Goal: Task Accomplishment & Management: Manage account settings

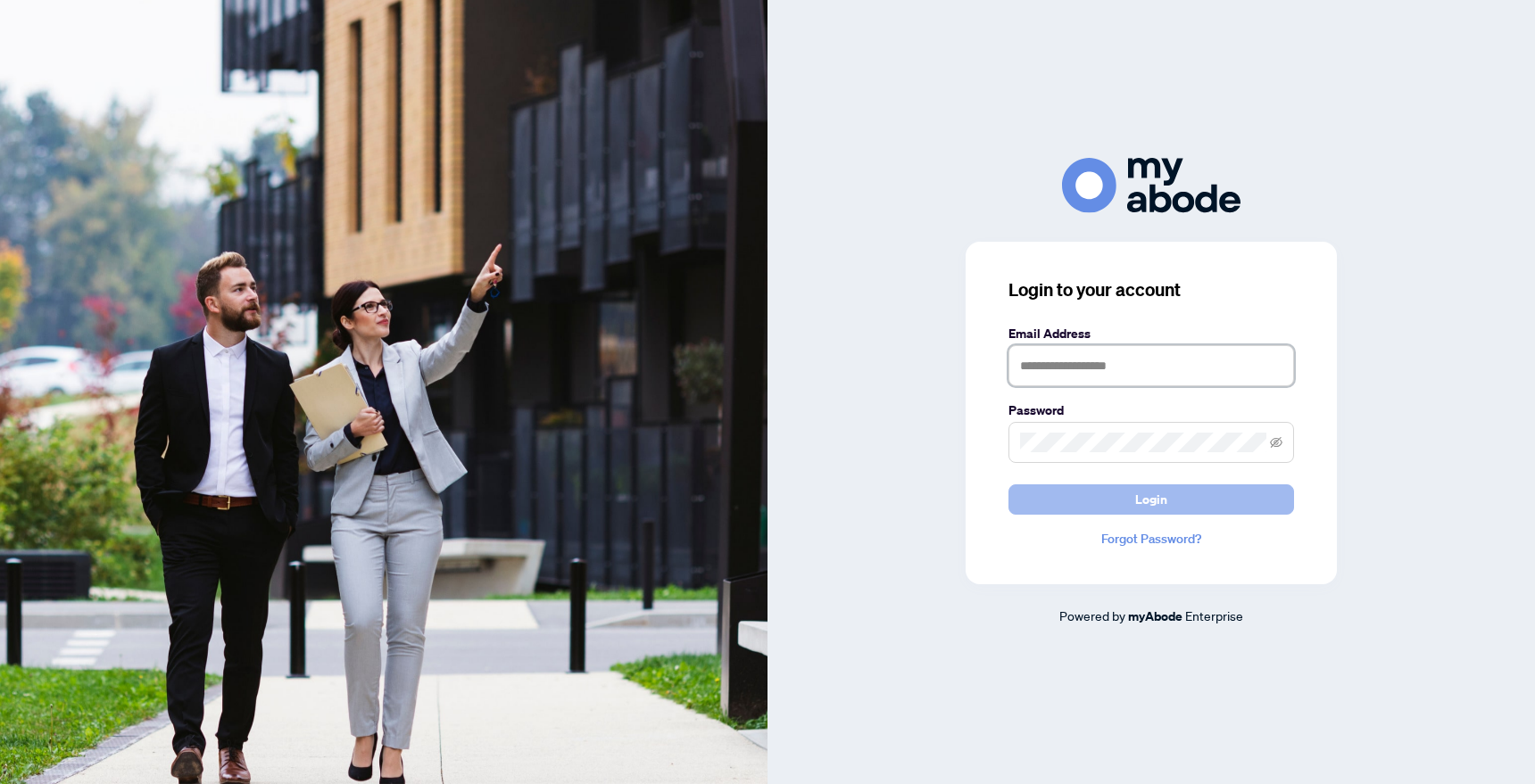
type input "**********"
click at [1210, 506] on button "Login" at bounding box center [1152, 500] width 286 height 31
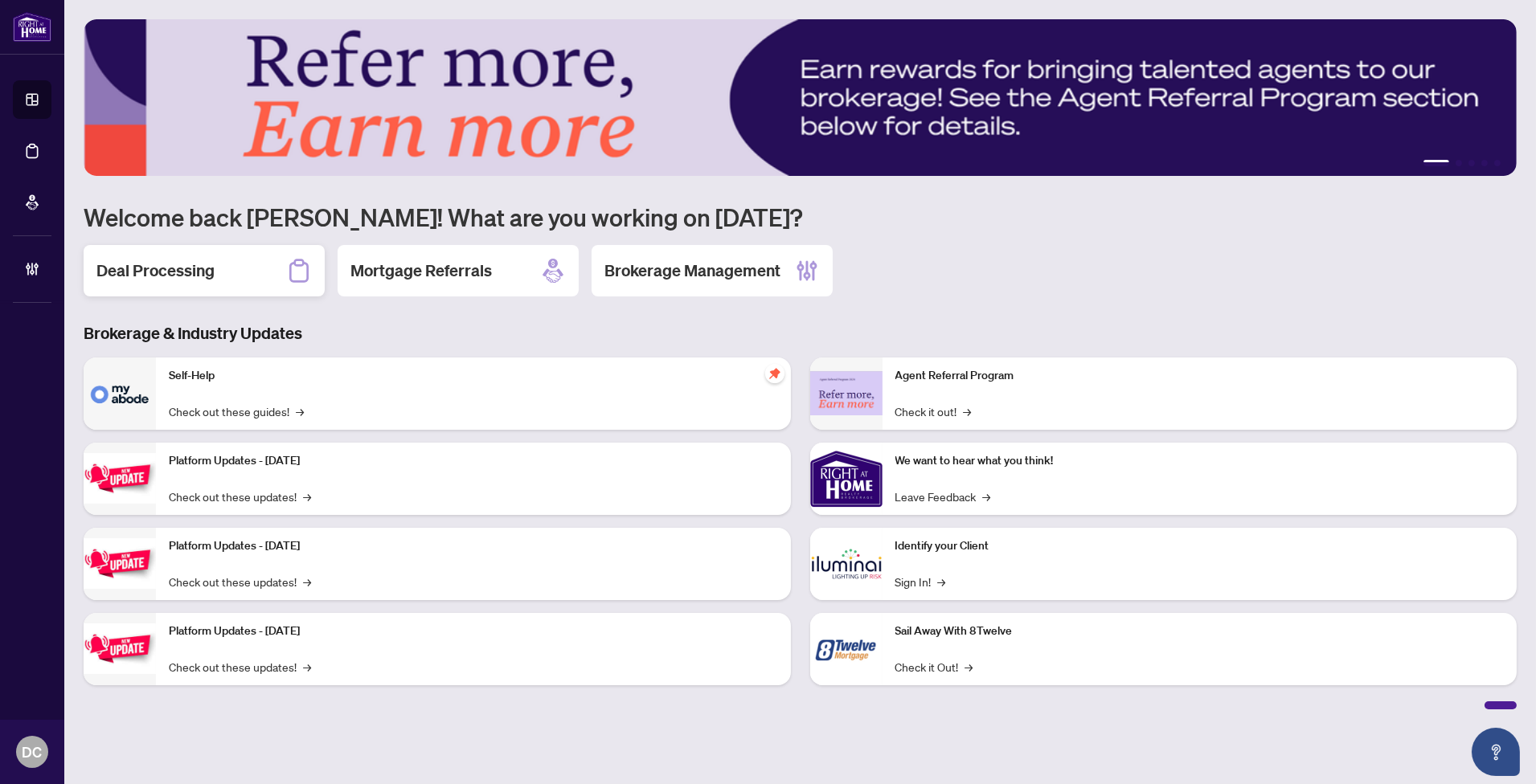
click at [209, 261] on h2 "Deal Processing" at bounding box center [156, 271] width 118 height 22
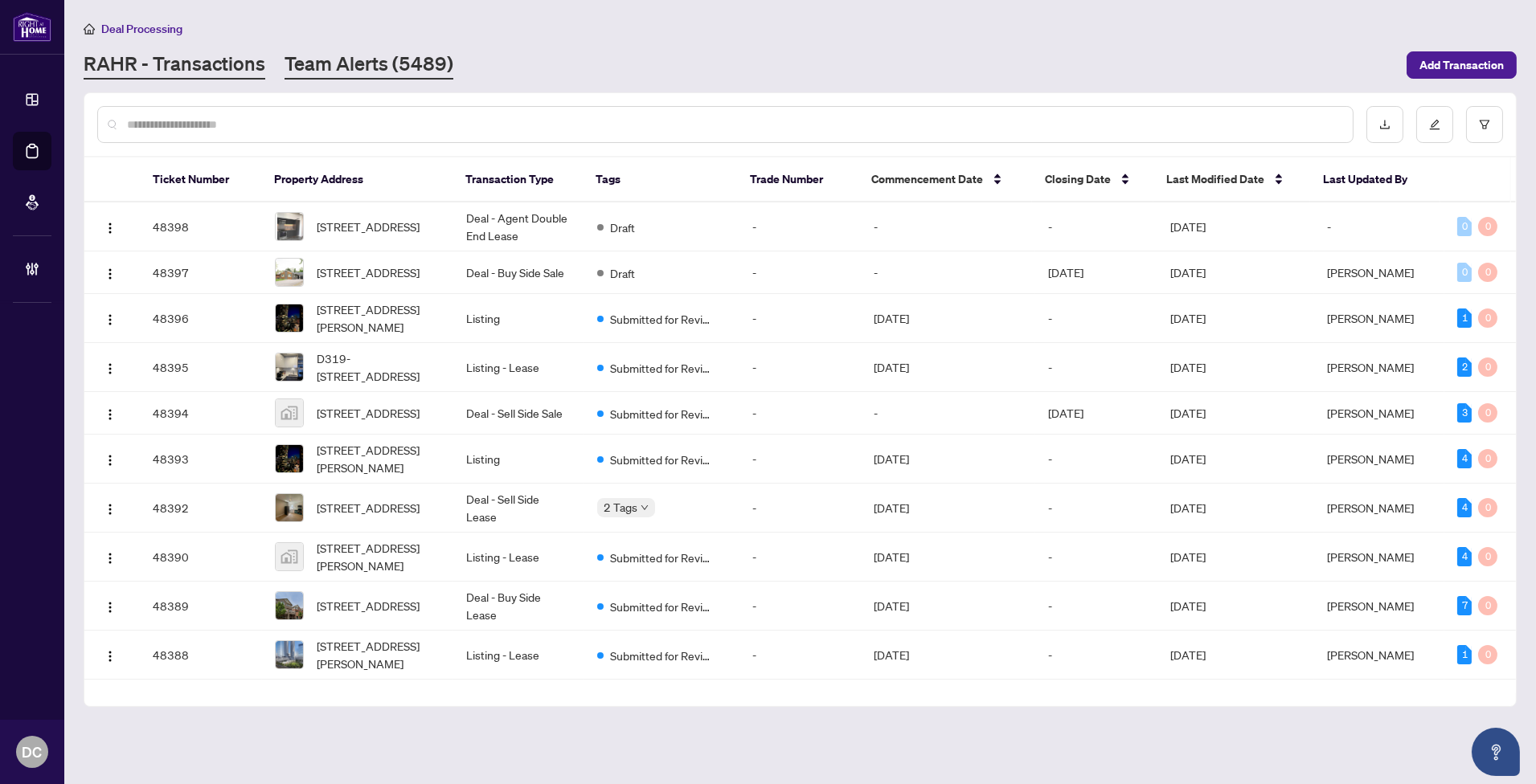
click at [364, 62] on link "Team Alerts (5489)" at bounding box center [368, 65] width 169 height 29
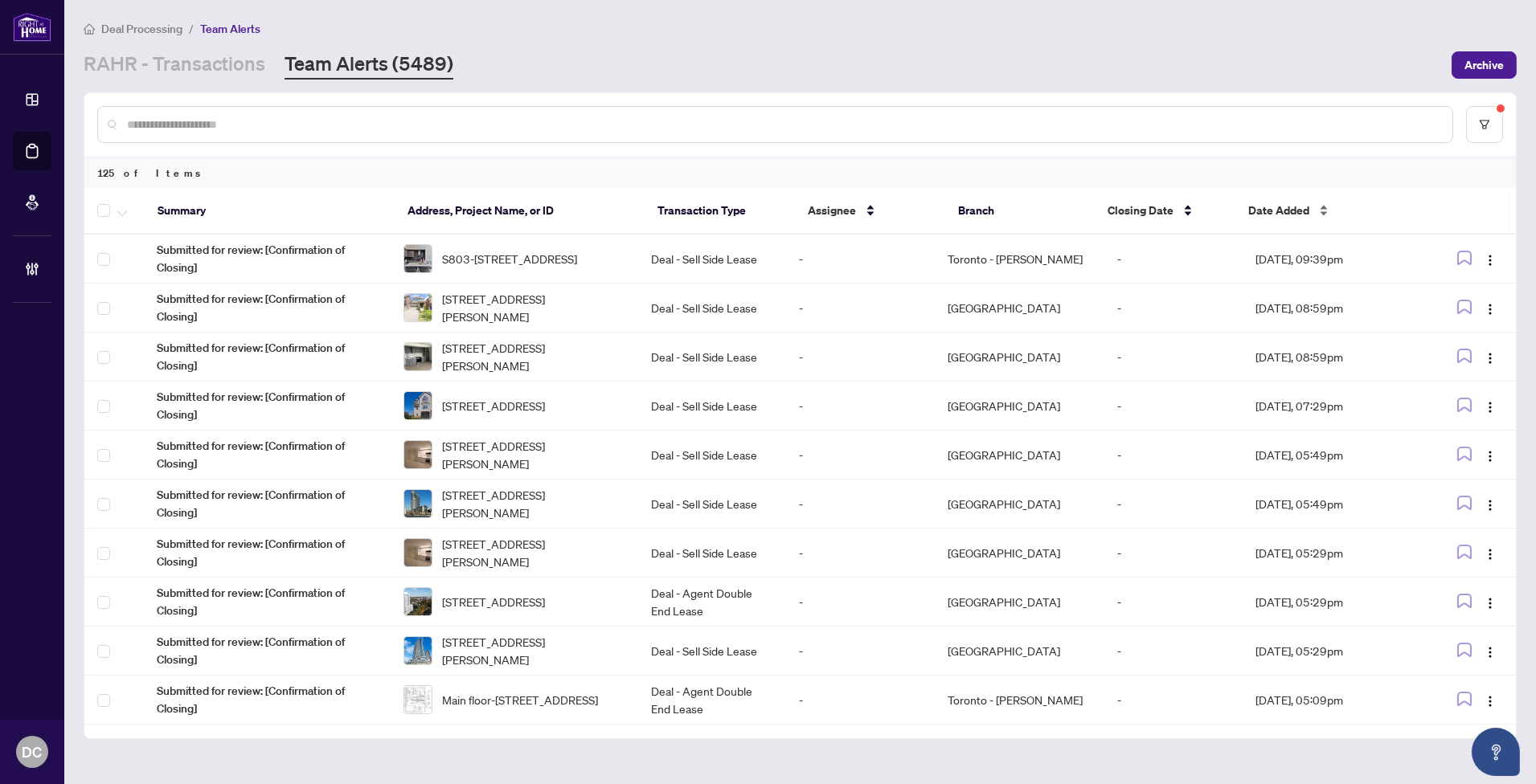
click at [1282, 201] on span "Date Added" at bounding box center [1278, 210] width 61 height 17
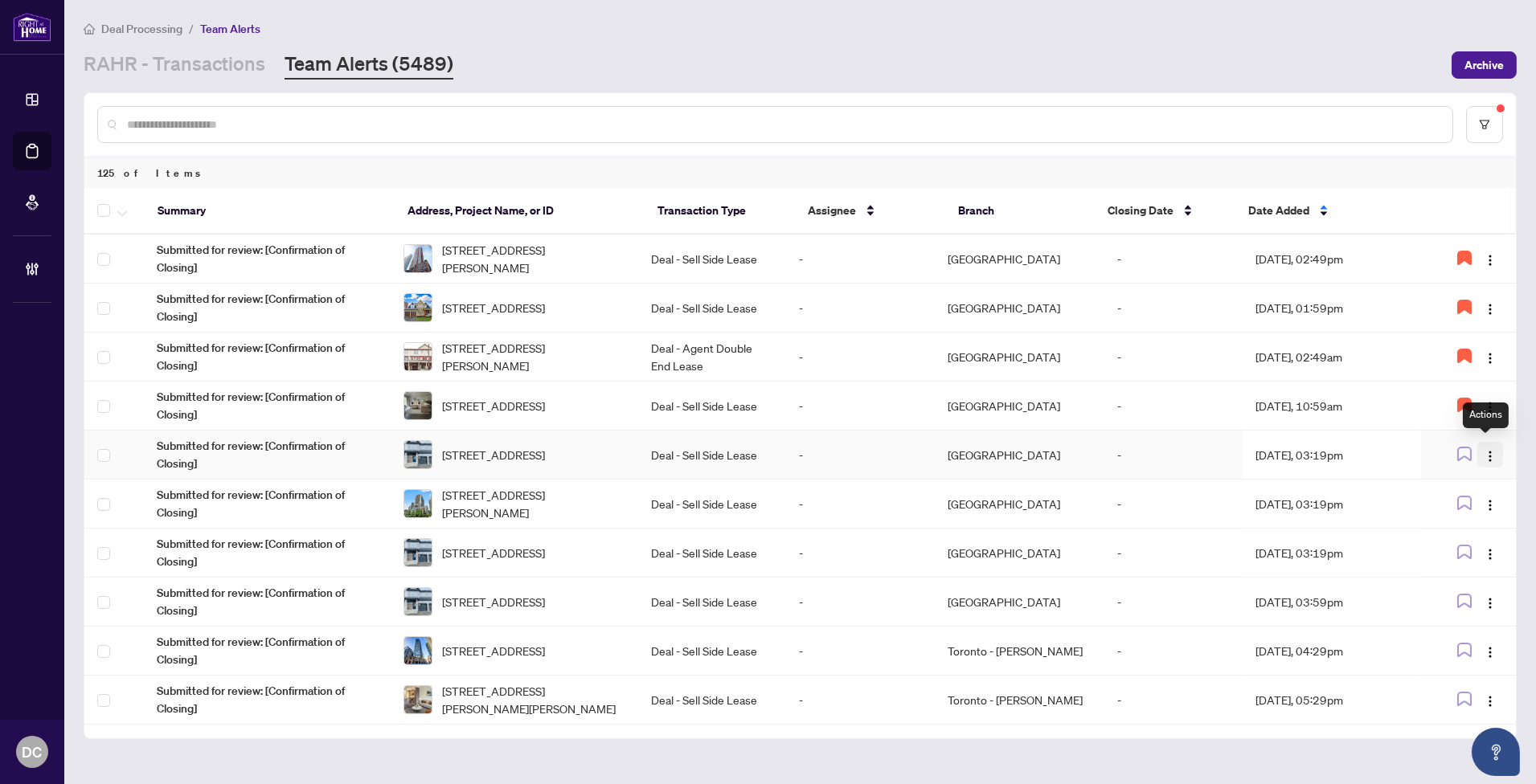
click at [1489, 455] on img "button" at bounding box center [1489, 456] width 13 height 13
click at [1320, 449] on td "Aug/06/2025, 03:19pm" at bounding box center [1330, 455] width 177 height 49
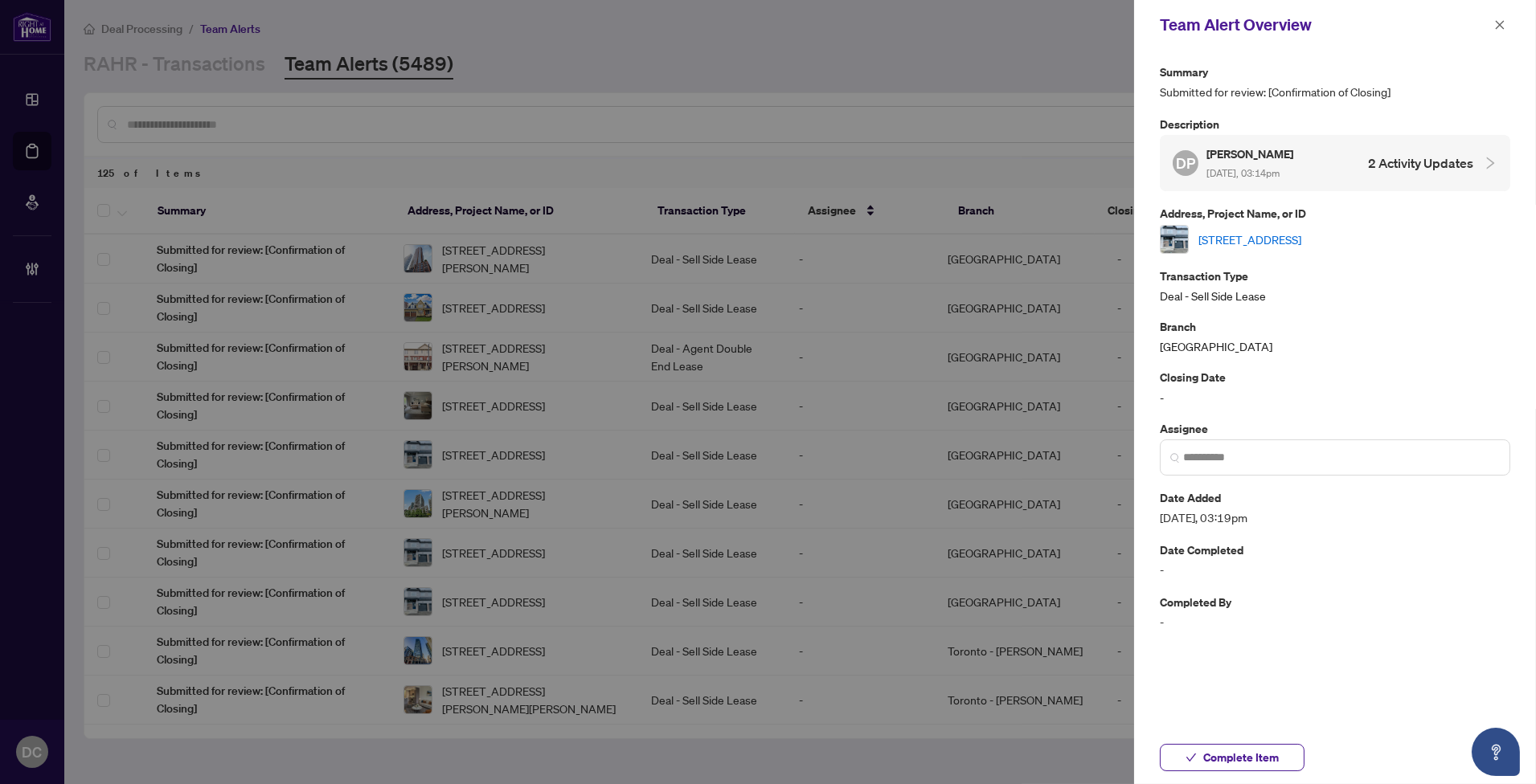
click at [1301, 243] on link "827 Andesite Terr, Ottawa, Ontario K2J 7H4, Canada" at bounding box center [1249, 239] width 103 height 17
click at [1247, 764] on span "Complete Item" at bounding box center [1240, 758] width 75 height 26
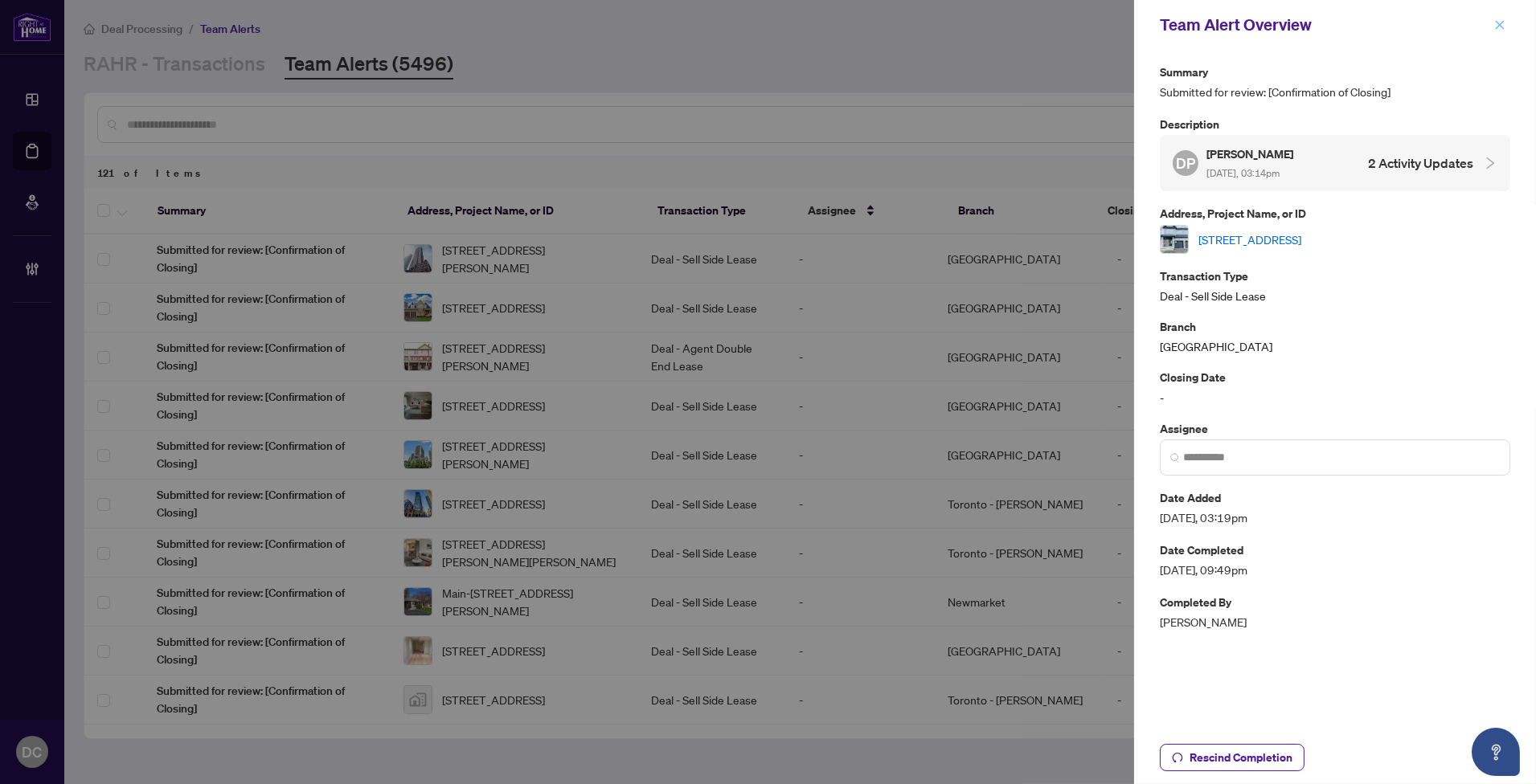
click at [1498, 24] on icon "close" at bounding box center [1500, 24] width 9 height 9
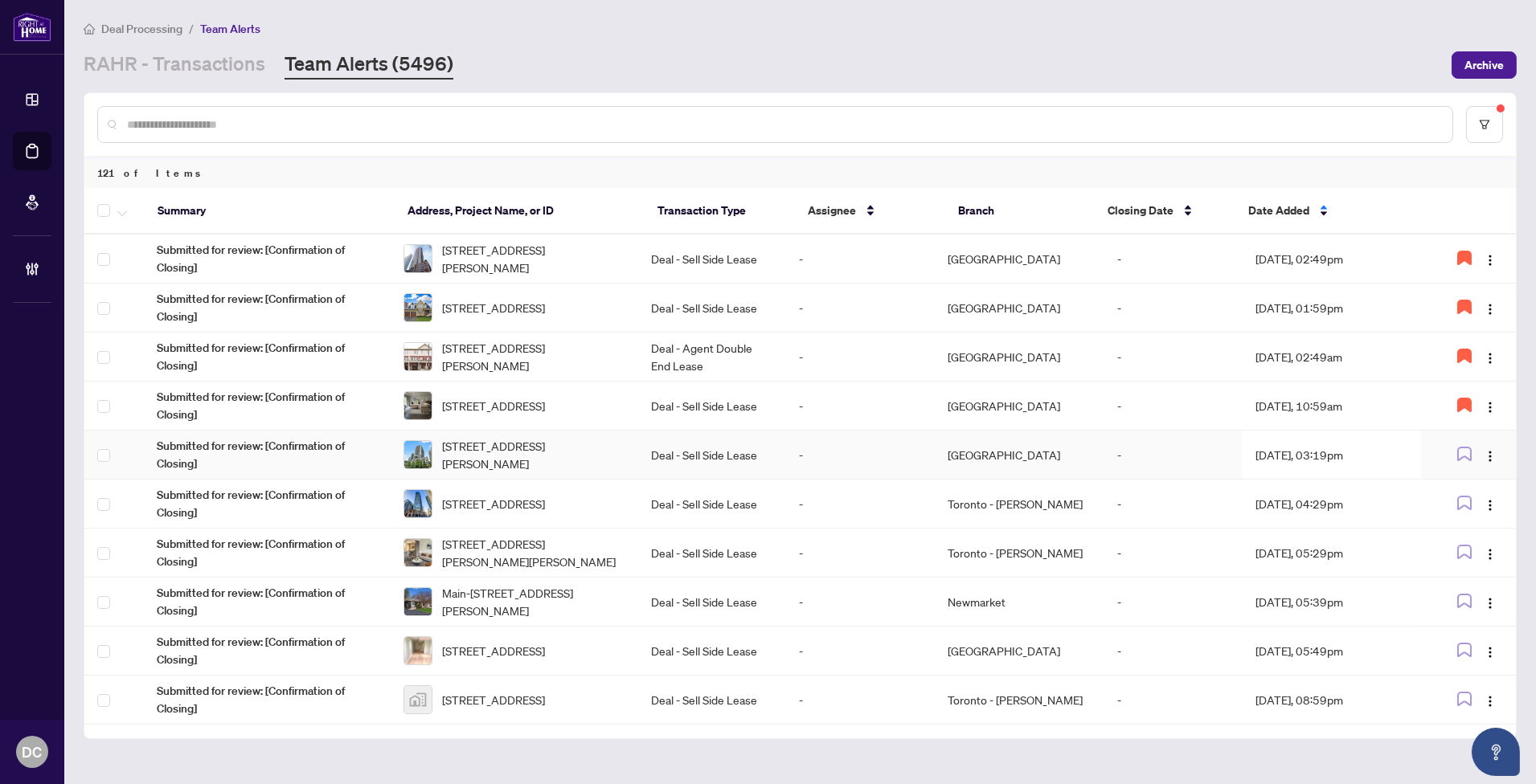
click at [1322, 452] on td "Aug/06/2025, 03:19pm" at bounding box center [1330, 455] width 177 height 49
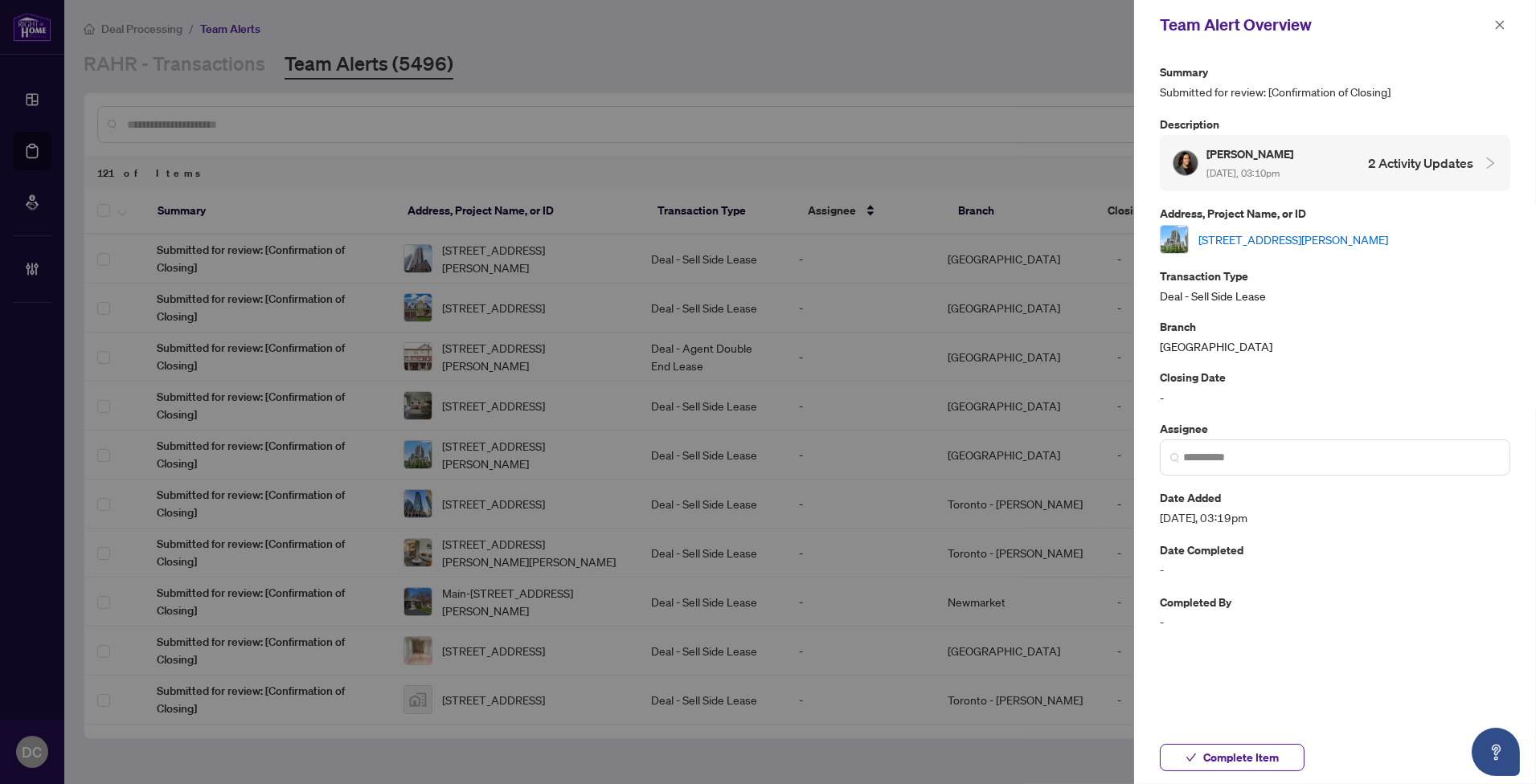
click at [1320, 245] on link "2113-50 Lynn Williams St, Toronto, Ontario M6K 3R9, Canada" at bounding box center [1292, 239] width 189 height 17
click at [1260, 749] on span "Complete Item" at bounding box center [1240, 758] width 75 height 26
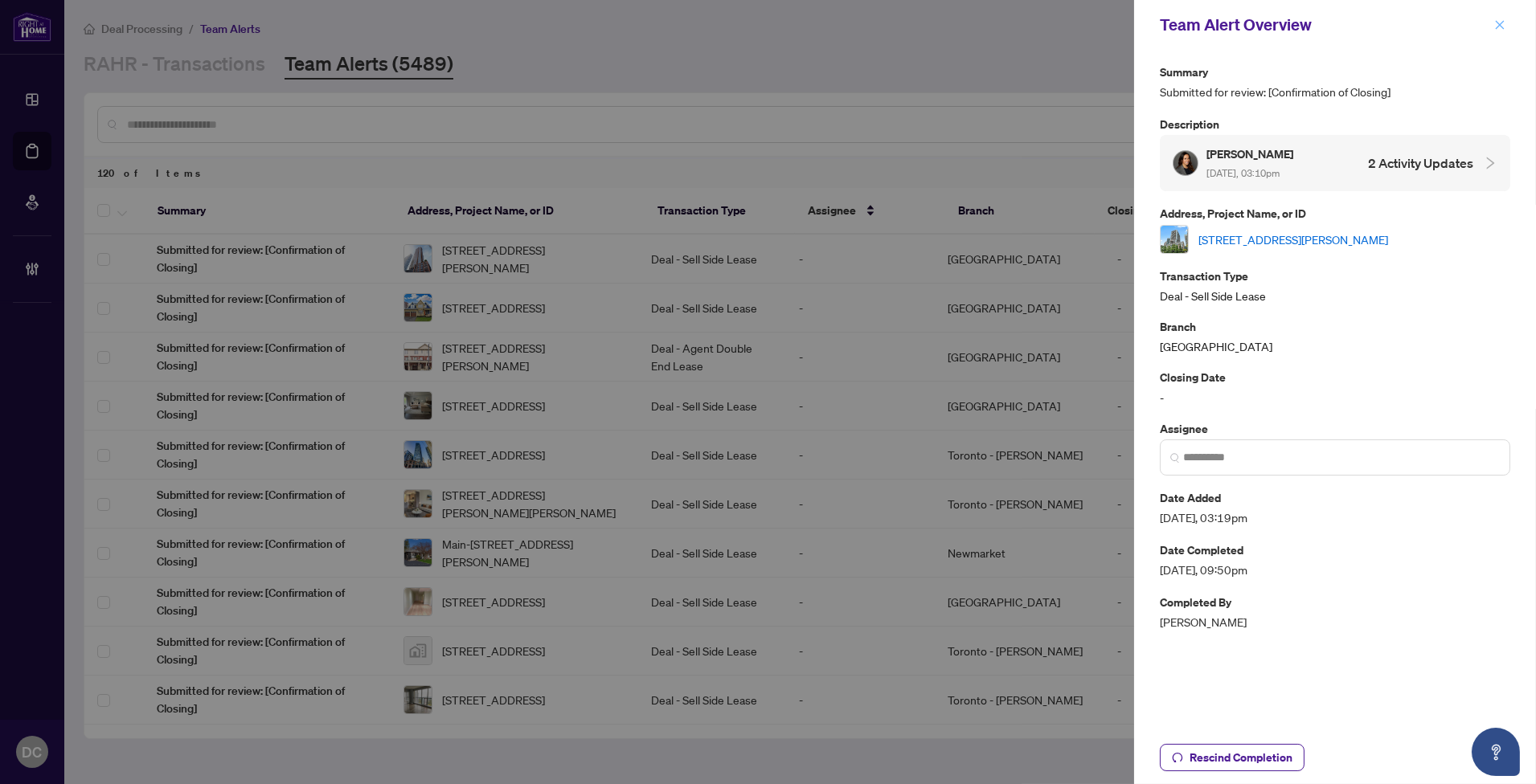
click at [1498, 24] on icon "close" at bounding box center [1500, 24] width 9 height 9
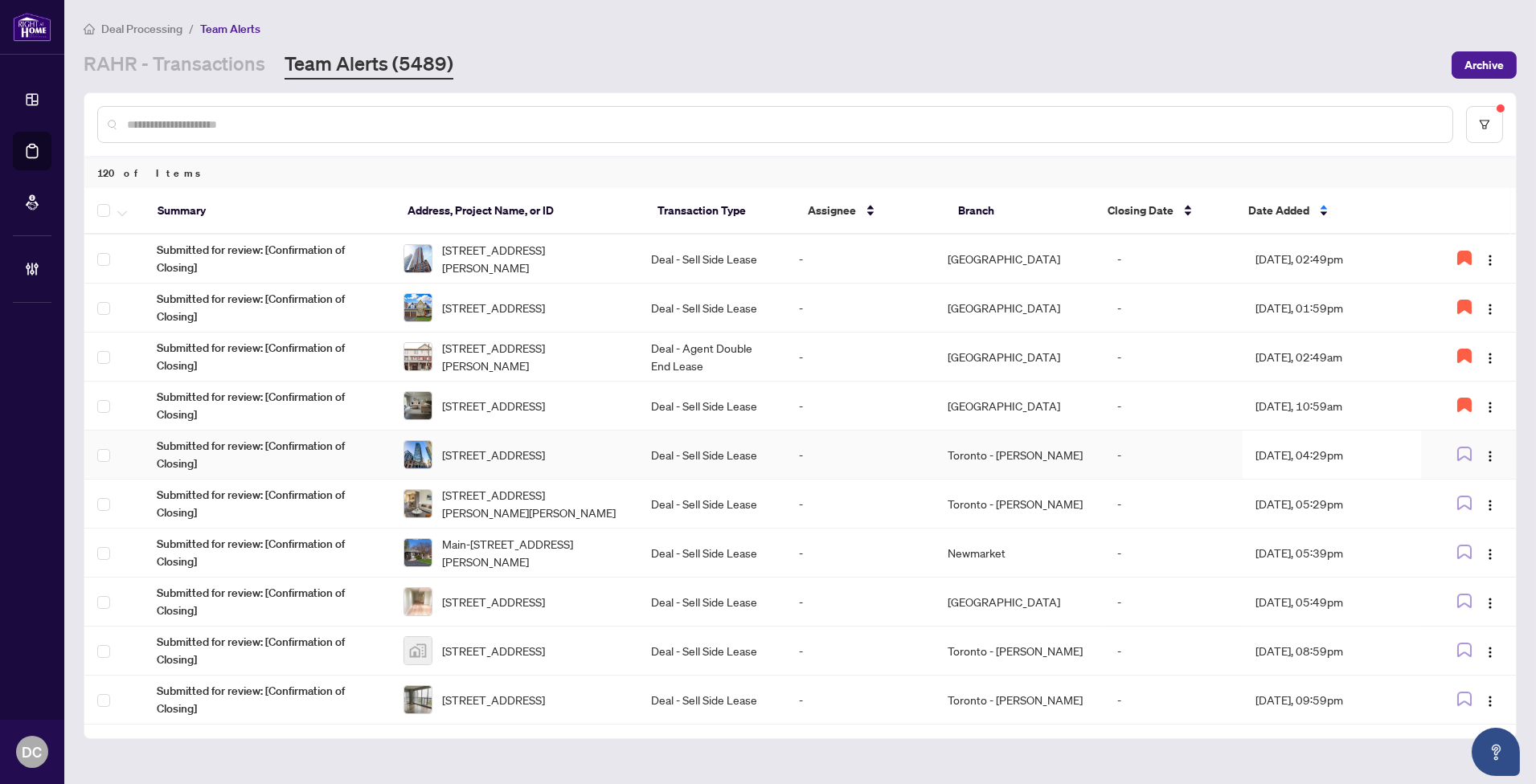
click at [1375, 451] on td "Aug/06/2025, 04:29pm" at bounding box center [1330, 455] width 177 height 49
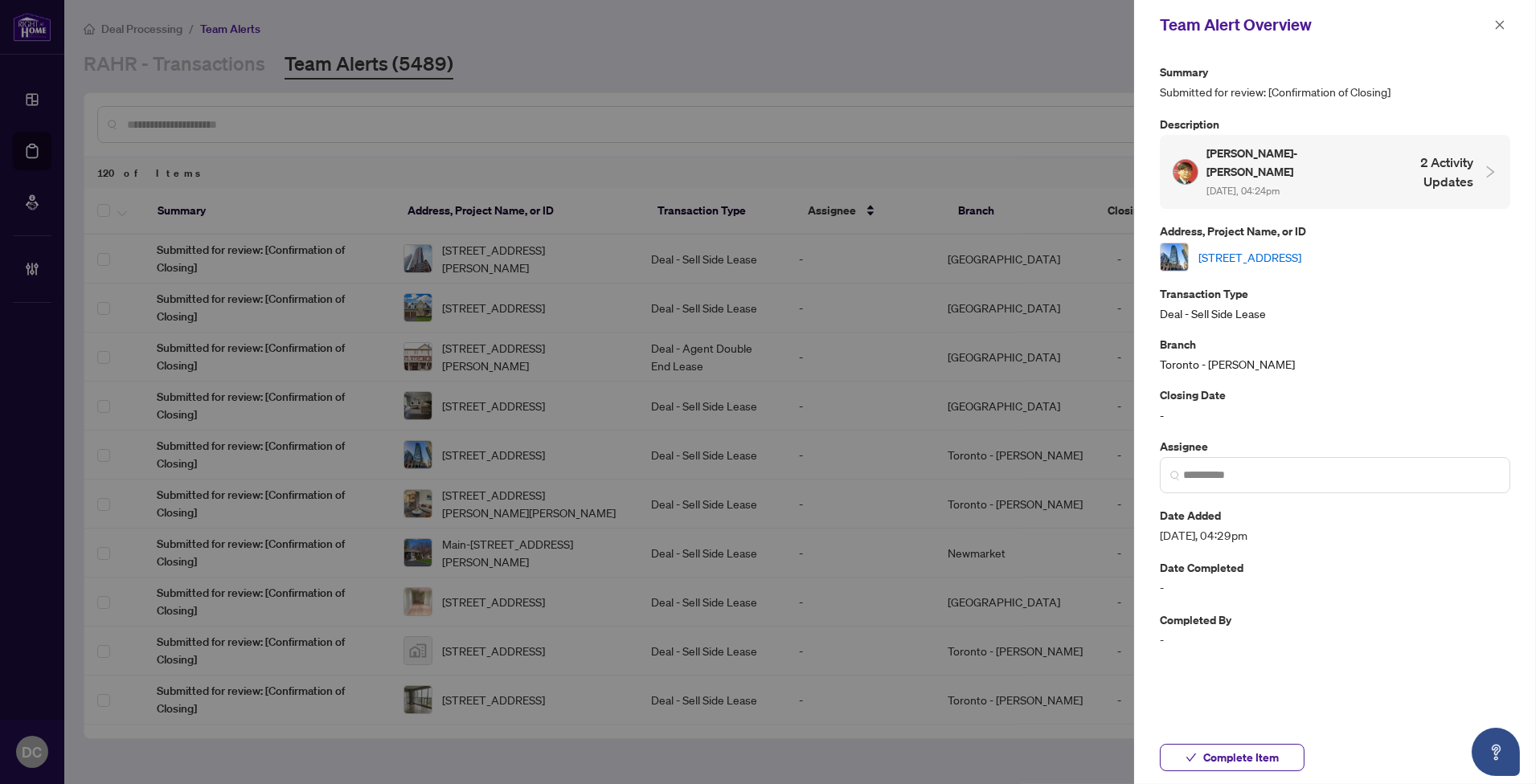
click at [1301, 248] on link "4902-832 Bay St, Toronto, Ontario M5S 1Z6, Canada" at bounding box center [1249, 257] width 103 height 17
click at [1259, 769] on span "Complete Item" at bounding box center [1240, 758] width 75 height 26
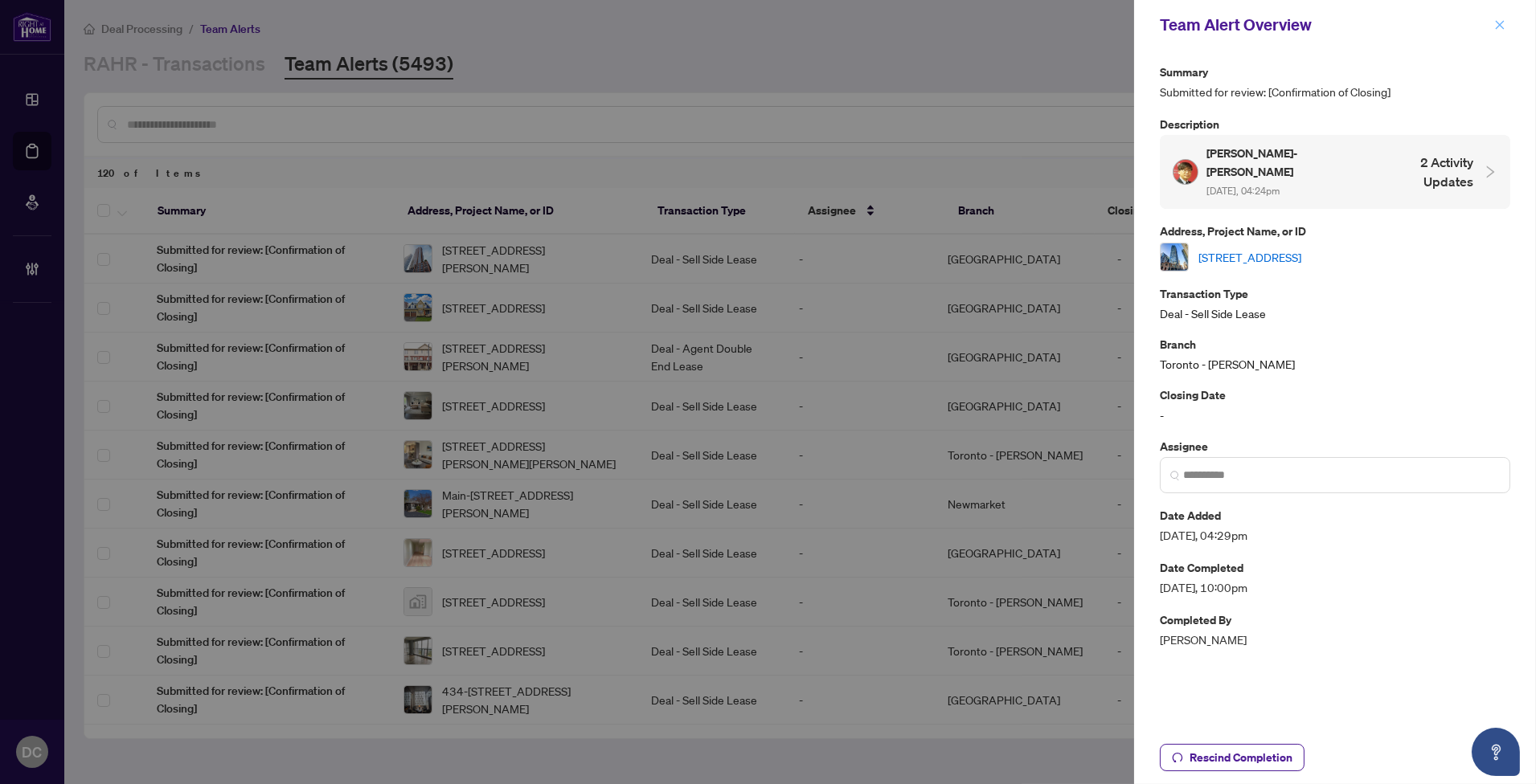
click at [1499, 28] on icon "close" at bounding box center [1499, 24] width 11 height 11
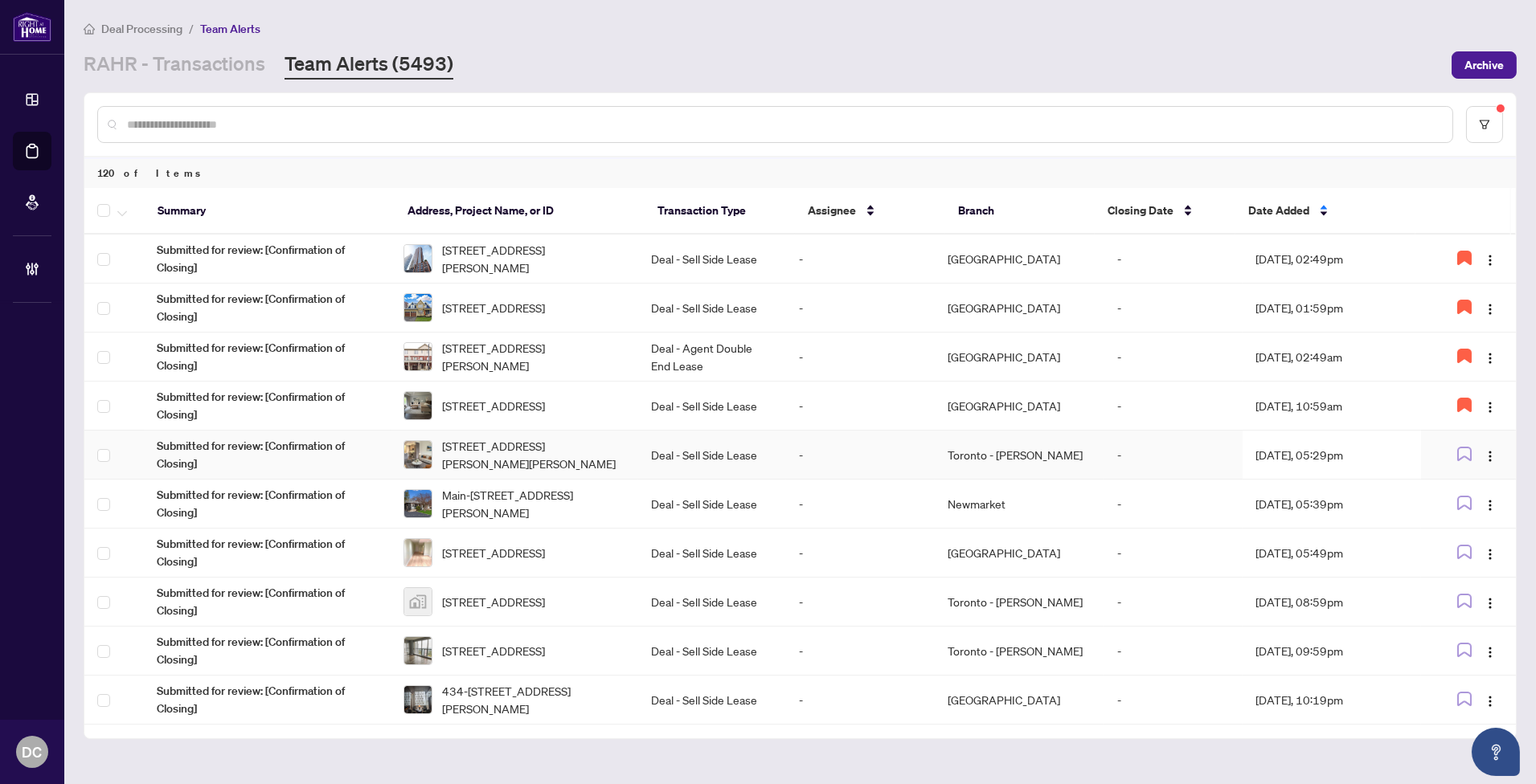
click at [1334, 456] on td "Aug/06/2025, 05:29pm" at bounding box center [1330, 455] width 177 height 49
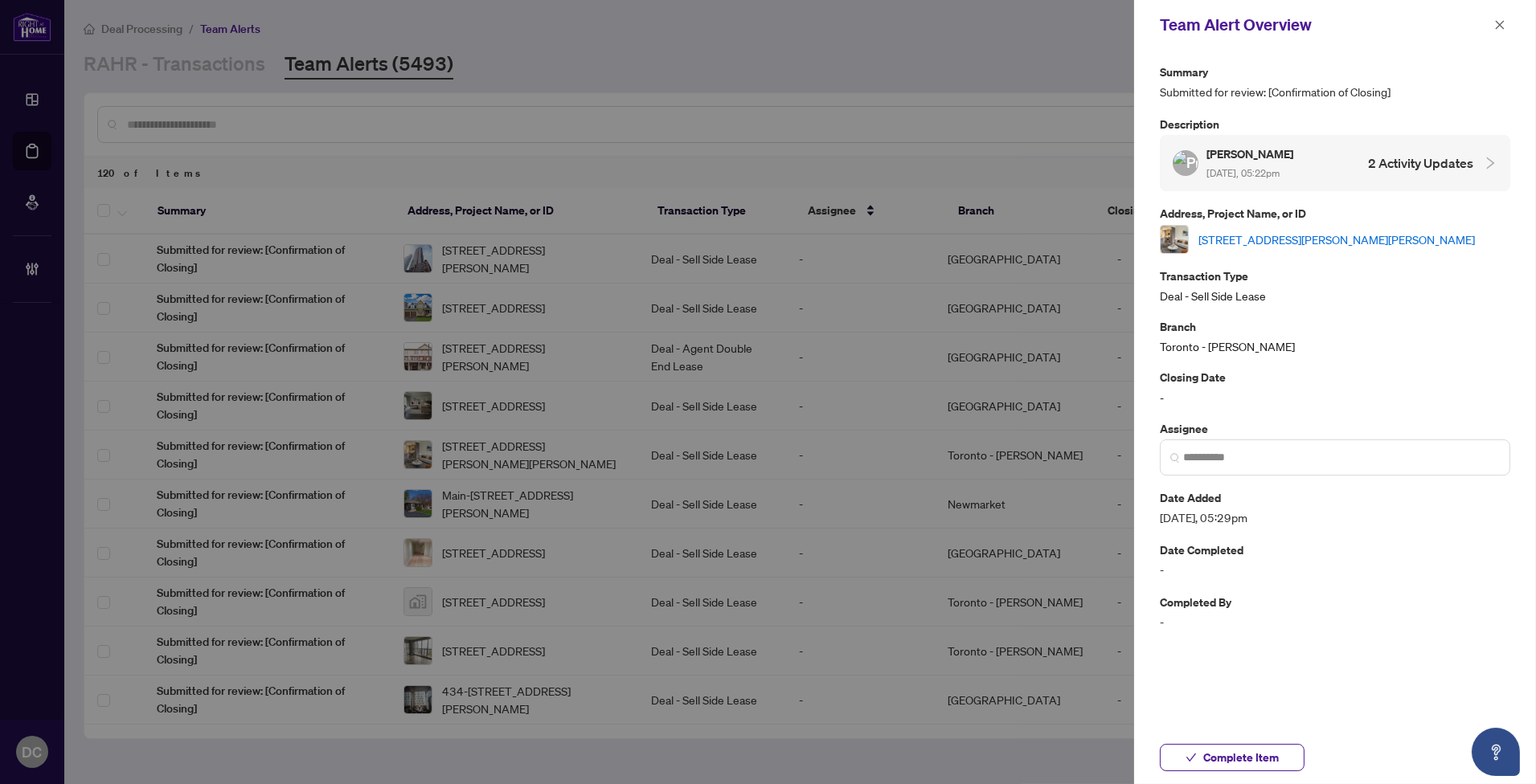
click at [1409, 232] on link "[STREET_ADDRESS][PERSON_NAME][PERSON_NAME]" at bounding box center [1336, 239] width 277 height 17
click at [1265, 750] on span "Complete Item" at bounding box center [1240, 757] width 75 height 26
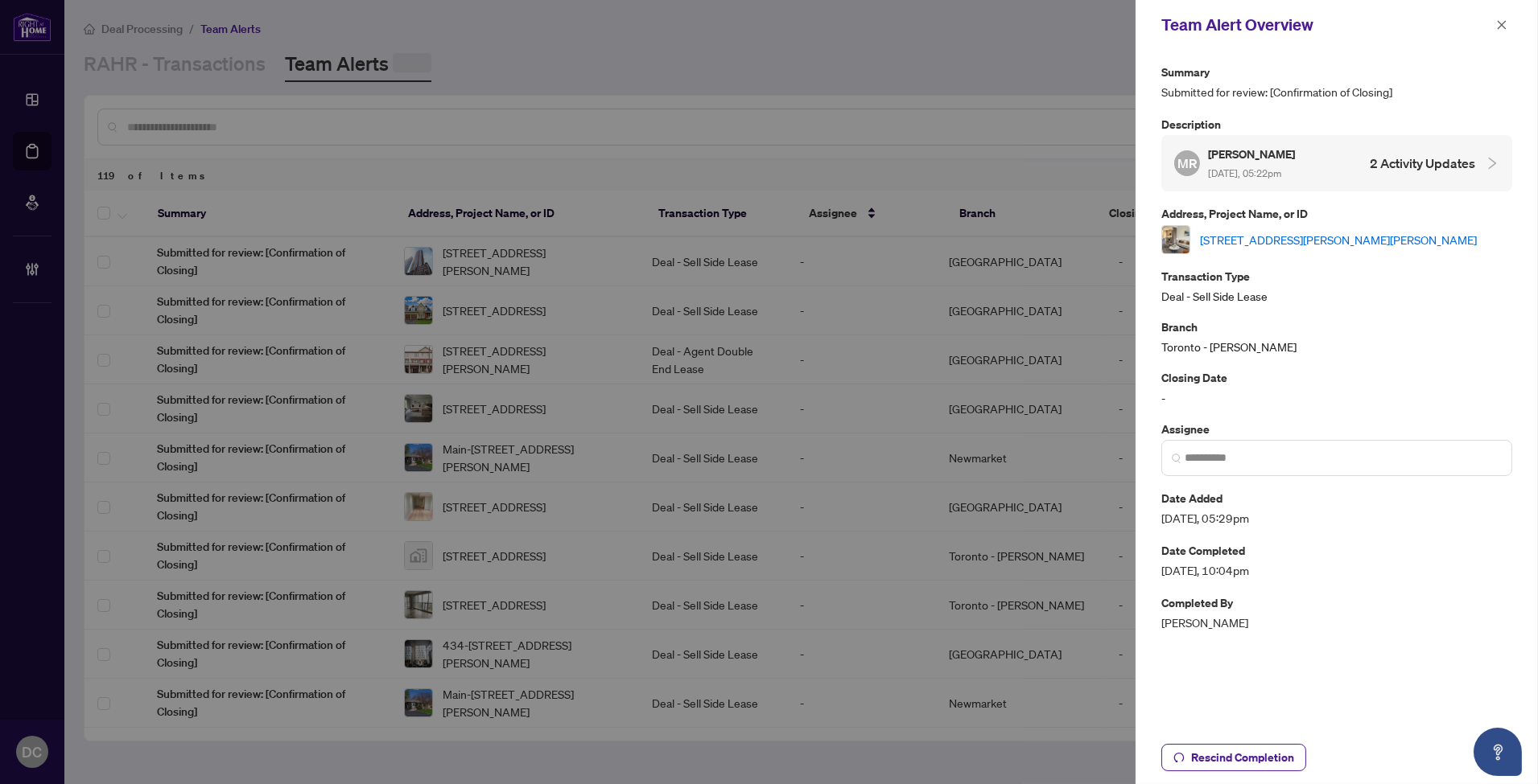
click at [1494, 17] on button "button" at bounding box center [1502, 25] width 21 height 19
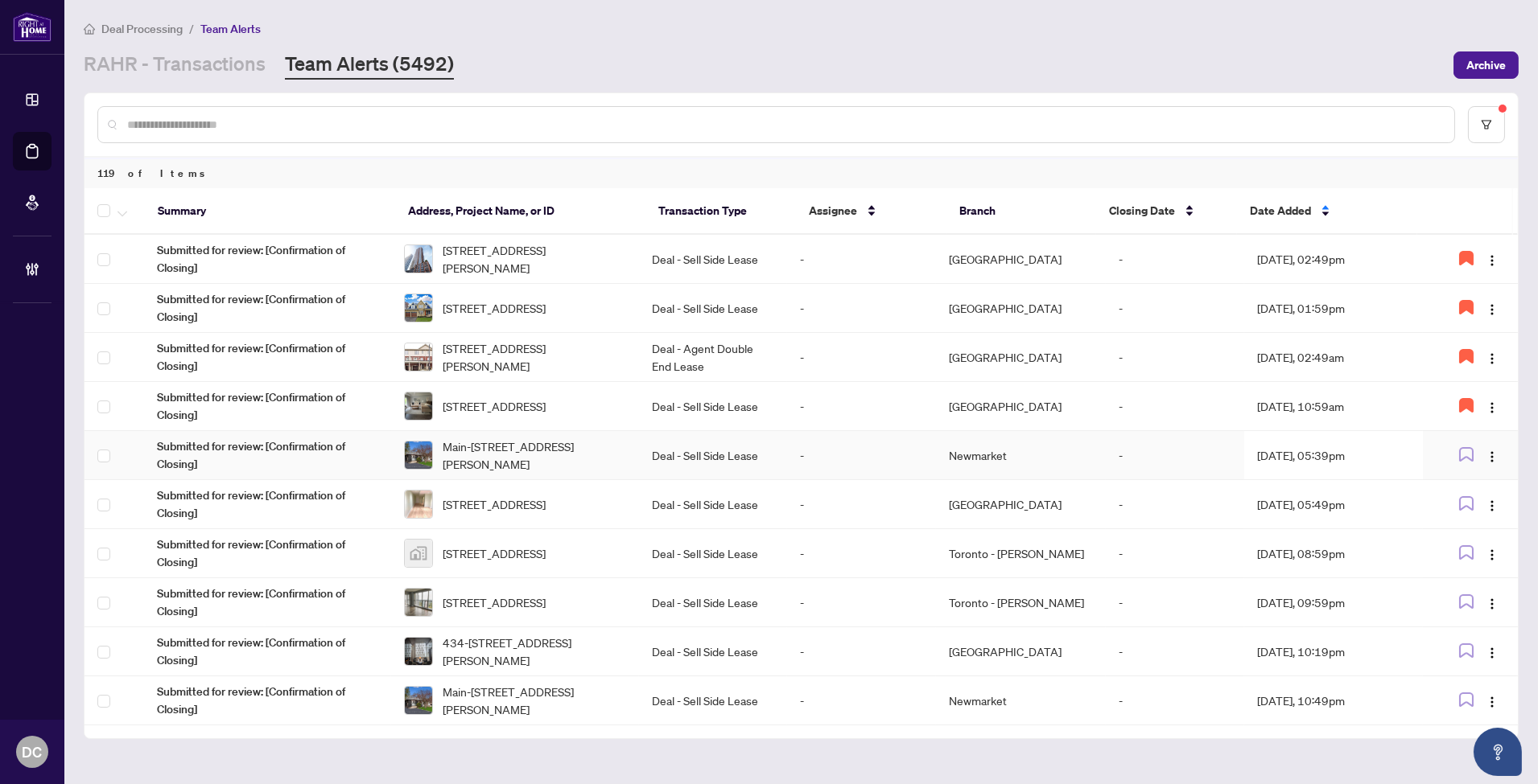
click at [1212, 440] on td "-" at bounding box center [1174, 455] width 138 height 49
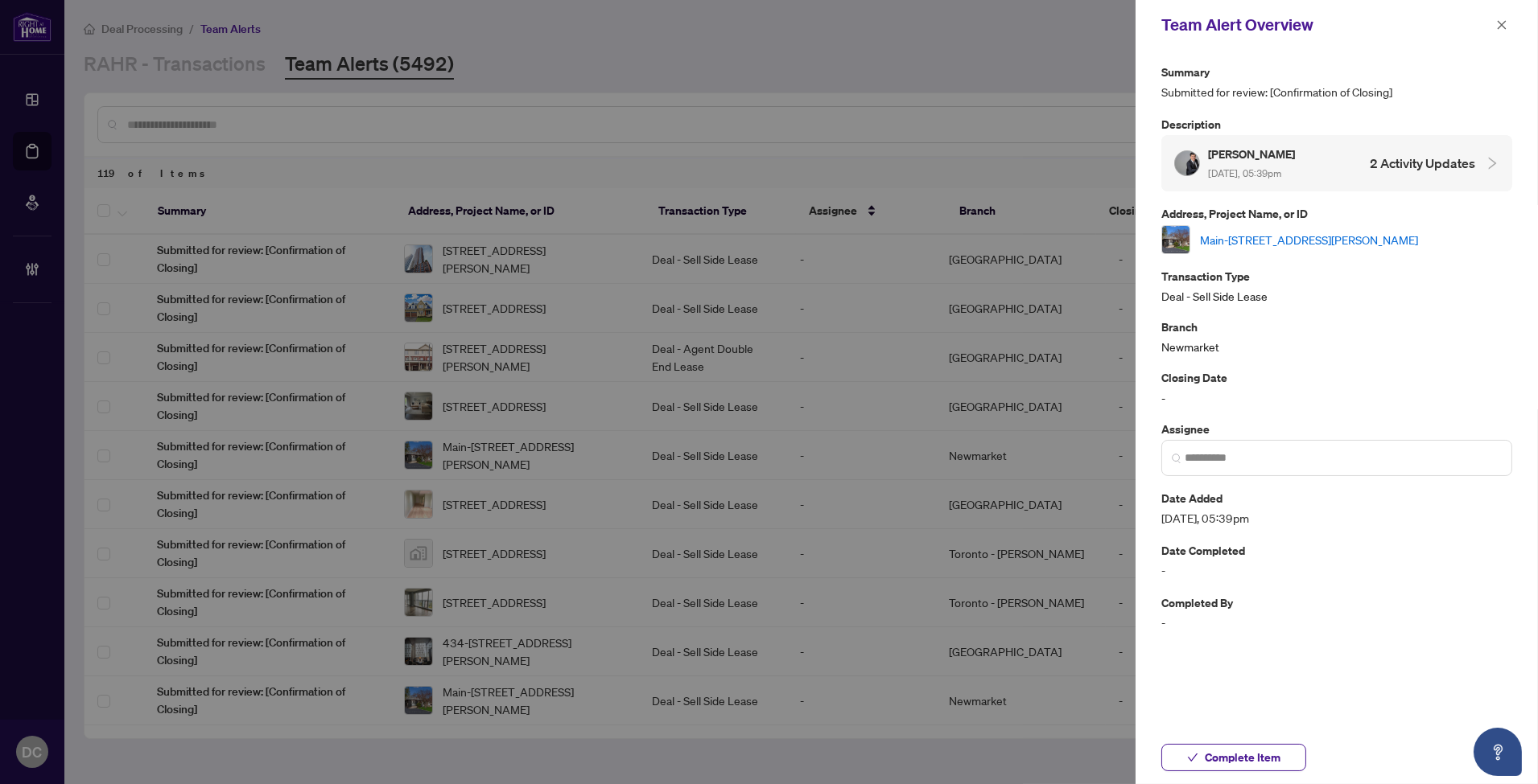
click at [1413, 237] on link "Main-112 Walter Ave, Newmarket, Ontario L3Y 2T6, Canada" at bounding box center [1309, 240] width 218 height 17
click at [1266, 752] on span "Complete Item" at bounding box center [1242, 758] width 75 height 26
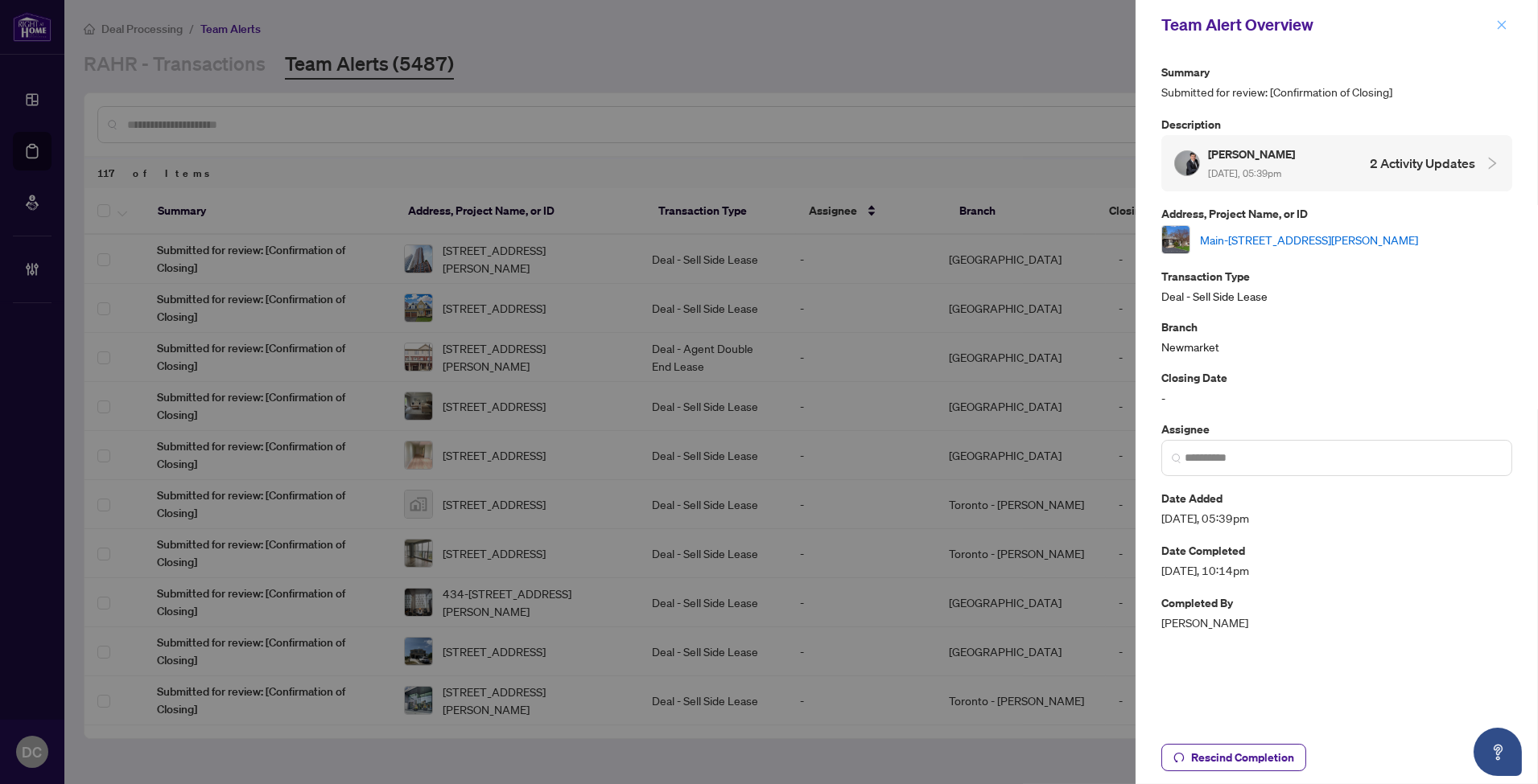
click at [1507, 17] on button "button" at bounding box center [1502, 25] width 21 height 19
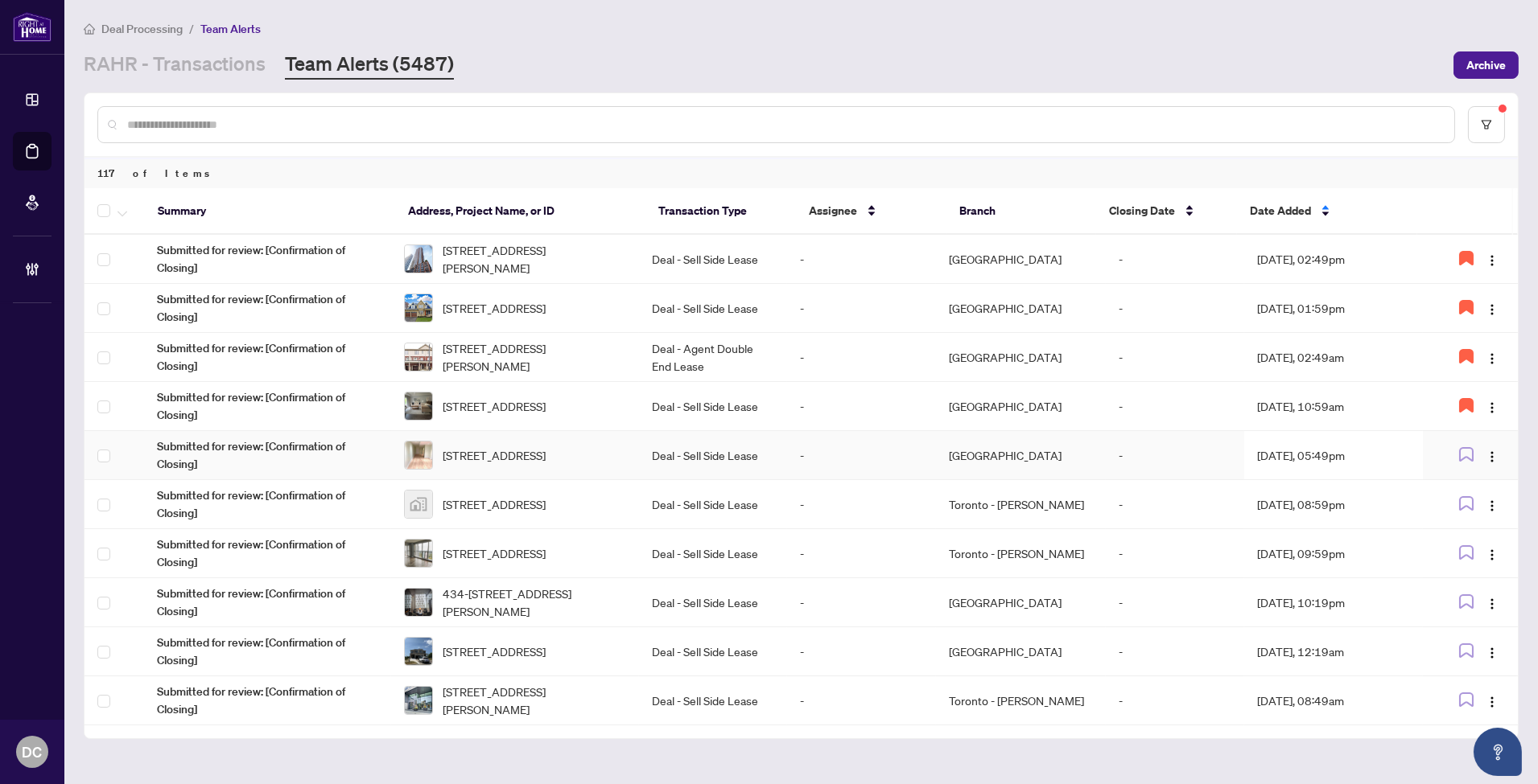
click at [1315, 460] on td "Aug/06/2025, 05:49pm" at bounding box center [1332, 455] width 177 height 49
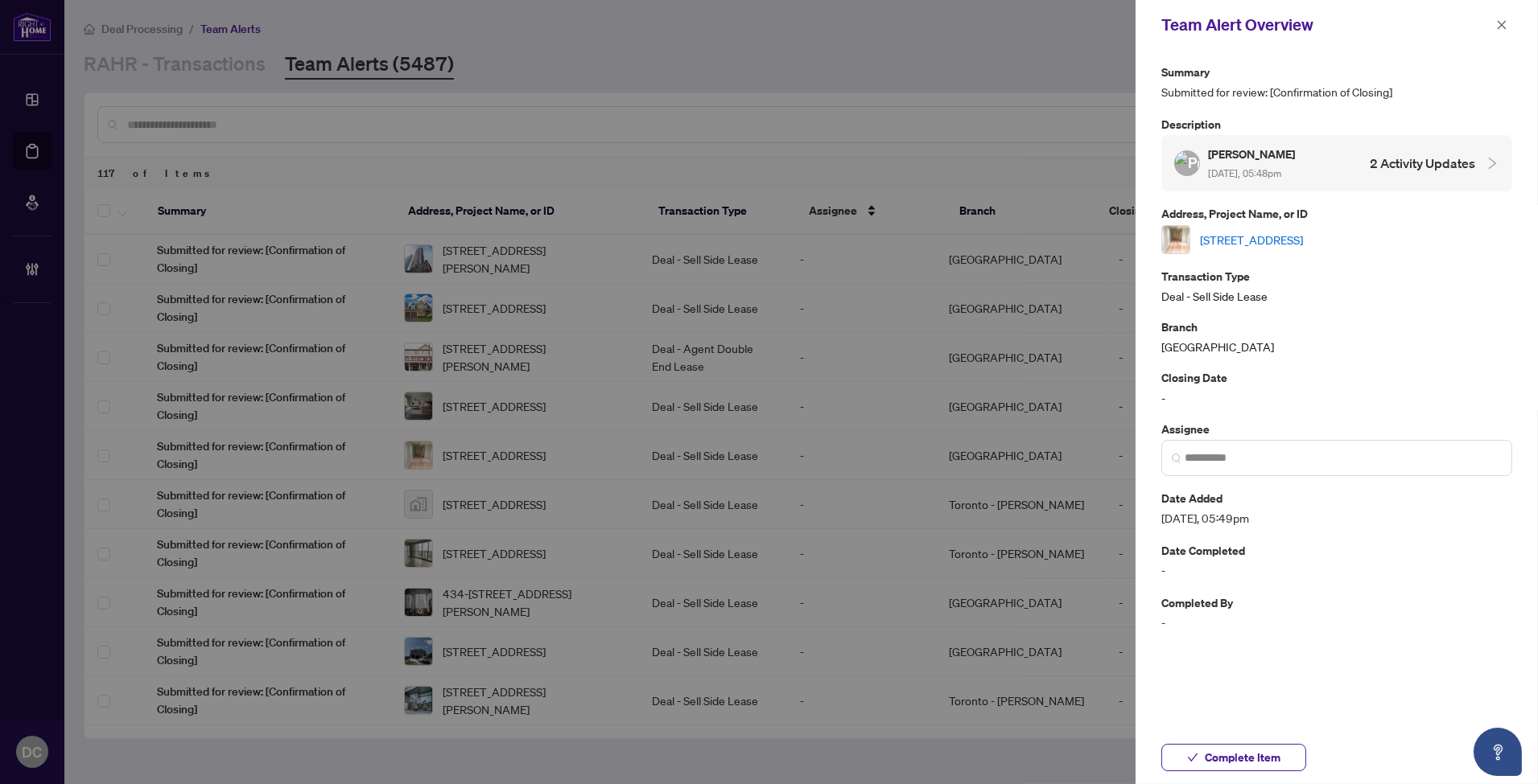
click at [1303, 235] on link "6112 Windfleet Cres, Mississauga, Ontario L5V 2Z6, Canada" at bounding box center [1251, 240] width 103 height 17
click at [1212, 754] on span "Complete Item" at bounding box center [1242, 758] width 75 height 26
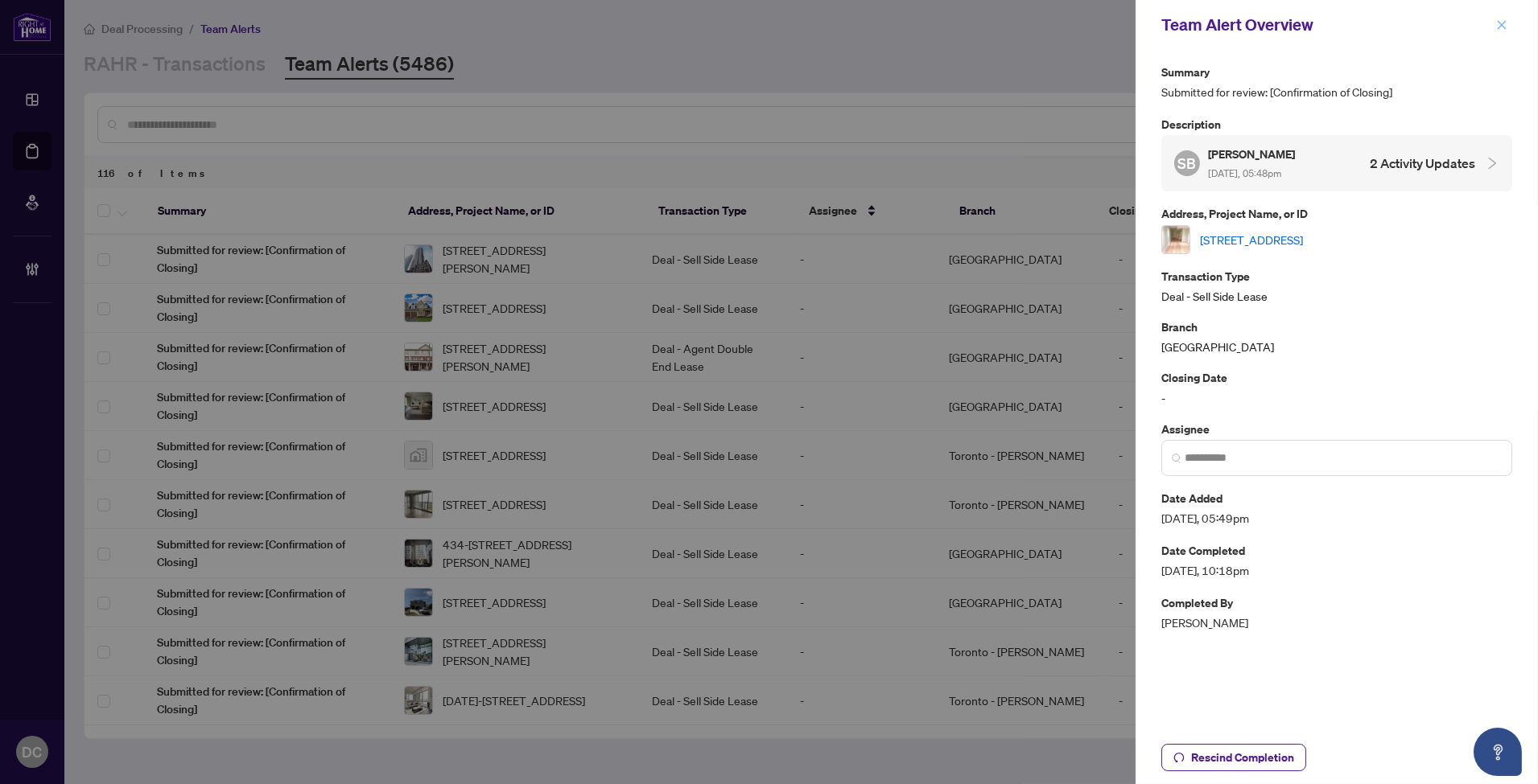
click at [1505, 22] on icon "close" at bounding box center [1501, 24] width 11 height 11
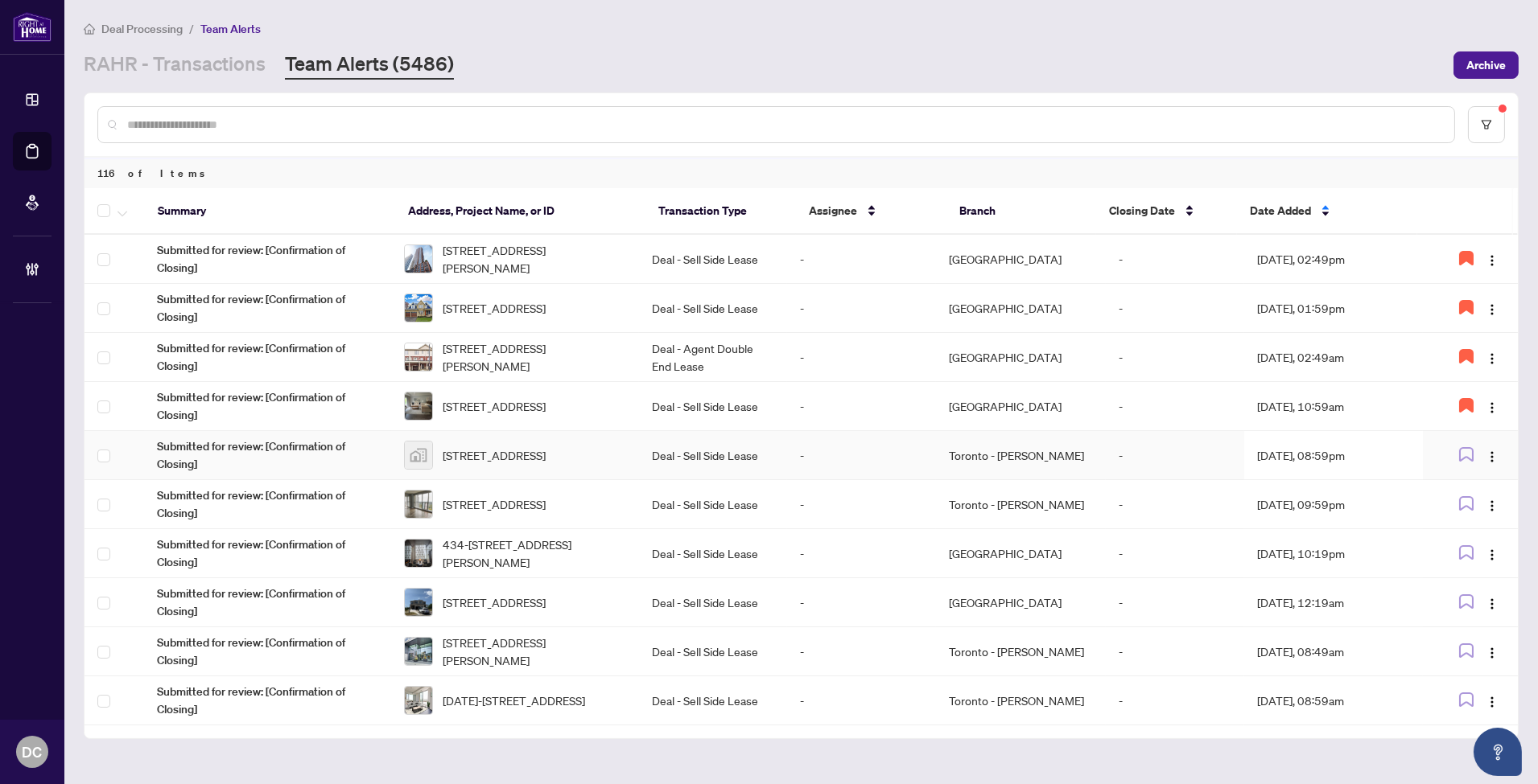
click at [1341, 437] on td "Aug/06/2025, 08:59pm" at bounding box center [1332, 455] width 177 height 49
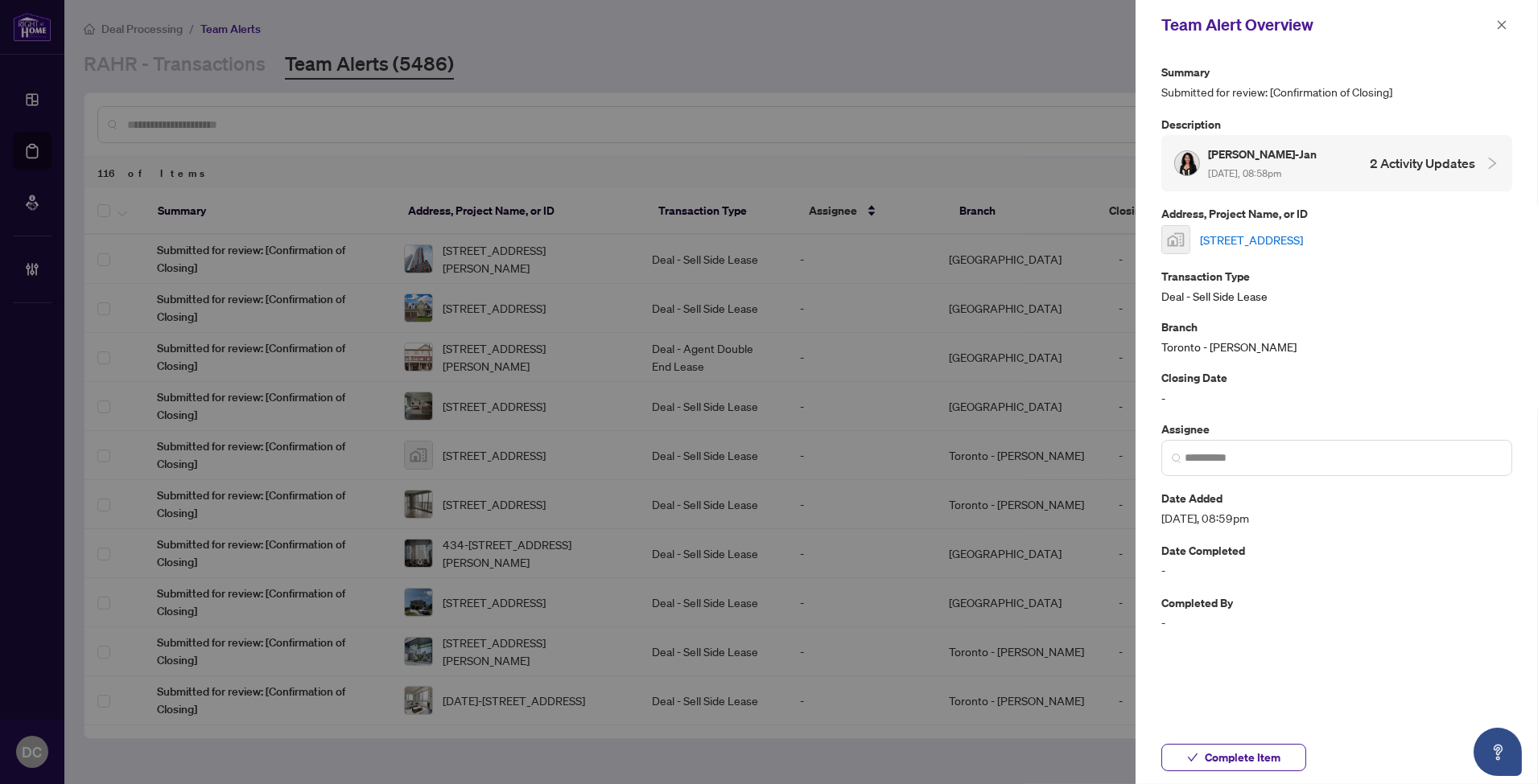
click at [1332, 227] on div "2750 14th Avenue #203, Markham, ON, Canada" at bounding box center [1336, 239] width 351 height 29
click at [1226, 234] on link "2750 14th Avenue #203, Markham, ON, Canada" at bounding box center [1251, 240] width 103 height 17
click at [1219, 757] on span "Complete Item" at bounding box center [1242, 758] width 75 height 26
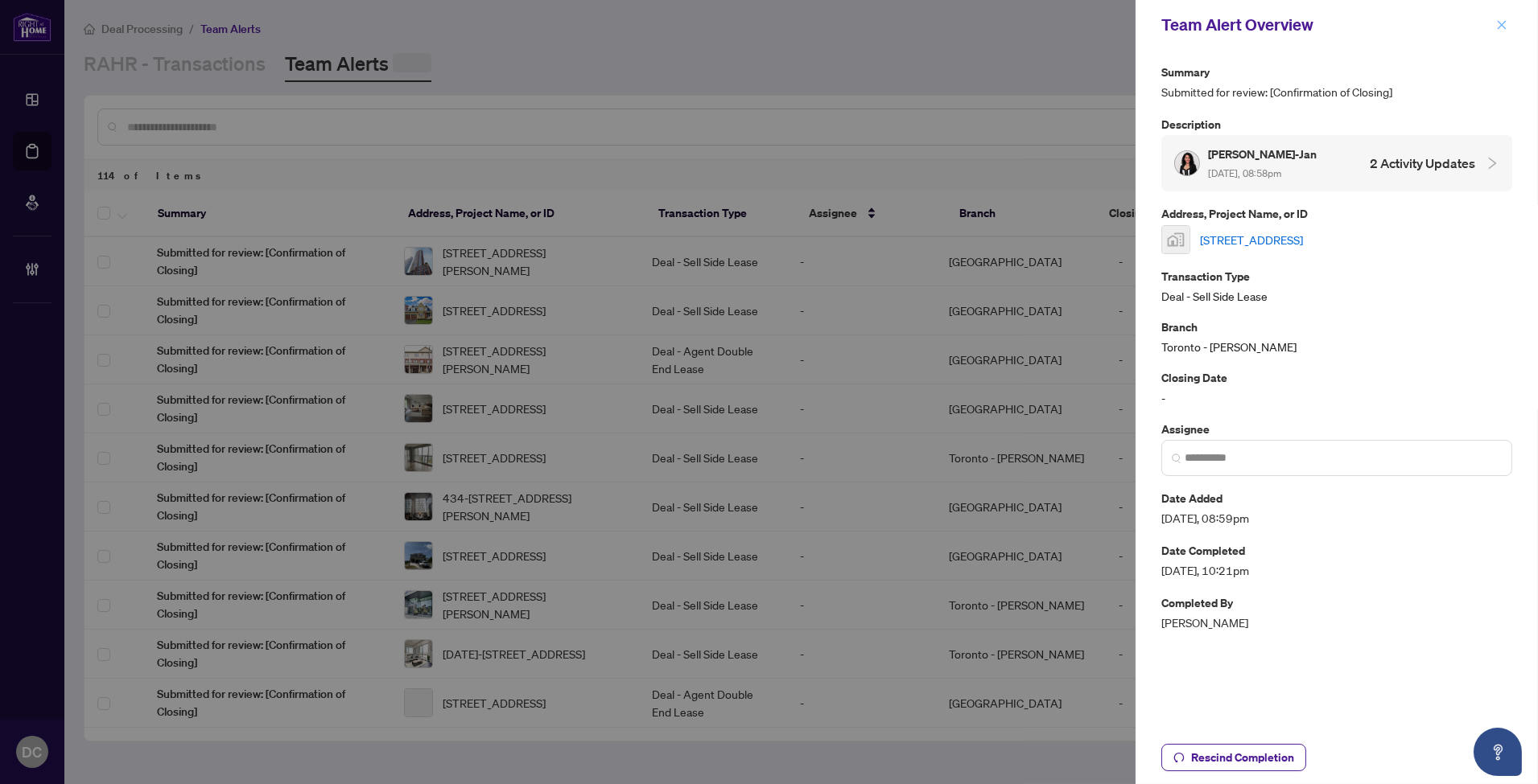
click at [1501, 22] on icon "close" at bounding box center [1501, 24] width 11 height 11
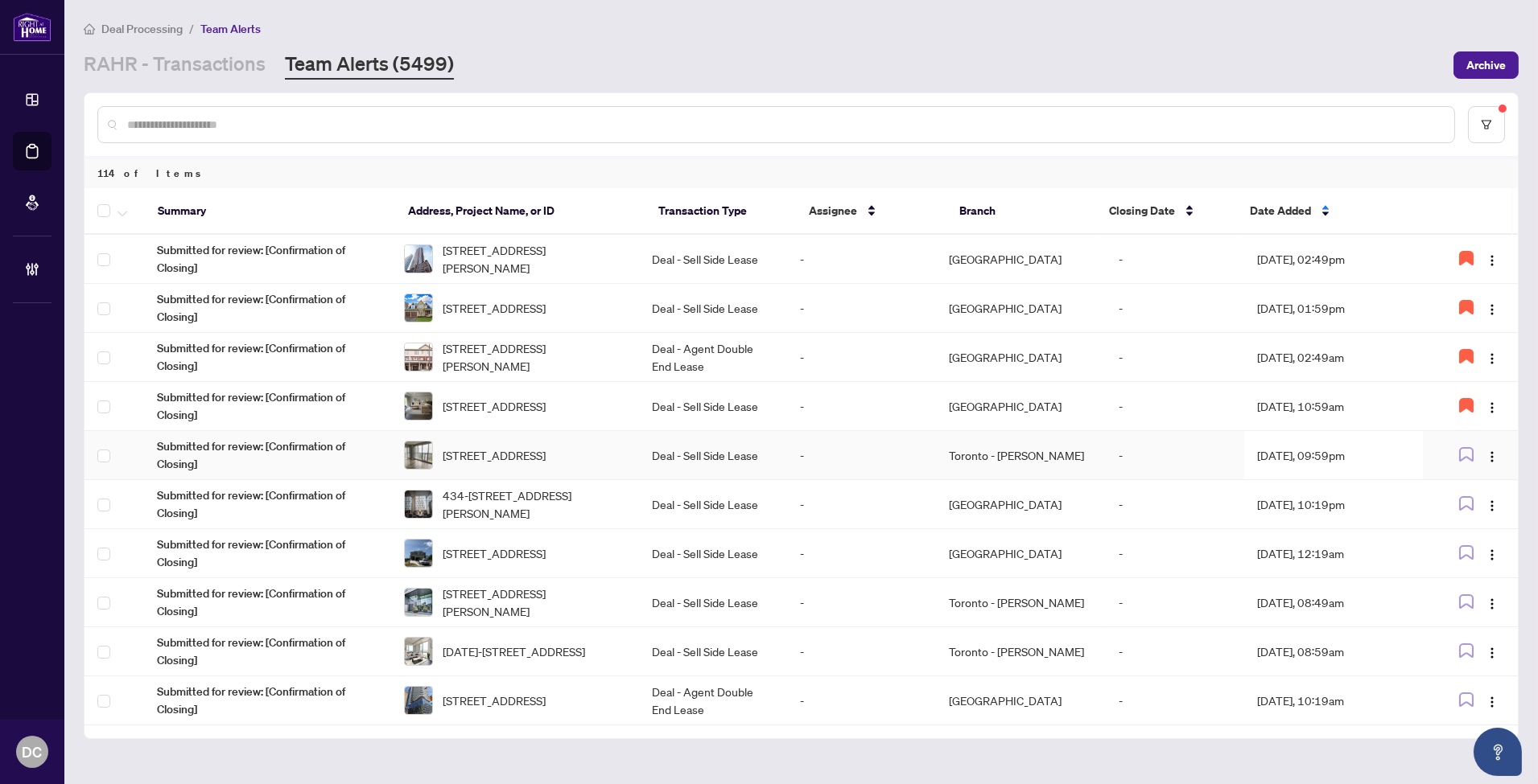
click at [1363, 445] on td "Aug/06/2025, 09:59pm" at bounding box center [1332, 455] width 177 height 49
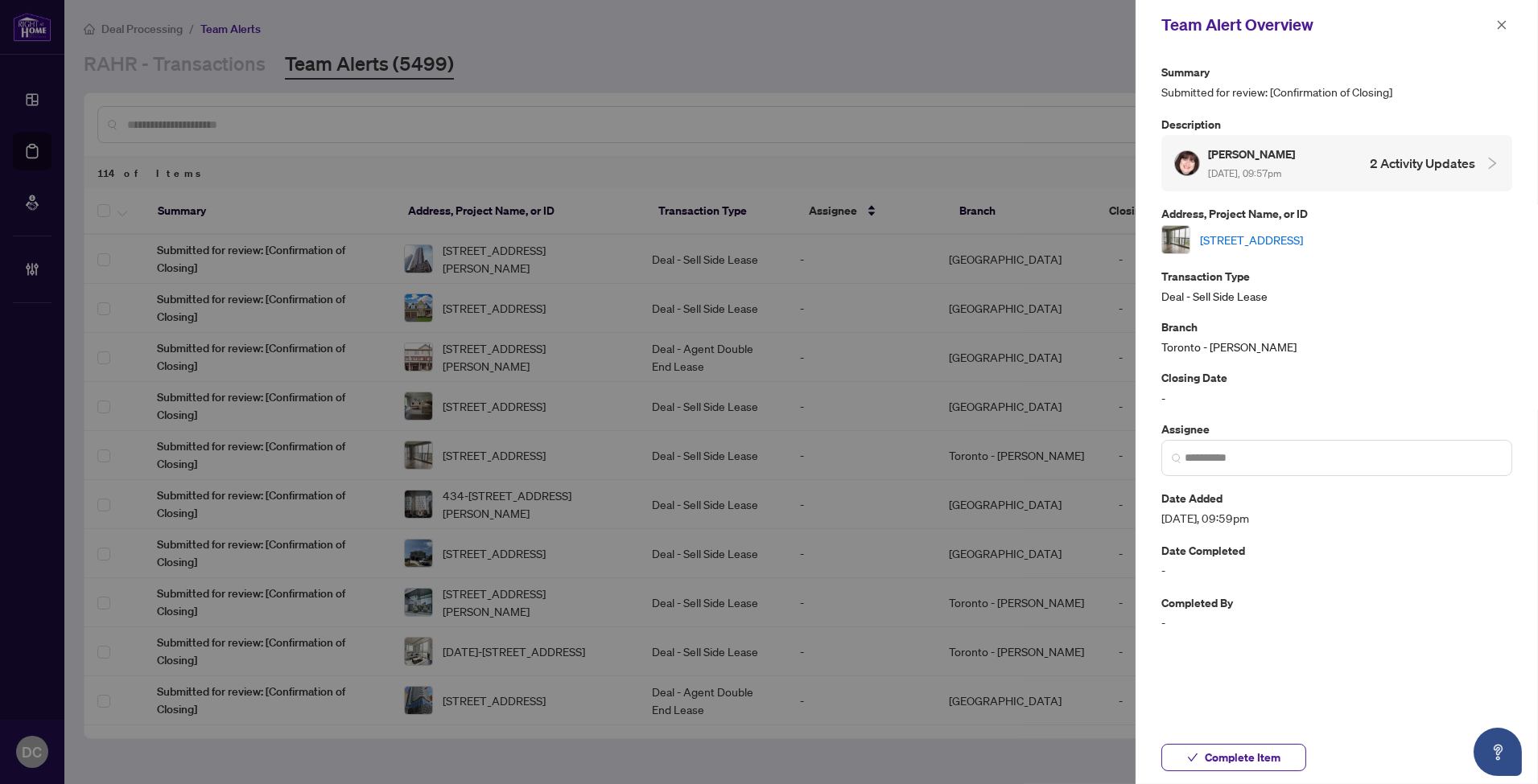
click at [1303, 246] on link "2510-50 Town Centre Crt, Toronto, Ontario M1P 0A9, Canada" at bounding box center [1251, 240] width 103 height 17
click at [1258, 773] on div "Complete Item" at bounding box center [1336, 757] width 402 height 53
click at [1259, 754] on span "Complete Item" at bounding box center [1242, 758] width 75 height 26
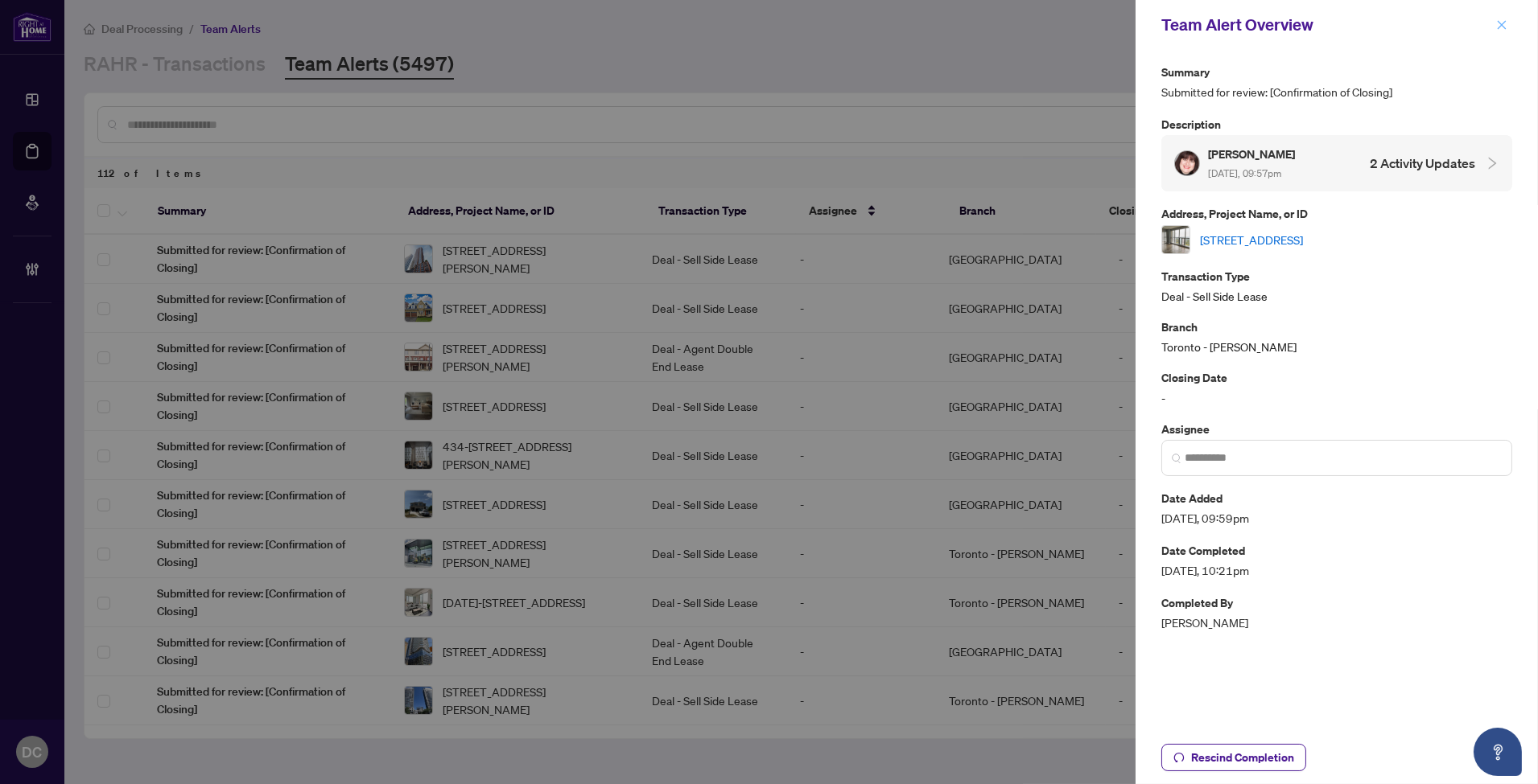
click at [1506, 29] on icon "close" at bounding box center [1501, 24] width 11 height 11
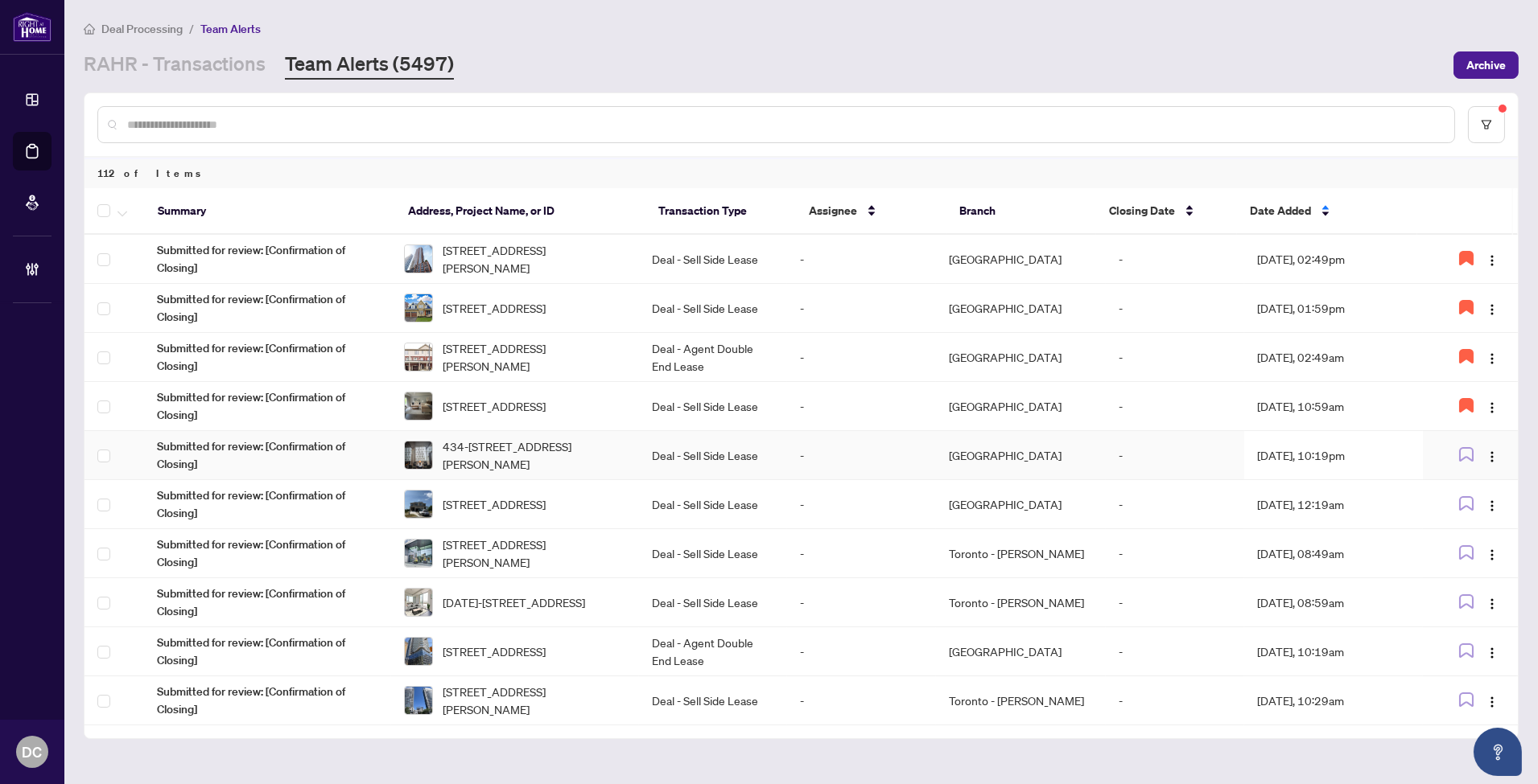
click at [1330, 446] on td "Aug/06/2025, 10:19pm" at bounding box center [1332, 455] width 177 height 49
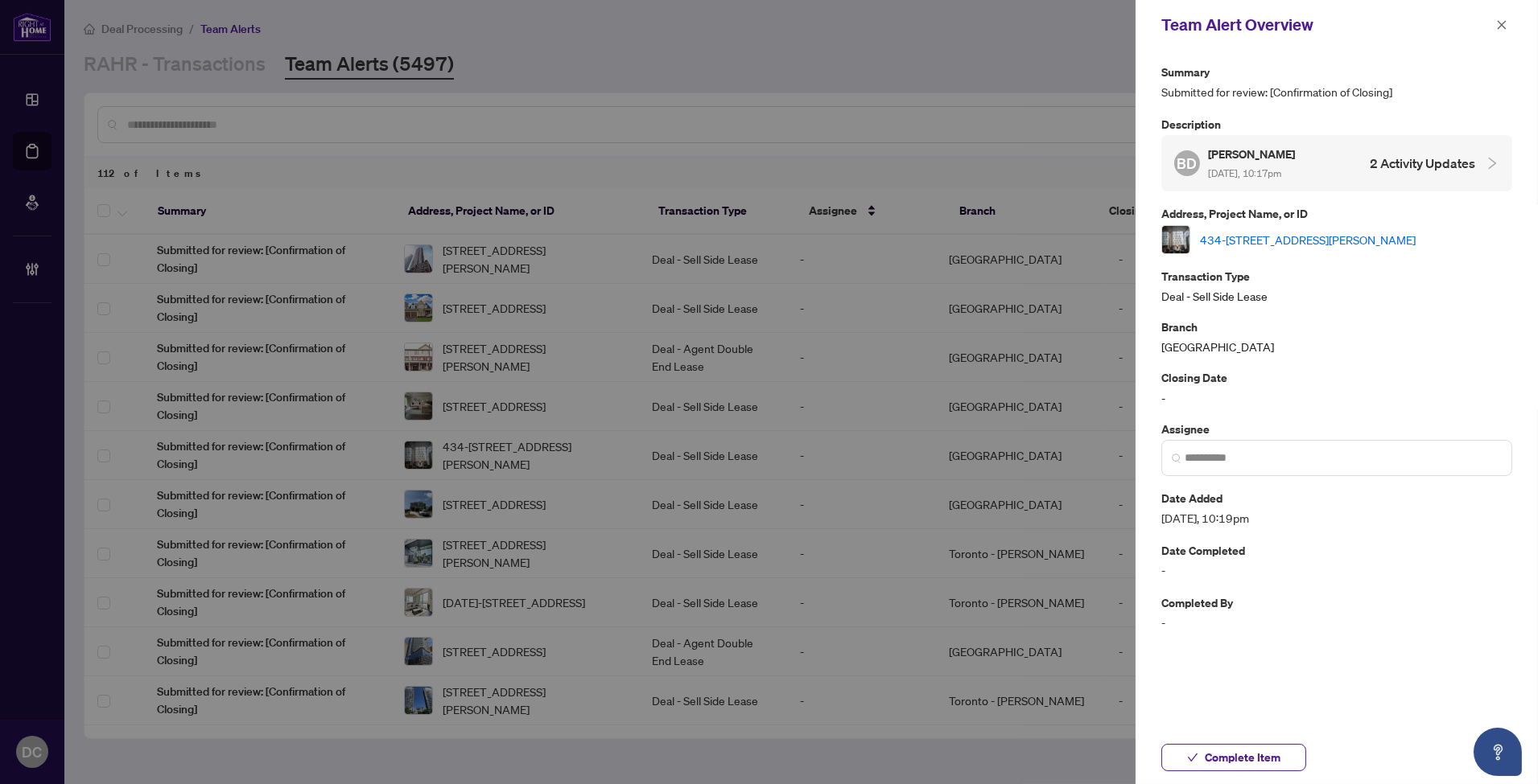
click at [1346, 234] on link "434-3240 William Coltson Ave, Oakville, Ontario L6H 0X1, Canada" at bounding box center [1307, 240] width 216 height 17
click at [1288, 758] on button "Complete Item" at bounding box center [1233, 758] width 145 height 28
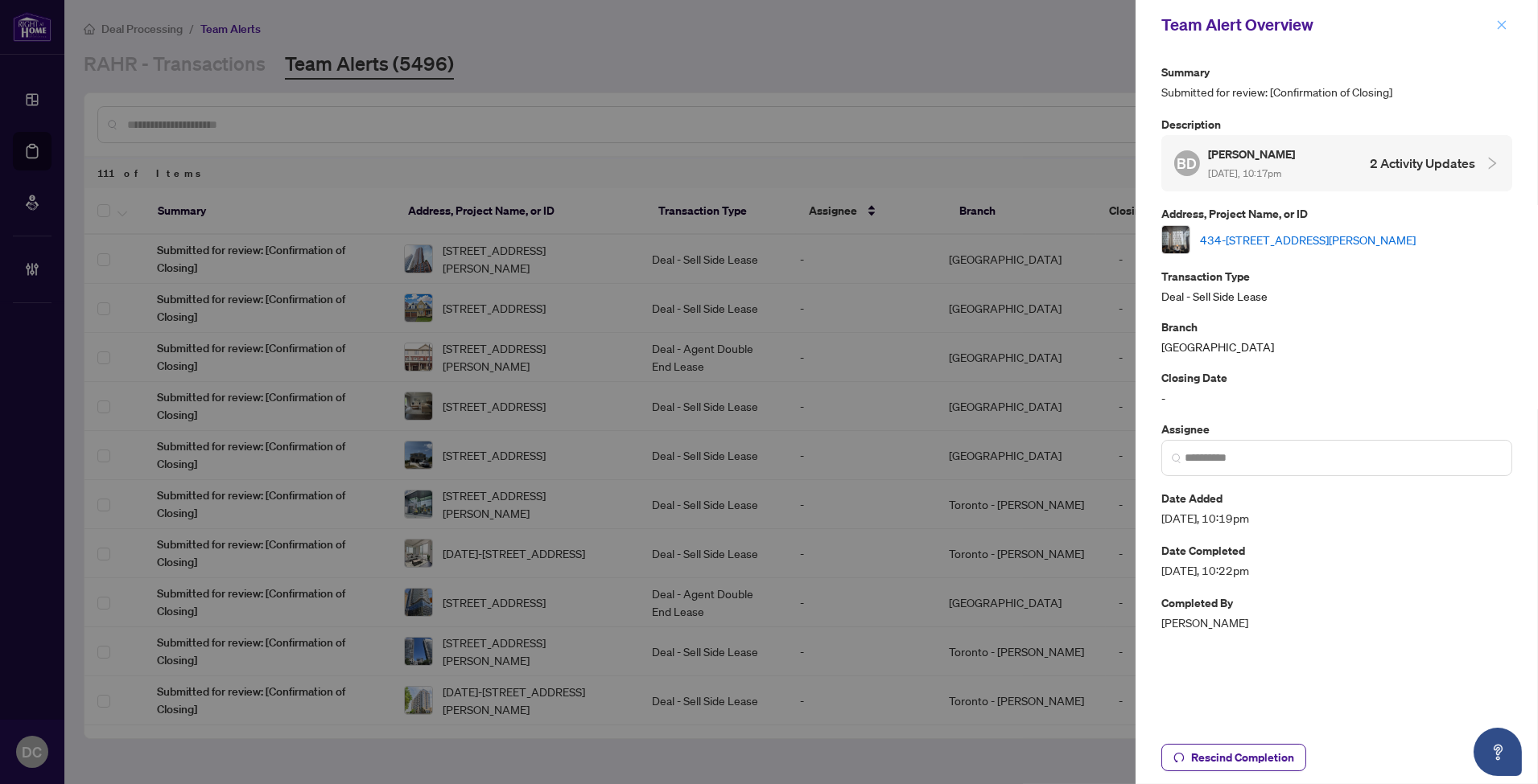
click at [1501, 19] on icon "close" at bounding box center [1501, 24] width 11 height 11
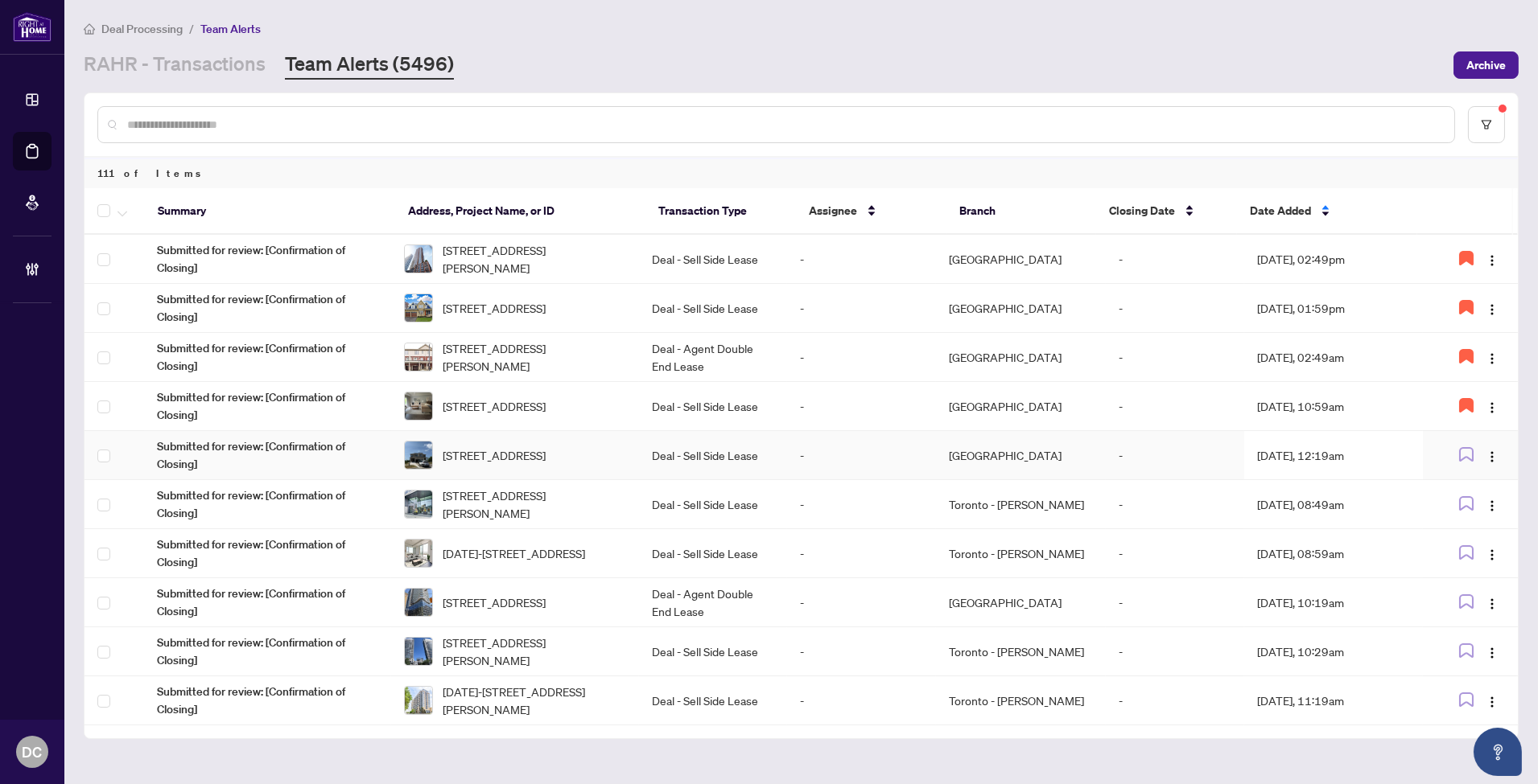
click at [1325, 453] on td "Aug/07/2025, 12:19am" at bounding box center [1332, 455] width 177 height 49
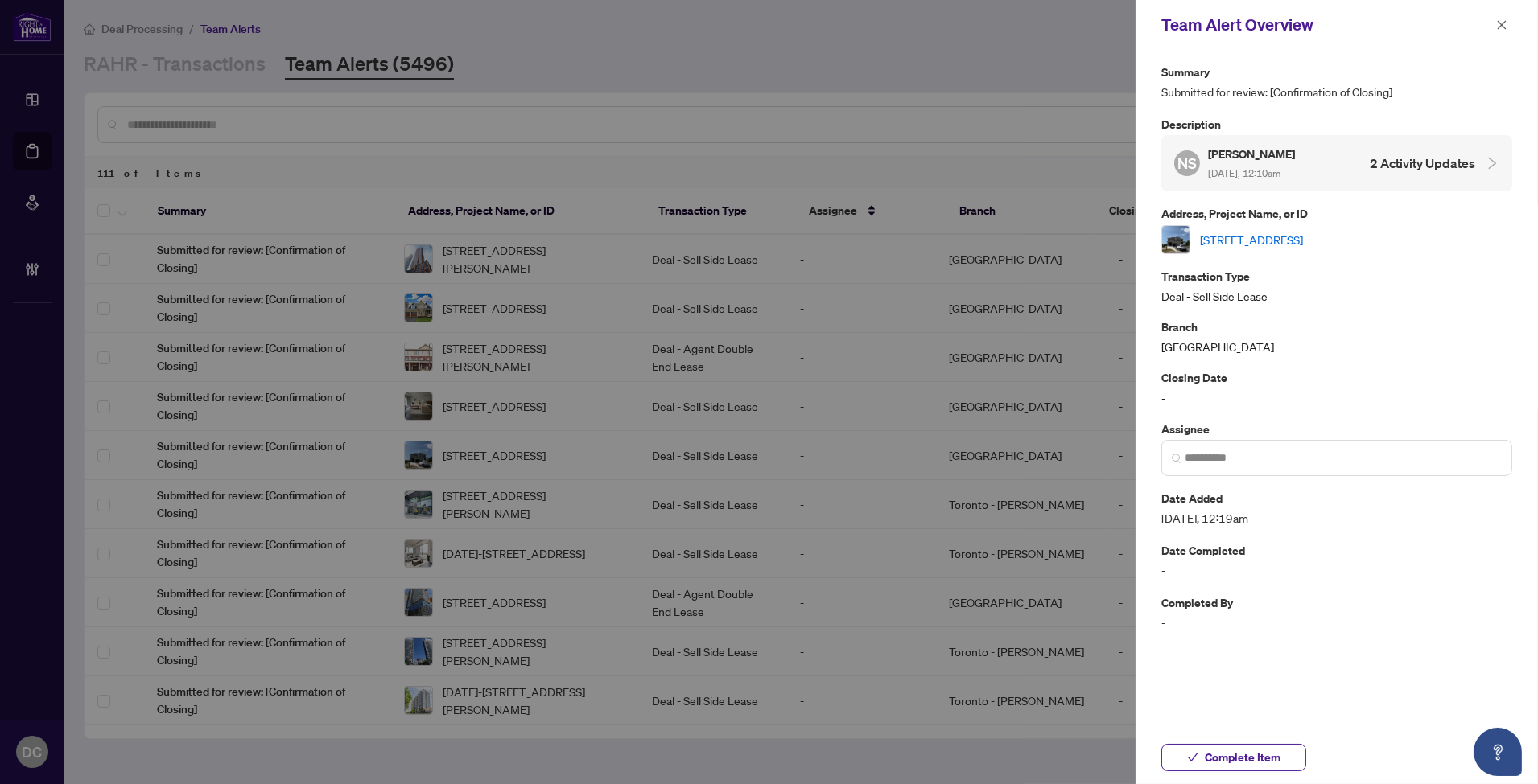
click at [1303, 240] on link "74 Westlake Cres, Bradford West Gwillimbury, Ontario L3Z 4K4, Canada" at bounding box center [1251, 240] width 103 height 17
click at [1296, 757] on button "Complete Item" at bounding box center [1233, 758] width 145 height 28
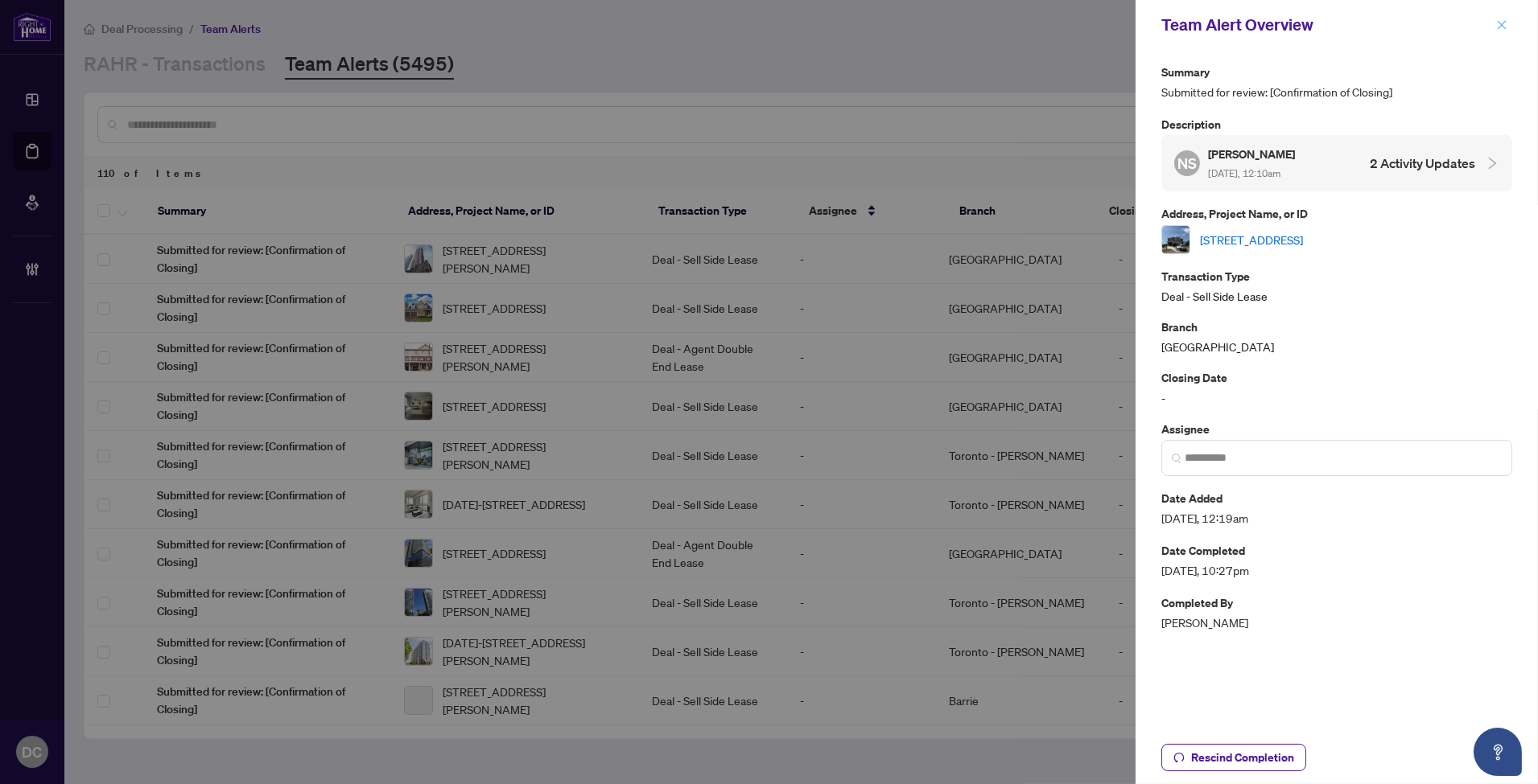
click at [1497, 21] on icon "close" at bounding box center [1502, 24] width 9 height 9
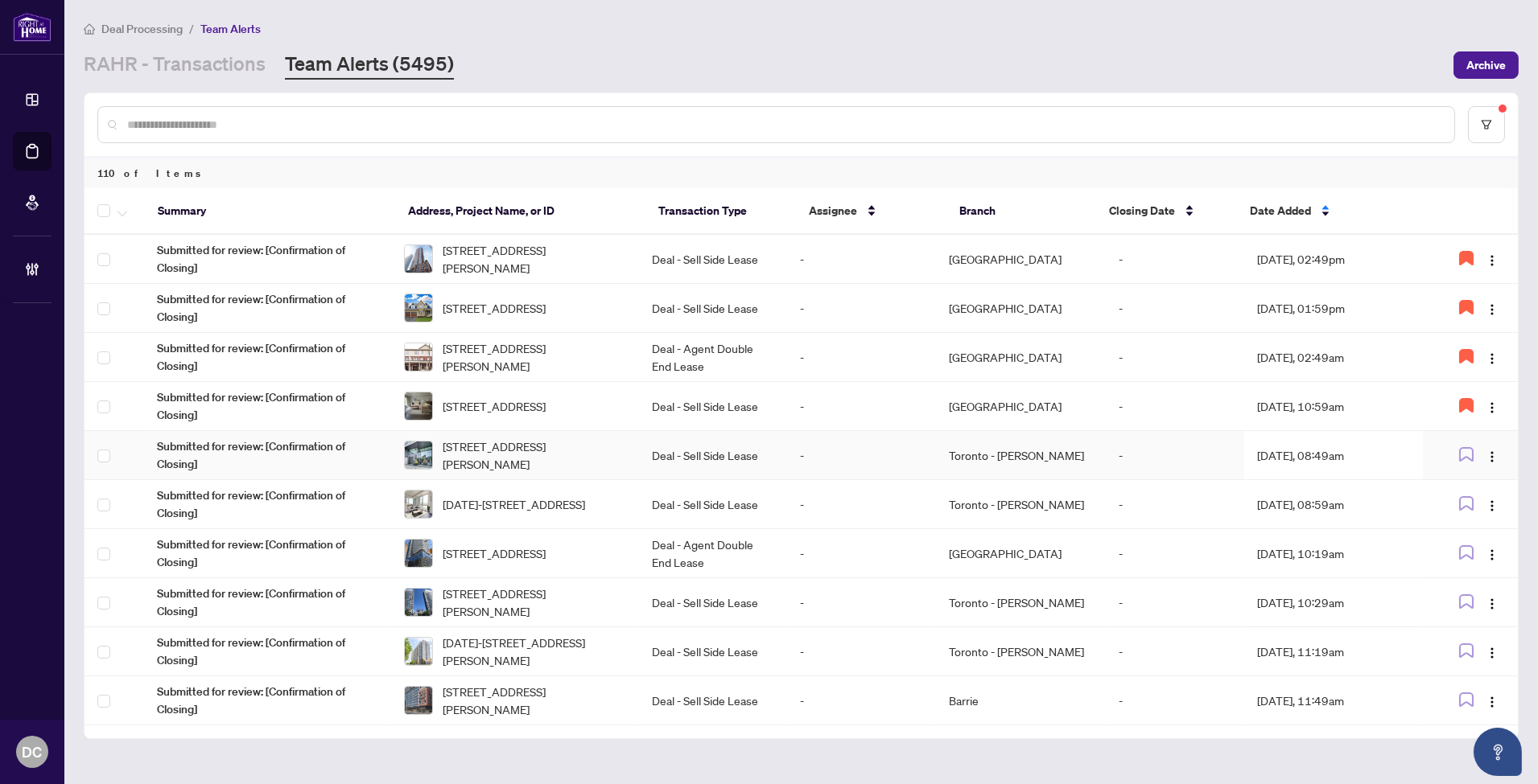
click at [1380, 447] on td "Aug/07/2025, 08:49am" at bounding box center [1332, 455] width 177 height 49
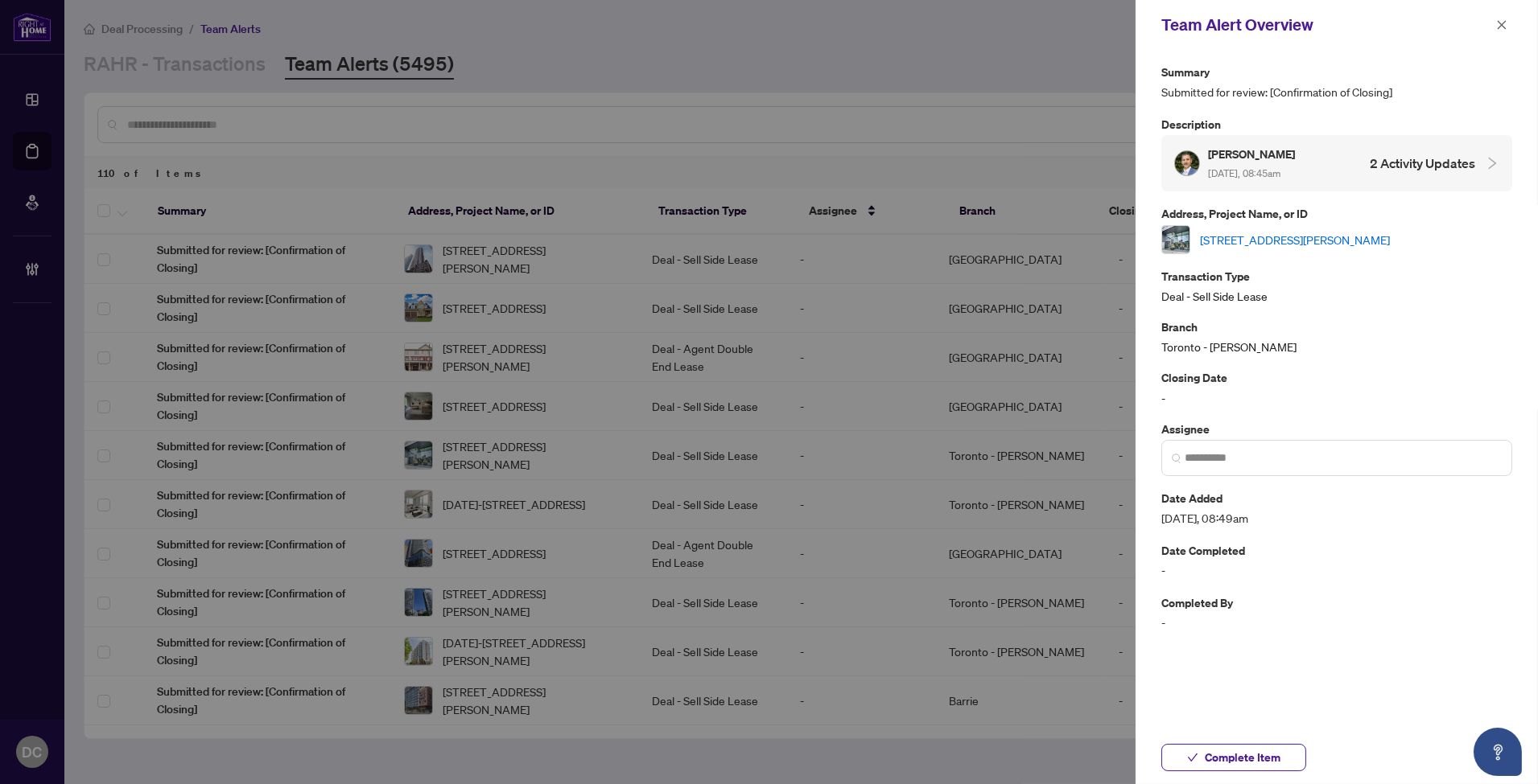
click at [1339, 236] on link "3110-125 Peter St, Toronto, Ontario M5V 0M2, Canada" at bounding box center [1294, 240] width 190 height 17
click at [1220, 746] on span "Complete Item" at bounding box center [1242, 758] width 75 height 26
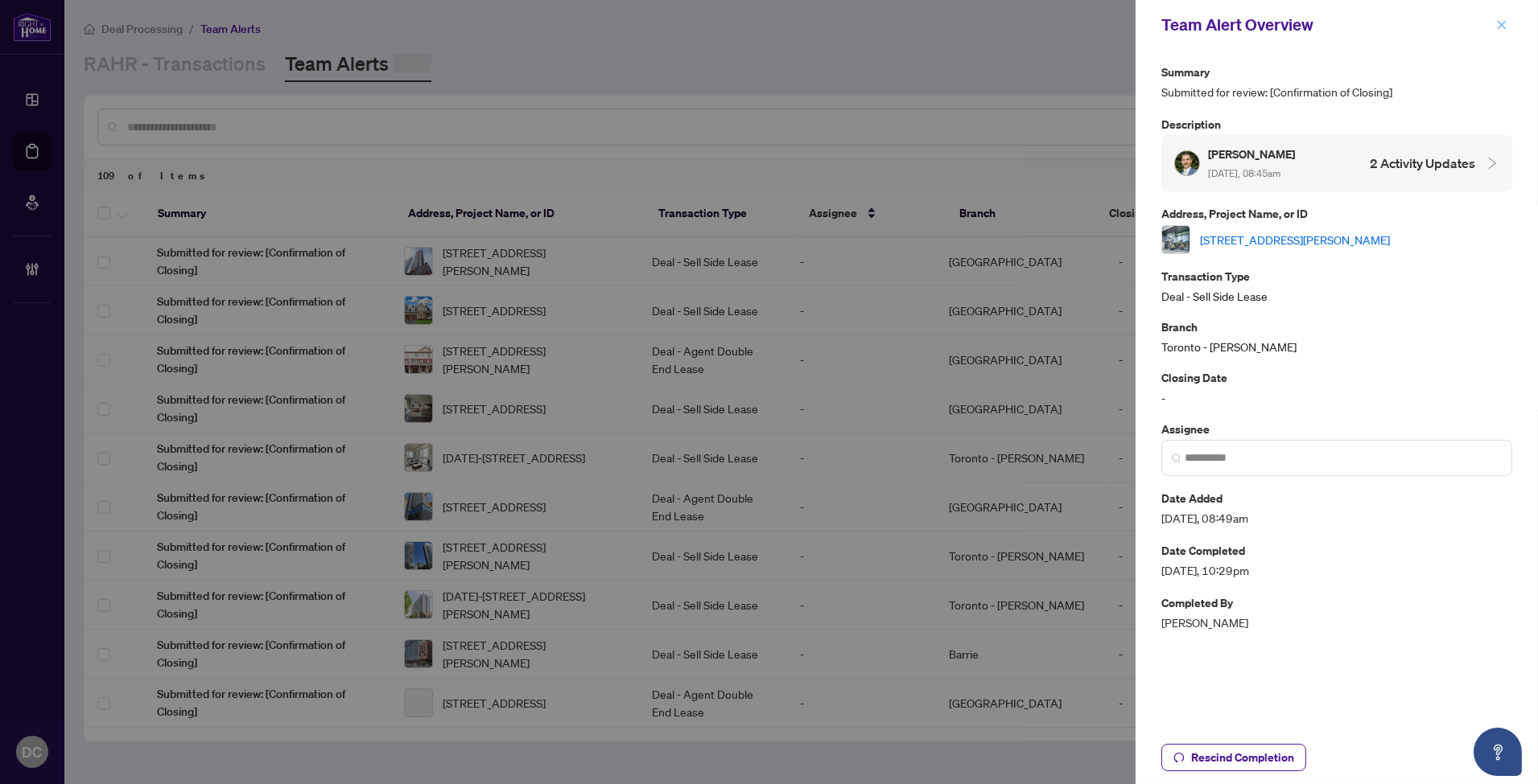
click at [1503, 29] on icon "close" at bounding box center [1501, 24] width 11 height 11
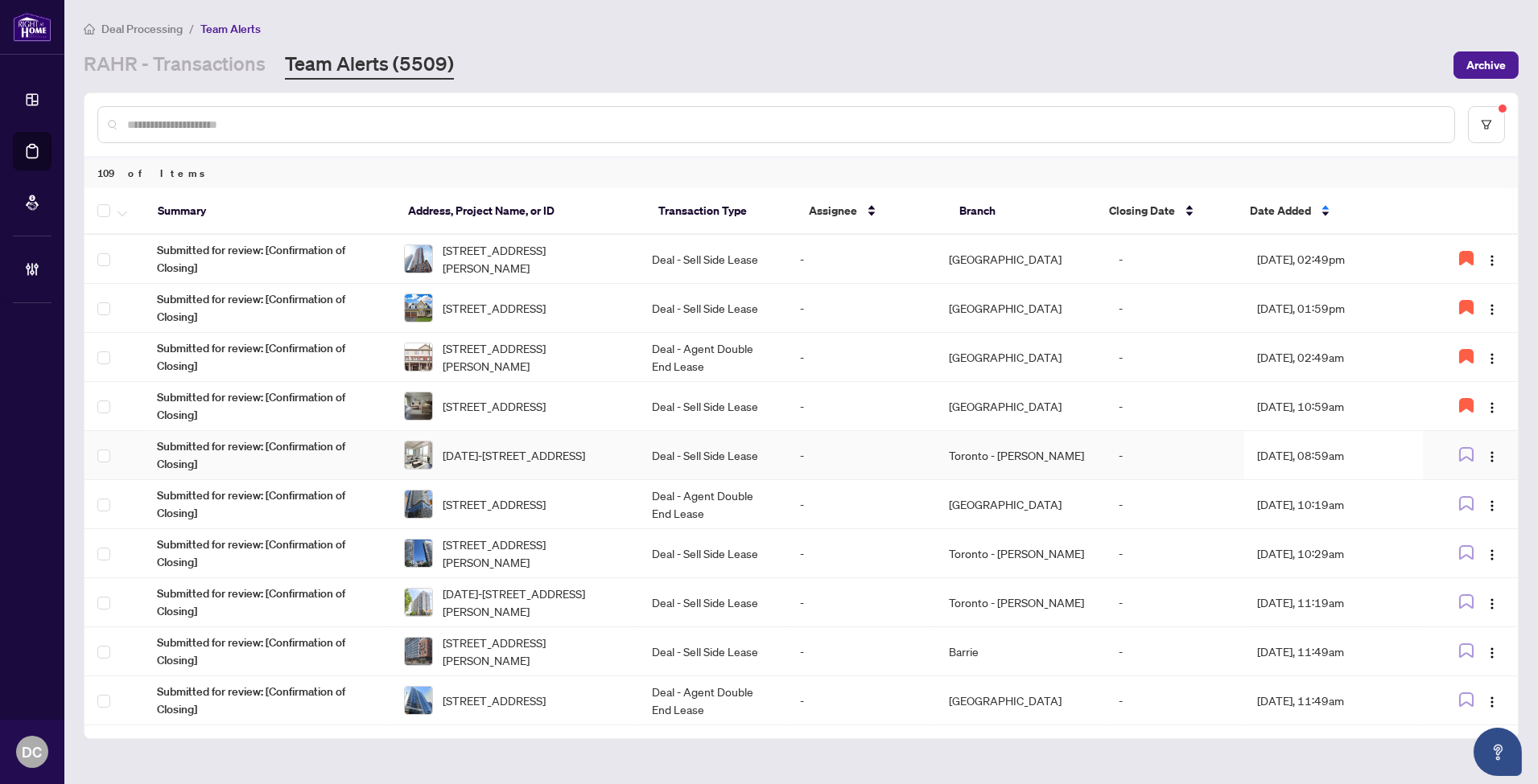
click at [1317, 449] on td "Aug/07/2025, 08:59am" at bounding box center [1332, 455] width 177 height 49
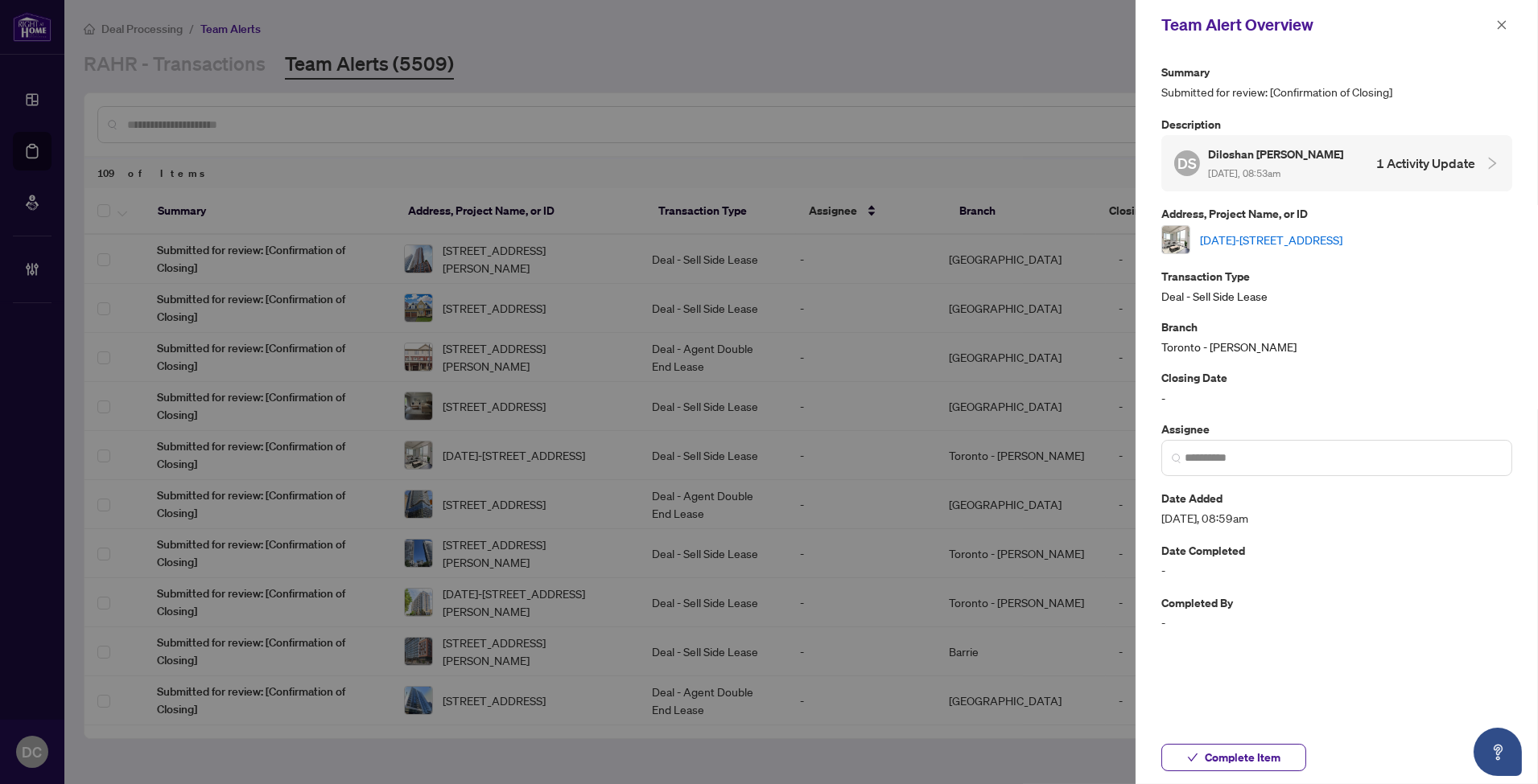
click at [1342, 243] on link "1019-3100 Keele St, Toronto, Ontario M3M 2H4, Canada" at bounding box center [1271, 240] width 143 height 17
click at [1493, 18] on button "button" at bounding box center [1502, 25] width 21 height 19
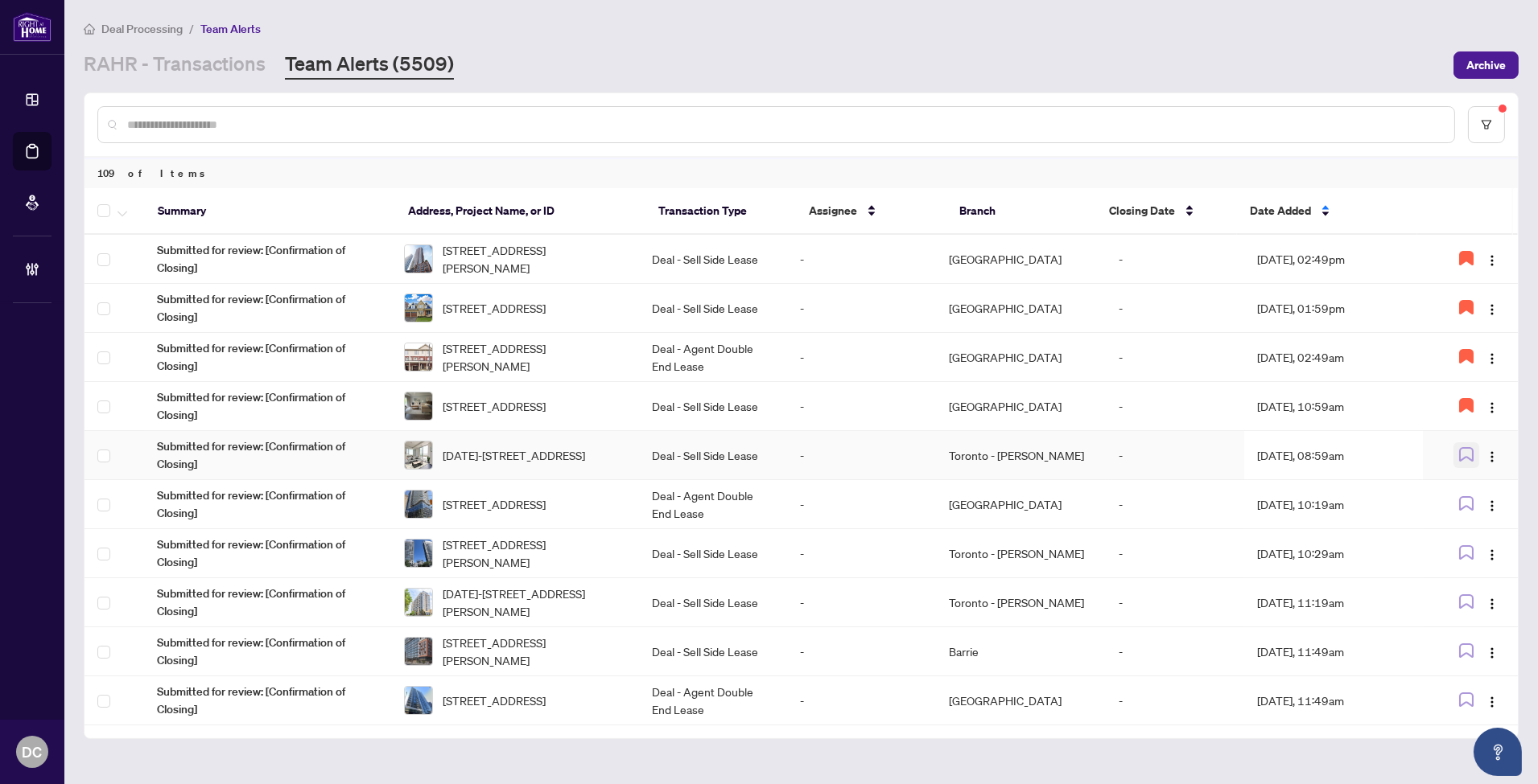
click at [1468, 452] on icon "button" at bounding box center [1465, 454] width 13 height 13
click at [1039, 507] on td "Richmond Hill" at bounding box center [1020, 504] width 171 height 49
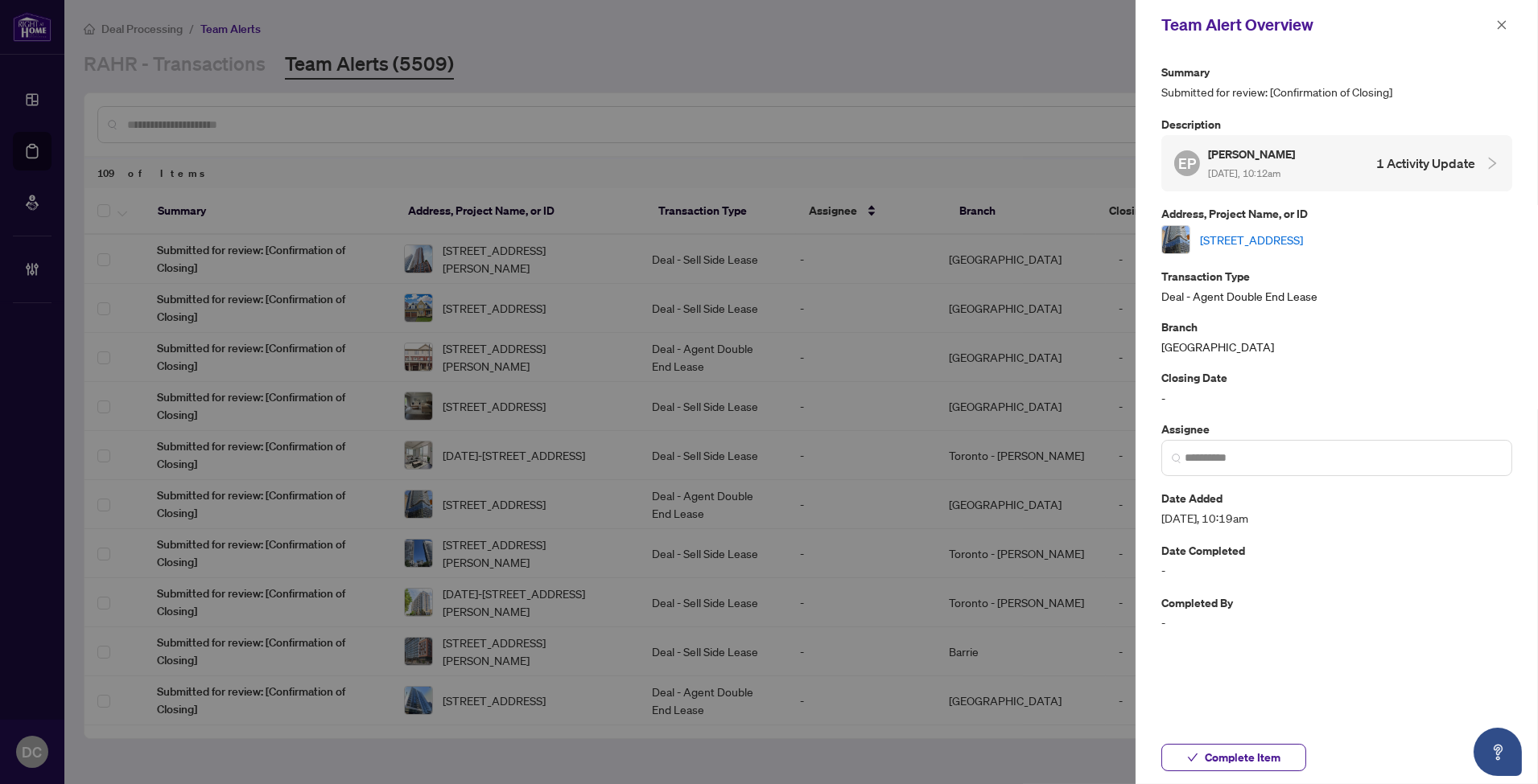
click at [1293, 242] on link "3303-403 Church St, Toronto, Ontario M4Y 0C9, Canada" at bounding box center [1251, 240] width 103 height 17
click at [1253, 764] on span "Complete Item" at bounding box center [1242, 758] width 75 height 26
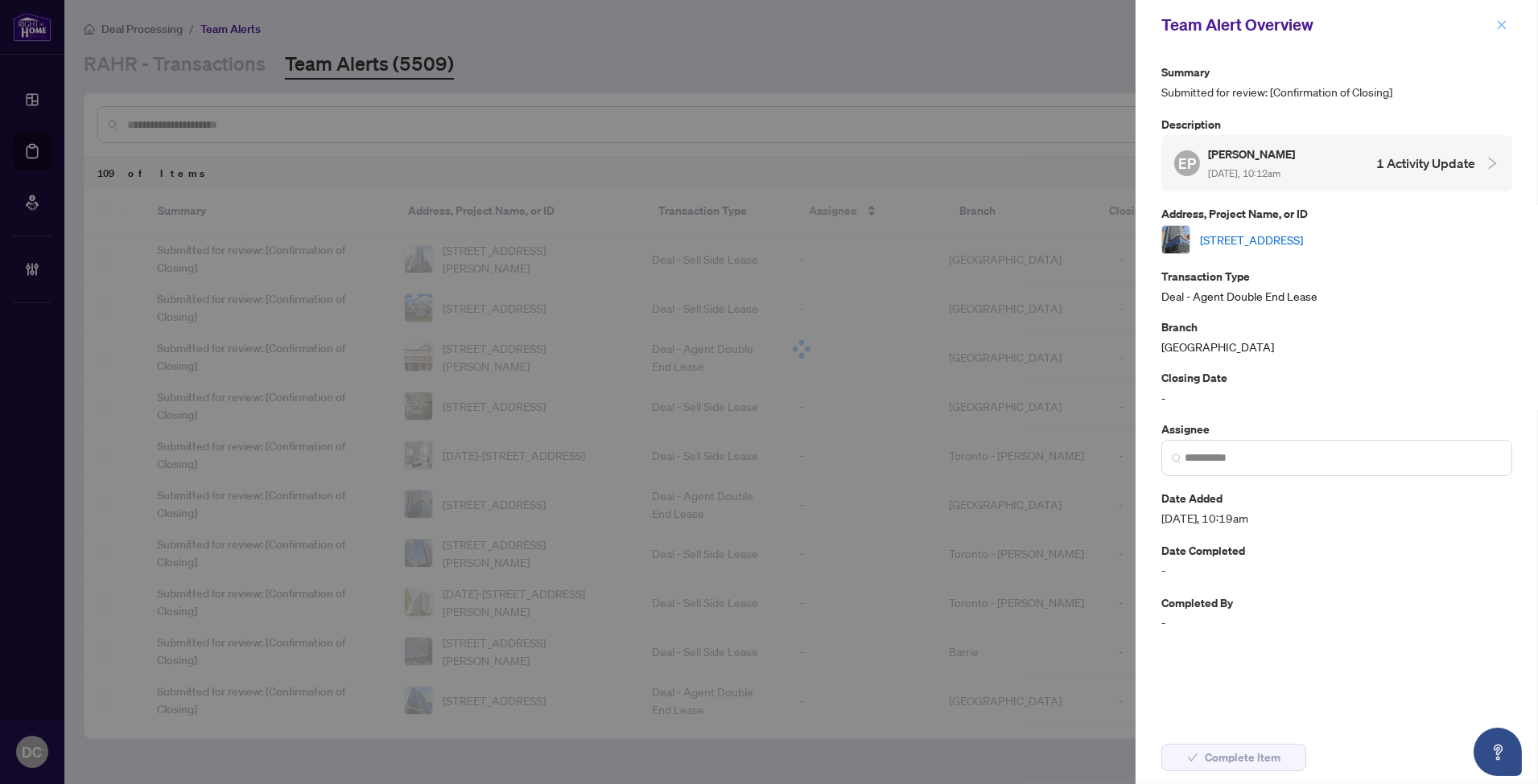
click at [1509, 29] on button "button" at bounding box center [1502, 25] width 21 height 19
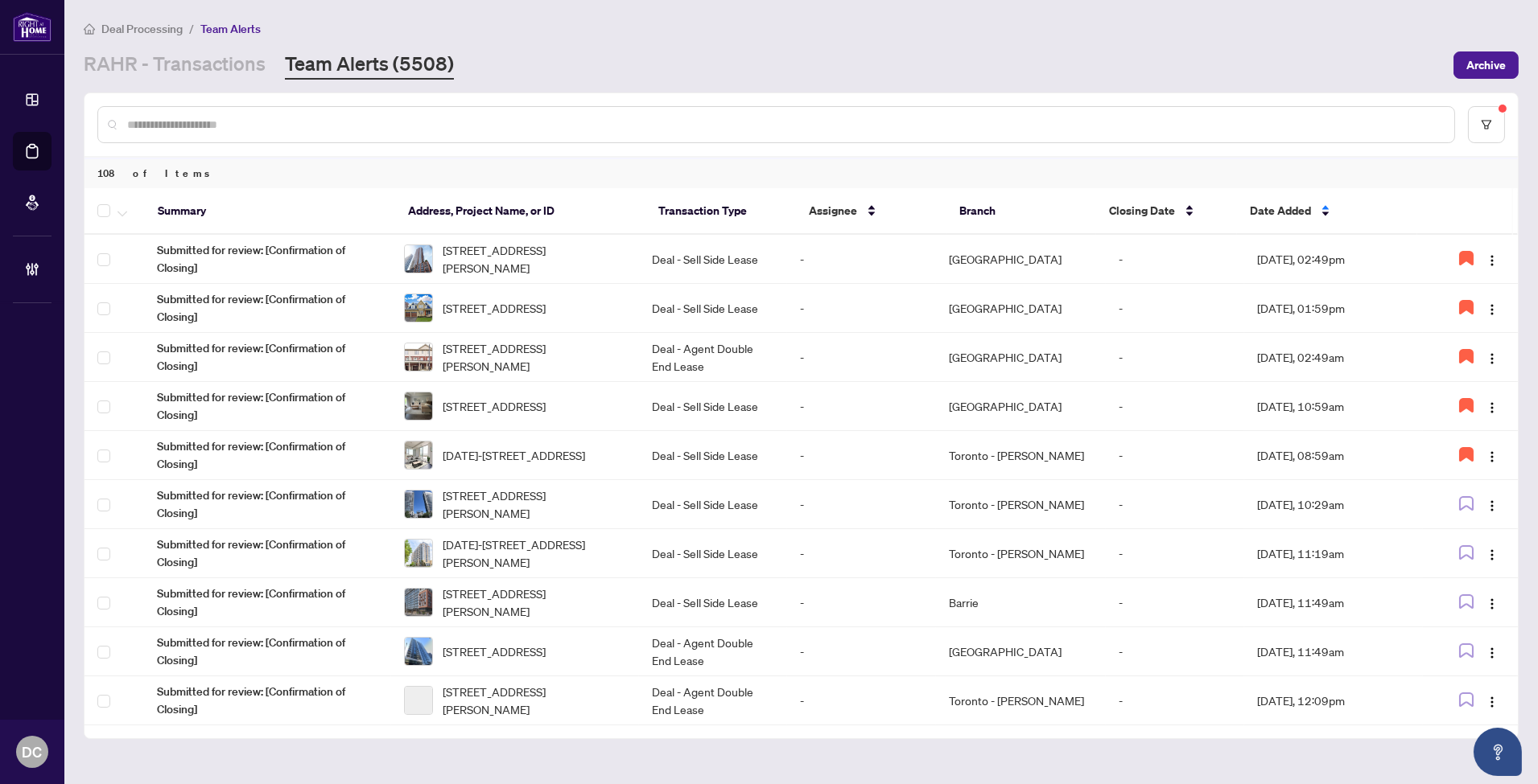
click at [512, 61] on div "RAHR - Transactions Team Alerts (5508)" at bounding box center [763, 65] width 1360 height 29
click at [1276, 505] on td "Aug/07/2025, 10:29am" at bounding box center [1332, 504] width 177 height 49
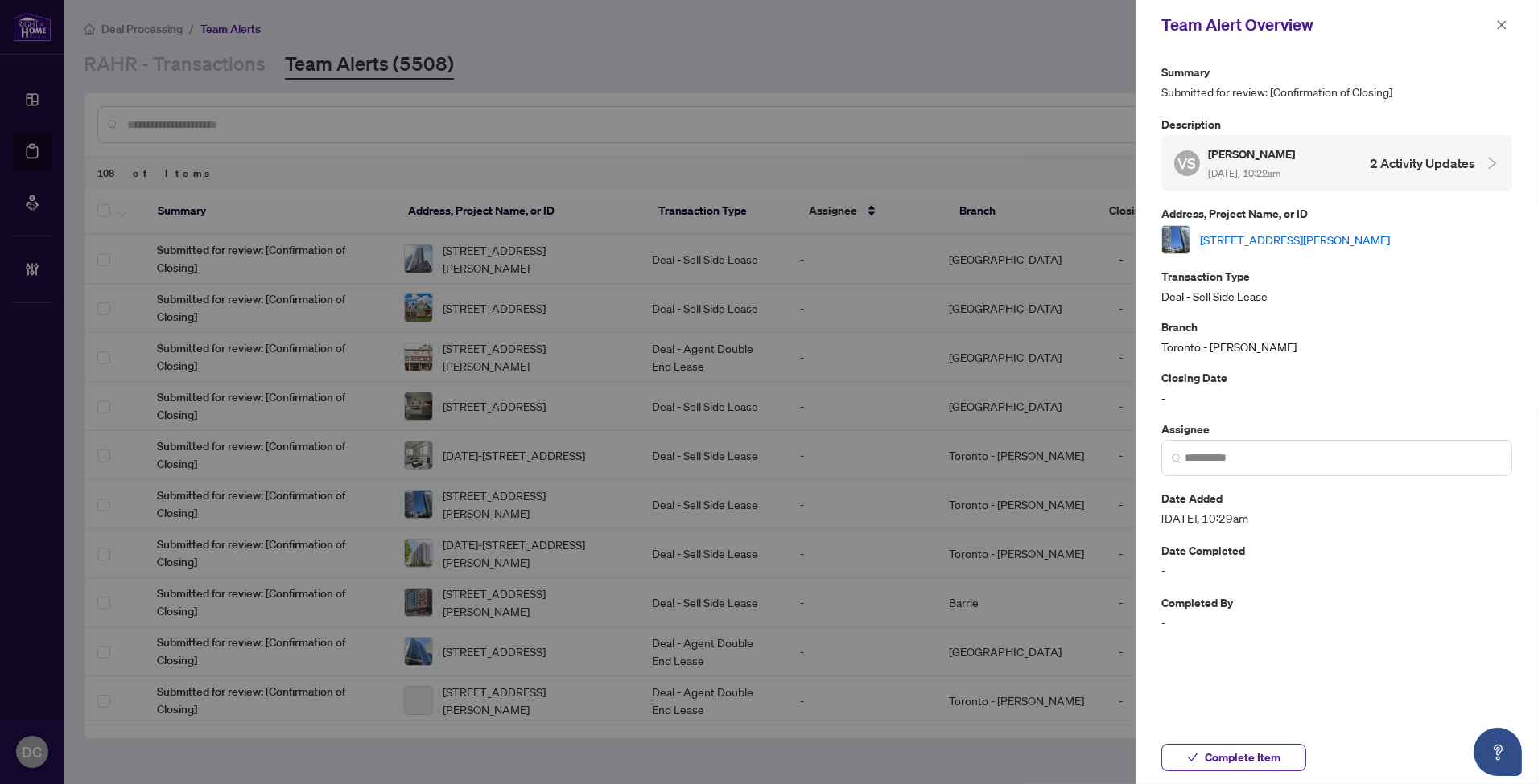
click at [1285, 240] on link "3507-38 Lee Centre Dr, Toronto, Ontario M1H 3J7, Canada" at bounding box center [1294, 240] width 190 height 17
click at [1253, 756] on span "Complete Item" at bounding box center [1242, 758] width 75 height 26
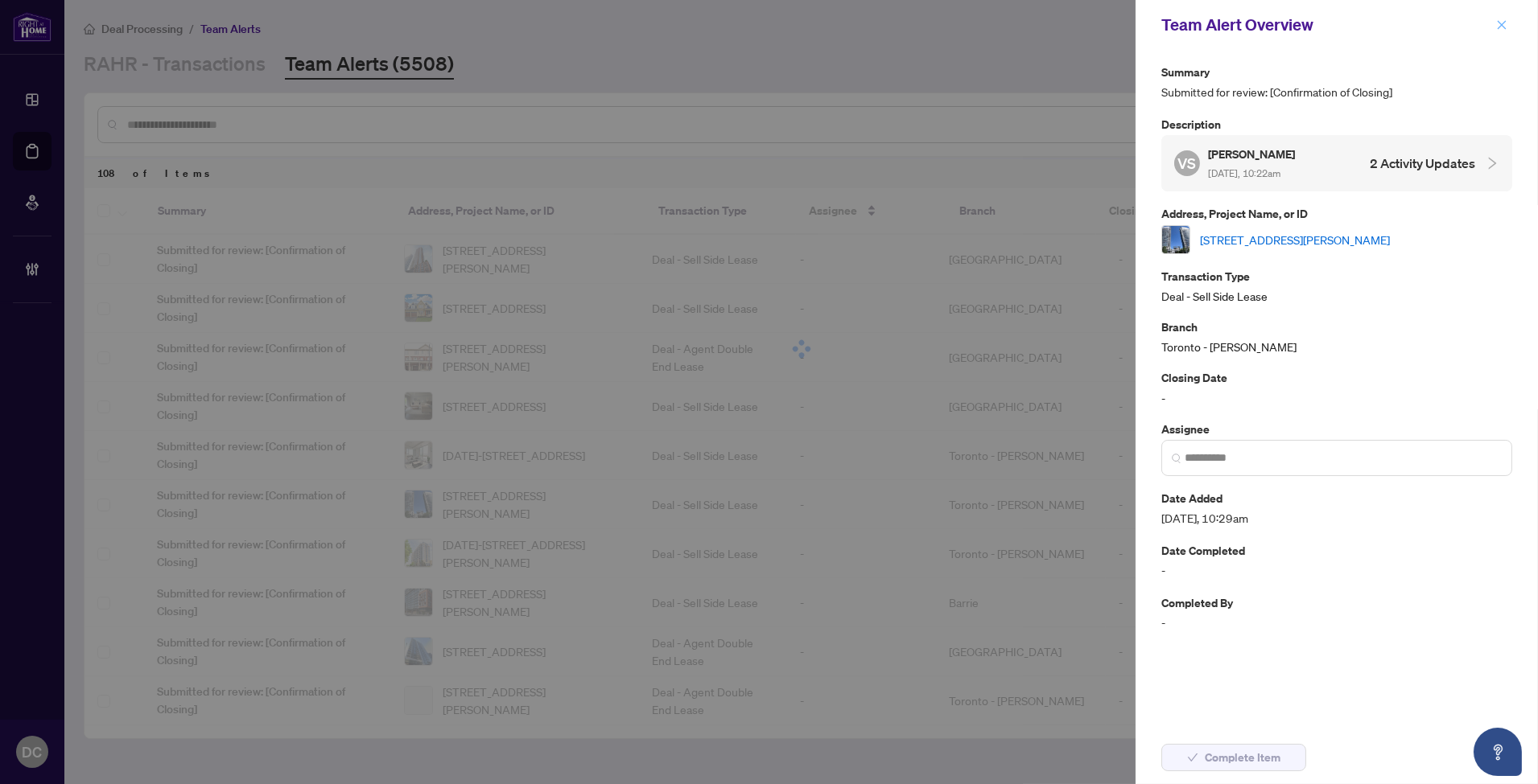
click at [1505, 35] on span "button" at bounding box center [1501, 25] width 11 height 26
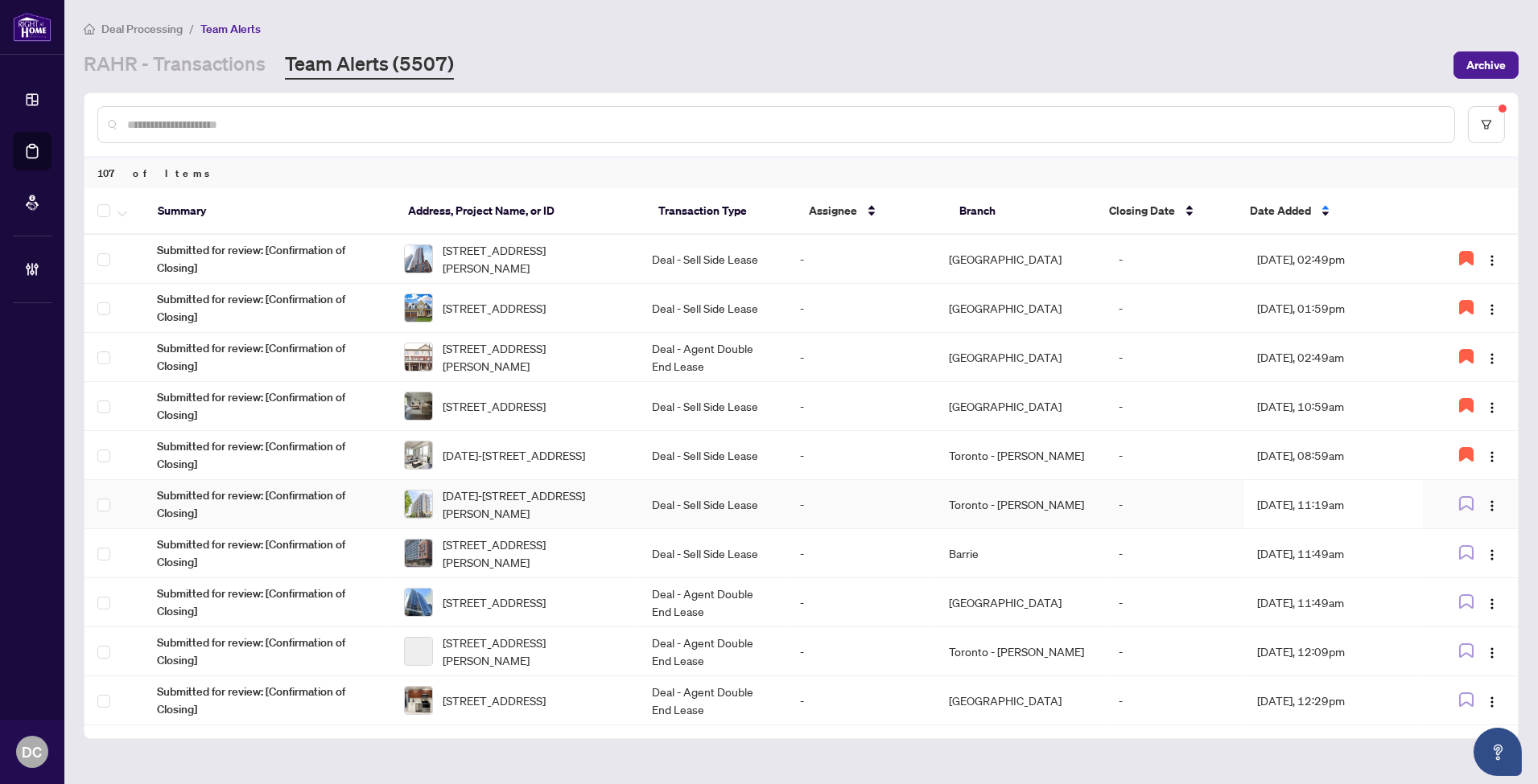
click at [1288, 498] on td "Aug/07/2025, 11:19am" at bounding box center [1332, 504] width 177 height 49
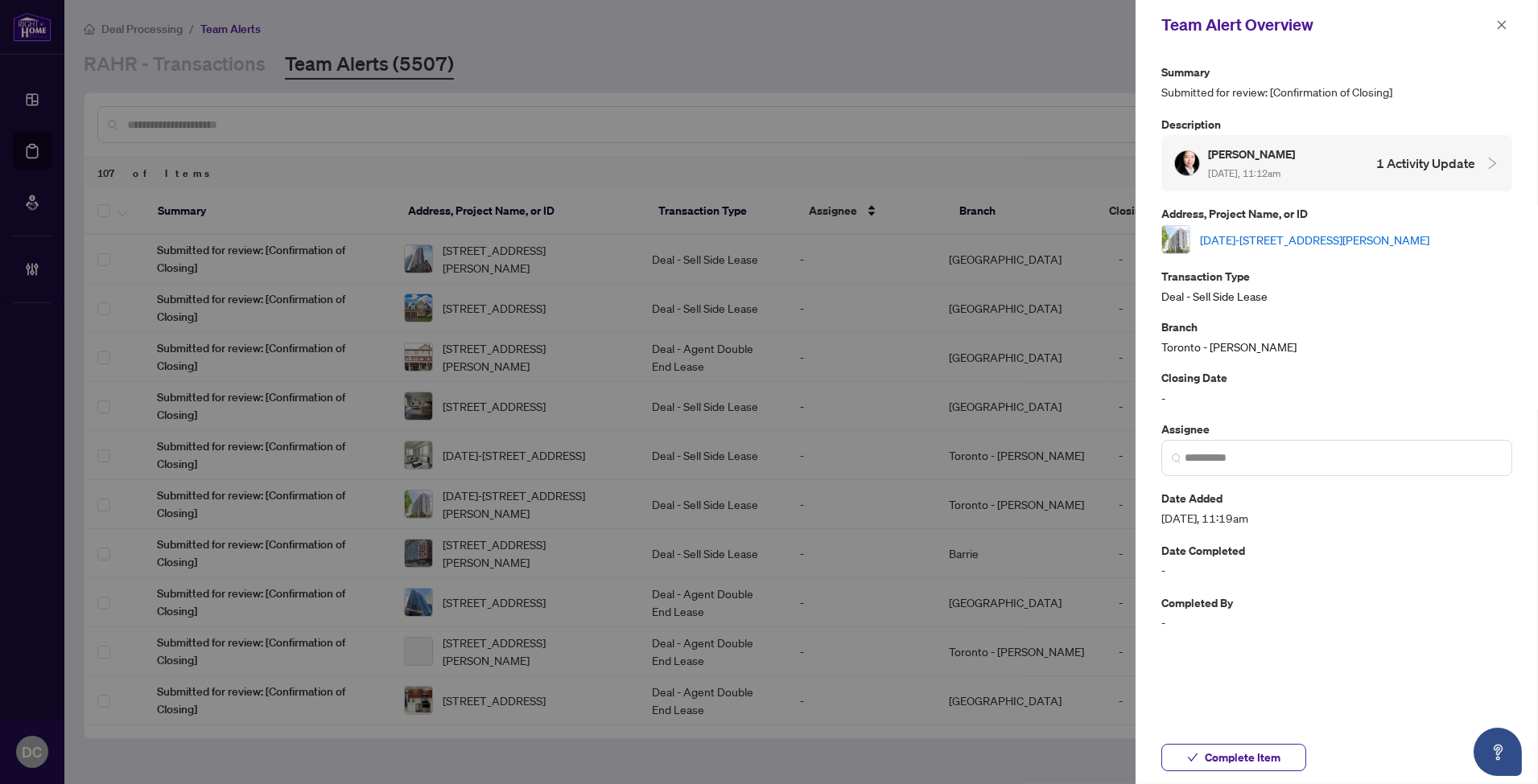
click at [1356, 235] on link "1008-2756 Old Leslie St, Toronto, Ontario M2K 0E2, Canada" at bounding box center [1314, 240] width 229 height 17
click at [1262, 740] on div "Complete Item" at bounding box center [1336, 757] width 402 height 53
click at [1506, 21] on icon "close" at bounding box center [1501, 24] width 11 height 11
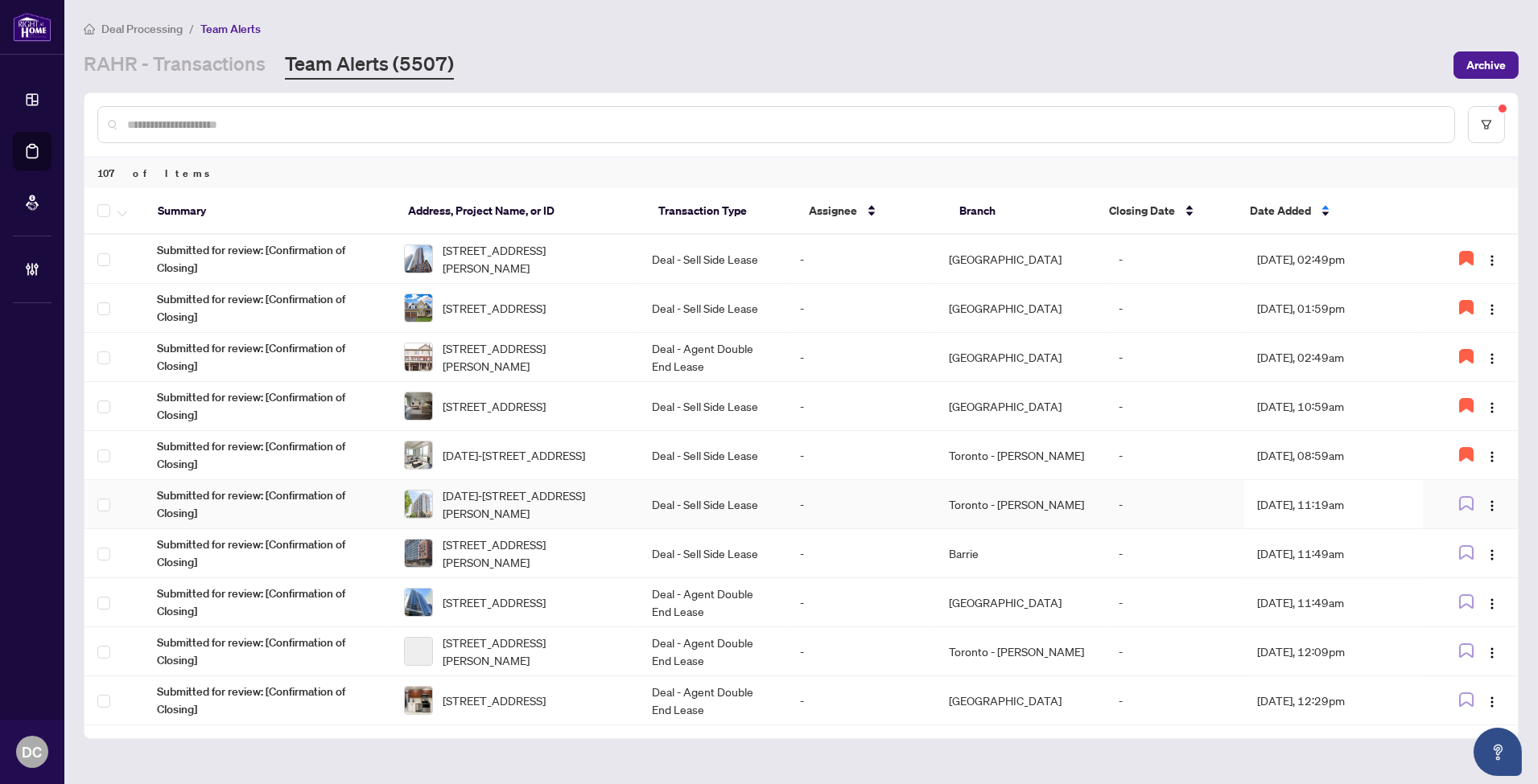
click at [980, 503] on td "Toronto - Don Mills" at bounding box center [1020, 504] width 171 height 49
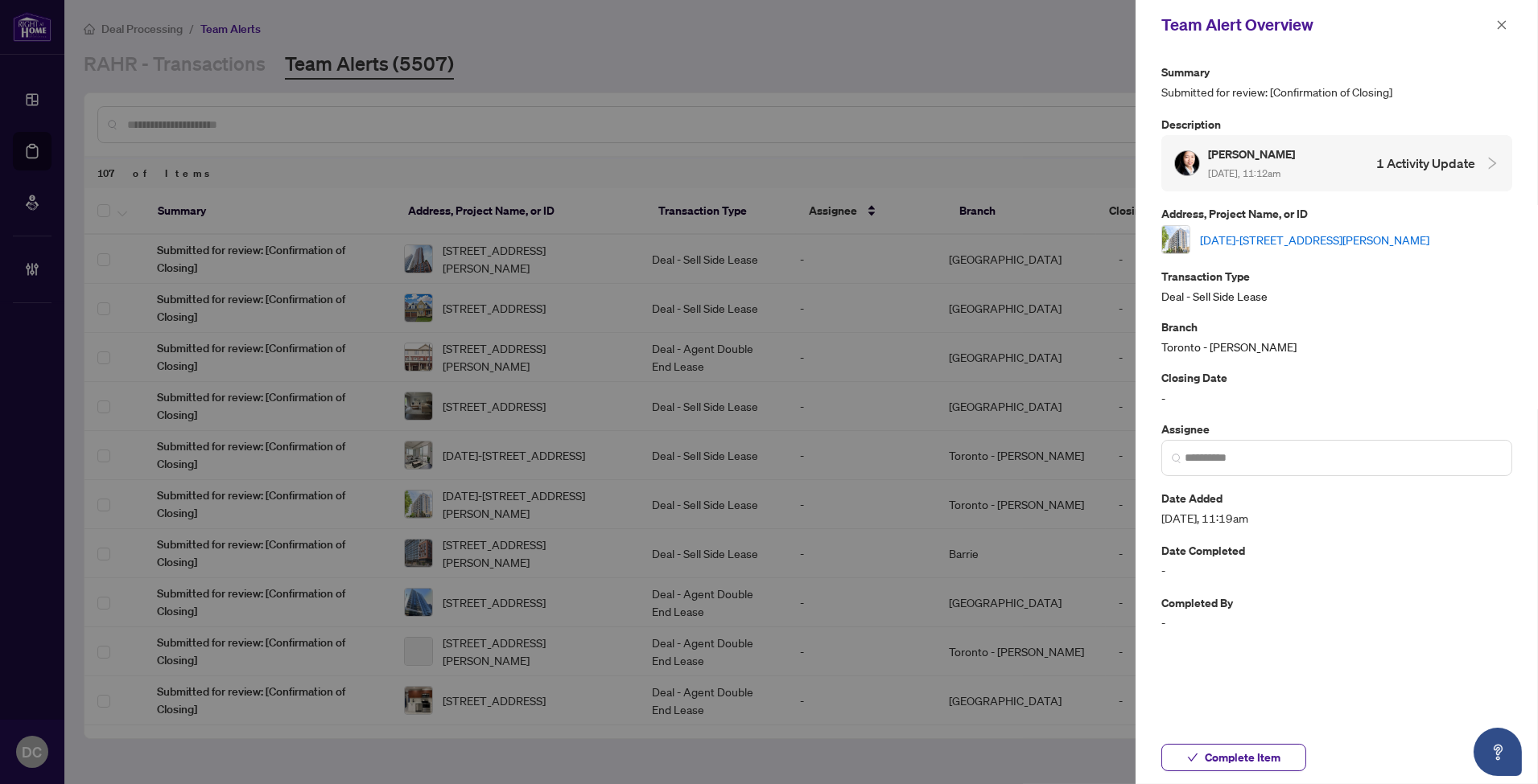
click at [1429, 245] on link "1008-2756 Old Leslie St, Toronto, Ontario M2K 0E2, Canada" at bounding box center [1314, 240] width 229 height 17
click at [1241, 764] on span "Complete Item" at bounding box center [1242, 758] width 75 height 26
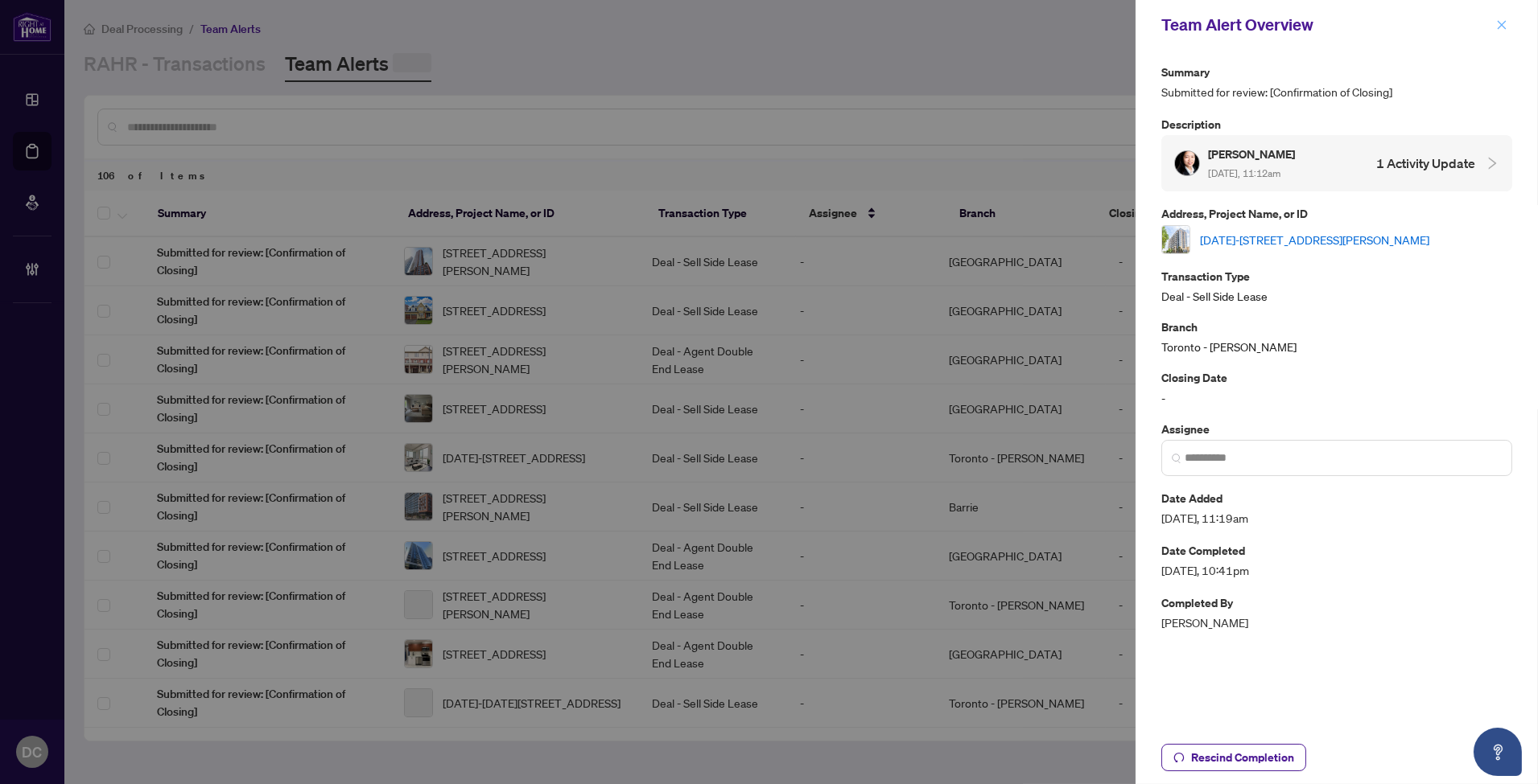
click at [1501, 21] on icon "close" at bounding box center [1501, 24] width 11 height 11
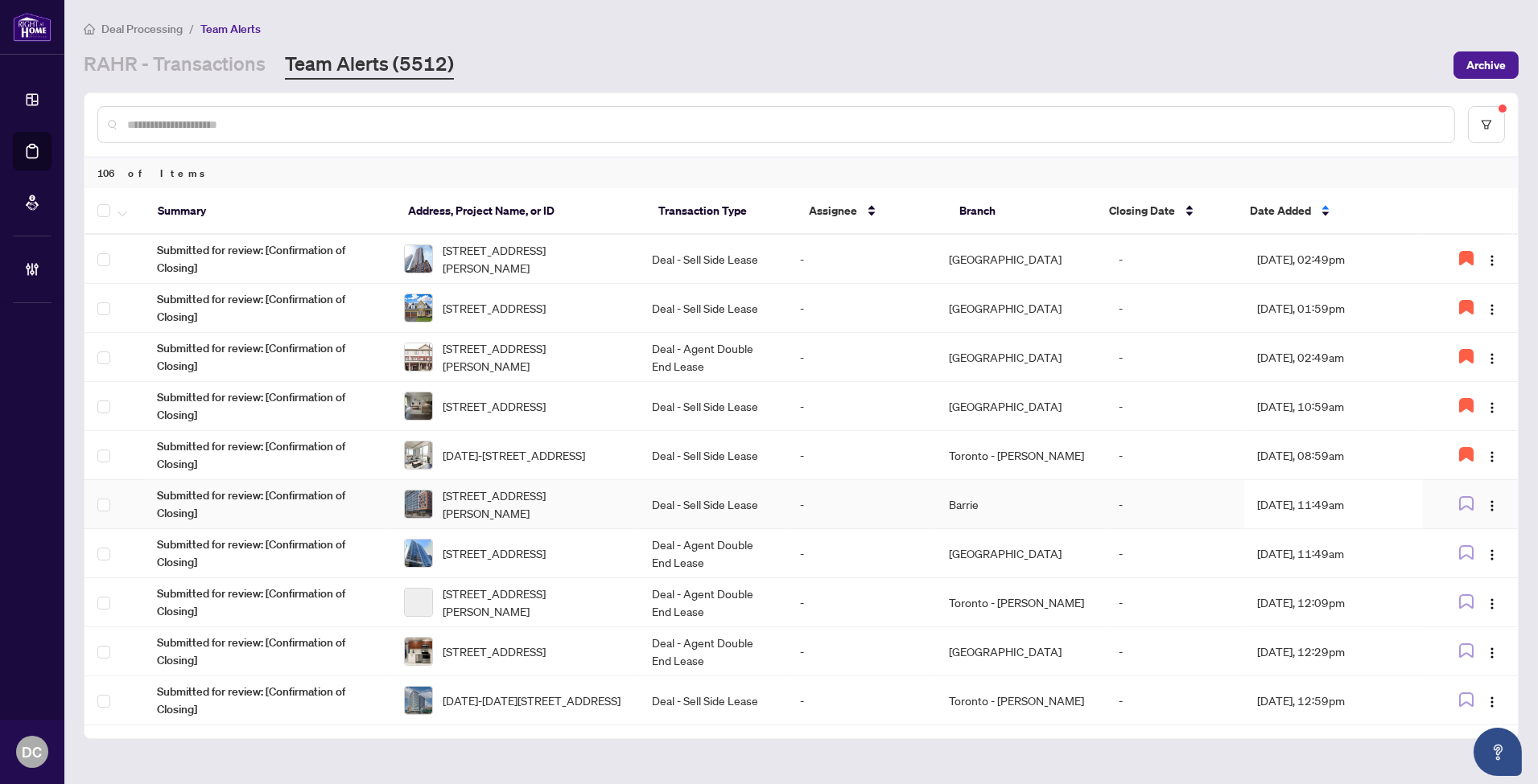
click at [1259, 509] on td "Aug/07/2025, 11:49am" at bounding box center [1332, 504] width 177 height 49
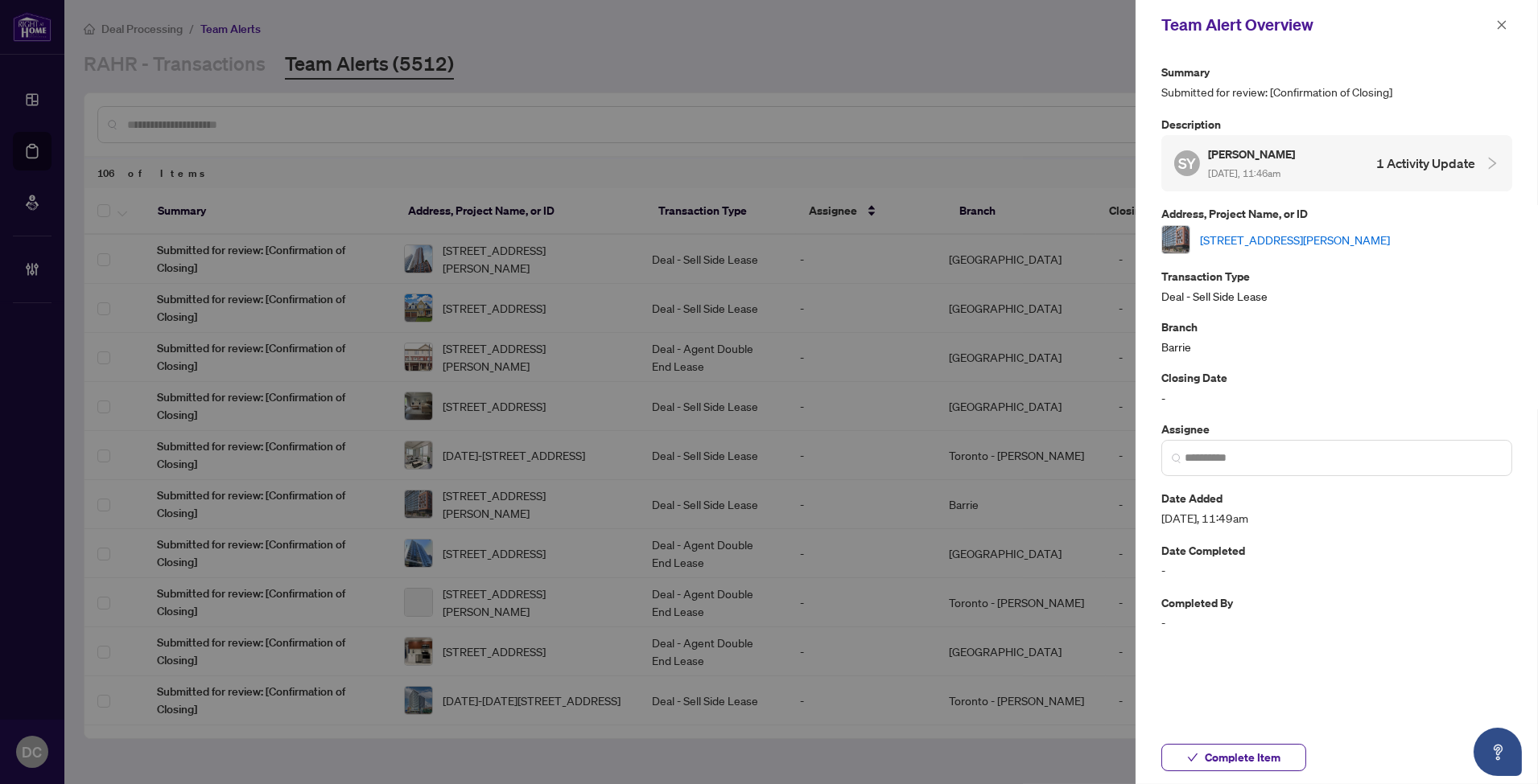
click at [1336, 232] on link "2510-39 Mary St, Barrie, Ontario L4N 1S9, Canada" at bounding box center [1294, 240] width 190 height 17
click at [1267, 765] on span "Complete Item" at bounding box center [1242, 758] width 75 height 26
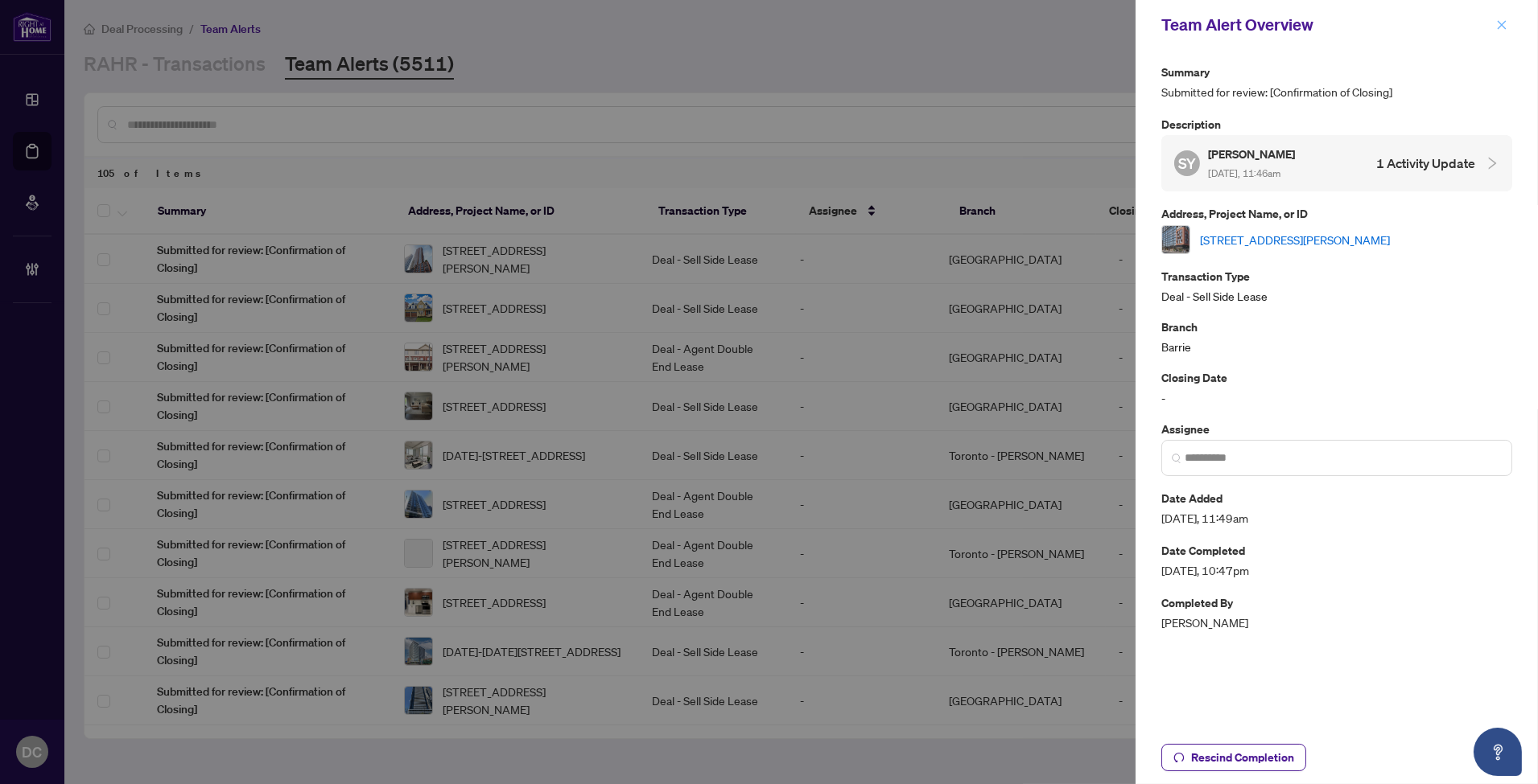
click at [1493, 18] on button "button" at bounding box center [1502, 25] width 21 height 19
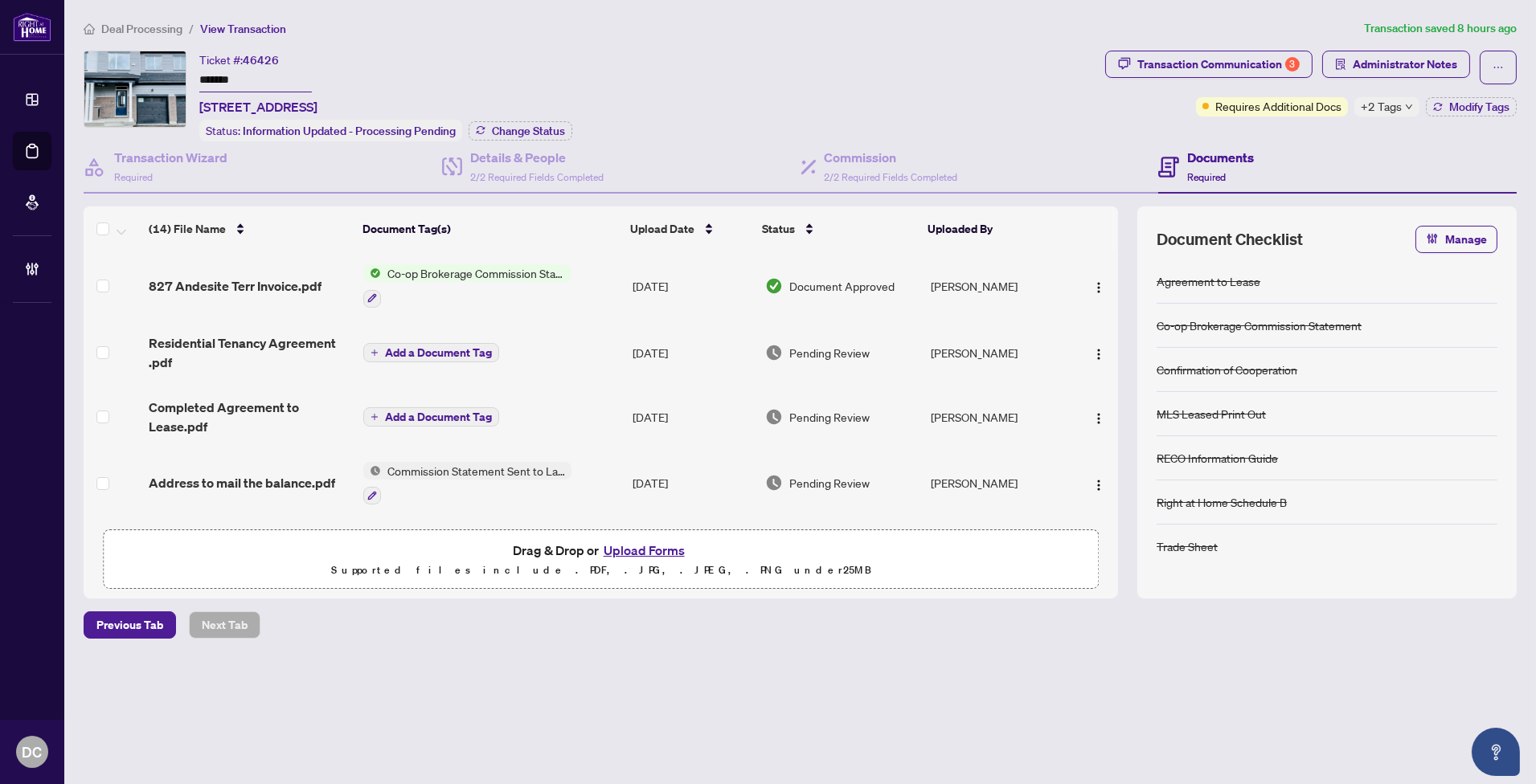
drag, startPoint x: 243, startPoint y: 73, endPoint x: 119, endPoint y: 59, distance: 124.8
click at [119, 59] on div "Ticket #: 46426 ******* 827 Andesite Terr, Ottawa, Ontario K2J 7H4, Canada Stat…" at bounding box center [591, 96] width 1015 height 91
click at [509, 125] on span "Change Status" at bounding box center [528, 131] width 73 height 11
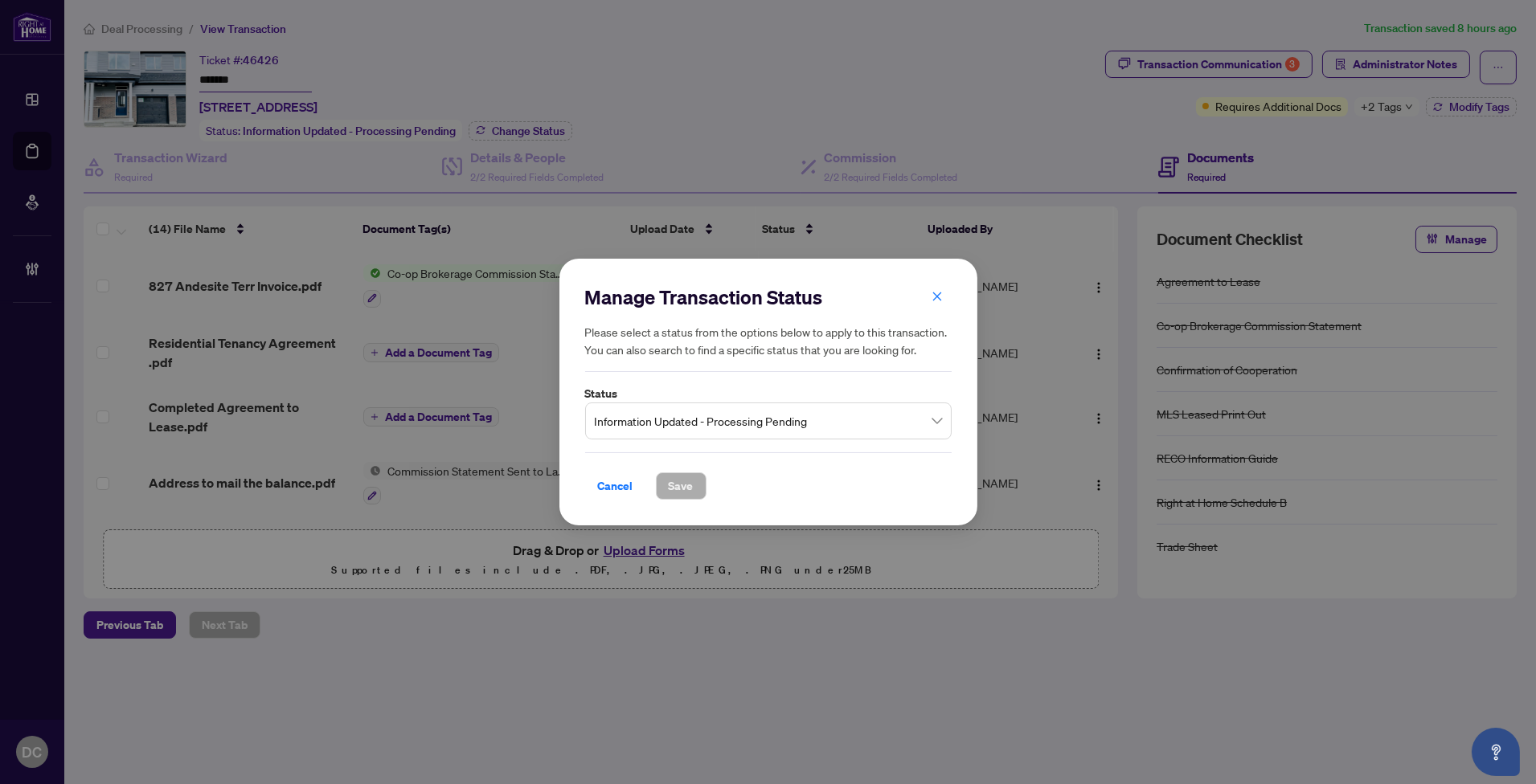
click at [818, 415] on span "Information Updated - Processing Pending" at bounding box center [768, 420] width 347 height 30
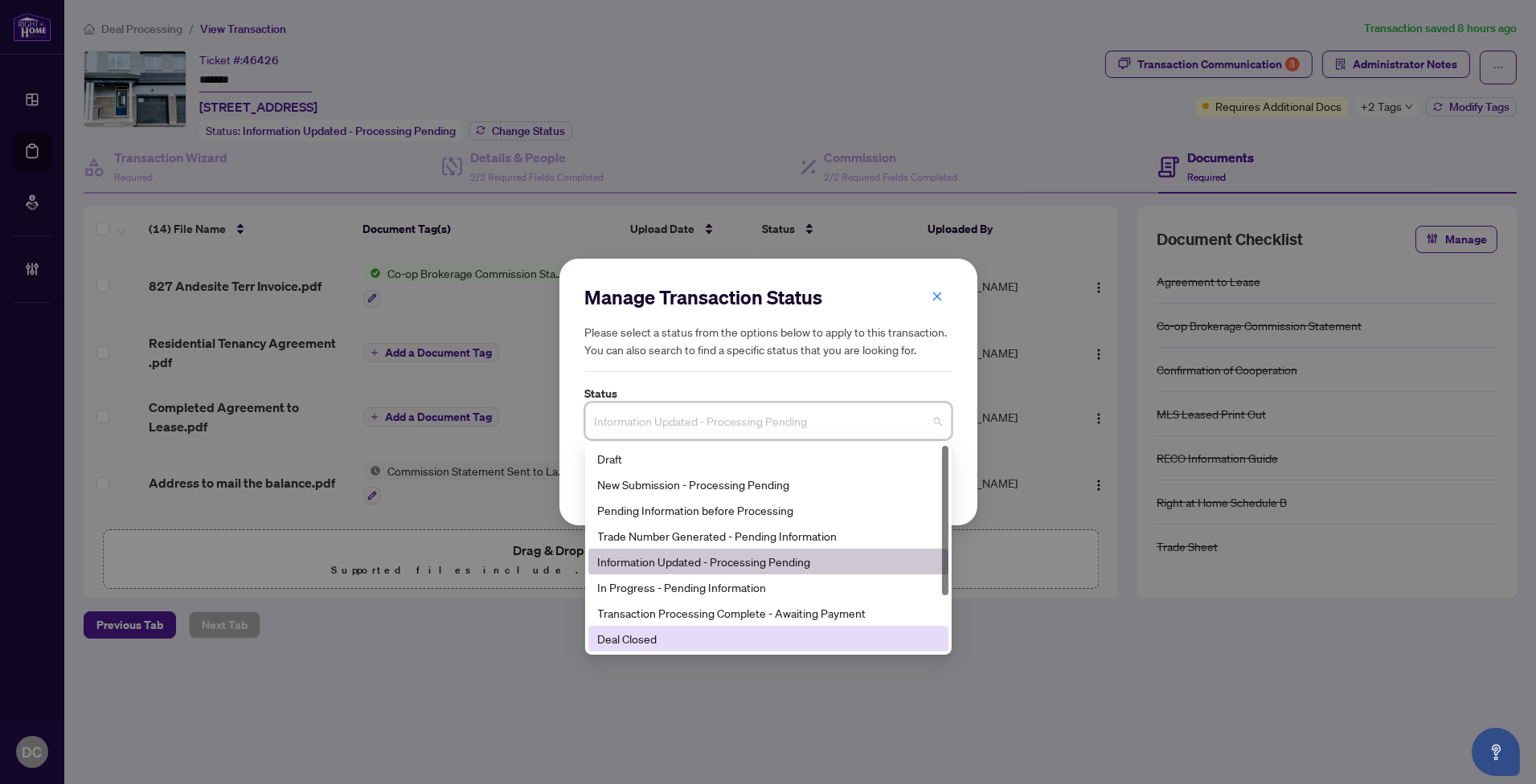
click at [654, 646] on div "Deal Closed" at bounding box center [768, 639] width 341 height 17
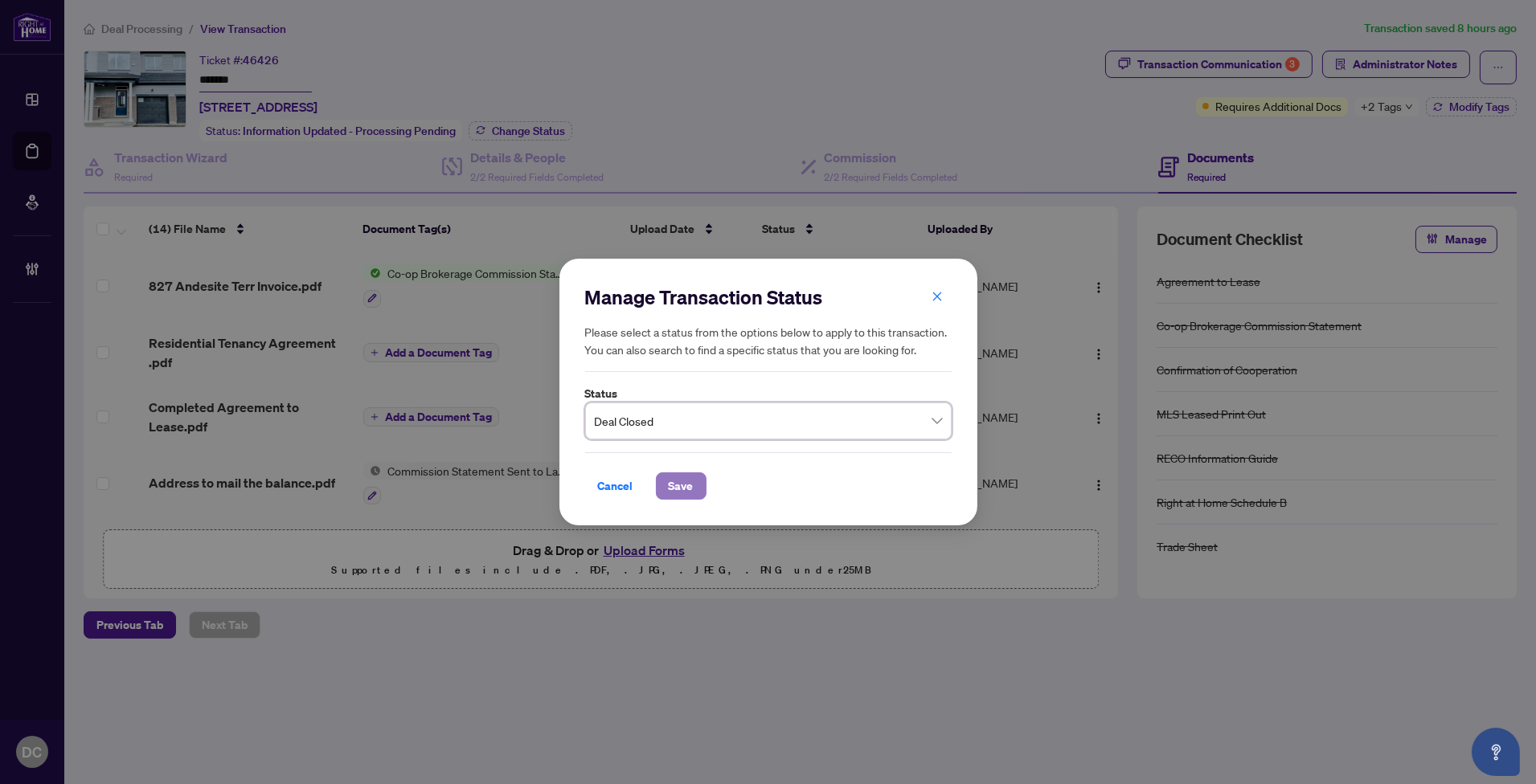
click at [690, 484] on span "Save" at bounding box center [681, 487] width 25 height 26
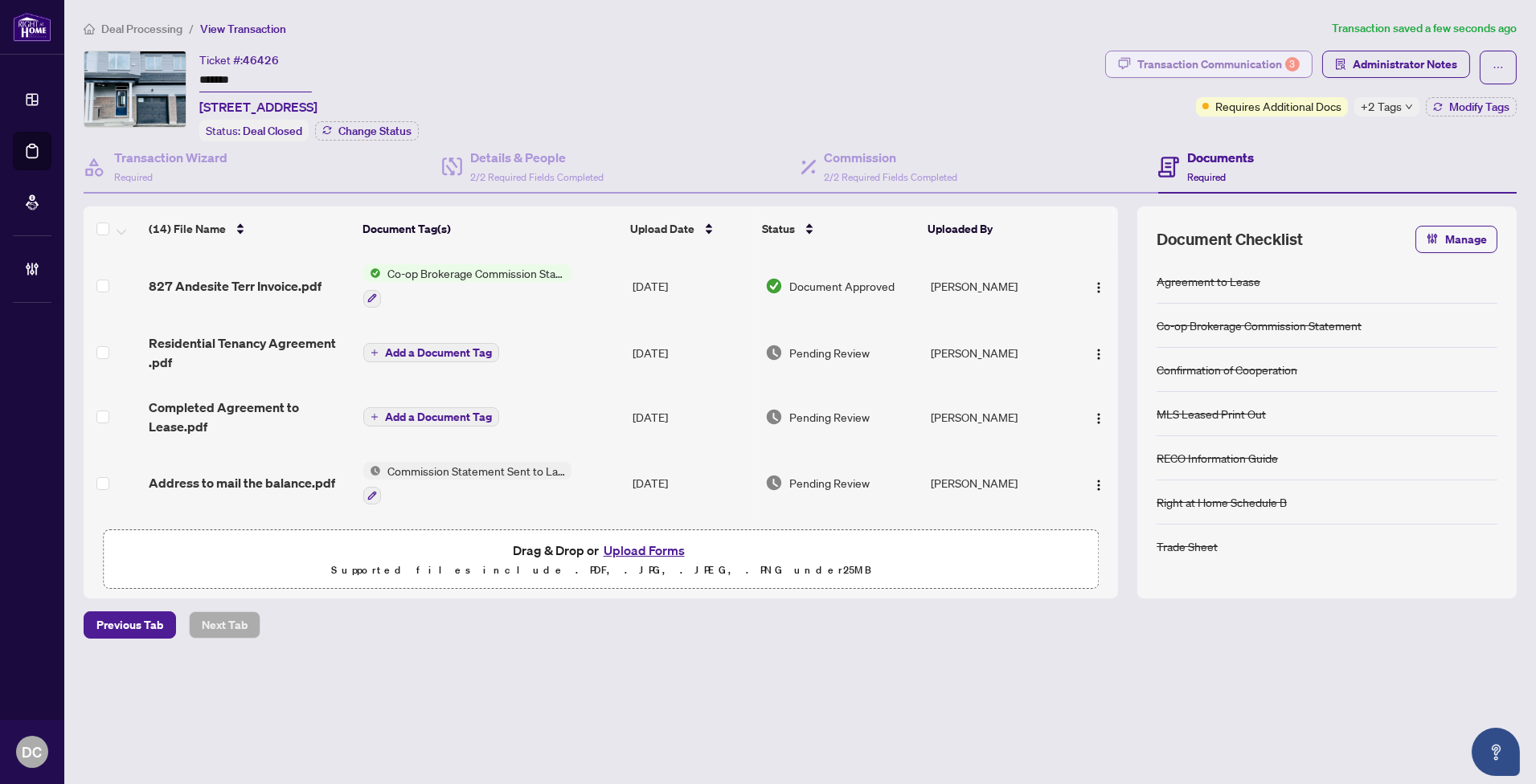
click at [1200, 59] on div "Transaction Communication 3" at bounding box center [1219, 65] width 163 height 26
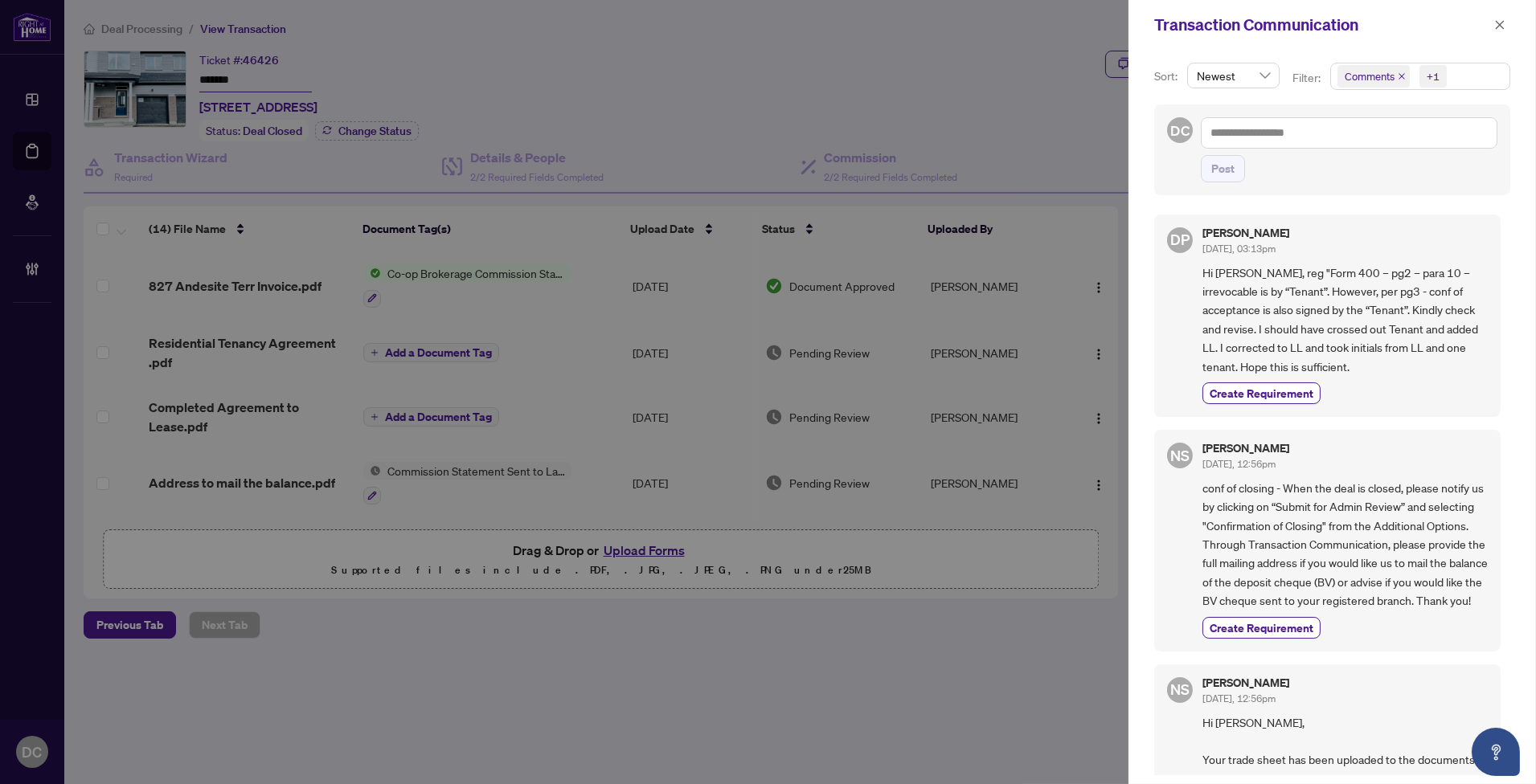
click at [1492, 83] on span "Comments +1" at bounding box center [1420, 76] width 178 height 26
click at [1409, 164] on span "Requirements" at bounding box center [1398, 166] width 72 height 15
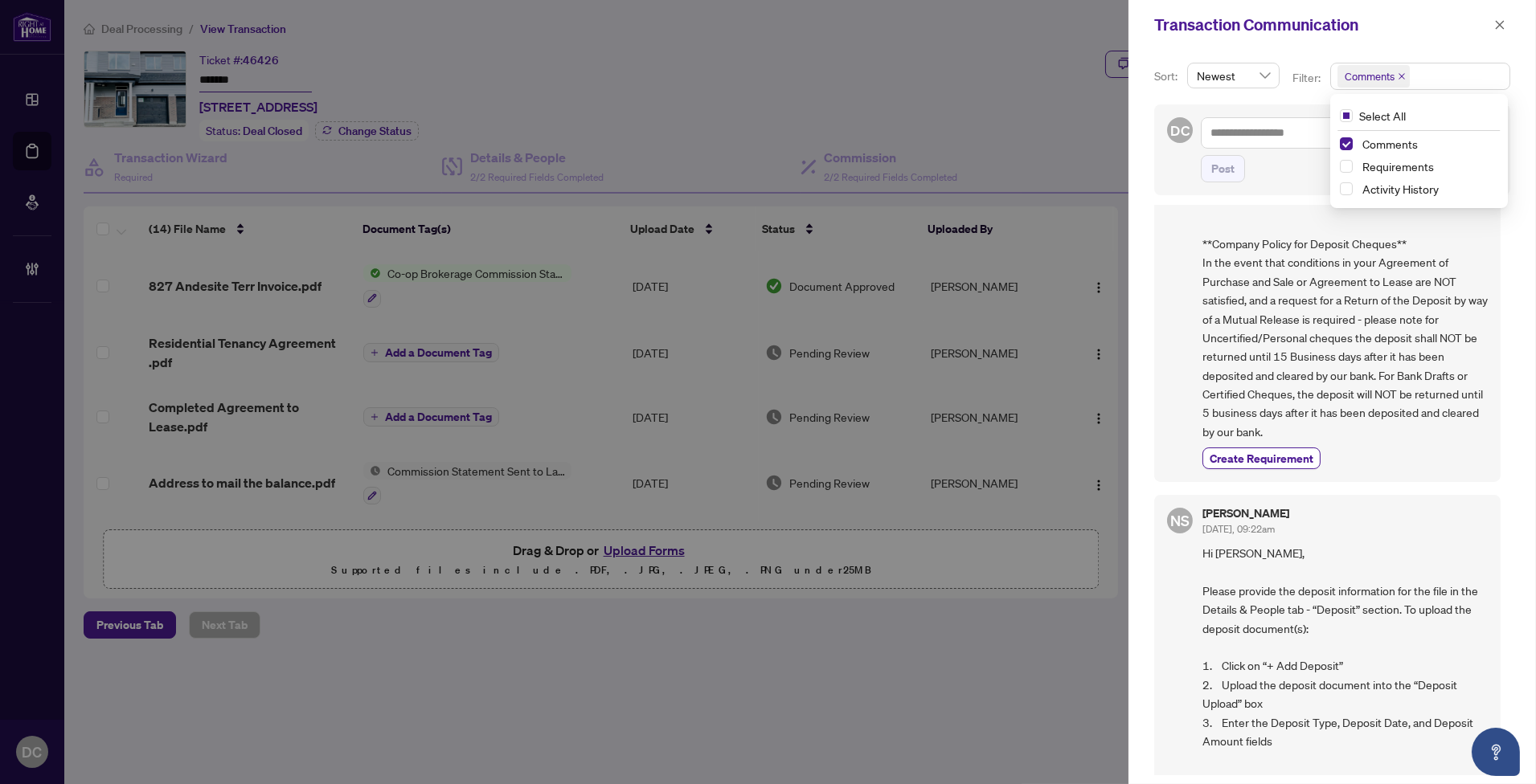
scroll to position [1160, 0]
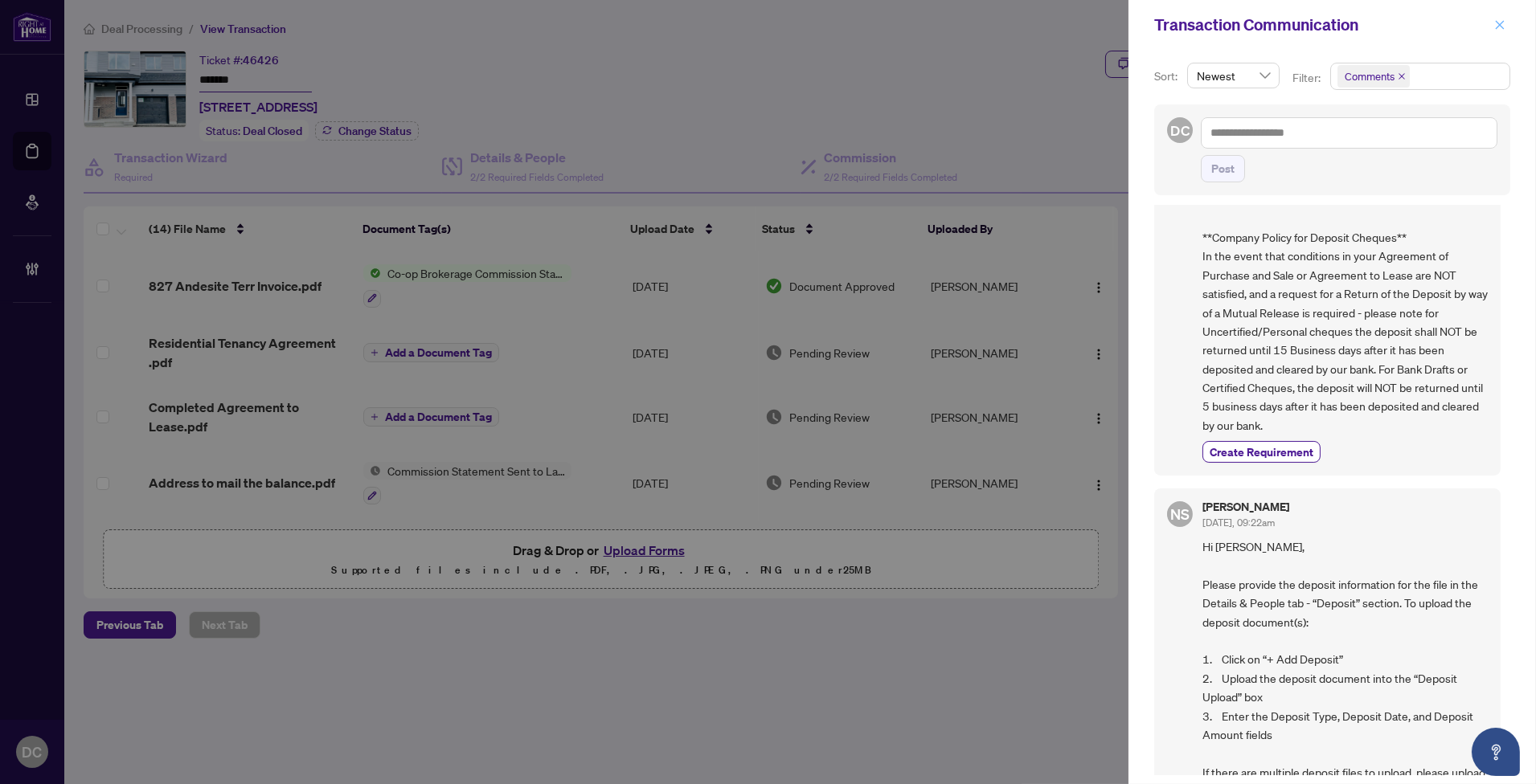
click at [1506, 22] on button "button" at bounding box center [1500, 25] width 21 height 19
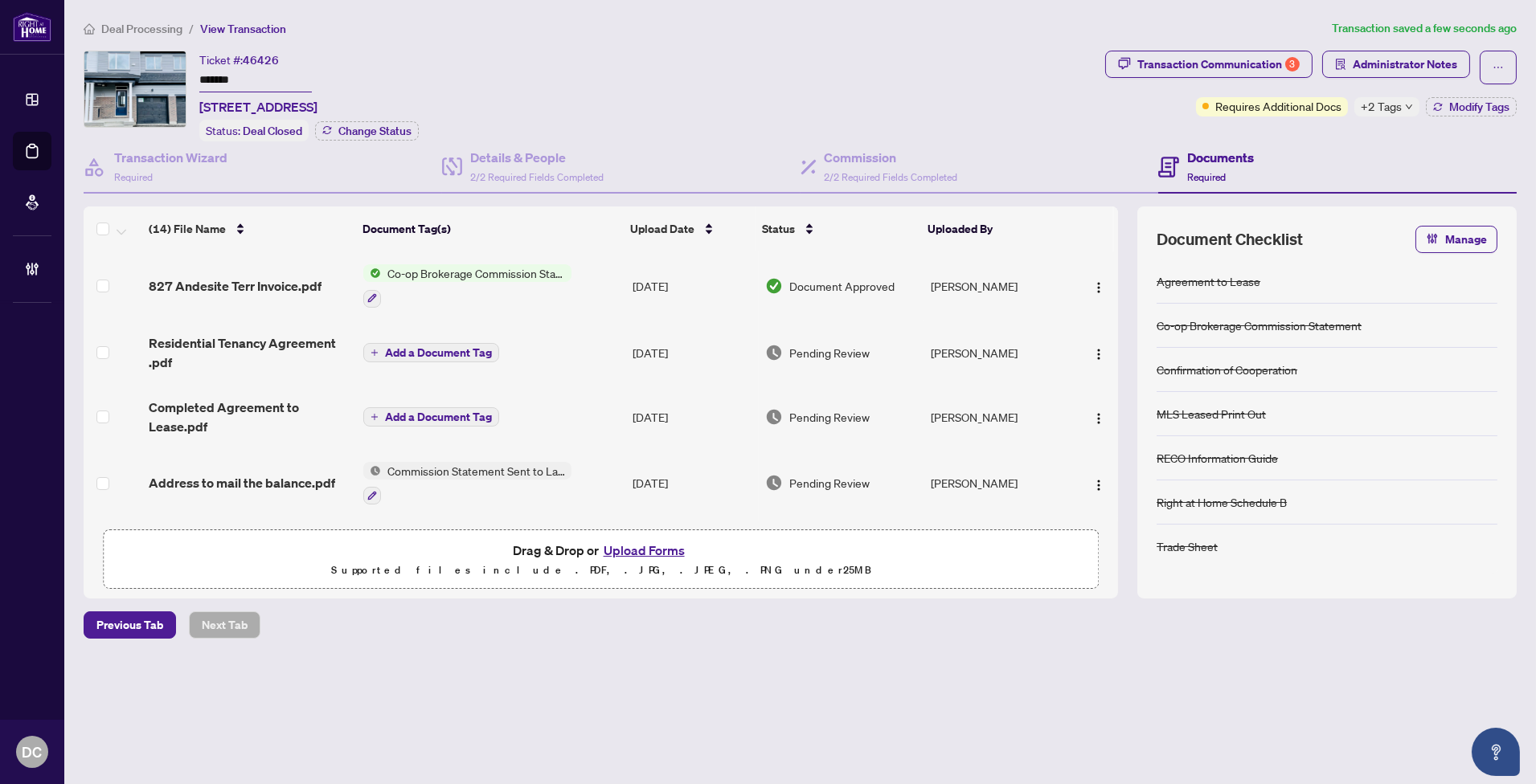
click at [622, 287] on td "Co-op Brokerage Commission Statement" at bounding box center [491, 286] width 269 height 69
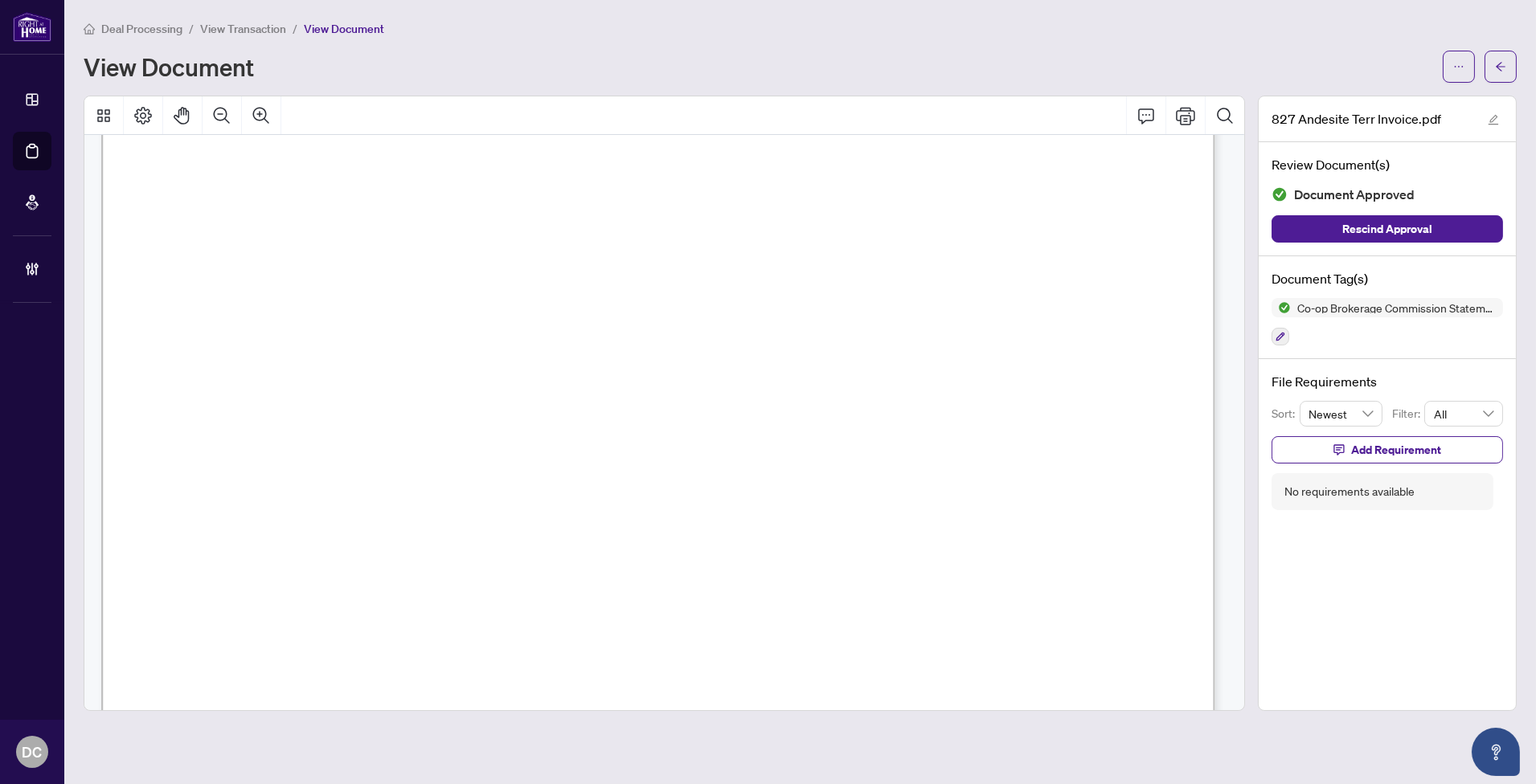
scroll to position [804, 0]
drag, startPoint x: 1501, startPoint y: 64, endPoint x: 29, endPoint y: 188, distance: 1477.2
click at [1501, 64] on icon "arrow-left" at bounding box center [1500, 67] width 11 height 11
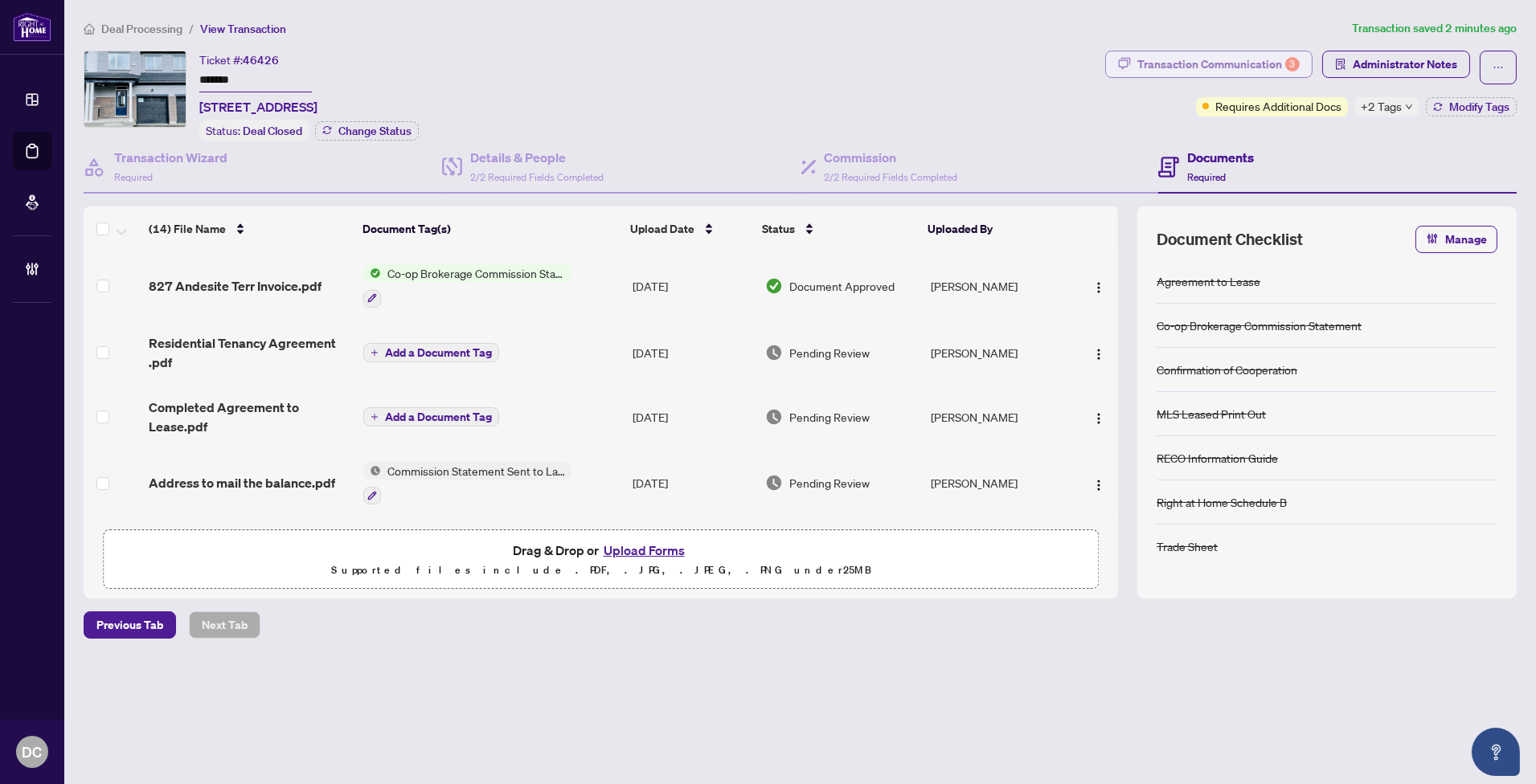
click at [1150, 73] on div "Transaction Communication 3" at bounding box center [1219, 65] width 163 height 26
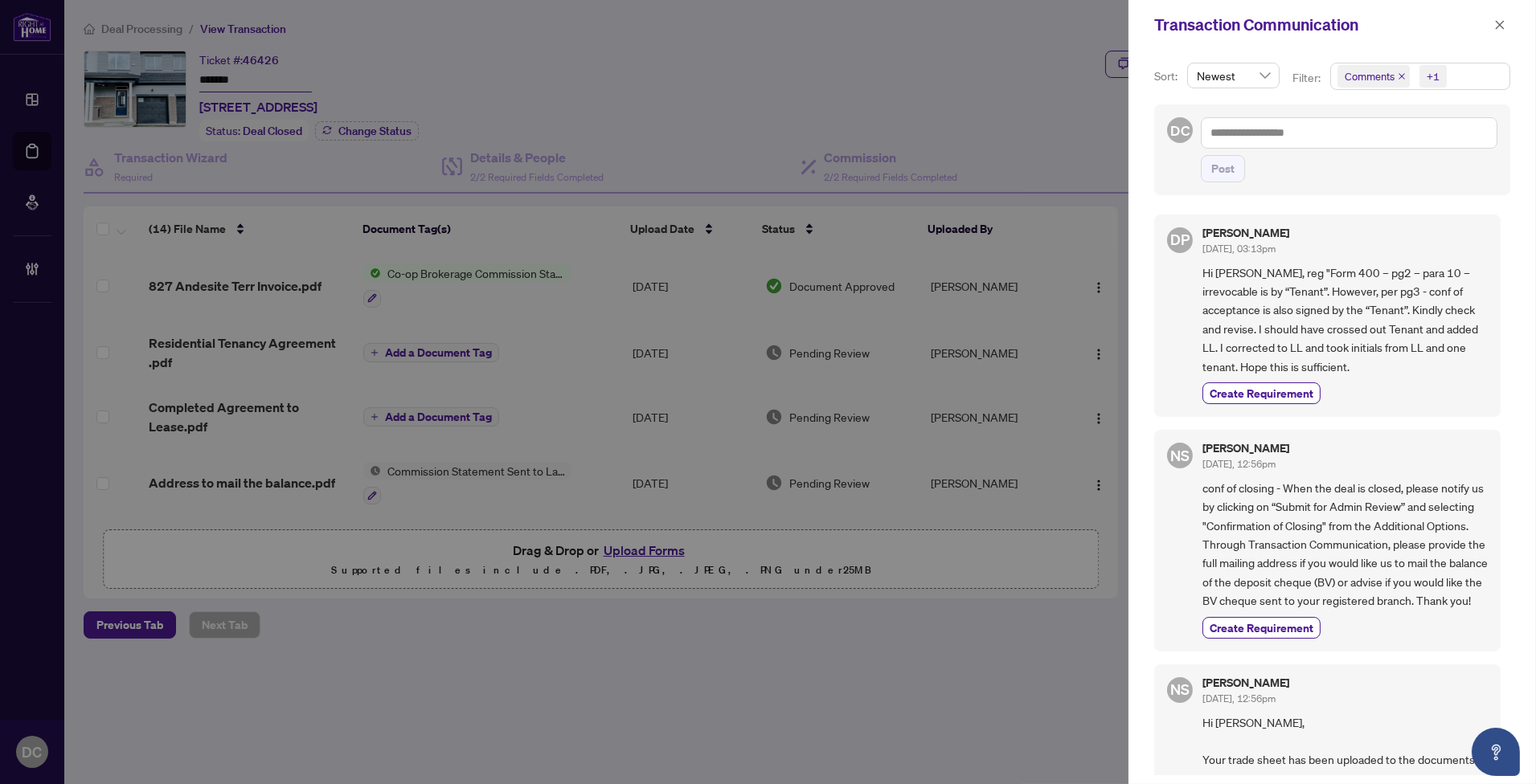
click at [1467, 82] on span "Comments +1" at bounding box center [1420, 76] width 178 height 26
click at [1428, 148] on span "Comments" at bounding box center [1426, 143] width 143 height 19
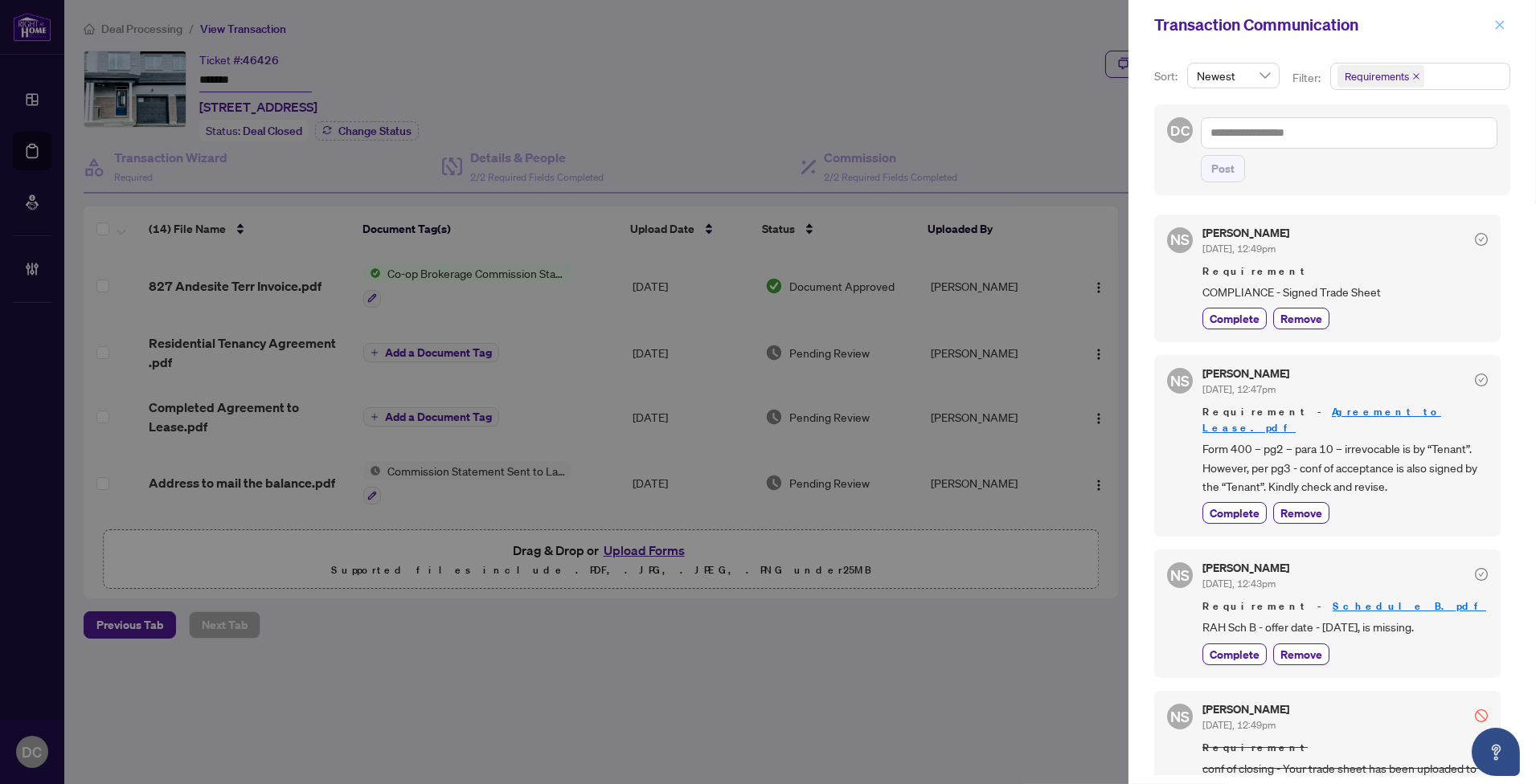
click at [1497, 28] on icon "close" at bounding box center [1499, 24] width 11 height 11
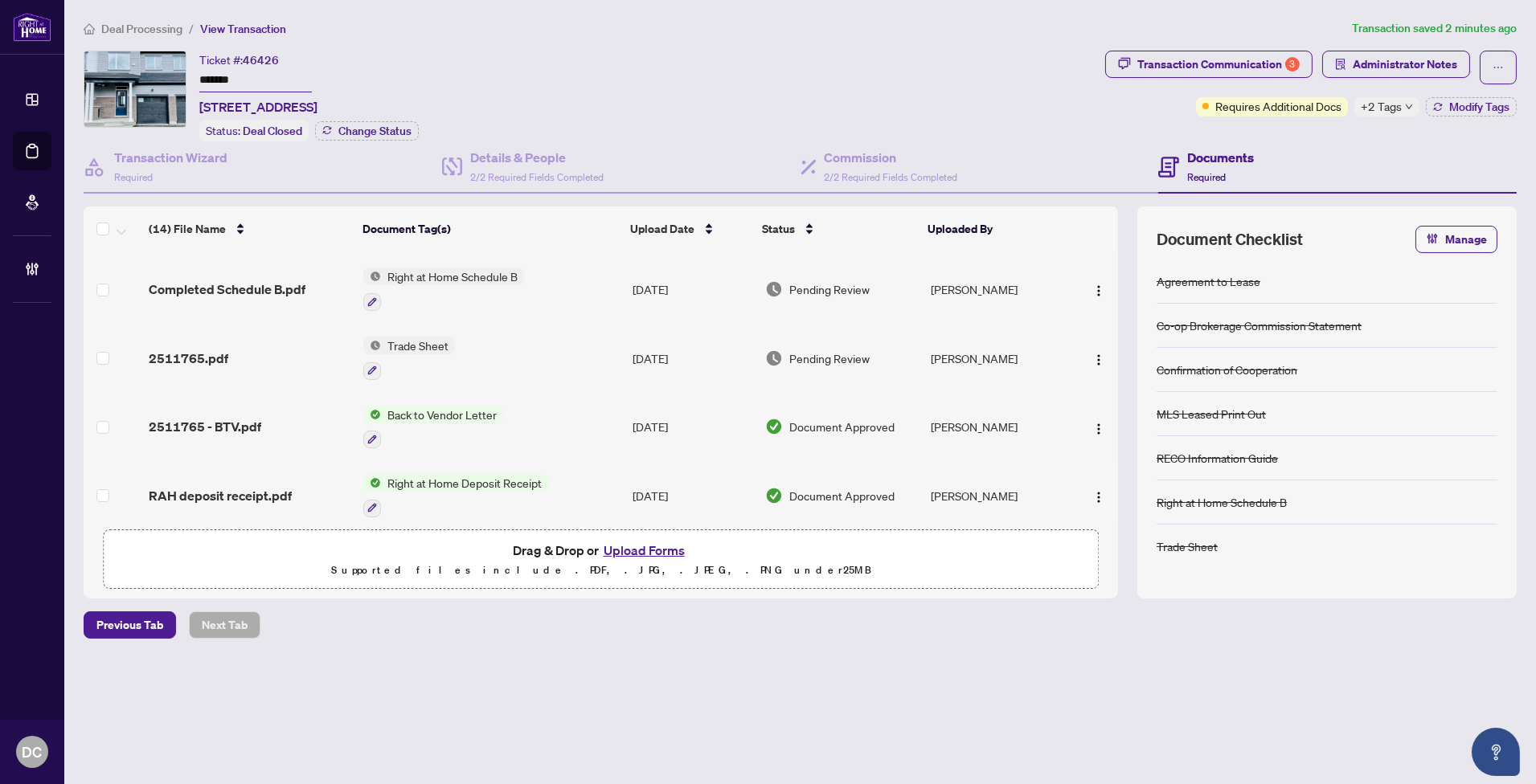
scroll to position [268, 0]
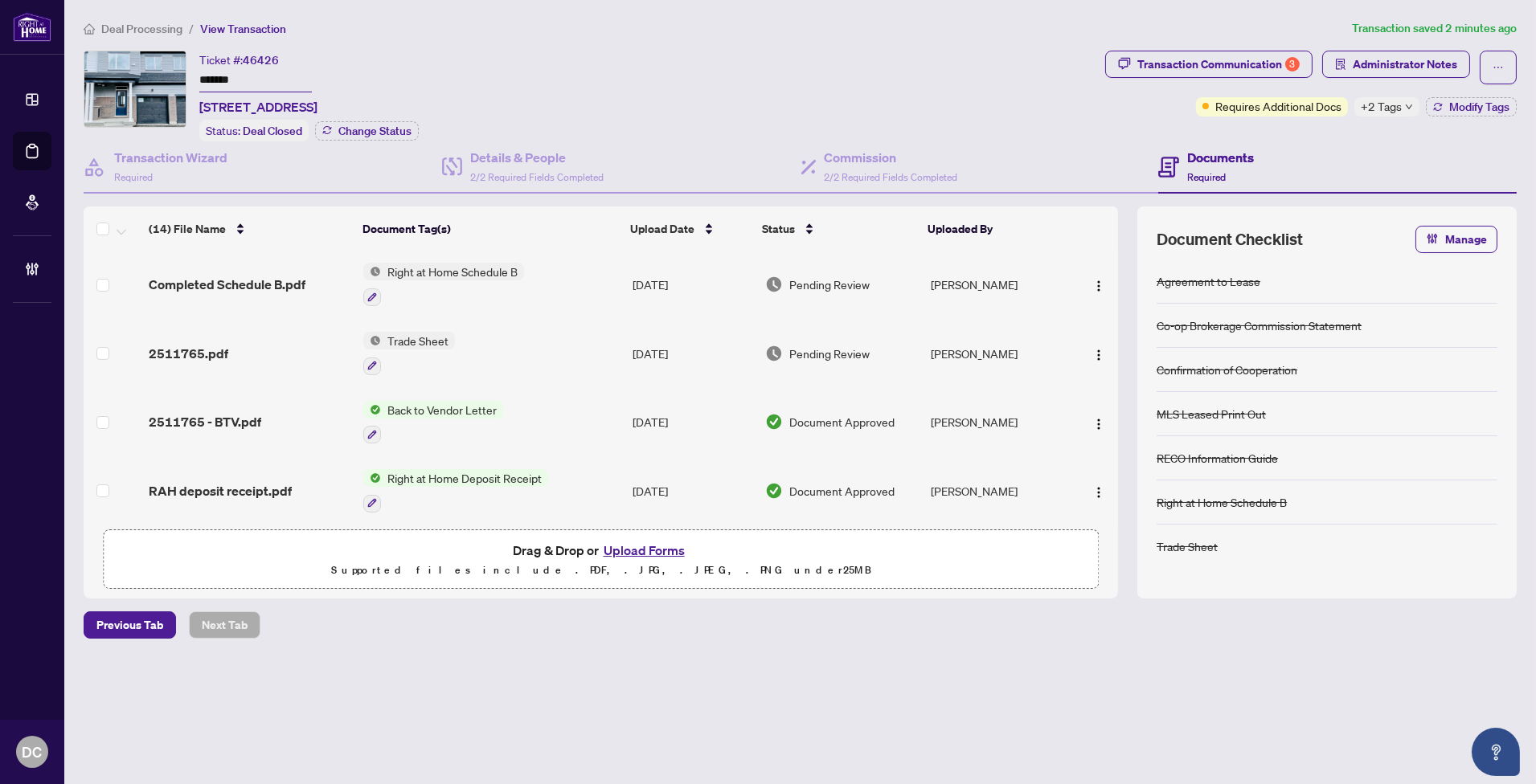
click at [863, 368] on td "Pending Review" at bounding box center [842, 354] width 166 height 69
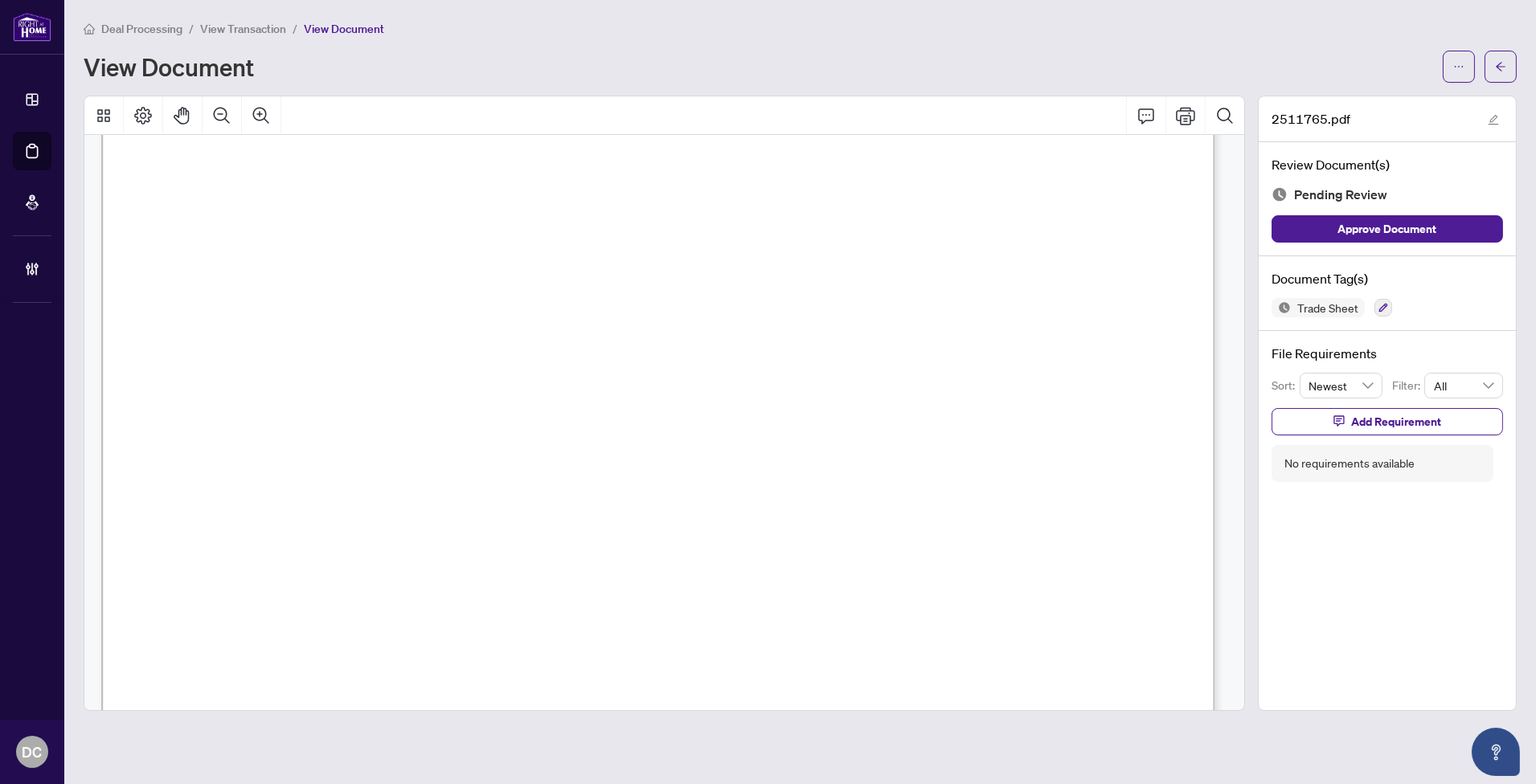
scroll to position [535, 0]
click at [1506, 68] on button "button" at bounding box center [1500, 67] width 32 height 32
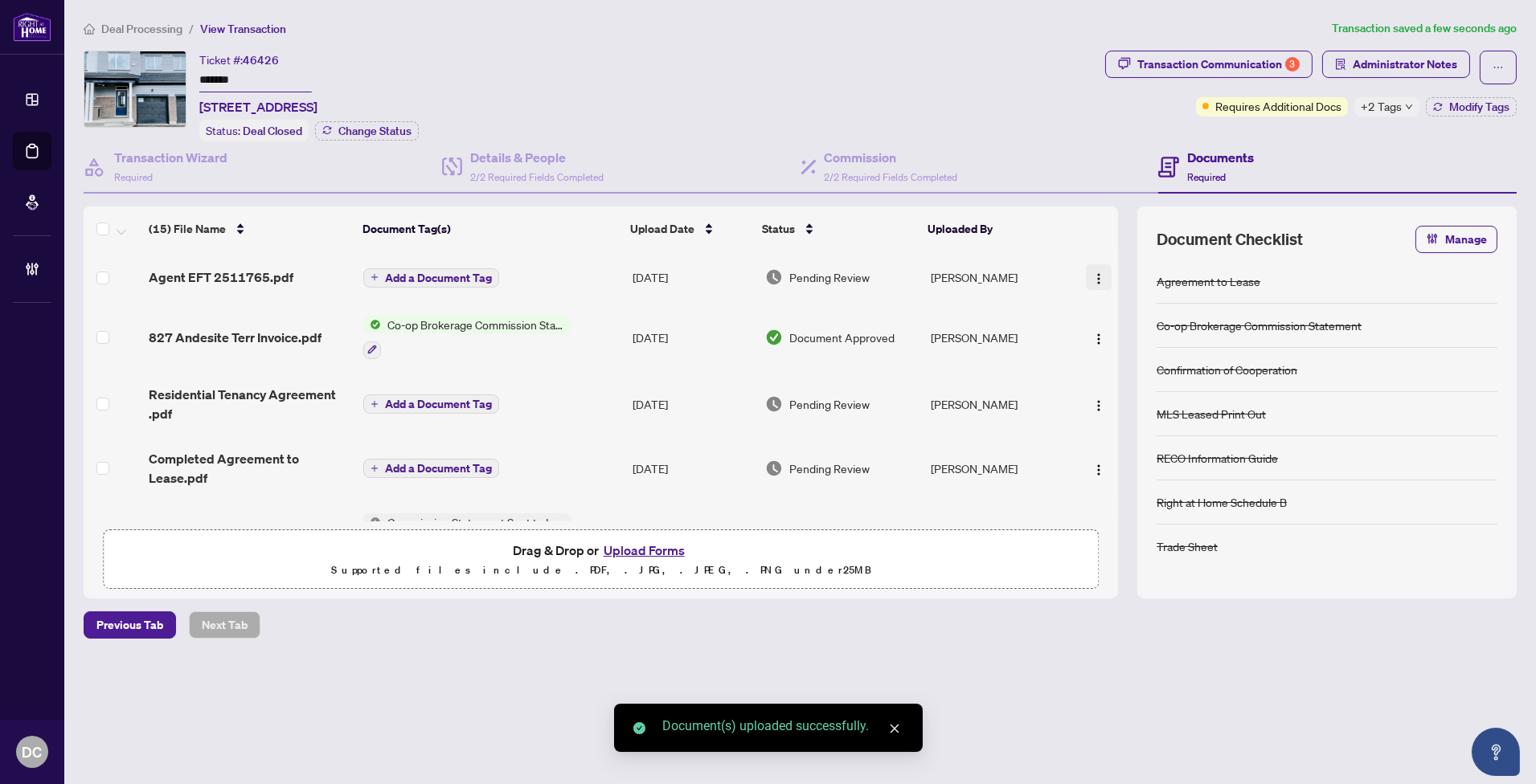
click at [1092, 269] on span "button" at bounding box center [1098, 277] width 13 height 17
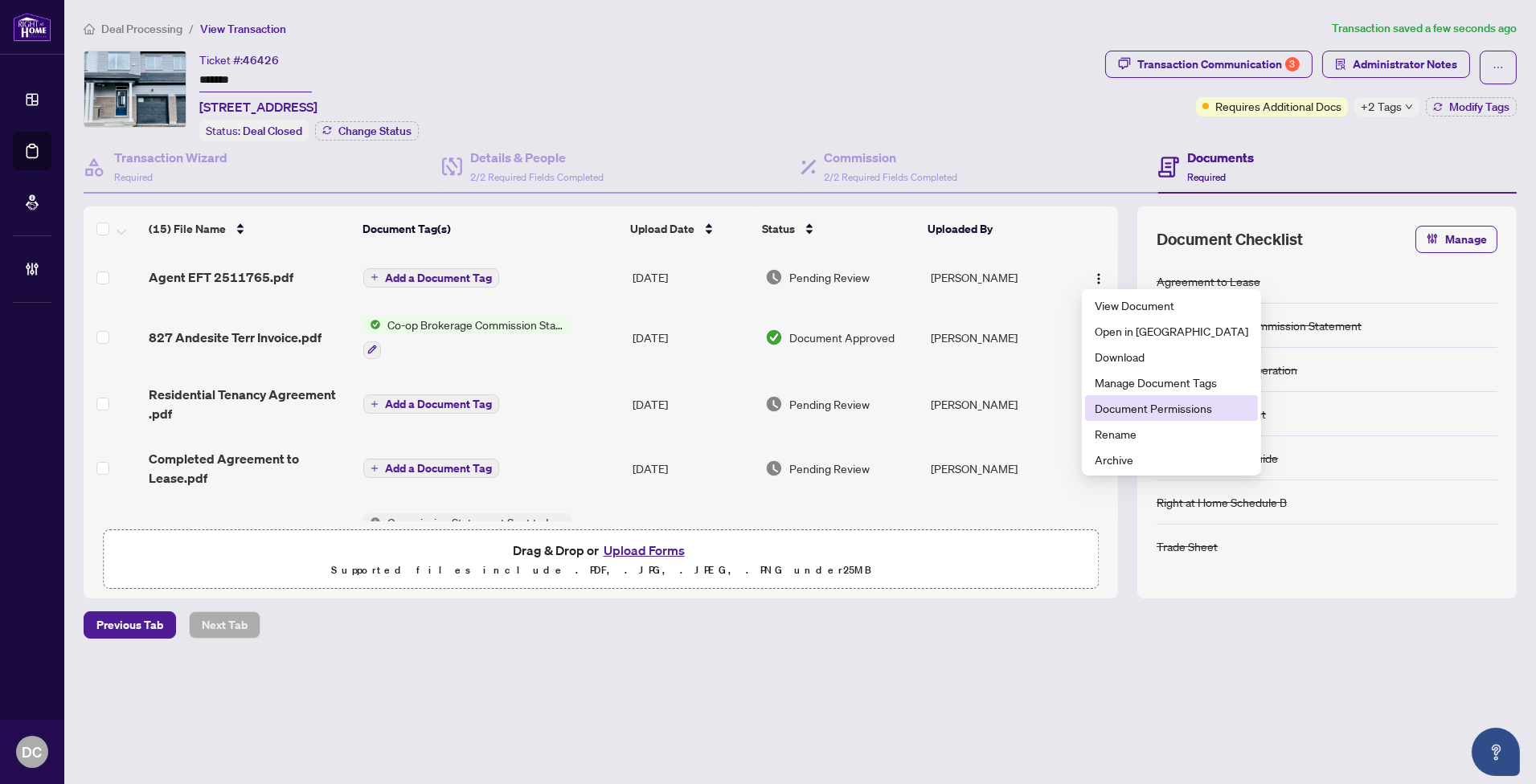
click at [1163, 397] on li "Document Permissions" at bounding box center [1171, 408] width 173 height 26
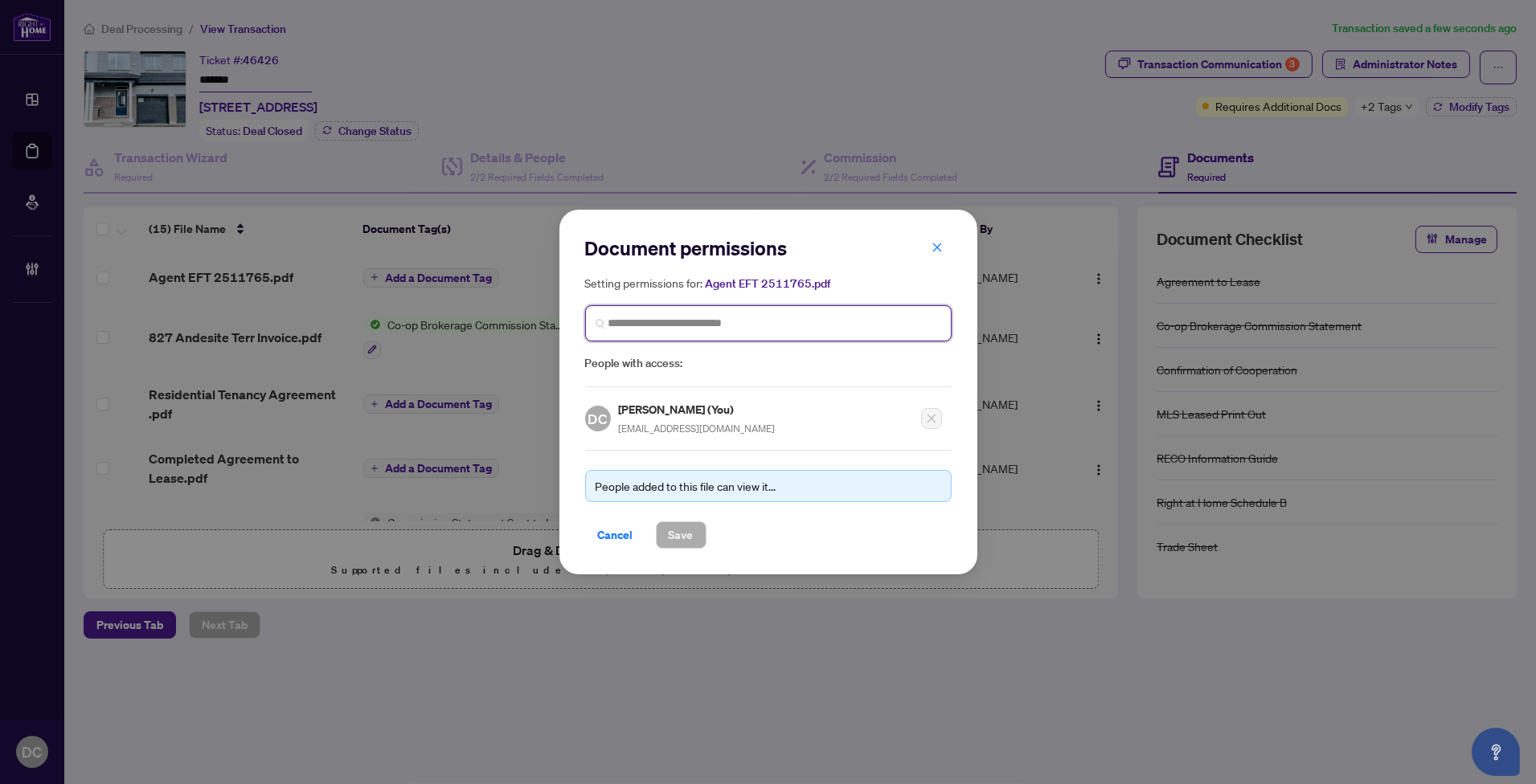
click at [773, 327] on input "search" at bounding box center [774, 323] width 333 height 17
type input "******"
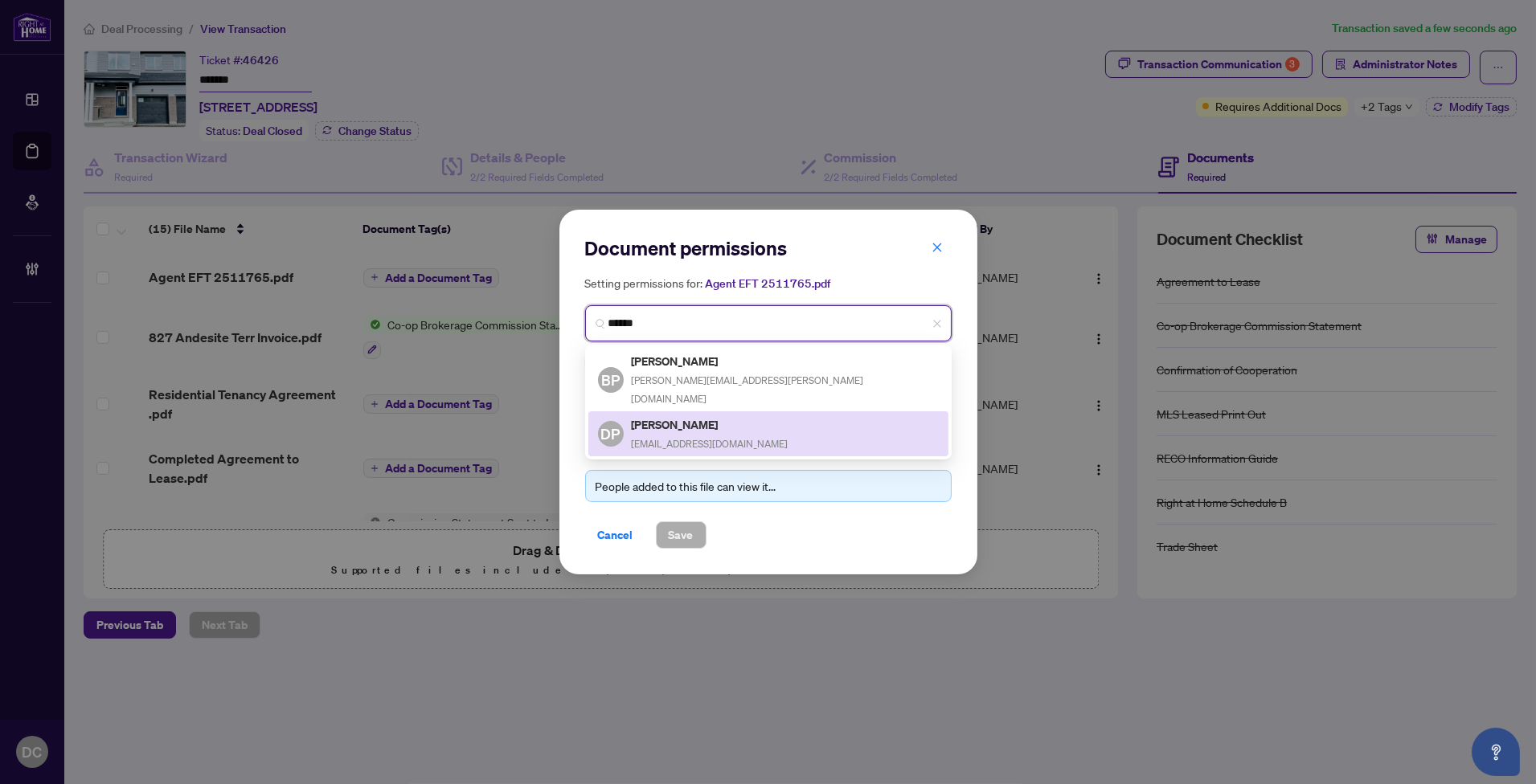
click at [678, 438] on span "peirisaruna@hotmail.com" at bounding box center [710, 444] width 156 height 12
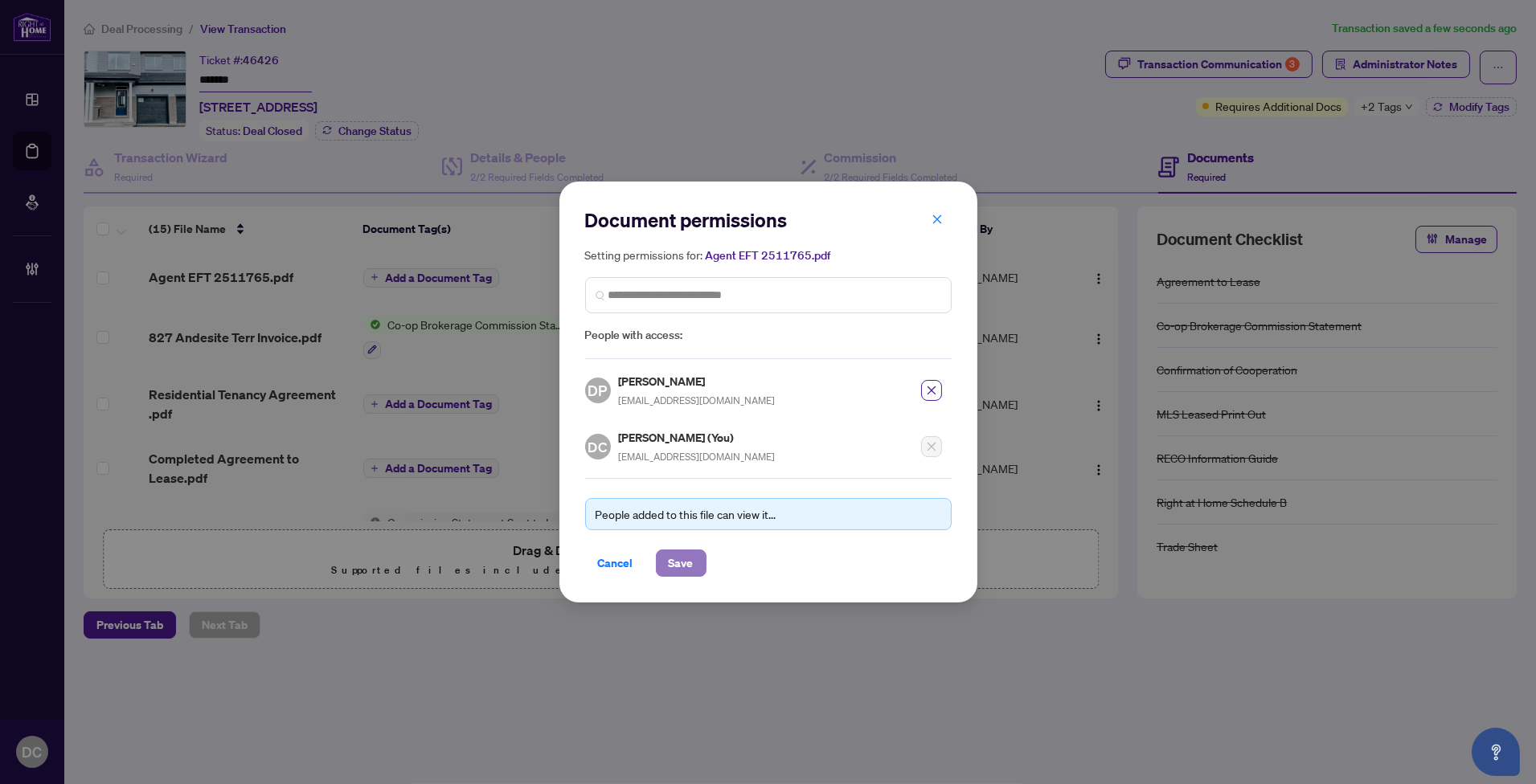
click at [692, 570] on button "Save" at bounding box center [681, 564] width 51 height 28
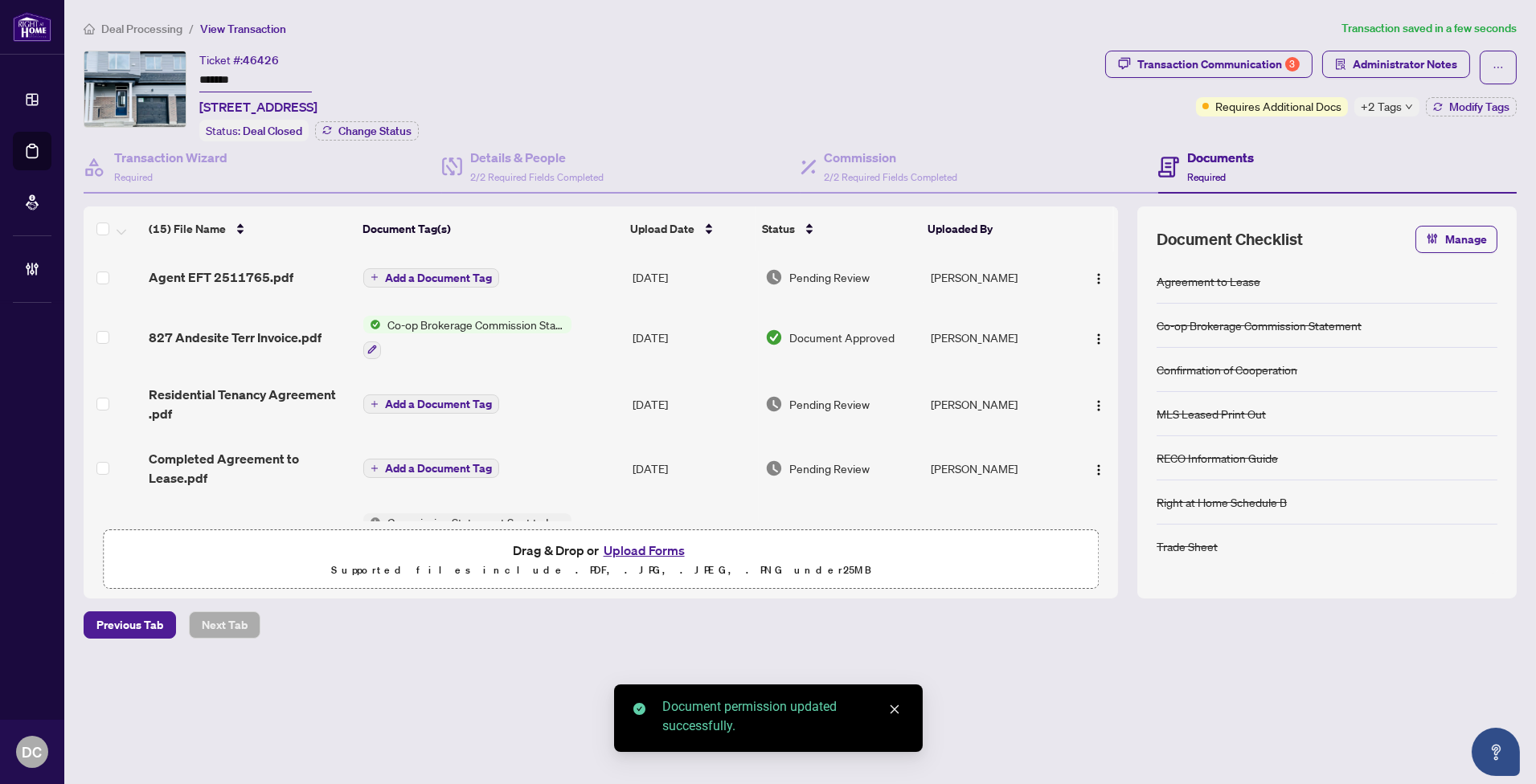
click at [442, 281] on button "Add a Document Tag" at bounding box center [430, 278] width 136 height 19
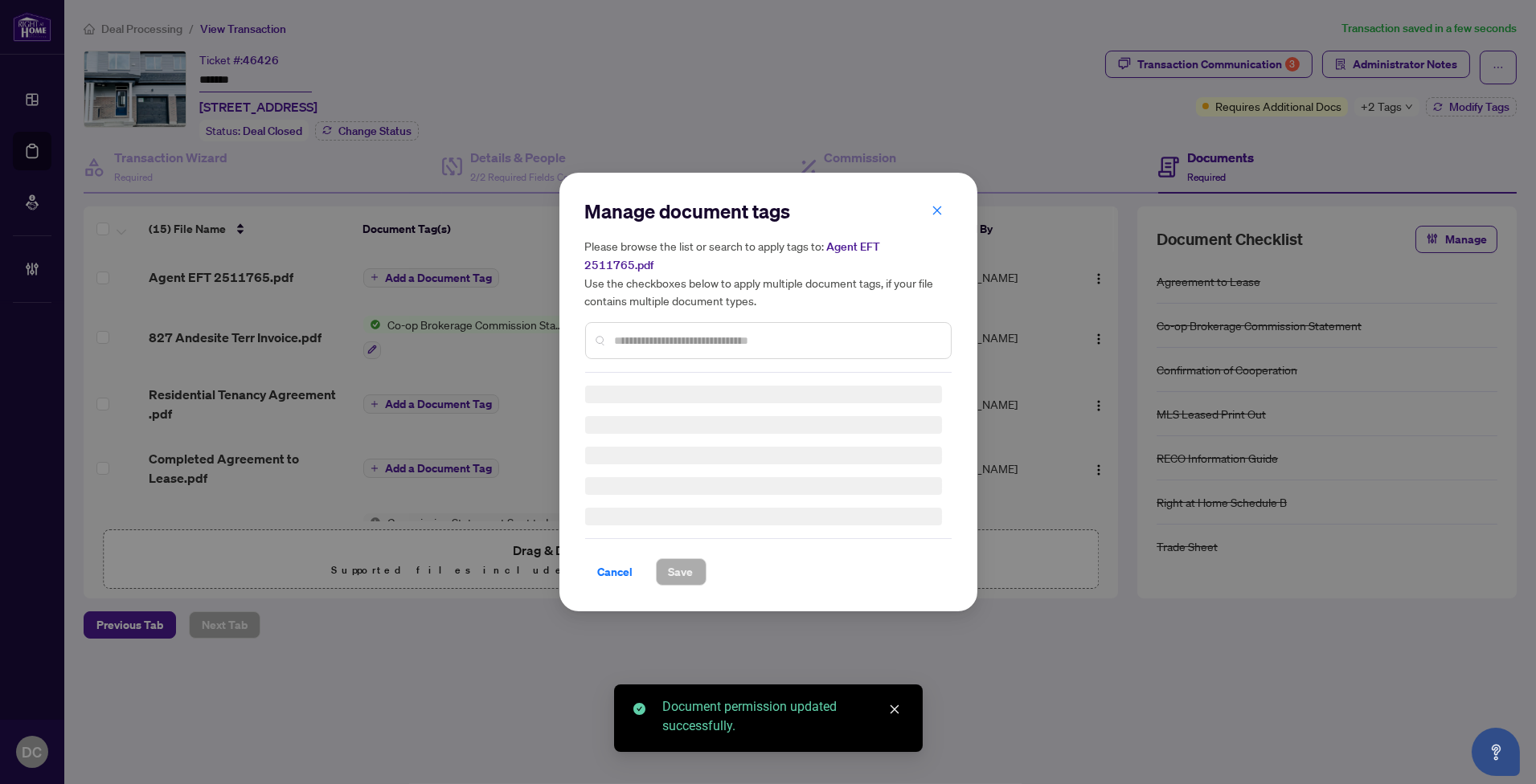
click at [781, 341] on div at bounding box center [768, 341] width 366 height 37
click at [789, 333] on div "Manage document tags Please browse the list or search to apply tags to: Agent E…" at bounding box center [768, 392] width 366 height 387
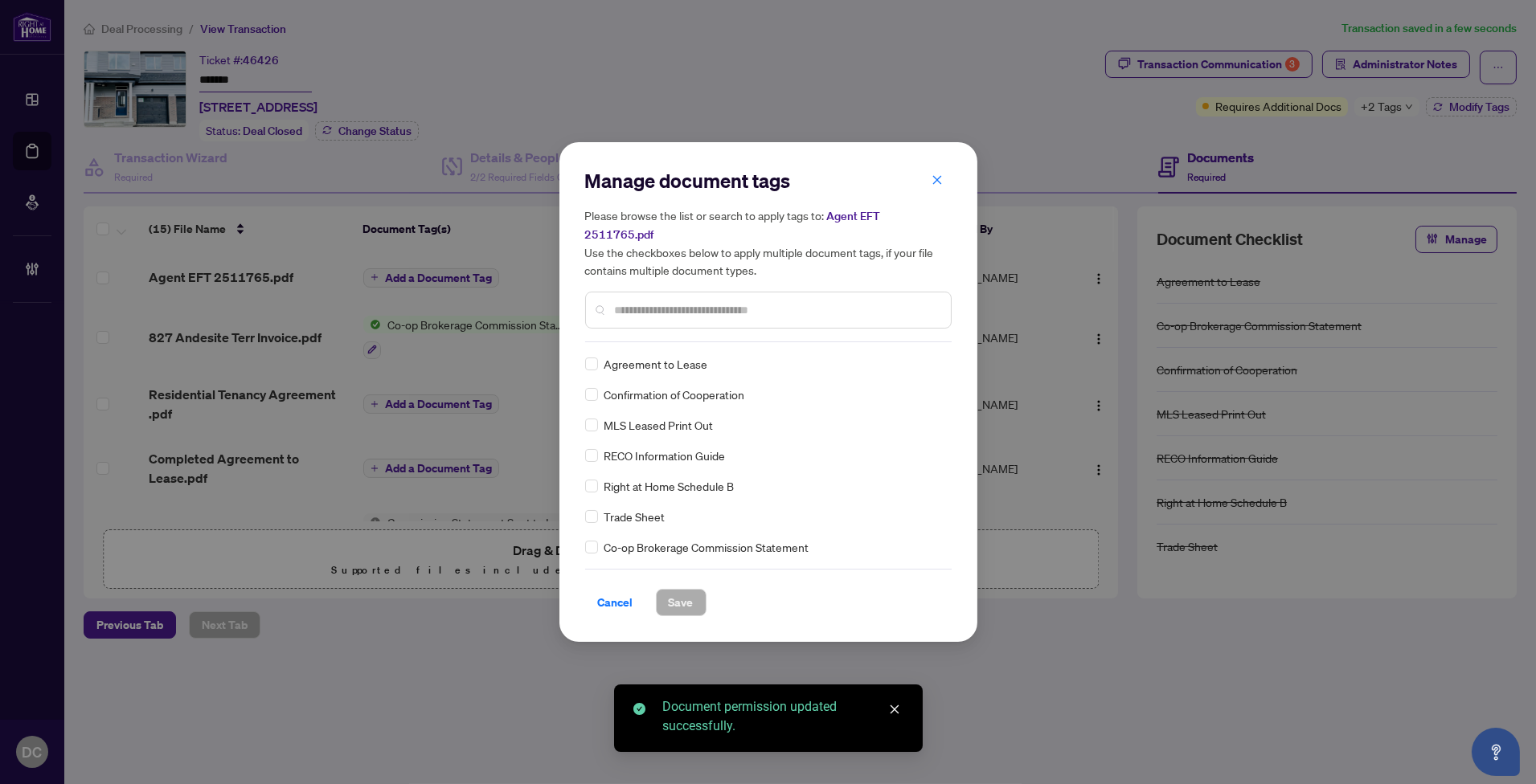
click at [788, 303] on input "text" at bounding box center [776, 310] width 323 height 17
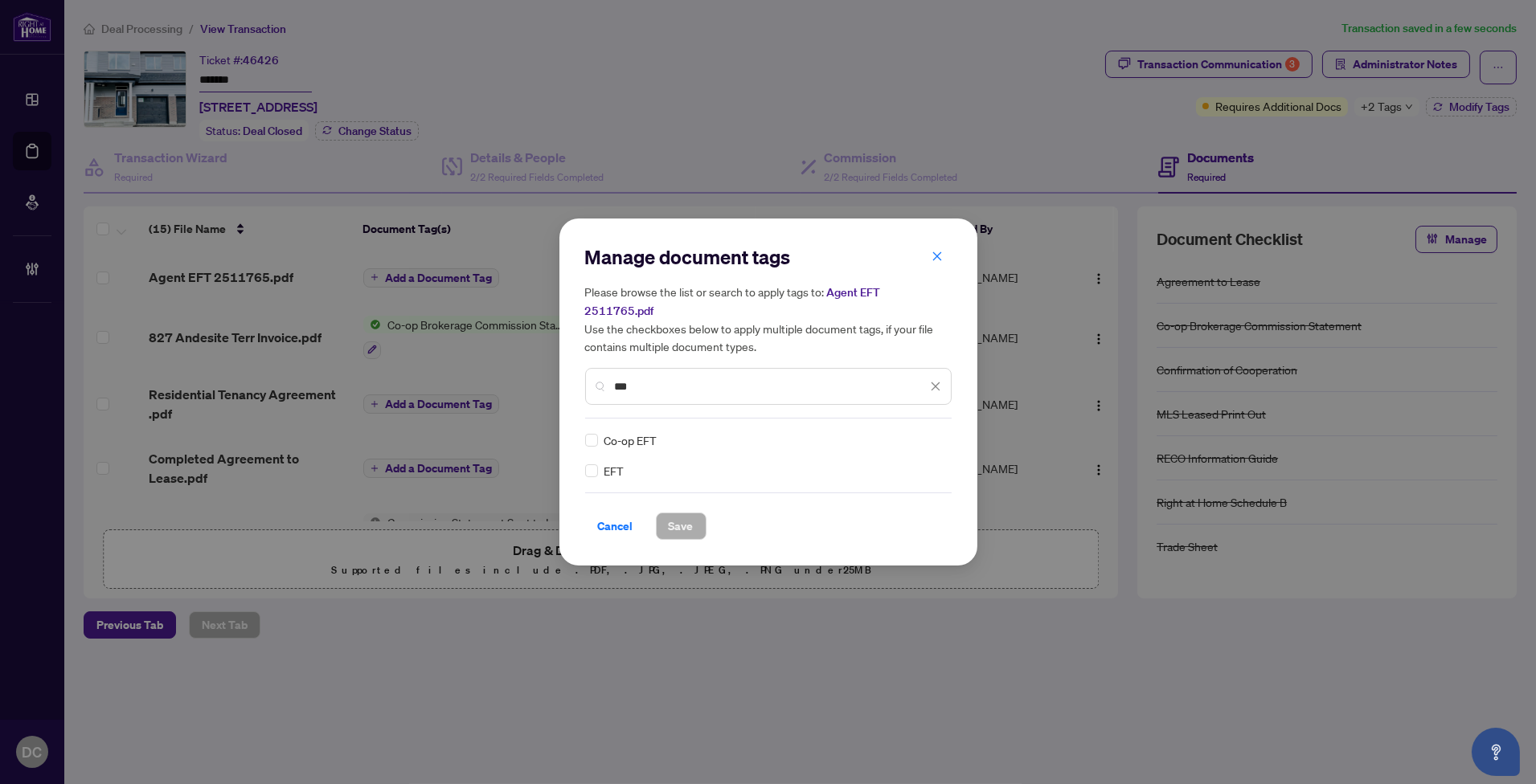
type input "***"
click at [940, 437] on icon at bounding box center [936, 440] width 10 height 6
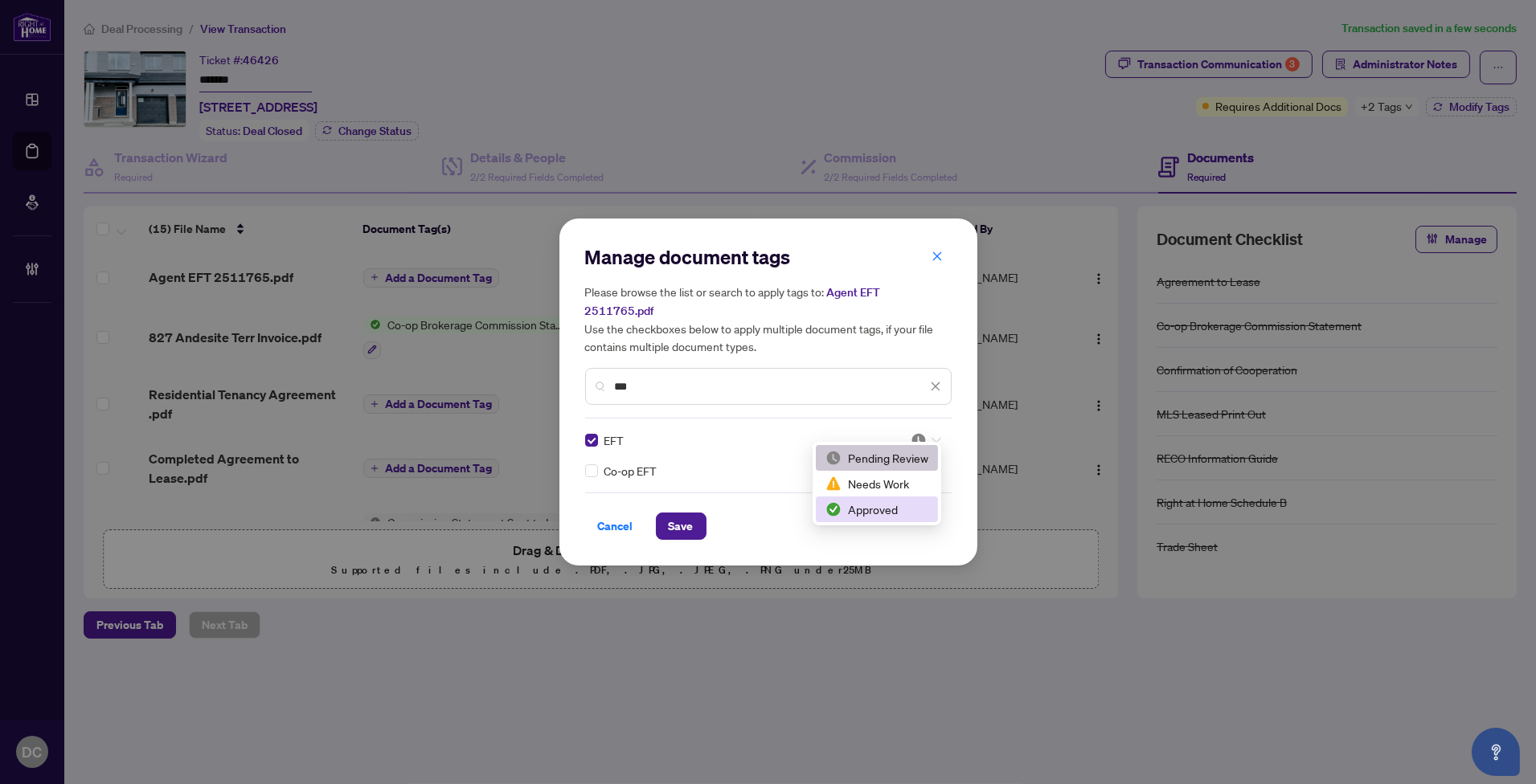
click at [902, 519] on div "Approved" at bounding box center [876, 510] width 122 height 26
click at [681, 519] on span "Save" at bounding box center [681, 526] width 25 height 26
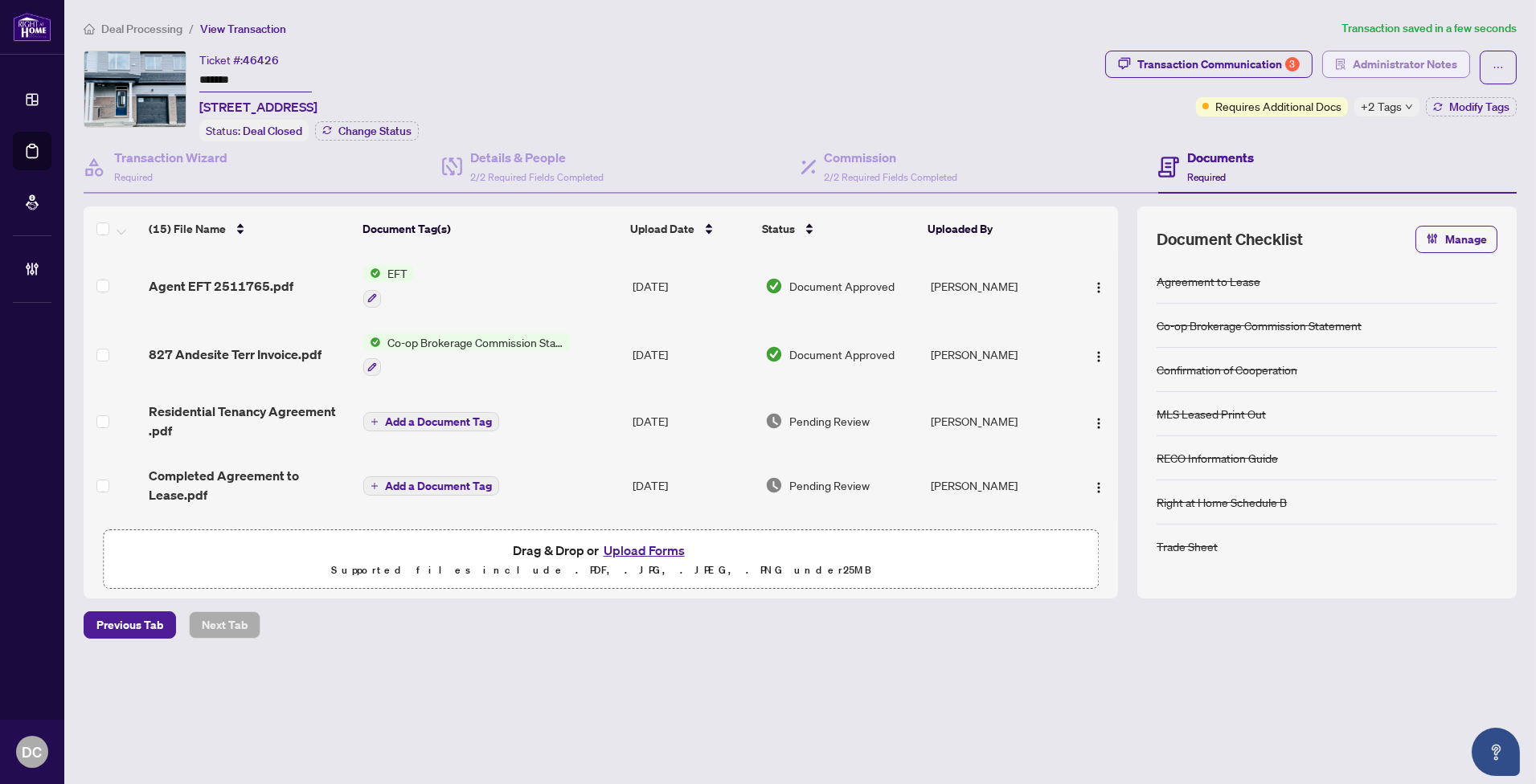
click at [1380, 62] on span "Administrator Notes" at bounding box center [1405, 65] width 105 height 26
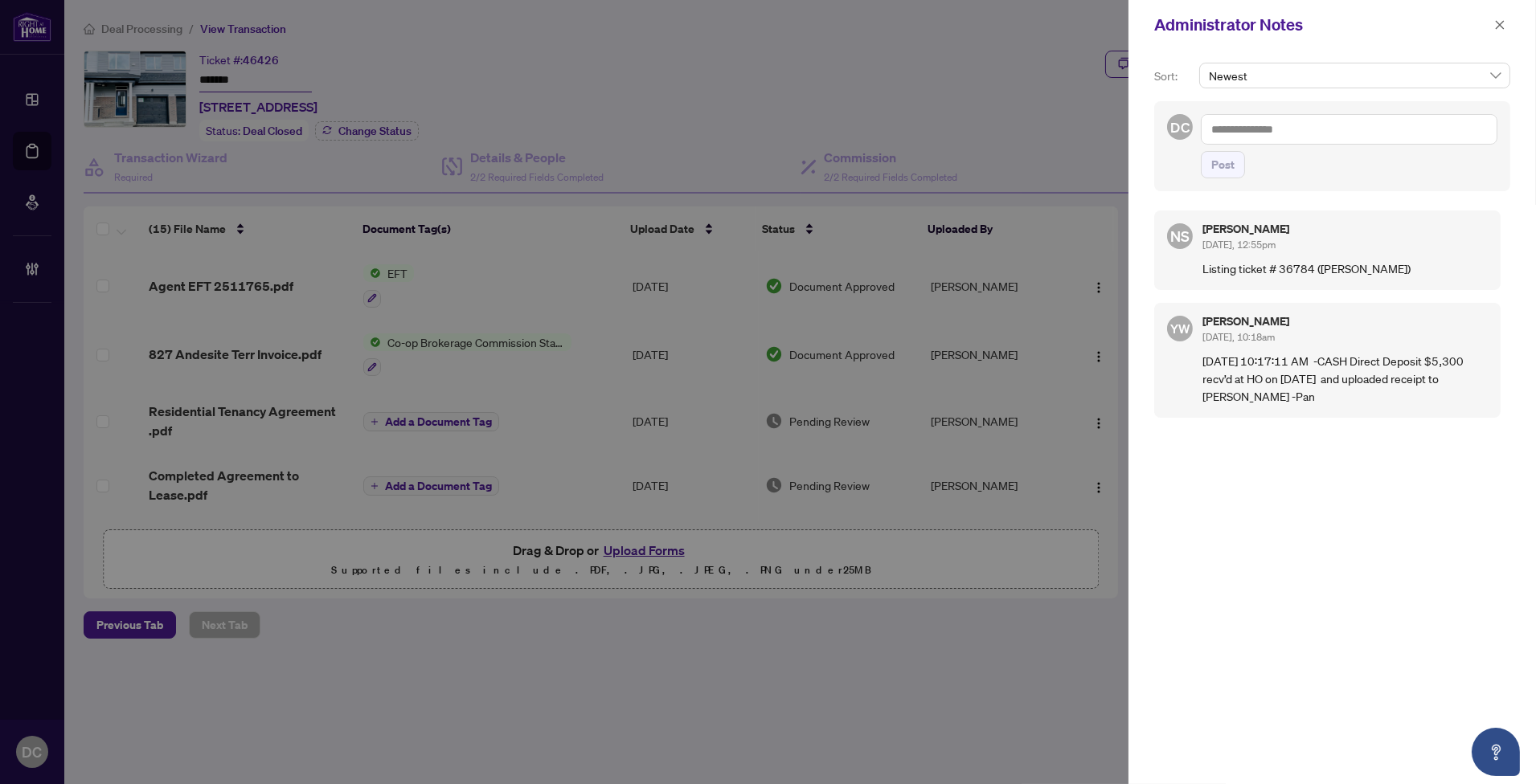
click at [1344, 48] on div "Administrator Notes" at bounding box center [1331, 25] width 407 height 50
click at [1312, 129] on textarea at bounding box center [1348, 129] width 296 height 30
paste textarea "**********"
type textarea "**********"
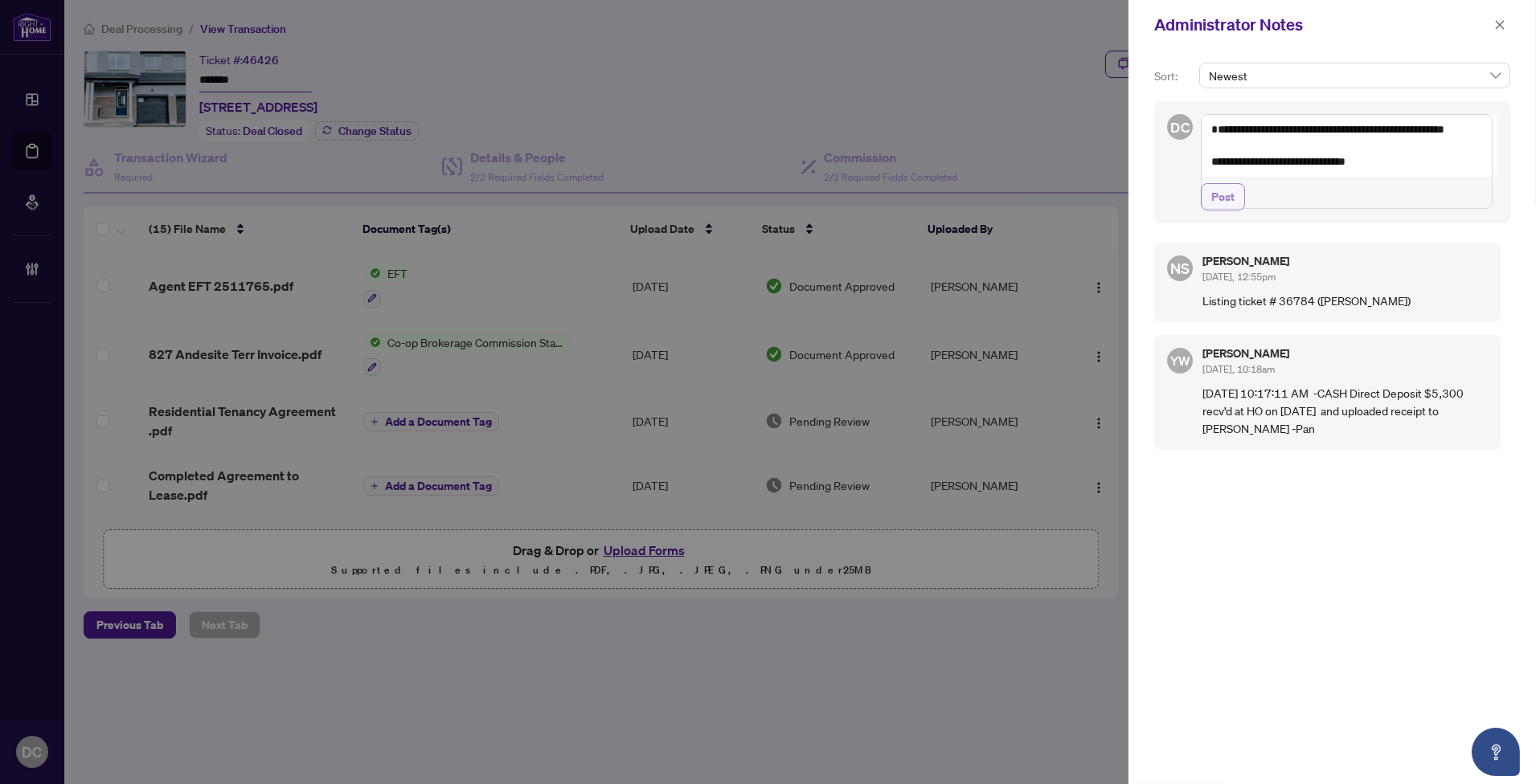
click at [1232, 210] on span "Post" at bounding box center [1222, 197] width 23 height 26
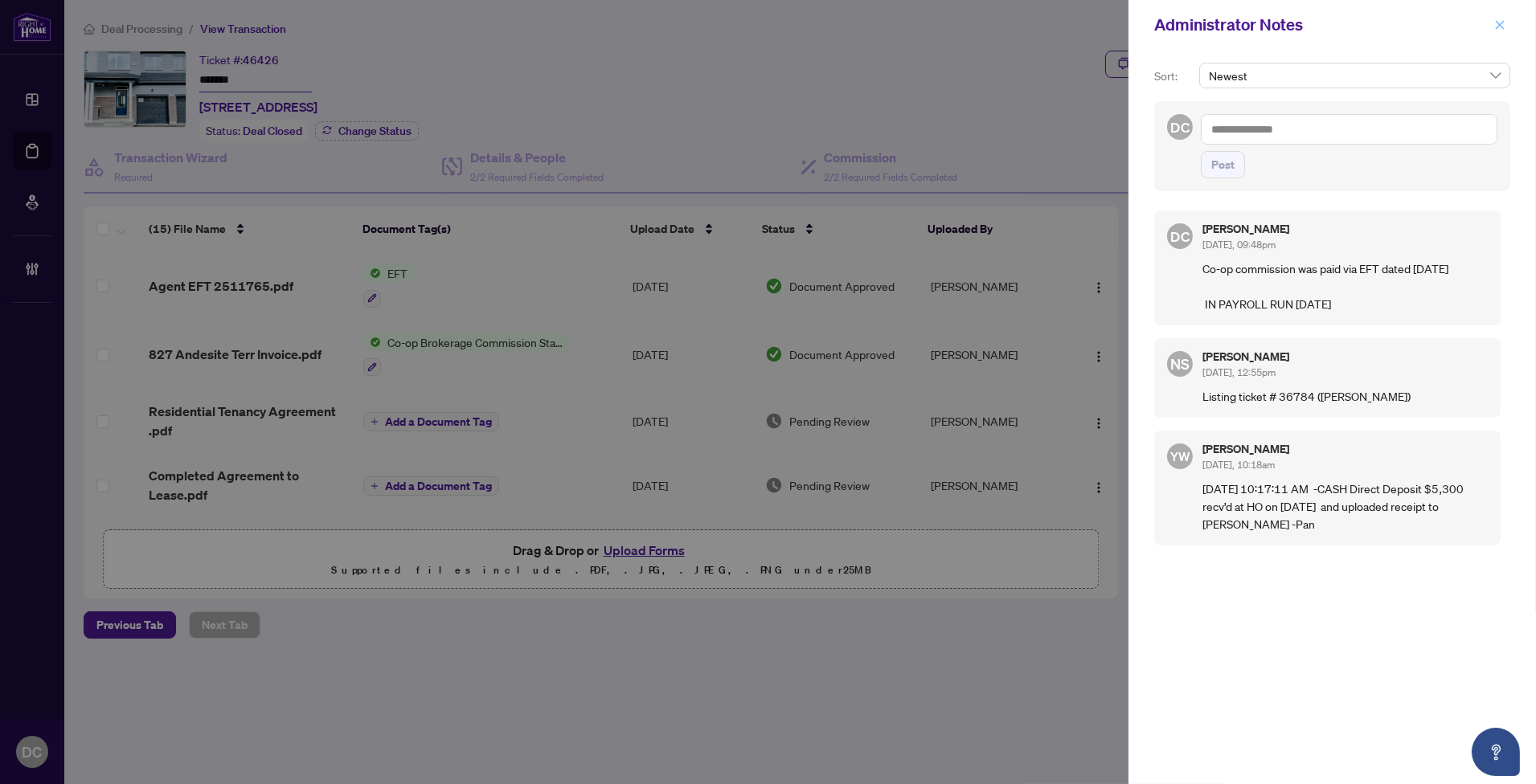
click at [1503, 29] on icon "close" at bounding box center [1499, 24] width 11 height 11
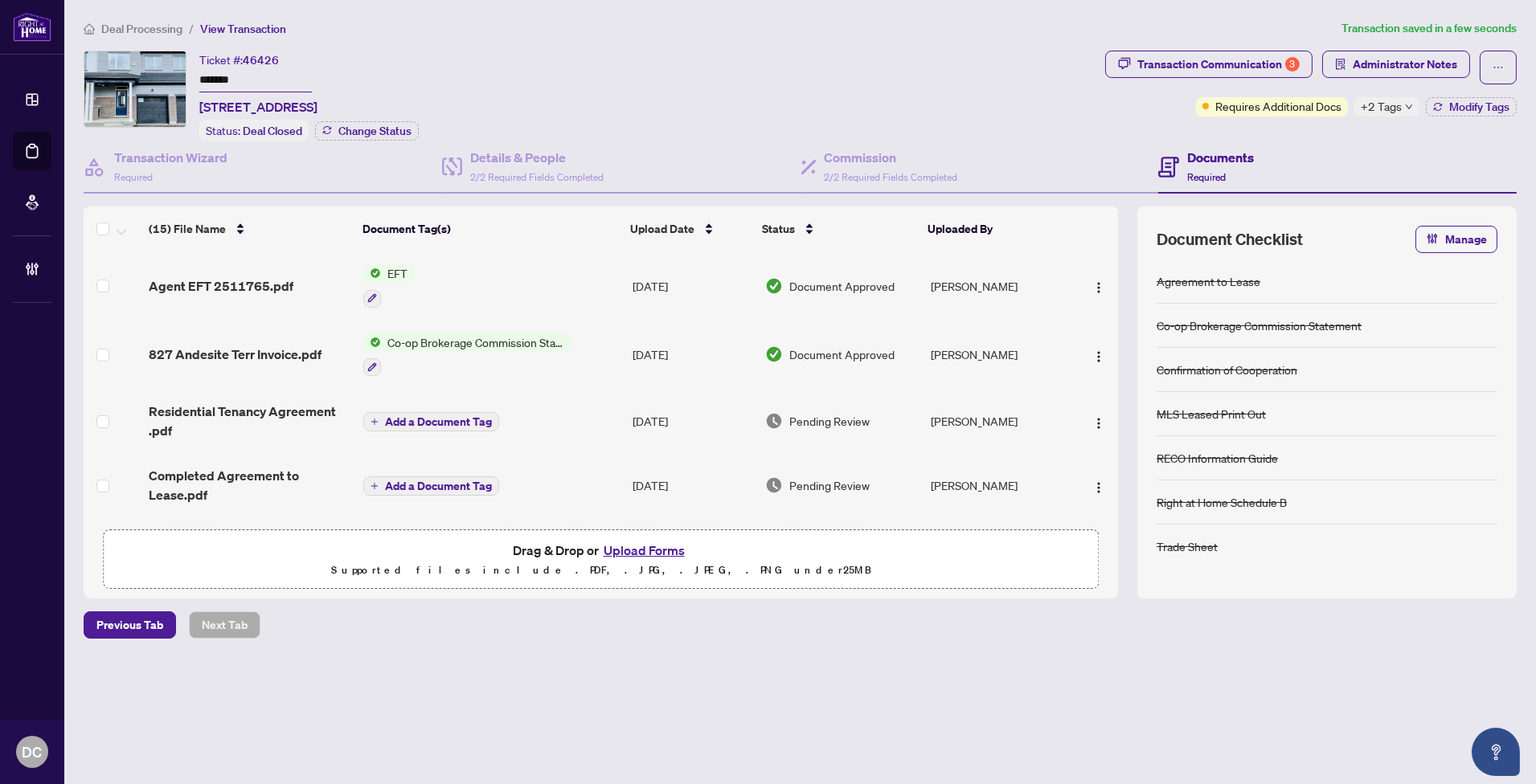
click at [1405, 106] on icon "down" at bounding box center [1408, 106] width 8 height 8
drag, startPoint x: 1402, startPoint y: 69, endPoint x: 1335, endPoint y: 143, distance: 99.8
click at [1402, 68] on body "Dashboard Deal Processing Mortgage Referrals Brokerage Management DC Dawn Chan …" at bounding box center [768, 392] width 1536 height 784
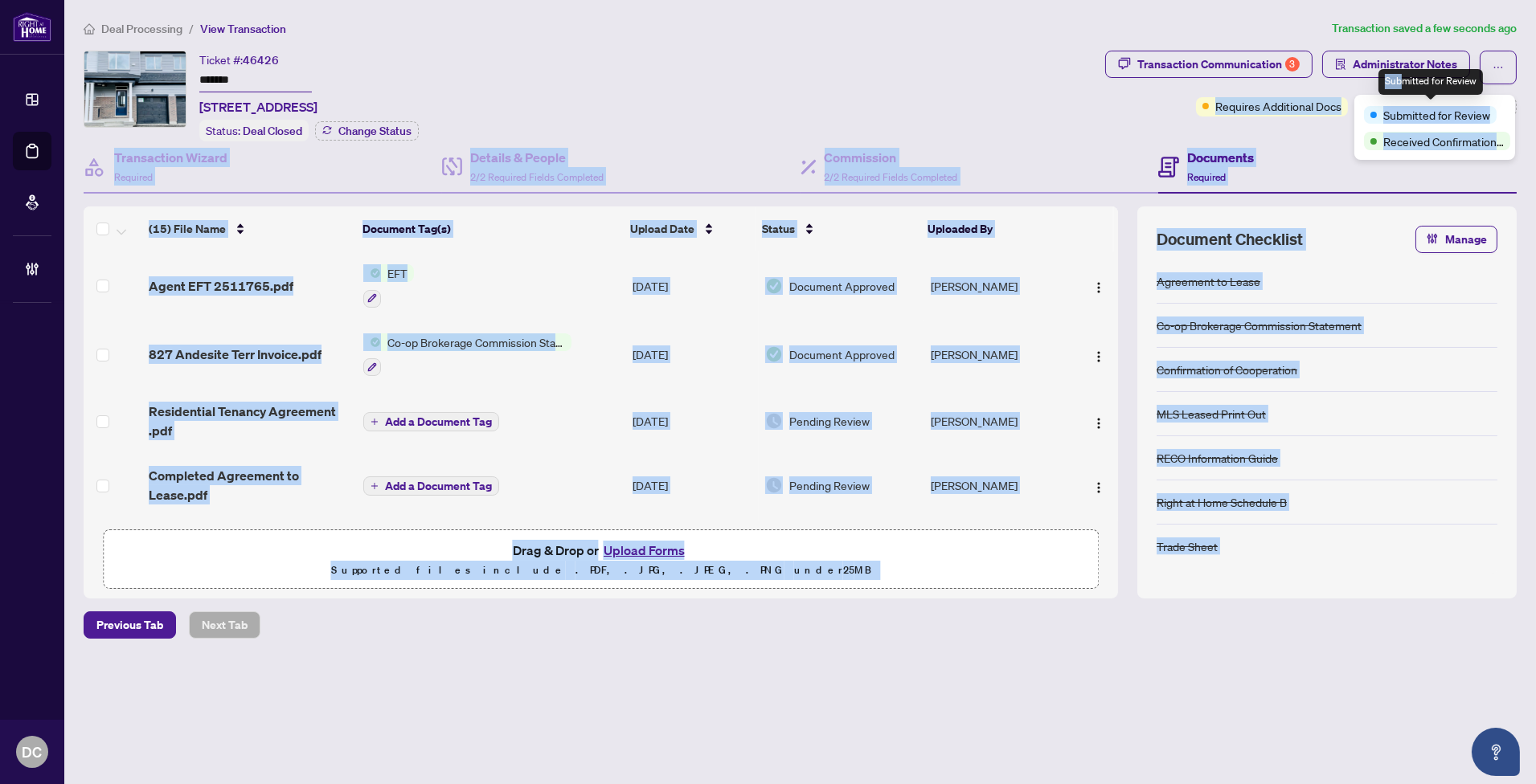
click at [1335, 143] on div "Documents Required" at bounding box center [1337, 168] width 359 height 52
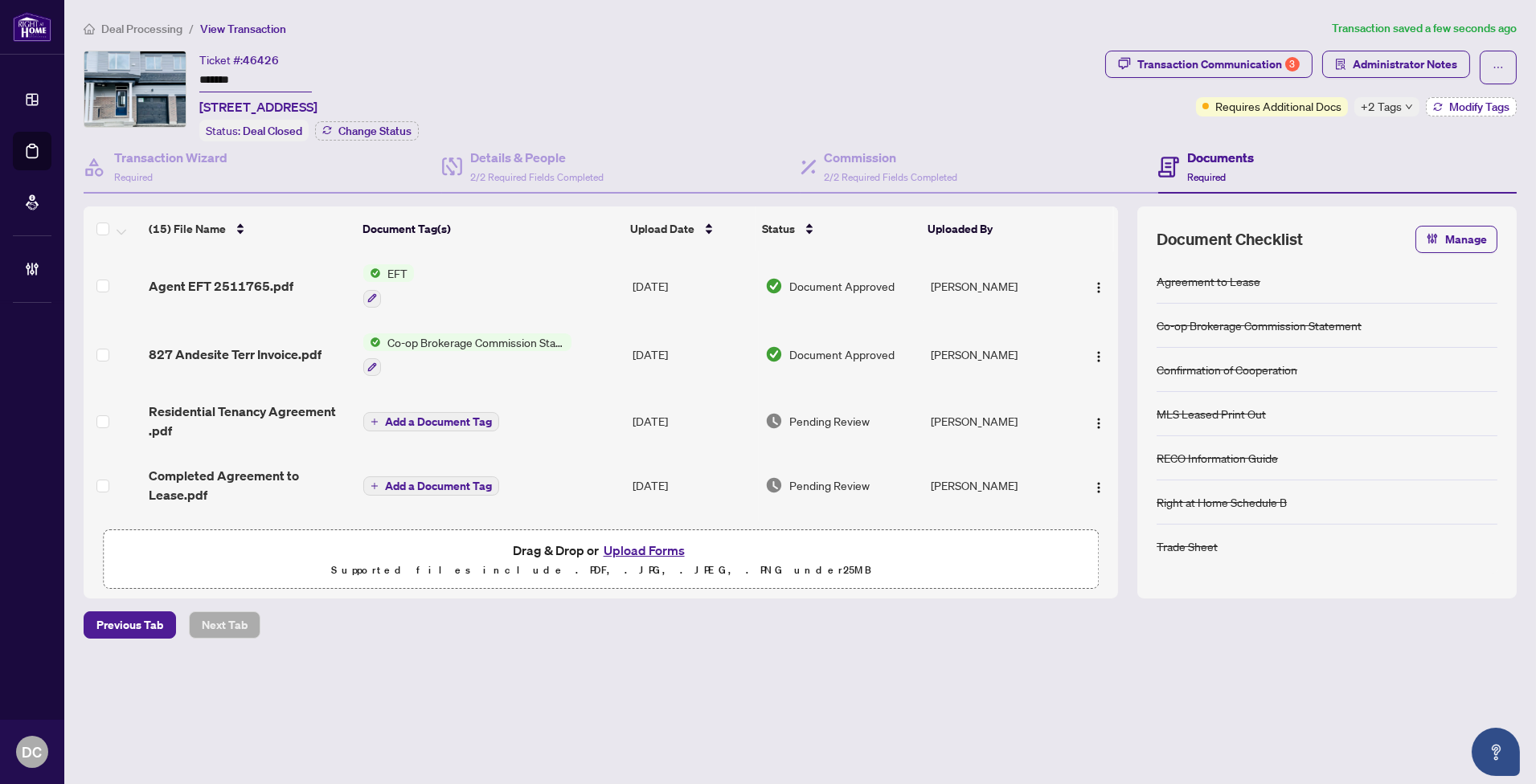
click at [1457, 106] on span "Modify Tags" at bounding box center [1479, 106] width 61 height 11
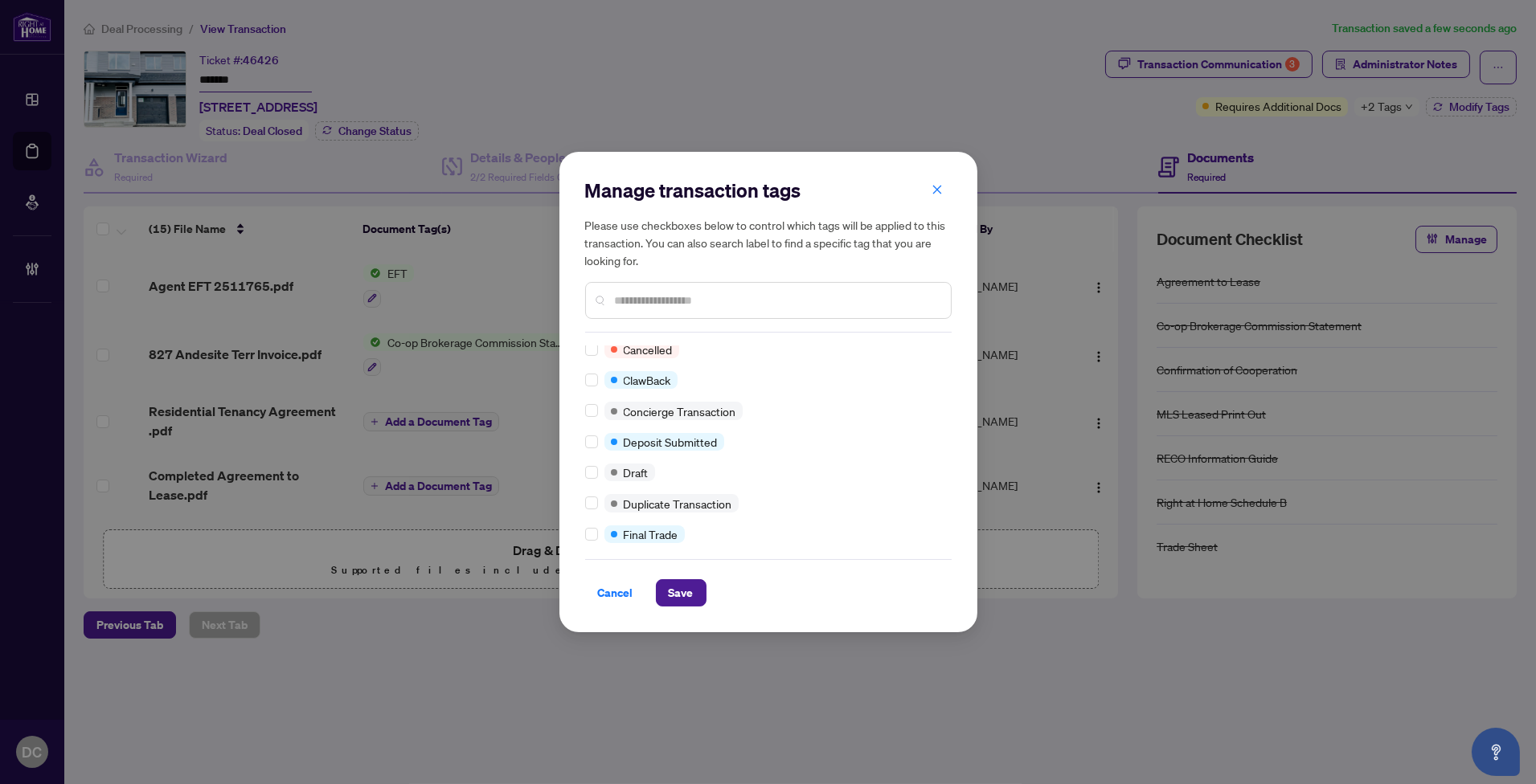
scroll to position [268, 0]
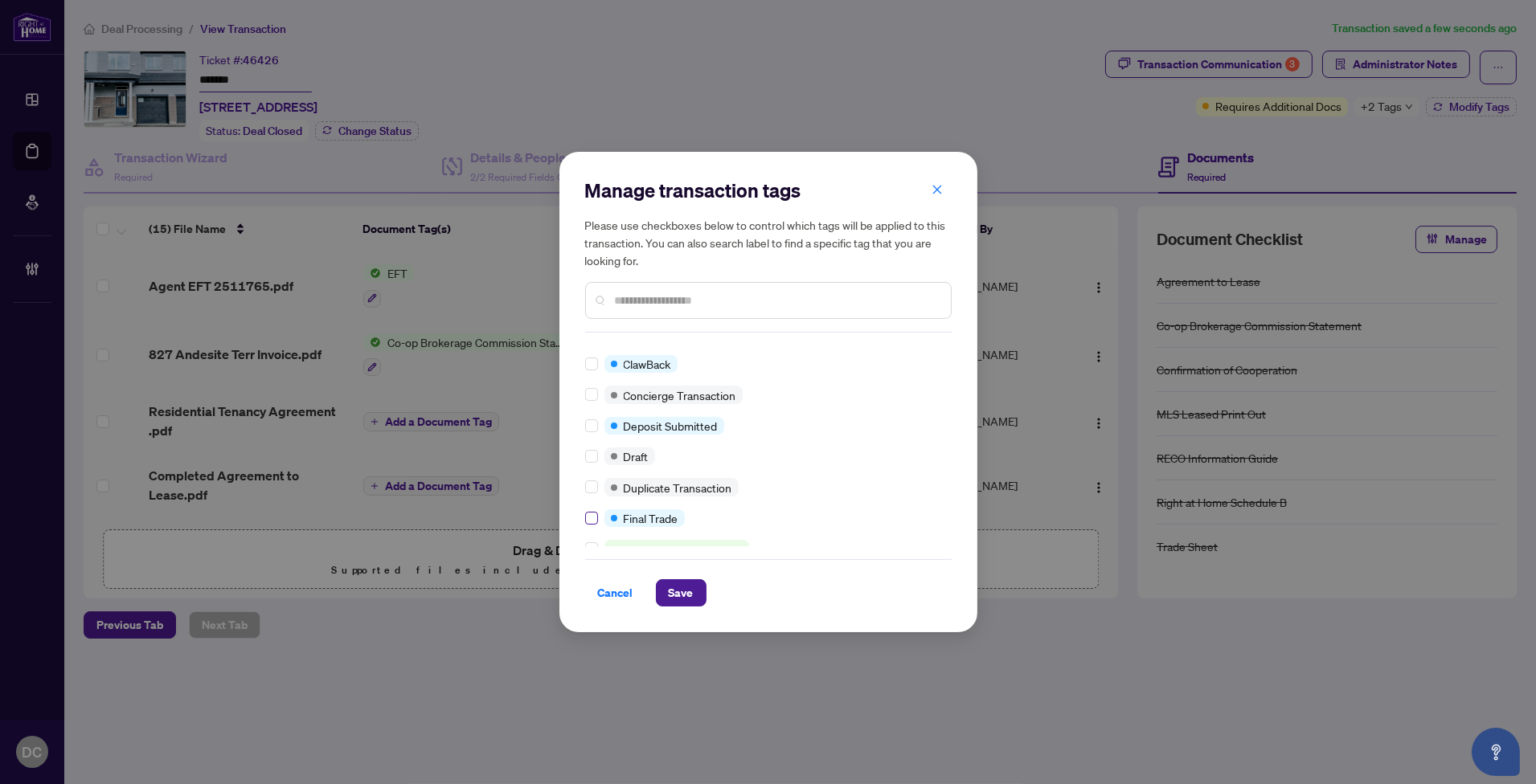
click at [597, 520] on label at bounding box center [591, 518] width 13 height 17
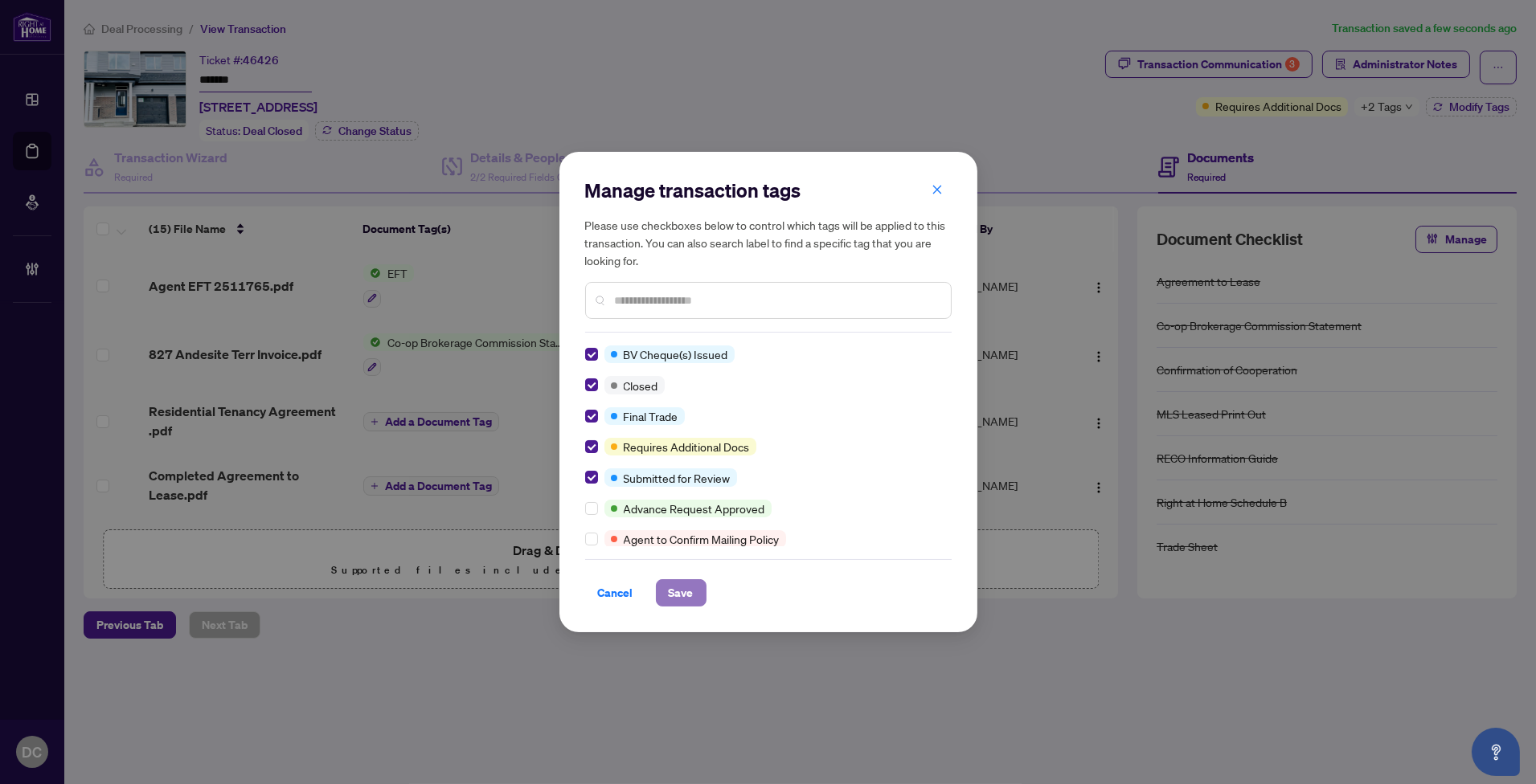
click at [685, 600] on span "Save" at bounding box center [681, 593] width 25 height 26
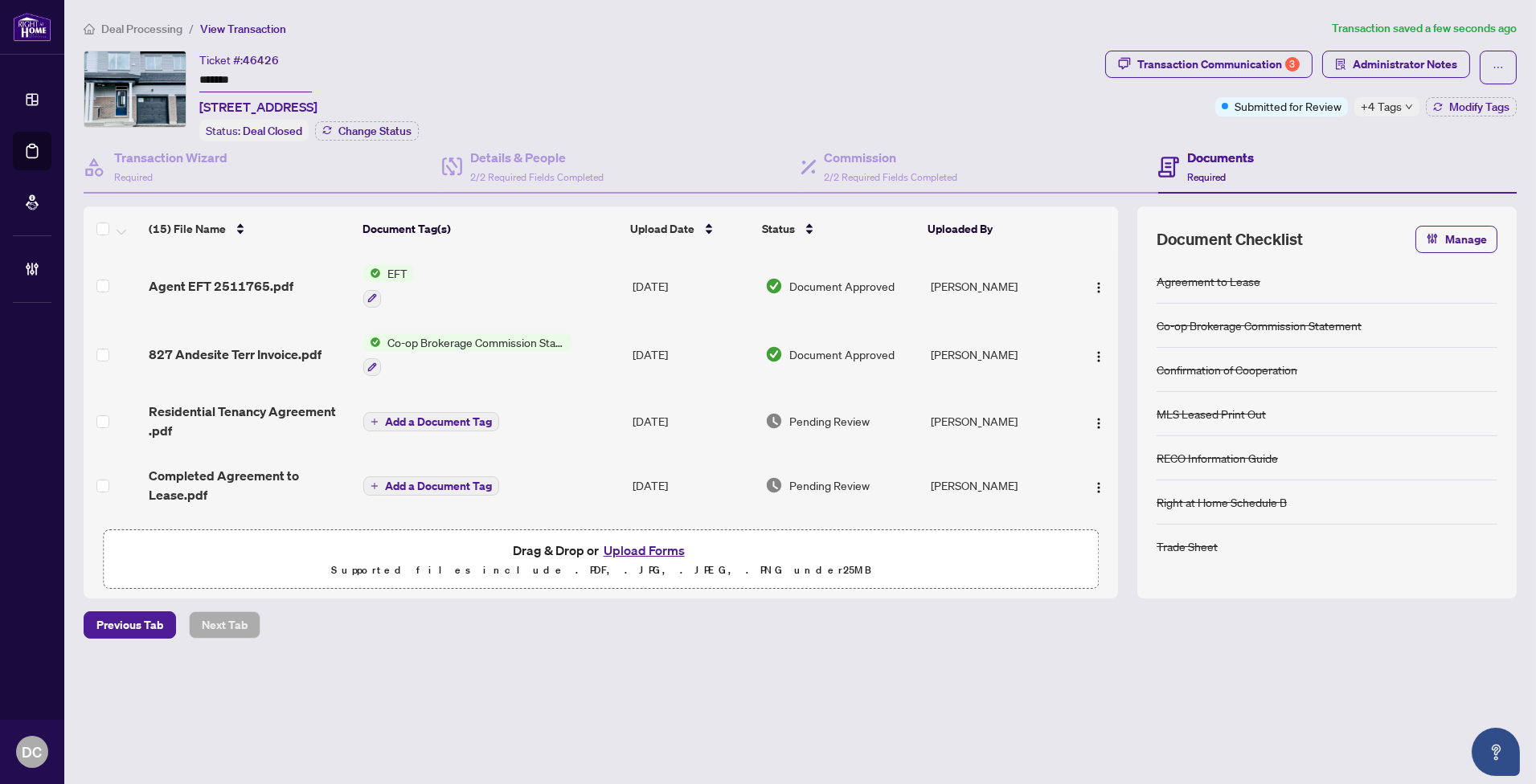
click at [171, 22] on span "Deal Processing" at bounding box center [142, 29] width 81 height 15
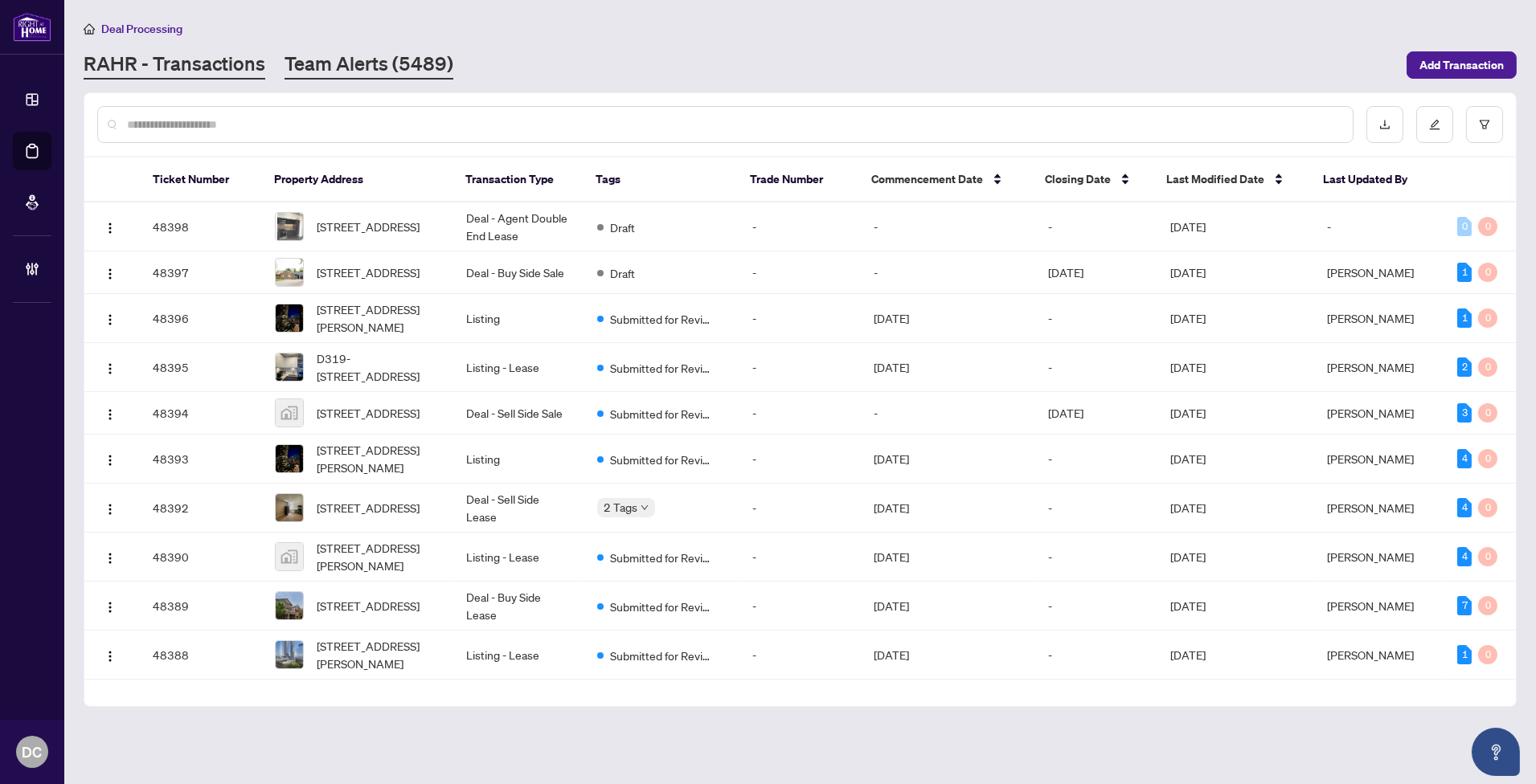
click at [421, 73] on link "Team Alerts (5489)" at bounding box center [368, 65] width 169 height 29
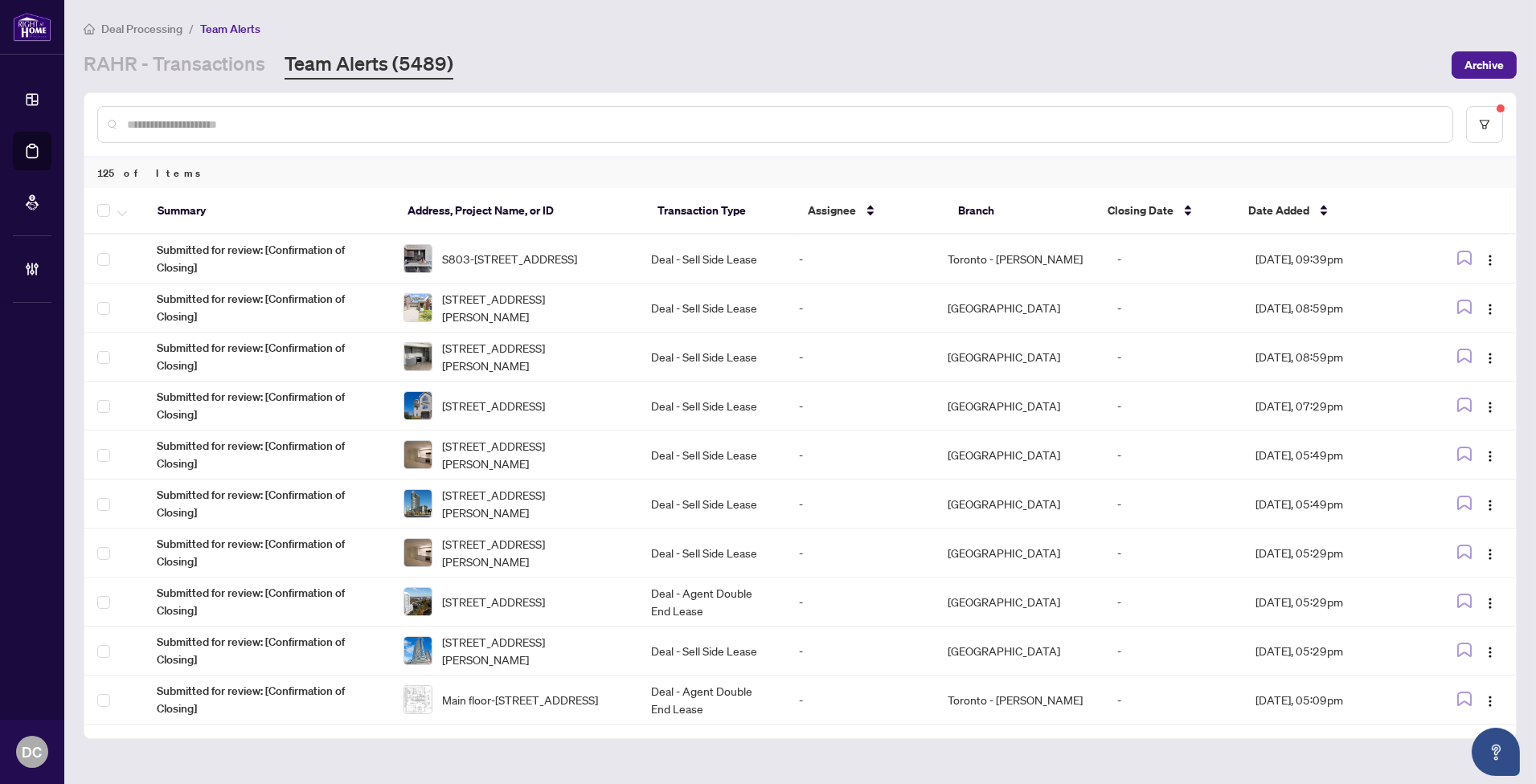
click at [565, 127] on input "text" at bounding box center [783, 124] width 1312 height 17
paste input "*******"
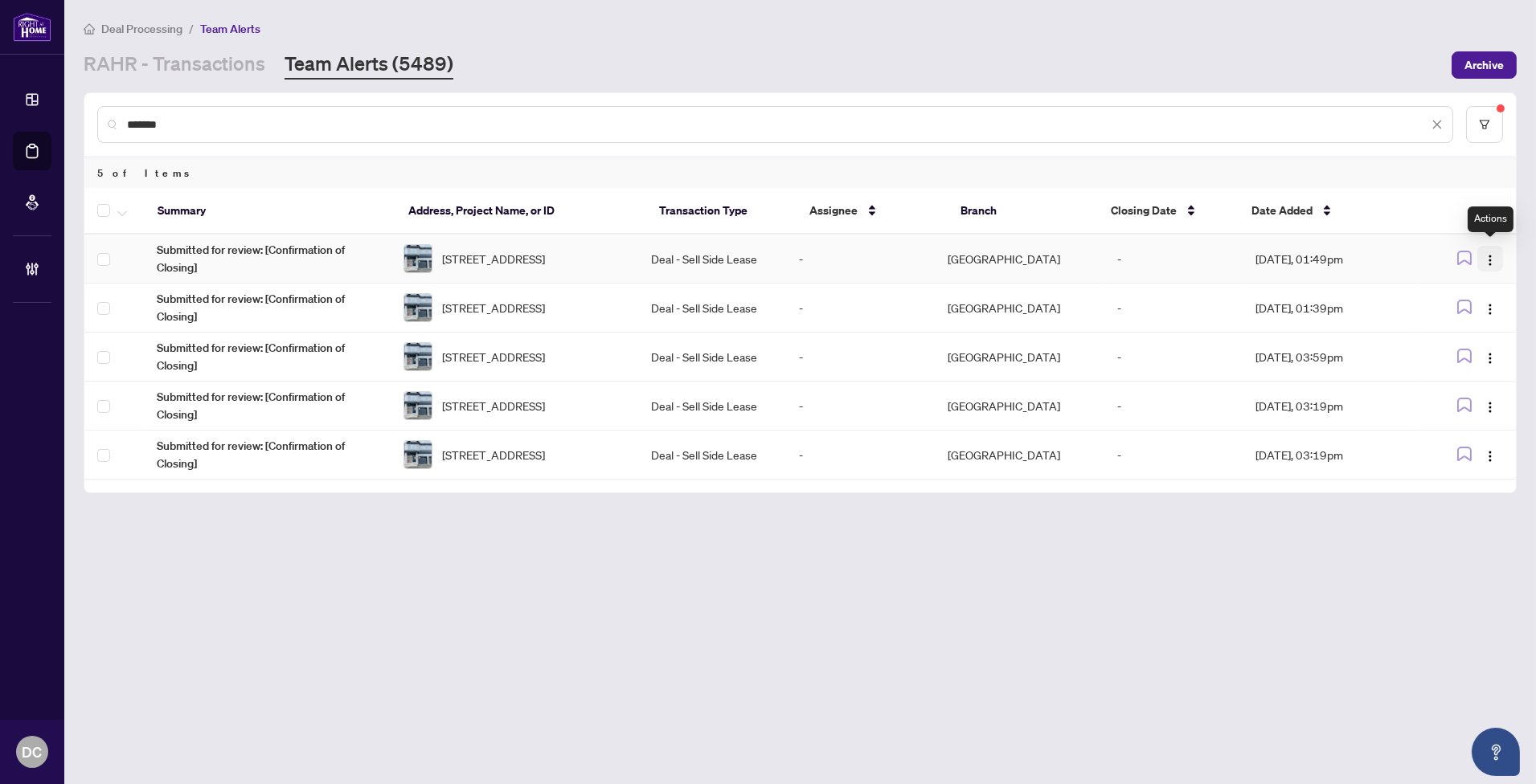
click at [1489, 254] on img "button" at bounding box center [1489, 260] width 13 height 13
click at [1487, 331] on span "Complete Item" at bounding box center [1452, 338] width 74 height 17
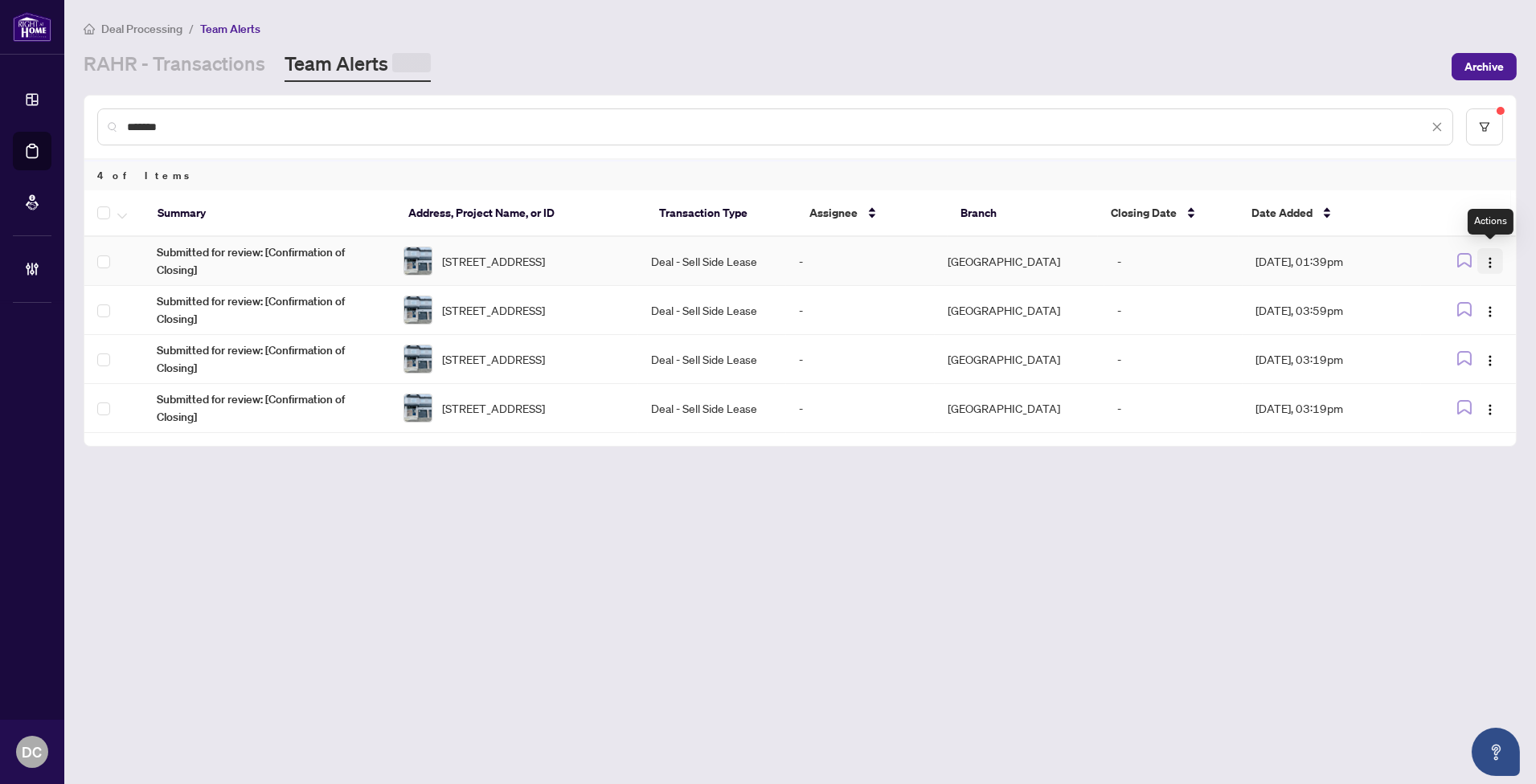
click at [1495, 257] on img "button" at bounding box center [1489, 263] width 13 height 13
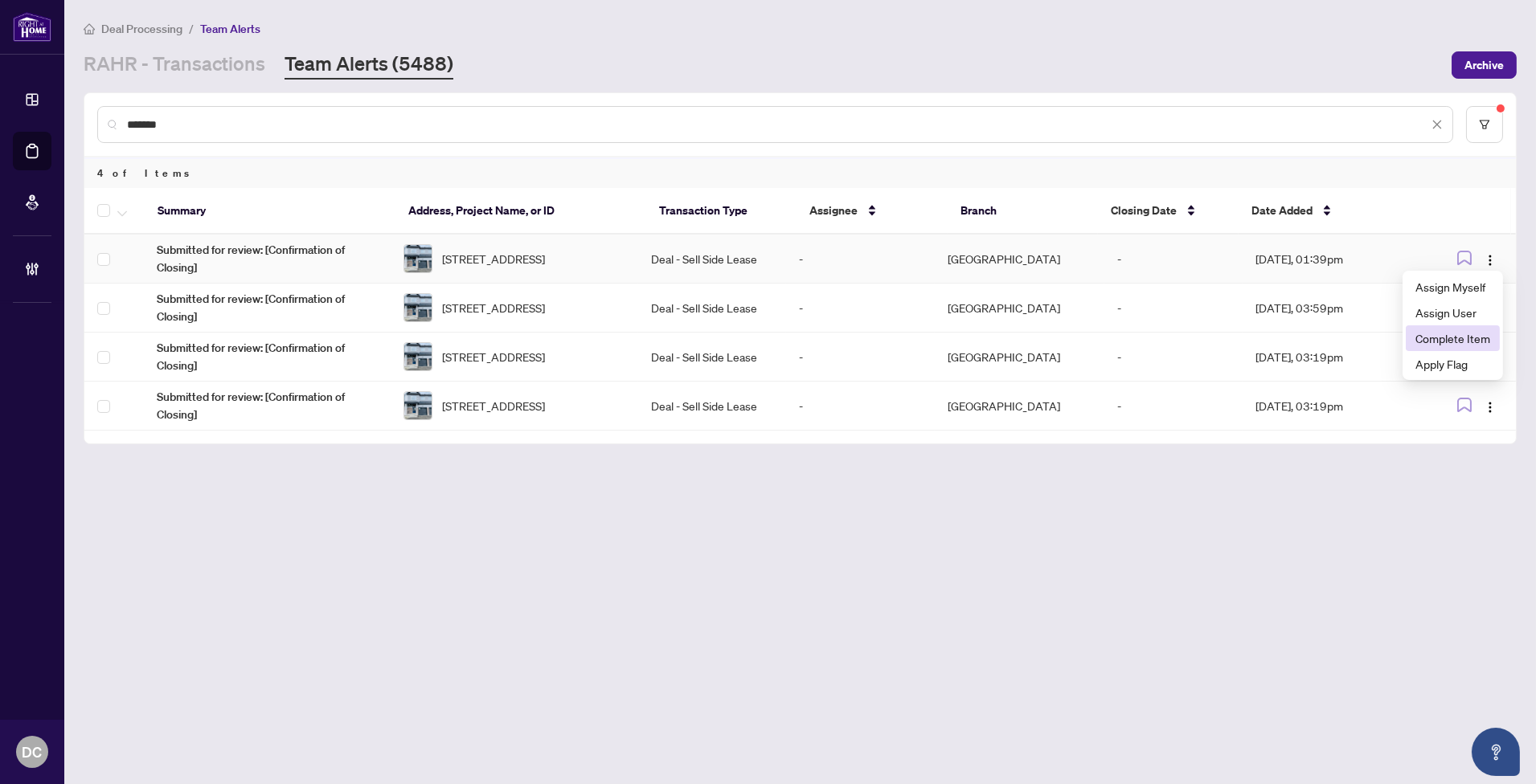
click at [1480, 336] on span "Complete Item" at bounding box center [1452, 338] width 74 height 17
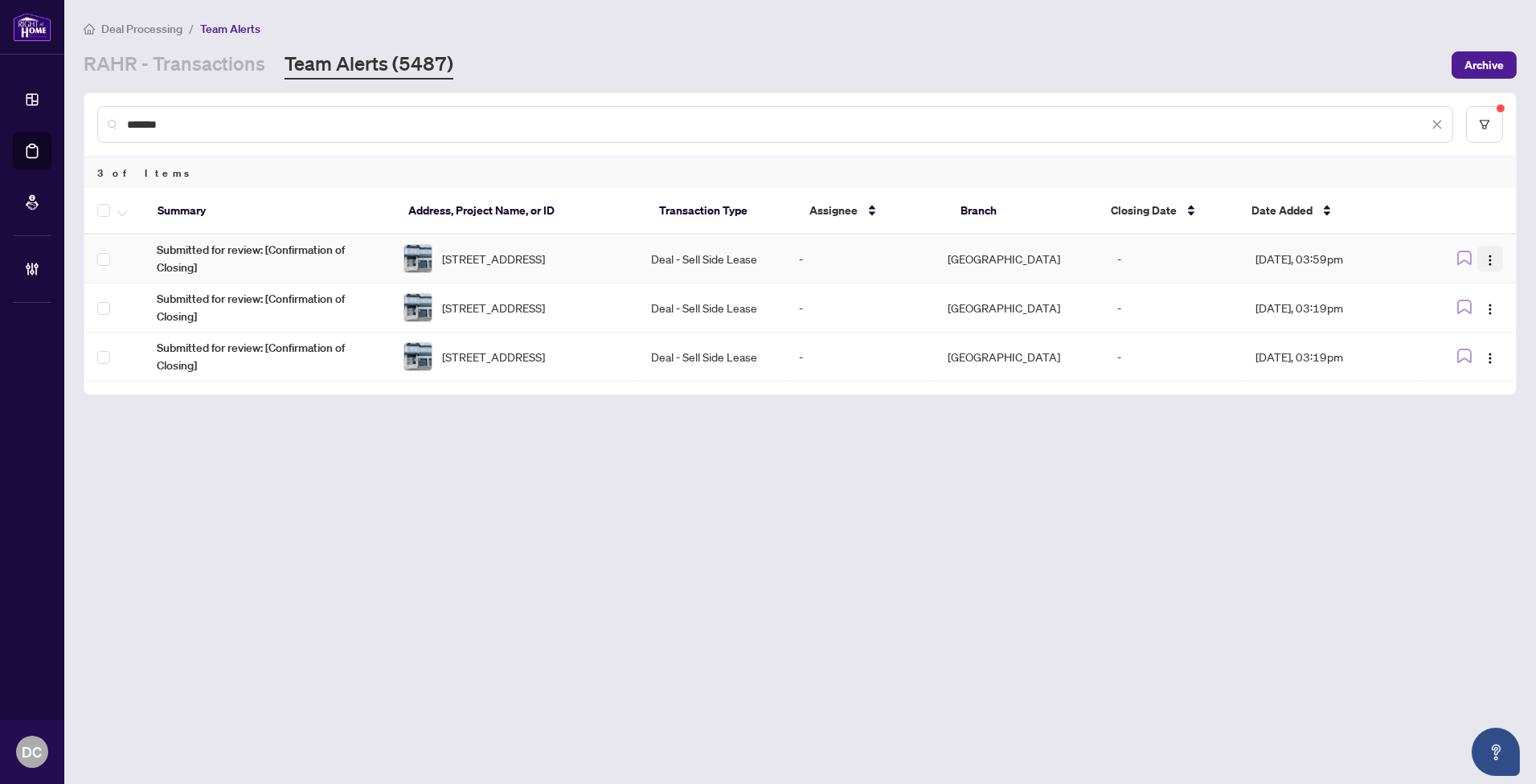
click at [1495, 256] on img "button" at bounding box center [1489, 260] width 13 height 13
click at [1485, 334] on span "Complete Item" at bounding box center [1452, 338] width 74 height 17
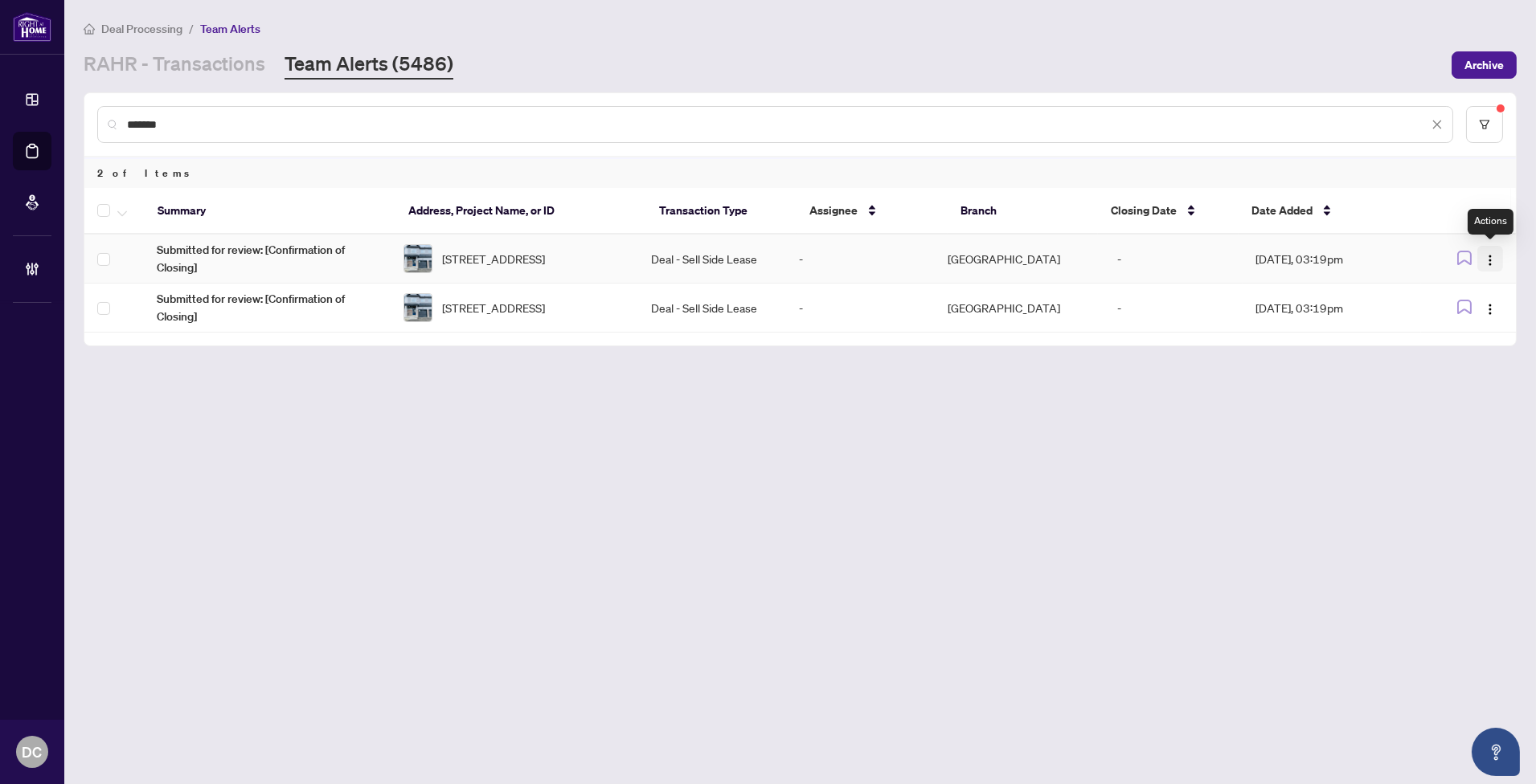
click at [1492, 254] on img "button" at bounding box center [1489, 260] width 13 height 13
click at [1488, 335] on span "Complete Item" at bounding box center [1452, 338] width 74 height 17
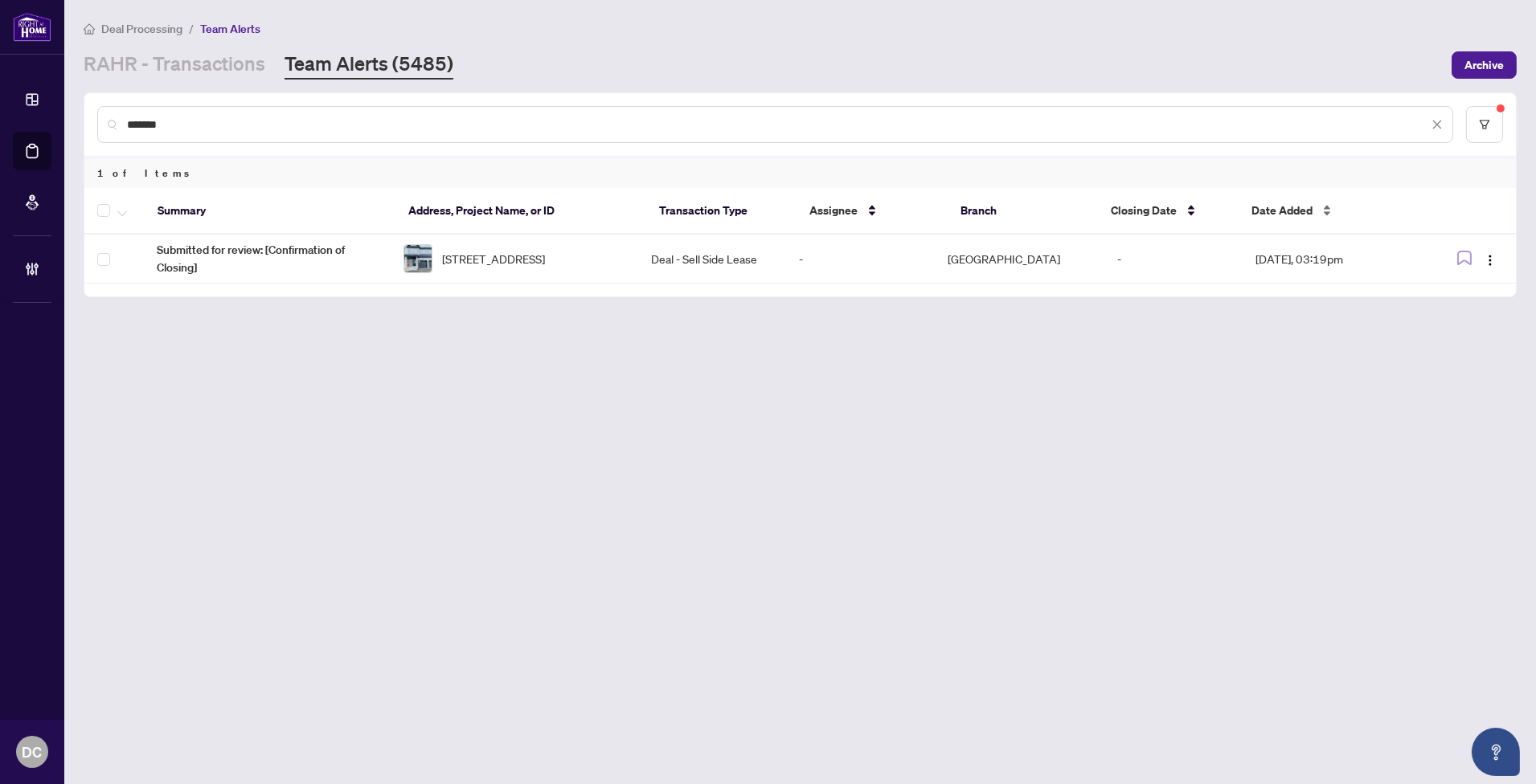
click at [1307, 204] on span "Date Added" at bounding box center [1282, 210] width 61 height 17
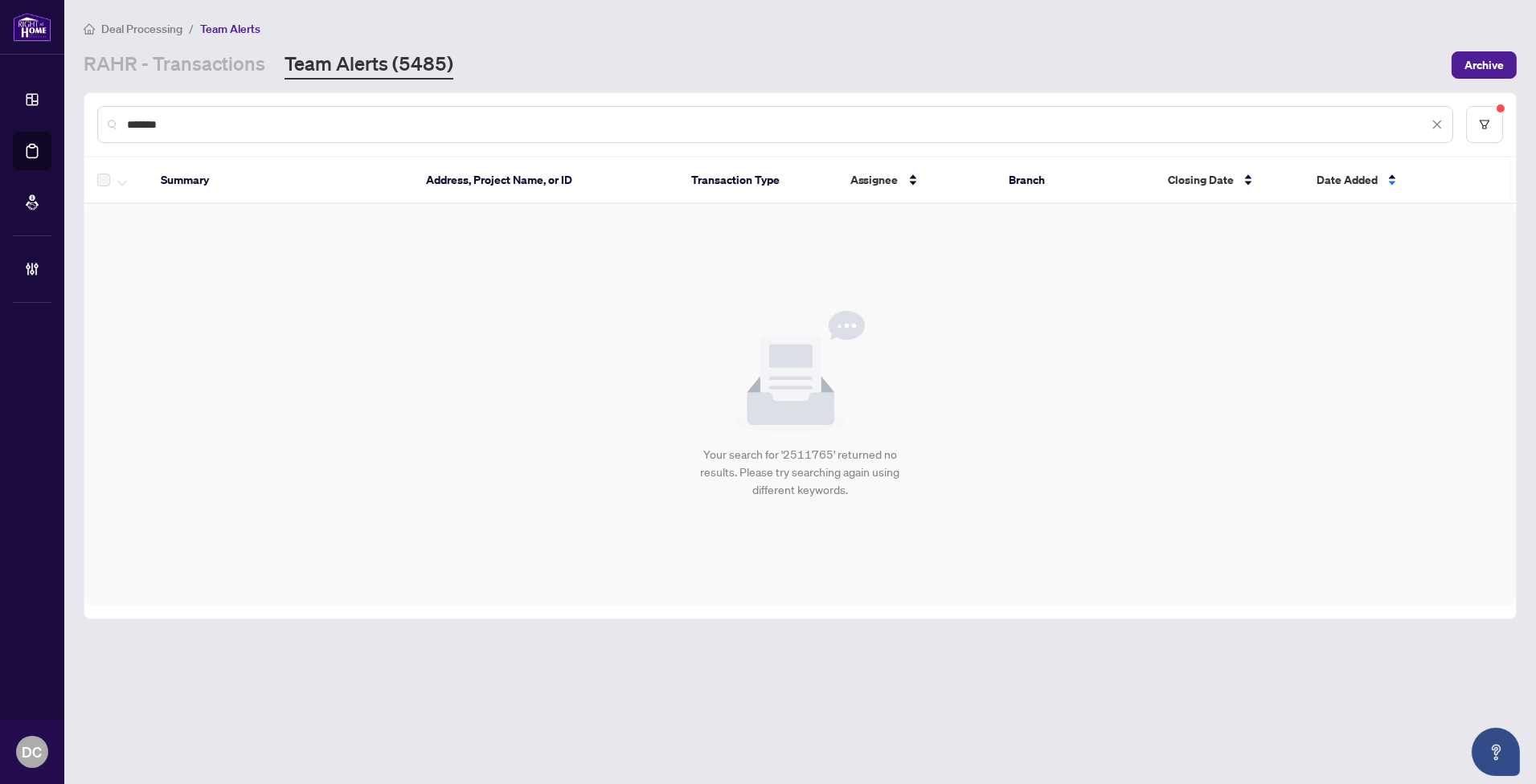
drag, startPoint x: 190, startPoint y: 125, endPoint x: 67, endPoint y: 120, distance: 123.1
click at [67, 120] on main "Deal Processing / Team Alerts RAHR - Transactions Team Alerts (5485) Archive **…" at bounding box center [800, 392] width 1471 height 784
paste input "text"
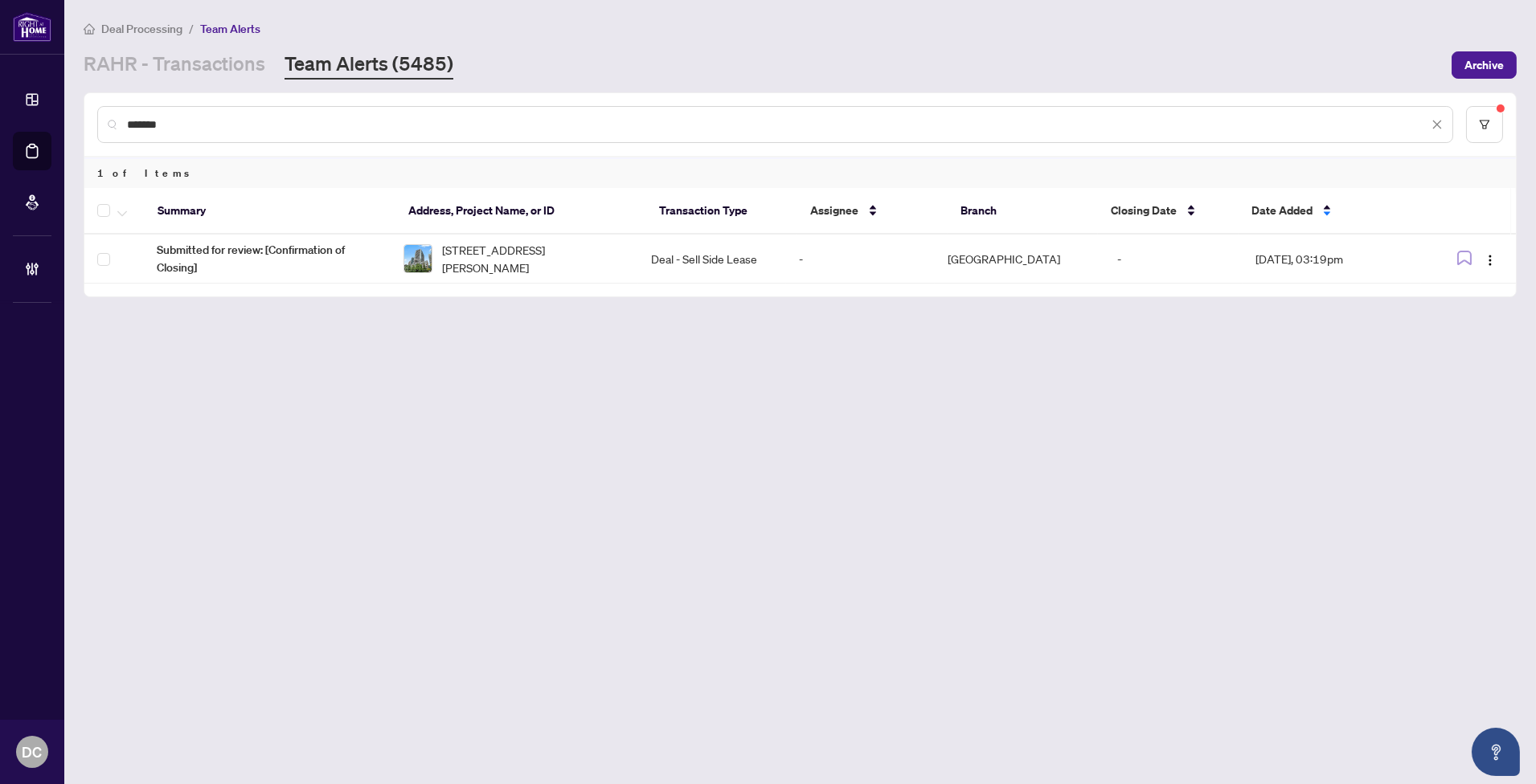
drag, startPoint x: 251, startPoint y: 123, endPoint x: 100, endPoint y: 114, distance: 151.3
click at [100, 114] on div "*******" at bounding box center [774, 124] width 1355 height 37
paste input "text"
type input "*******"
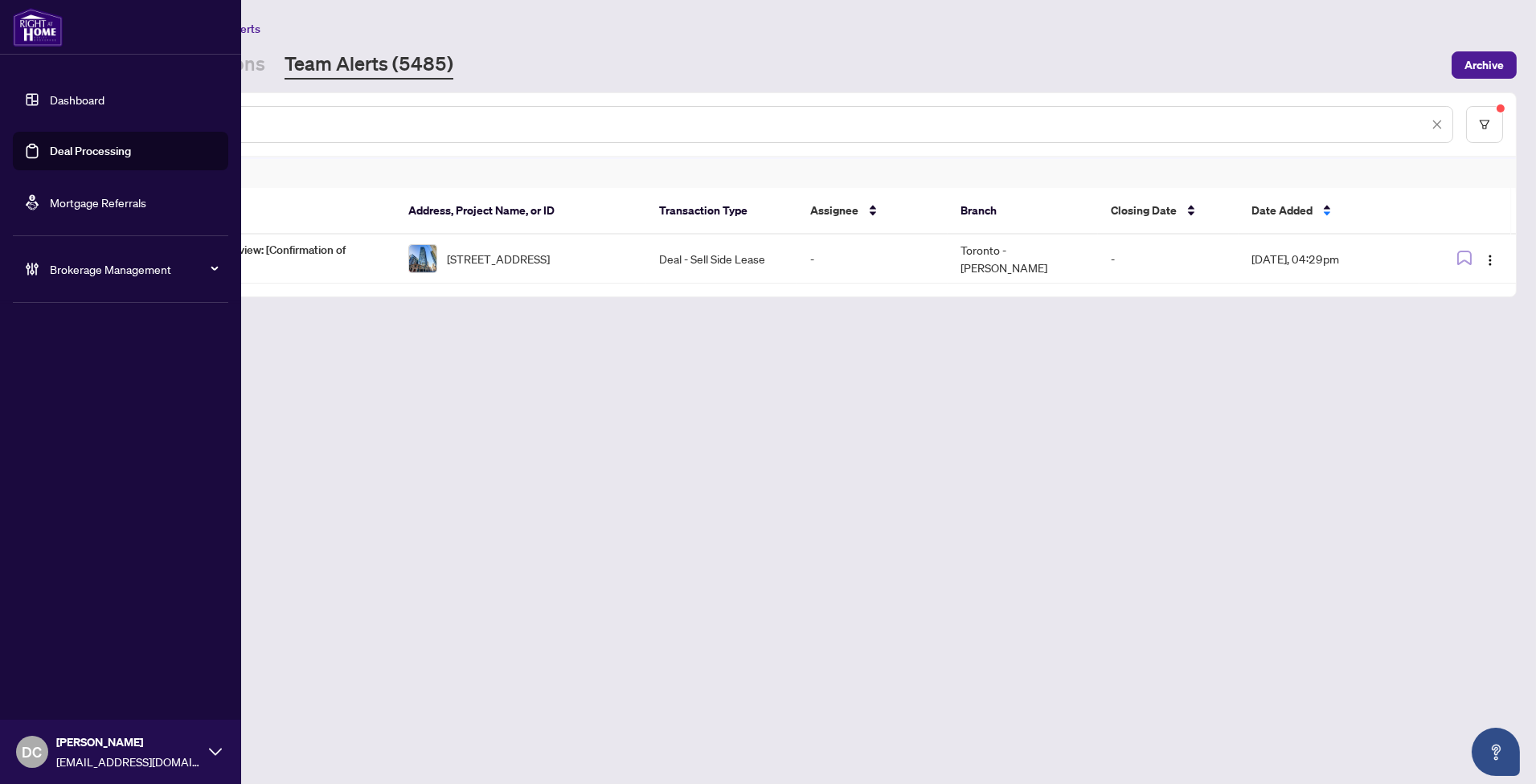
click at [60, 266] on span "Brokerage Management" at bounding box center [133, 269] width 167 height 17
click at [94, 275] on span "Brokerage Management" at bounding box center [133, 269] width 167 height 17
click at [86, 268] on span "Brokerage Management" at bounding box center [133, 269] width 167 height 17
click at [79, 389] on link "Manage Agents" at bounding box center [73, 385] width 80 height 15
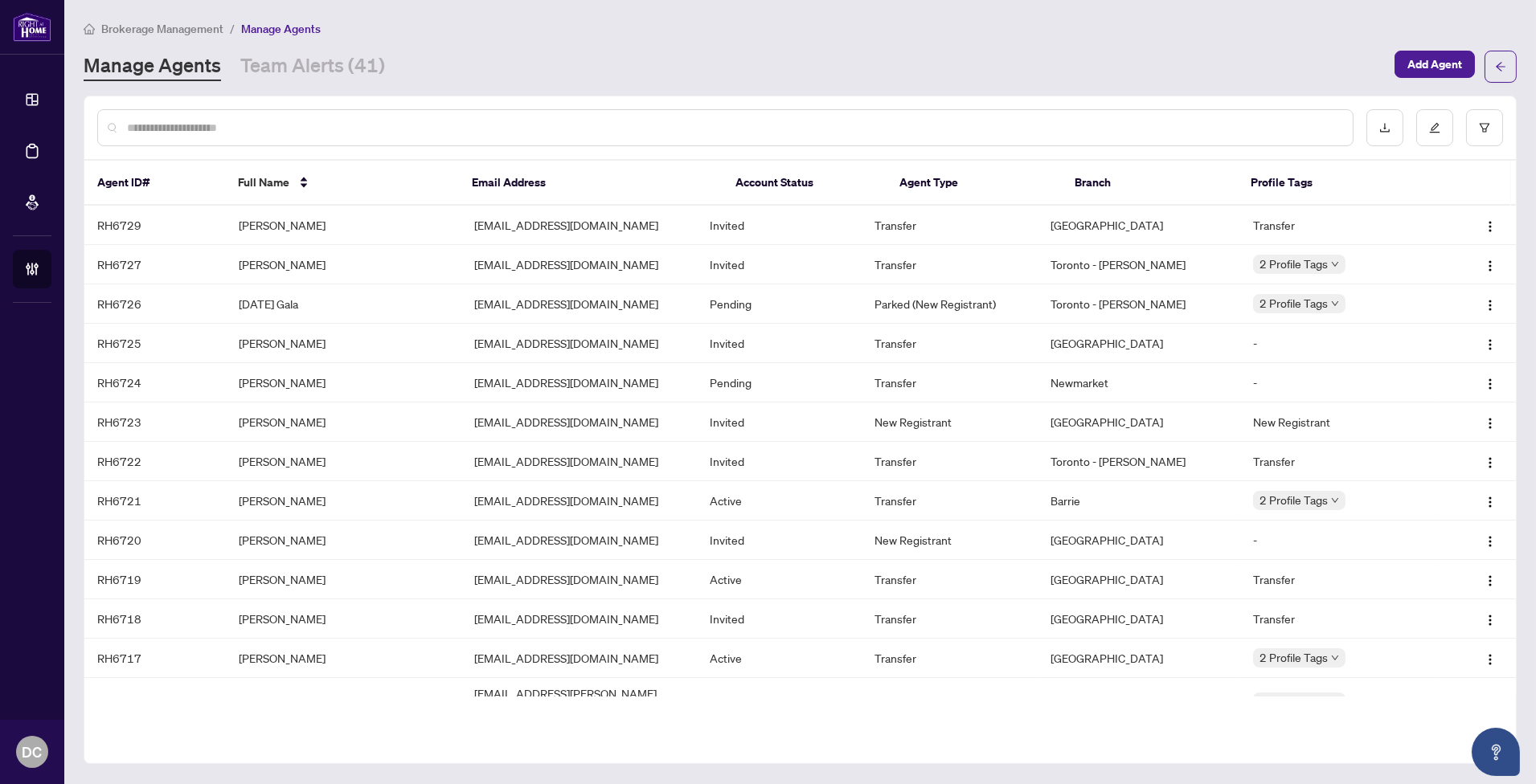
click at [551, 125] on input "text" at bounding box center [733, 128] width 1213 height 17
type input "*****"
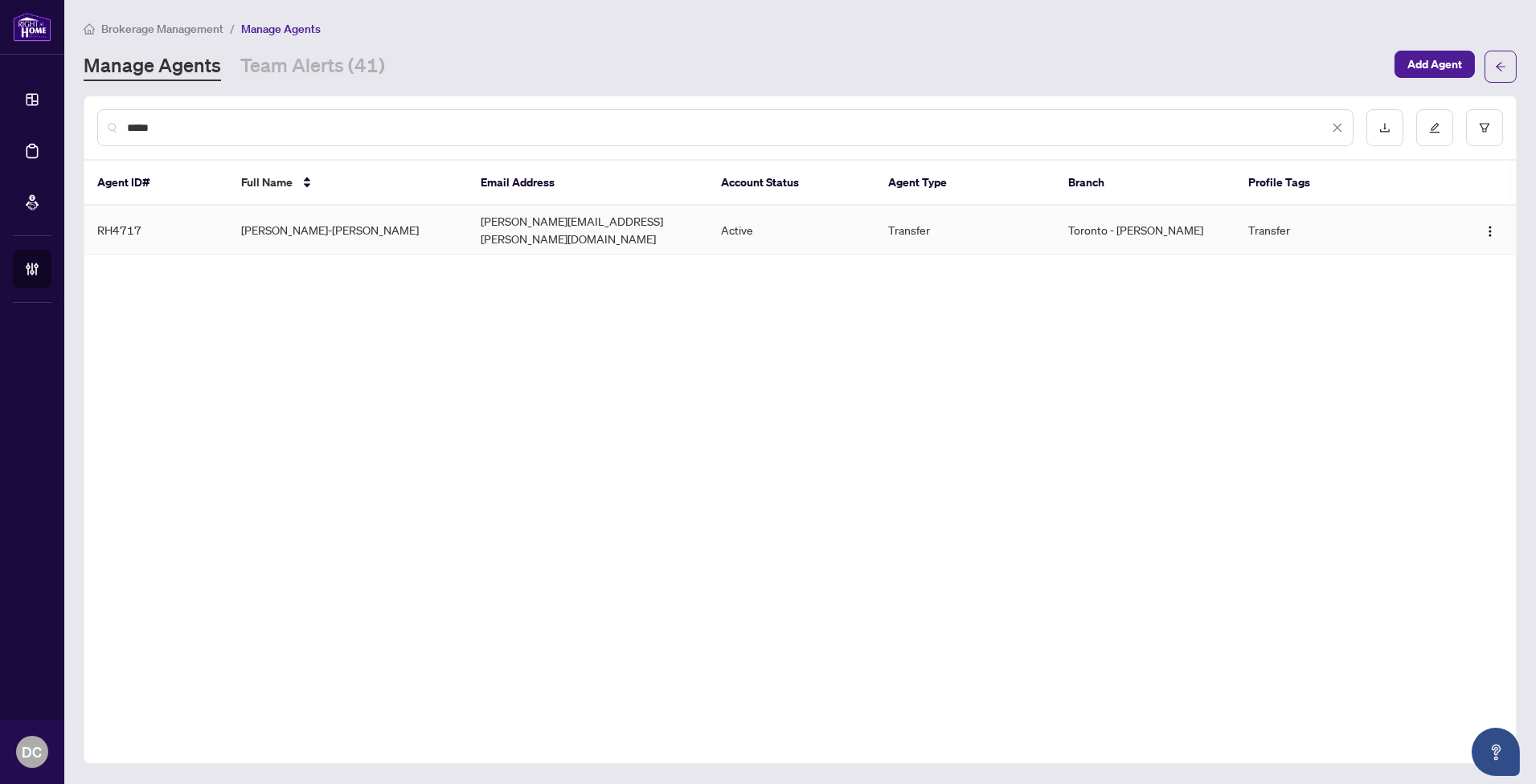
click at [588, 213] on td "kim.greg@gmail.com" at bounding box center [587, 230] width 239 height 49
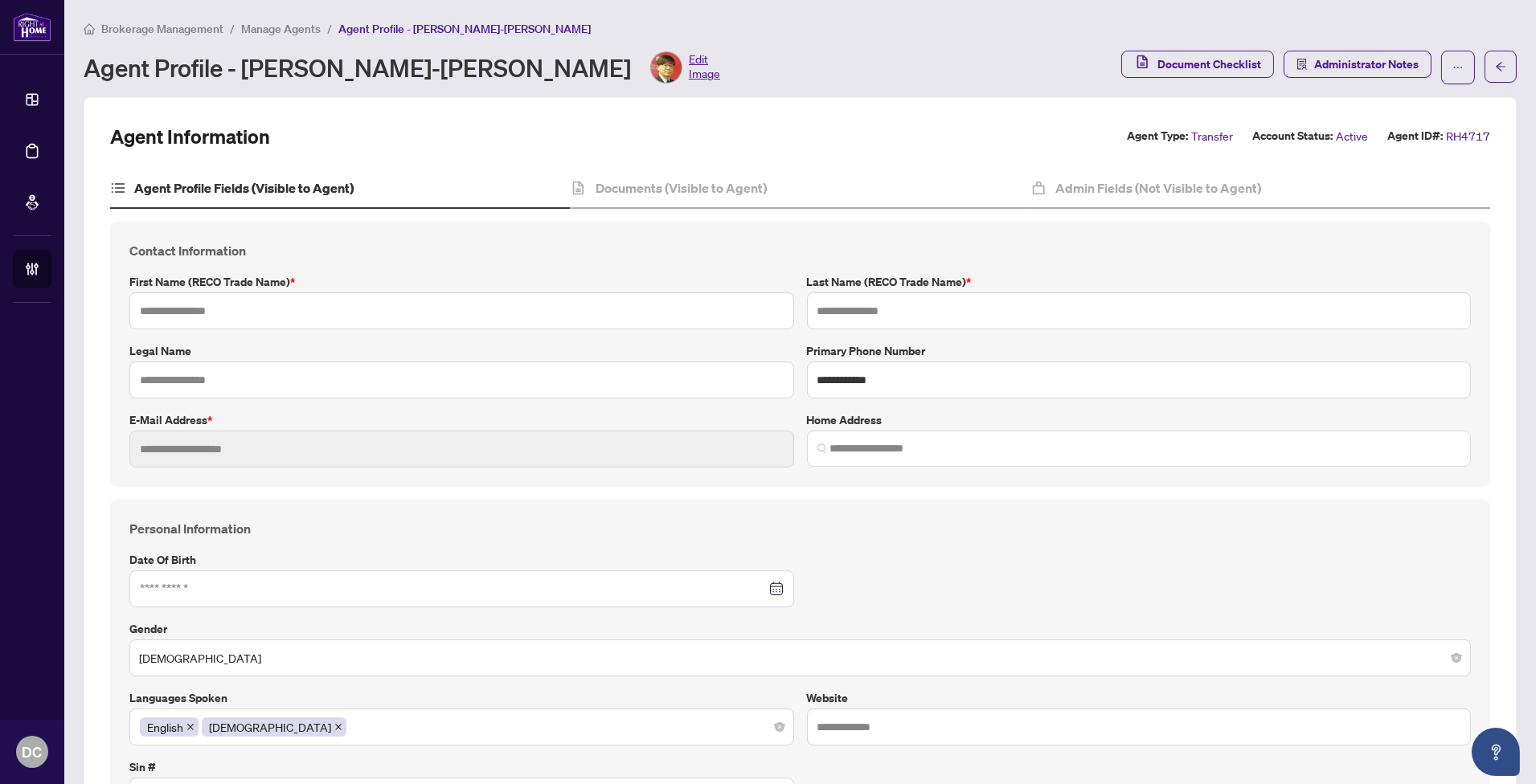
type input "**********"
type input "***"
type input "**********"
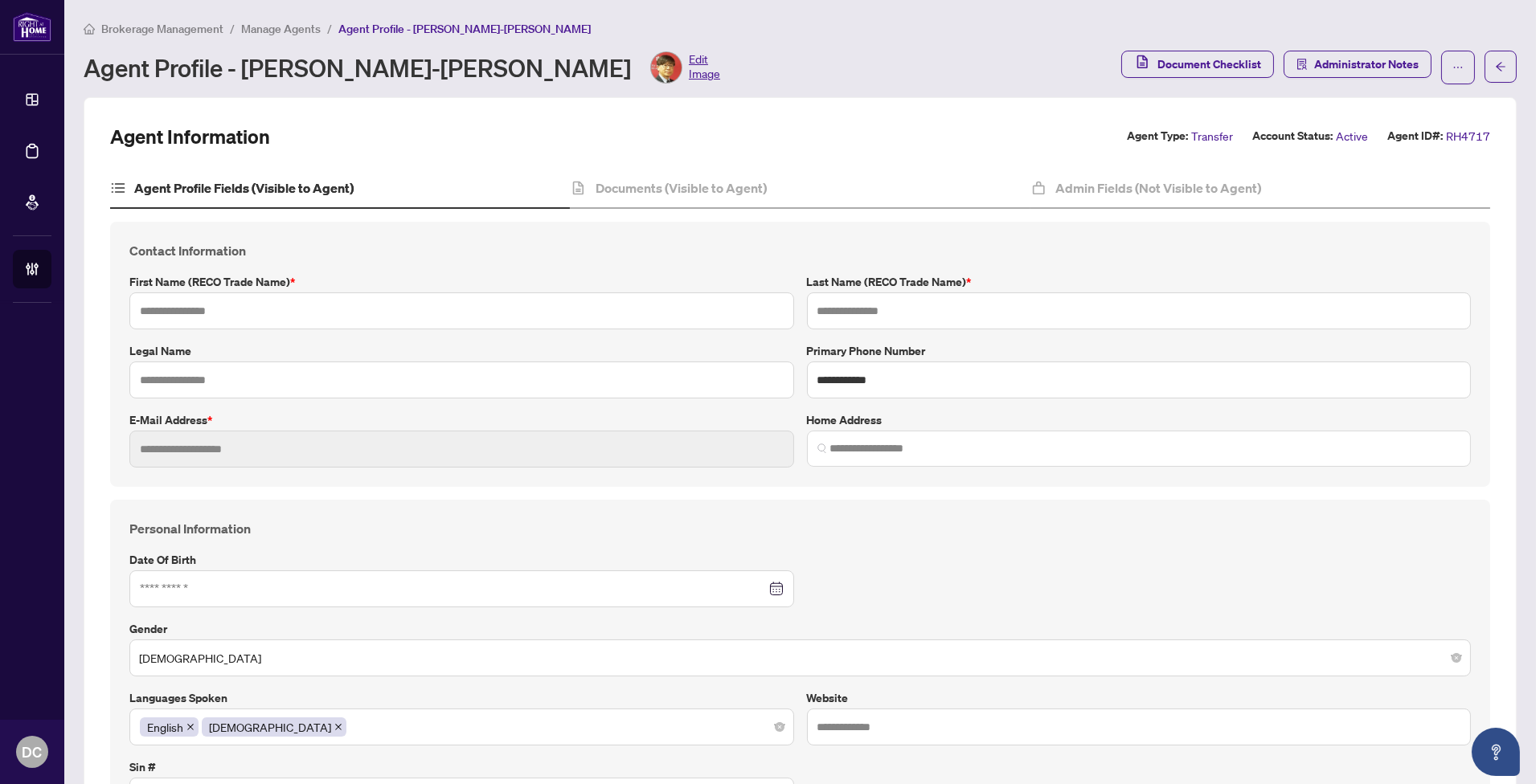
type input "*********"
type input "**********"
type input "*****"
type input "*"
type input "*****"
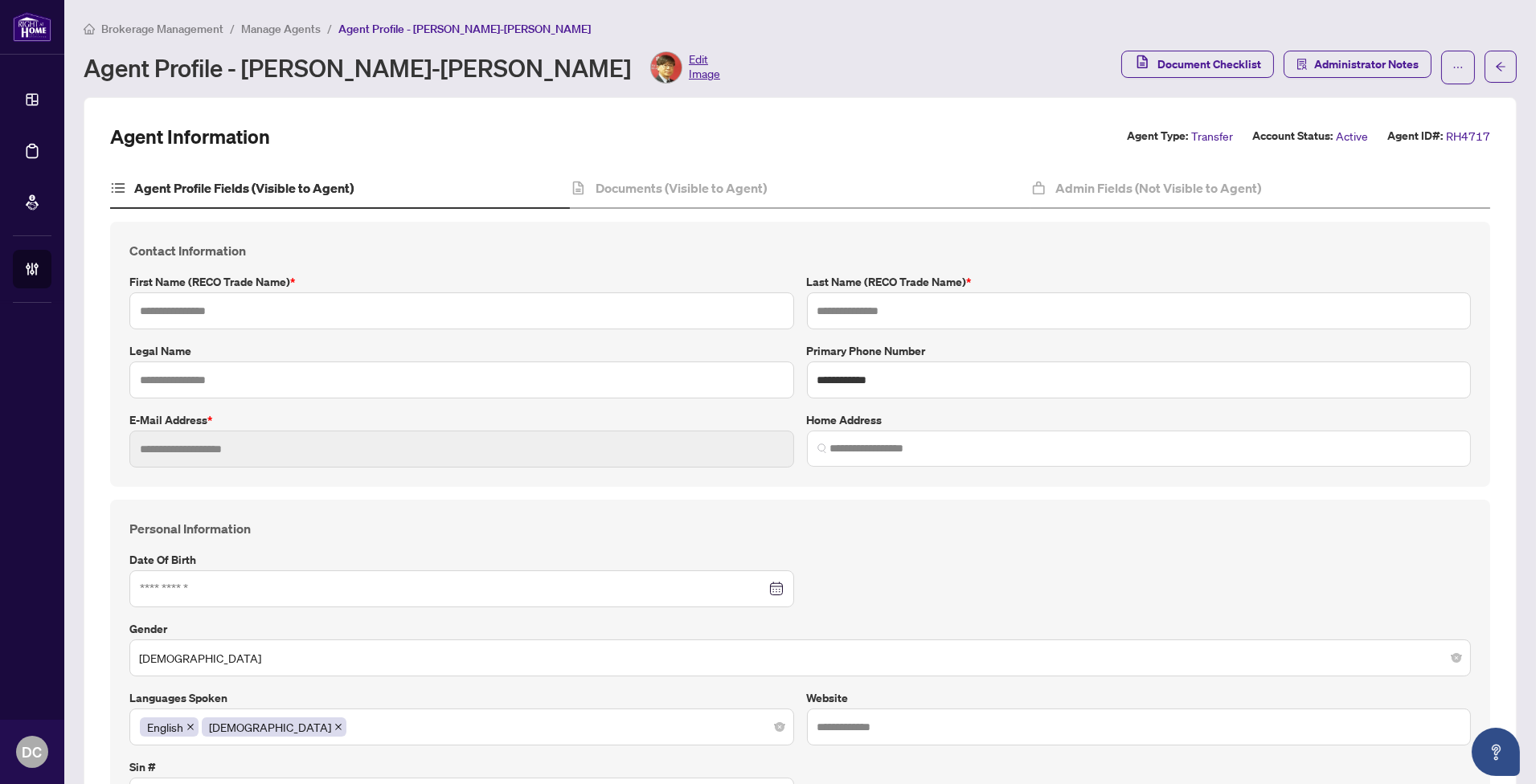
type input "*"
type input "********"
type input "**********"
type input "*******"
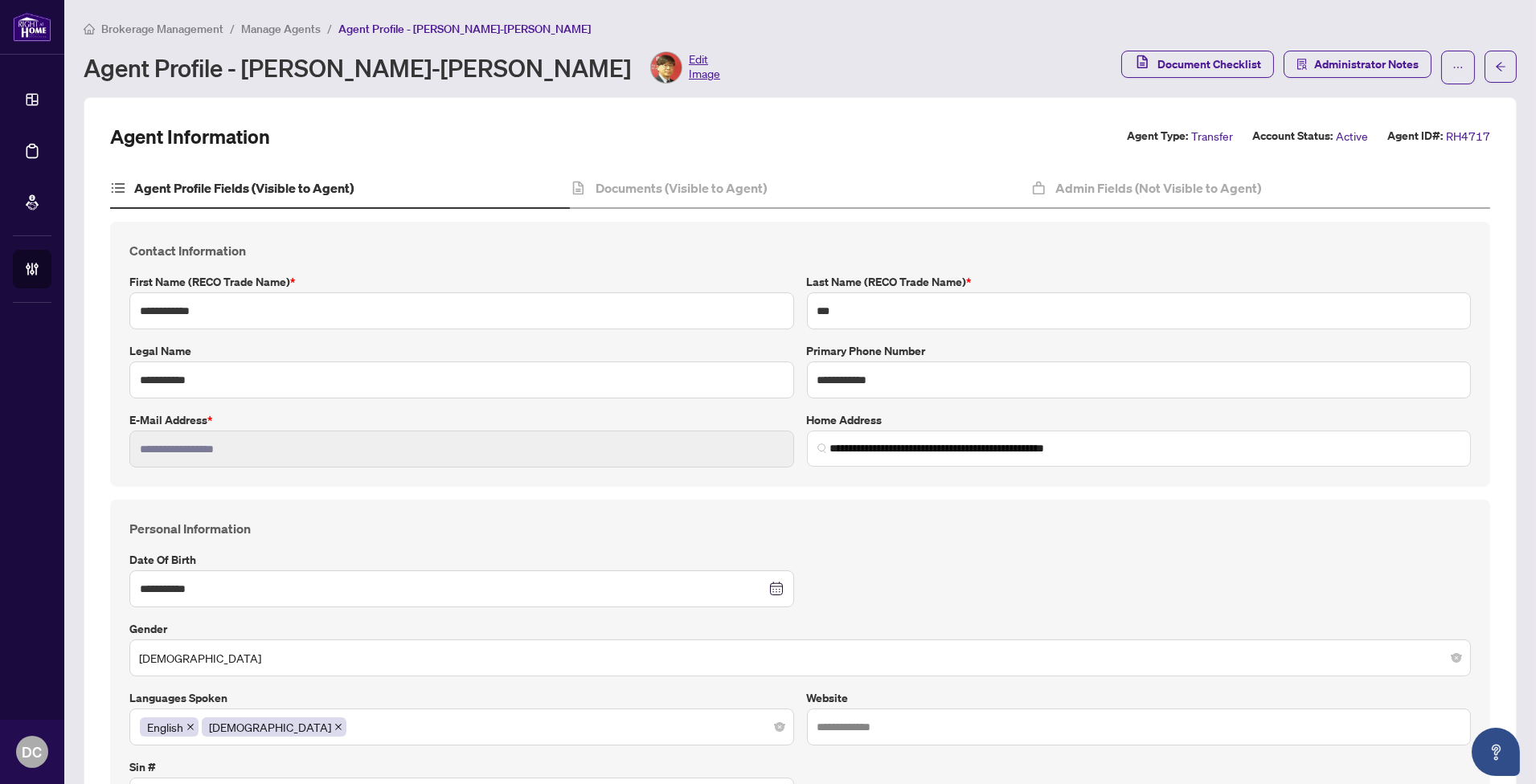
type input "**********"
type input "****"
type input "**********"
click at [741, 183] on h4 "Documents (Visible to Agent)" at bounding box center [681, 188] width 171 height 19
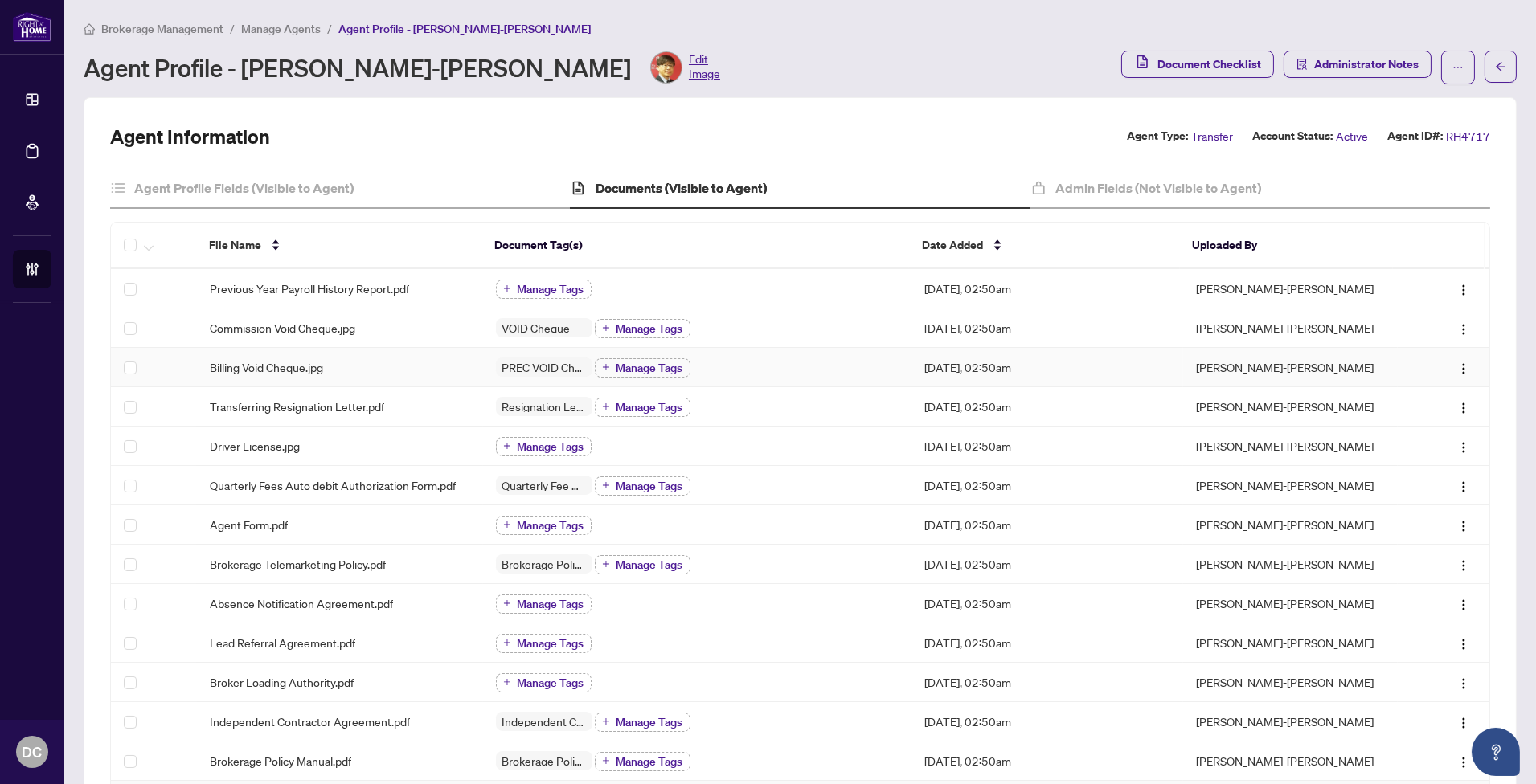
click at [364, 370] on div "Billing Void Cheque.jpg" at bounding box center [340, 367] width 260 height 17
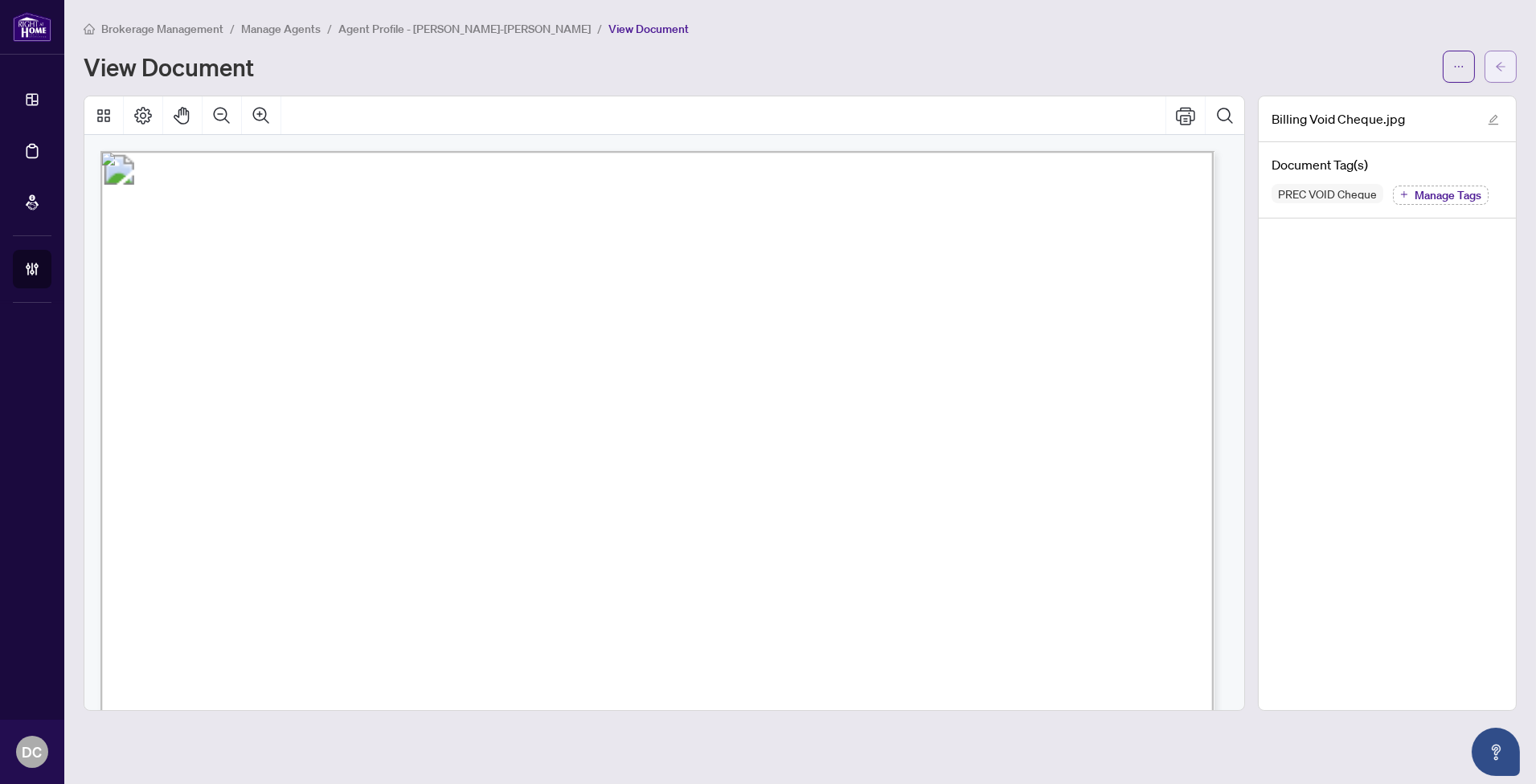
click at [1484, 68] on button "button" at bounding box center [1500, 67] width 32 height 32
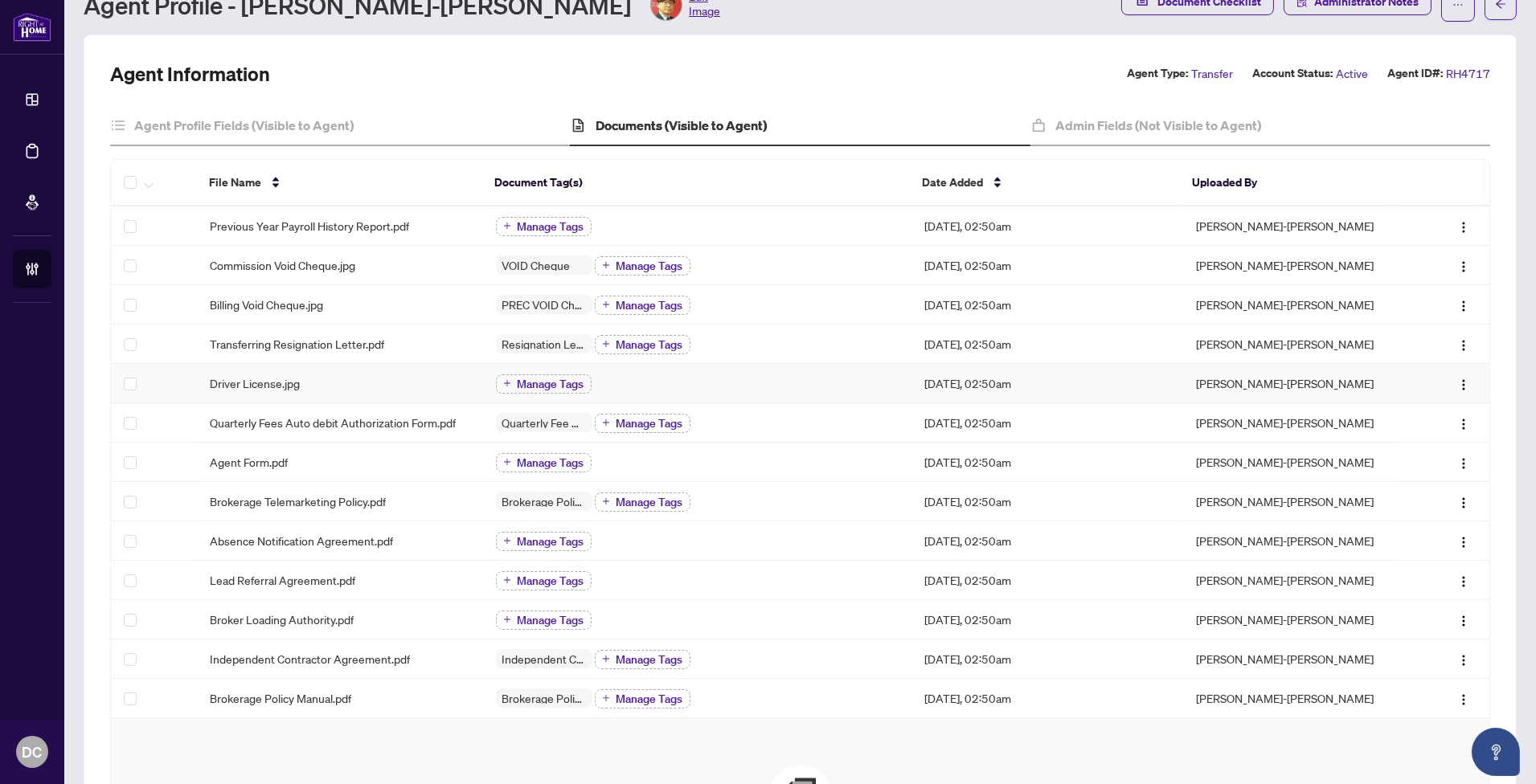
scroll to position [89, 0]
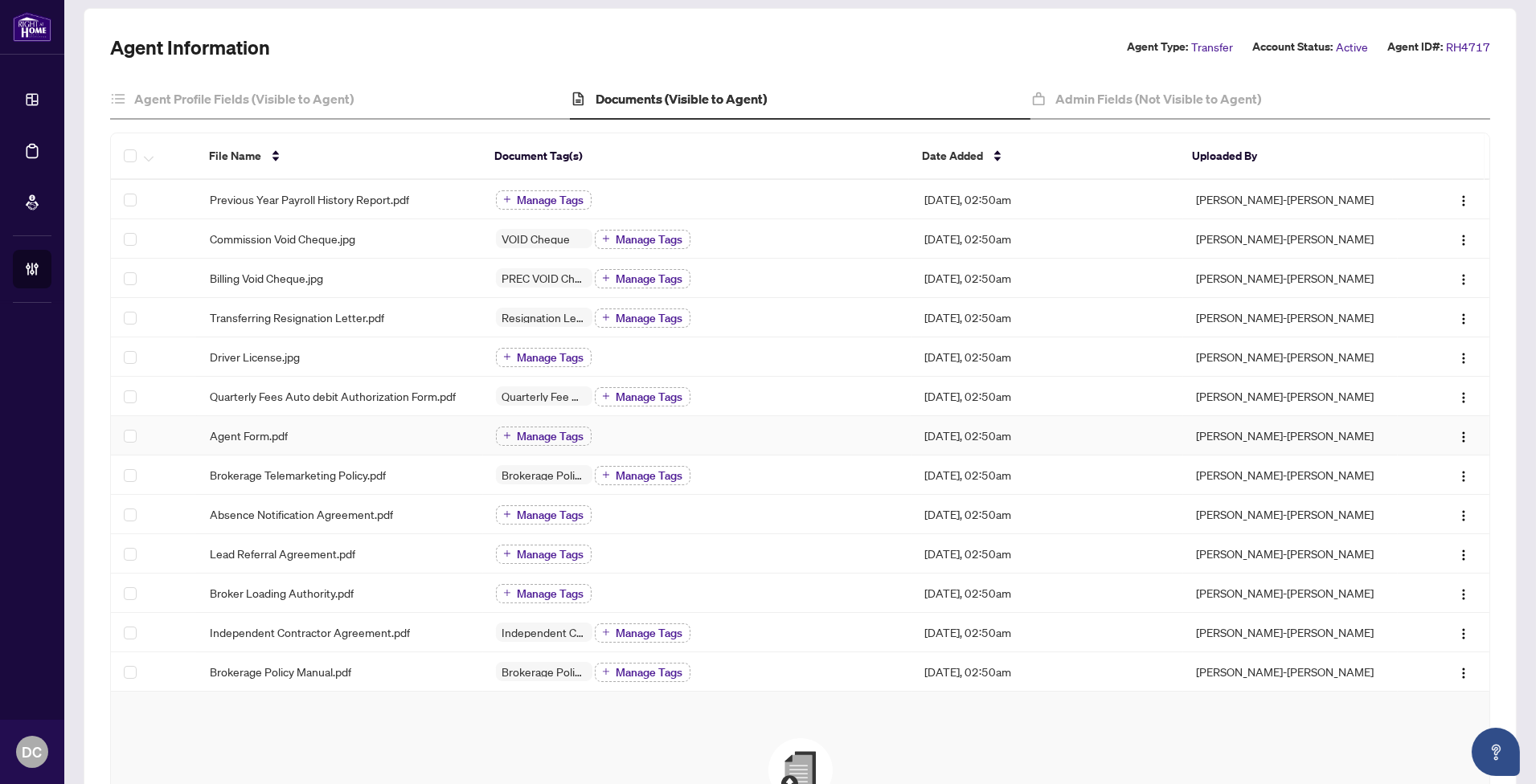
click at [862, 430] on div "Manage Tags" at bounding box center [698, 436] width 404 height 21
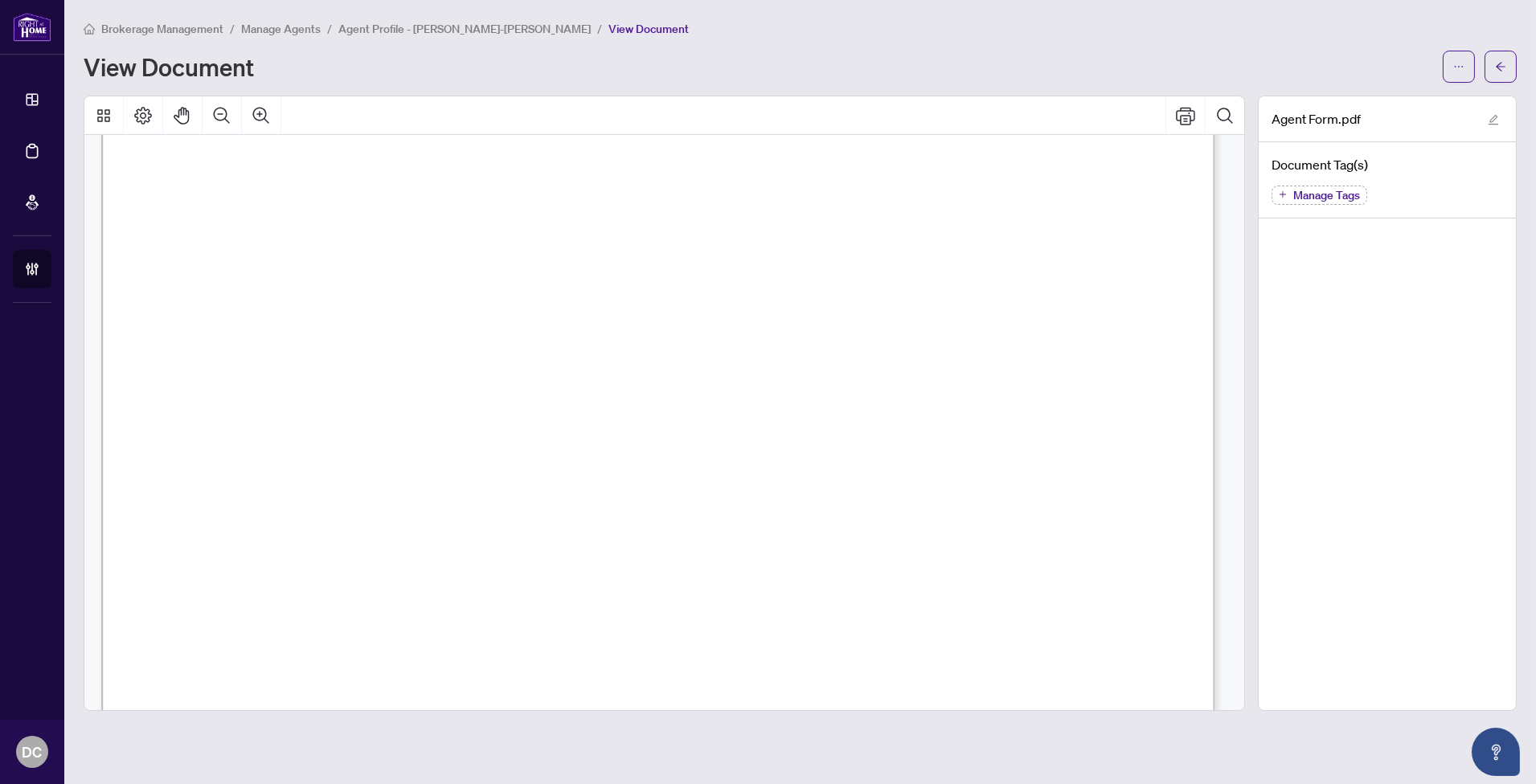
scroll to position [18869, 0]
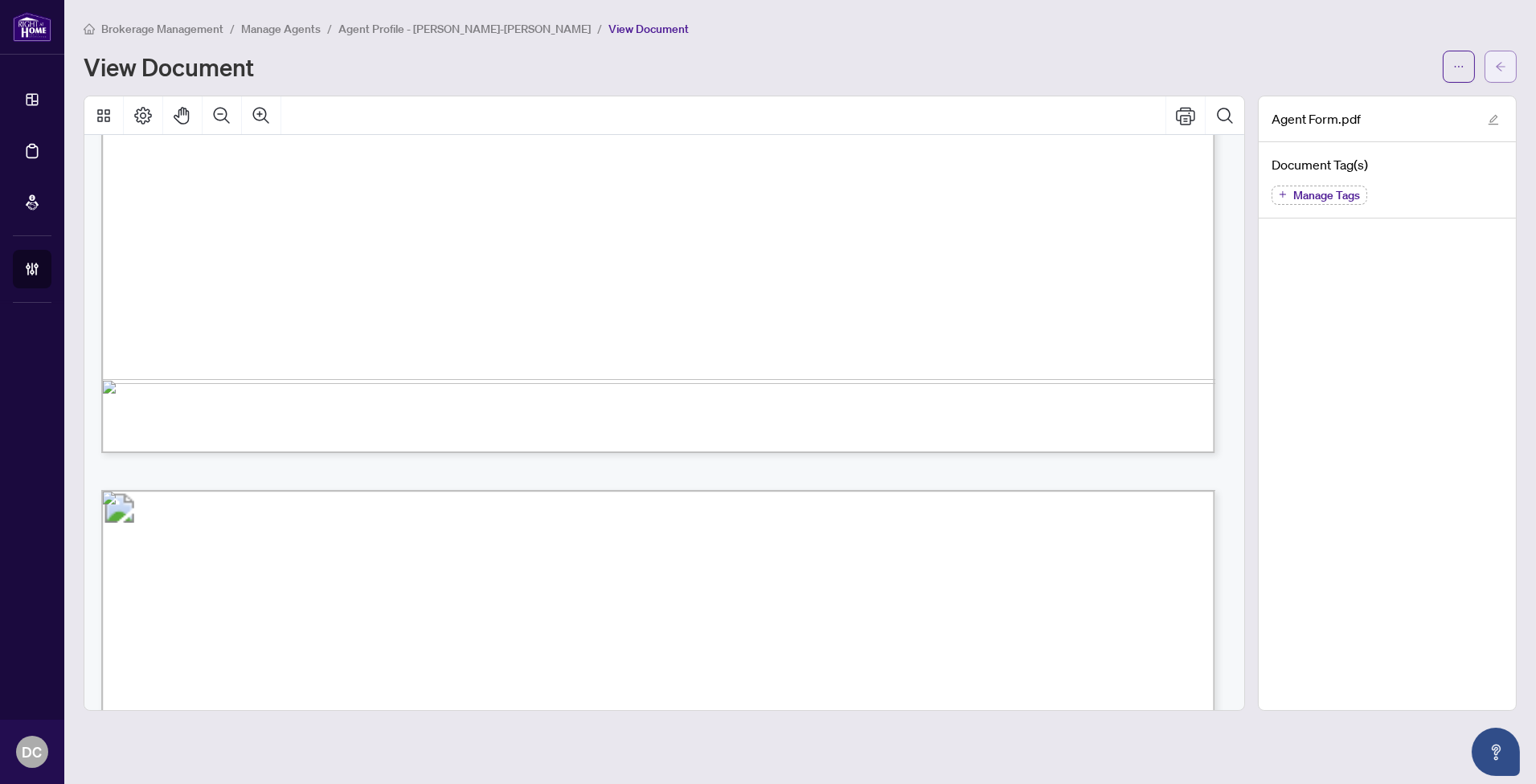
click at [1496, 63] on icon "arrow-left" at bounding box center [1500, 67] width 11 height 11
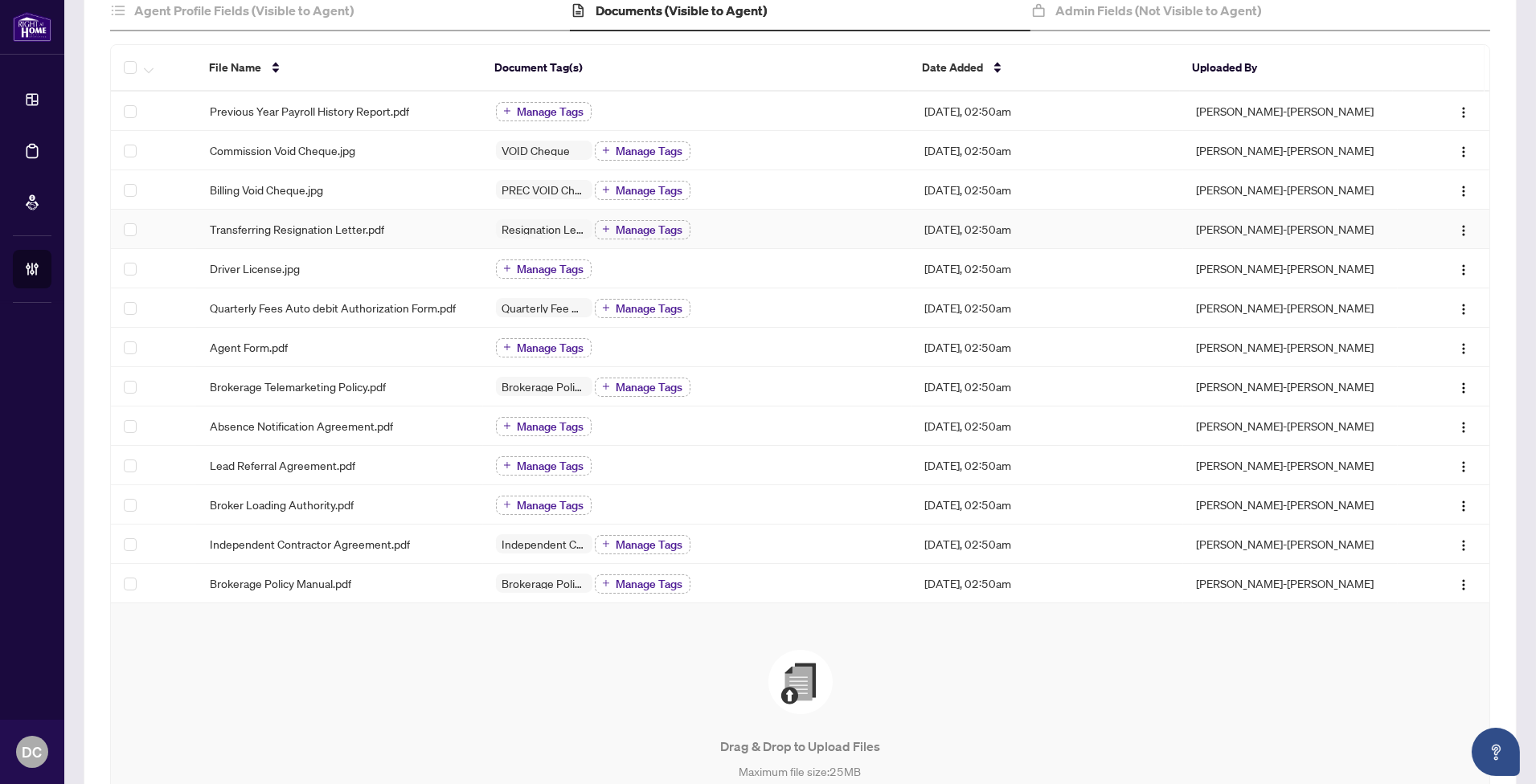
scroll to position [178, 0]
click at [801, 543] on div "Independent Contractor Agreement Manage Tags" at bounding box center [698, 543] width 404 height 21
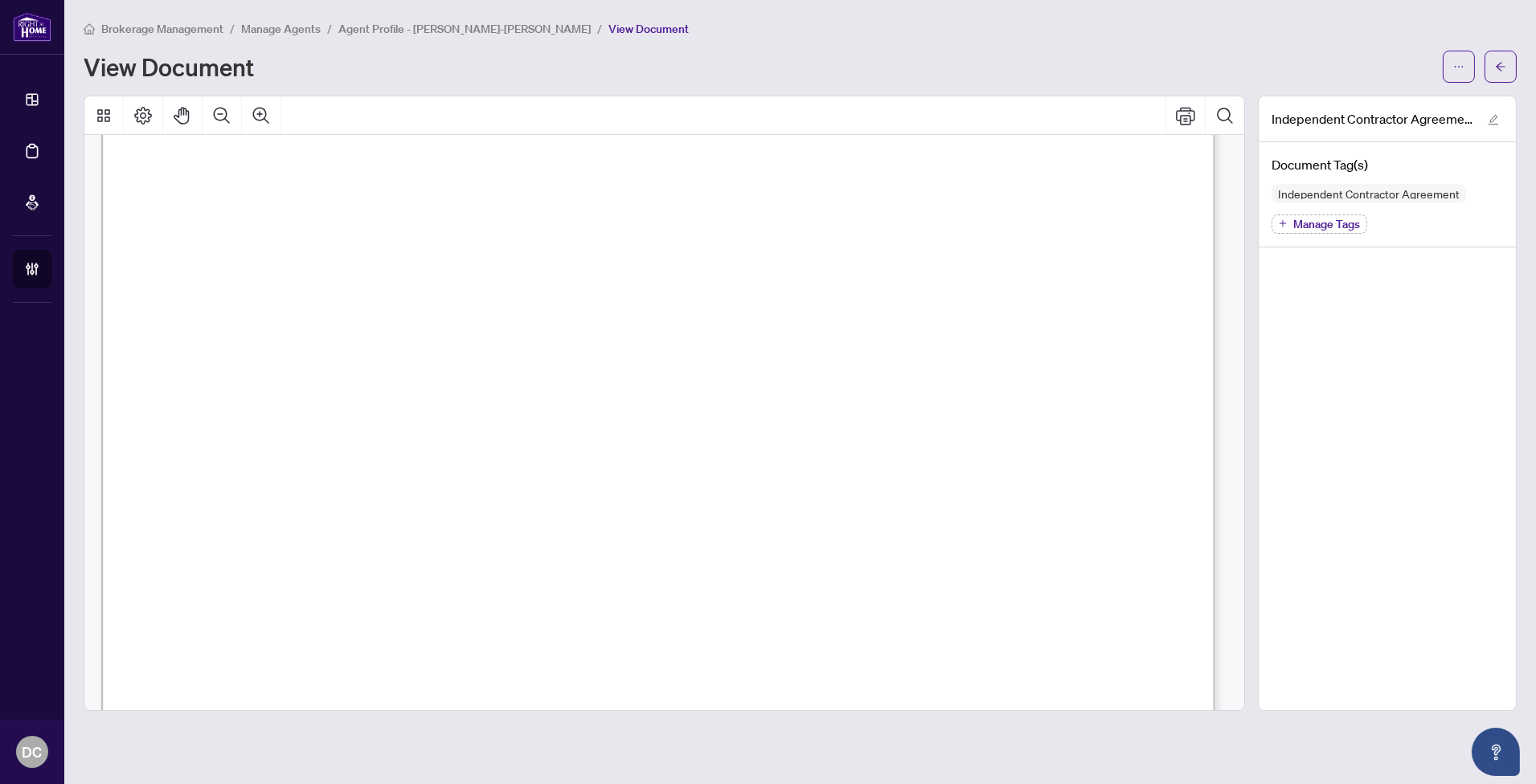
scroll to position [16525, 0]
drag, startPoint x: 1512, startPoint y: 67, endPoint x: 1400, endPoint y: 12, distance: 124.8
click at [1512, 67] on button "button" at bounding box center [1500, 67] width 32 height 32
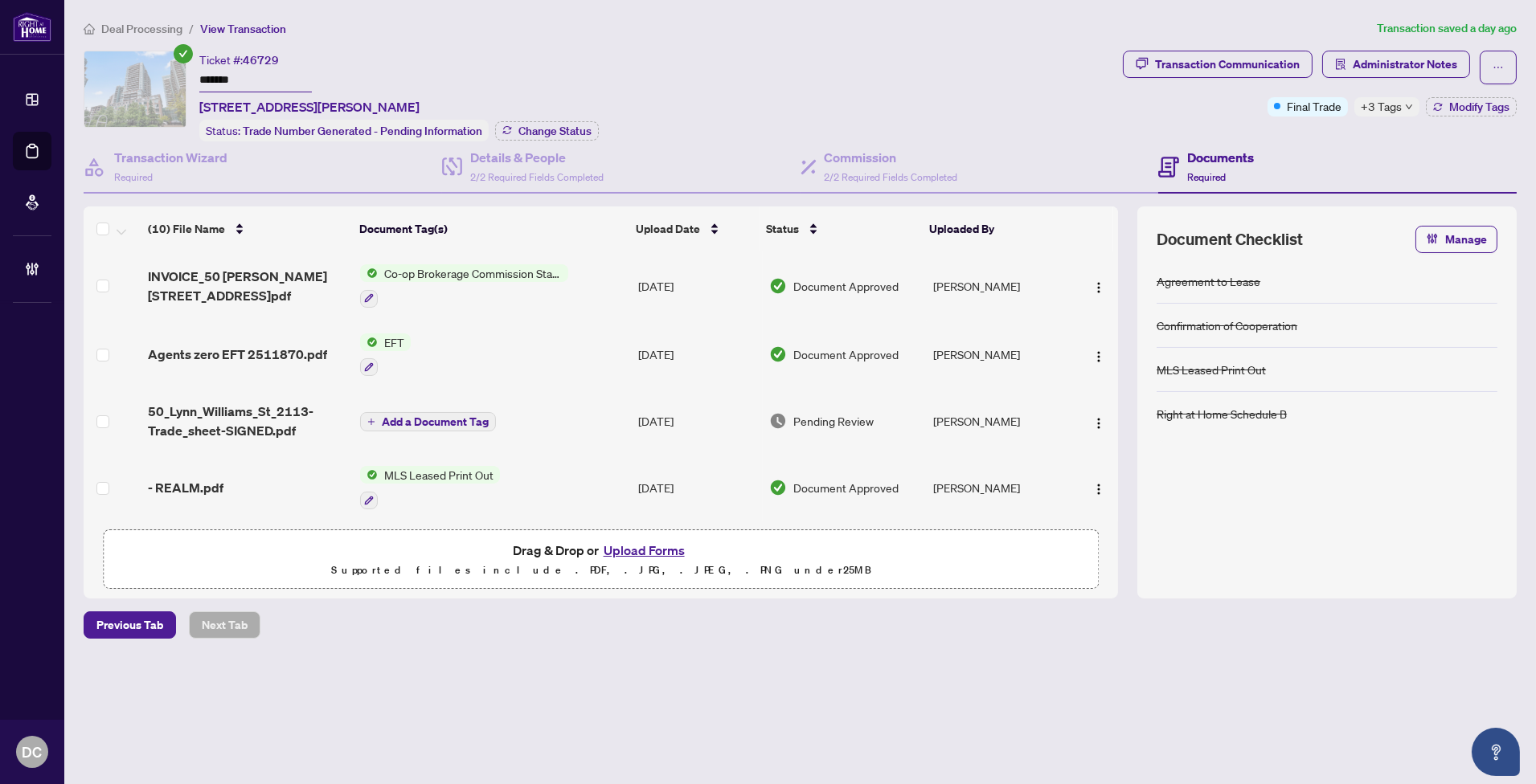
drag, startPoint x: 263, startPoint y: 81, endPoint x: 167, endPoint y: 79, distance: 96.0
click at [167, 79] on div "Ticket #: 46729 ******* 2113-50 Lynn Williams St, Toronto, Ontario M6K 3R9, Can…" at bounding box center [600, 96] width 1033 height 91
click at [566, 130] on span "Change Status" at bounding box center [555, 131] width 73 height 11
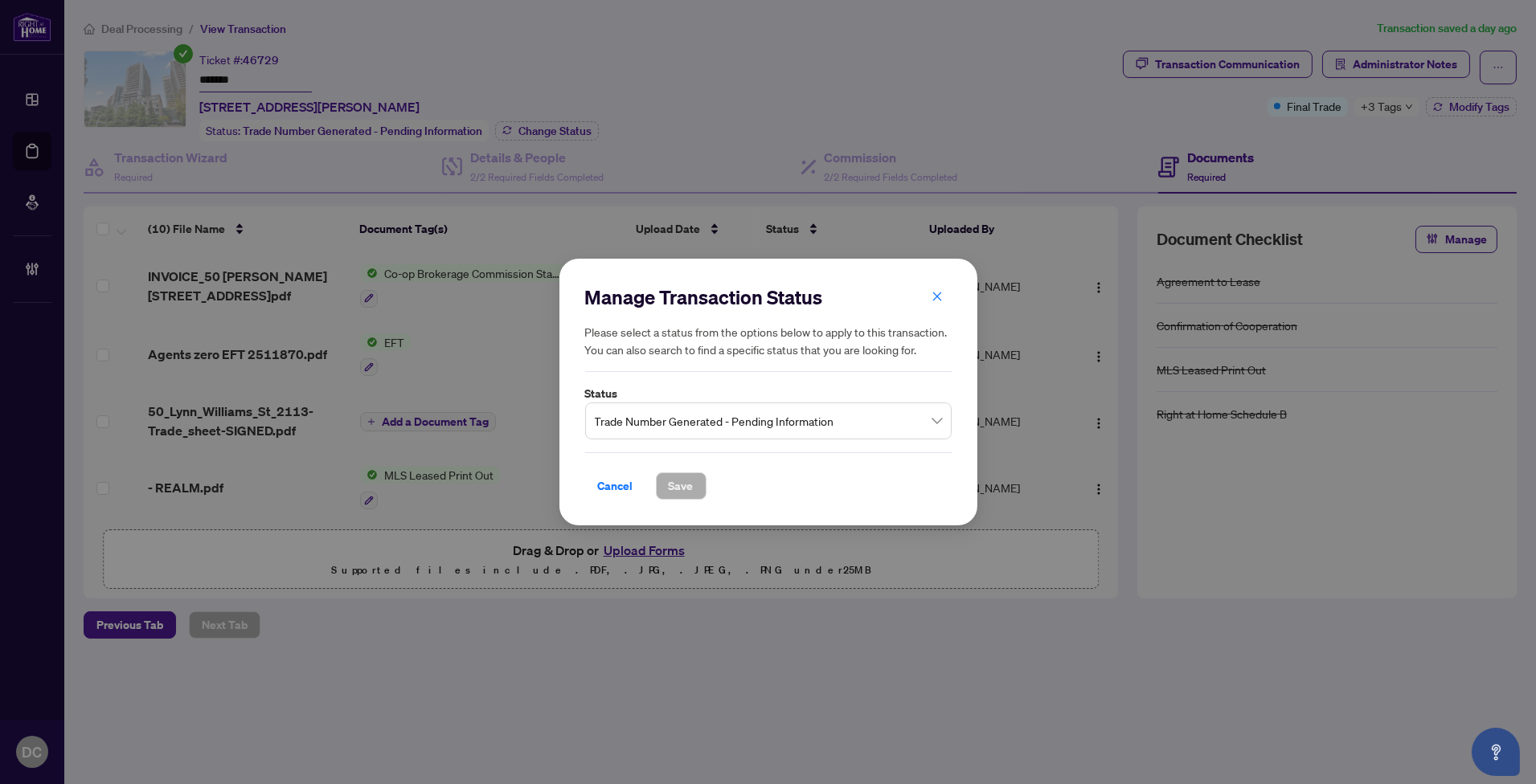
click at [641, 416] on span "Trade Number Generated - Pending Information" at bounding box center [768, 420] width 347 height 30
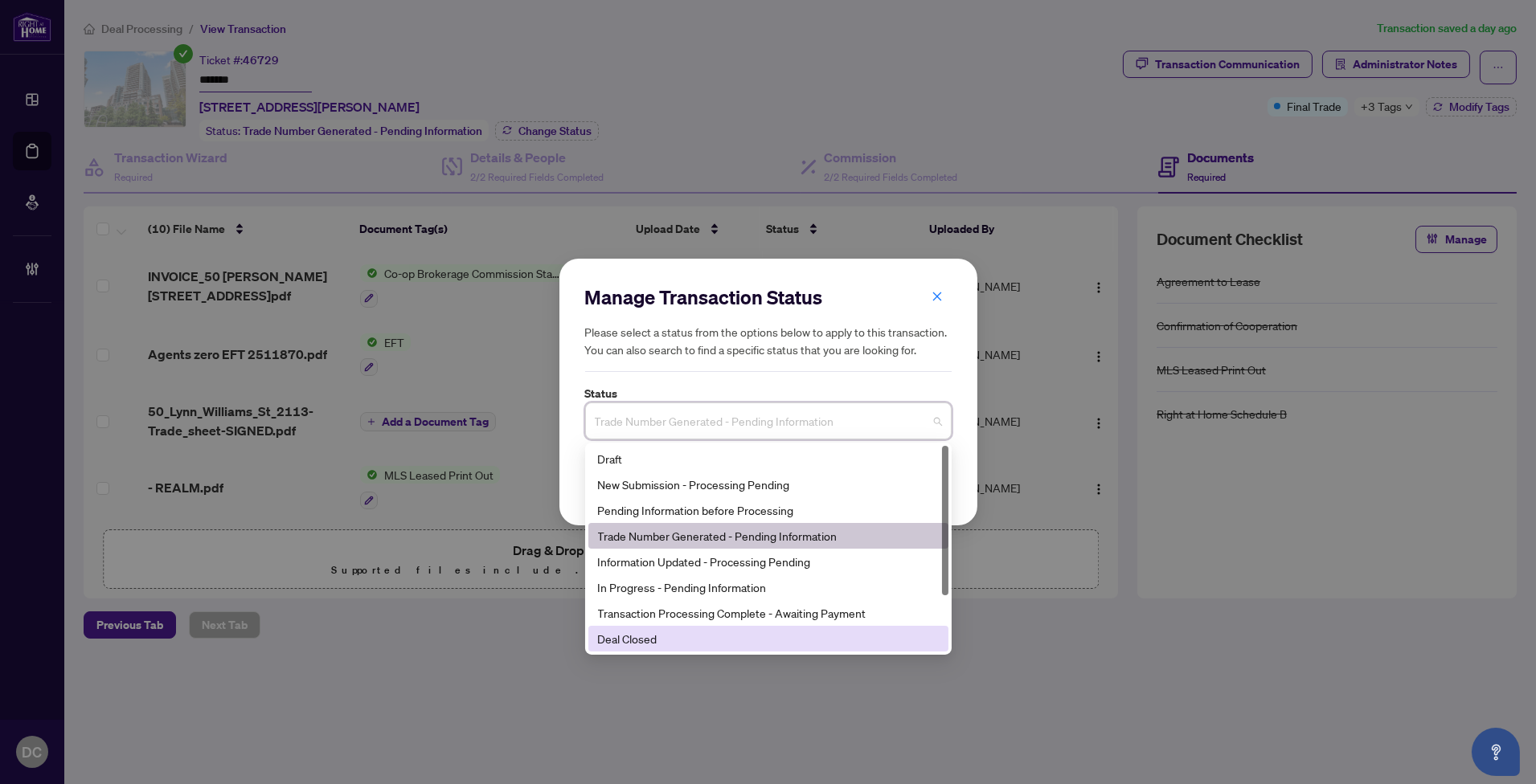
click at [655, 638] on div "Deal Closed" at bounding box center [768, 639] width 341 height 17
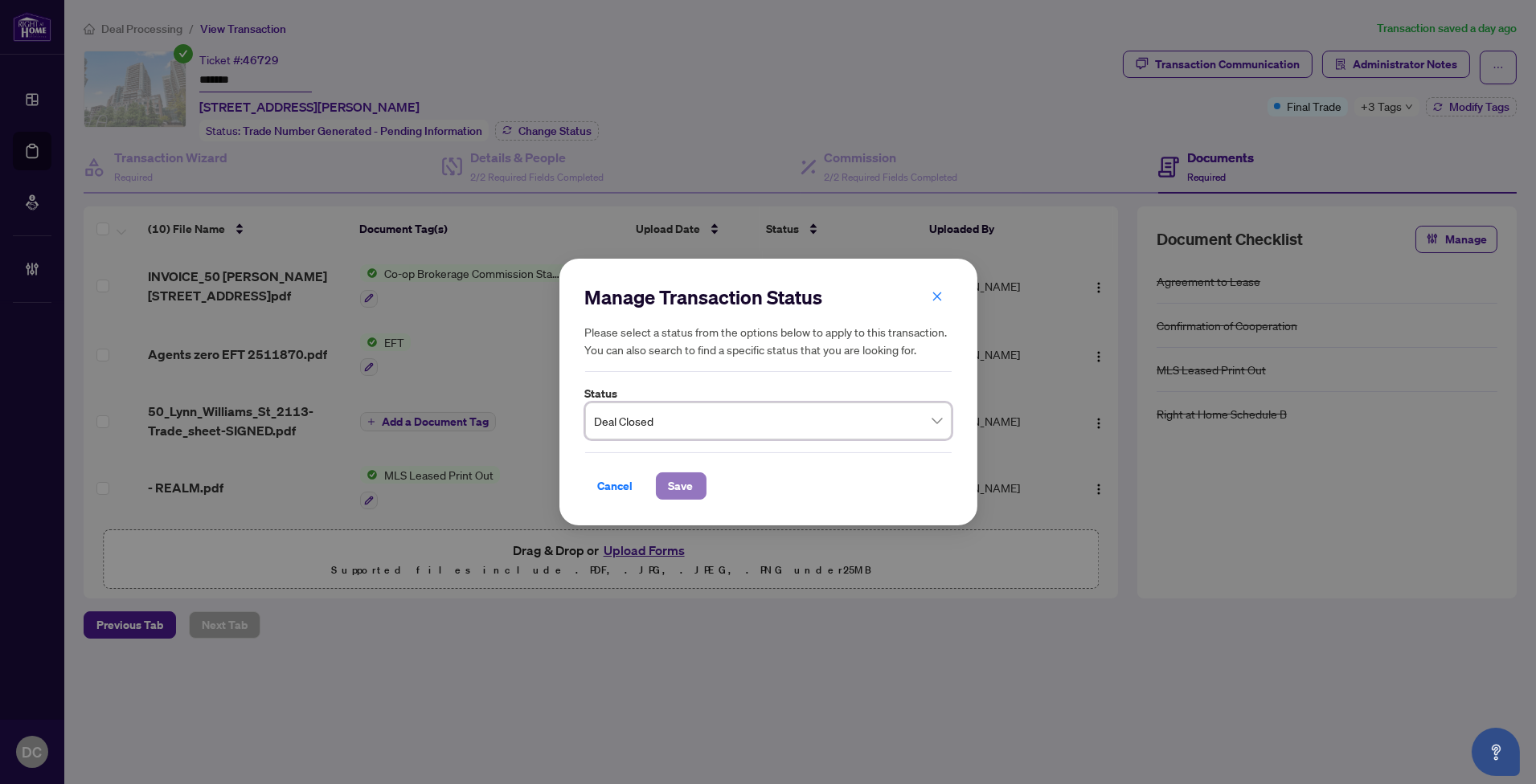
click at [686, 488] on span "Save" at bounding box center [681, 487] width 25 height 26
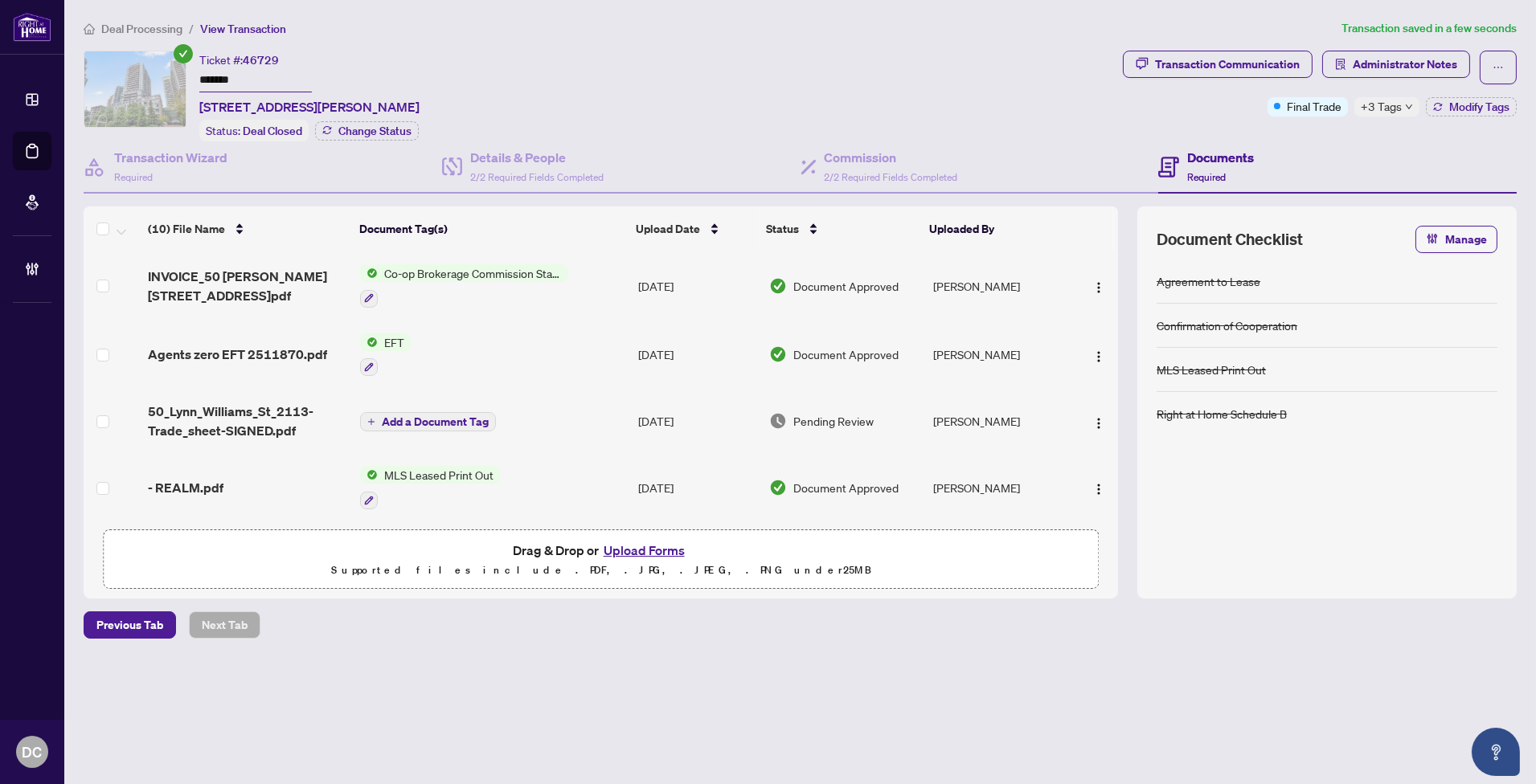
click at [1387, 98] on span "+3 Tags" at bounding box center [1380, 105] width 41 height 18
click at [1259, 120] on div "Transaction Communication Administrator Notes Final Trade +3 Tags Modify Tags" at bounding box center [1319, 96] width 400 height 91
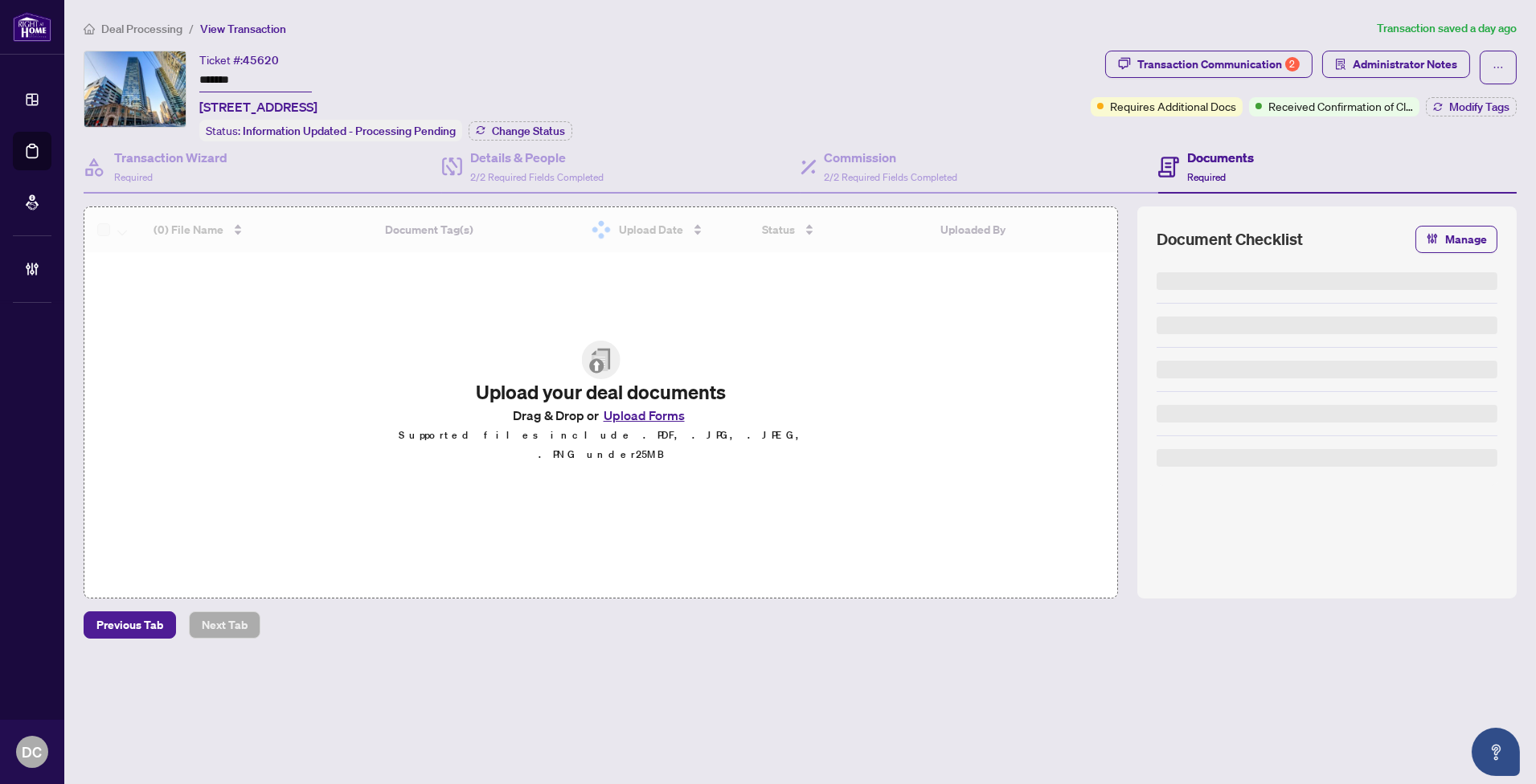
drag, startPoint x: 250, startPoint y: 75, endPoint x: 137, endPoint y: 74, distance: 113.0
click at [137, 74] on div "Ticket #: 45620 ******* [STREET_ADDRESS] Status: Information Updated - Processi…" at bounding box center [583, 96] width 1000 height 91
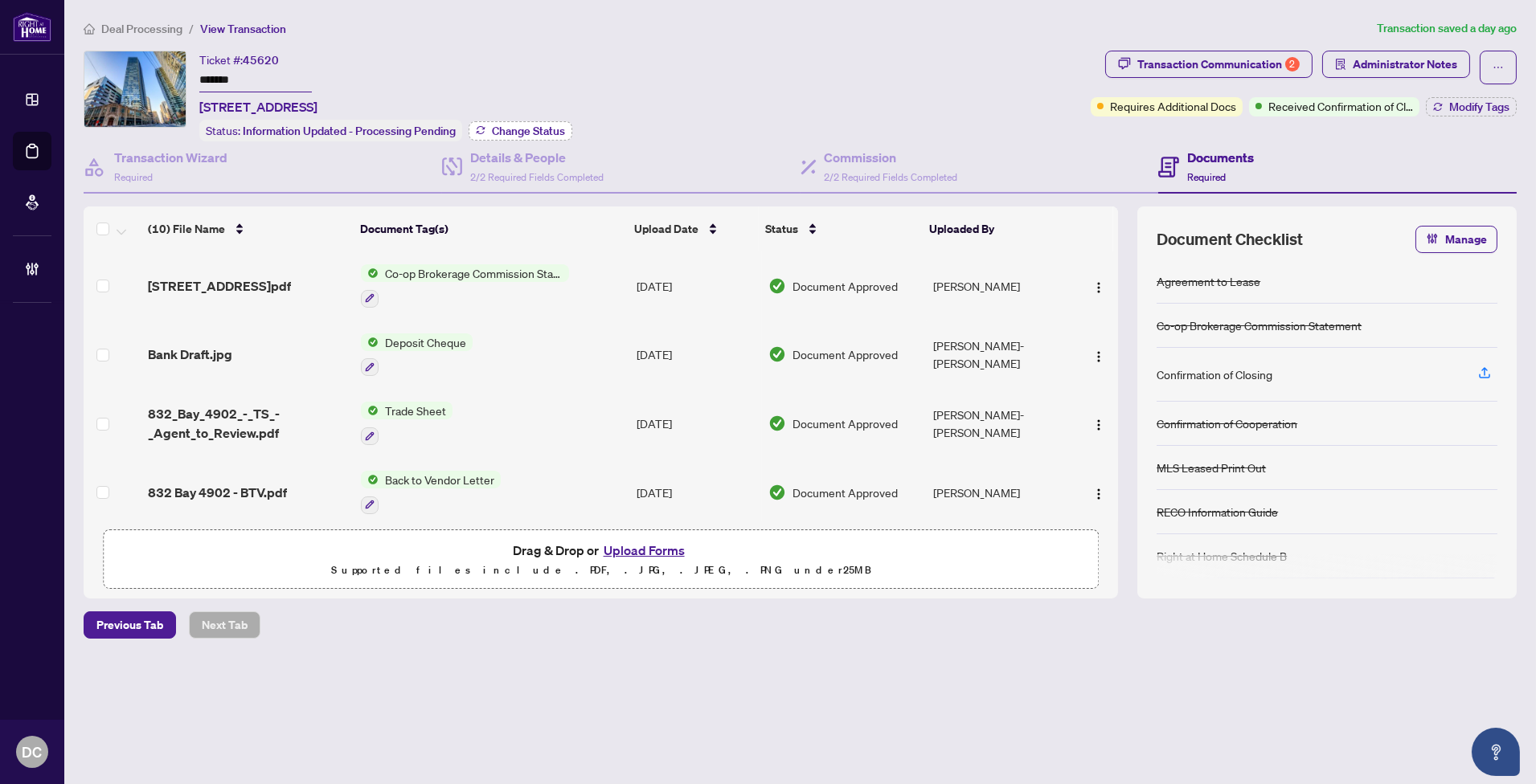
click at [498, 135] on button "Change Status" at bounding box center [520, 131] width 104 height 19
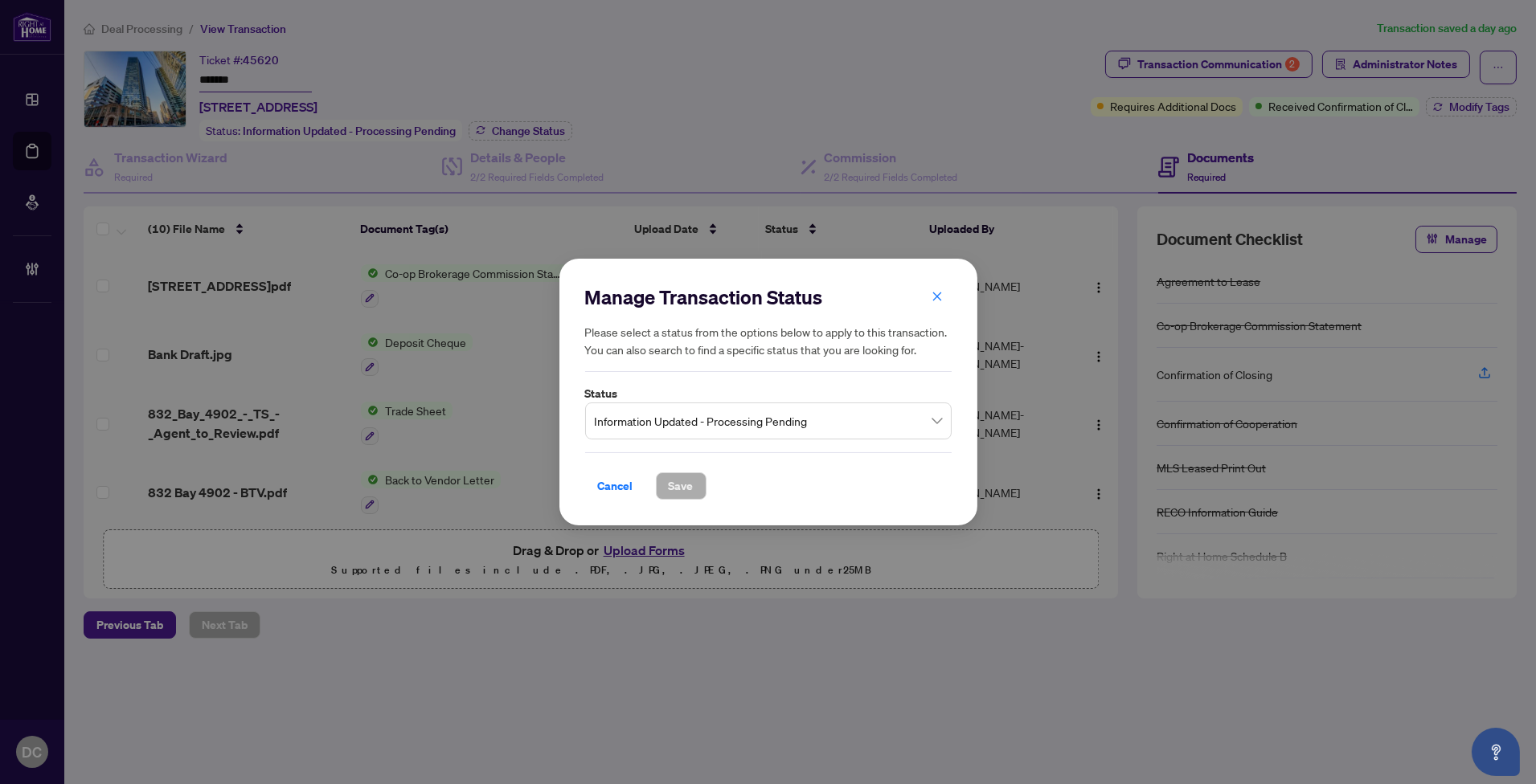
click at [675, 432] on span "Information Updated - Processing Pending" at bounding box center [768, 420] width 347 height 30
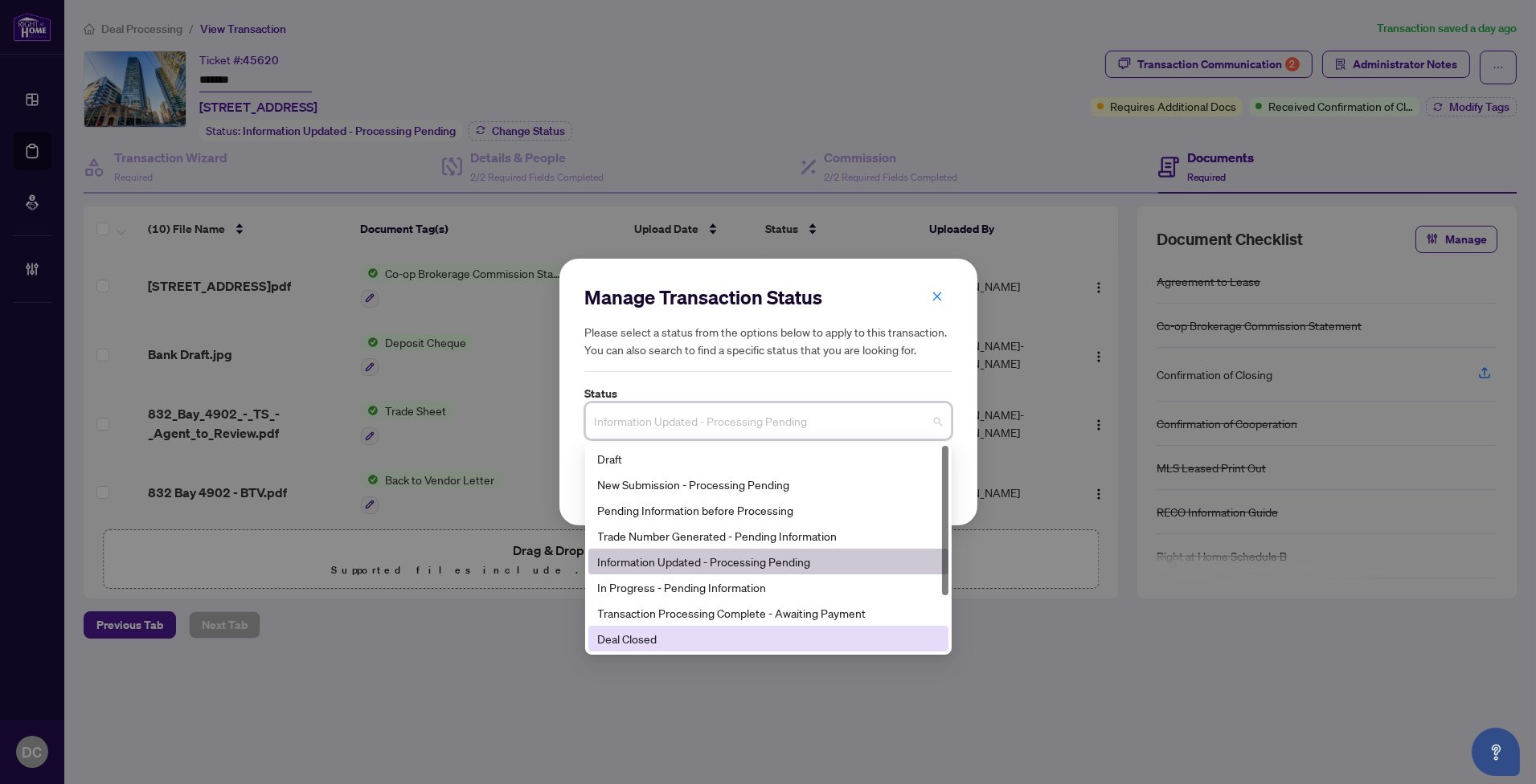
click at [622, 638] on div "Deal Closed" at bounding box center [768, 639] width 341 height 17
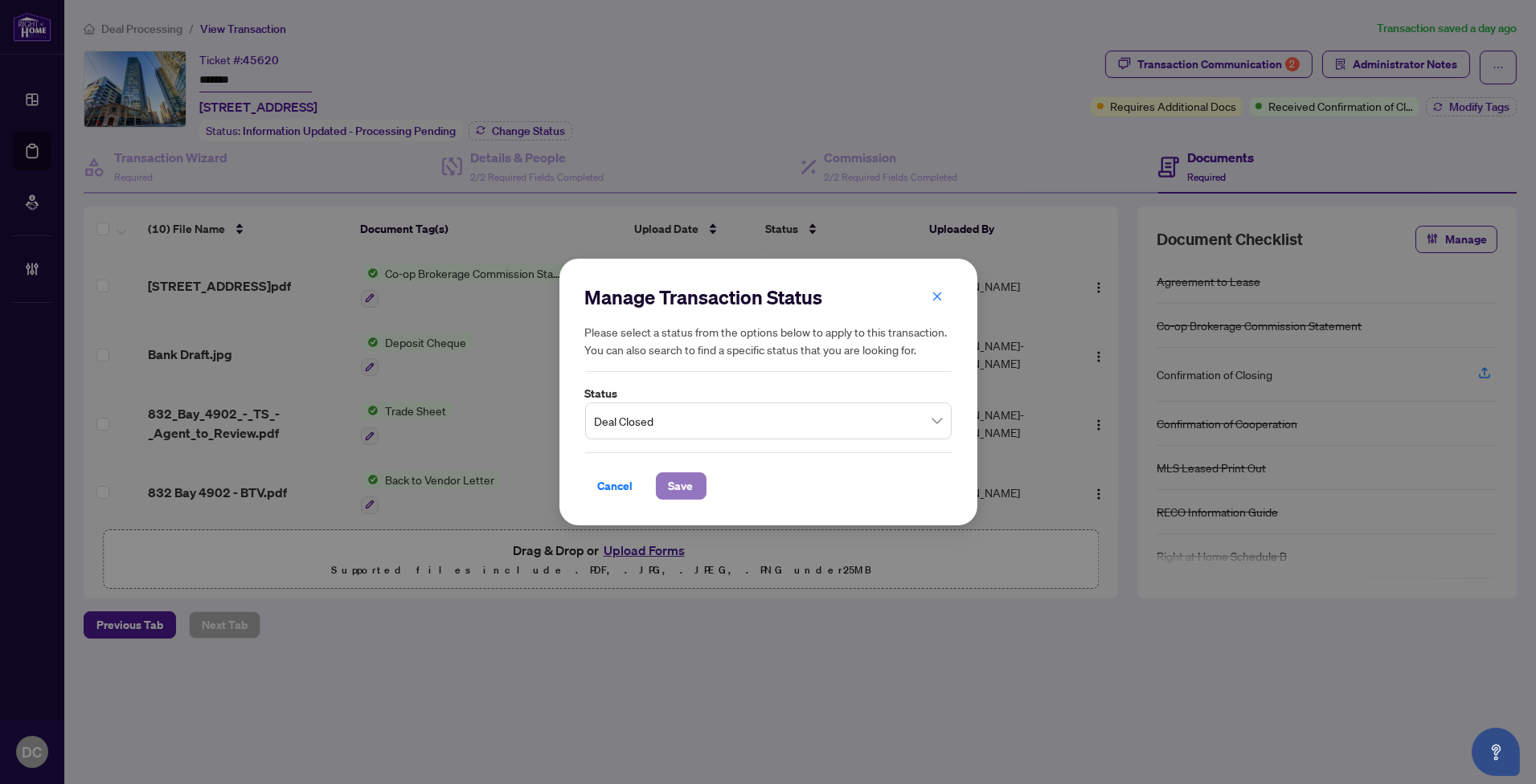
click at [669, 495] on span "Save" at bounding box center [681, 487] width 25 height 26
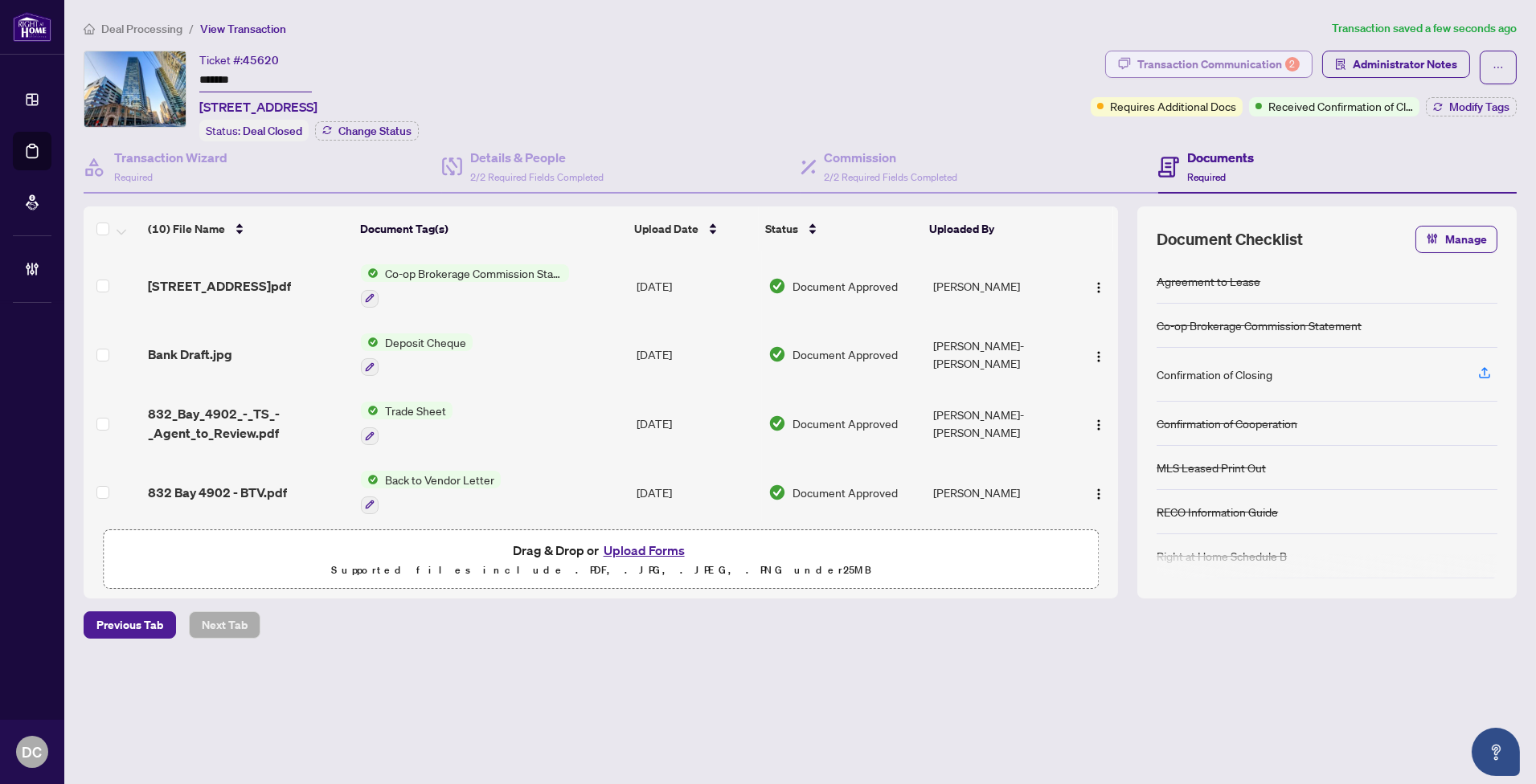
click at [1279, 64] on div "Transaction Communication 2" at bounding box center [1219, 65] width 163 height 26
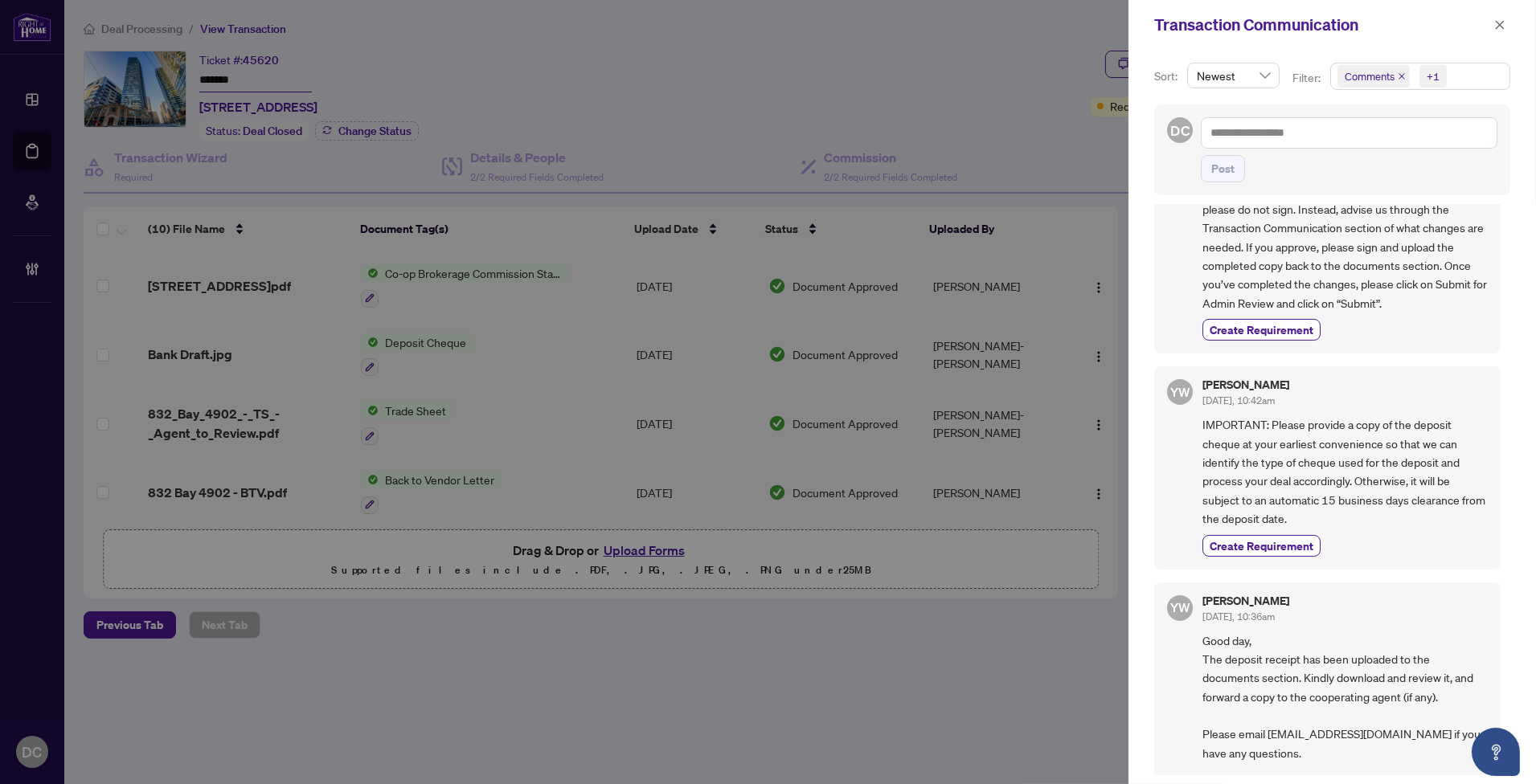
scroll to position [893, 0]
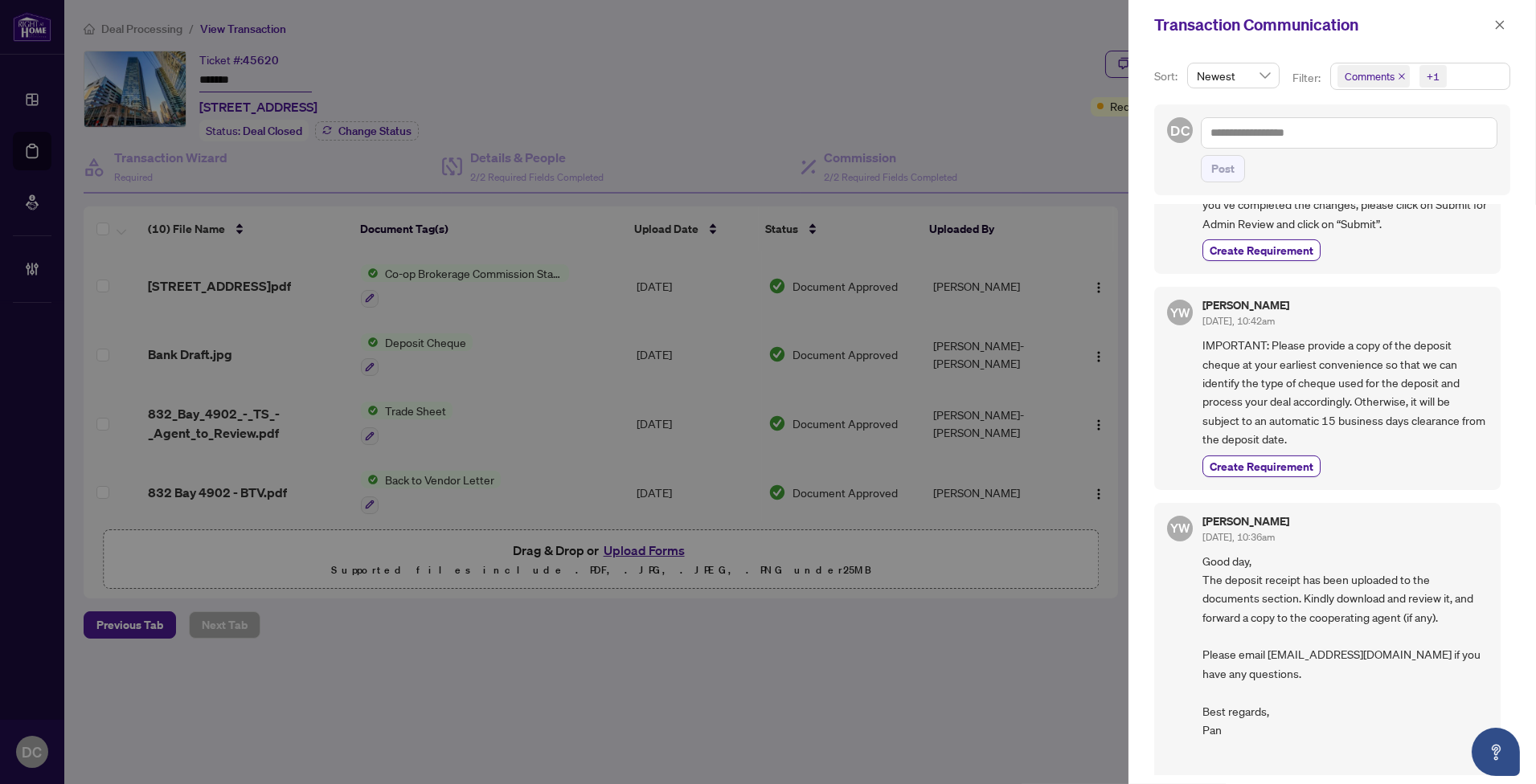
click at [1480, 71] on span "Comments +1" at bounding box center [1420, 76] width 178 height 26
click at [1374, 161] on span "Requirements" at bounding box center [1398, 166] width 72 height 15
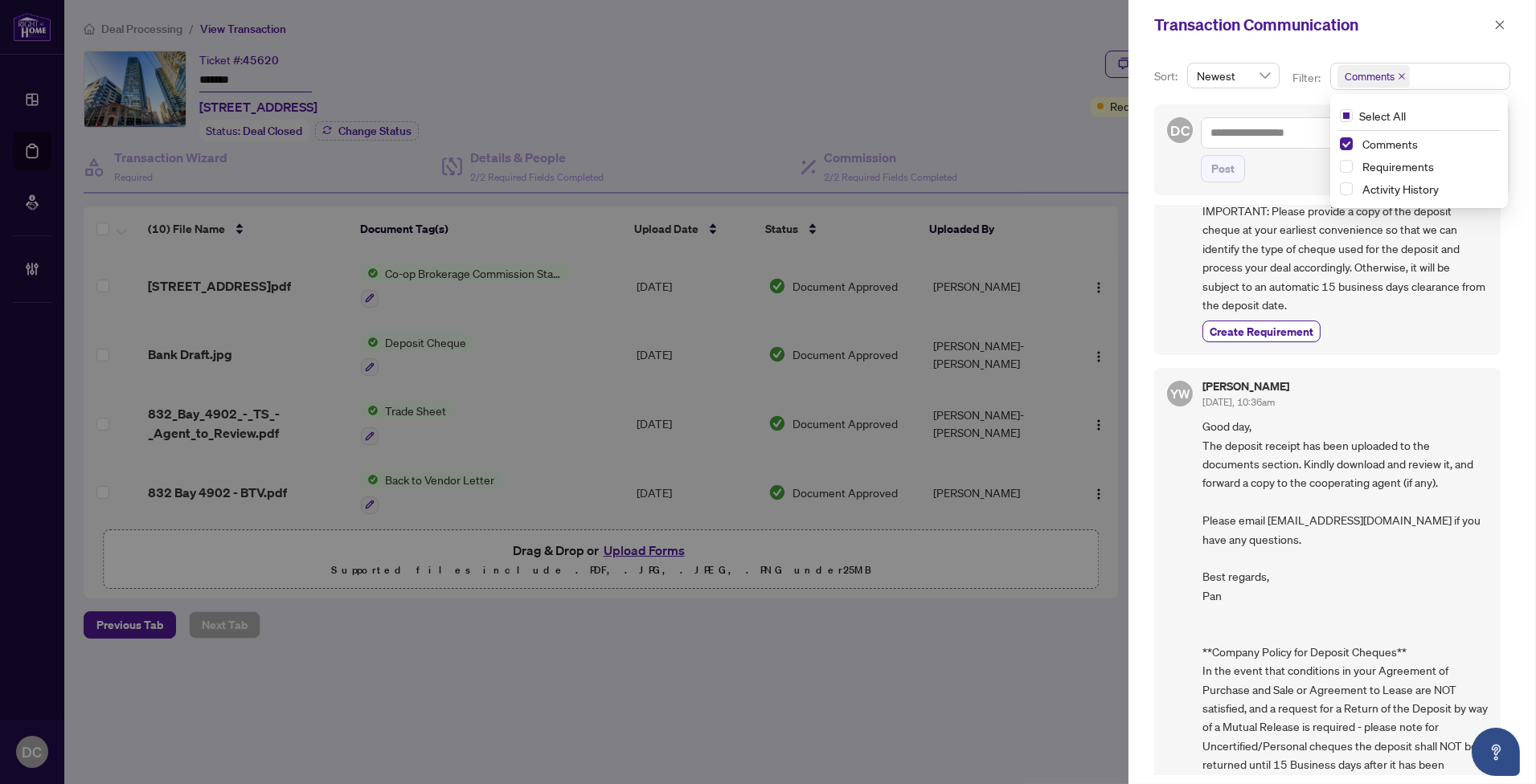
scroll to position [535, 0]
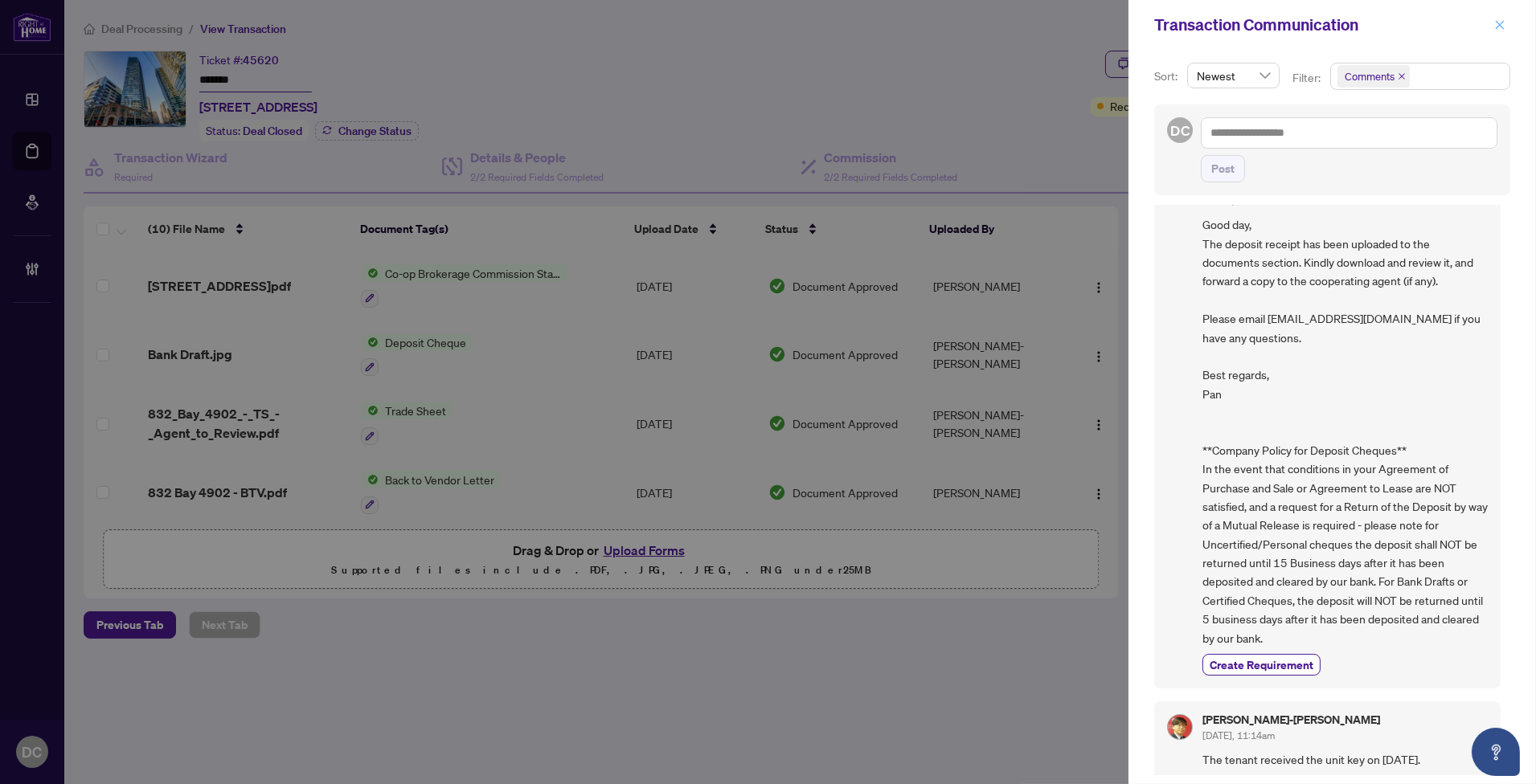
click at [1498, 20] on icon "close" at bounding box center [1499, 24] width 11 height 11
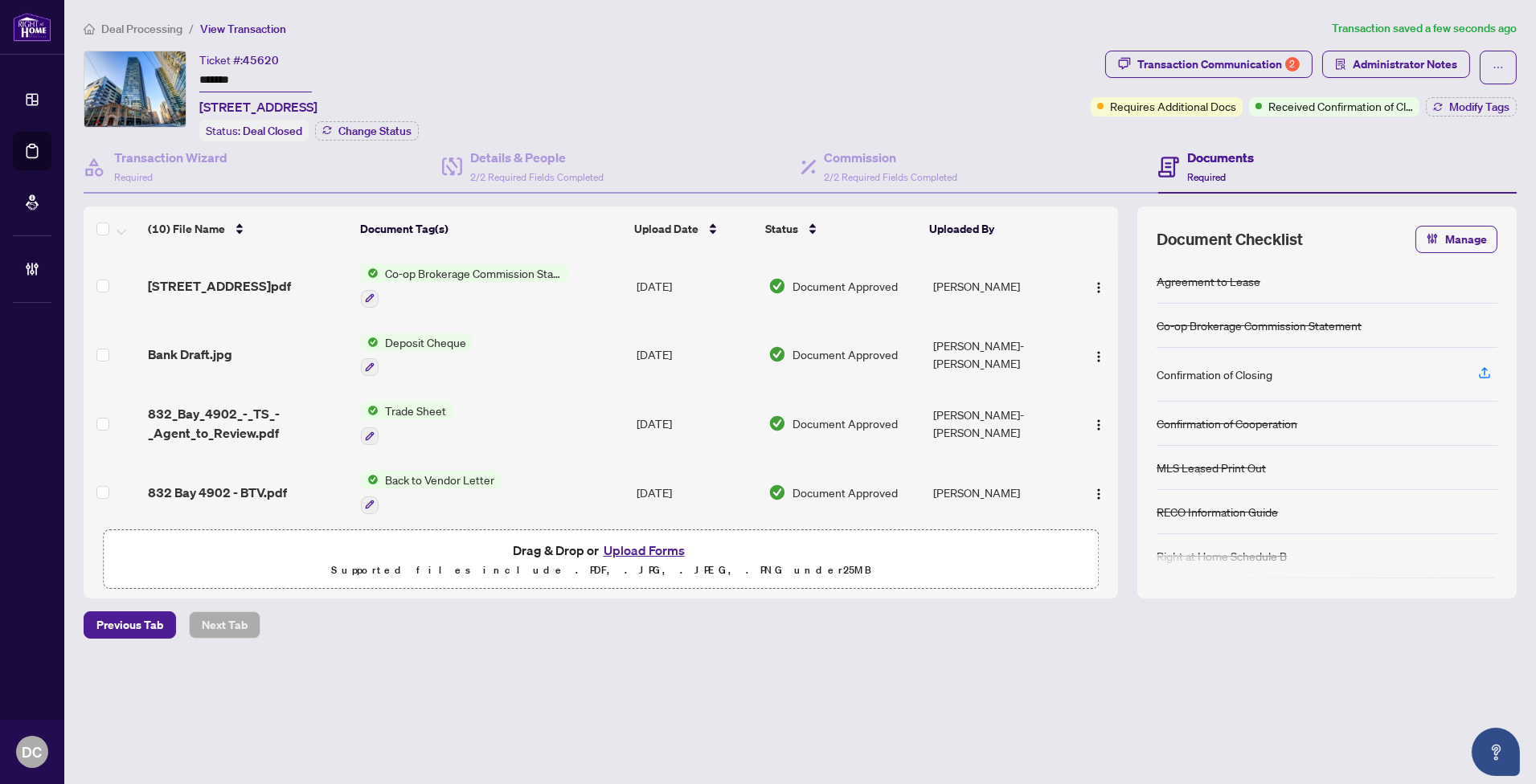
click at [572, 285] on td "Co-op Brokerage Commission Statement" at bounding box center [492, 286] width 276 height 69
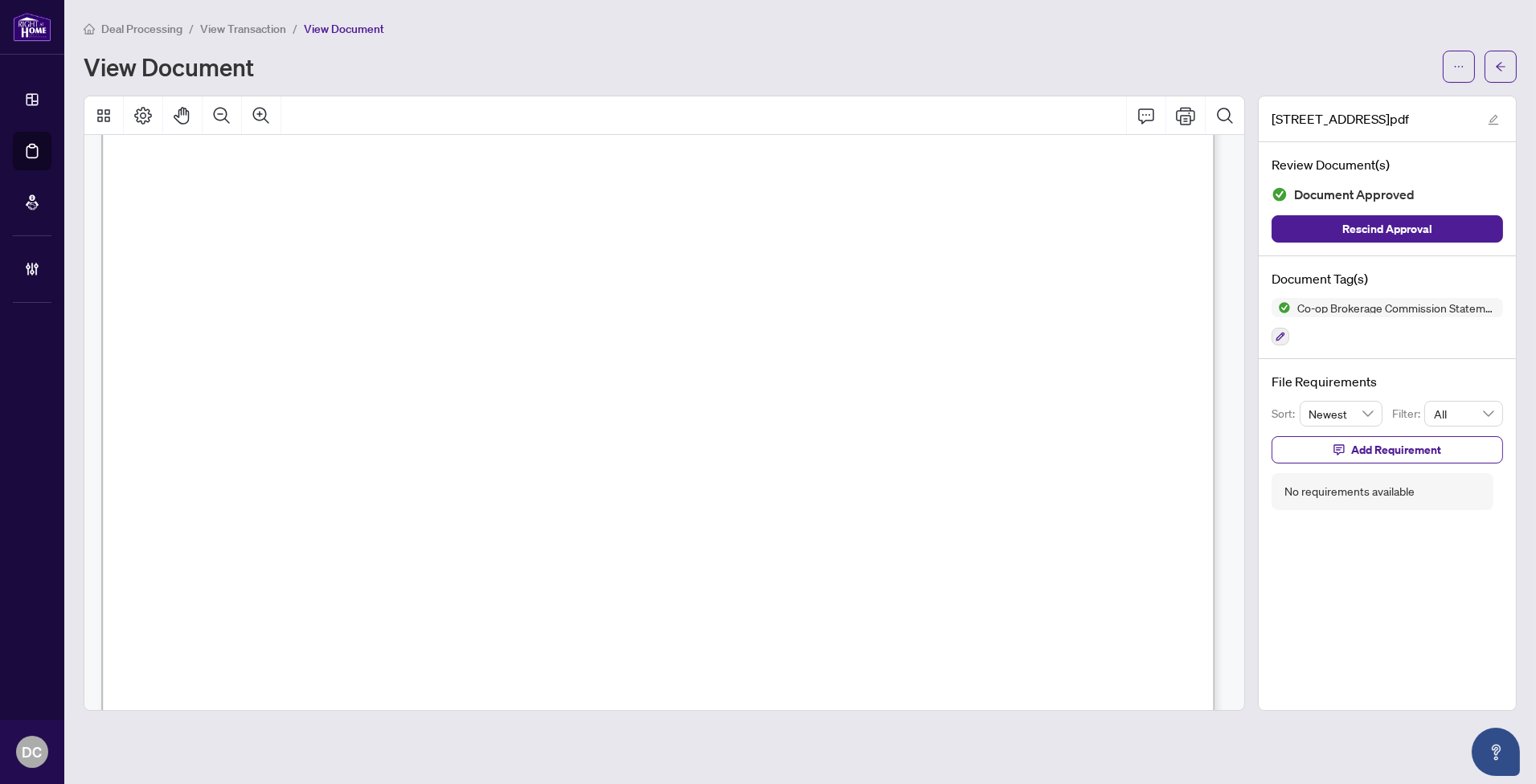
scroll to position [446, 0]
click at [1503, 66] on icon "arrow-left" at bounding box center [1500, 67] width 10 height 9
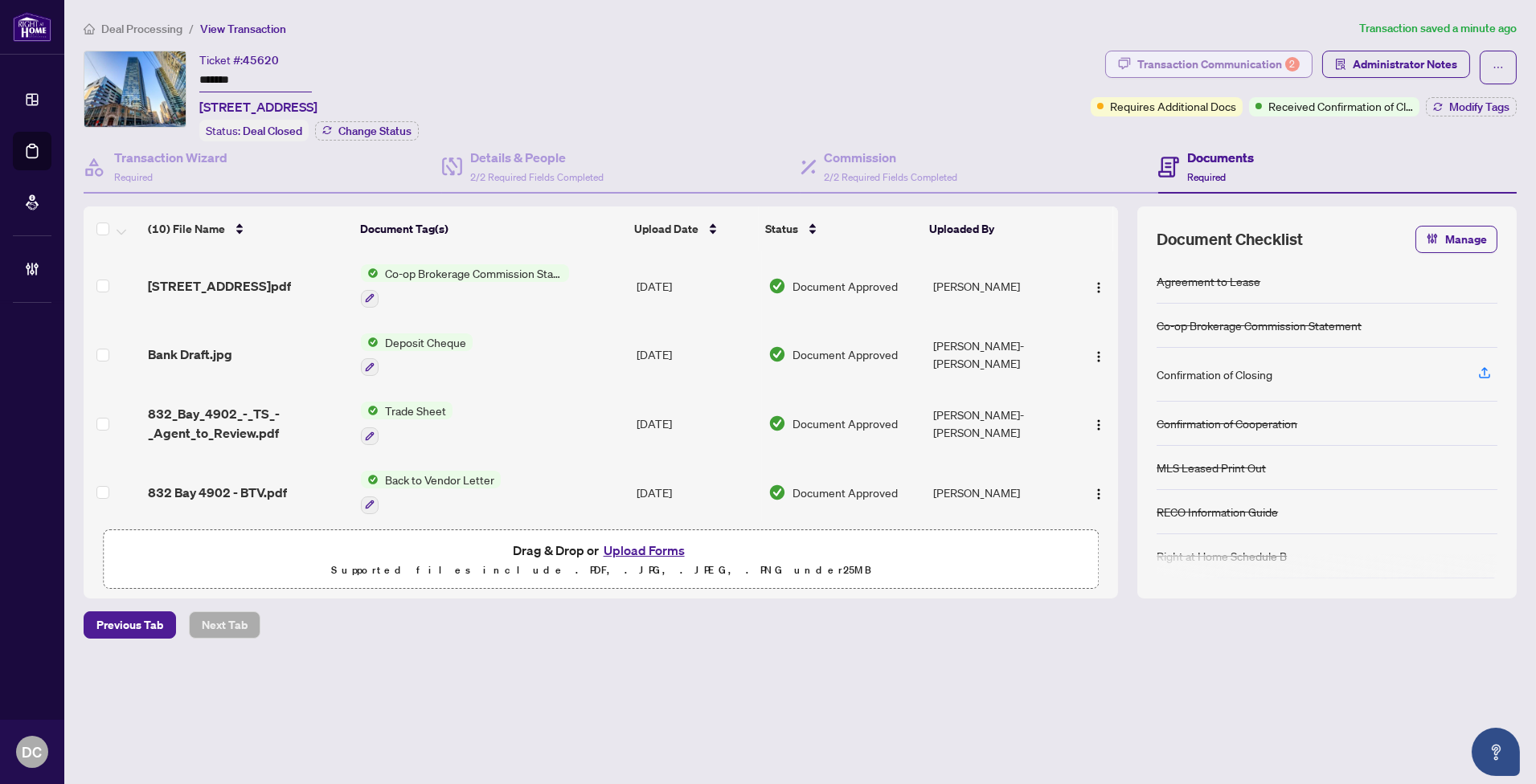
click at [1198, 53] on div "Transaction Communication 2" at bounding box center [1219, 65] width 163 height 26
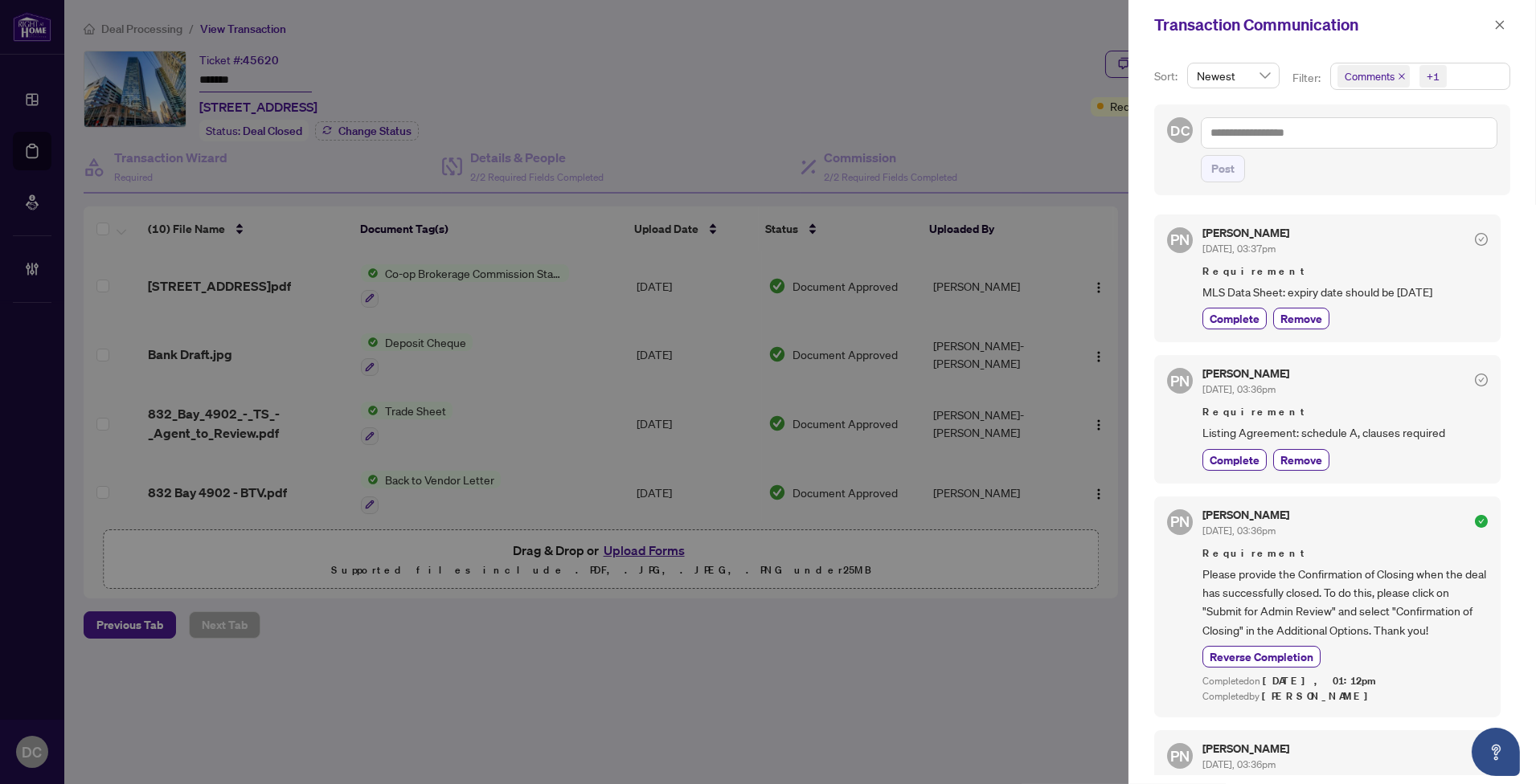
click at [1456, 67] on span "Comments +1" at bounding box center [1420, 76] width 178 height 26
click at [1384, 137] on span "Comments" at bounding box center [1390, 143] width 55 height 15
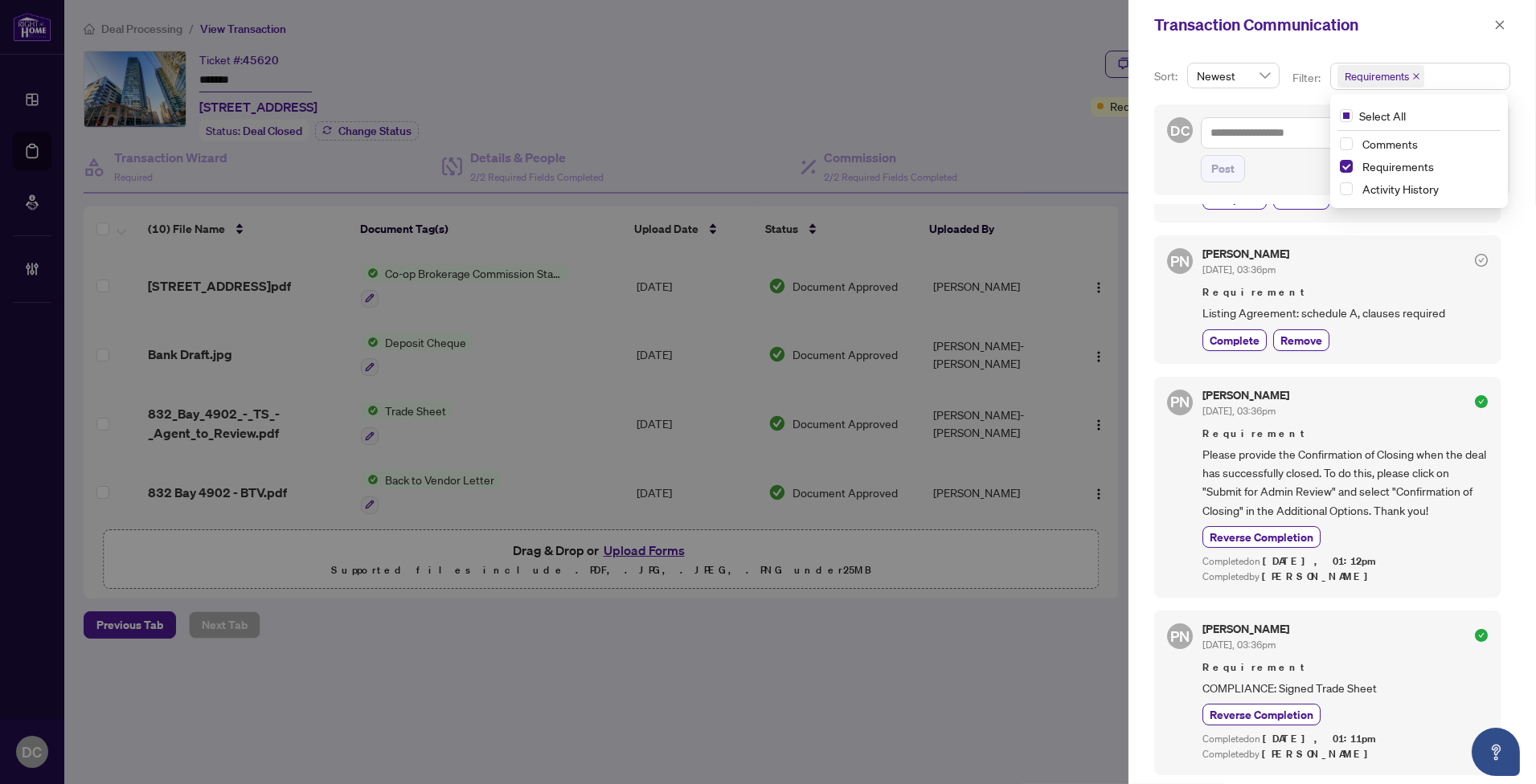
scroll to position [4, 0]
drag, startPoint x: 1498, startPoint y: 24, endPoint x: 1475, endPoint y: 28, distance: 23.3
click at [1498, 24] on icon "close" at bounding box center [1500, 24] width 9 height 9
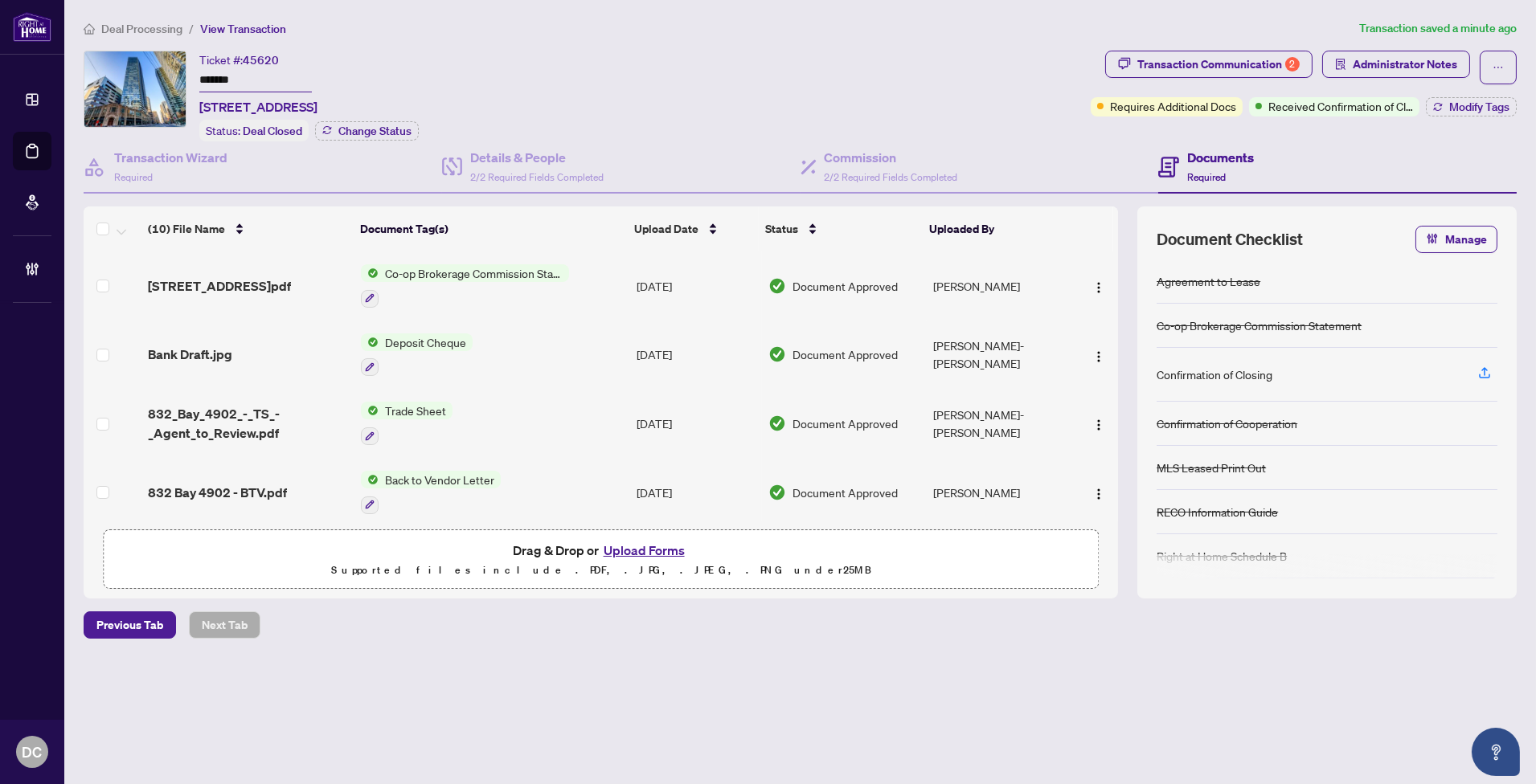
click at [558, 413] on td "Trade Sheet" at bounding box center [492, 424] width 276 height 69
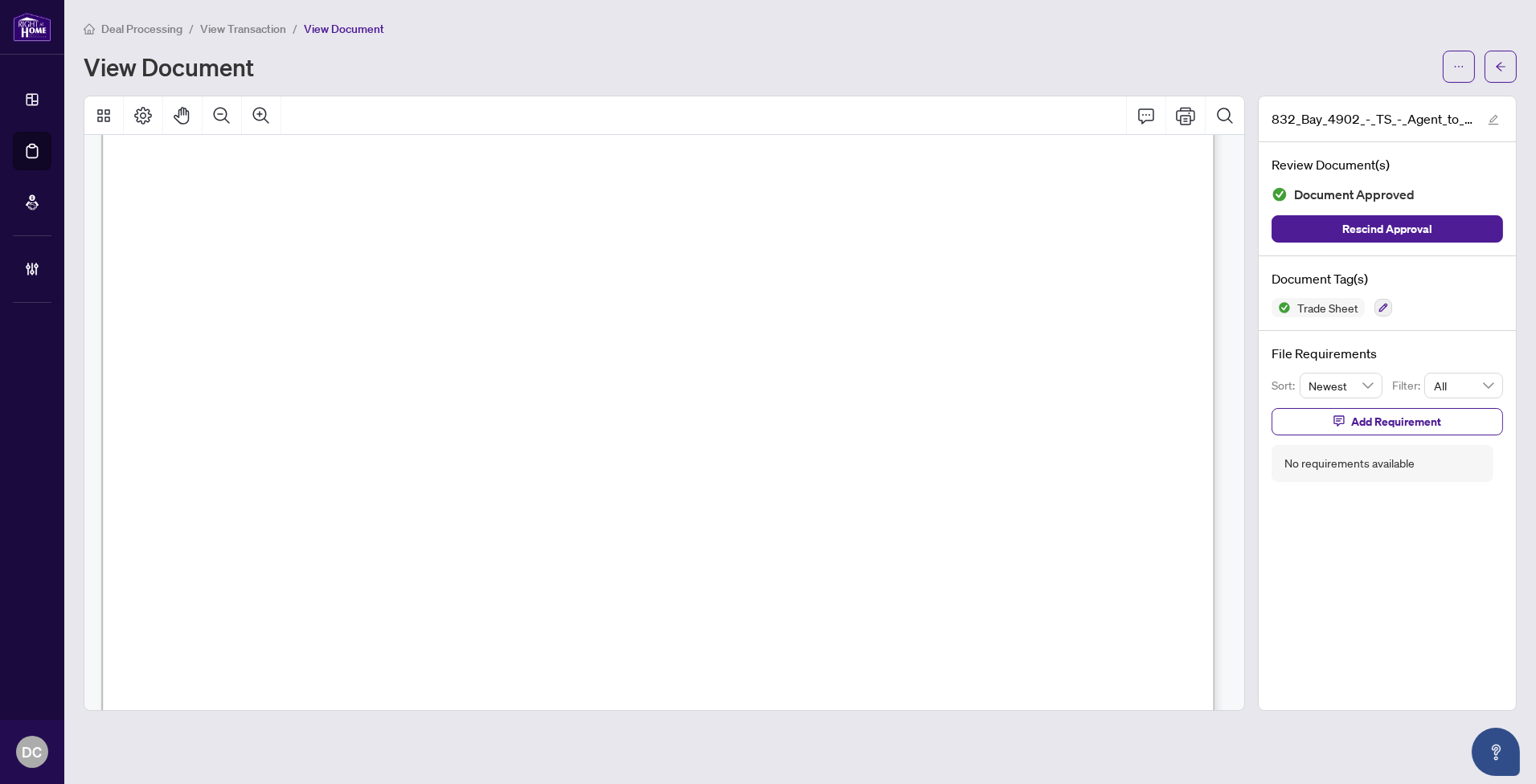
scroll to position [804, 0]
click at [1497, 70] on icon "arrow-left" at bounding box center [1500, 67] width 11 height 11
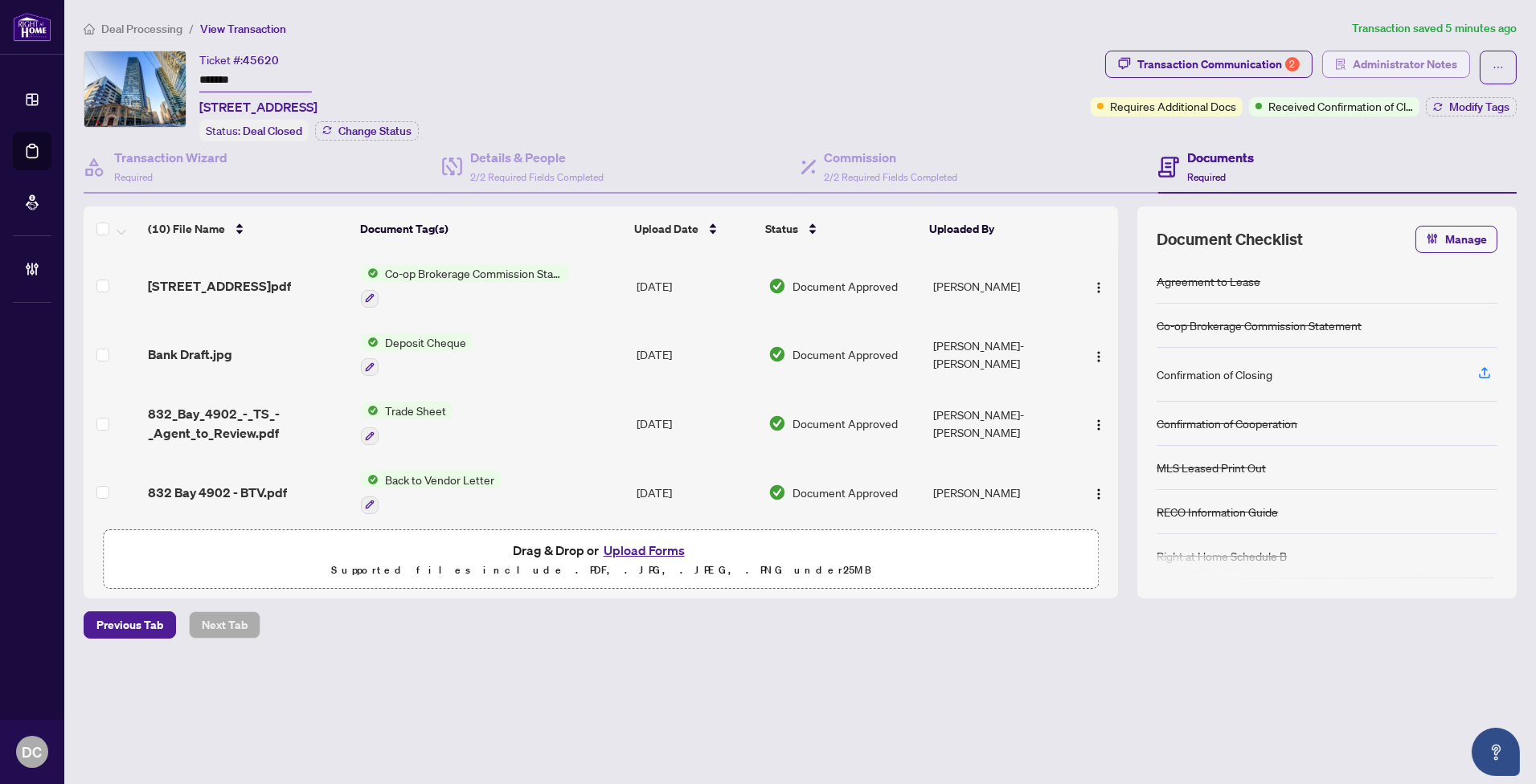
click at [1411, 65] on span "Administrator Notes" at bounding box center [1405, 65] width 105 height 26
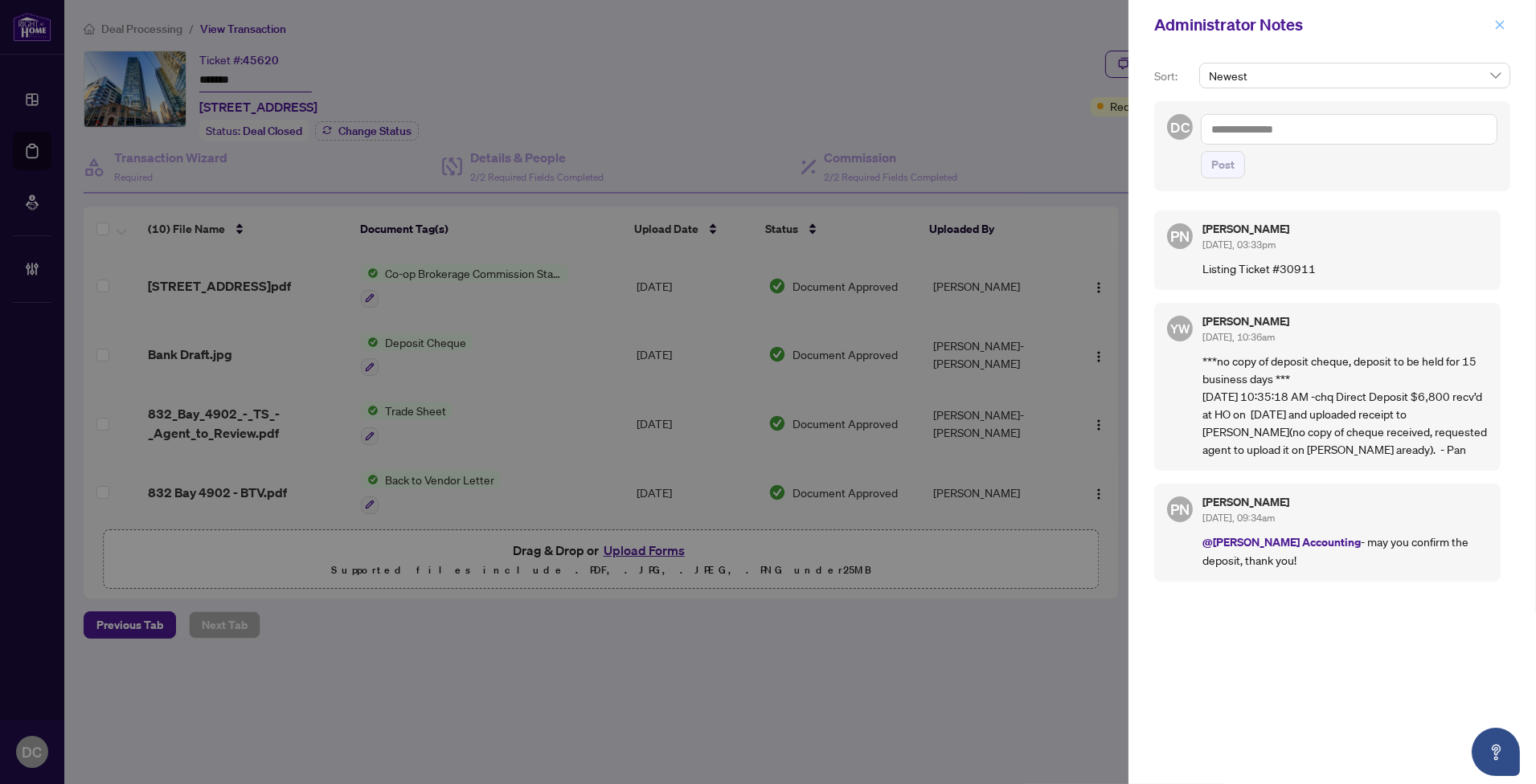
click at [1501, 28] on icon "close" at bounding box center [1500, 24] width 9 height 9
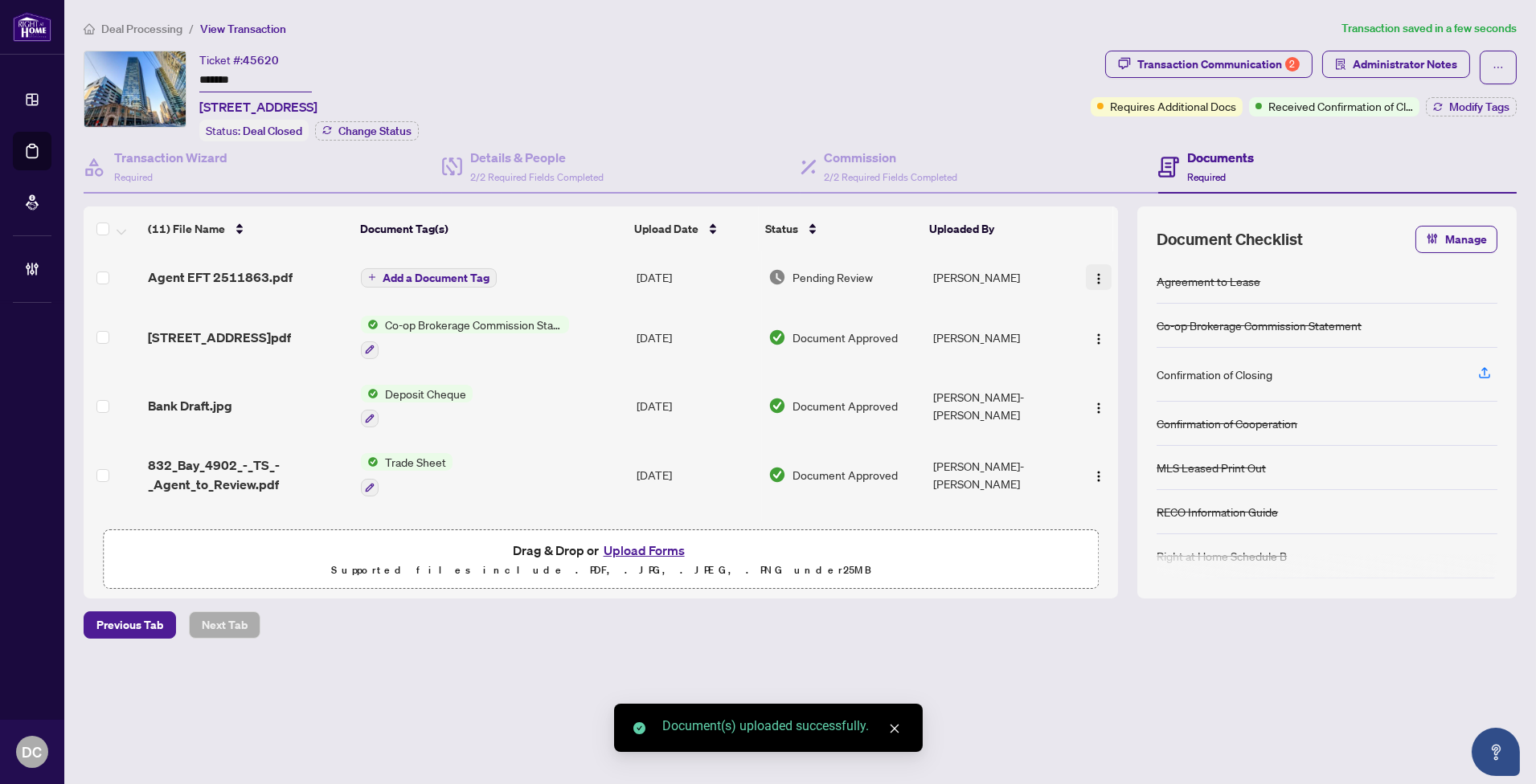
click at [1092, 279] on img "button" at bounding box center [1098, 278] width 13 height 13
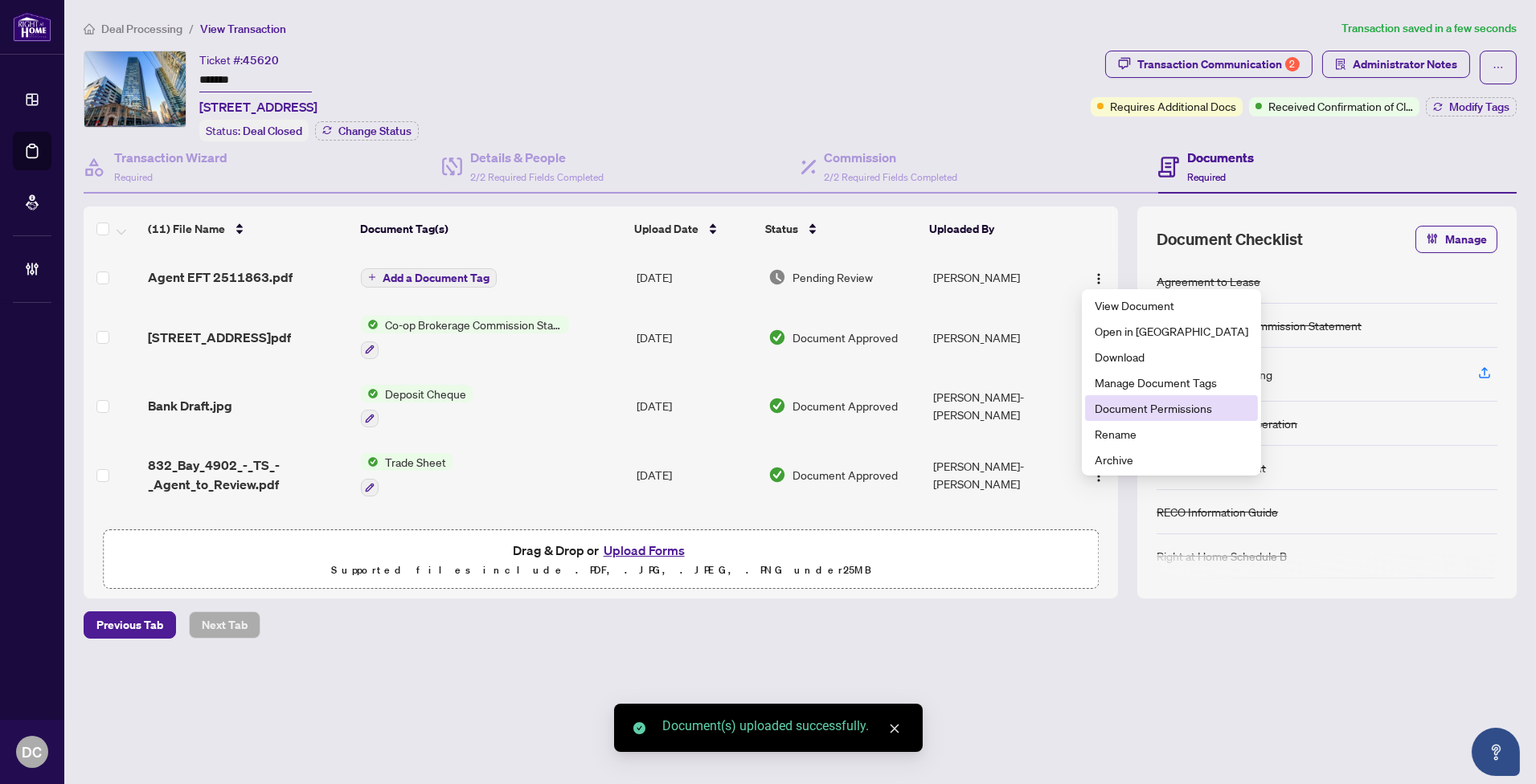
click at [1114, 405] on span "Document Permissions" at bounding box center [1171, 408] width 154 height 17
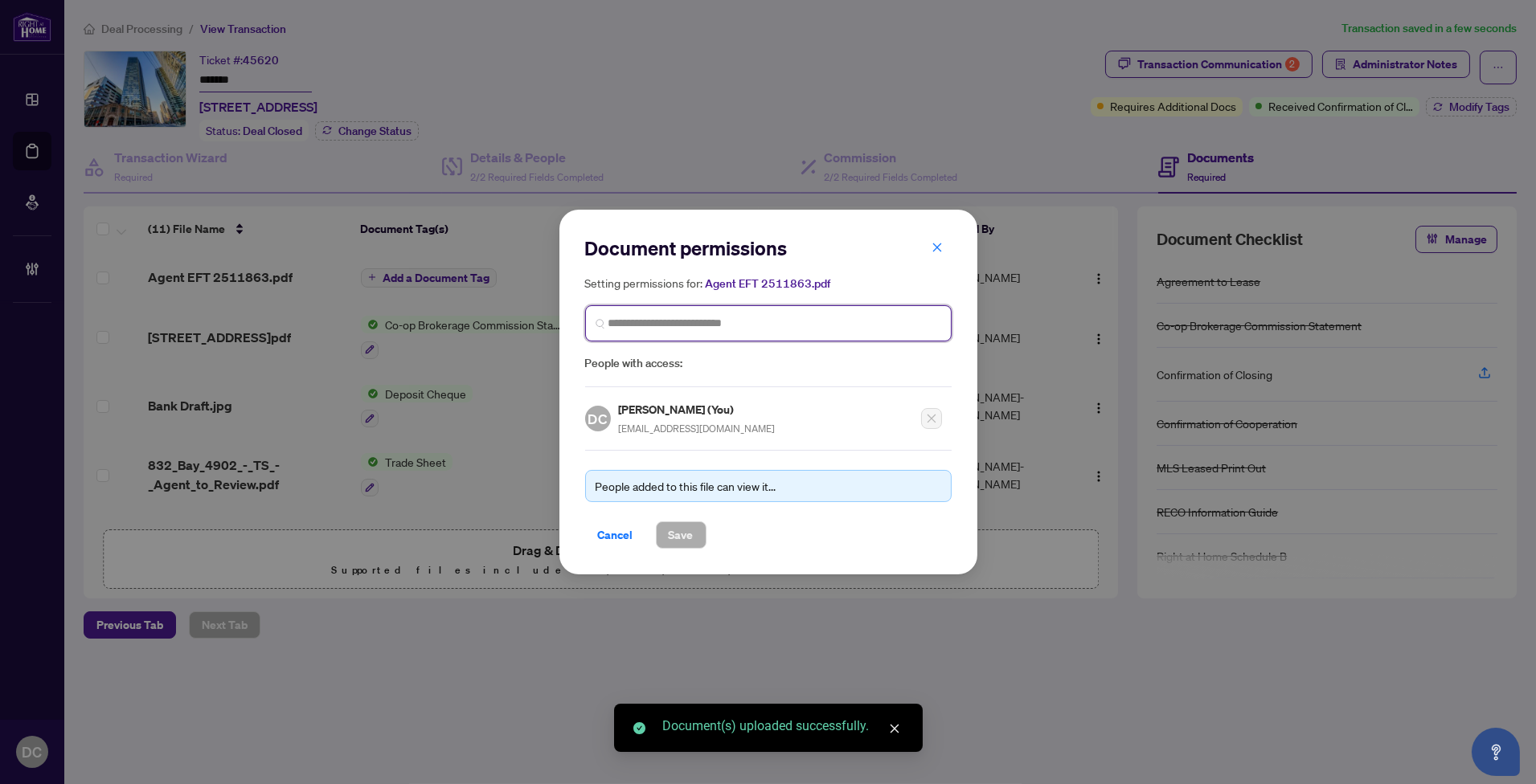
click at [743, 328] on input "search" at bounding box center [774, 323] width 333 height 17
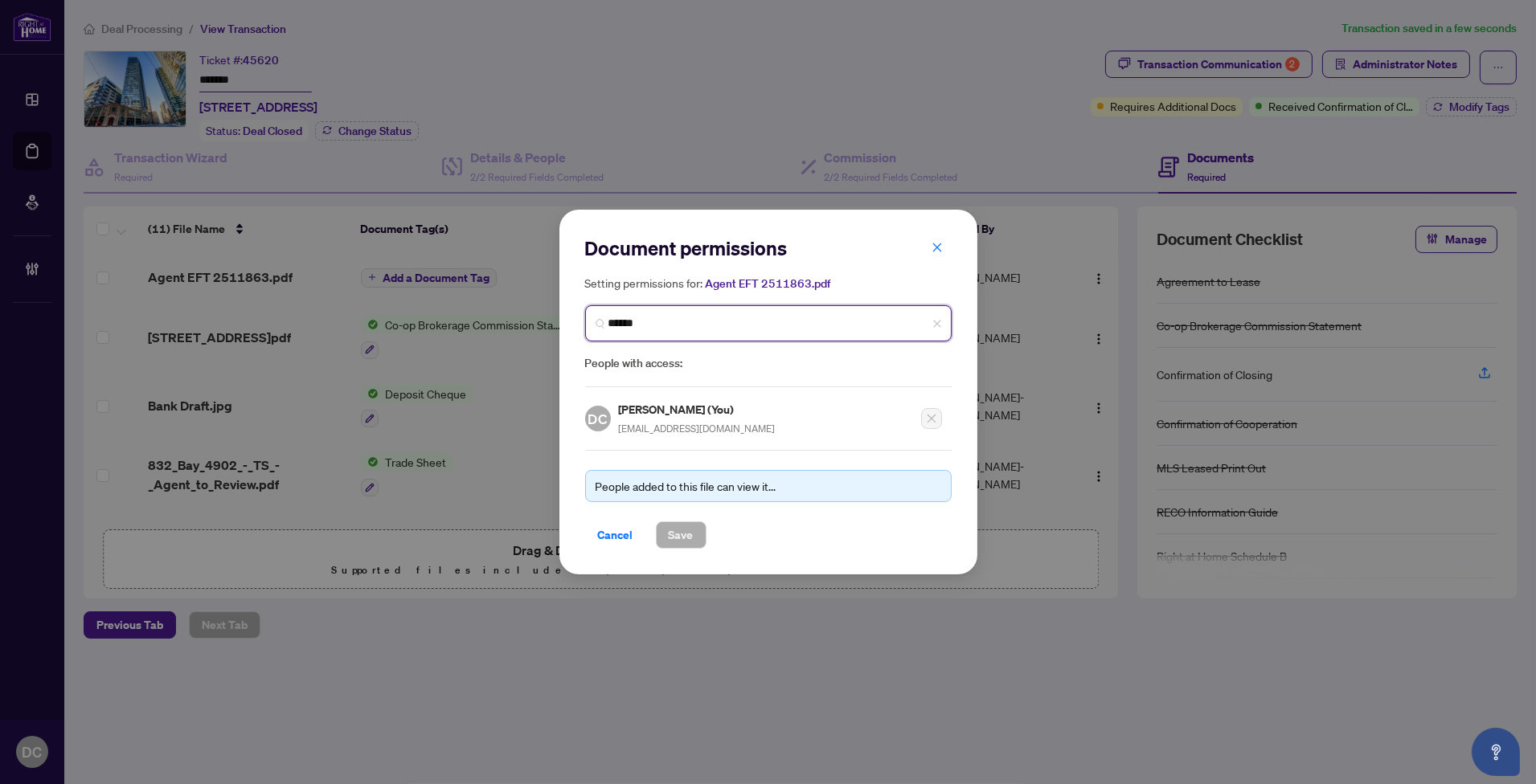
type input "*******"
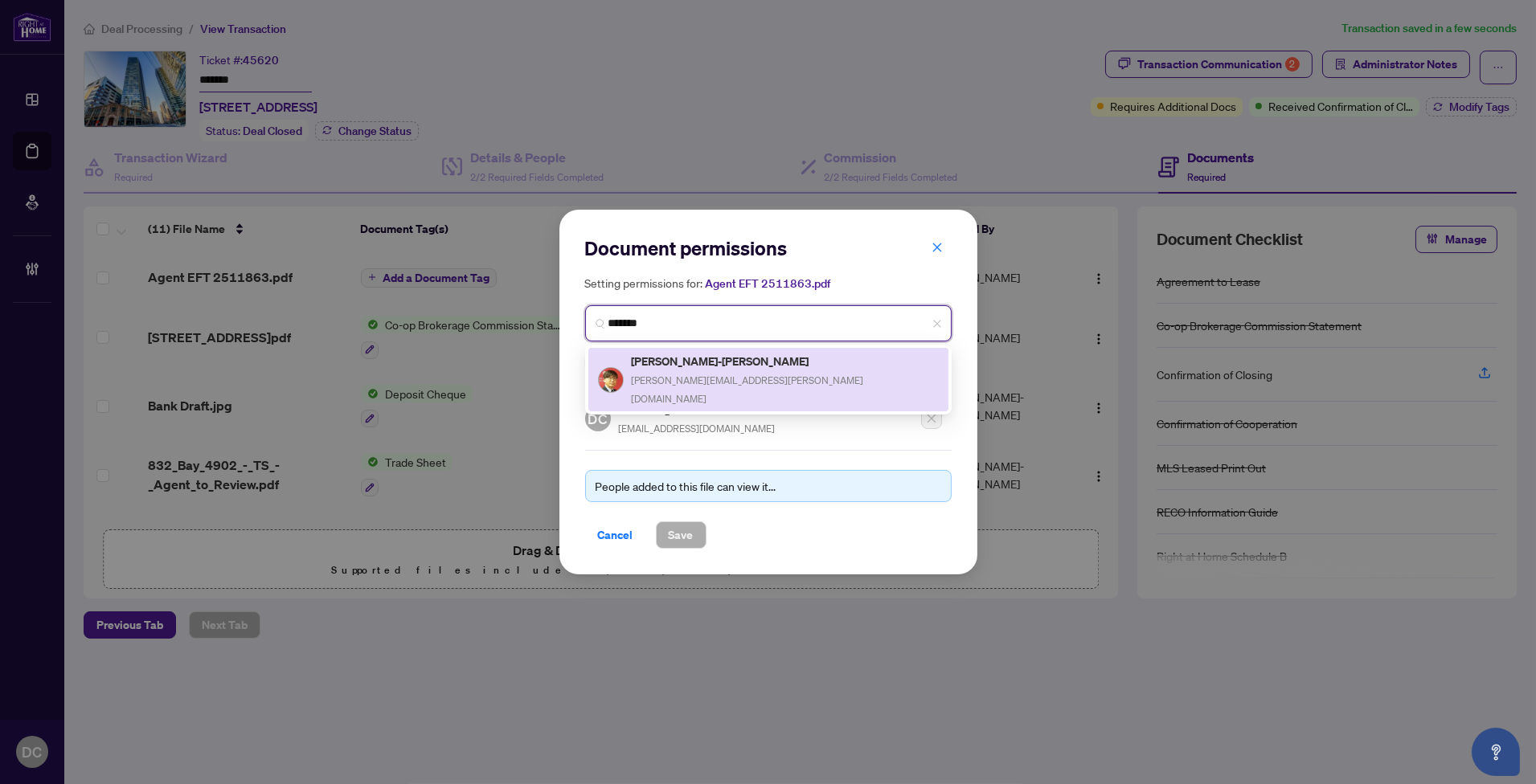
click at [732, 357] on div "Greg Chee-Ik Kim kim.greg@gmail.com" at bounding box center [768, 379] width 341 height 55
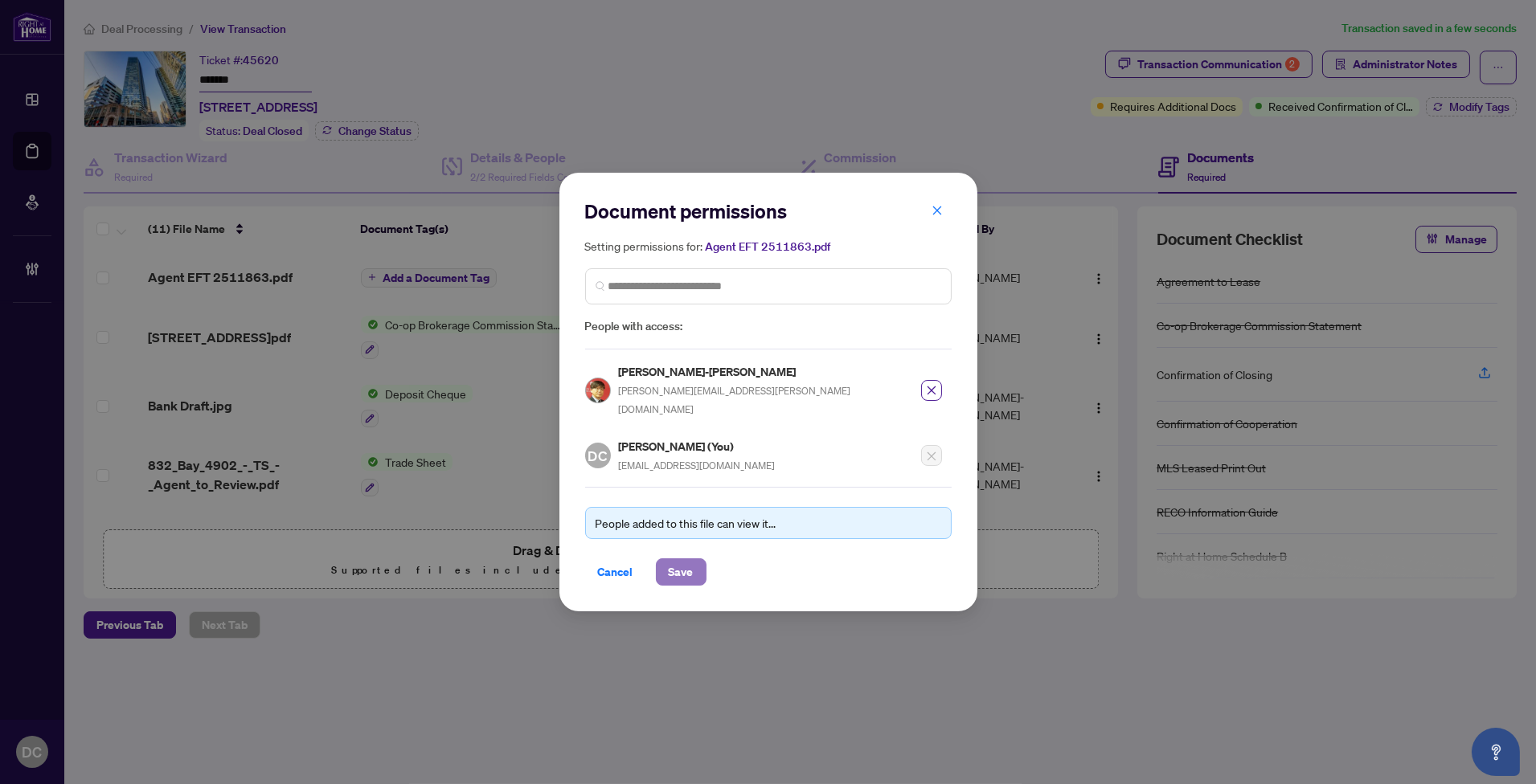
click at [689, 559] on span "Save" at bounding box center [681, 572] width 25 height 26
click at [405, 260] on div "Document permissions Setting permissions for: Agent EFT 2511863.pdf 4811 Greg C…" at bounding box center [768, 392] width 1536 height 784
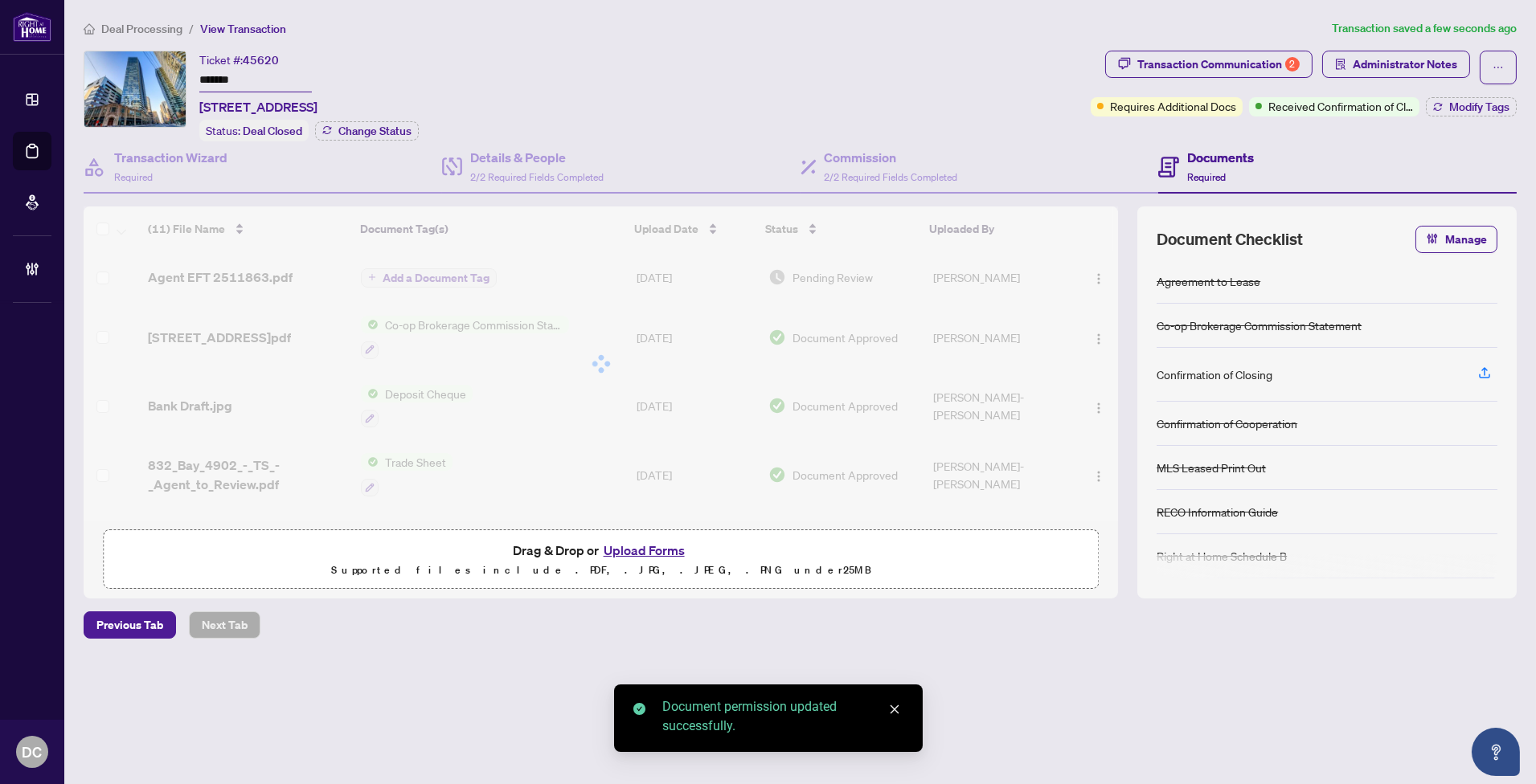
click at [410, 269] on body "Dashboard Deal Processing Mortgage Referrals Brokerage Management DC Dawn Chan …" at bounding box center [768, 392] width 1536 height 784
click at [432, 271] on div at bounding box center [601, 364] width 1035 height 315
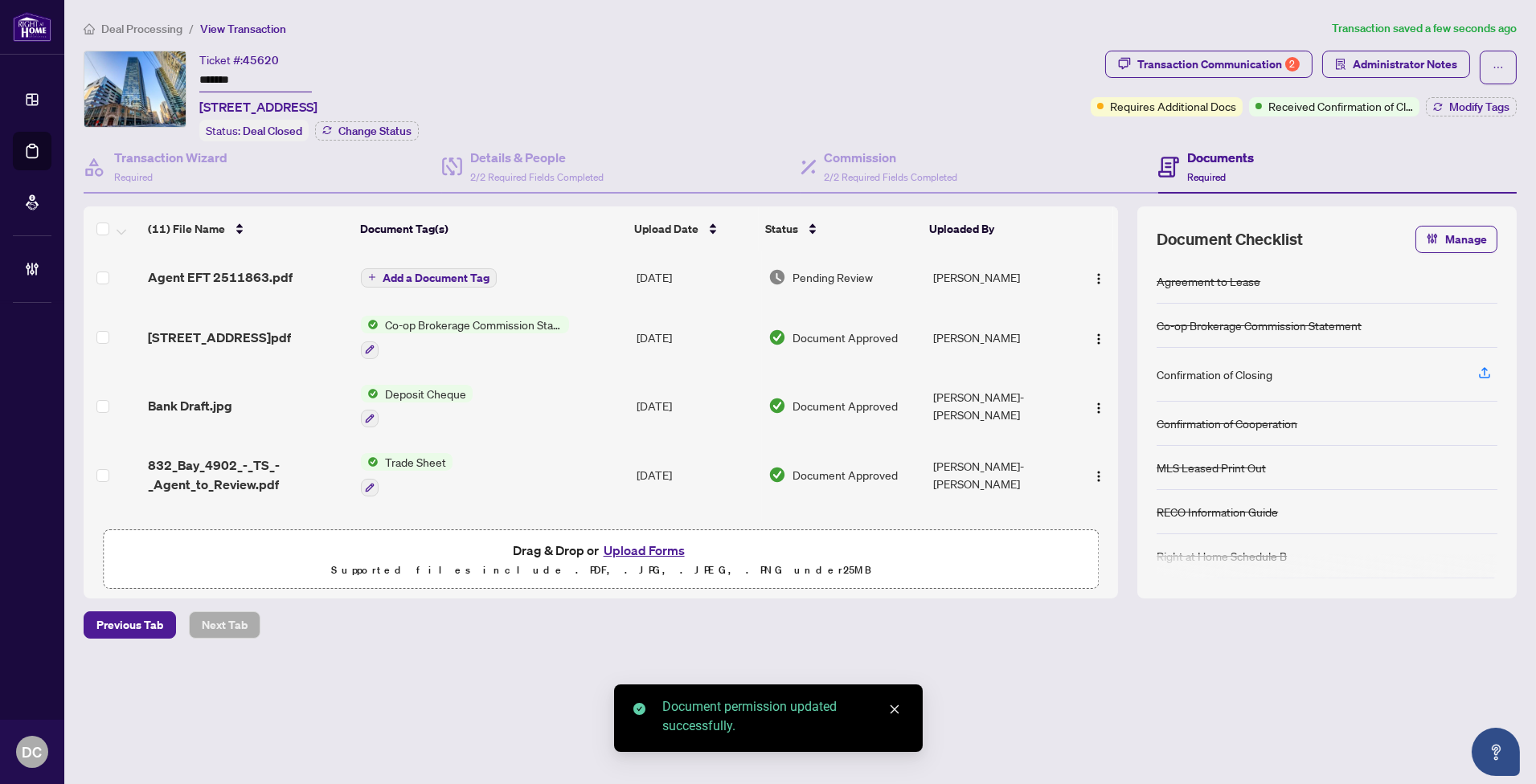
click at [438, 275] on span "Add a Document Tag" at bounding box center [437, 277] width 107 height 11
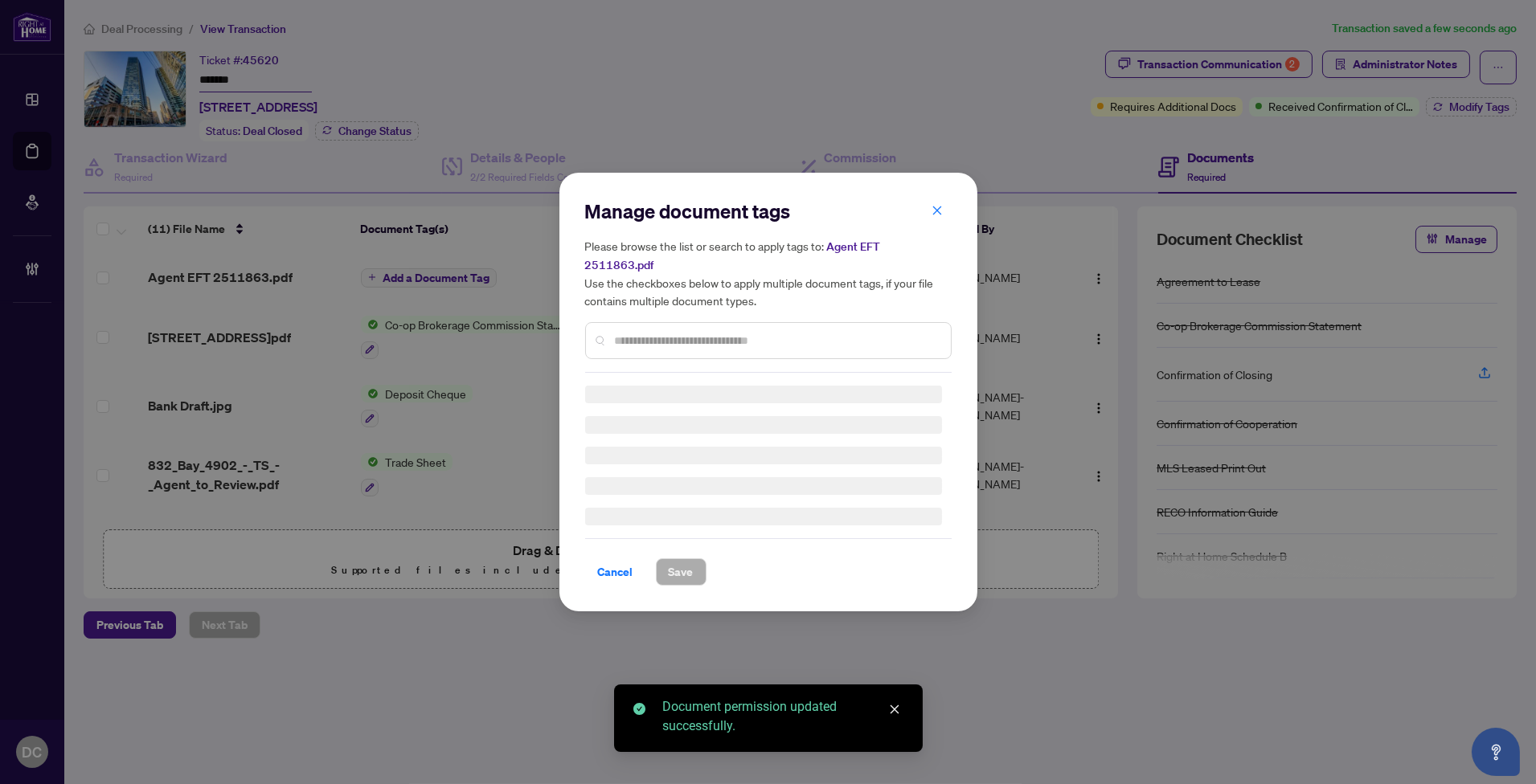
click at [845, 331] on div "Manage document tags Please browse the list or search to apply tags to: Agent E…" at bounding box center [768, 286] width 366 height 175
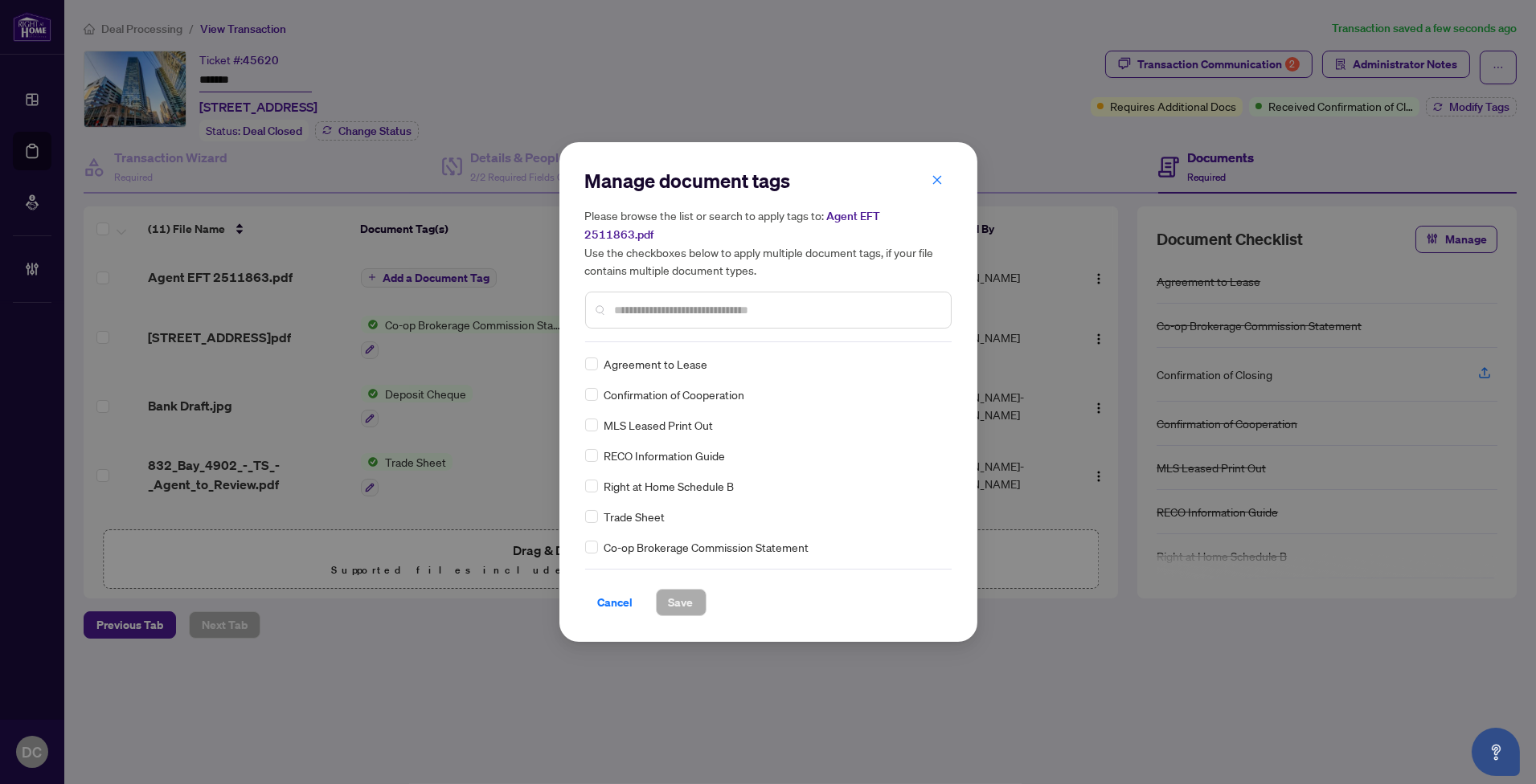
click at [686, 302] on input "text" at bounding box center [776, 310] width 323 height 17
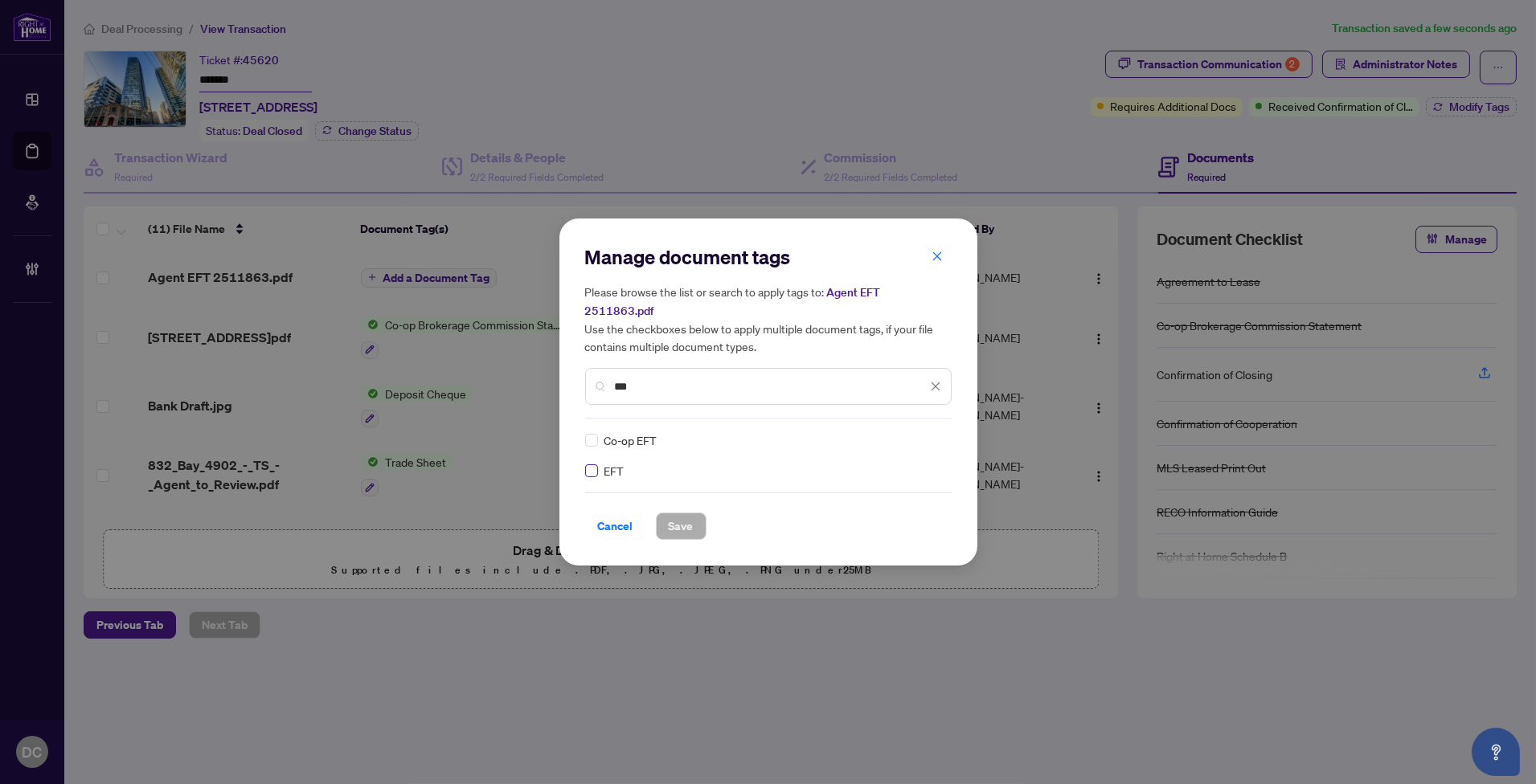
type input "***"
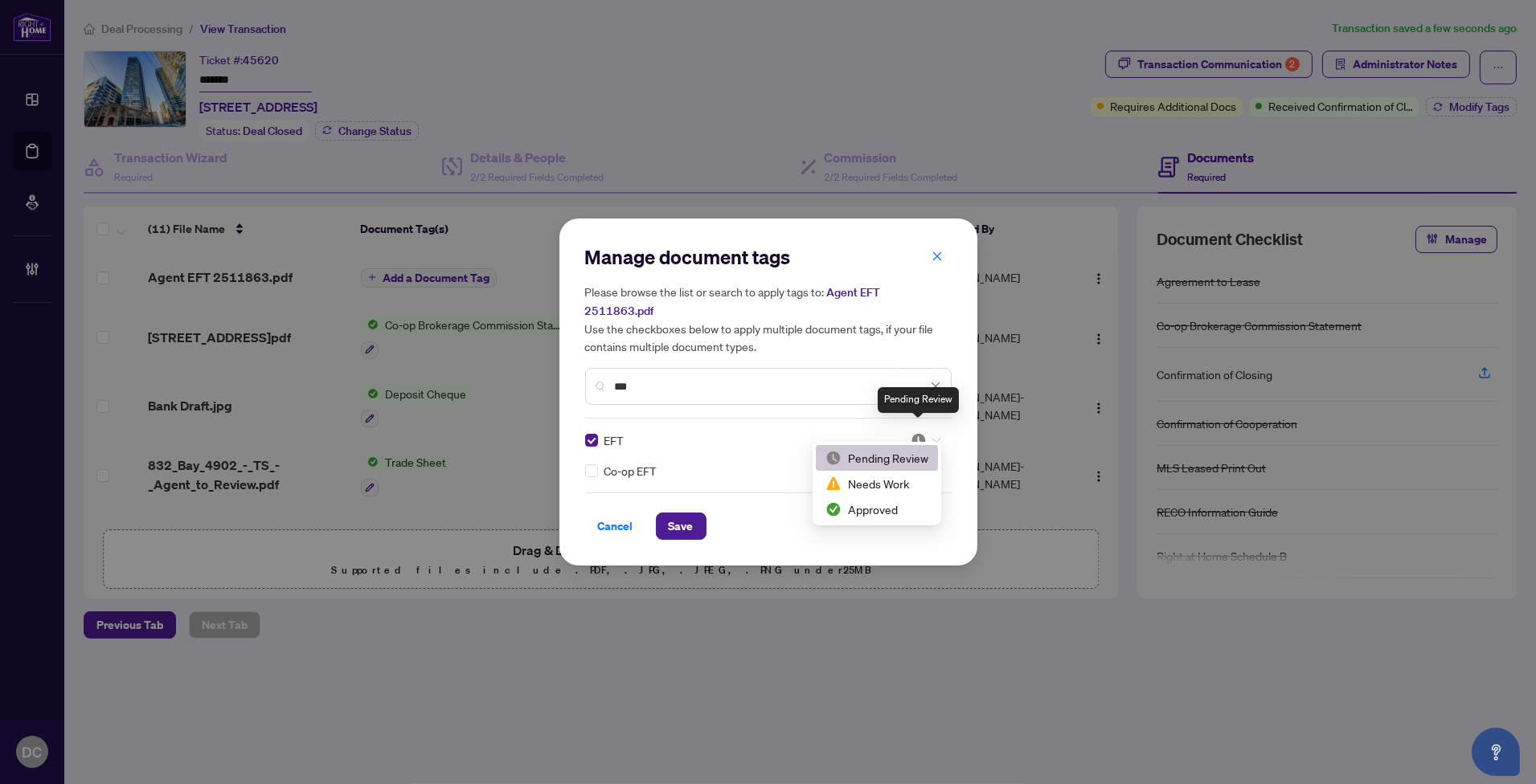
click at [911, 432] on img at bounding box center [918, 440] width 16 height 16
click at [874, 500] on div "Approved" at bounding box center [876, 509] width 103 height 17
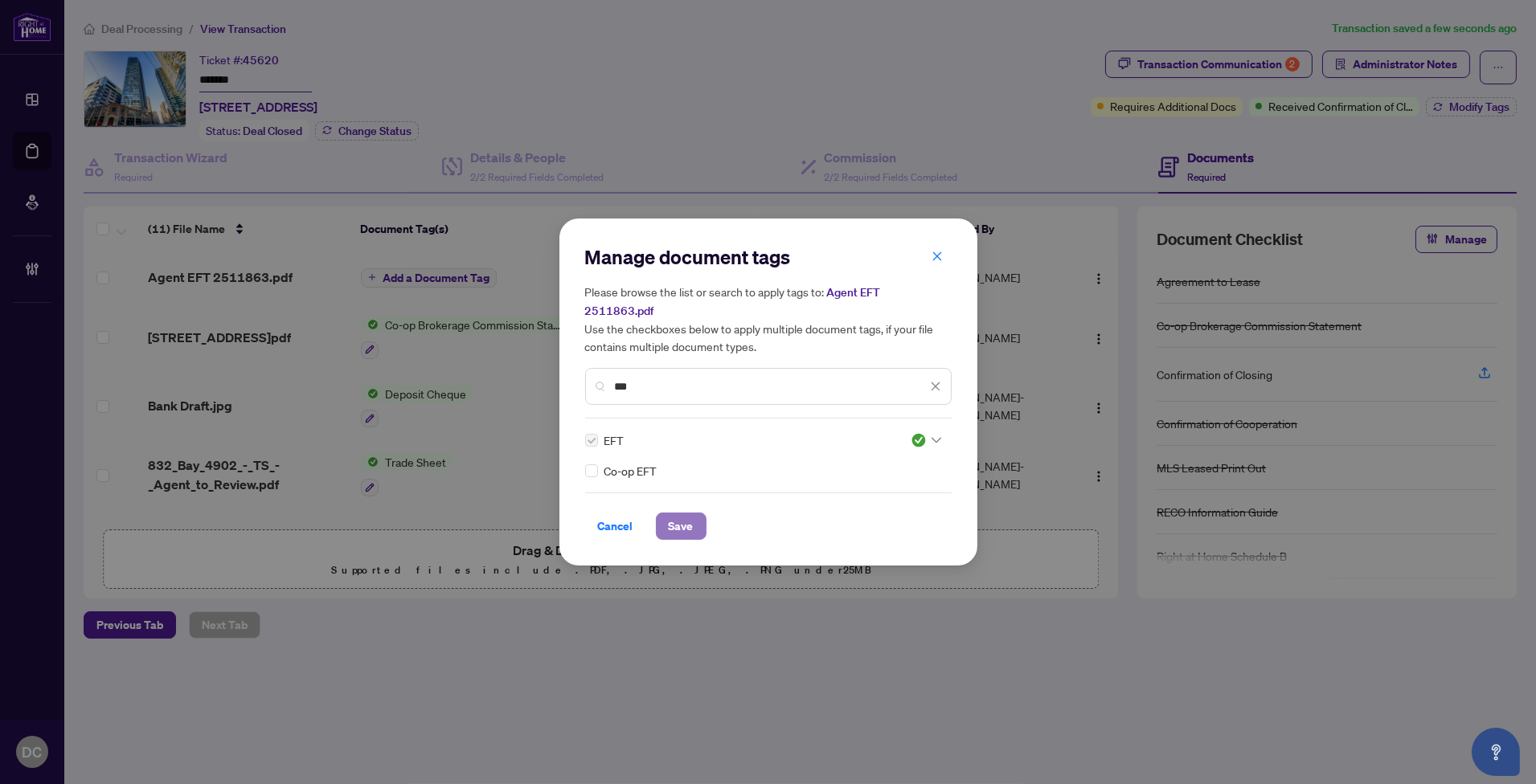
click at [699, 513] on button "Save" at bounding box center [681, 526] width 51 height 28
click at [1457, 103] on div "Manage document tags Please browse the list or search to apply tags to: Agent E…" at bounding box center [768, 392] width 1536 height 784
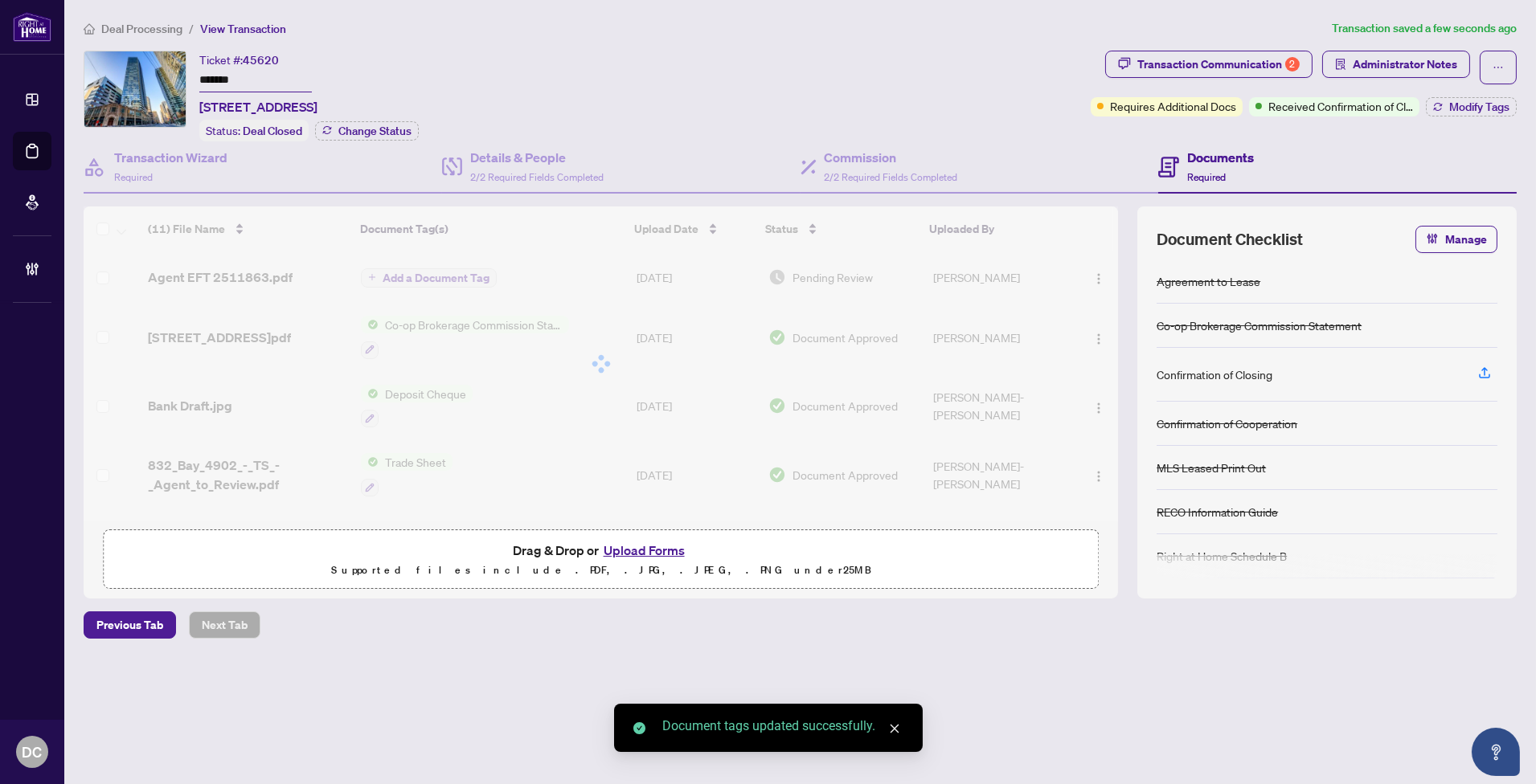
click at [1475, 110] on span "Modify Tags" at bounding box center [1479, 106] width 61 height 11
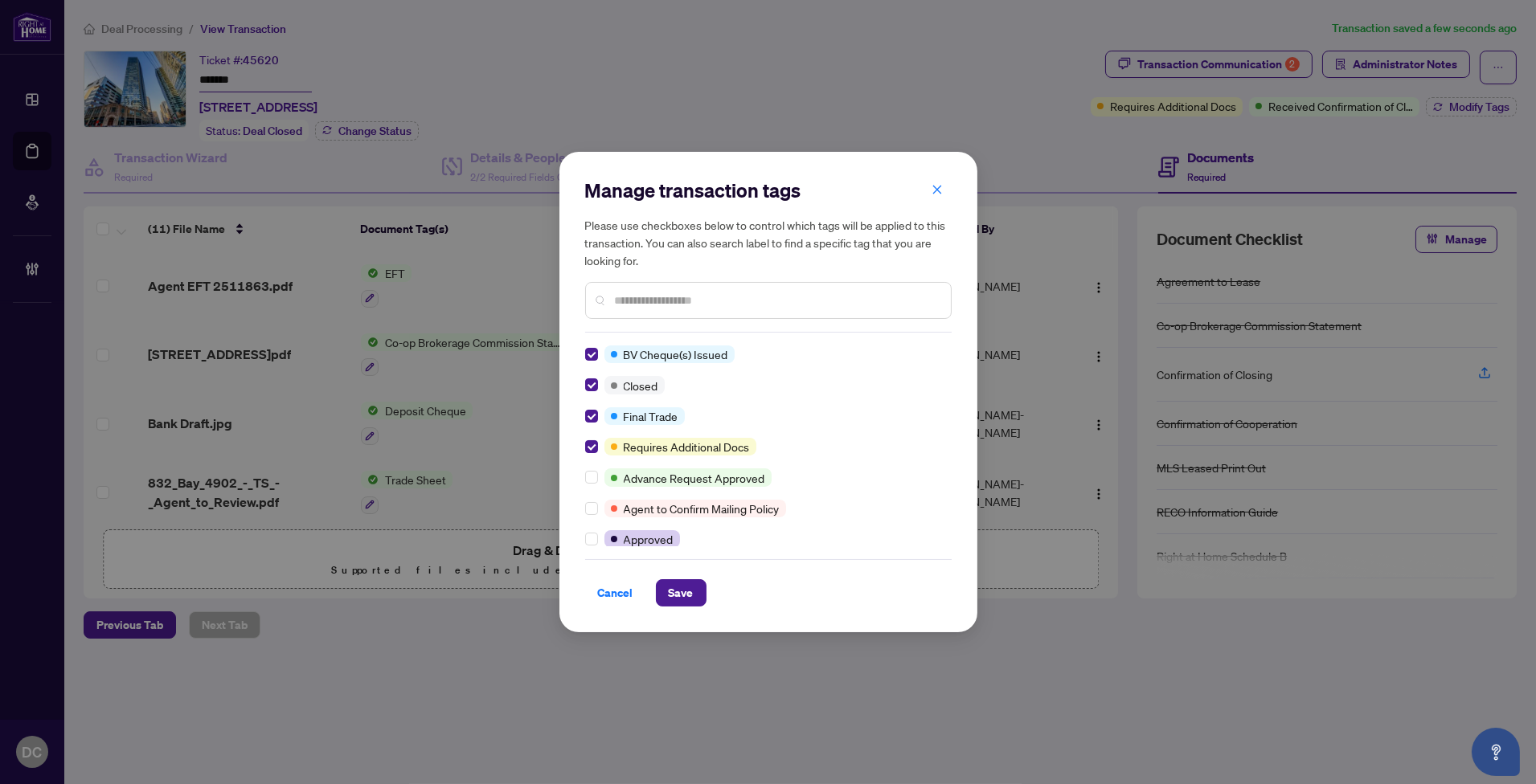
click at [692, 609] on div "Manage transaction tags Please use checkboxes below to control which tags will …" at bounding box center [768, 392] width 417 height 481
click at [692, 598] on button "Save" at bounding box center [681, 593] width 51 height 28
click at [1372, 66] on div "Manage transaction tags Please use checkboxes below to control which tags will …" at bounding box center [768, 392] width 1536 height 784
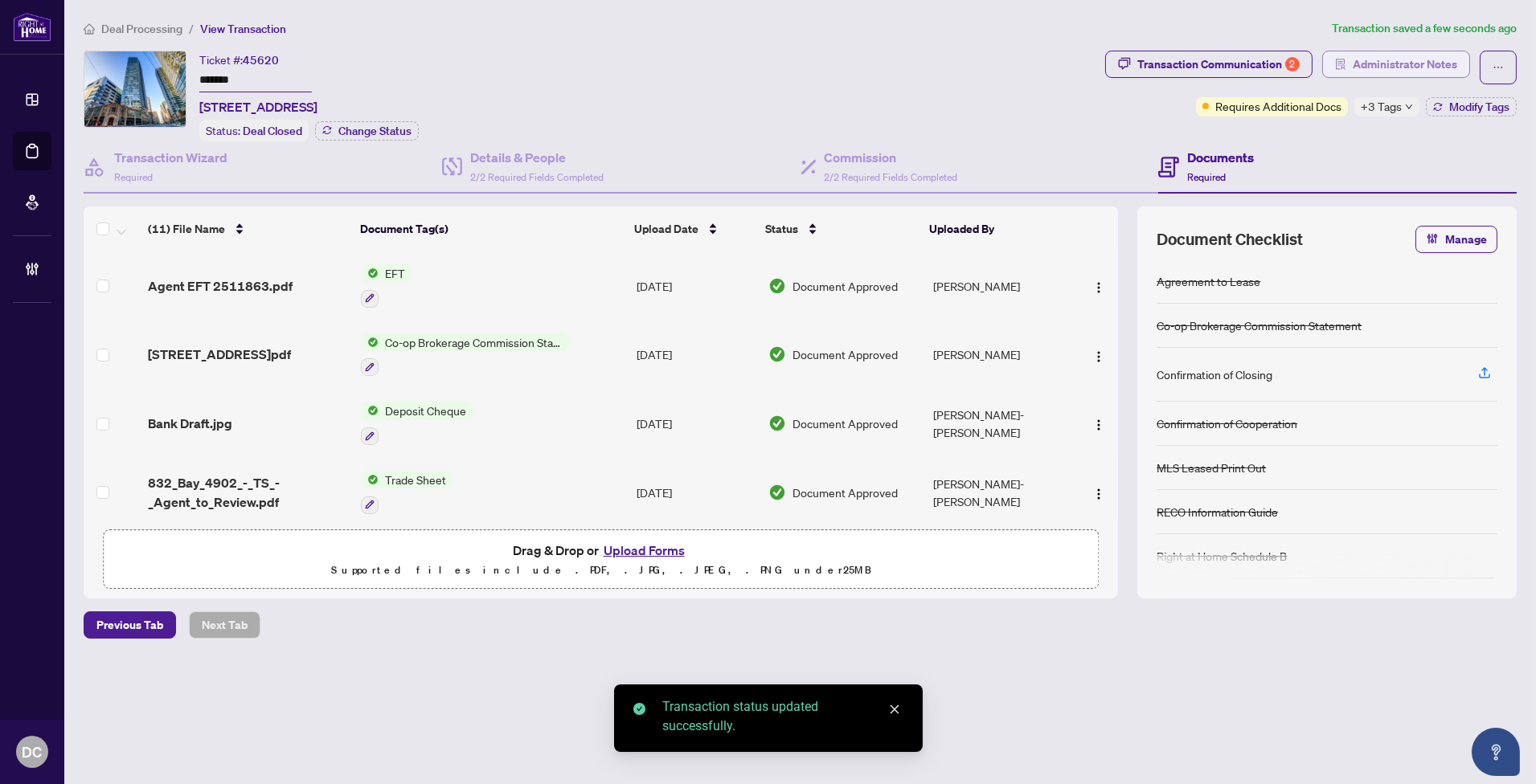
click at [1421, 69] on span "Administrator Notes" at bounding box center [1405, 65] width 105 height 26
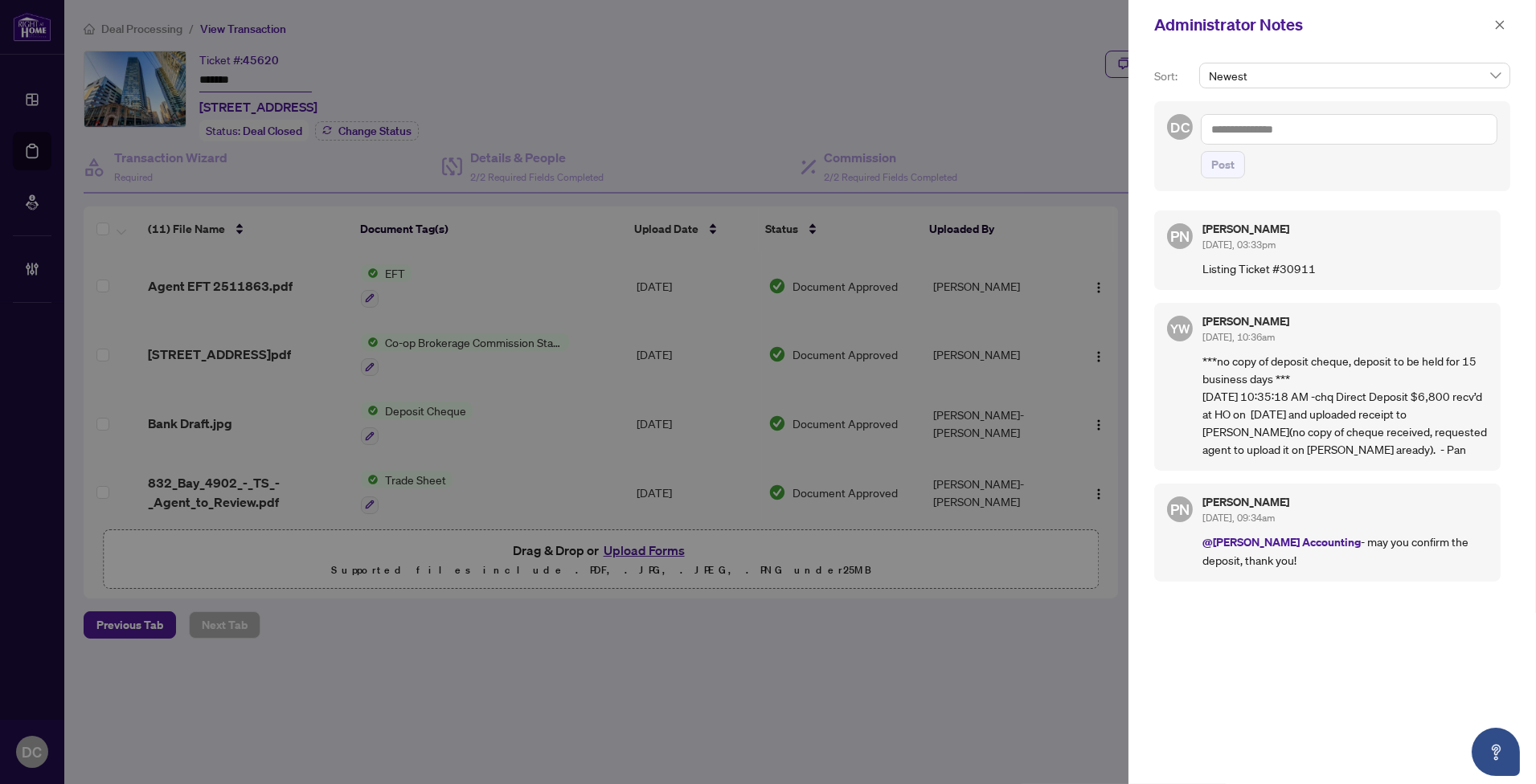
click at [1332, 51] on div "Sort: Newest DC Post PN Paula Nguyen Aug/06/2025, 03:33pm Listing Ticket #30911…" at bounding box center [1331, 417] width 407 height 735
click at [1312, 122] on textarea at bounding box center [1348, 129] width 296 height 30
paste textarea "**********"
type textarea "**********"
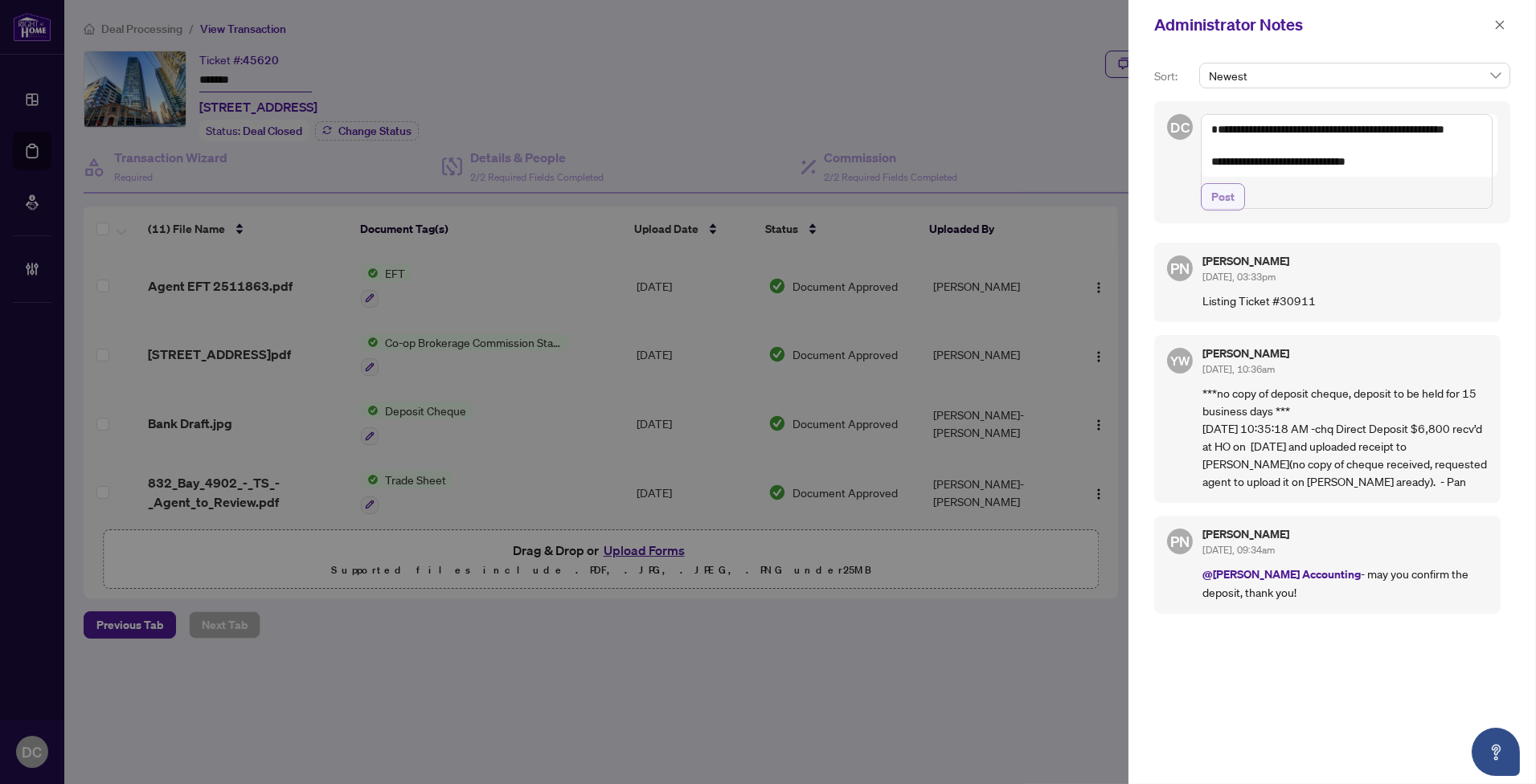
click at [1221, 210] on span "Post" at bounding box center [1222, 197] width 23 height 26
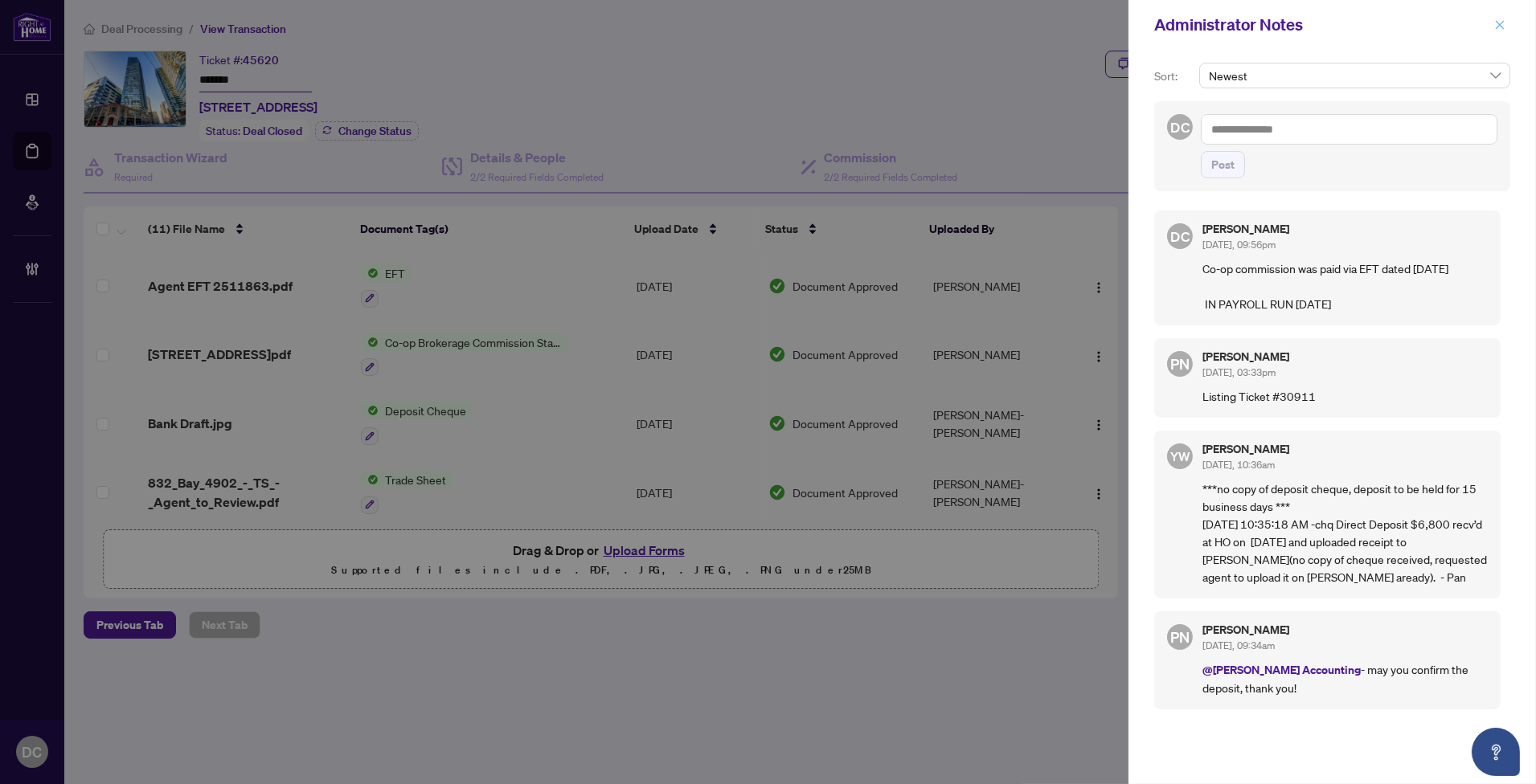
click at [1503, 27] on icon "close" at bounding box center [1499, 24] width 11 height 11
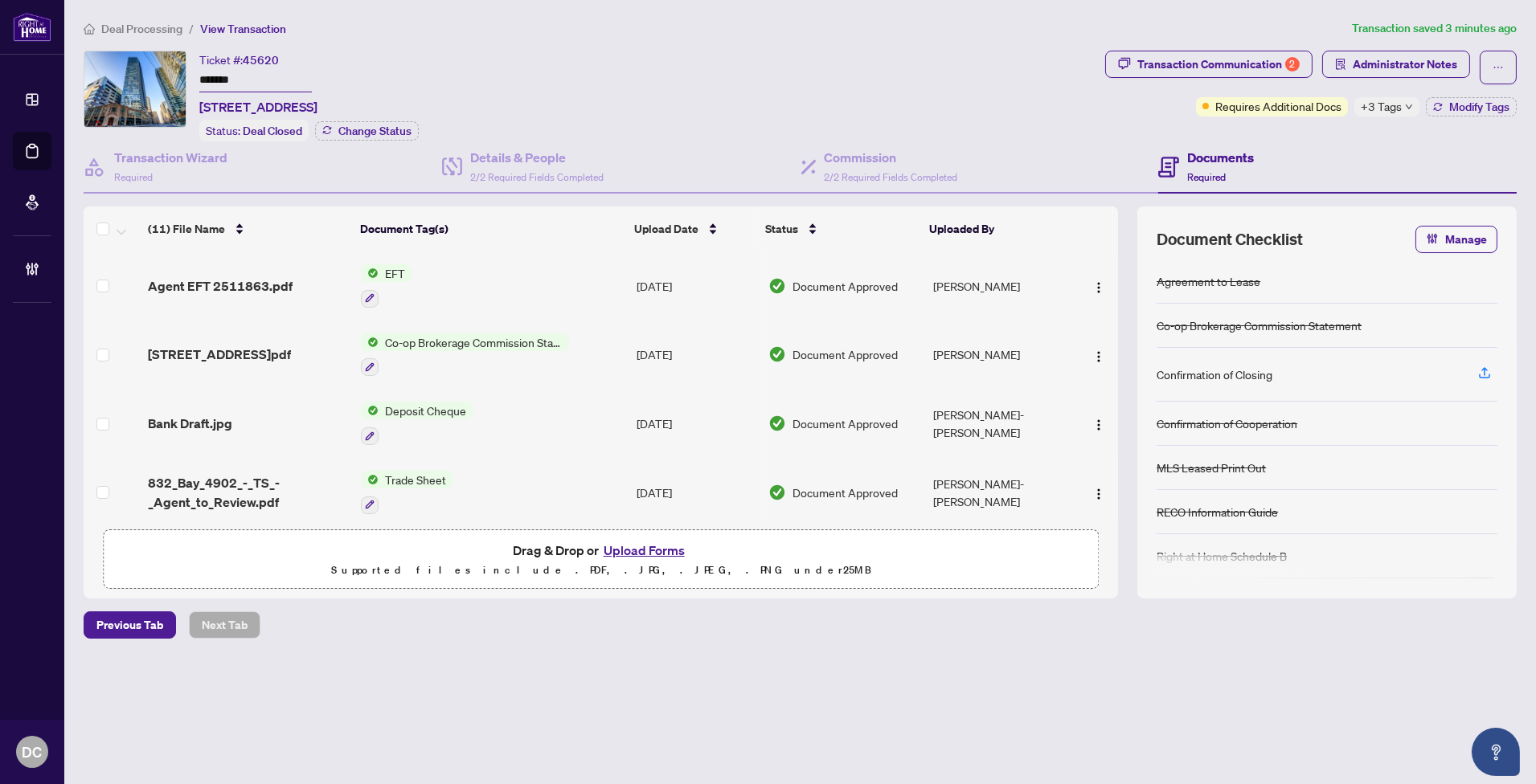
click at [782, 628] on div "Previous Tab Next Tab" at bounding box center [800, 625] width 1433 height 28
click at [1387, 102] on span "+3 Tags" at bounding box center [1380, 105] width 41 height 18
click at [1227, 126] on div "Transaction Communication 2 Administrator Notes Requires Additional Docs +3 Tag…" at bounding box center [1310, 96] width 417 height 91
click at [1409, 52] on span "Administrator Notes" at bounding box center [1405, 65] width 105 height 26
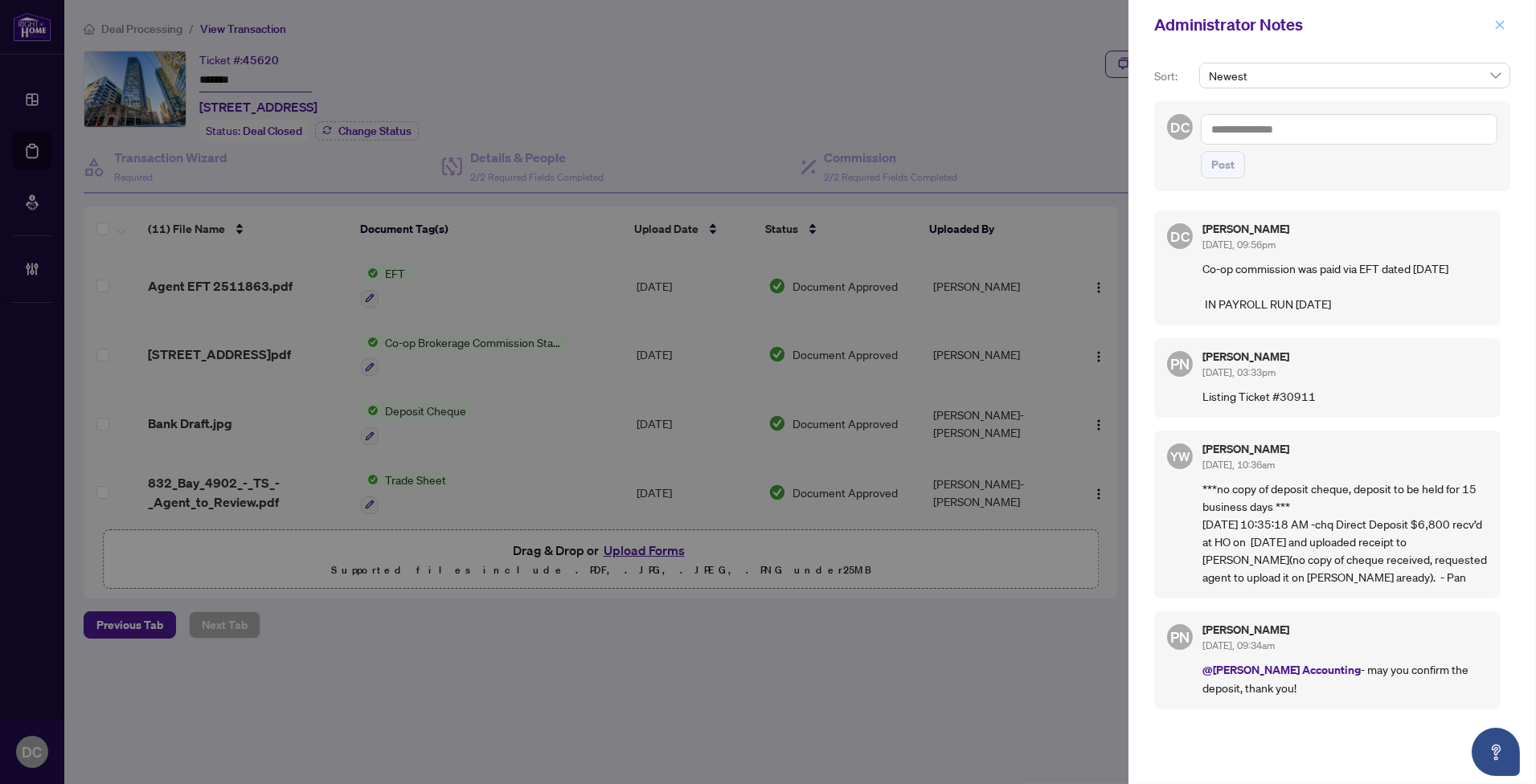
click at [1501, 22] on icon "close" at bounding box center [1499, 24] width 11 height 11
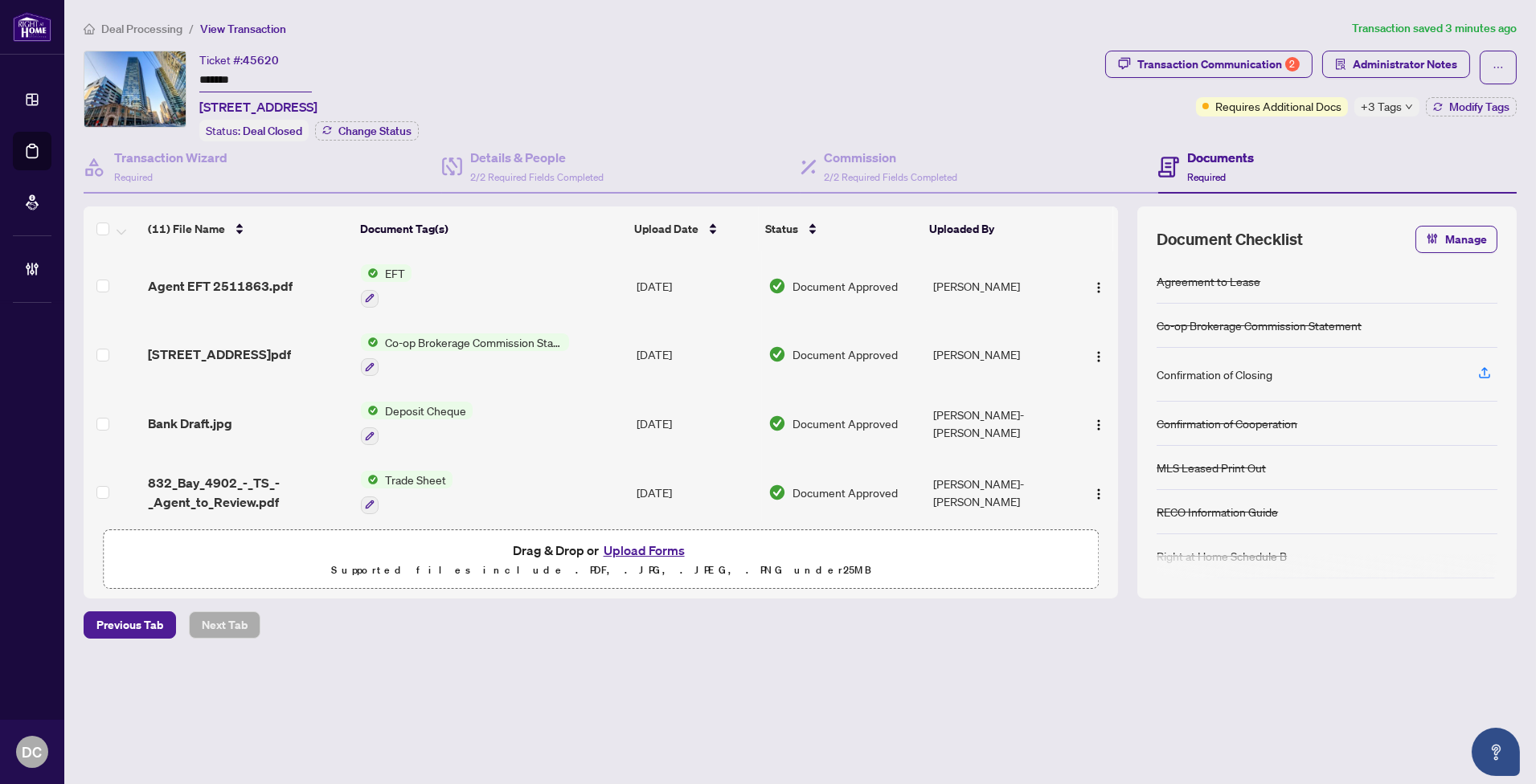
drag, startPoint x: 250, startPoint y: 74, endPoint x: 145, endPoint y: 66, distance: 105.3
click at [145, 66] on div "Ticket #: 45620 ******* 4902-832 Bay St, Toronto, Ontario M5S 1Z6, Canada Statu…" at bounding box center [591, 96] width 1015 height 91
click at [131, 29] on span "Deal Processing" at bounding box center [142, 29] width 81 height 15
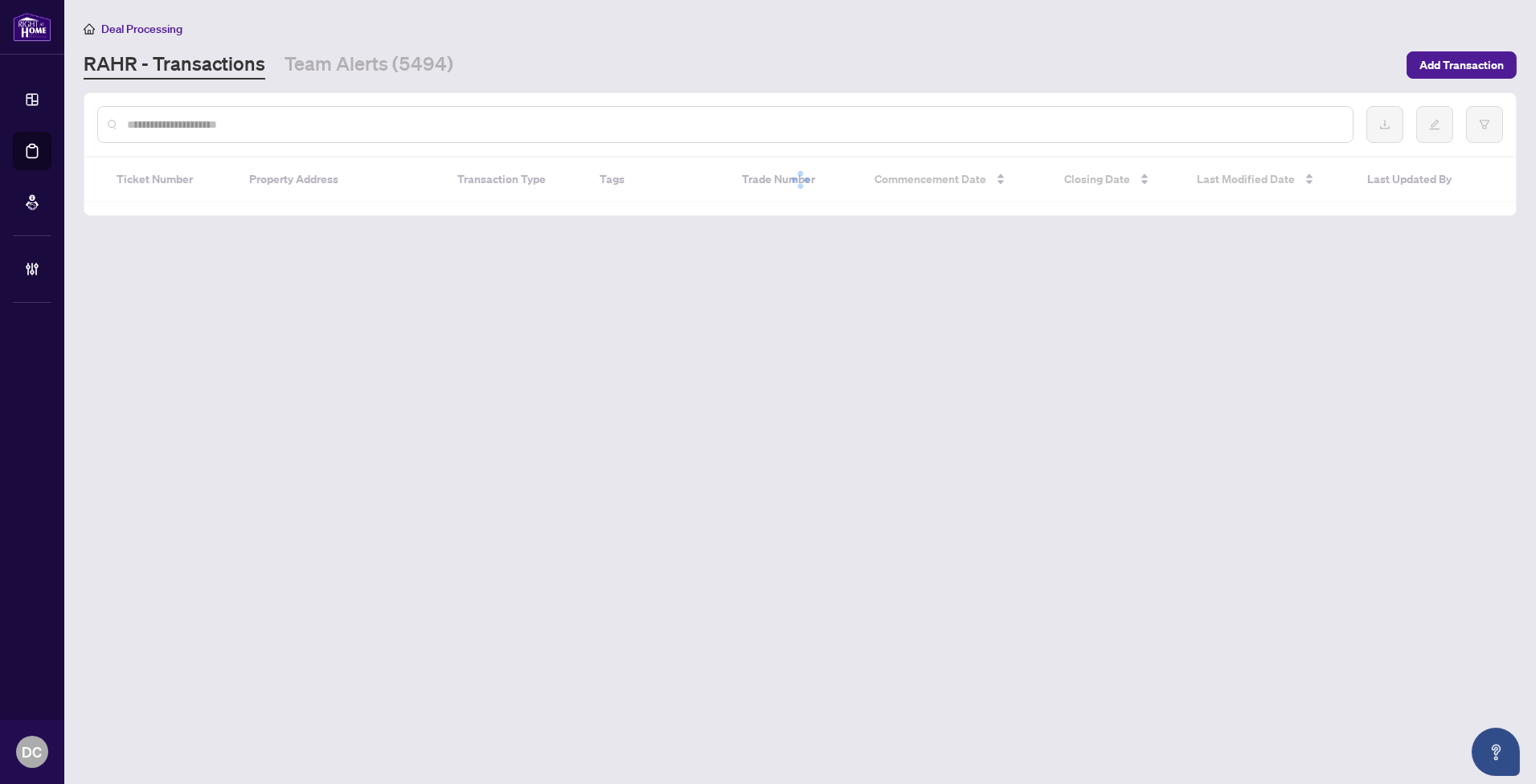
click at [326, 78] on main "Deal Processing RAHR - Transactions Team Alerts (5494) Add Transaction Ticket N…" at bounding box center [800, 392] width 1471 height 784
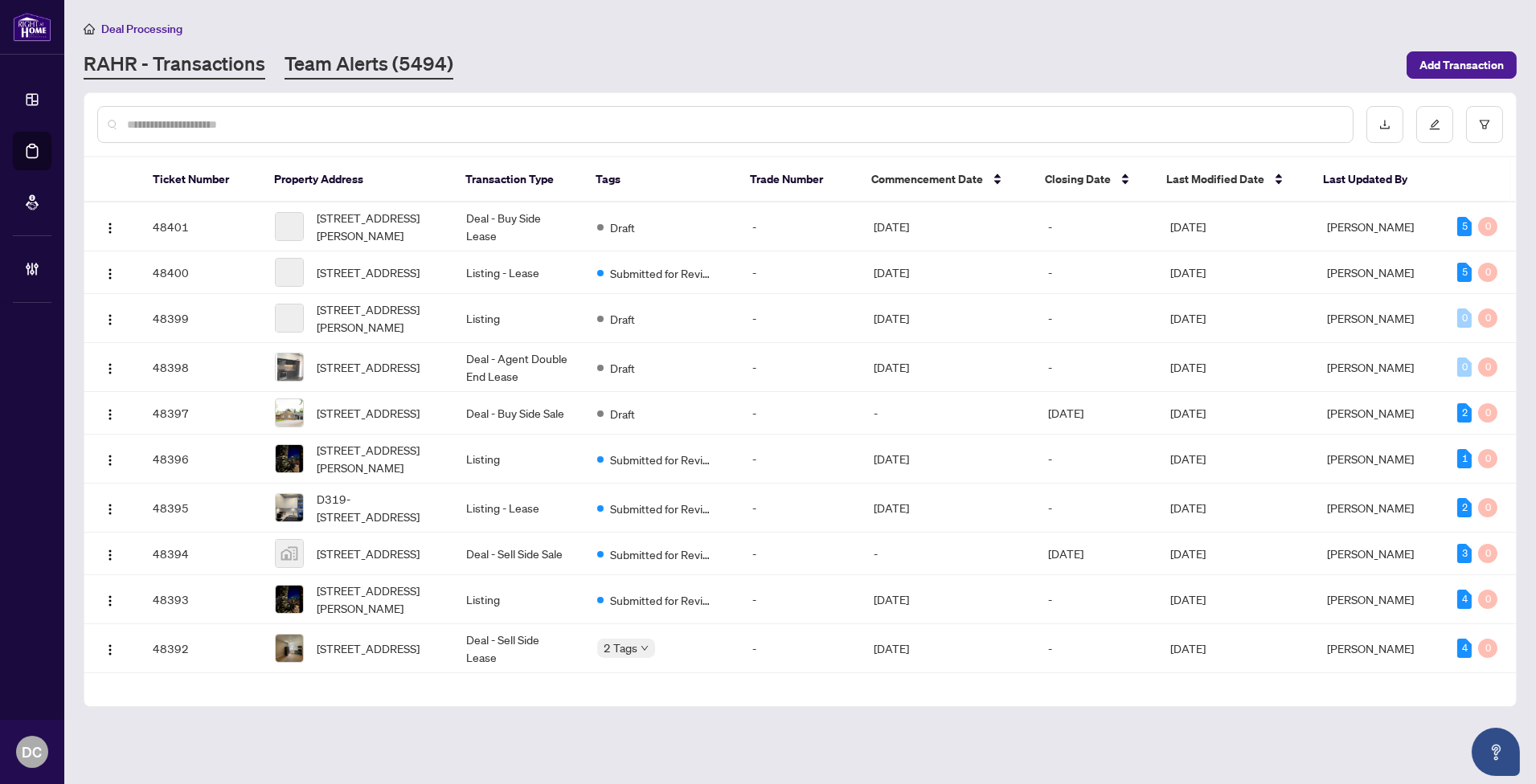
click at [349, 64] on link "Team Alerts (5494)" at bounding box center [368, 65] width 169 height 29
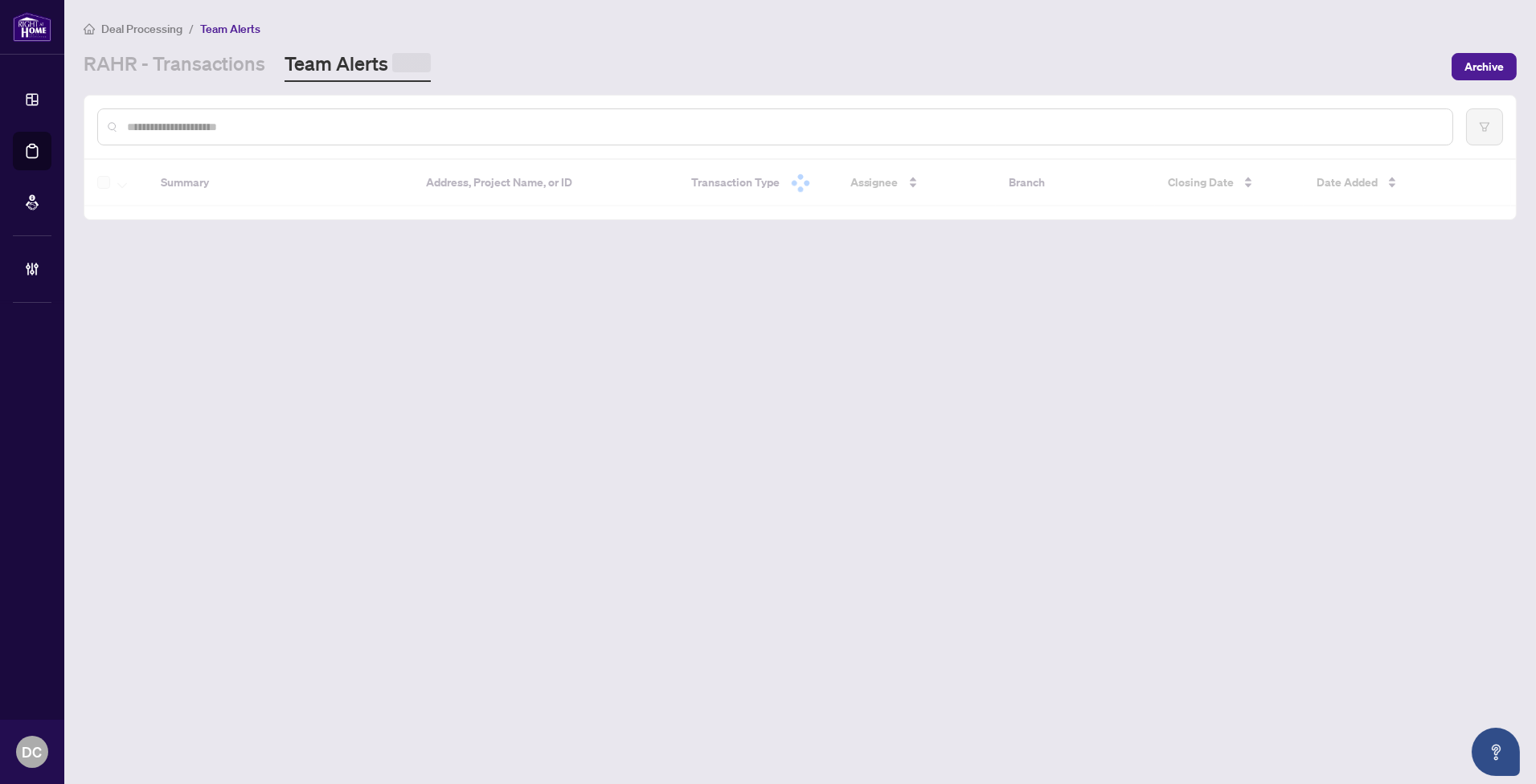
click at [334, 118] on input "text" at bounding box center [783, 127] width 1312 height 17
paste input "*******"
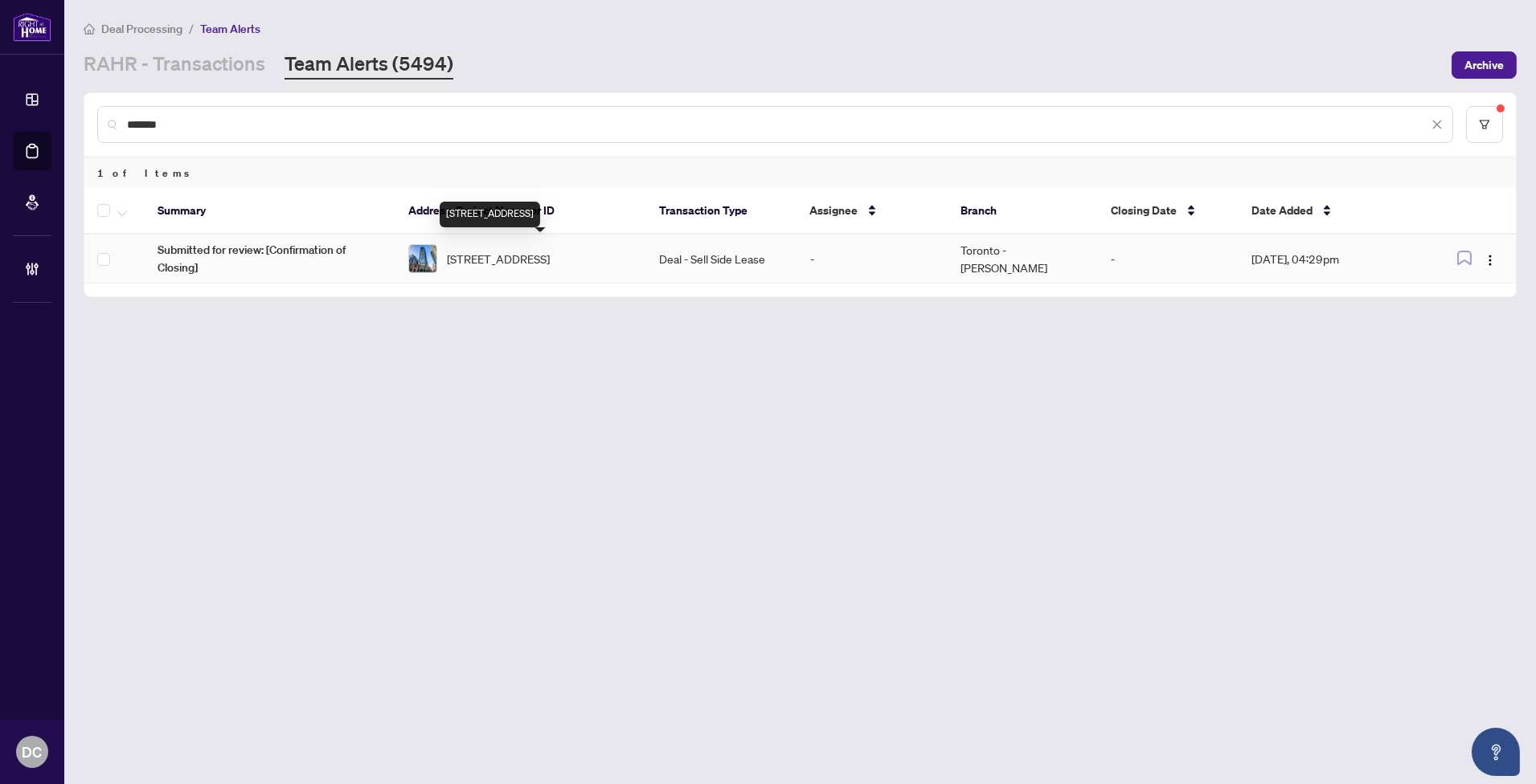
click at [536, 268] on span "4902-832 Bay St, Toronto, Ontario M5S 1Z6, Canada" at bounding box center [498, 258] width 103 height 17
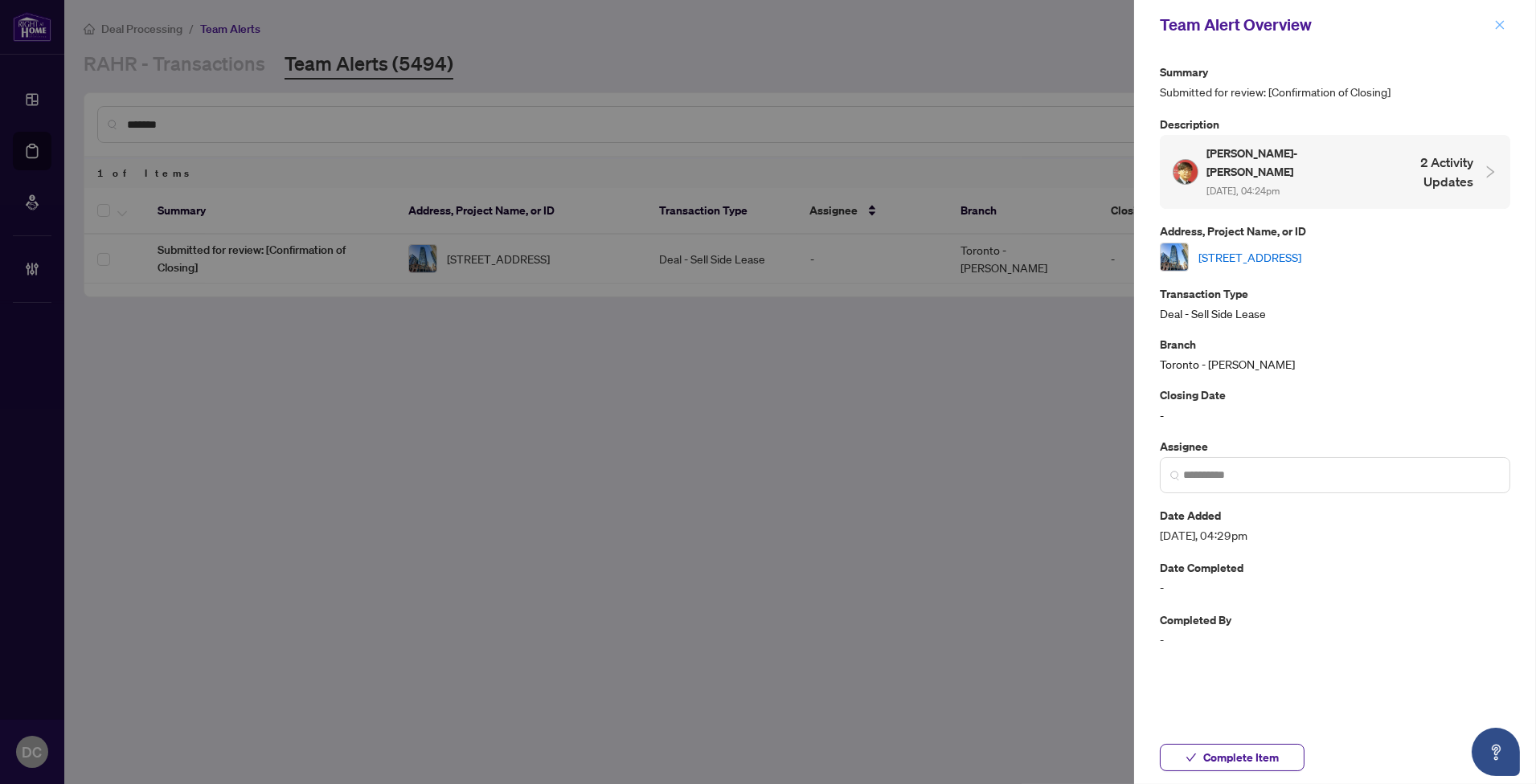
click at [1503, 22] on icon "close" at bounding box center [1499, 24] width 11 height 11
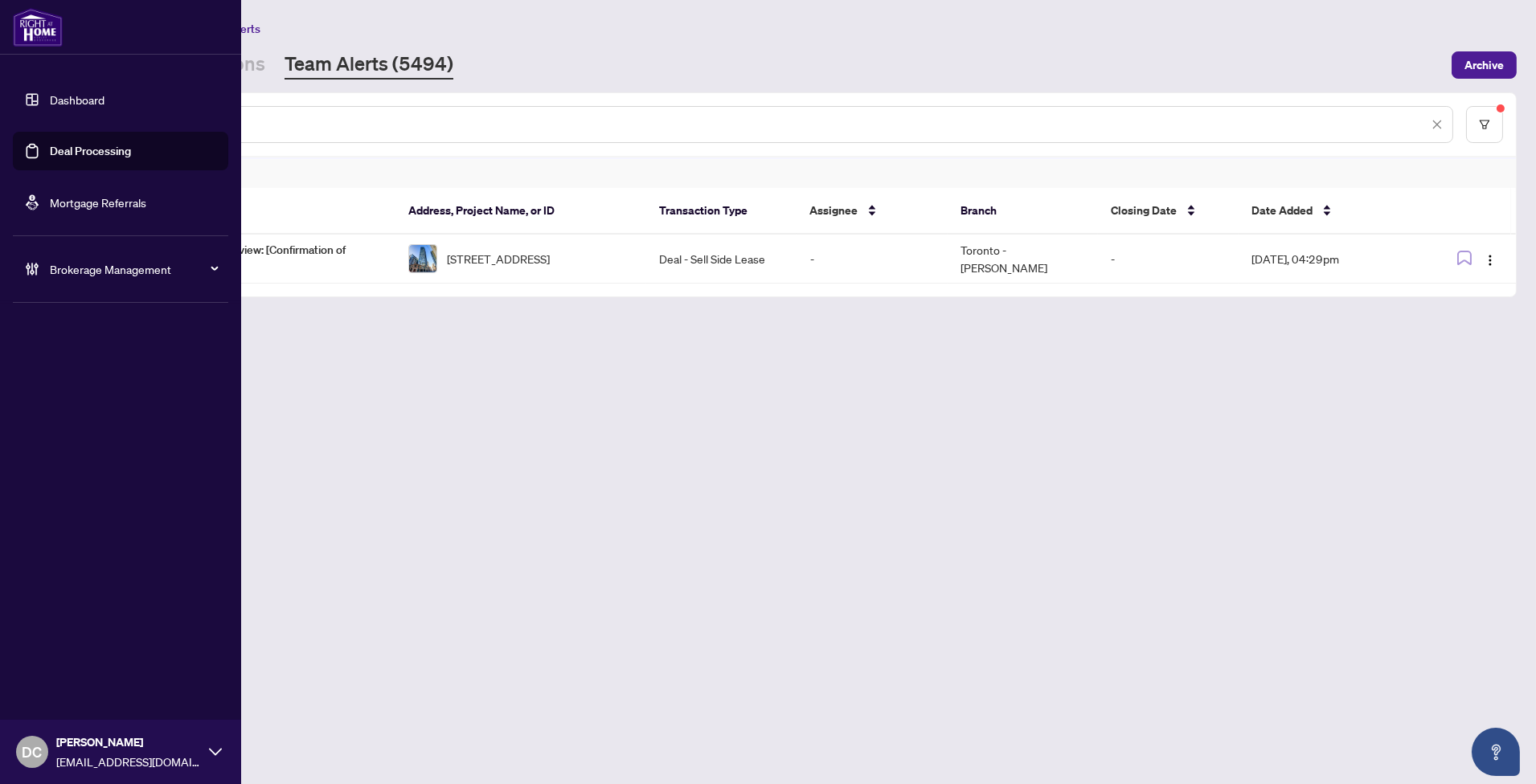
drag, startPoint x: 319, startPoint y: 123, endPoint x: 10, endPoint y: 113, distance: 309.2
click at [10, 113] on div "Dashboard Deal Processing Mortgage Referrals Brokerage Management DC Dawn Chan …" at bounding box center [768, 392] width 1536 height 784
paste input "text"
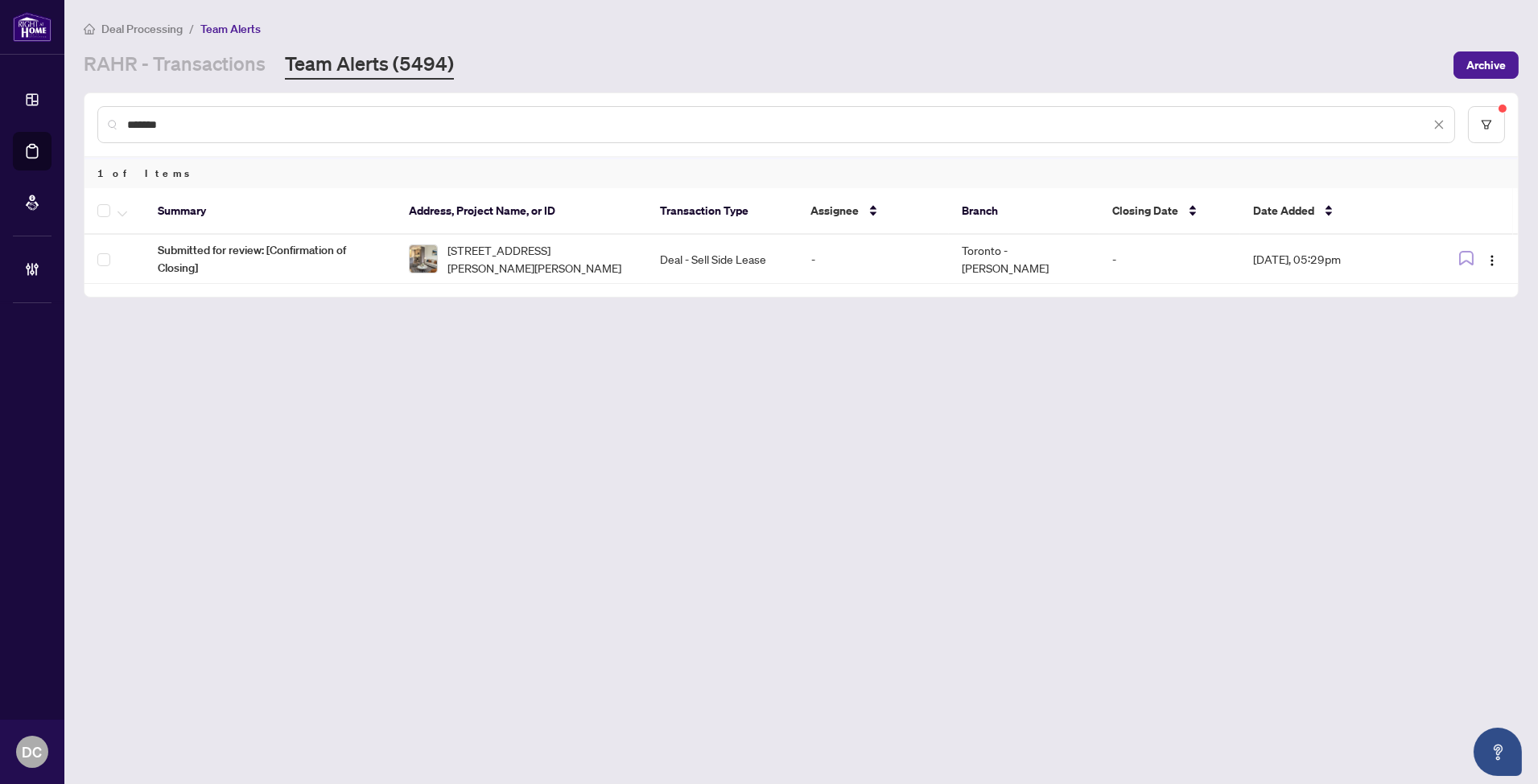
drag, startPoint x: 314, startPoint y: 126, endPoint x: 77, endPoint y: 118, distance: 237.1
click at [77, 118] on main "Deal Processing / Team Alerts RAHR - Transactions Team Alerts (5494) Archive **…" at bounding box center [801, 392] width 1473 height 784
paste input "text"
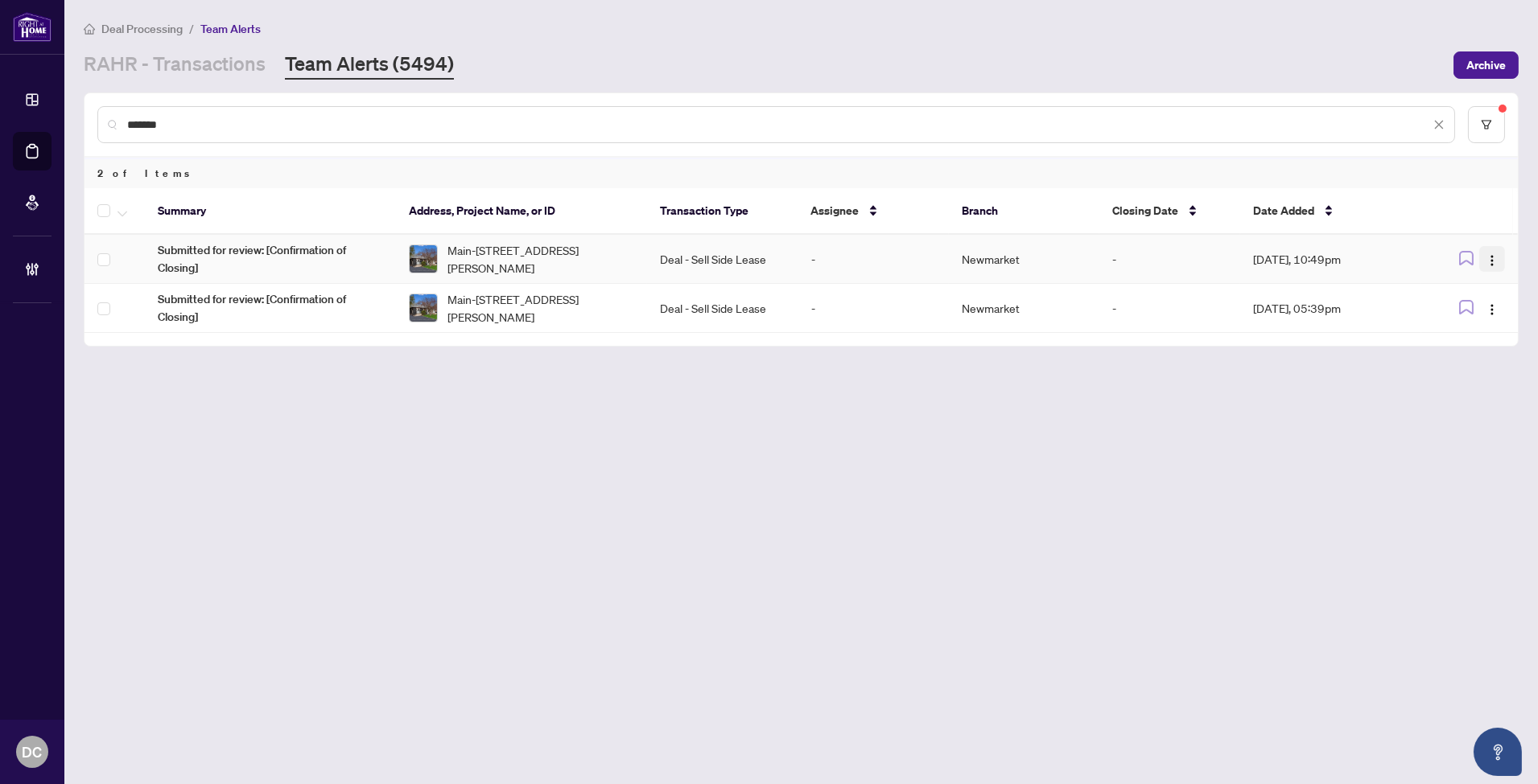
click at [1499, 253] on button "button" at bounding box center [1492, 259] width 26 height 26
click at [1477, 333] on span "Complete Item" at bounding box center [1454, 338] width 74 height 17
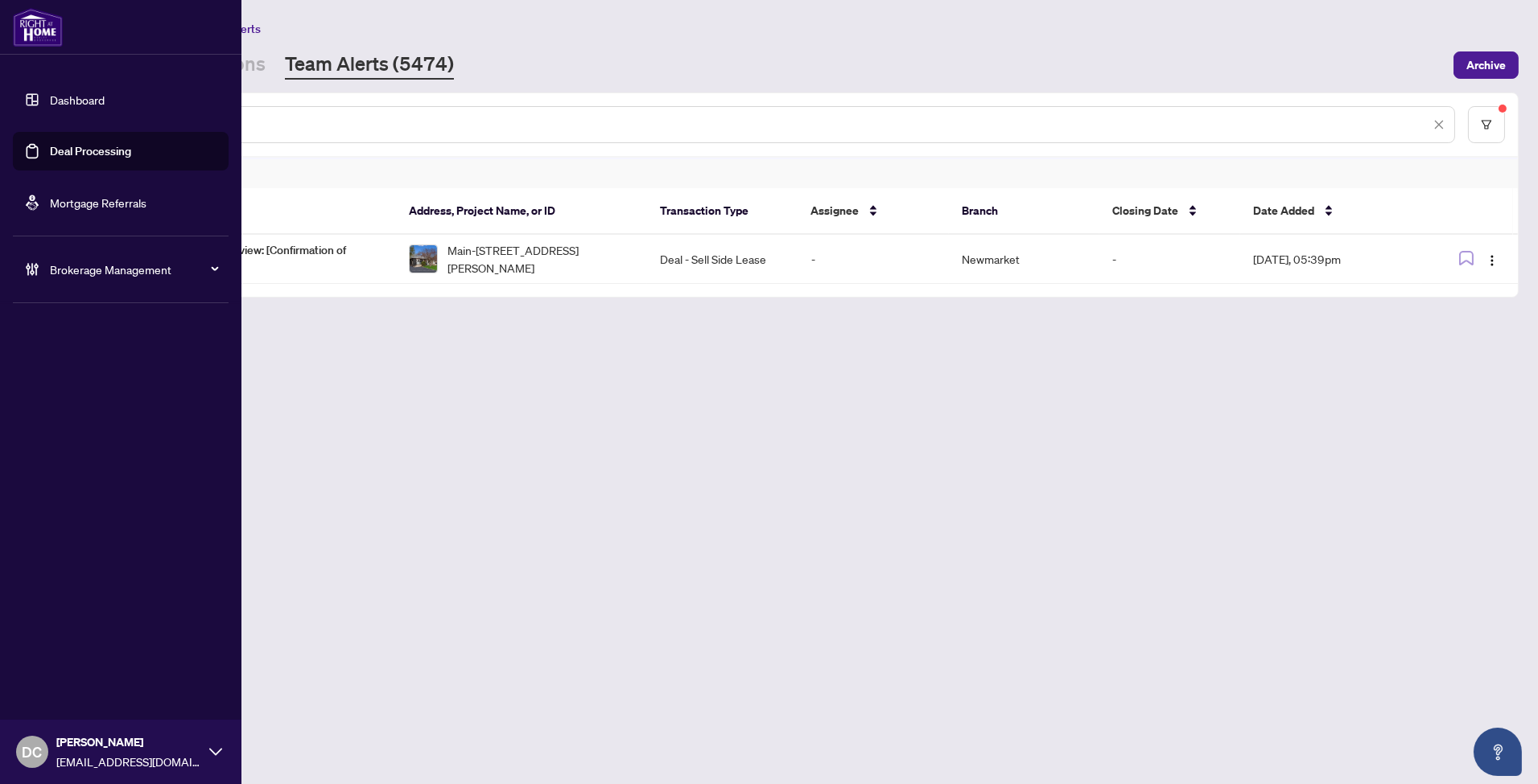
drag, startPoint x: 422, startPoint y: 118, endPoint x: 49, endPoint y: 108, distance: 373.1
click at [49, 108] on div "Dashboard Deal Processing Mortgage Referrals Brokerage Management DC Dawn Chan …" at bounding box center [769, 392] width 1538 height 784
paste input "text"
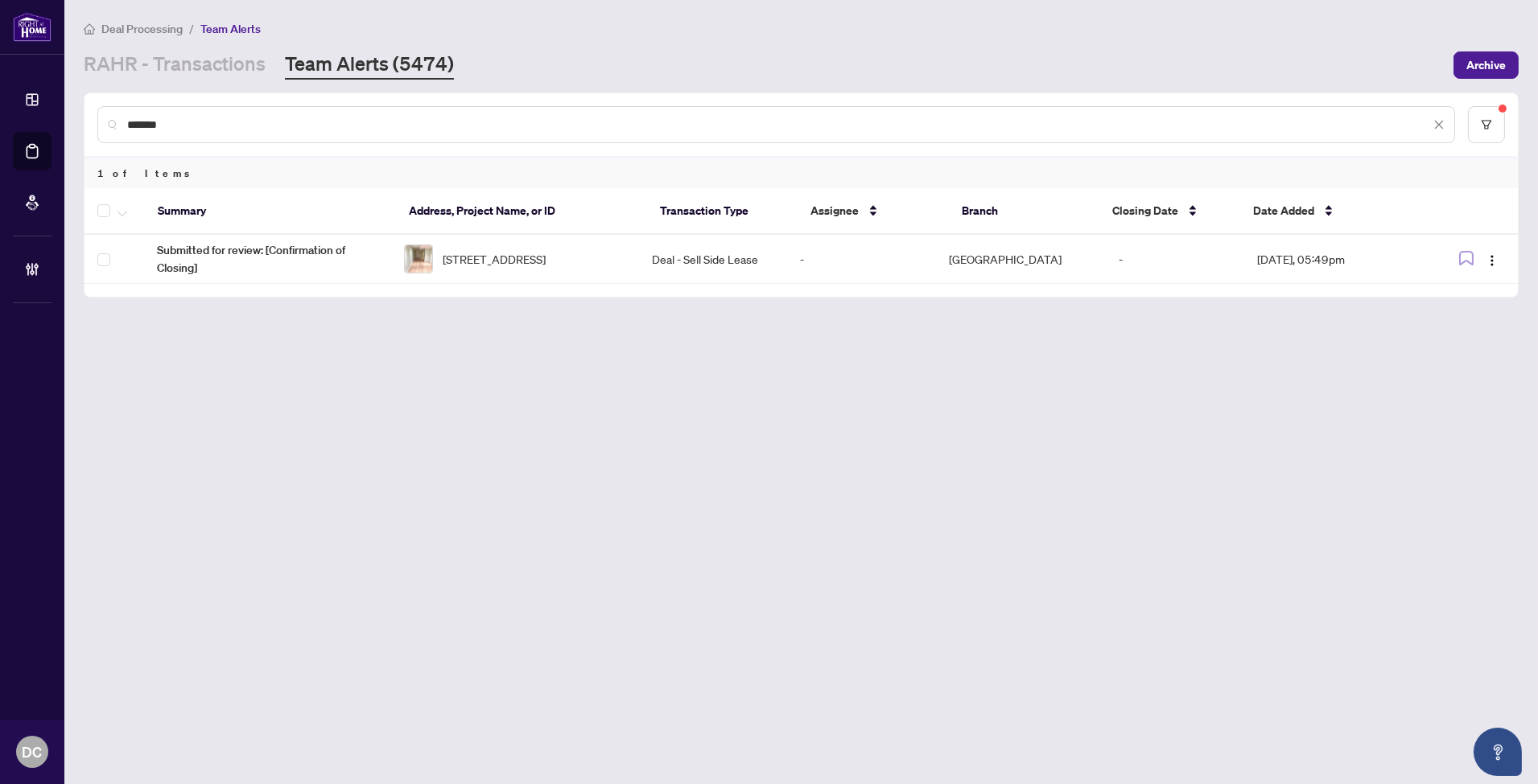
drag, startPoint x: 316, startPoint y: 129, endPoint x: 110, endPoint y: 125, distance: 206.0
click at [110, 125] on div "*******" at bounding box center [775, 125] width 1357 height 37
paste input "text"
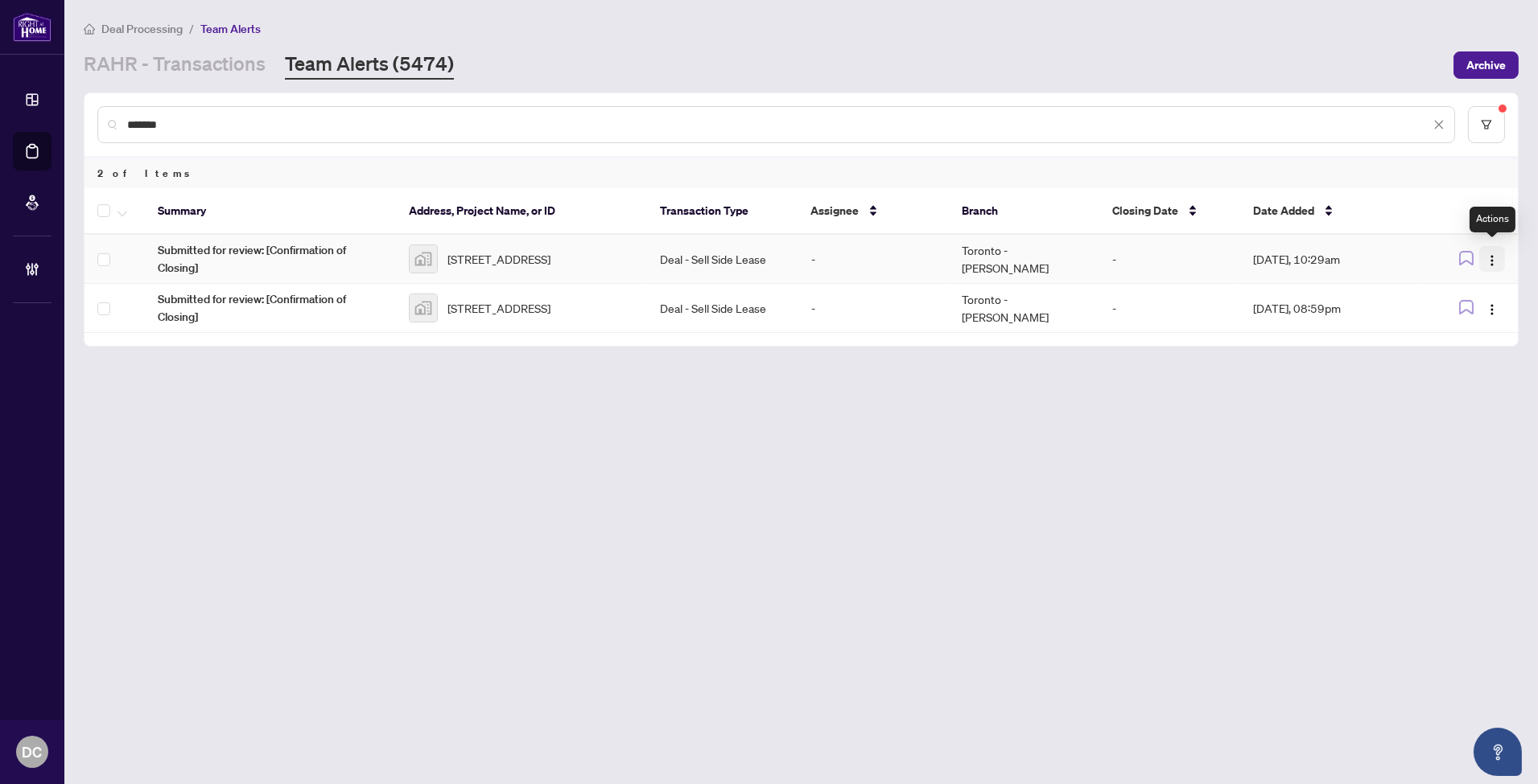
click at [1486, 263] on button "button" at bounding box center [1492, 259] width 26 height 26
click at [1474, 340] on span "Complete Item" at bounding box center [1454, 338] width 74 height 17
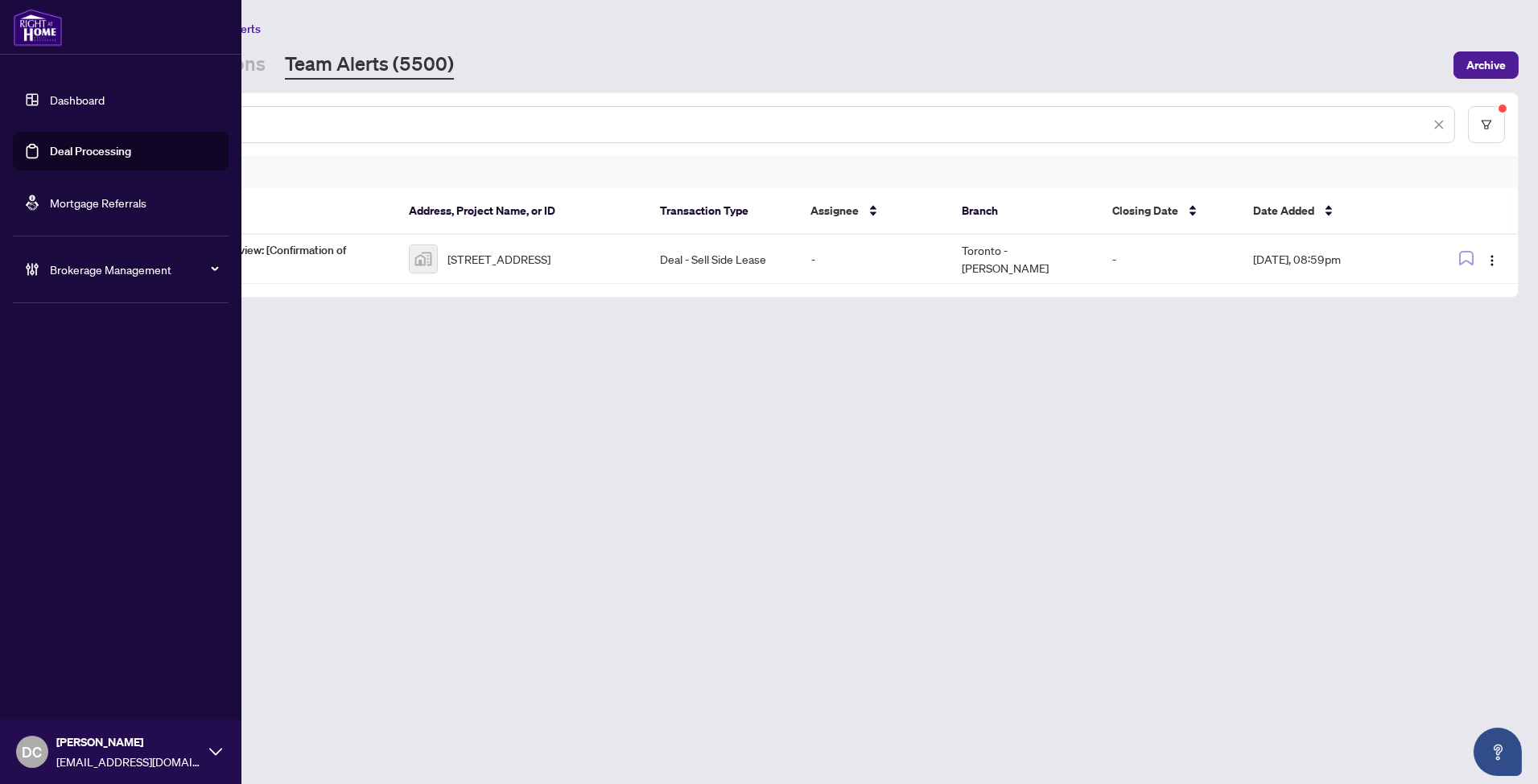
drag, startPoint x: 243, startPoint y: 121, endPoint x: 54, endPoint y: 115, distance: 189.1
click at [54, 115] on div "Dashboard Deal Processing Mortgage Referrals Brokerage Management DC Dawn Chan …" at bounding box center [769, 392] width 1538 height 784
paste input "text"
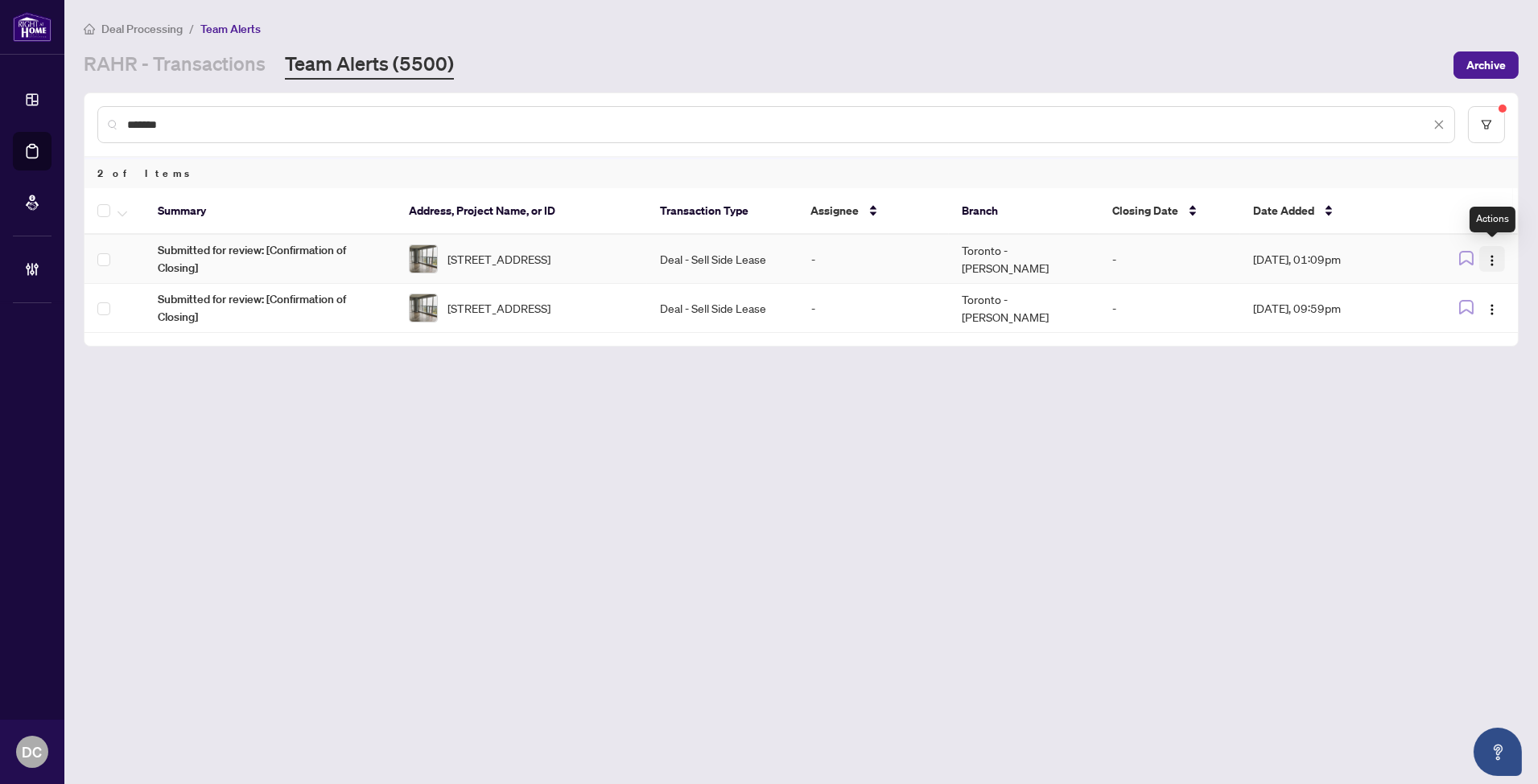
click at [1492, 254] on img "button" at bounding box center [1491, 260] width 13 height 13
click at [1473, 332] on span "Complete Item" at bounding box center [1454, 338] width 74 height 17
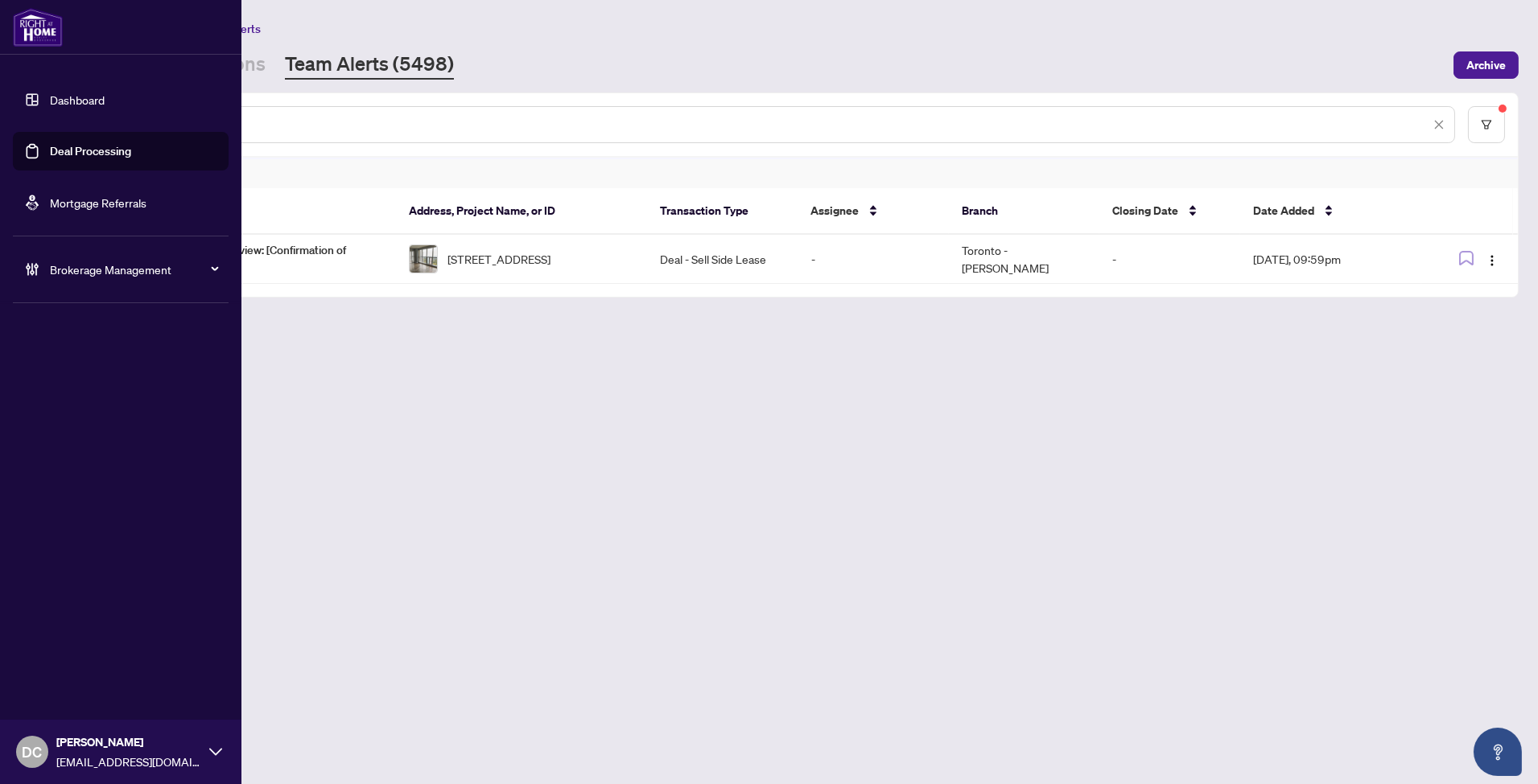
drag, startPoint x: 274, startPoint y: 116, endPoint x: 13, endPoint y: 107, distance: 261.2
click at [13, 107] on div "Dashboard Deal Processing Mortgage Referrals Brokerage Management DC Dawn Chan …" at bounding box center [769, 392] width 1538 height 784
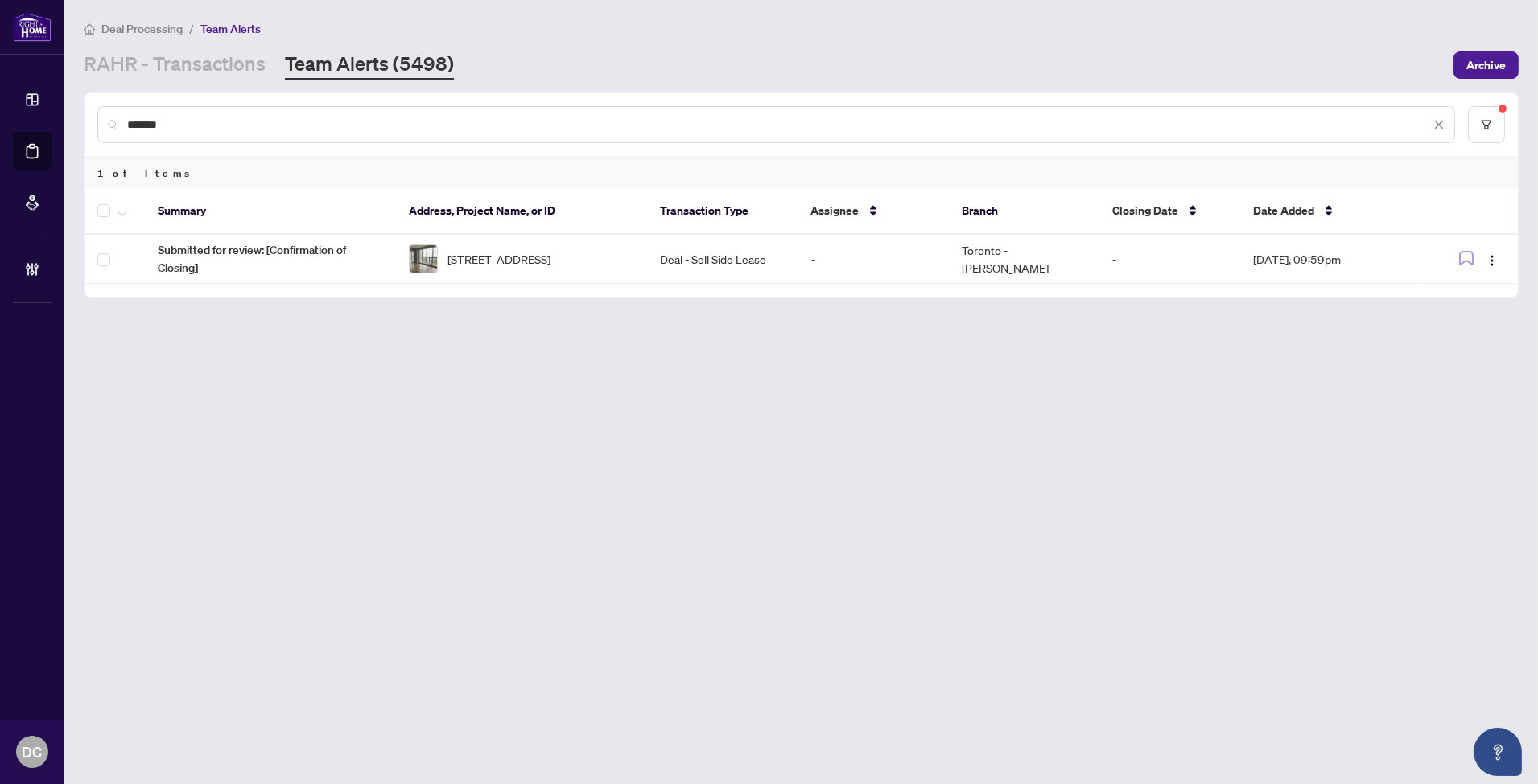
paste input "text"
drag, startPoint x: 301, startPoint y: 123, endPoint x: 80, endPoint y: 113, distance: 221.2
click at [80, 113] on main "Deal Processing / Team Alerts RAHR - Transactions Team Alerts (5498) Archive **…" at bounding box center [801, 392] width 1473 height 784
paste input "text"
drag, startPoint x: 210, startPoint y: 119, endPoint x: -42, endPoint y: 114, distance: 252.0
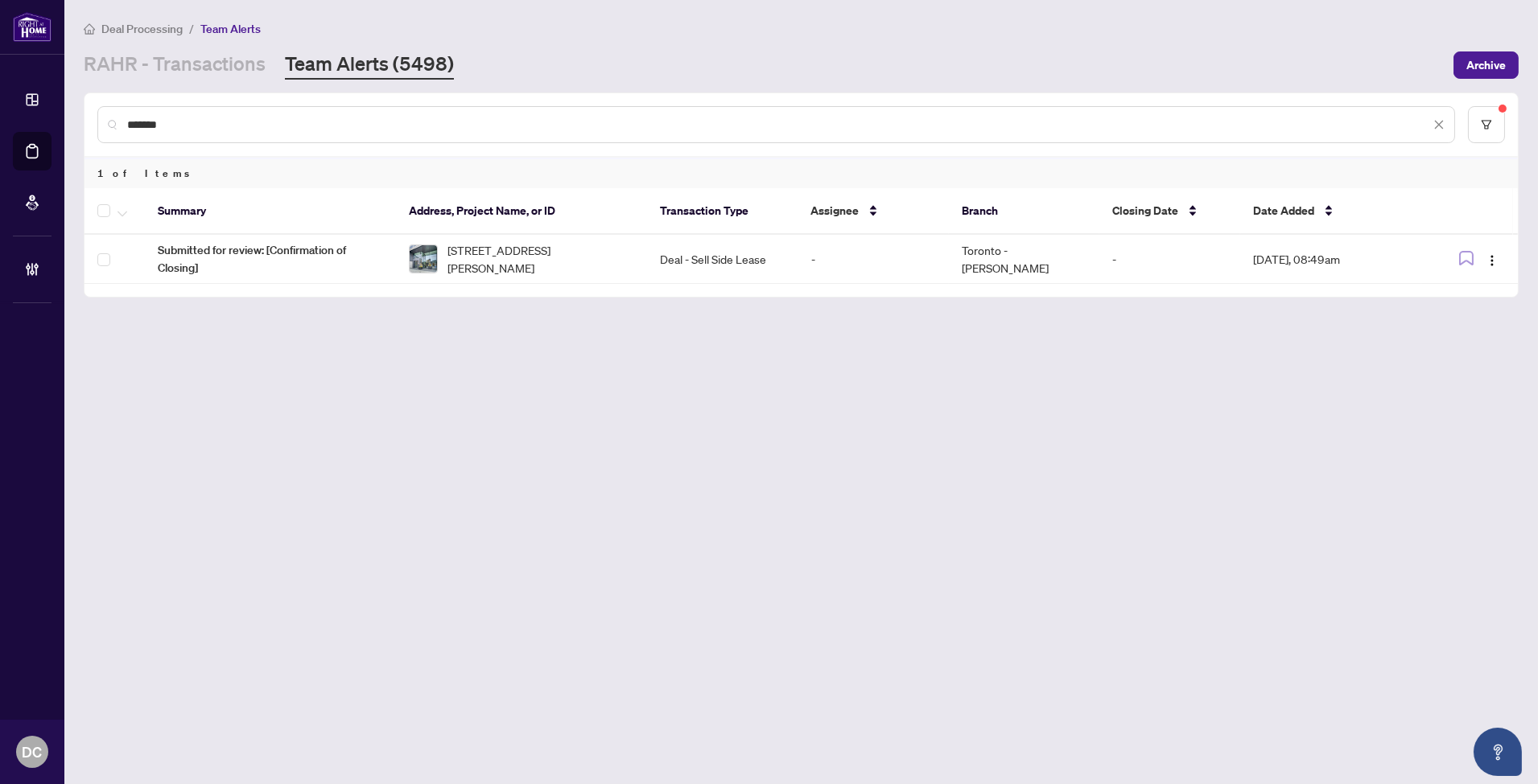
click at [0, 114] on html "**********" at bounding box center [769, 392] width 1538 height 784
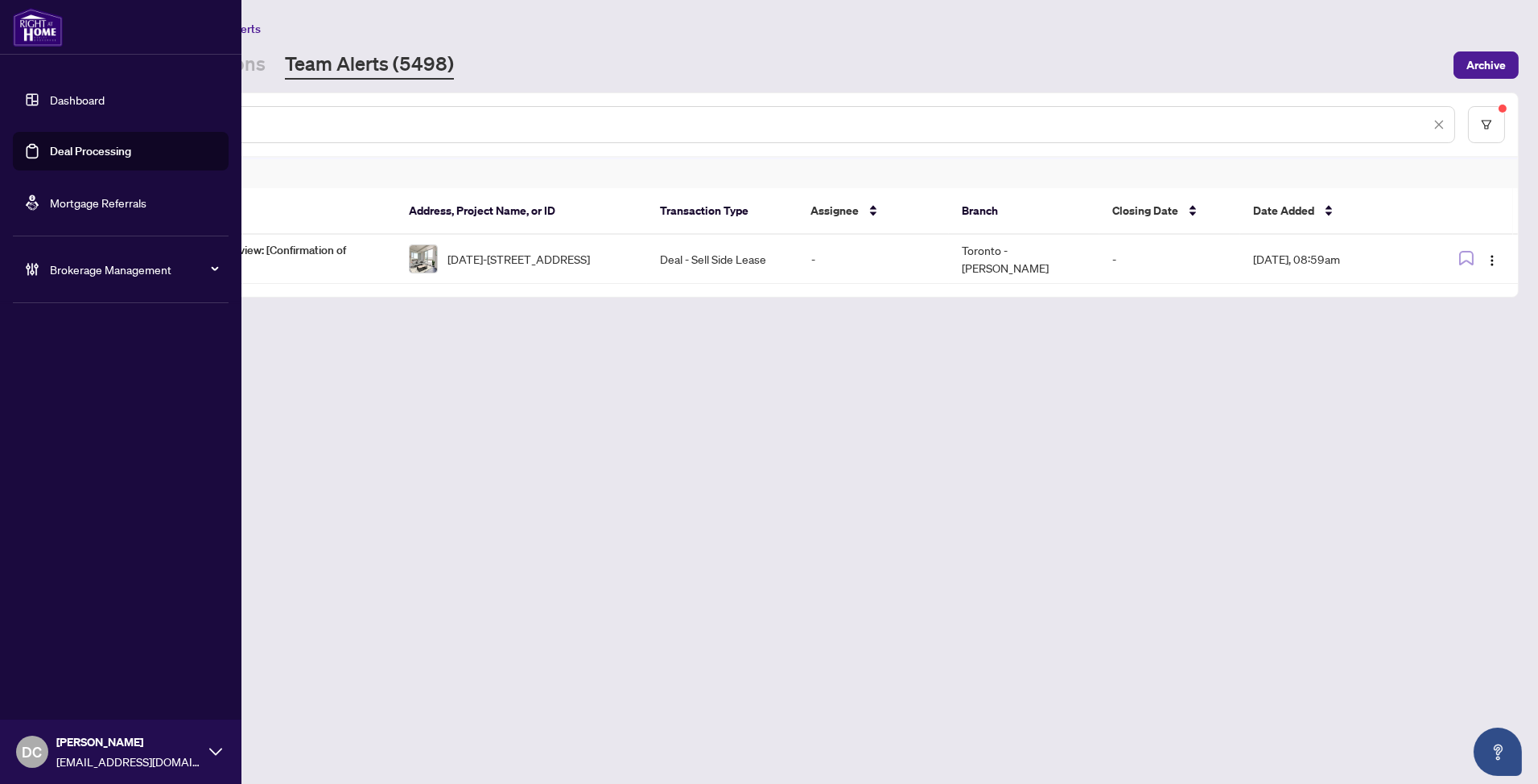
drag, startPoint x: 177, startPoint y: 122, endPoint x: 52, endPoint y: 113, distance: 125.3
click at [52, 113] on div "Dashboard Deal Processing Mortgage Referrals Brokerage Management DC Dawn Chan …" at bounding box center [769, 392] width 1538 height 784
paste input "***"
drag, startPoint x: 210, startPoint y: 123, endPoint x: 54, endPoint y: 110, distance: 156.5
click at [54, 110] on div "Dashboard Deal Processing Mortgage Referrals Brokerage Management DC Dawn Chan …" at bounding box center [769, 392] width 1538 height 784
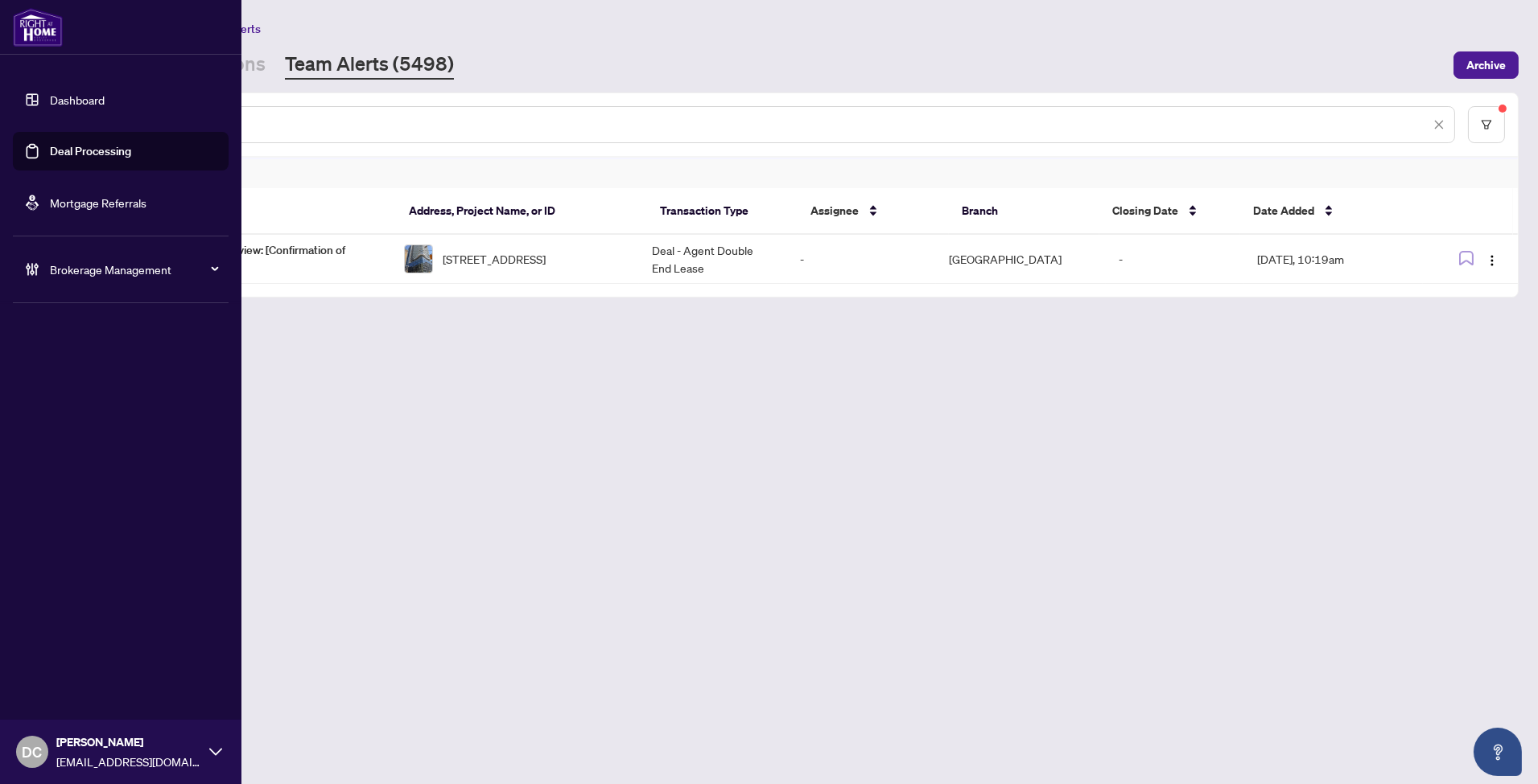
paste input "text"
drag, startPoint x: 310, startPoint y: 121, endPoint x: 52, endPoint y: 121, distance: 258.0
click at [52, 121] on div "Dashboard Deal Processing Mortgage Referrals Brokerage Management DC Dawn Chan …" at bounding box center [769, 392] width 1538 height 784
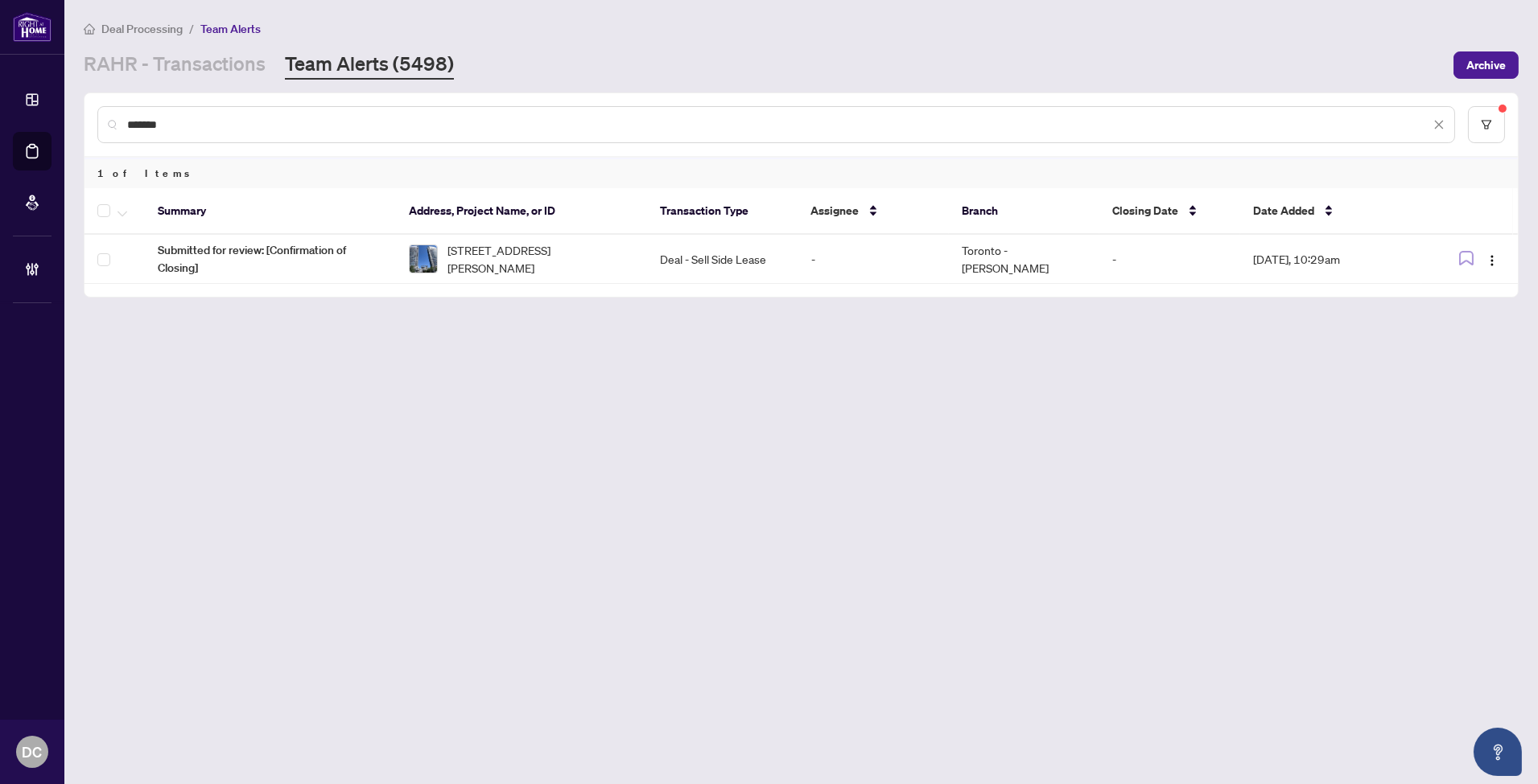
paste input "text"
drag, startPoint x: 229, startPoint y: 114, endPoint x: 100, endPoint y: 111, distance: 129.0
click at [100, 111] on div "*******" at bounding box center [775, 125] width 1357 height 37
paste input "text"
type input "*******"
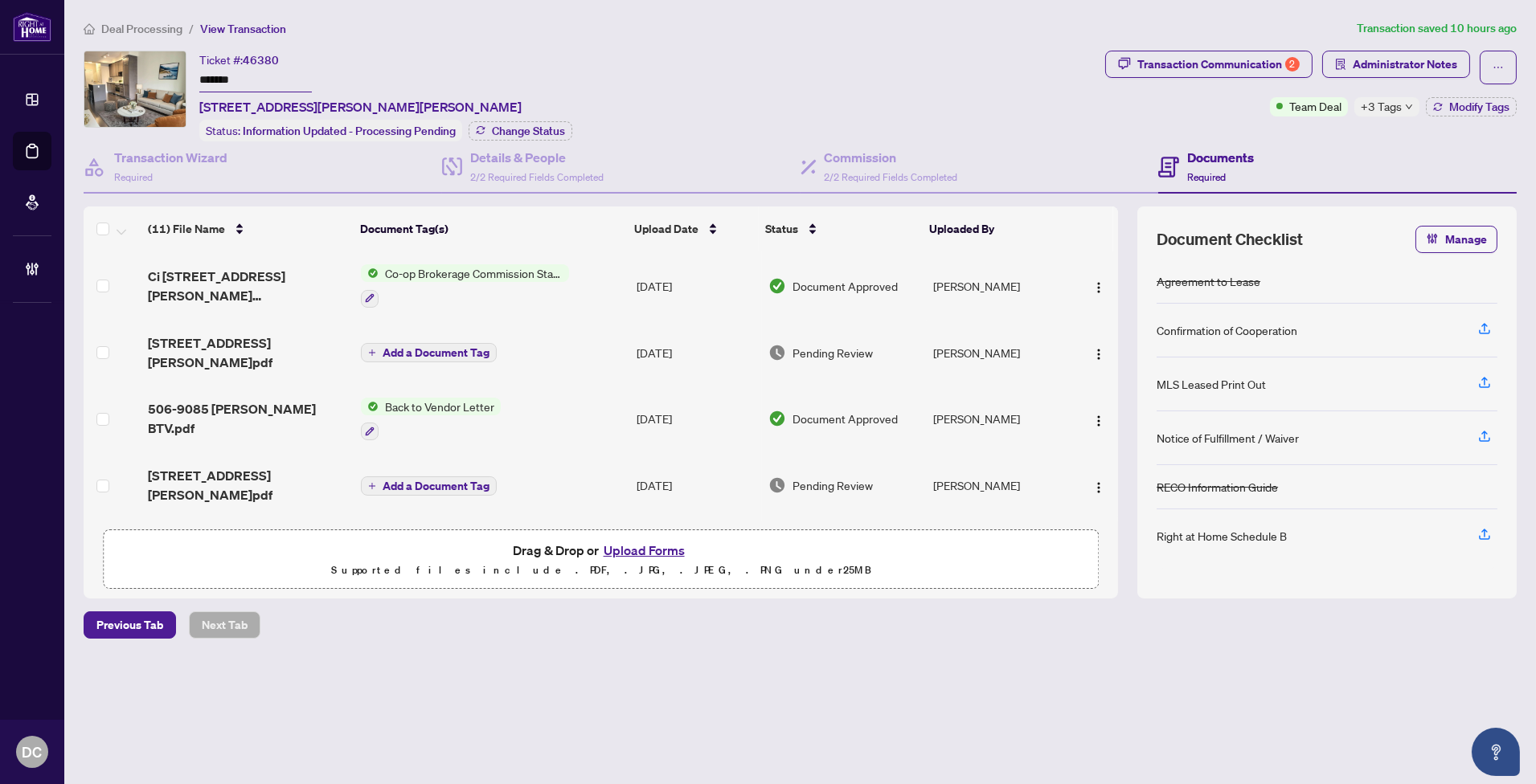
drag, startPoint x: 269, startPoint y: 75, endPoint x: 125, endPoint y: 81, distance: 144.1
click at [125, 81] on div "Ticket #: 46380 ******* [STREET_ADDRESS][PERSON_NAME][PERSON_NAME] Status: Info…" at bounding box center [591, 96] width 1015 height 91
click at [543, 131] on span "Change Status" at bounding box center [528, 131] width 73 height 11
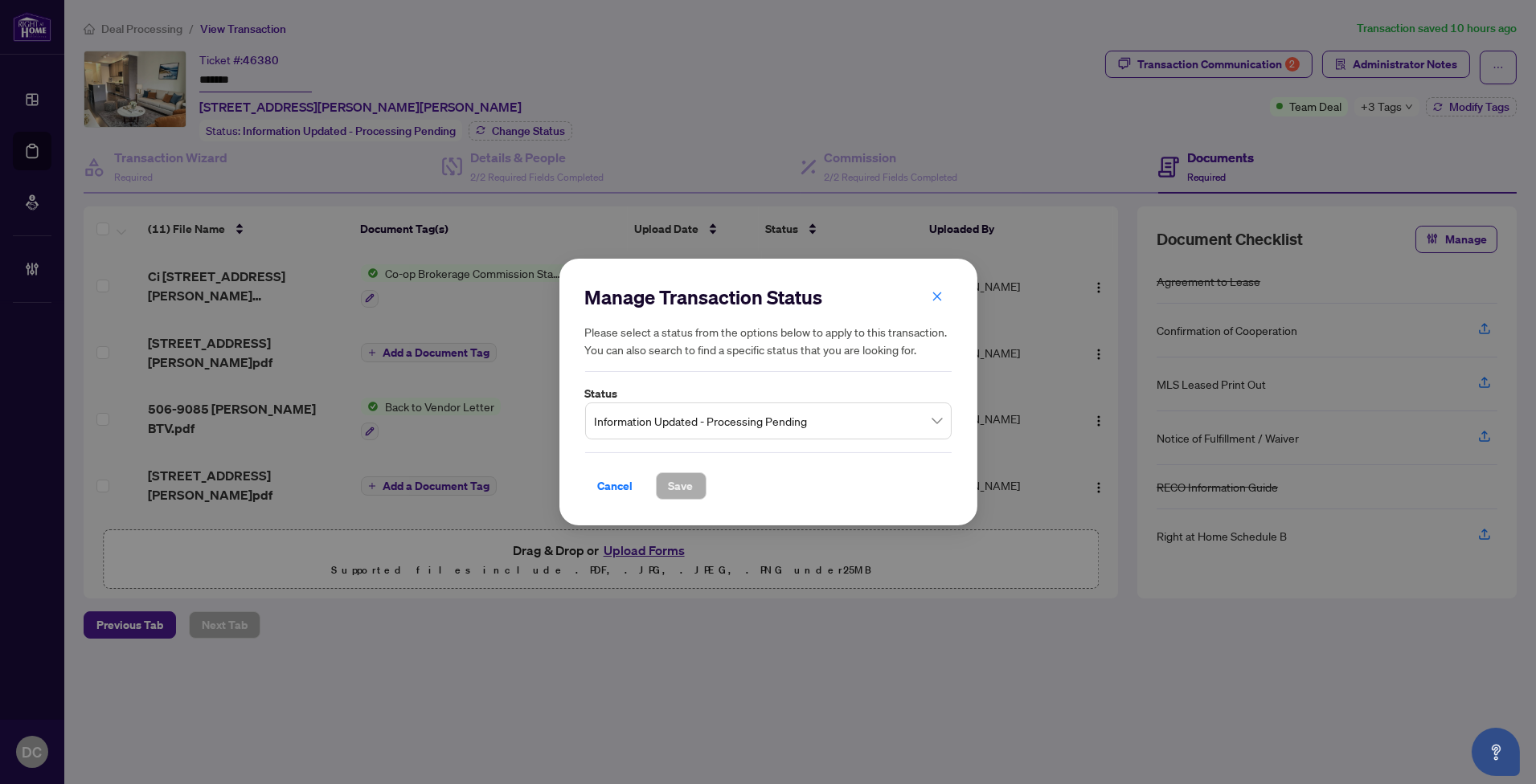
click at [868, 437] on input "search" at bounding box center [761, 423] width 333 height 35
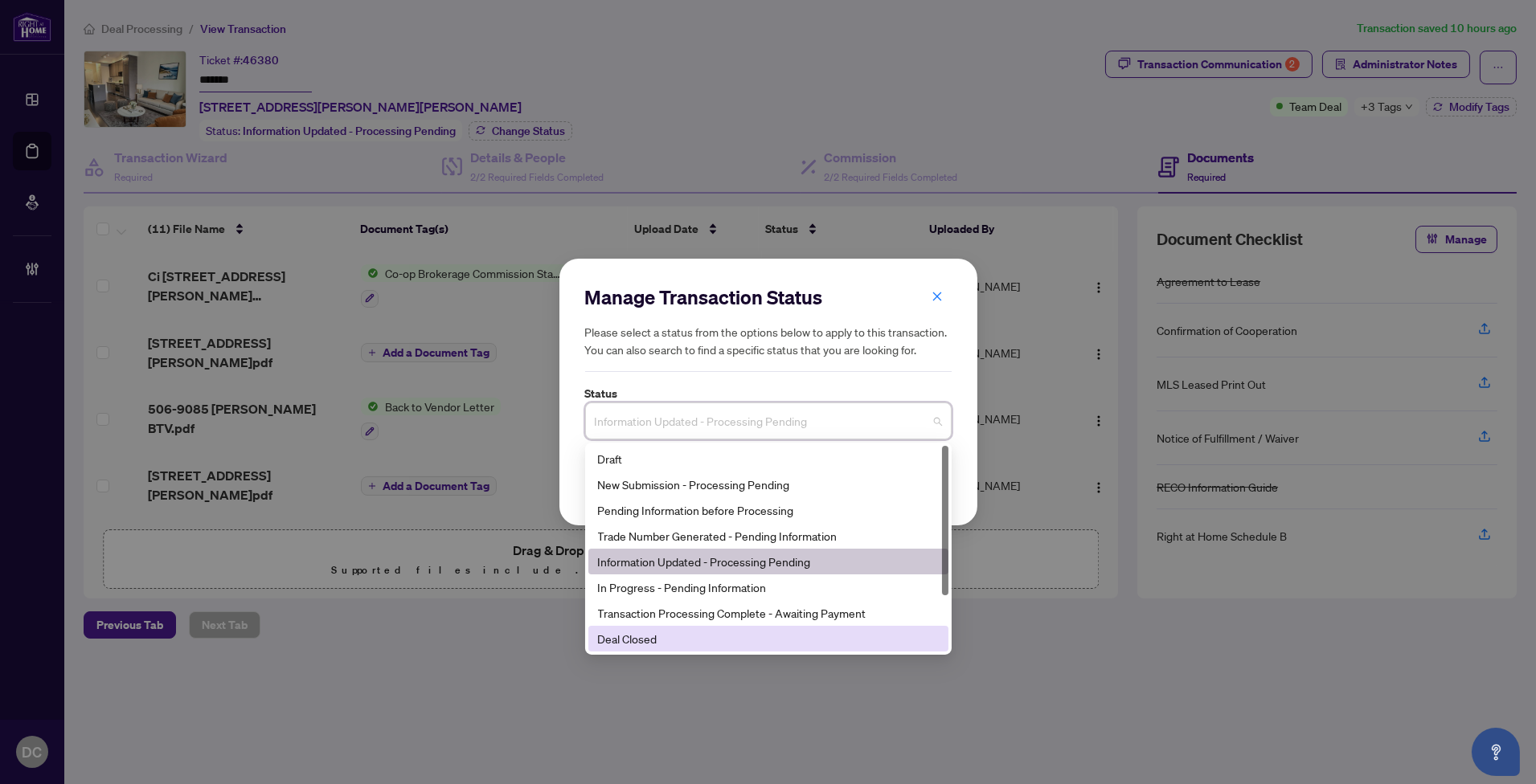
click at [680, 634] on div "Deal Closed" at bounding box center [768, 639] width 341 height 17
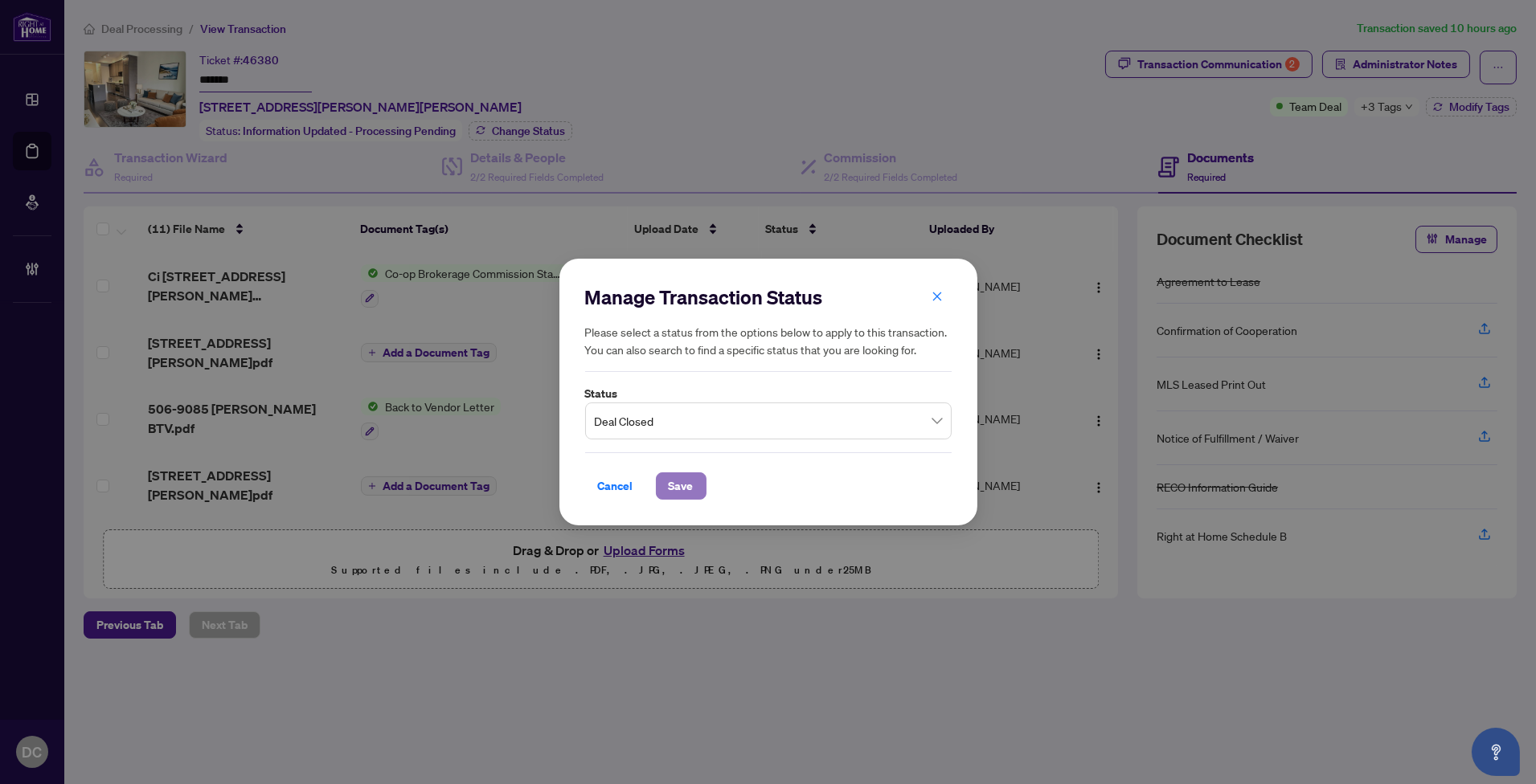
click at [672, 484] on span "Save" at bounding box center [681, 487] width 25 height 26
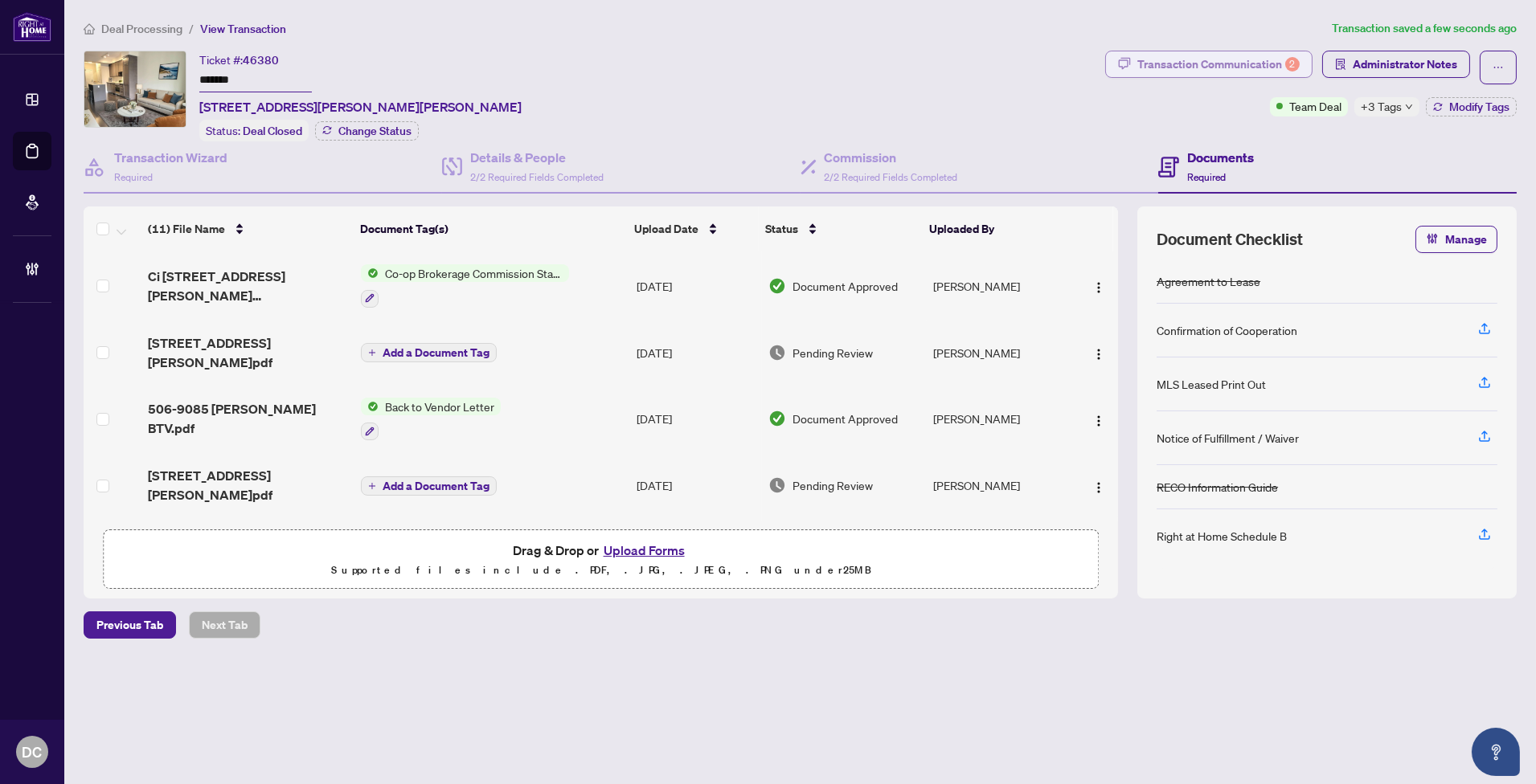
click at [1268, 64] on div "Transaction Communication 2" at bounding box center [1219, 65] width 163 height 26
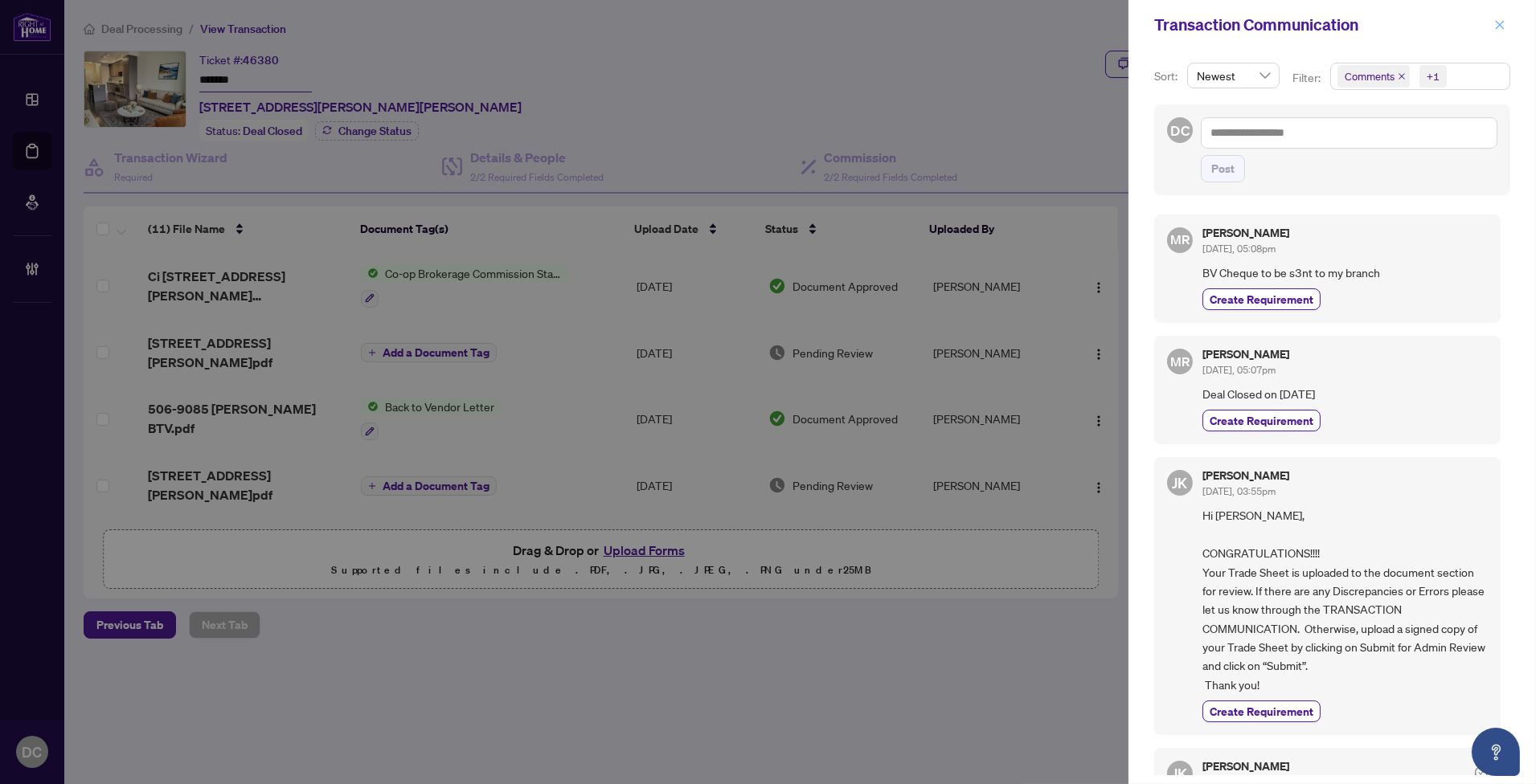
click at [1496, 26] on icon "close" at bounding box center [1499, 24] width 11 height 11
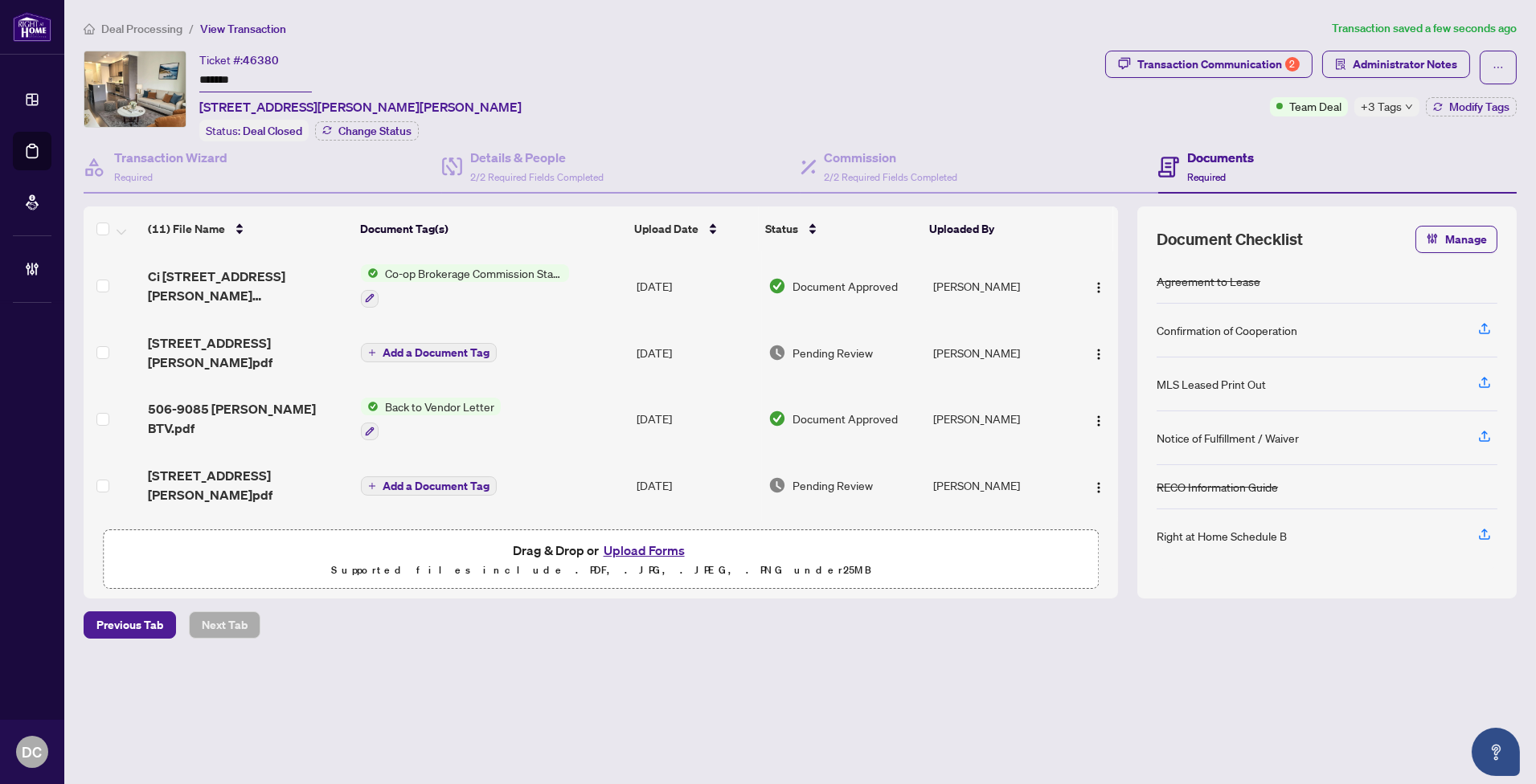
click at [654, 284] on td "[DATE]" at bounding box center [696, 286] width 131 height 69
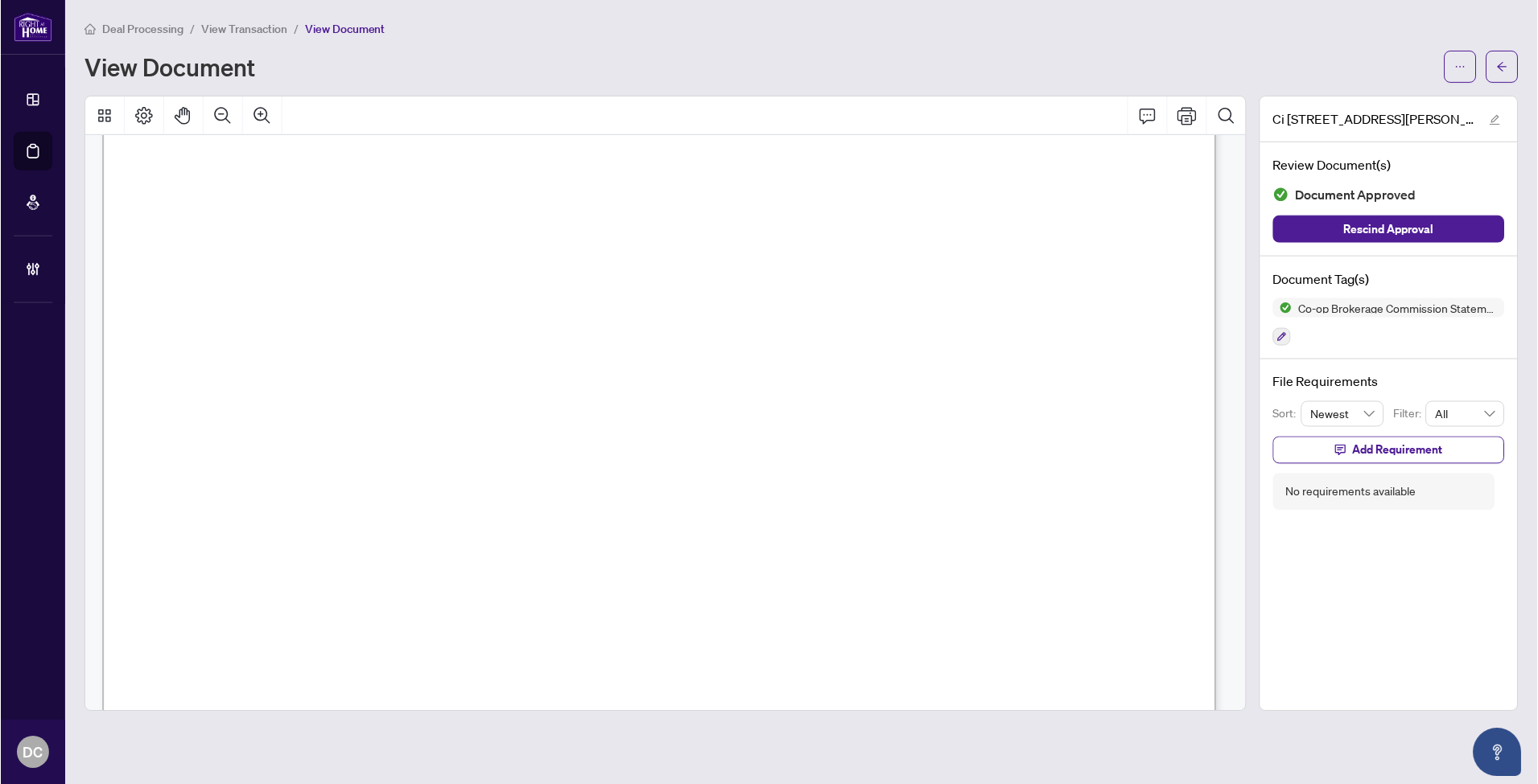
scroll to position [268, 0]
click at [1508, 81] on button "button" at bounding box center [1502, 67] width 32 height 32
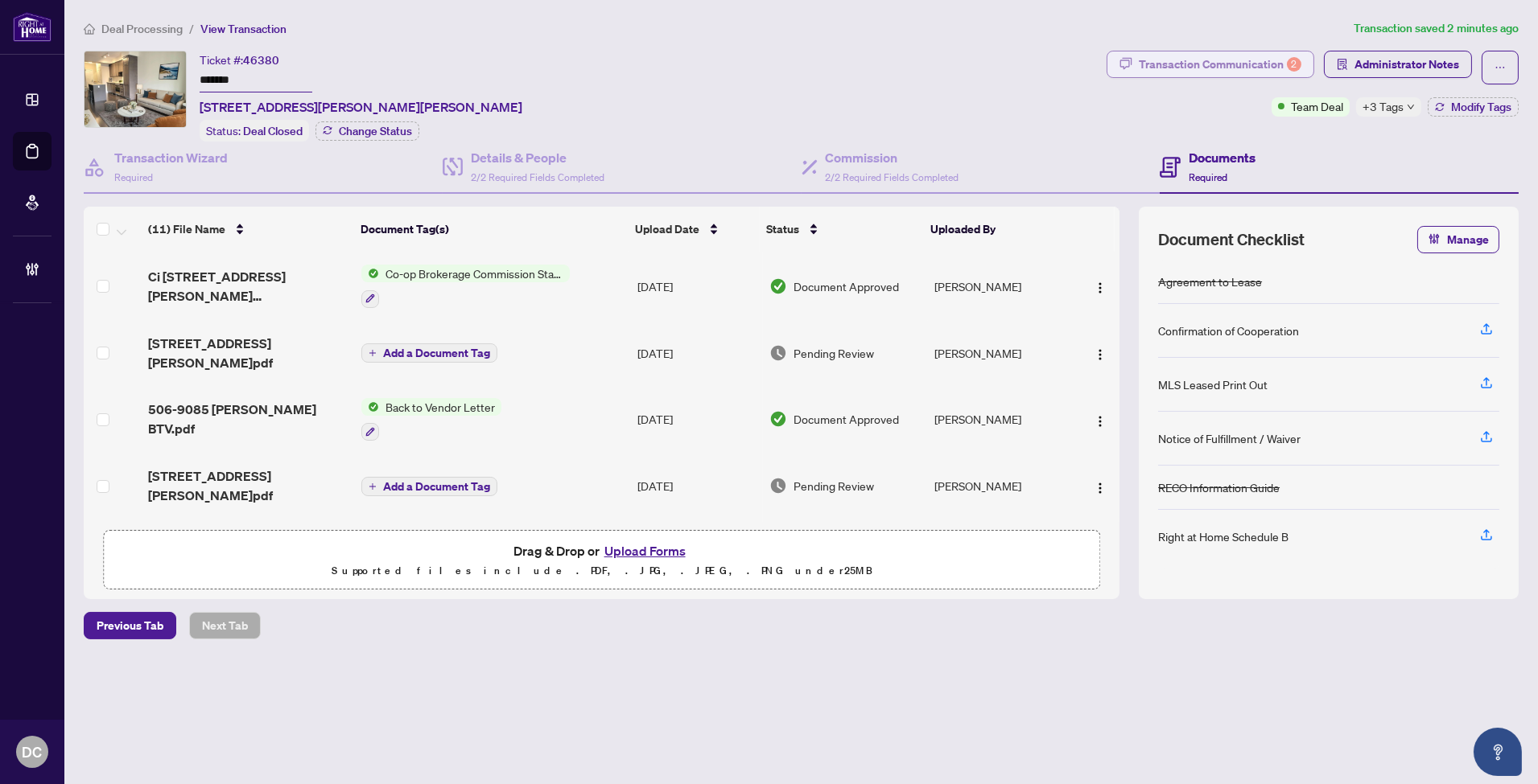
click at [1260, 57] on div "Transaction Communication 2" at bounding box center [1220, 65] width 163 height 26
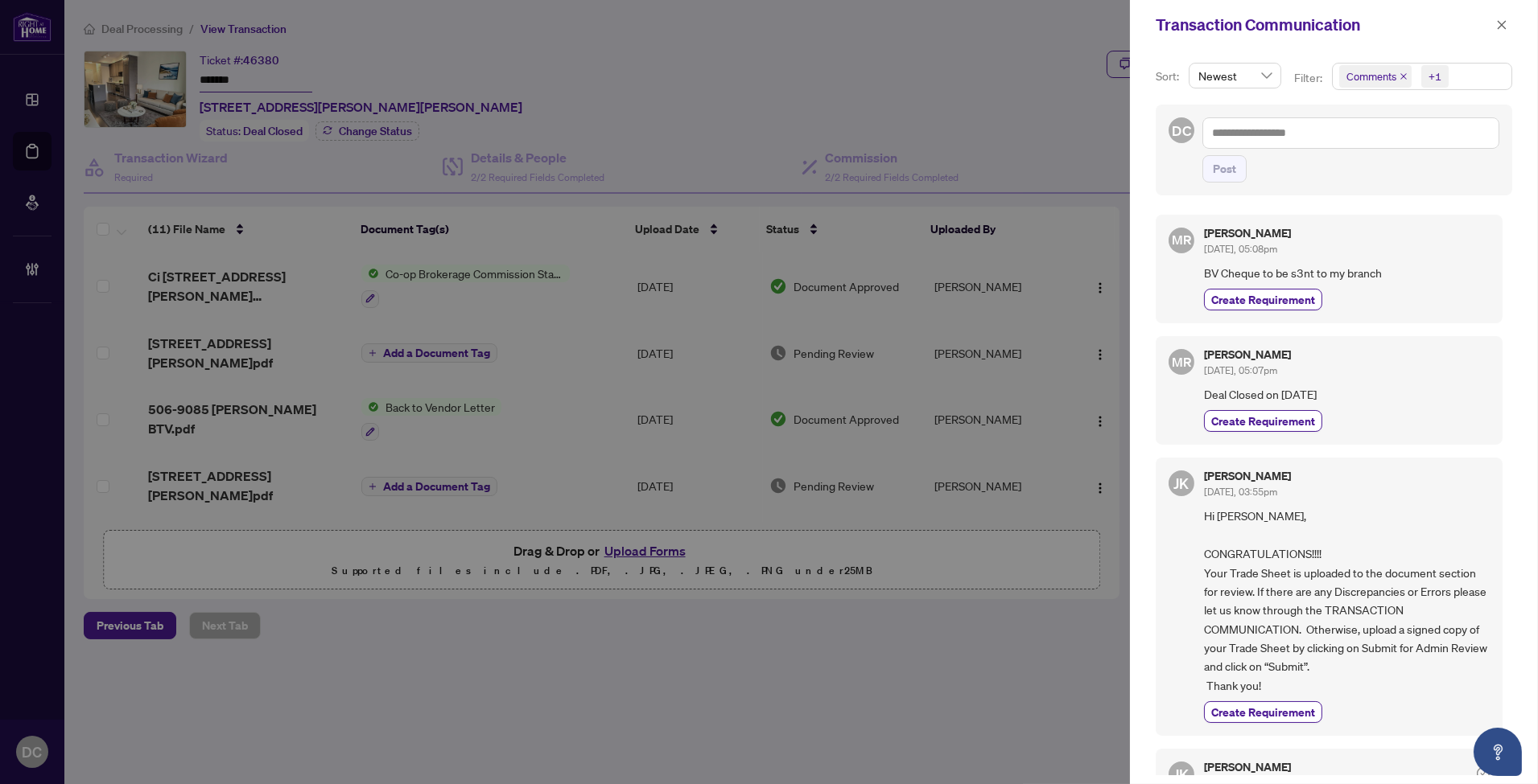
click at [1470, 82] on span "Comments +1" at bounding box center [1422, 76] width 178 height 26
click at [1421, 143] on span "Comments" at bounding box center [1428, 144] width 143 height 19
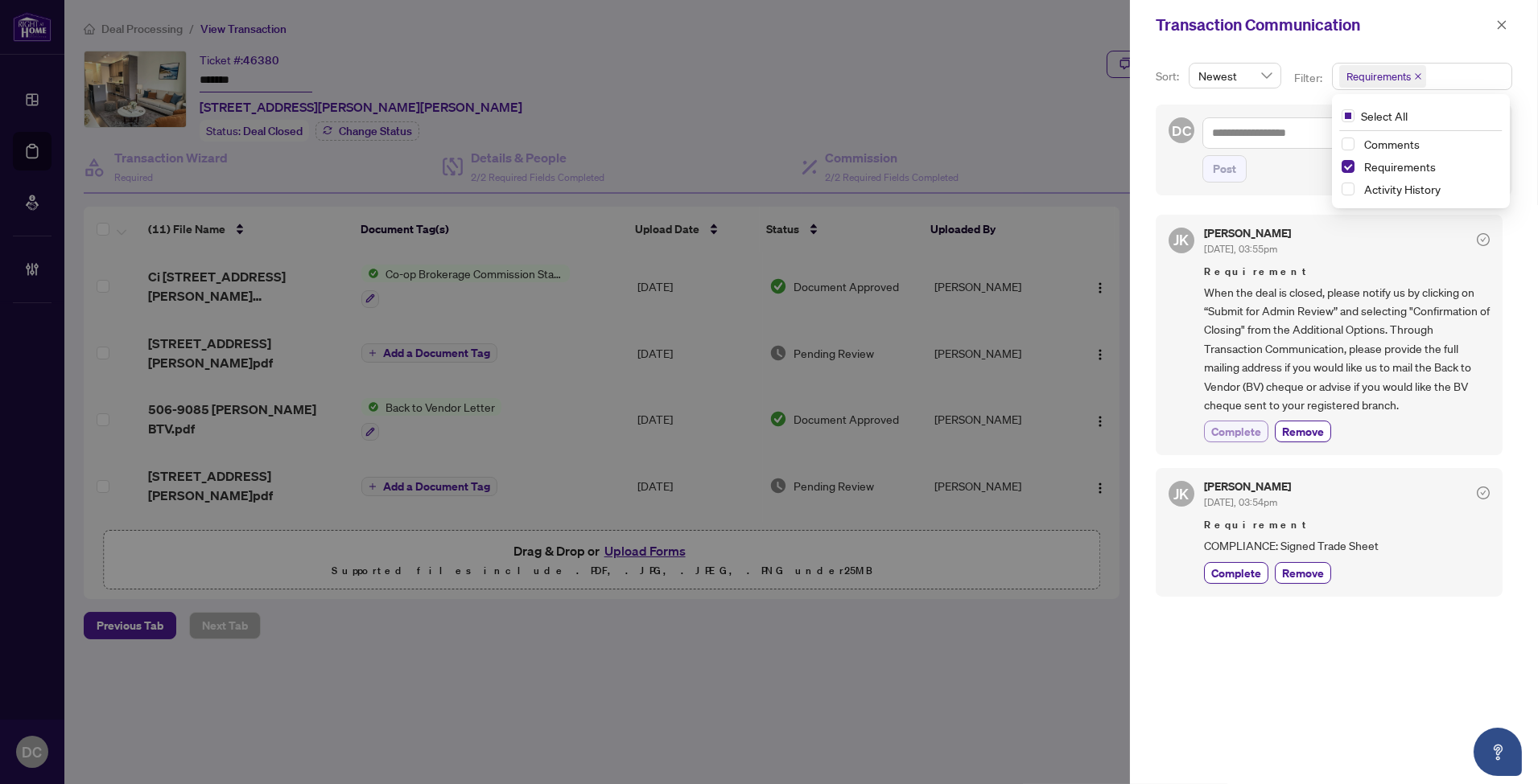
click at [1237, 430] on span "Complete" at bounding box center [1236, 432] width 50 height 17
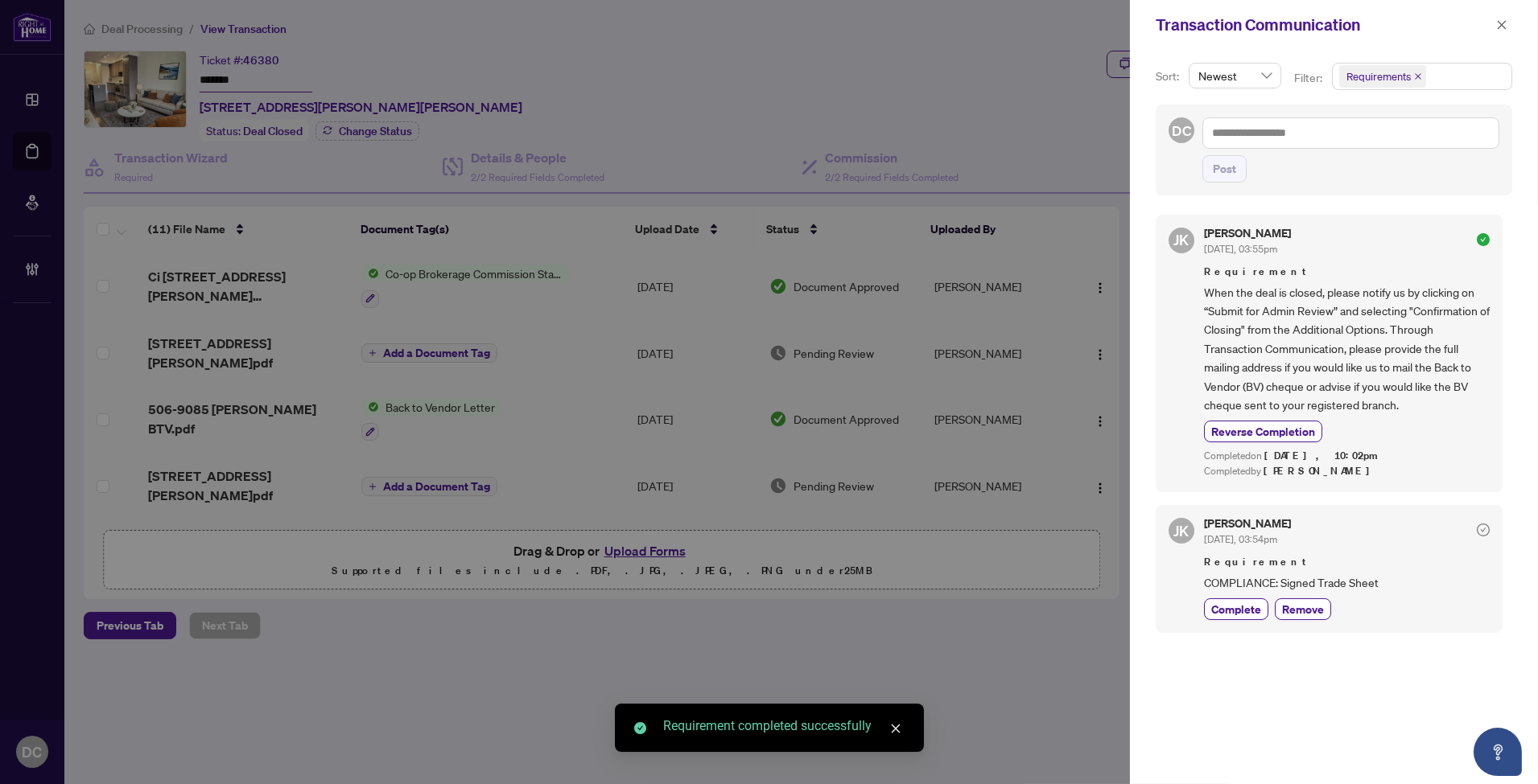
drag, startPoint x: 1491, startPoint y: 29, endPoint x: 1311, endPoint y: 9, distance: 181.1
click at [1491, 28] on button "button" at bounding box center [1502, 25] width 21 height 19
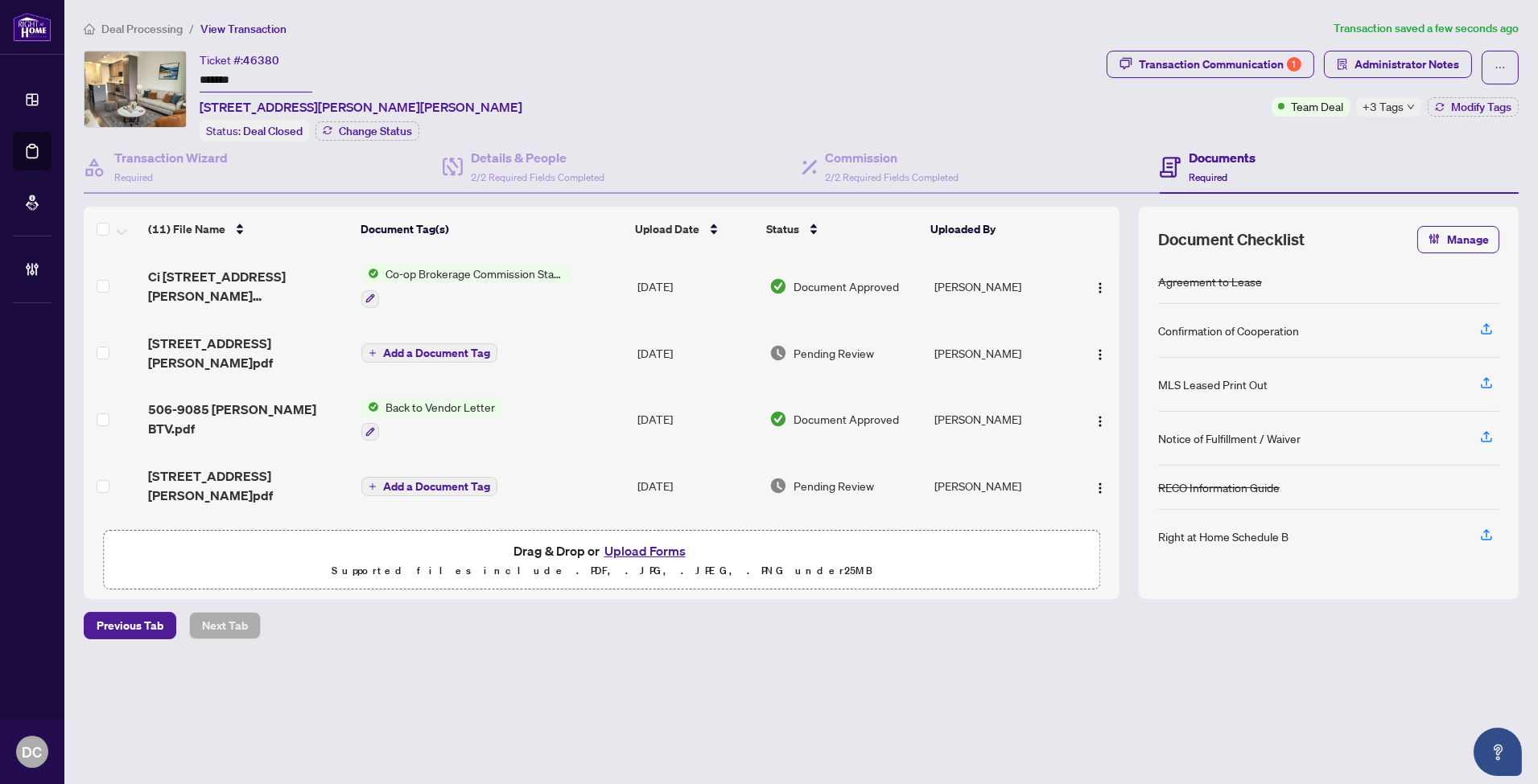
click at [1398, 106] on span "+3 Tags" at bounding box center [1382, 106] width 41 height 18
click at [1277, 142] on div "Documents Required" at bounding box center [1339, 168] width 359 height 52
click at [1448, 103] on button "Modify Tags" at bounding box center [1472, 106] width 91 height 19
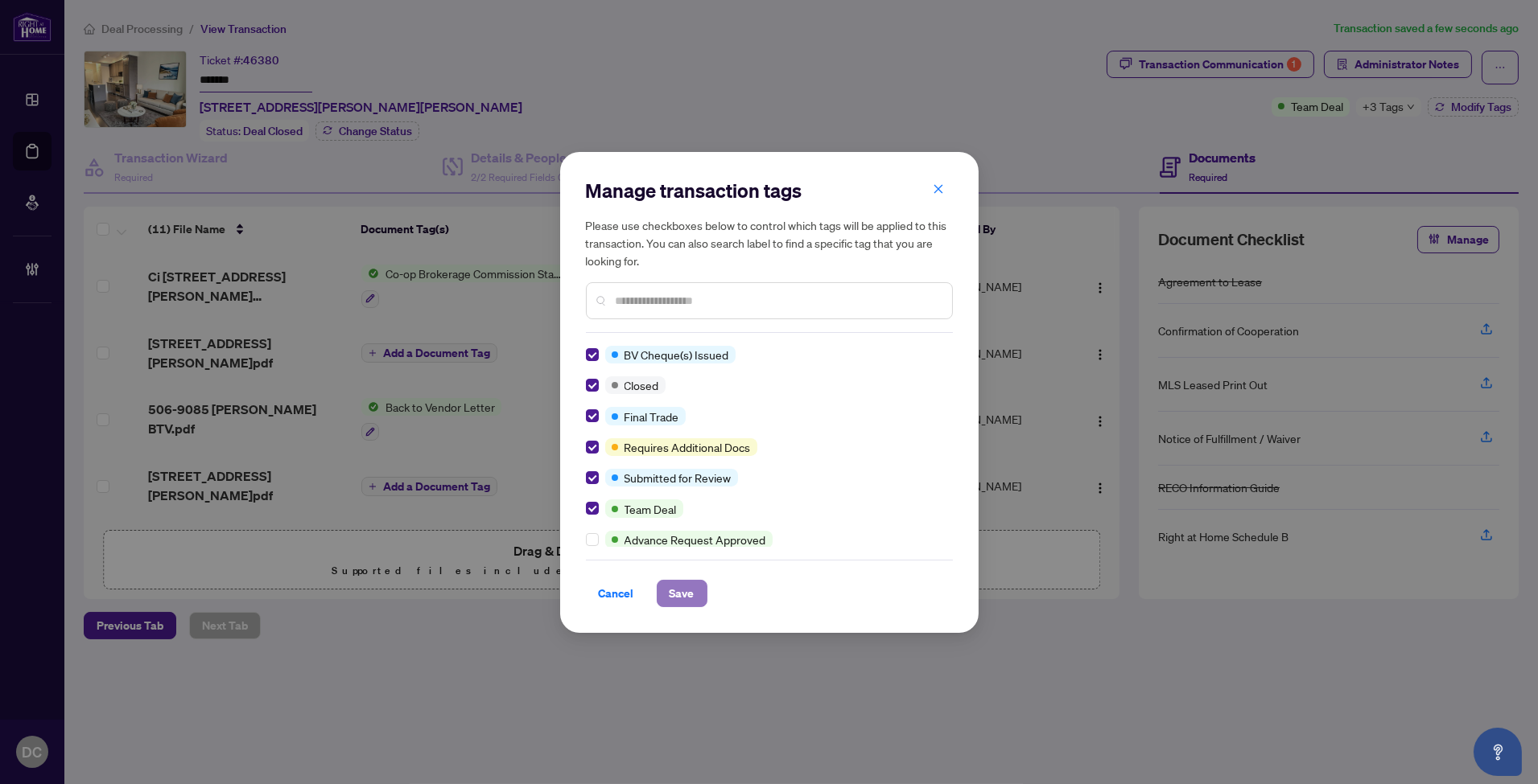
click at [689, 592] on span "Save" at bounding box center [682, 594] width 25 height 26
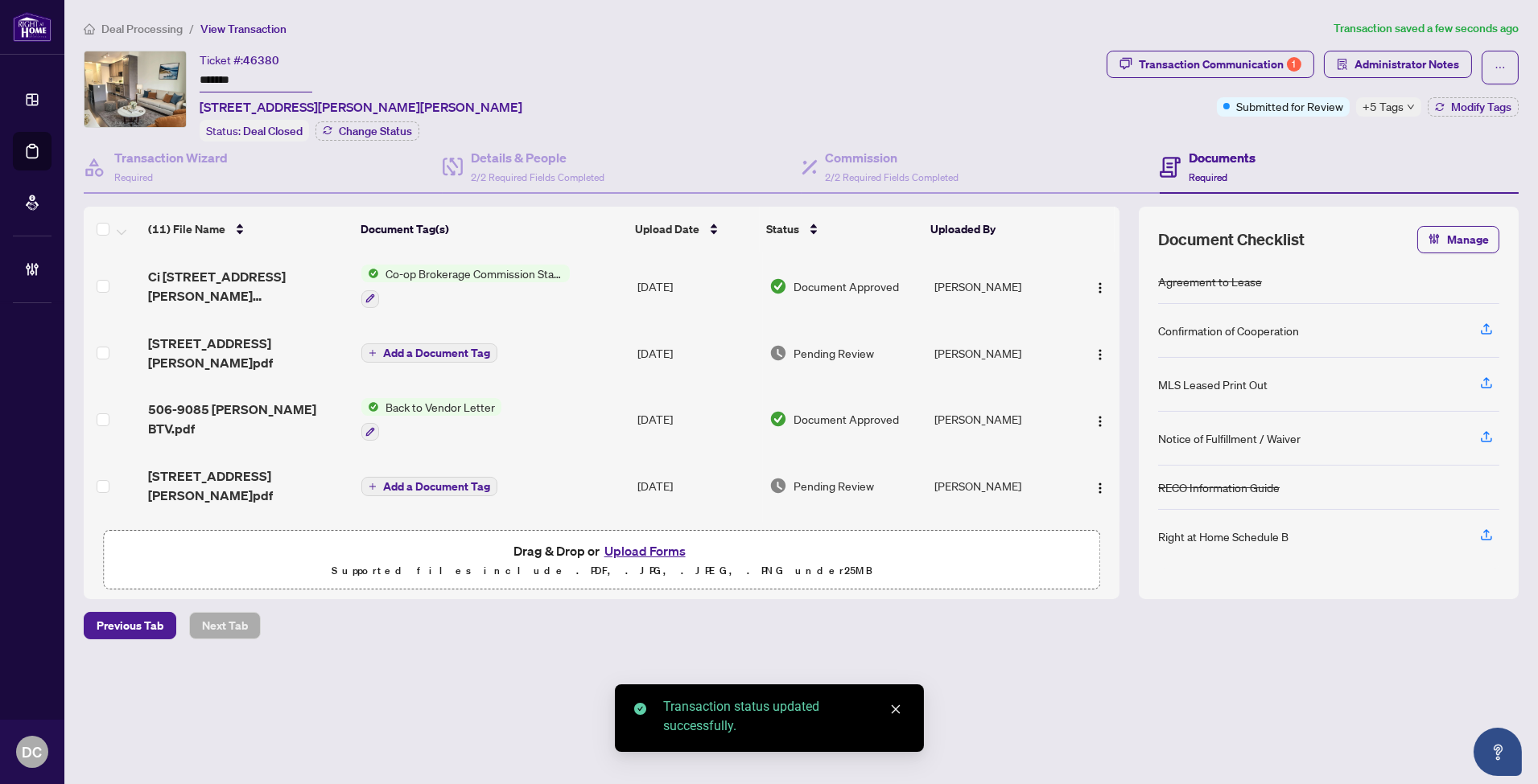
click at [567, 350] on td "Add a Document Tag" at bounding box center [492, 353] width 276 height 64
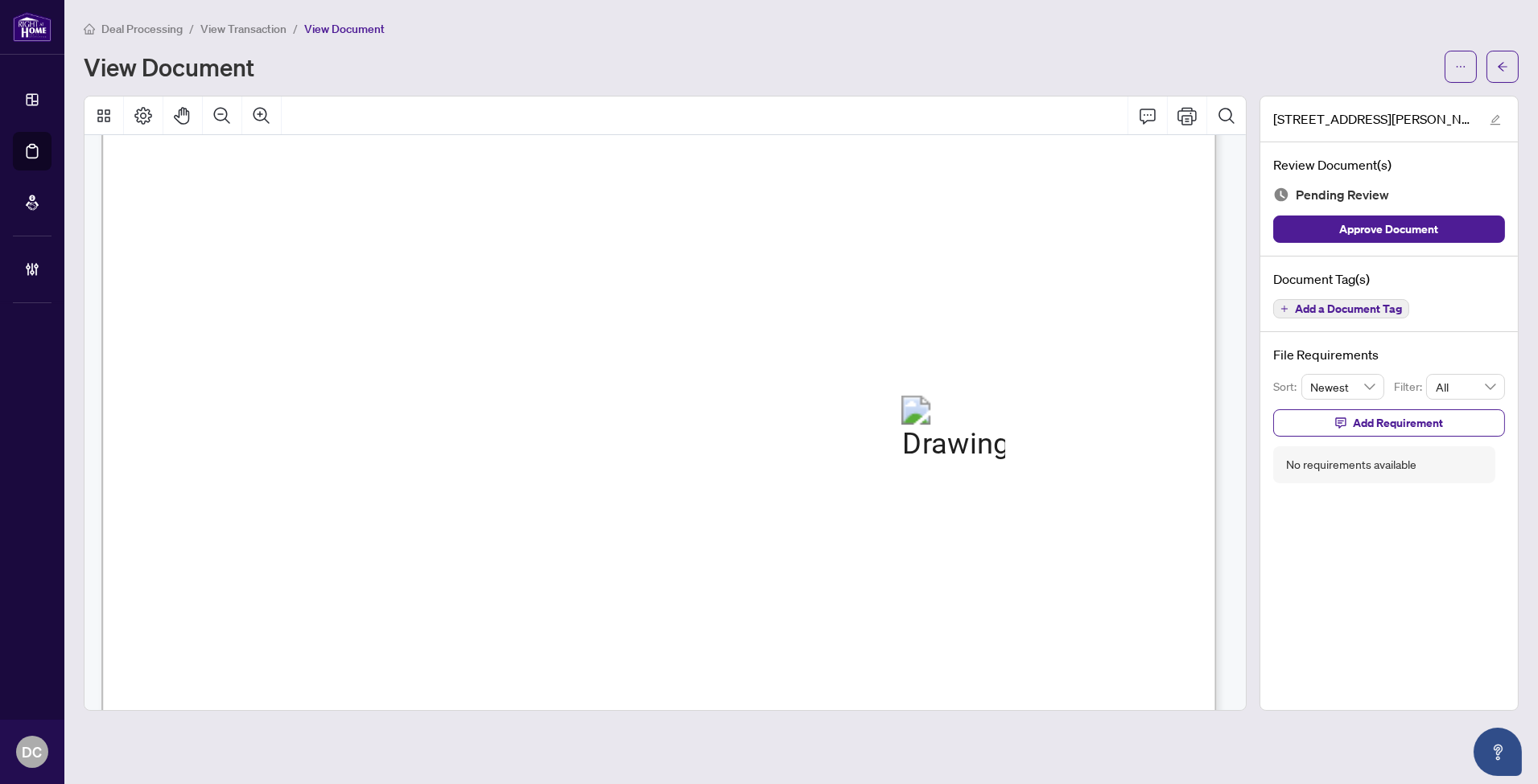
scroll to position [805, 0]
drag, startPoint x: 1516, startPoint y: 59, endPoint x: 238, endPoint y: 778, distance: 1466.4
click at [1516, 58] on button "button" at bounding box center [1502, 67] width 32 height 32
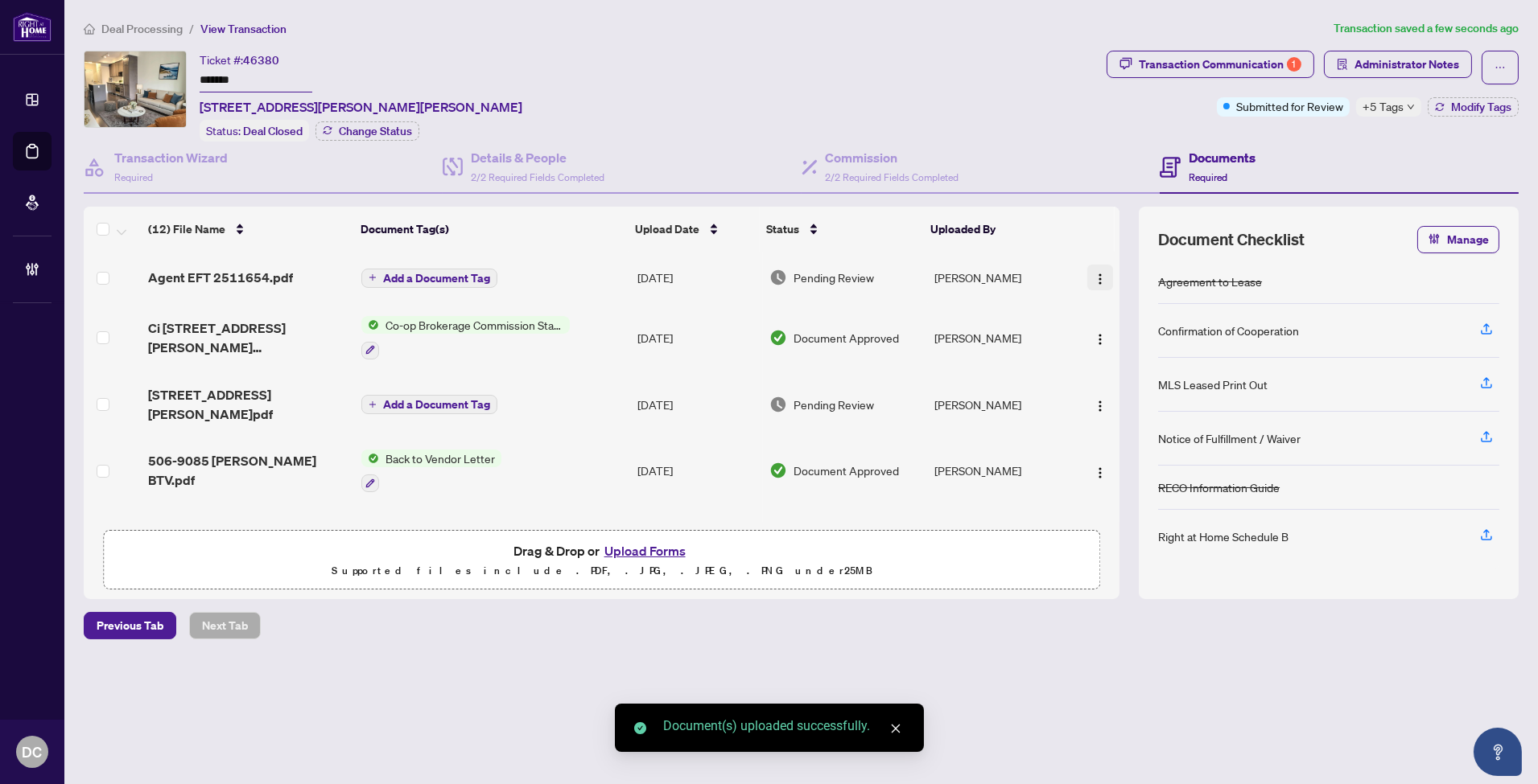
click at [1093, 276] on img "button" at bounding box center [1099, 279] width 13 height 13
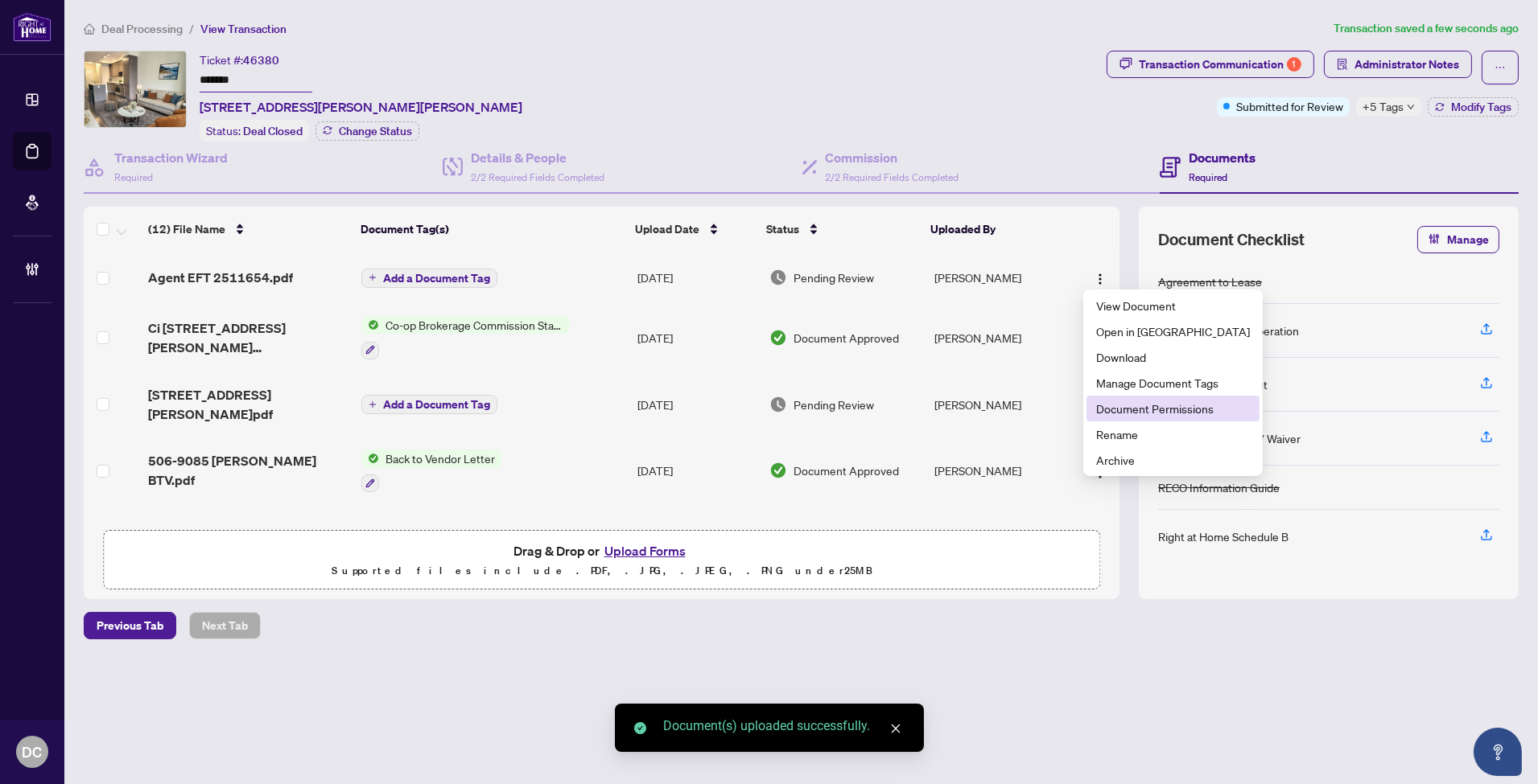
click at [1135, 408] on span "Document Permissions" at bounding box center [1173, 408] width 154 height 17
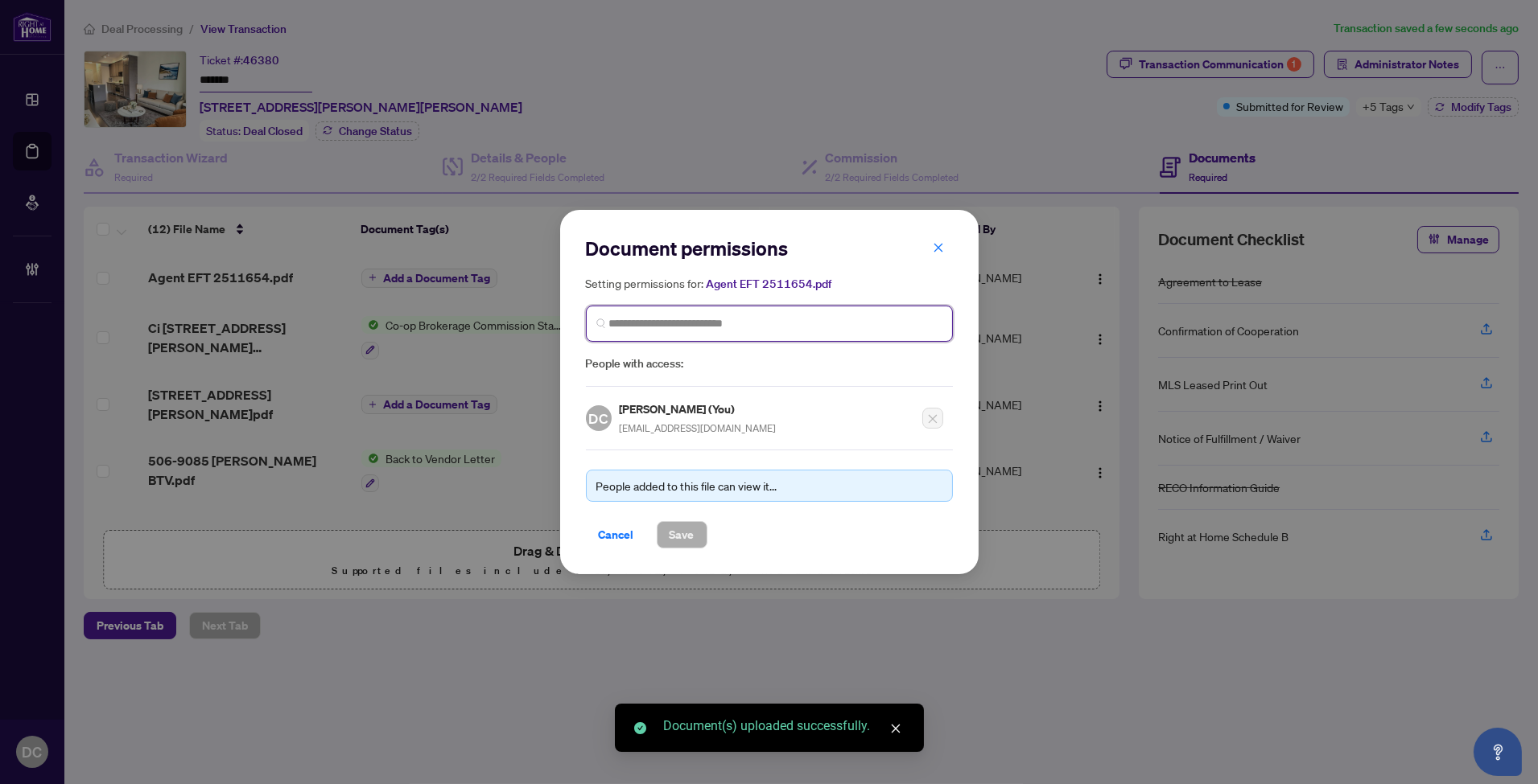
click at [681, 315] on input "search" at bounding box center [775, 324] width 333 height 17
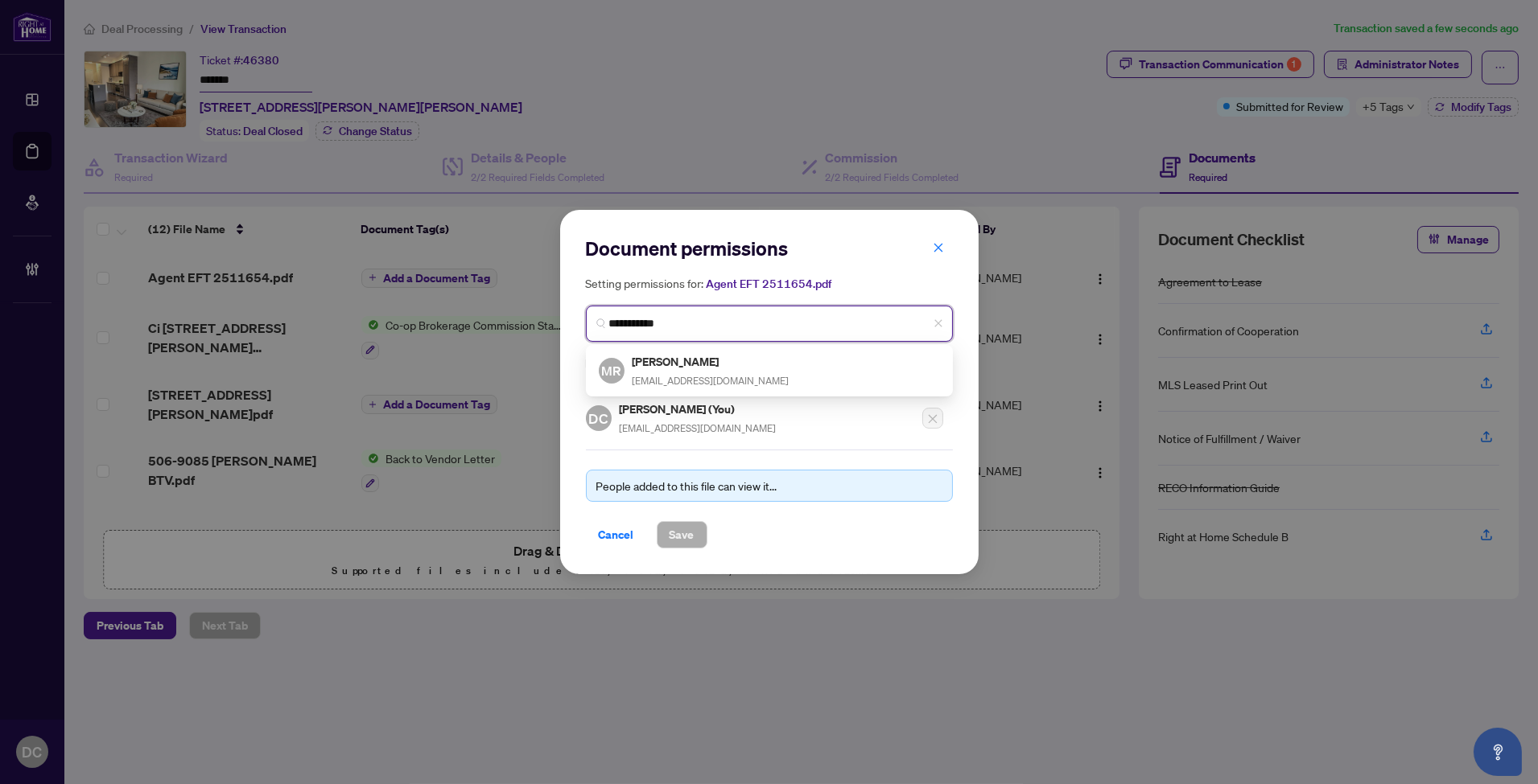
type input "**********"
click at [690, 350] on div "MR Matt Rafighi mattrafighi@gmail.com" at bounding box center [769, 371] width 361 height 45
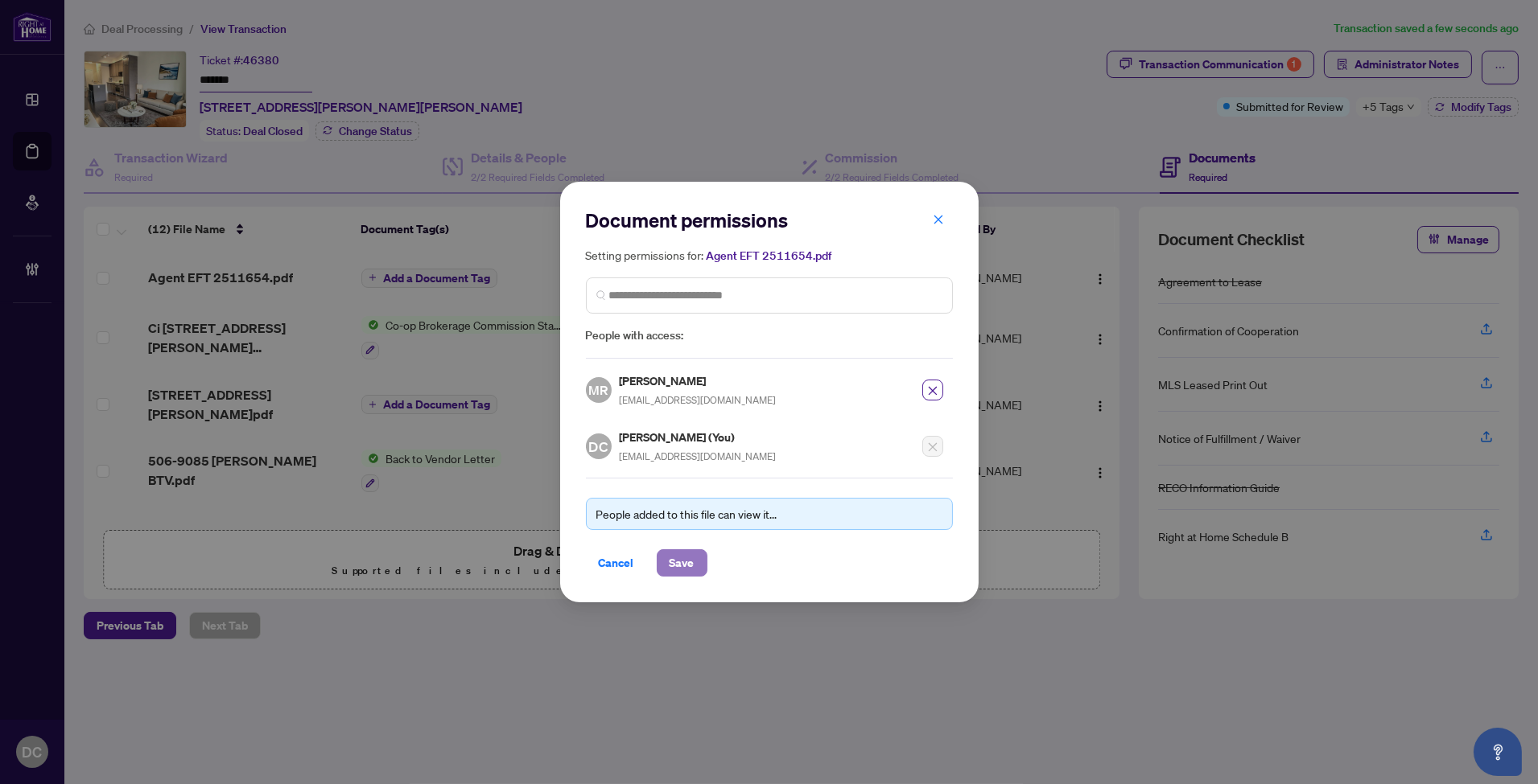
click at [688, 561] on span "Save" at bounding box center [682, 563] width 25 height 26
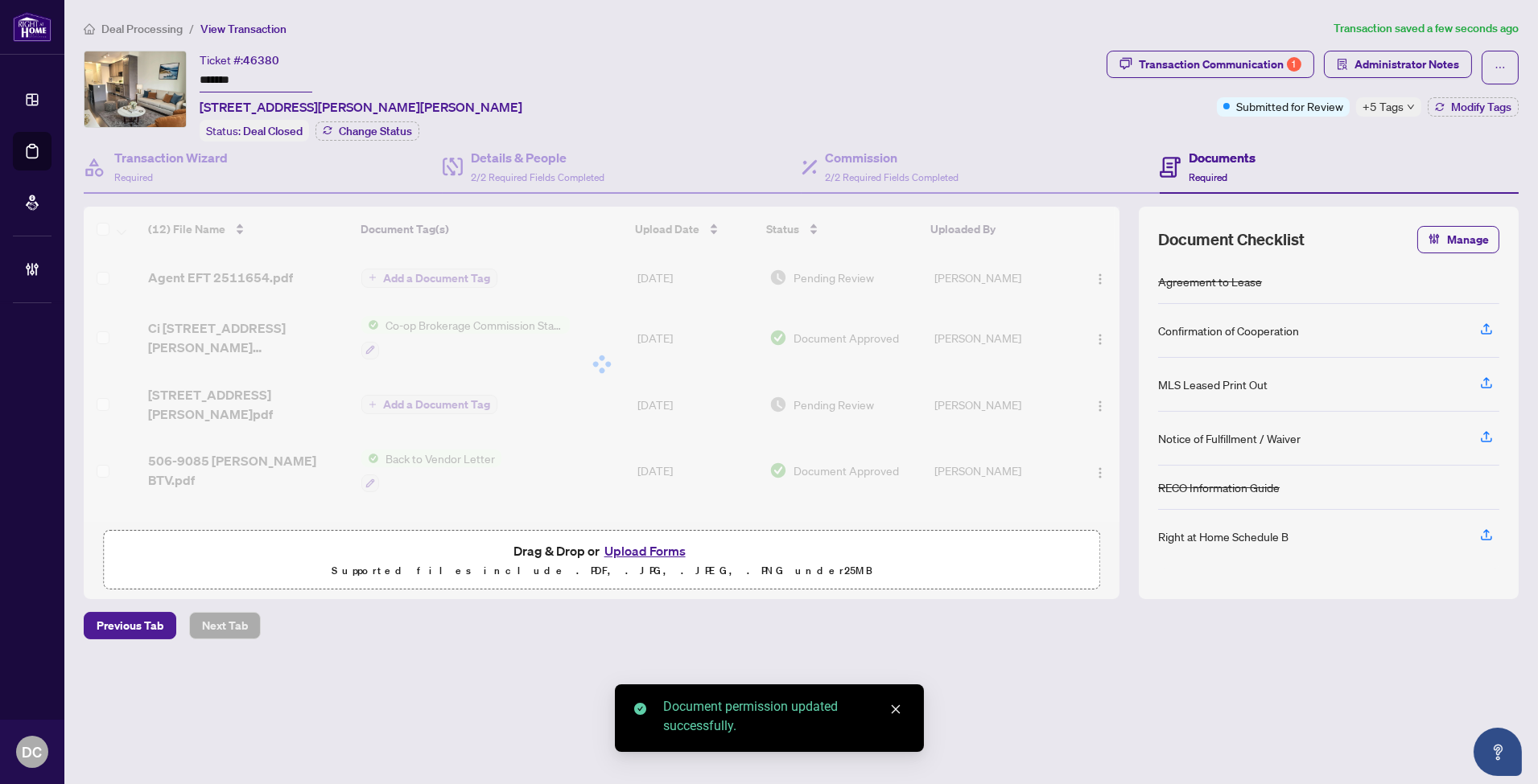
click at [445, 278] on div "Document permissions Setting permissions for: Agent EFT 2511654.pdf 4641 MR Mat…" at bounding box center [769, 392] width 1538 height 784
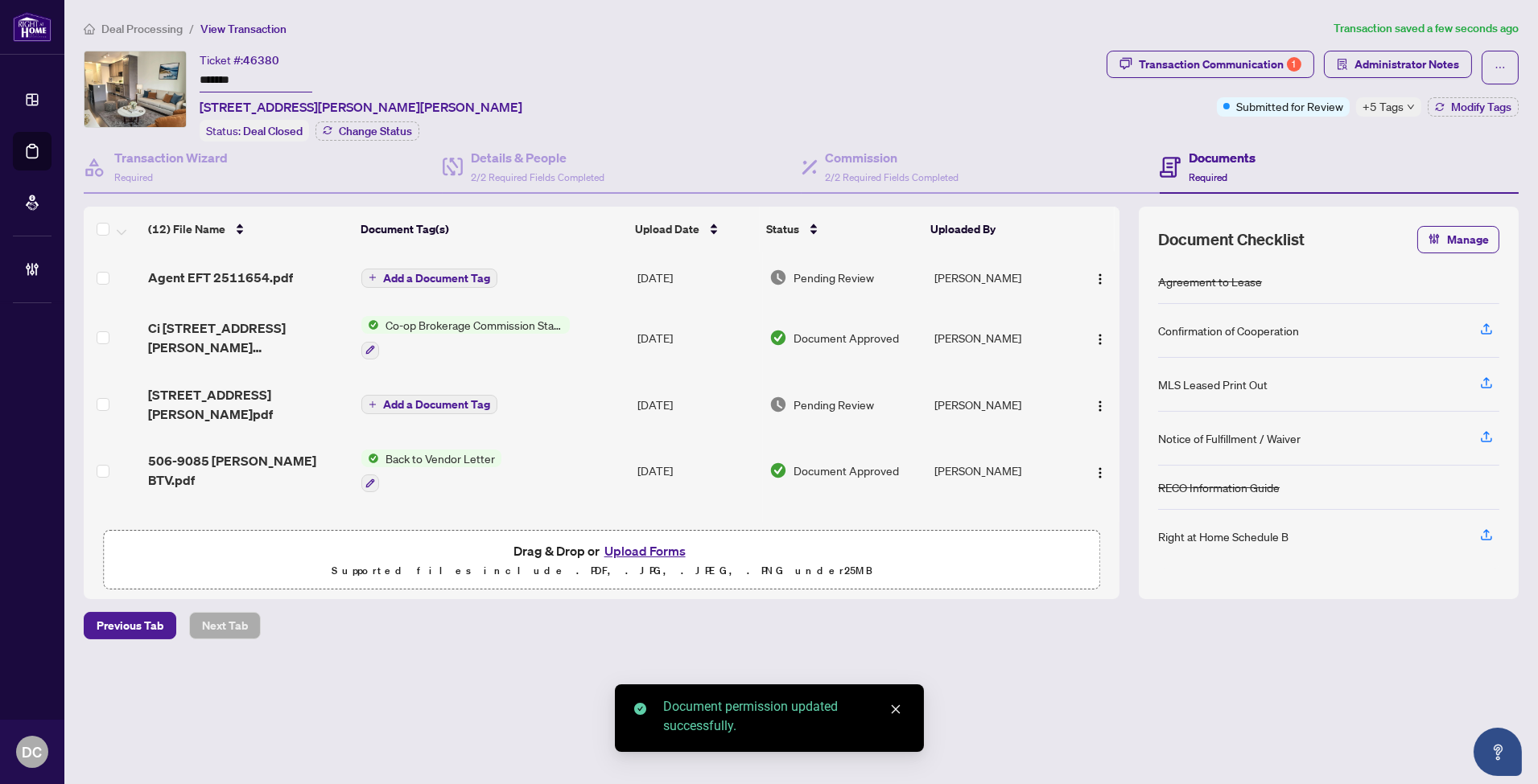
click at [445, 278] on span "Add a Document Tag" at bounding box center [437, 278] width 107 height 11
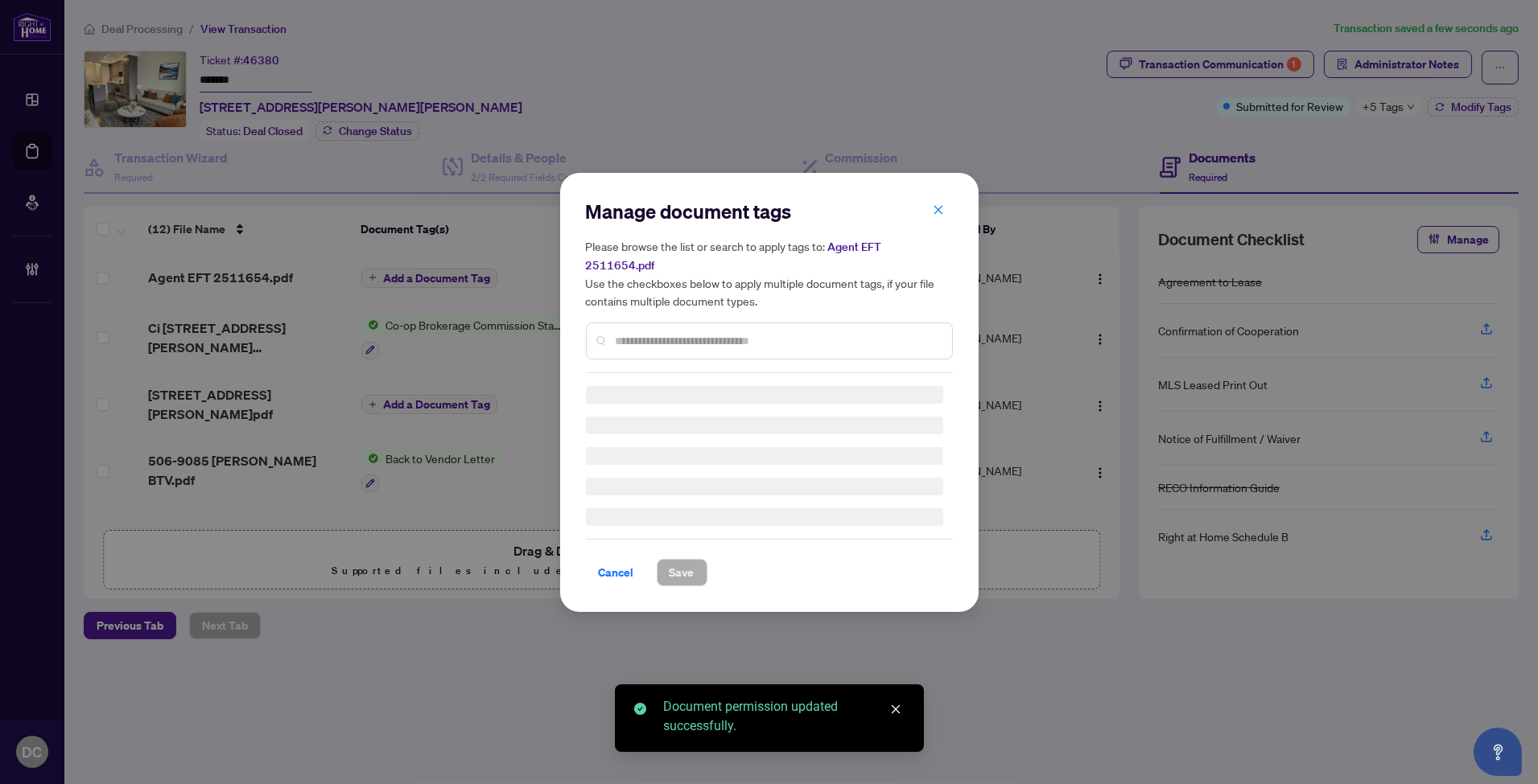
click at [705, 326] on div "Manage document tags Please browse the list or search to apply tags to: Agent E…" at bounding box center [769, 286] width 367 height 175
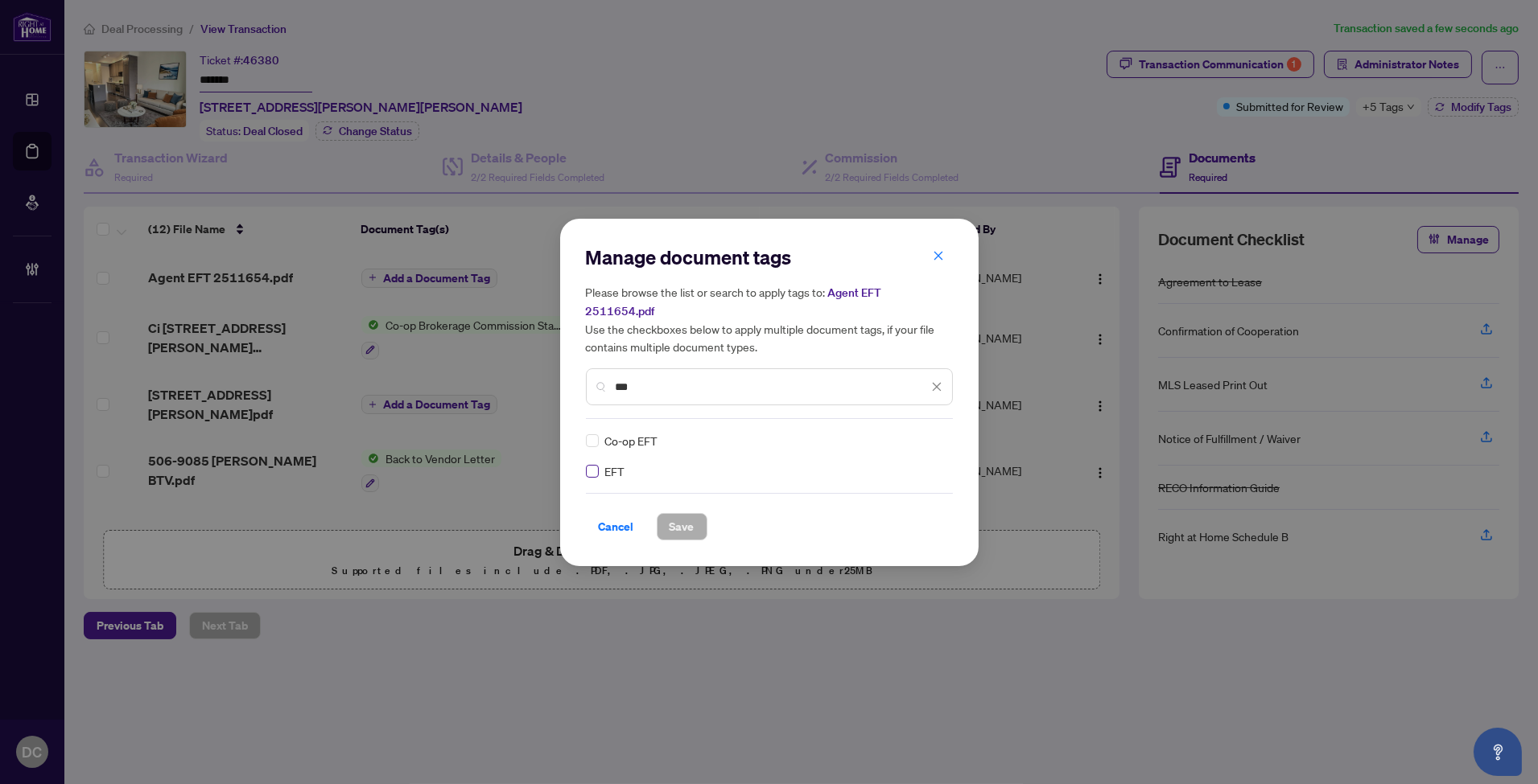
type input "***"
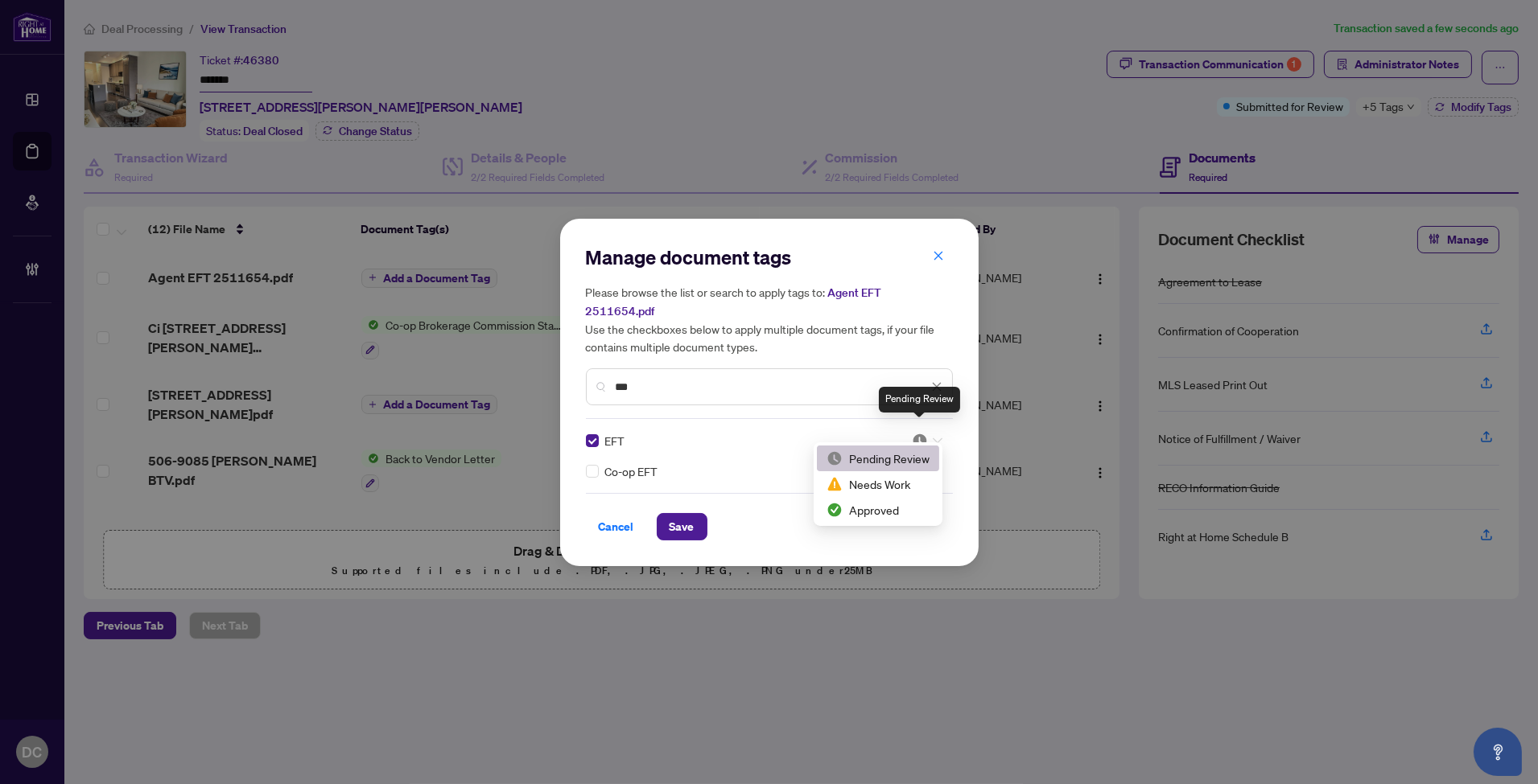
click at [913, 433] on img at bounding box center [919, 440] width 16 height 16
click at [906, 513] on div "Approved" at bounding box center [878, 510] width 103 height 17
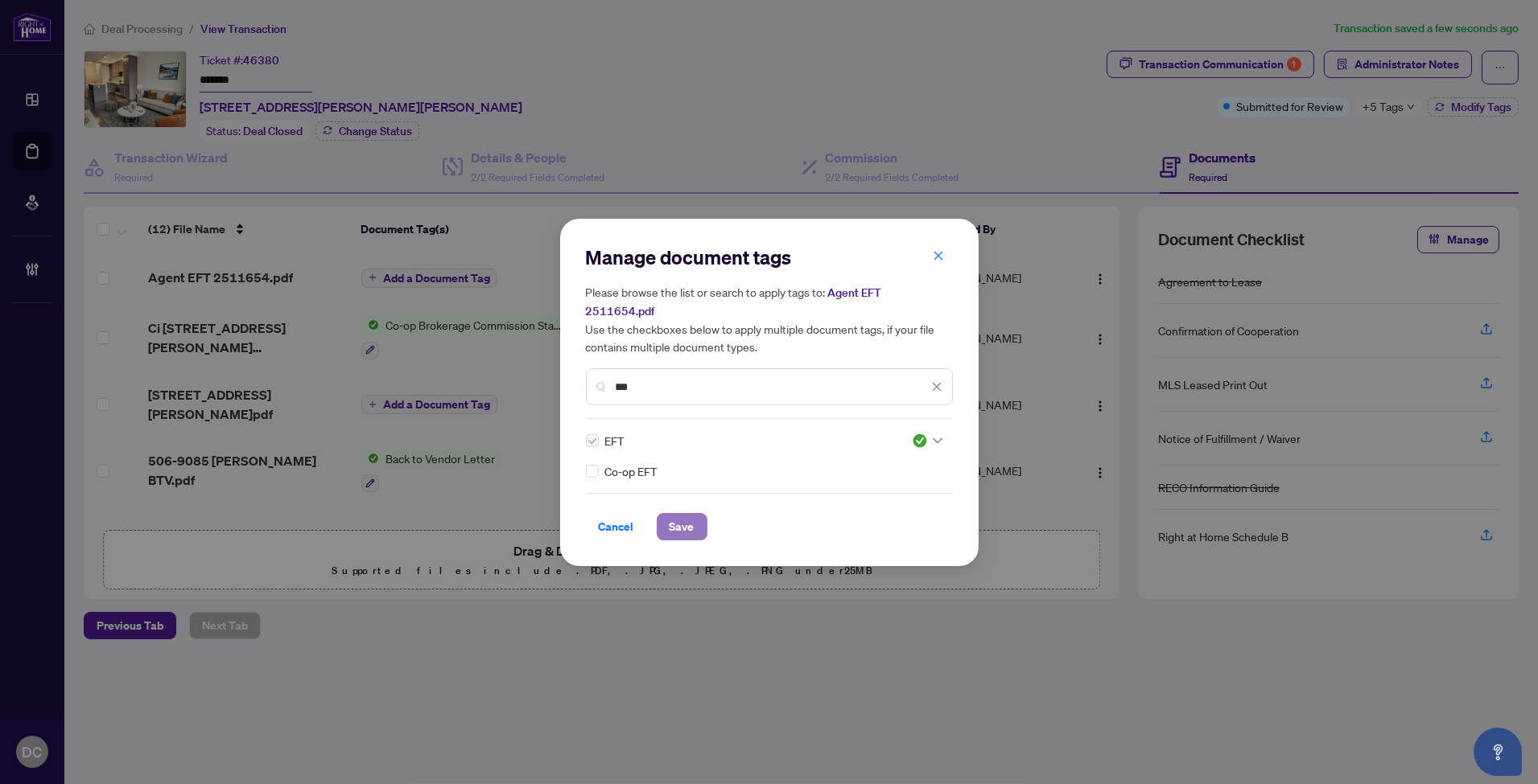
click at [686, 518] on span "Save" at bounding box center [682, 527] width 25 height 26
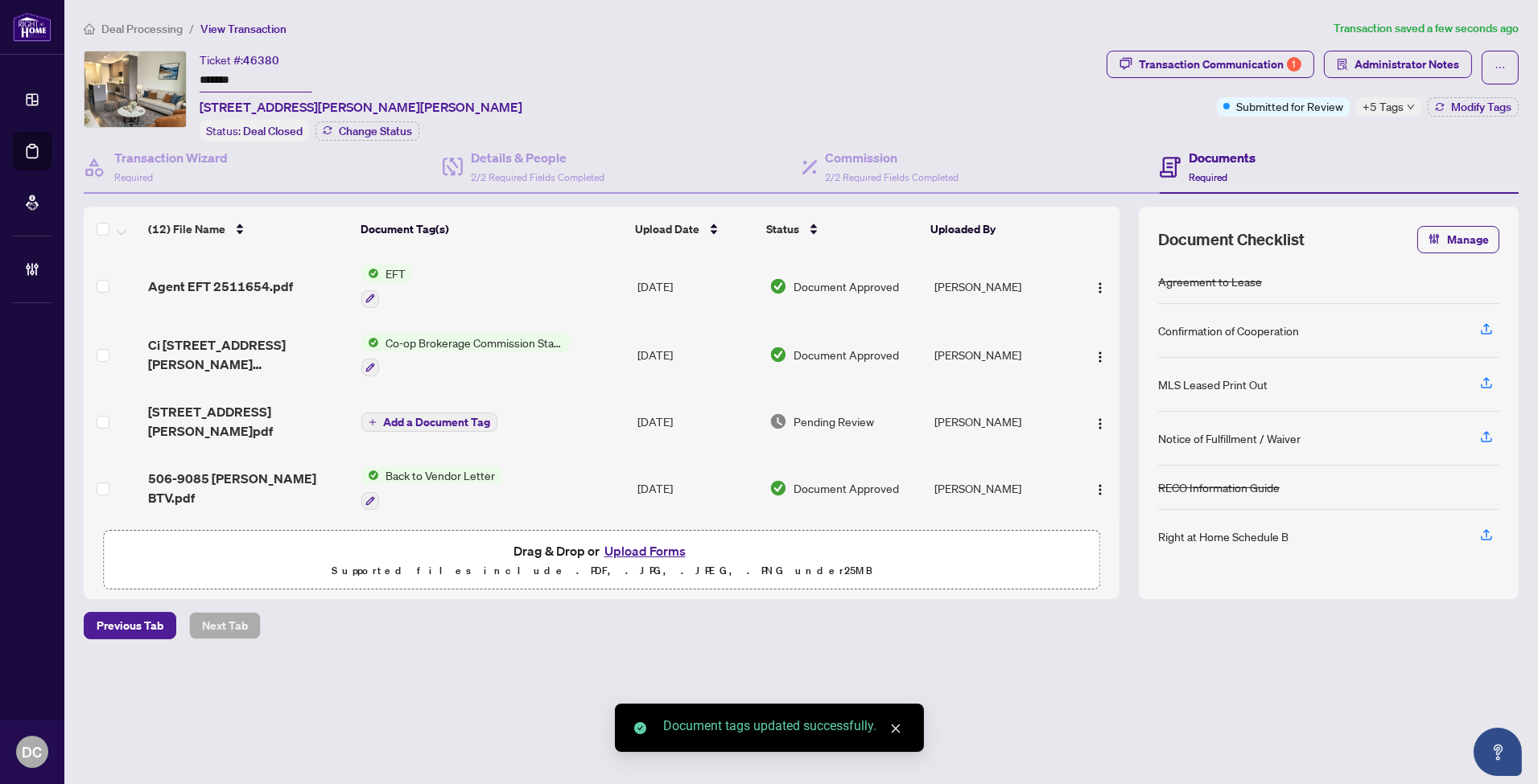
click at [1397, 105] on span "+5 Tags" at bounding box center [1382, 106] width 41 height 18
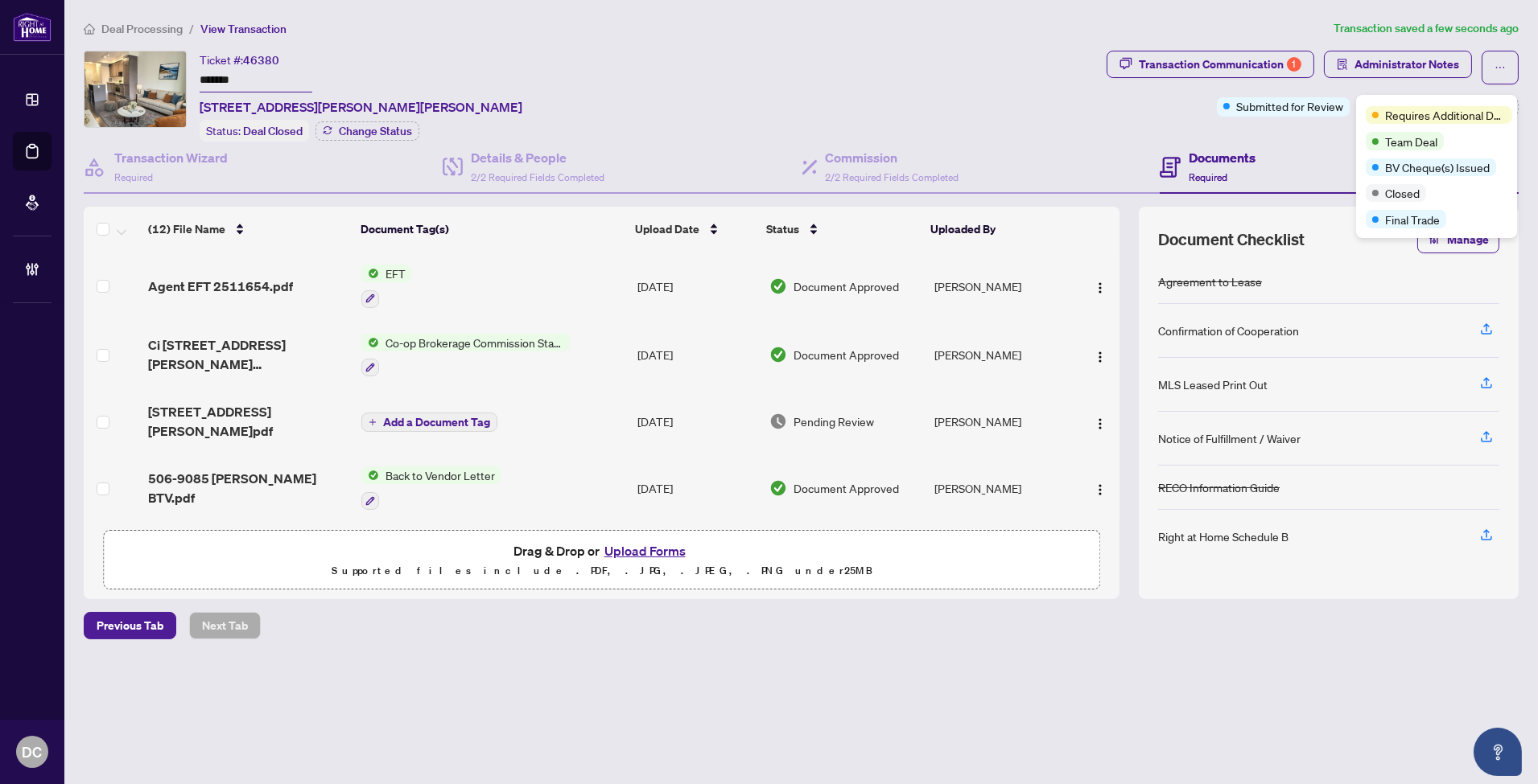
click at [1330, 142] on div "Documents Required" at bounding box center [1339, 168] width 359 height 52
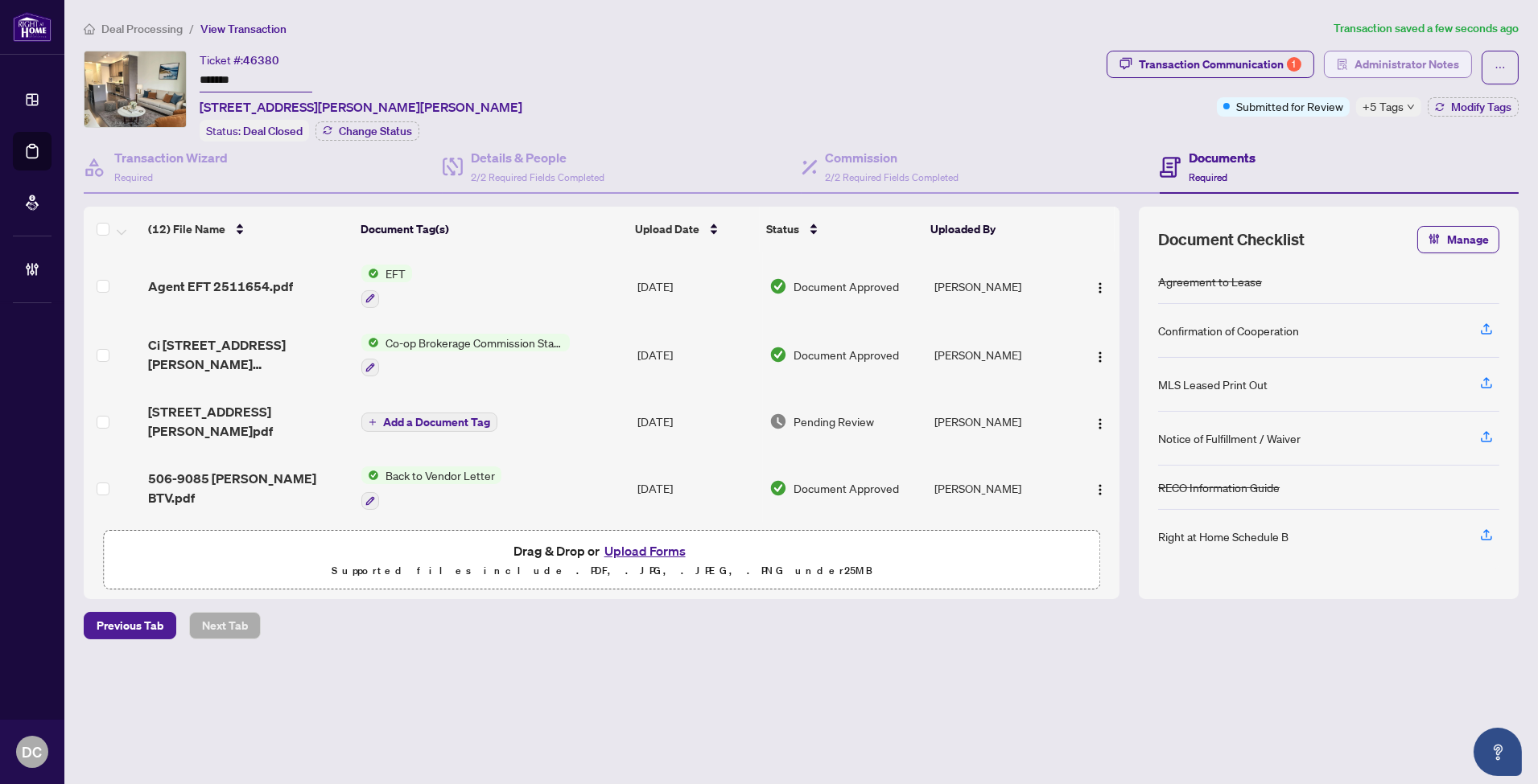
click at [1416, 63] on span "Administrator Notes" at bounding box center [1406, 65] width 105 height 26
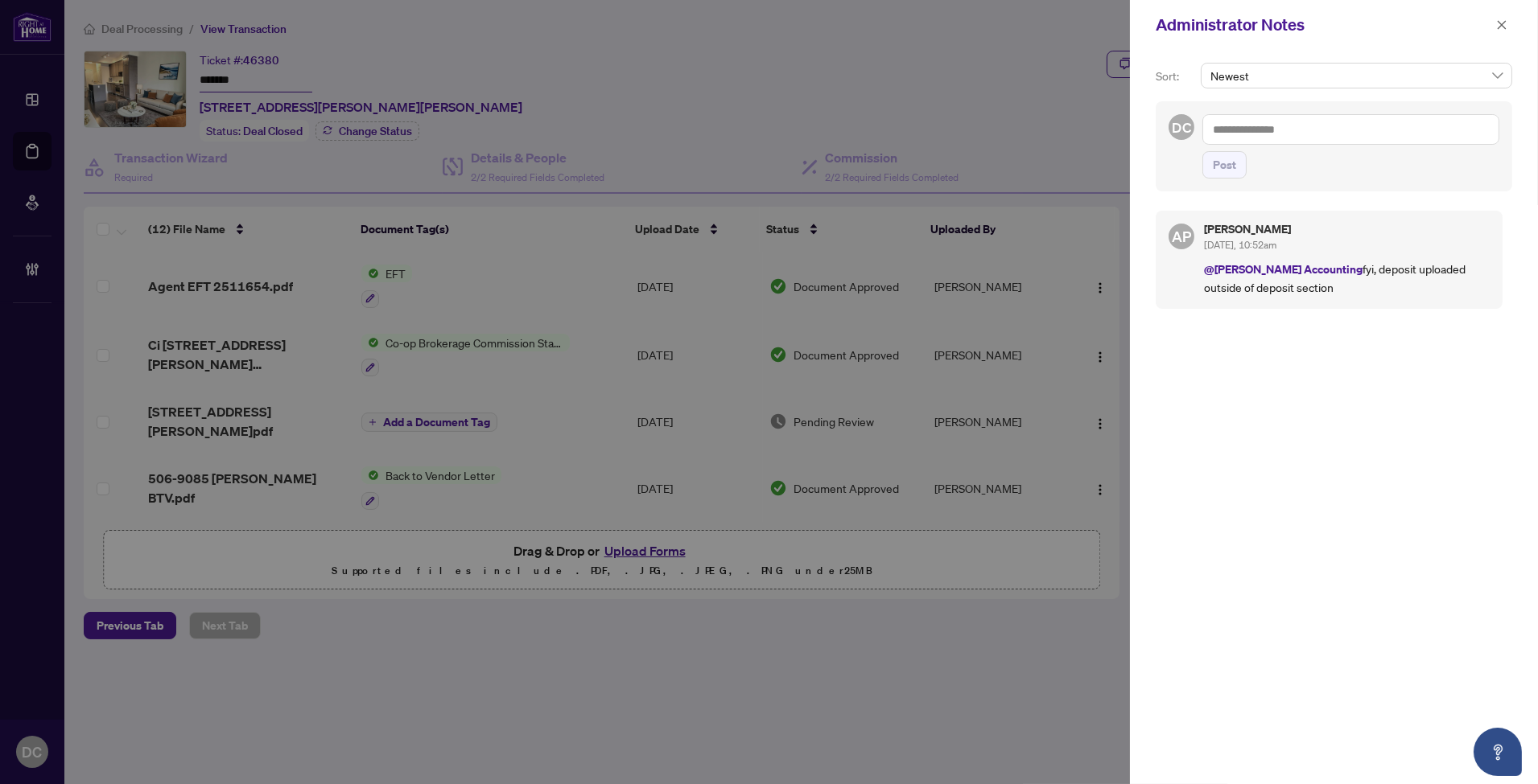
click at [1320, 42] on div "Administrator Notes" at bounding box center [1333, 25] width 408 height 50
click at [1317, 126] on textarea at bounding box center [1350, 129] width 297 height 30
paste textarea "**********"
type textarea "**********"
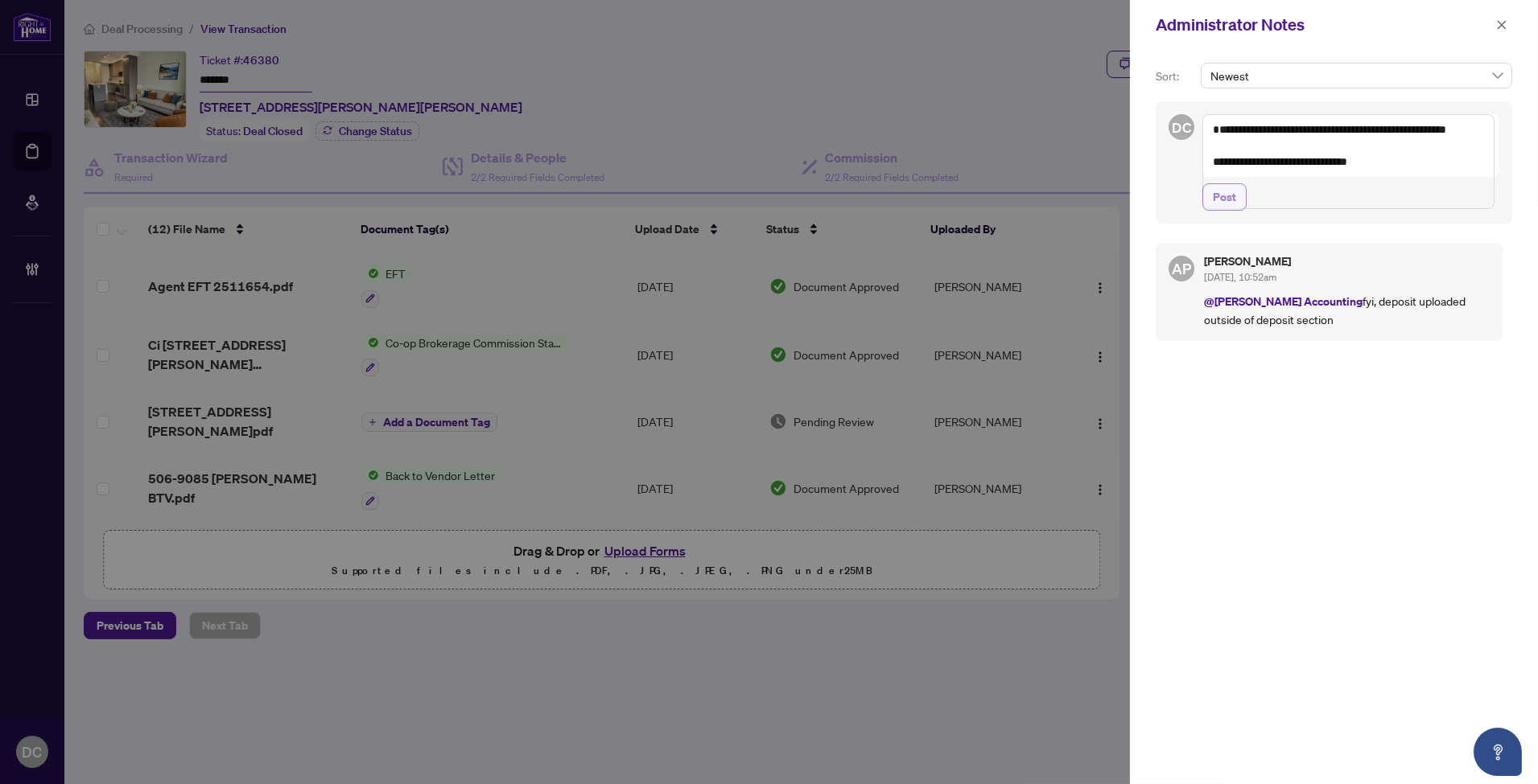
click at [1219, 210] on span "Post" at bounding box center [1224, 197] width 23 height 26
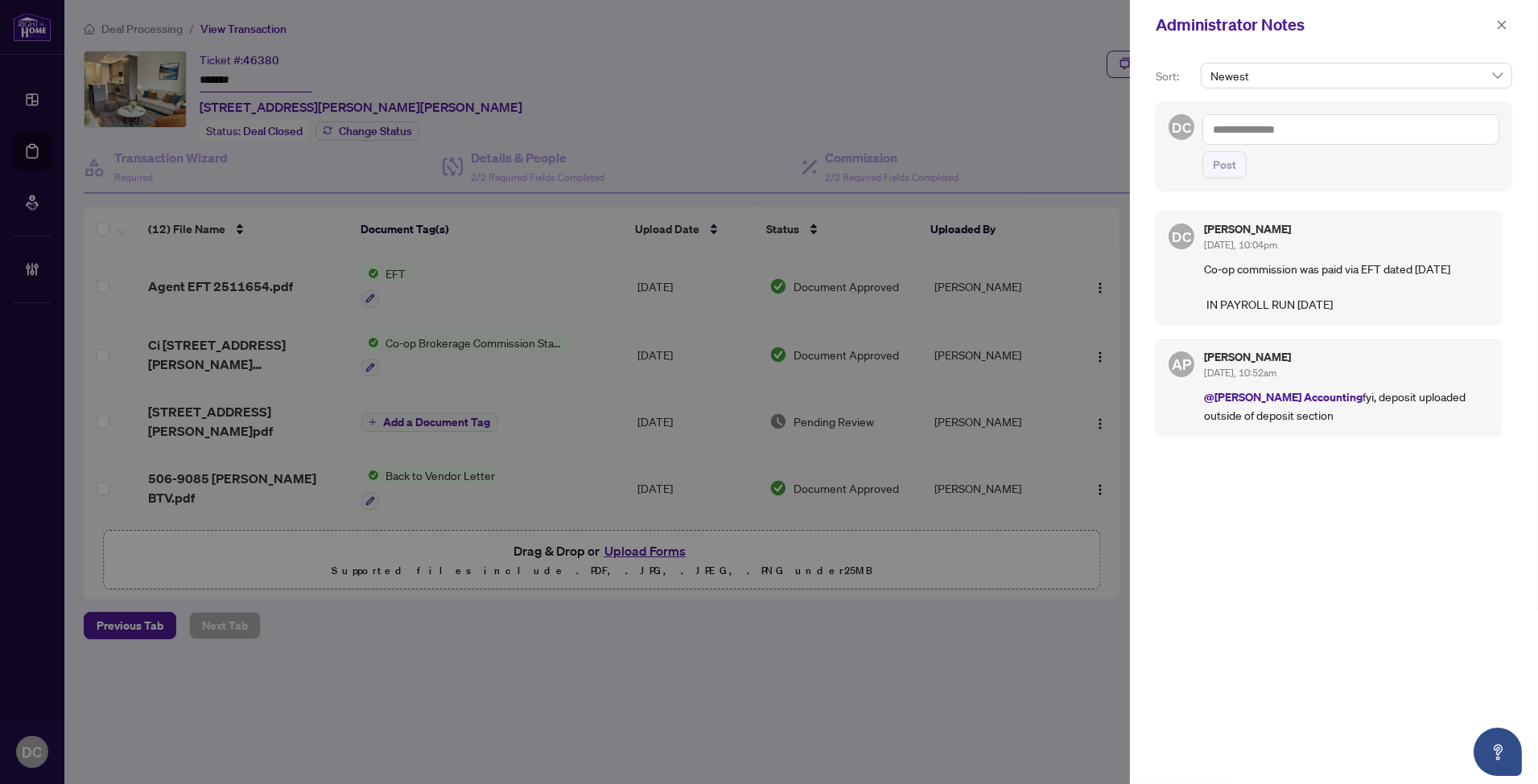
click at [473, 681] on div at bounding box center [769, 392] width 1538 height 784
click at [1501, 24] on icon "close" at bounding box center [1502, 24] width 9 height 9
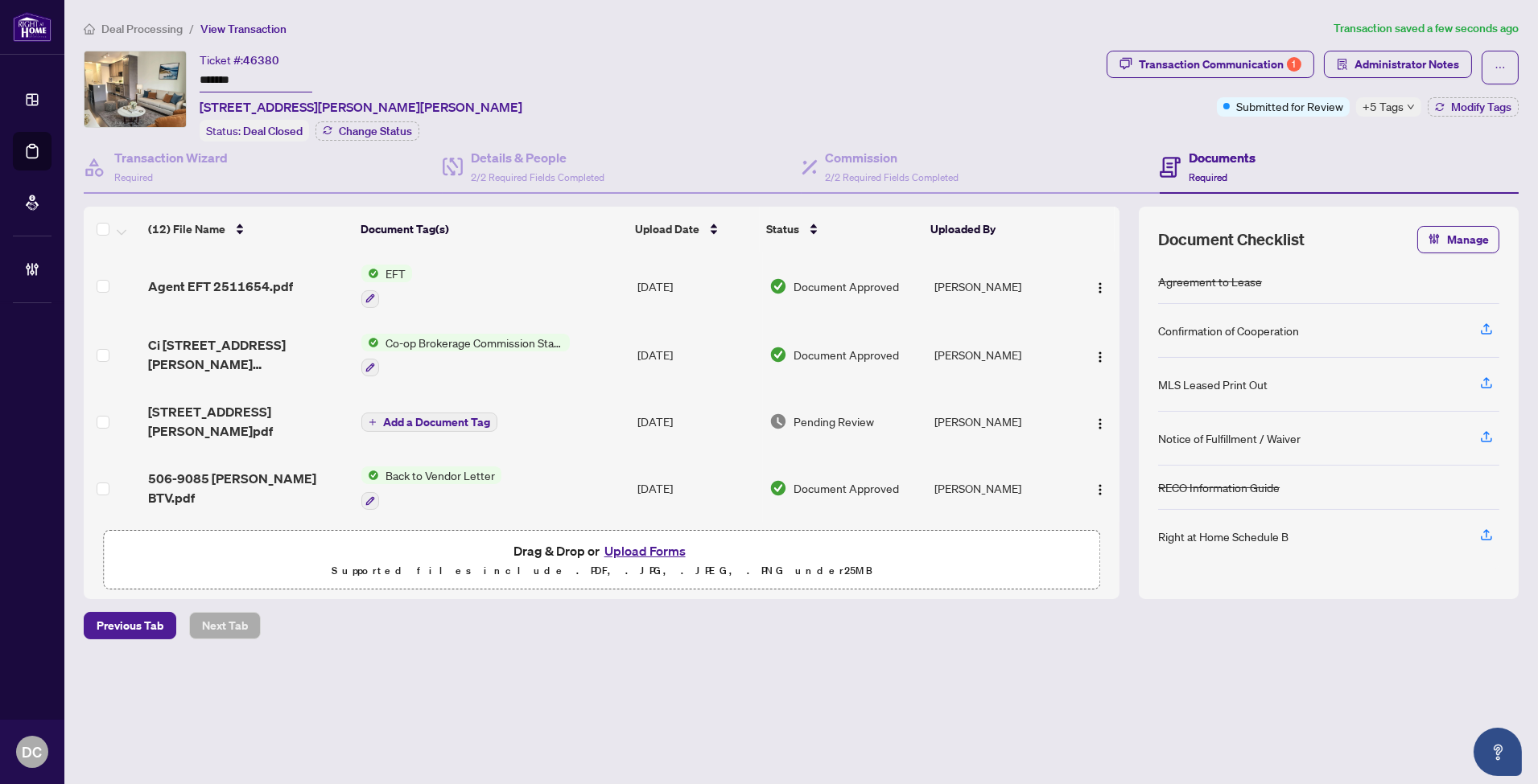
drag, startPoint x: 240, startPoint y: 80, endPoint x: 145, endPoint y: 73, distance: 95.3
click at [145, 73] on div "Ticket #: 46380 ******* 506-9085 Jane St, Vaughan, Ontario L4K 0L8, Canada Stat…" at bounding box center [592, 96] width 1016 height 91
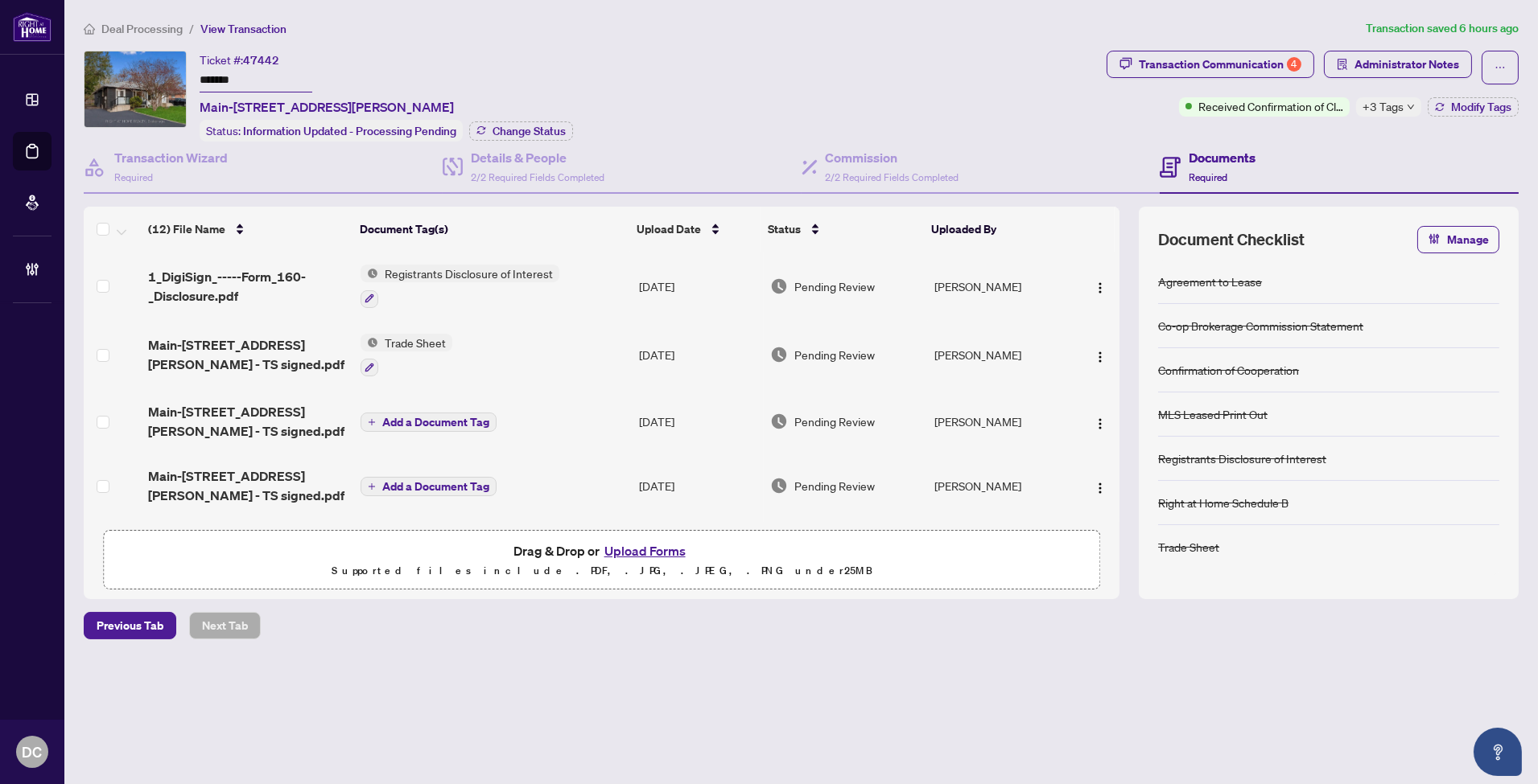
drag, startPoint x: 242, startPoint y: 86, endPoint x: 95, endPoint y: 66, distance: 148.4
click at [95, 66] on div "Ticket #: 47442 ******* Main-[STREET_ADDRESS][PERSON_NAME] Status: Information …" at bounding box center [592, 96] width 1016 height 91
click at [1288, 68] on div "Transaction Communication 4" at bounding box center [1220, 65] width 163 height 26
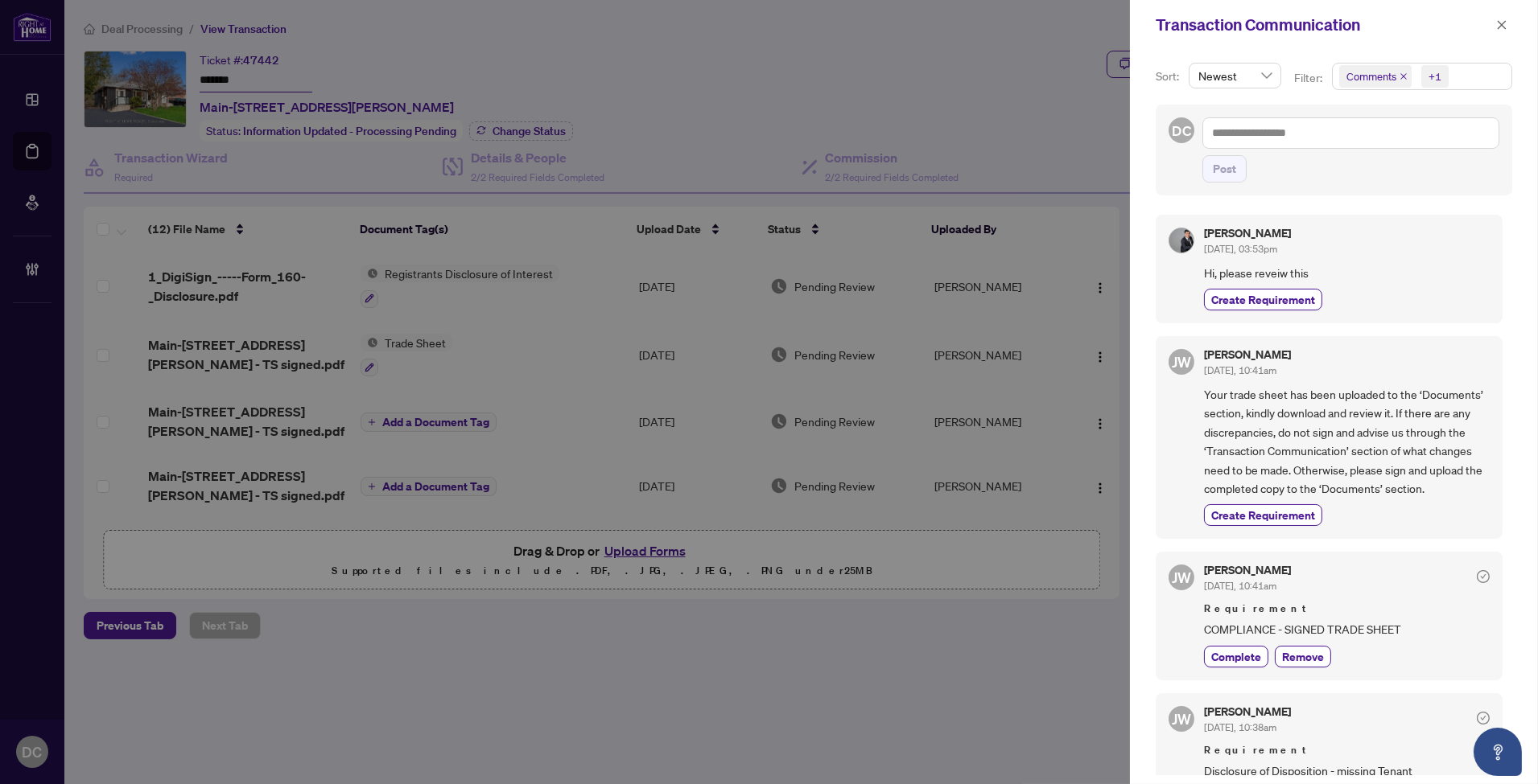
click at [1449, 74] on div "+1" at bounding box center [1432, 76] width 37 height 26
click at [1380, 166] on span "Requirements" at bounding box center [1400, 166] width 72 height 15
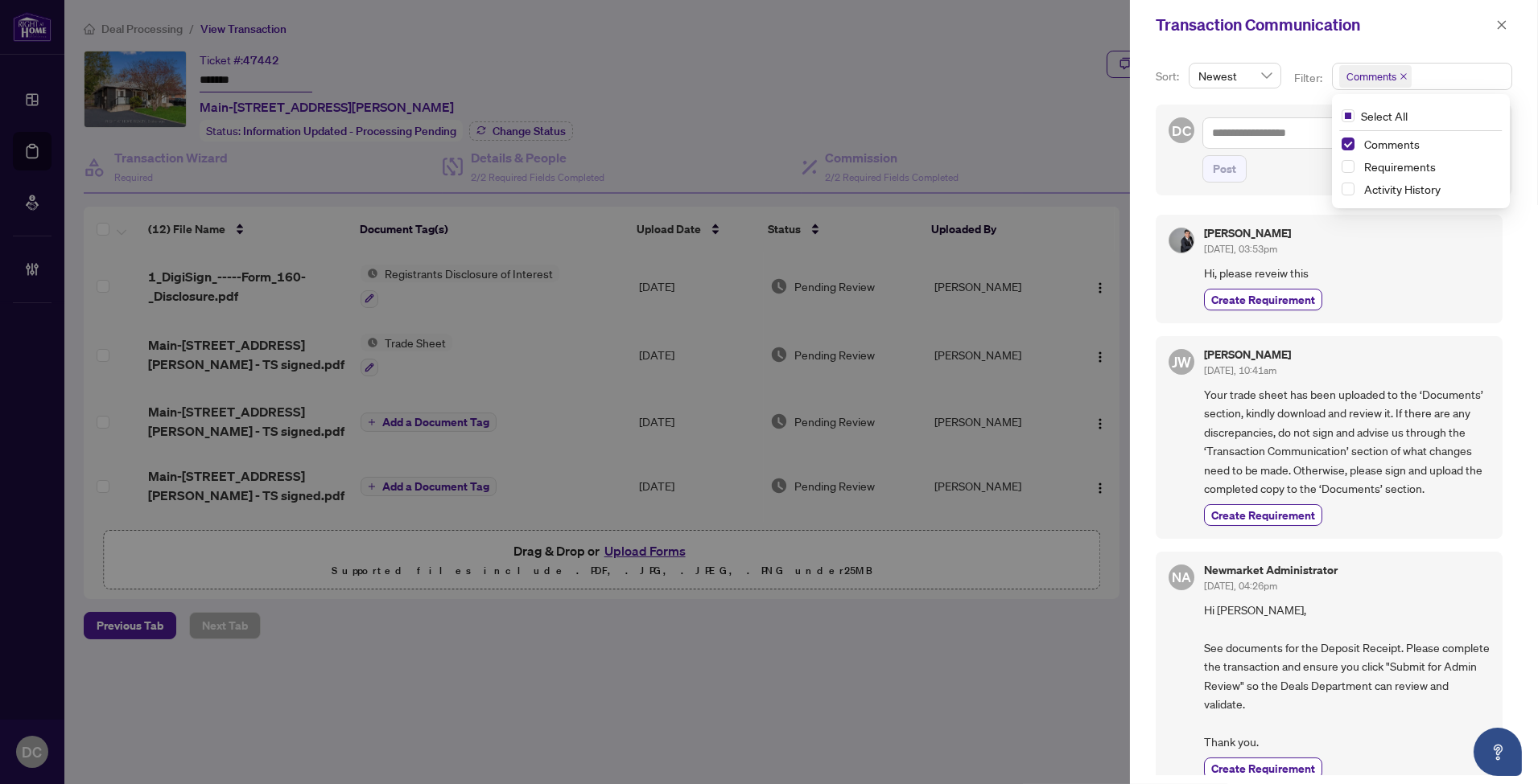
scroll to position [14, 0]
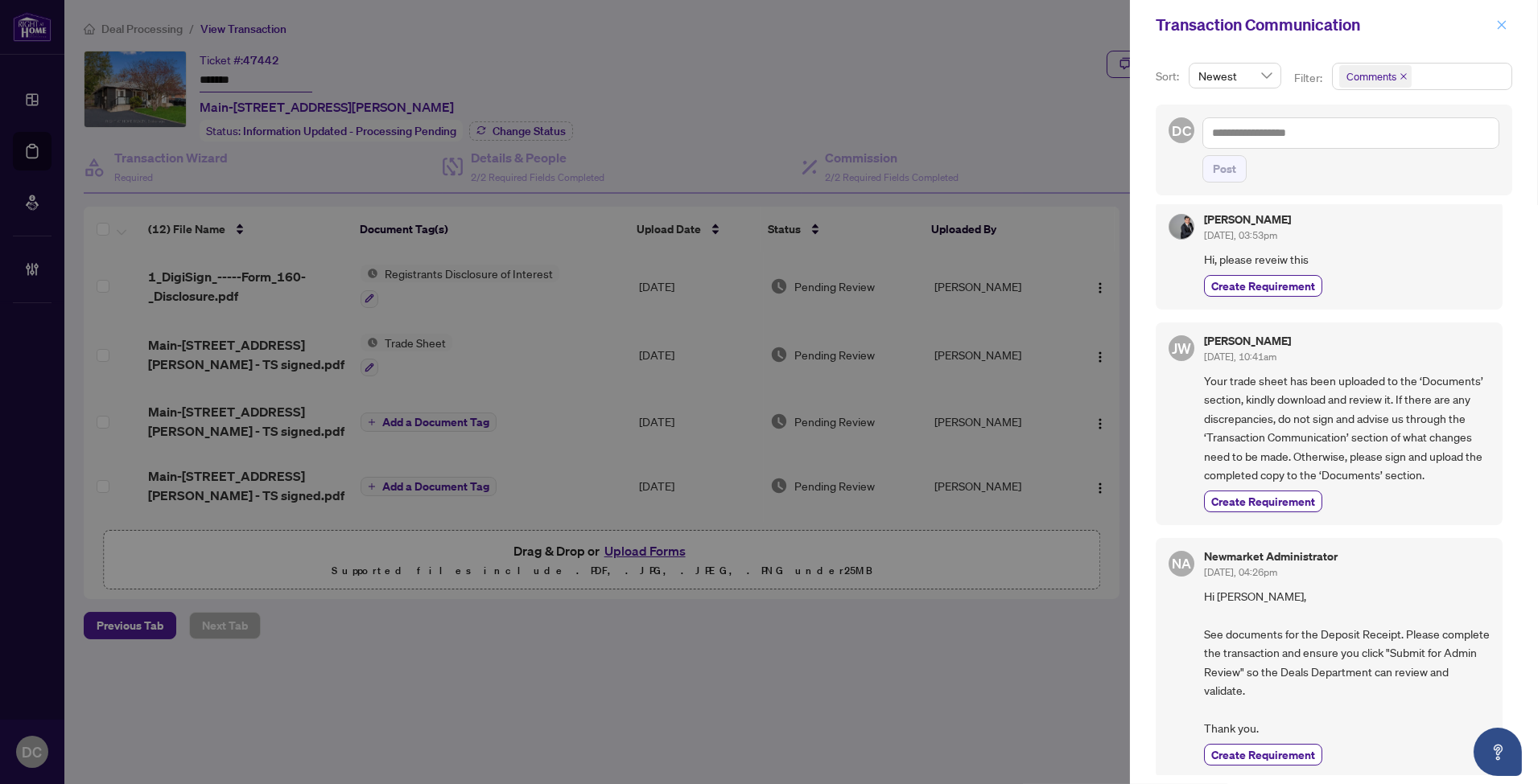
click at [1494, 22] on button "button" at bounding box center [1502, 25] width 21 height 19
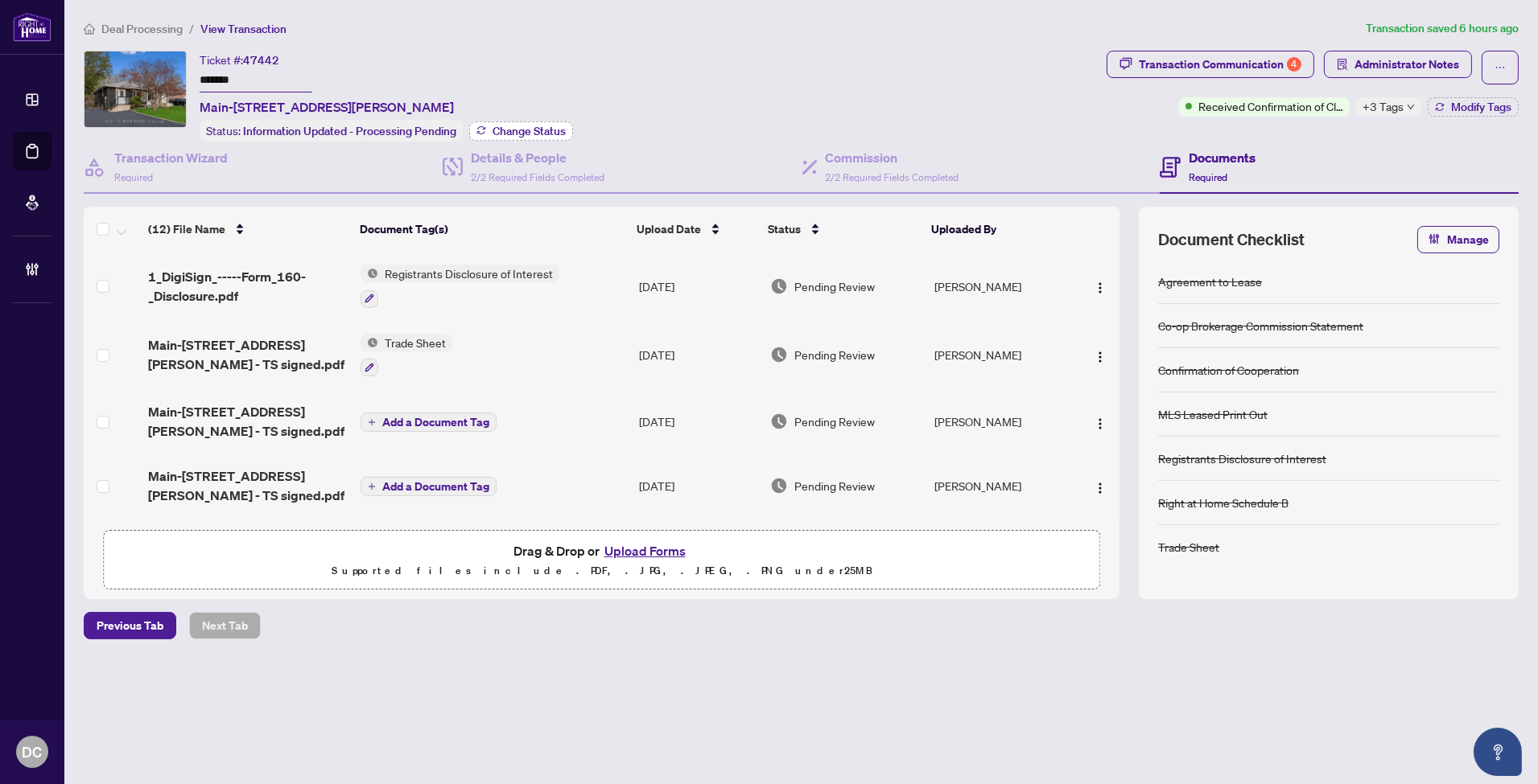
click at [486, 132] on icon "button" at bounding box center [480, 130] width 10 height 10
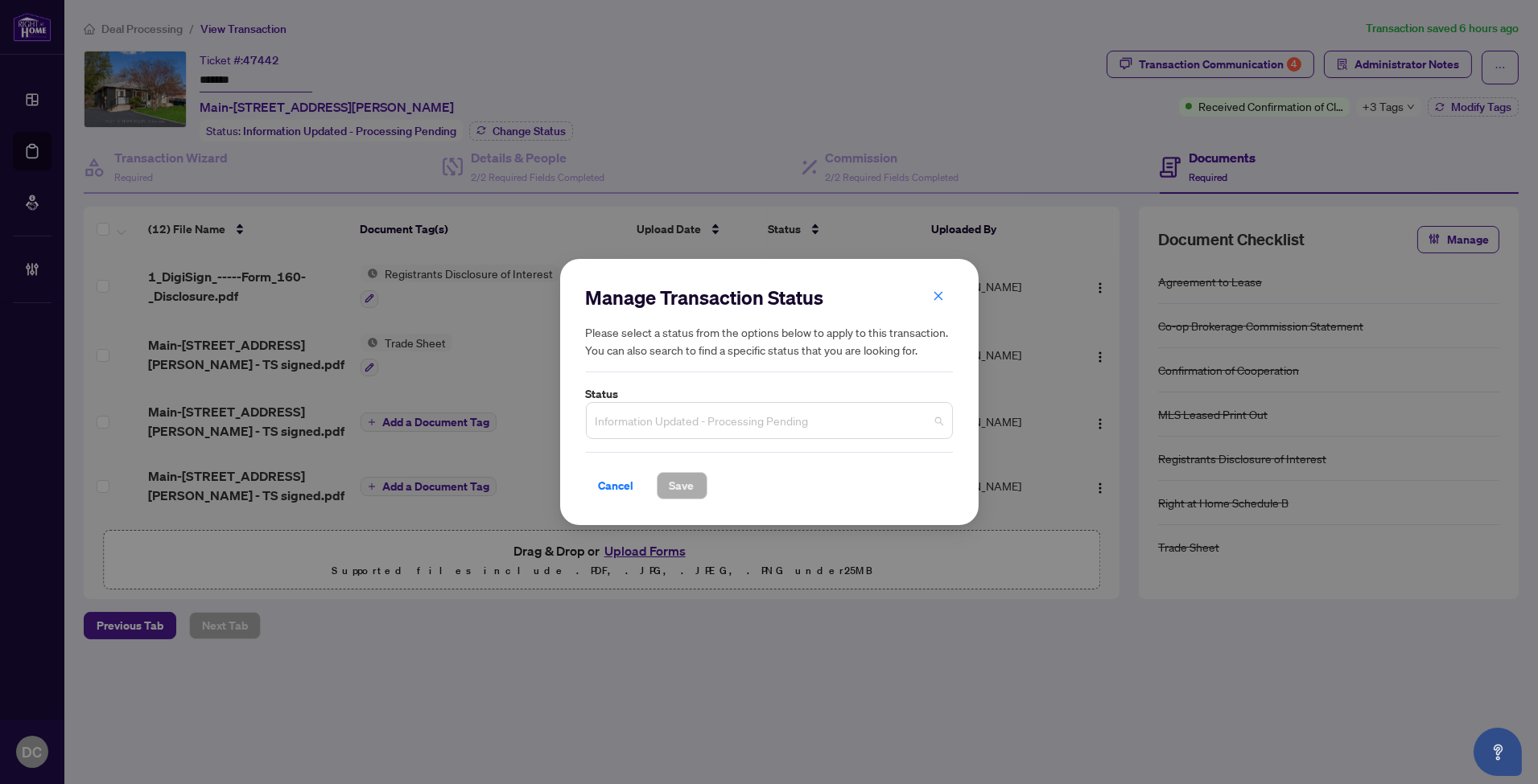
click at [676, 422] on span "Information Updated - Processing Pending" at bounding box center [769, 421] width 348 height 30
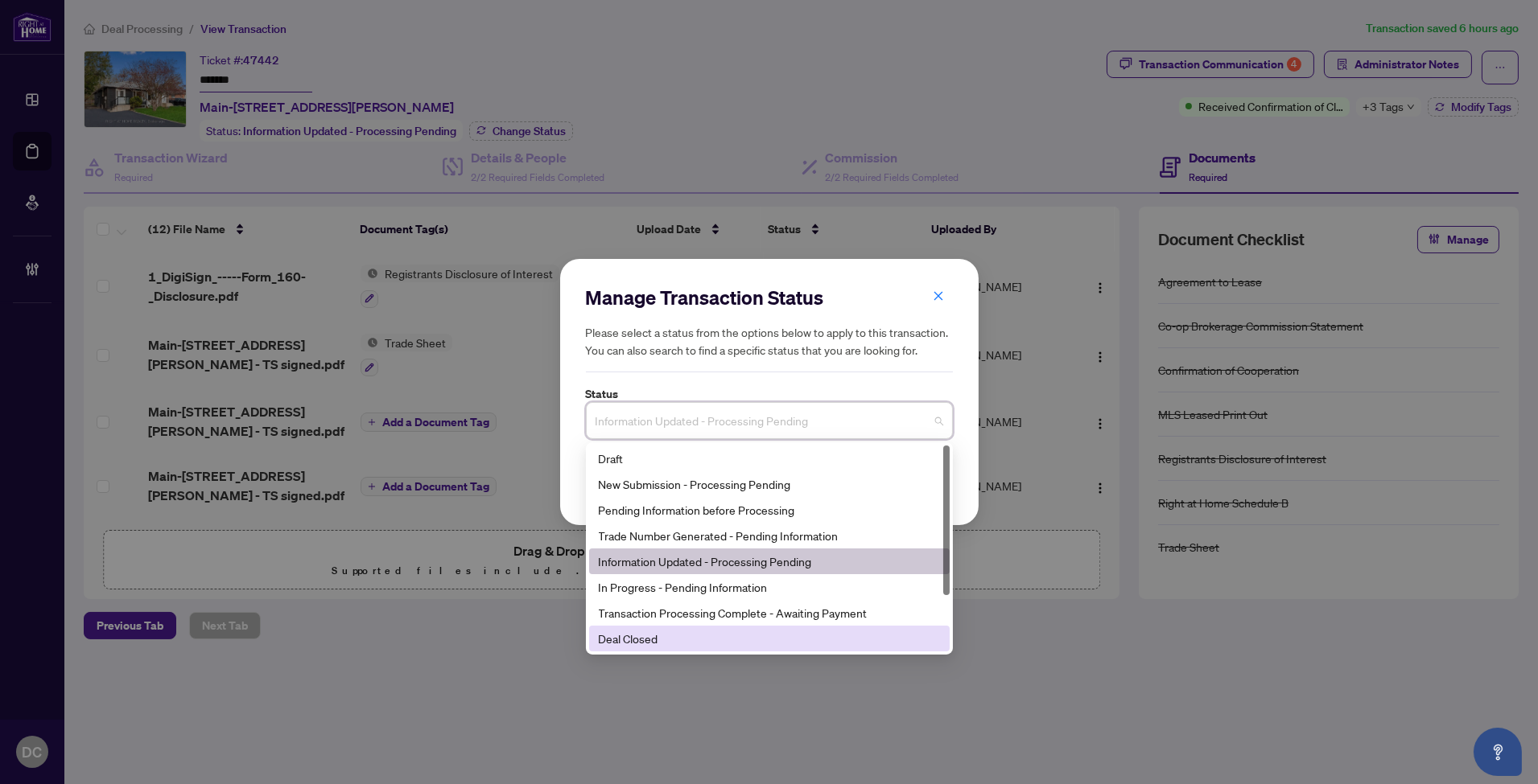
click at [627, 640] on div "Deal Closed" at bounding box center [769, 639] width 341 height 17
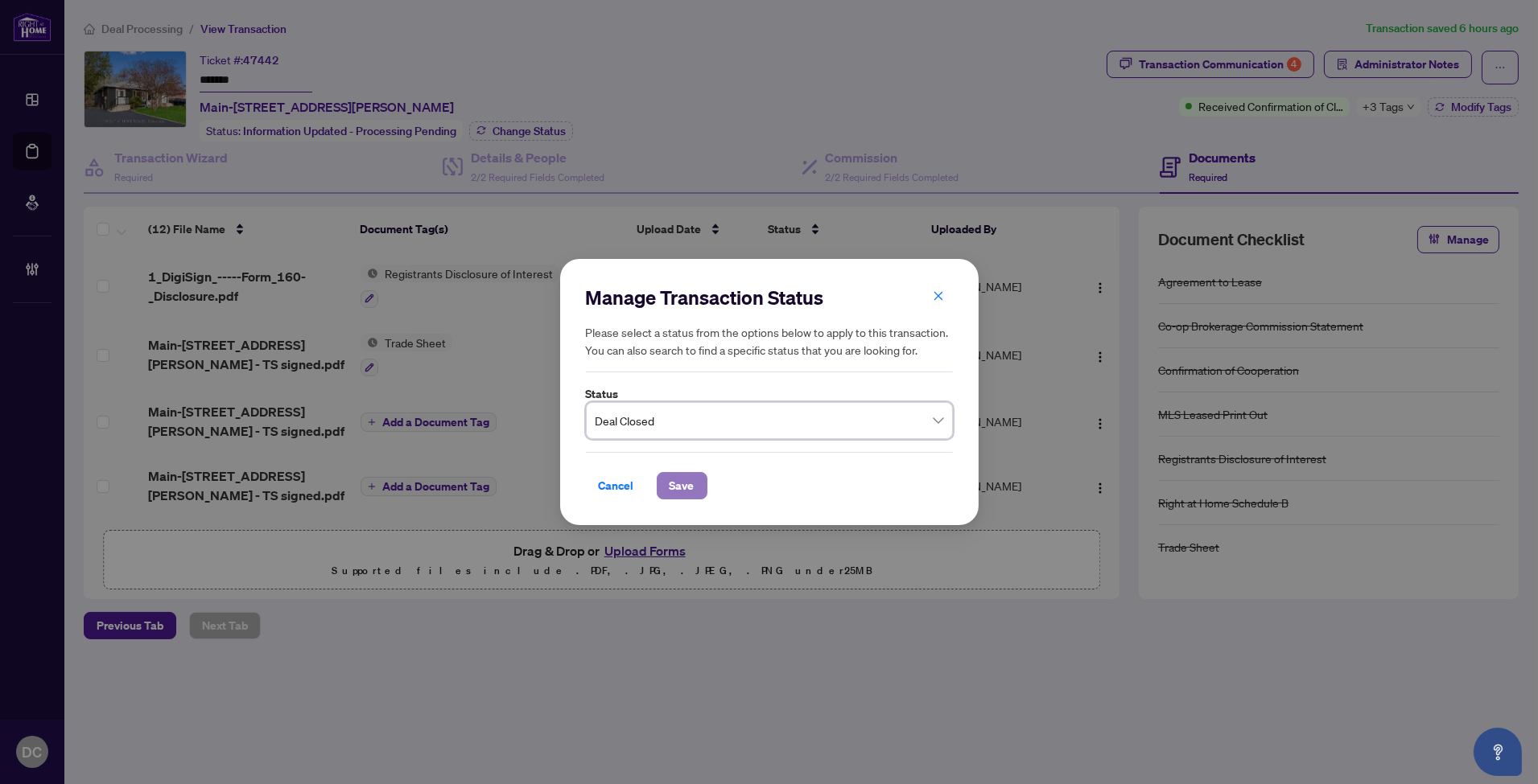
click at [682, 485] on span "Save" at bounding box center [682, 486] width 25 height 26
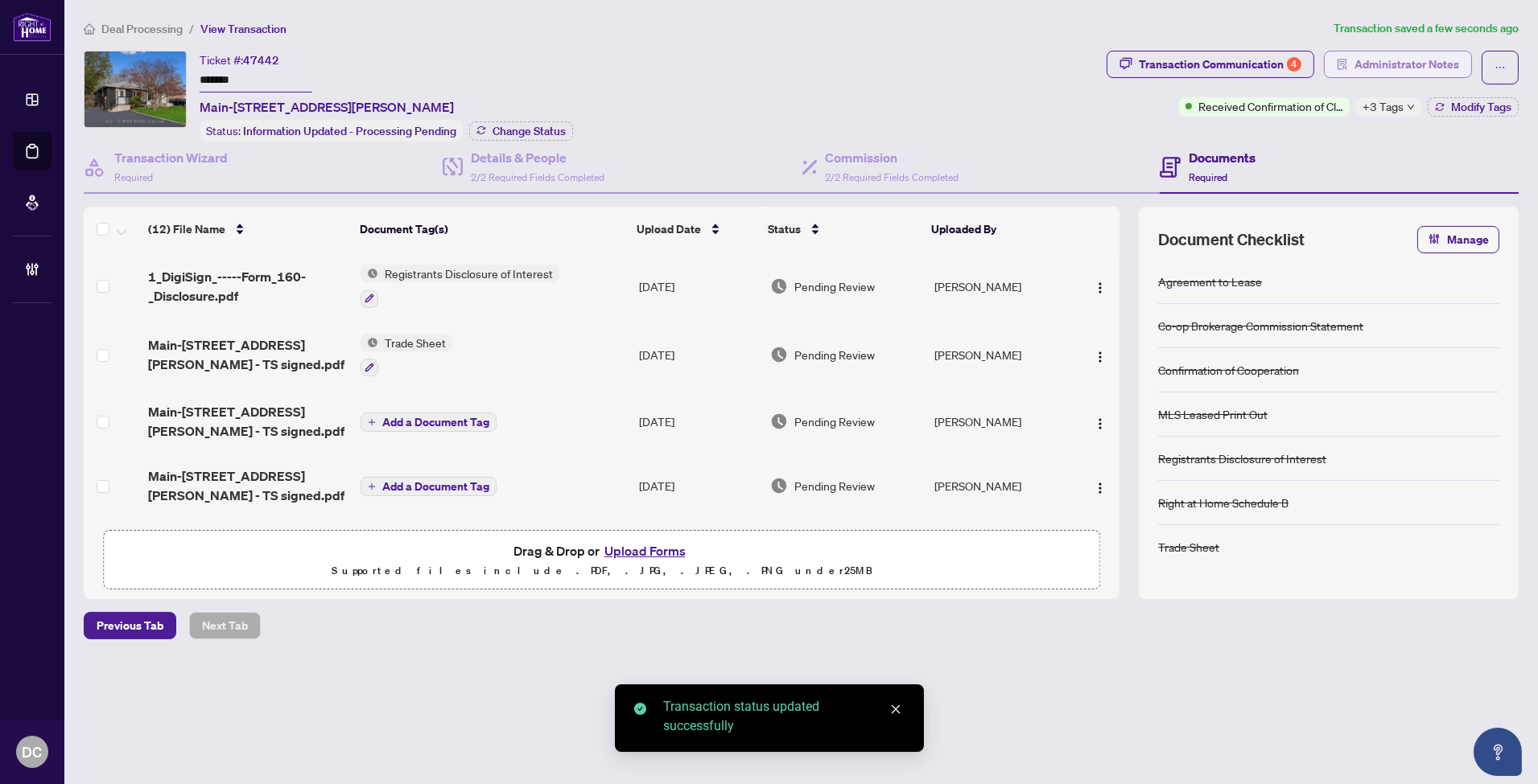
click at [1419, 61] on span "Administrator Notes" at bounding box center [1406, 65] width 105 height 26
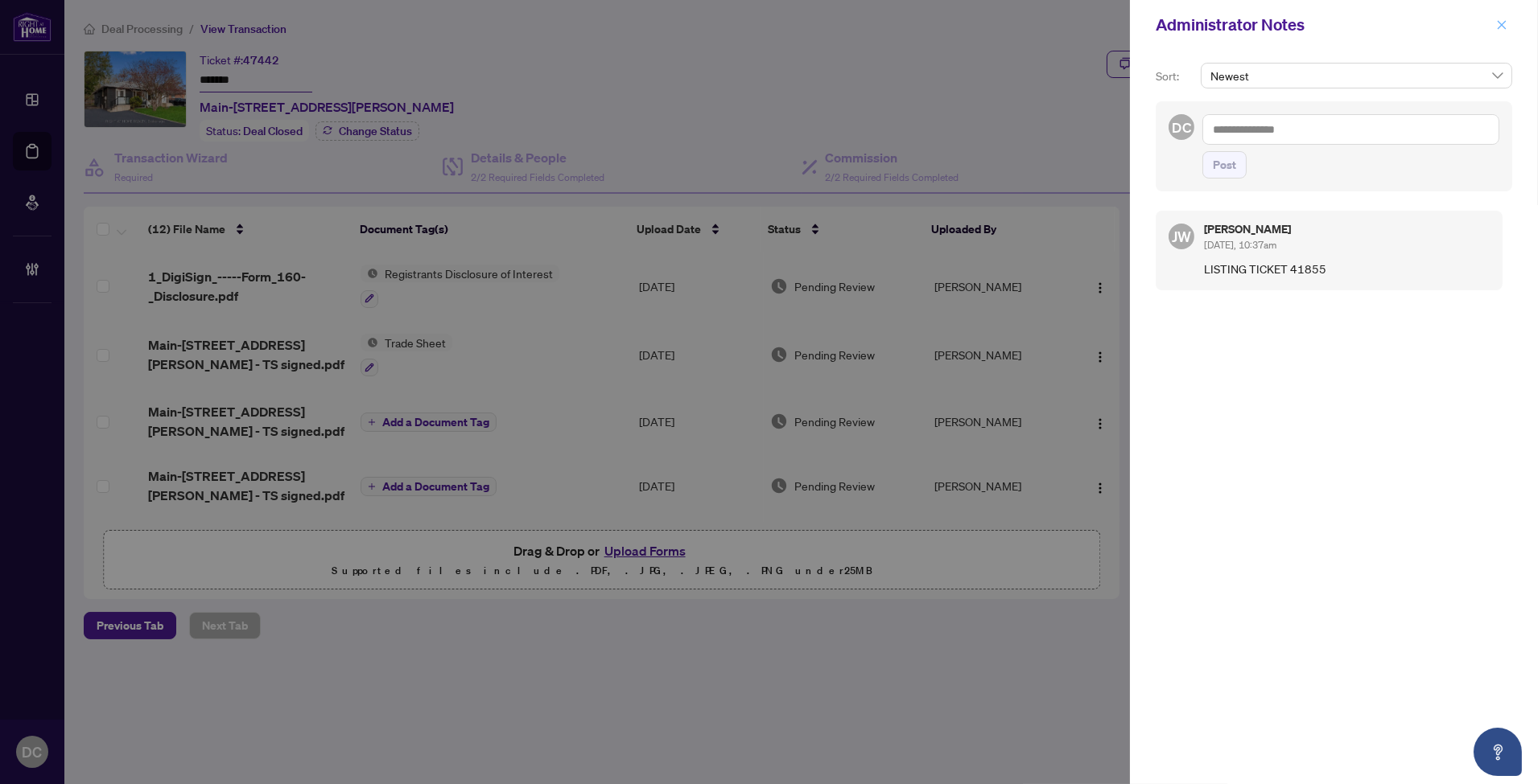
click at [1506, 19] on icon "close" at bounding box center [1501, 24] width 11 height 11
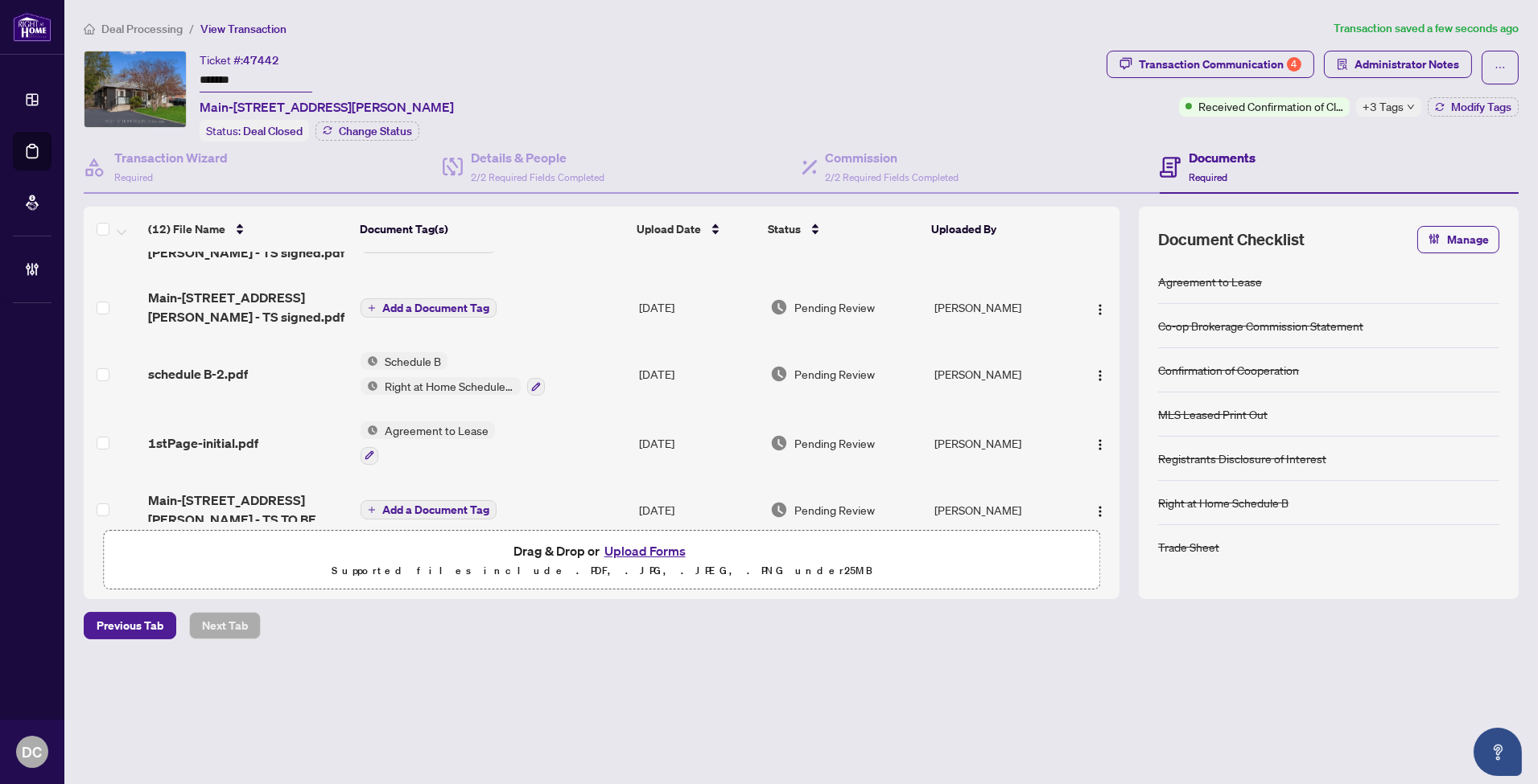
scroll to position [357, 0]
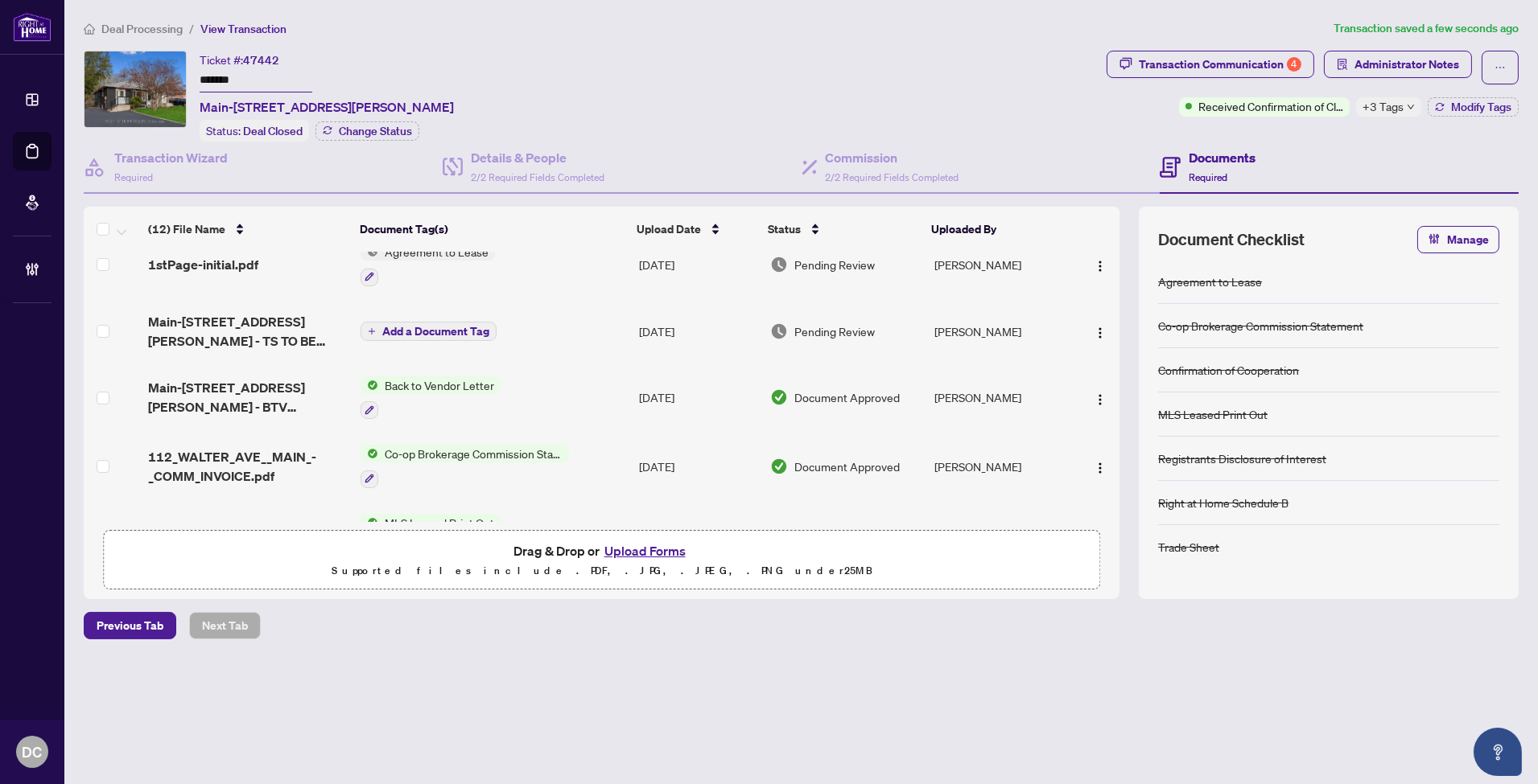
click at [615, 454] on td "Co-op Brokerage Commission Statement" at bounding box center [493, 466] width 279 height 69
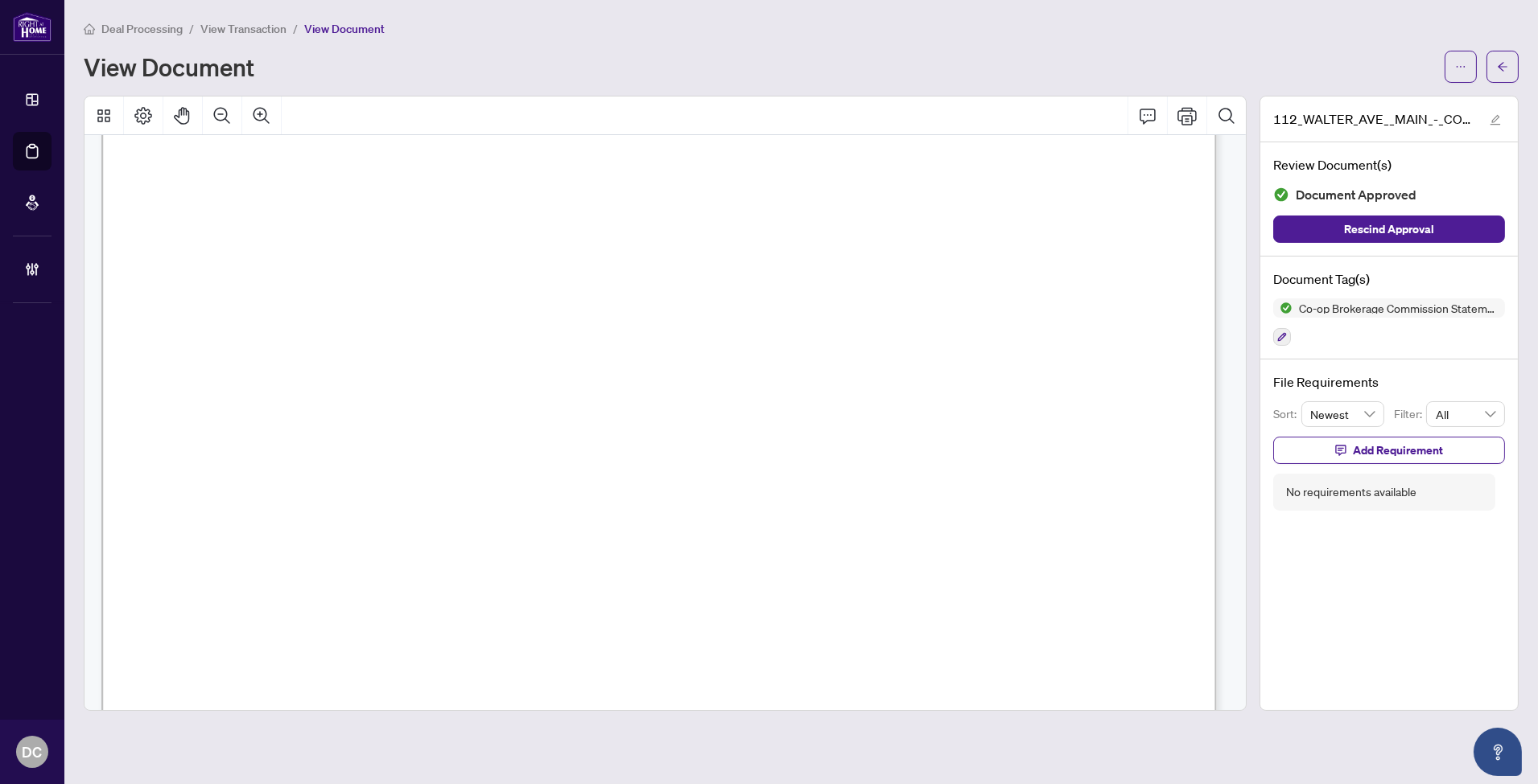
scroll to position [357, 0]
click at [1509, 61] on button "button" at bounding box center [1502, 67] width 32 height 32
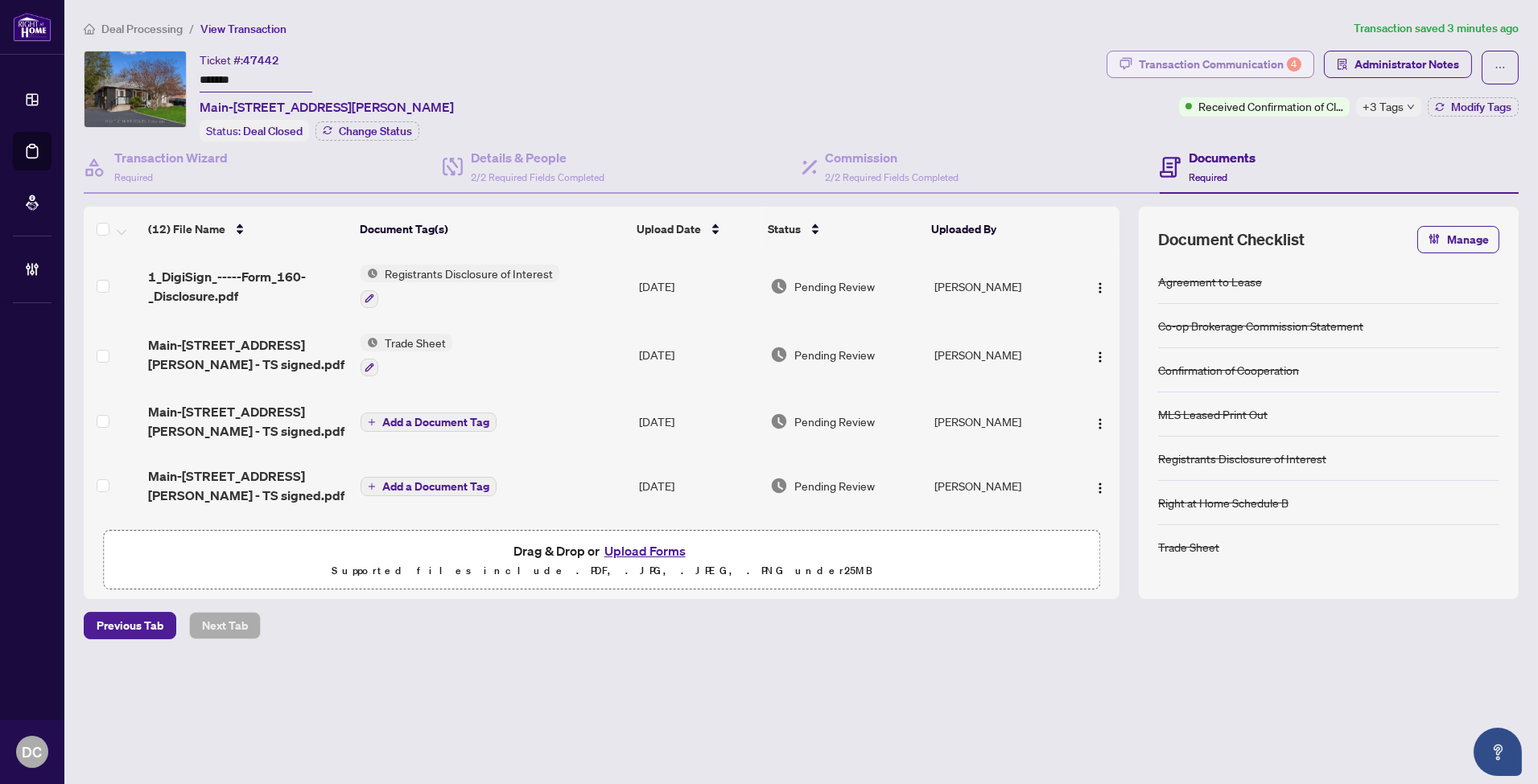
click at [1266, 53] on div "Transaction Communication 4" at bounding box center [1220, 65] width 163 height 26
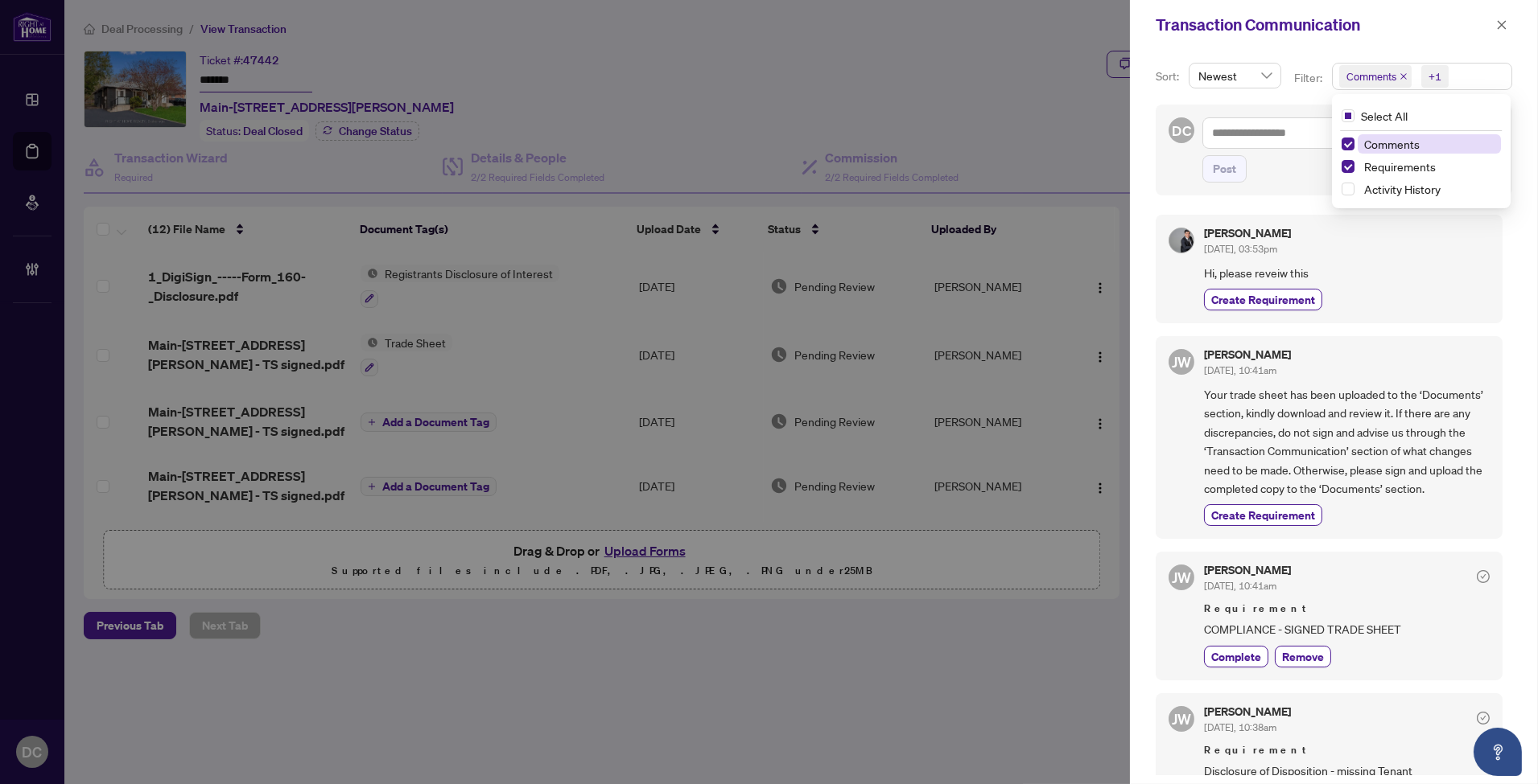
click at [1475, 69] on span "Comments +1" at bounding box center [1422, 76] width 178 height 26
click at [1333, 451] on span "Your trade sheet has been uploaded to the ‘Documents’ section, kindly download …" at bounding box center [1347, 441] width 286 height 112
click at [1499, 24] on icon "close" at bounding box center [1501, 24] width 11 height 11
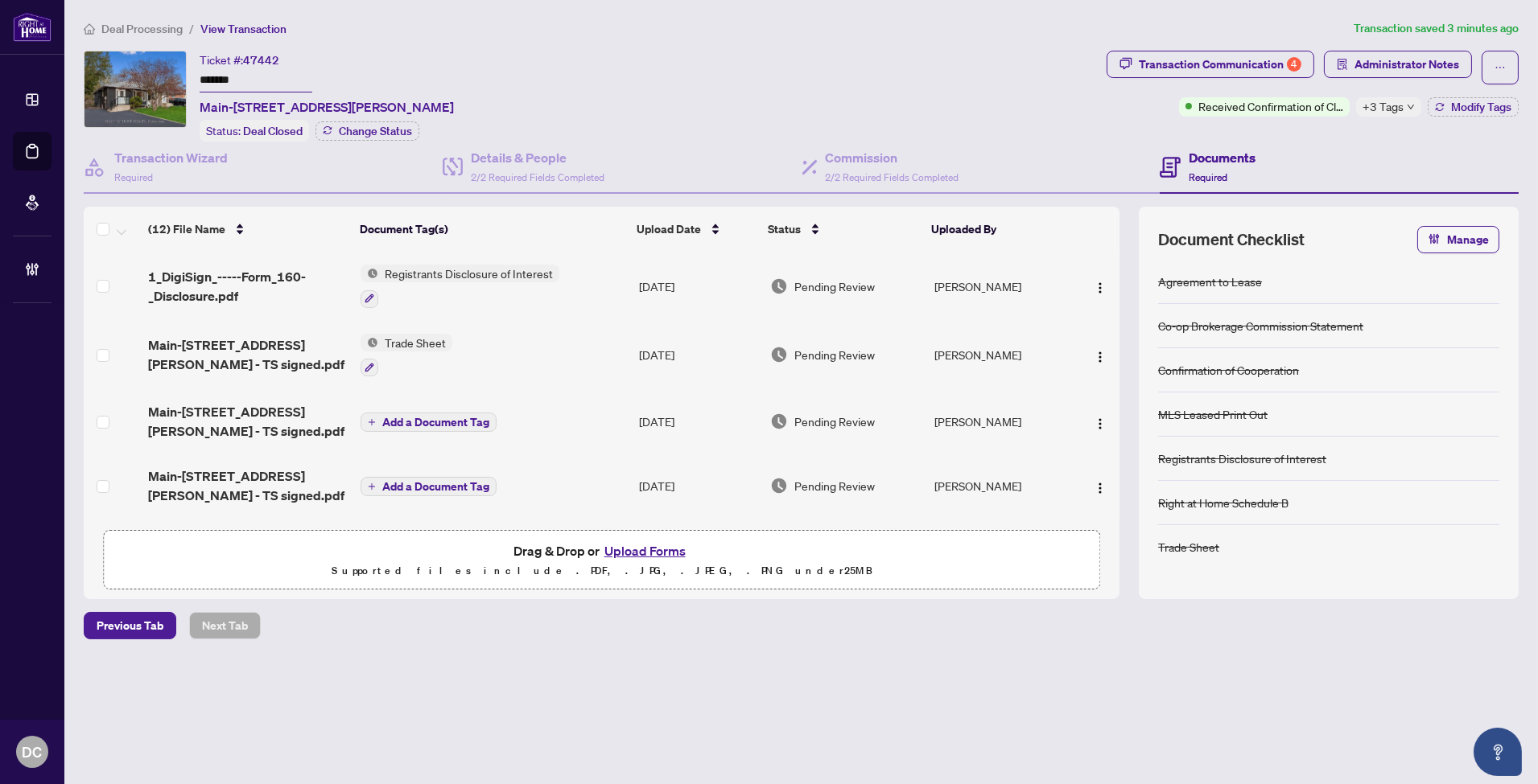
click at [637, 344] on td "Aug/12/2025" at bounding box center [698, 356] width 132 height 69
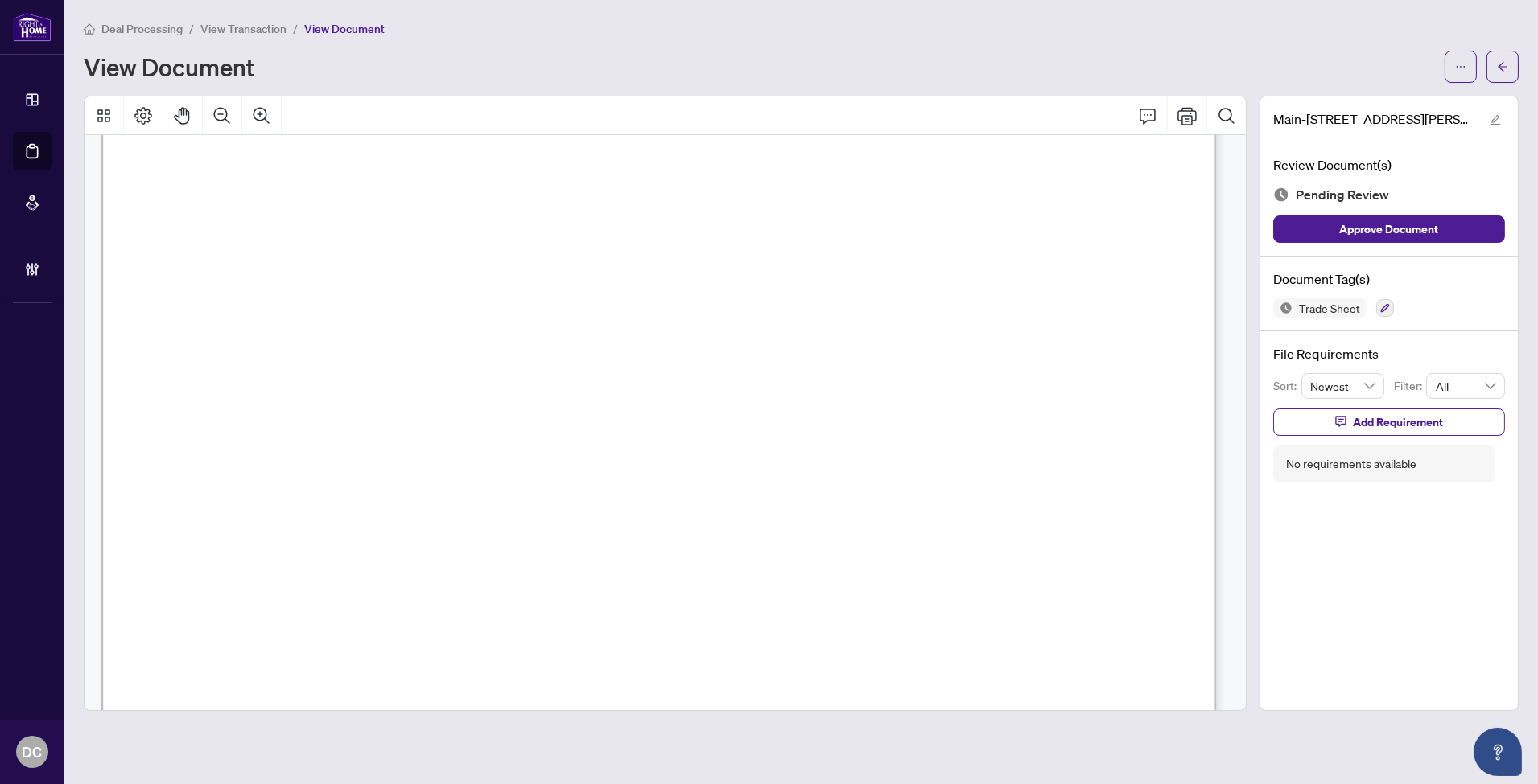
scroll to position [536, 0]
drag, startPoint x: 1514, startPoint y: 66, endPoint x: 47, endPoint y: 179, distance: 1471.3
click at [1514, 66] on button "button" at bounding box center [1502, 67] width 32 height 32
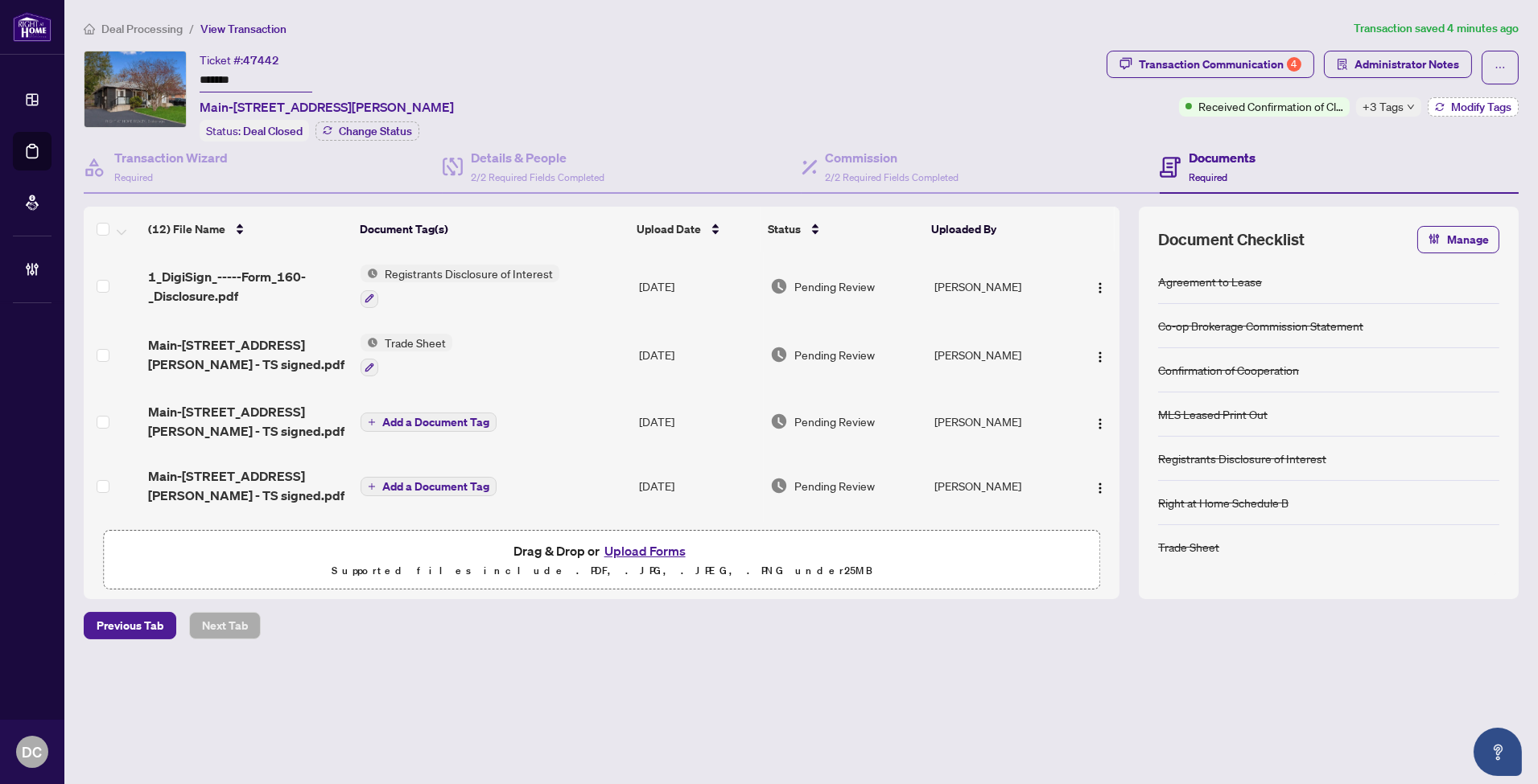
click at [1451, 108] on span "Modify Tags" at bounding box center [1481, 106] width 61 height 11
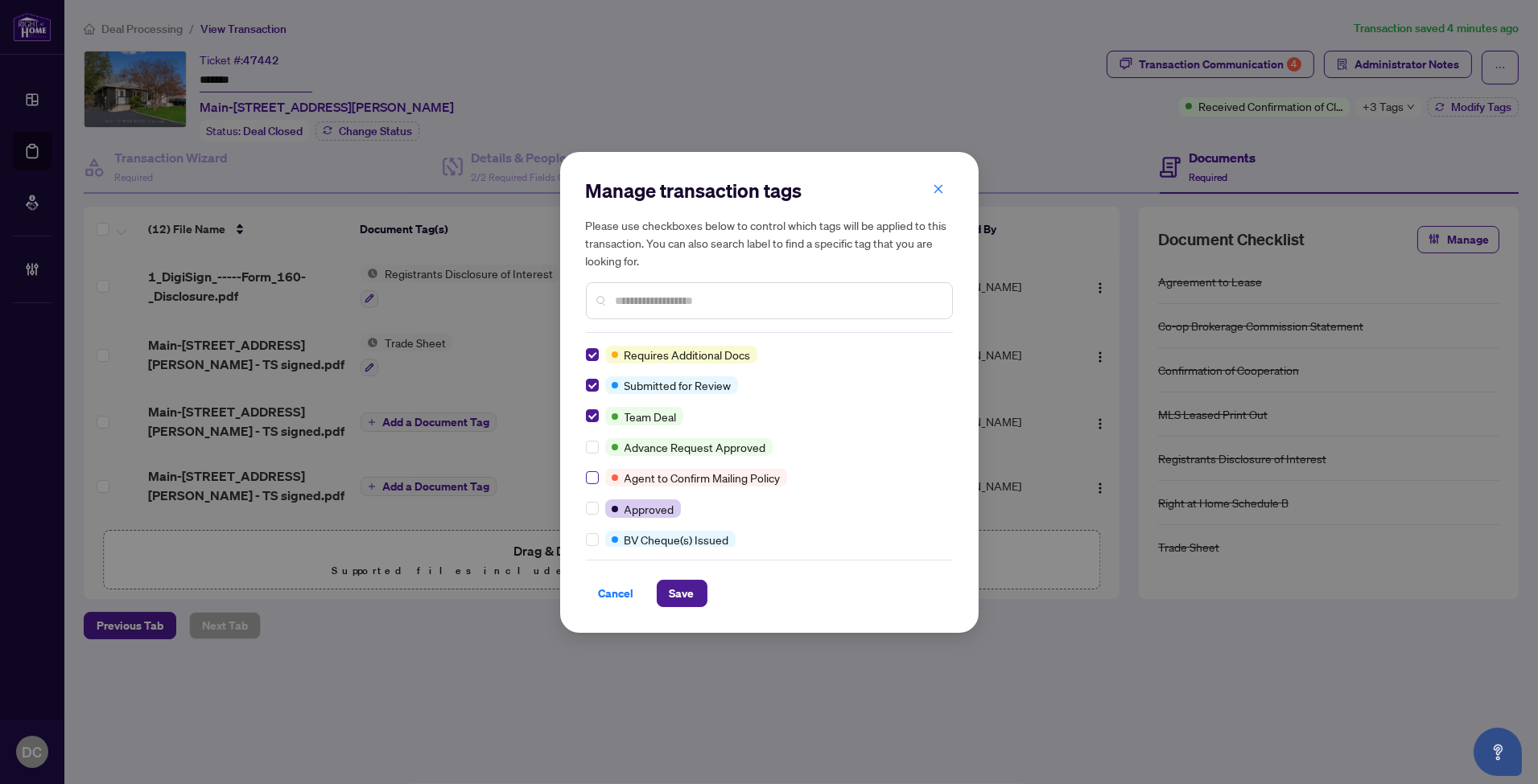
scroll to position [89, 0]
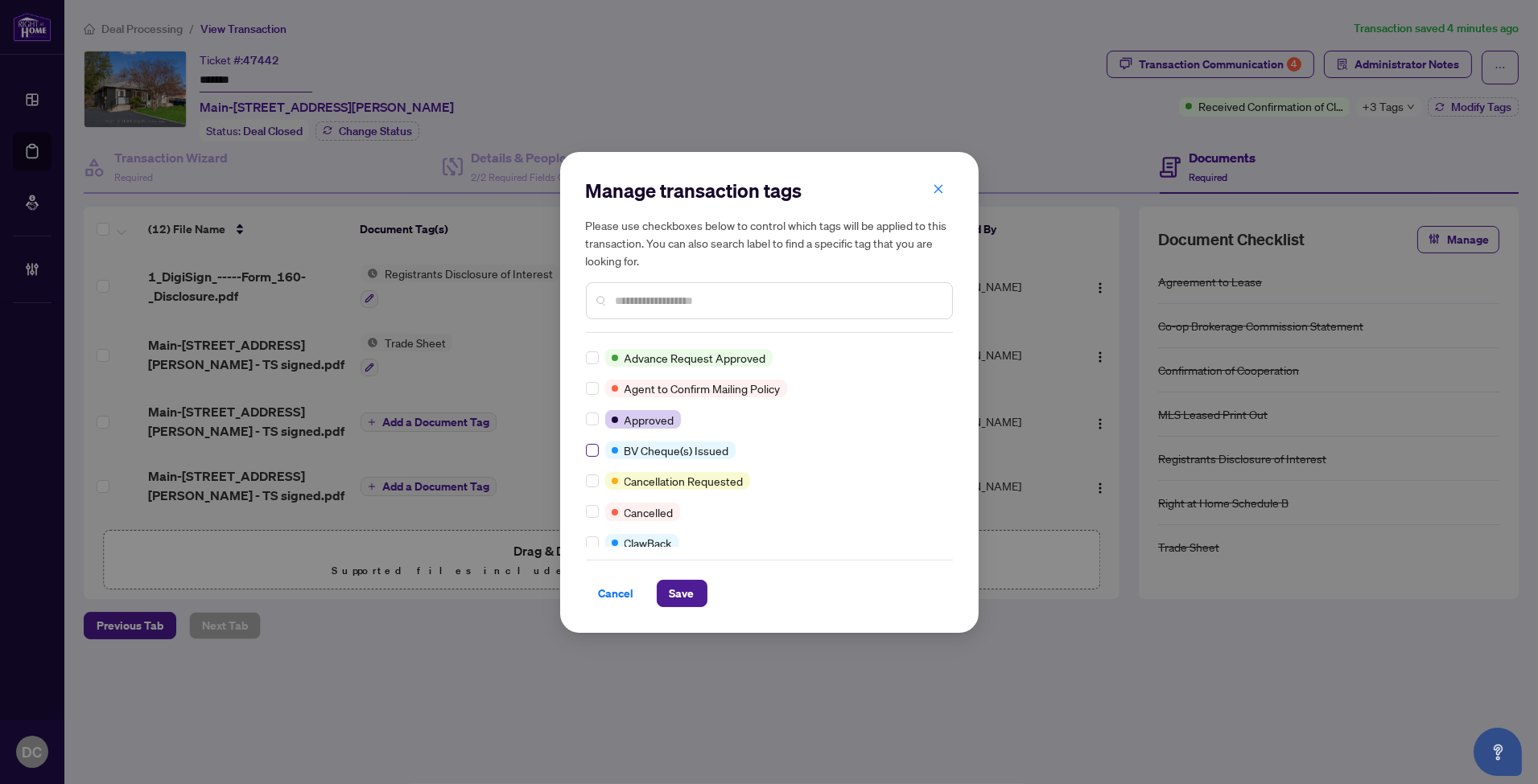
click at [590, 455] on label at bounding box center [592, 450] width 13 height 17
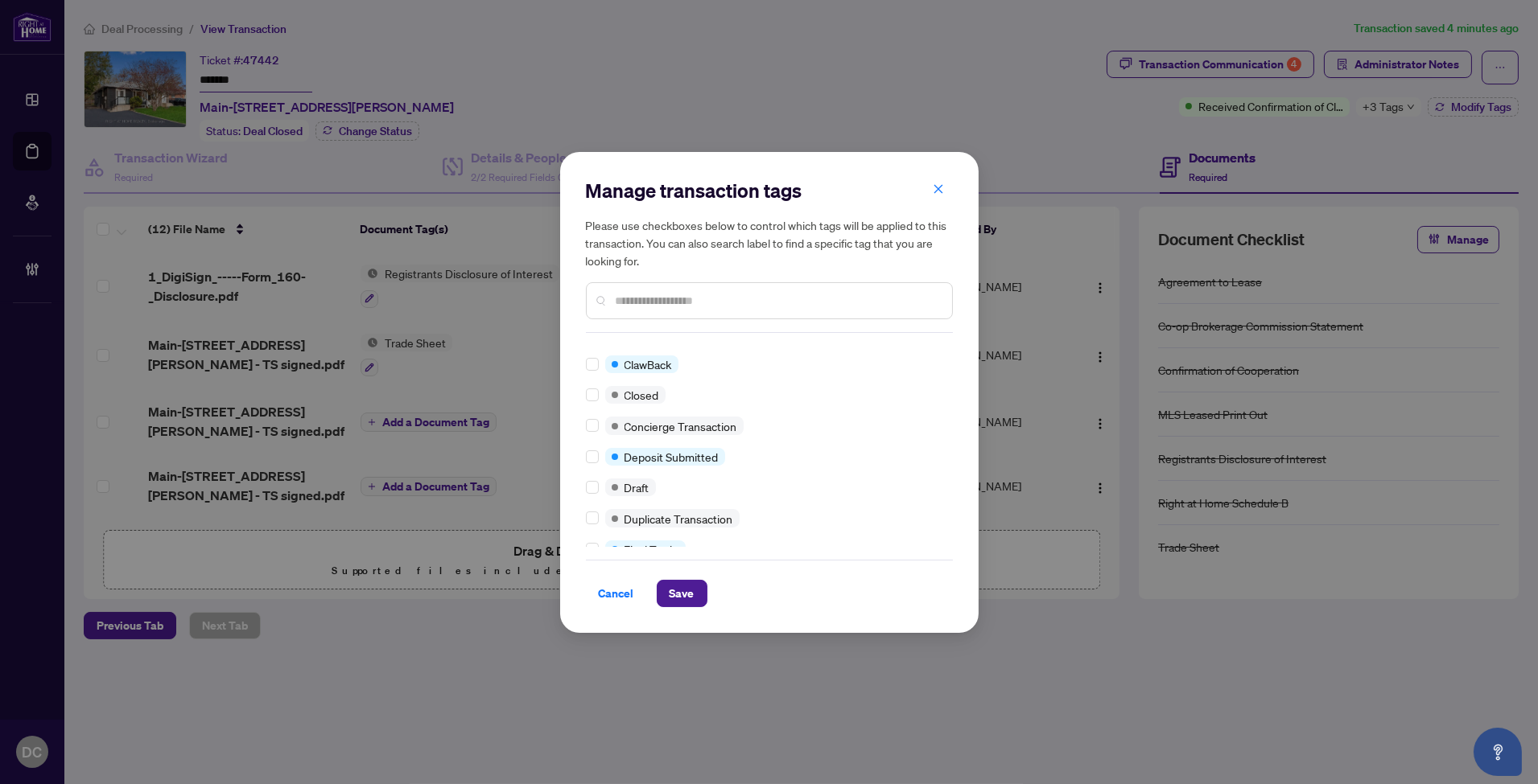
scroll to position [0, 0]
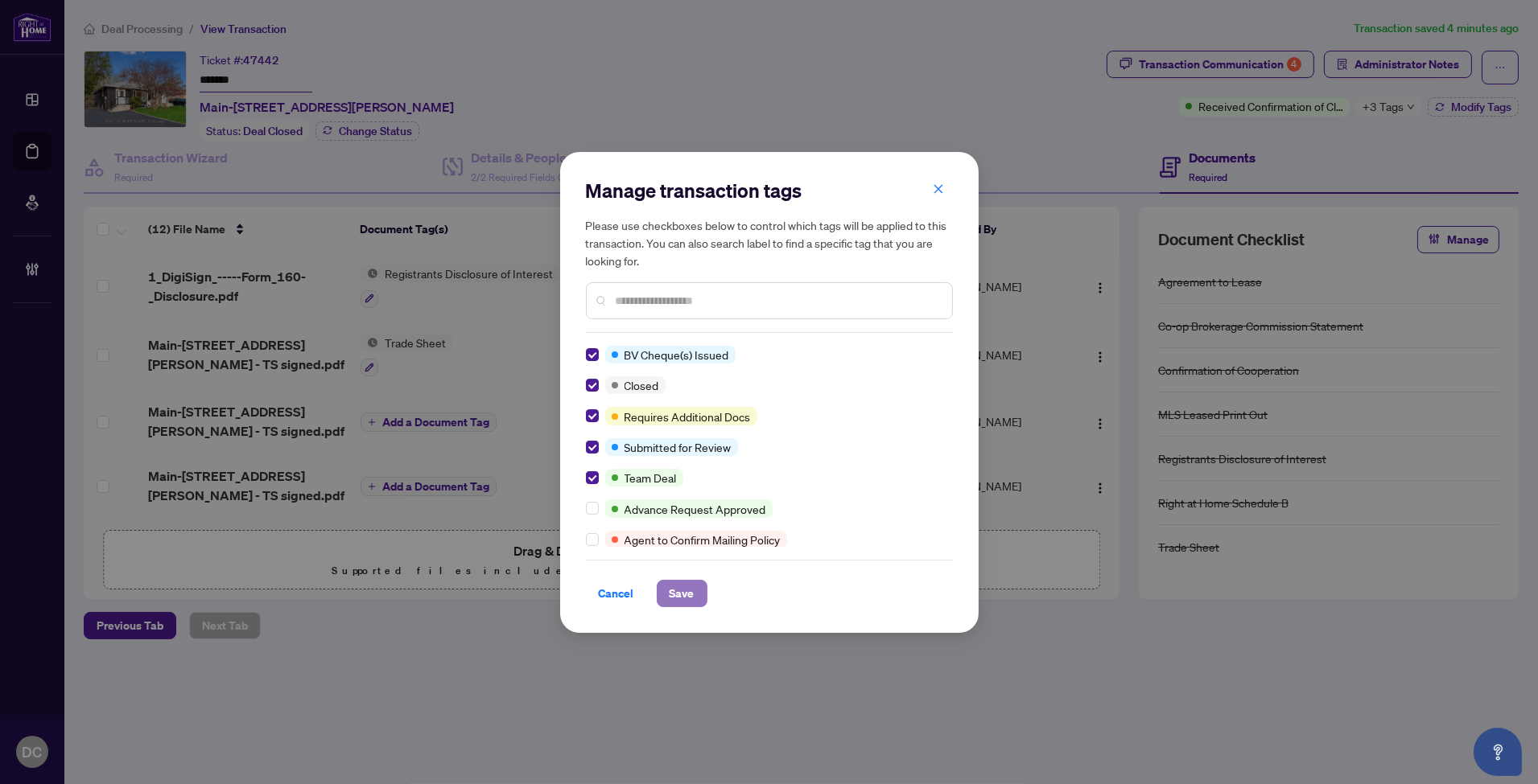
click at [692, 601] on span "Save" at bounding box center [682, 594] width 25 height 26
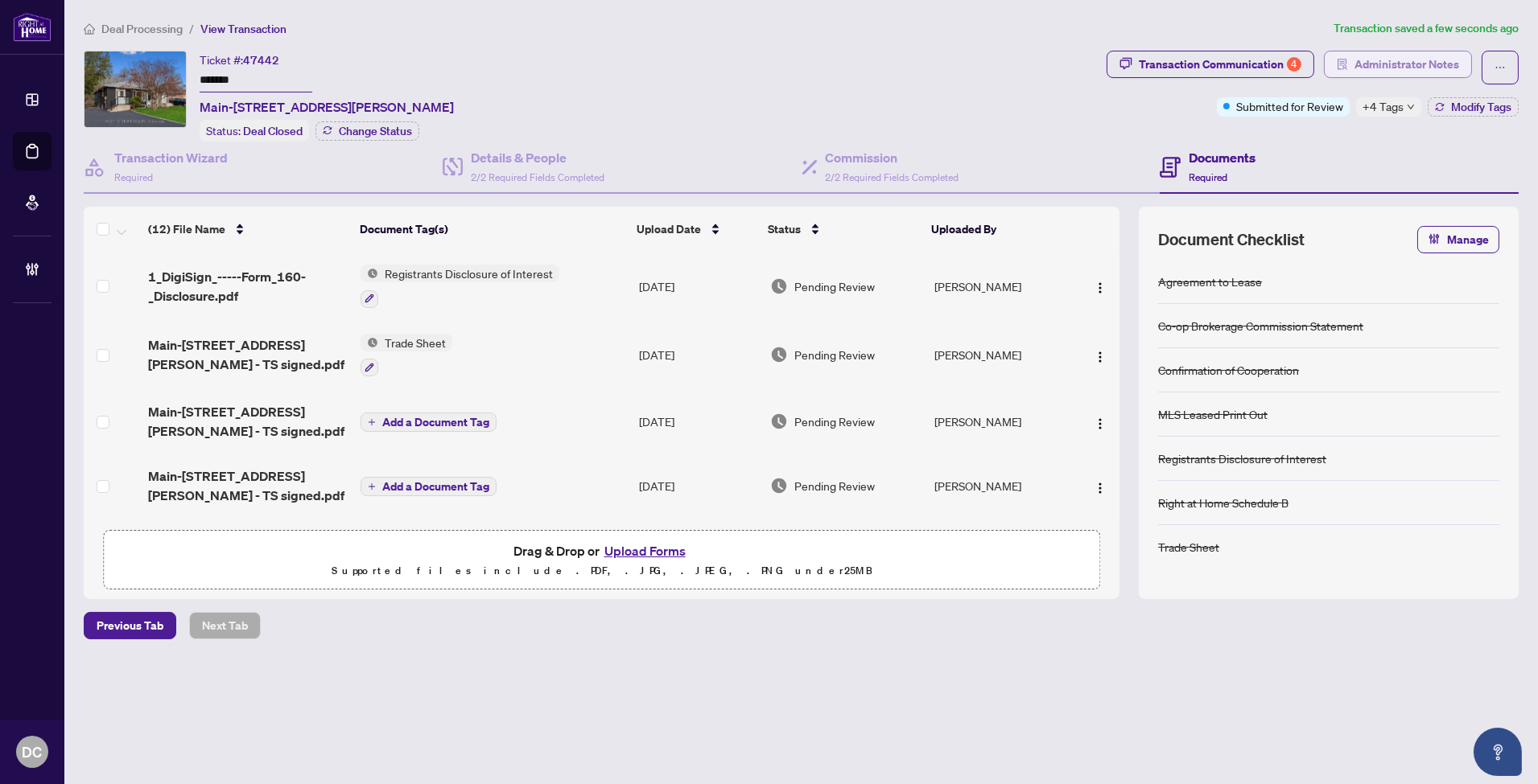
click at [1381, 61] on span "Administrator Notes" at bounding box center [1406, 65] width 105 height 26
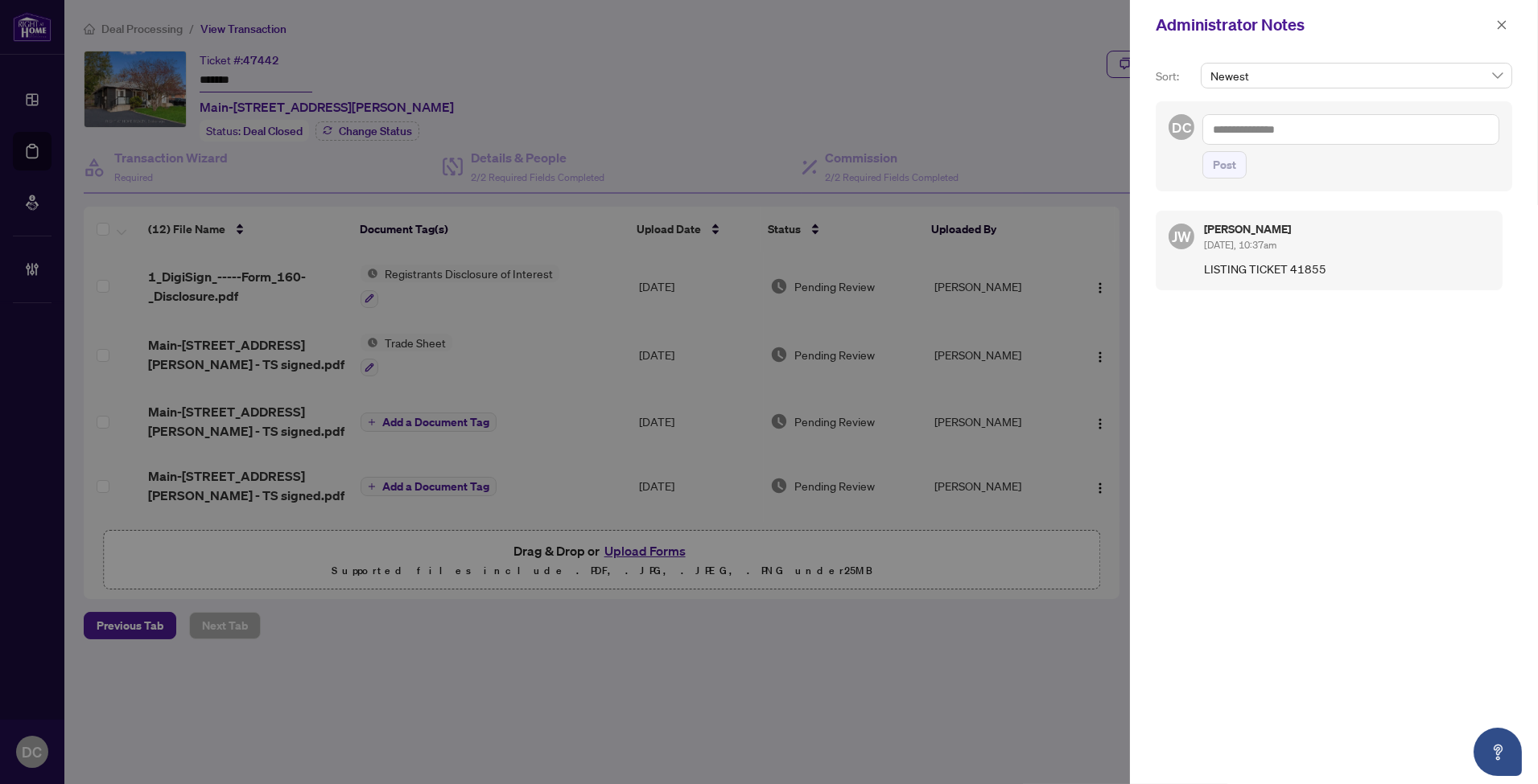
click at [1379, 135] on textarea at bounding box center [1350, 129] width 297 height 30
paste textarea "**********"
type textarea "**********"
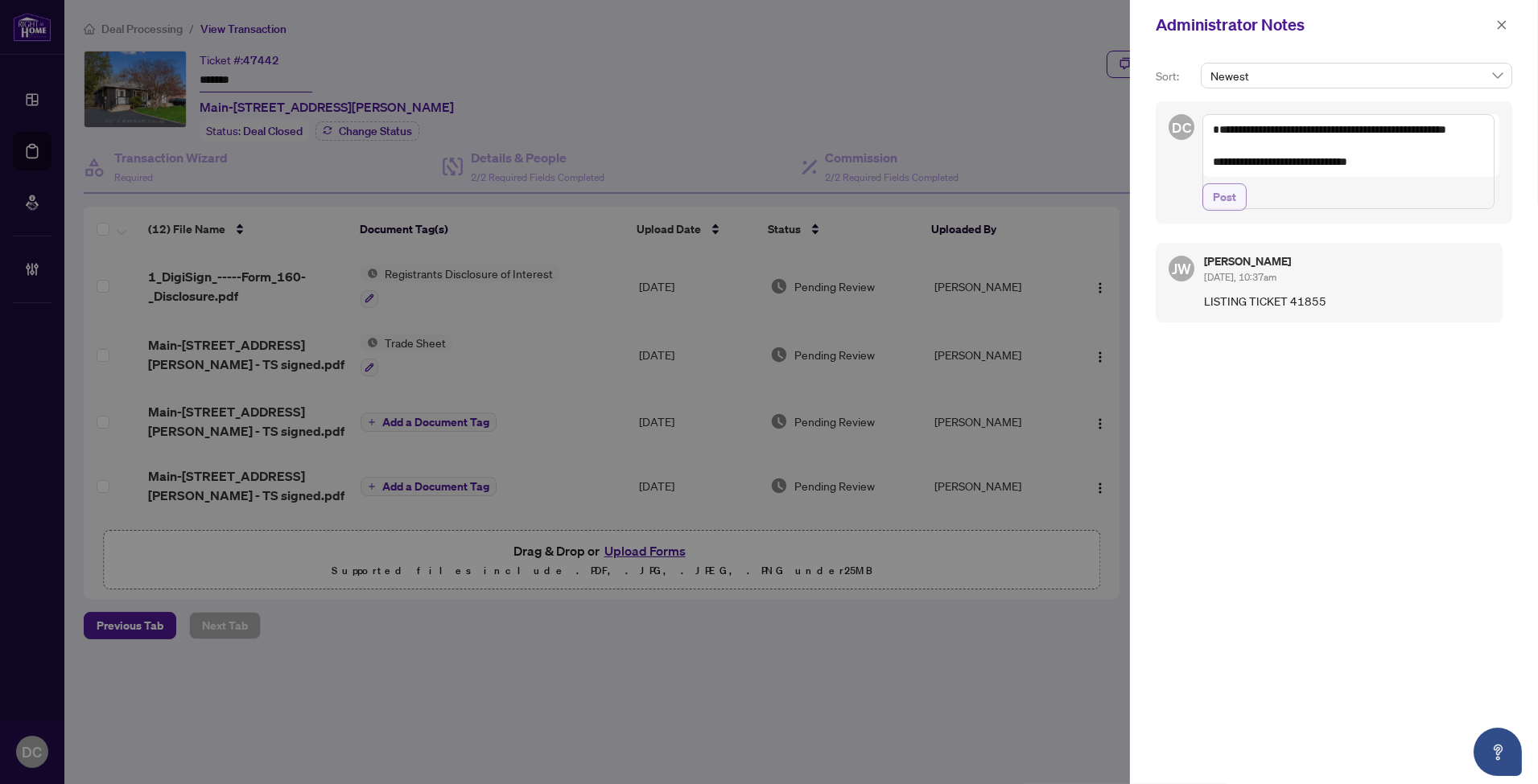
click at [1211, 211] on button "Post" at bounding box center [1224, 197] width 44 height 28
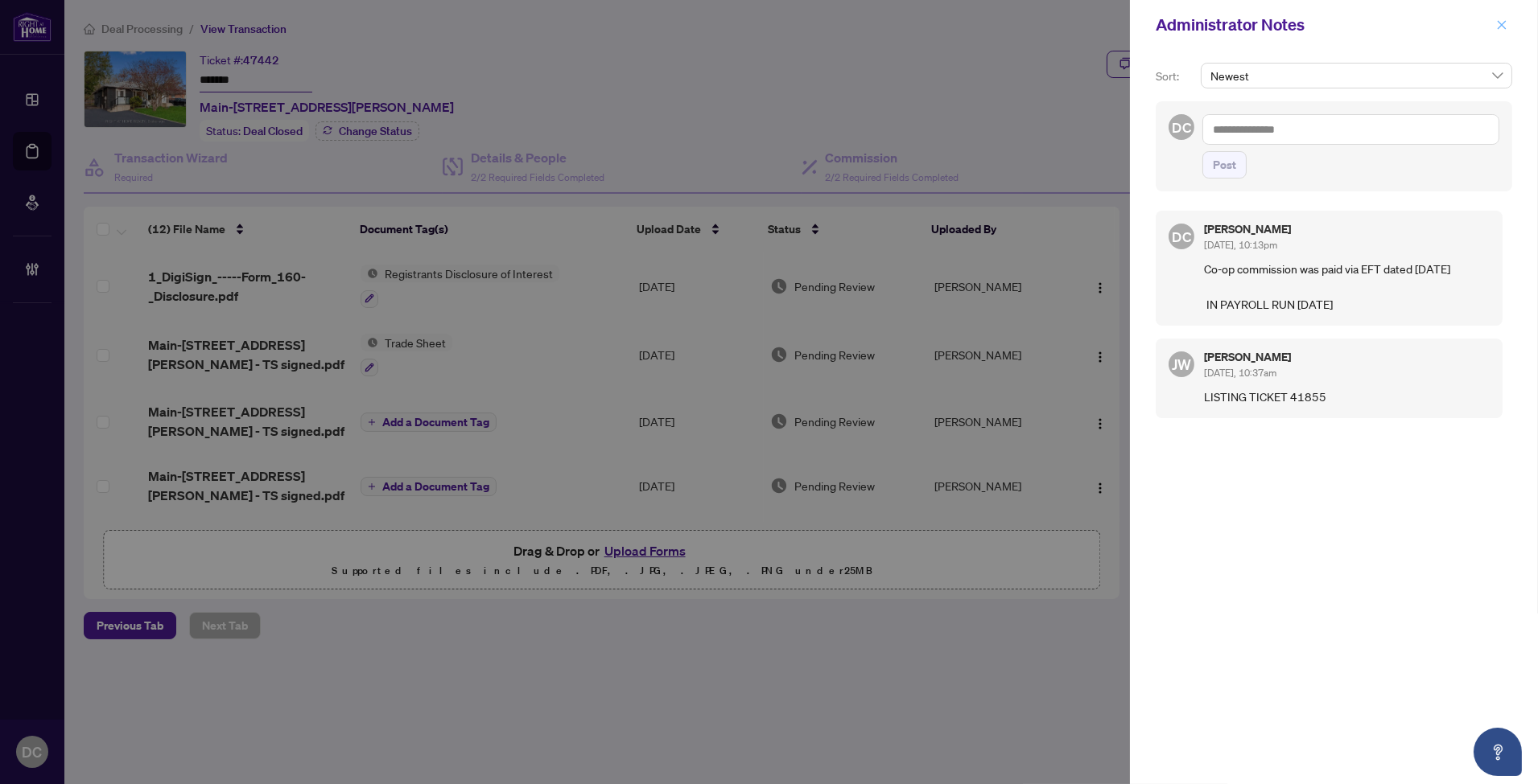
click at [1503, 28] on icon "close" at bounding box center [1501, 24] width 11 height 11
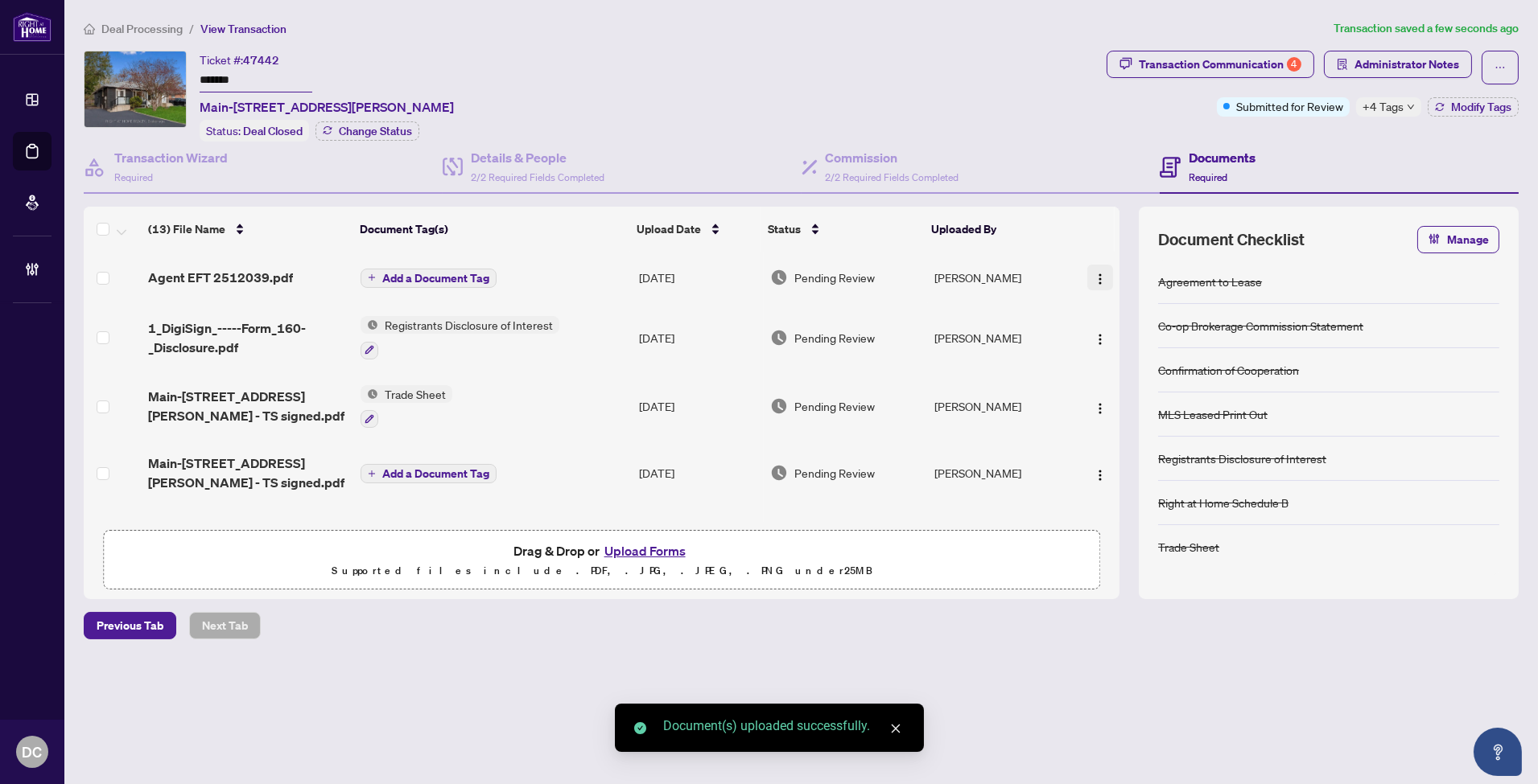
click at [1096, 273] on img "button" at bounding box center [1099, 279] width 13 height 13
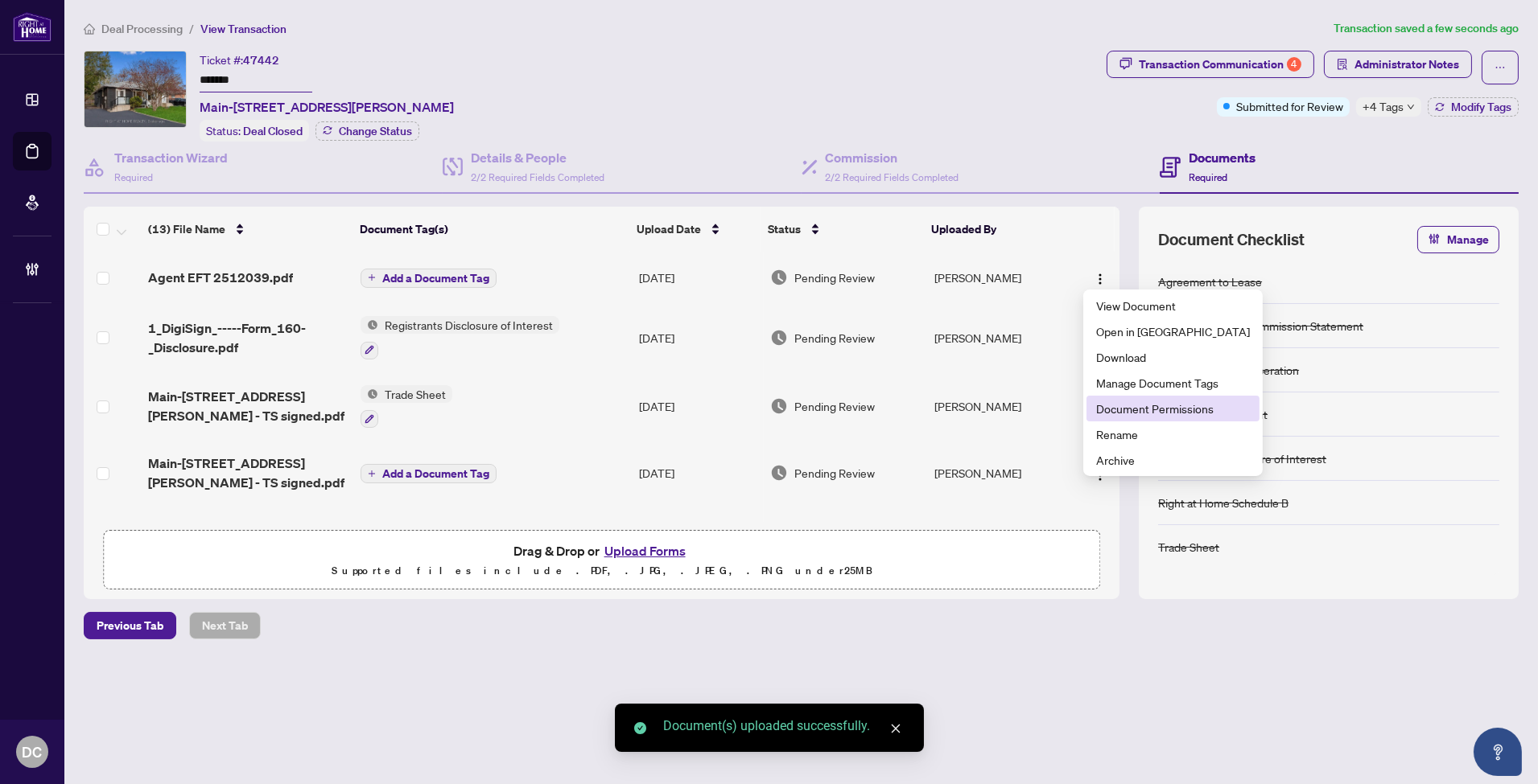
click at [1142, 404] on span "Document Permissions" at bounding box center [1173, 408] width 154 height 17
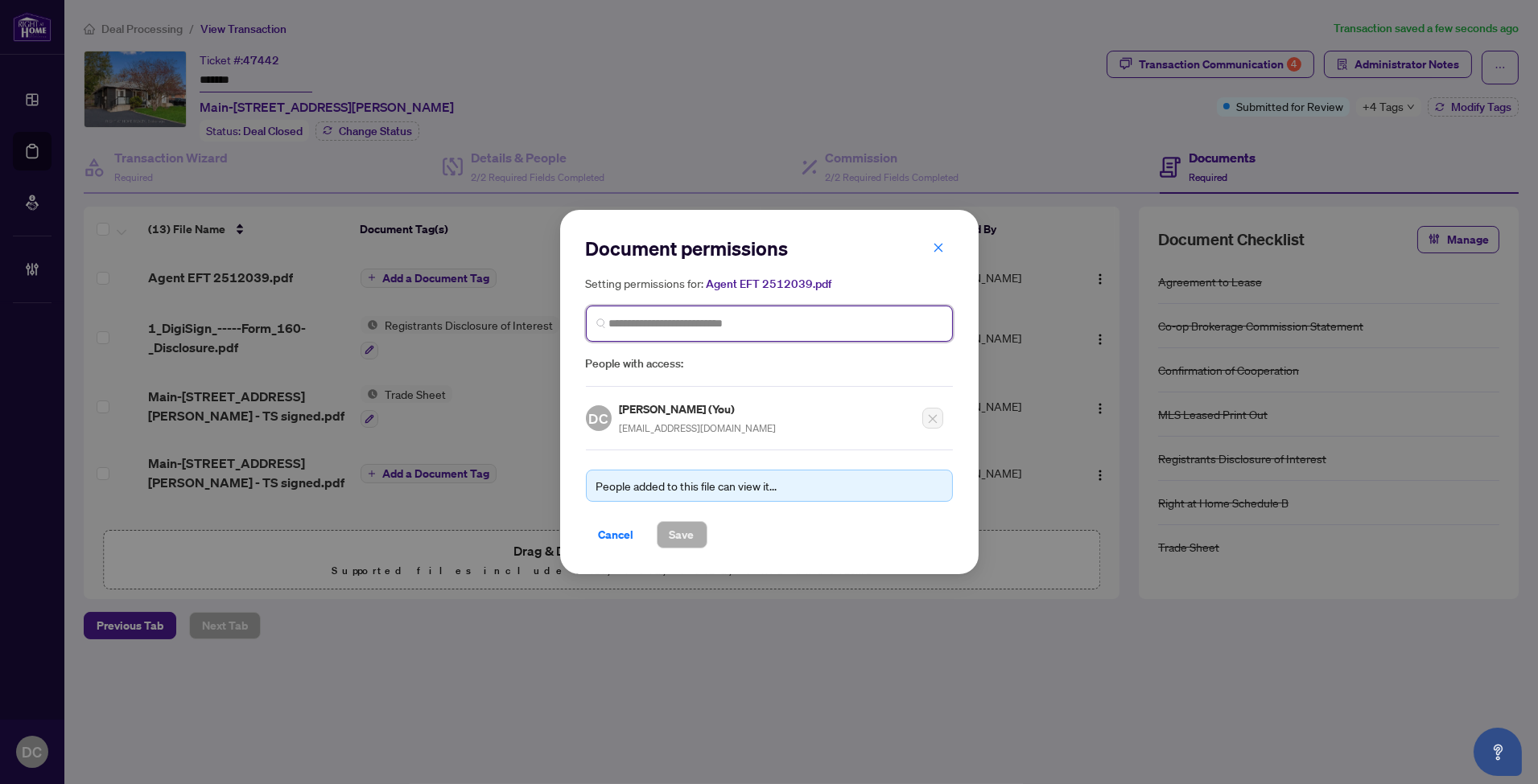
click at [645, 326] on input "search" at bounding box center [775, 324] width 333 height 17
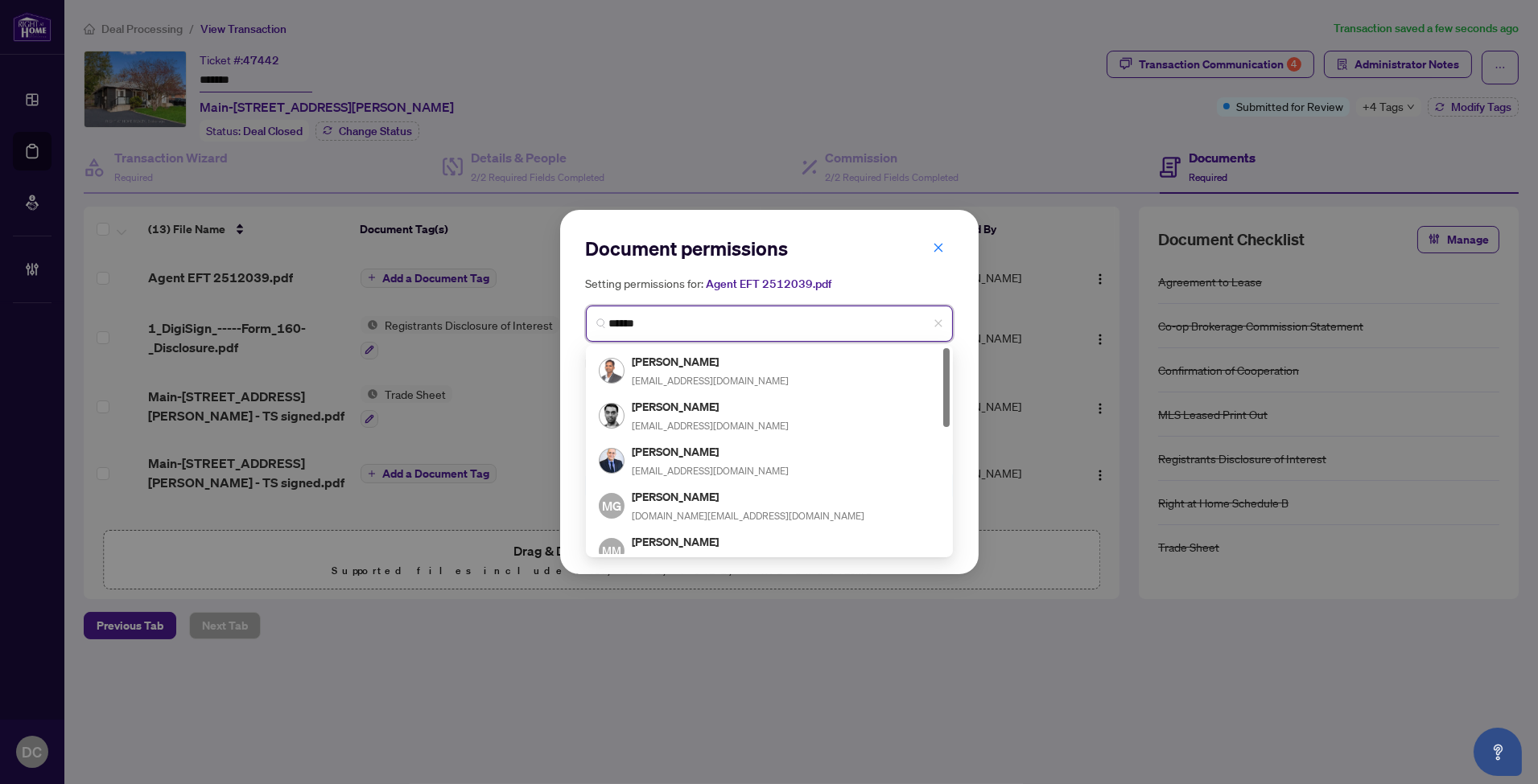
type input "*******"
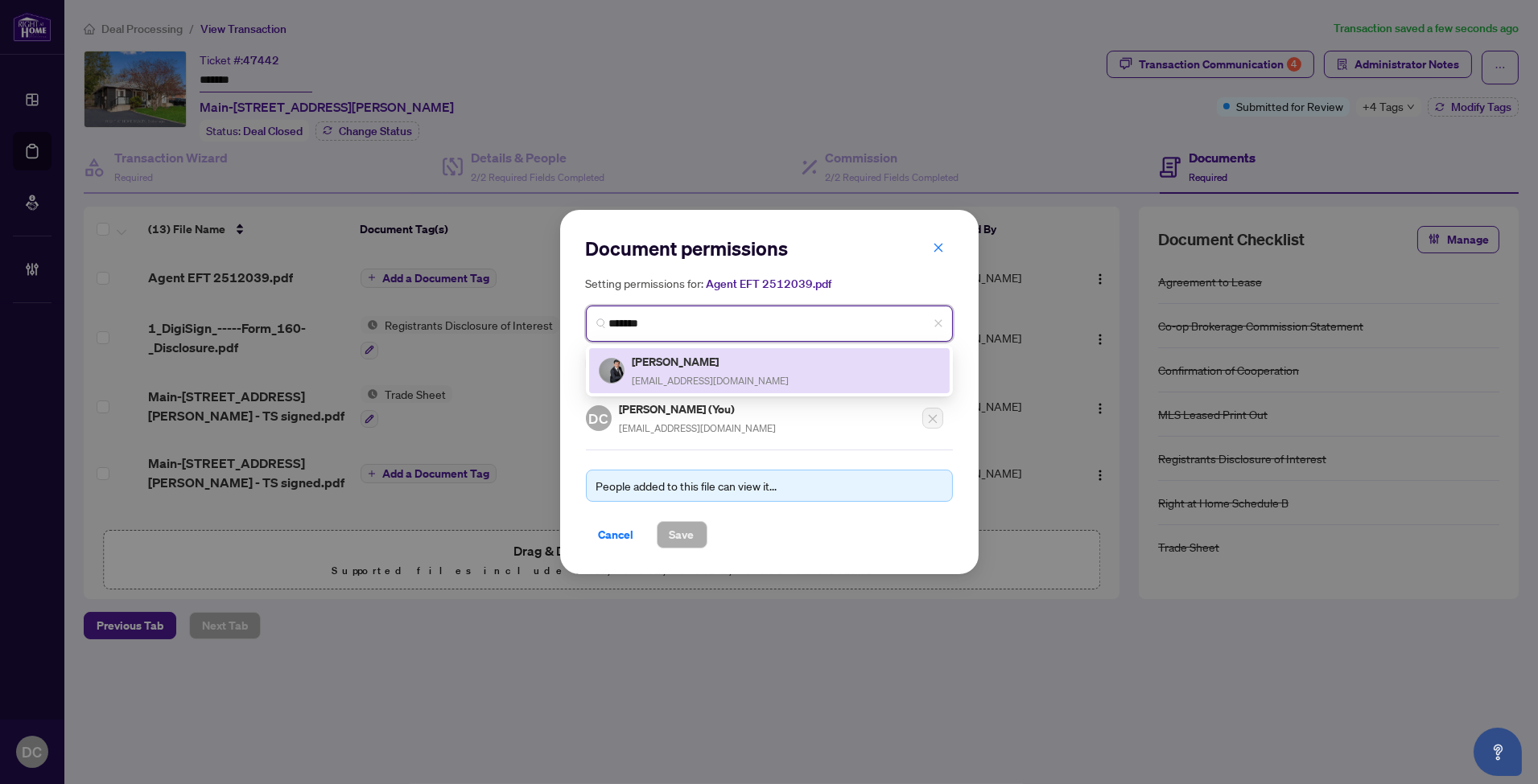
click at [775, 369] on div "Max Shokouhi maxshokouhi@gmail.com" at bounding box center [769, 370] width 341 height 37
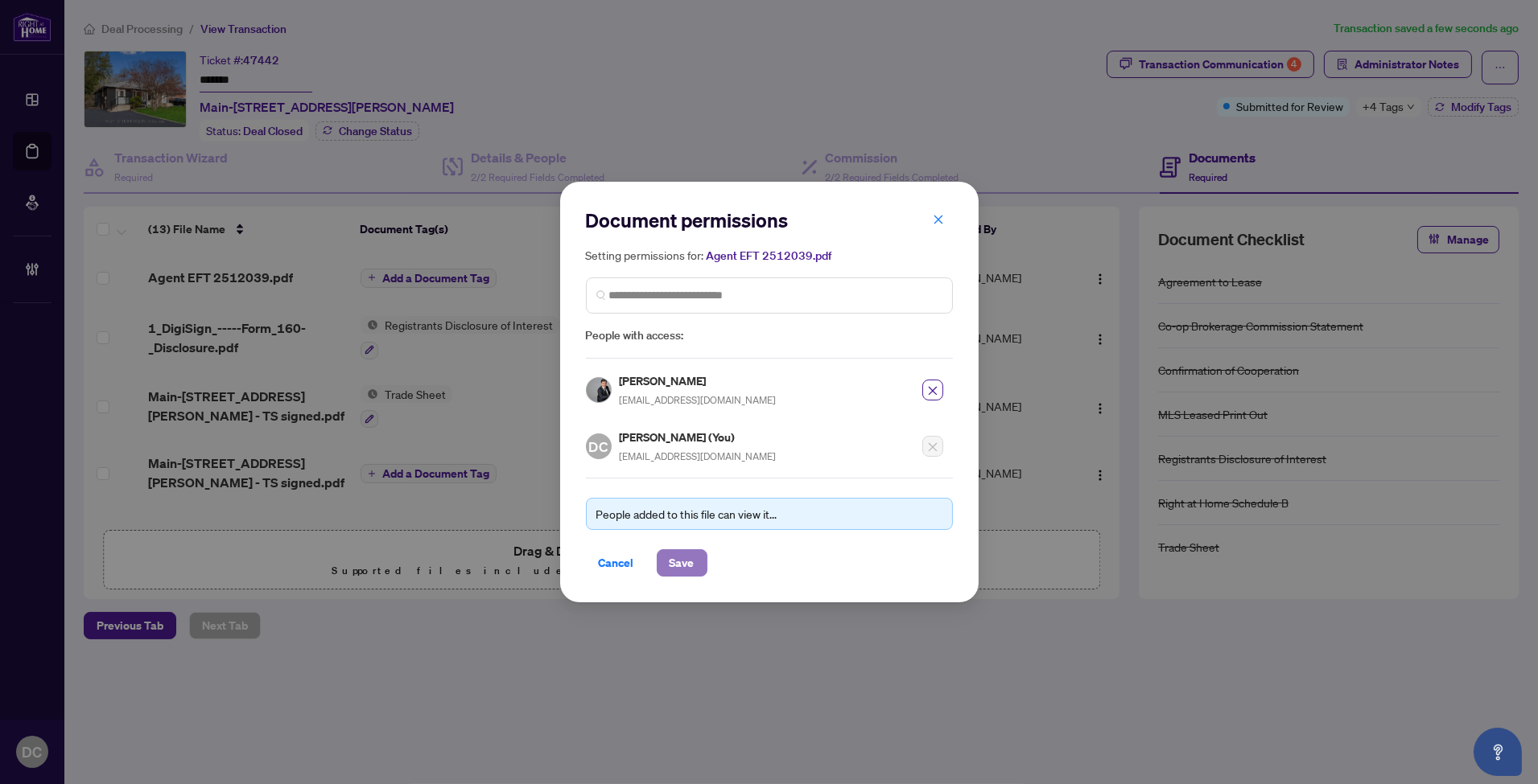
click at [689, 554] on span "Save" at bounding box center [682, 563] width 25 height 26
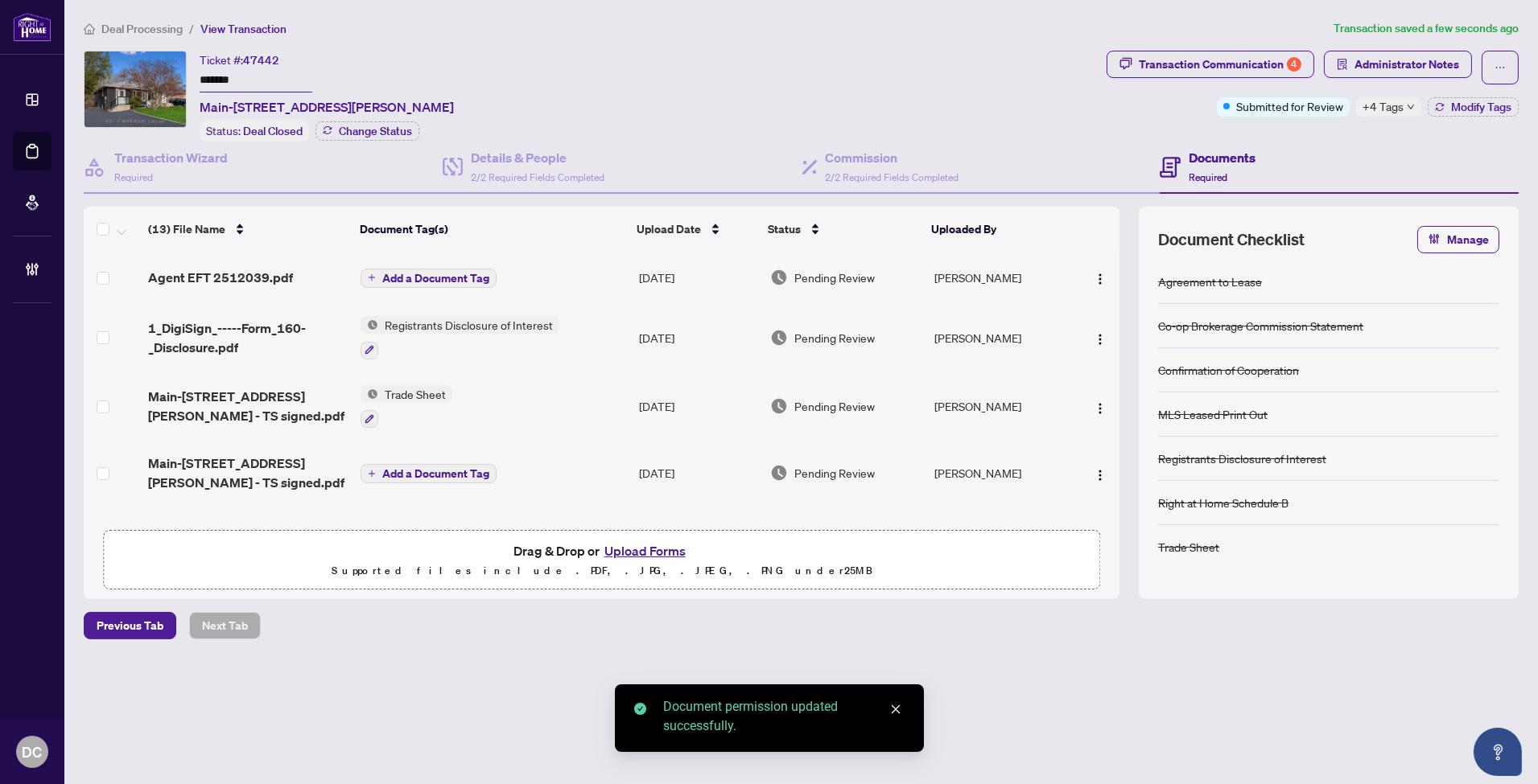
click at [476, 274] on span "Add a Document Tag" at bounding box center [436, 278] width 107 height 11
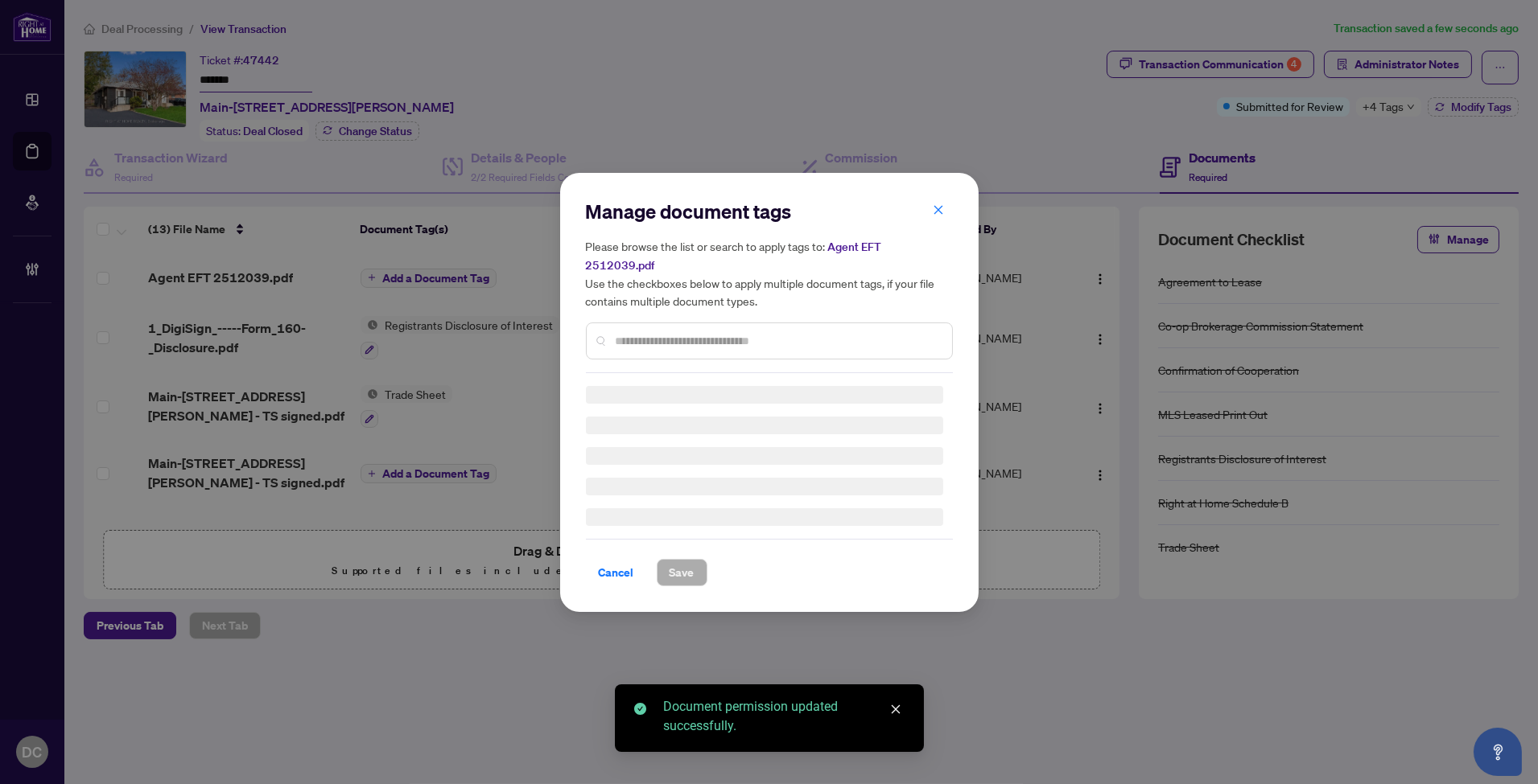
click at [786, 324] on div "Manage document tags Please browse the list or search to apply tags to: Agent E…" at bounding box center [769, 286] width 367 height 175
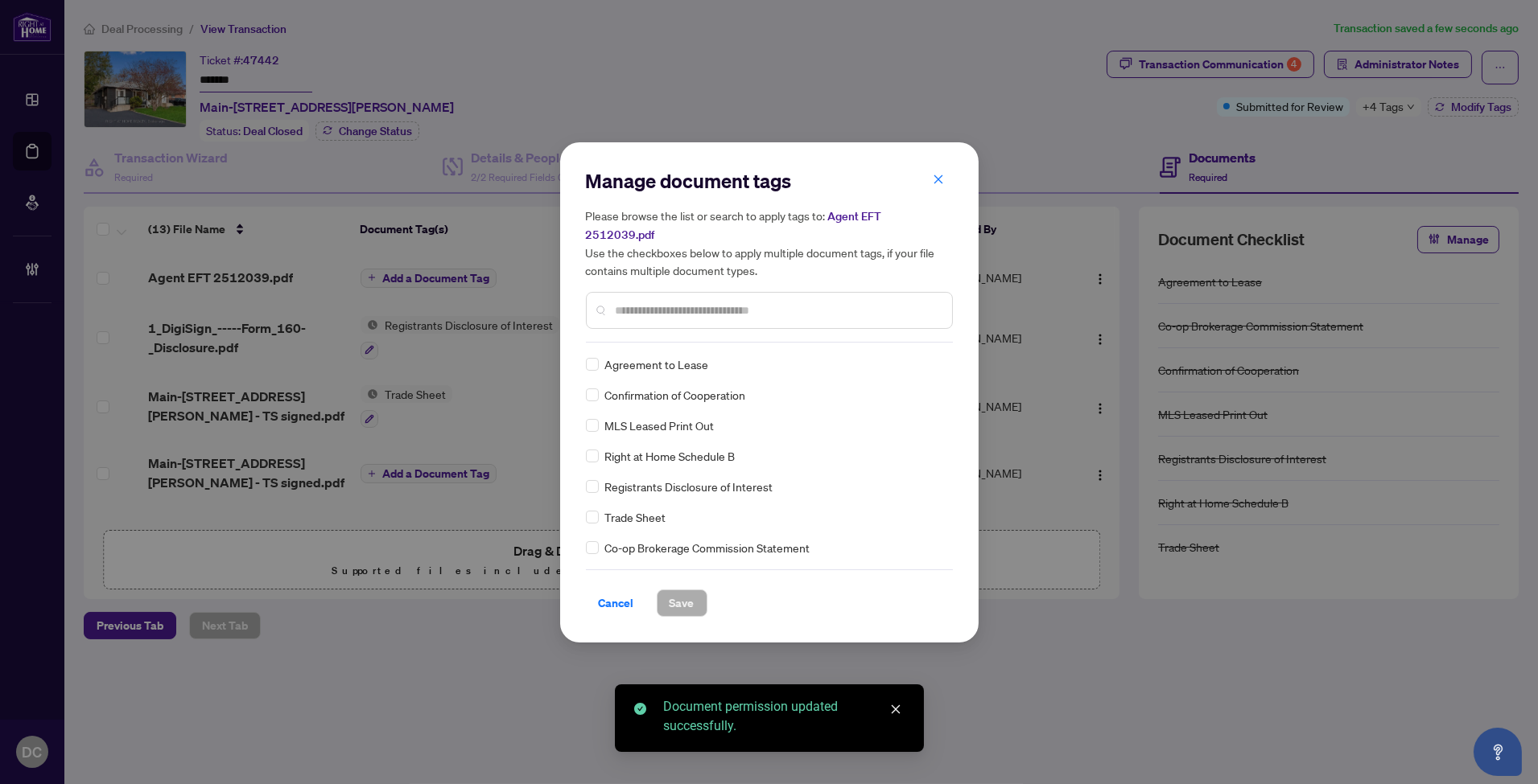
click at [814, 303] on input "text" at bounding box center [777, 311] width 324 height 17
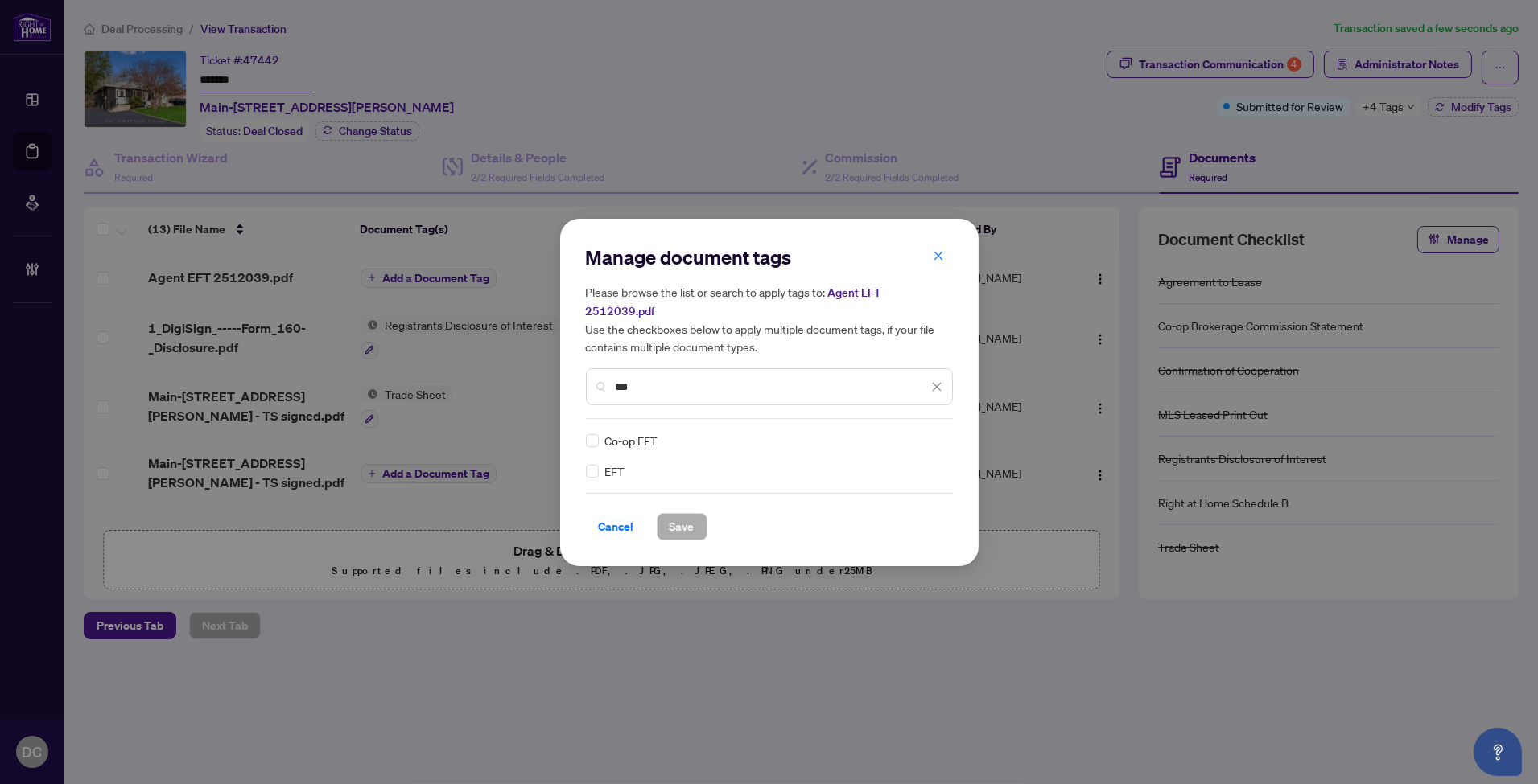
type input "***"
click at [933, 438] on icon at bounding box center [937, 440] width 10 height 6
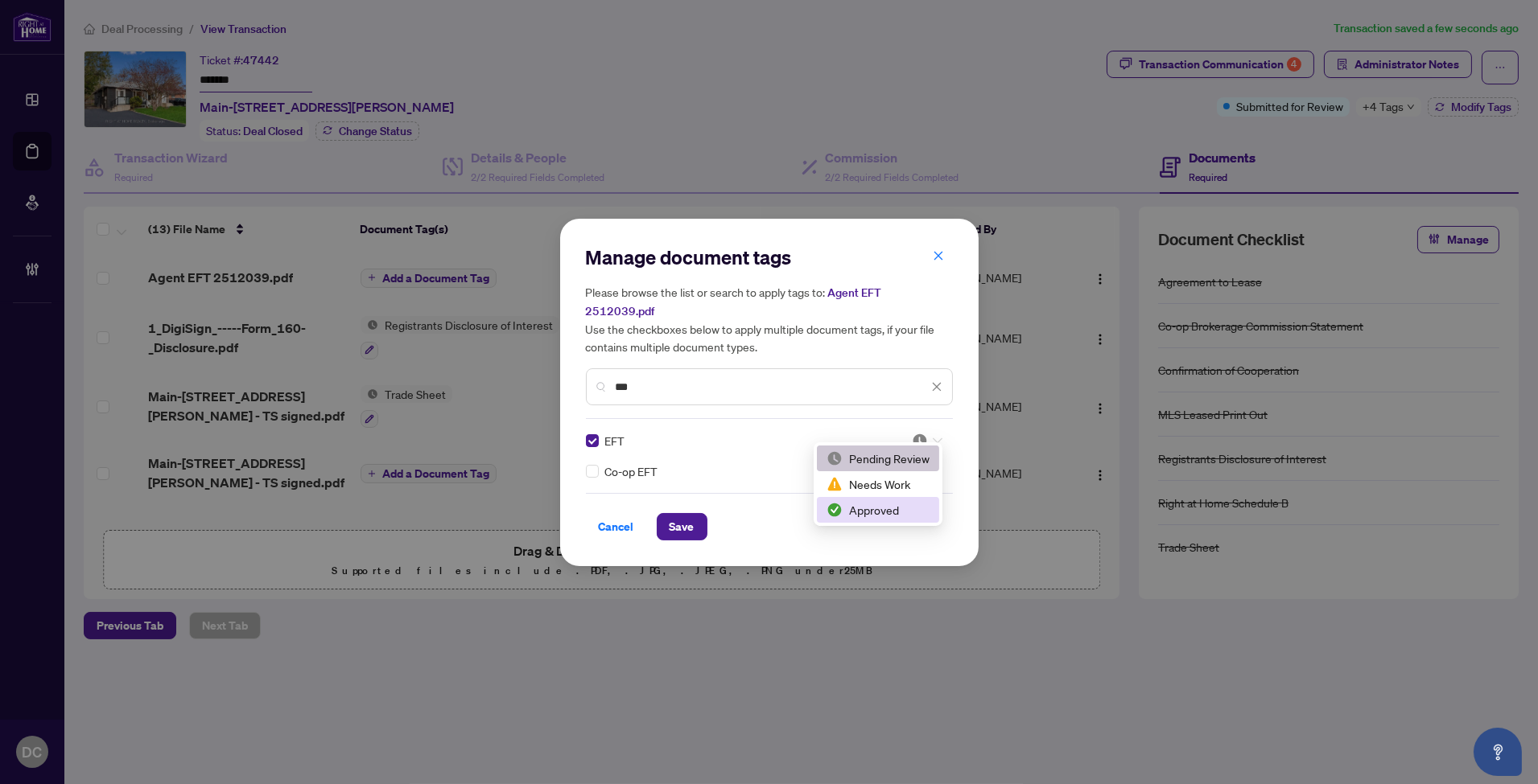
click at [863, 518] on div "Approved" at bounding box center [878, 510] width 103 height 17
click at [679, 532] on div "Manage document tags Please browse the list or search to apply tags to: Agent E…" at bounding box center [769, 393] width 418 height 348
click at [687, 520] on span "Save" at bounding box center [682, 527] width 25 height 26
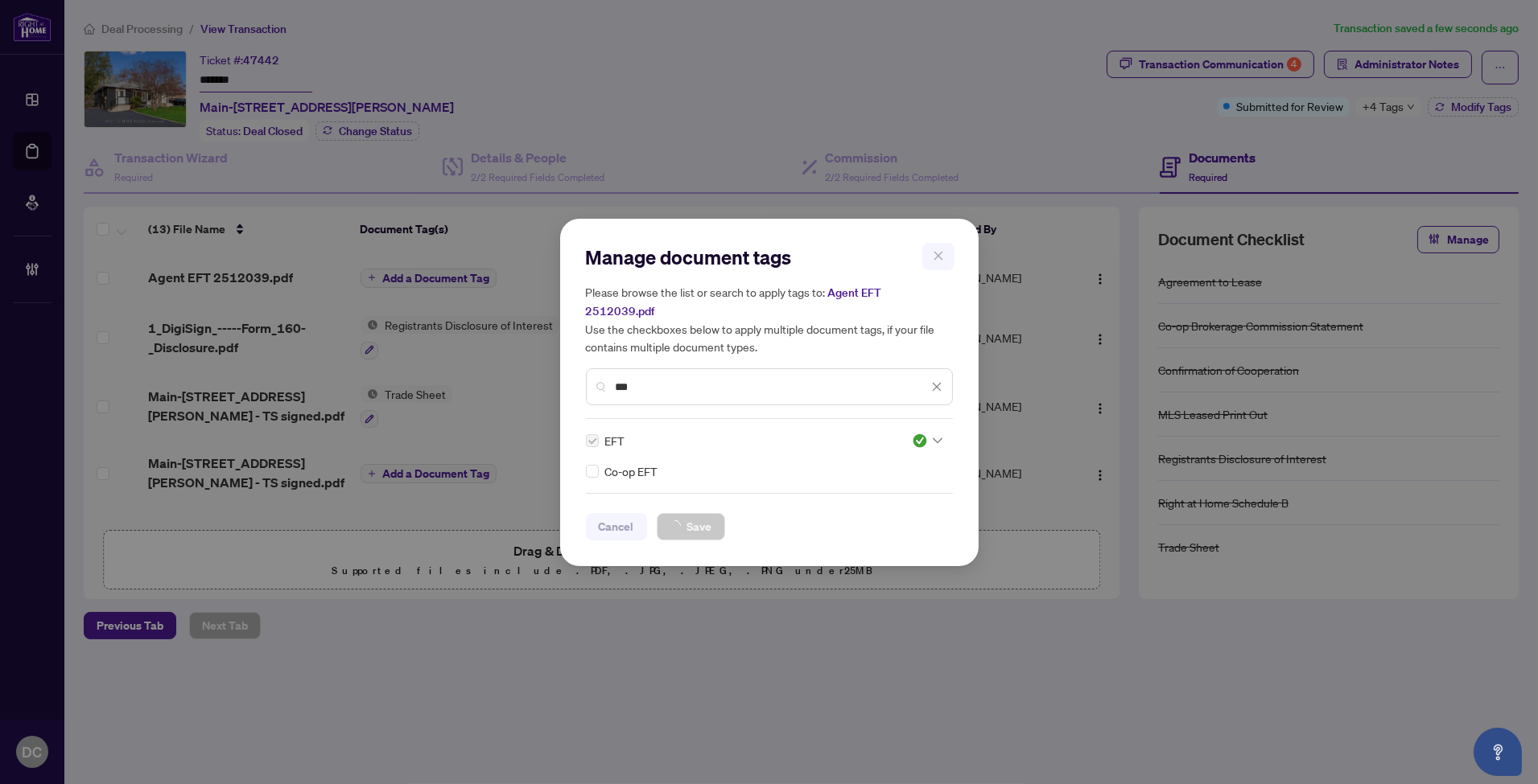
click at [1399, 109] on div "Manage document tags Please browse the list or search to apply tags to: Agent E…" at bounding box center [769, 392] width 1538 height 784
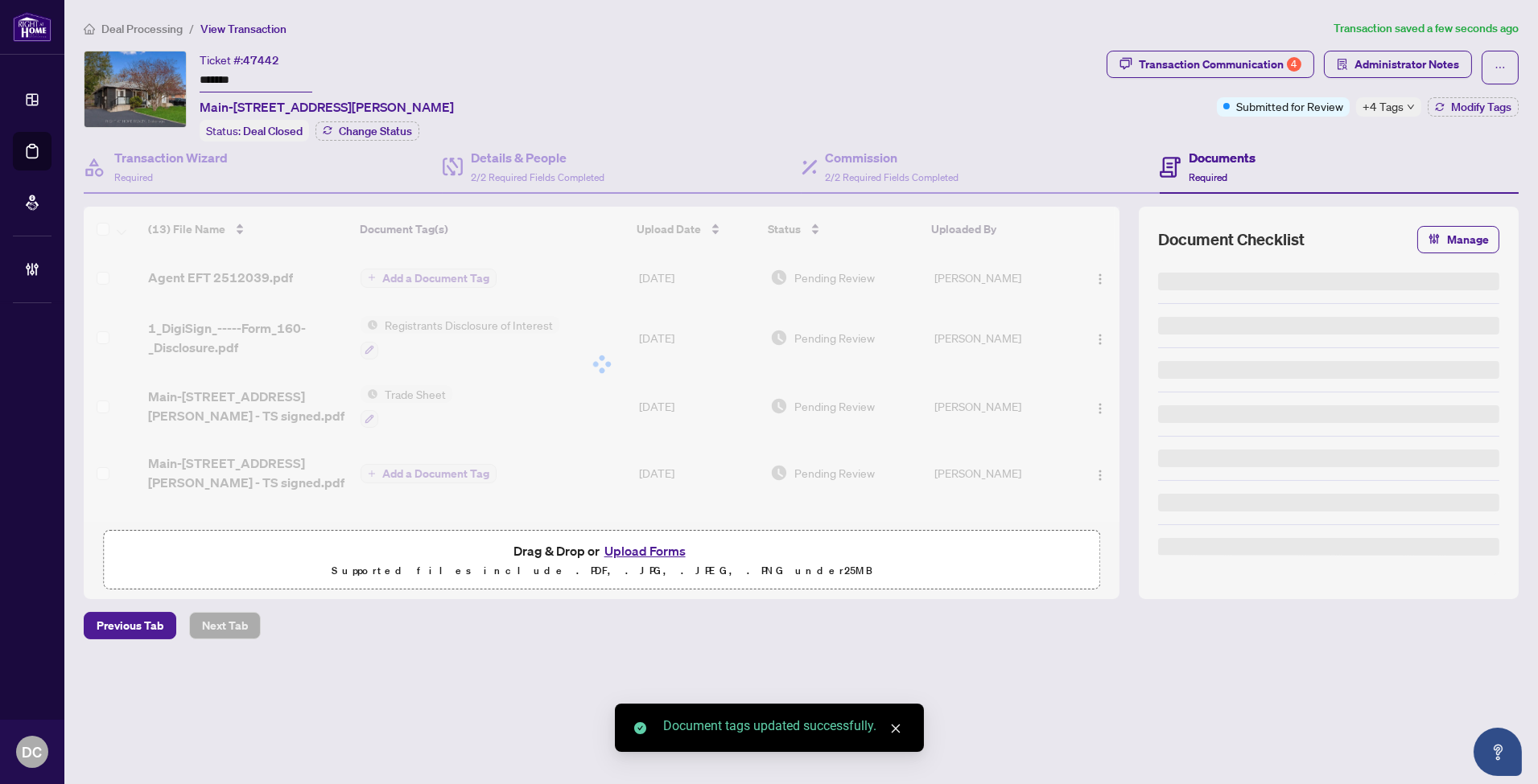
click at [1399, 109] on span "+4 Tags" at bounding box center [1382, 106] width 41 height 18
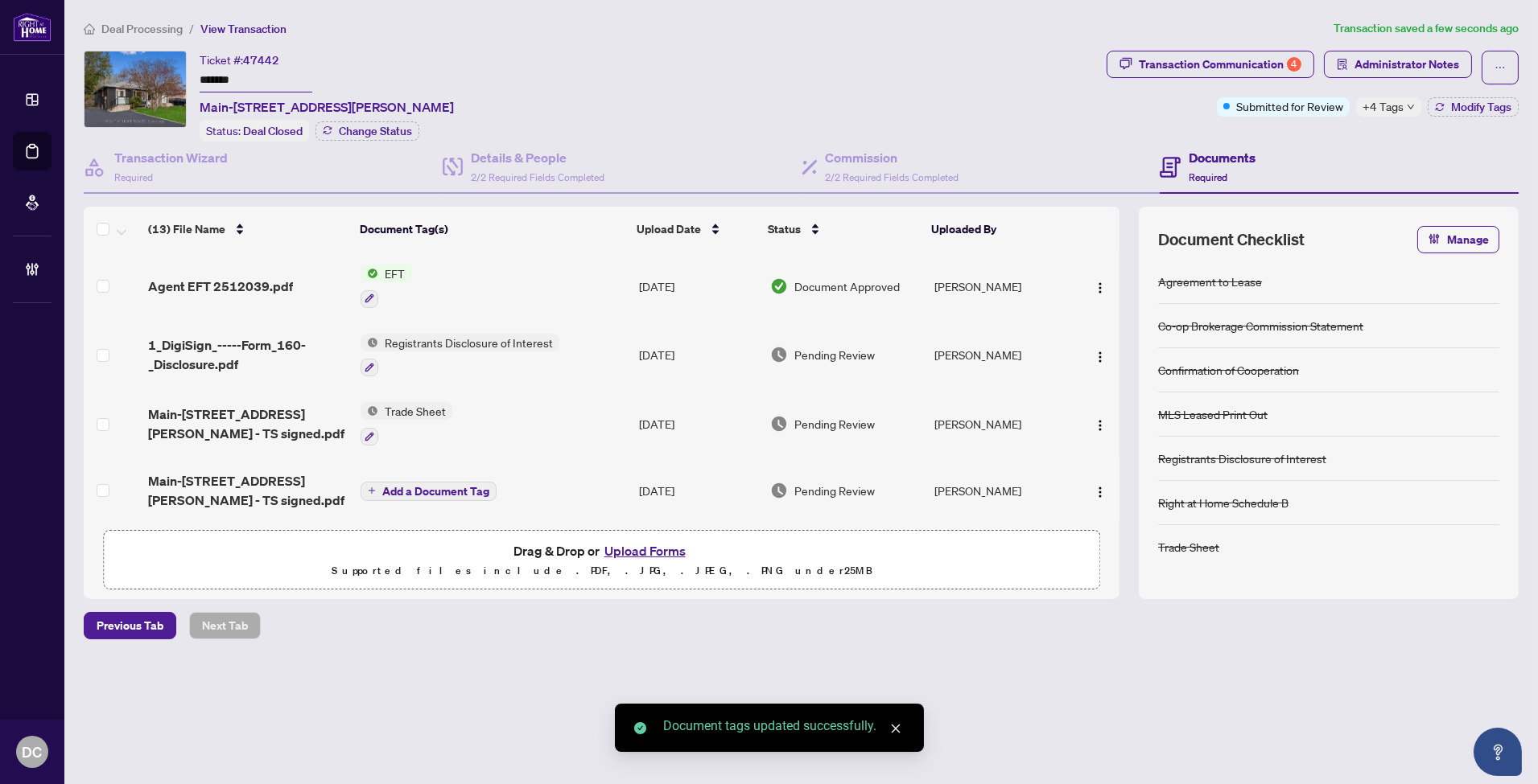
click at [1307, 153] on div "Documents Required" at bounding box center [1339, 168] width 359 height 52
click at [1483, 111] on span "Modify Tags" at bounding box center [1481, 106] width 61 height 11
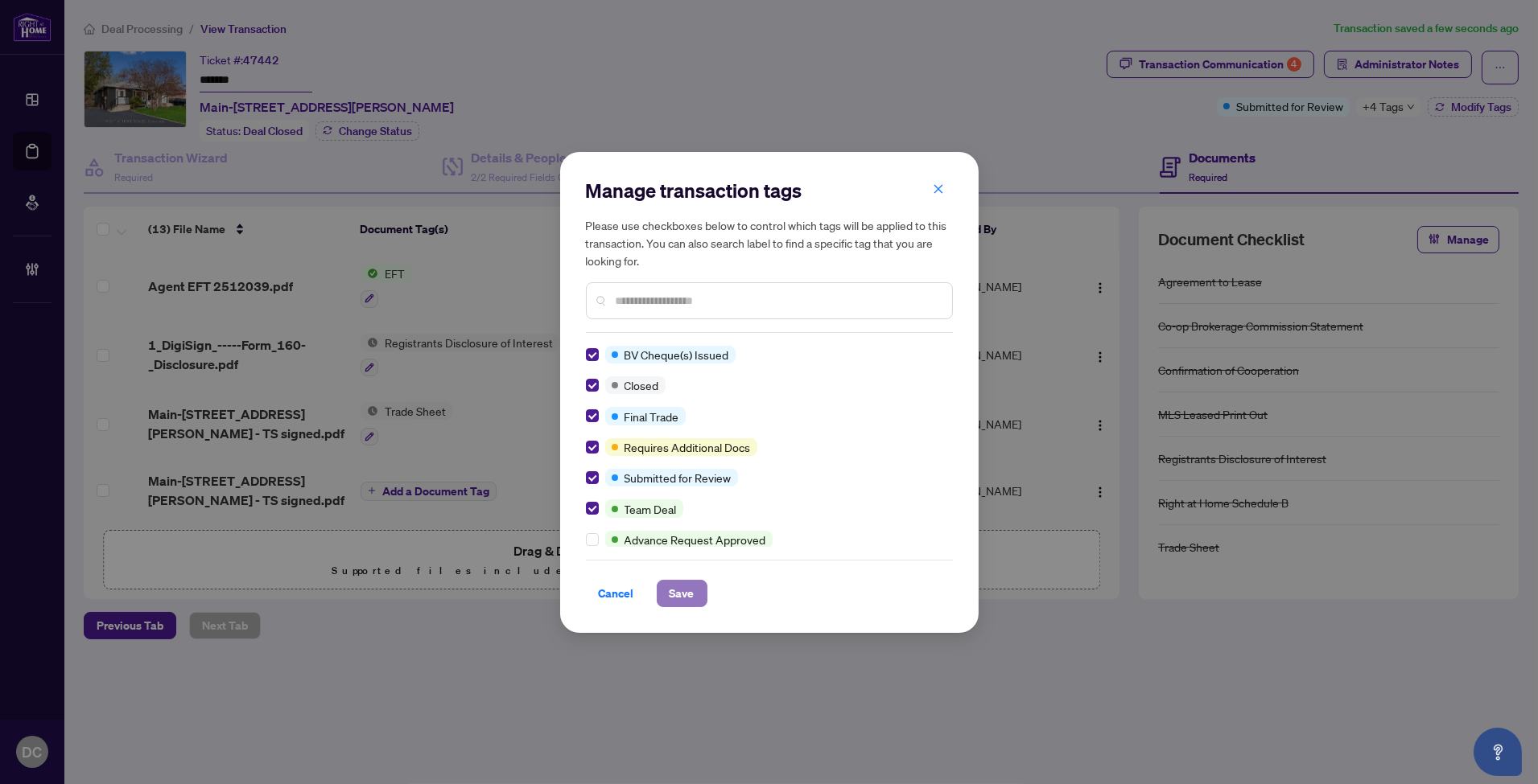
click at [691, 590] on span "Save" at bounding box center [682, 594] width 25 height 26
click at [1394, 61] on div "Manage transaction tags Please use checkboxes below to control which tags will …" at bounding box center [769, 392] width 1538 height 784
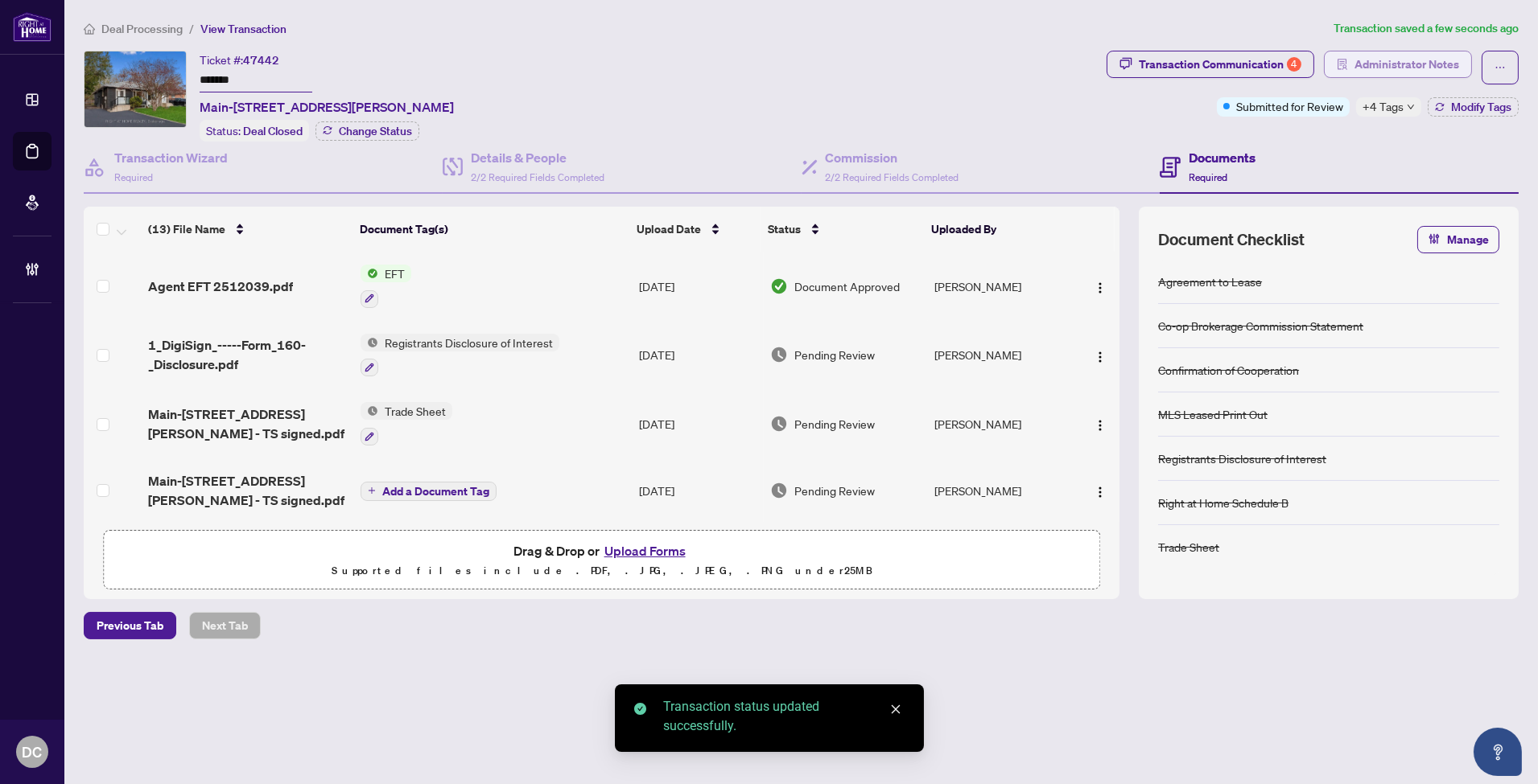
click at [1416, 65] on span "Administrator Notes" at bounding box center [1406, 65] width 105 height 26
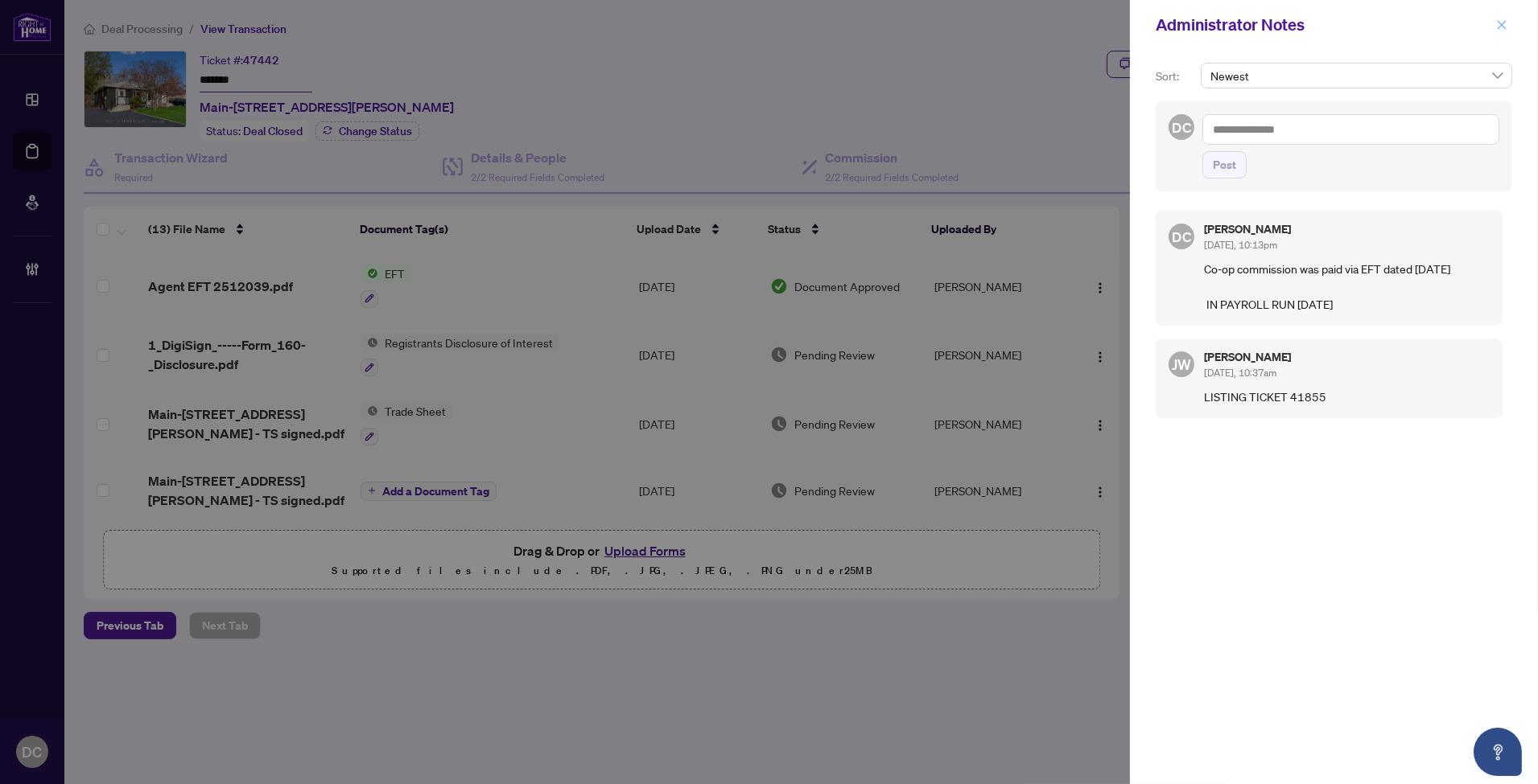
click at [1492, 24] on button "button" at bounding box center [1502, 25] width 21 height 19
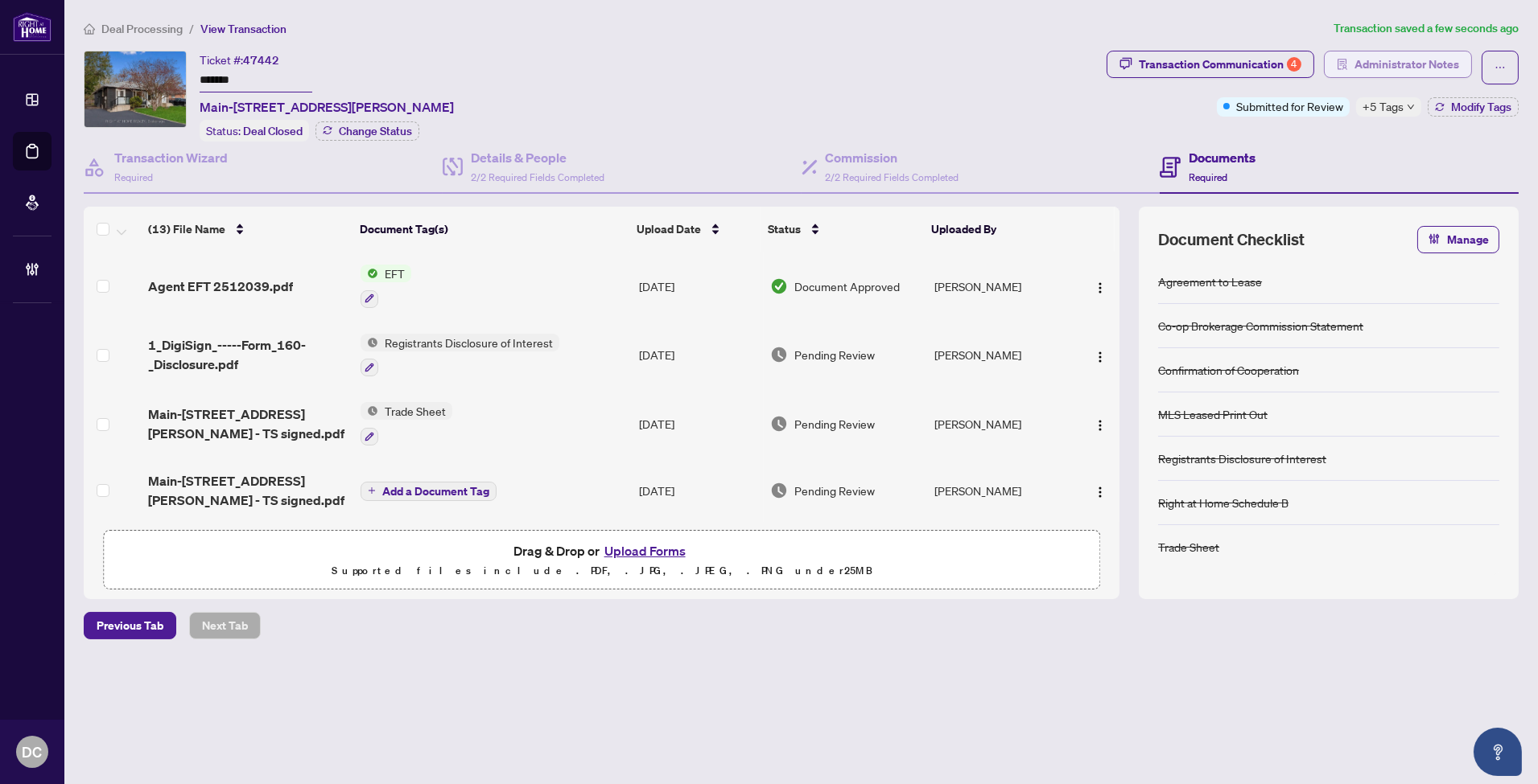
click at [1402, 68] on span "Administrator Notes" at bounding box center [1406, 65] width 105 height 26
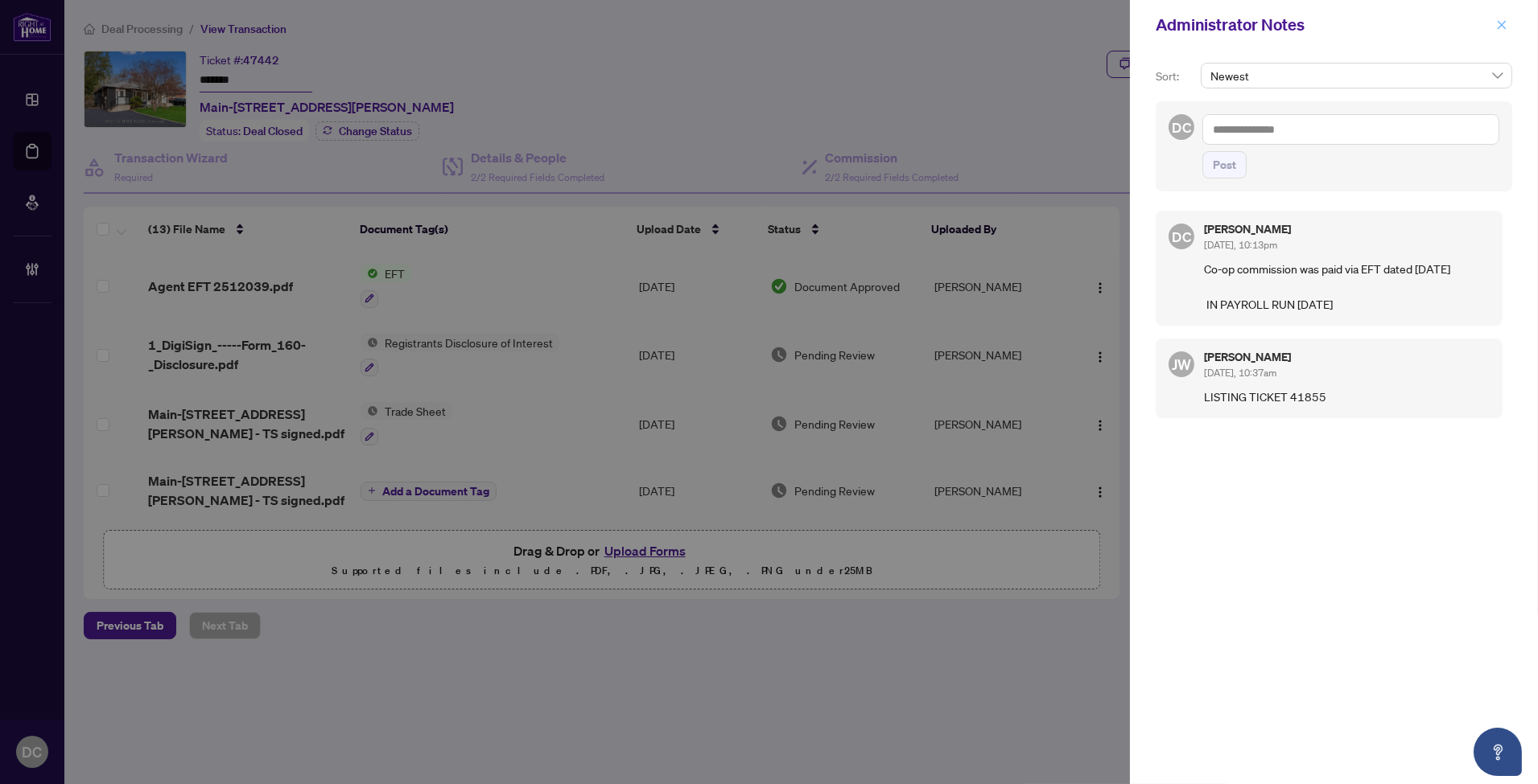
click at [1493, 22] on button "button" at bounding box center [1502, 25] width 21 height 19
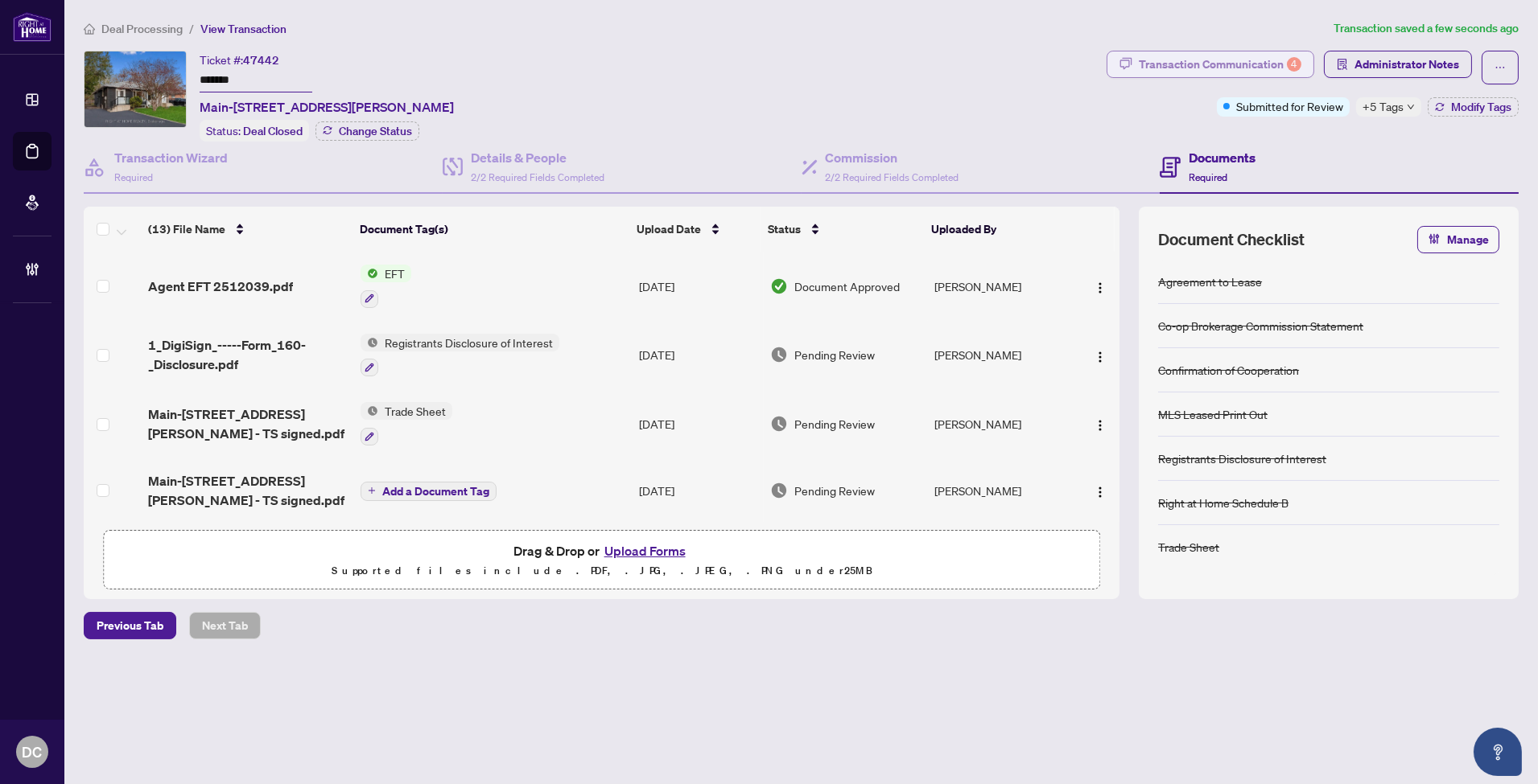
click at [1267, 58] on div "Transaction Communication 4" at bounding box center [1220, 65] width 163 height 26
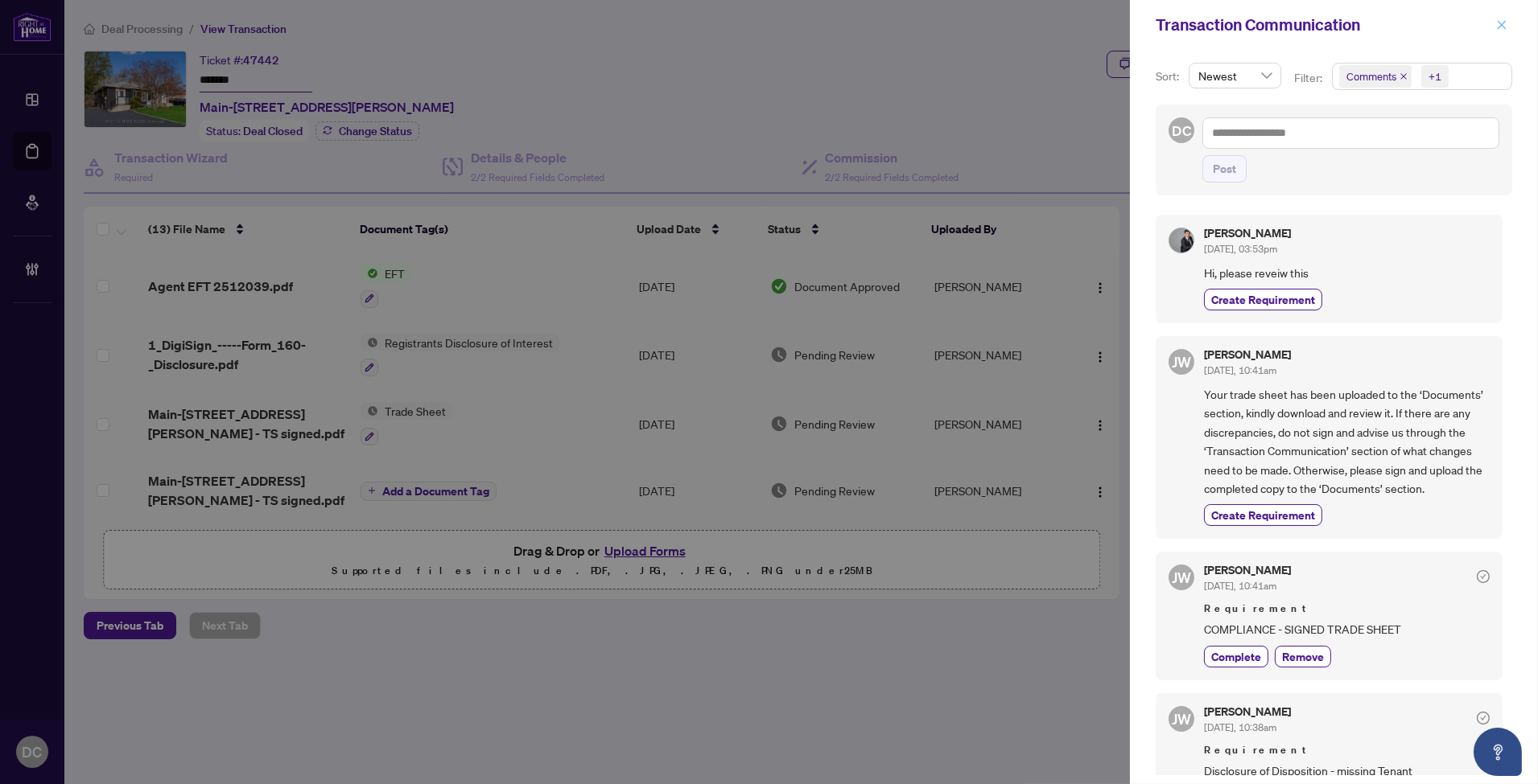
click at [1502, 29] on icon "close" at bounding box center [1501, 24] width 11 height 11
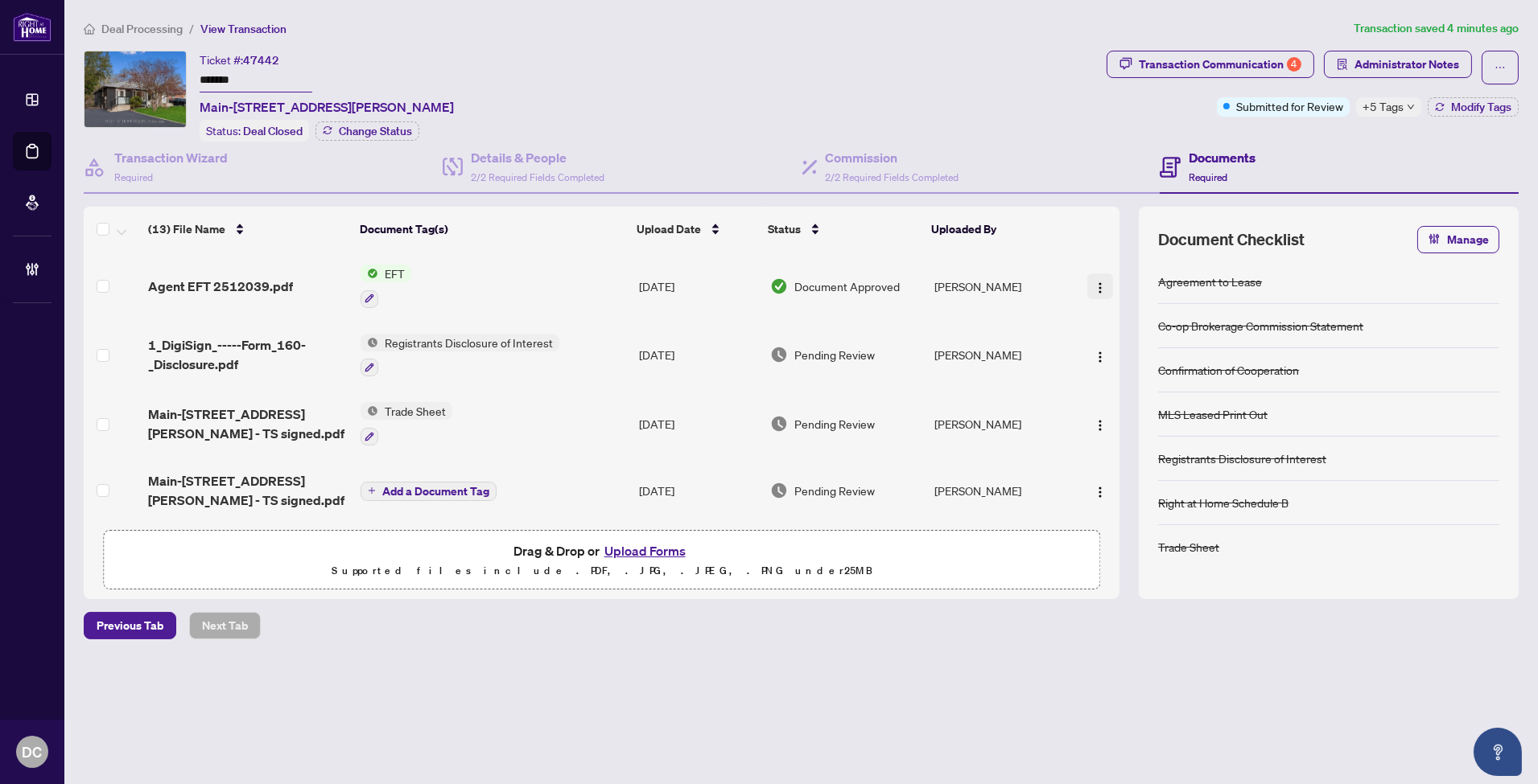
click at [1093, 283] on img "button" at bounding box center [1099, 287] width 13 height 13
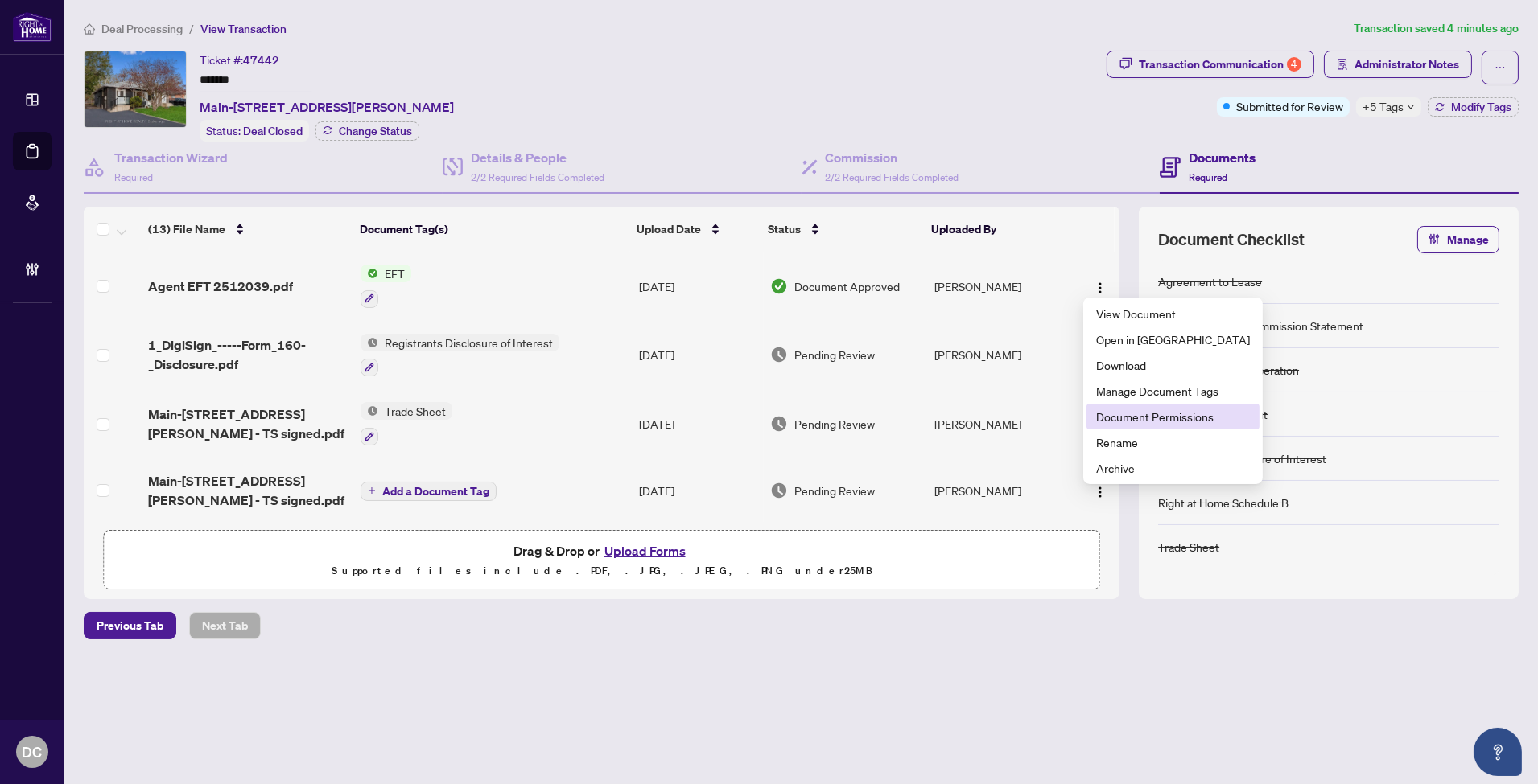
click at [1116, 422] on span "Document Permissions" at bounding box center [1173, 416] width 154 height 17
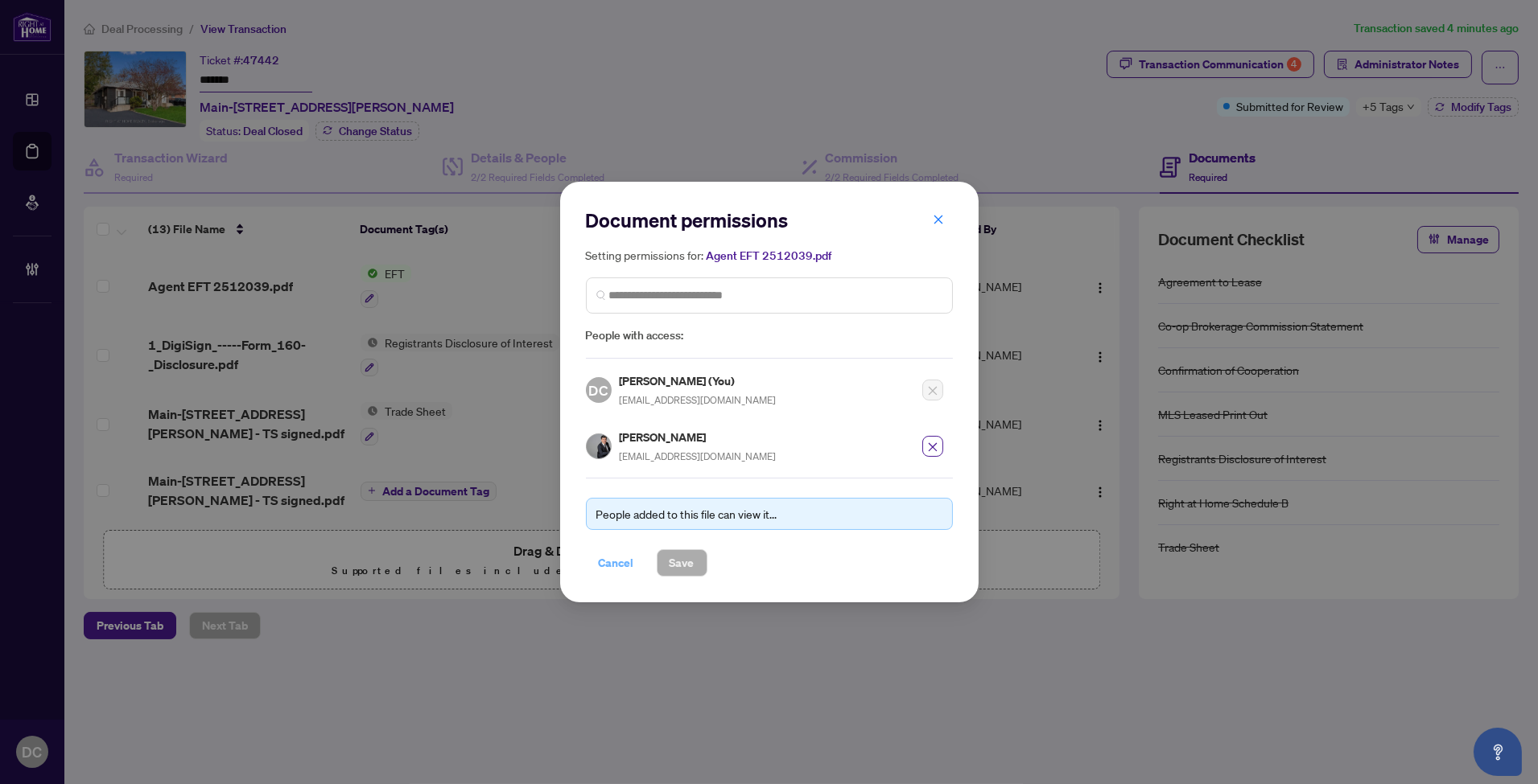
click at [615, 556] on span "Cancel" at bounding box center [616, 563] width 35 height 26
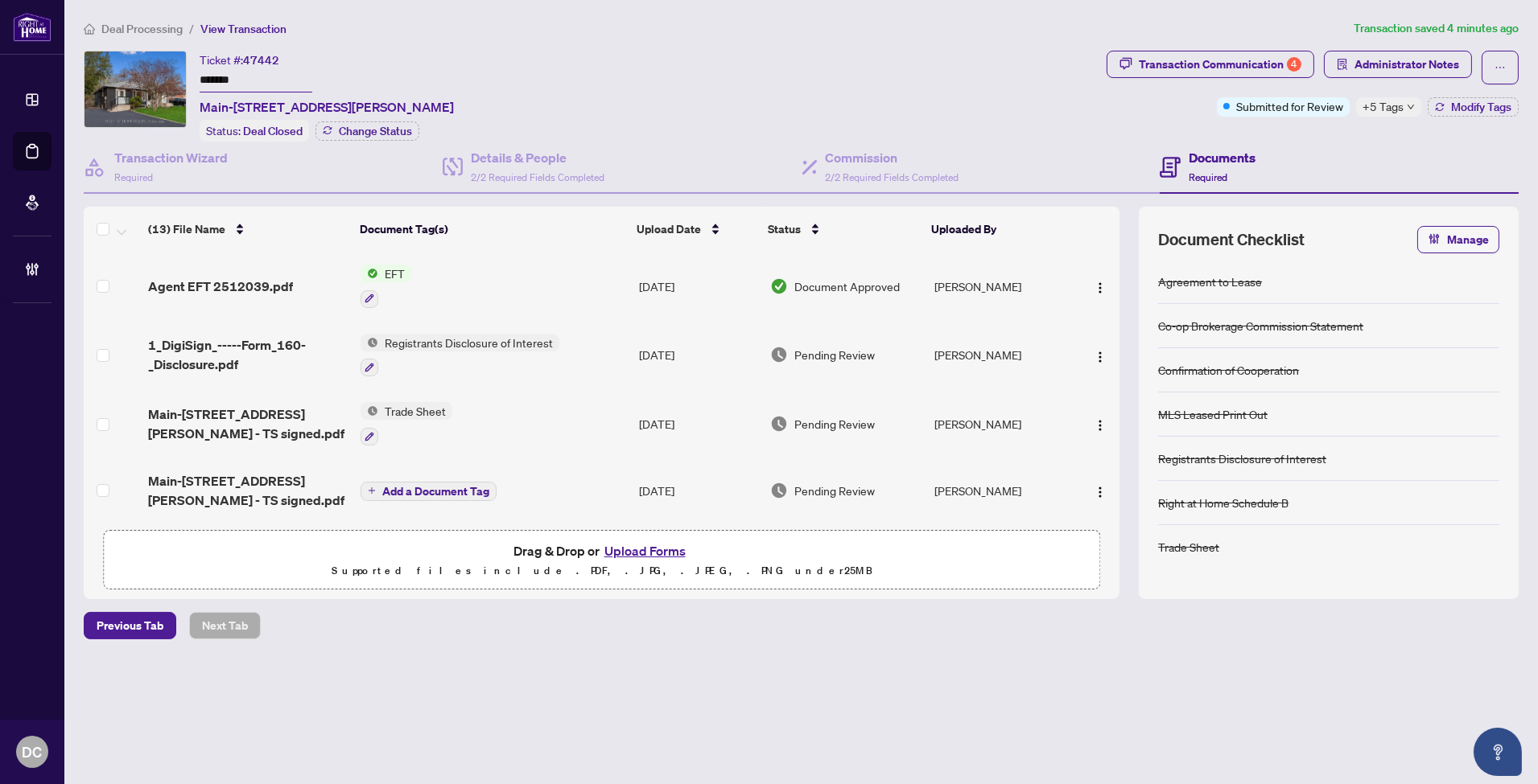
click at [1402, 106] on span "+5 Tags" at bounding box center [1382, 106] width 41 height 18
click at [1298, 133] on div "Transaction Communication 4 Administrator Notes Submitted for Review +5 Tags Mo…" at bounding box center [1312, 96] width 418 height 91
click at [1413, 68] on span "Administrator Notes" at bounding box center [1406, 65] width 105 height 26
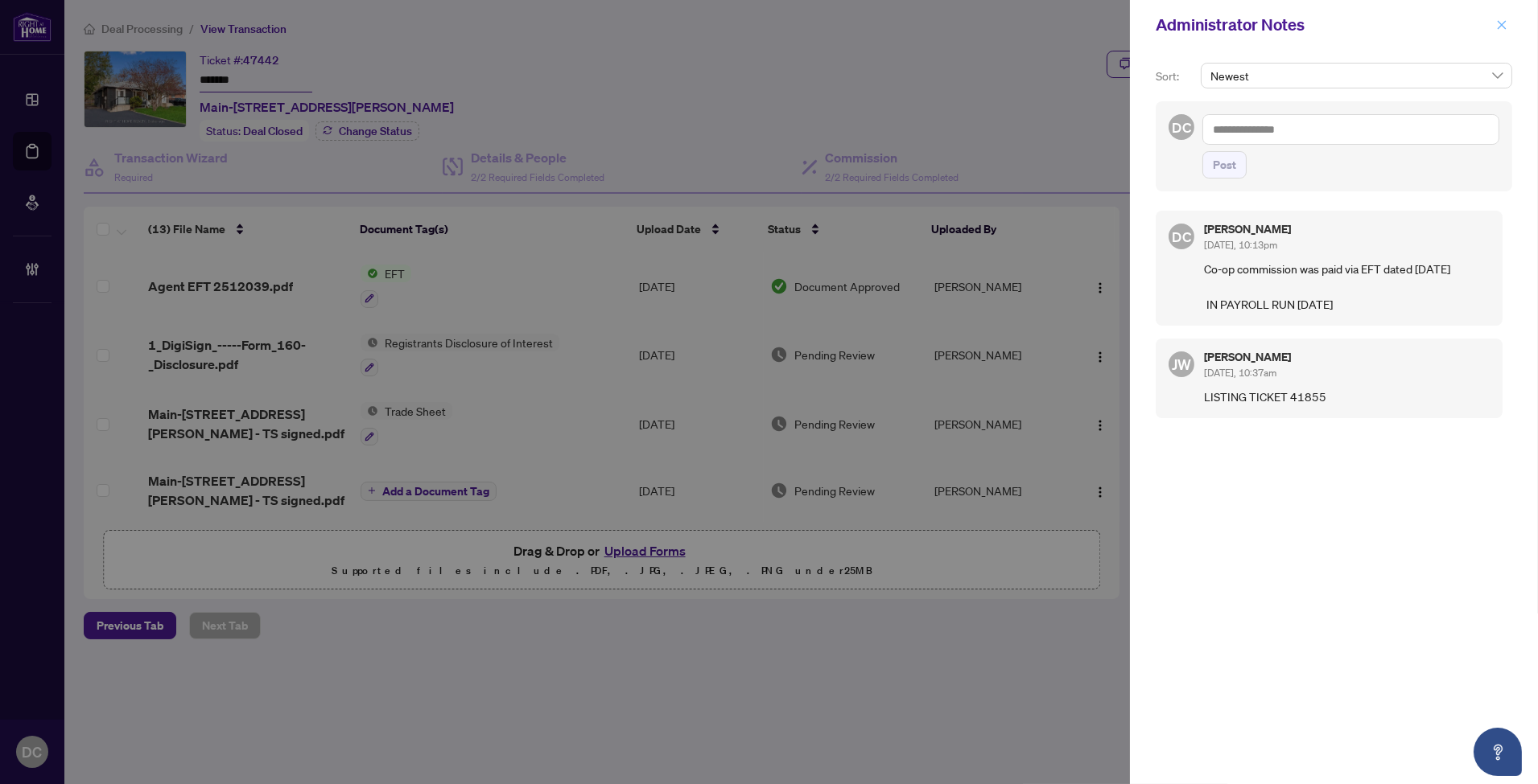
click at [1500, 22] on icon "close" at bounding box center [1501, 24] width 11 height 11
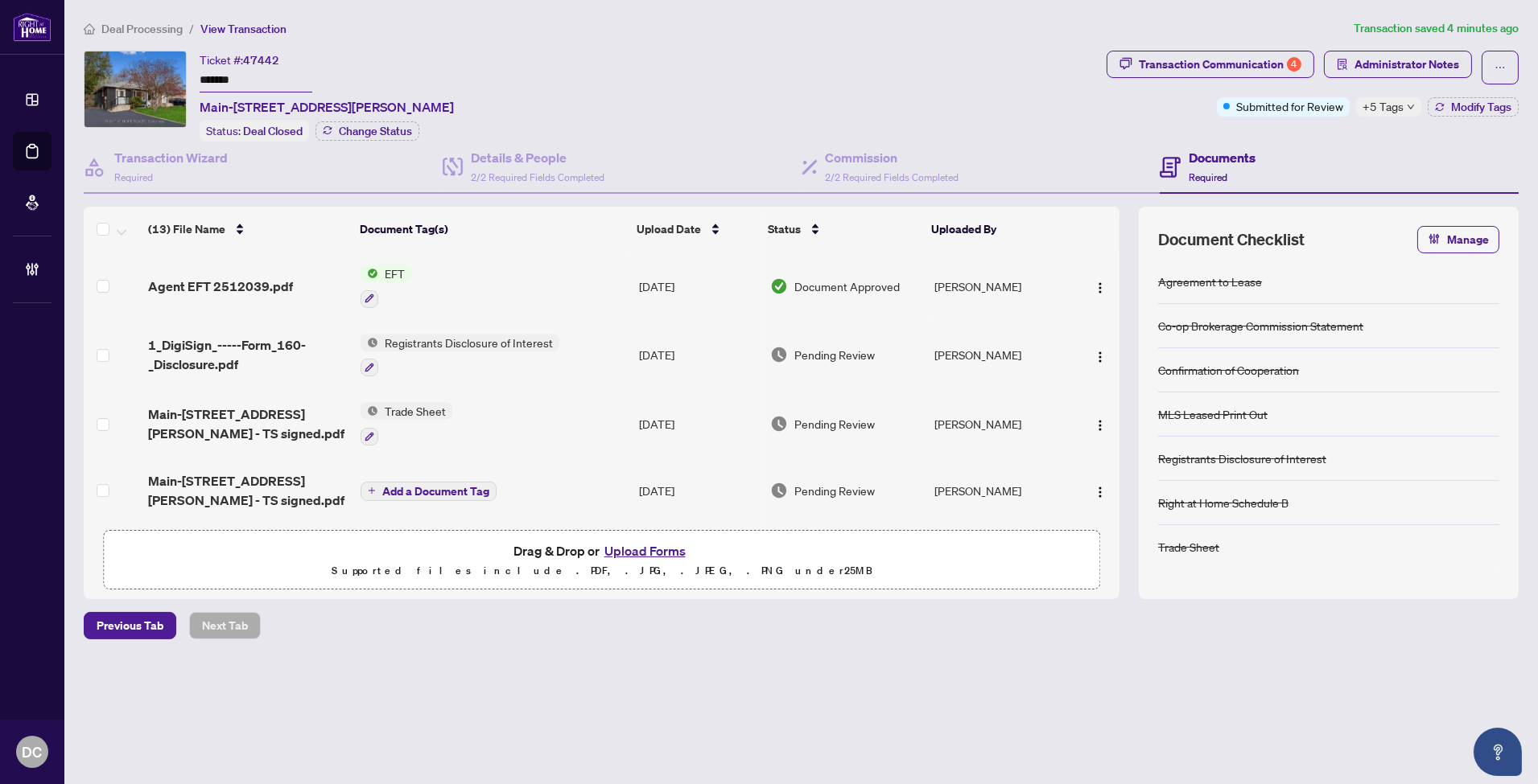
drag, startPoint x: 286, startPoint y: 82, endPoint x: 155, endPoint y: 75, distance: 131.2
click at [155, 75] on div "Ticket #: 47442 ******* Main-112 Walter Ave, Newmarket, Ontario L3Y 2T6, Canada…" at bounding box center [592, 96] width 1016 height 91
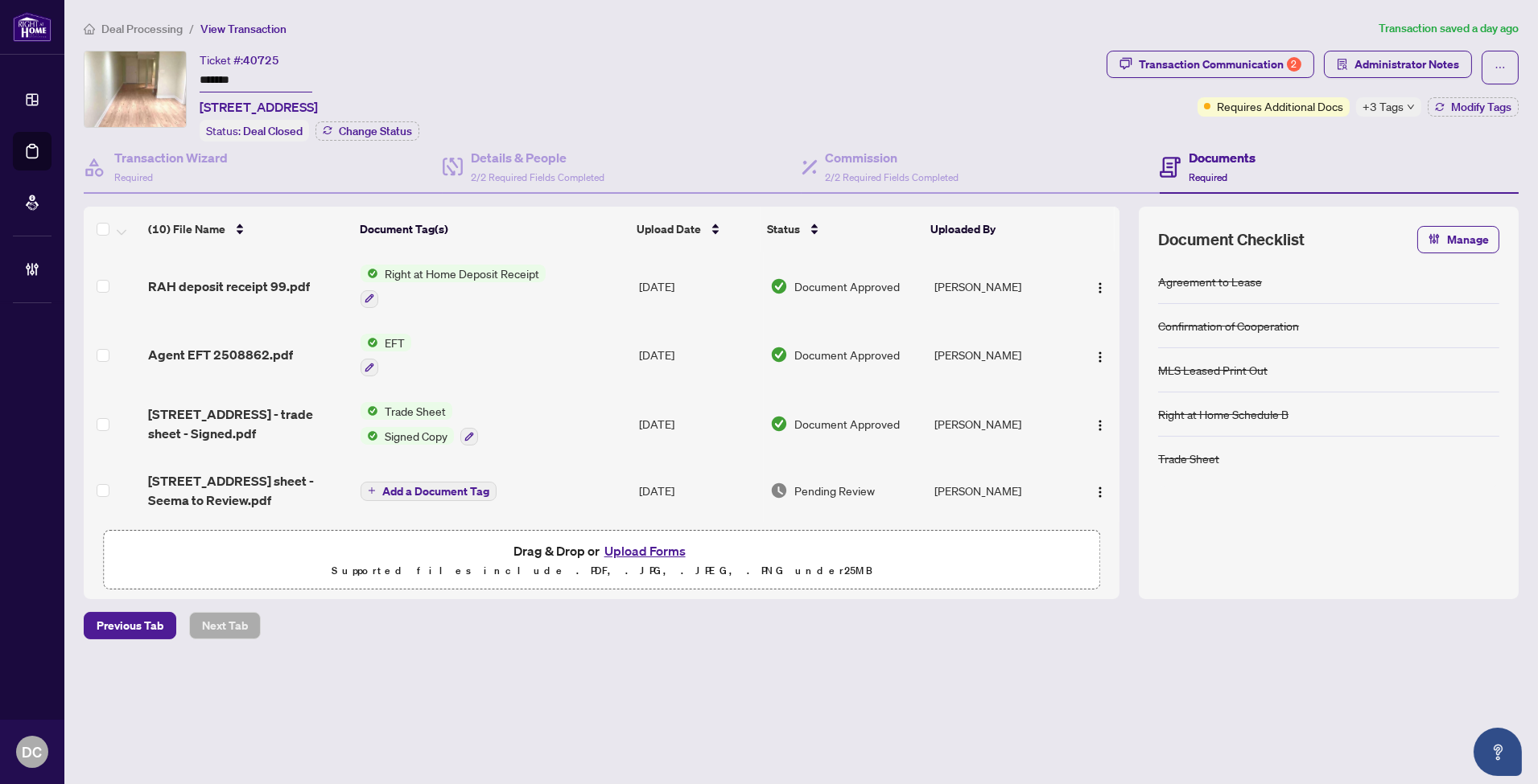
click at [108, 67] on div "Ticket #: 40725 ******* [STREET_ADDRESS] Status: Deal Closed Change Status" at bounding box center [592, 96] width 1016 height 91
click at [358, 131] on span "Change Status" at bounding box center [375, 131] width 74 height 11
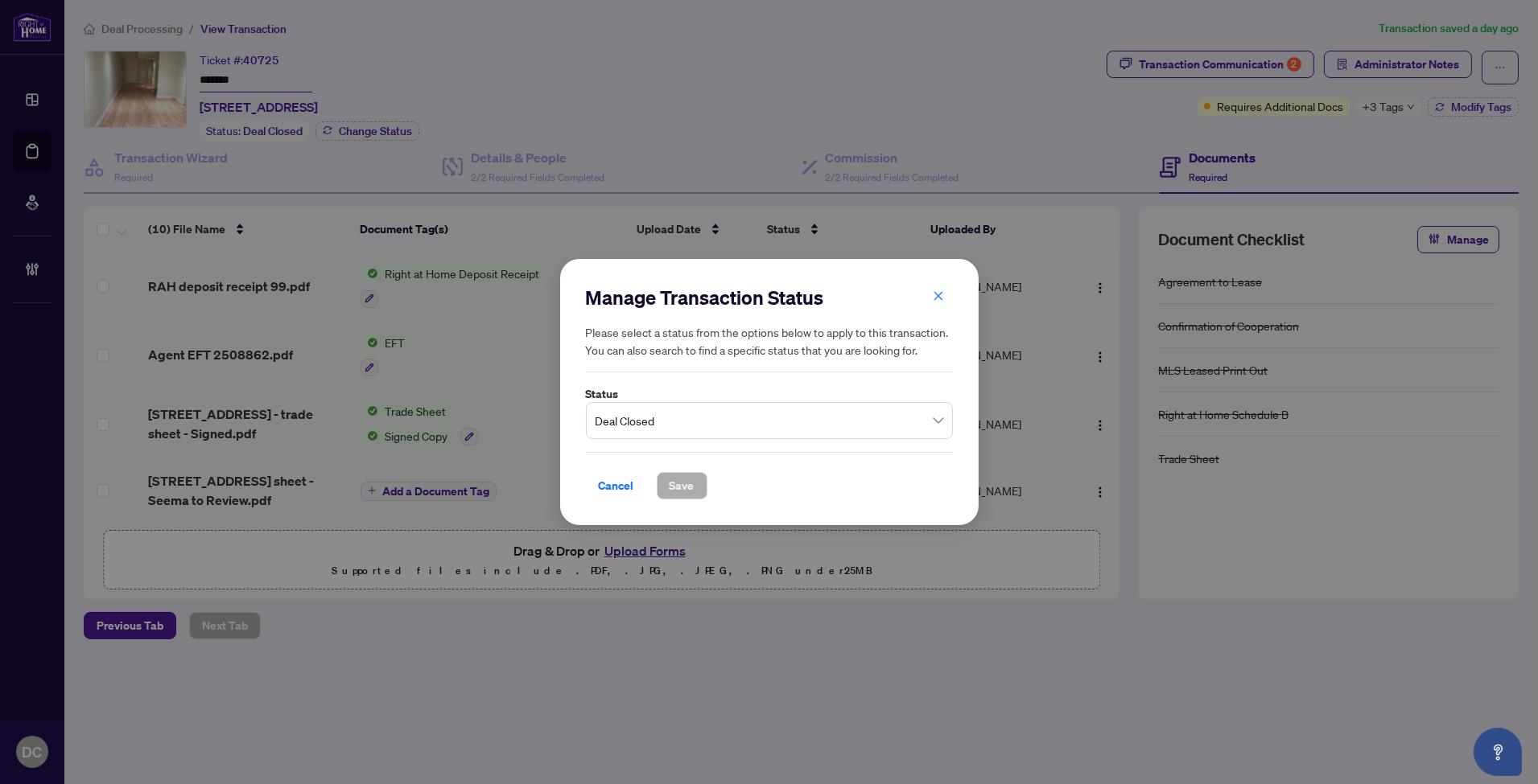
click at [776, 423] on span "Deal Closed" at bounding box center [769, 421] width 348 height 30
click at [798, 86] on div "Manage Transaction Status Please select a status from the options below to appl…" at bounding box center [769, 392] width 1538 height 784
click at [933, 292] on icon "close" at bounding box center [938, 296] width 11 height 11
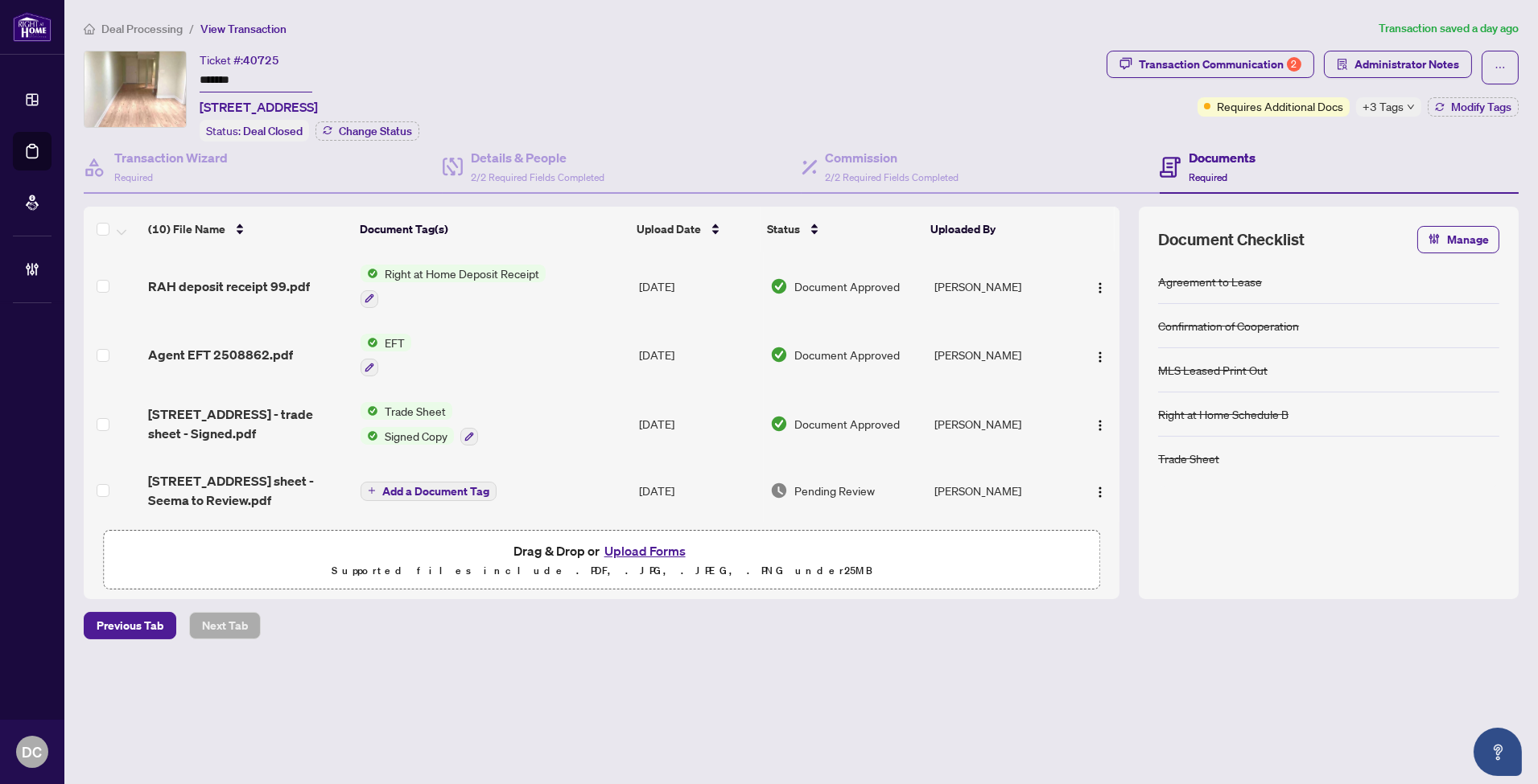
click at [1402, 86] on div "Transaction Communication 2 Administrator Notes Requires Additional Docs +3 Tag…" at bounding box center [1312, 84] width 412 height 66
click at [1393, 109] on span "+3 Tags" at bounding box center [1382, 106] width 41 height 18
click at [1312, 126] on div "Transaction Communication 2 Administrator Notes Requires Additional Docs +3 Tag…" at bounding box center [1312, 96] width 418 height 91
click at [1387, 74] on span "Administrator Notes" at bounding box center [1406, 65] width 105 height 26
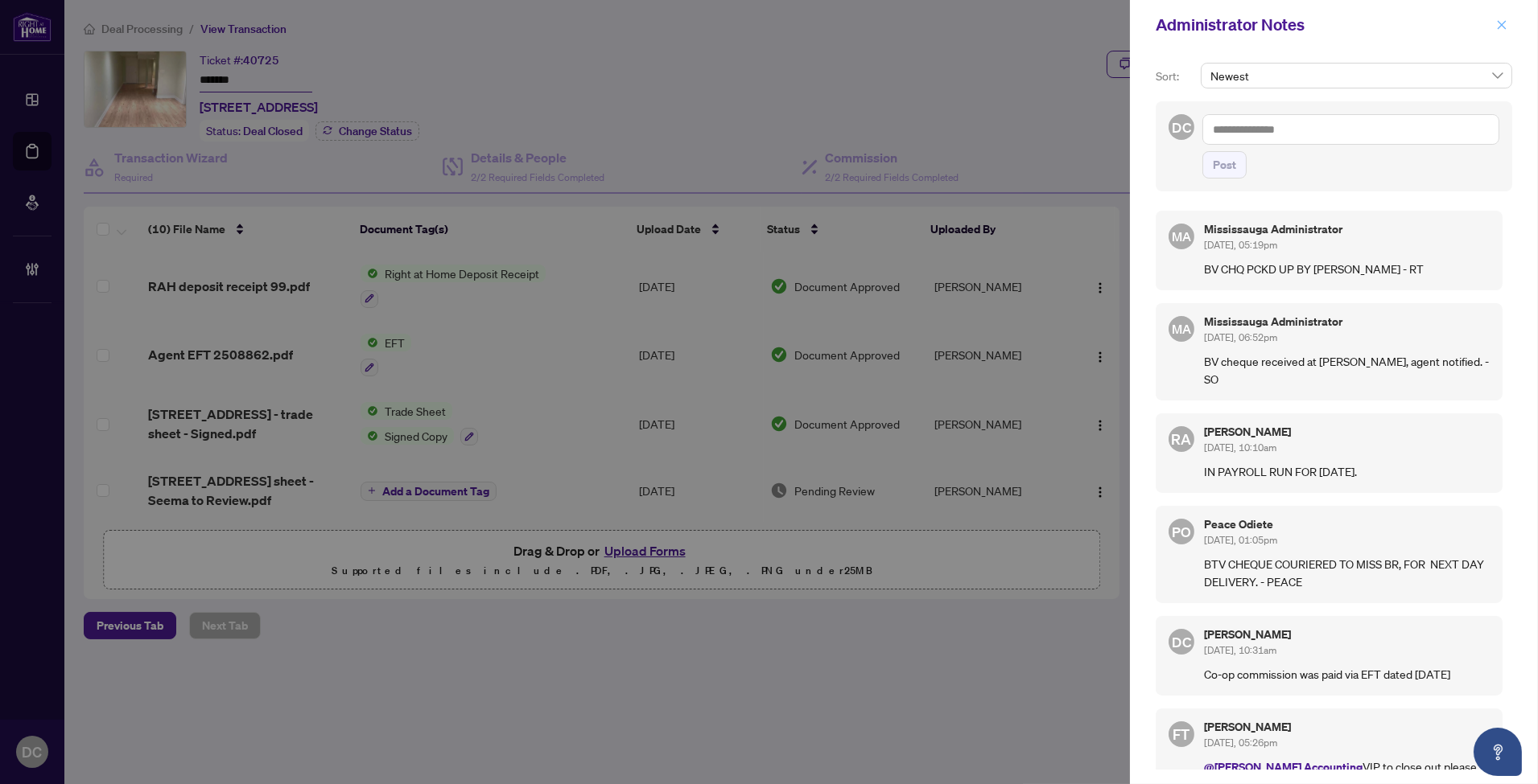
click at [1503, 22] on icon "close" at bounding box center [1501, 24] width 11 height 11
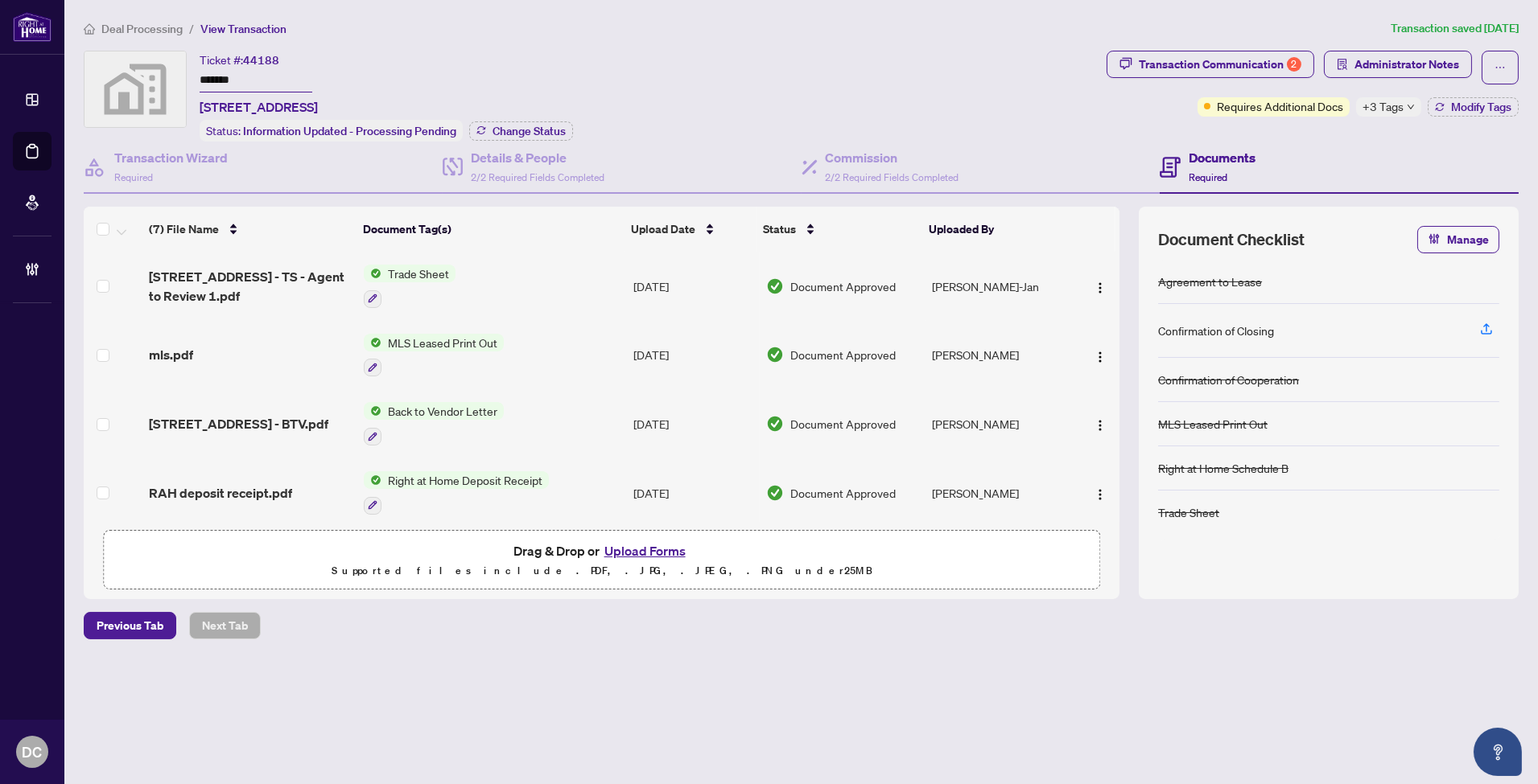
drag, startPoint x: 293, startPoint y: 84, endPoint x: 189, endPoint y: 77, distance: 104.2
click at [189, 77] on div "Ticket #: 44188 ******* [STREET_ADDRESS] Status: Information Updated - Processi…" at bounding box center [592, 96] width 1016 height 91
click at [502, 127] on span "Change Status" at bounding box center [529, 131] width 74 height 11
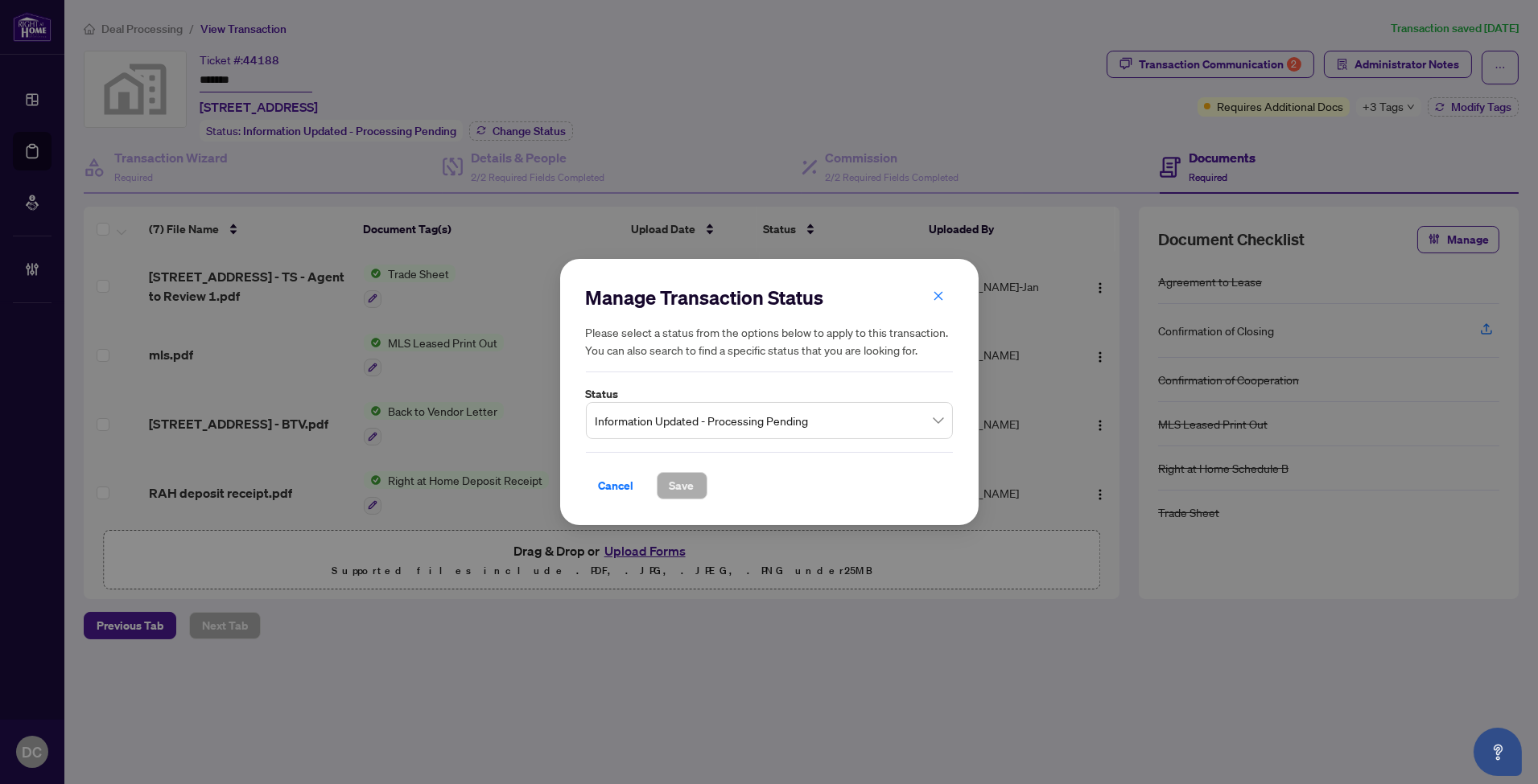
click at [660, 437] on input "search" at bounding box center [762, 423] width 333 height 35
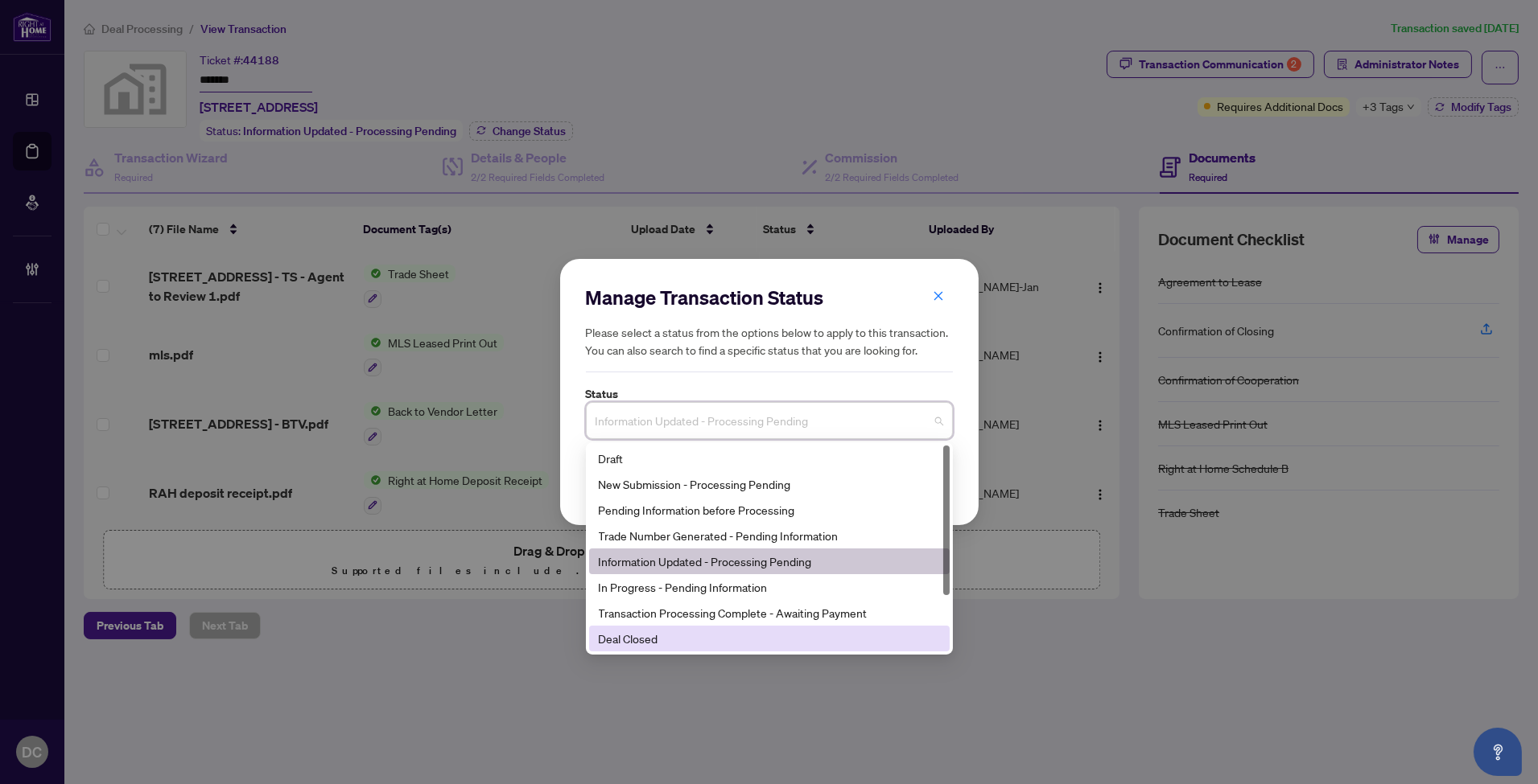
click at [631, 641] on div "Deal Closed" at bounding box center [769, 639] width 341 height 17
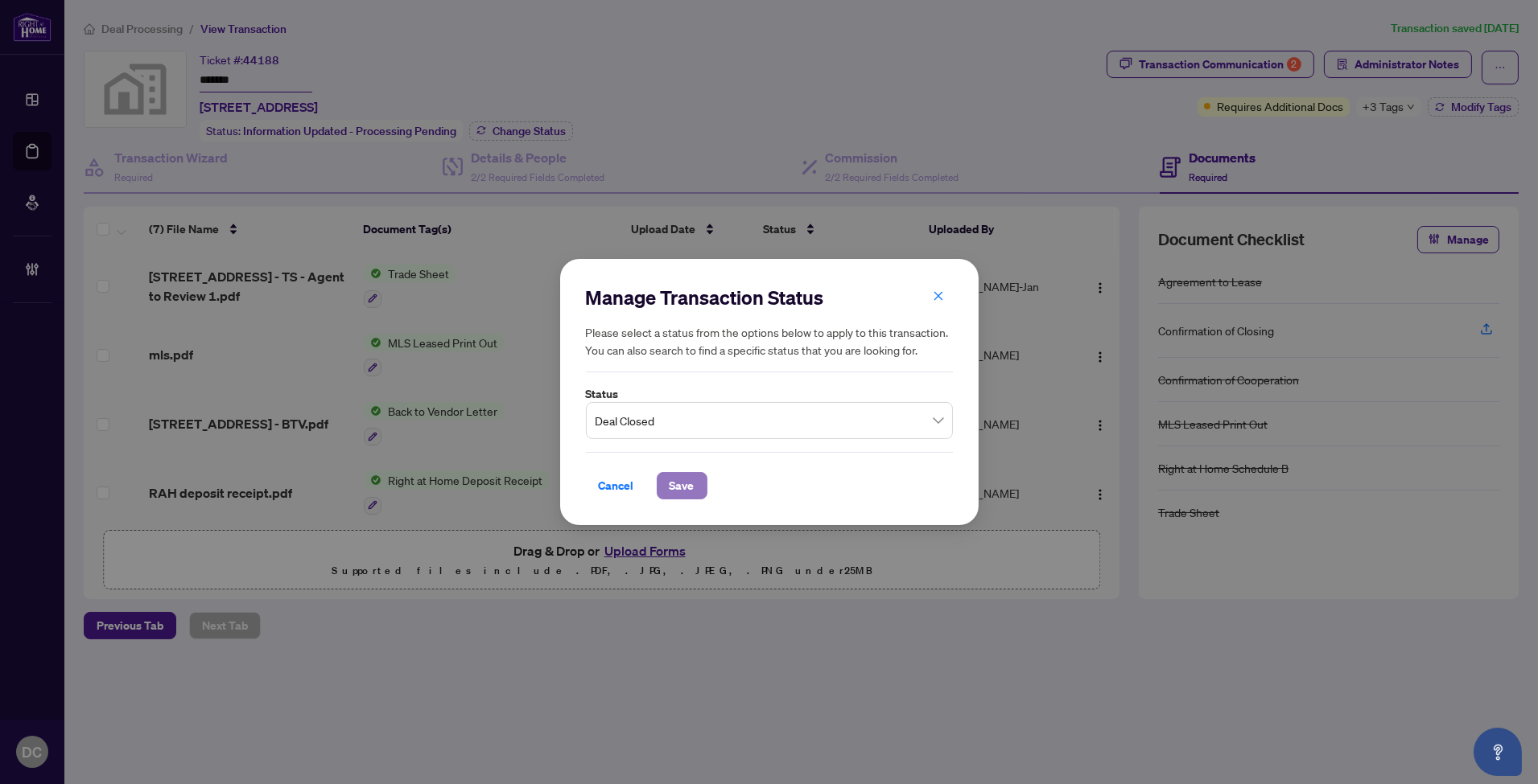
click at [685, 498] on span "Save" at bounding box center [682, 486] width 25 height 26
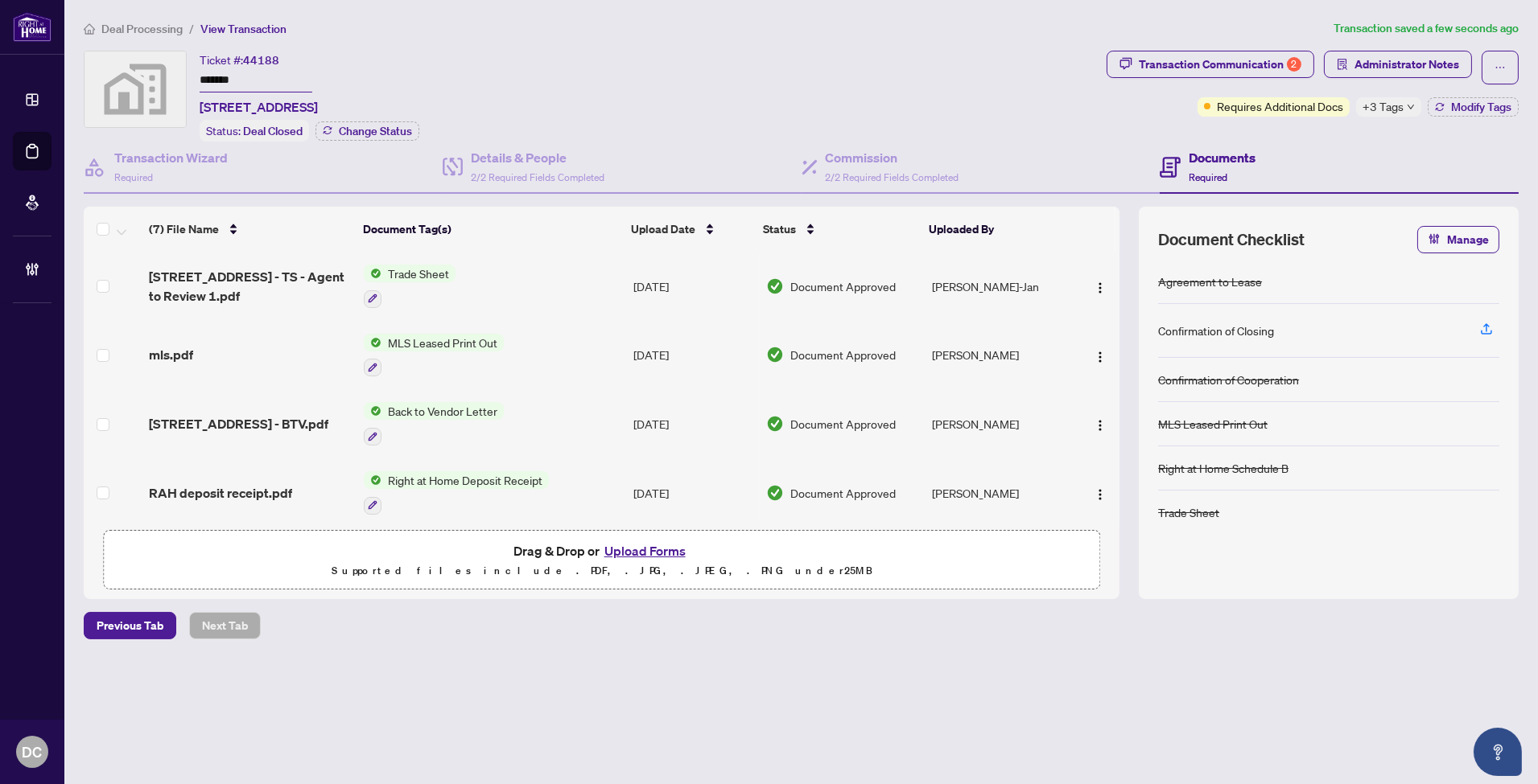
click at [1396, 105] on span "+3 Tags" at bounding box center [1382, 106] width 41 height 18
click at [1265, 132] on div "Transaction Communication 2 Administrator Notes Requires Additional Docs +3 Tag…" at bounding box center [1312, 96] width 418 height 91
click at [1462, 101] on span "Modify Tags" at bounding box center [1481, 106] width 61 height 11
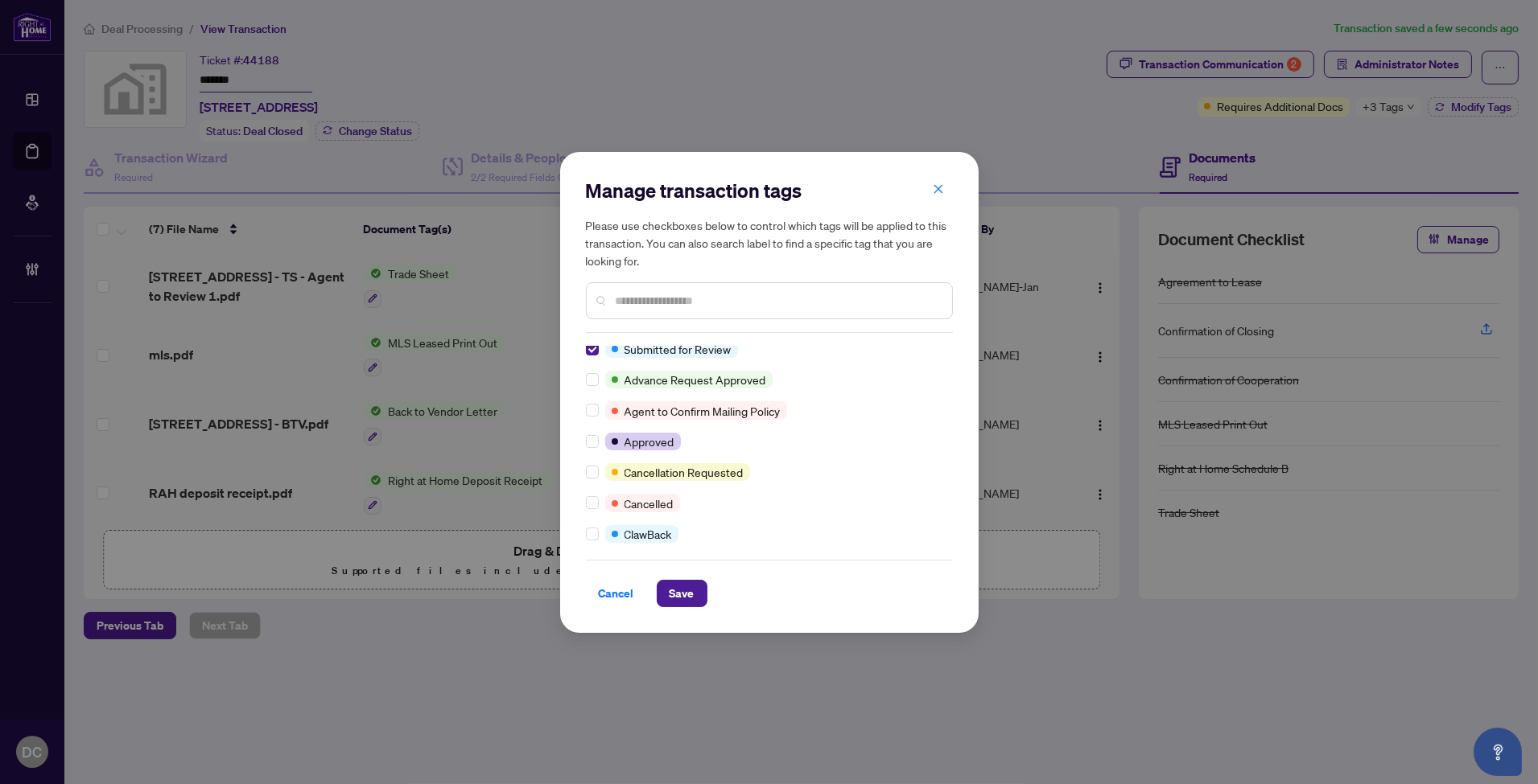
scroll to position [268, 0]
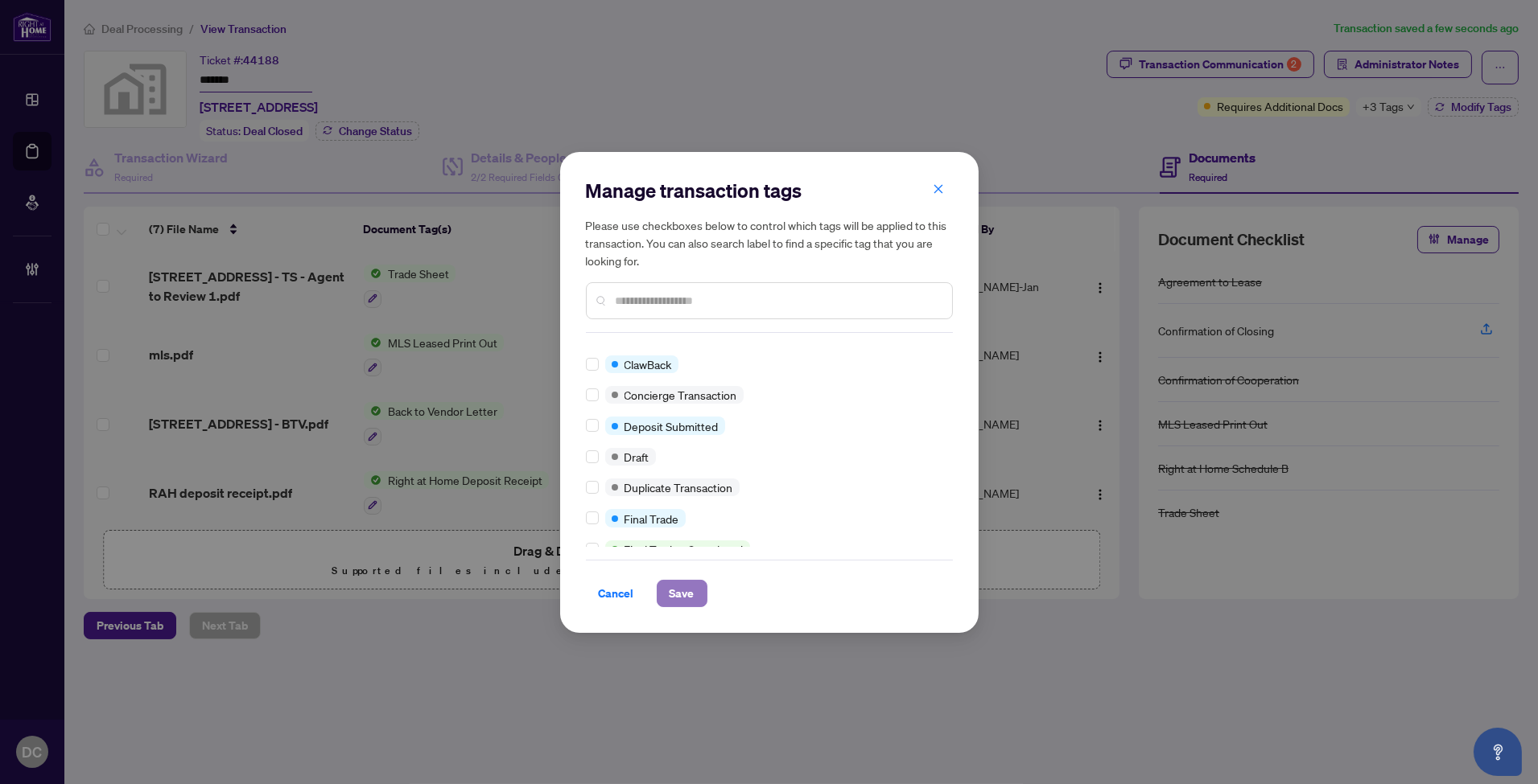
click at [676, 588] on span "Save" at bounding box center [682, 594] width 25 height 26
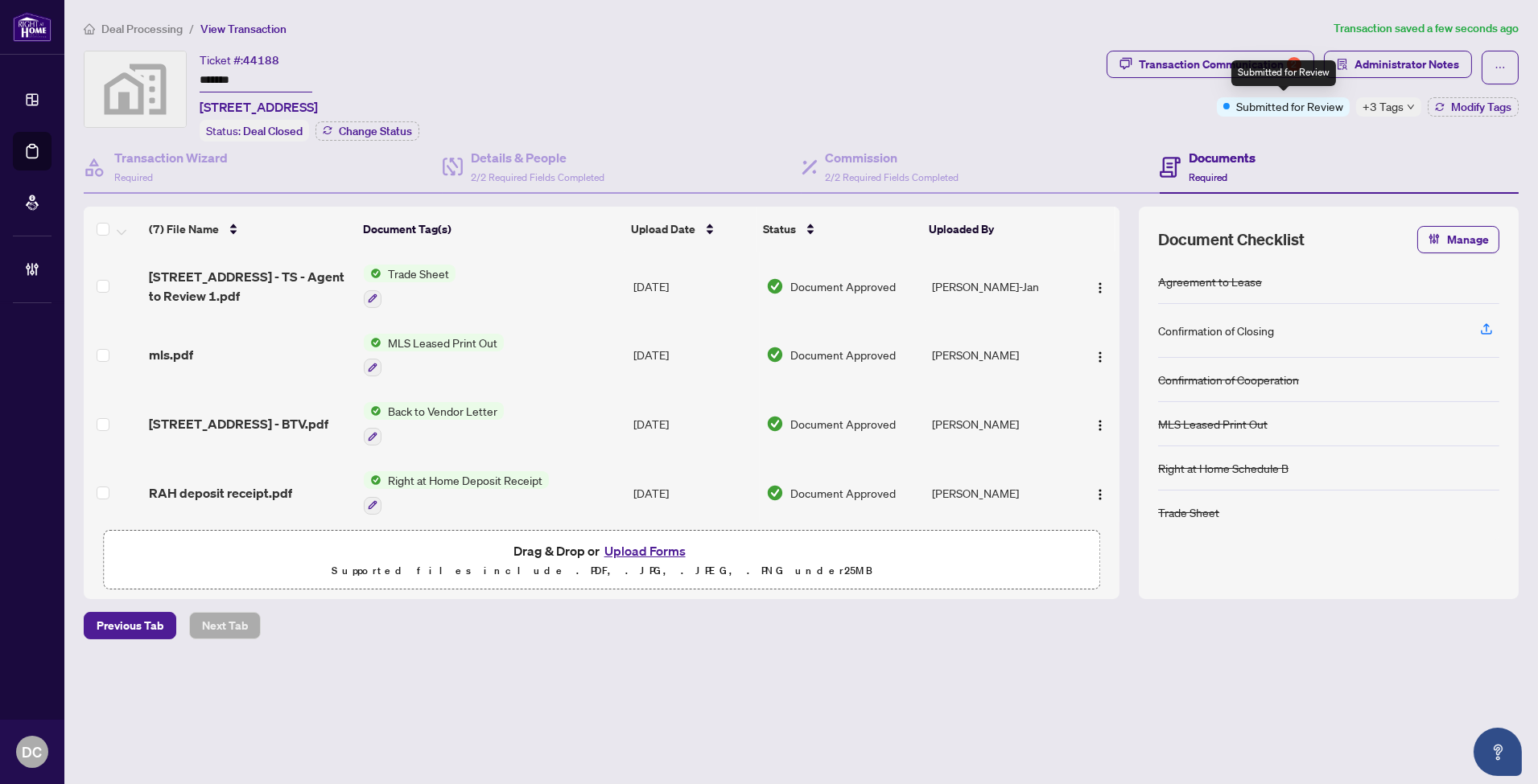
drag, startPoint x: 1289, startPoint y: 93, endPoint x: 1272, endPoint y: 68, distance: 30.2
click at [1272, 68] on div "Submitted for Review" at bounding box center [1283, 74] width 105 height 26
click at [1192, 54] on div "Transaction Communication 2" at bounding box center [1220, 65] width 163 height 26
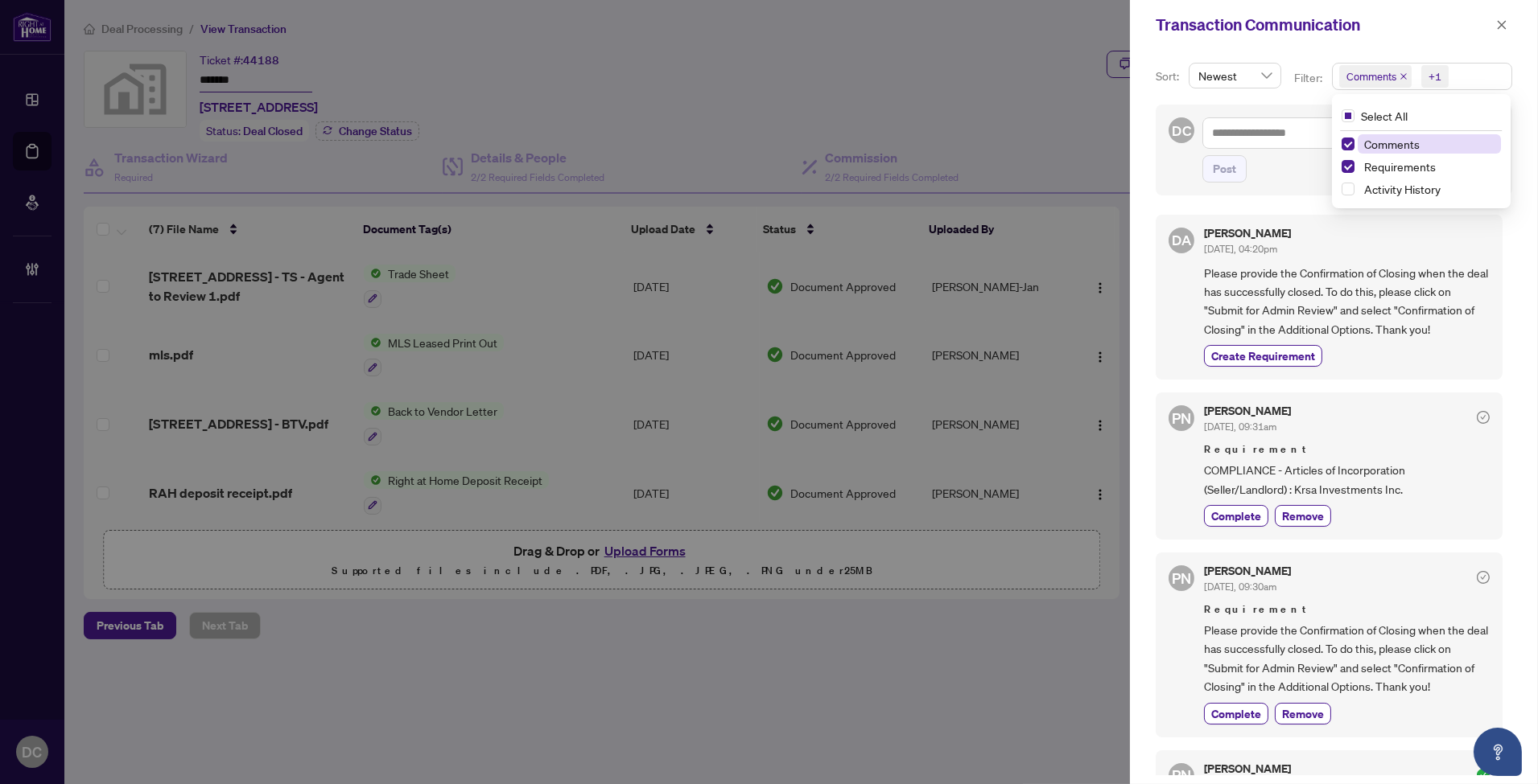
click at [1463, 74] on span "Comments +1" at bounding box center [1422, 76] width 178 height 26
click at [1219, 715] on span "Complete" at bounding box center [1236, 714] width 50 height 17
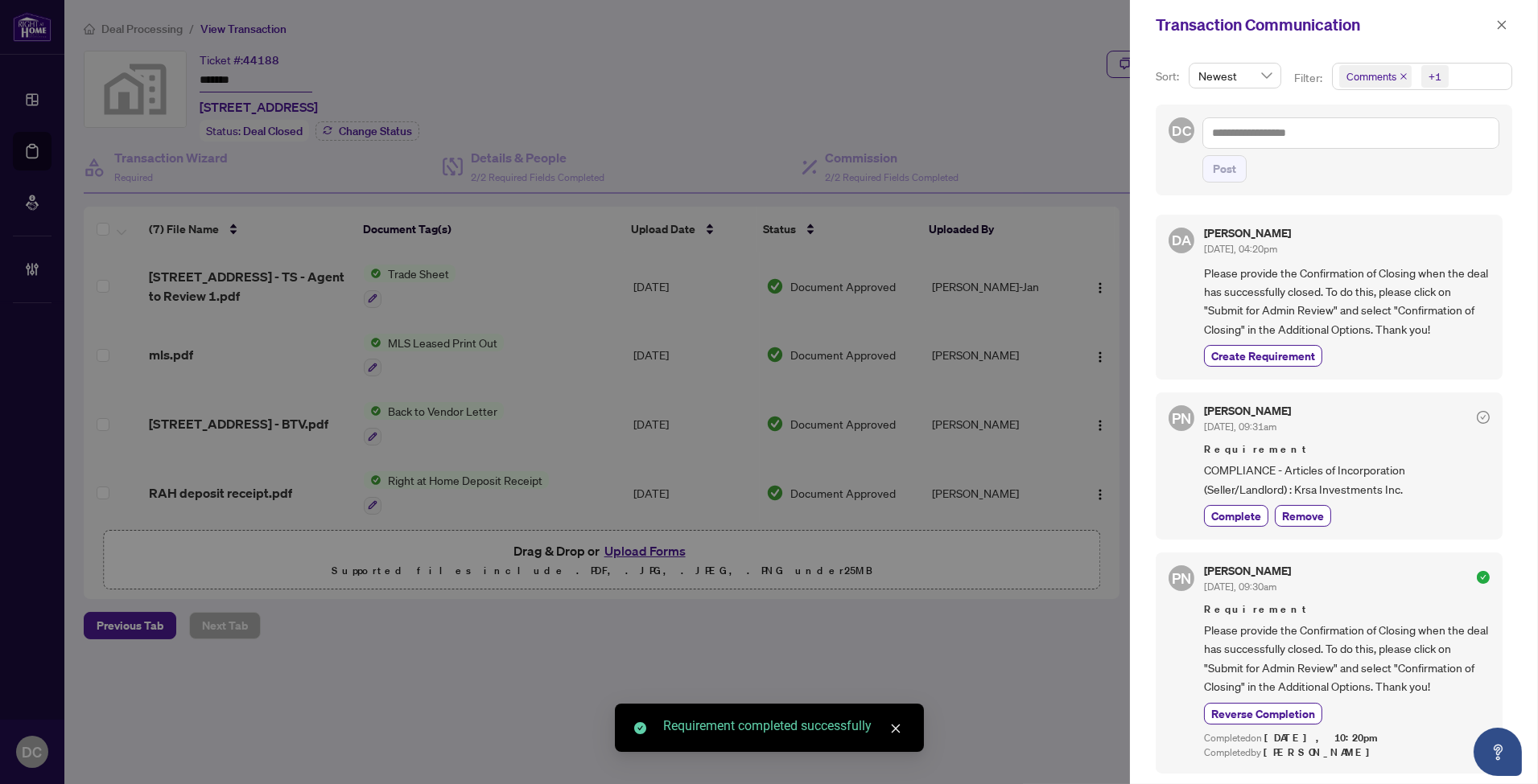
click at [1486, 77] on span "Comments +1" at bounding box center [1422, 76] width 178 height 26
click at [1412, 159] on span "Requirements" at bounding box center [1400, 166] width 72 height 15
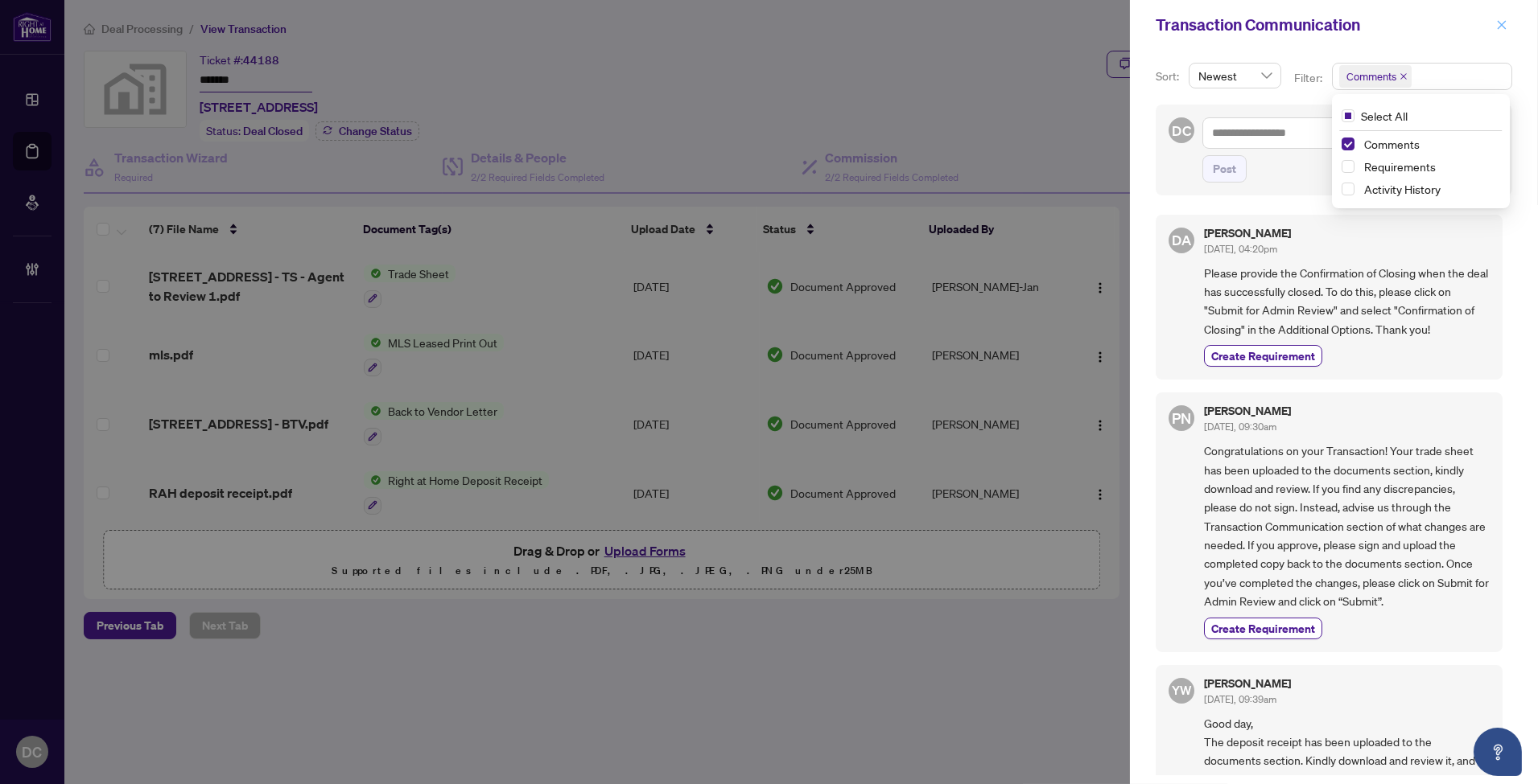
click at [1508, 26] on button "button" at bounding box center [1502, 25] width 21 height 19
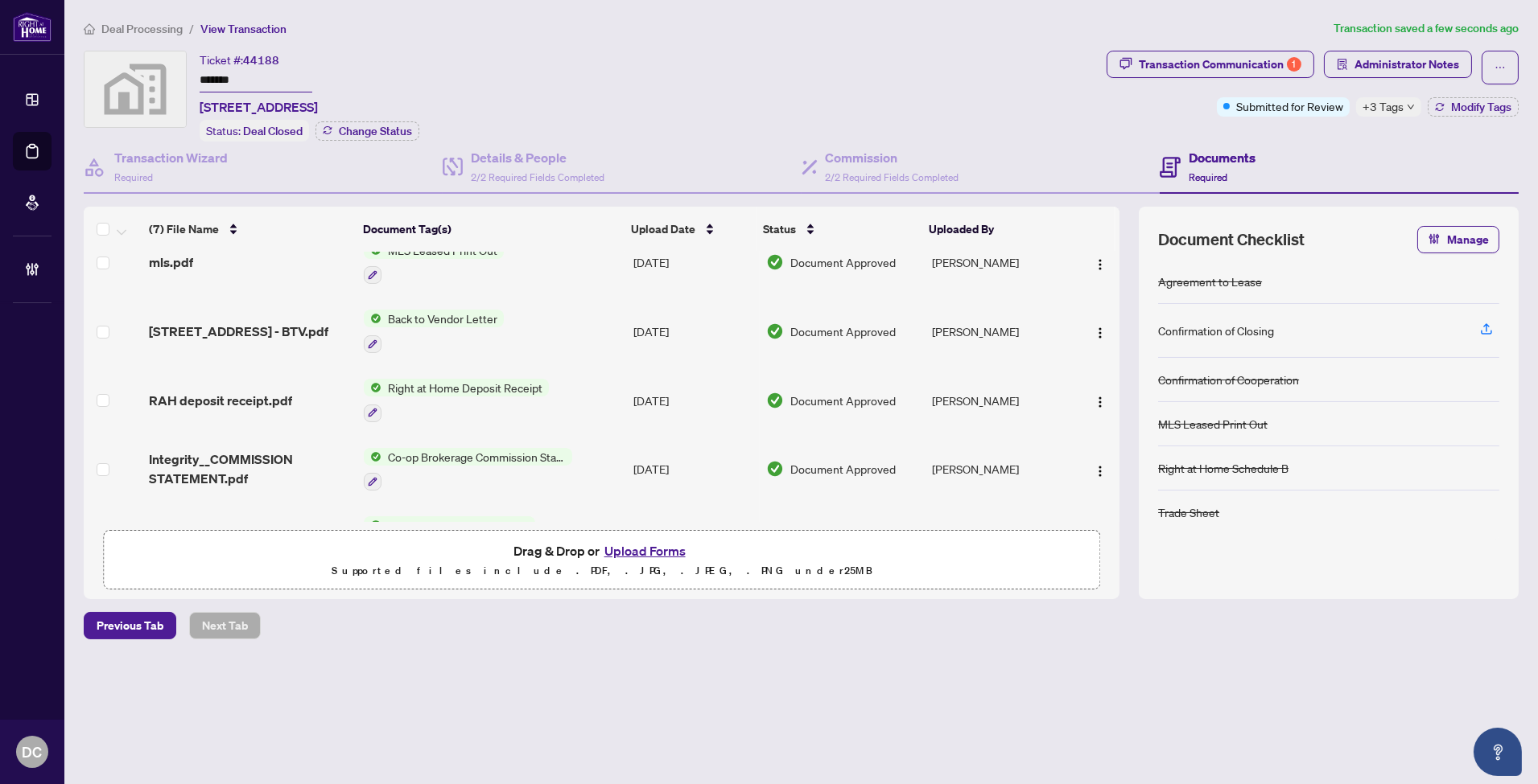
scroll to position [178, 0]
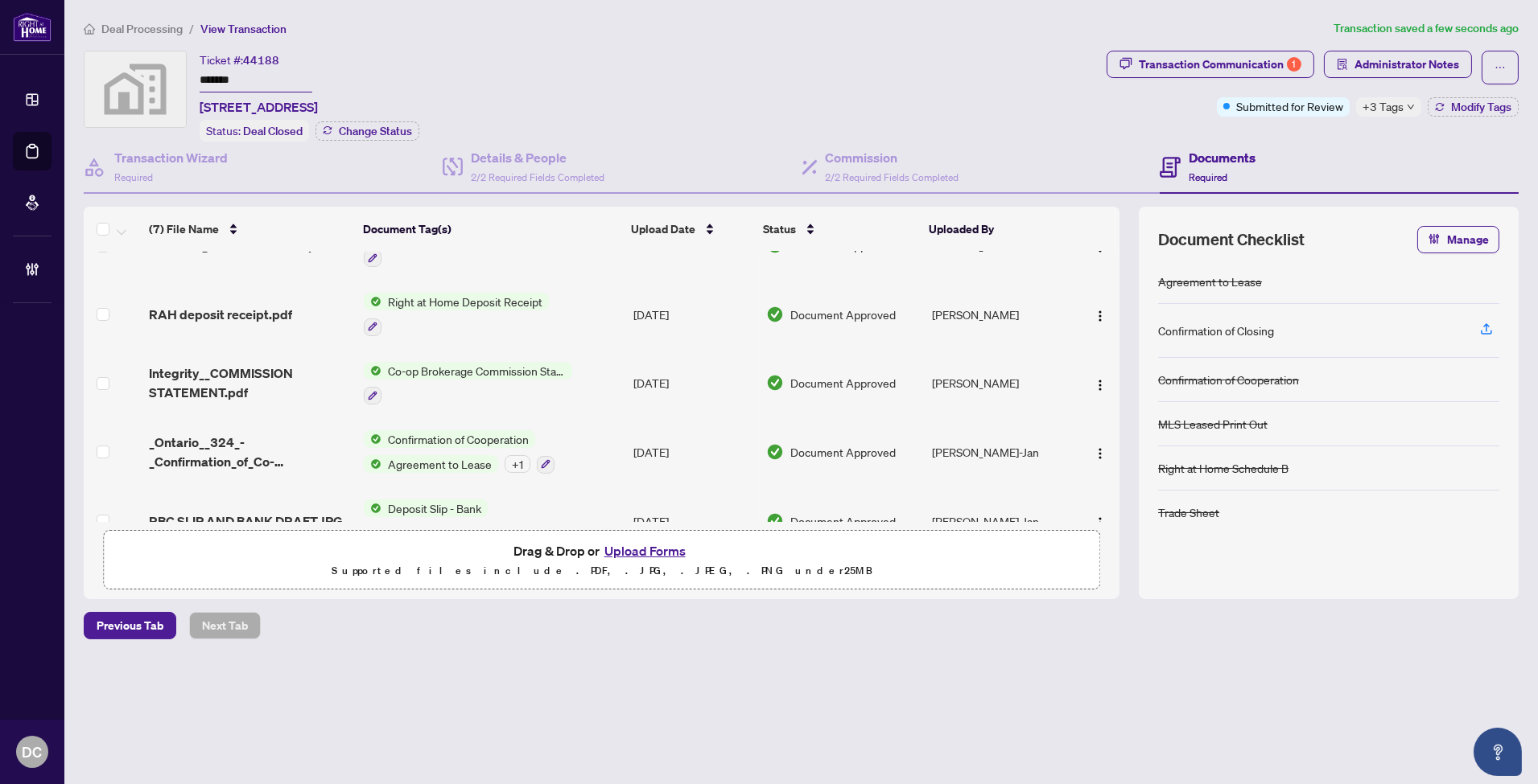
click at [600, 382] on td "Co-op Brokerage Commission Statement" at bounding box center [492, 383] width 269 height 69
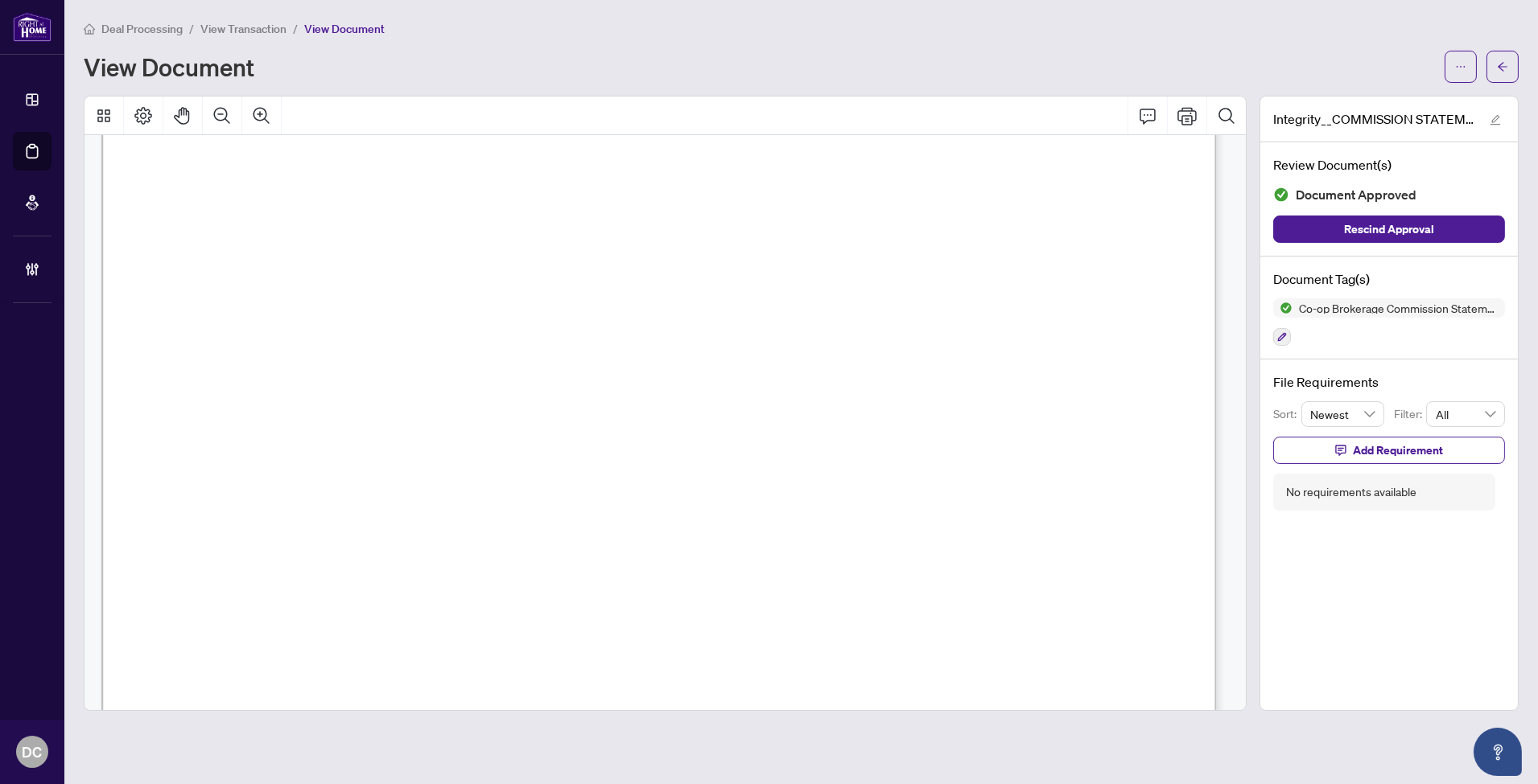
scroll to position [447, 0]
drag, startPoint x: 1498, startPoint y: 67, endPoint x: 718, endPoint y: 8, distance: 782.2
click at [1498, 67] on icon "arrow-left" at bounding box center [1502, 67] width 11 height 11
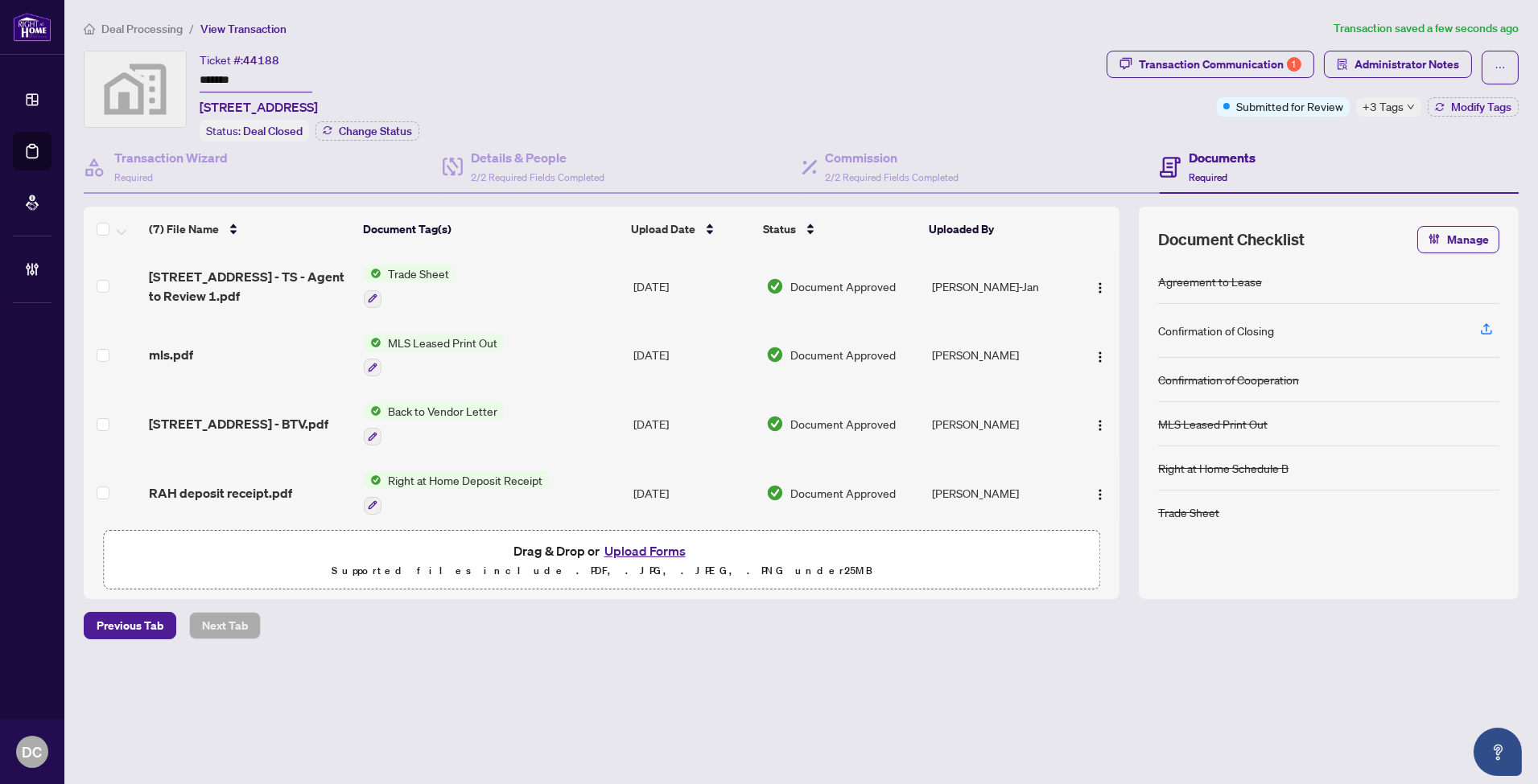
click at [1413, 106] on icon "down" at bounding box center [1410, 106] width 8 height 8
click at [1317, 135] on div "Transaction Communication 1 Administrator Notes Submitted for Review +3 Tags Mo…" at bounding box center [1312, 96] width 418 height 91
click at [1258, 52] on div "Transaction Communication 1" at bounding box center [1220, 65] width 163 height 26
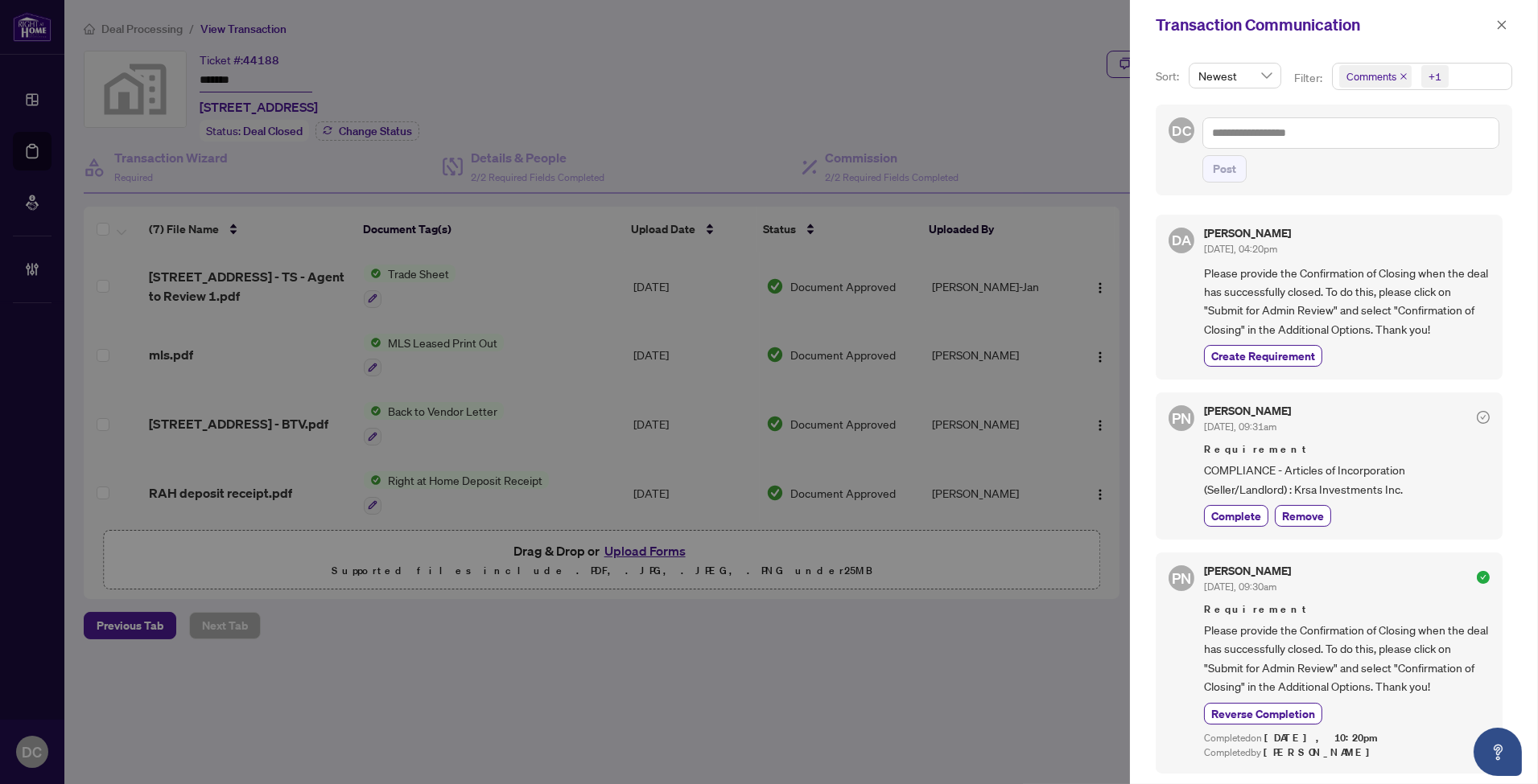
click at [1490, 81] on span "Comments +1" at bounding box center [1422, 76] width 178 height 26
click at [1430, 140] on span "Comments" at bounding box center [1428, 144] width 143 height 19
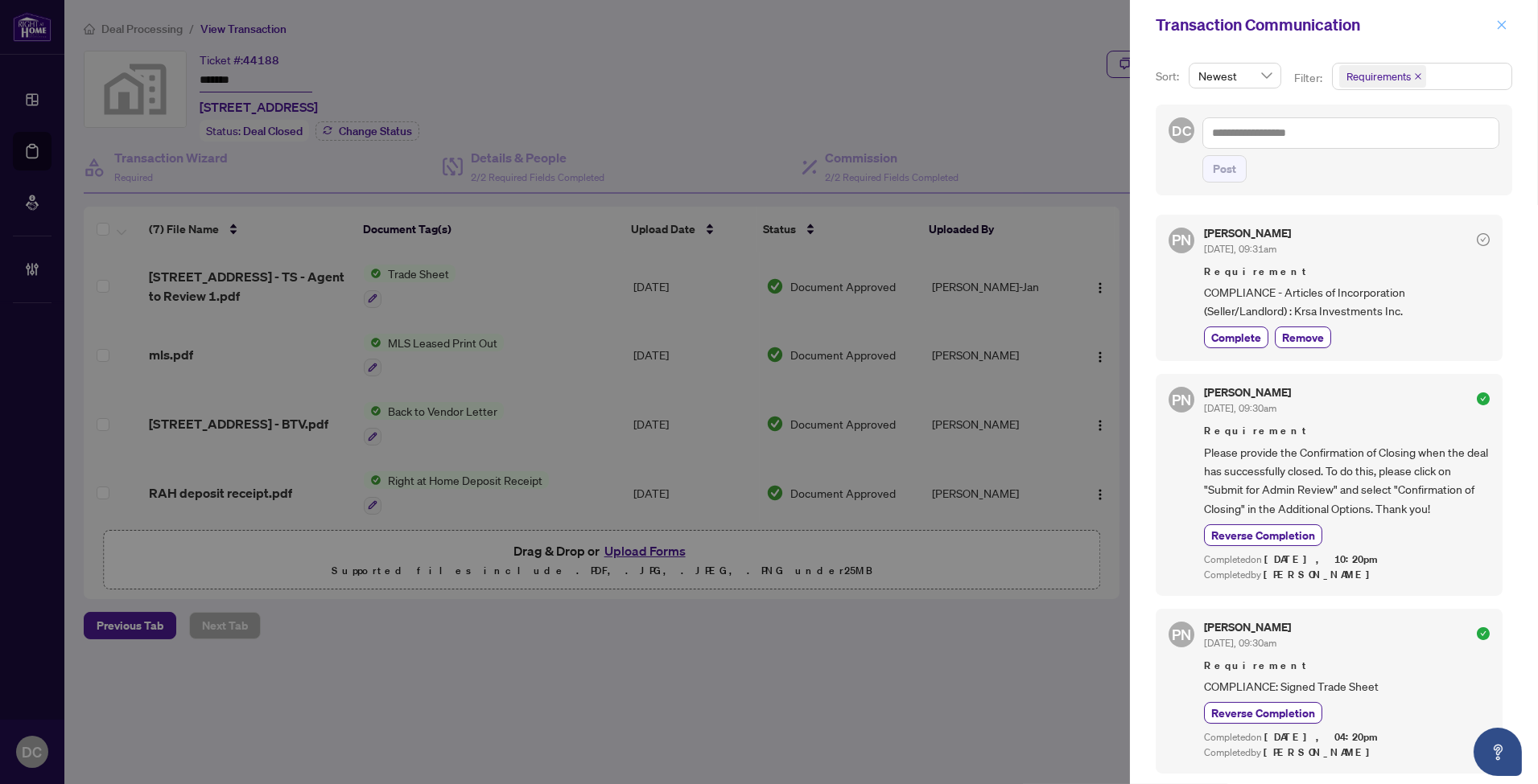
click at [1509, 27] on button "button" at bounding box center [1502, 25] width 21 height 19
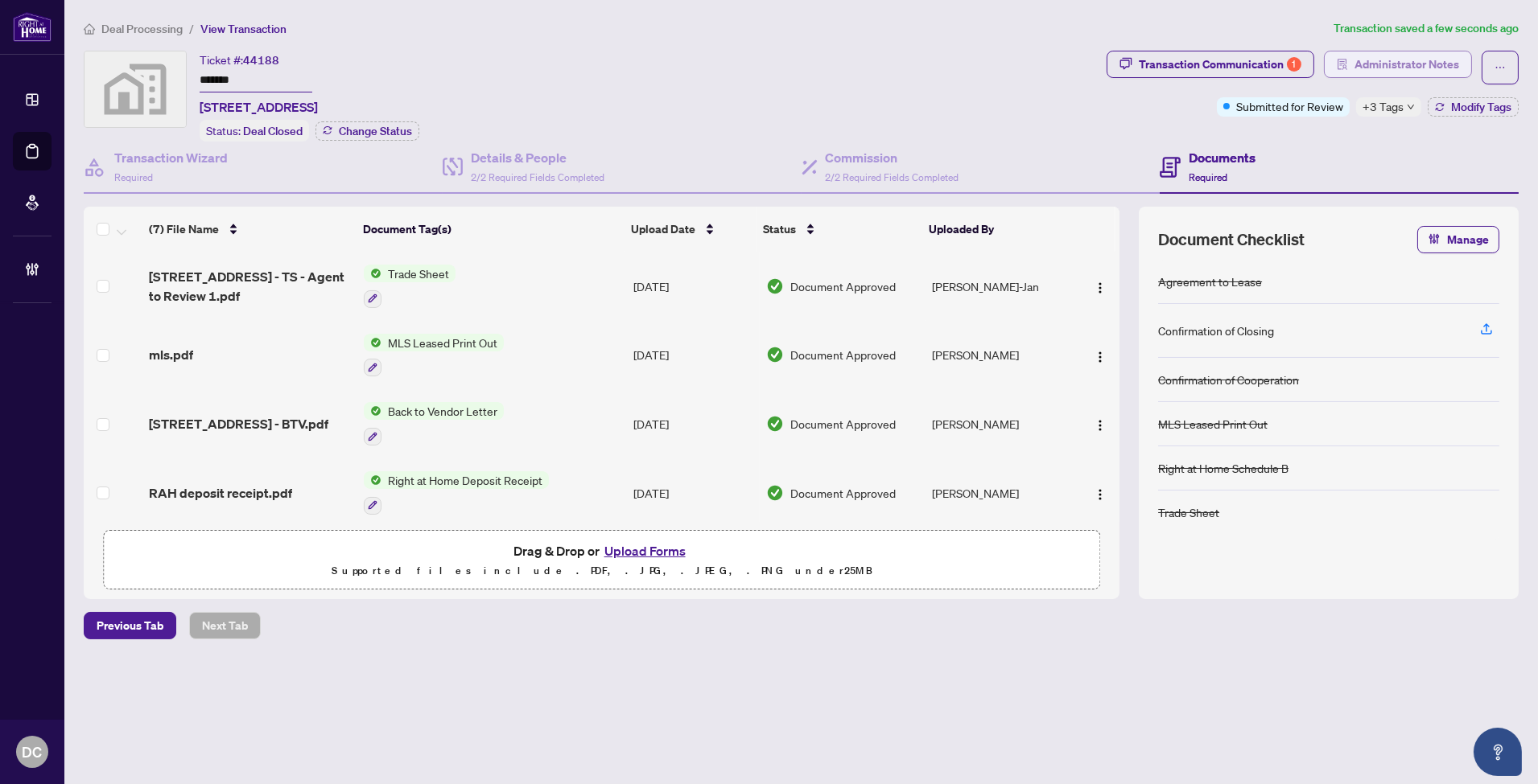
click at [1421, 67] on span "Administrator Notes" at bounding box center [1406, 65] width 105 height 26
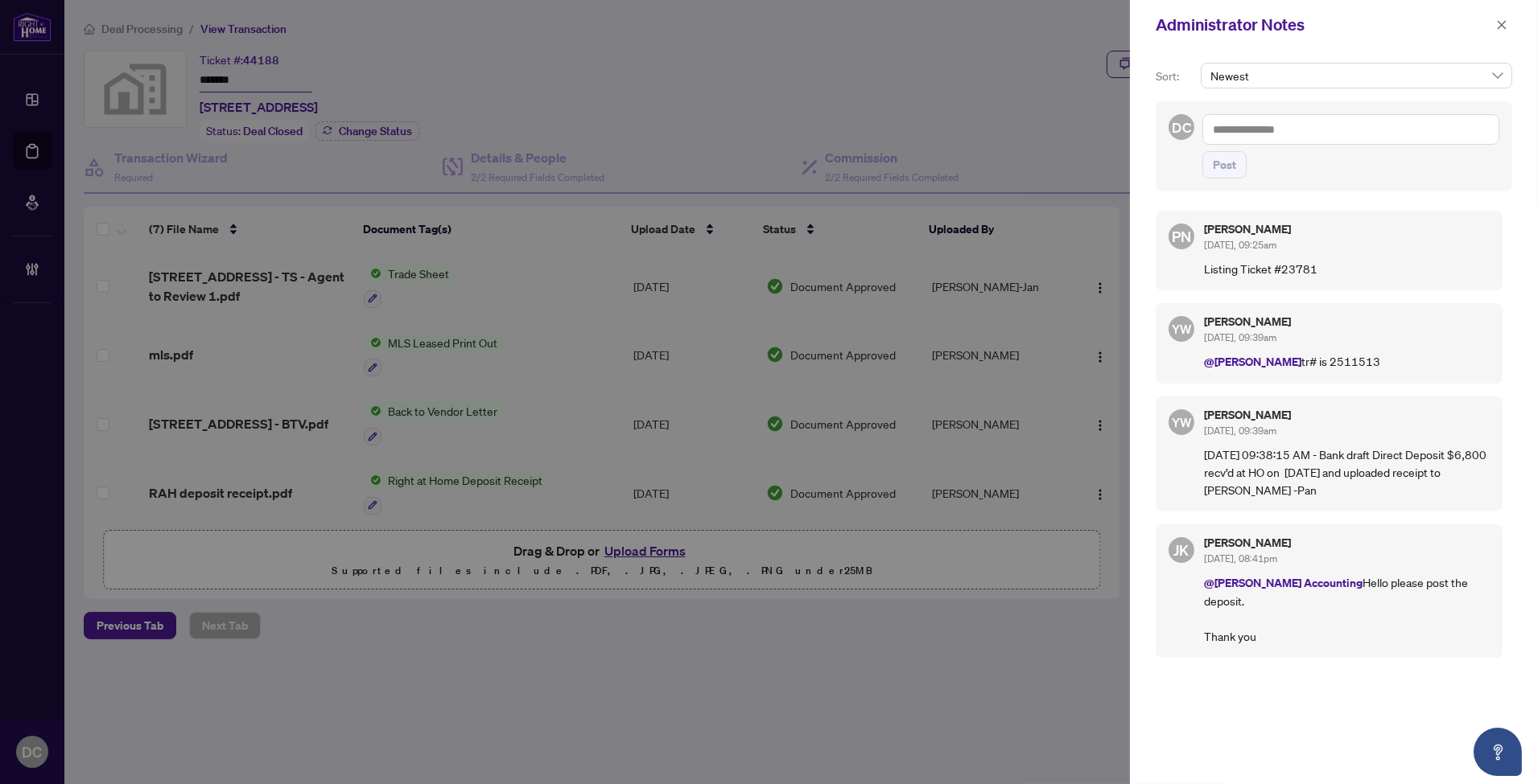
click at [1256, 28] on div "Administrator Notes" at bounding box center [1323, 25] width 336 height 24
click at [1292, 123] on textarea at bounding box center [1350, 129] width 297 height 30
paste textarea "**********"
type textarea "**********"
drag, startPoint x: 1230, startPoint y: 186, endPoint x: 1168, endPoint y: 162, distance: 66.5
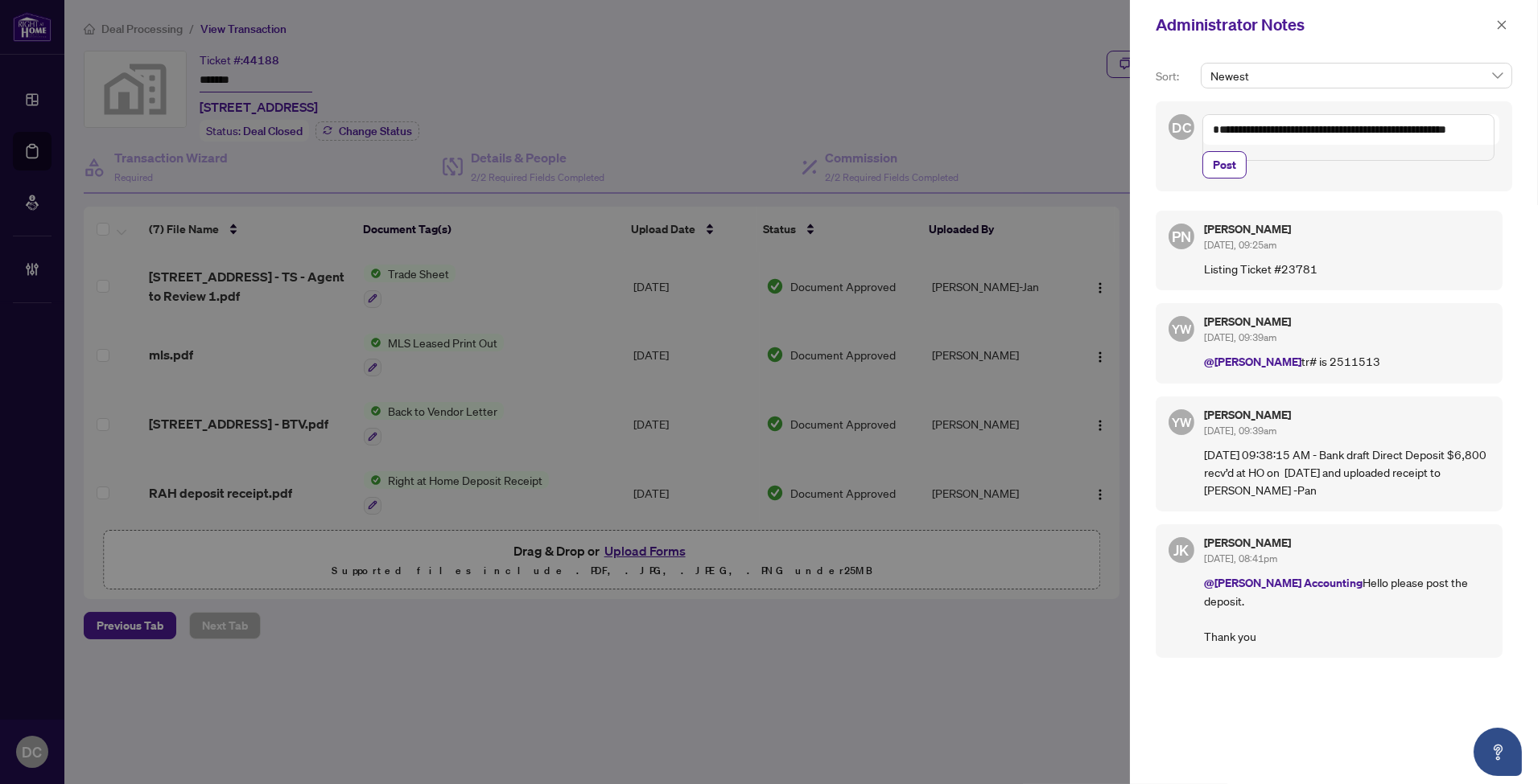
click at [1230, 177] on span "Post" at bounding box center [1224, 165] width 23 height 26
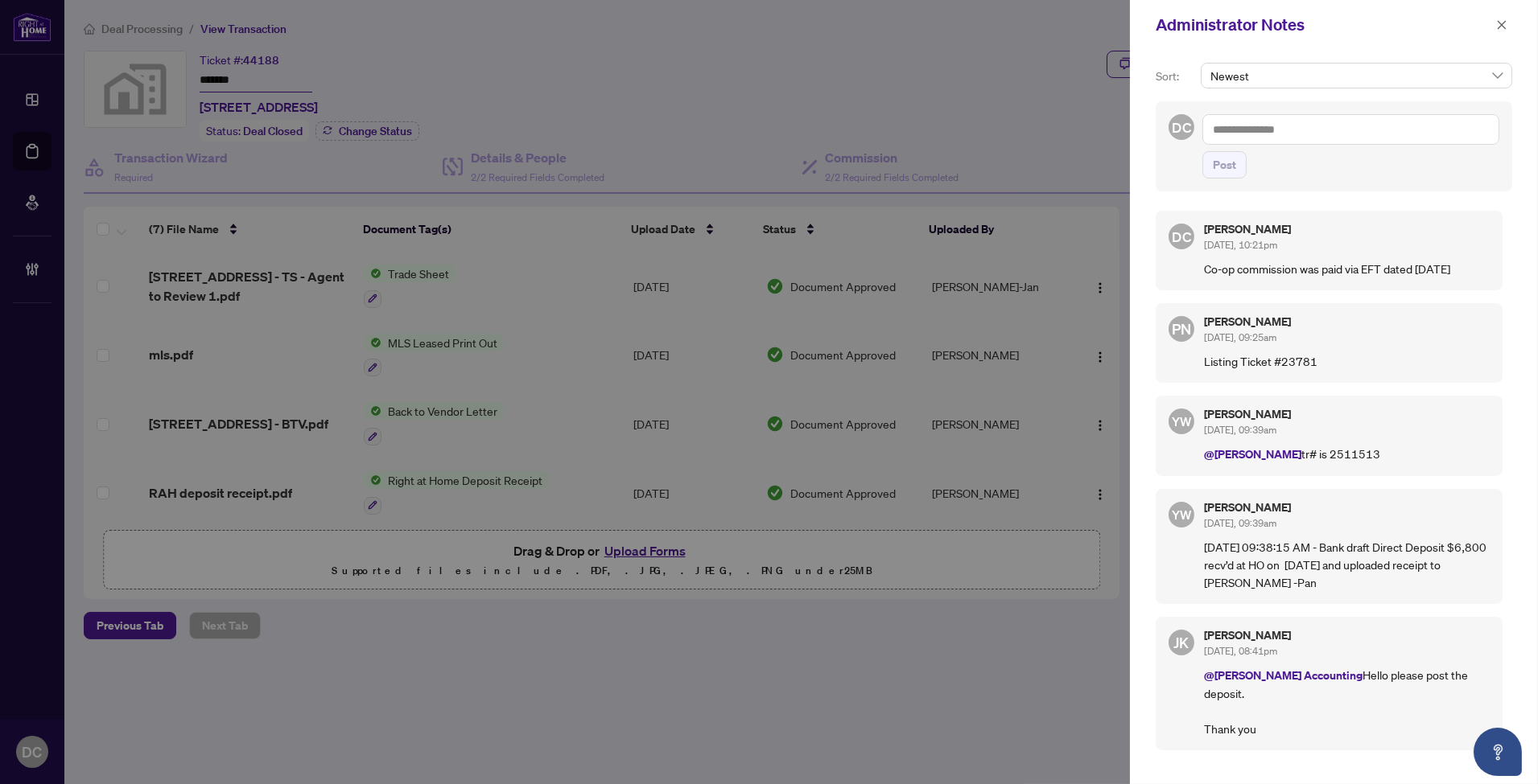
click at [972, 38] on div at bounding box center [769, 392] width 1538 height 784
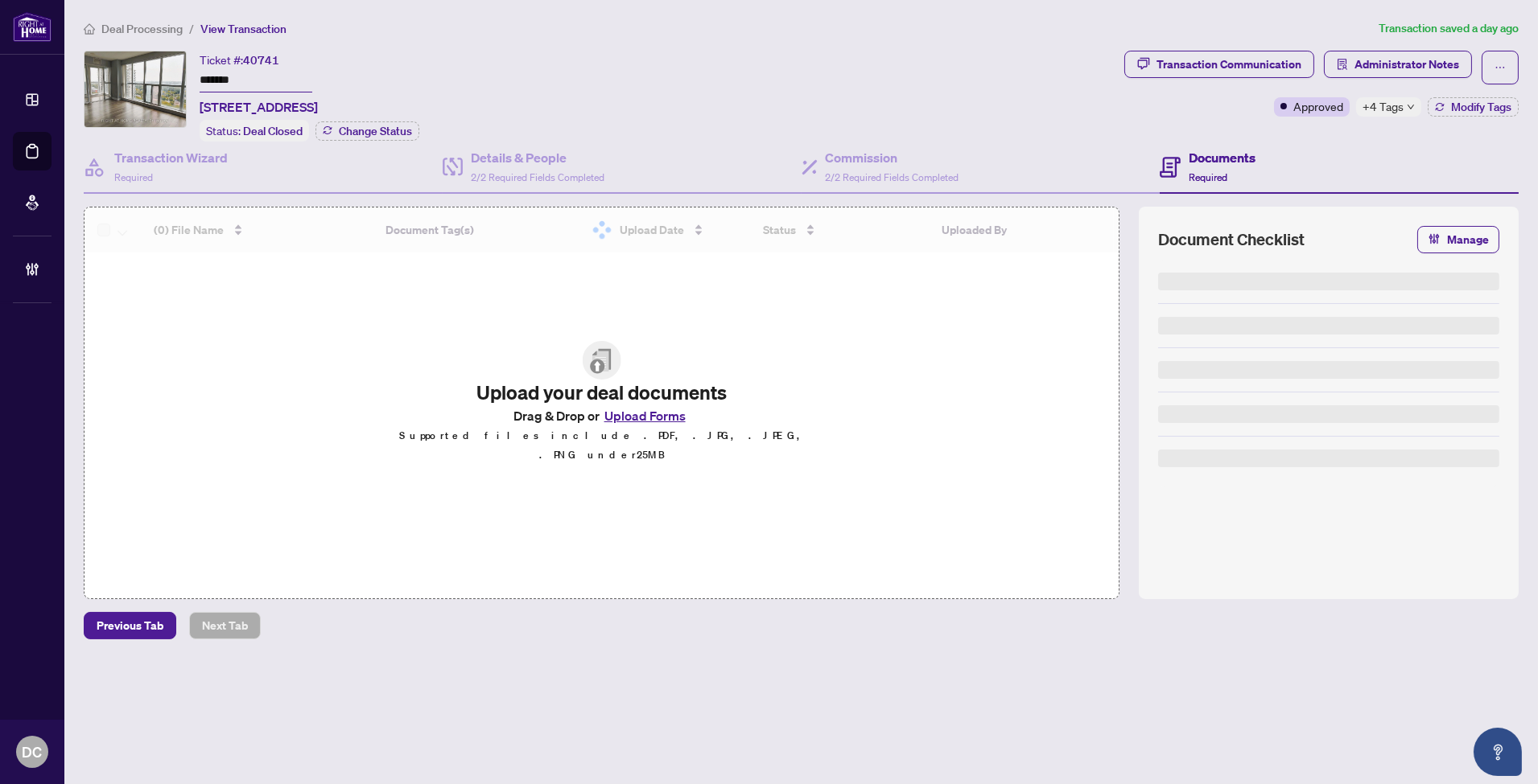
drag, startPoint x: 258, startPoint y: 81, endPoint x: 163, endPoint y: 100, distance: 96.9
click at [148, 71] on div "Ticket #: 40741 ******* [STREET_ADDRESS] Status: Deal Closed Change Status" at bounding box center [601, 96] width 1034 height 91
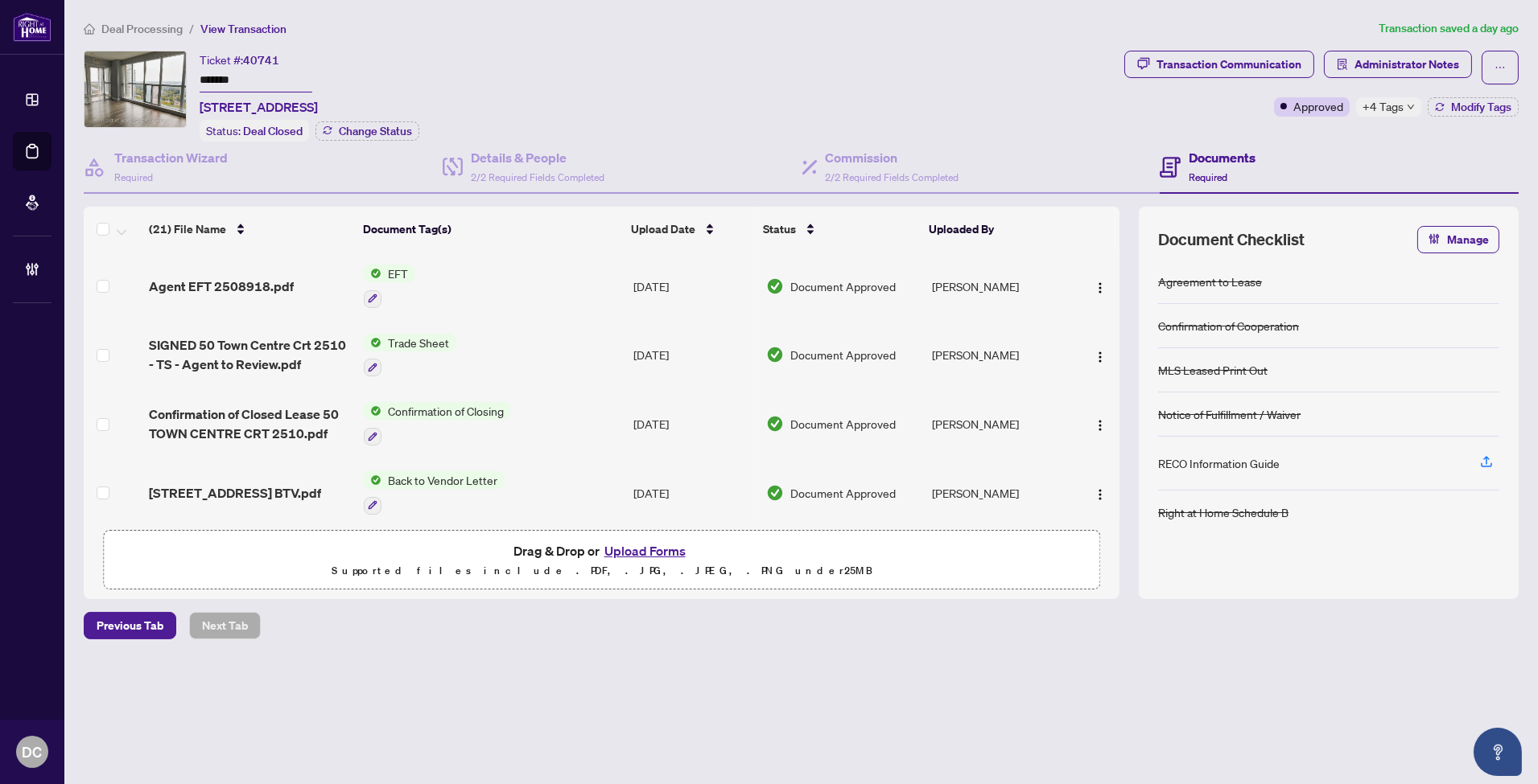
click at [1400, 106] on span "+4 Tags" at bounding box center [1382, 106] width 41 height 18
click at [1288, 132] on div "Transaction Communication Administrator Notes Approved +4 Tags Modify Tags" at bounding box center [1321, 96] width 401 height 91
click at [1475, 107] on span "Modify Tags" at bounding box center [1481, 106] width 61 height 11
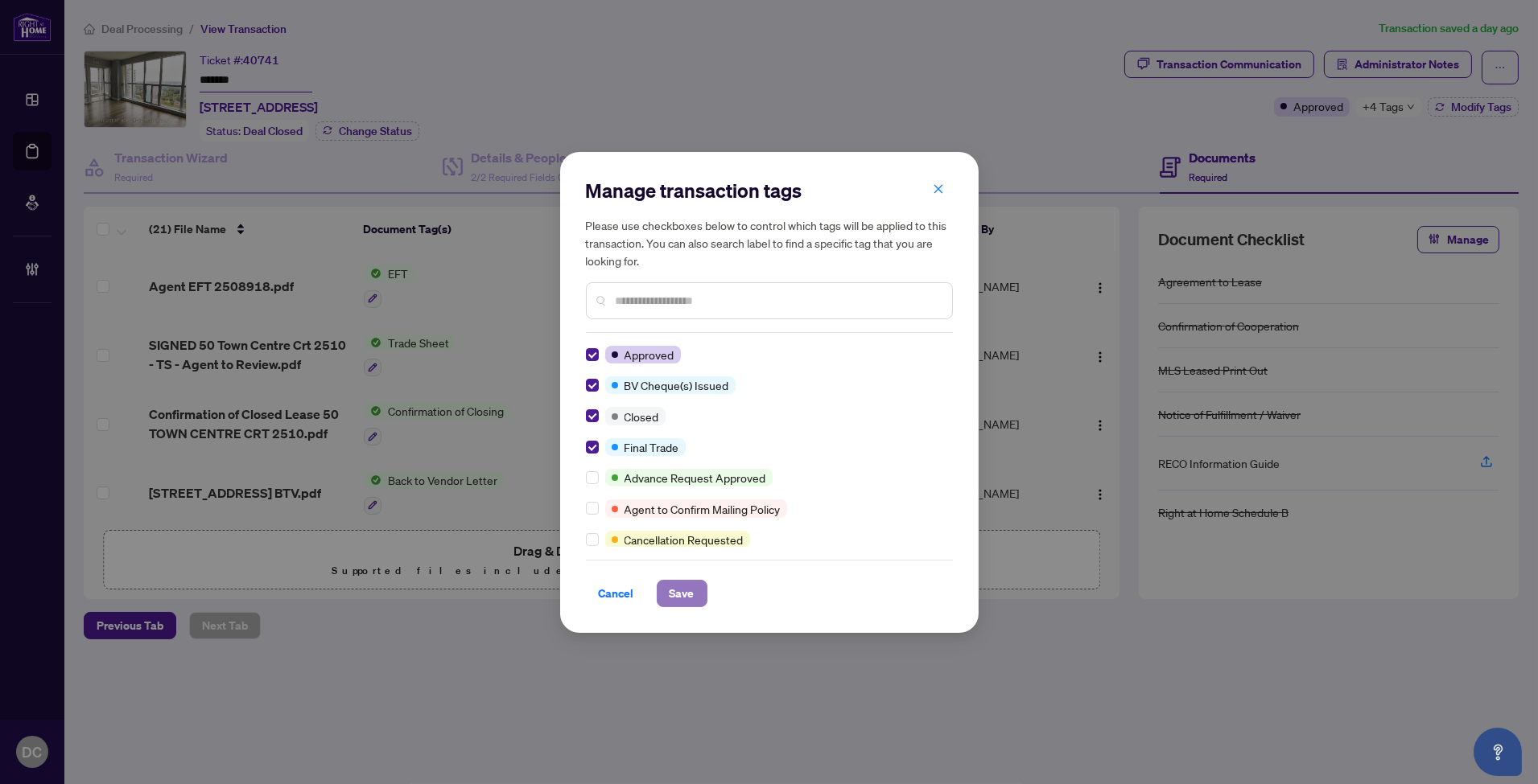
click at [696, 600] on button "Save" at bounding box center [682, 594] width 51 height 28
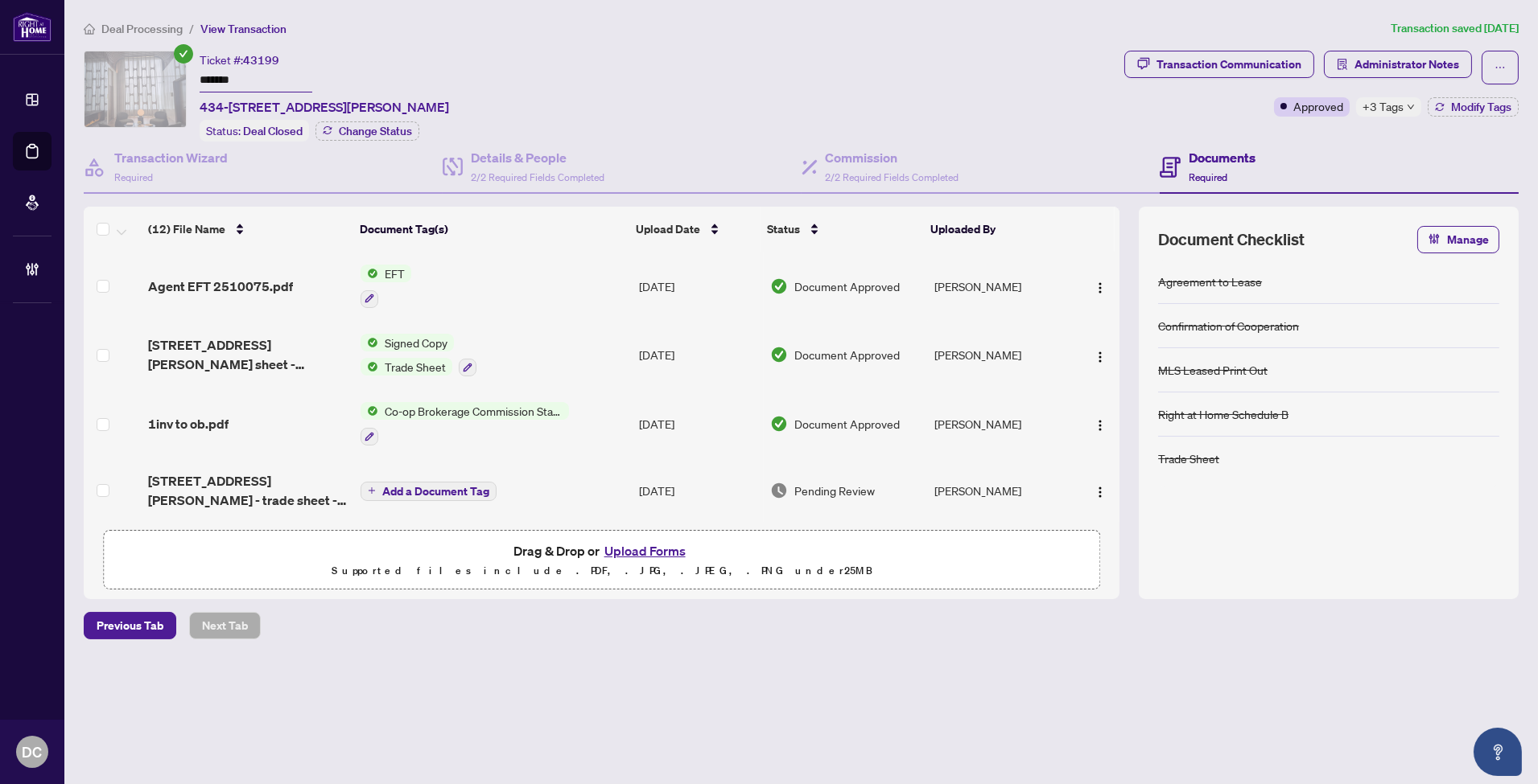
drag, startPoint x: 196, startPoint y: 69, endPoint x: 156, endPoint y: 70, distance: 40.0
click at [156, 70] on div "Ticket #: 43199 ******* 434-[STREET_ADDRESS][PERSON_NAME] Status: Deal Closed C…" at bounding box center [601, 96] width 1034 height 91
click at [1402, 106] on span "+3 Tags" at bounding box center [1382, 106] width 41 height 18
click at [1318, 133] on div "Transaction Communication Administrator Notes Approved +3 Tags Modify Tags" at bounding box center [1321, 96] width 401 height 91
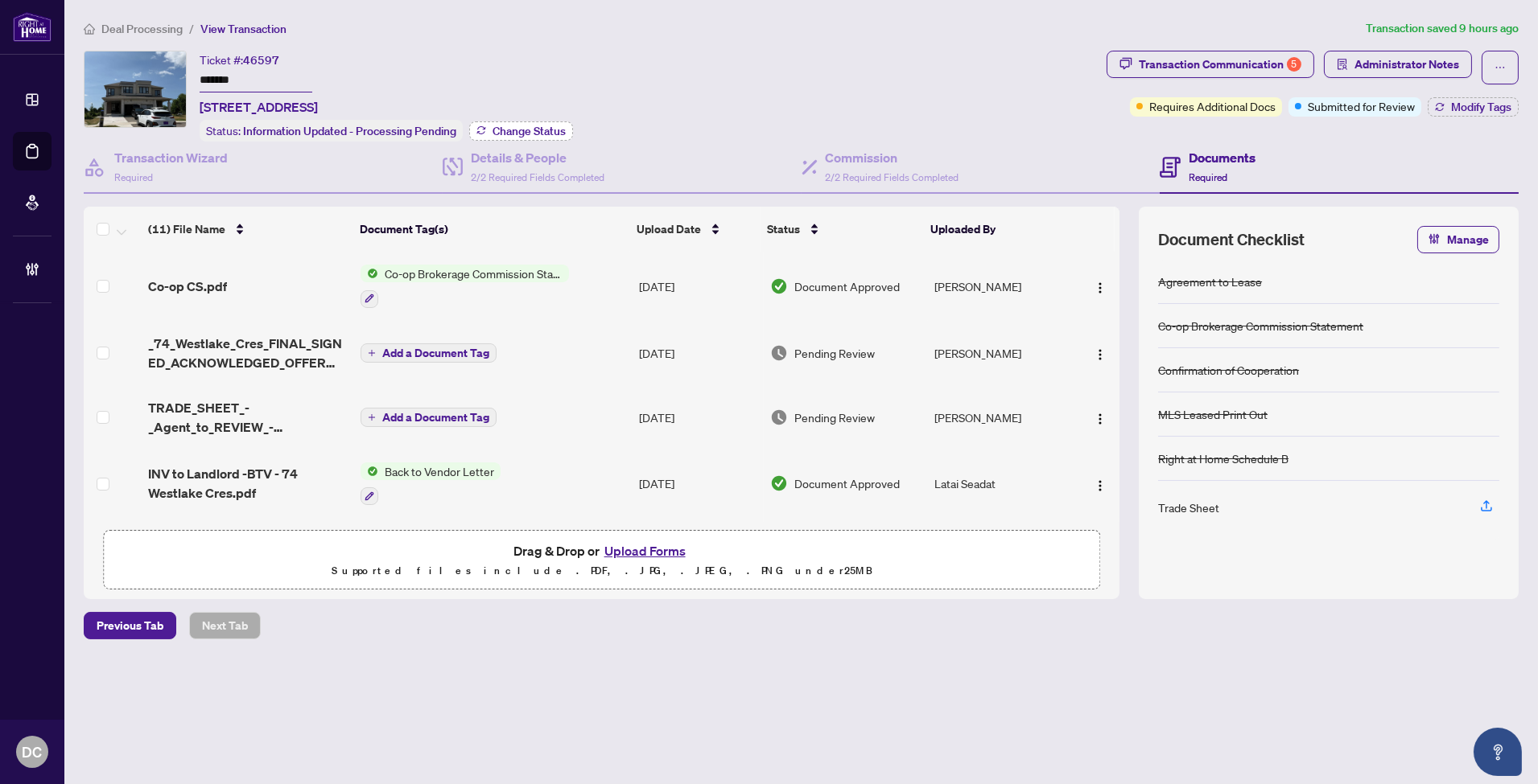
click at [500, 130] on span "Change Status" at bounding box center [529, 131] width 74 height 11
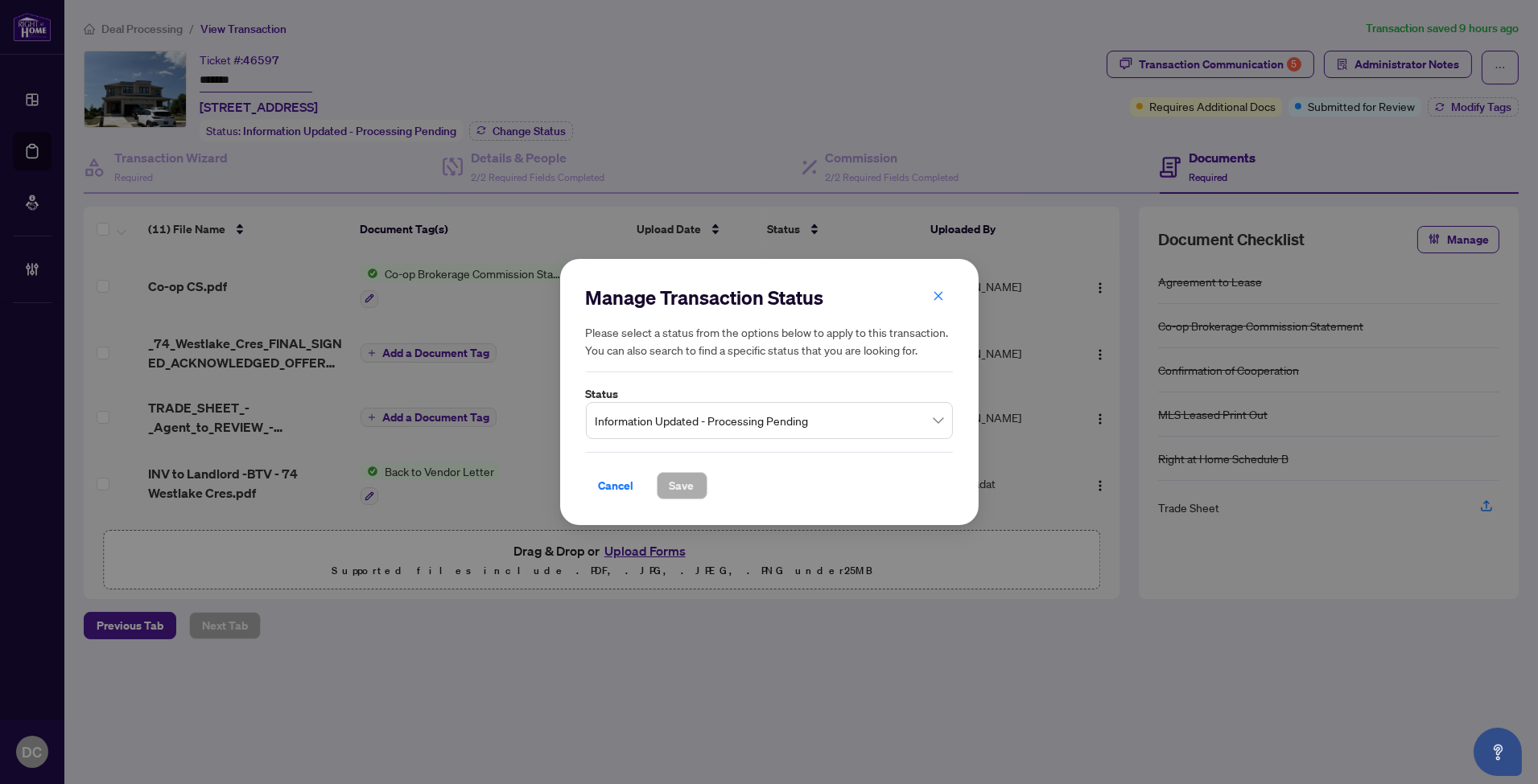
click at [666, 421] on span "Information Updated - Processing Pending" at bounding box center [769, 421] width 348 height 30
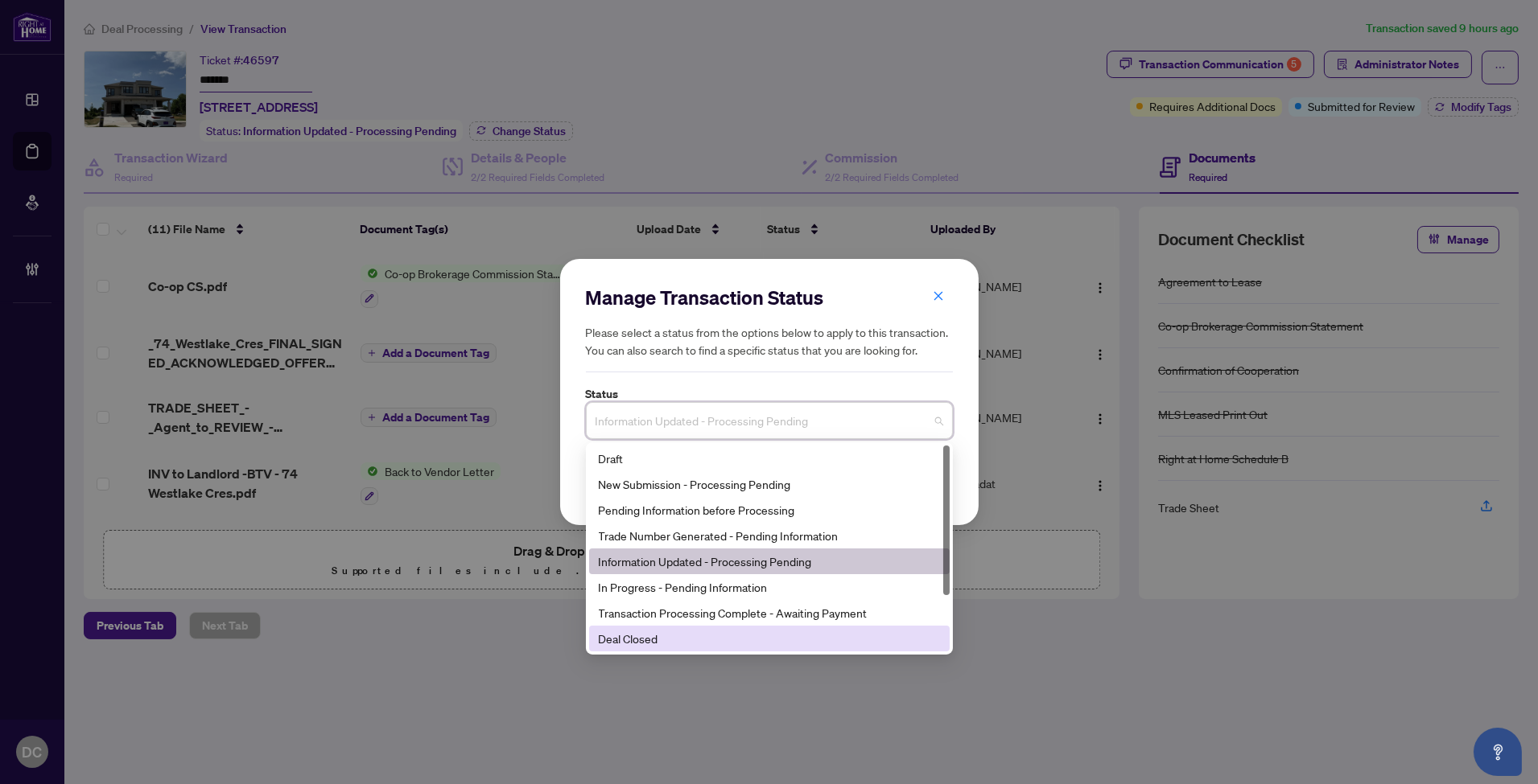
click at [663, 638] on div "Deal Closed" at bounding box center [769, 639] width 341 height 17
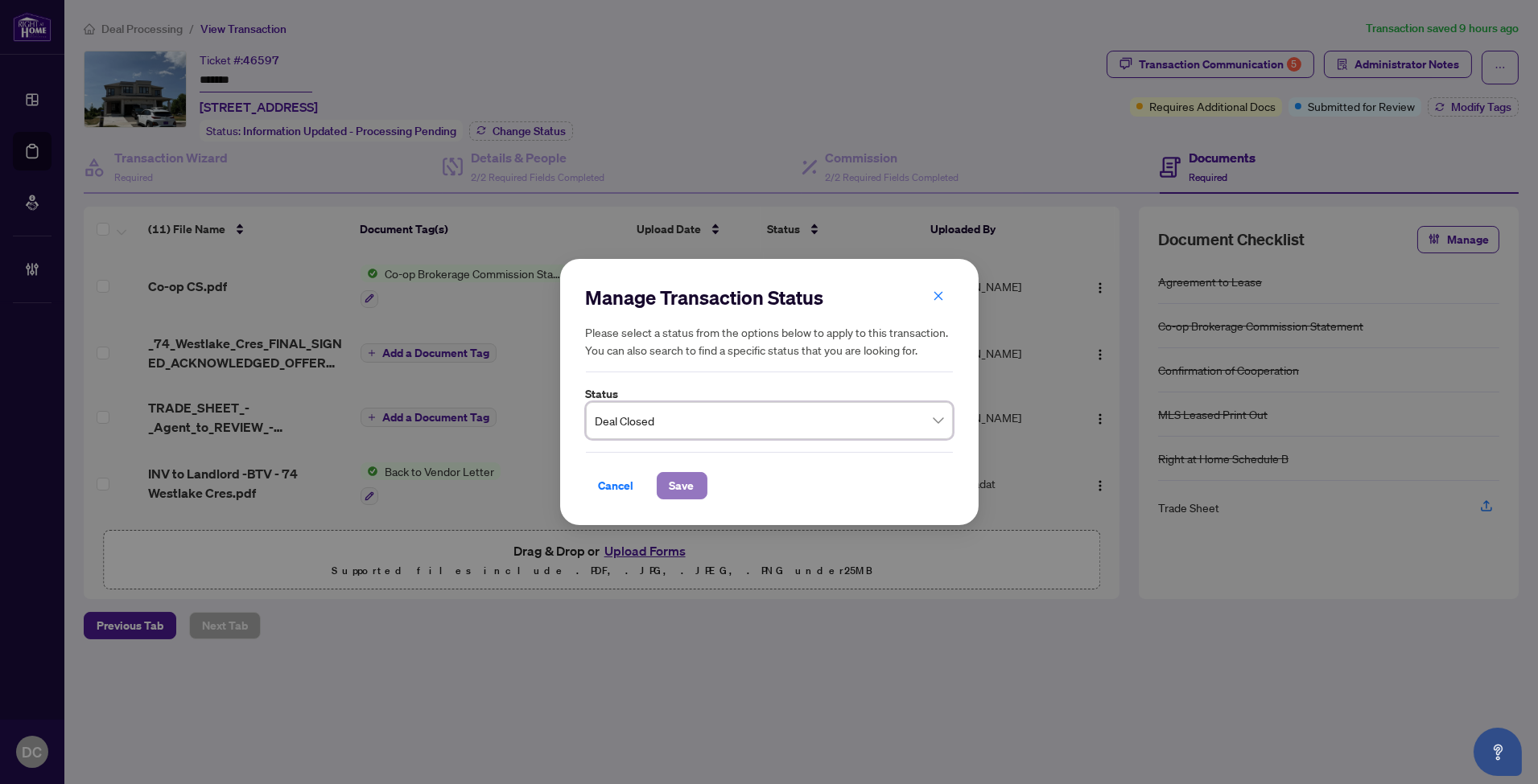
click at [678, 485] on span "Save" at bounding box center [682, 486] width 25 height 26
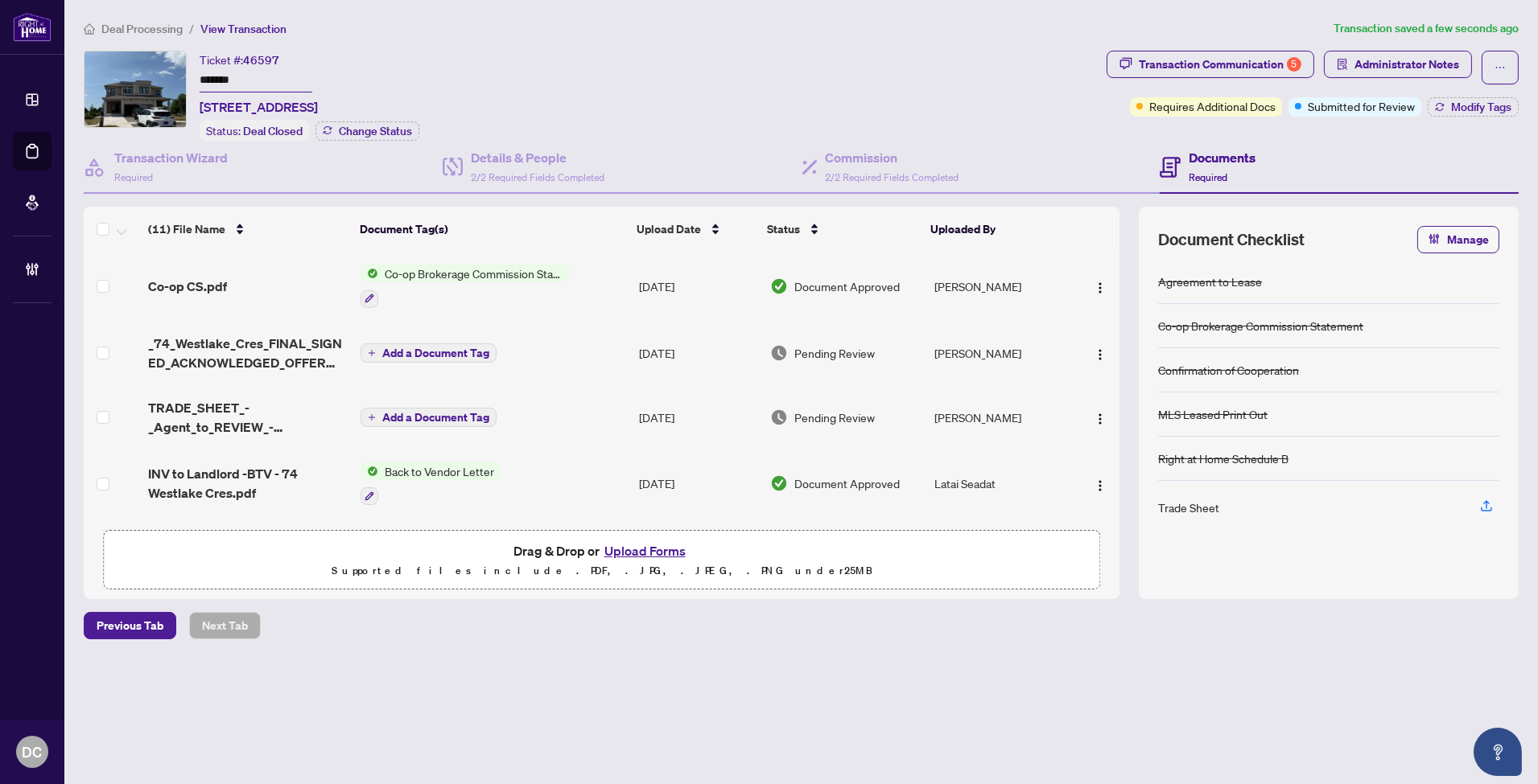
drag, startPoint x: 280, startPoint y: 75, endPoint x: 153, endPoint y: 74, distance: 127.0
click at [153, 74] on div "Ticket #: 46597 ******* 74 Westlake Cres, Bradford West Gwillimbury, Ontario L3…" at bounding box center [592, 96] width 1016 height 91
click at [1208, 65] on div "Transaction Communication 5" at bounding box center [1220, 65] width 163 height 26
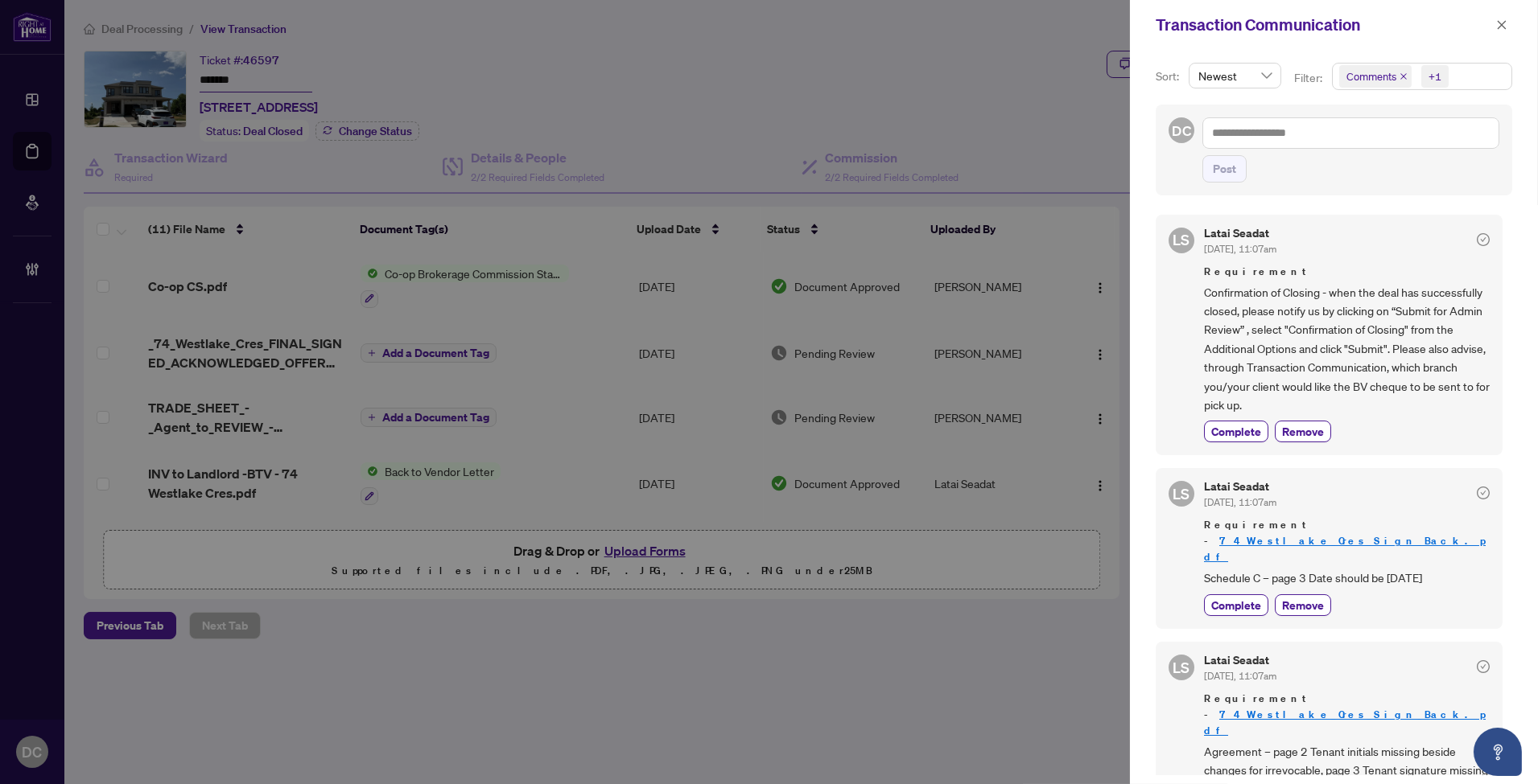
click at [1470, 74] on span "Comments +1" at bounding box center [1422, 76] width 178 height 26
click at [1404, 161] on span "Requirements" at bounding box center [1400, 166] width 72 height 15
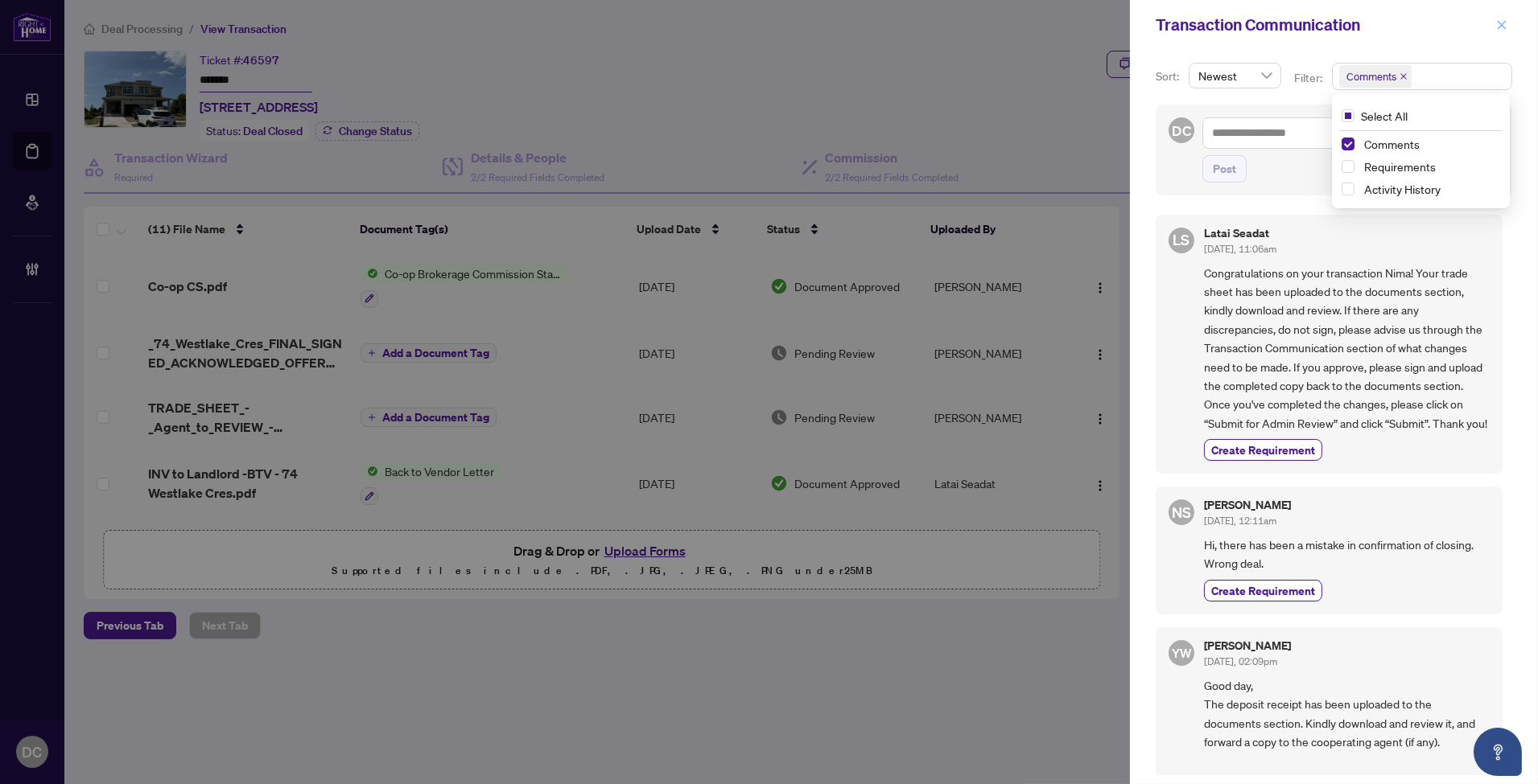
click at [1495, 24] on button "button" at bounding box center [1502, 25] width 21 height 19
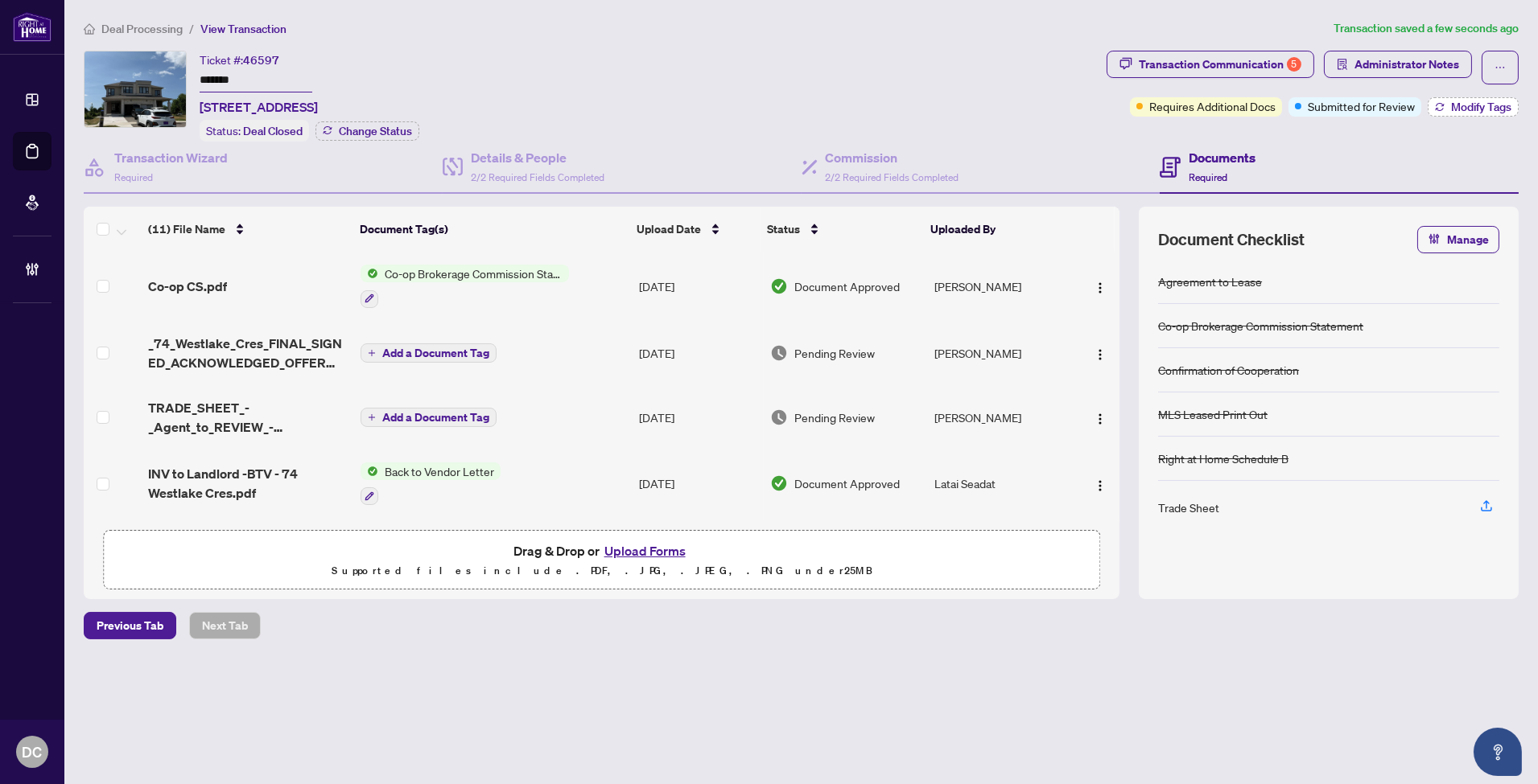
click at [1482, 108] on span "Modify Tags" at bounding box center [1481, 106] width 61 height 11
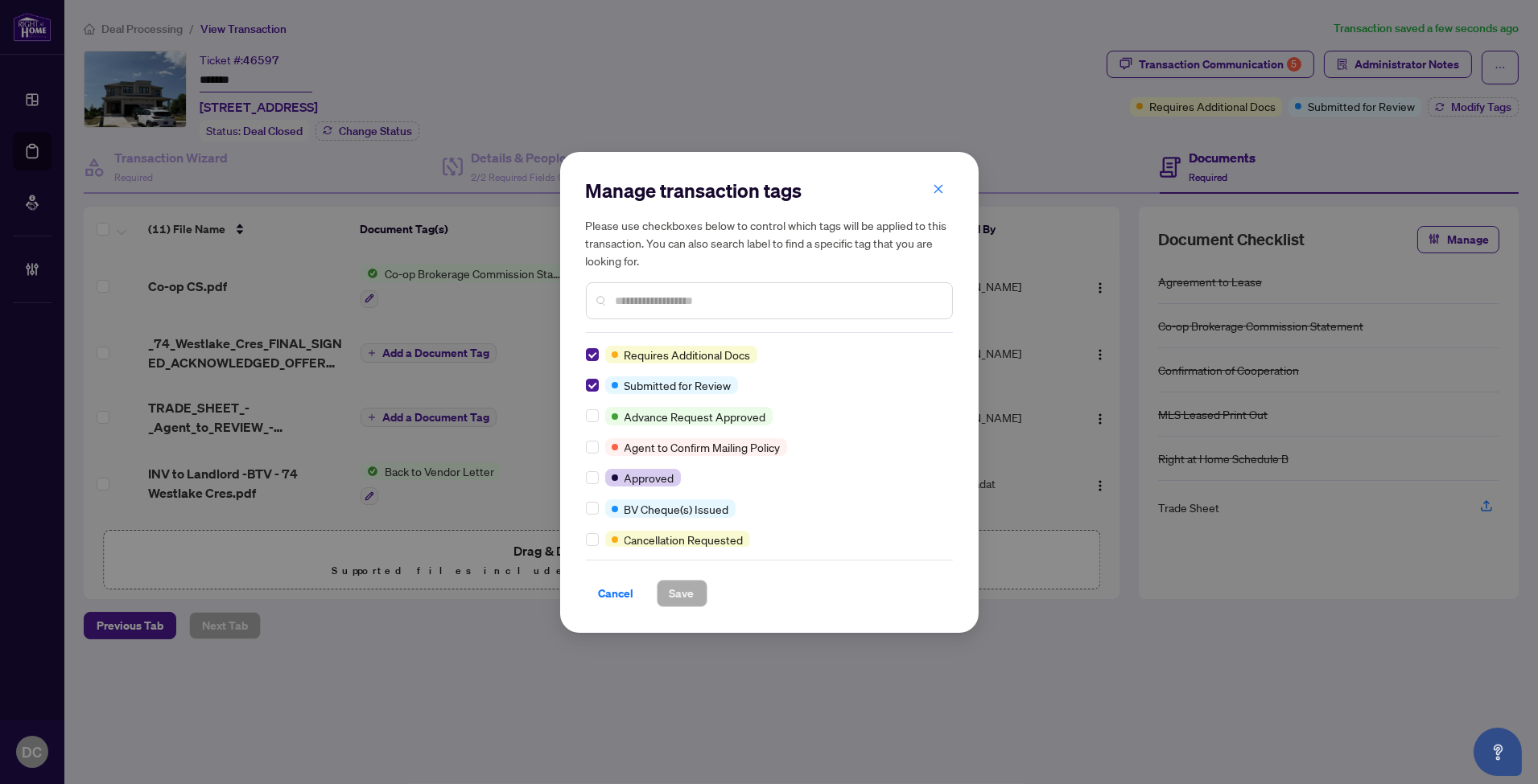
click at [933, 198] on span "button" at bounding box center [938, 190] width 11 height 26
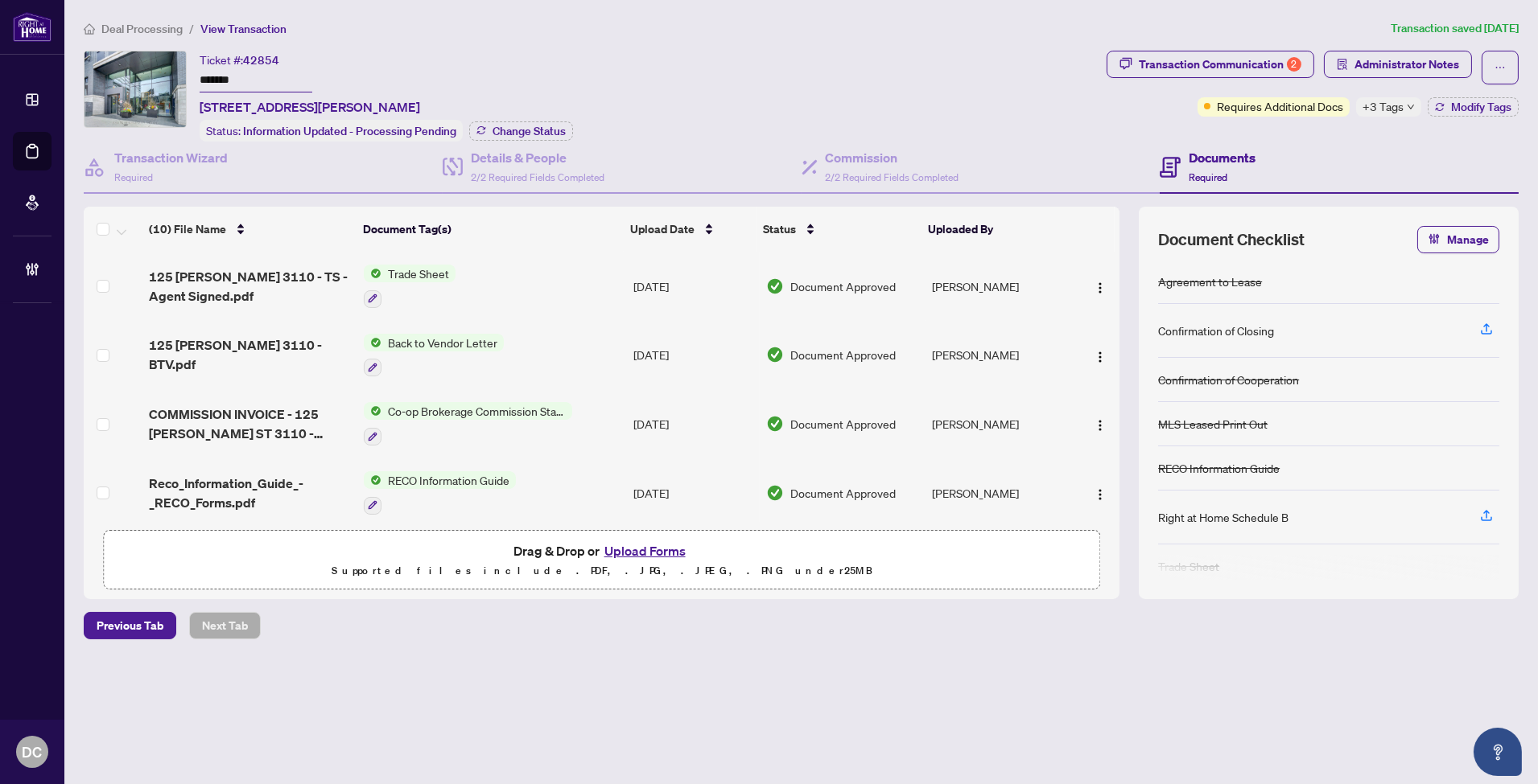
click at [134, 74] on div "Ticket #: 42854 ******* [STREET_ADDRESS][PERSON_NAME] Status: Information Updat…" at bounding box center [592, 96] width 1016 height 91
click at [502, 125] on span "Change Status" at bounding box center [529, 131] width 74 height 11
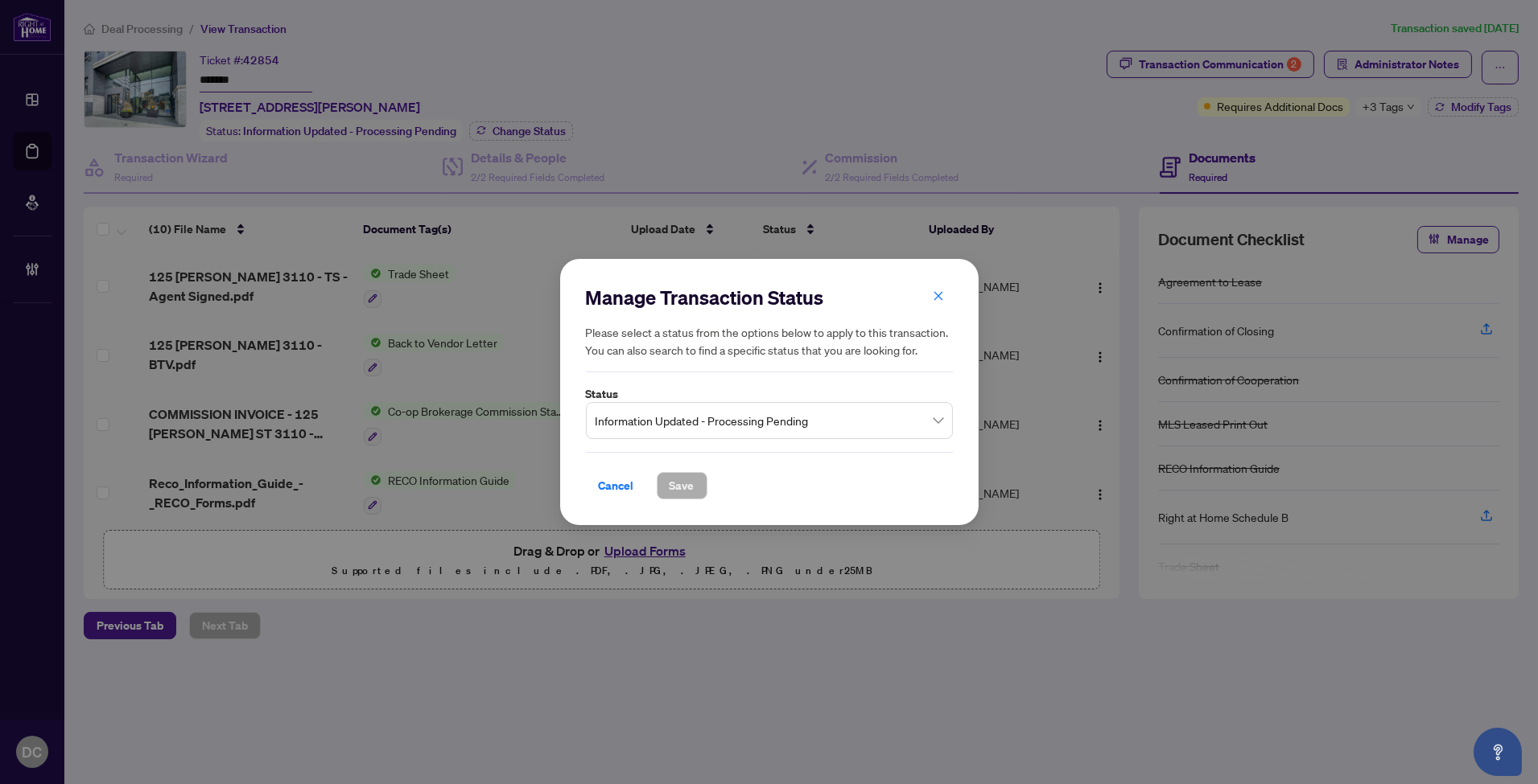
click at [661, 431] on span "Information Updated - Processing Pending" at bounding box center [769, 421] width 348 height 30
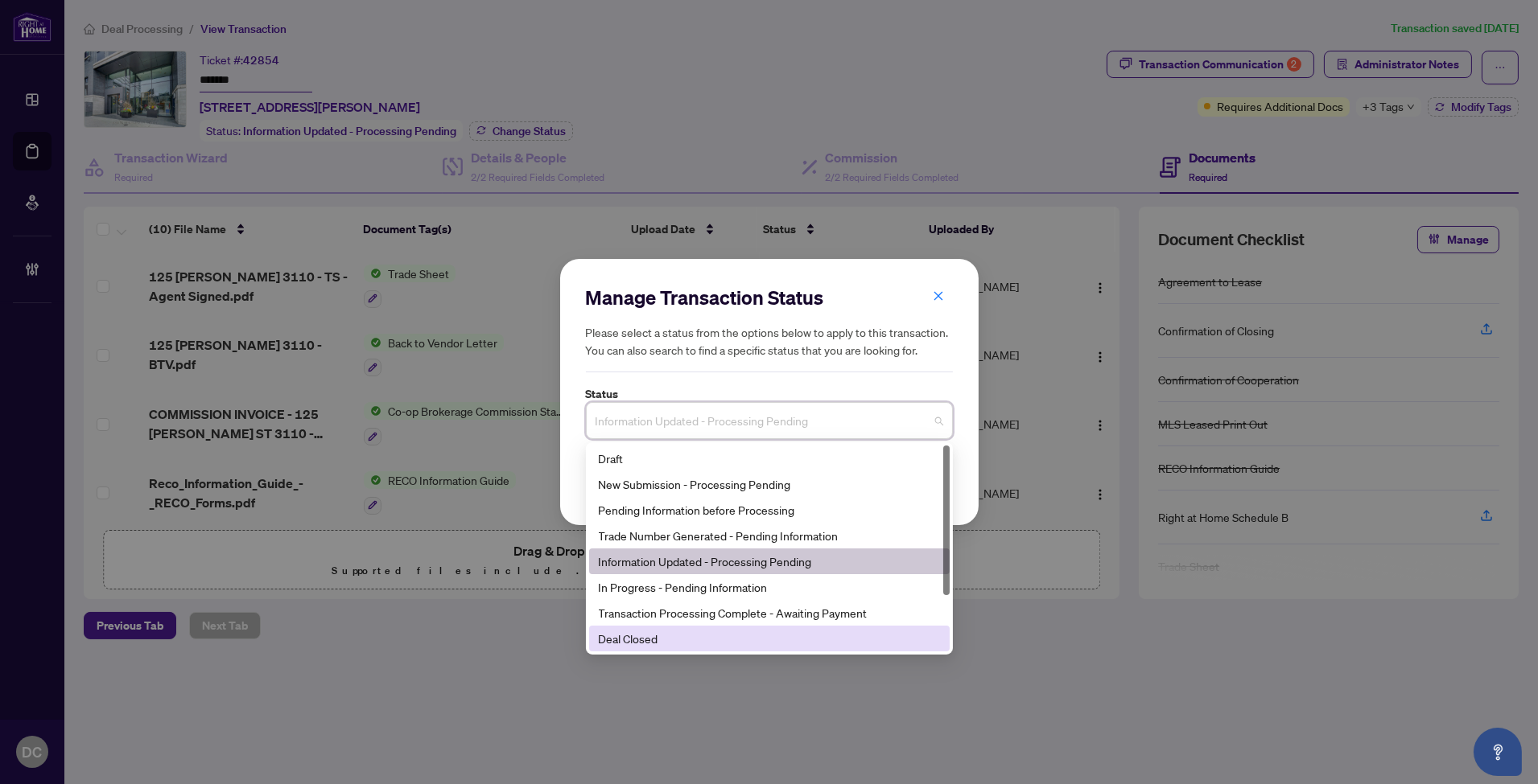
click at [656, 636] on div "Deal Closed" at bounding box center [769, 639] width 341 height 17
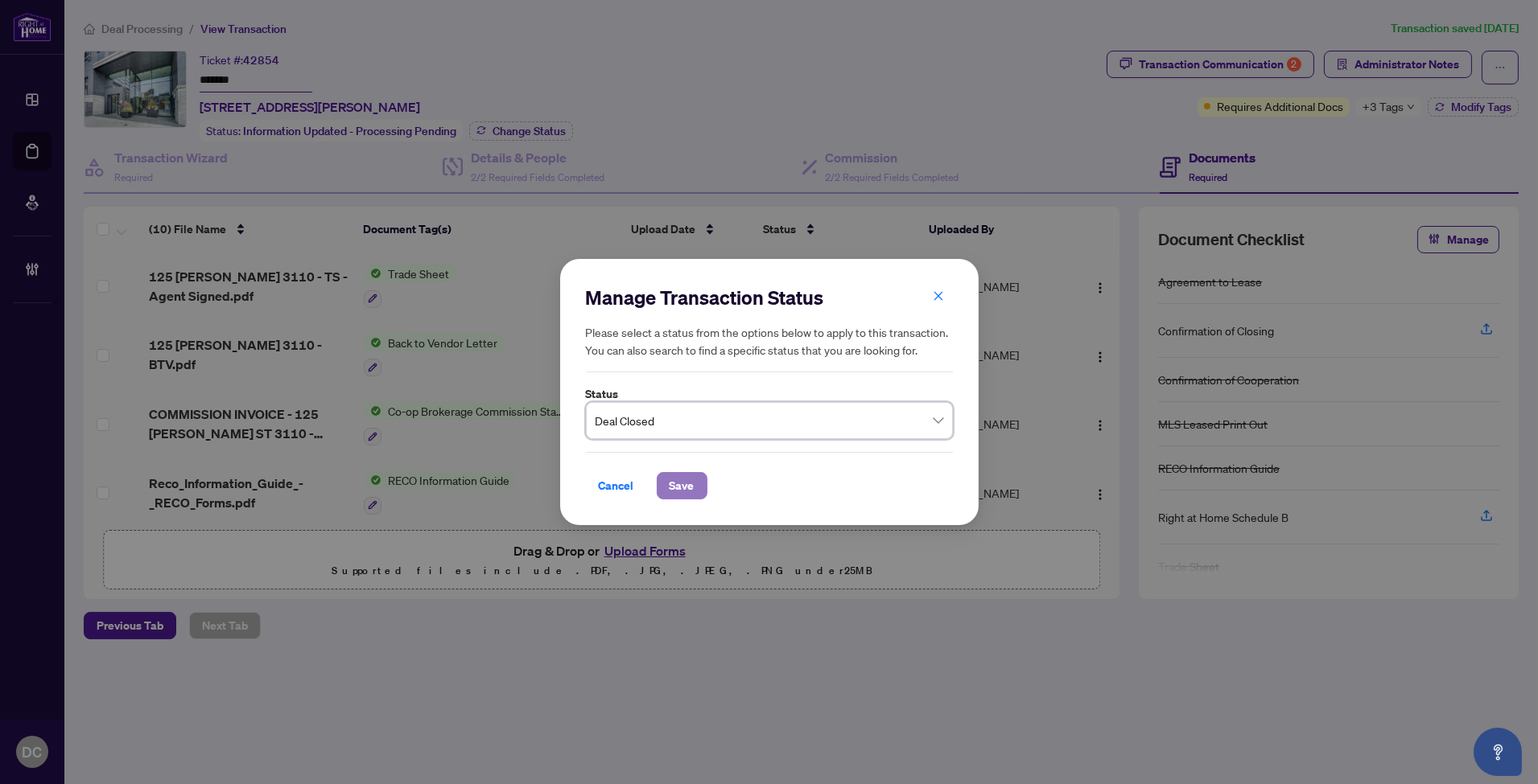
click at [679, 491] on span "Save" at bounding box center [682, 486] width 25 height 26
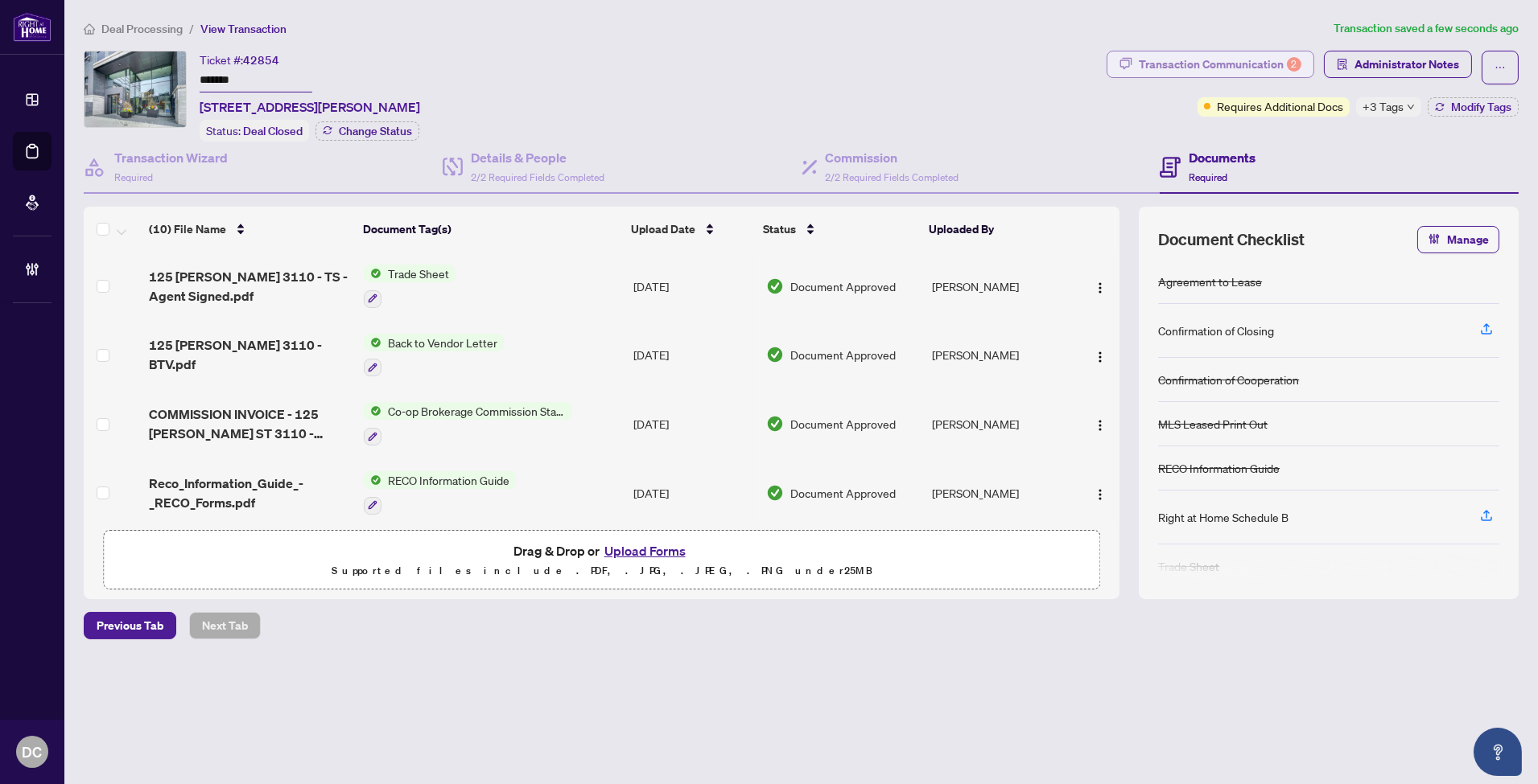
click at [1253, 68] on div "Transaction Communication 2" at bounding box center [1220, 65] width 163 height 26
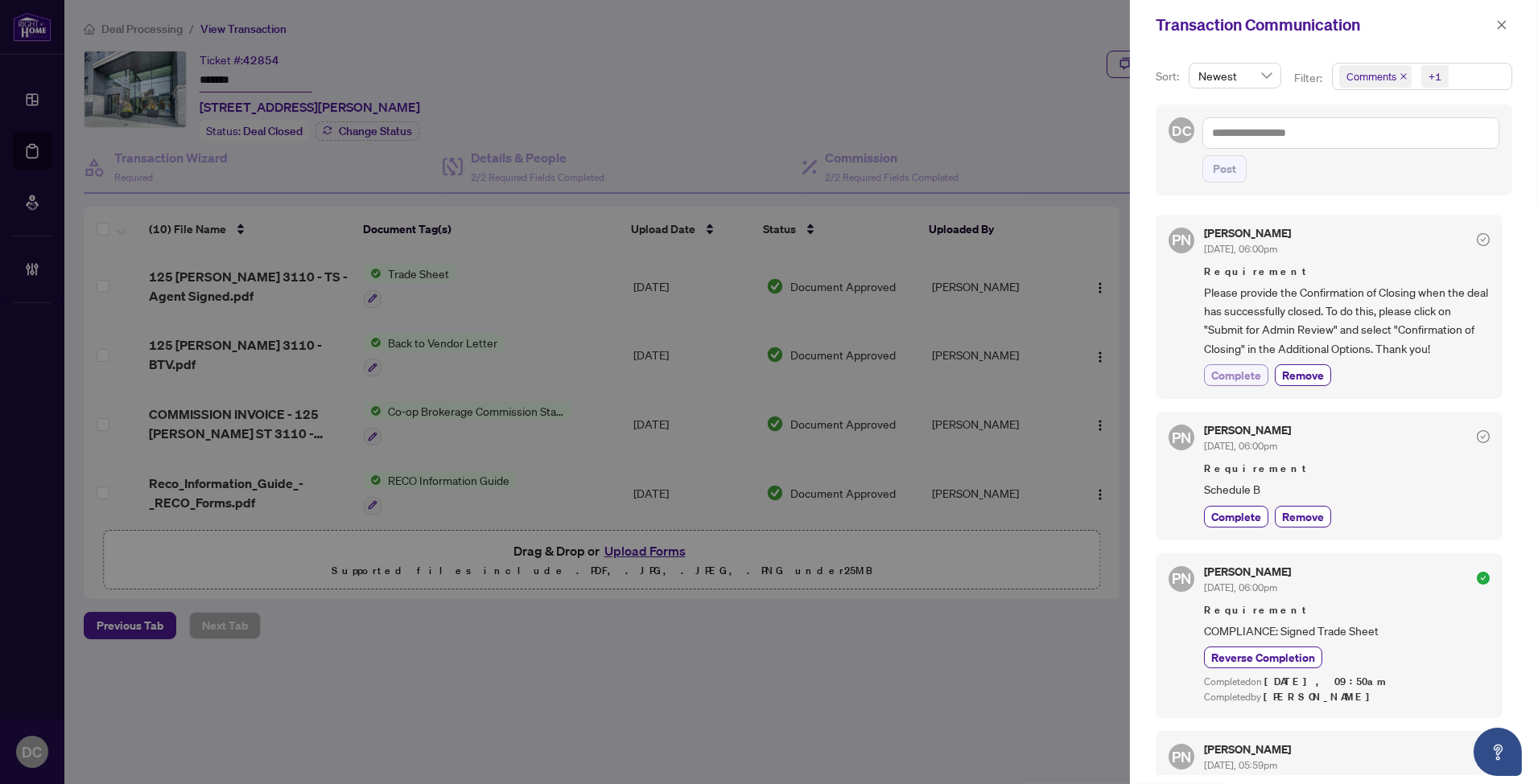
click at [1219, 367] on span "Complete" at bounding box center [1236, 376] width 50 height 17
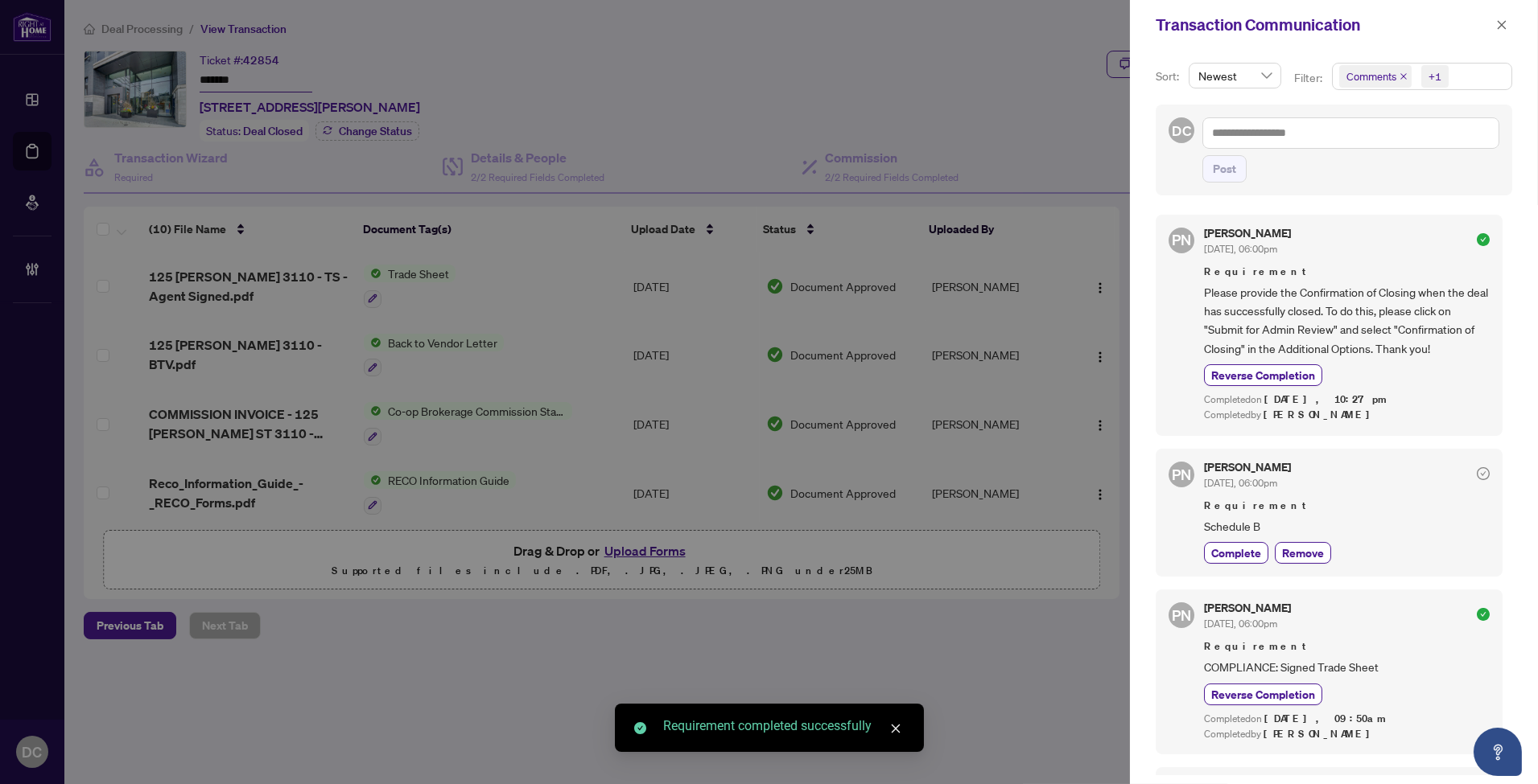
click at [1463, 67] on span "Comments +1" at bounding box center [1422, 76] width 178 height 26
click at [1422, 163] on span "Requirements" at bounding box center [1400, 166] width 72 height 15
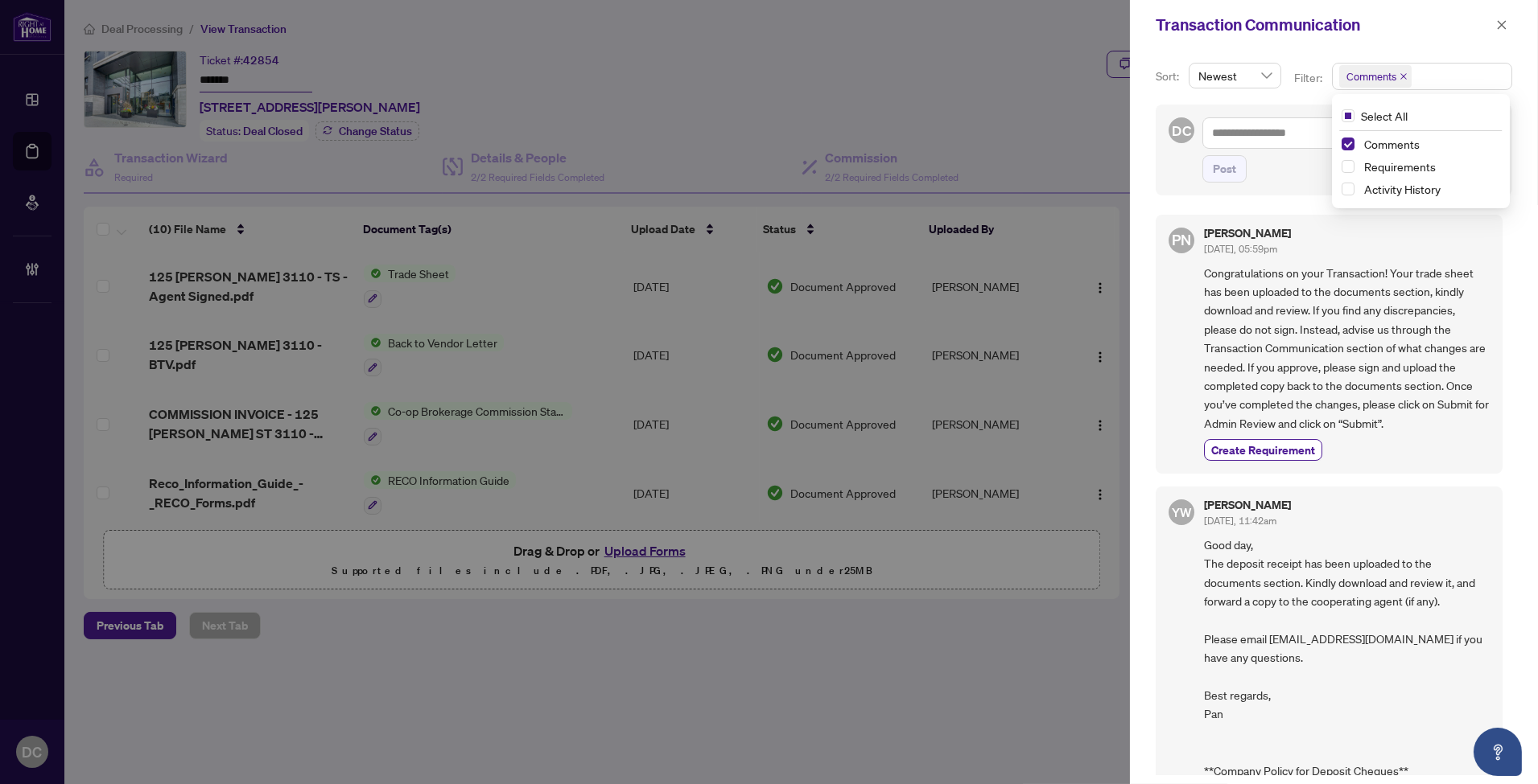
click at [1355, 396] on span "Congratulations on your Transaction! Your trade sheet has been uploaded to the …" at bounding box center [1347, 348] width 286 height 169
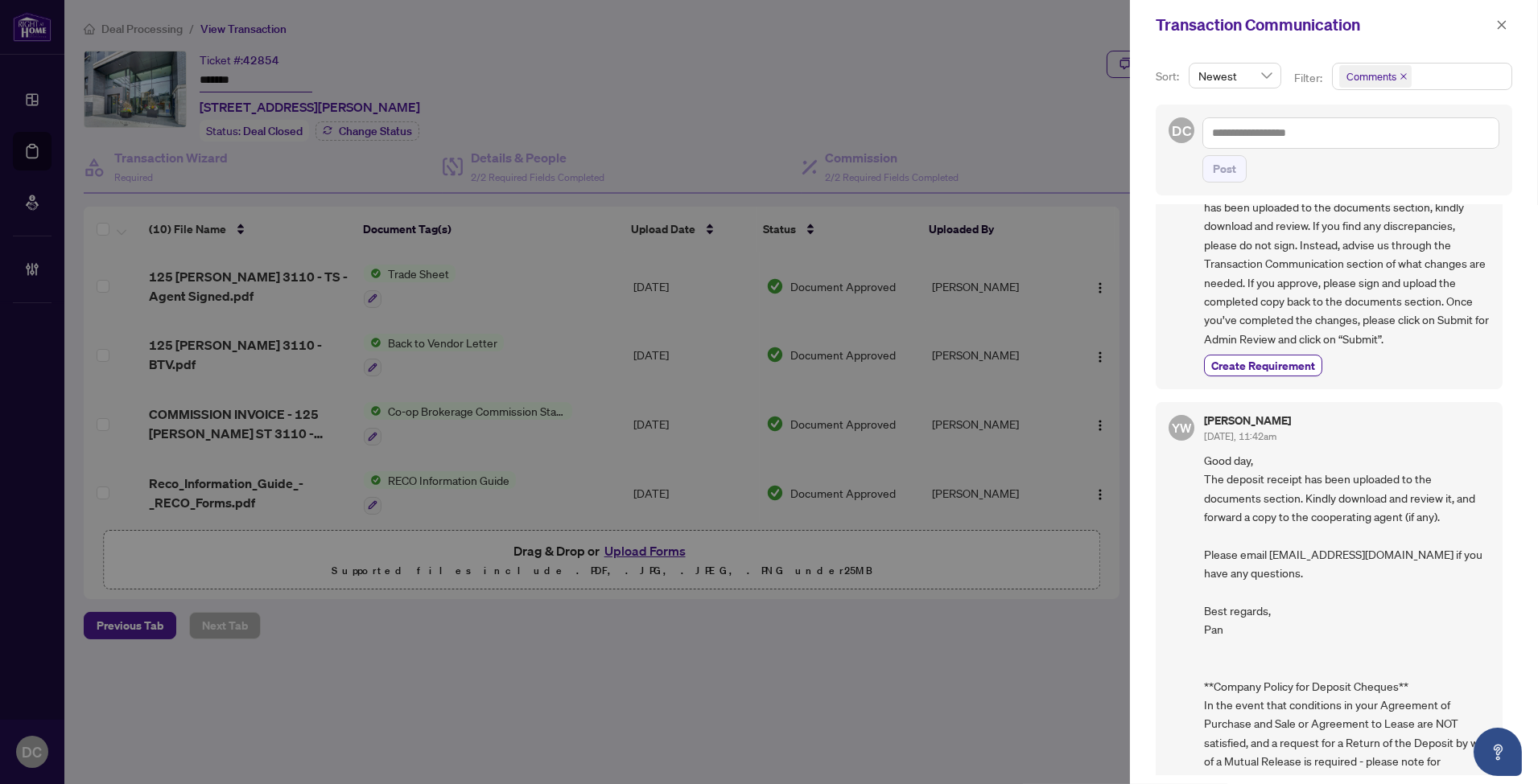
scroll to position [231, 0]
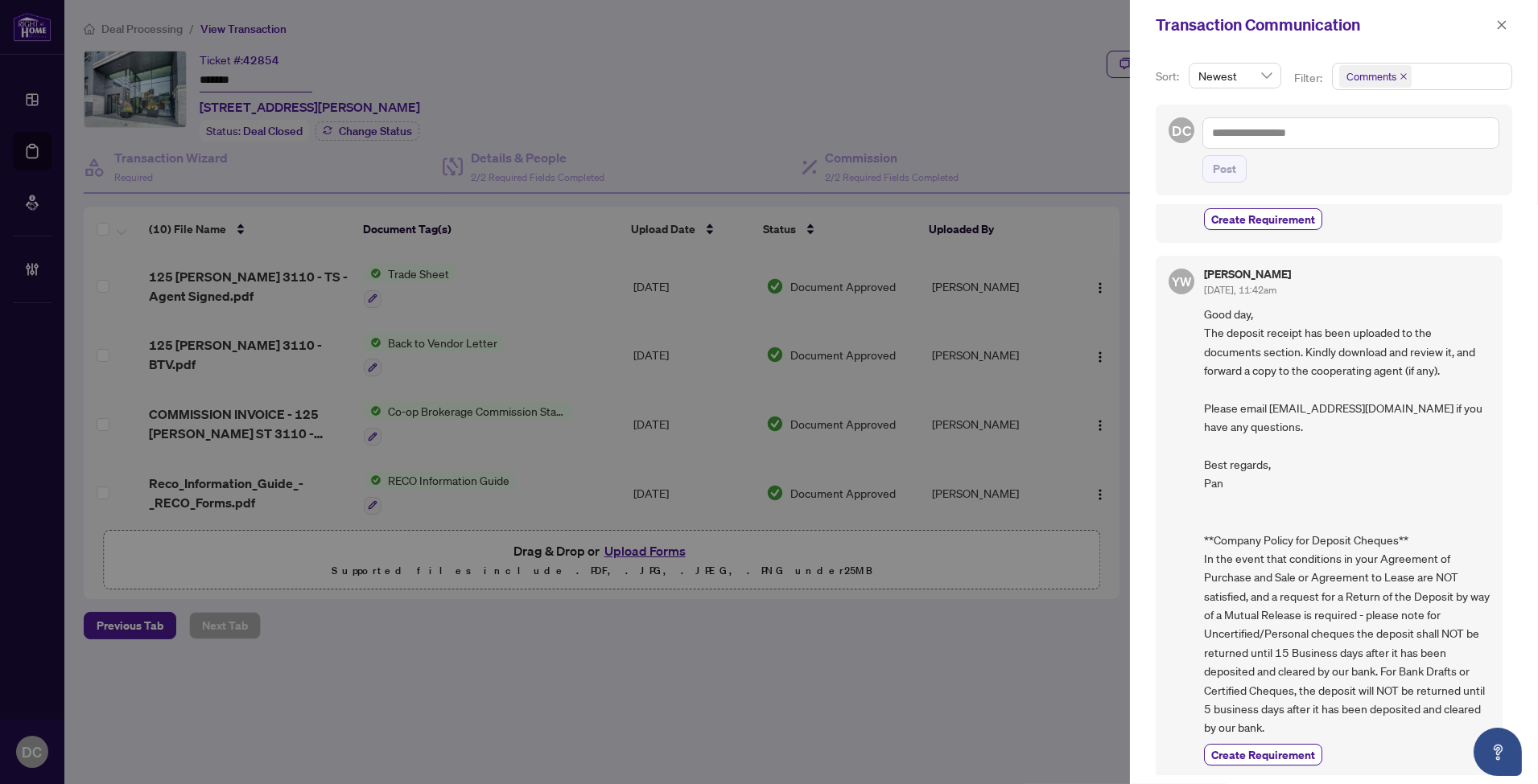
click at [1492, 22] on button "button" at bounding box center [1502, 25] width 21 height 19
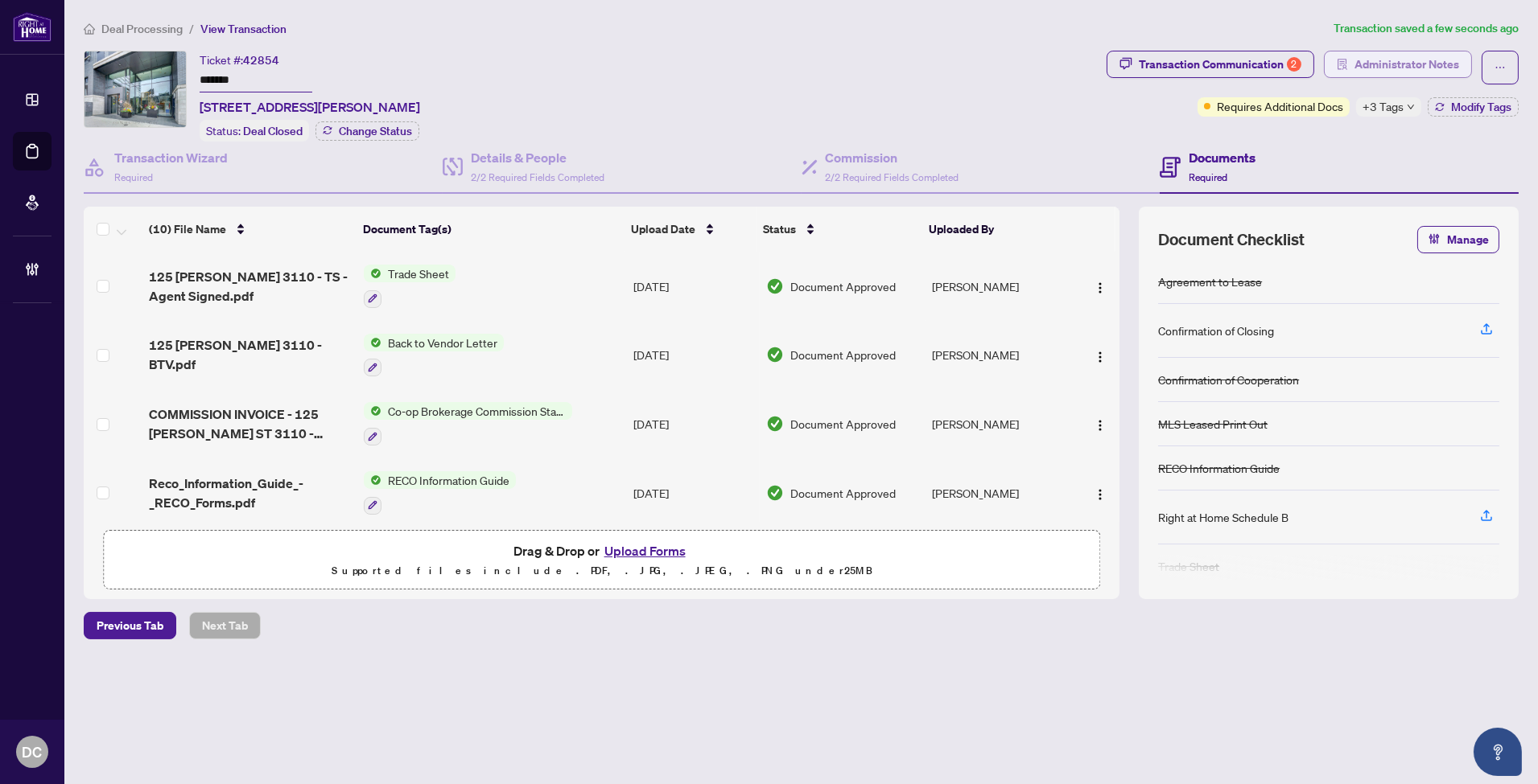
click at [1445, 63] on span "Administrator Notes" at bounding box center [1406, 65] width 105 height 26
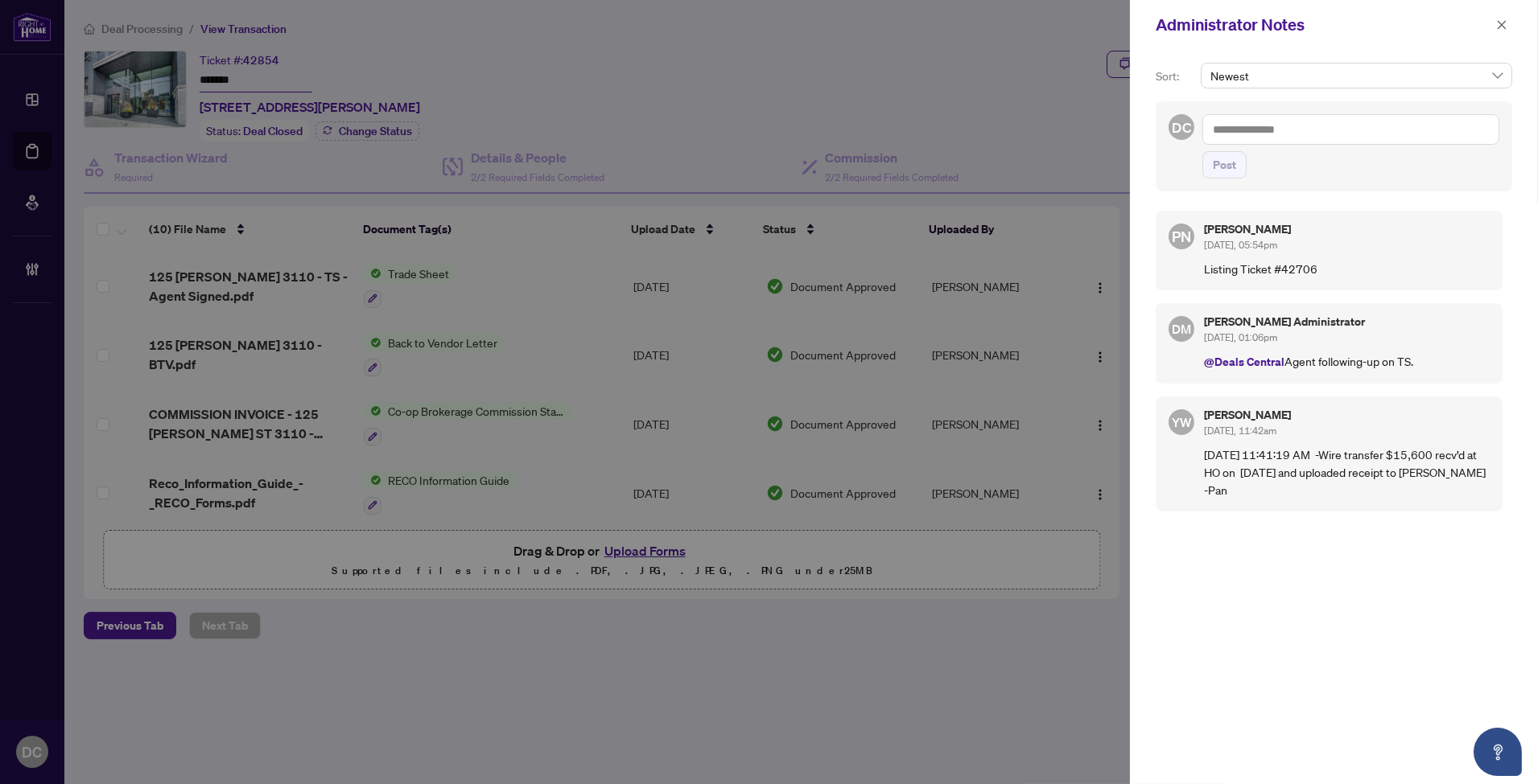
click at [1514, 28] on div "Administrator Notes" at bounding box center [1333, 25] width 408 height 50
click at [1496, 26] on icon "close" at bounding box center [1501, 24] width 11 height 11
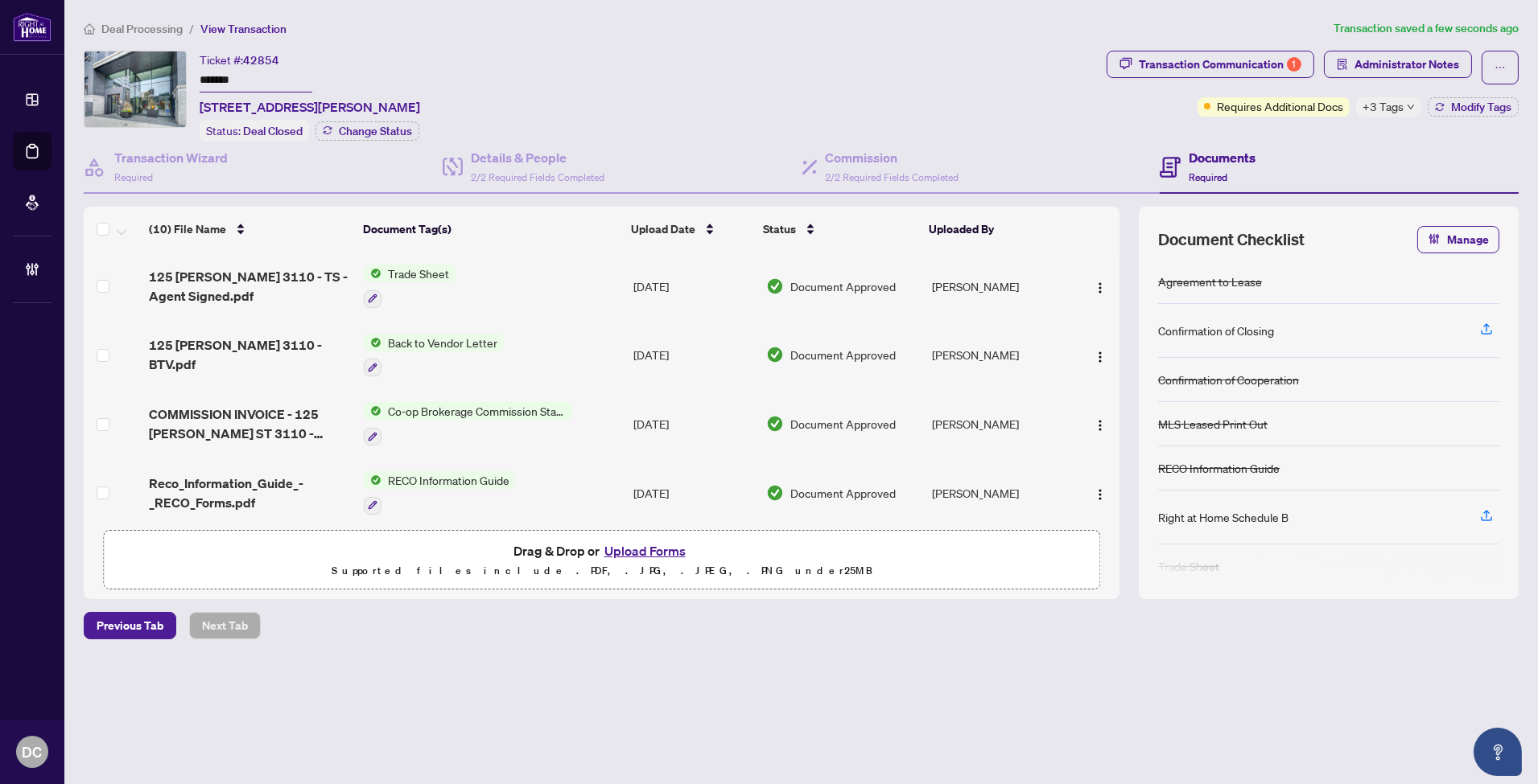
click at [612, 408] on td "Co-op Brokerage Commission Statement" at bounding box center [492, 424] width 269 height 69
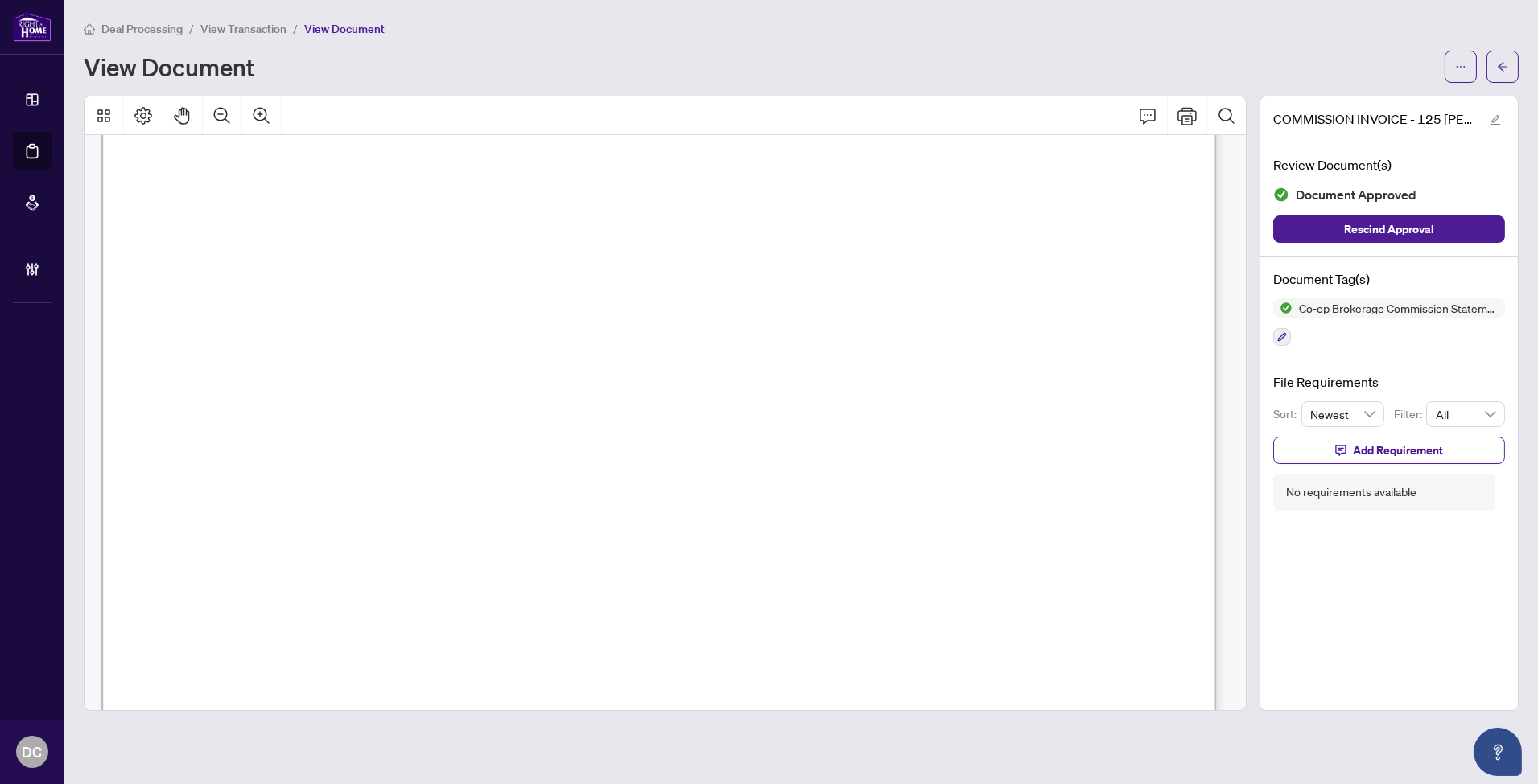
scroll to position [447, 0]
click at [1505, 65] on icon "arrow-left" at bounding box center [1502, 67] width 11 height 11
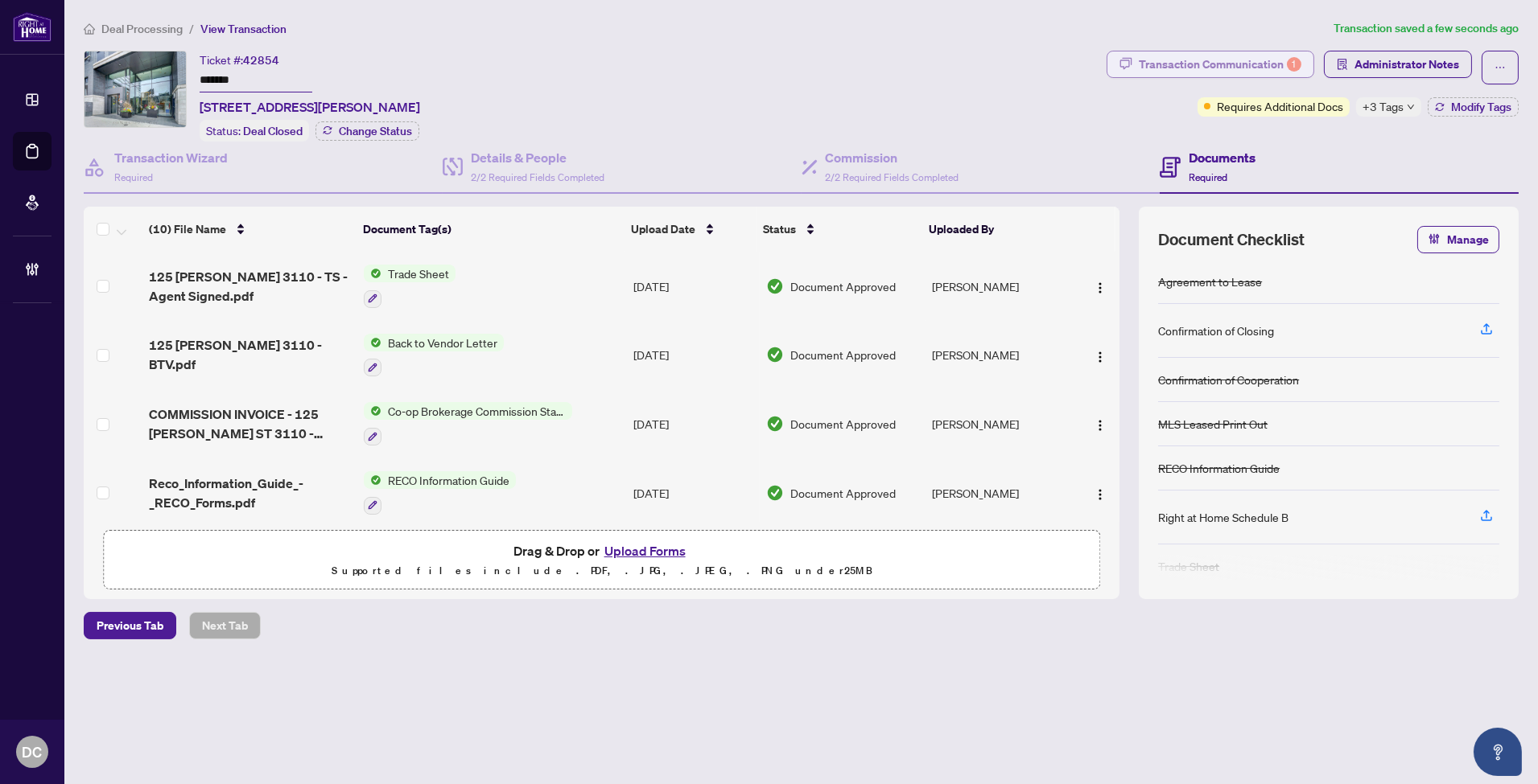
click at [1265, 57] on div "Transaction Communication 1" at bounding box center [1220, 65] width 163 height 26
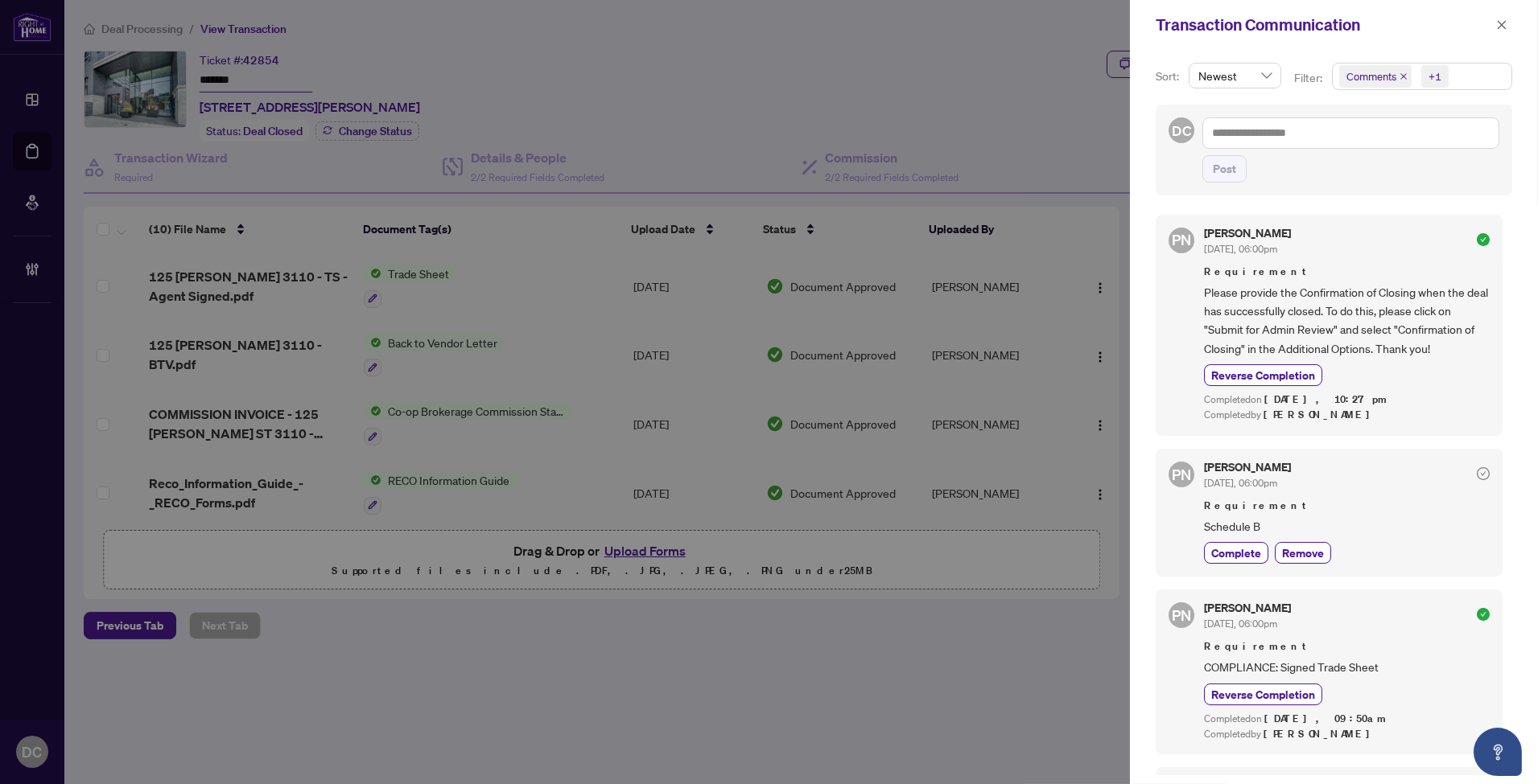
click at [1490, 79] on span "Comments +1" at bounding box center [1422, 76] width 178 height 26
click at [1419, 140] on span "Comments" at bounding box center [1428, 144] width 143 height 19
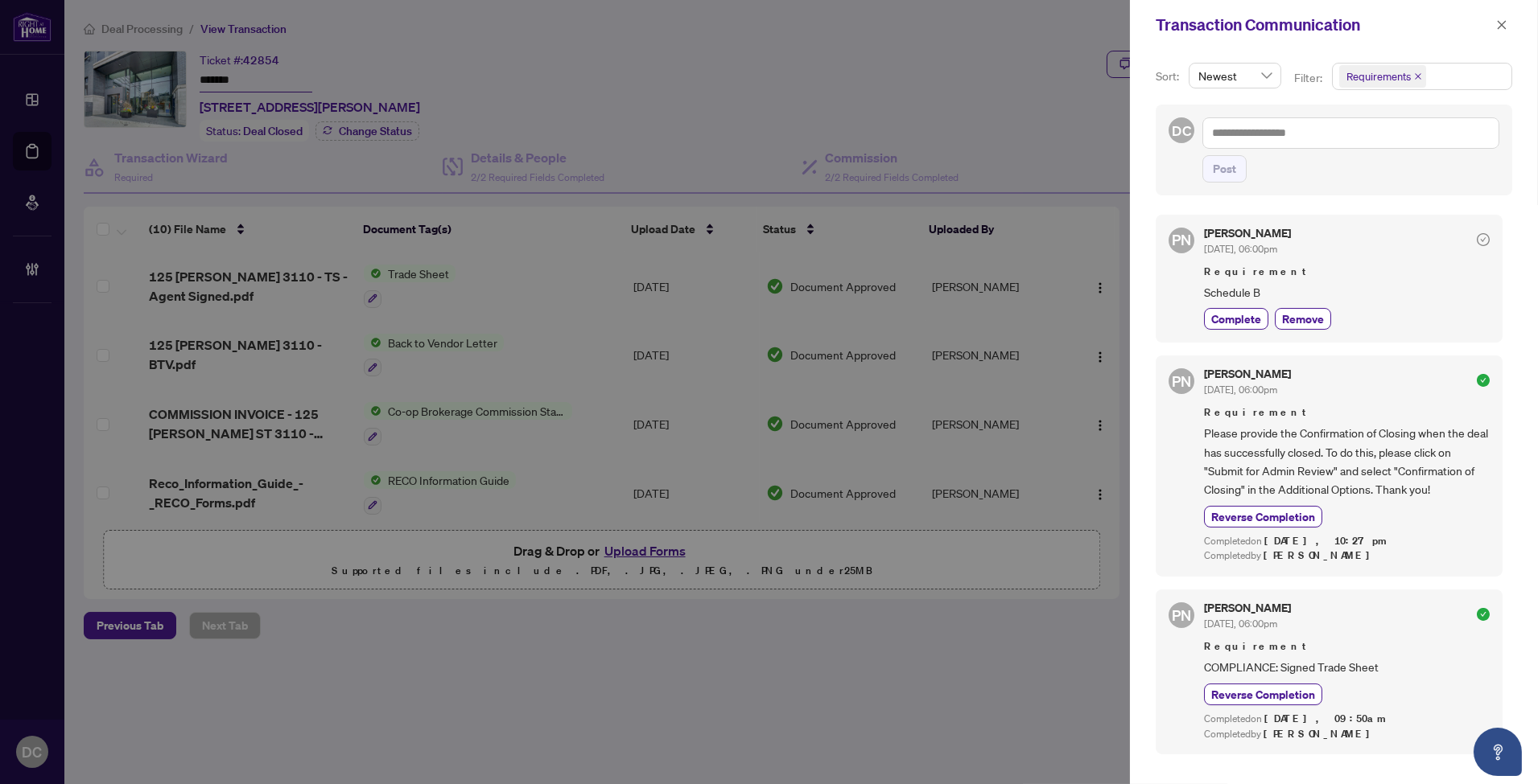
drag, startPoint x: 1509, startPoint y: 29, endPoint x: 1402, endPoint y: 5, distance: 109.7
click at [1509, 29] on button "button" at bounding box center [1502, 25] width 21 height 19
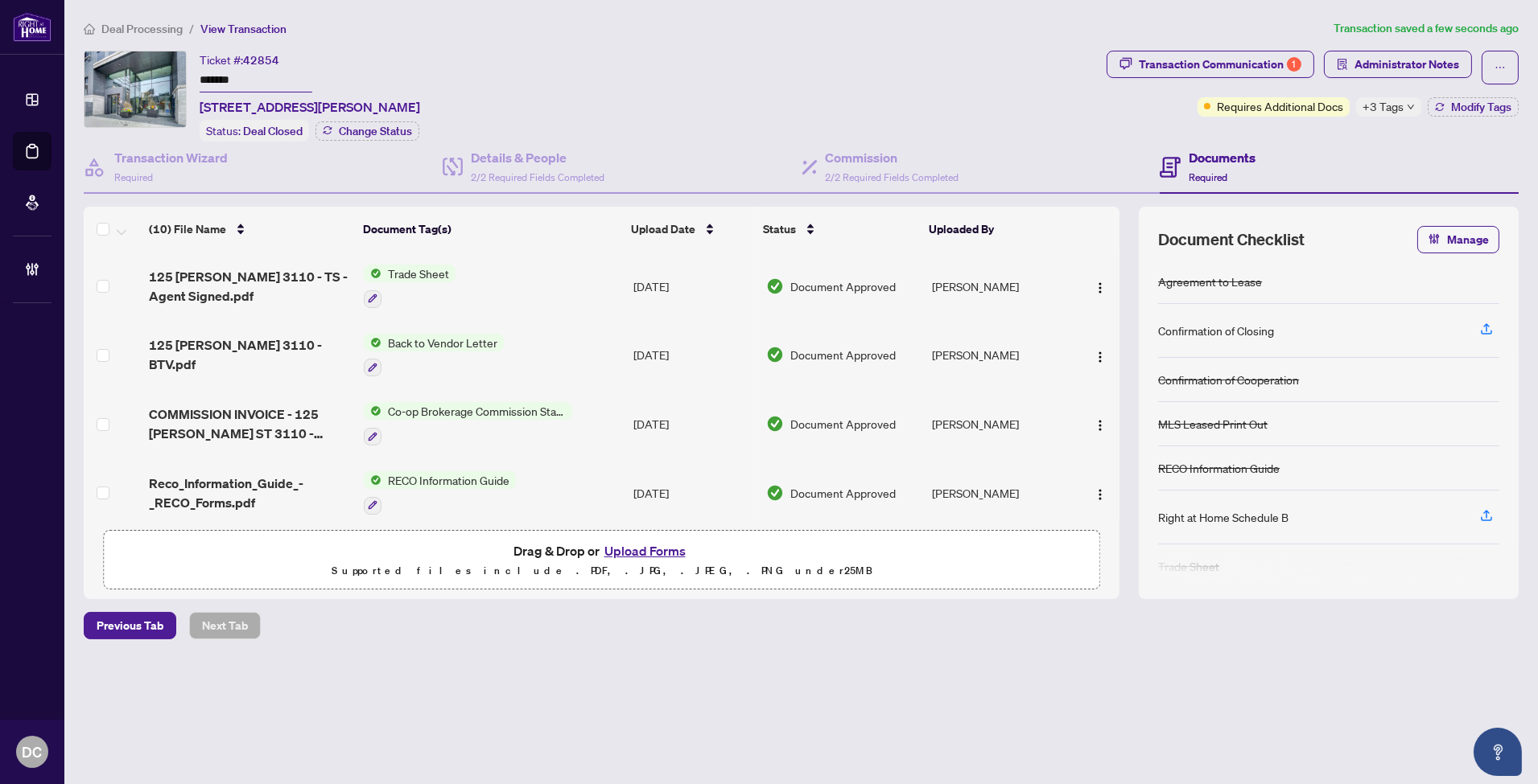
click at [480, 277] on td "Trade Sheet" at bounding box center [492, 286] width 269 height 69
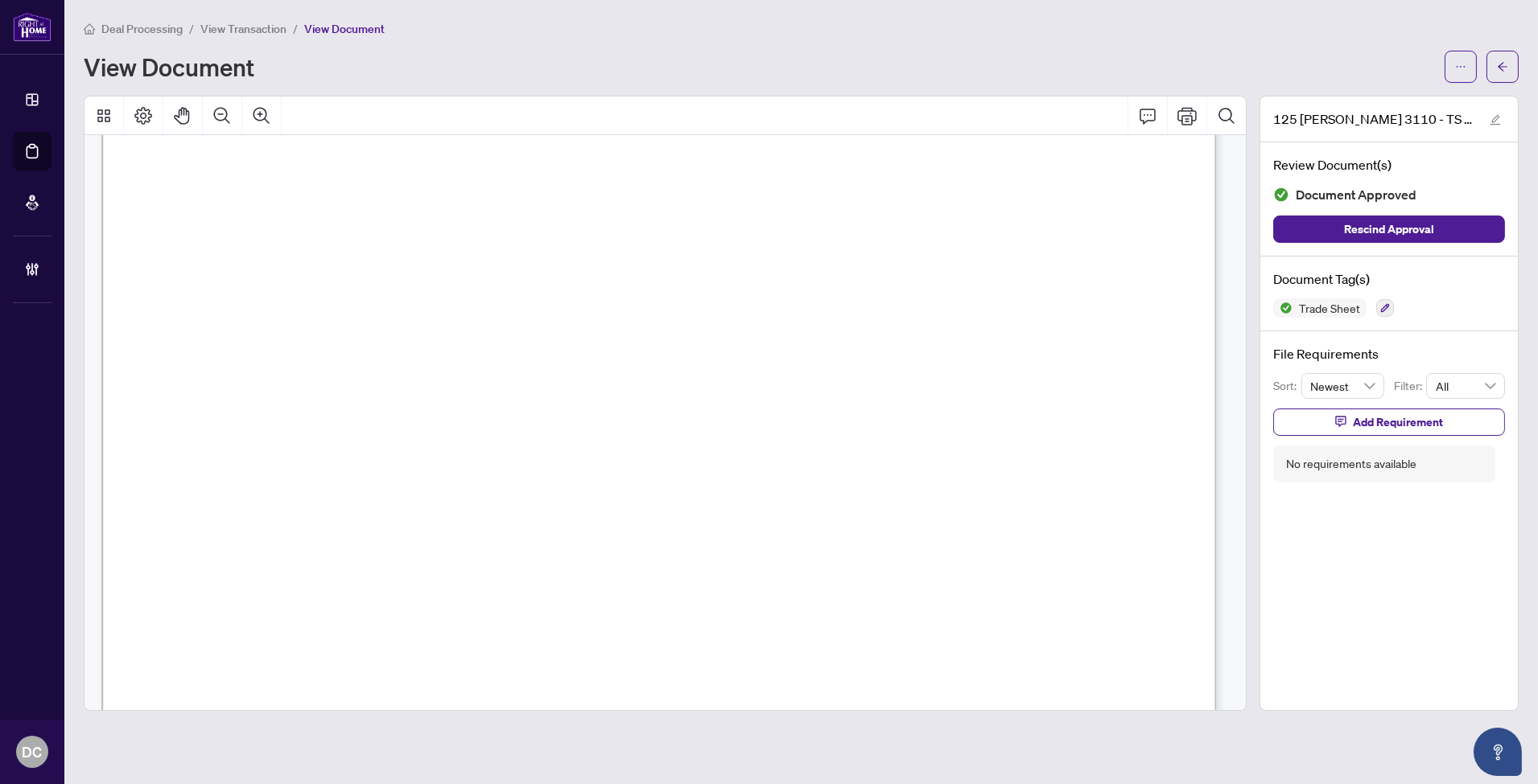
scroll to position [625, 0]
click at [1505, 54] on span "button" at bounding box center [1502, 67] width 11 height 26
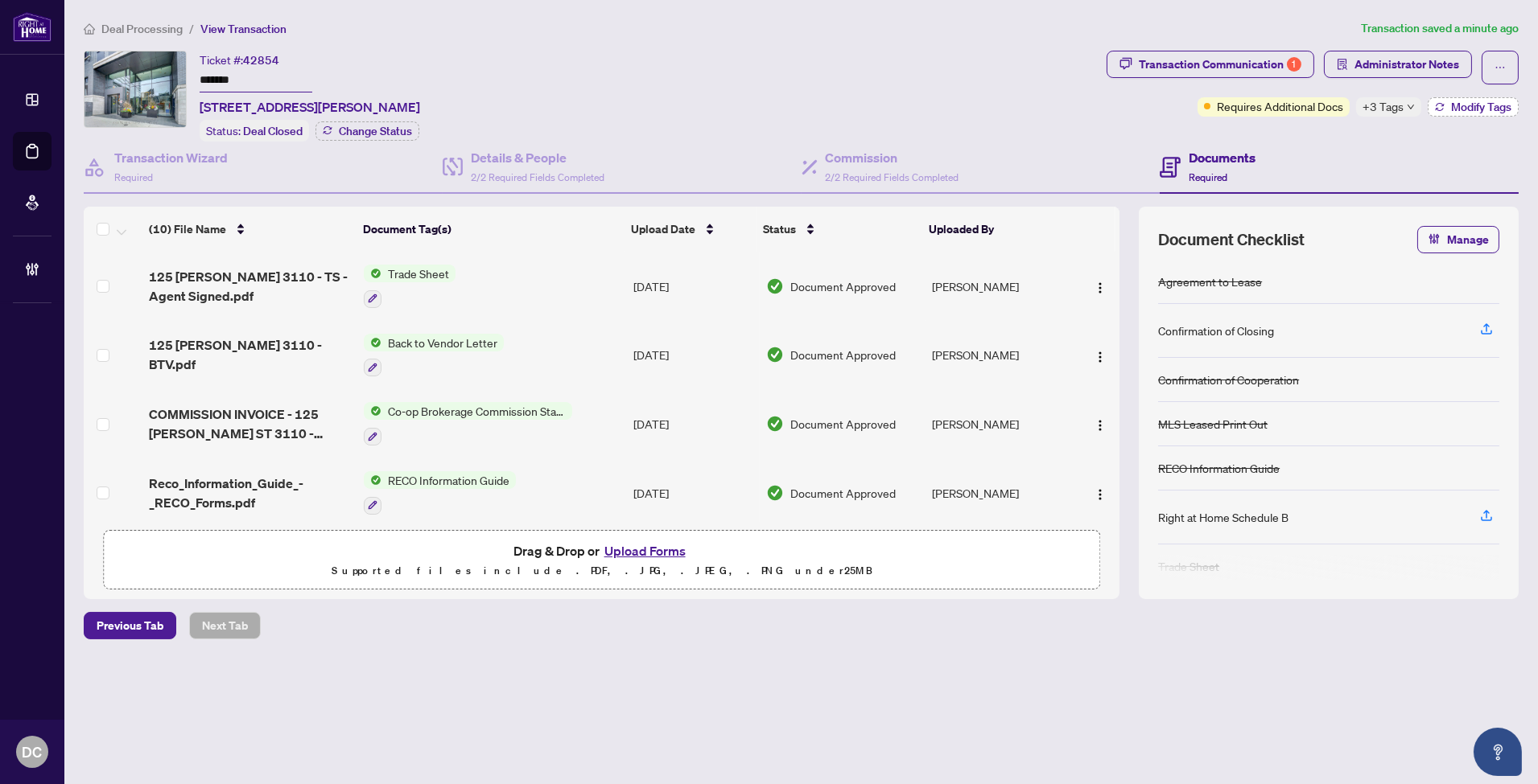
click at [1476, 101] on span "Modify Tags" at bounding box center [1481, 106] width 61 height 11
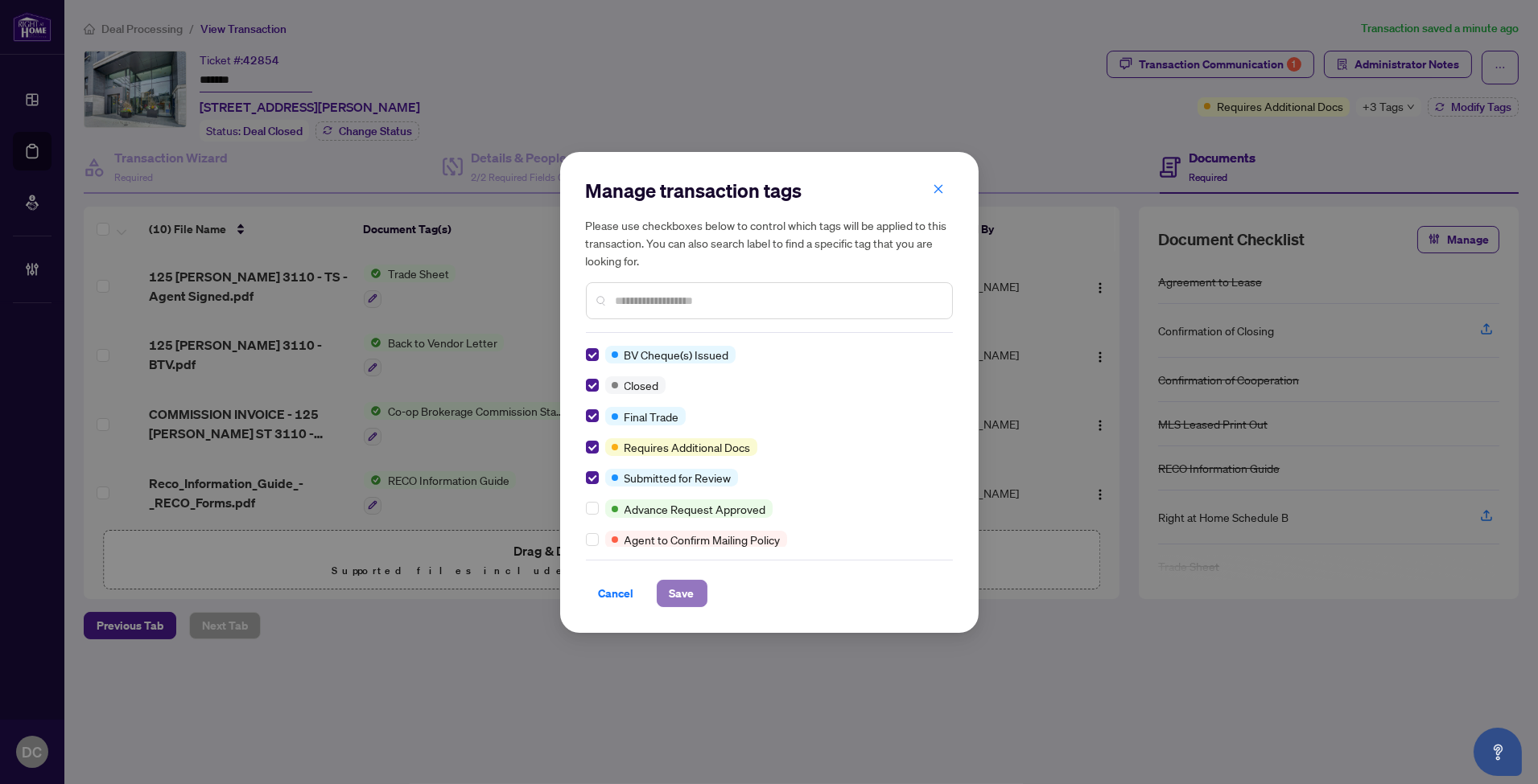
click at [680, 593] on span "Save" at bounding box center [682, 594] width 25 height 26
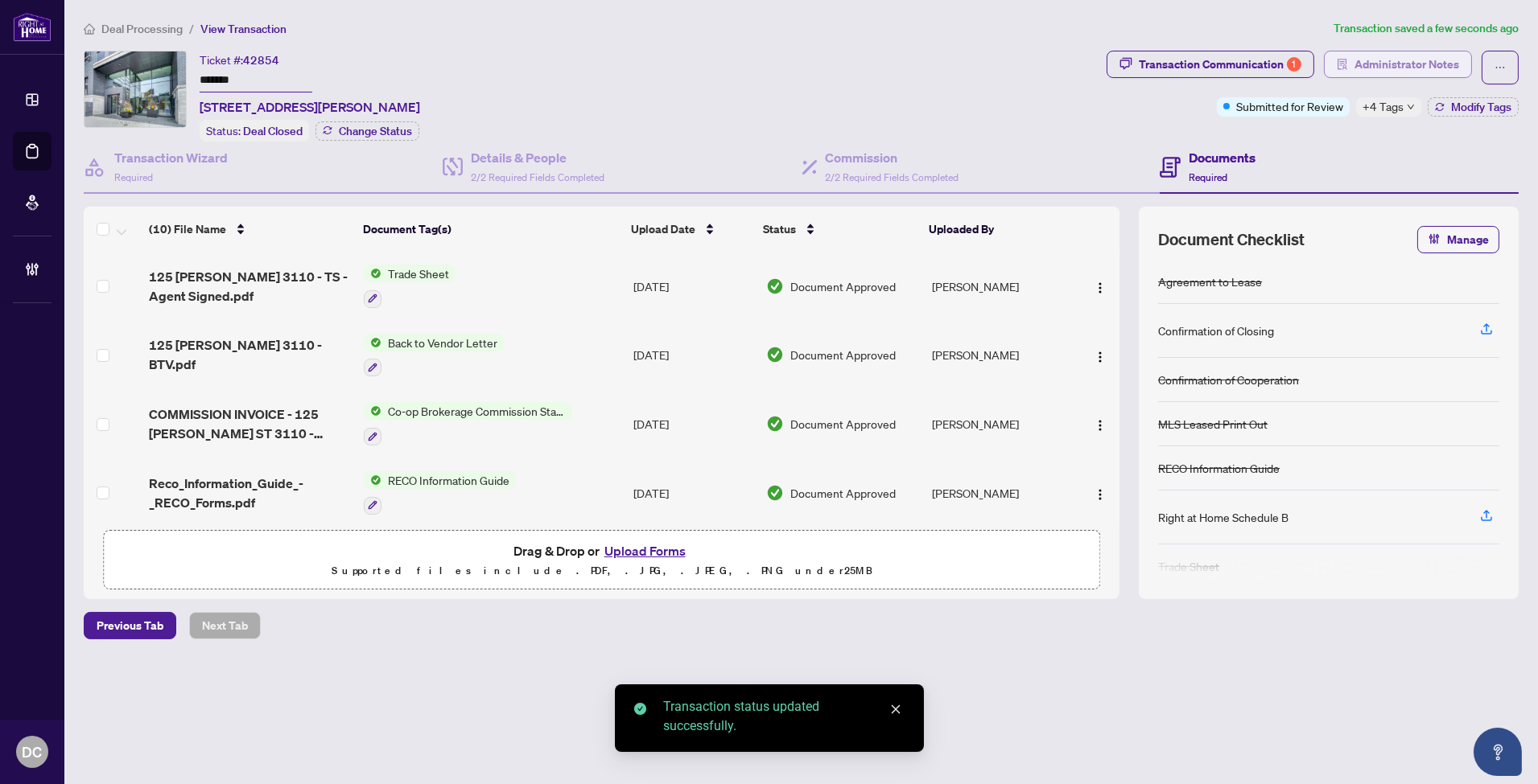
click at [1426, 60] on span "Administrator Notes" at bounding box center [1406, 65] width 105 height 26
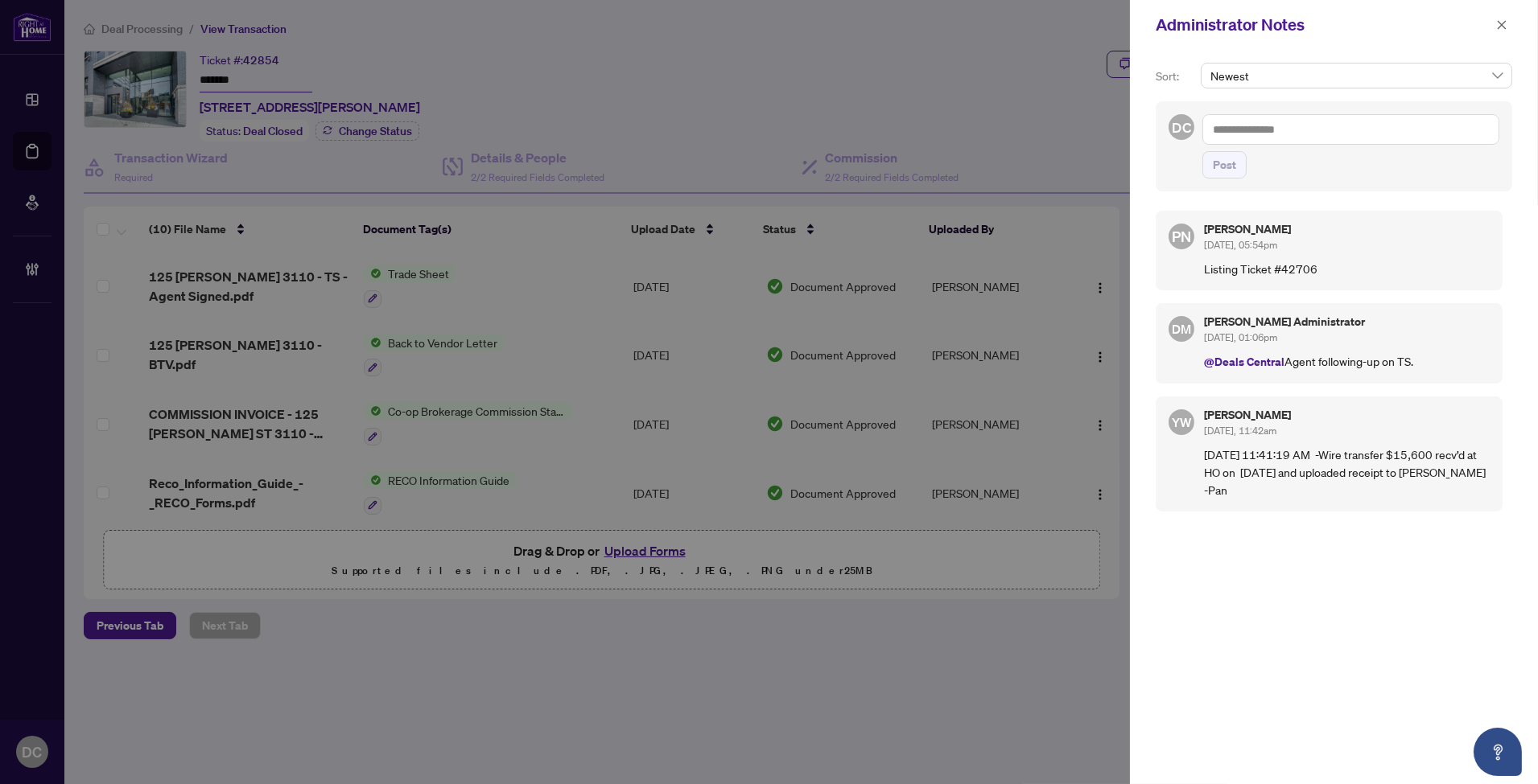
click at [1381, 28] on div "Administrator Notes" at bounding box center [1323, 25] width 336 height 24
click at [1324, 138] on textarea at bounding box center [1350, 129] width 297 height 30
paste textarea "**********"
type textarea "**********"
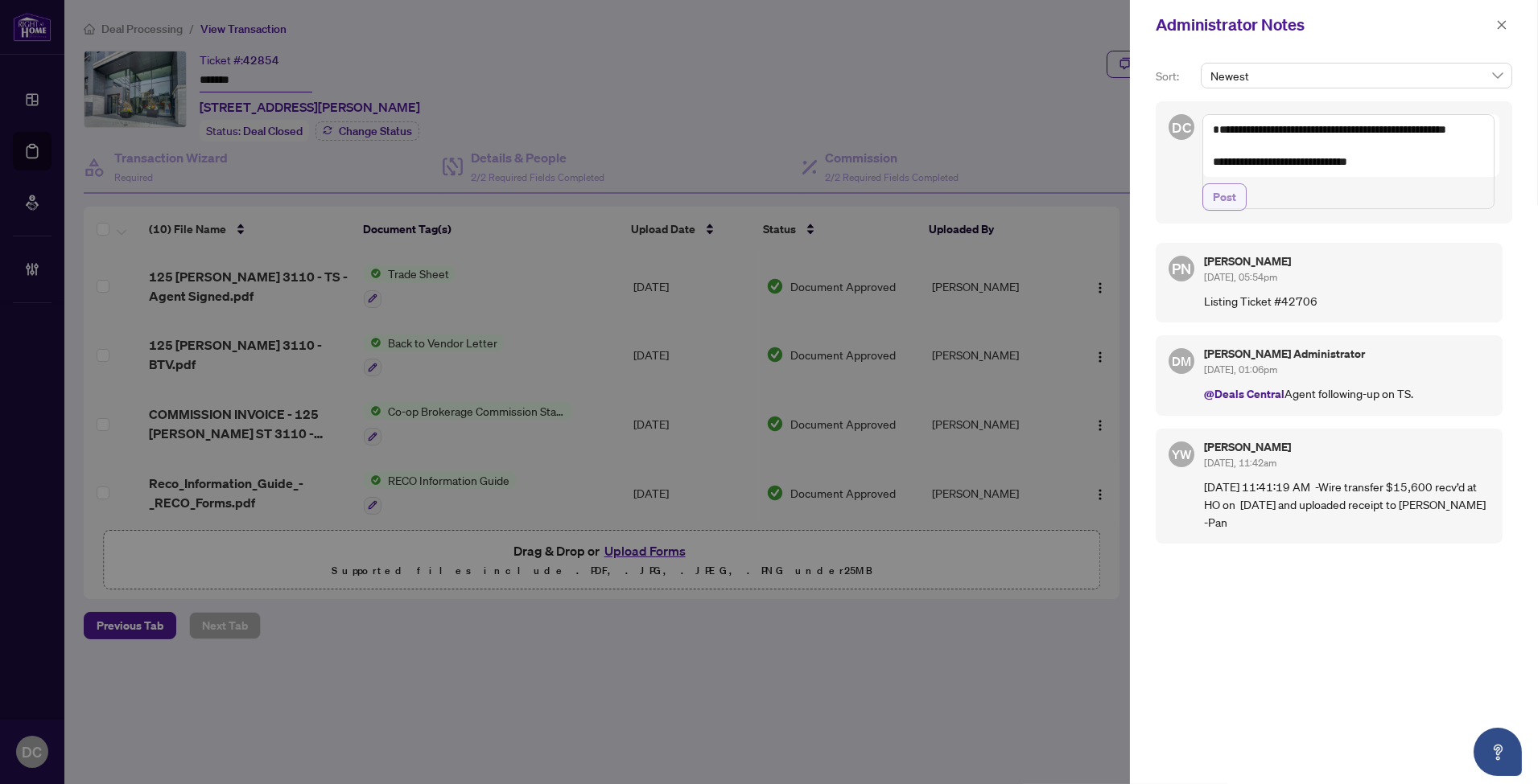
click at [1224, 210] on span "Post" at bounding box center [1224, 197] width 23 height 26
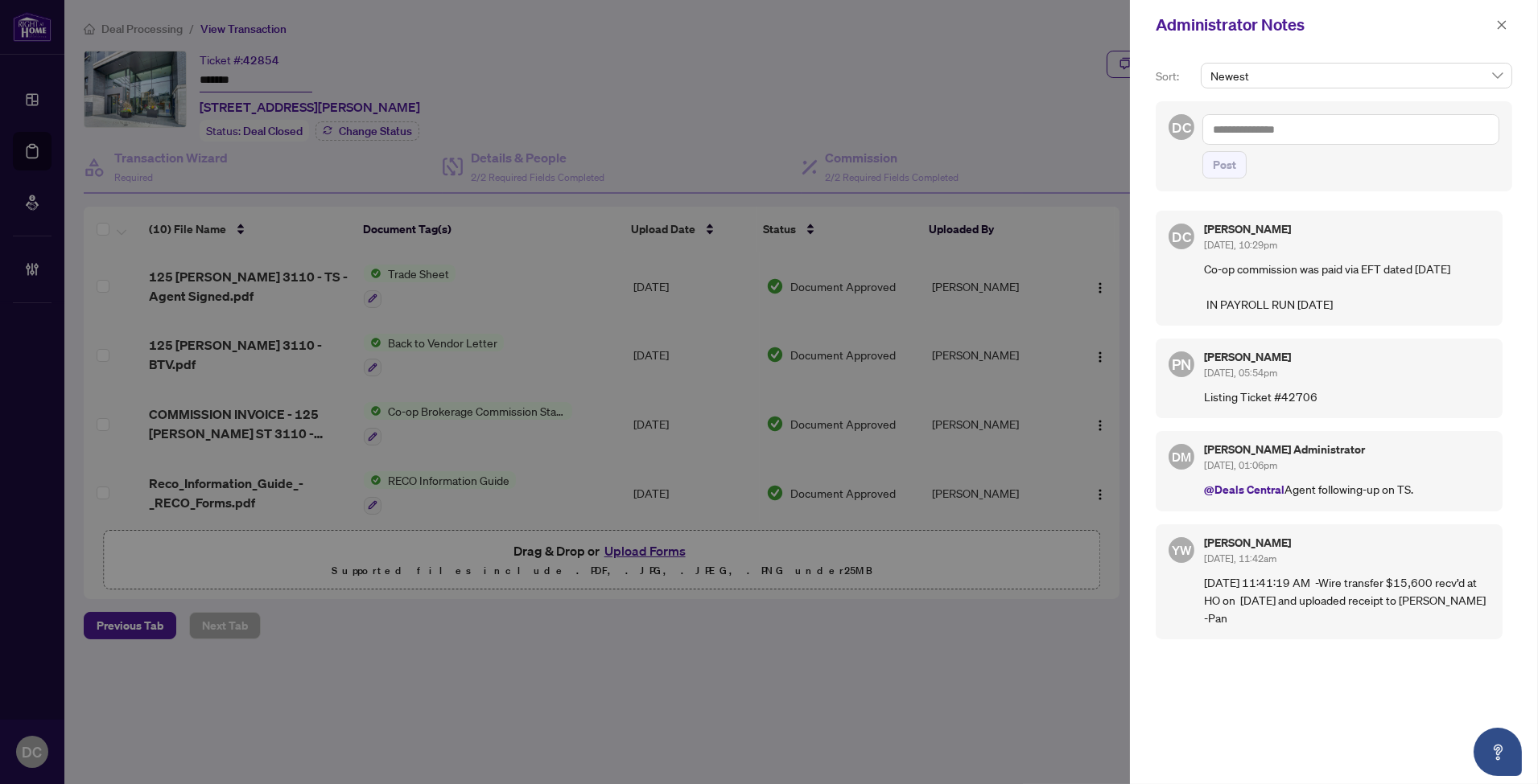
click at [774, 624] on div at bounding box center [769, 392] width 1538 height 784
click at [1500, 33] on span "button" at bounding box center [1501, 25] width 11 height 26
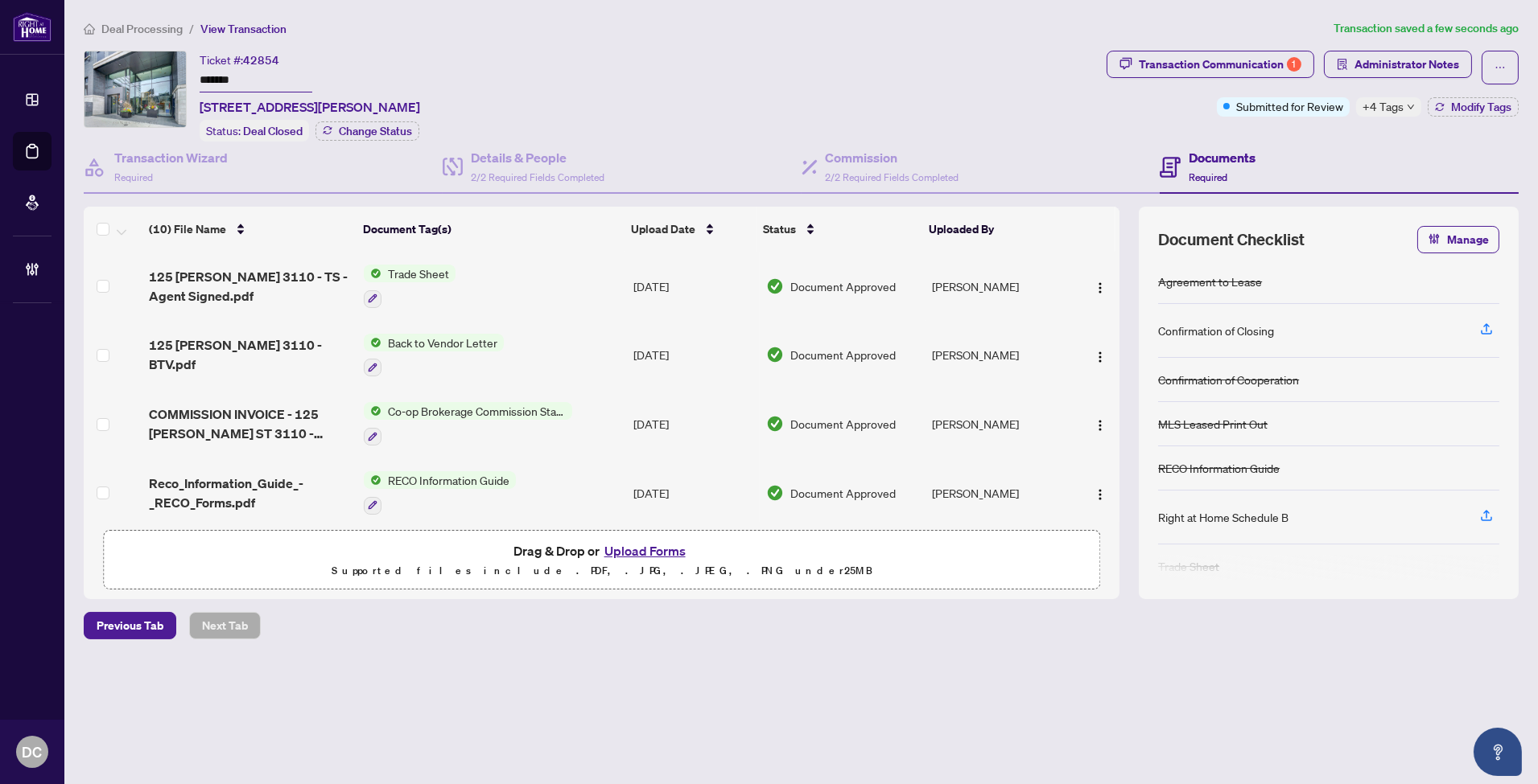
click at [127, 27] on span "Deal Processing" at bounding box center [142, 29] width 81 height 15
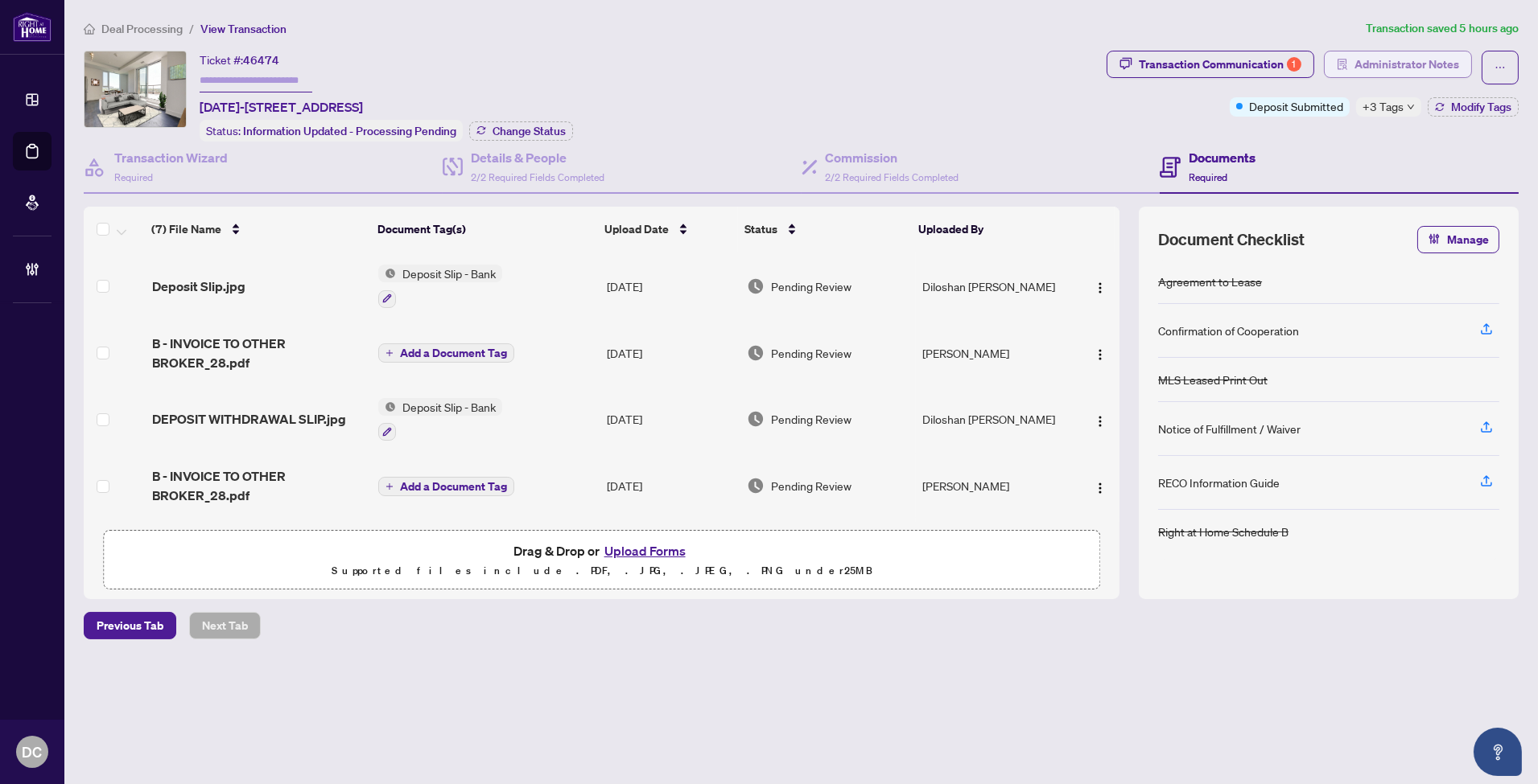
click at [1365, 52] on span "Administrator Notes" at bounding box center [1406, 65] width 105 height 26
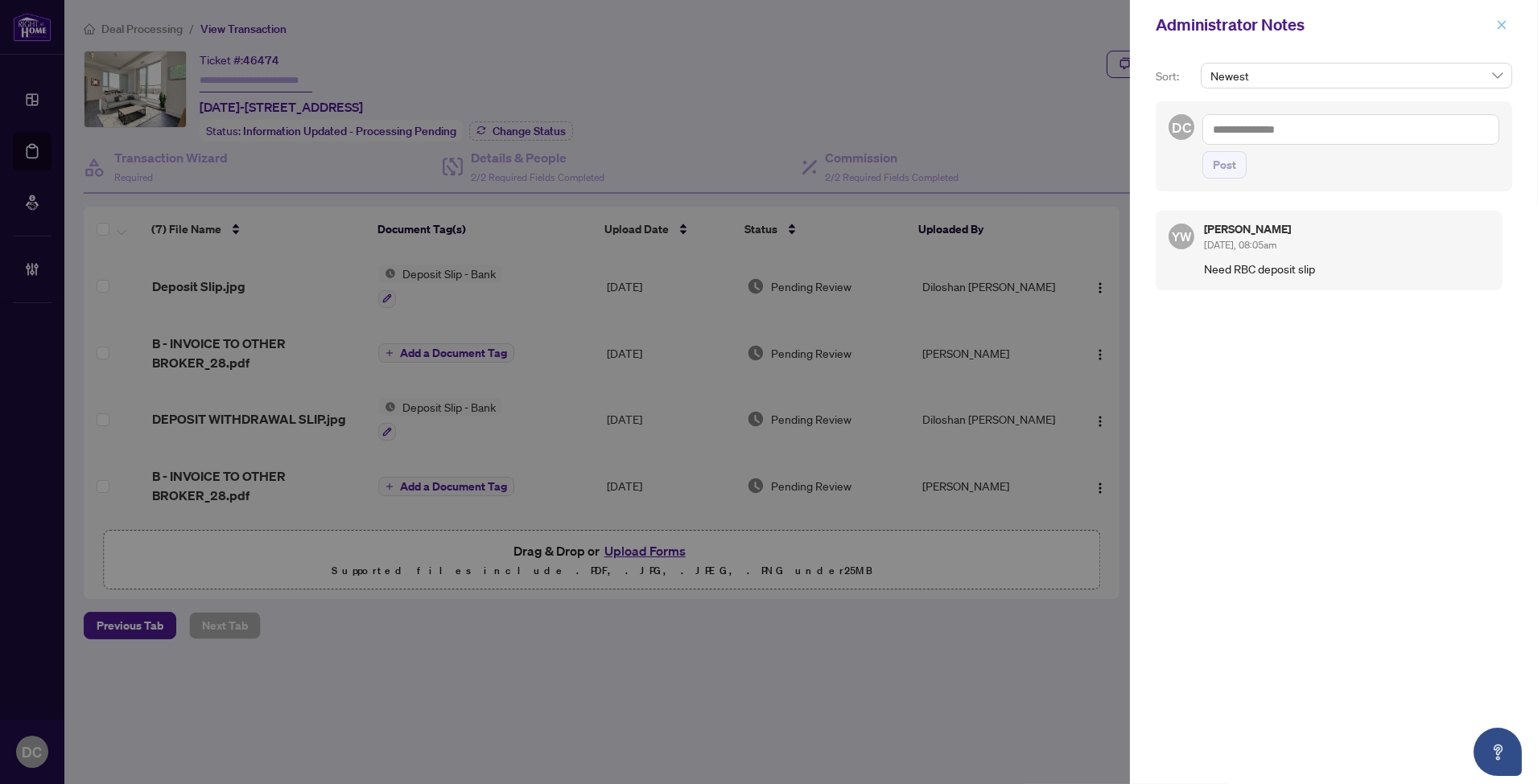
click at [1505, 26] on icon "close" at bounding box center [1501, 24] width 11 height 11
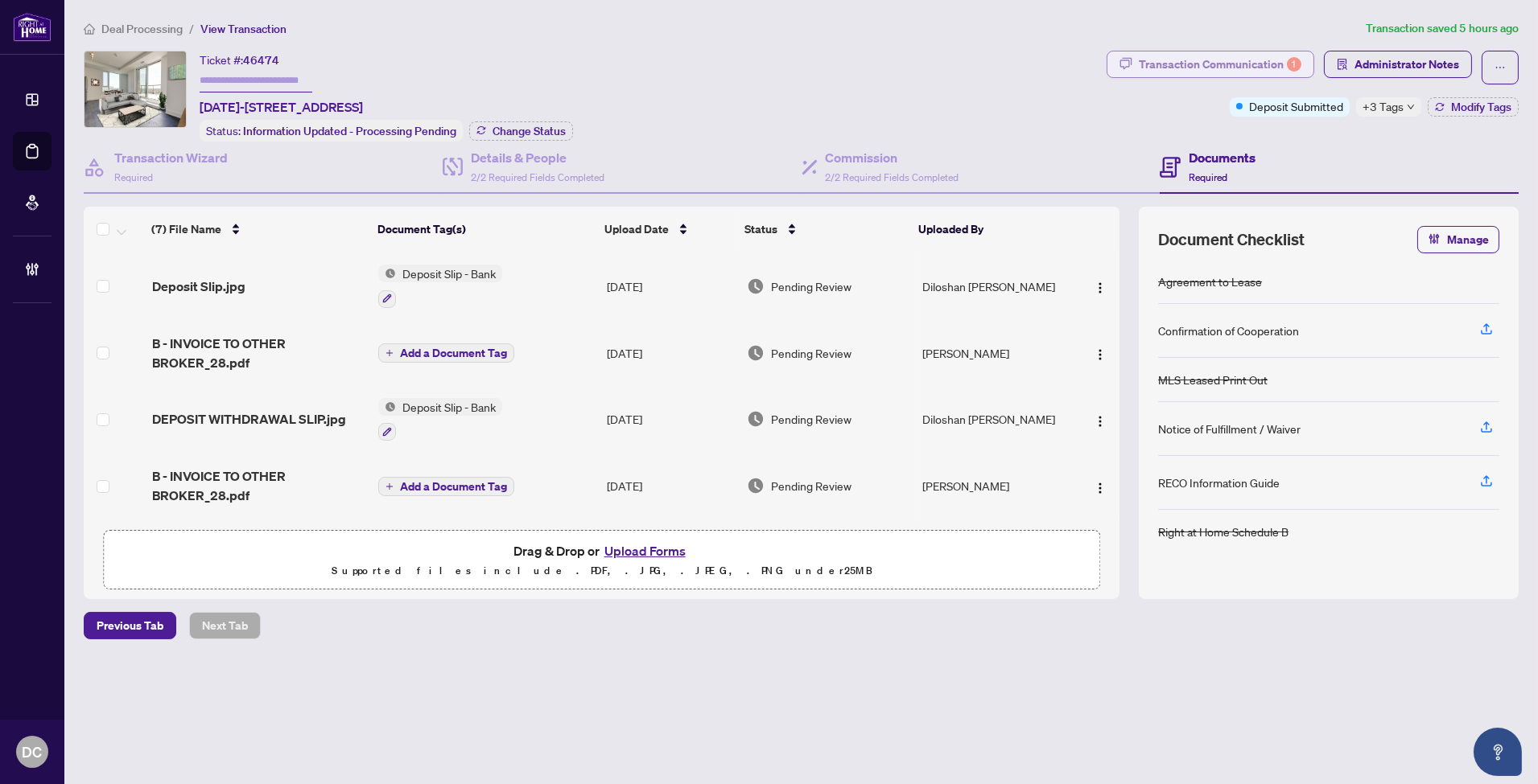
click at [1195, 52] on div "Transaction Communication 1" at bounding box center [1220, 65] width 163 height 26
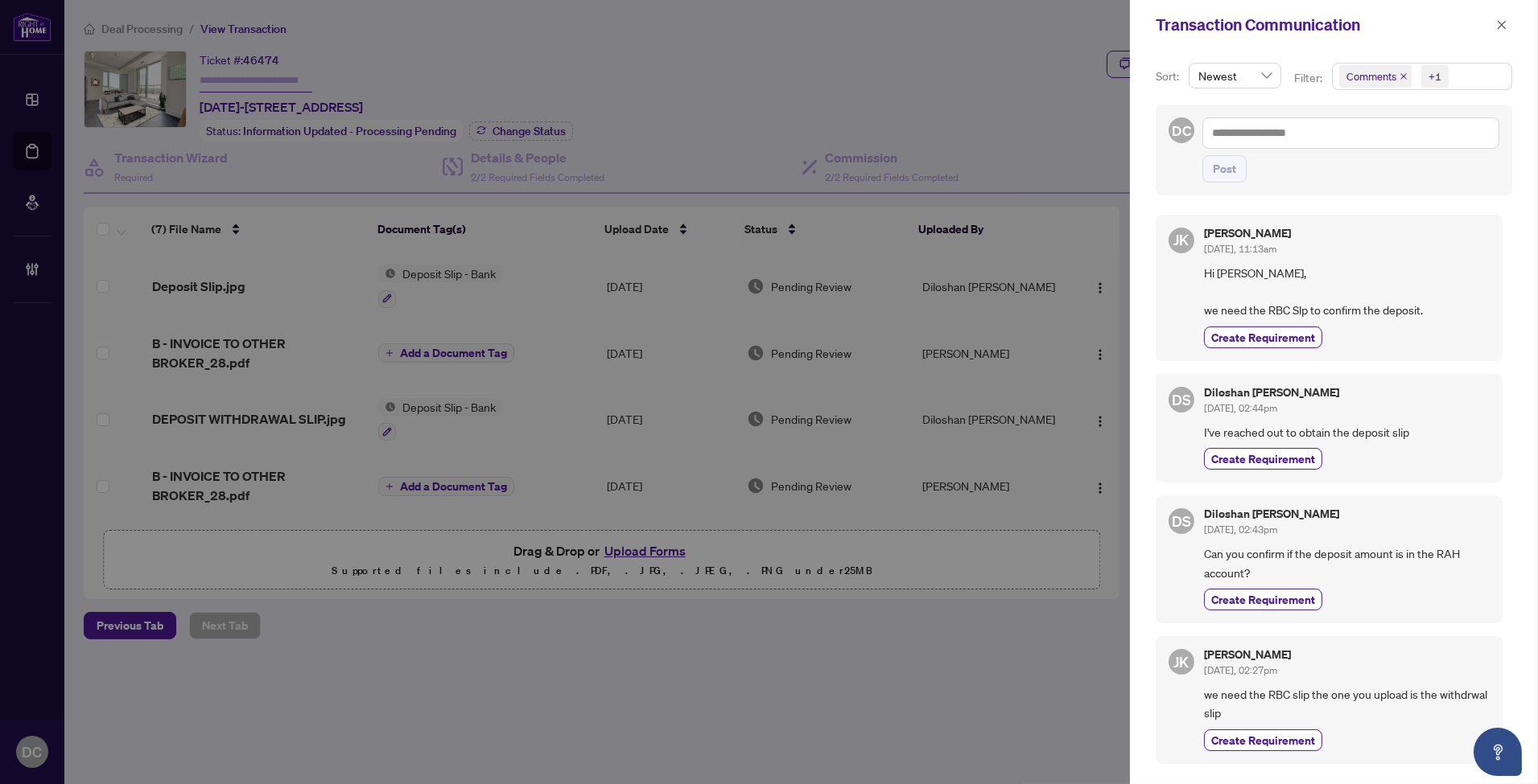
click at [1462, 74] on span "Comments +1" at bounding box center [1422, 76] width 178 height 26
click at [1410, 164] on span "Requirements" at bounding box center [1400, 166] width 72 height 15
click at [1496, 20] on icon "close" at bounding box center [1501, 24] width 11 height 11
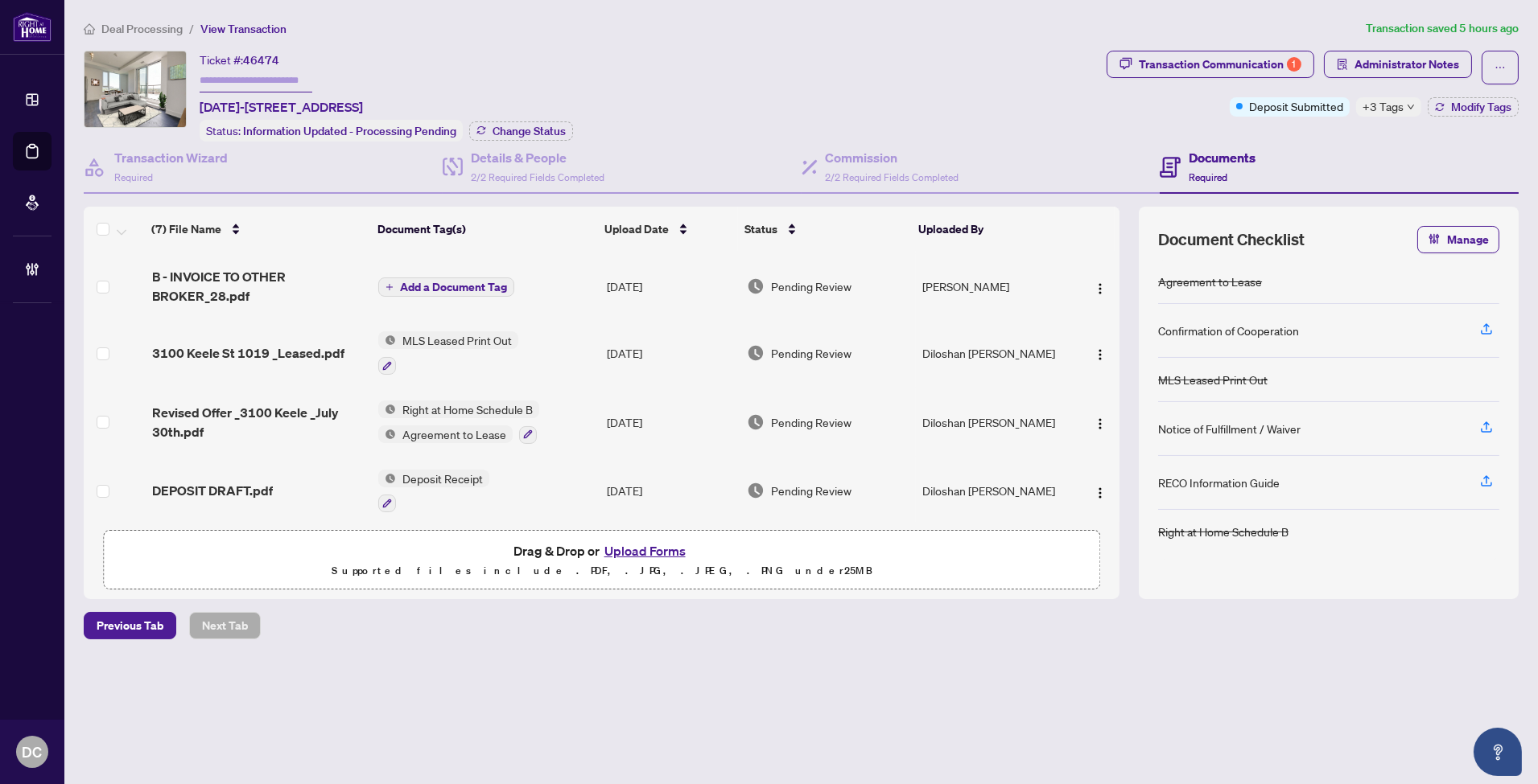
scroll to position [202, 0]
click at [613, 425] on td "Jul/30/2025" at bounding box center [671, 420] width 140 height 69
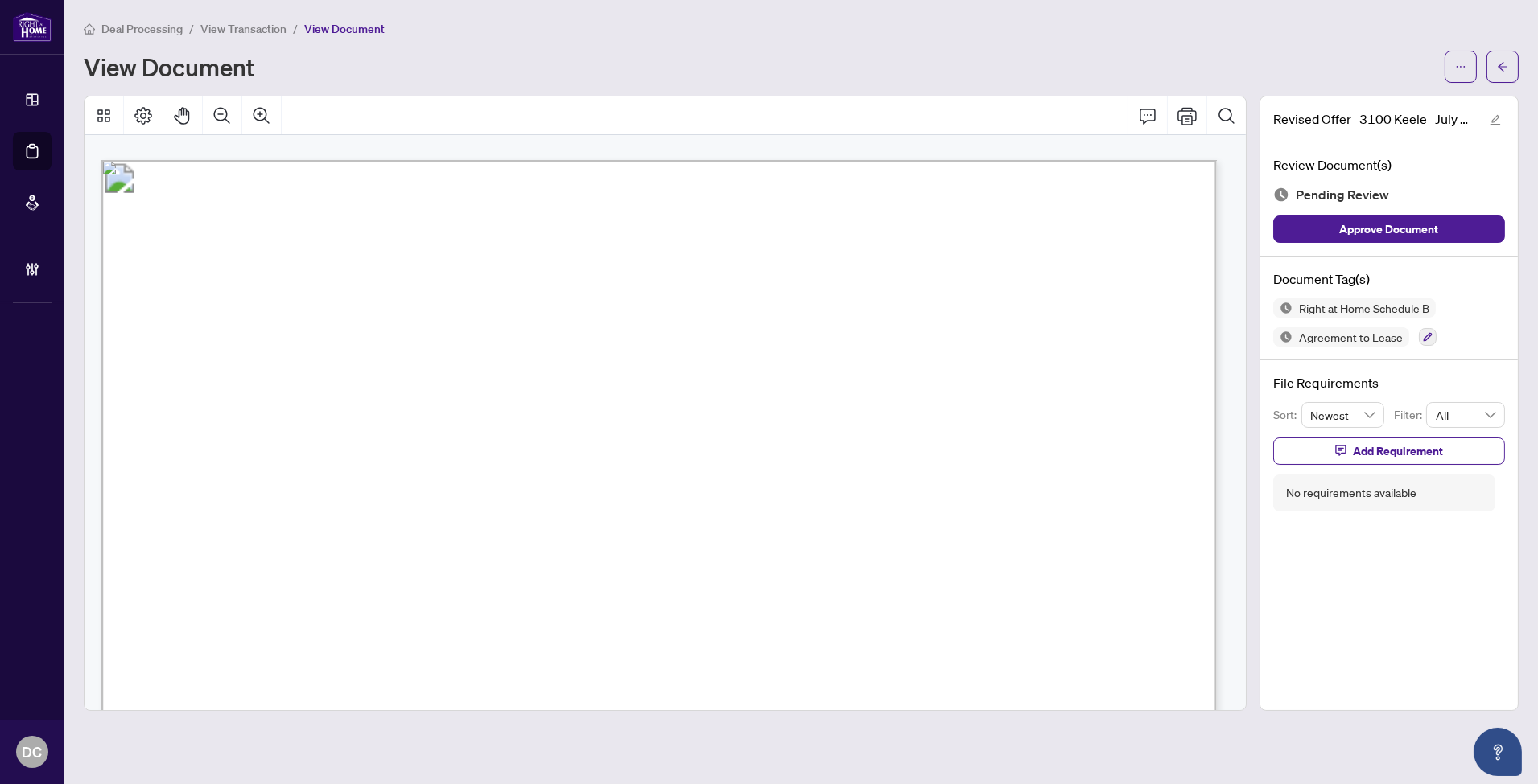
scroll to position [3218, 0]
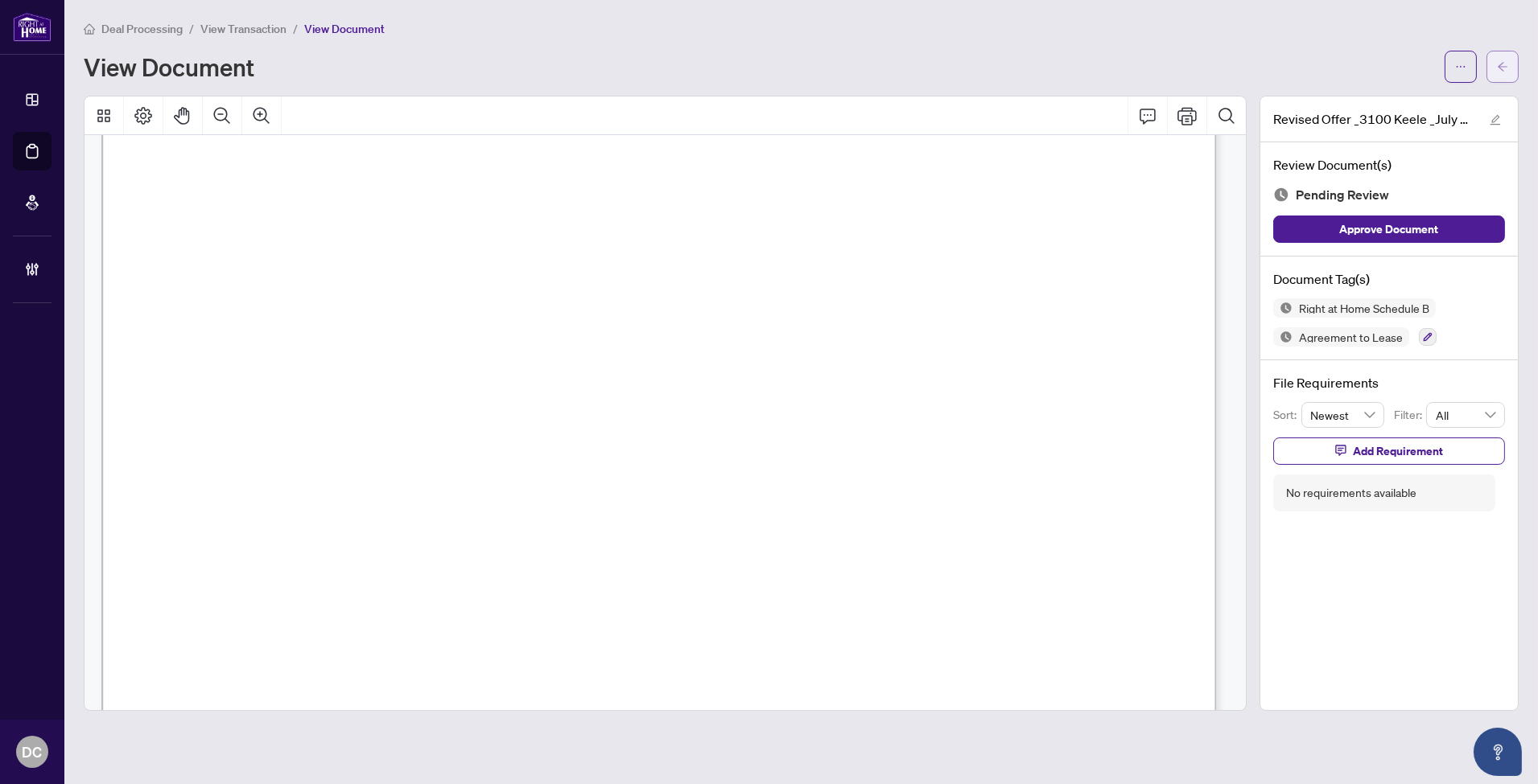
click at [1492, 73] on button "button" at bounding box center [1502, 67] width 32 height 32
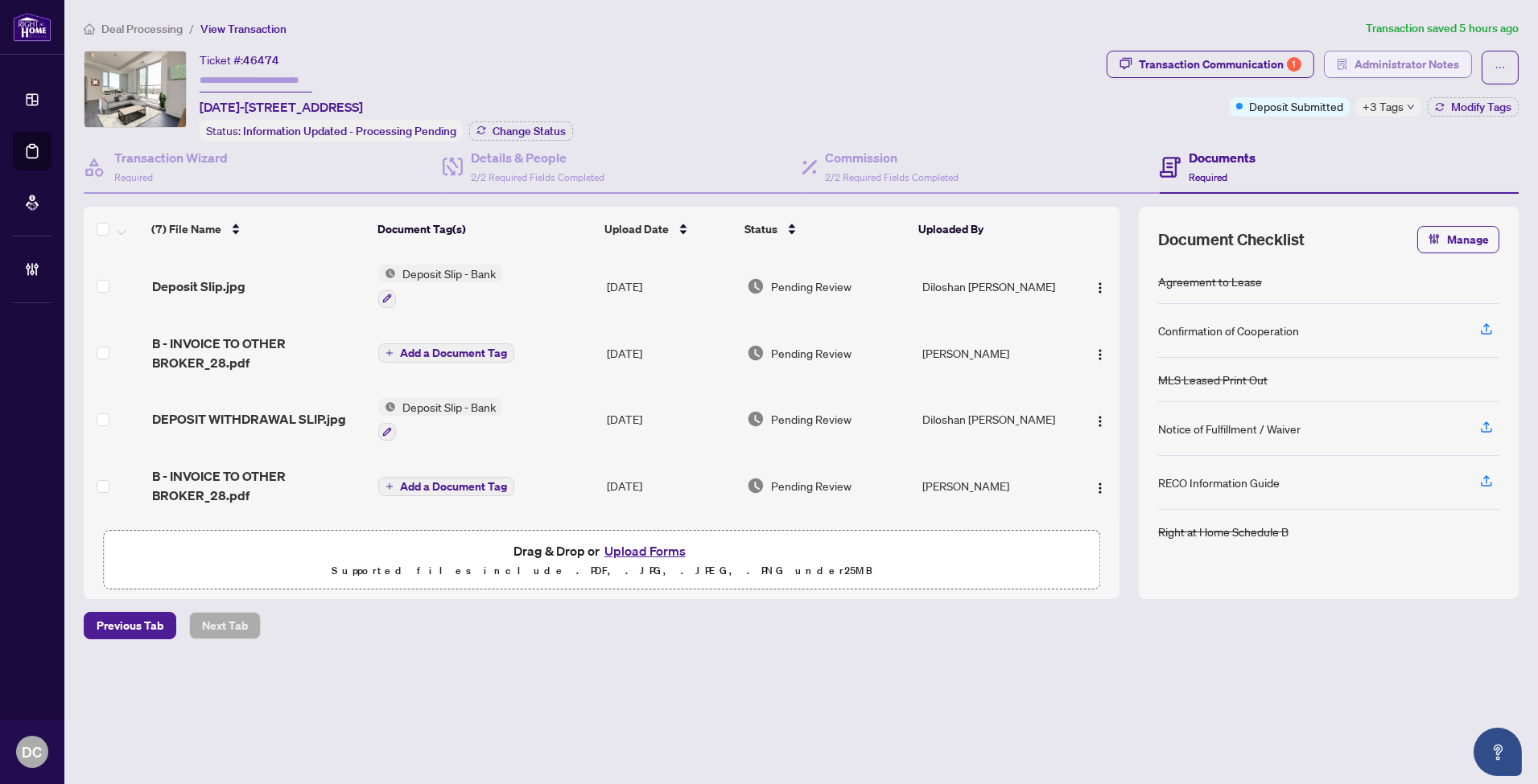
click at [1414, 52] on span "Administrator Notes" at bounding box center [1406, 65] width 105 height 26
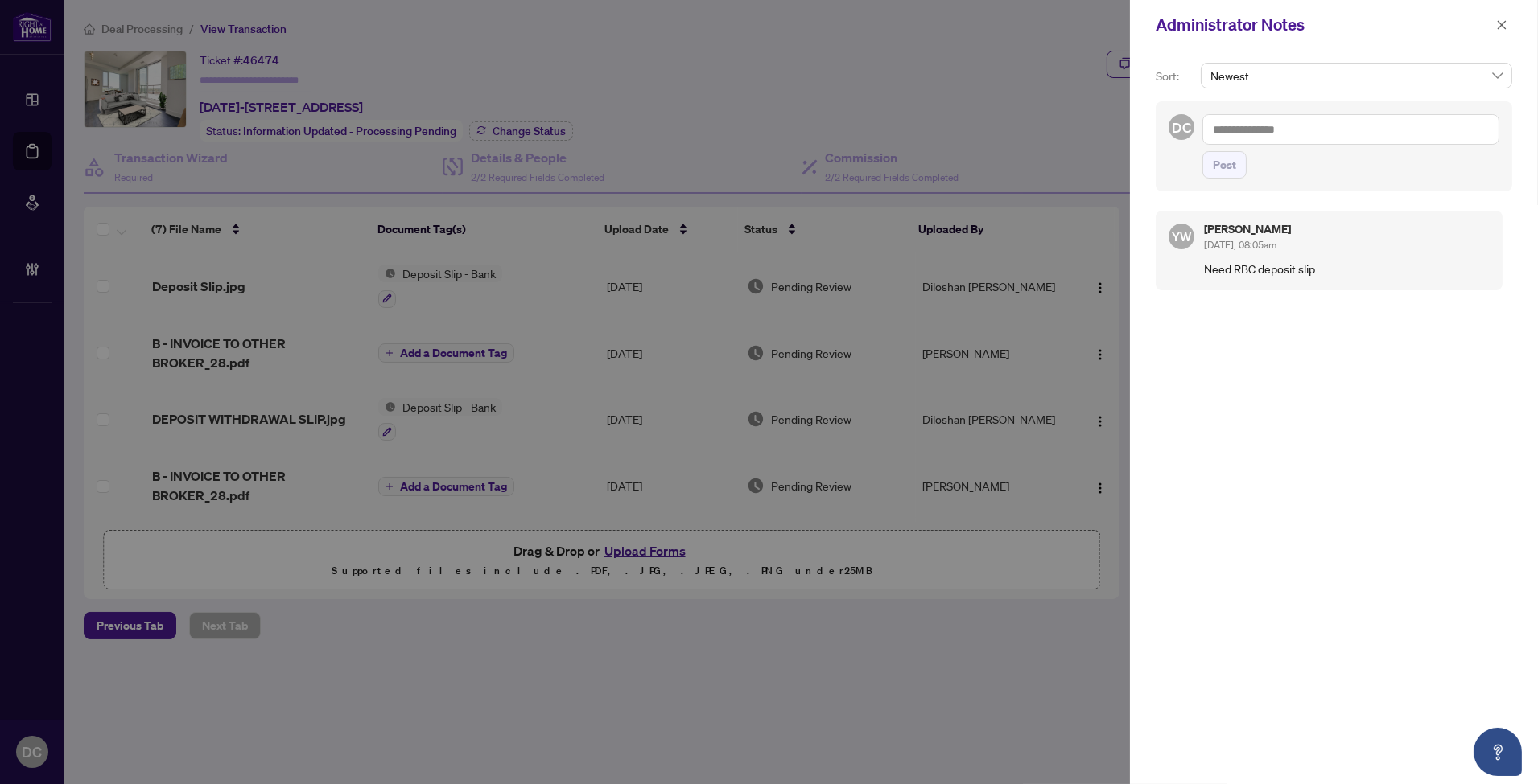
click at [1412, 125] on textarea at bounding box center [1350, 129] width 297 height 30
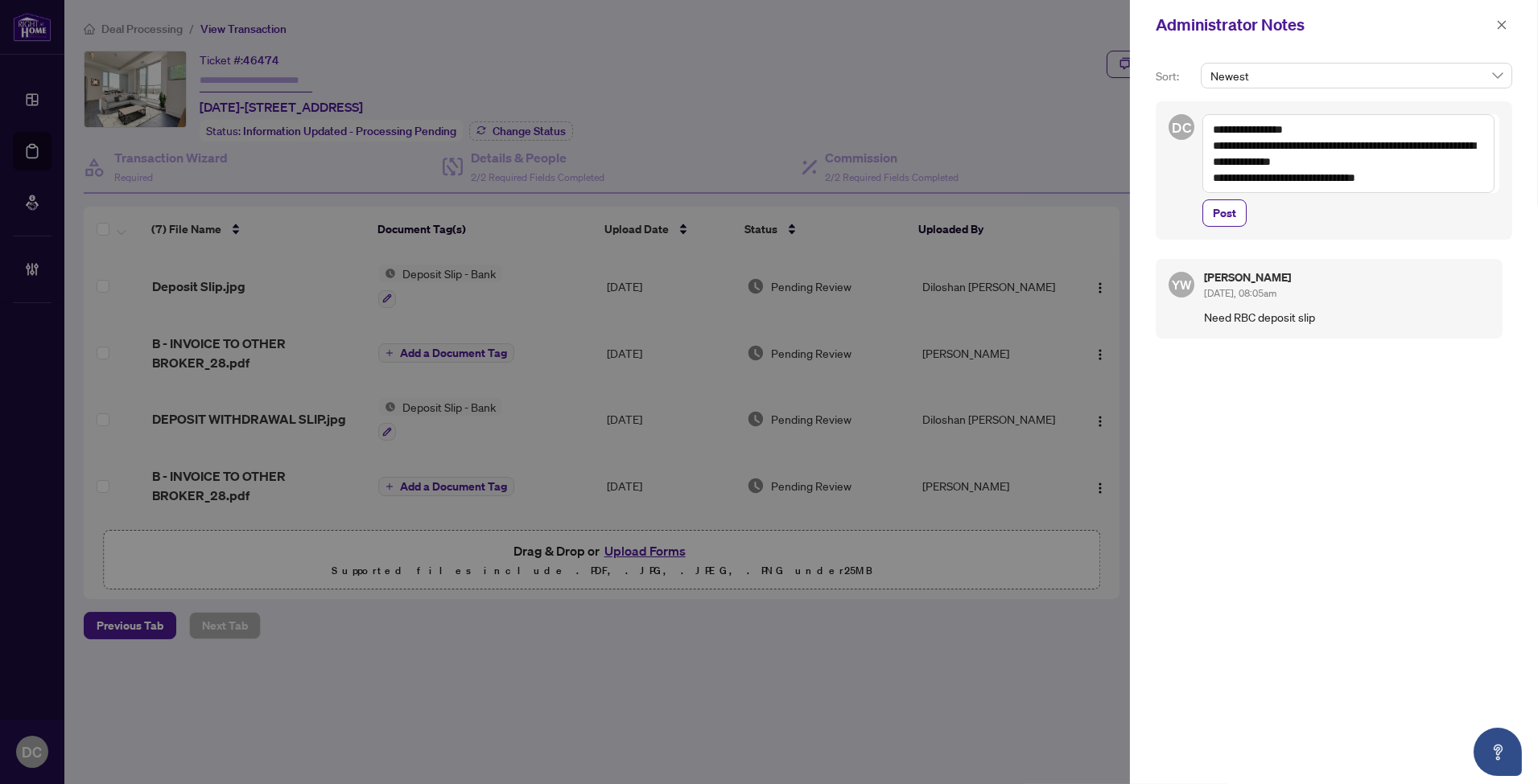
drag, startPoint x: 1387, startPoint y: 180, endPoint x: 1294, endPoint y: 178, distance: 93.0
click at [1294, 178] on textarea "**********" at bounding box center [1348, 153] width 292 height 79
click at [1366, 126] on textarea "**********" at bounding box center [1348, 153] width 292 height 79
paste textarea "**********"
type textarea "**********"
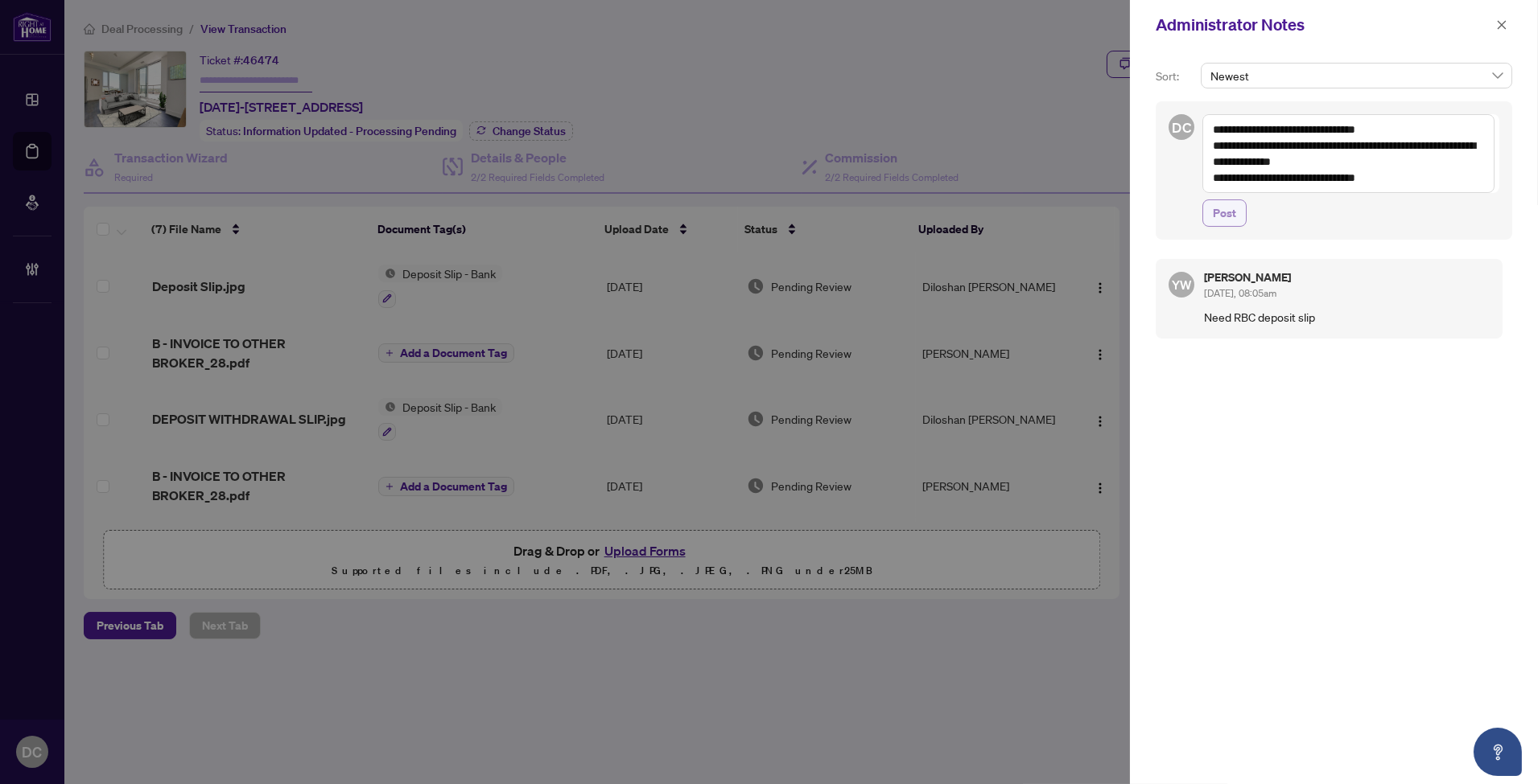
click at [1241, 223] on button "Post" at bounding box center [1224, 214] width 44 height 28
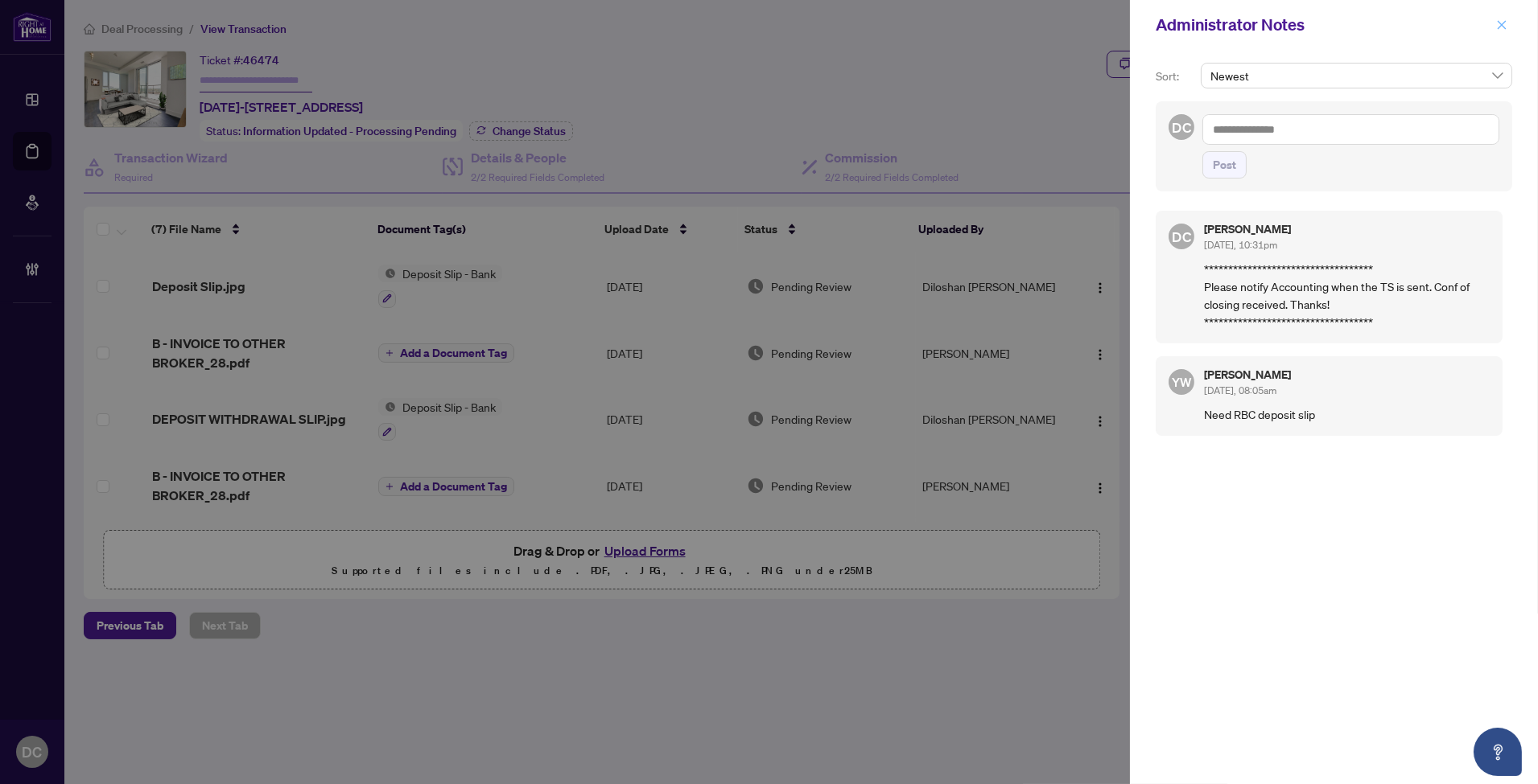
click at [1501, 15] on span "button" at bounding box center [1501, 25] width 11 height 26
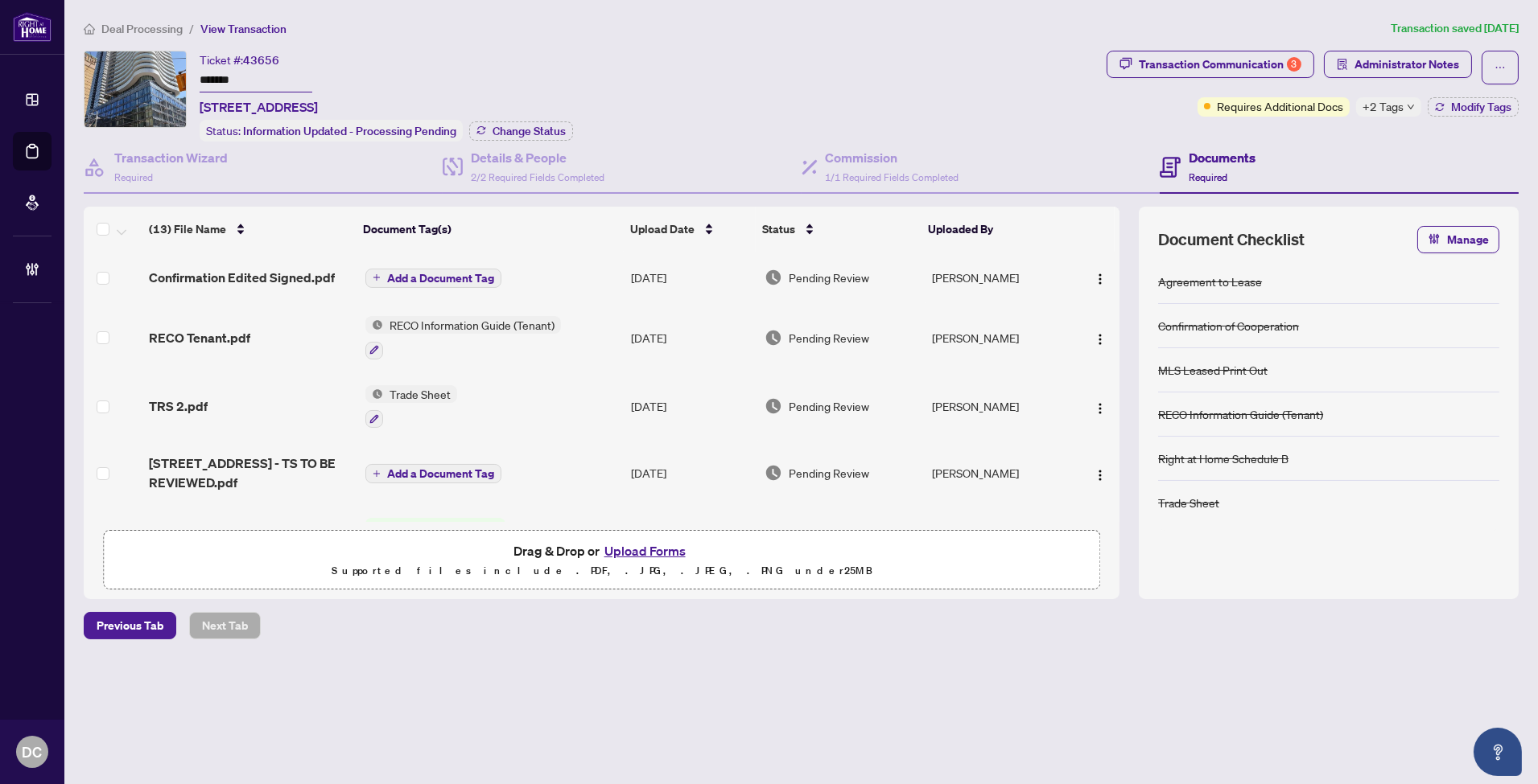
drag, startPoint x: 278, startPoint y: 83, endPoint x: 151, endPoint y: 79, distance: 127.1
click at [151, 79] on div "Ticket #: 43656 ******* 3303-403 Church St, Toronto, Ontario M4Y 0C9, Canada St…" at bounding box center [592, 96] width 1016 height 91
click at [496, 135] on button "Change Status" at bounding box center [521, 131] width 104 height 19
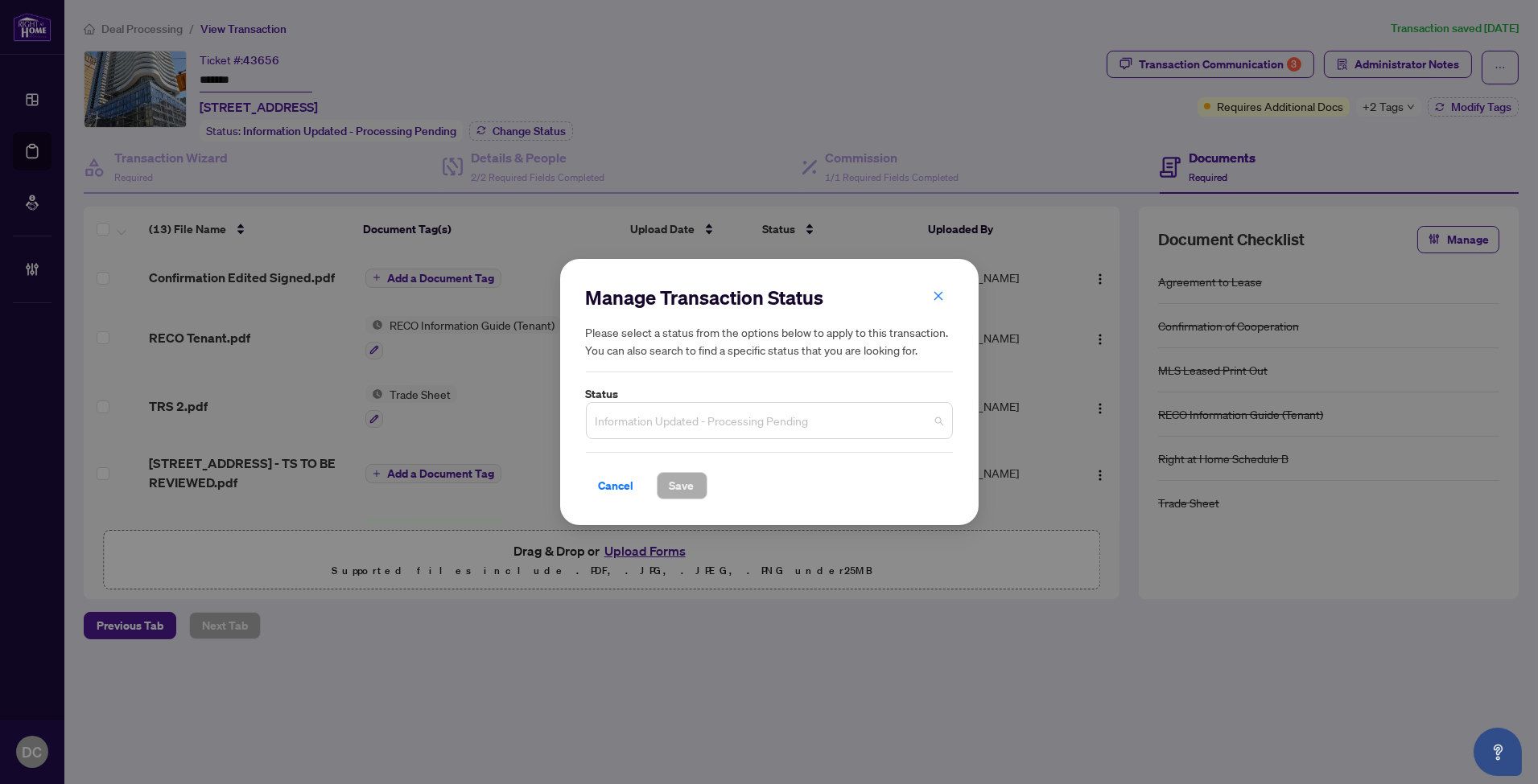
click at [706, 429] on span "Information Updated - Processing Pending" at bounding box center [769, 421] width 348 height 30
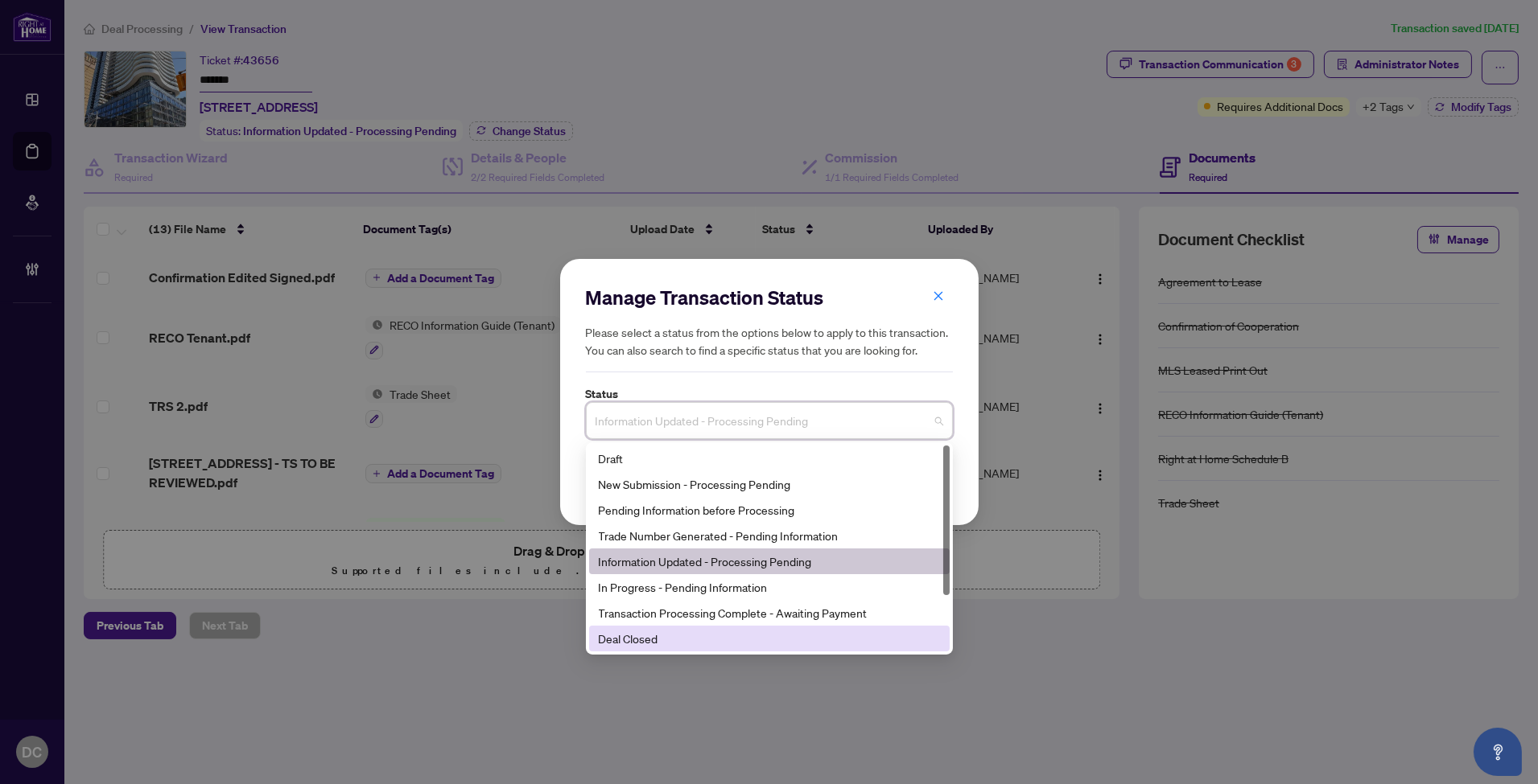
click at [657, 634] on div "Deal Closed" at bounding box center [769, 639] width 341 height 17
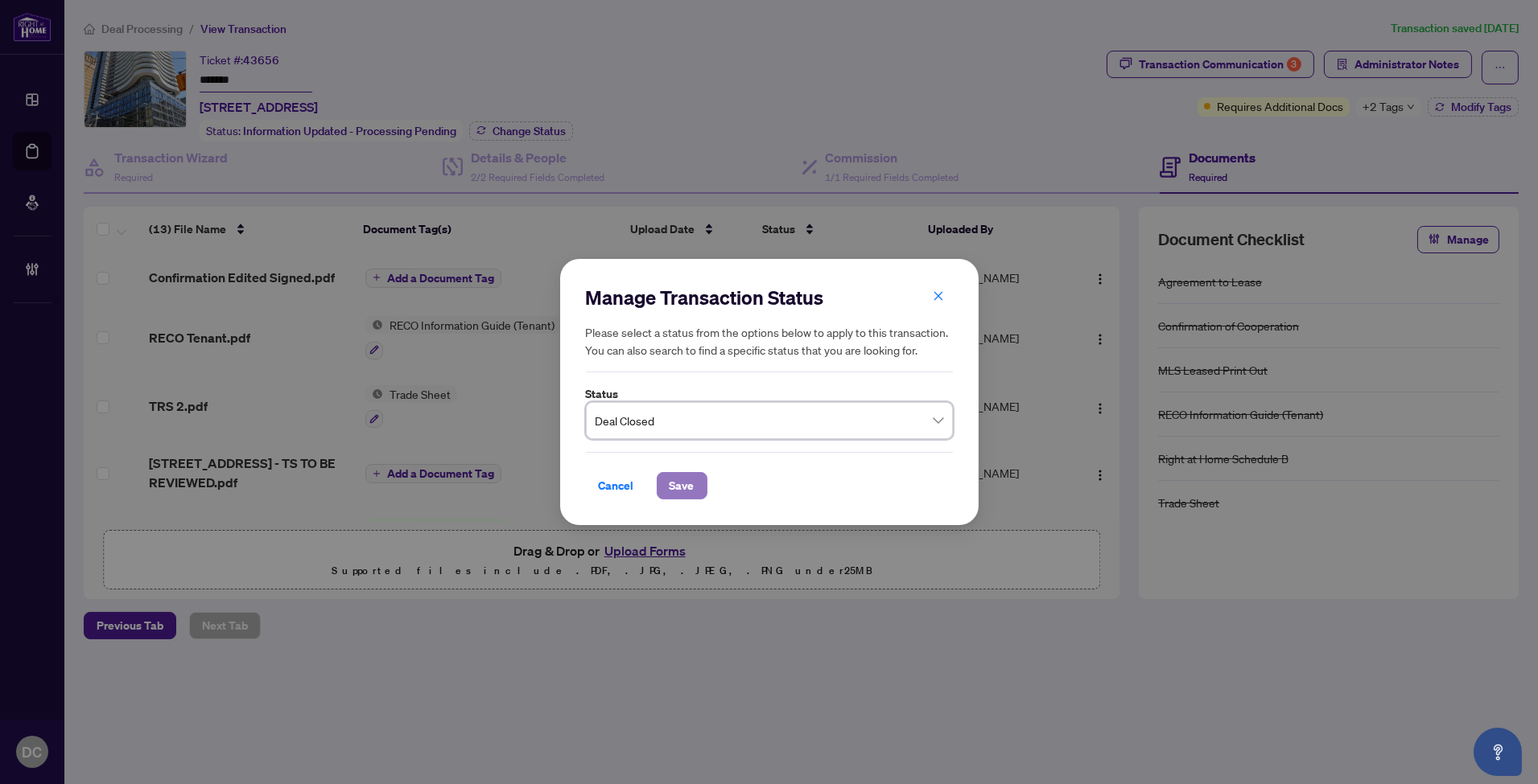
click at [685, 473] on span "Save" at bounding box center [682, 486] width 25 height 26
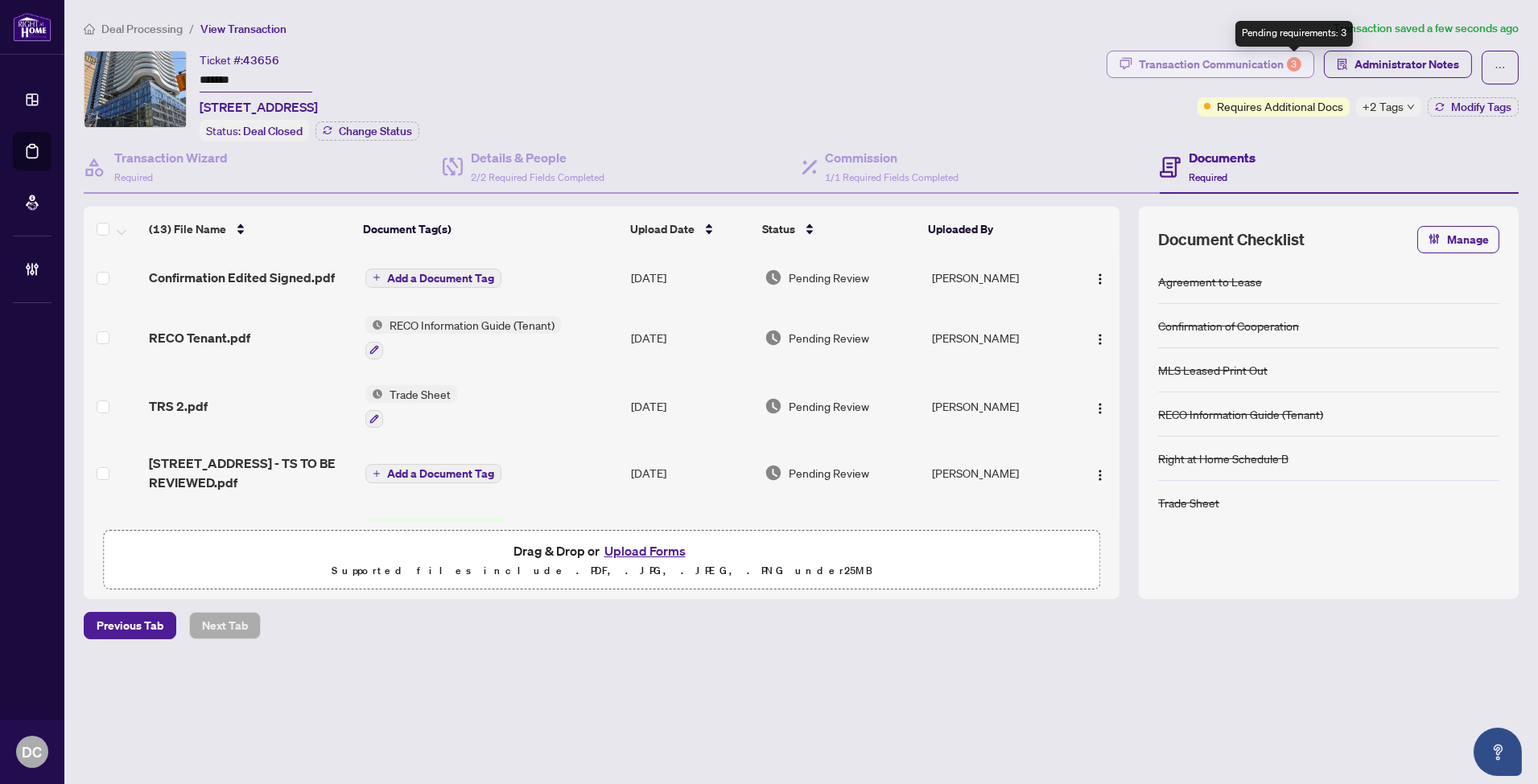
click at [1288, 61] on div "3" at bounding box center [1294, 64] width 15 height 15
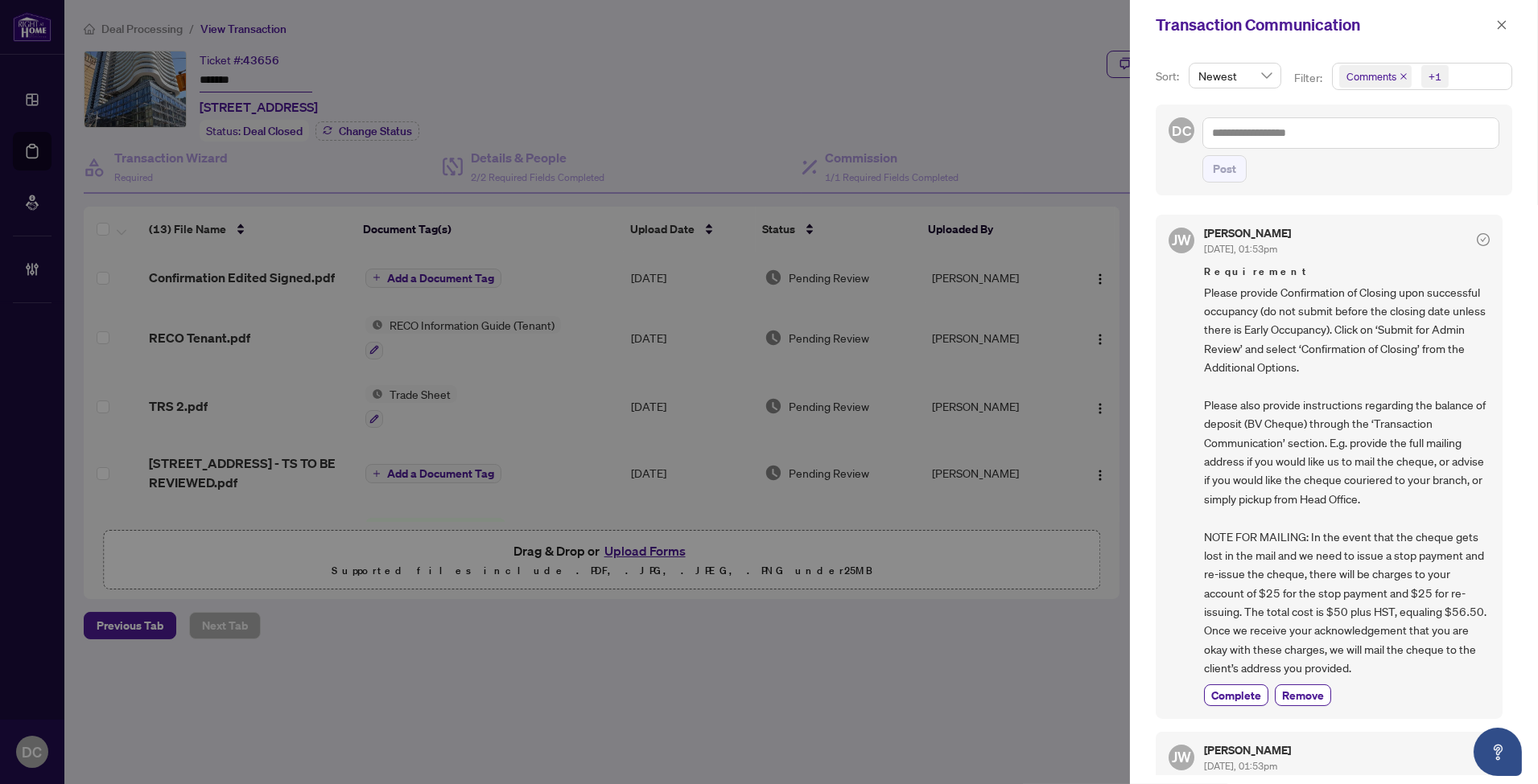
click at [1423, 74] on span "+1" at bounding box center [1435, 76] width 28 height 22
click at [1384, 154] on div "Comments" at bounding box center [1421, 144] width 159 height 19
click at [1230, 691] on span "Complete" at bounding box center [1236, 696] width 50 height 17
drag, startPoint x: 1496, startPoint y: 20, endPoint x: 1490, endPoint y: 27, distance: 9.2
click at [1496, 20] on icon "close" at bounding box center [1501, 24] width 11 height 11
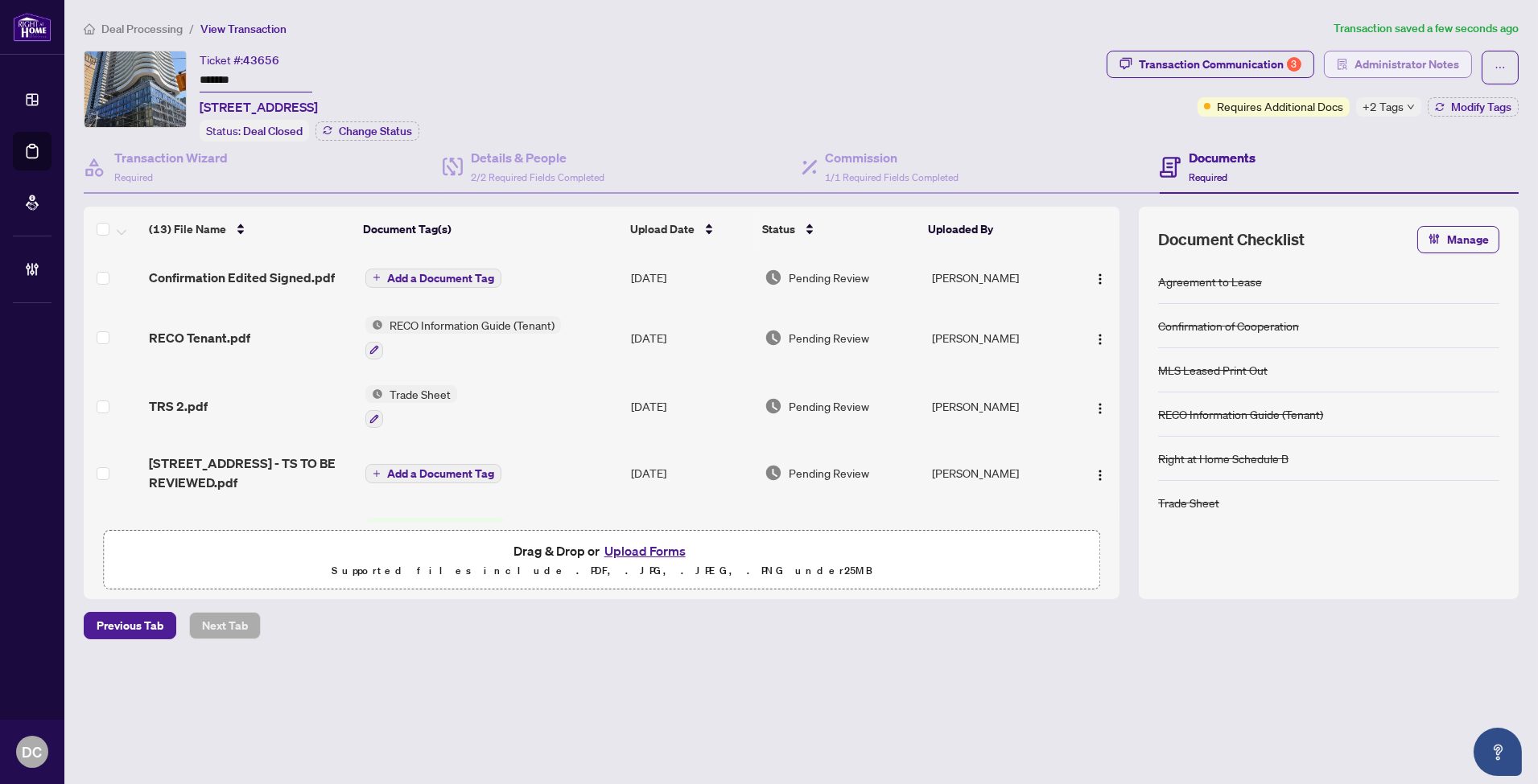
click at [1451, 59] on span "Administrator Notes" at bounding box center [1406, 65] width 105 height 26
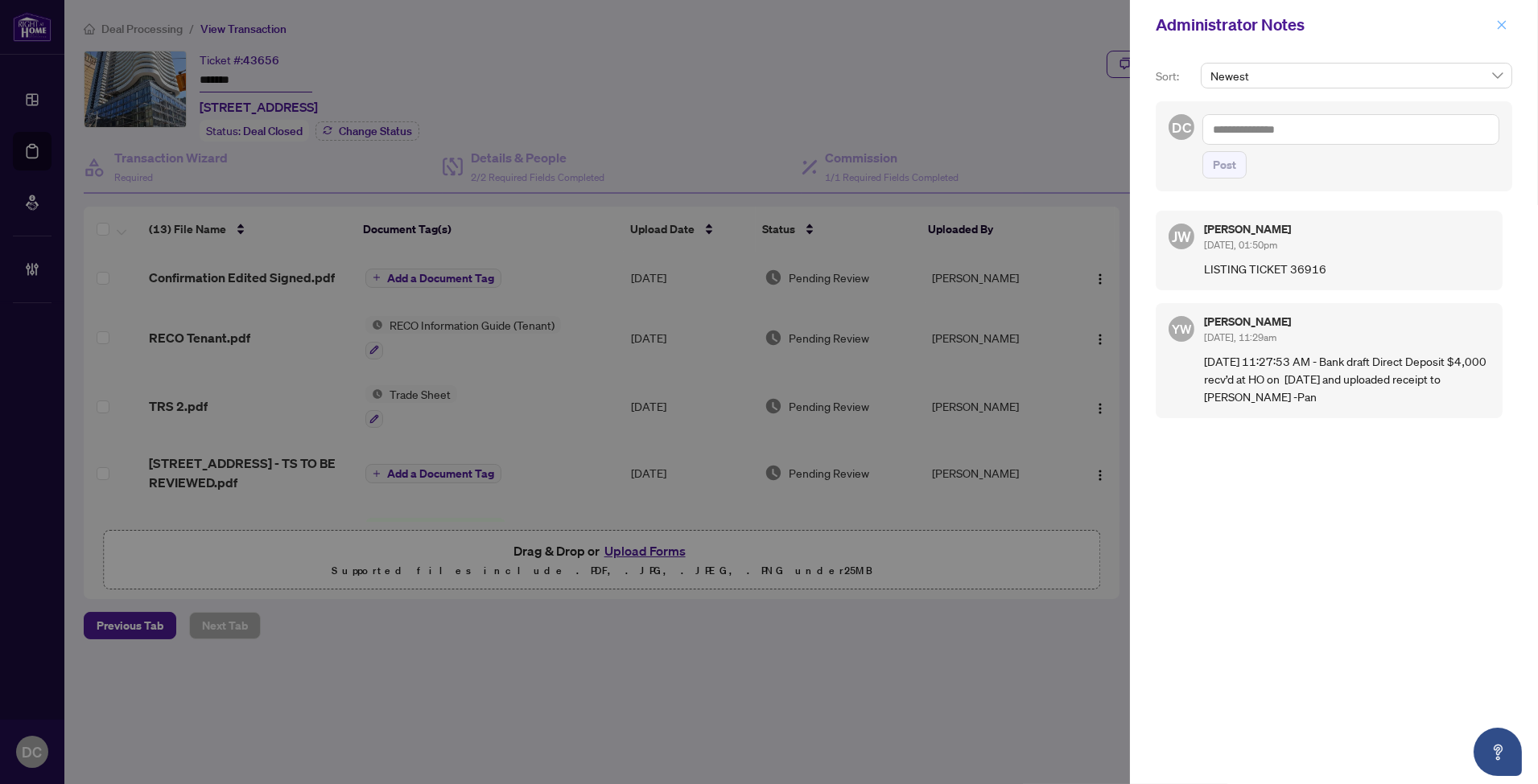
click at [1505, 25] on icon "close" at bounding box center [1501, 24] width 11 height 11
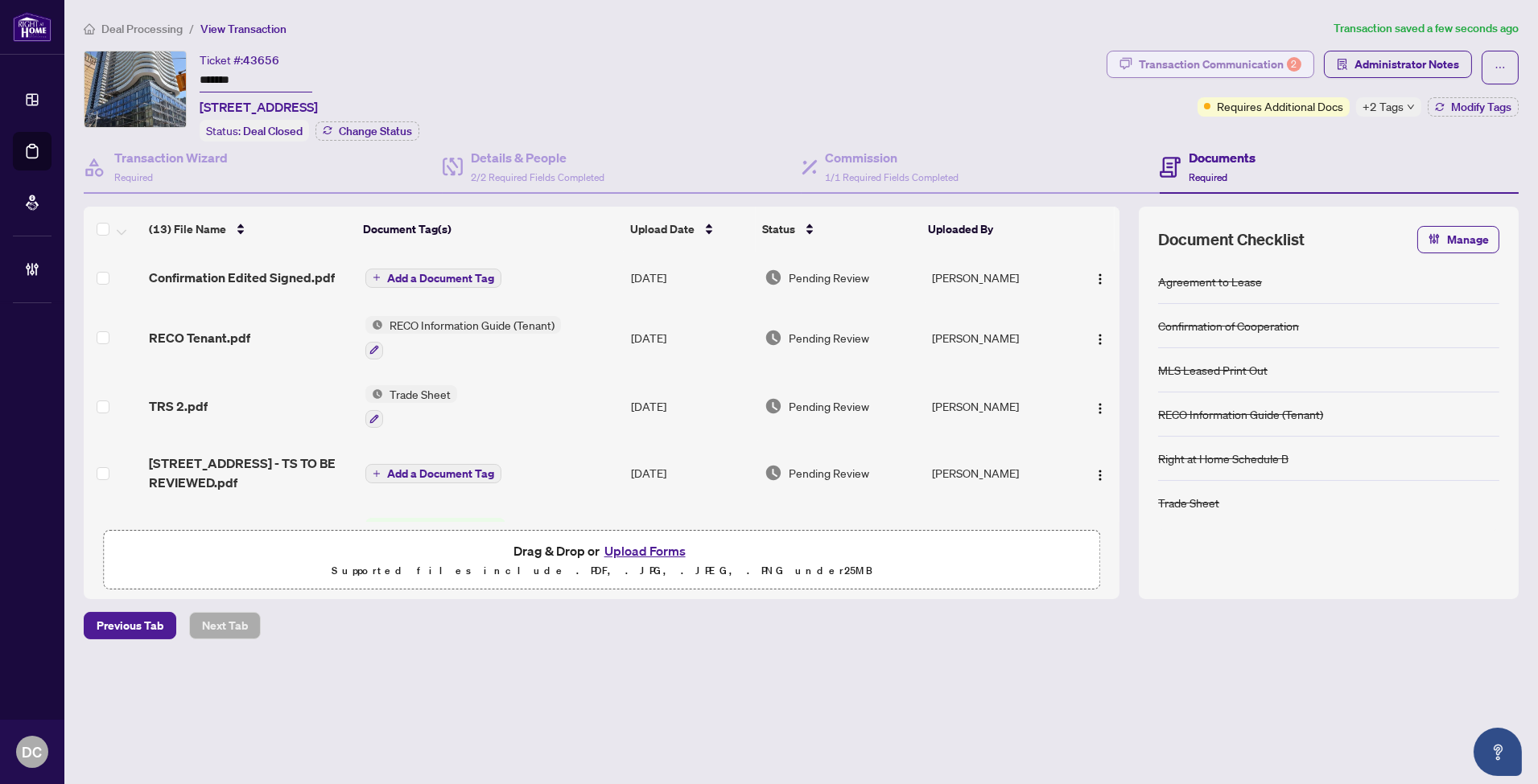
click at [1265, 48] on div "Deal Processing / View Transaction Transaction saved a few seconds ago Ticket #…" at bounding box center [801, 357] width 1448 height 677
click at [1267, 58] on div "Transaction Communication 2" at bounding box center [1220, 65] width 163 height 26
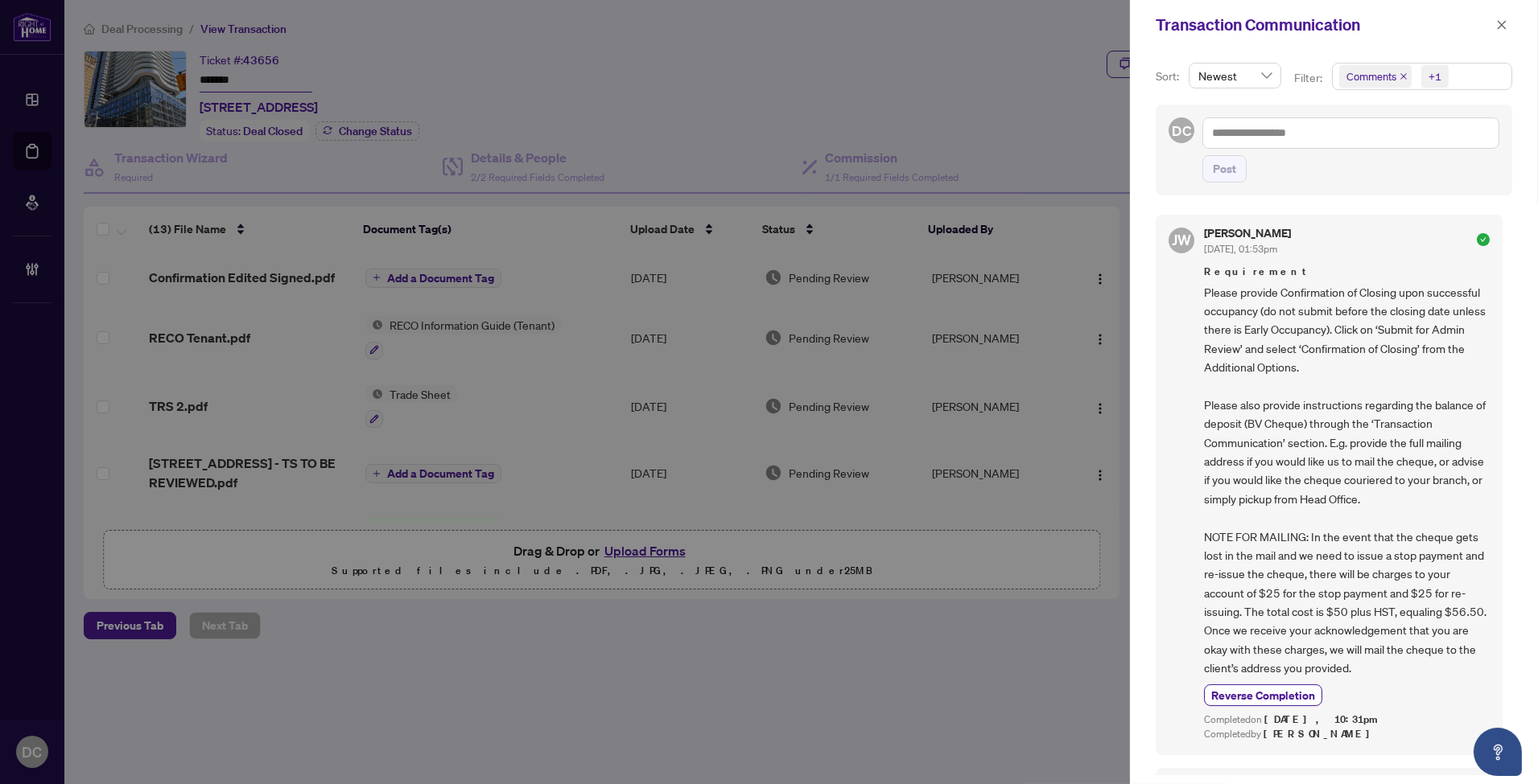
click at [1484, 81] on span "Comments +1" at bounding box center [1422, 76] width 178 height 26
click at [1411, 140] on span "Comments" at bounding box center [1392, 144] width 55 height 15
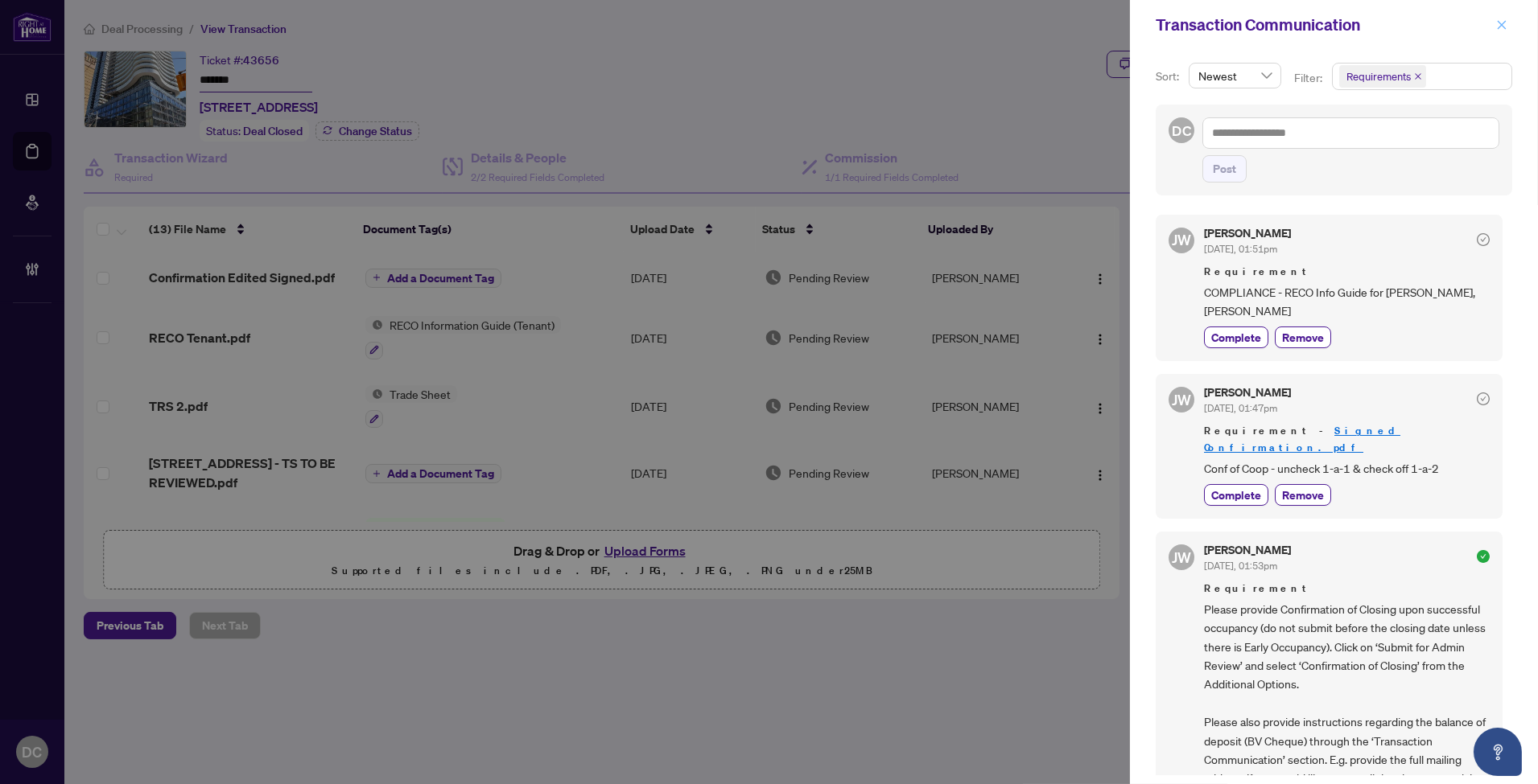
click at [1503, 25] on icon "close" at bounding box center [1501, 24] width 11 height 11
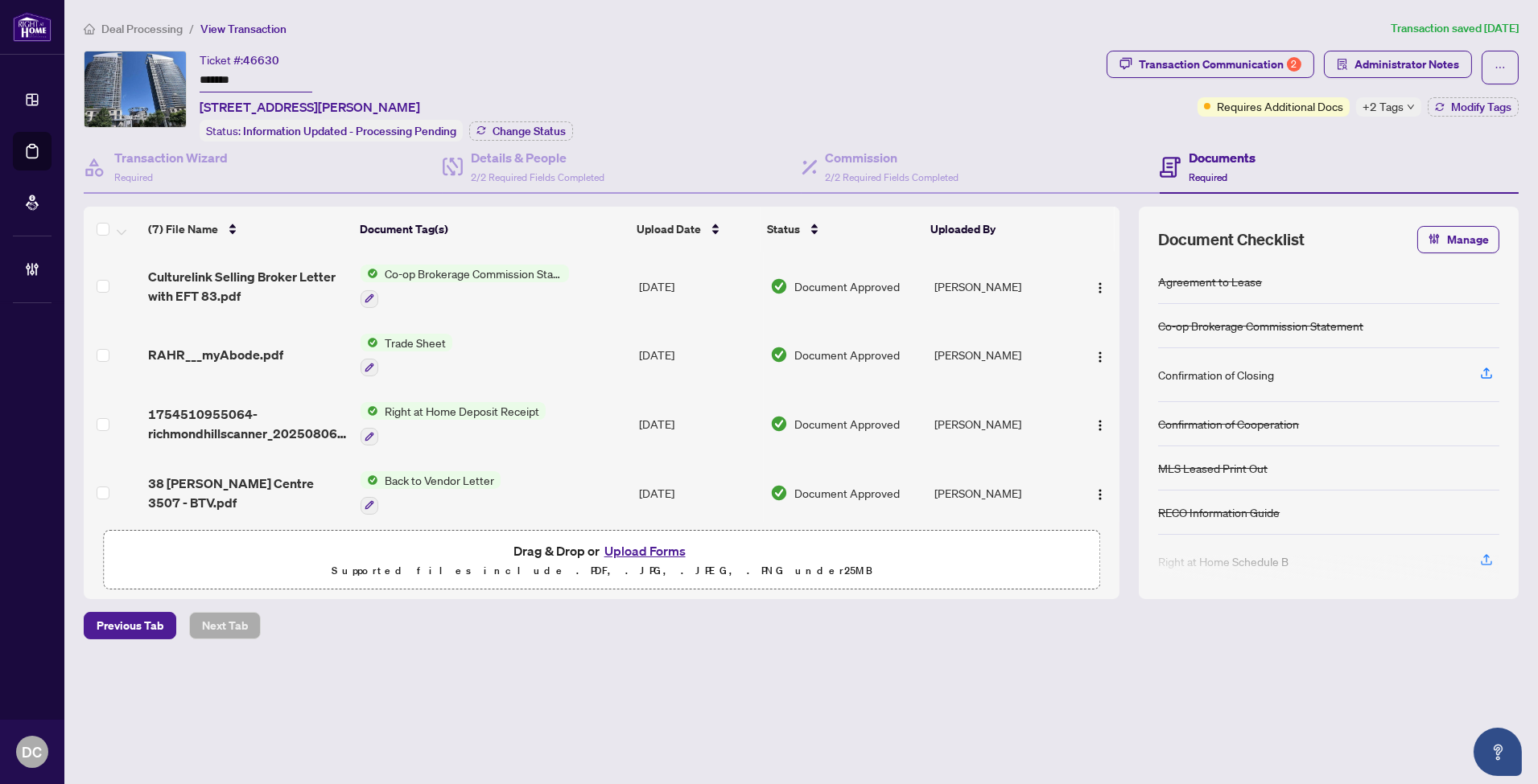
drag, startPoint x: 276, startPoint y: 67, endPoint x: 109, endPoint y: 62, distance: 167.1
click at [109, 62] on div "Ticket #: 46630 ******* [STREET_ADDRESS][PERSON_NAME] Status: Information Updat…" at bounding box center [592, 96] width 1016 height 91
drag, startPoint x: 521, startPoint y: 141, endPoint x: 532, endPoint y: 126, distance: 18.6
click at [521, 142] on div "Details & People 2/2 Required Fields Completed" at bounding box center [621, 168] width 359 height 52
click at [532, 126] on span "Change Status" at bounding box center [529, 131] width 74 height 11
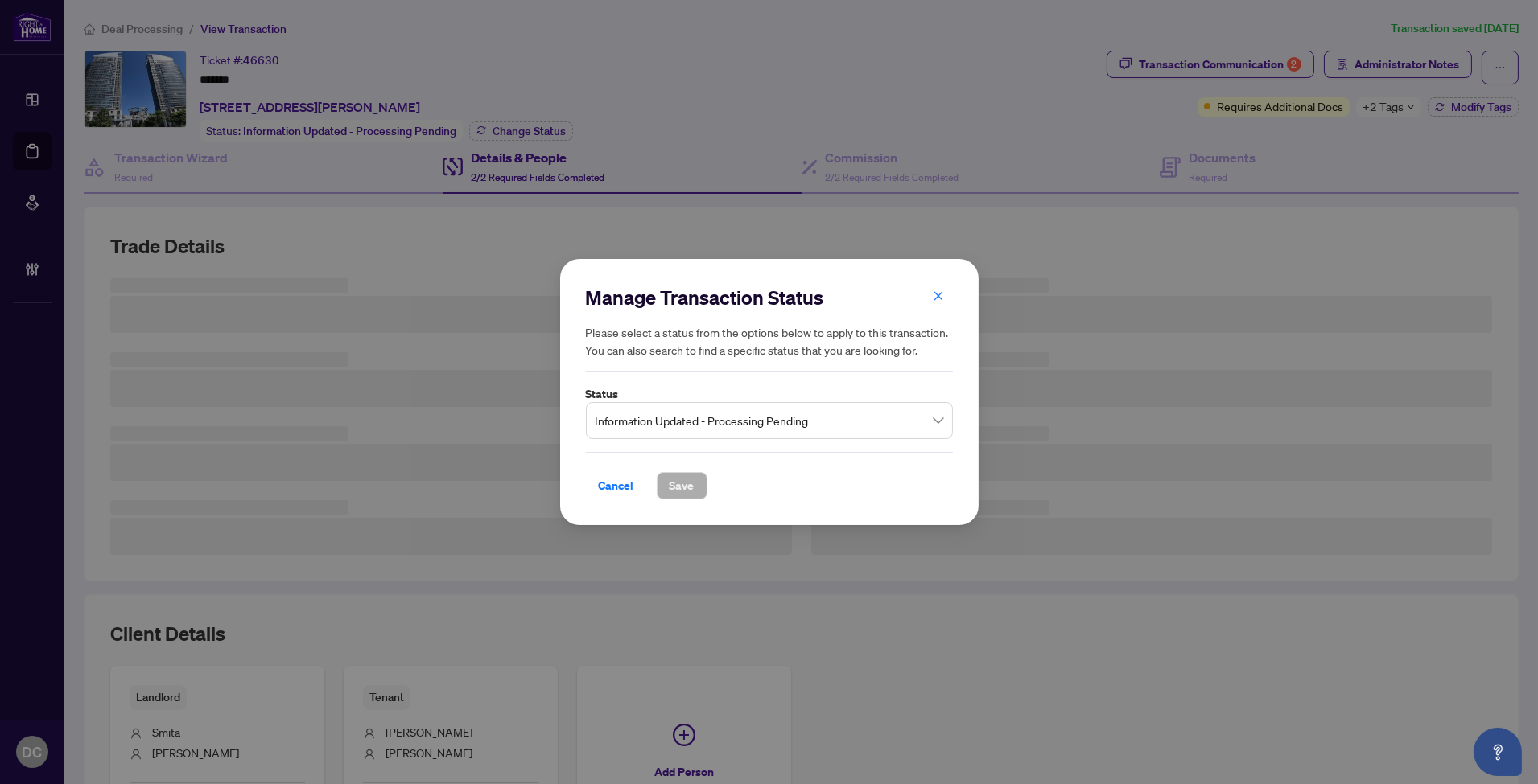
click at [722, 416] on span "Information Updated - Processing Pending" at bounding box center [769, 421] width 348 height 30
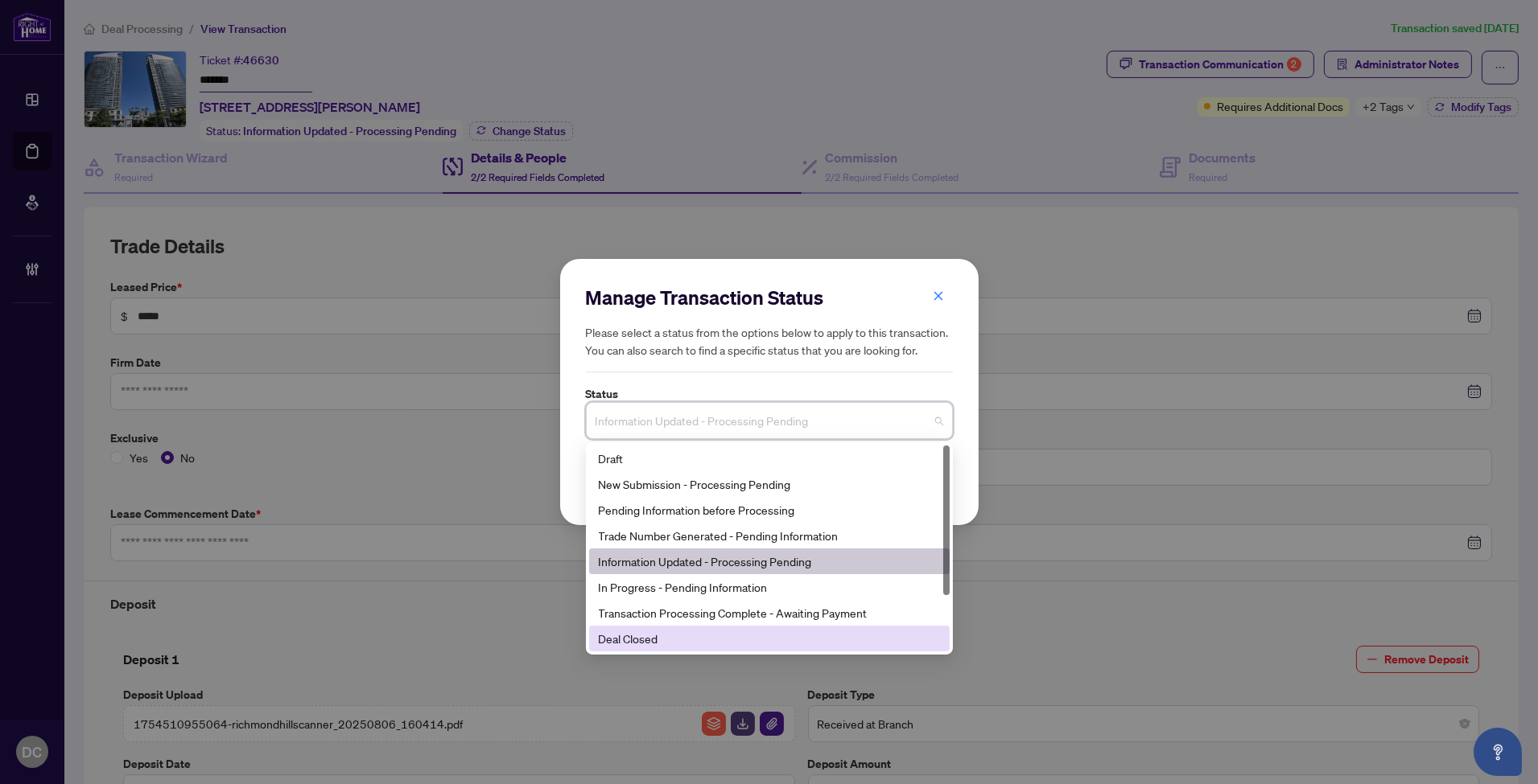
type input "**********"
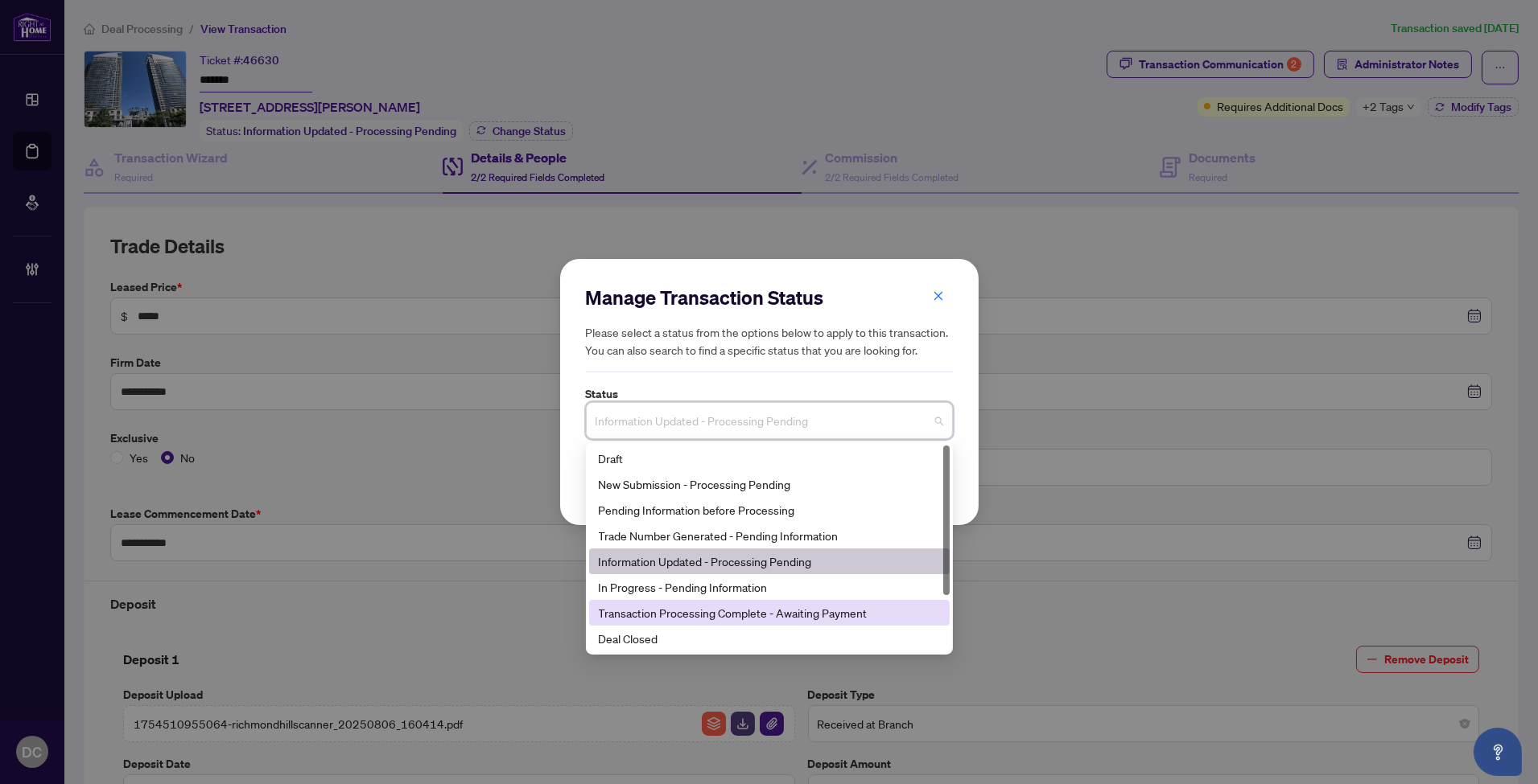
click at [718, 625] on div "Transaction Processing Complete - Awaiting Payment" at bounding box center [769, 614] width 361 height 26
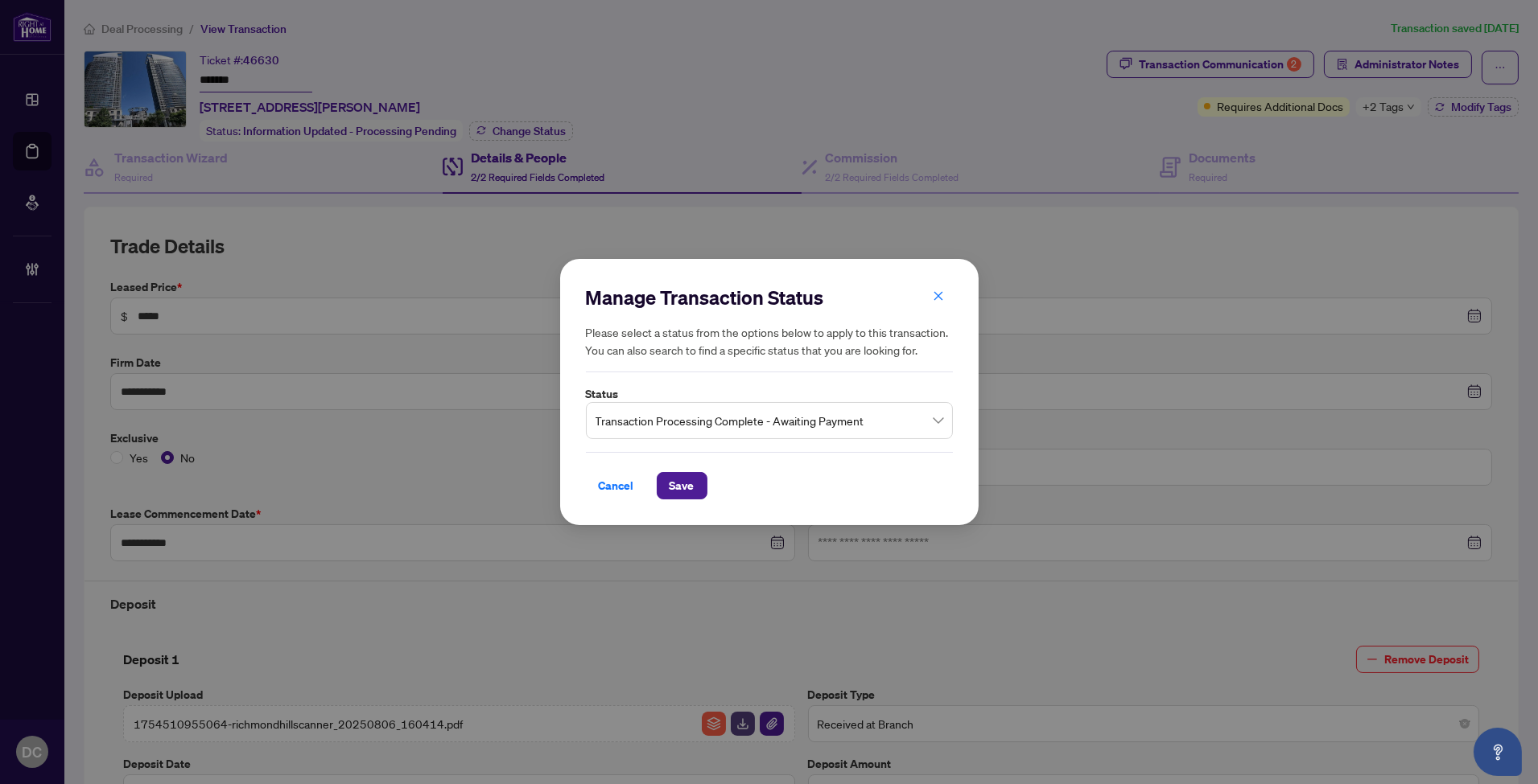
click at [718, 630] on div "Manage Transaction Status Please select a status from the options below to appl…" at bounding box center [769, 392] width 1538 height 784
click at [773, 412] on span "Transaction Processing Complete - Awaiting Payment" at bounding box center [769, 421] width 348 height 30
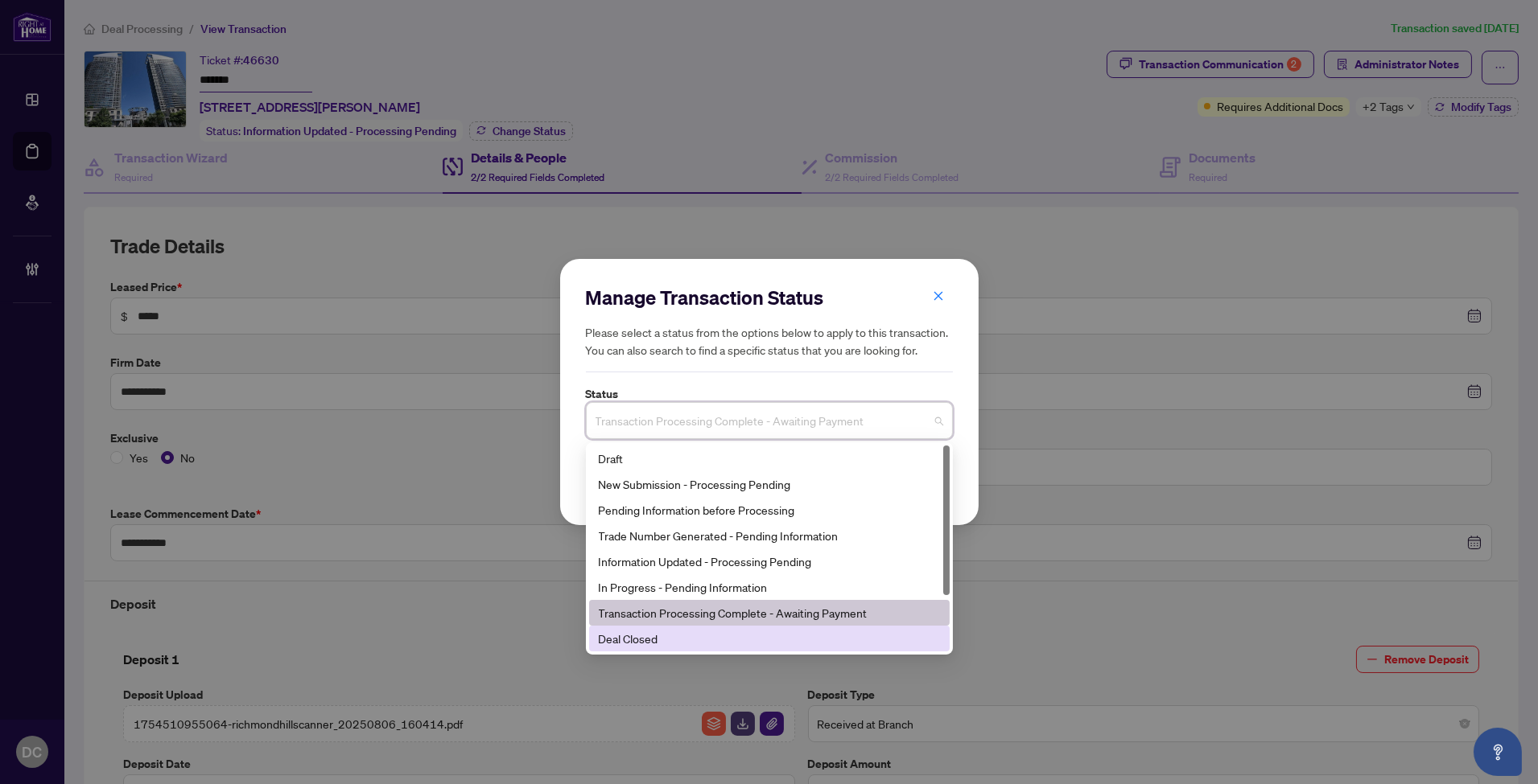
click at [685, 632] on div "Deal Closed" at bounding box center [769, 639] width 341 height 17
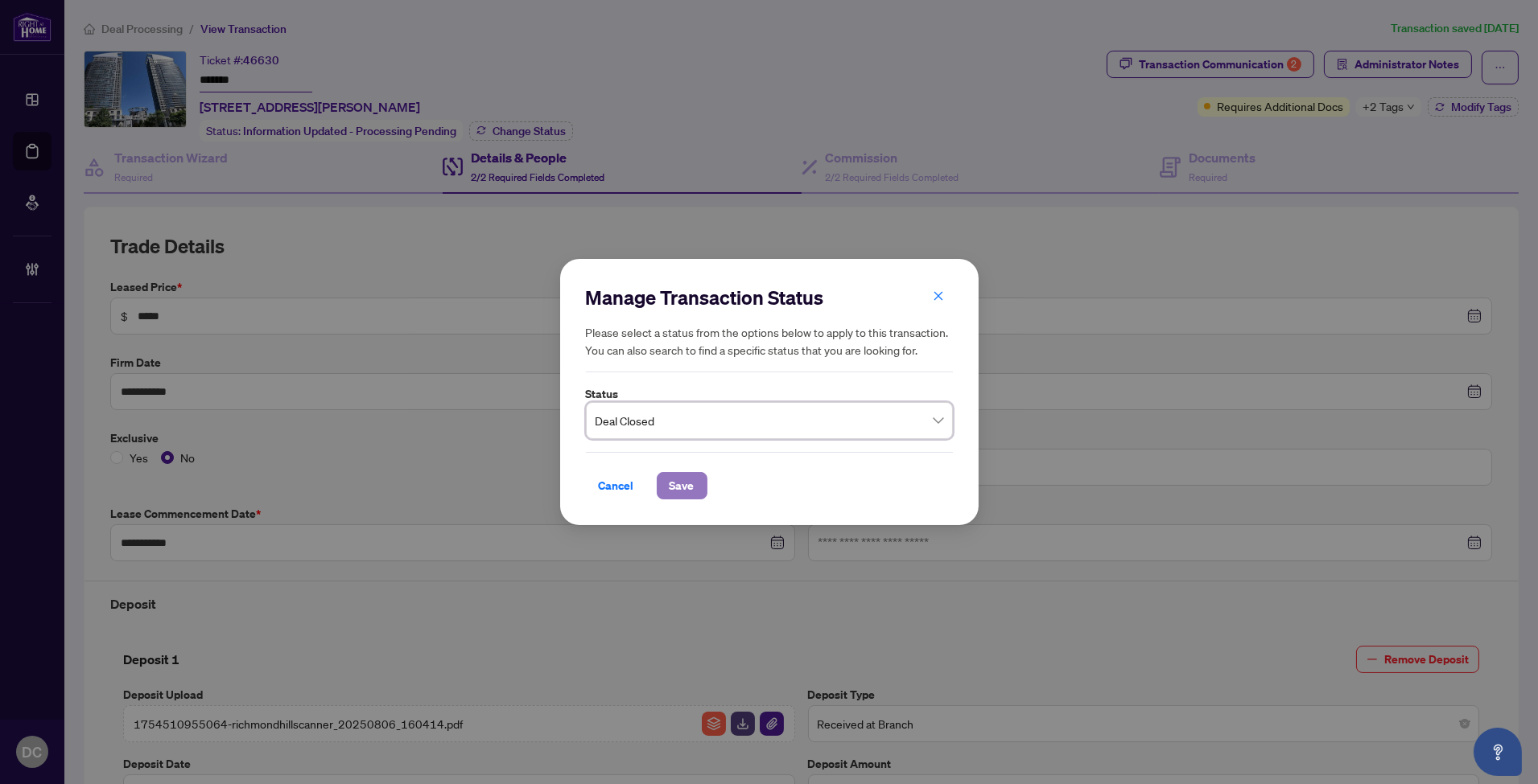
click at [679, 485] on span "Save" at bounding box center [682, 486] width 25 height 26
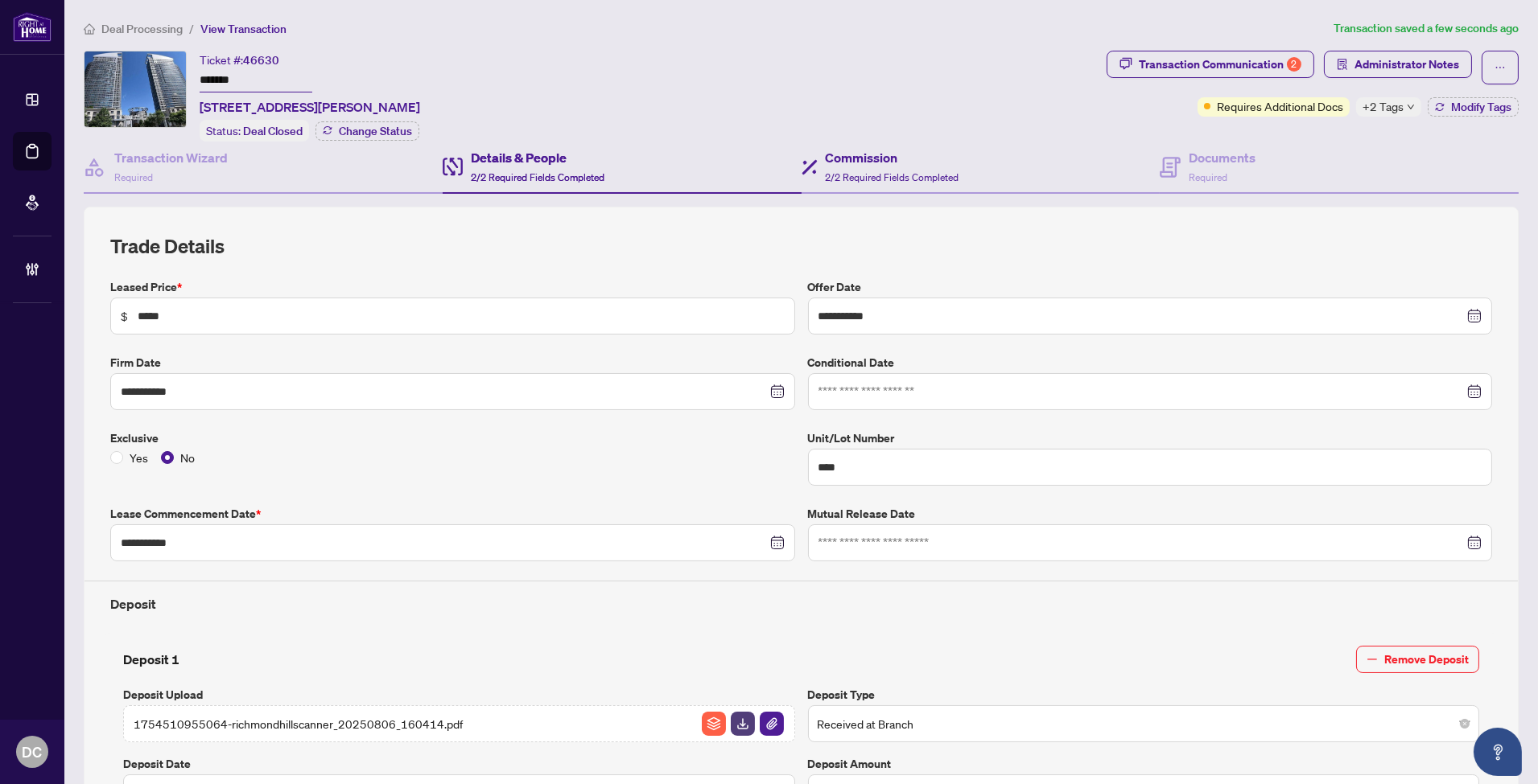
click at [1148, 167] on div "Commission 2/2 Required Fields Completed" at bounding box center [981, 168] width 359 height 52
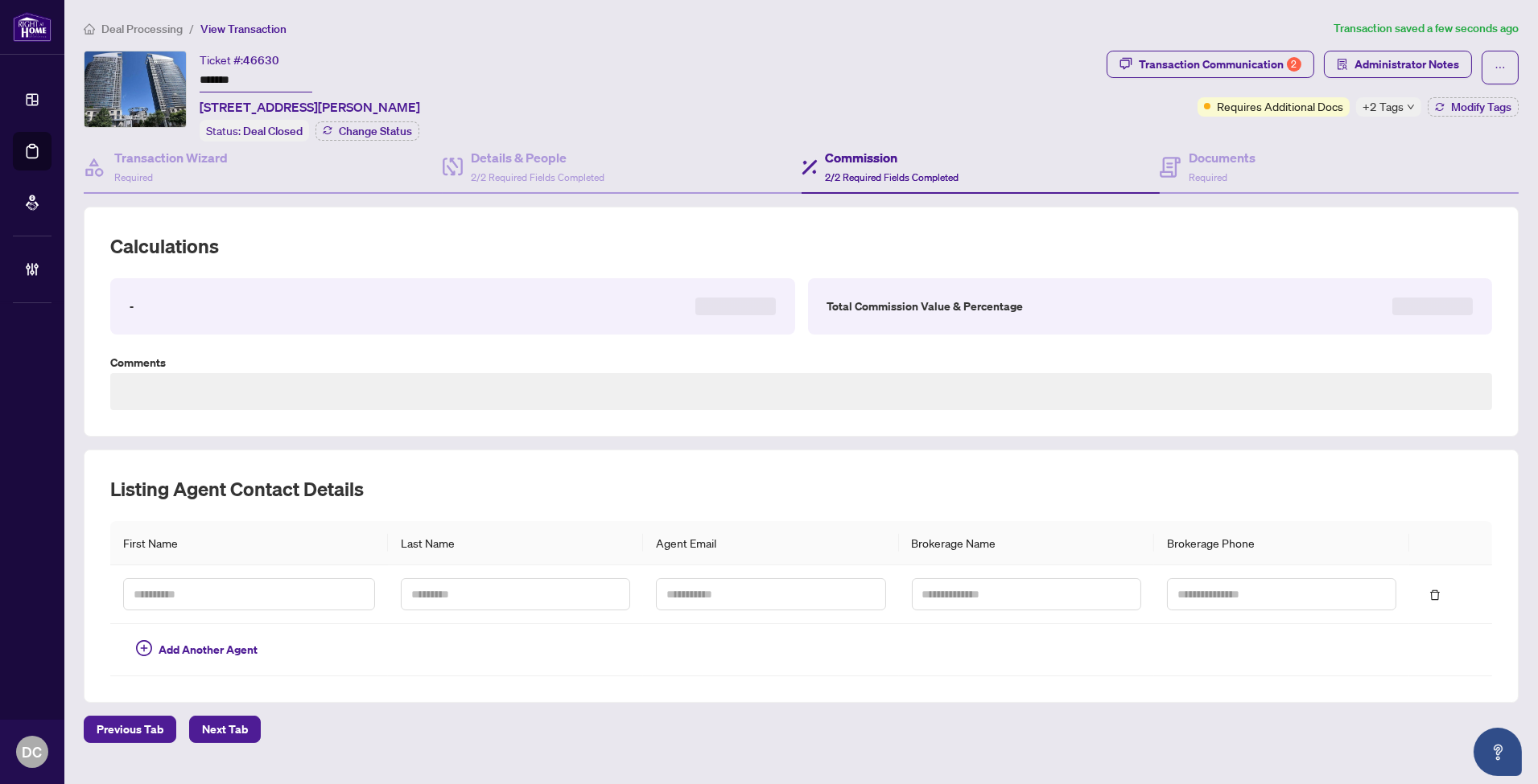
click at [1367, 109] on span "+2 Tags" at bounding box center [1382, 106] width 41 height 18
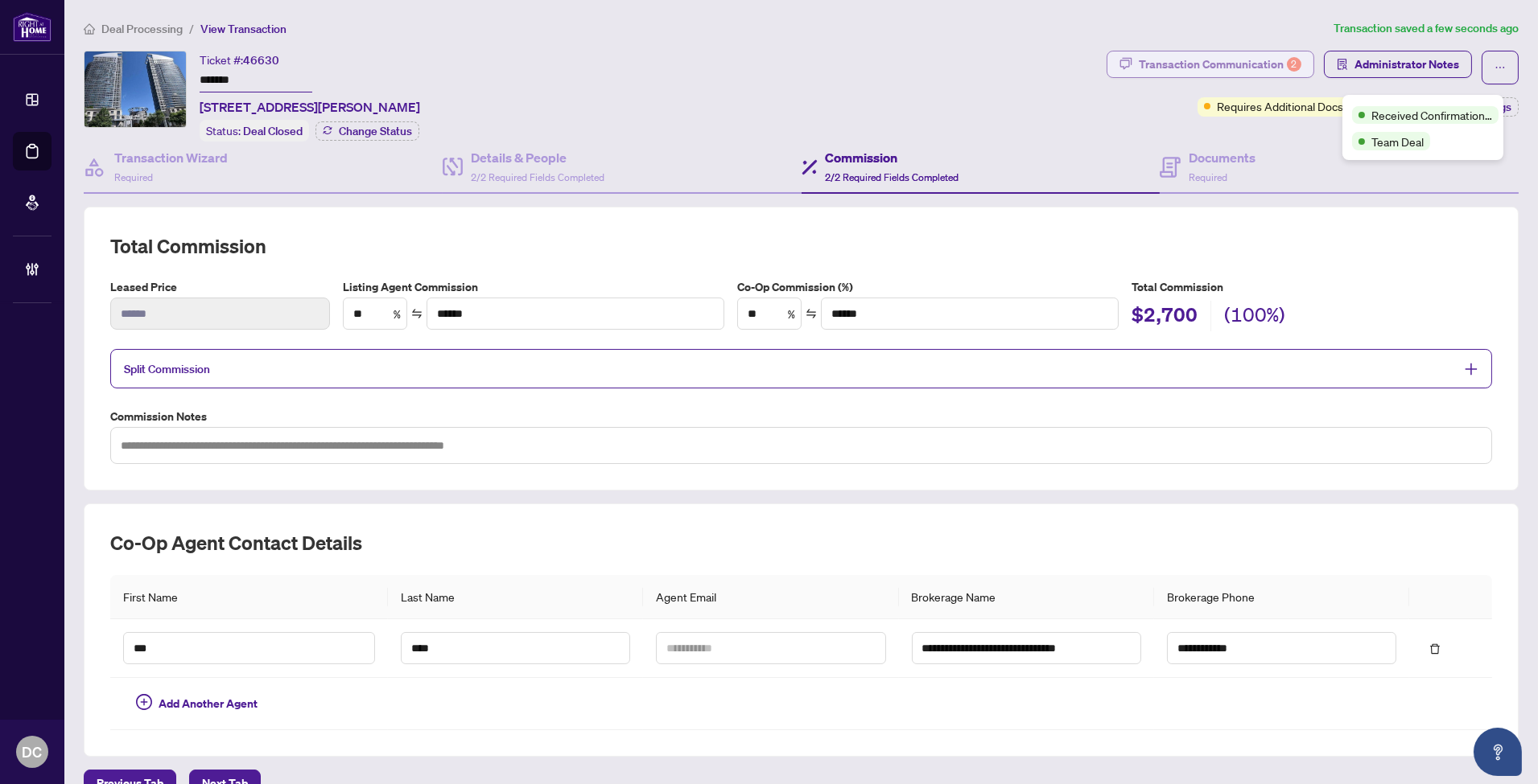
click at [1219, 65] on div "Transaction Communication 2" at bounding box center [1220, 65] width 163 height 26
type textarea "**********"
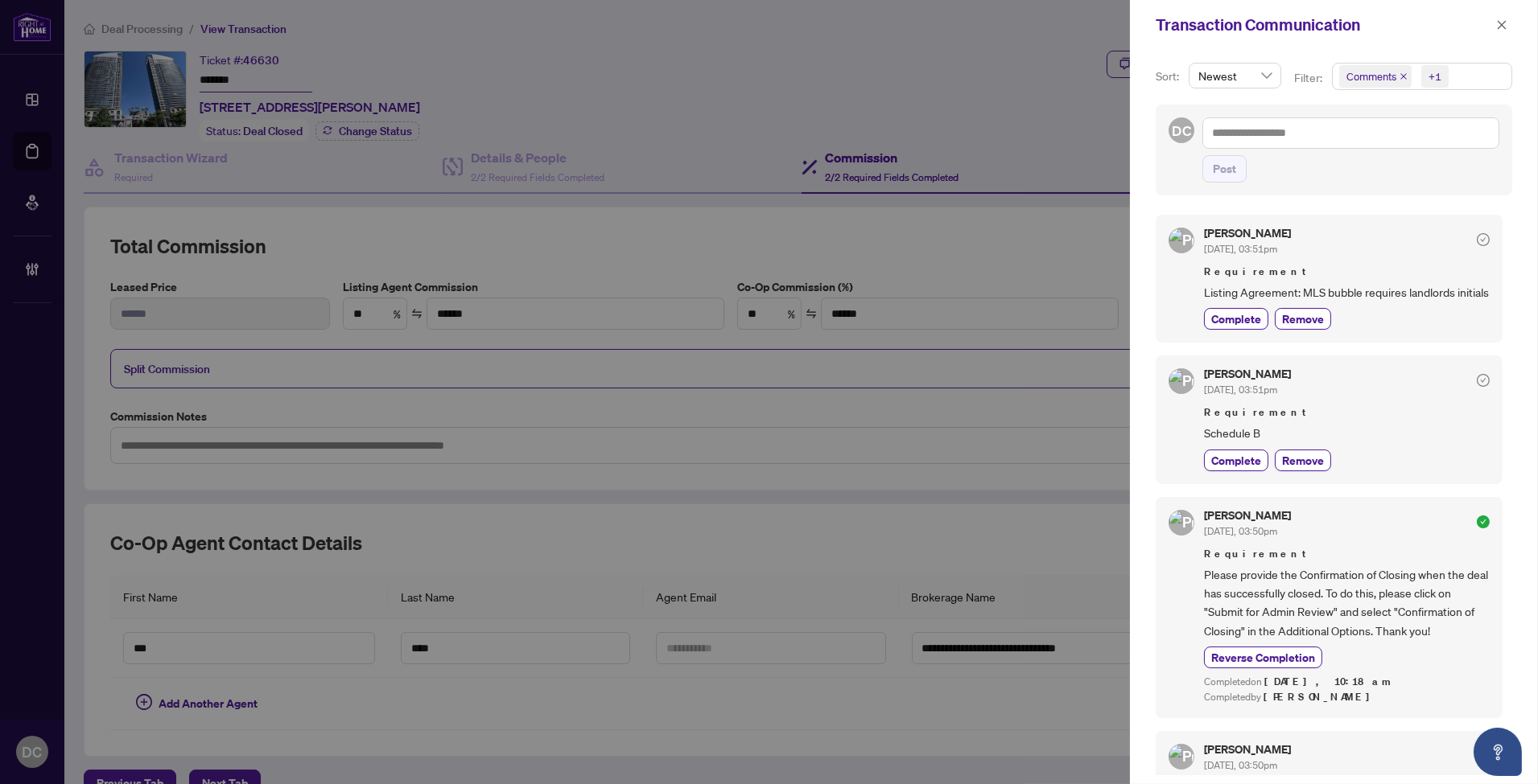
click at [1475, 80] on span "Comments +1" at bounding box center [1422, 76] width 178 height 26
click at [1419, 159] on span "Requirements" at bounding box center [1400, 166] width 72 height 15
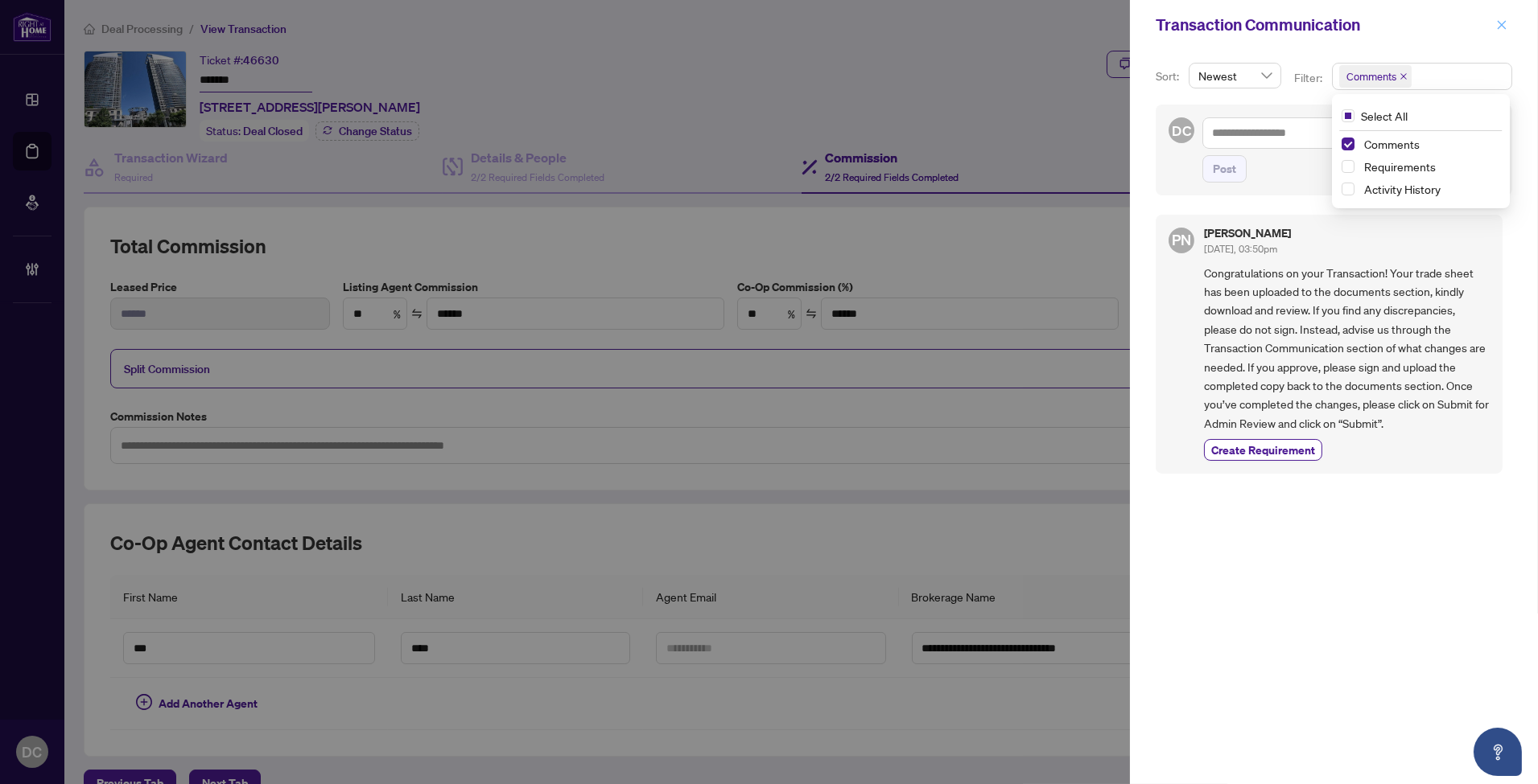
click at [1499, 21] on icon "close" at bounding box center [1501, 24] width 11 height 11
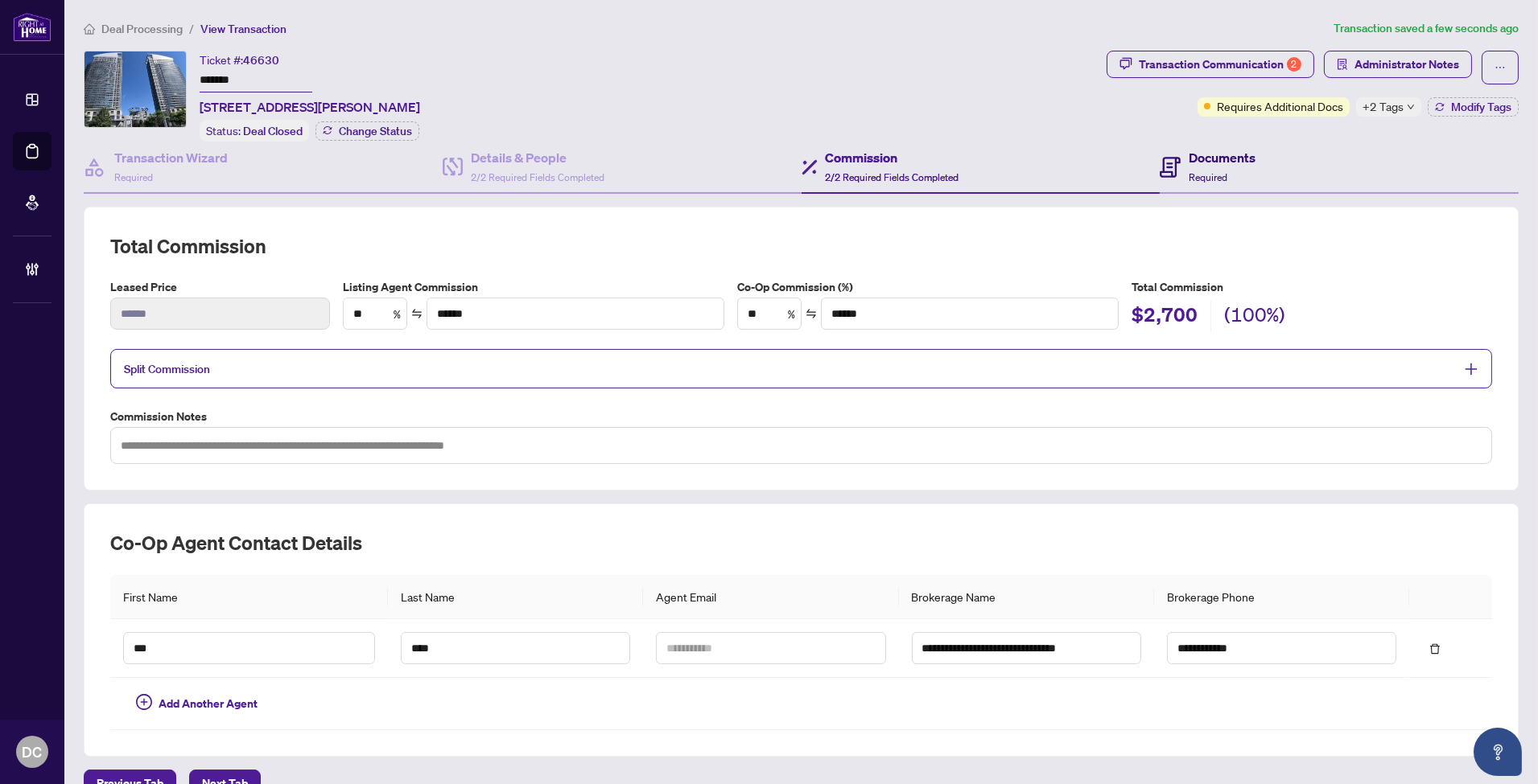
click at [1191, 171] on span "Required" at bounding box center [1207, 177] width 39 height 12
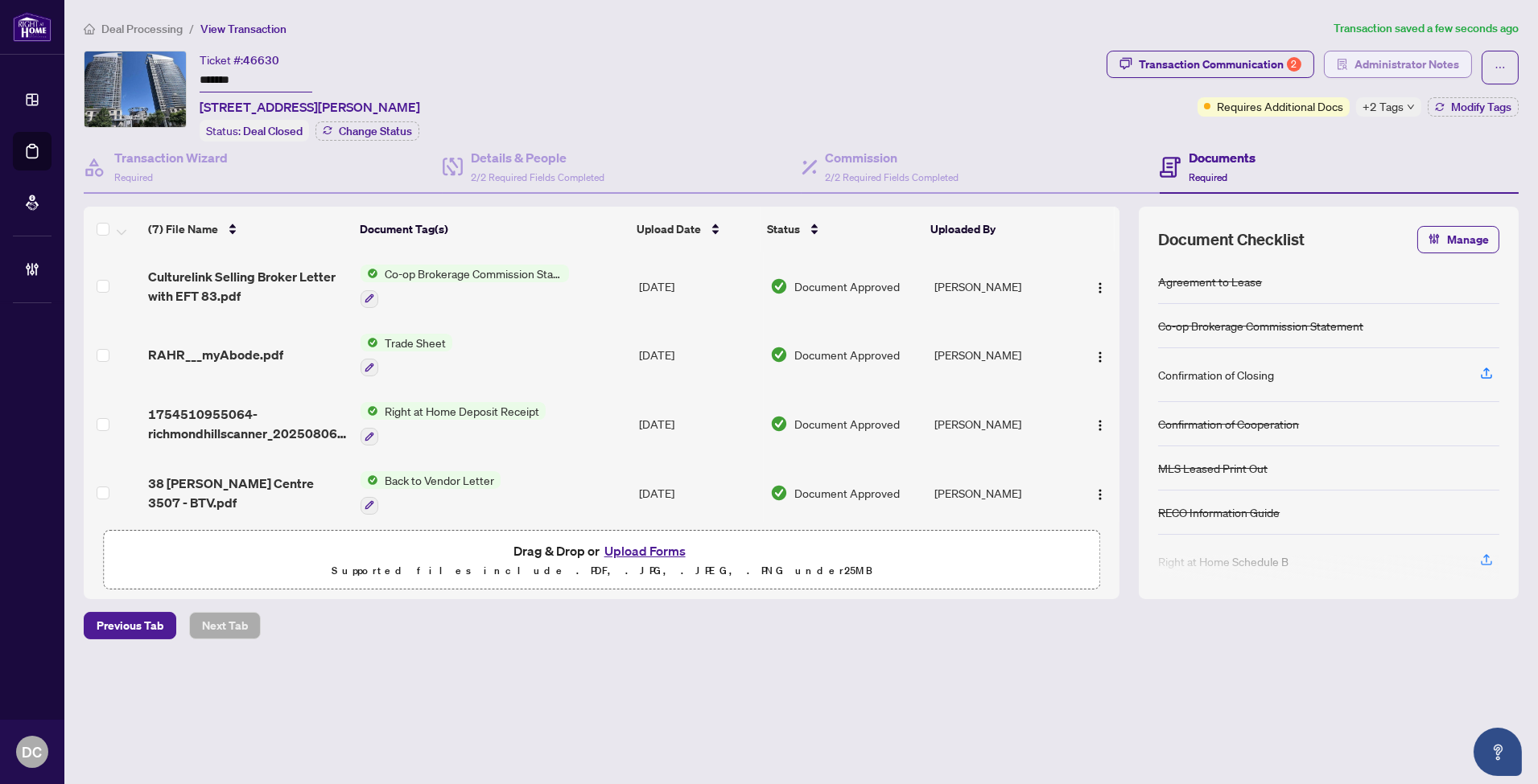
click at [1333, 57] on button "Administrator Notes" at bounding box center [1397, 65] width 148 height 28
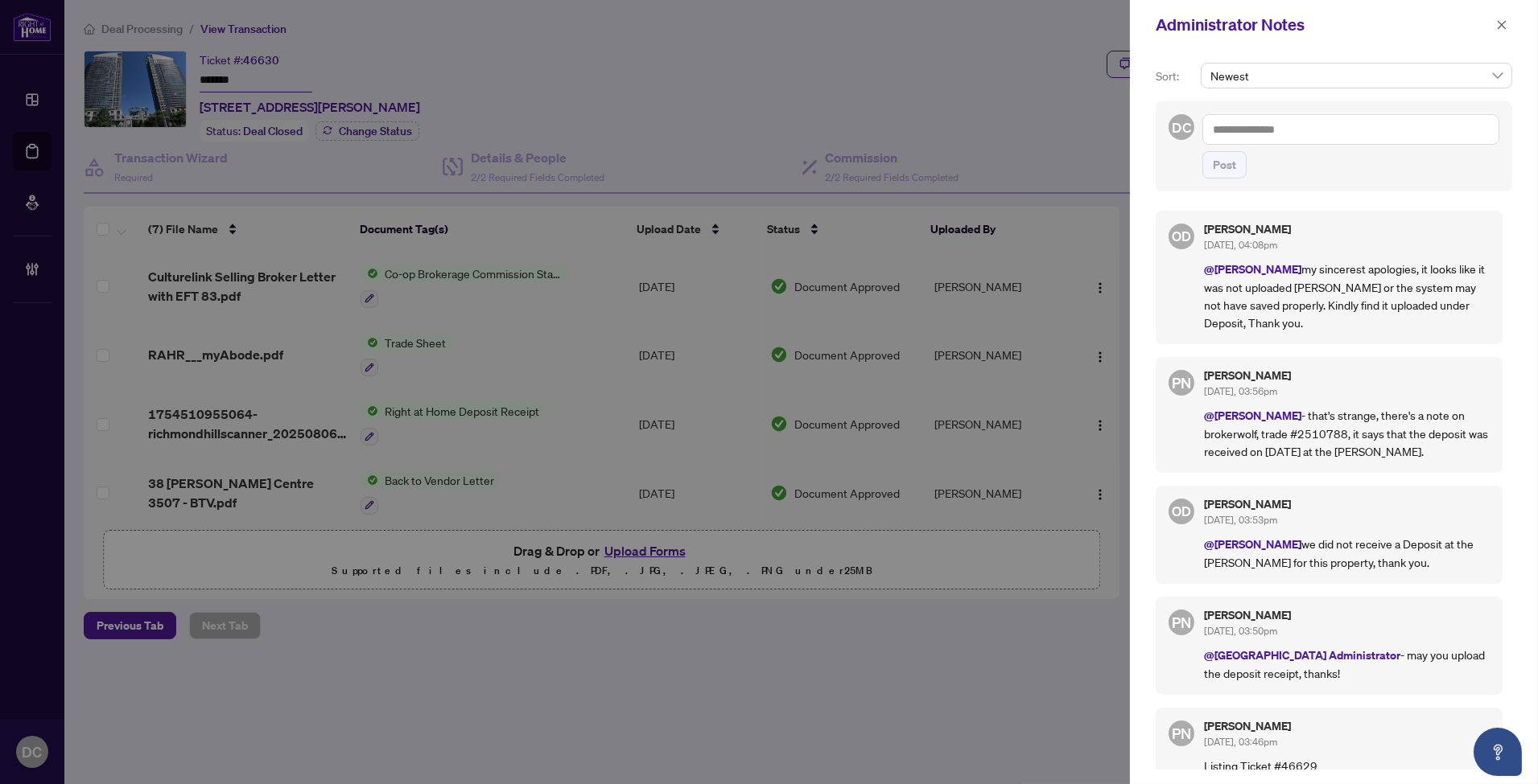
scroll to position [9, 0]
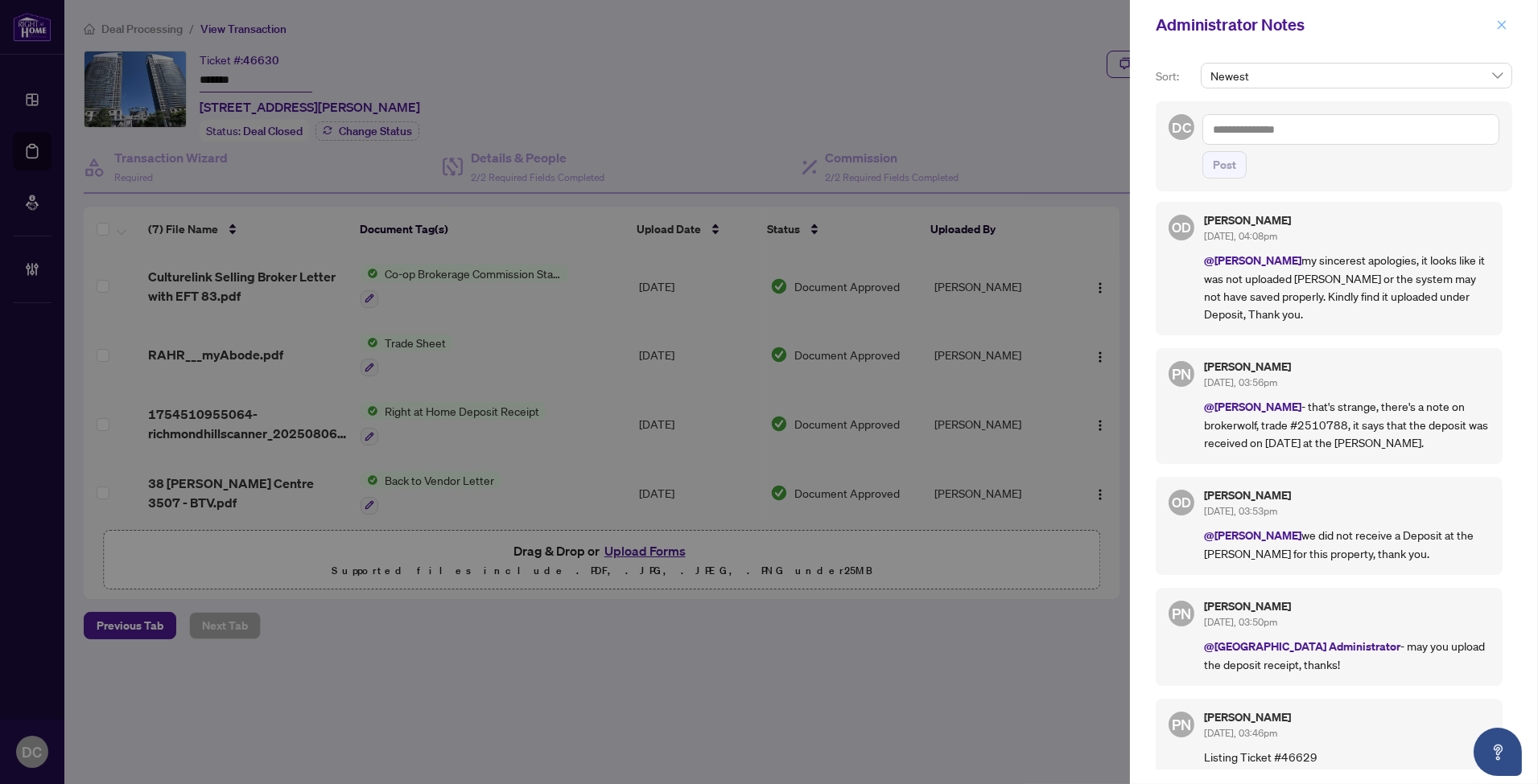
click at [1502, 21] on icon "close" at bounding box center [1501, 24] width 11 height 11
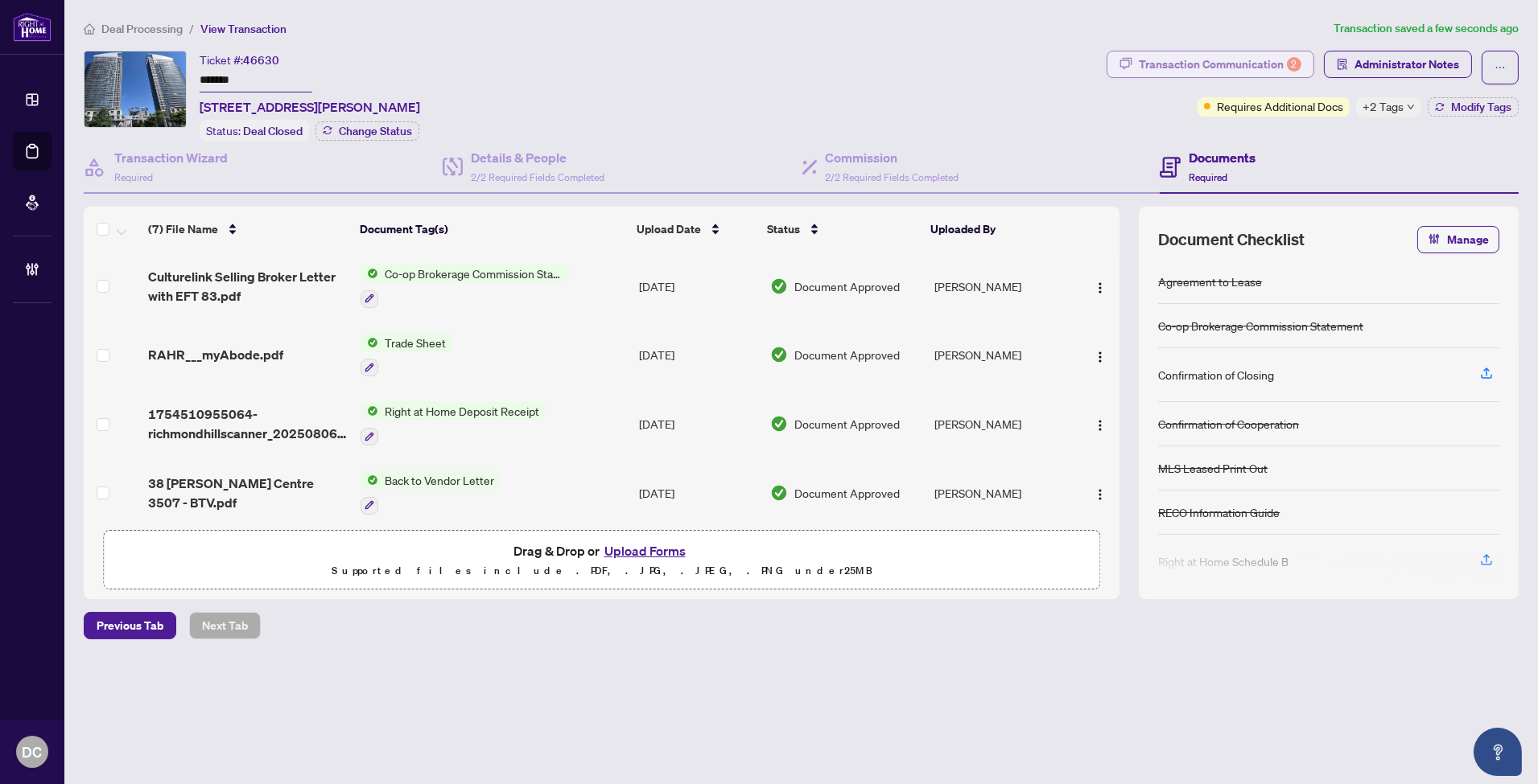
click at [1284, 63] on div "Transaction Communication 2" at bounding box center [1220, 65] width 163 height 26
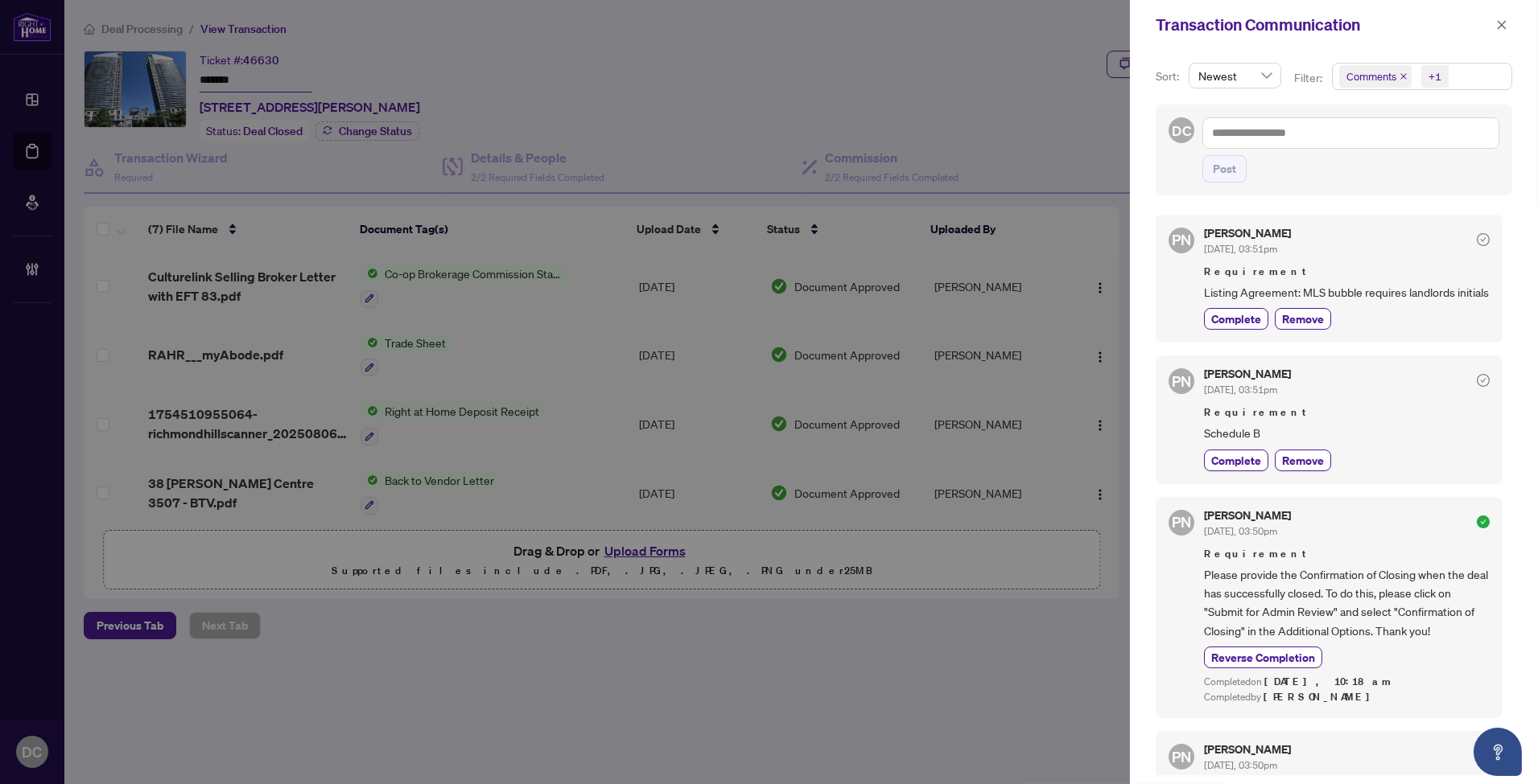
click at [1455, 84] on span "Comments +1" at bounding box center [1422, 76] width 178 height 26
click at [1401, 162] on span "Requirements" at bounding box center [1400, 166] width 72 height 15
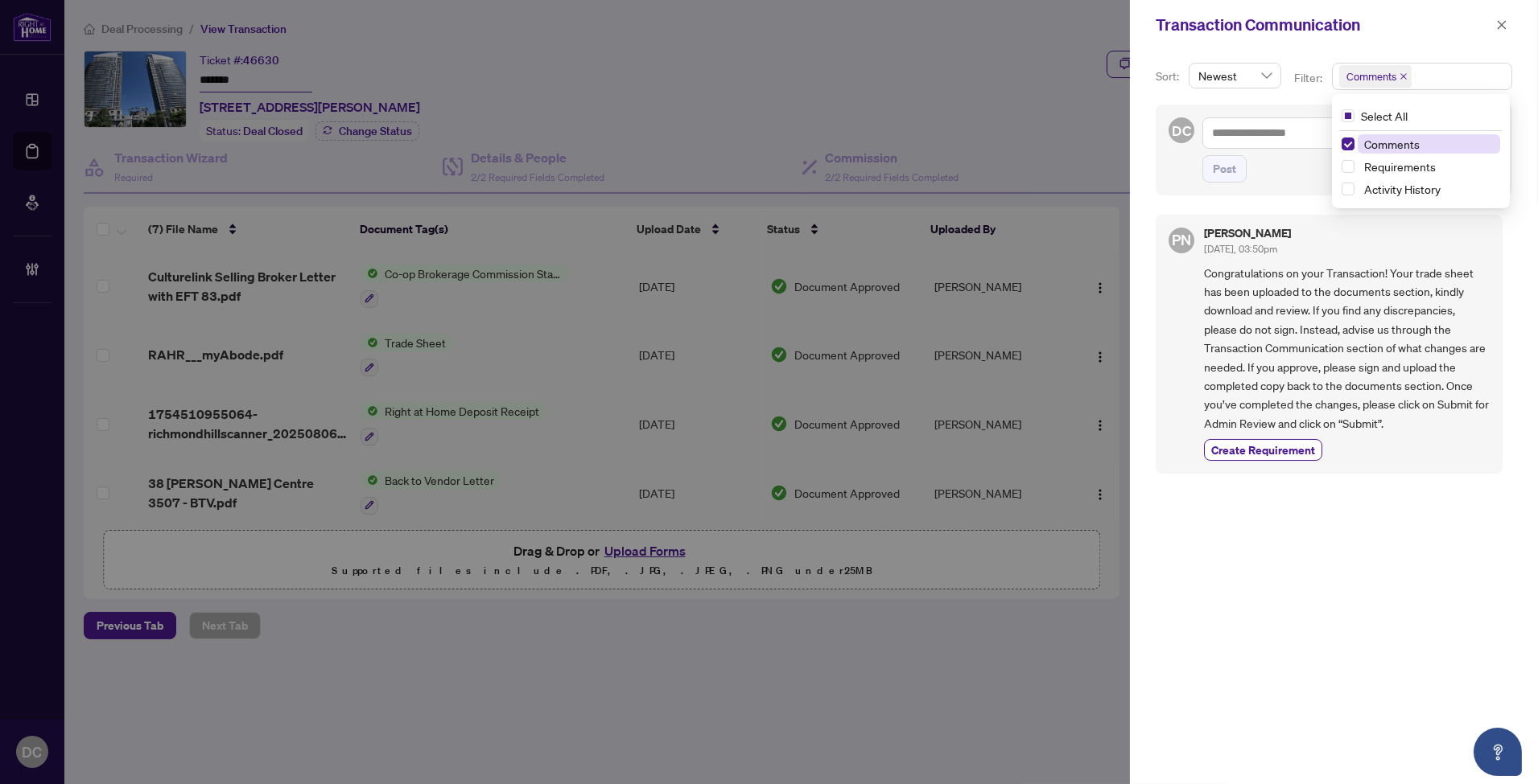
click at [1400, 149] on span "Comments" at bounding box center [1392, 144] width 55 height 15
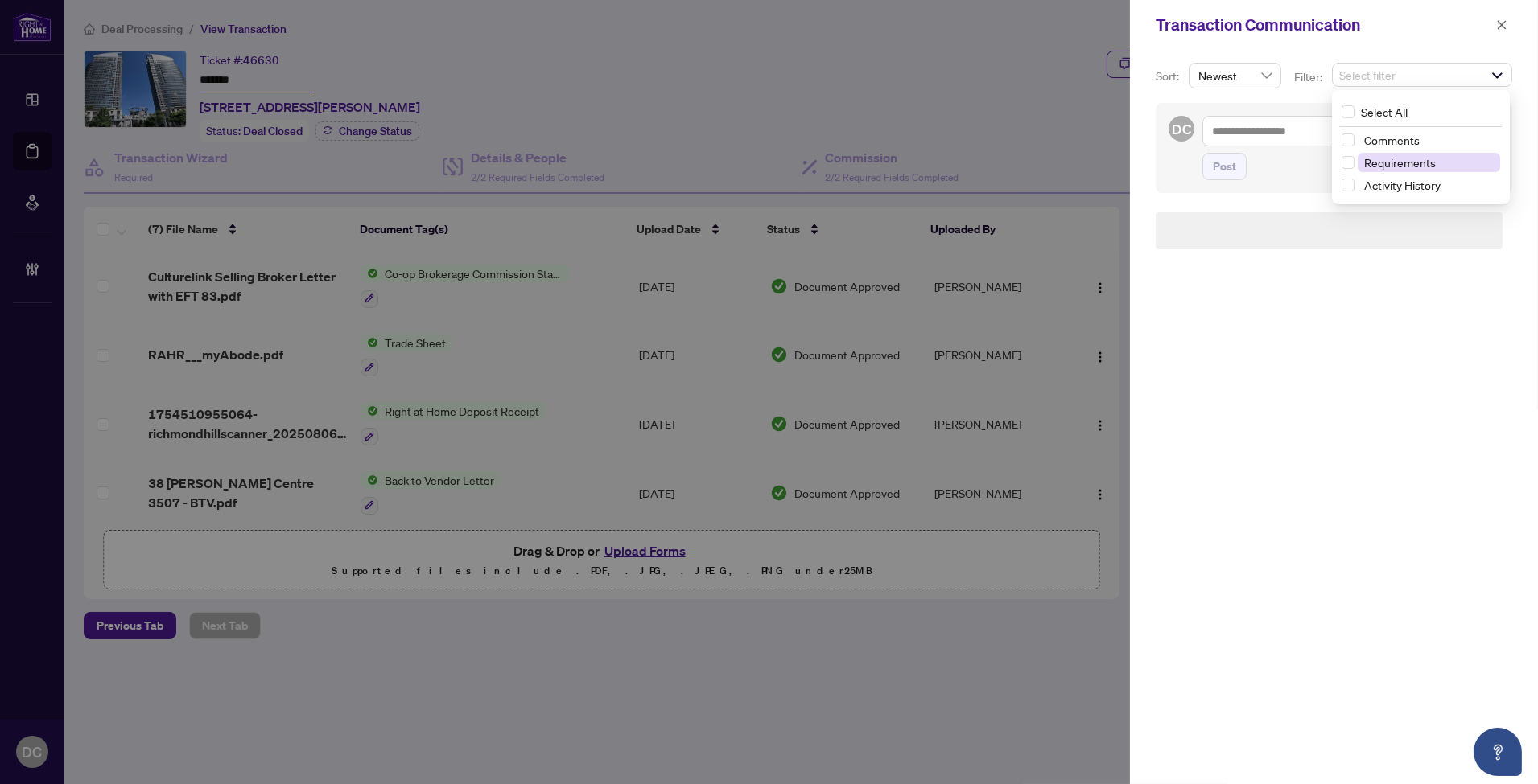
click at [1399, 164] on span "Requirements" at bounding box center [1400, 162] width 72 height 15
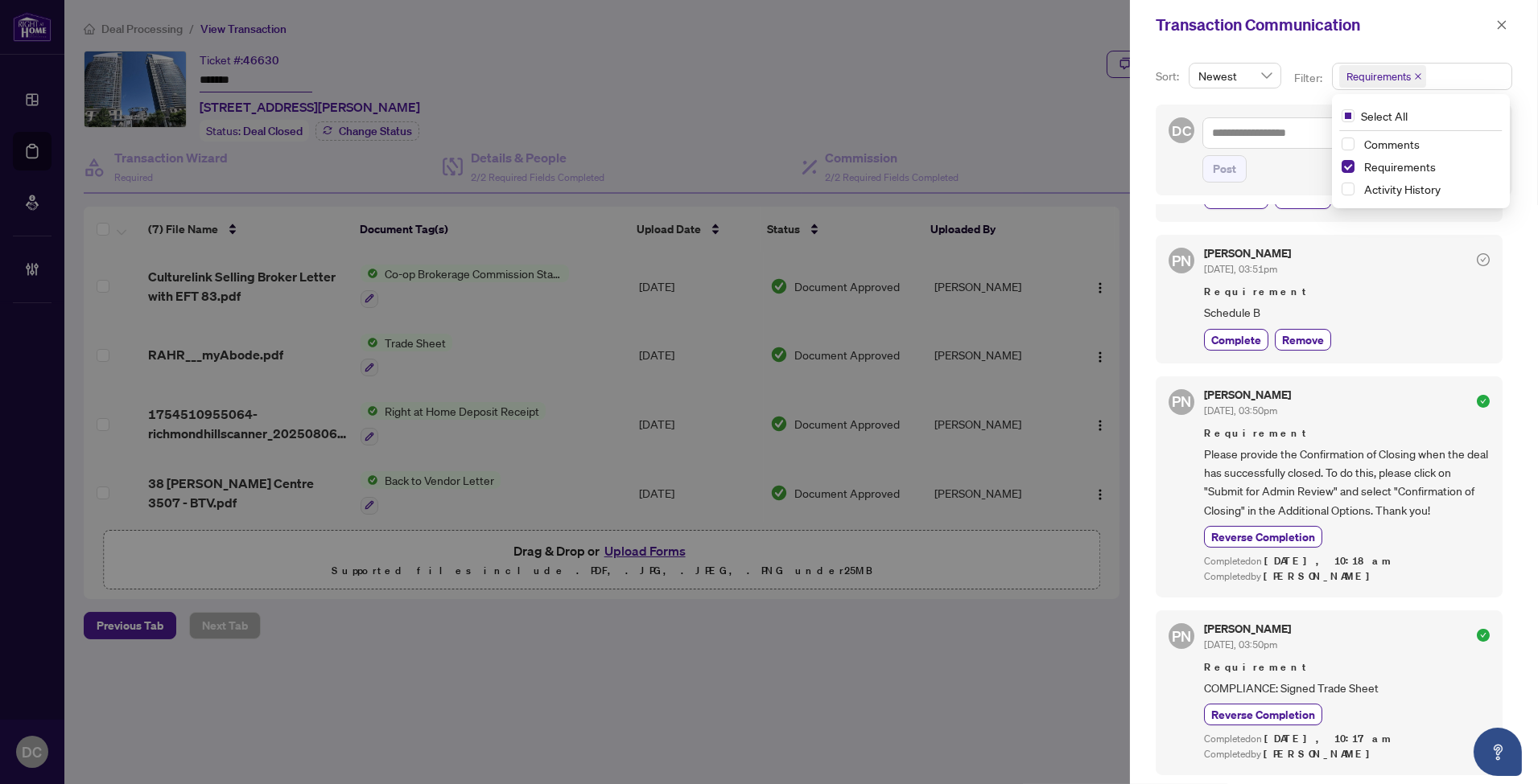
scroll to position [135, 0]
click at [1505, 17] on span "button" at bounding box center [1501, 25] width 11 height 26
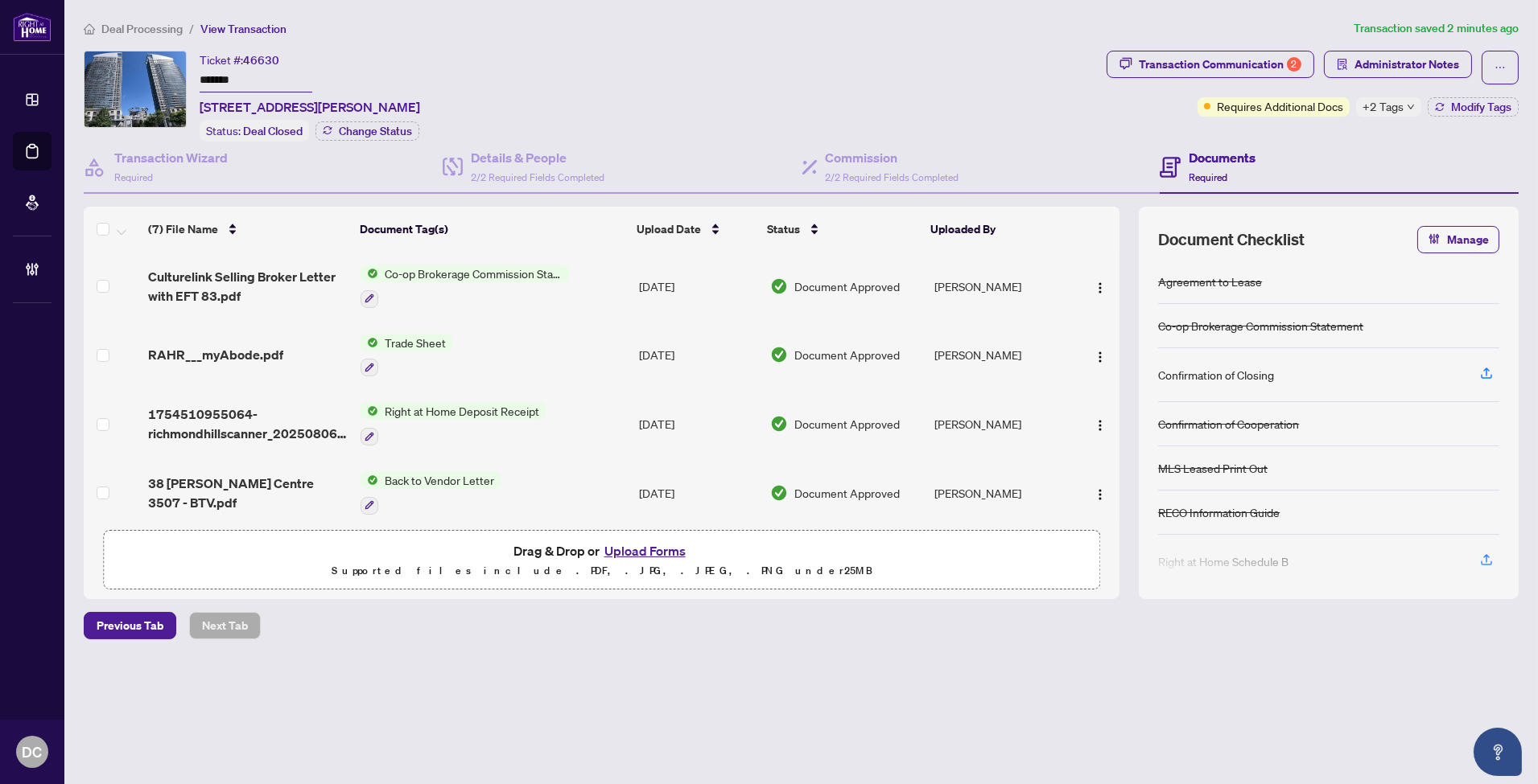
click at [585, 278] on td "Co-op Brokerage Commission Statement" at bounding box center [493, 286] width 279 height 69
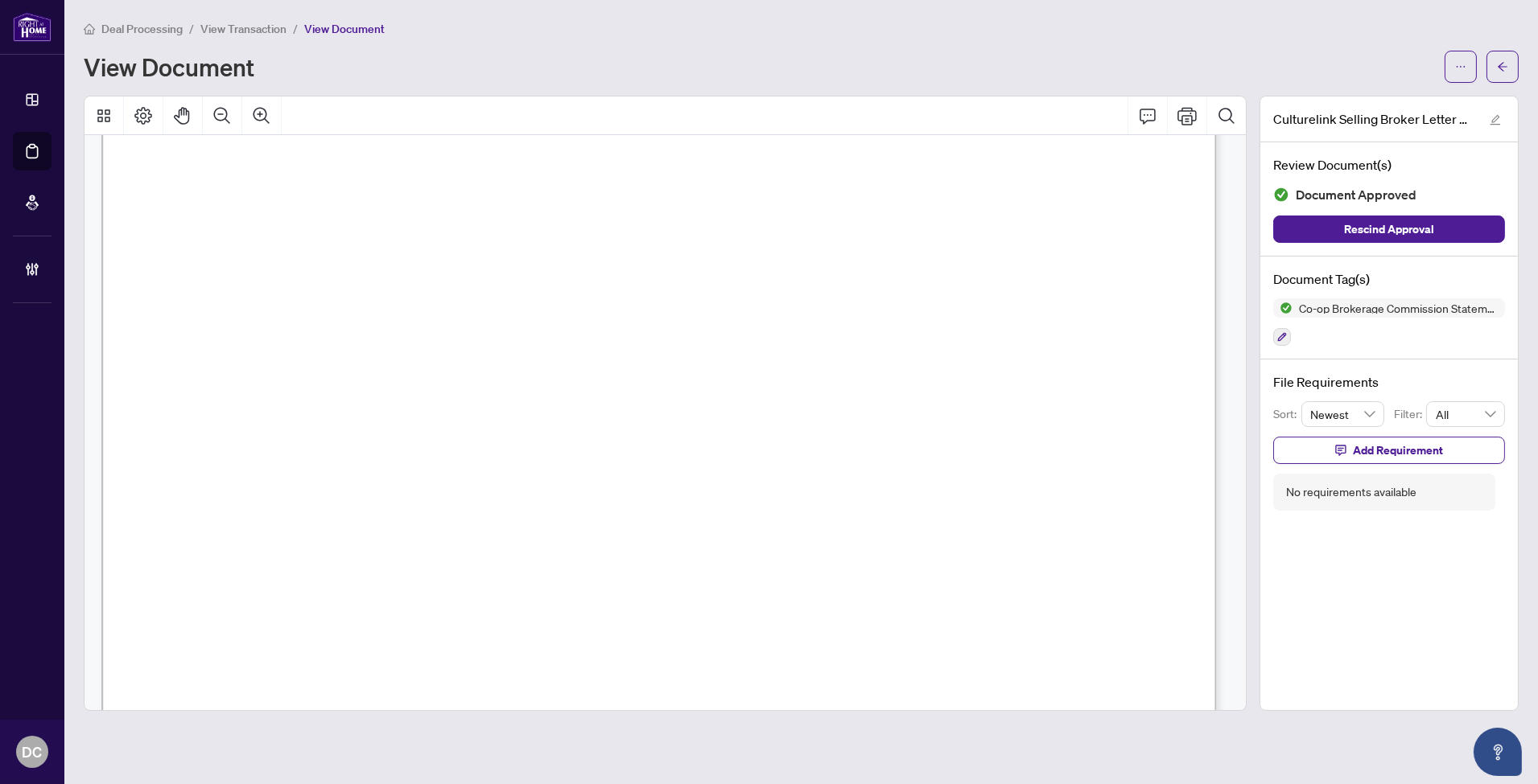
scroll to position [536, 0]
click at [1490, 61] on button "button" at bounding box center [1502, 67] width 32 height 32
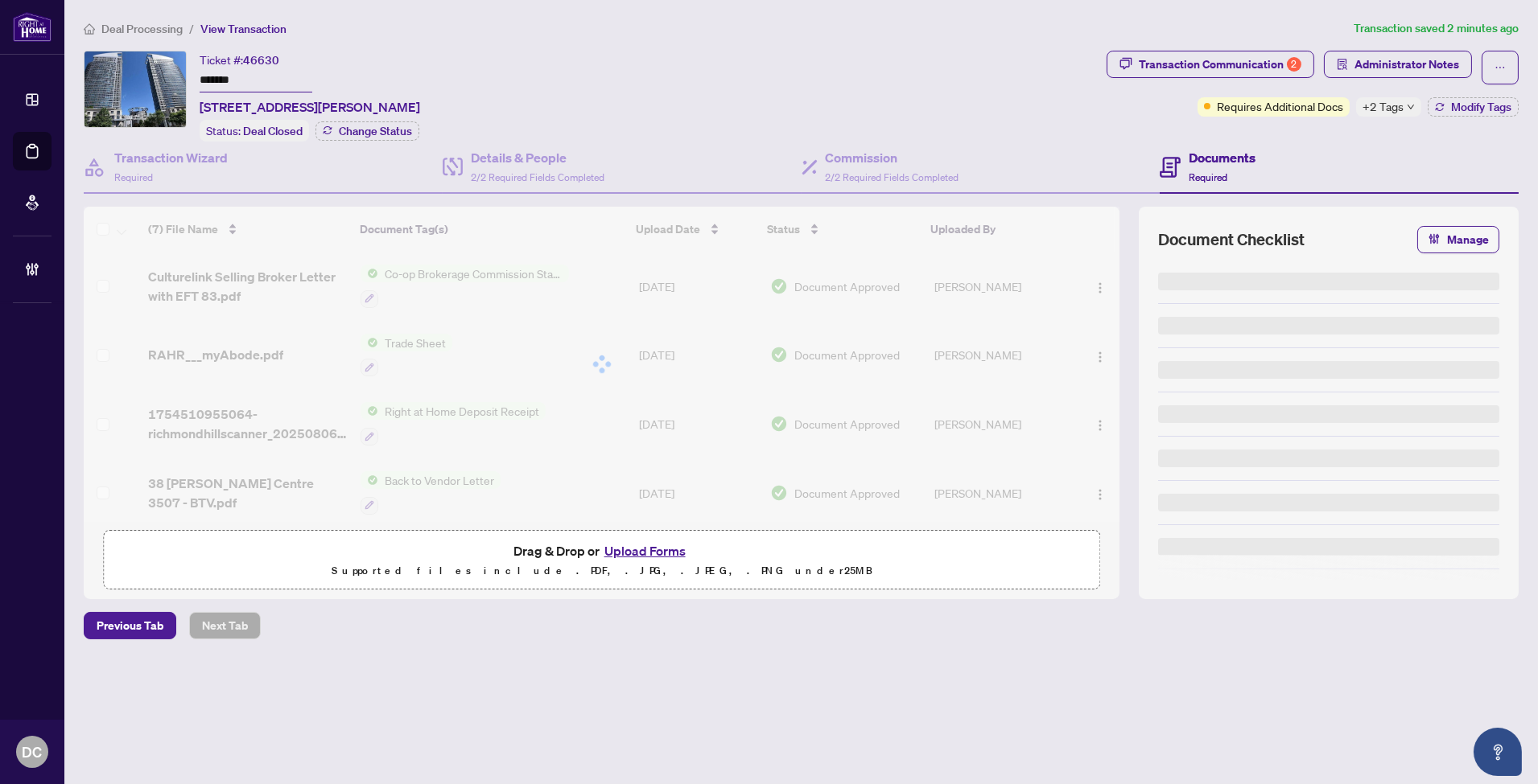
type input "*******"
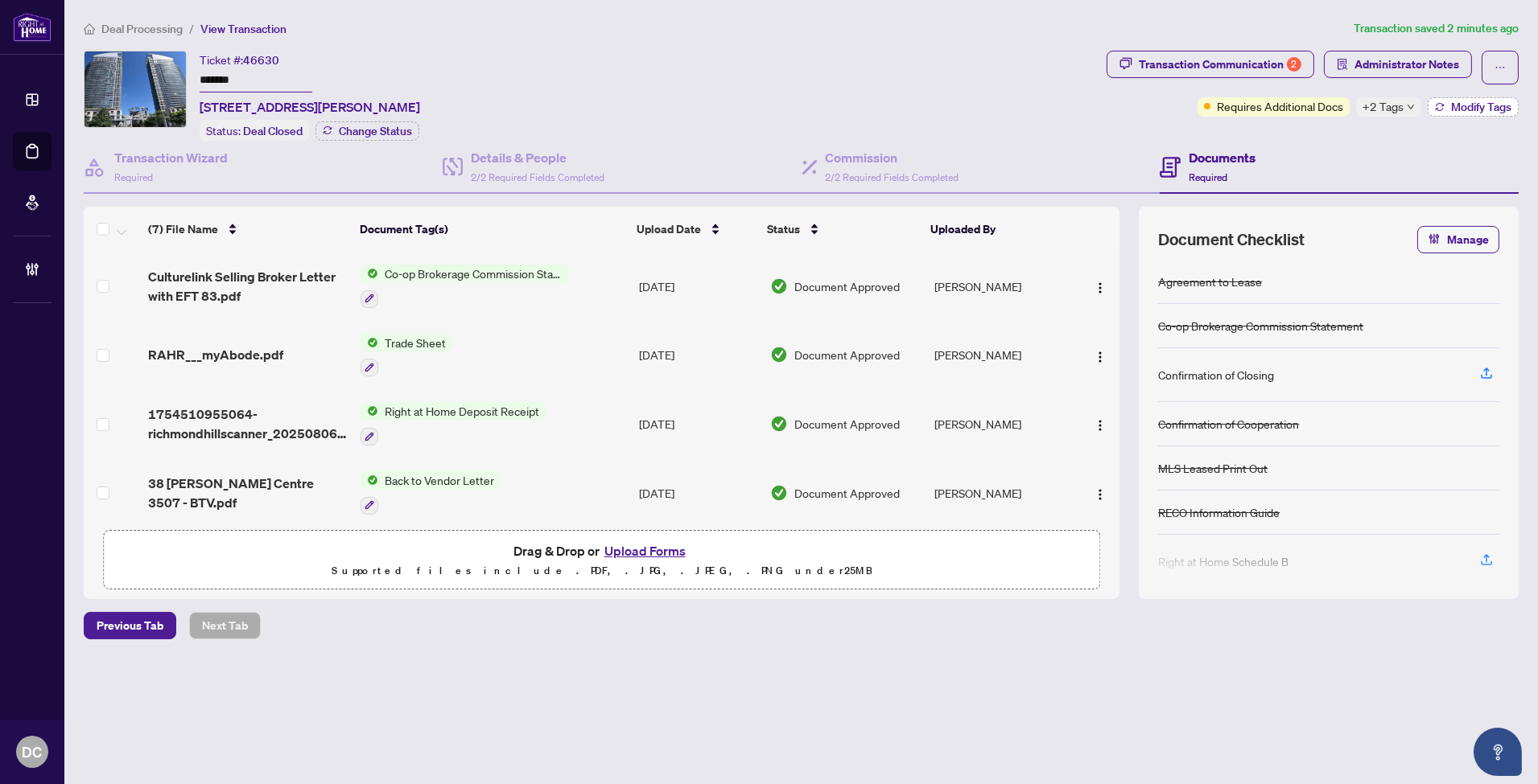
click at [1496, 108] on span "Modify Tags" at bounding box center [1481, 106] width 61 height 11
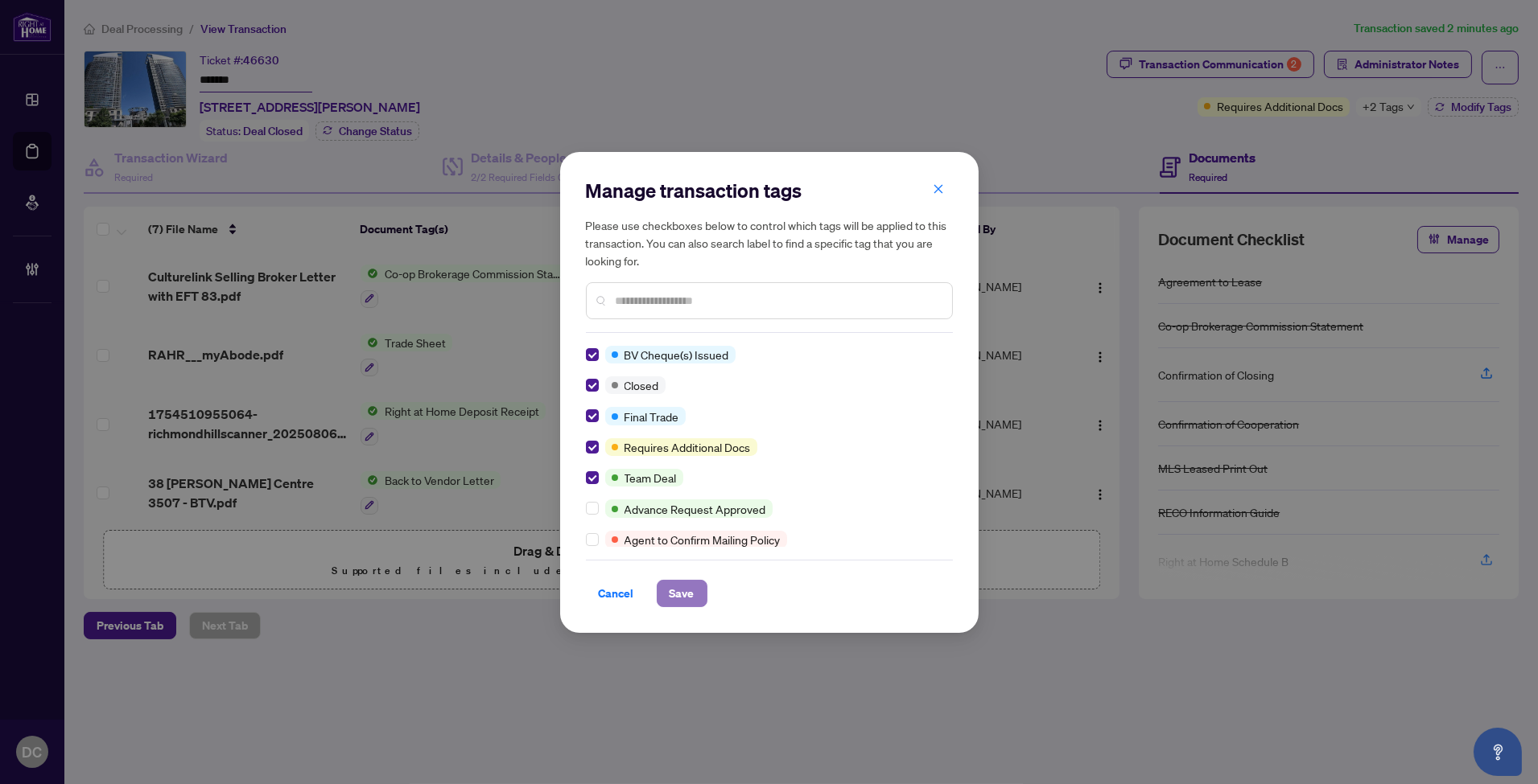
click at [666, 580] on button "Save" at bounding box center [682, 594] width 51 height 28
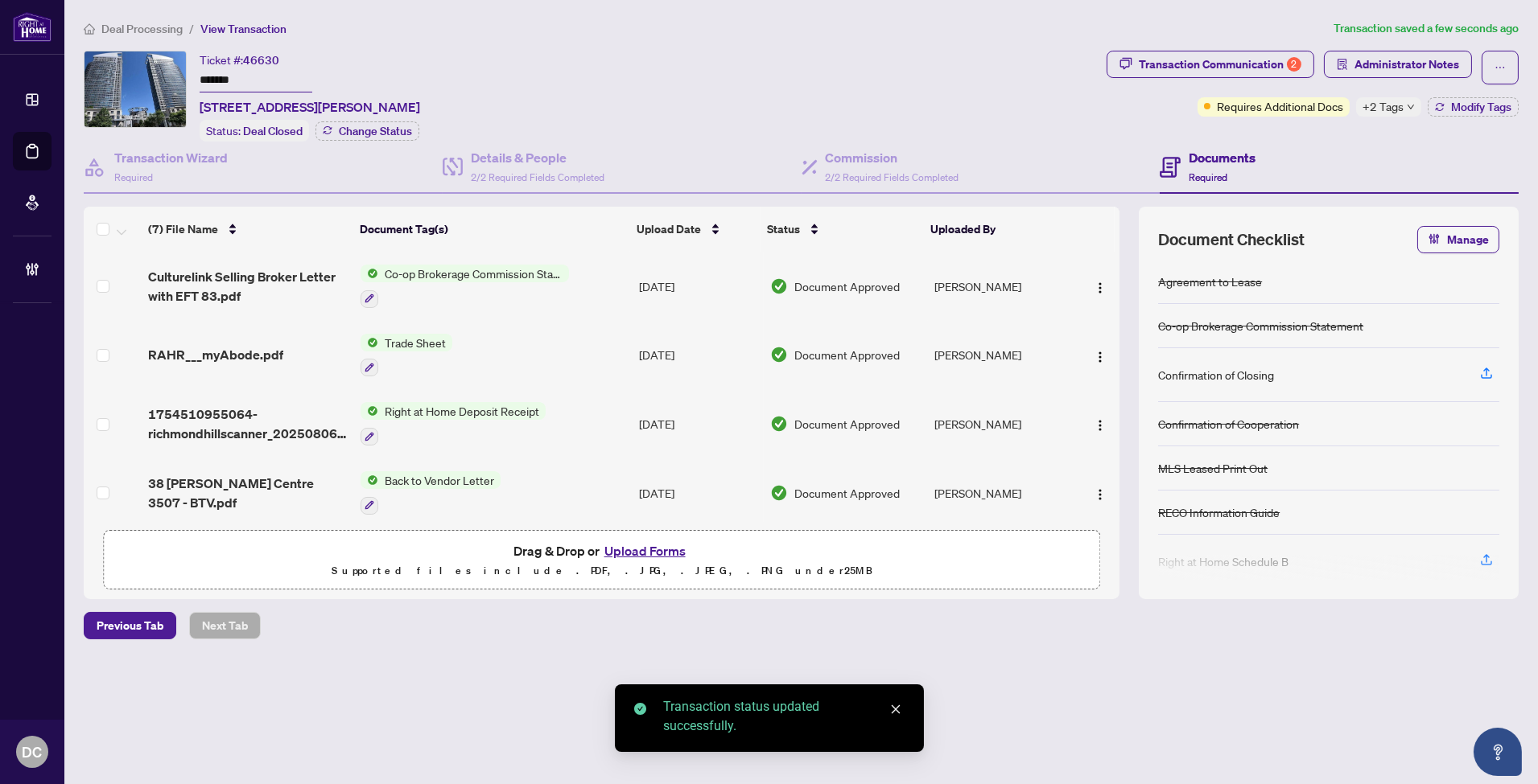
click at [1406, 112] on div "+2 Tags" at bounding box center [1388, 106] width 65 height 19
click at [1260, 142] on div "Documents Required" at bounding box center [1339, 168] width 359 height 52
click at [1399, 56] on span "Administrator Notes" at bounding box center [1406, 65] width 105 height 26
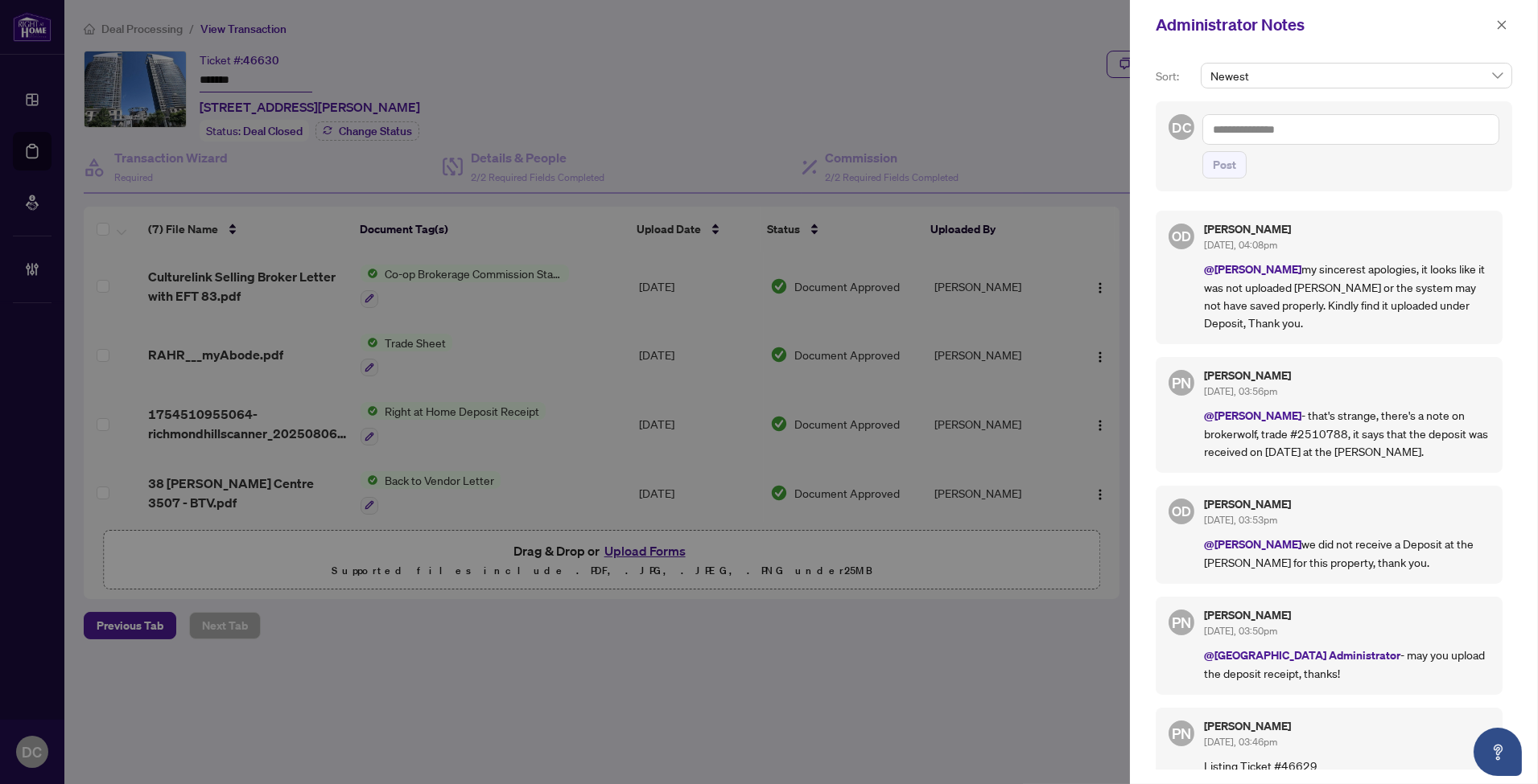
click at [1255, 53] on div "Sort: Newest DC Post OD [PERSON_NAME] [DATE], 04:08pm @[PERSON_NAME] my sincere…" at bounding box center [1333, 417] width 408 height 735
click at [1288, 132] on textarea at bounding box center [1350, 129] width 297 height 30
paste textarea "**********"
type textarea "**********"
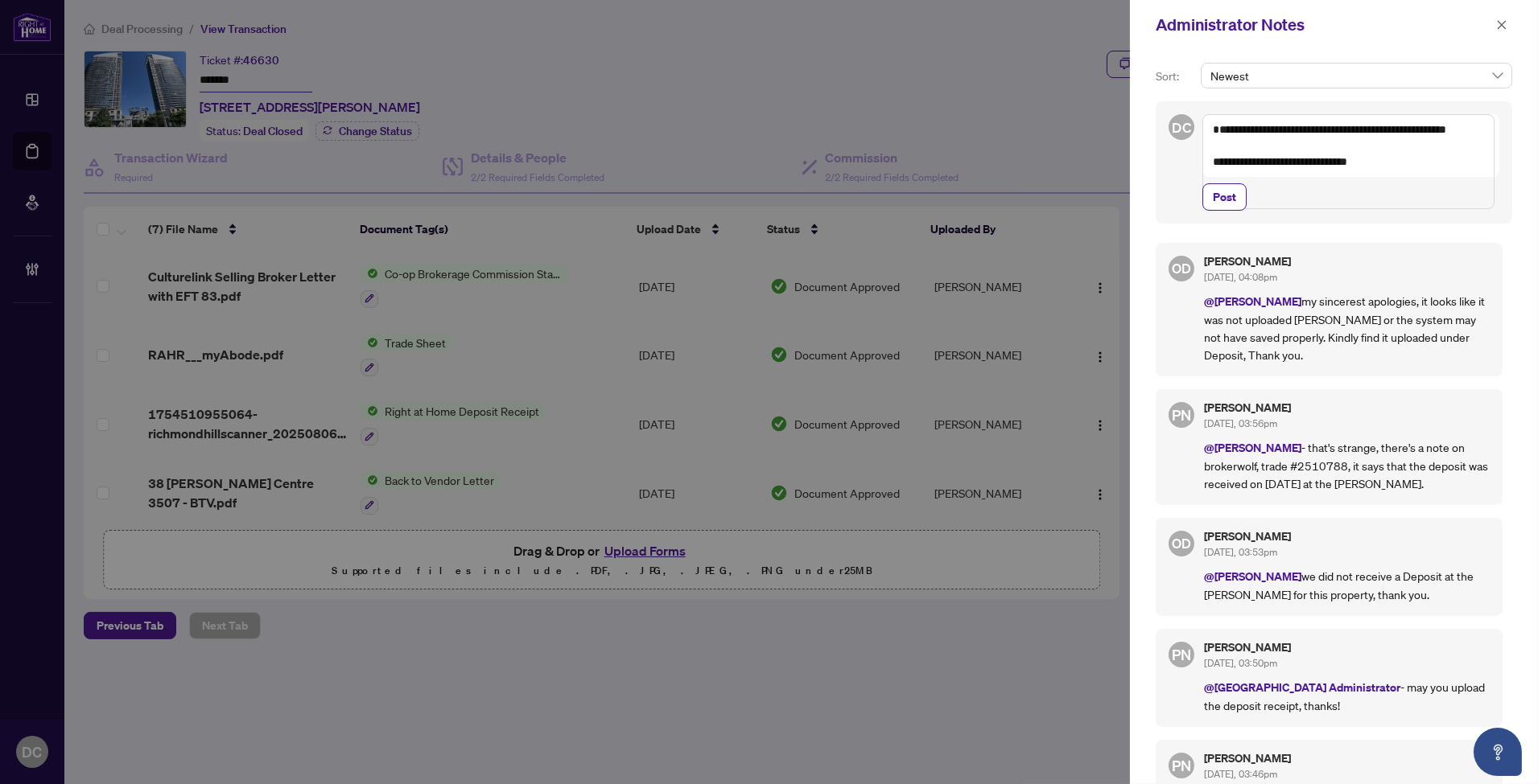
click at [1235, 208] on textarea "**********" at bounding box center [1348, 162] width 292 height 95
click at [1232, 210] on span "Post" at bounding box center [1224, 197] width 23 height 26
drag, startPoint x: 1500, startPoint y: 24, endPoint x: 1454, endPoint y: 22, distance: 46.0
click at [1499, 24] on icon "close" at bounding box center [1501, 24] width 11 height 11
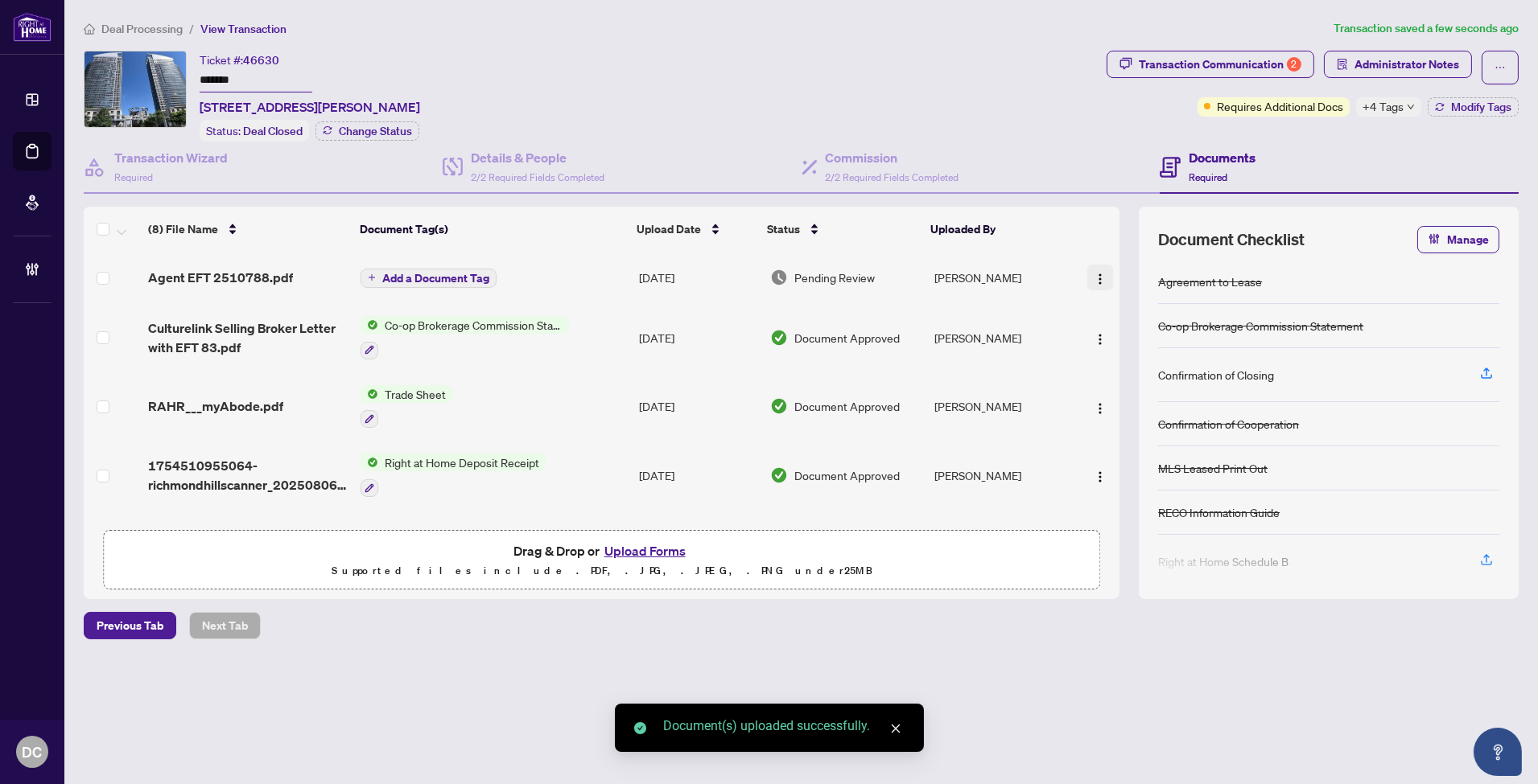
click at [1100, 273] on img "button" at bounding box center [1099, 279] width 13 height 13
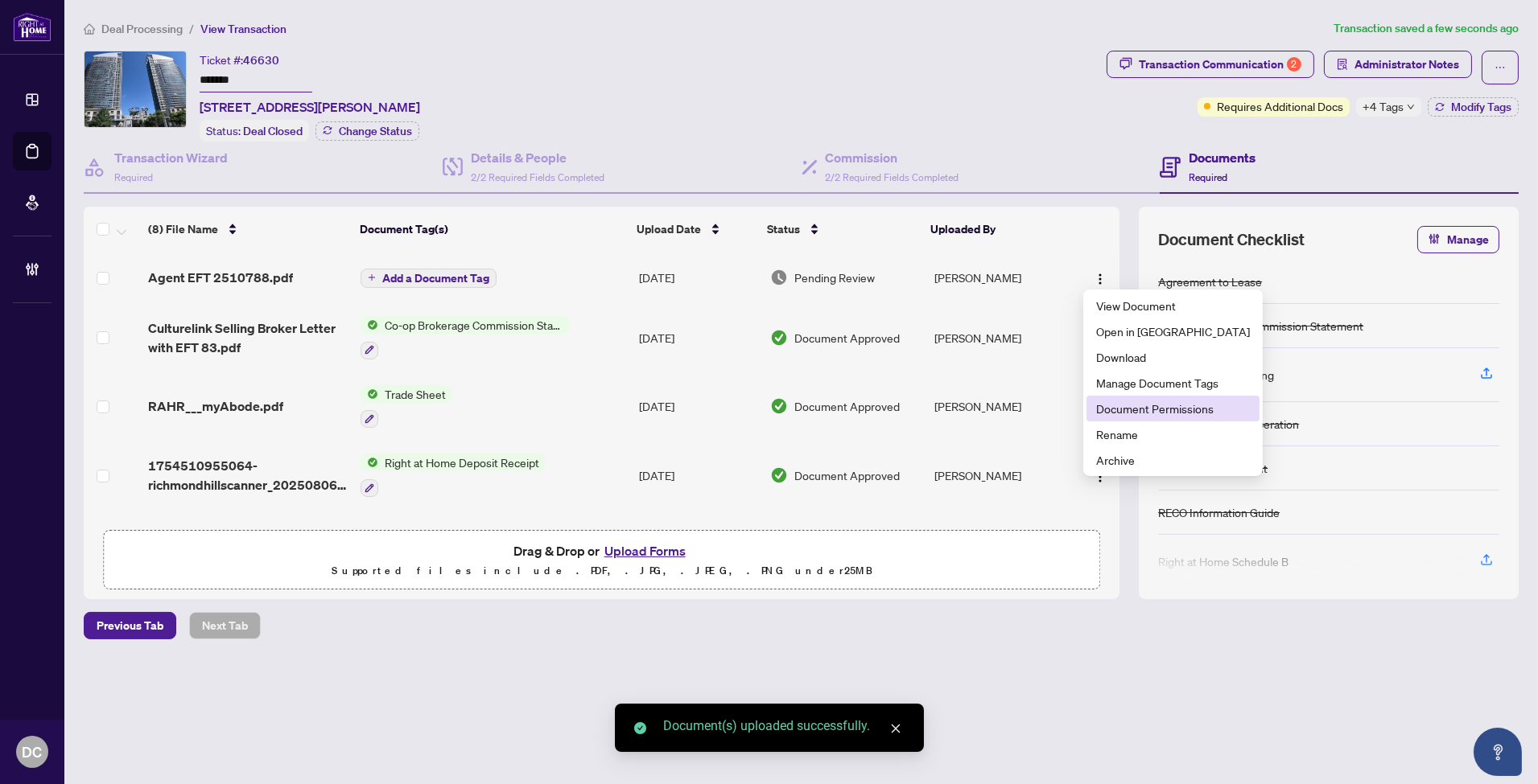
click at [1116, 405] on span "Document Permissions" at bounding box center [1173, 408] width 154 height 17
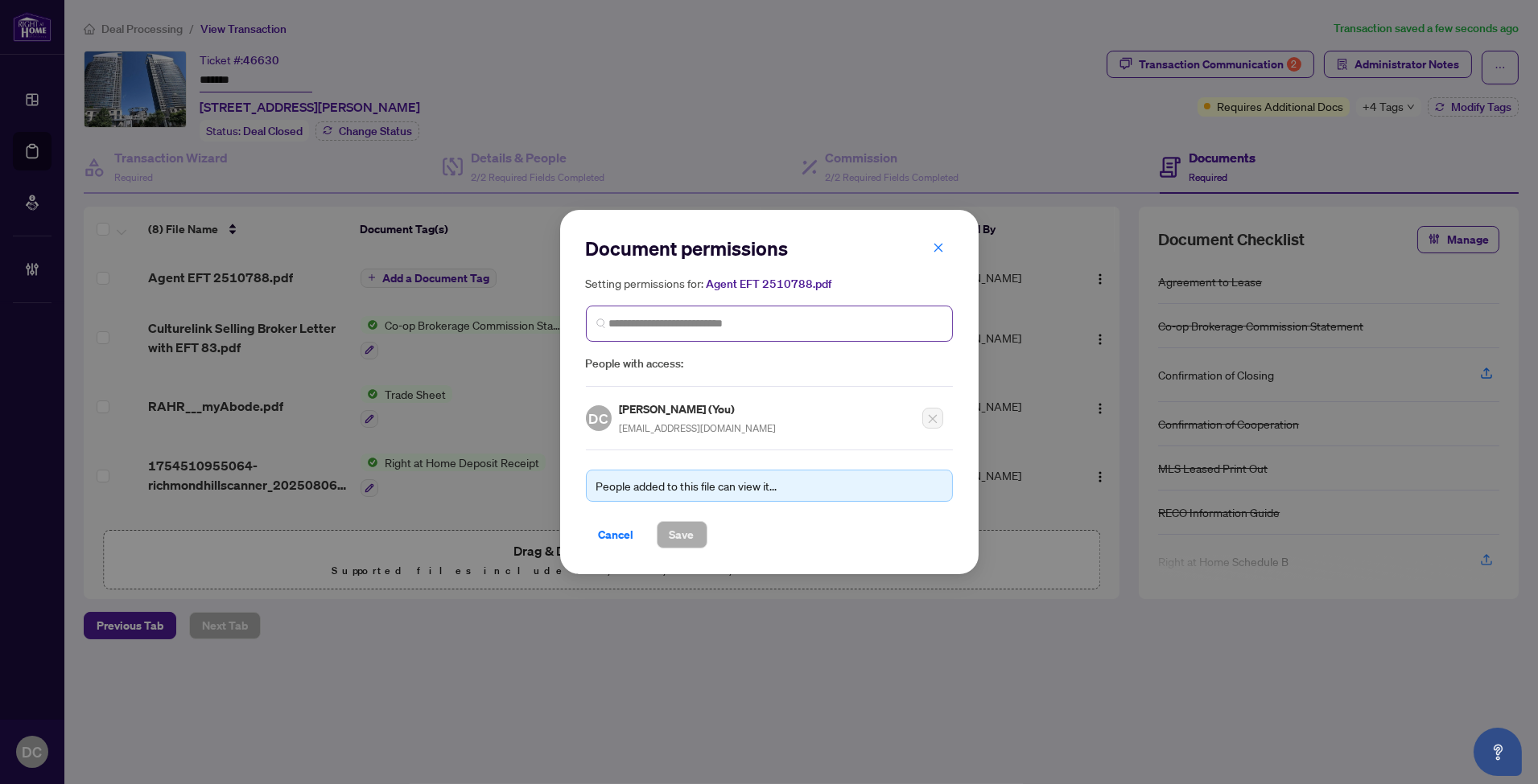
click at [657, 334] on span at bounding box center [769, 324] width 367 height 36
type input "**********"
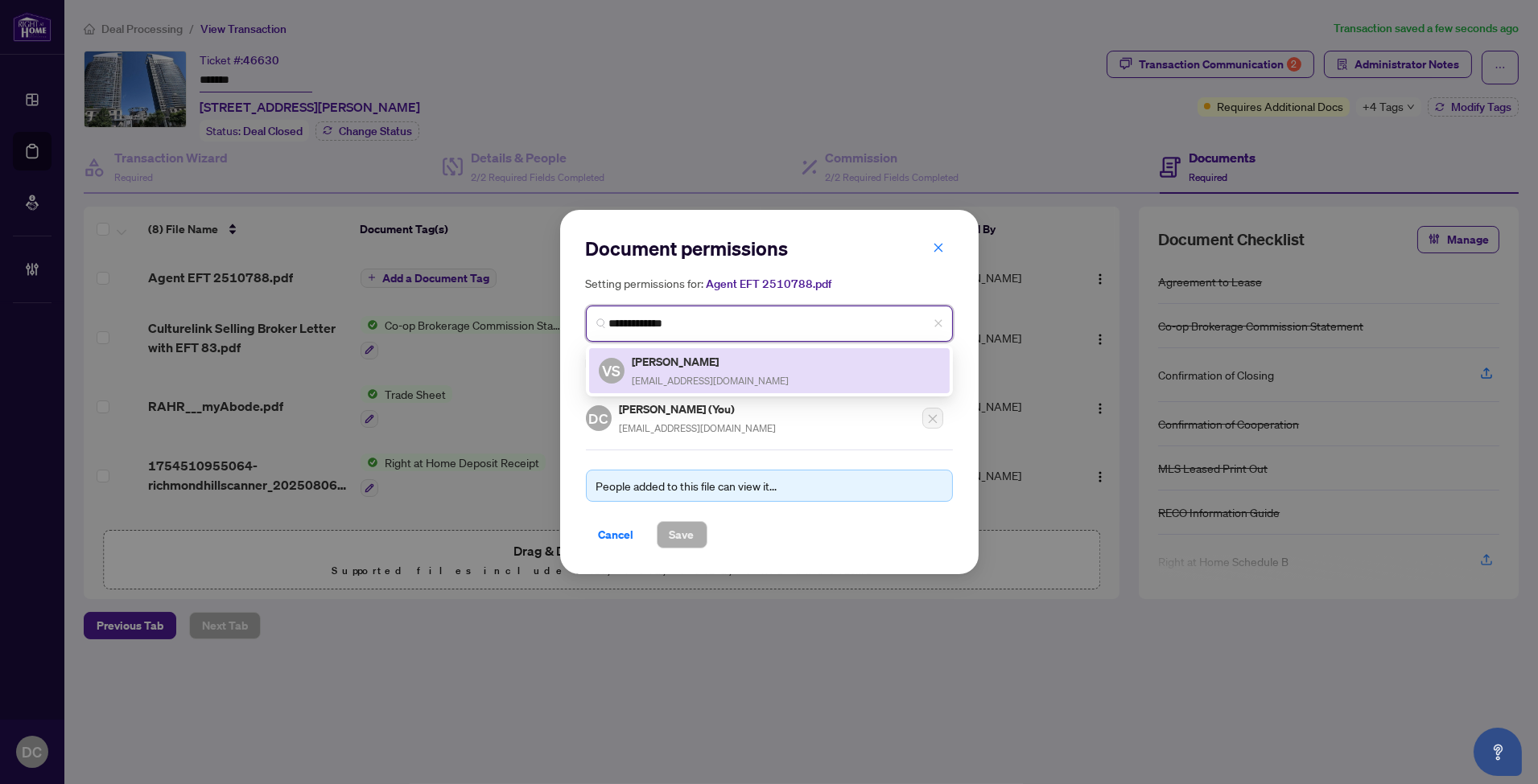
click at [665, 370] on div "[PERSON_NAME] [EMAIL_ADDRESS][DOMAIN_NAME]" at bounding box center [711, 370] width 157 height 37
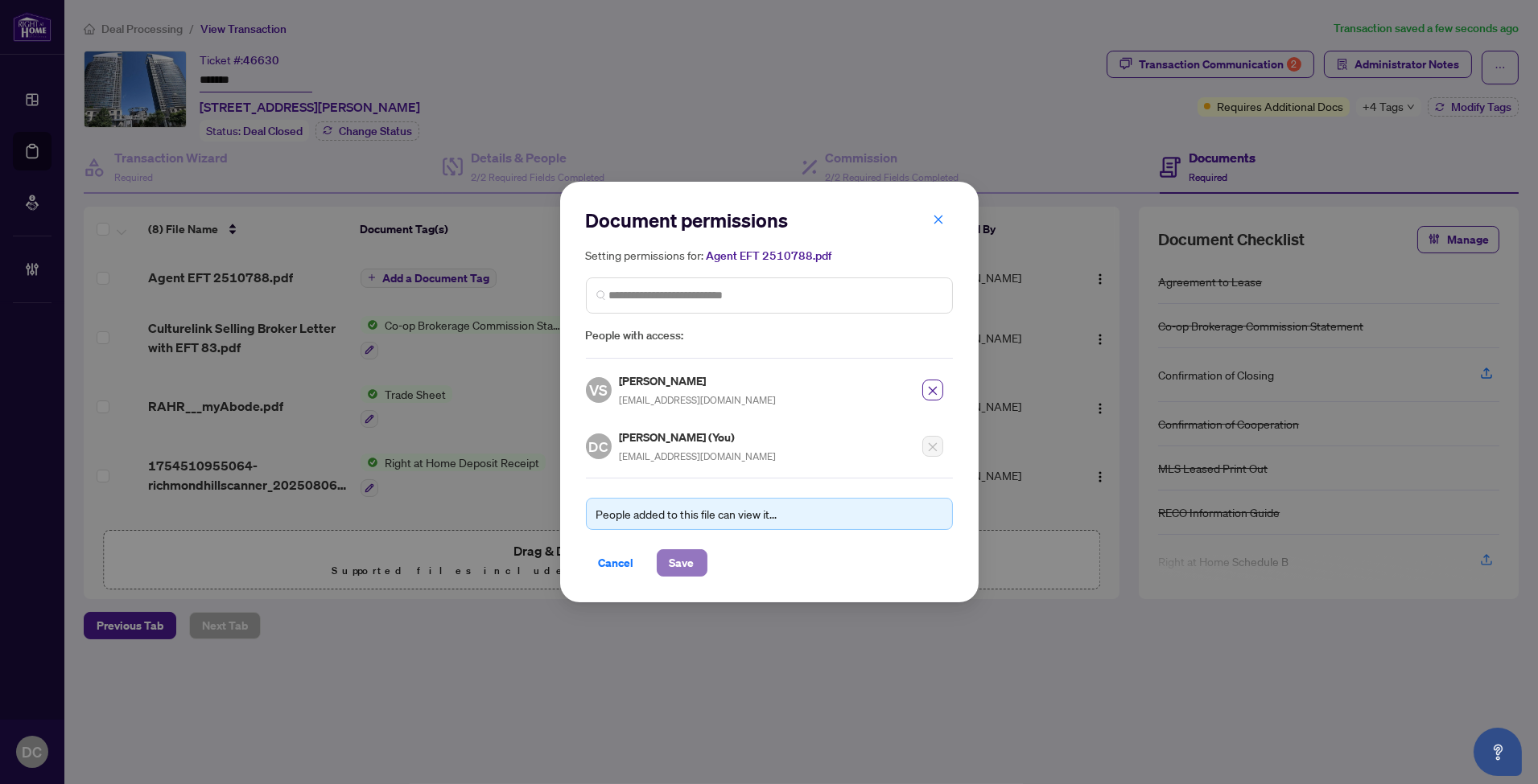
click at [692, 569] on span "Save" at bounding box center [682, 563] width 25 height 26
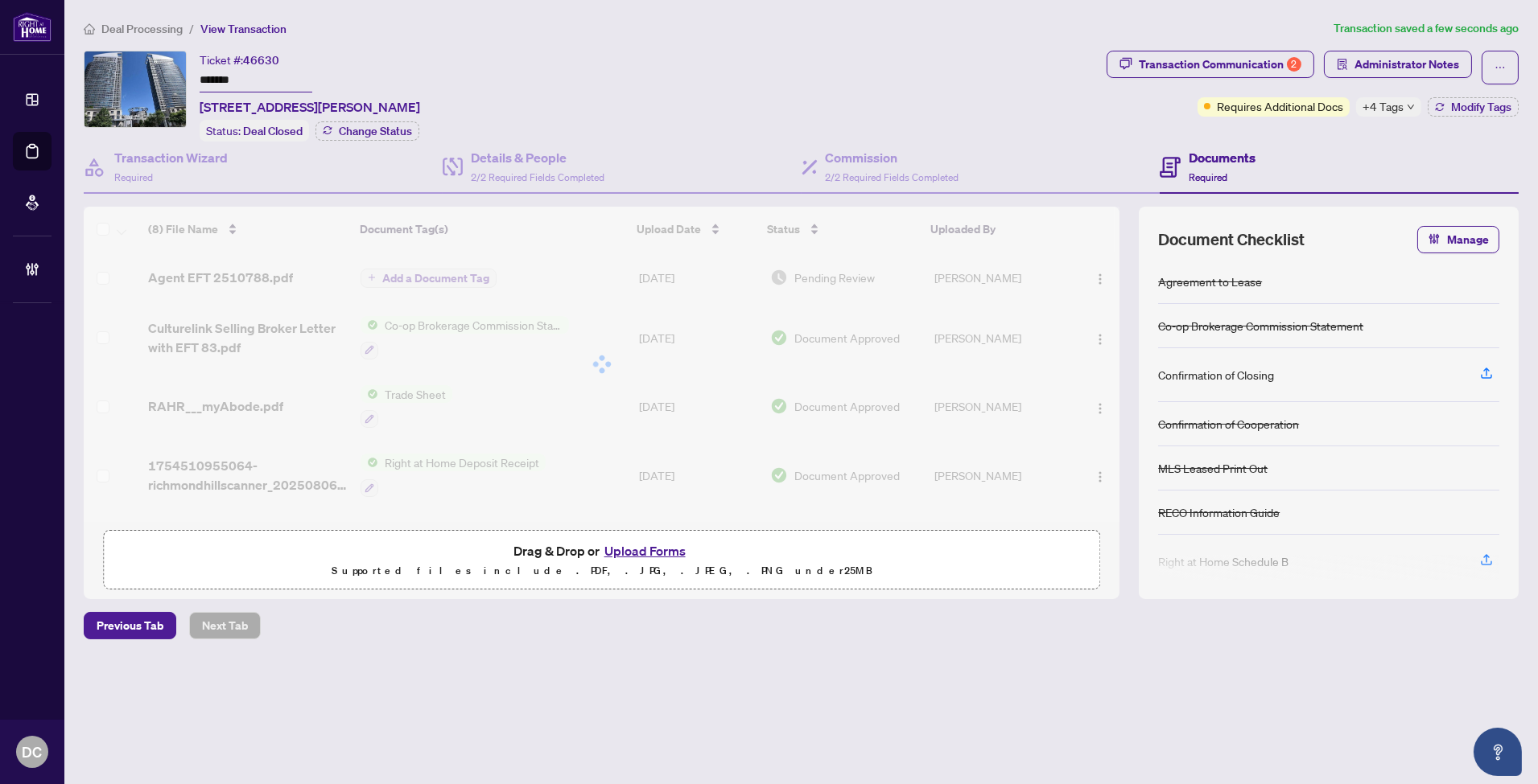
click at [1429, 71] on body "Dashboard Deal Processing Mortgage Referrals Brokerage Management DC [PERSON_NA…" at bounding box center [769, 392] width 1538 height 784
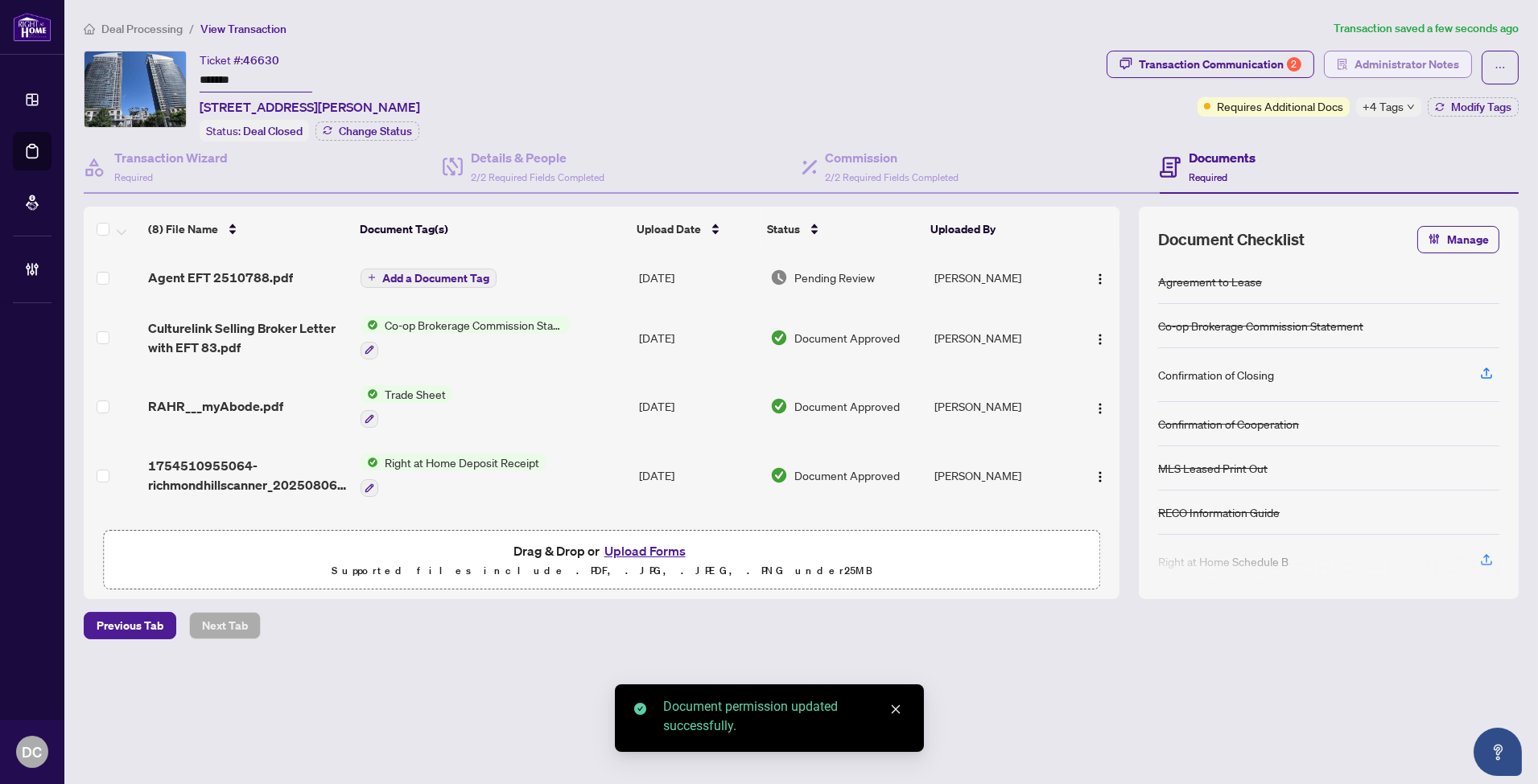
click at [1429, 70] on span "Administrator Notes" at bounding box center [1406, 65] width 105 height 26
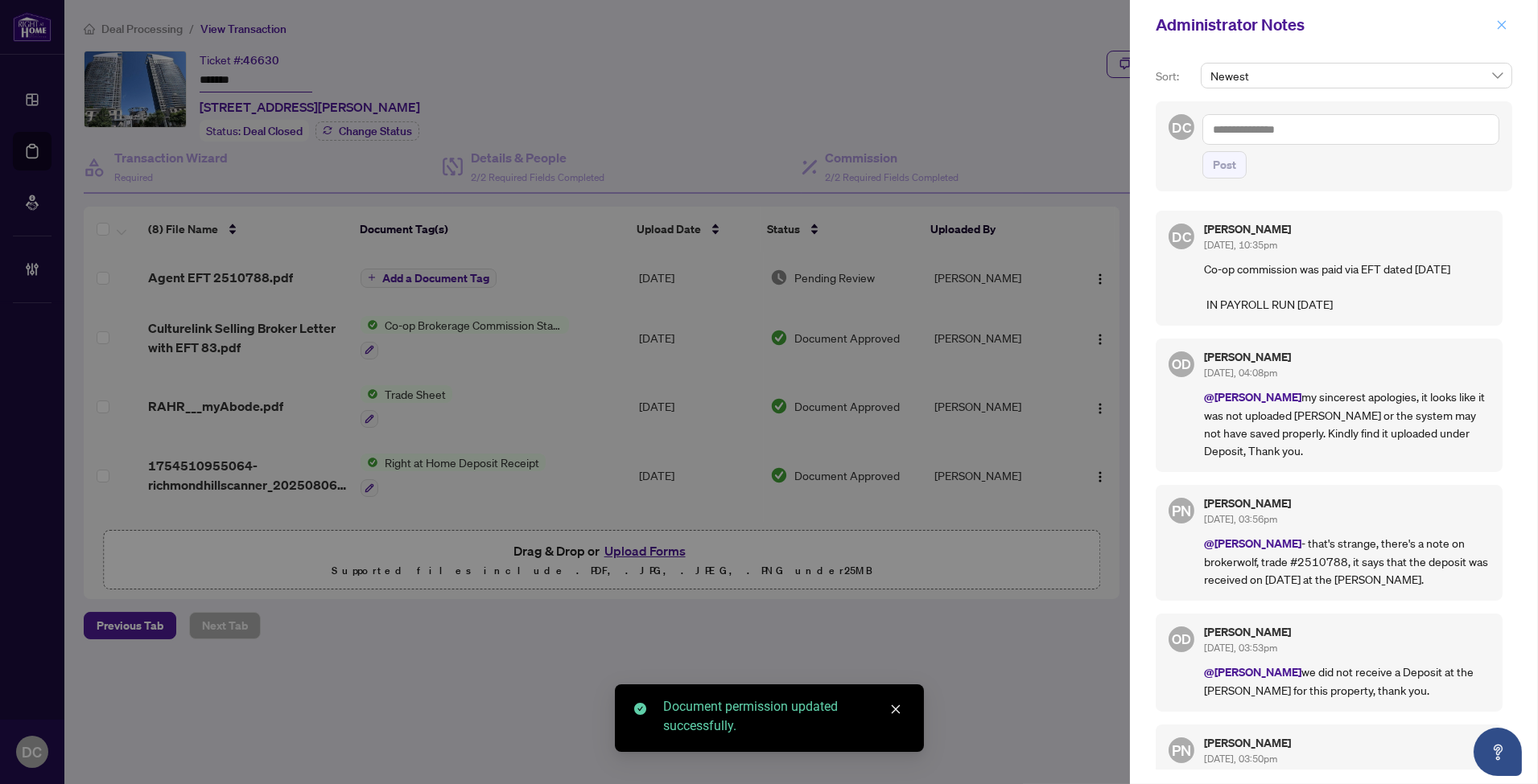
click at [1494, 24] on button "button" at bounding box center [1502, 25] width 21 height 19
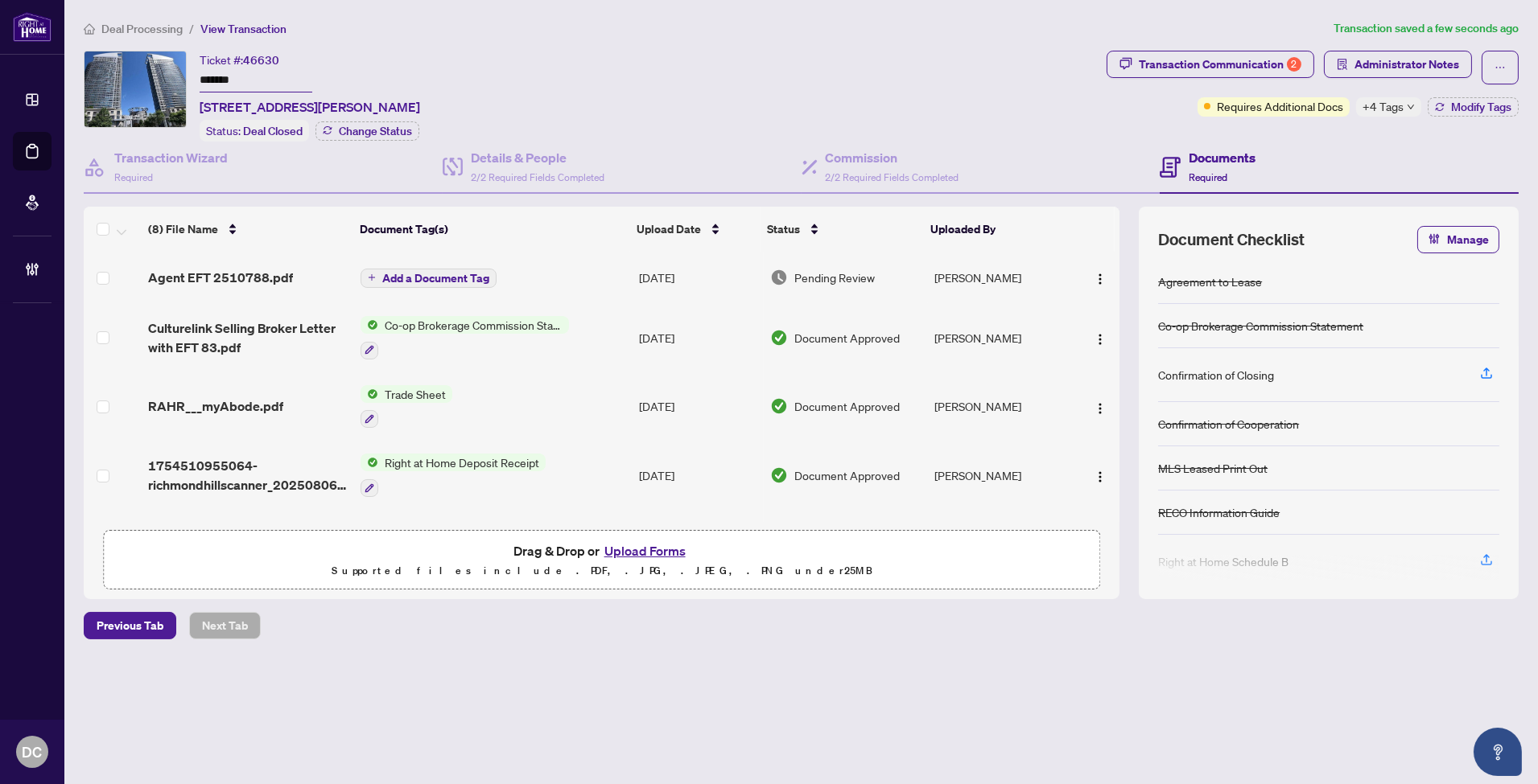
drag, startPoint x: 299, startPoint y: 85, endPoint x: 109, endPoint y: 66, distance: 190.9
click at [109, 66] on div "Ticket #: 46630 ******* [STREET_ADDRESS][PERSON_NAME] Status: Deal Closed Chang…" at bounding box center [592, 96] width 1016 height 91
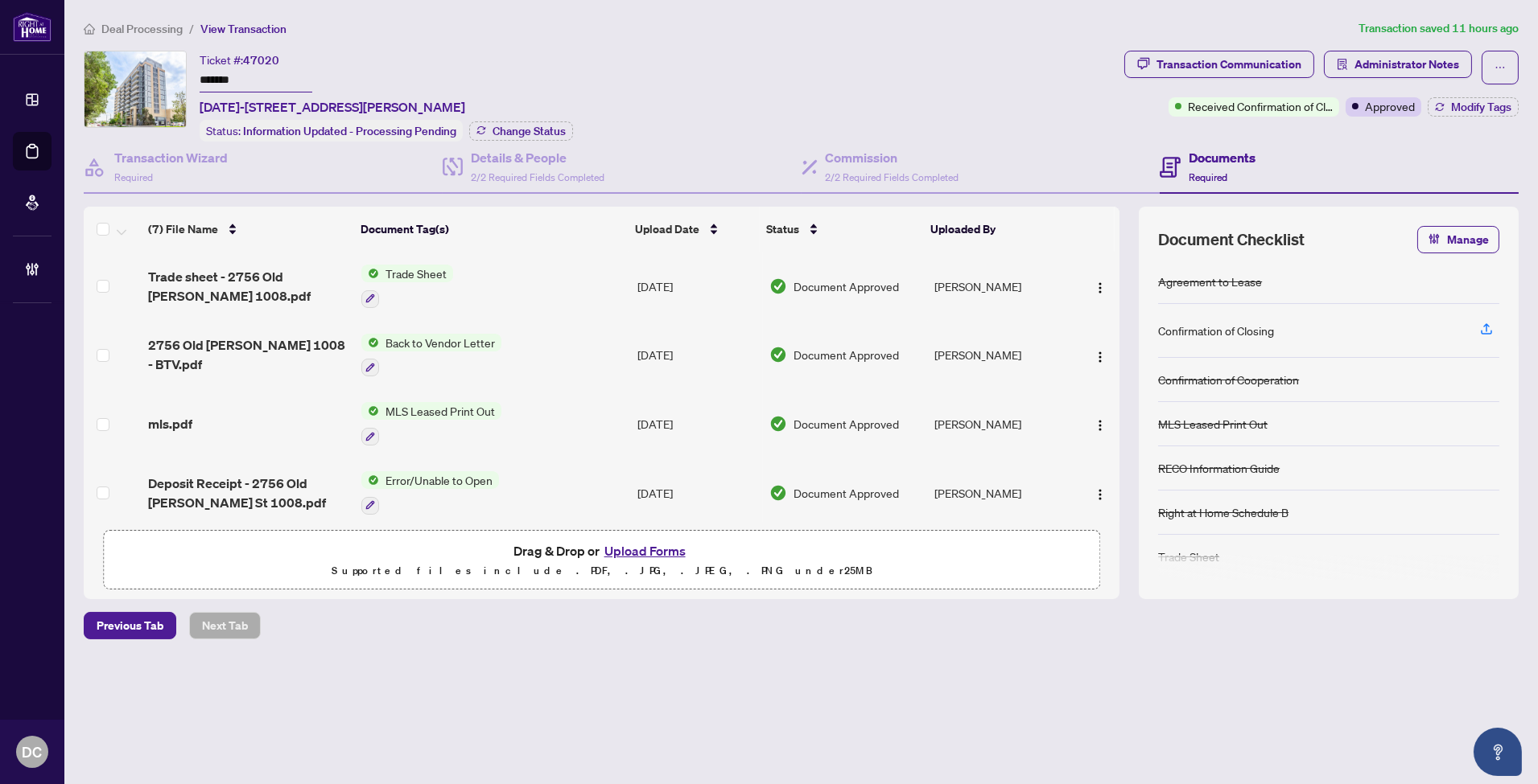
drag, startPoint x: 238, startPoint y: 77, endPoint x: 74, endPoint y: 67, distance: 164.3
click at [74, 67] on main "Deal Processing / View Transaction Transaction saved 11 hours ago Ticket #: 470…" at bounding box center [801, 392] width 1473 height 784
click at [544, 132] on span "Change Status" at bounding box center [529, 131] width 74 height 11
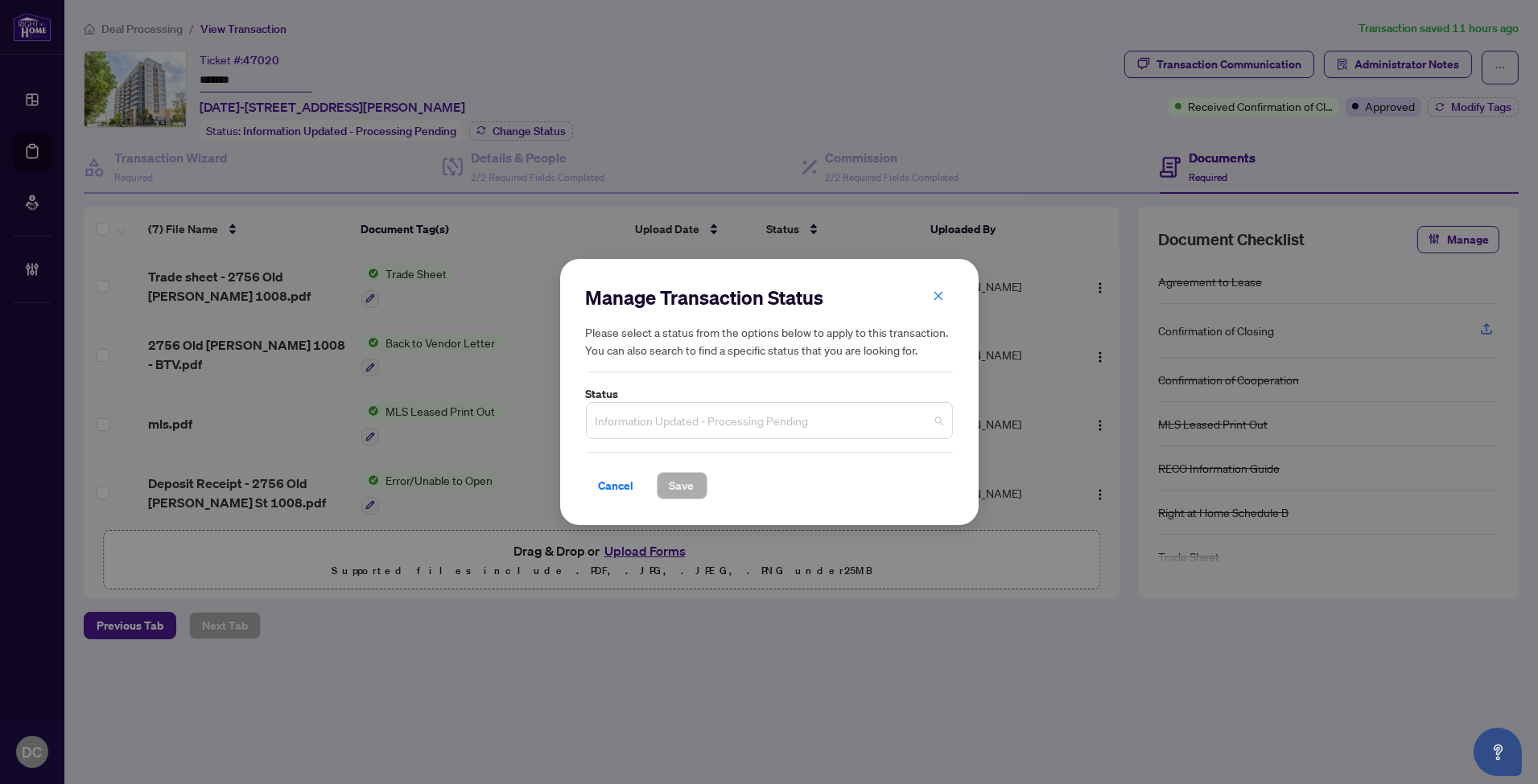
click at [821, 408] on span "Information Updated - Processing Pending" at bounding box center [769, 421] width 348 height 30
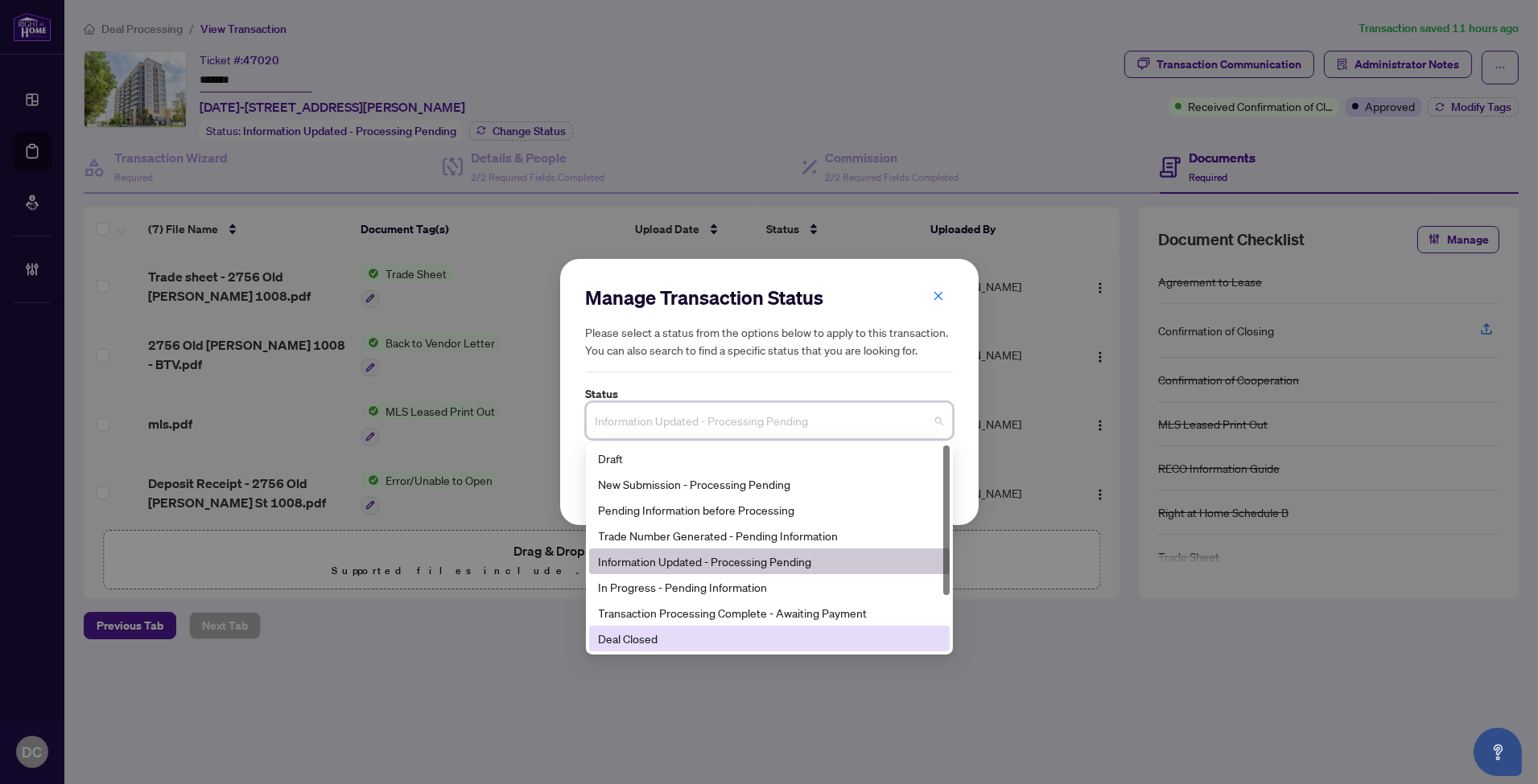
click at [725, 646] on div "Deal Closed" at bounding box center [769, 639] width 341 height 17
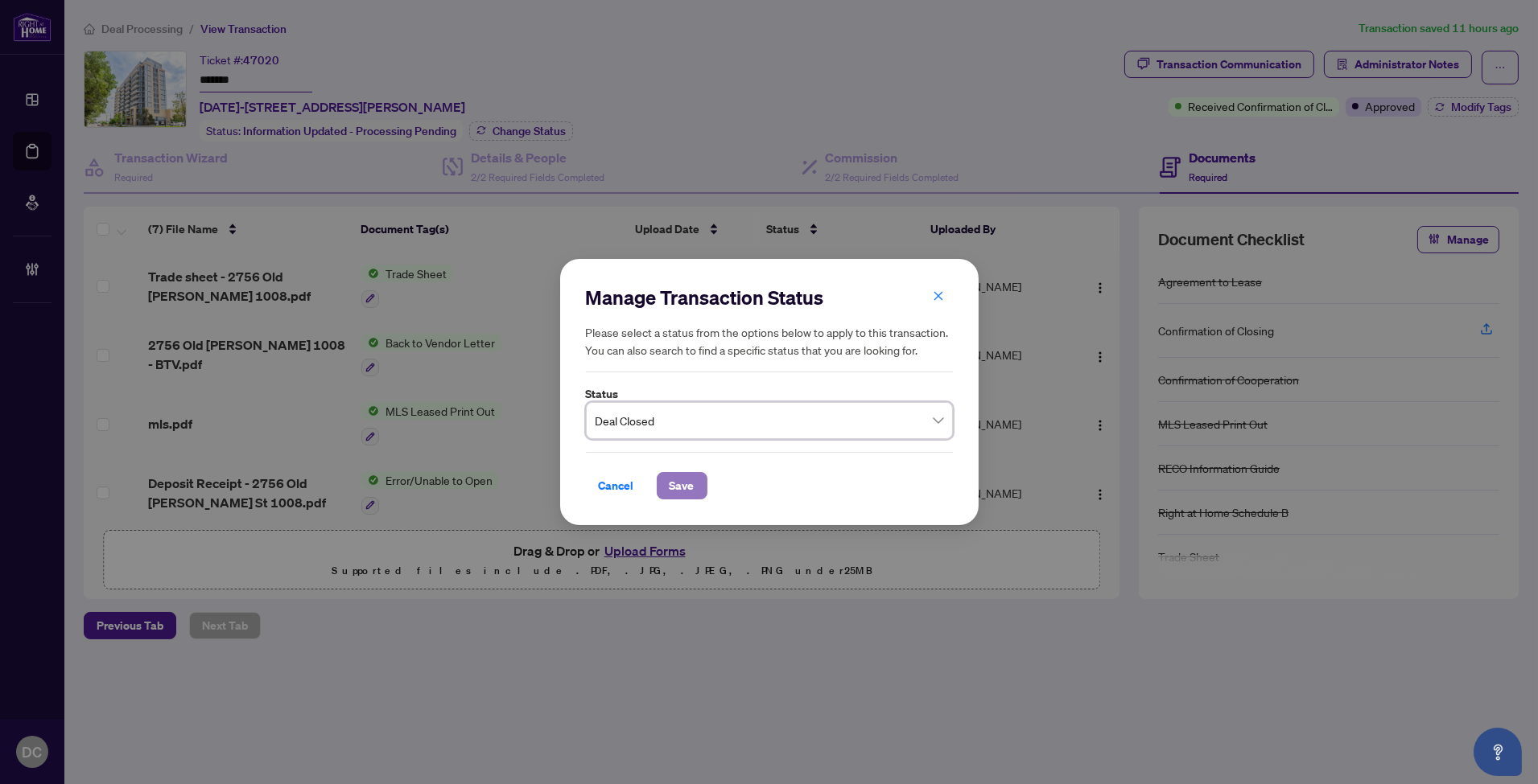
click at [702, 481] on button "Save" at bounding box center [682, 486] width 51 height 28
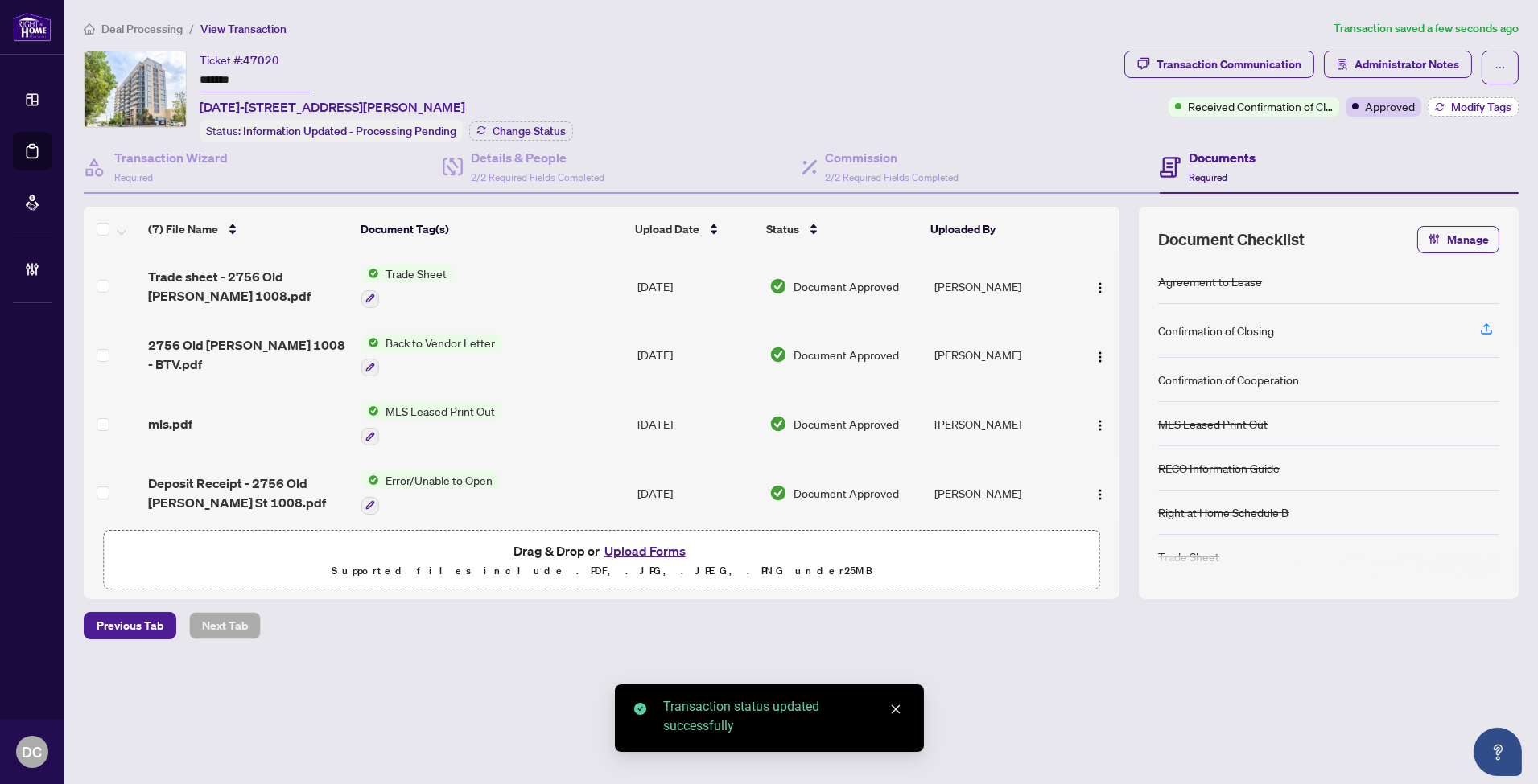
click at [1442, 108] on icon "button" at bounding box center [1439, 106] width 10 height 10
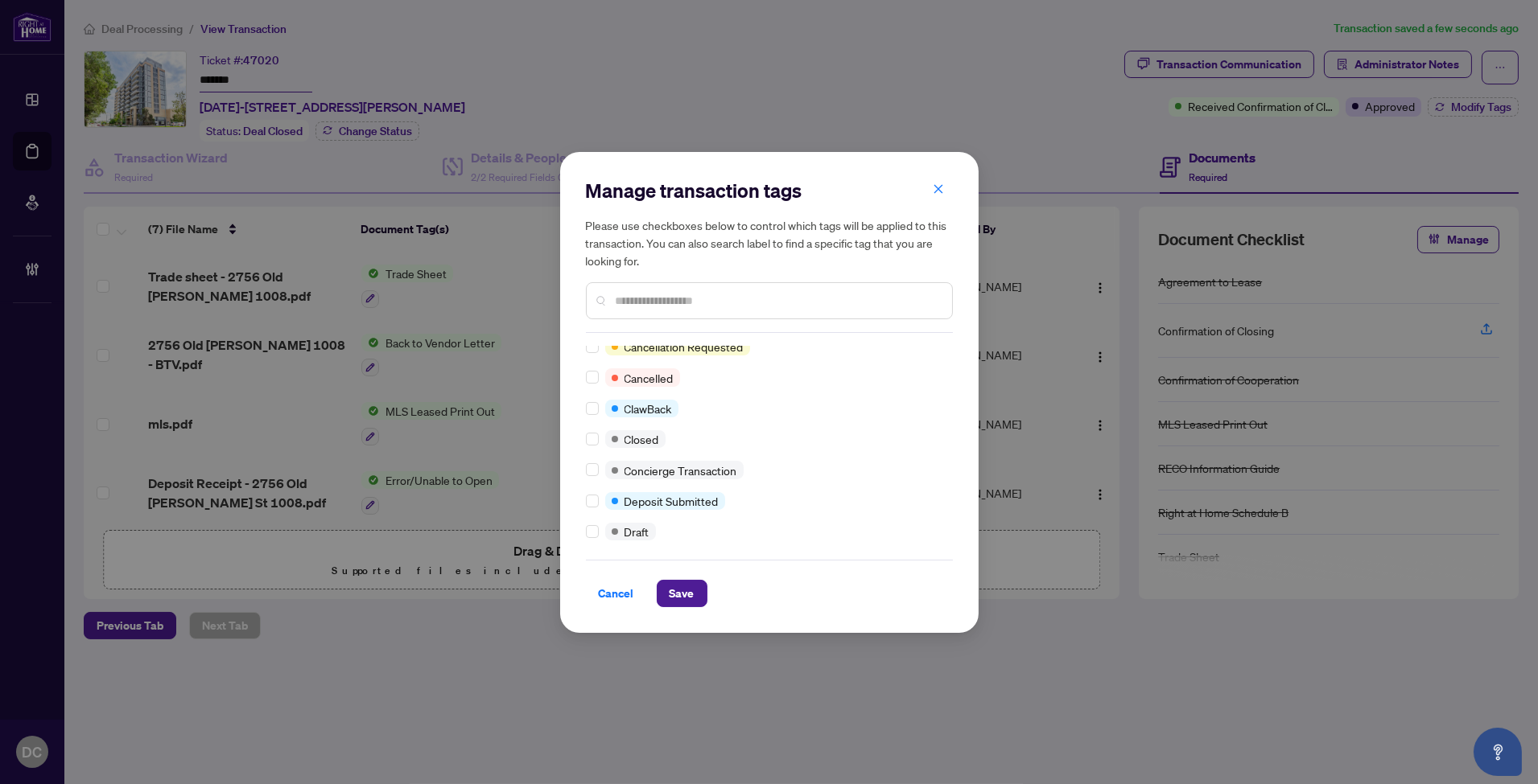
scroll to position [178, 0]
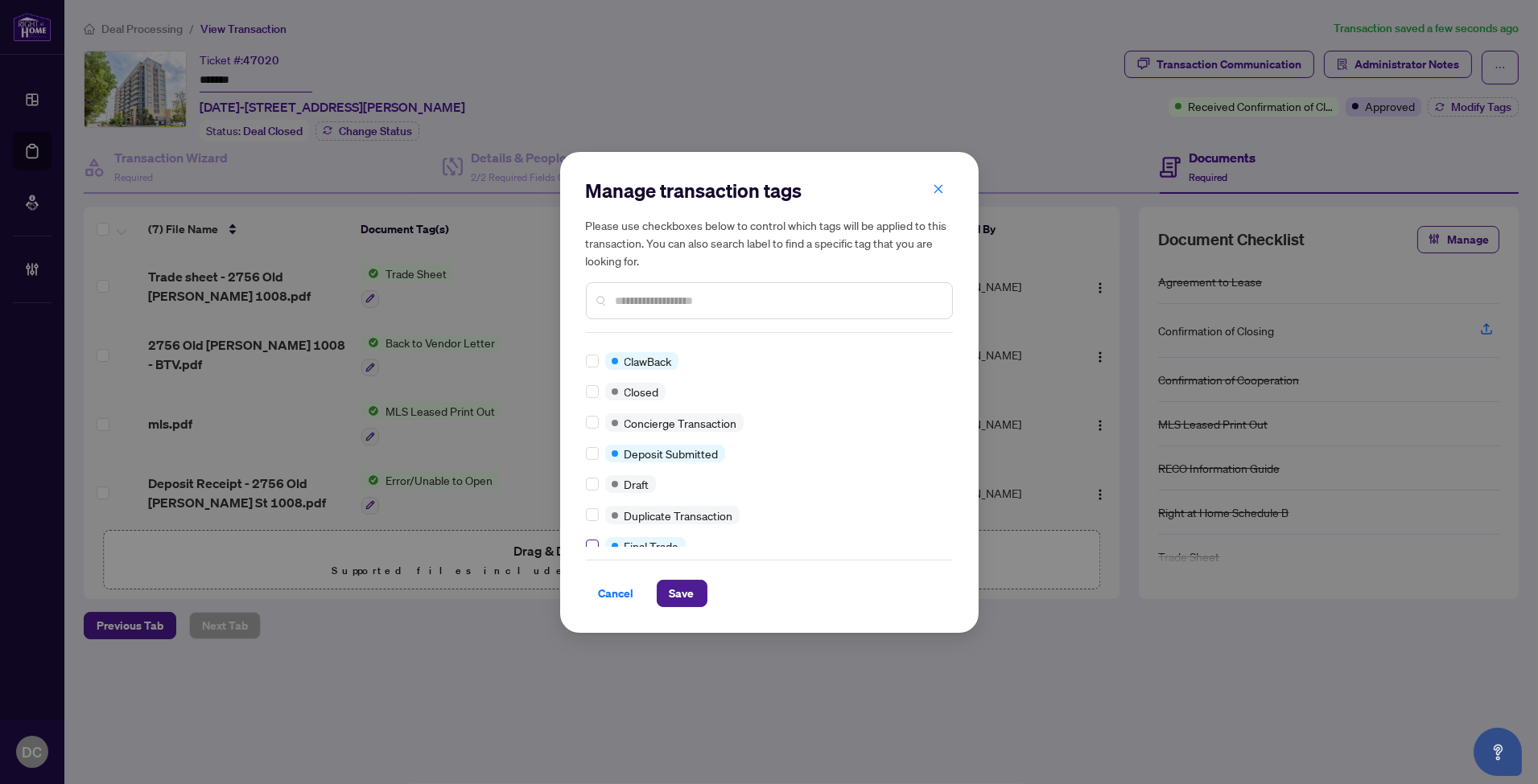
click at [586, 537] on label at bounding box center [592, 546] width 13 height 17
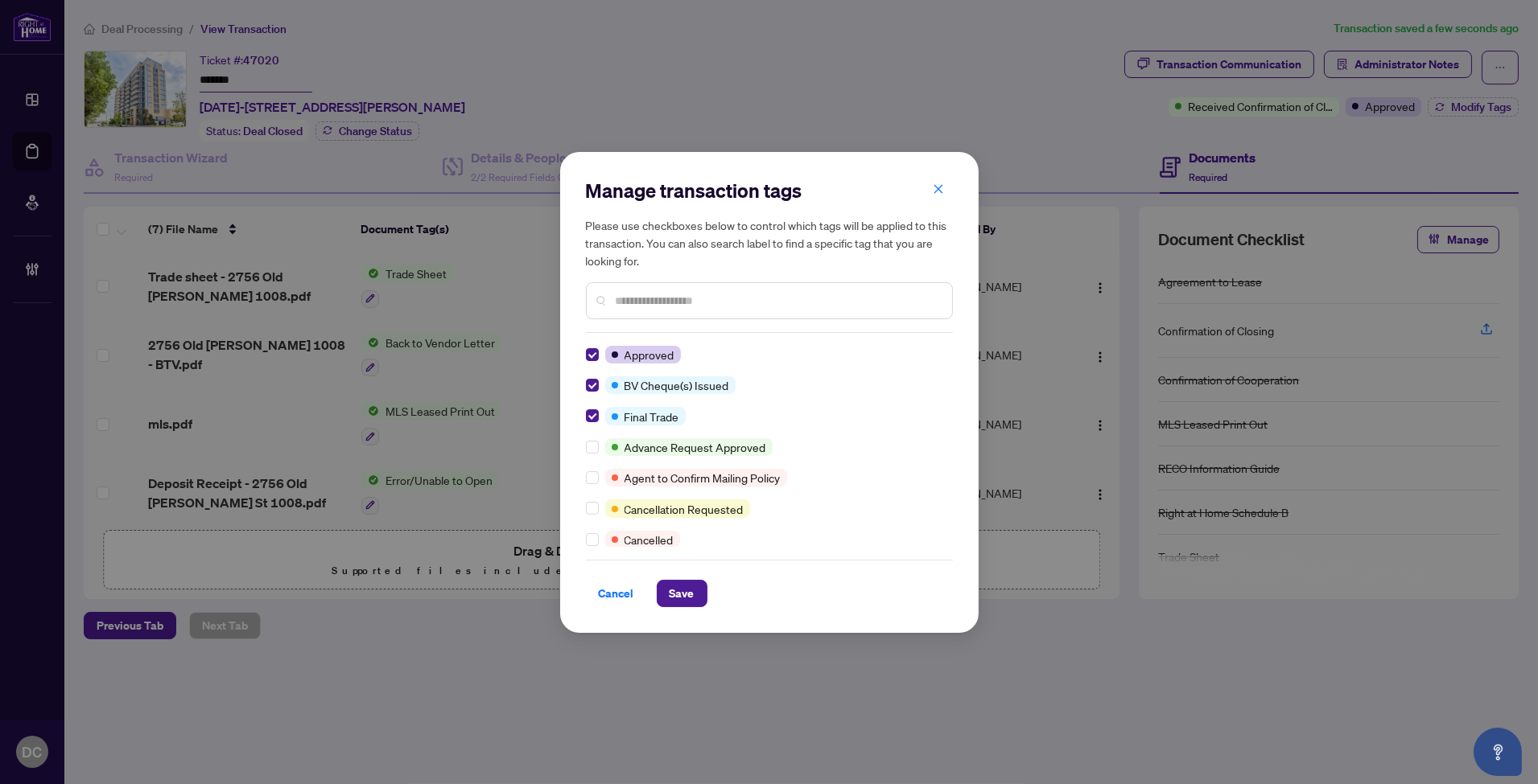
scroll to position [89, 0]
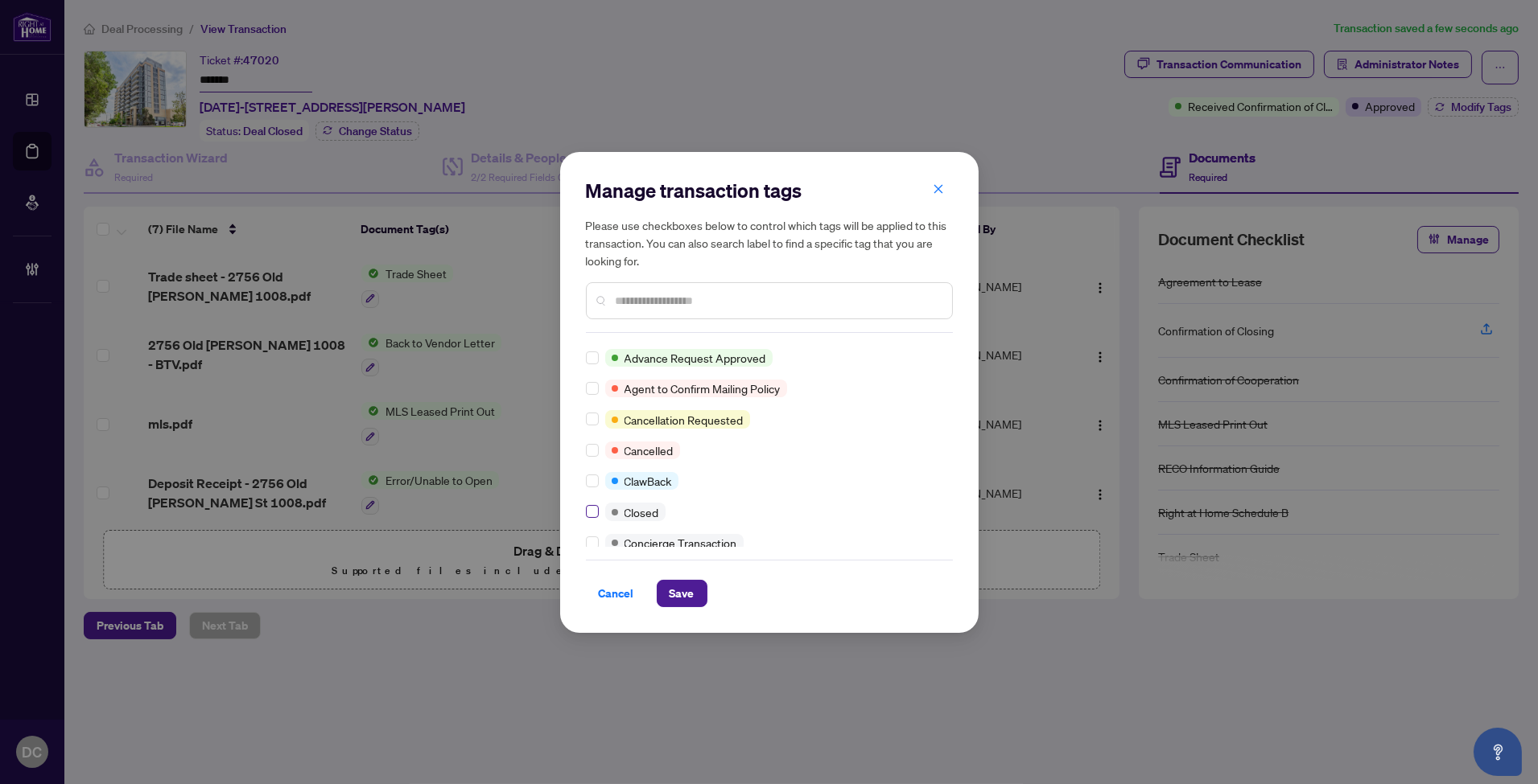
click at [592, 517] on label at bounding box center [592, 511] width 13 height 17
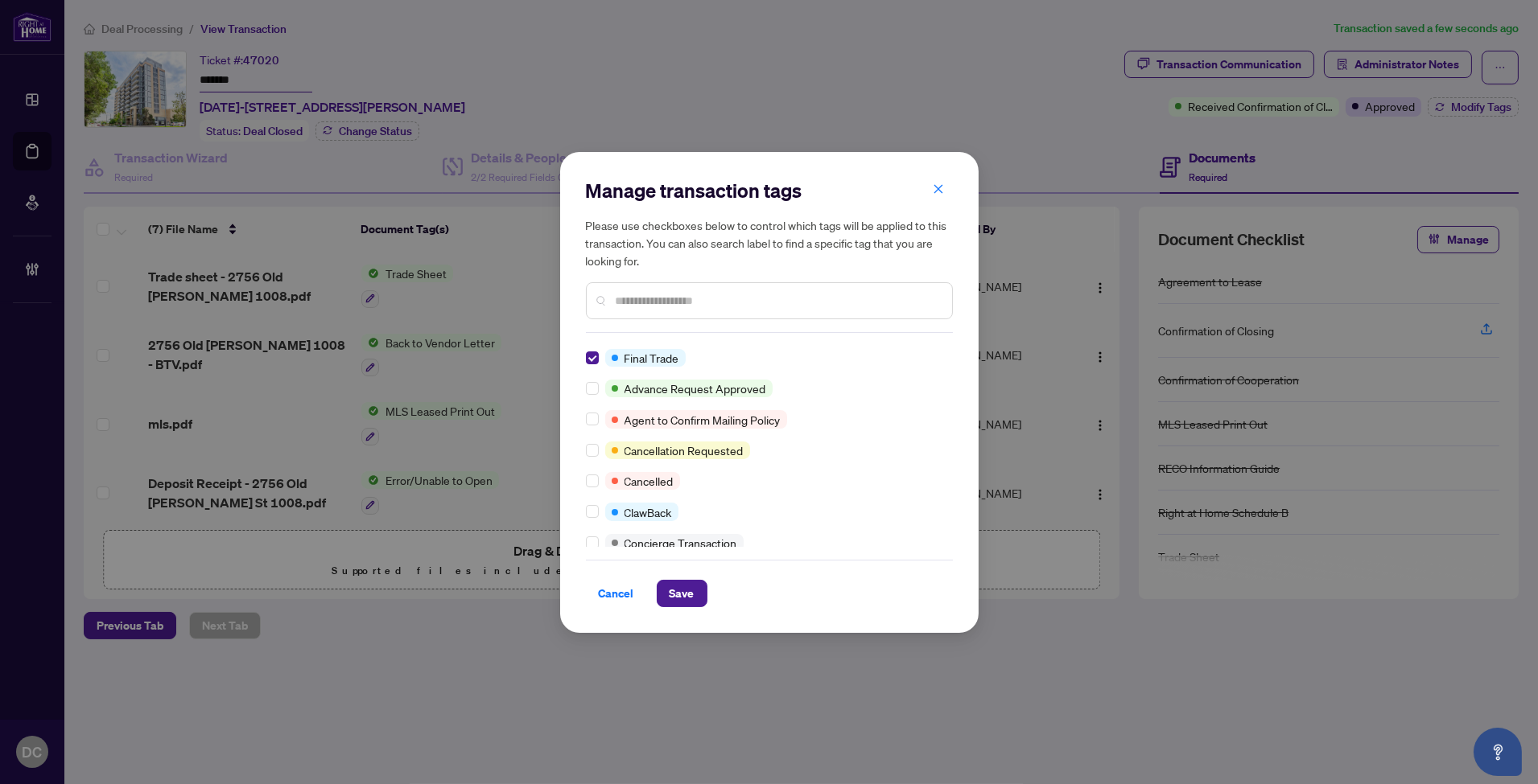
scroll to position [0, 0]
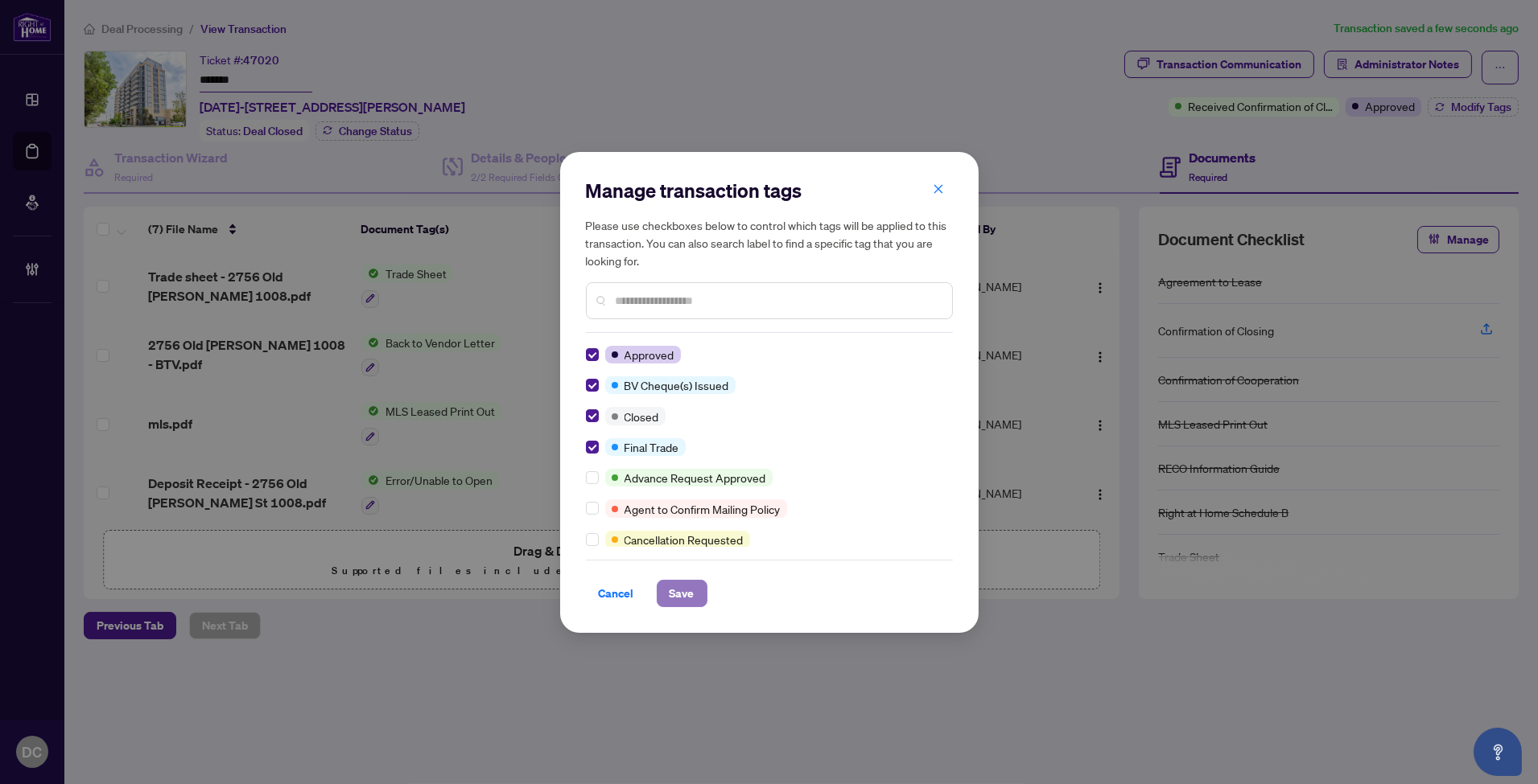
click at [685, 584] on span "Save" at bounding box center [682, 594] width 25 height 26
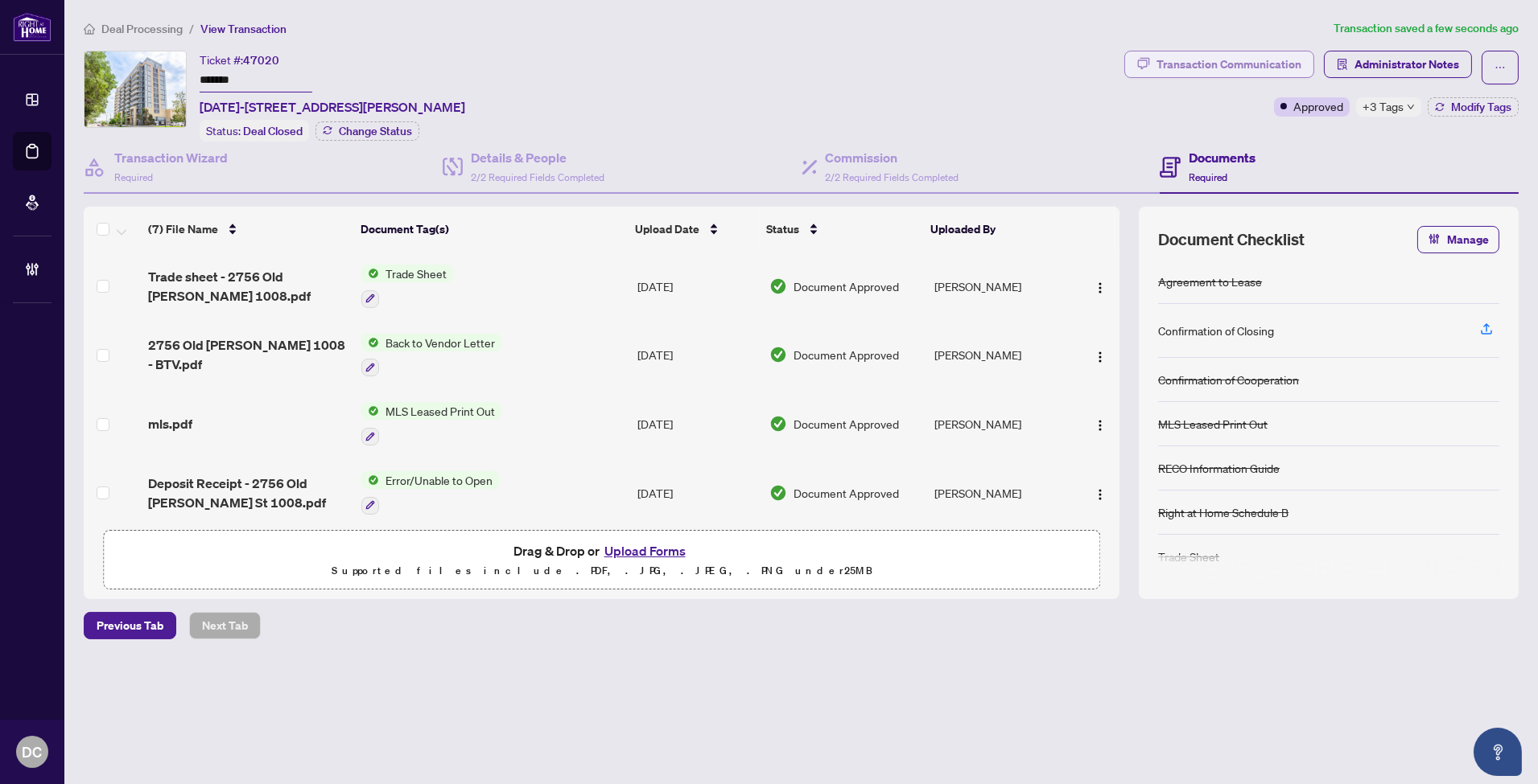
click at [1162, 58] on div "Transaction Communication" at bounding box center [1228, 65] width 145 height 26
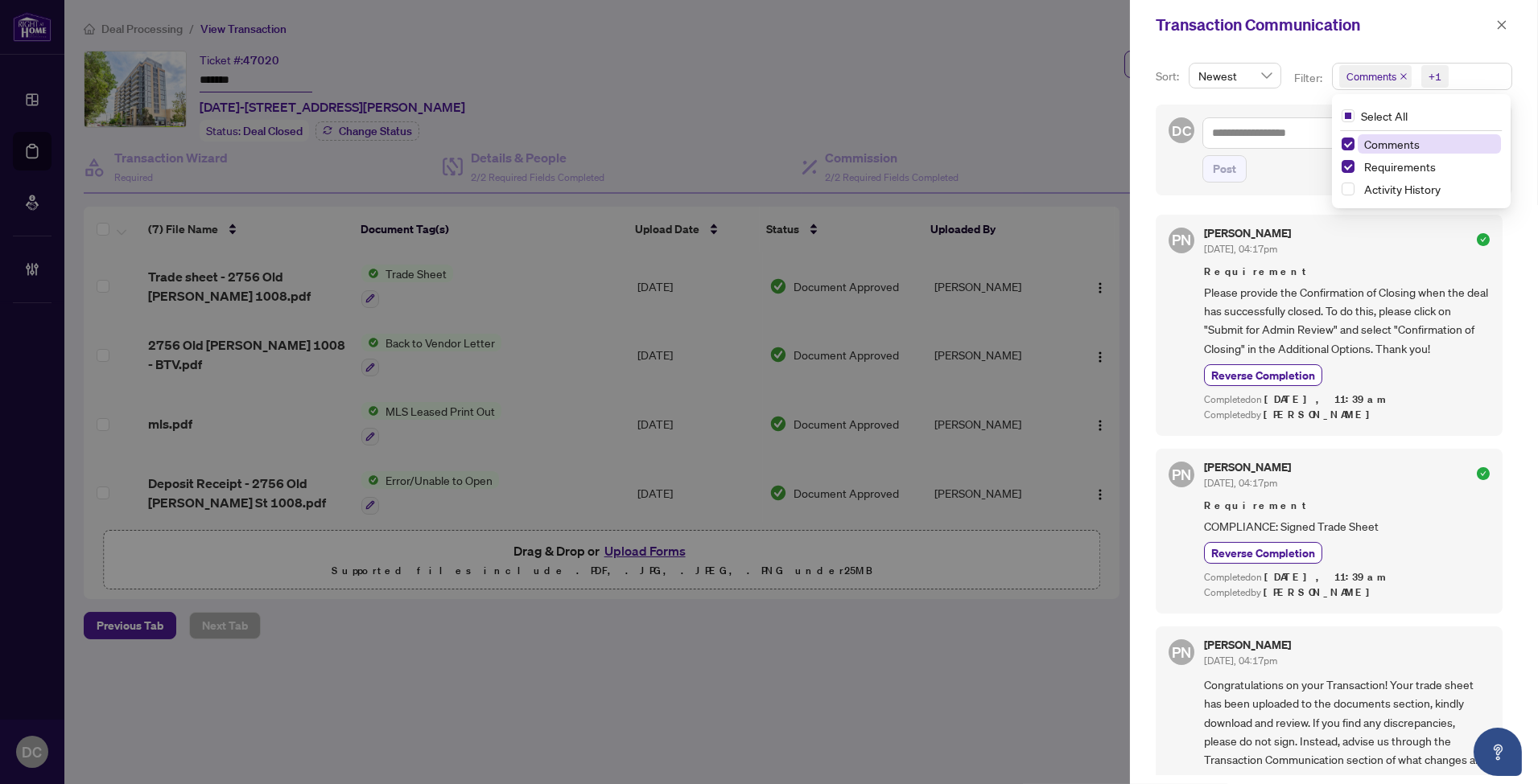
click at [1468, 73] on span "Comments +1" at bounding box center [1422, 76] width 178 height 26
click at [1423, 161] on span "Requirements" at bounding box center [1400, 166] width 72 height 15
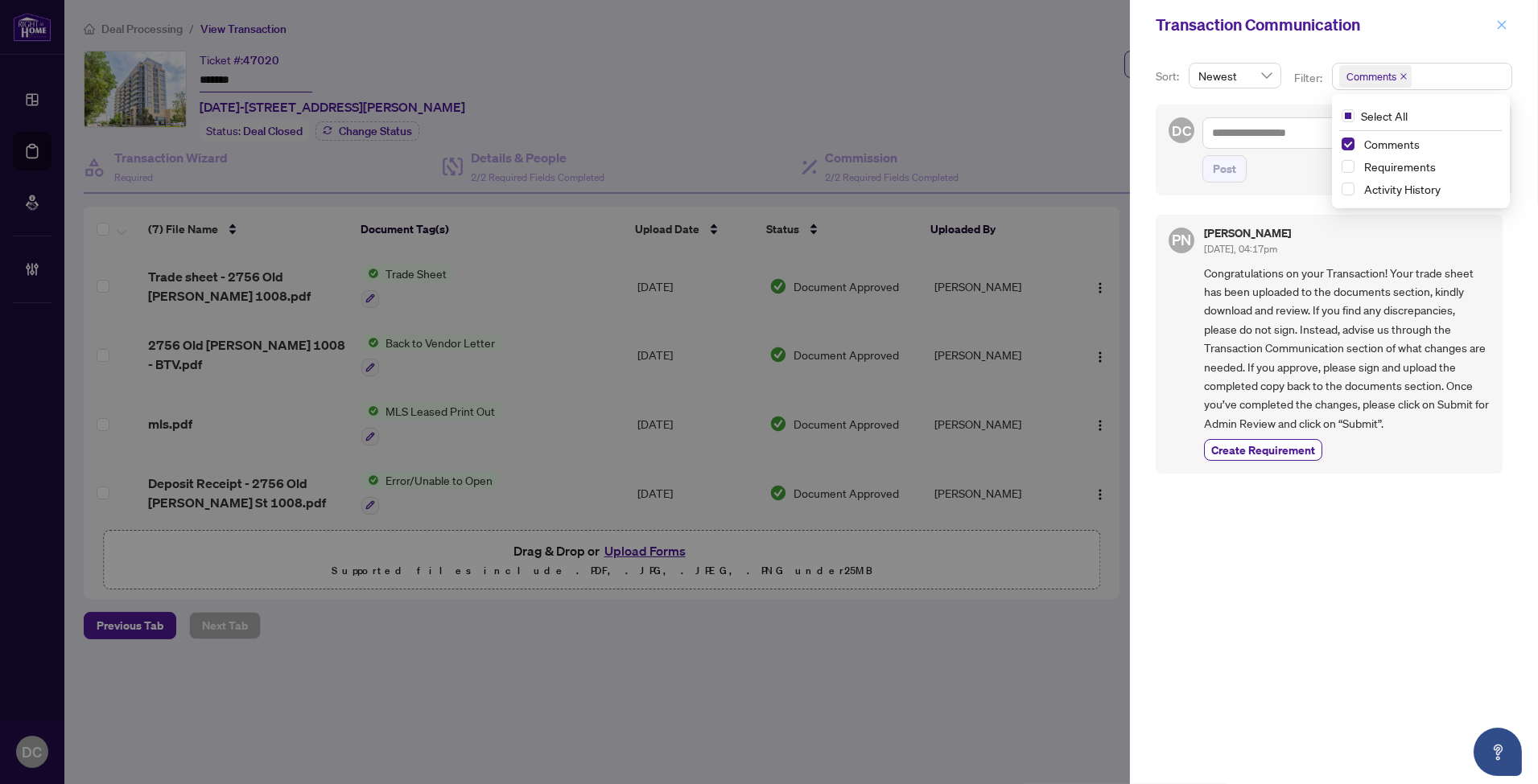
click at [1502, 20] on icon "close" at bounding box center [1501, 24] width 11 height 11
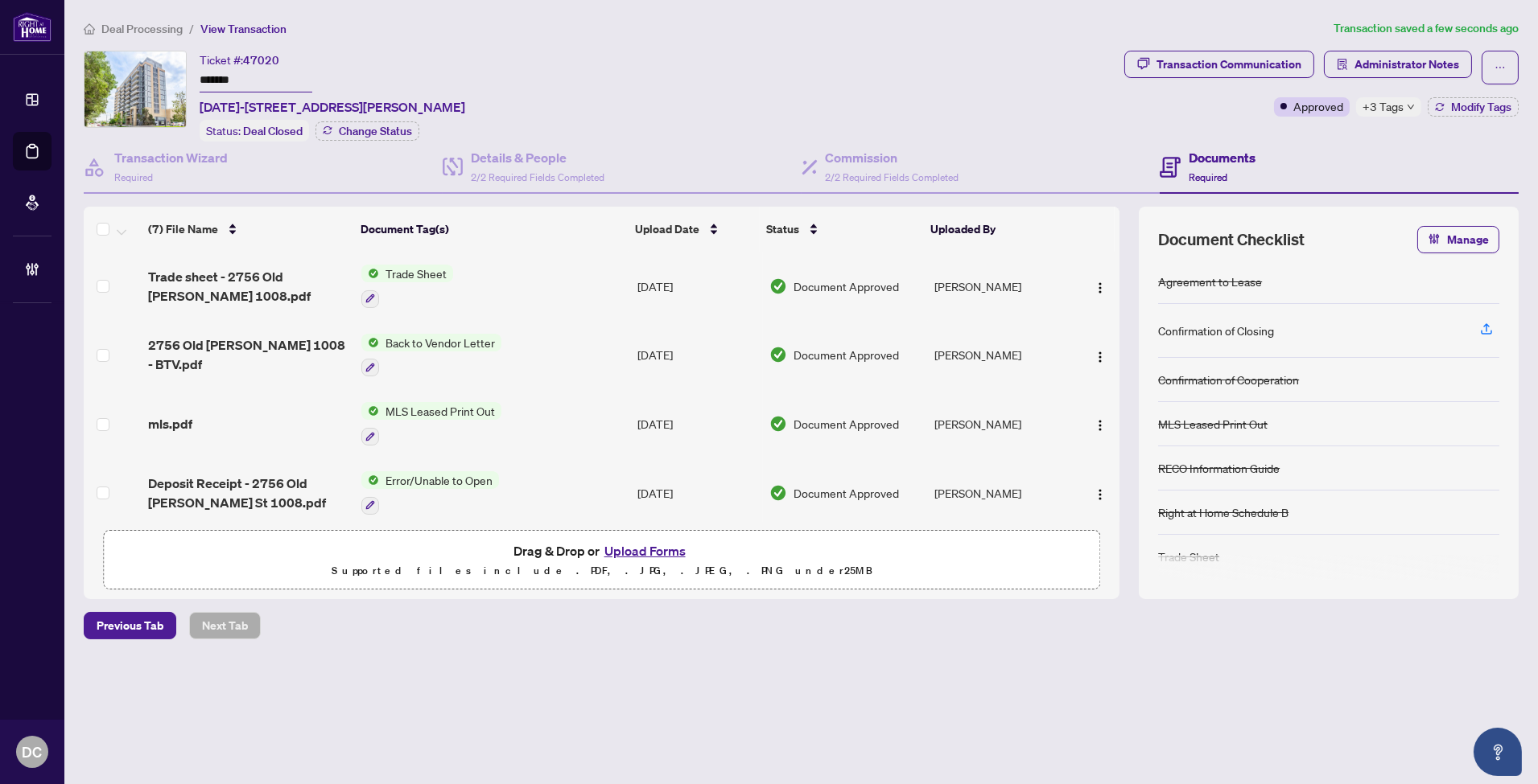
click at [472, 277] on td "Trade Sheet" at bounding box center [492, 286] width 276 height 69
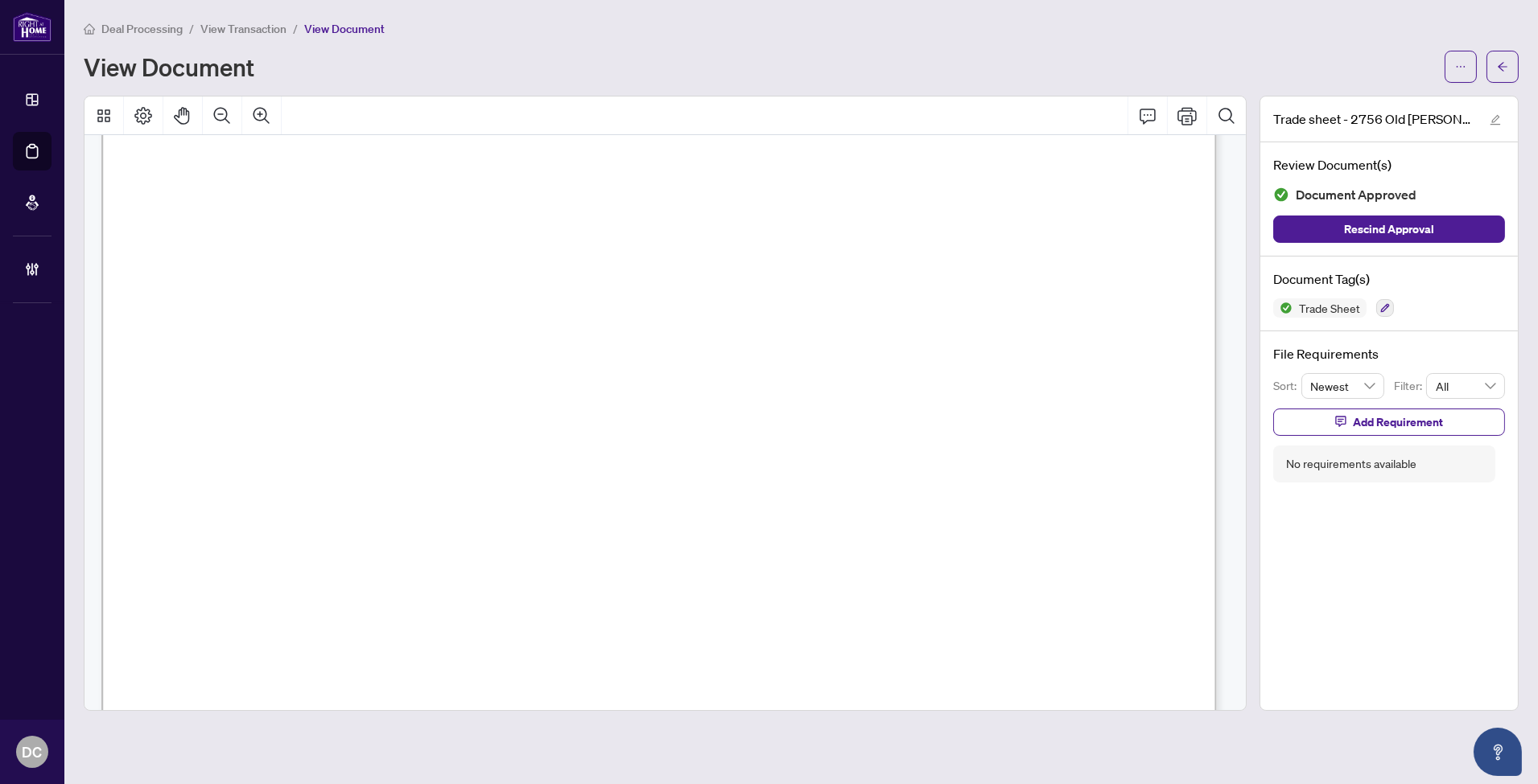
scroll to position [357, 0]
click at [1499, 66] on icon "arrow-left" at bounding box center [1502, 67] width 10 height 9
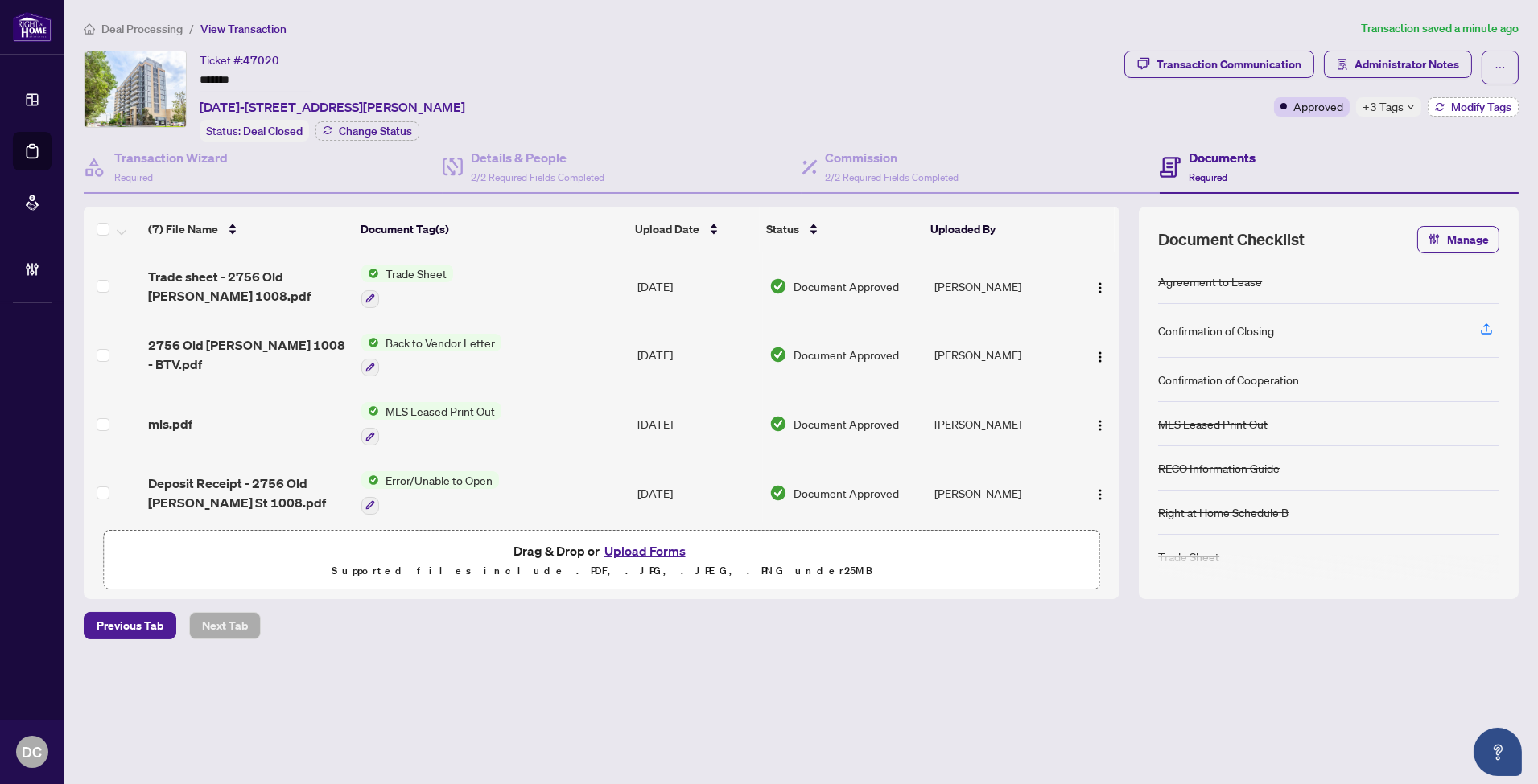
click at [1476, 107] on span "Modify Tags" at bounding box center [1481, 106] width 61 height 11
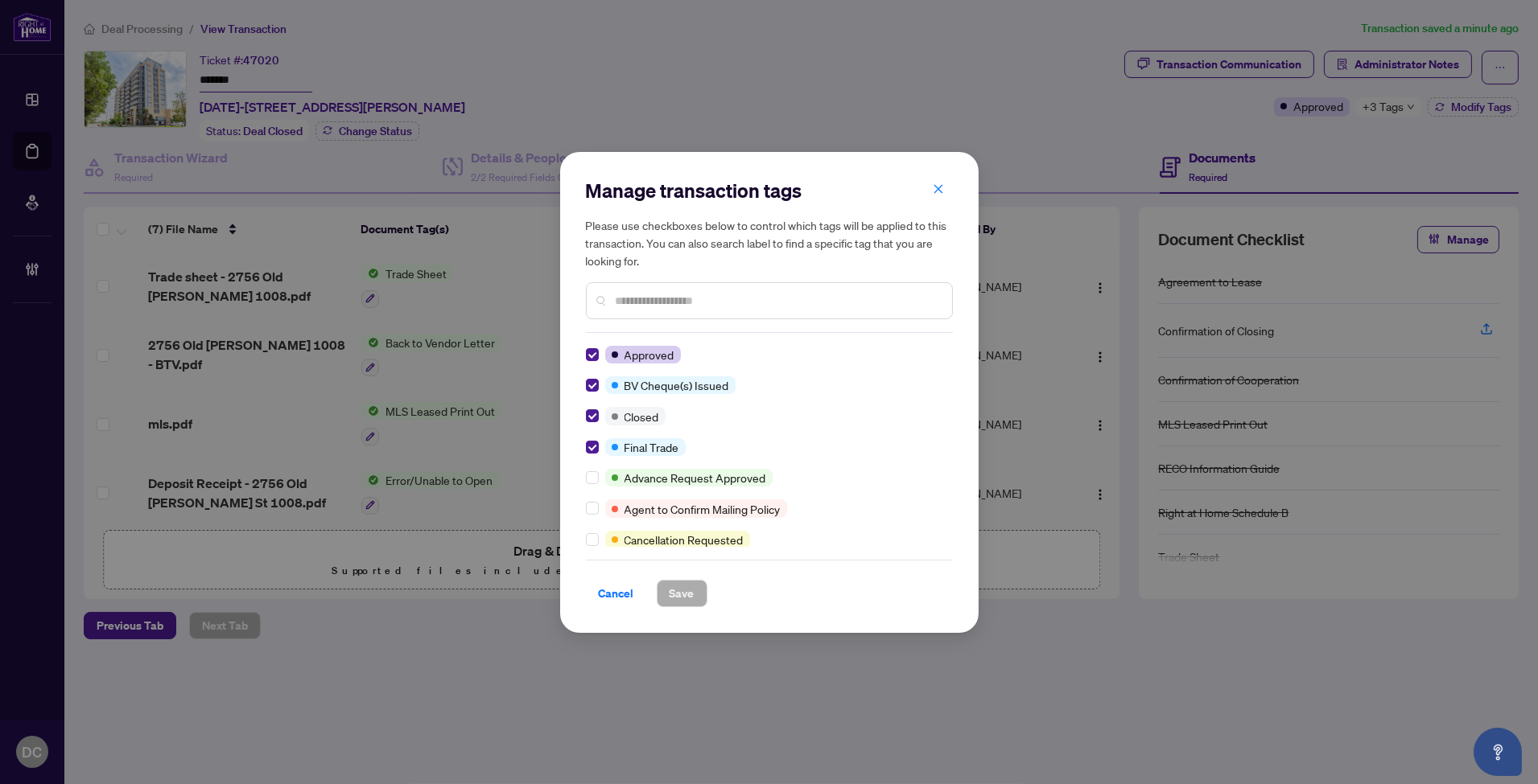
click at [620, 594] on span "Cancel" at bounding box center [616, 594] width 35 height 26
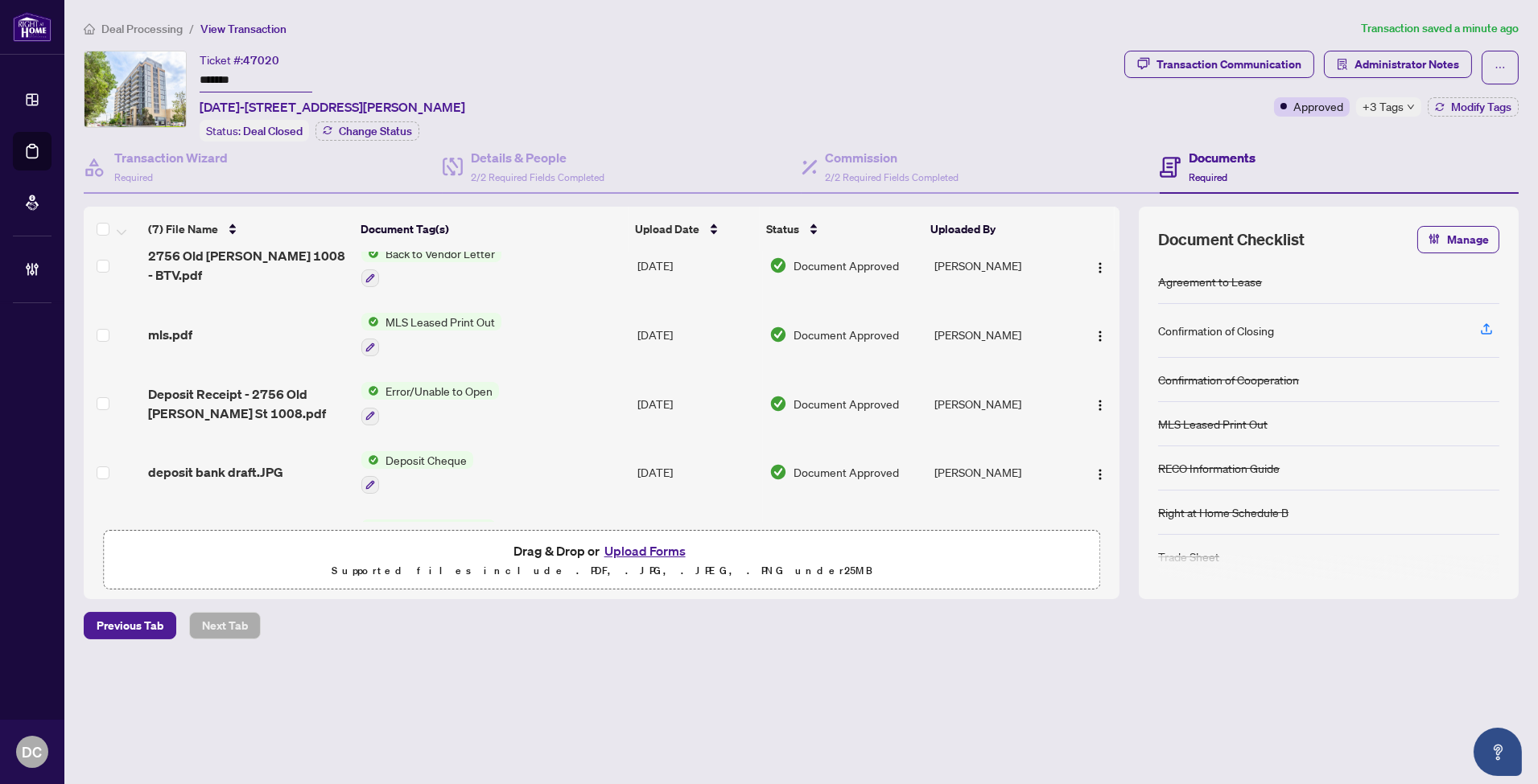
scroll to position [209, 0]
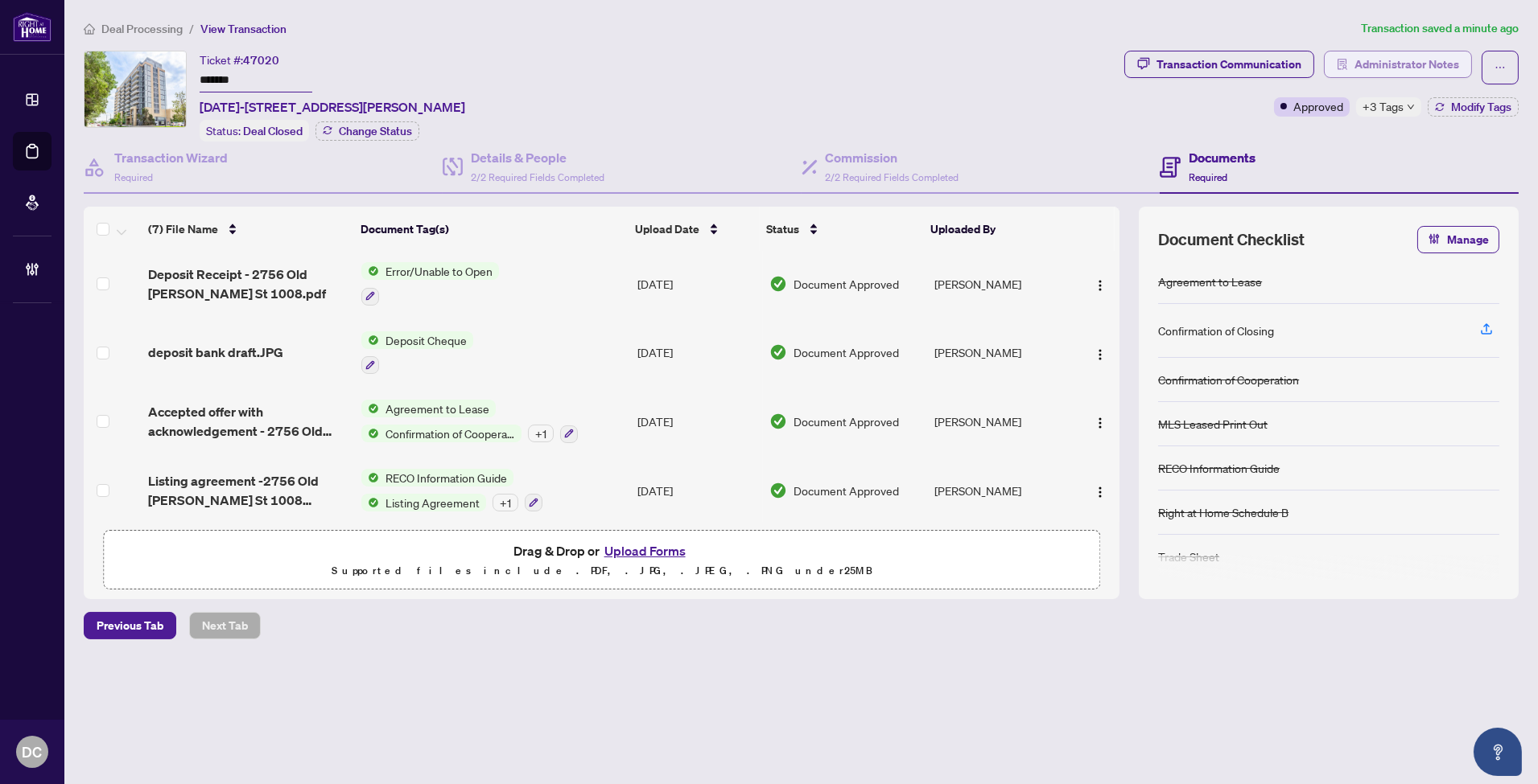
click at [1413, 70] on span "Administrator Notes" at bounding box center [1406, 65] width 105 height 26
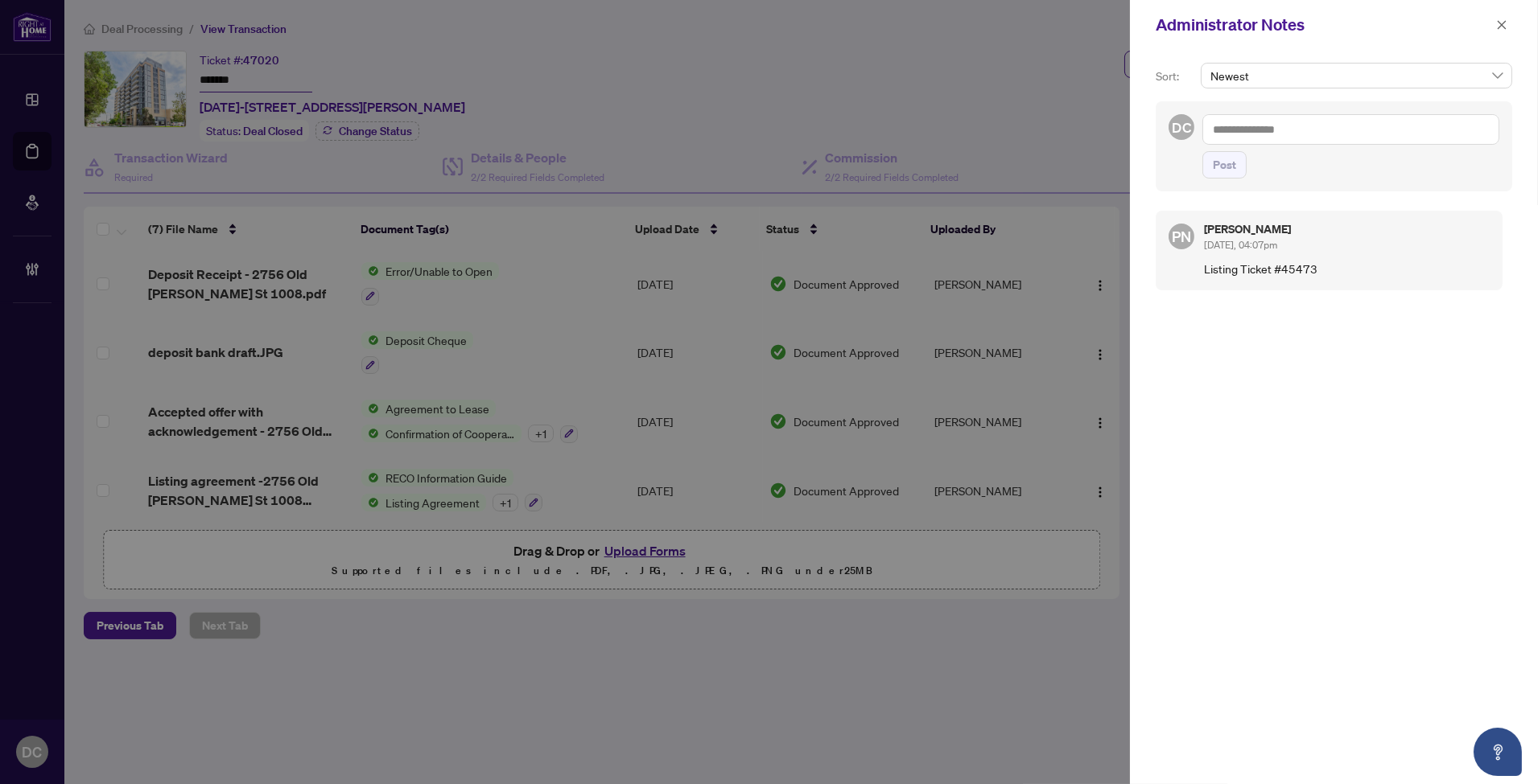
click at [1313, 25] on div "Administrator Notes" at bounding box center [1323, 25] width 336 height 24
click at [1293, 127] on textarea at bounding box center [1350, 129] width 297 height 30
paste textarea "**********"
type textarea "**********"
click at [1223, 174] on span "Post" at bounding box center [1224, 165] width 23 height 26
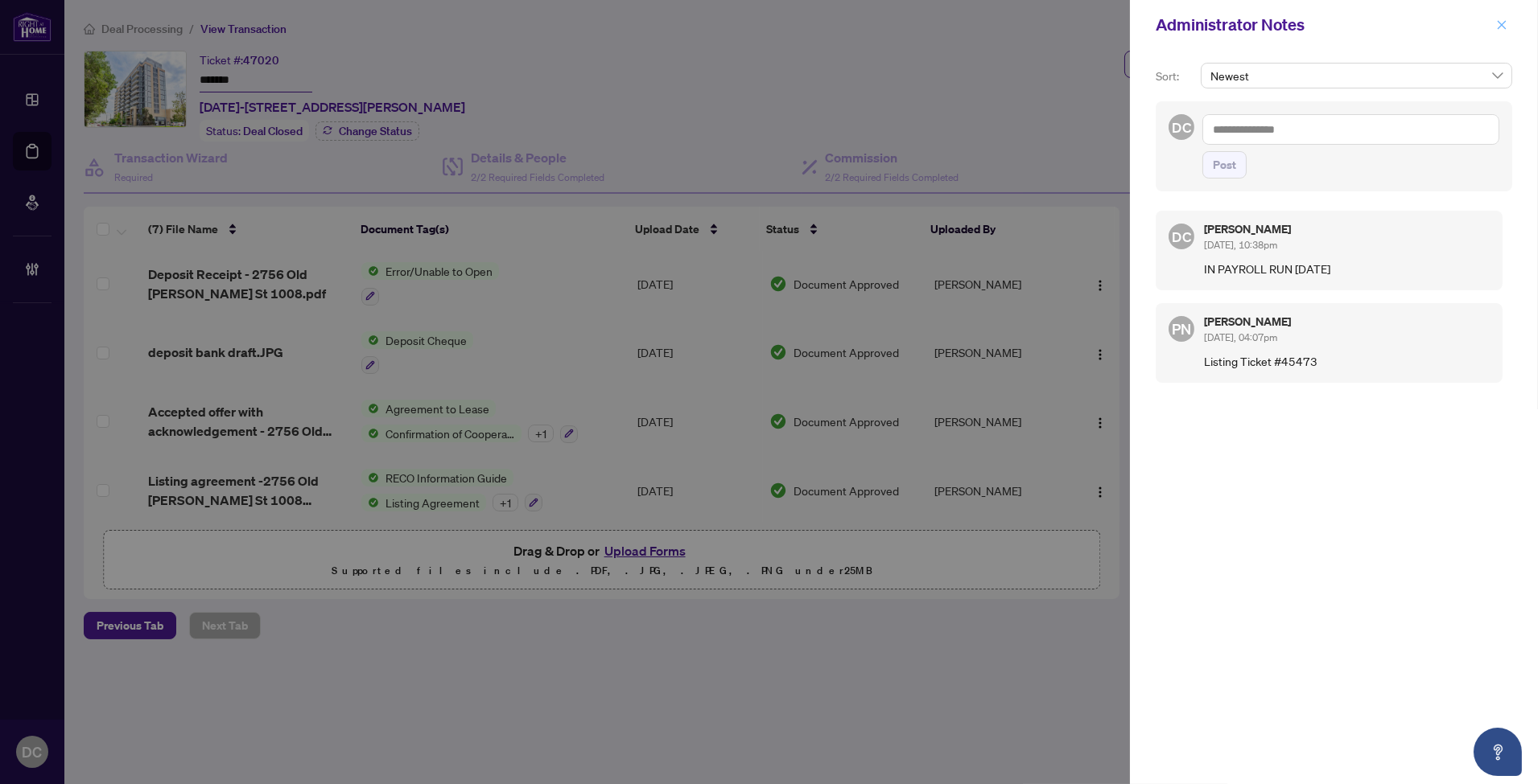
click at [1506, 29] on icon "close" at bounding box center [1501, 24] width 11 height 11
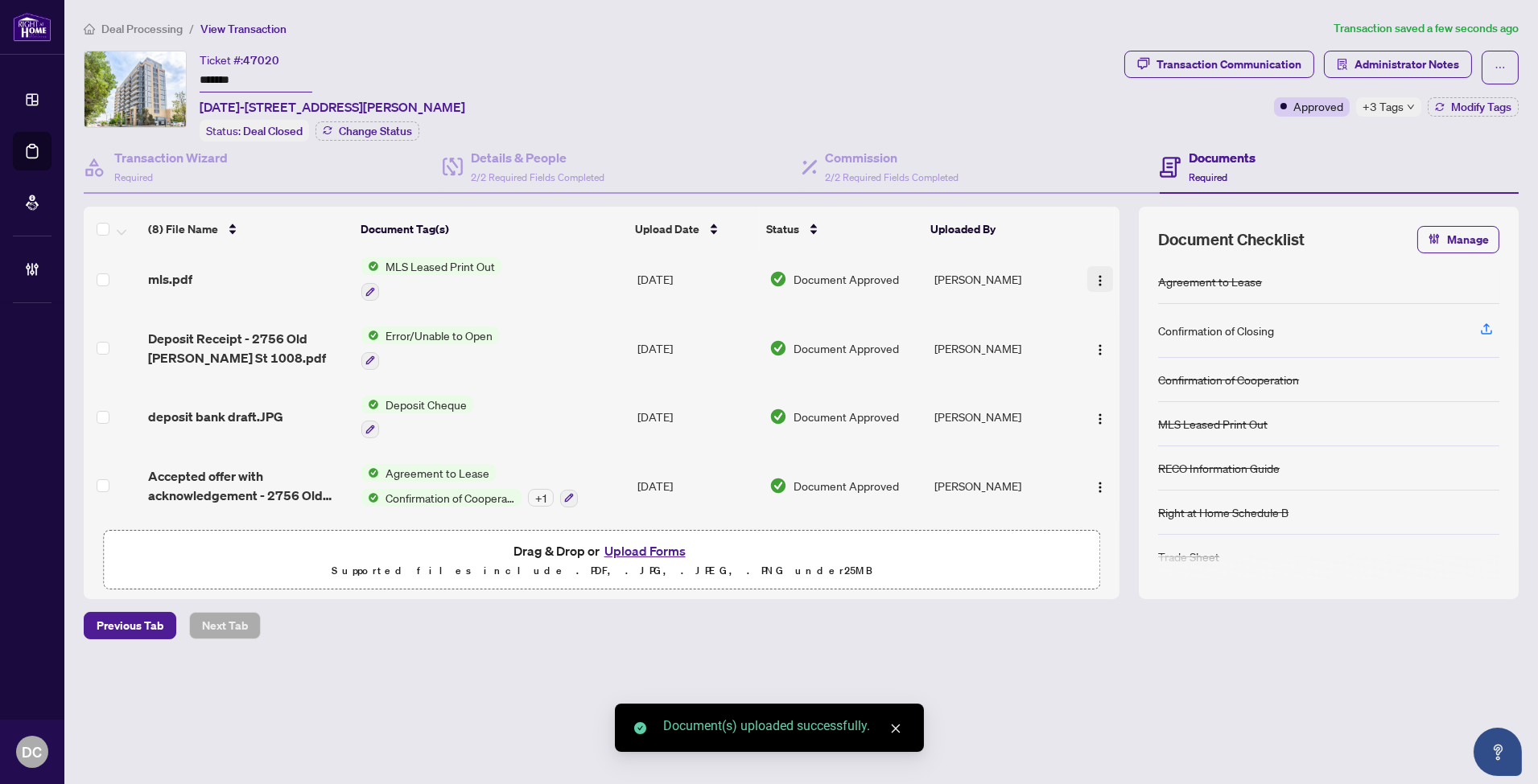
click at [1099, 274] on img "button" at bounding box center [1099, 280] width 13 height 13
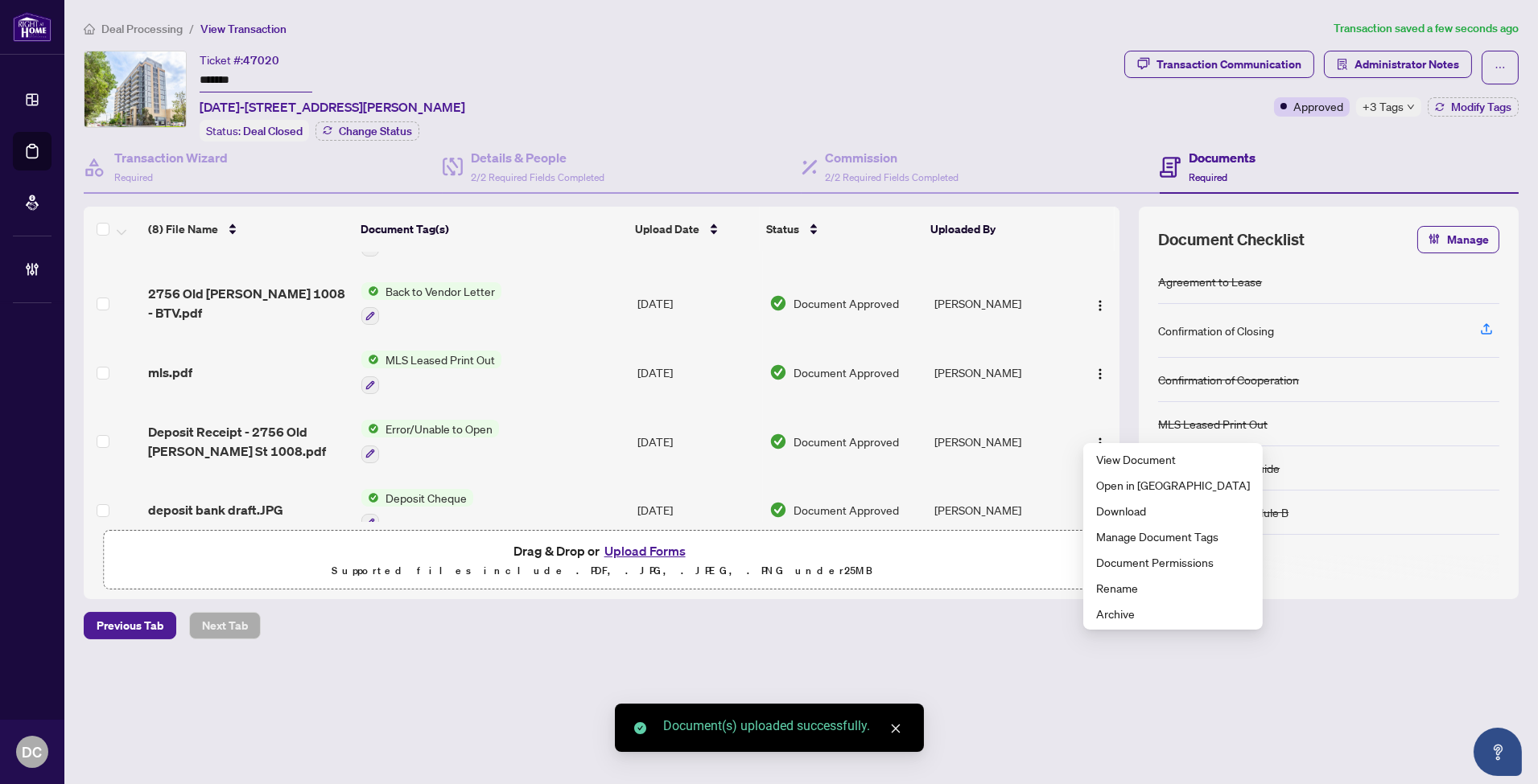
scroll to position [0, 0]
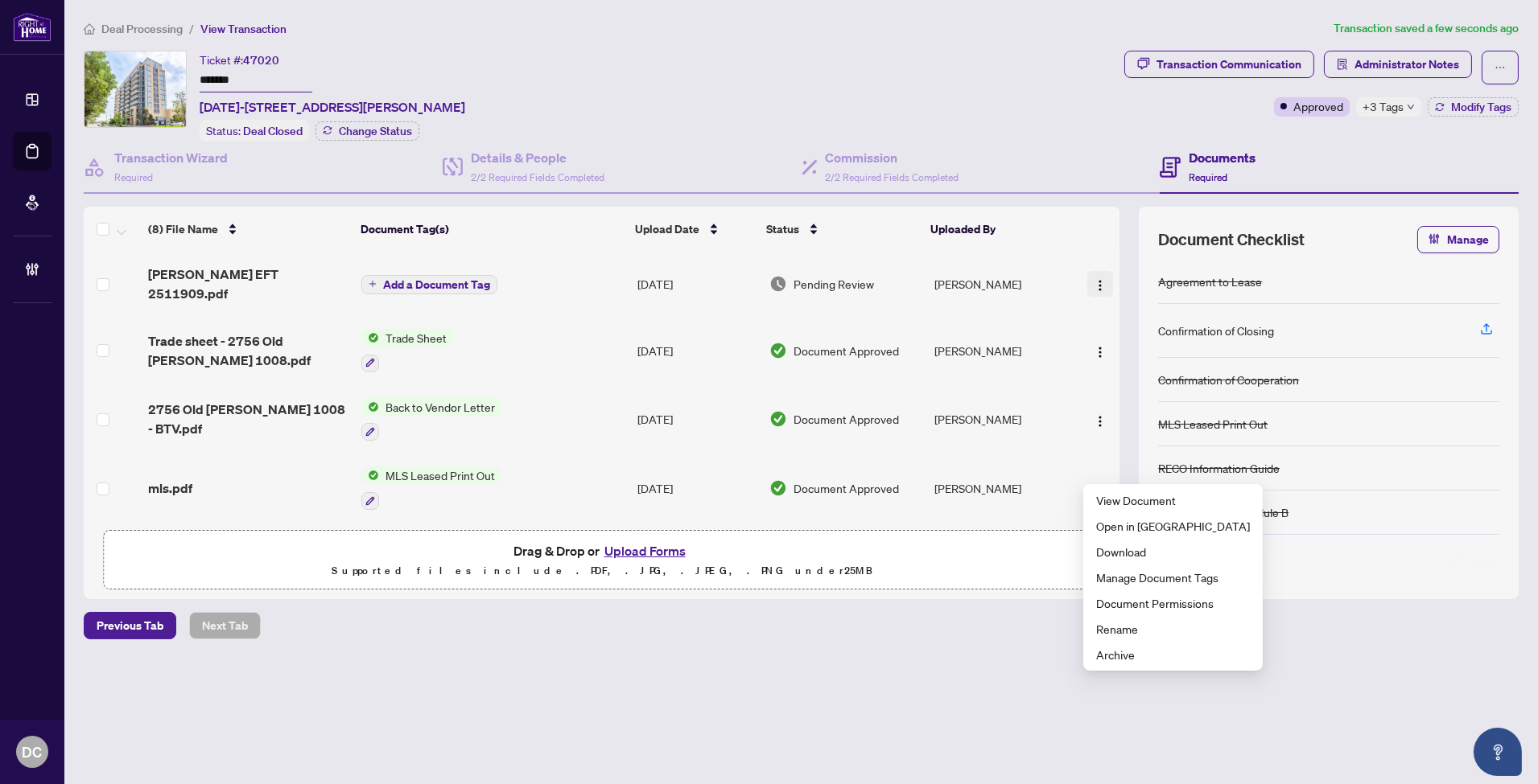
click at [1093, 280] on img "button" at bounding box center [1099, 286] width 13 height 13
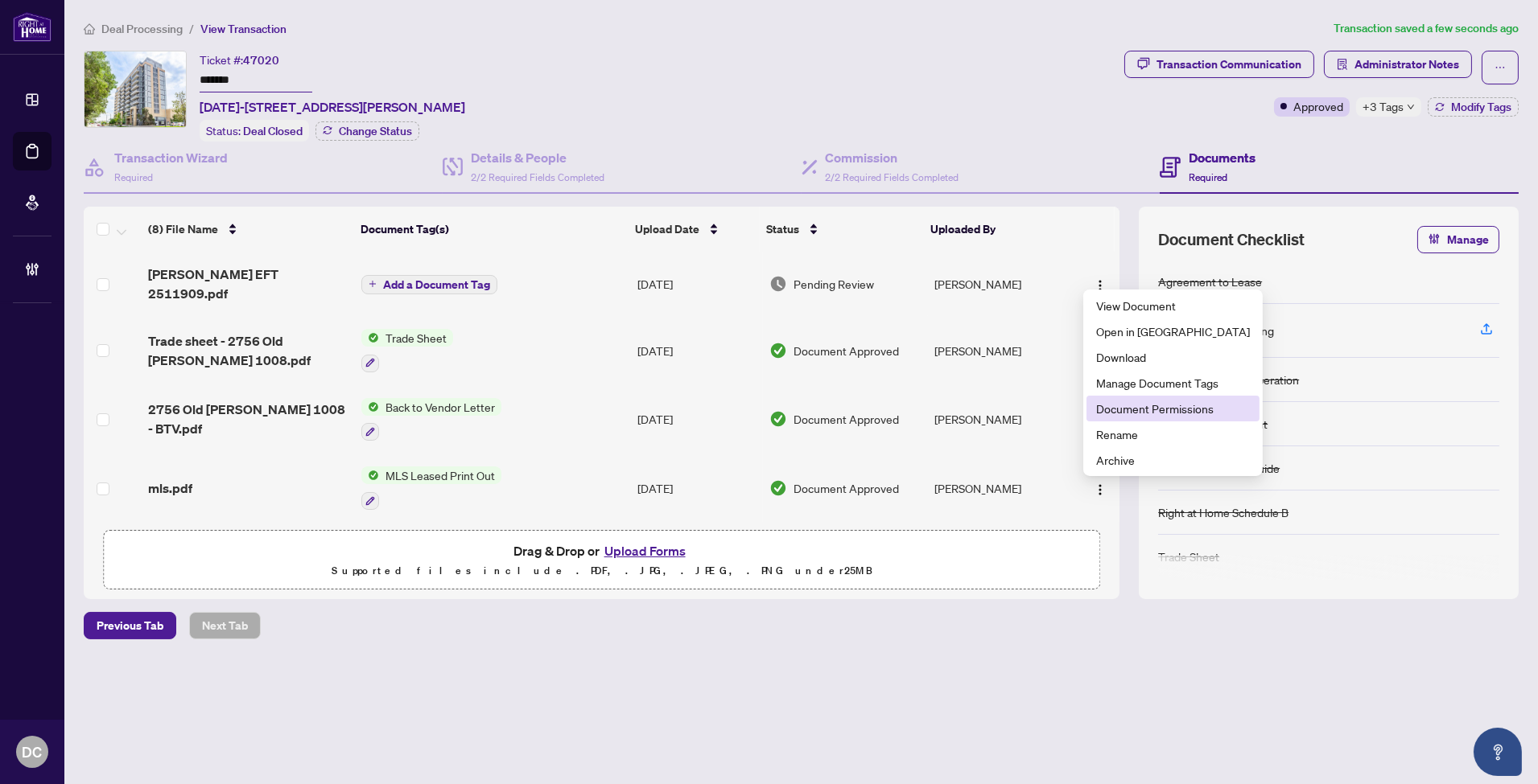
click at [1123, 407] on span "Document Permissions" at bounding box center [1173, 408] width 154 height 17
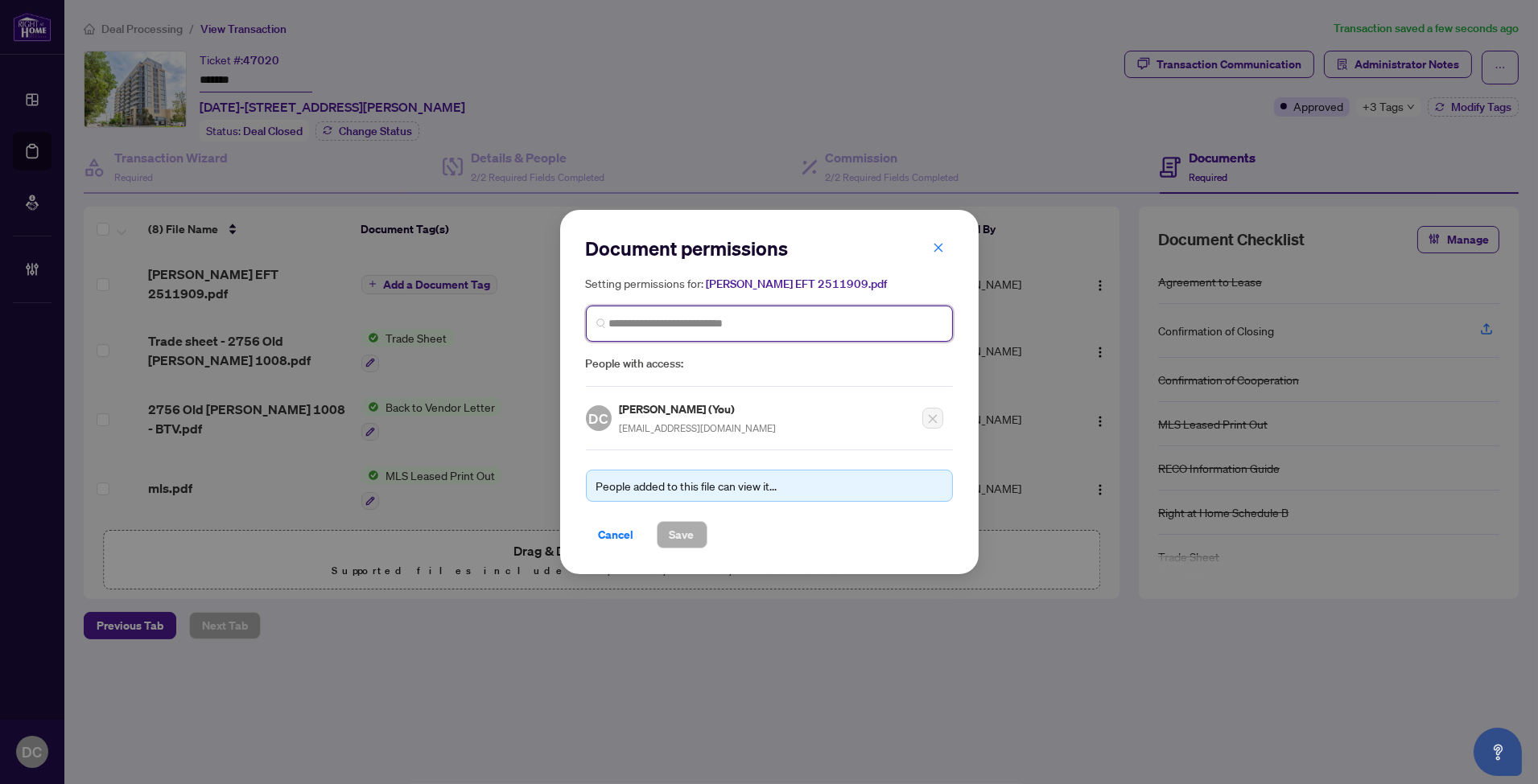
click at [799, 330] on input "search" at bounding box center [775, 324] width 333 height 17
type input "********"
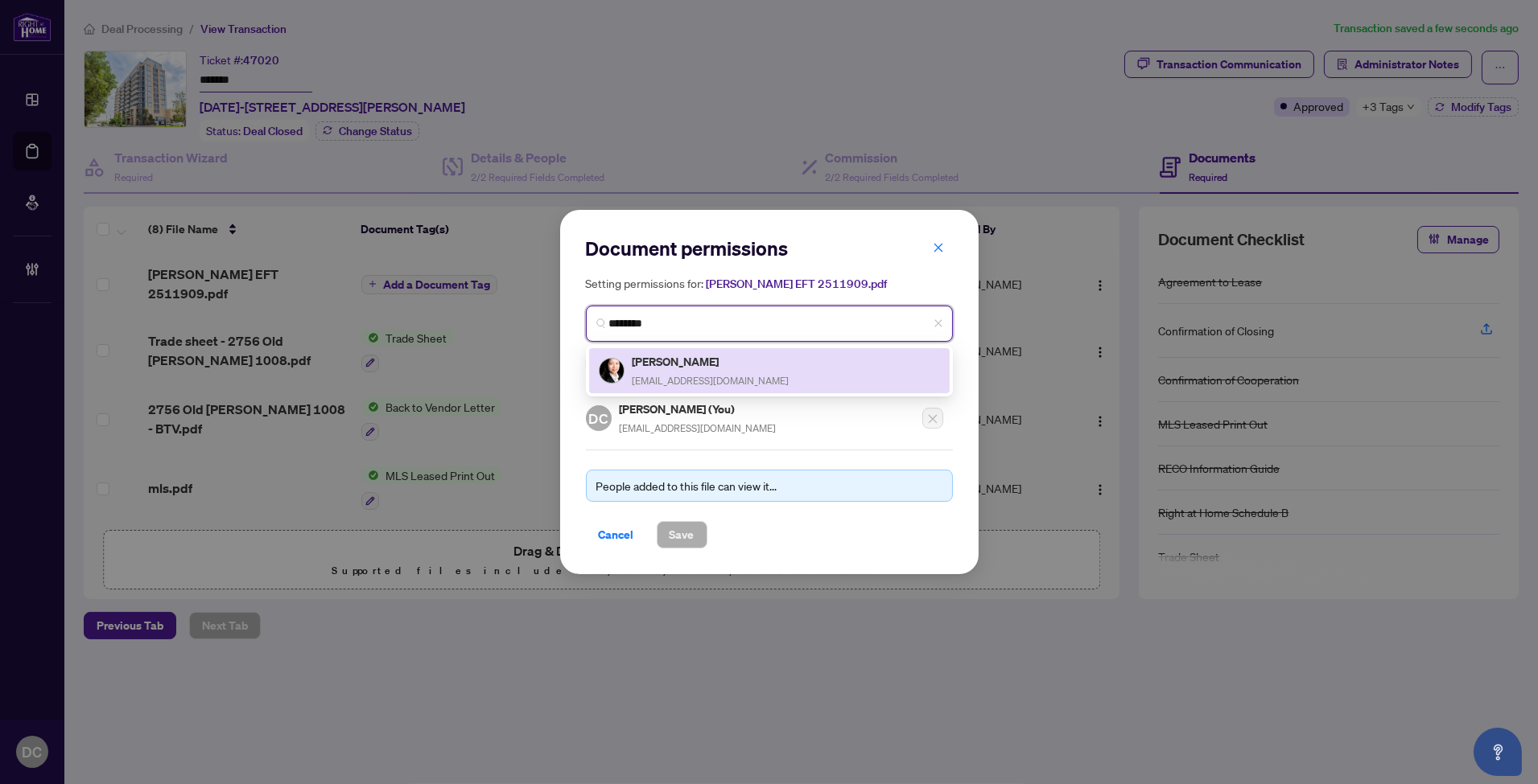
click at [770, 365] on div "Penny Li pennycli98@gmail.com" at bounding box center [769, 370] width 341 height 37
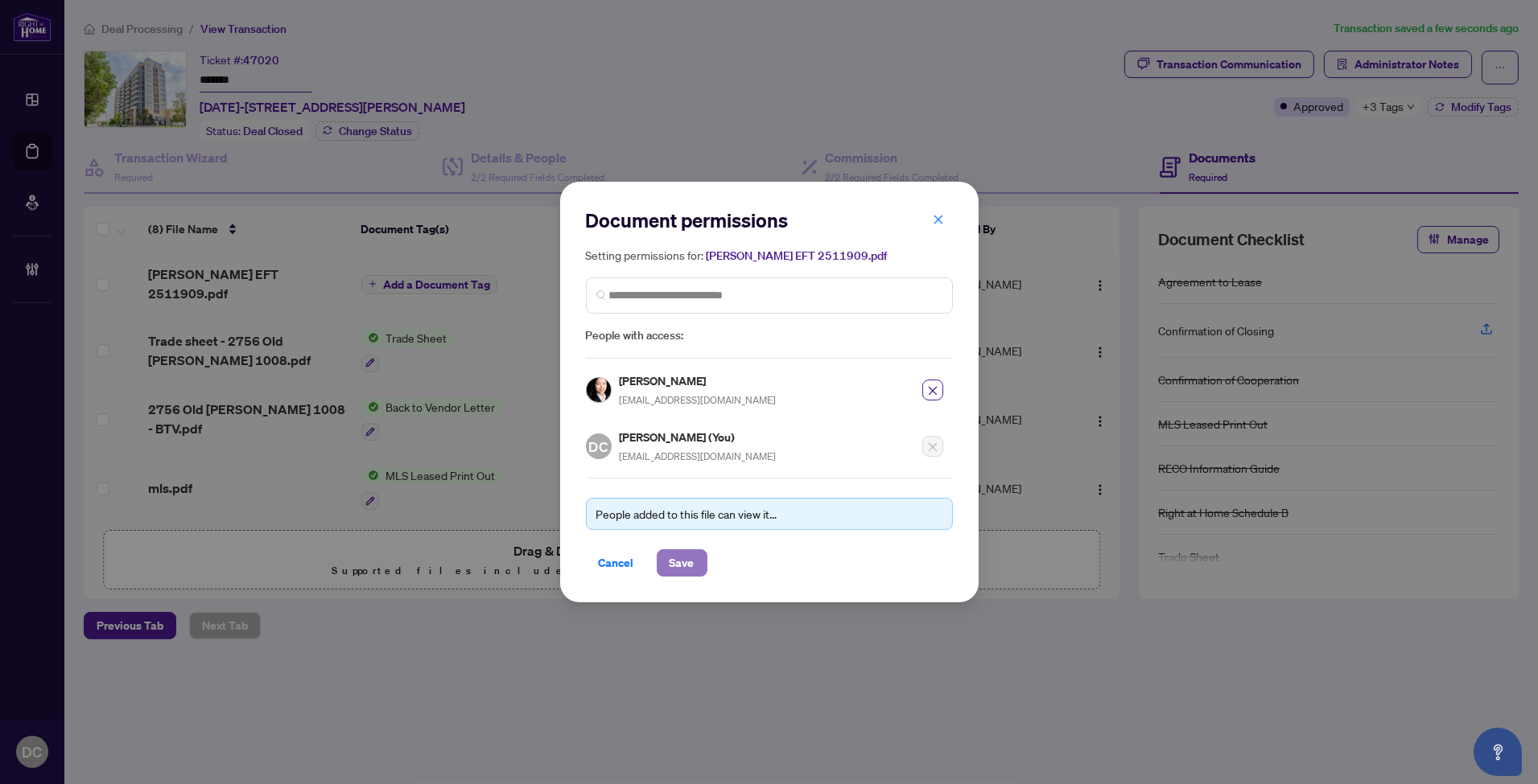
click at [688, 557] on span "Save" at bounding box center [682, 563] width 25 height 26
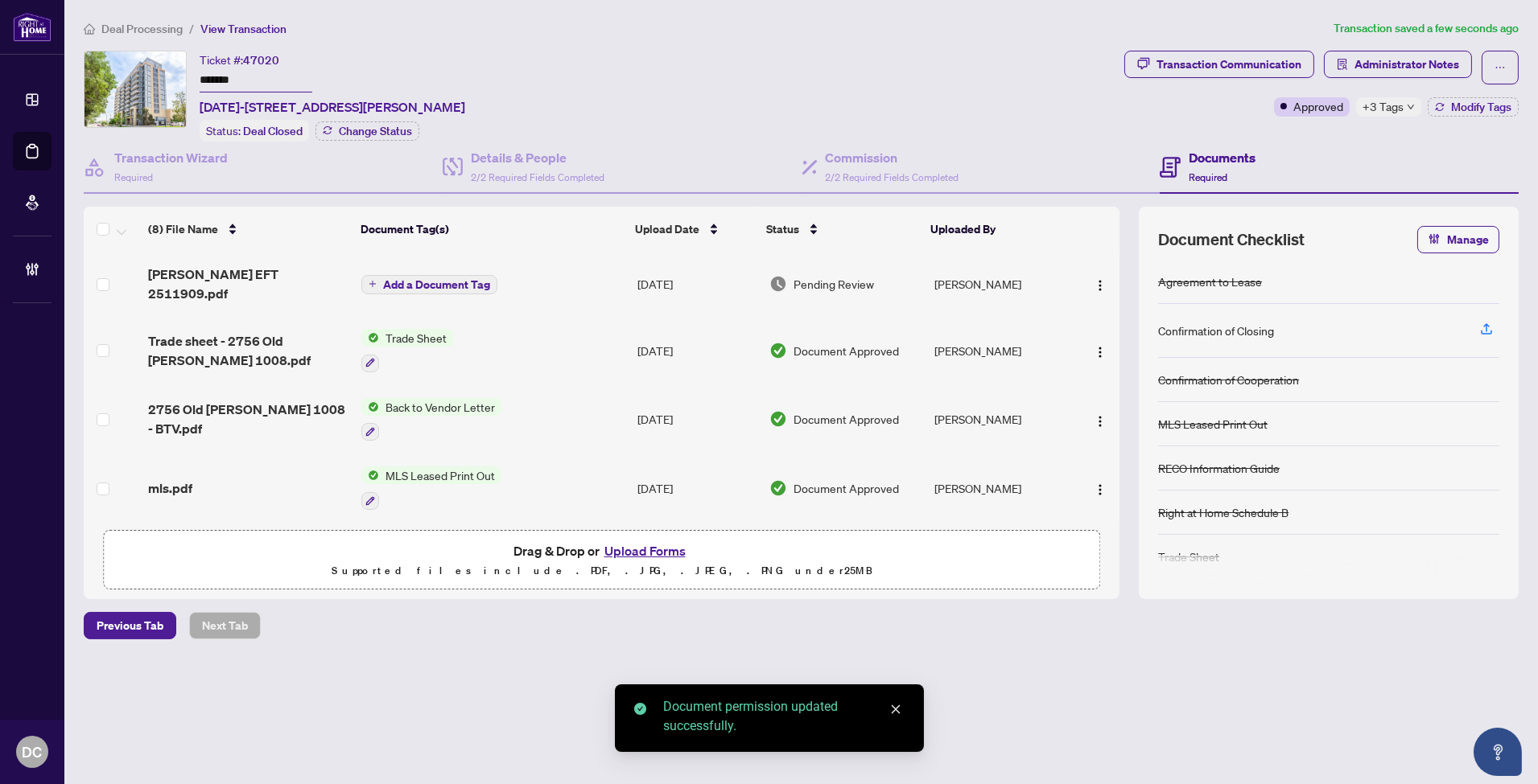
click at [428, 280] on span "Add a Document Tag" at bounding box center [437, 285] width 107 height 11
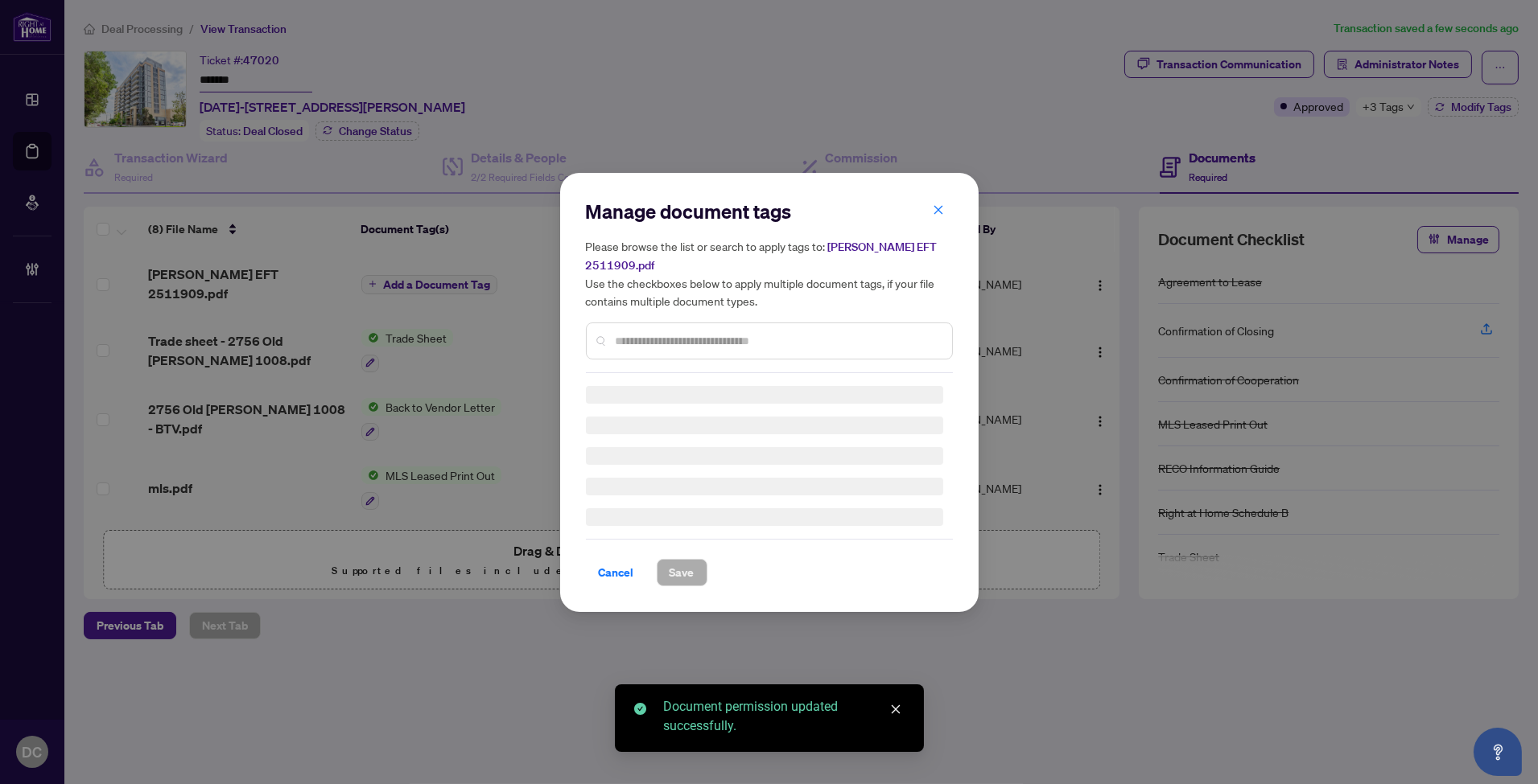
click at [704, 330] on div "Manage document tags Please browse the list or search to apply tags to: Penny E…" at bounding box center [769, 286] width 367 height 175
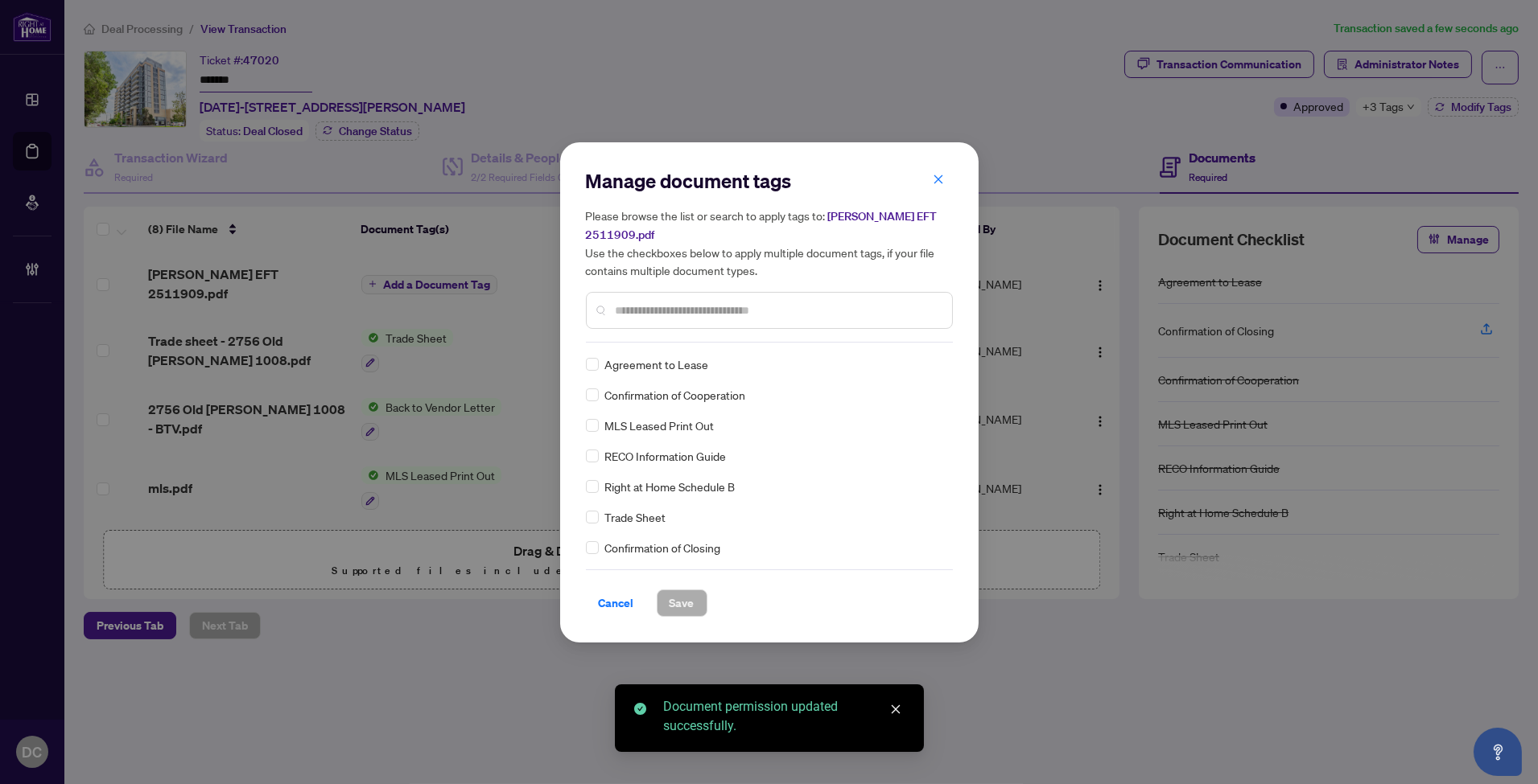
click at [720, 302] on input "text" at bounding box center [777, 311] width 324 height 17
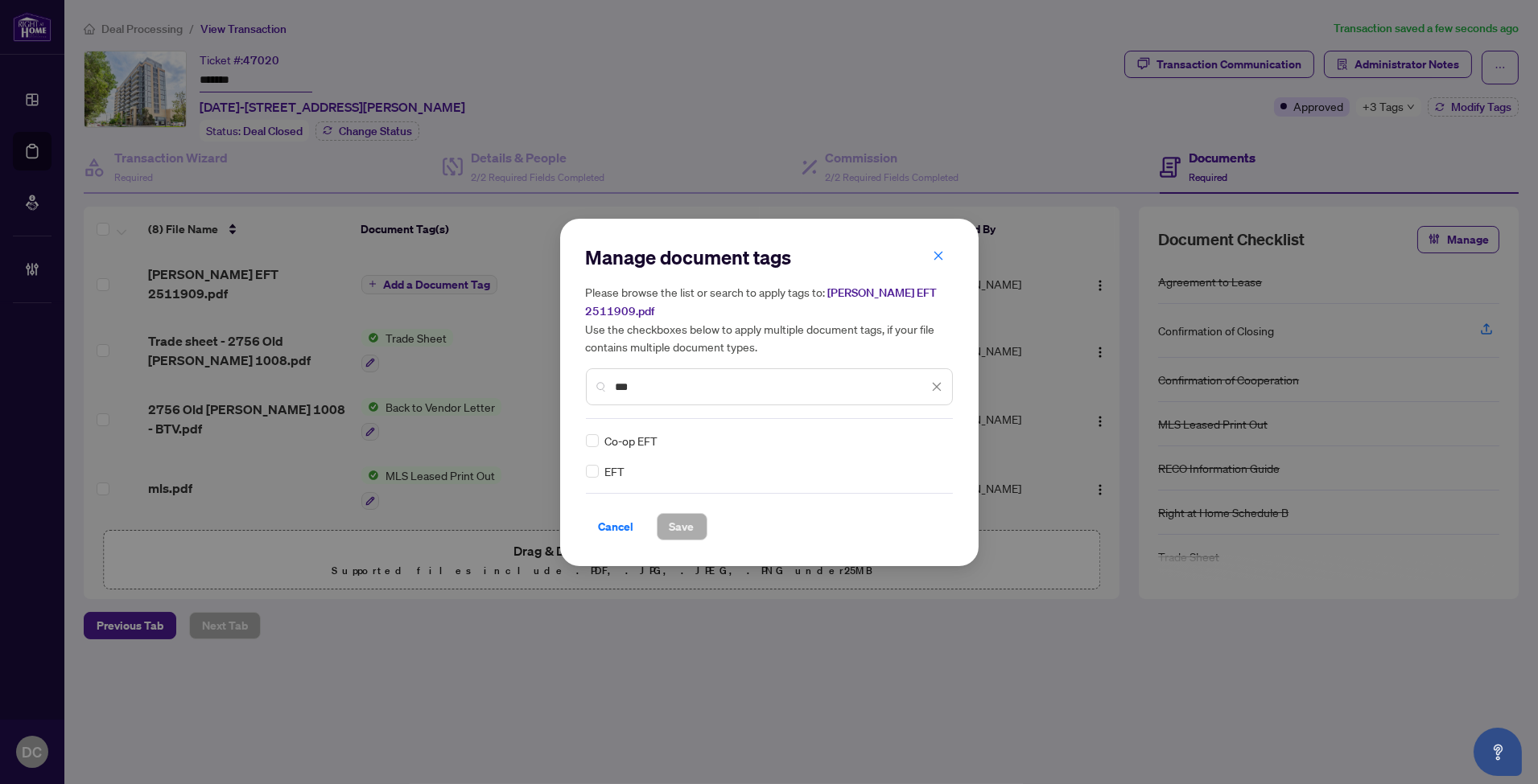
type input "***"
click at [908, 436] on div at bounding box center [922, 440] width 41 height 16
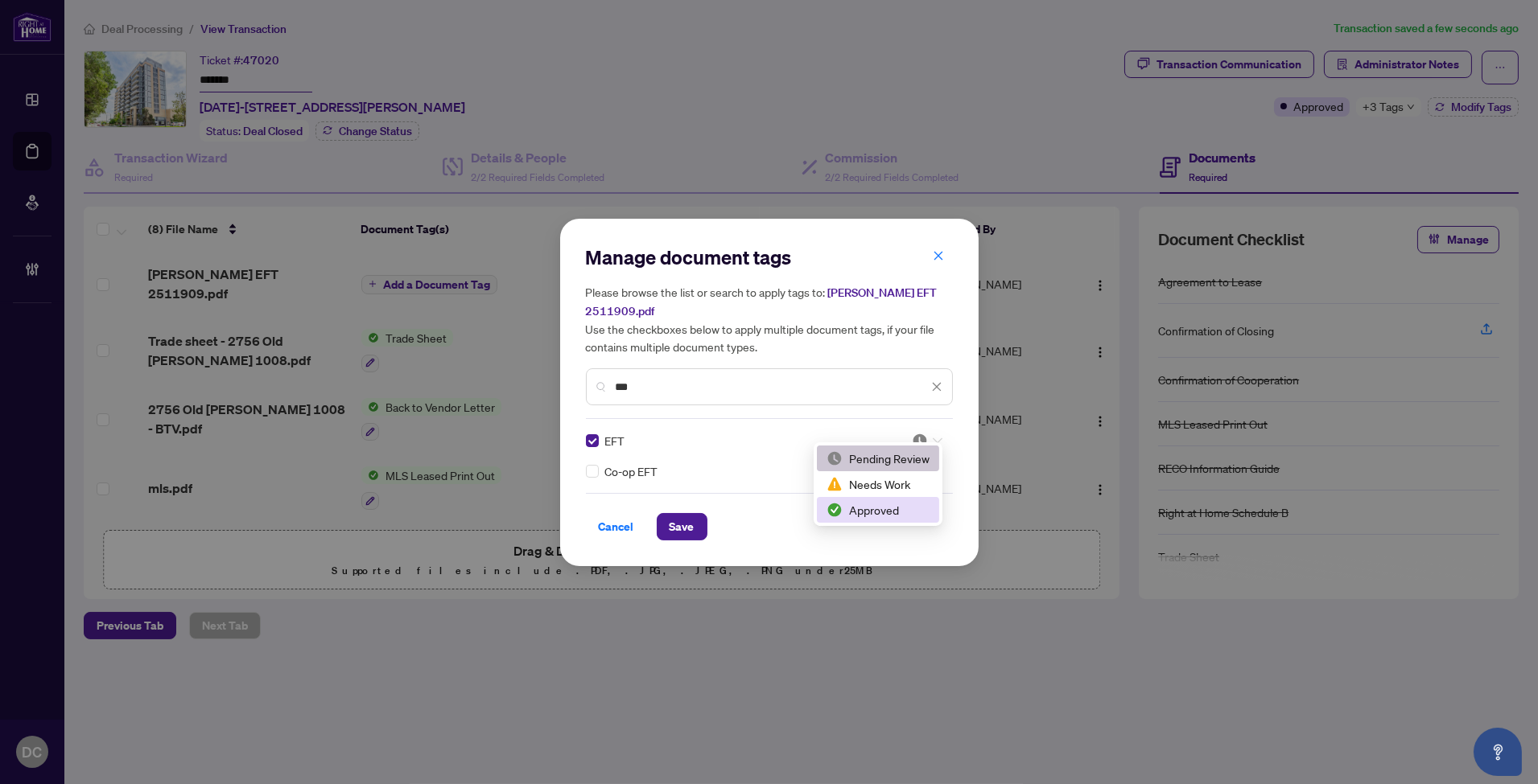
click at [858, 517] on div "Approved" at bounding box center [878, 510] width 103 height 17
click at [681, 514] on span "Save" at bounding box center [682, 527] width 25 height 26
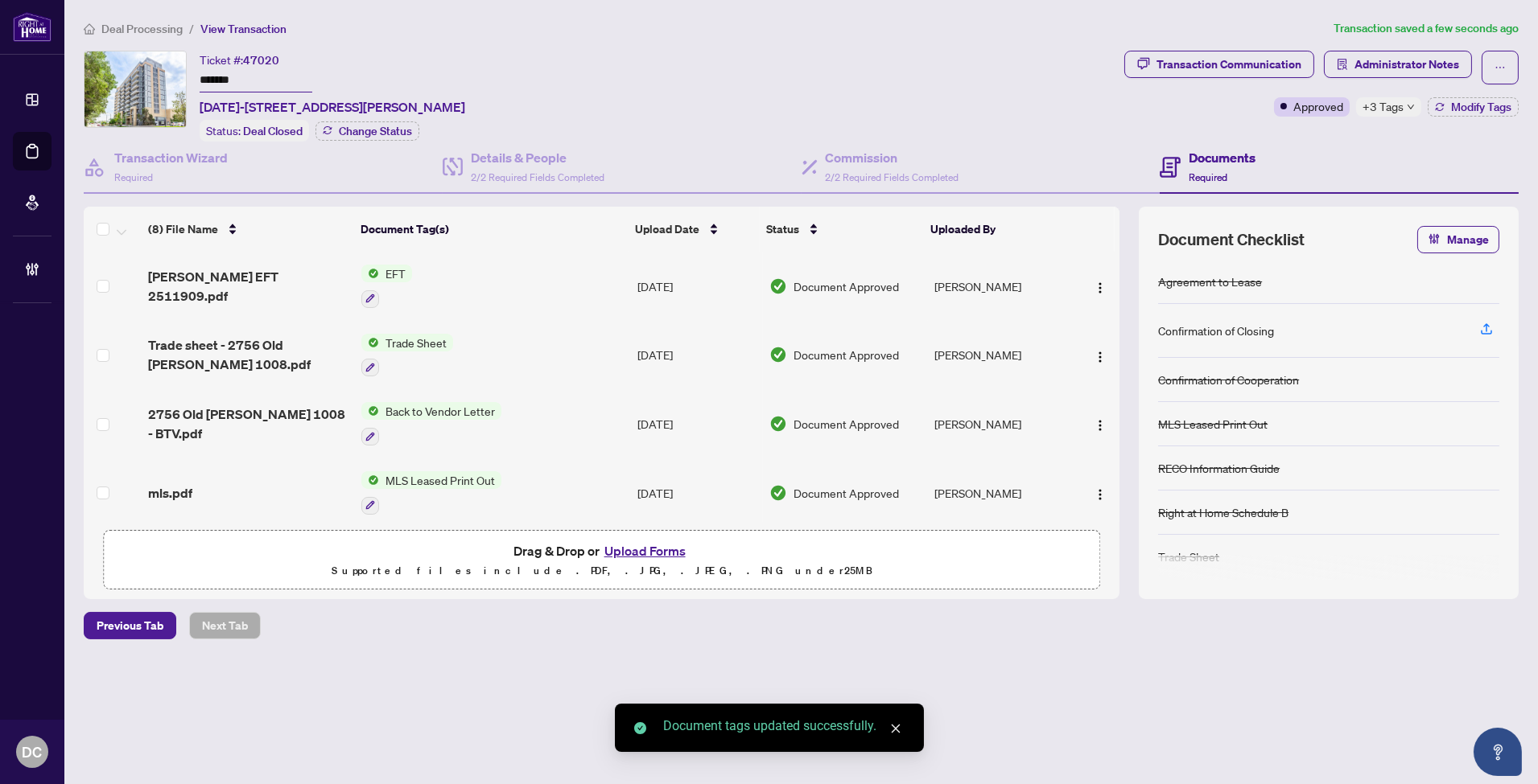
click at [135, 24] on span "Deal Processing" at bounding box center [142, 29] width 81 height 15
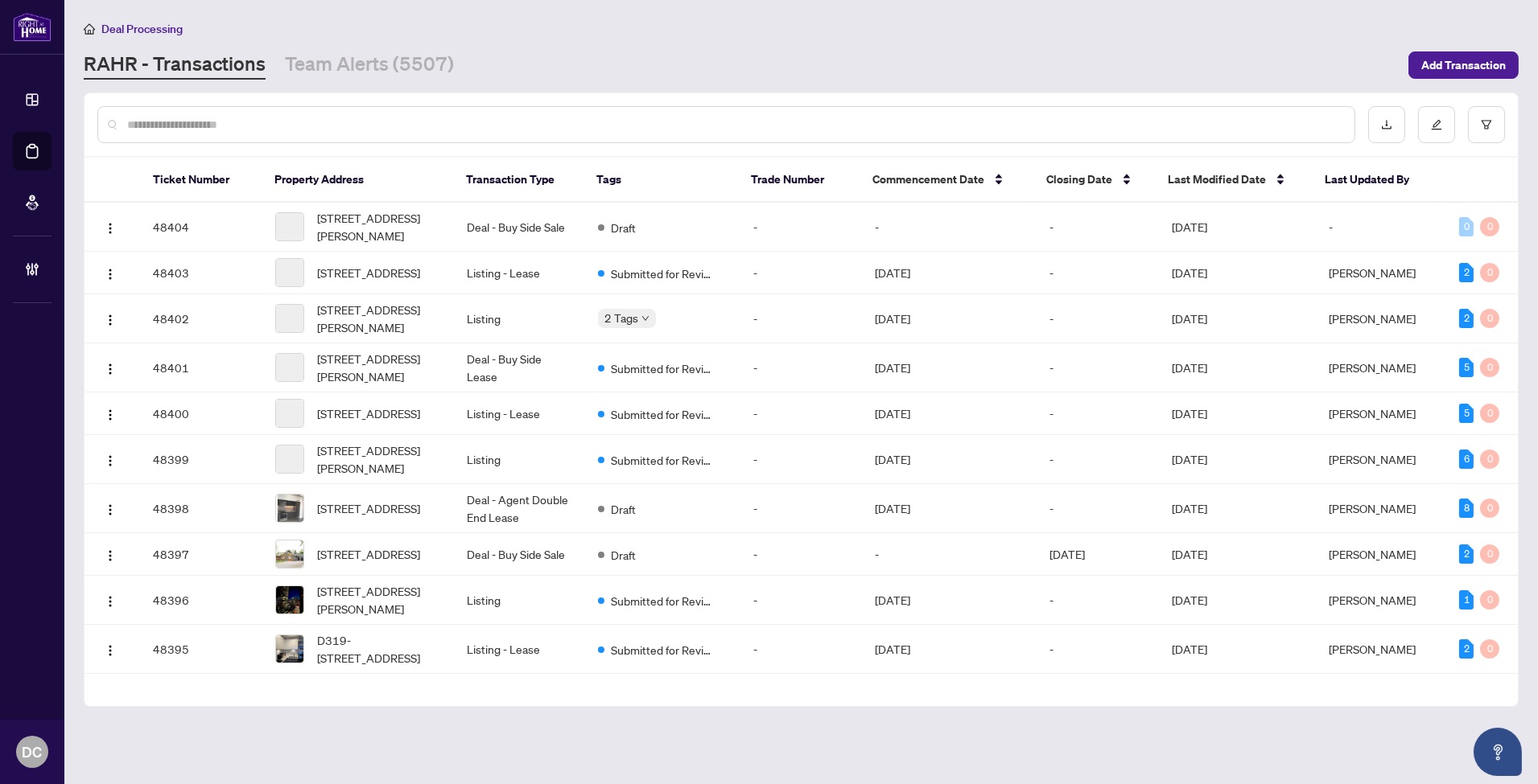
click at [396, 124] on input "text" at bounding box center [734, 125] width 1214 height 17
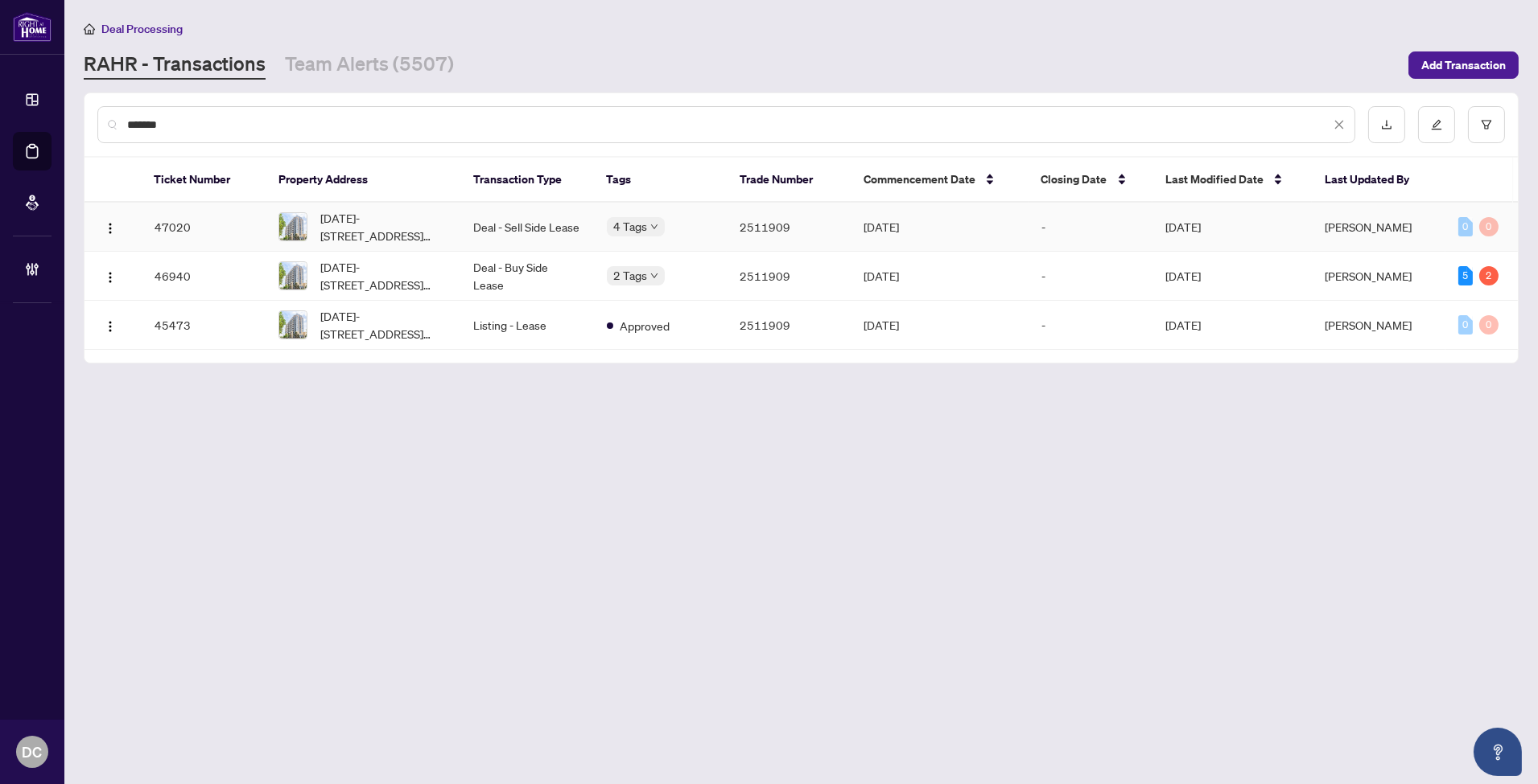
type input "*******"
click at [425, 271] on span "1008-2756 Old Leslie St, Toronto, Ontario M2K 0E2, Canada" at bounding box center [383, 275] width 127 height 35
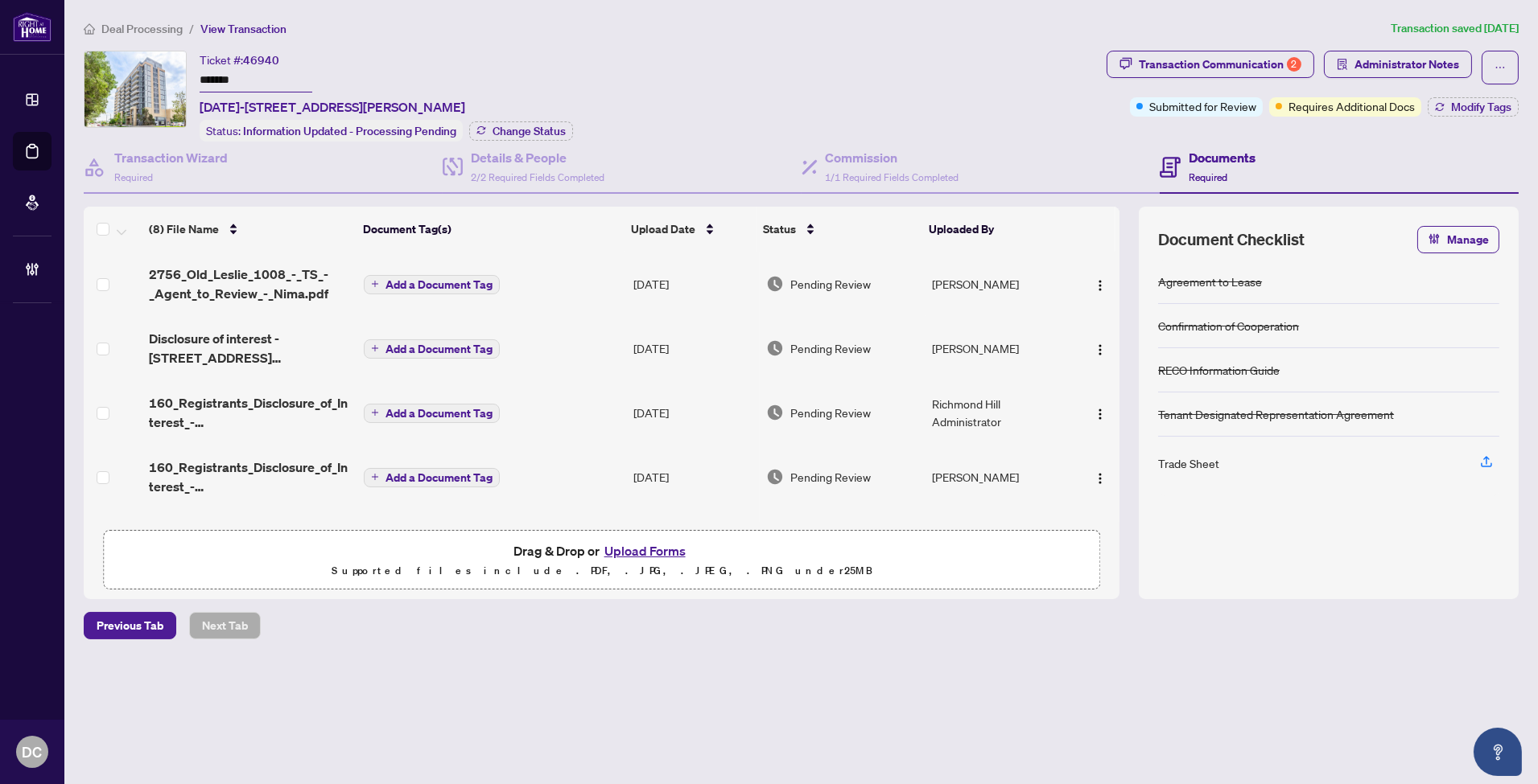
drag, startPoint x: 252, startPoint y: 76, endPoint x: 158, endPoint y: 74, distance: 94.0
click at [158, 74] on div "Ticket #: 46940 ******* 1008-2756 Old Leslie St, Toronto, Ontario M2K 0E2, Cana…" at bounding box center [592, 96] width 1016 height 91
click at [530, 132] on span "Change Status" at bounding box center [529, 131] width 74 height 11
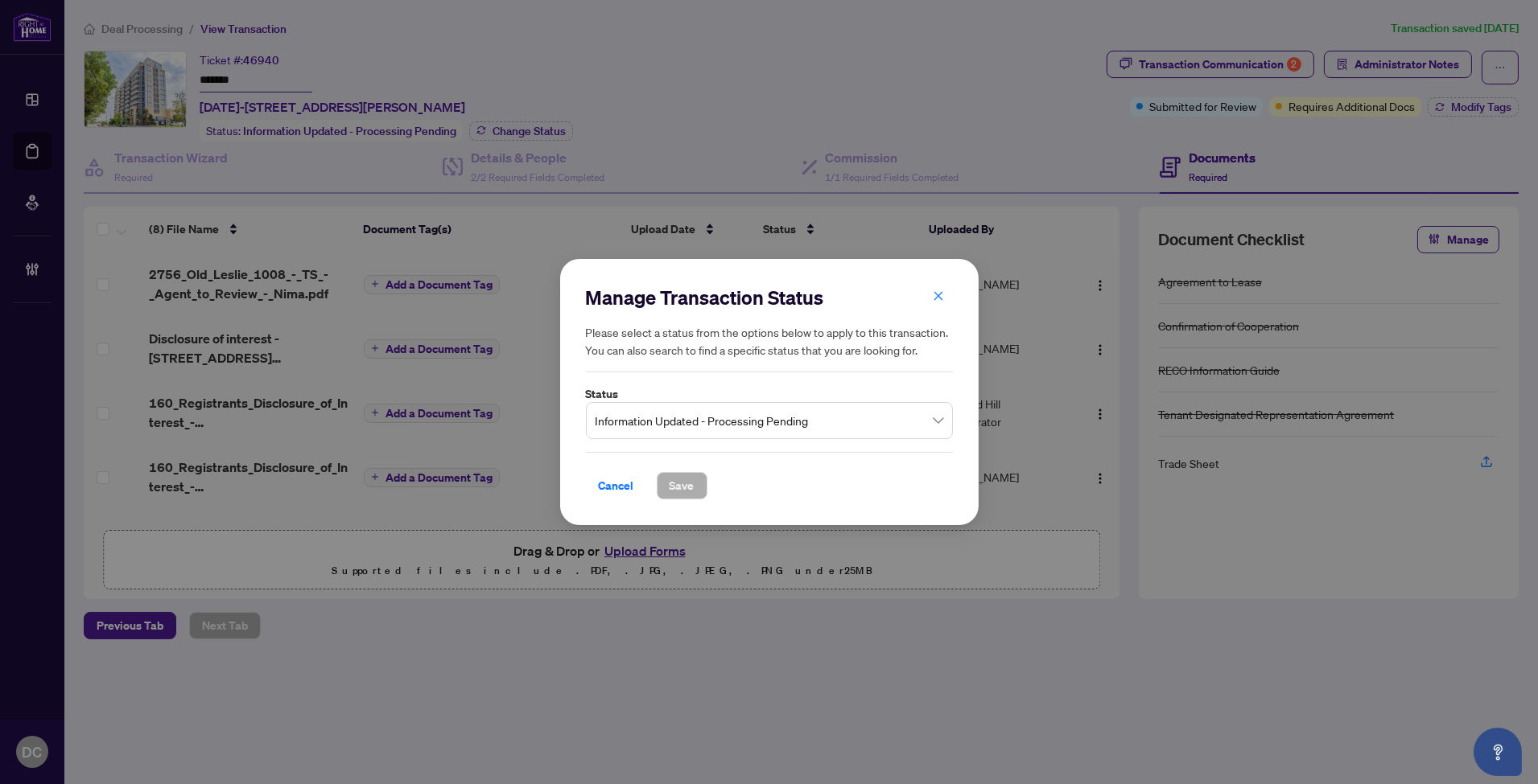
click at [814, 427] on span "Information Updated - Processing Pending" at bounding box center [769, 421] width 348 height 30
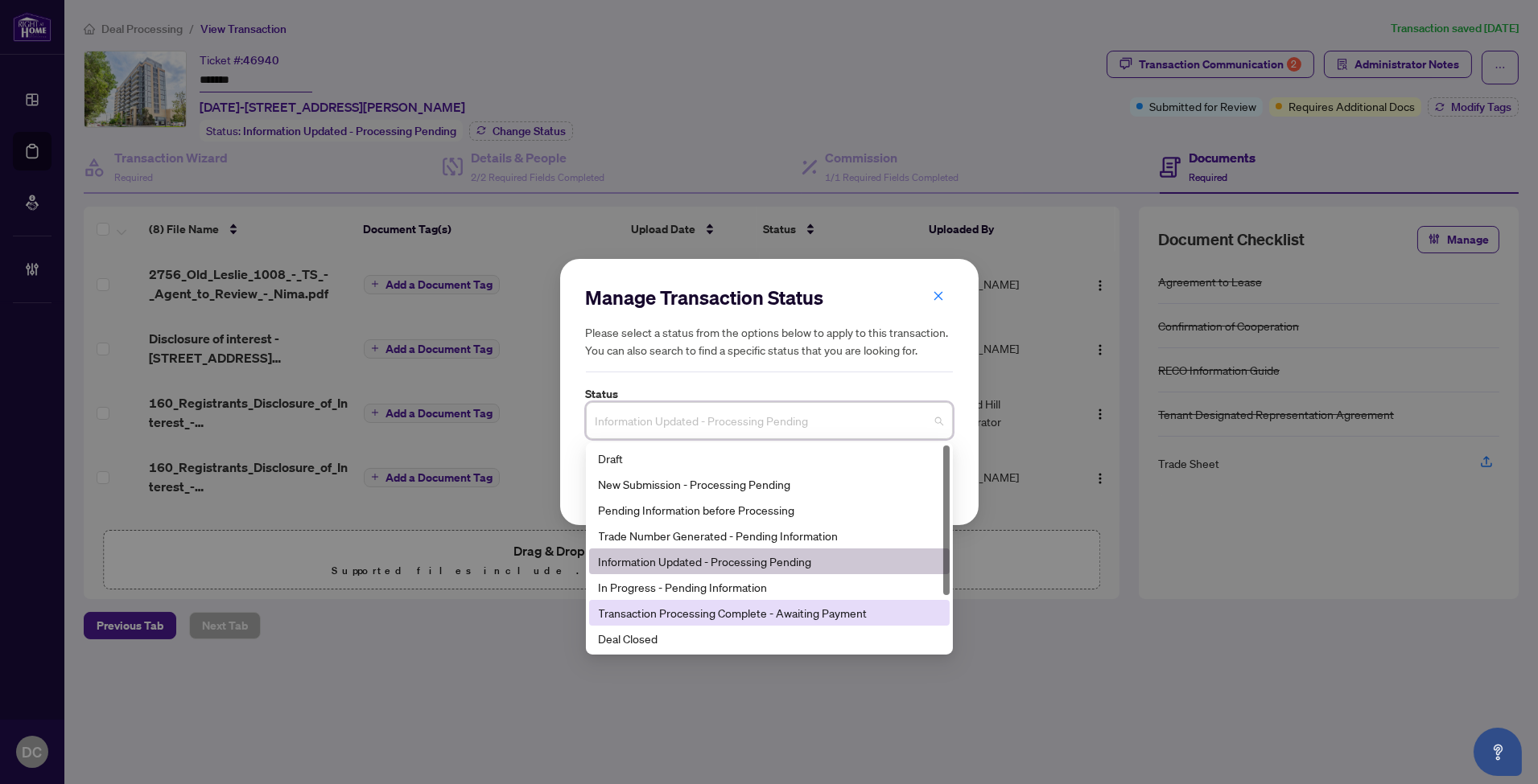
click at [653, 624] on div "Transaction Processing Complete - Awaiting Payment" at bounding box center [769, 614] width 361 height 26
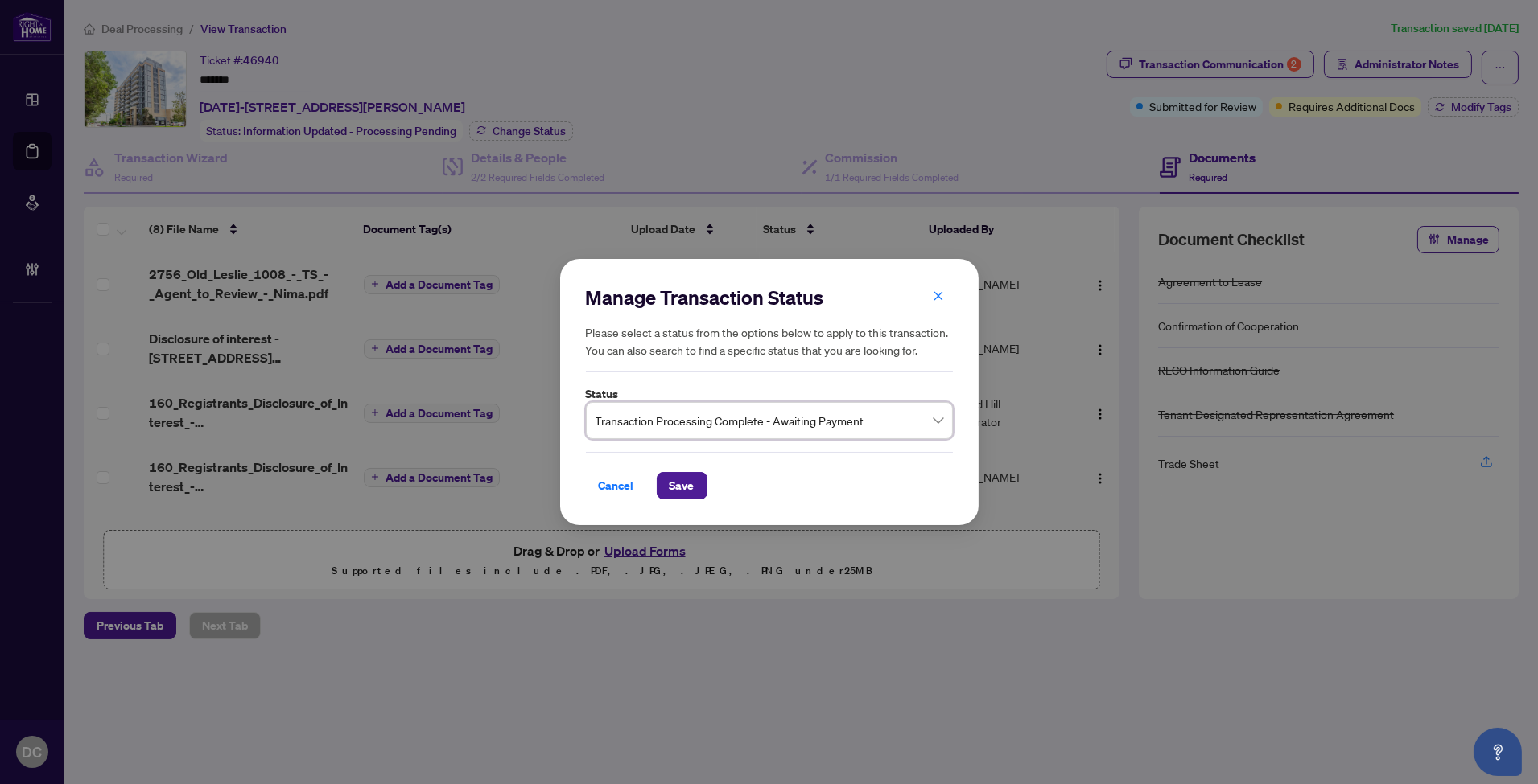
click at [761, 418] on span "Transaction Processing Complete - Awaiting Payment" at bounding box center [769, 421] width 348 height 30
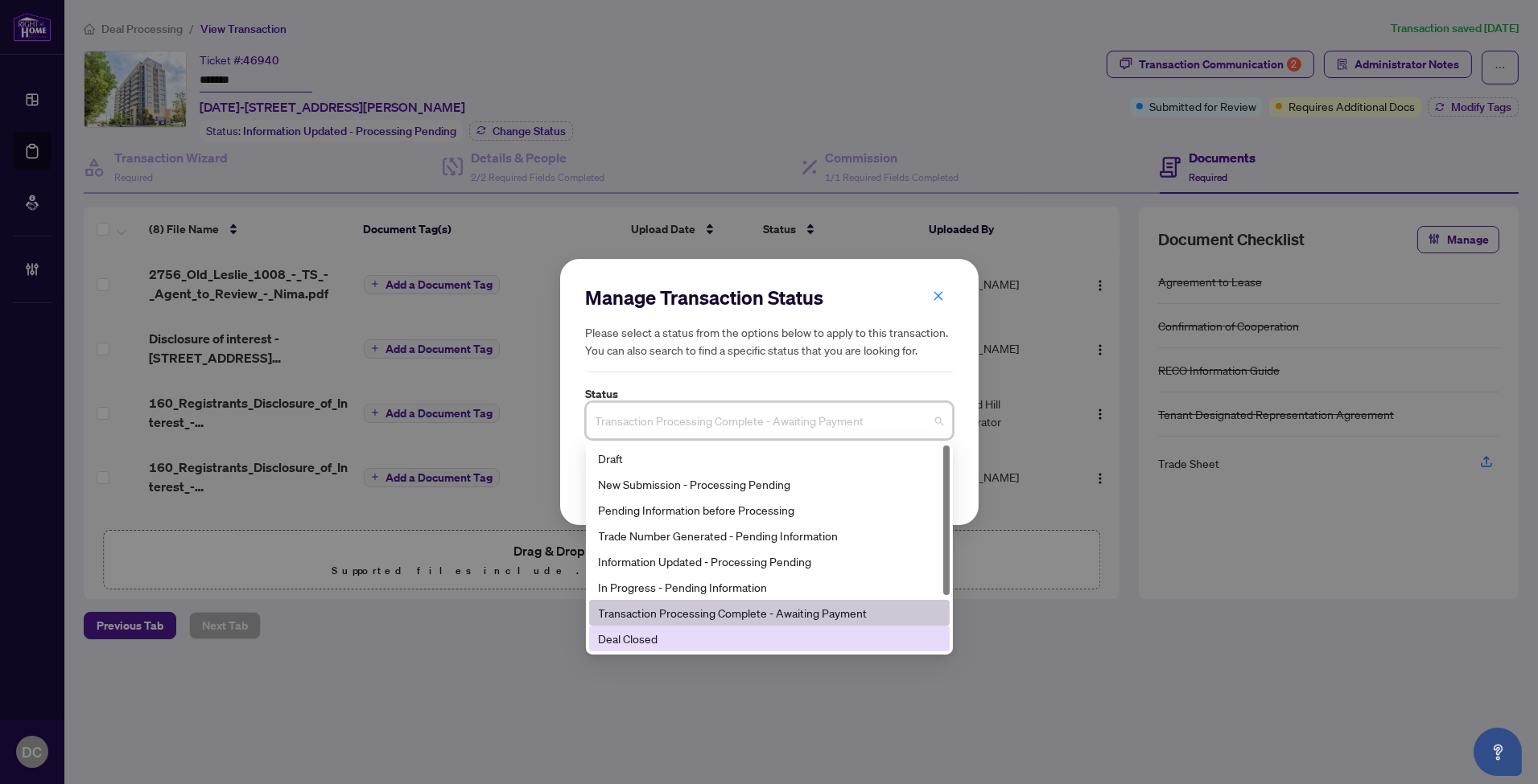
click at [658, 631] on div "Deal Closed" at bounding box center [769, 639] width 341 height 17
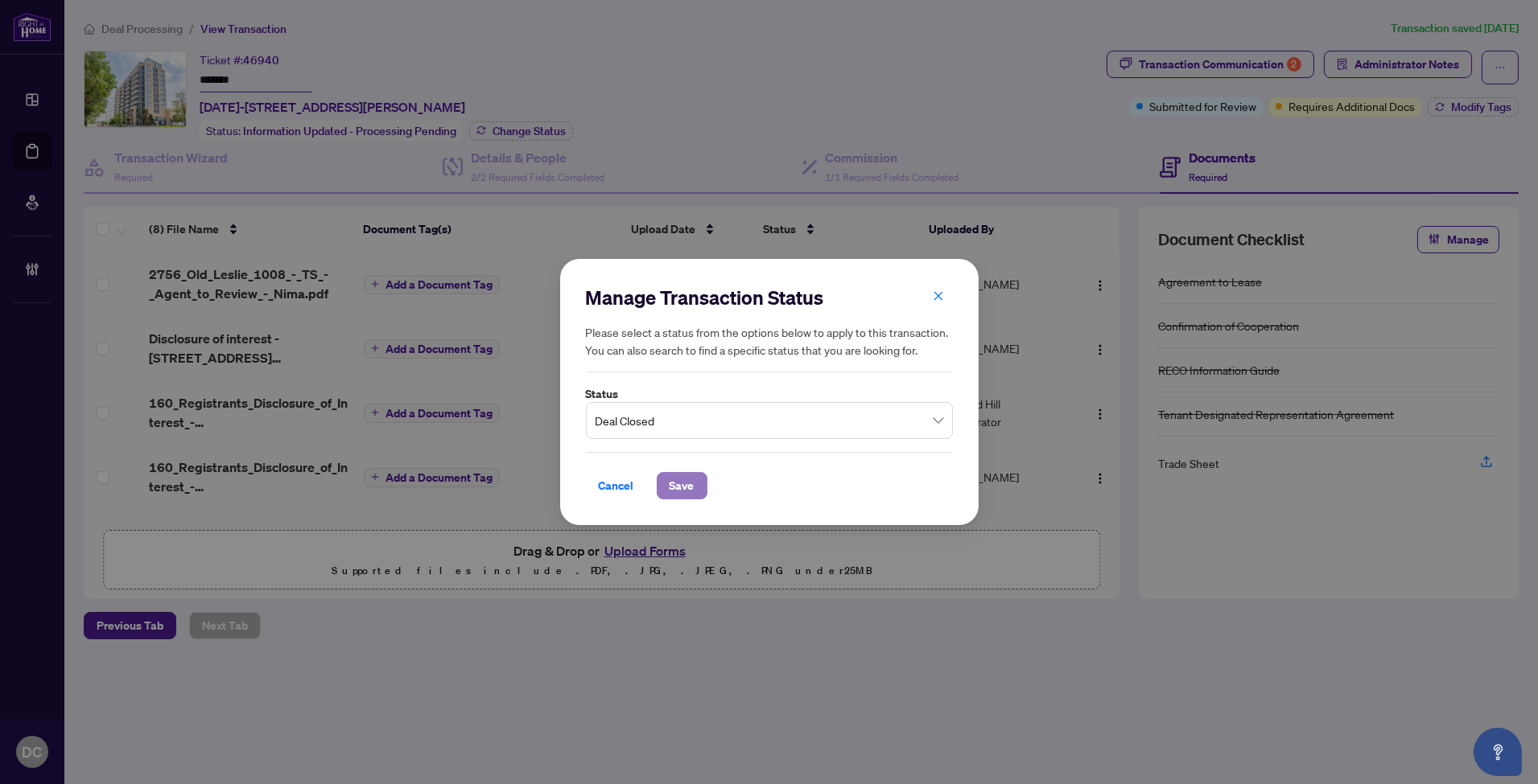
click at [685, 495] on span "Save" at bounding box center [682, 486] width 25 height 26
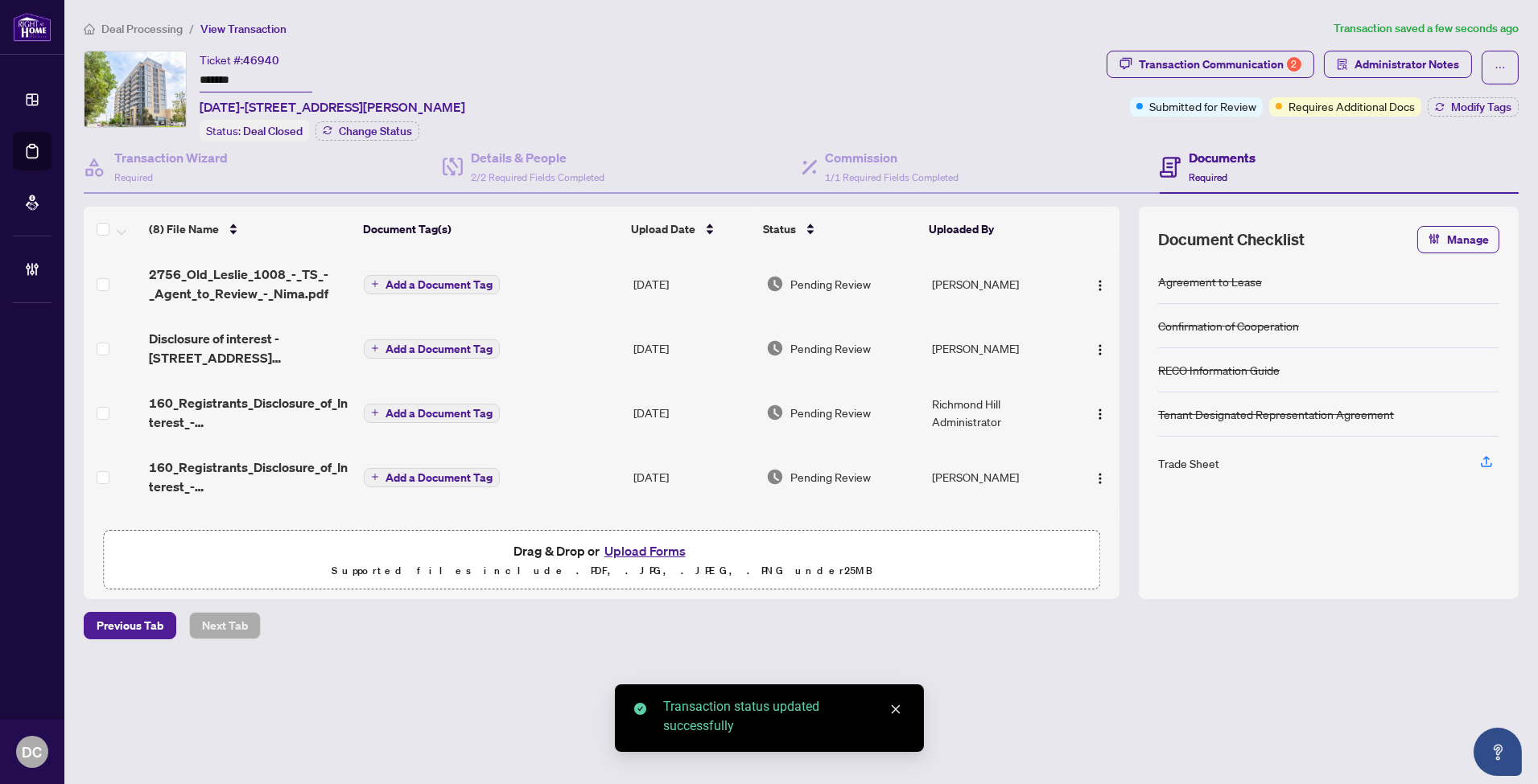
click at [905, 282] on div "Pending Review" at bounding box center [843, 284] width 154 height 17
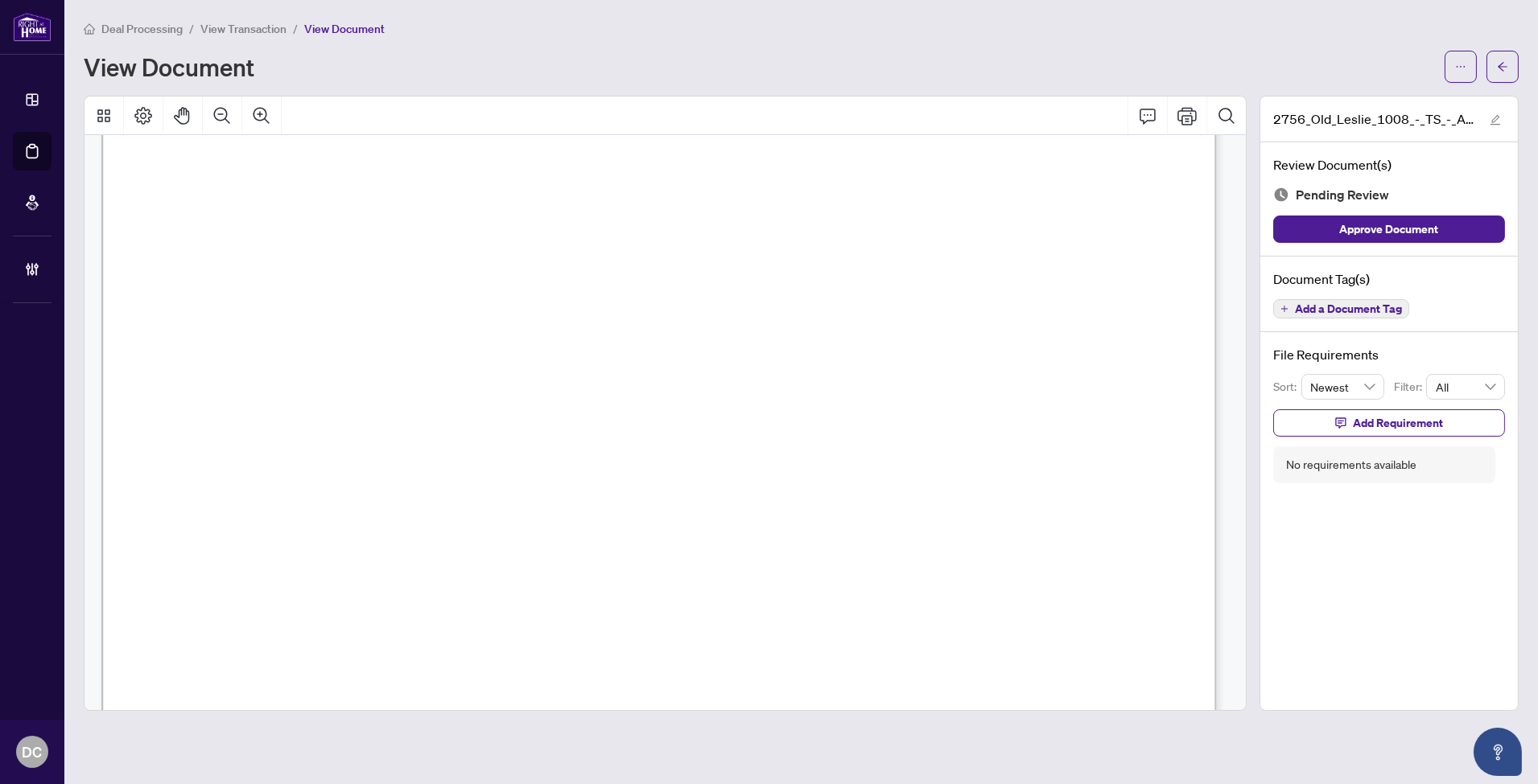
scroll to position [715, 0]
drag, startPoint x: 1502, startPoint y: 70, endPoint x: 960, endPoint y: 318, distance: 596.0
click at [960, 318] on div "Deal Processing / View Transaction / View Document View Document 2756_Old_Lesli…" at bounding box center [801, 365] width 1435 height 692
click at [1509, 67] on button "button" at bounding box center [1502, 67] width 32 height 32
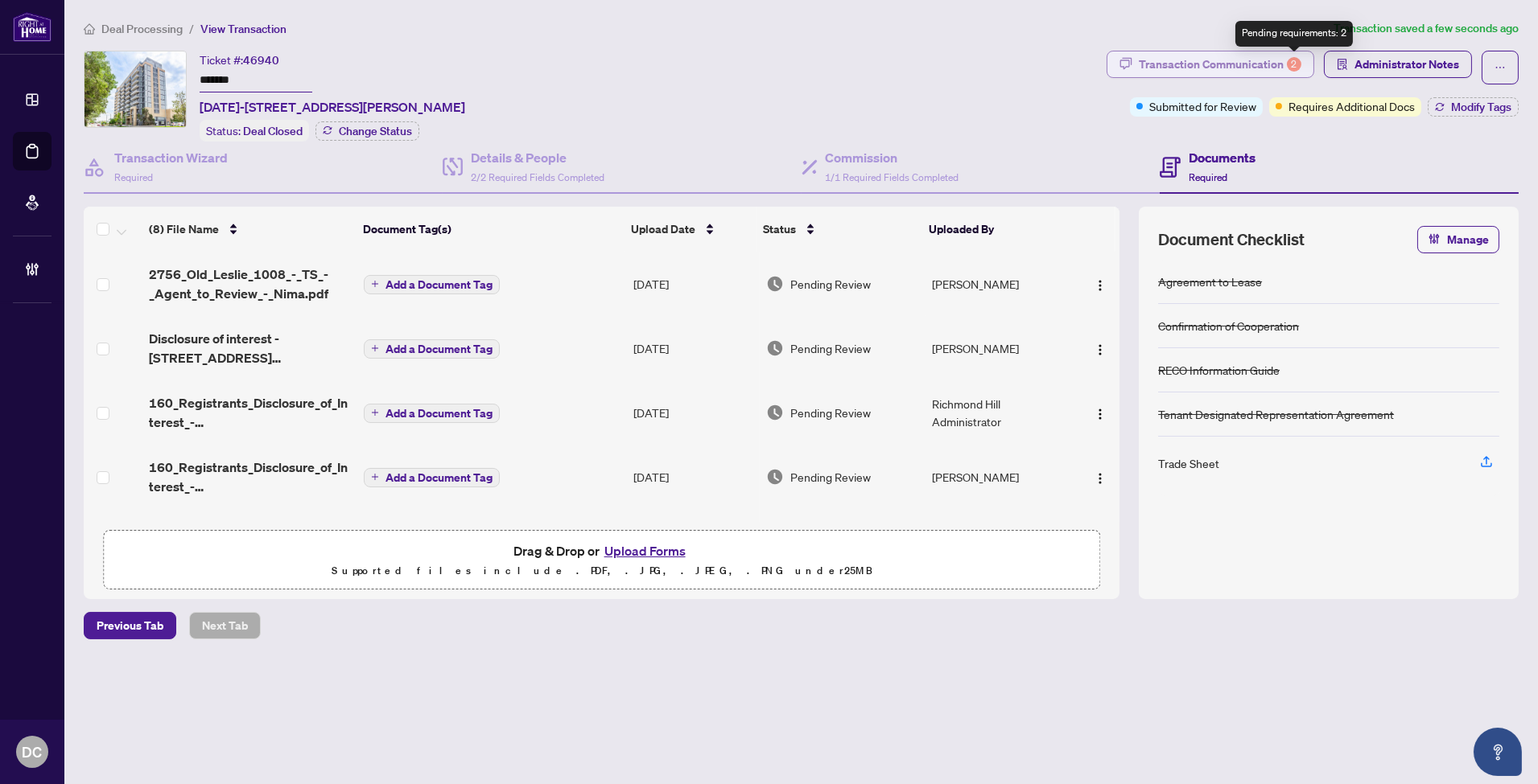
click at [1298, 62] on div "2" at bounding box center [1294, 64] width 15 height 15
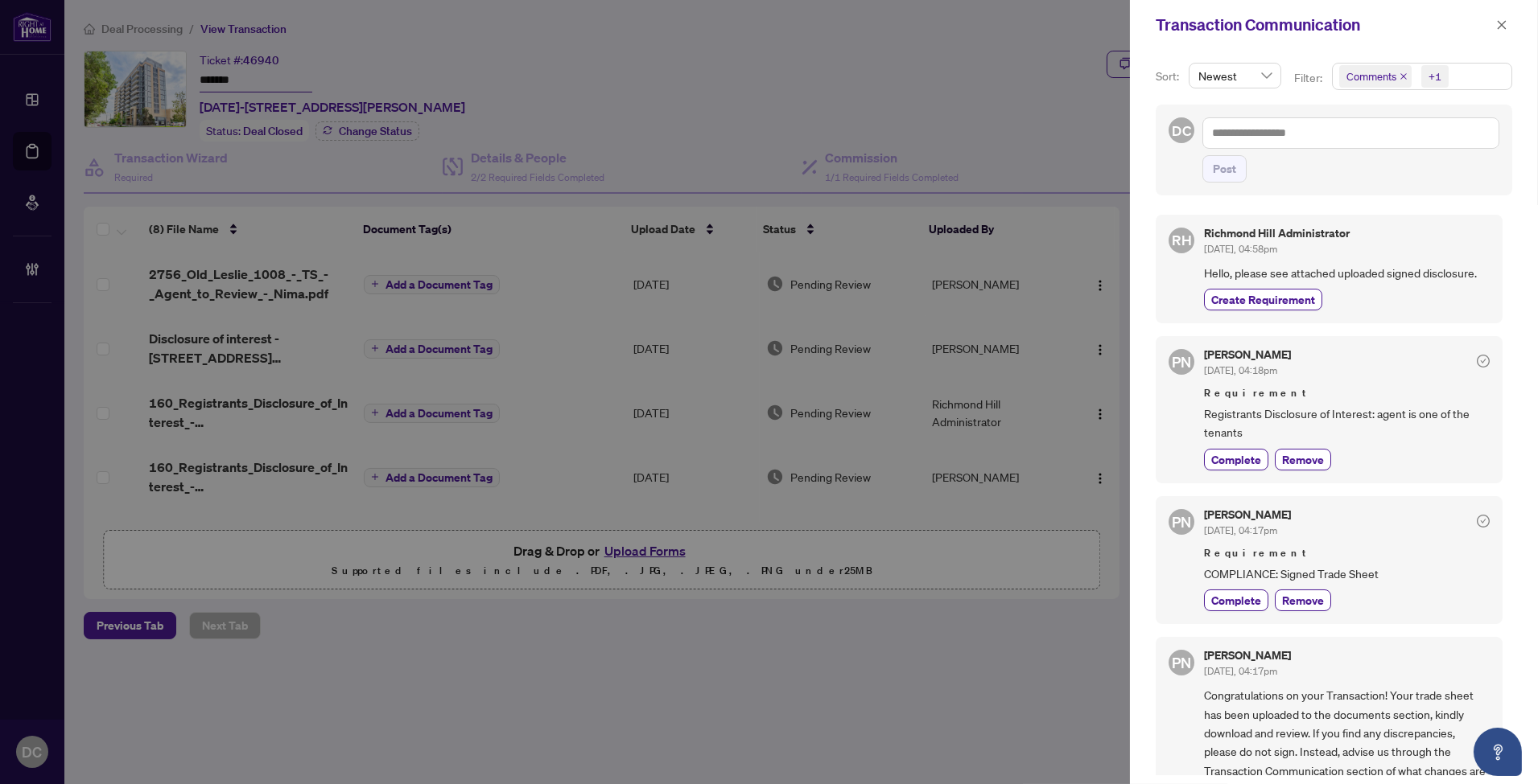
click at [1494, 22] on button "button" at bounding box center [1502, 25] width 21 height 19
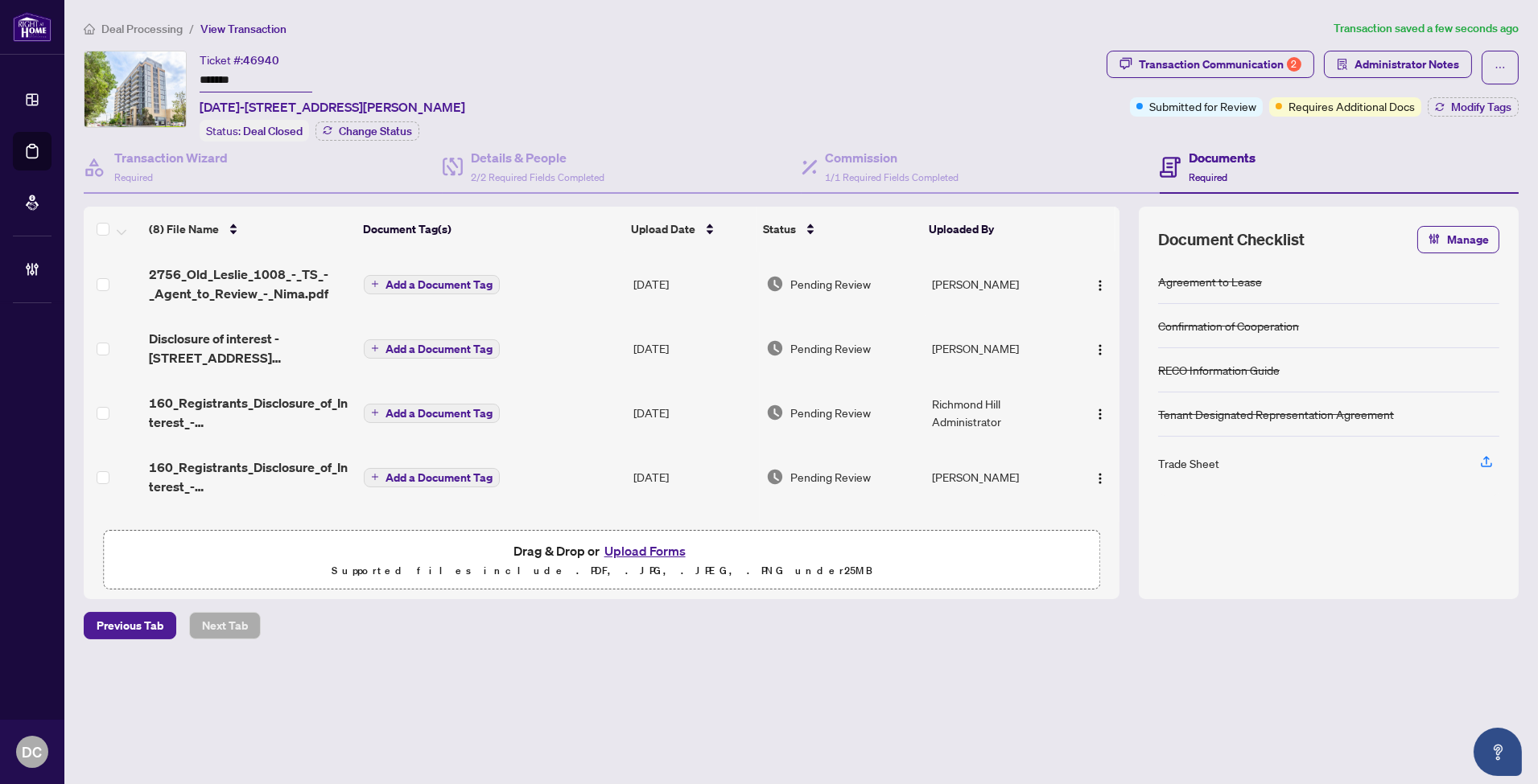
drag, startPoint x: 269, startPoint y: 86, endPoint x: 140, endPoint y: 74, distance: 129.6
click at [140, 74] on div "Ticket #: 46940 ******* 1008-2756 Old Leslie St, Toronto, Ontario M2K 0E2, Cana…" at bounding box center [592, 96] width 1016 height 91
click at [1494, 105] on span "Modify Tags" at bounding box center [1481, 106] width 61 height 11
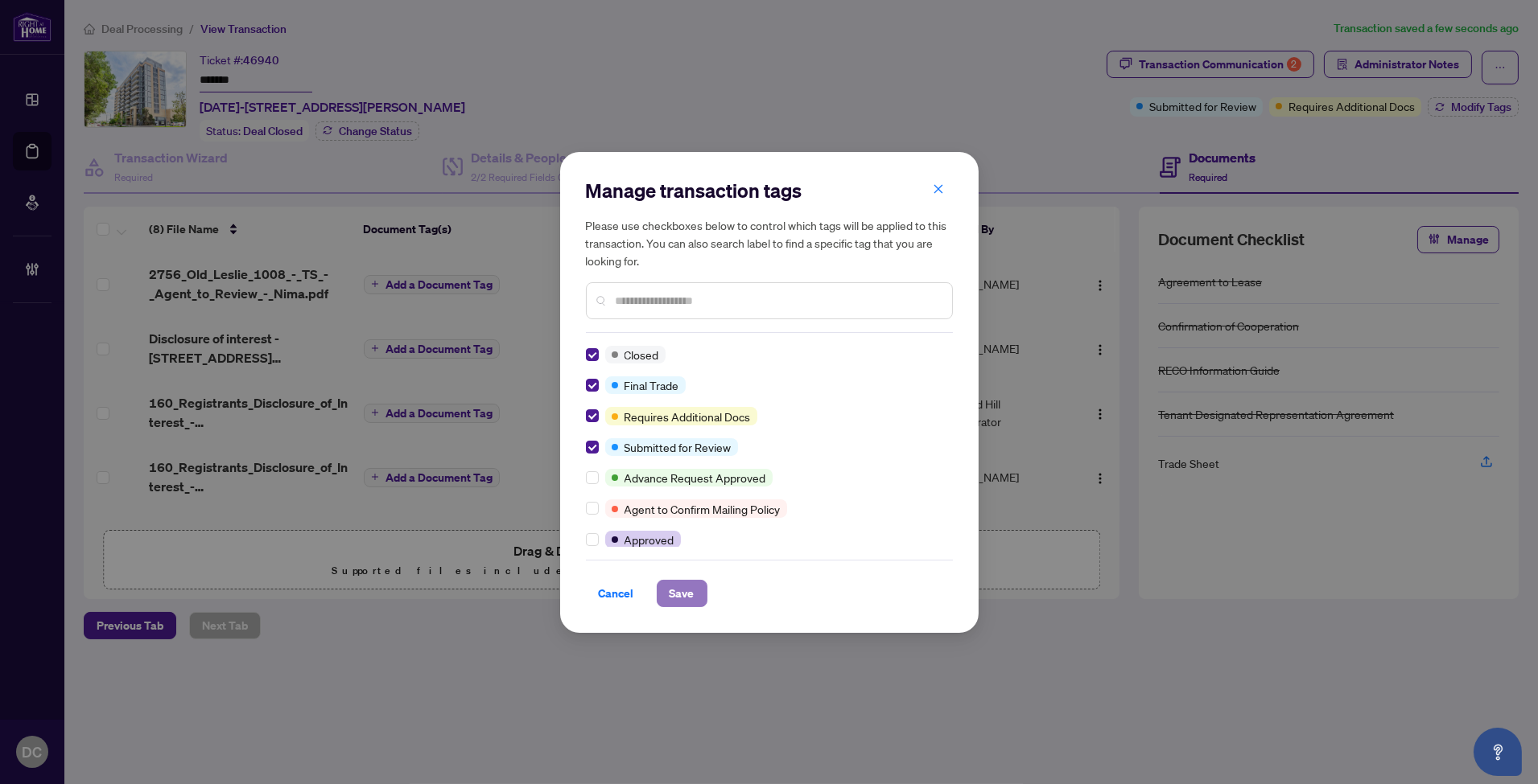
click at [685, 596] on span "Save" at bounding box center [682, 594] width 25 height 26
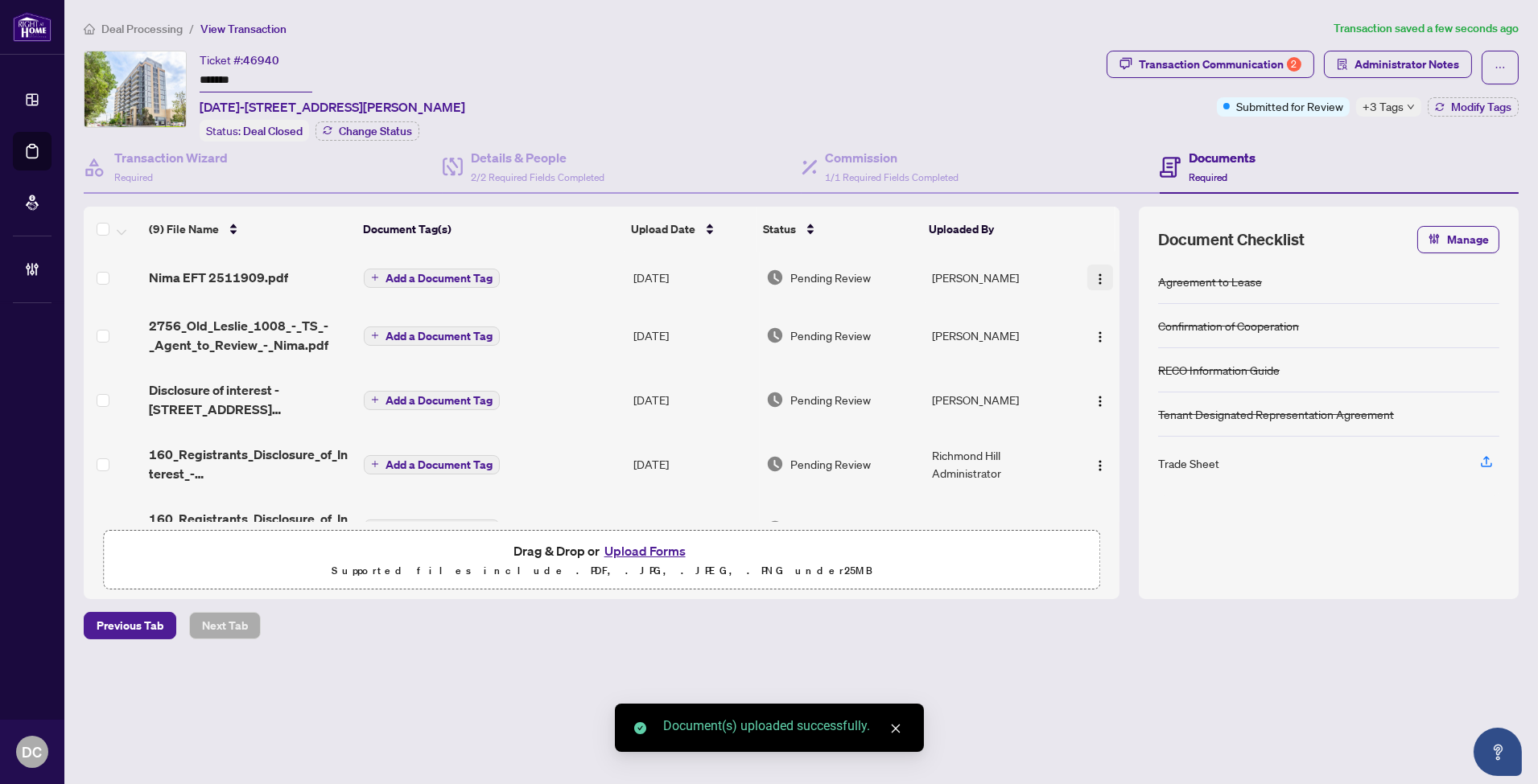
click at [1100, 273] on img "button" at bounding box center [1099, 279] width 13 height 13
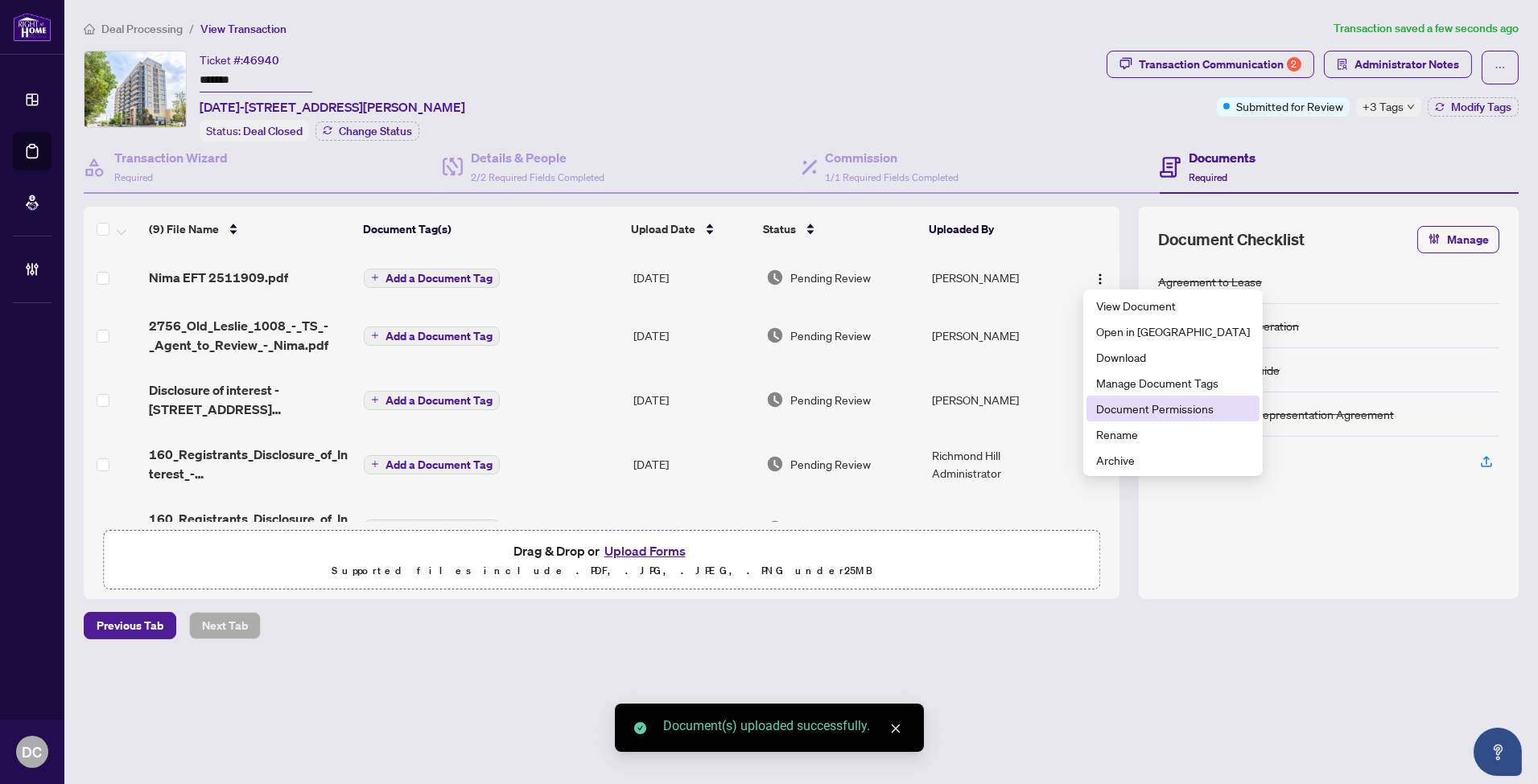
click at [1147, 403] on span "Document Permissions" at bounding box center [1173, 408] width 154 height 17
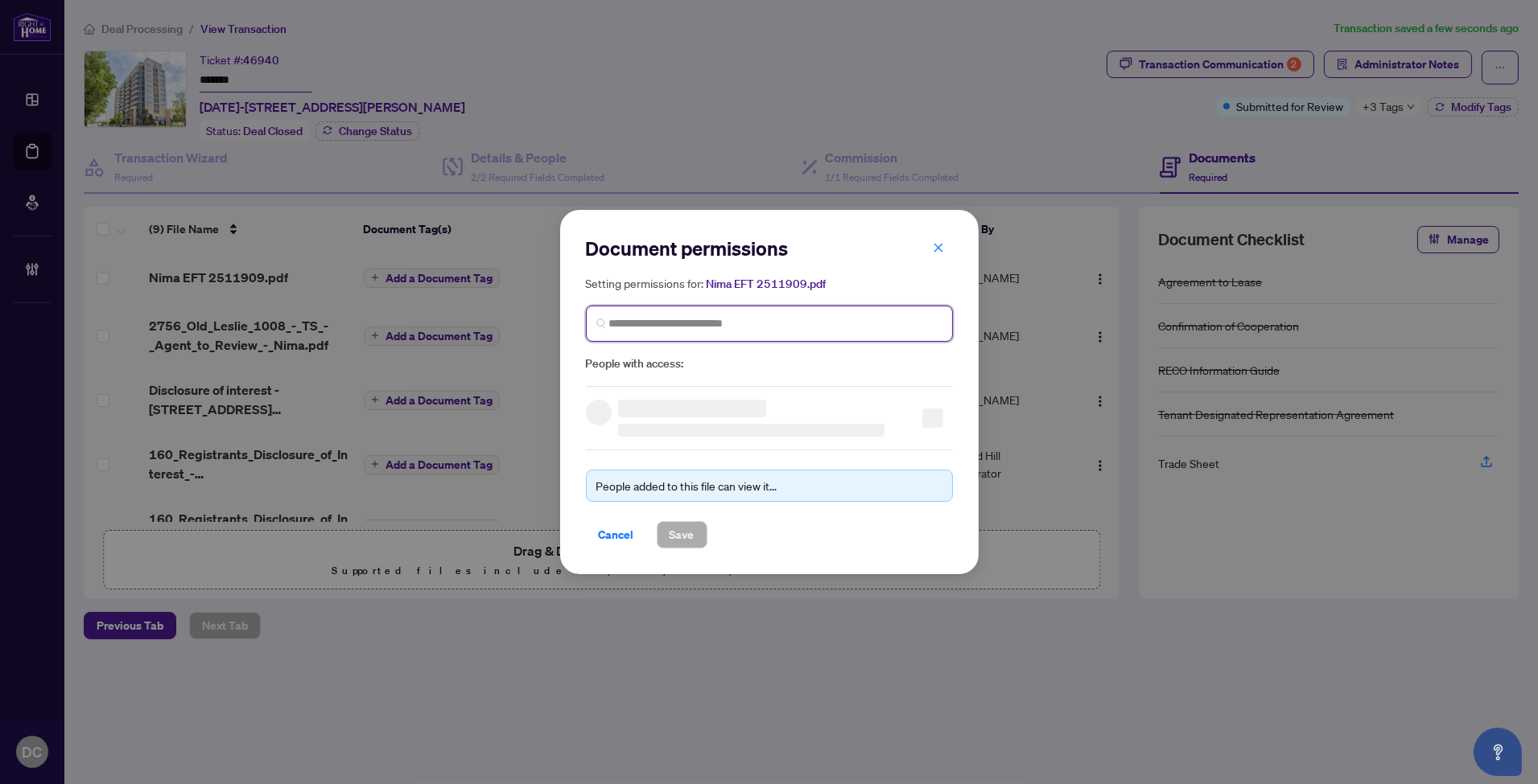
click at [852, 322] on input "search" at bounding box center [775, 324] width 333 height 17
type input "**********"
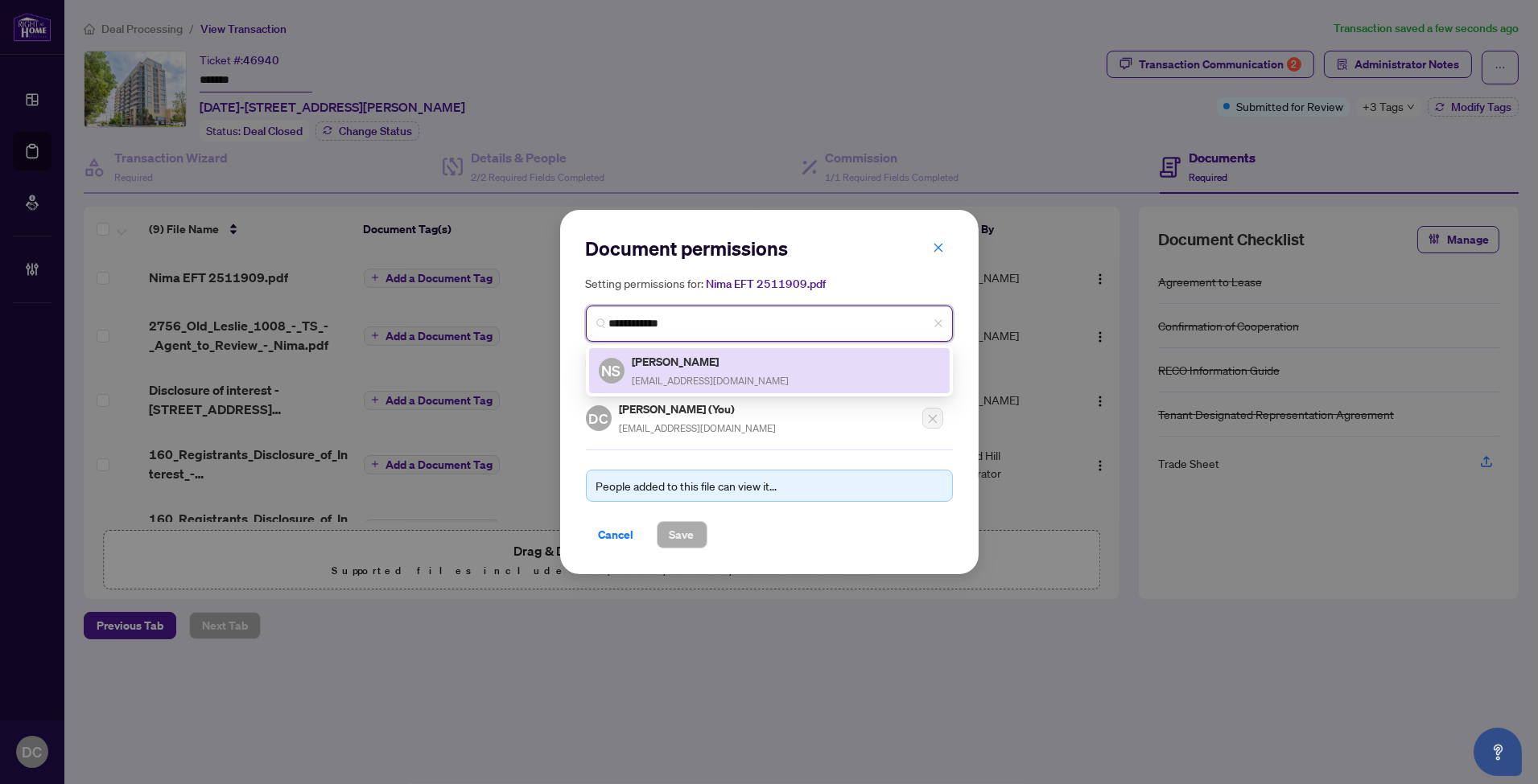
click at [816, 362] on div "NS Nima Saeedifaez faeznima@gmail.com" at bounding box center [769, 370] width 341 height 37
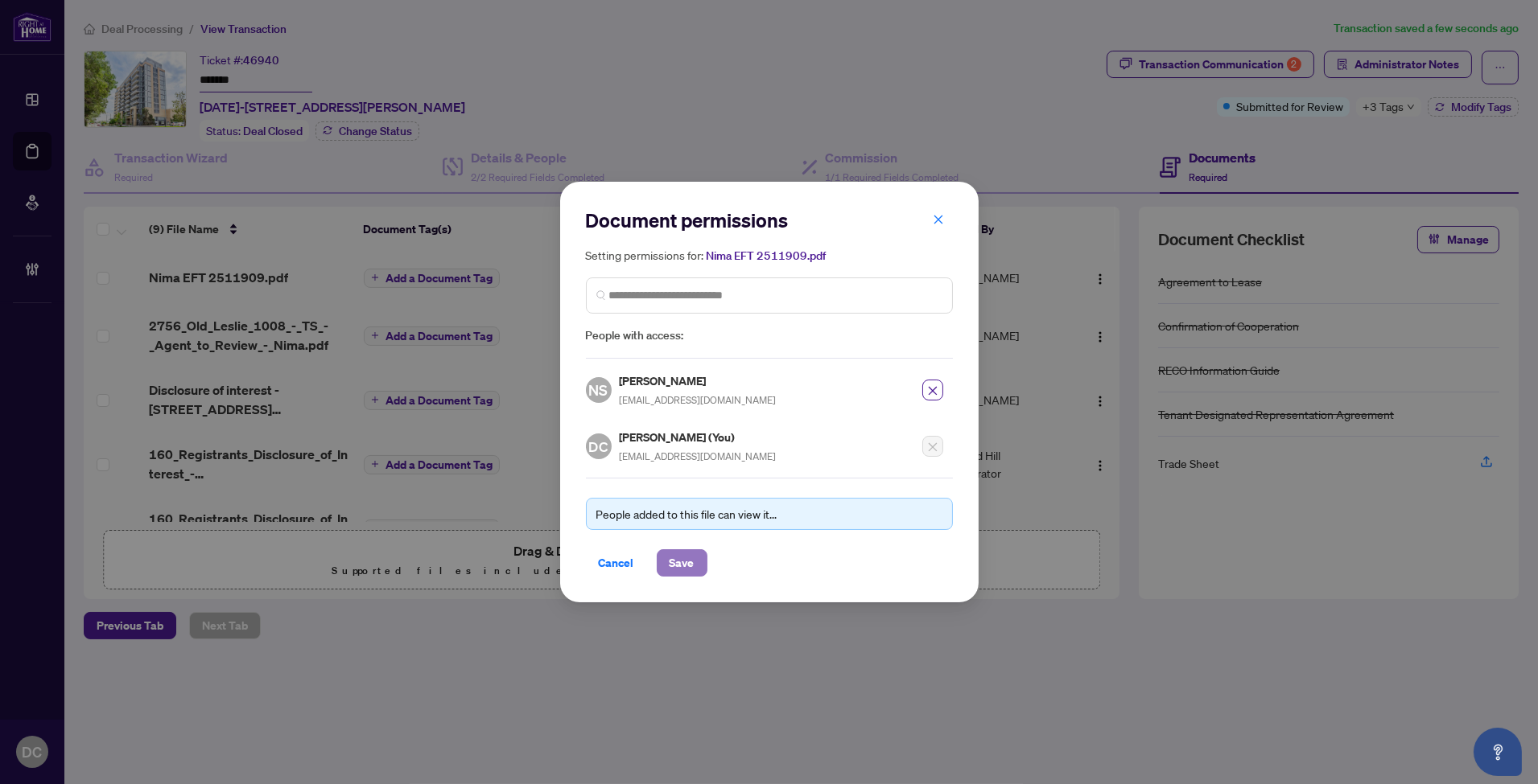
click at [660, 562] on button "Save" at bounding box center [682, 563] width 51 height 28
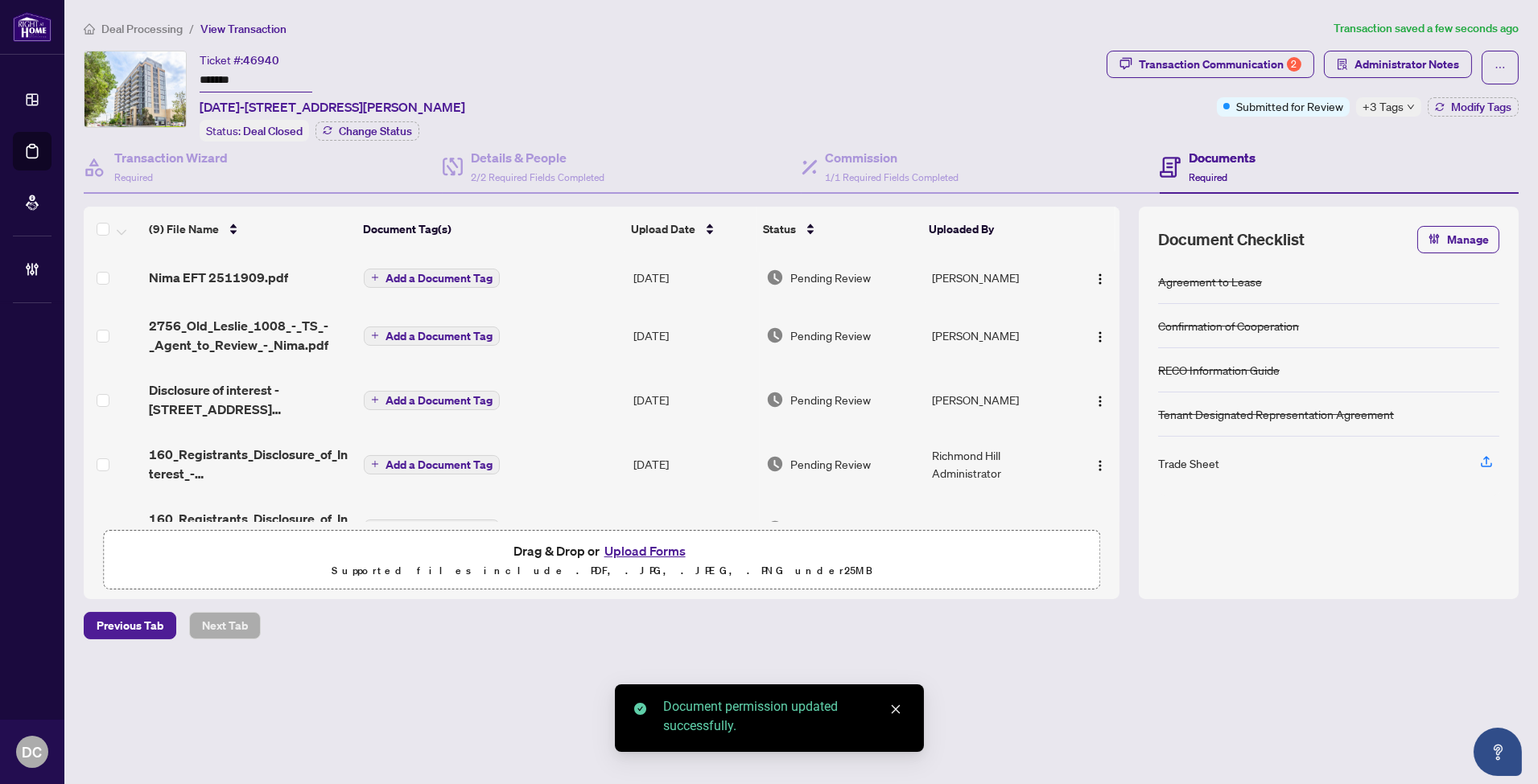
click at [492, 277] on button "Add a Document Tag" at bounding box center [431, 279] width 136 height 19
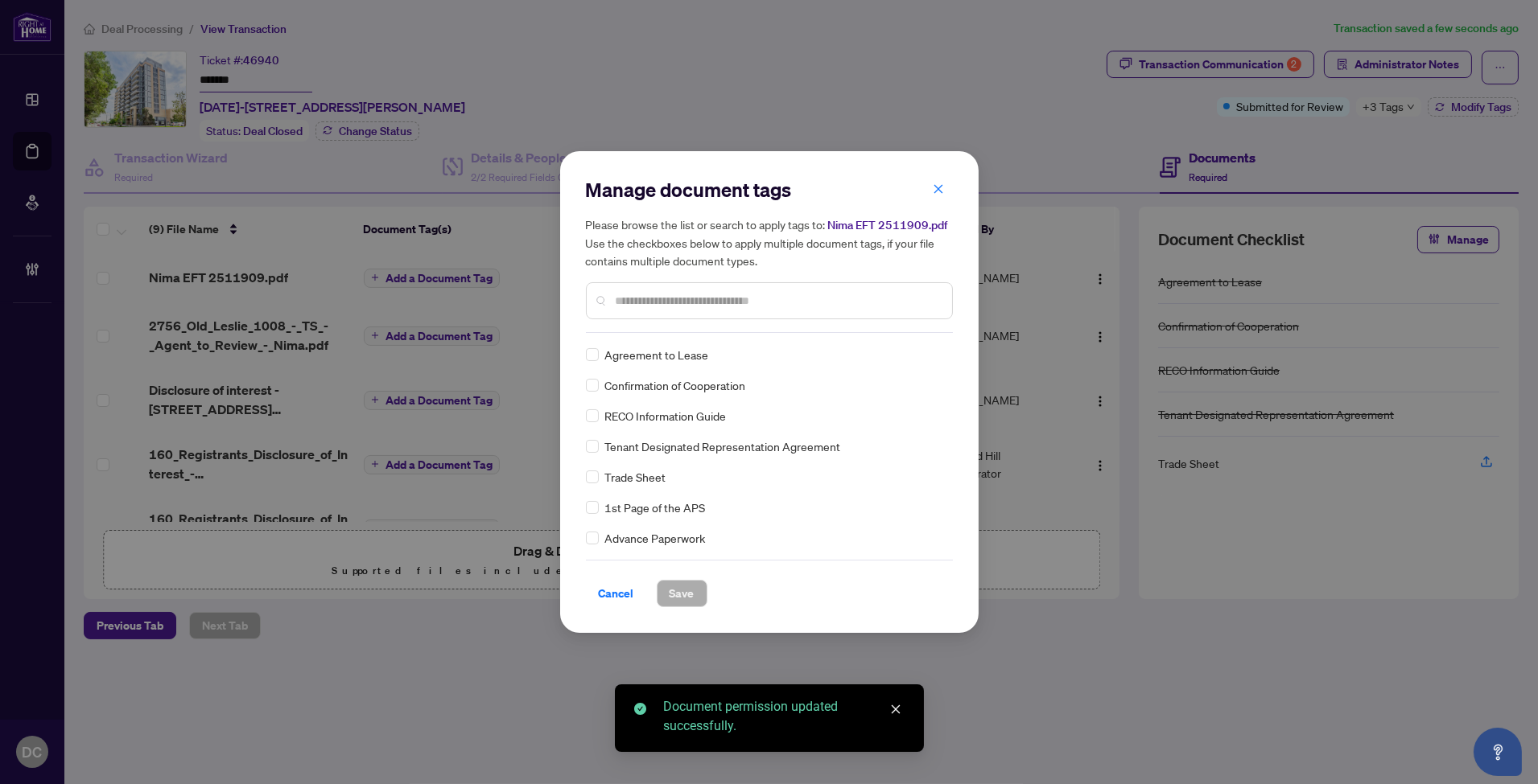
click at [814, 300] on input "text" at bounding box center [777, 300] width 324 height 17
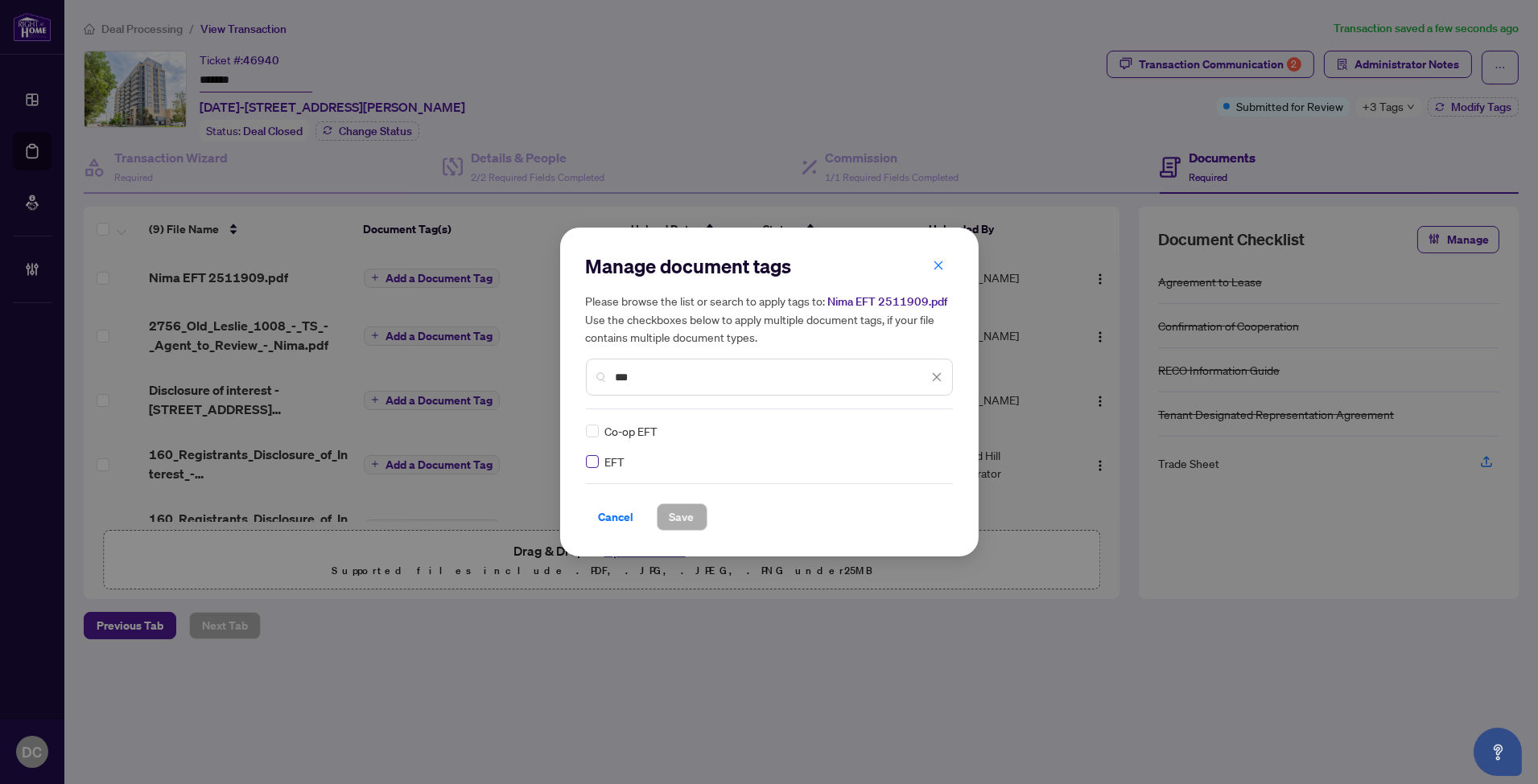
type input "***"
click at [915, 432] on img at bounding box center [919, 431] width 16 height 16
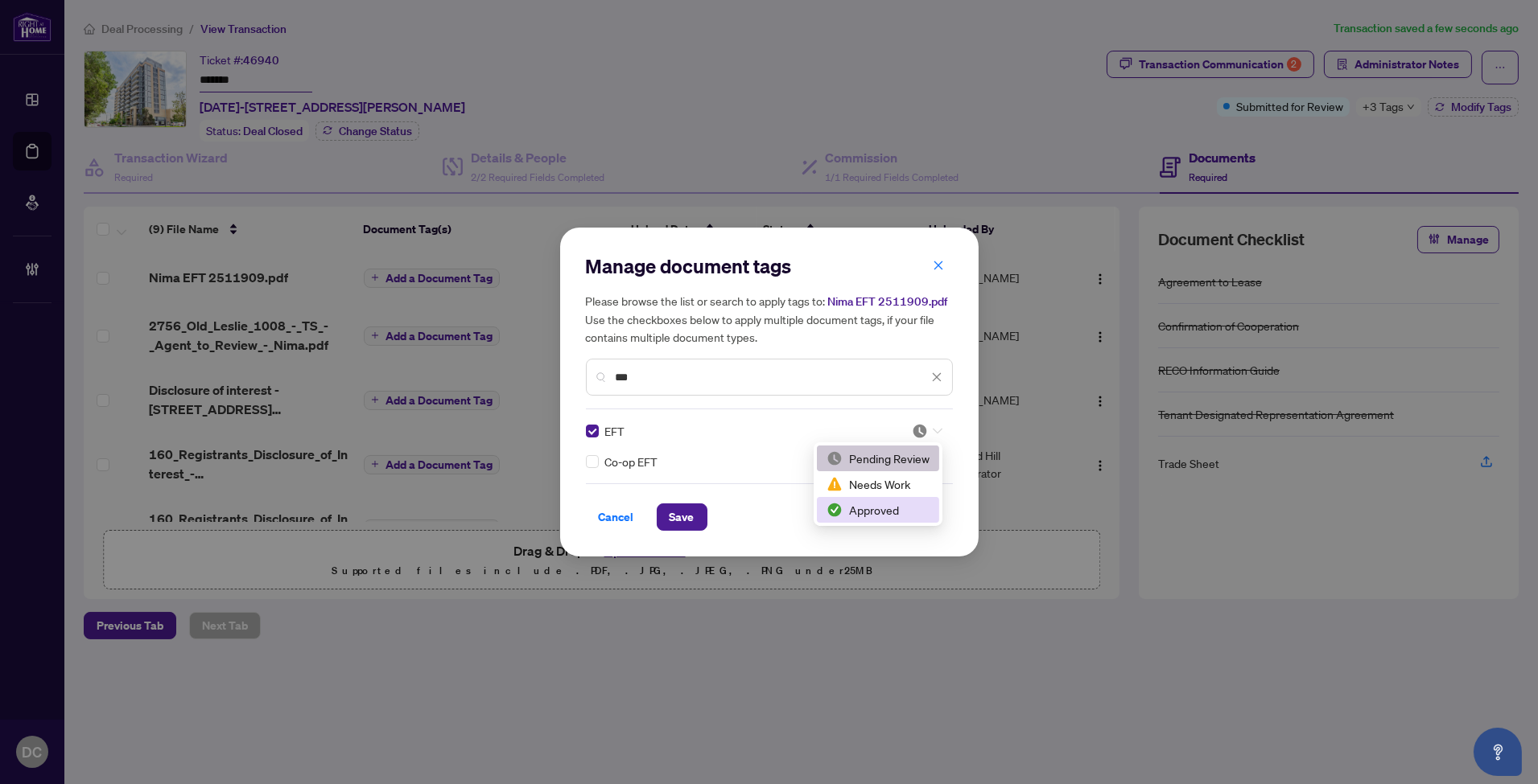
click at [887, 510] on div "Approved" at bounding box center [878, 510] width 103 height 17
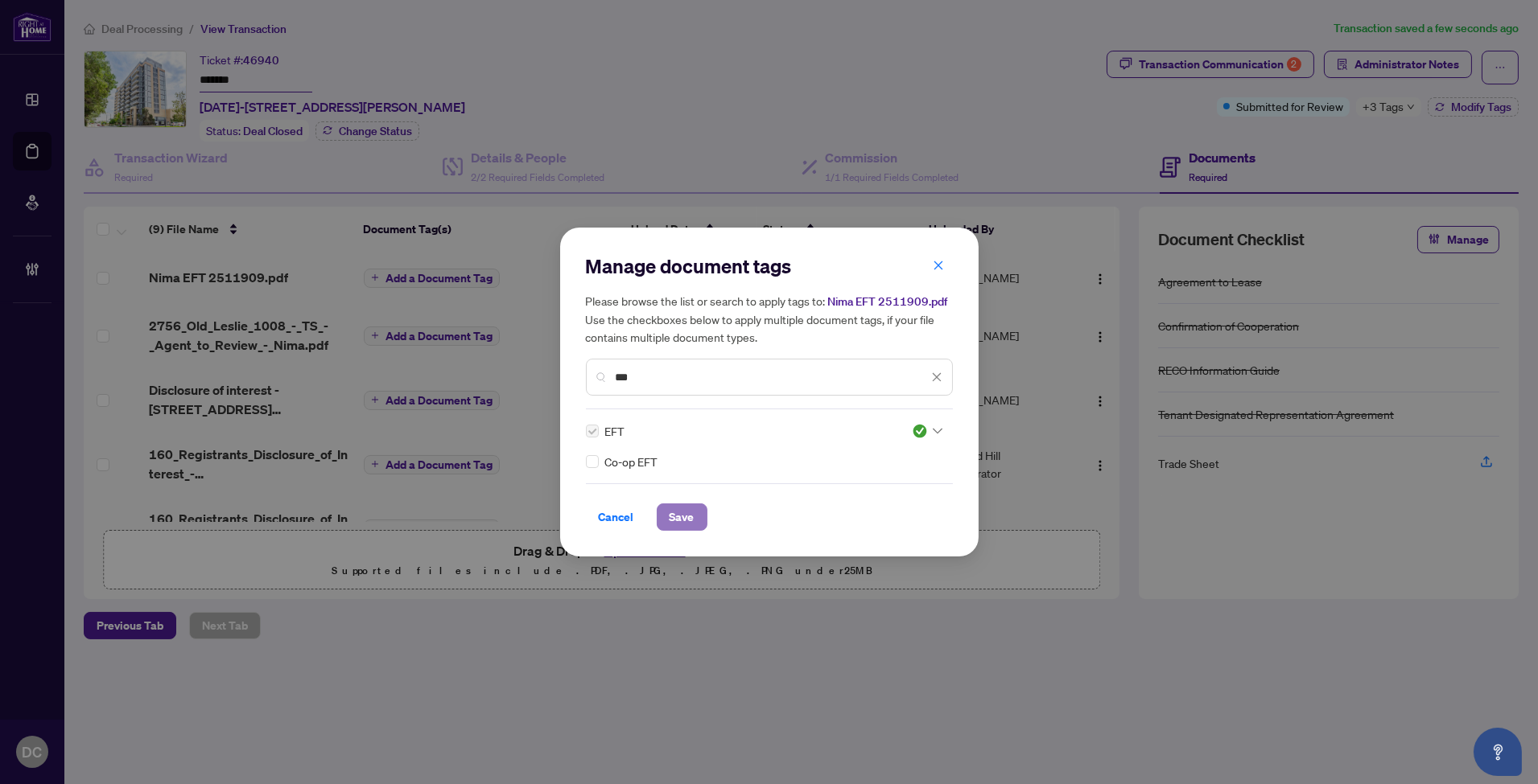
click at [677, 528] on span "Save" at bounding box center [682, 517] width 25 height 26
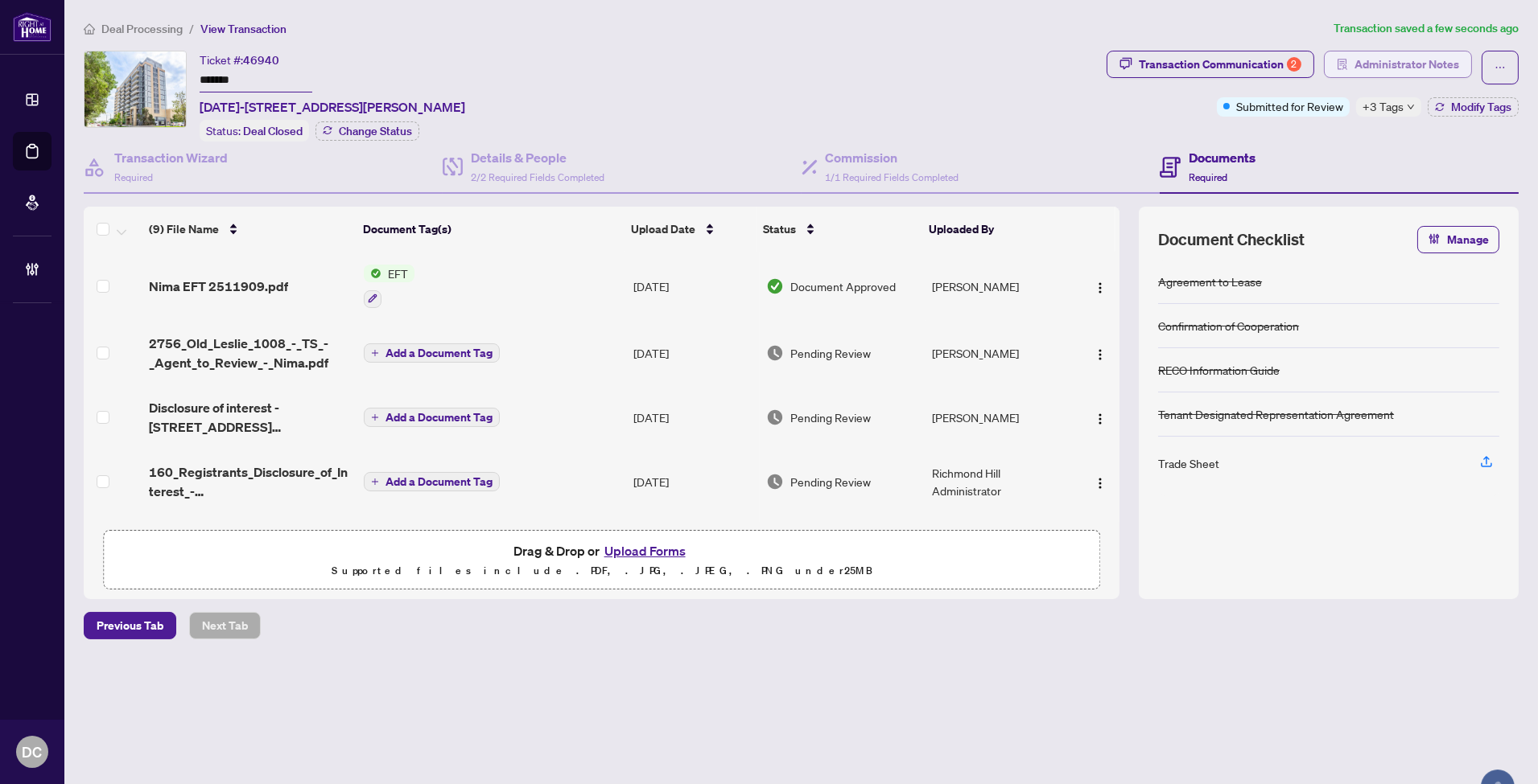
click at [1392, 62] on span "Administrator Notes" at bounding box center [1406, 65] width 105 height 26
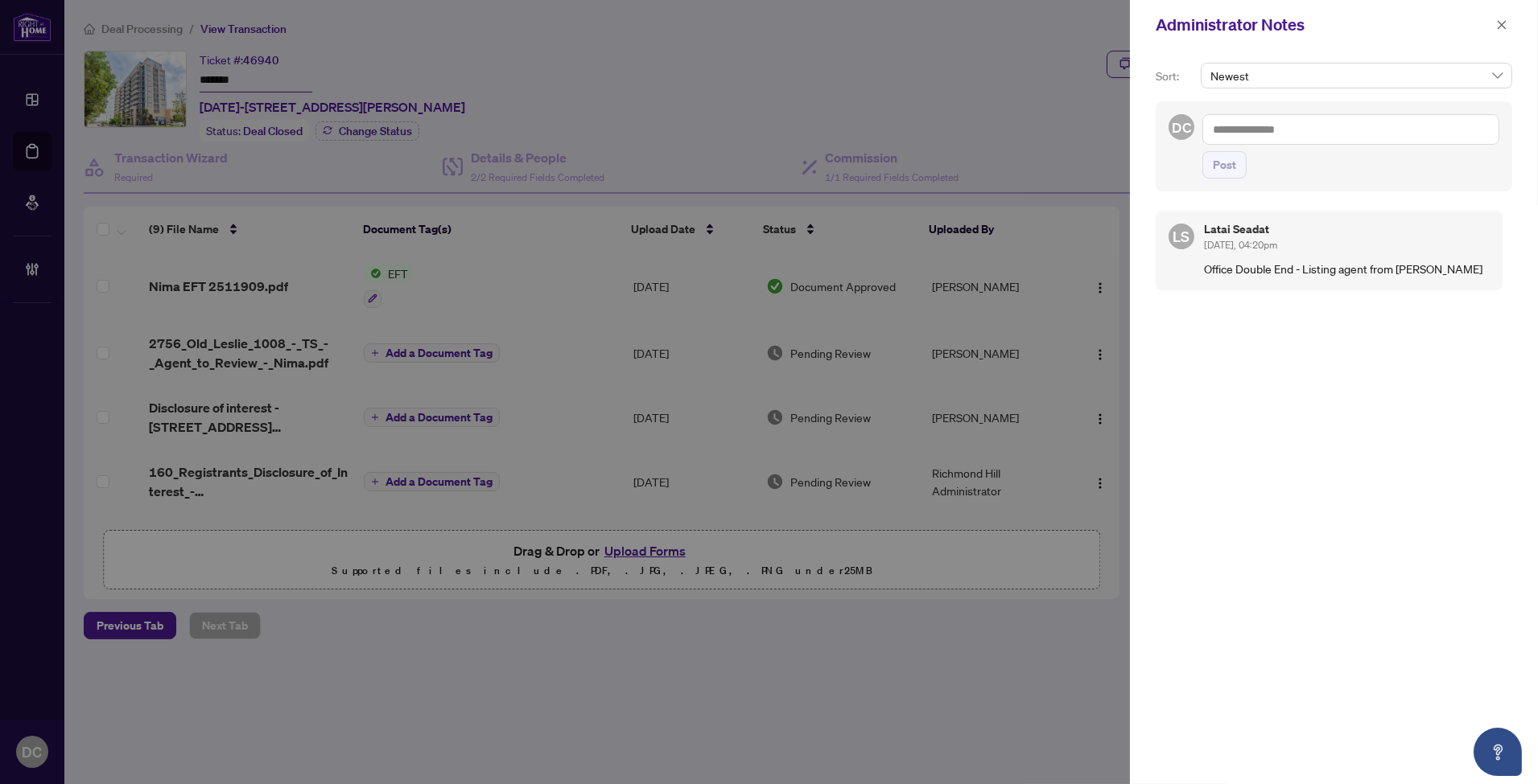
click at [1361, 125] on textarea at bounding box center [1350, 129] width 297 height 30
paste textarea "**********"
type textarea "**********"
click at [1231, 170] on span "Post" at bounding box center [1224, 165] width 23 height 26
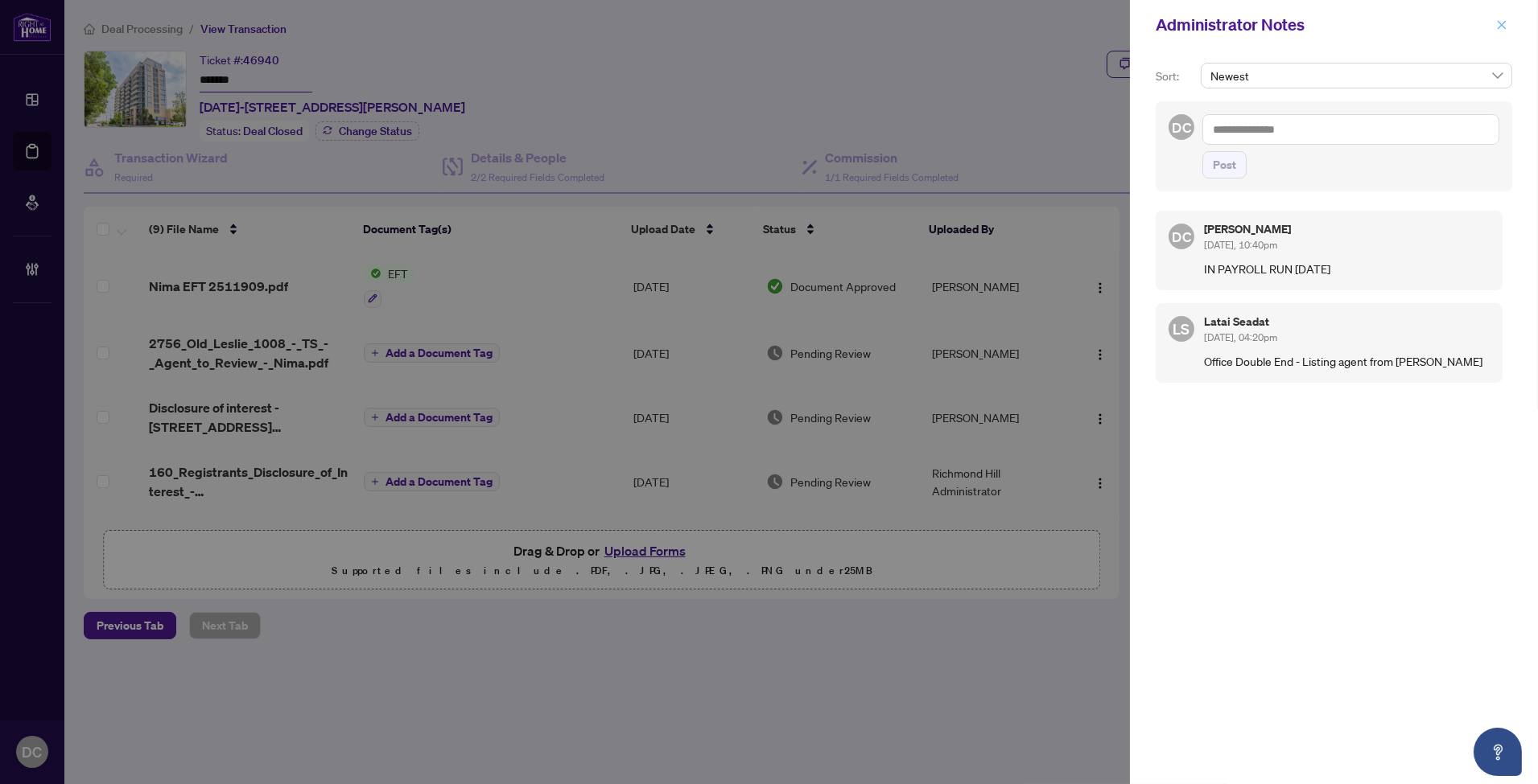
click at [1505, 24] on icon "close" at bounding box center [1501, 24] width 11 height 11
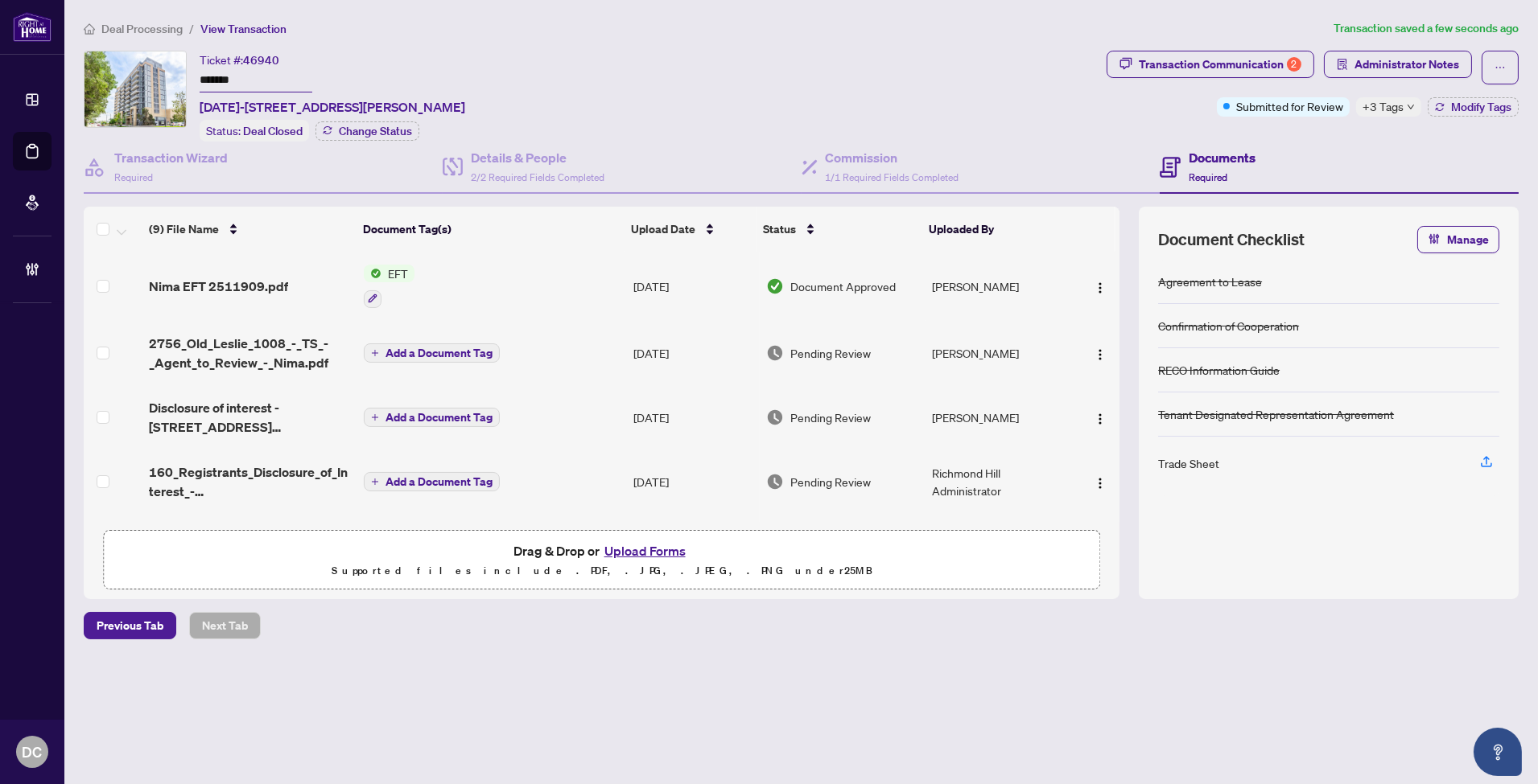
drag, startPoint x: 429, startPoint y: 614, endPoint x: 332, endPoint y: 447, distance: 193.1
click at [429, 614] on div "Previous Tab Next Tab" at bounding box center [801, 626] width 1435 height 28
drag, startPoint x: 255, startPoint y: 74, endPoint x: 138, endPoint y: 79, distance: 117.1
click at [138, 79] on div "Ticket #: 46940 ******* [DATE][STREET_ADDRESS][PERSON_NAME] Status: Deal Closed…" at bounding box center [592, 96] width 1016 height 91
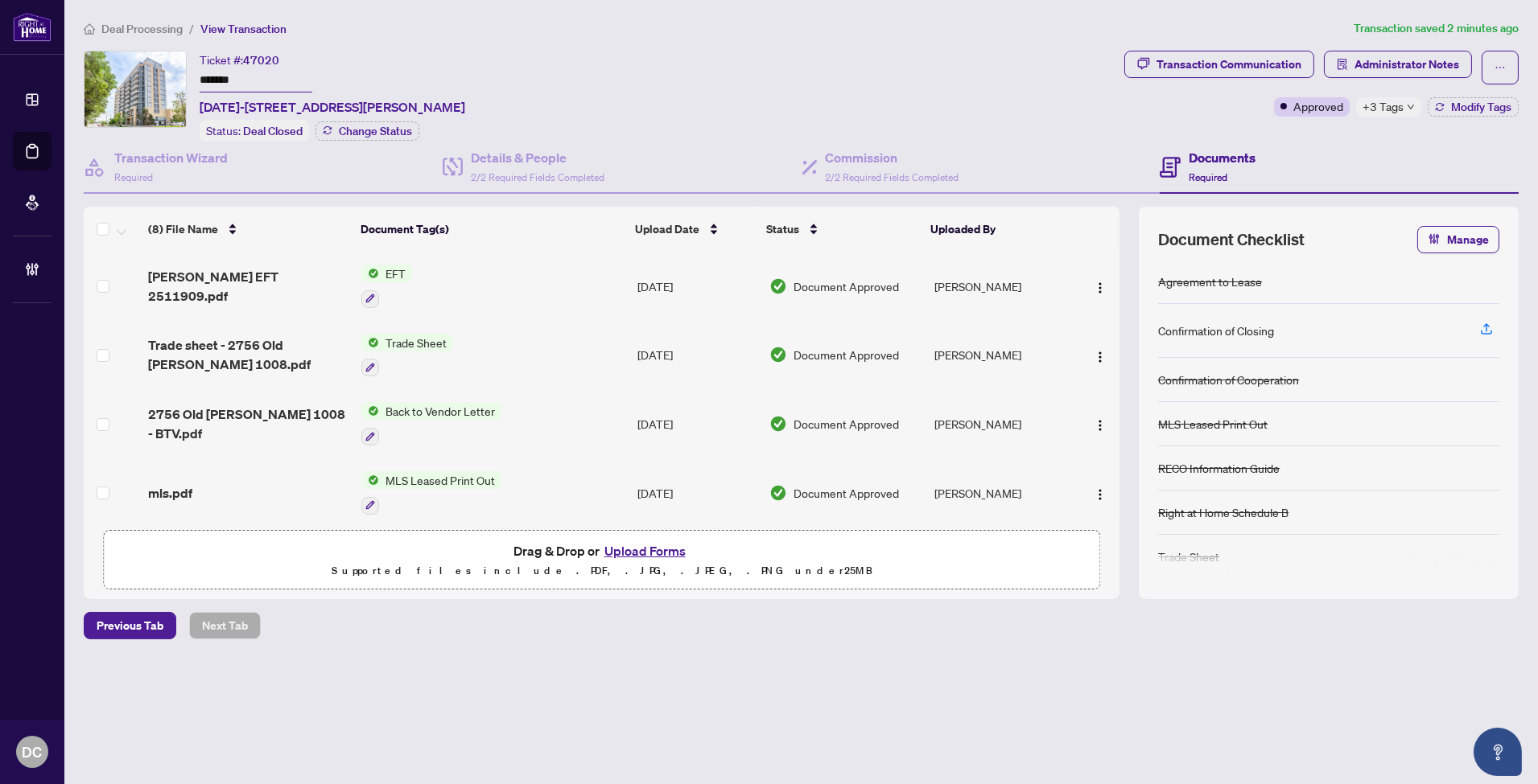
click at [1402, 98] on div "+3 Tags" at bounding box center [1388, 106] width 65 height 19
click at [1294, 135] on div "Transaction Communication Administrator Notes Approved +3 Tags Modify Tags" at bounding box center [1321, 96] width 401 height 91
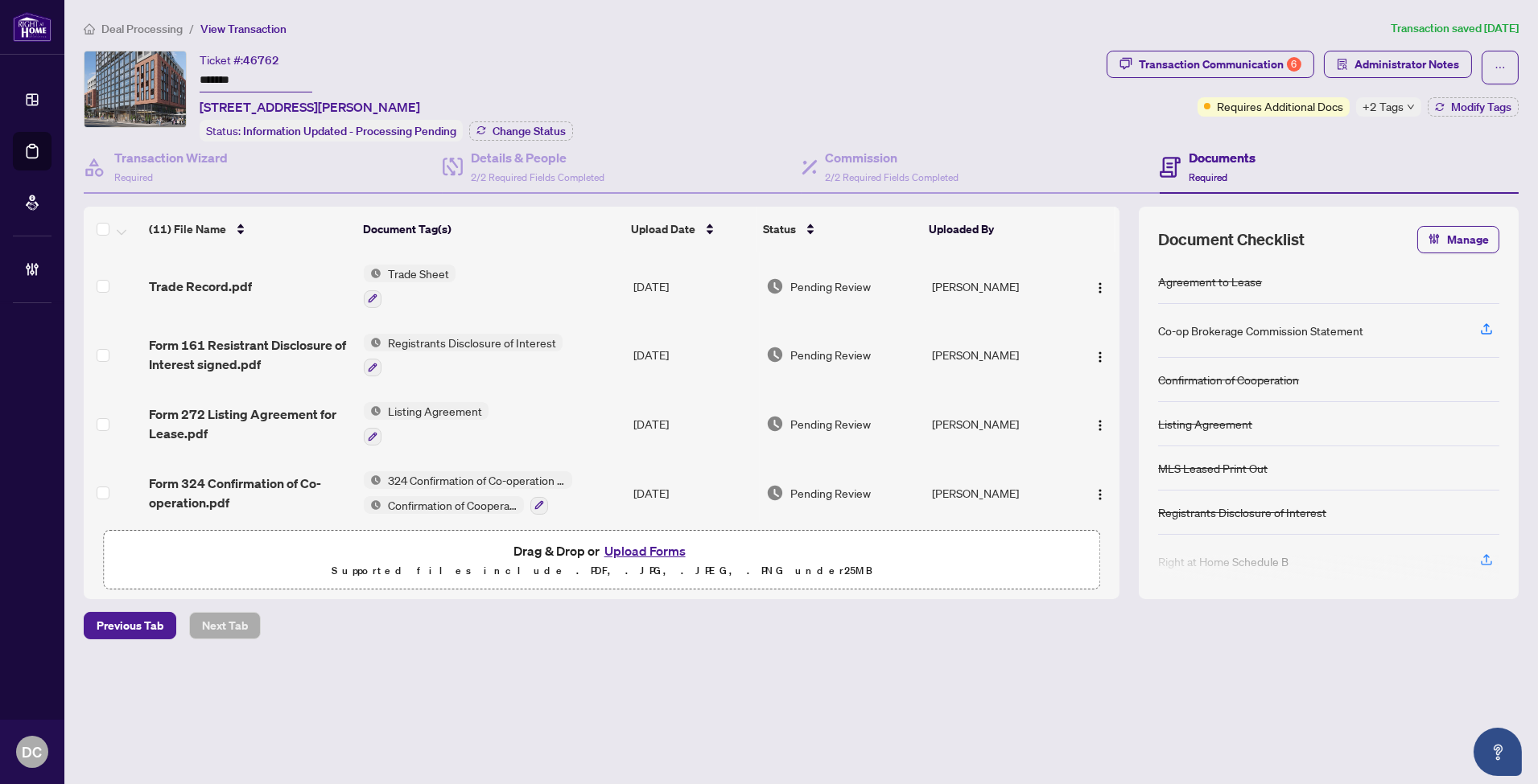
click at [164, 69] on div "Ticket #: 46762 ******* [STREET_ADDRESS][PERSON_NAME] Status: Information Updat…" at bounding box center [592, 96] width 1016 height 91
click at [505, 133] on span "Change Status" at bounding box center [529, 131] width 74 height 11
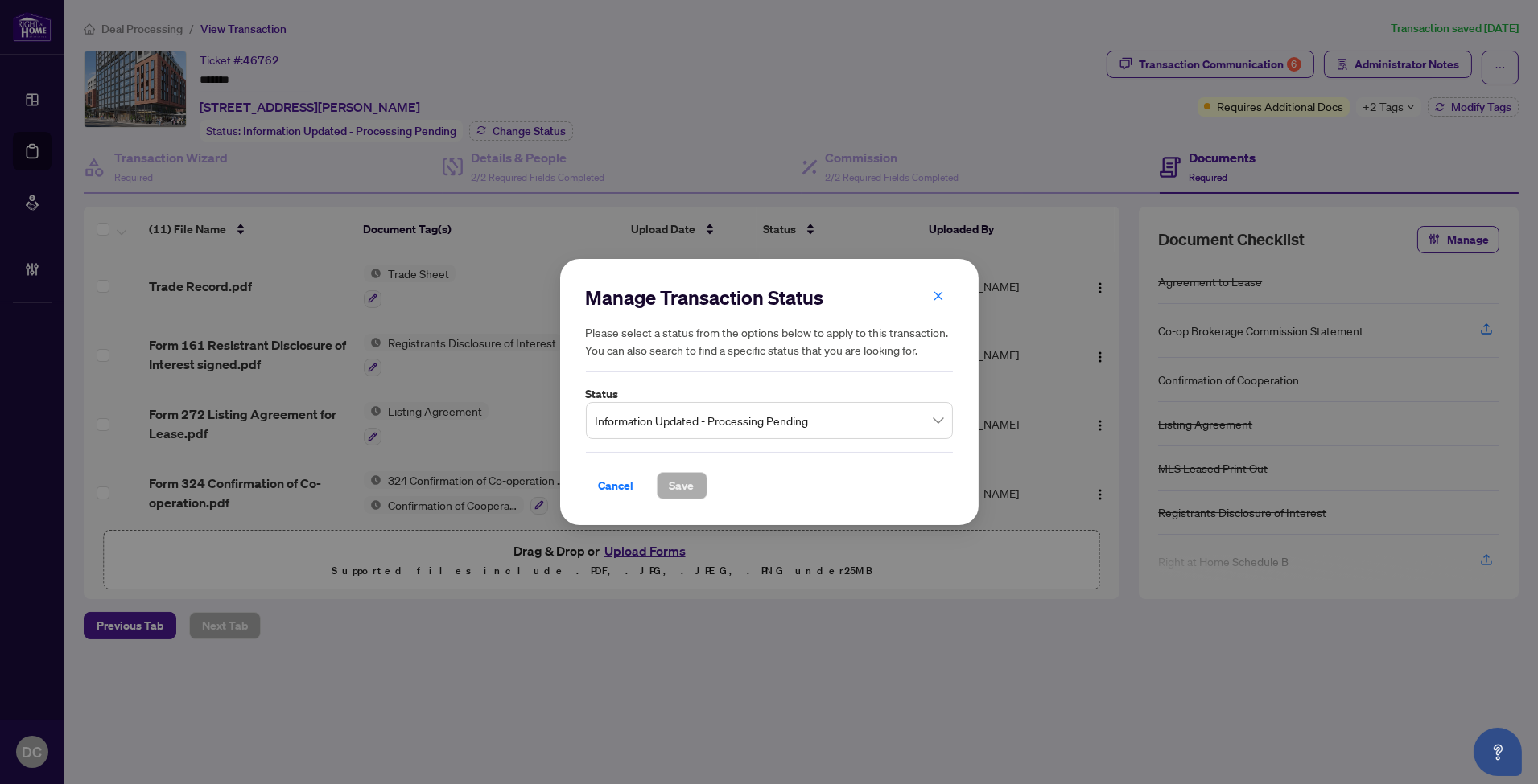
click at [901, 421] on span "Information Updated - Processing Pending" at bounding box center [769, 421] width 348 height 30
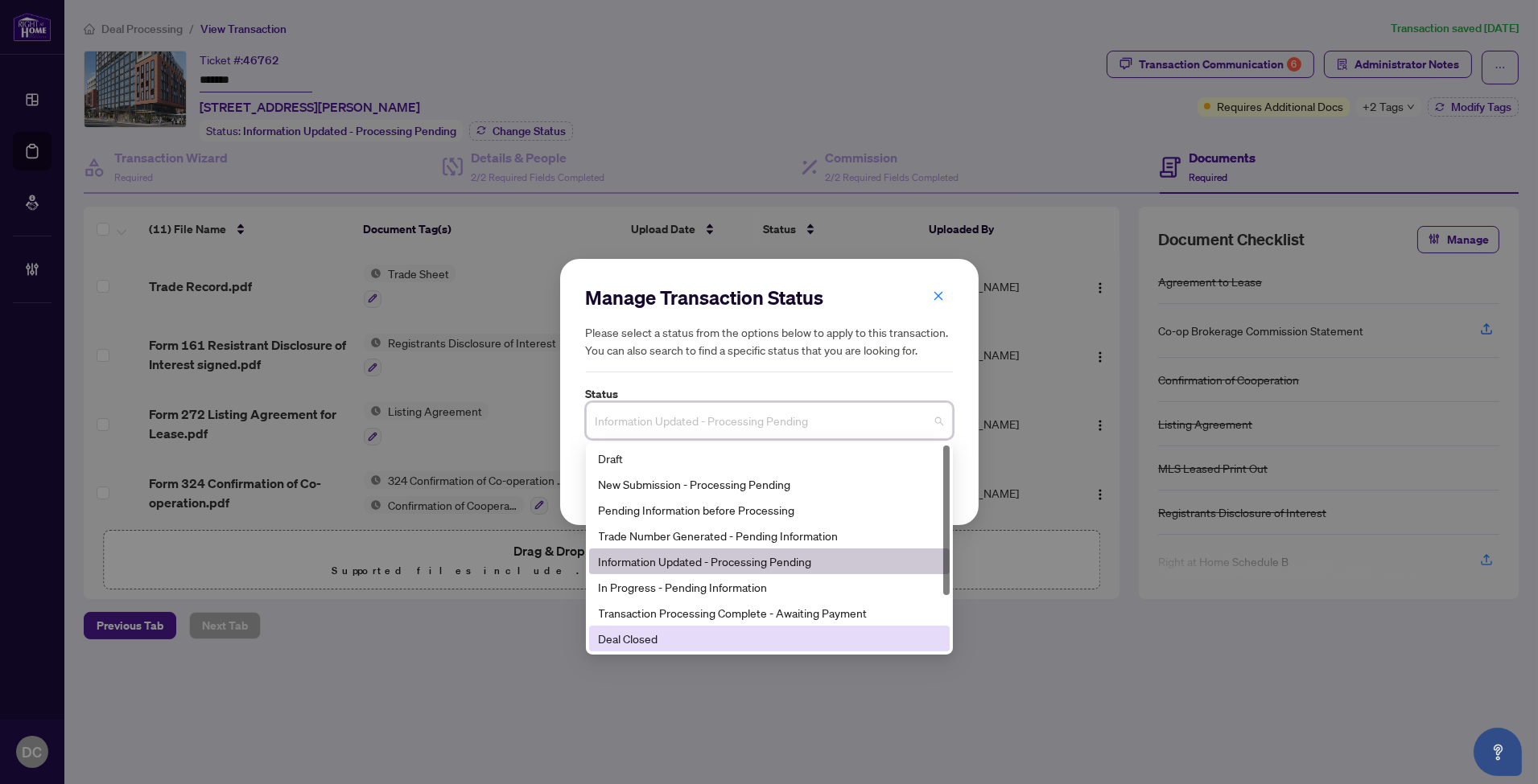
click at [752, 638] on div "Deal Closed" at bounding box center [769, 639] width 341 height 17
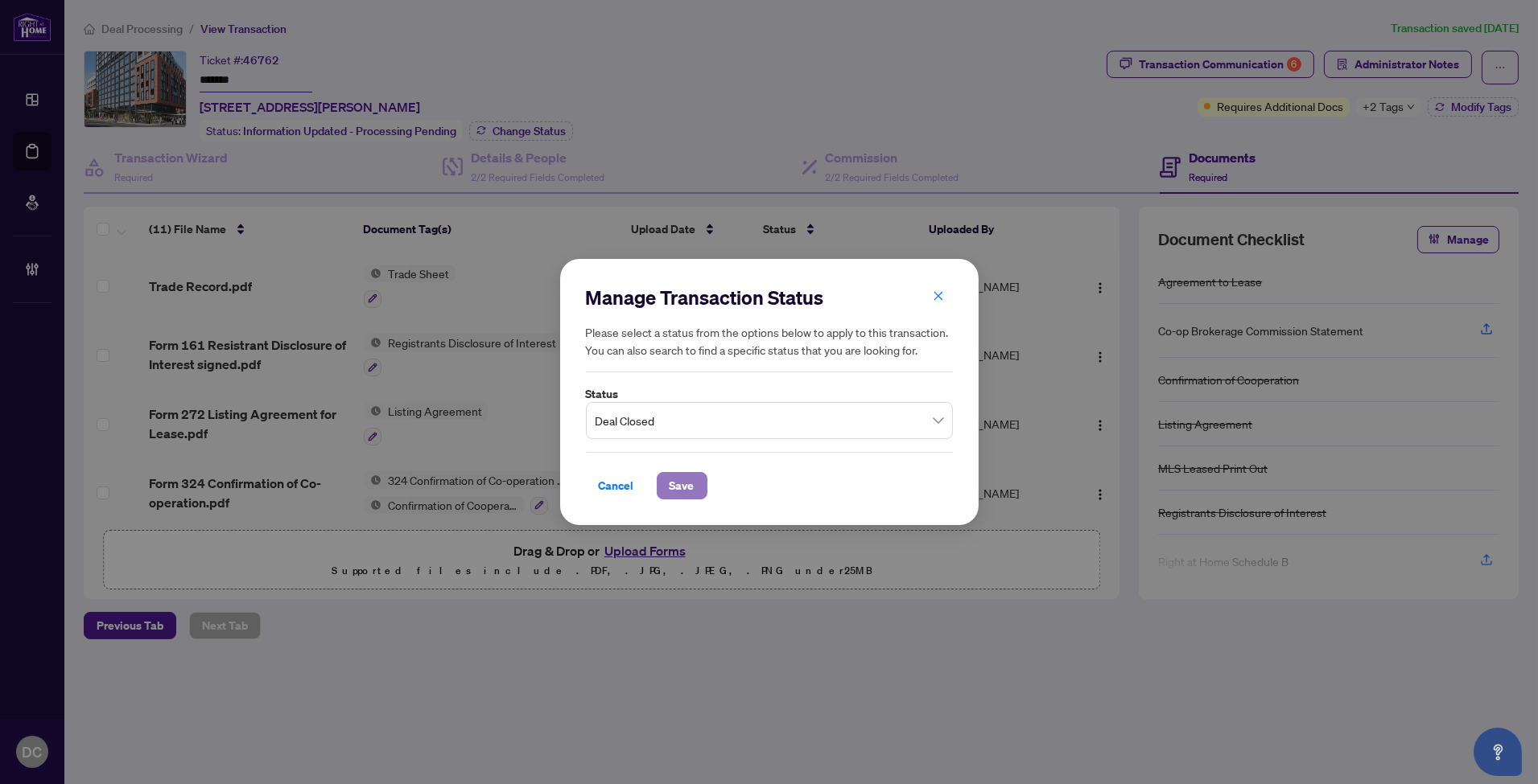
click at [695, 489] on button "Save" at bounding box center [682, 486] width 51 height 28
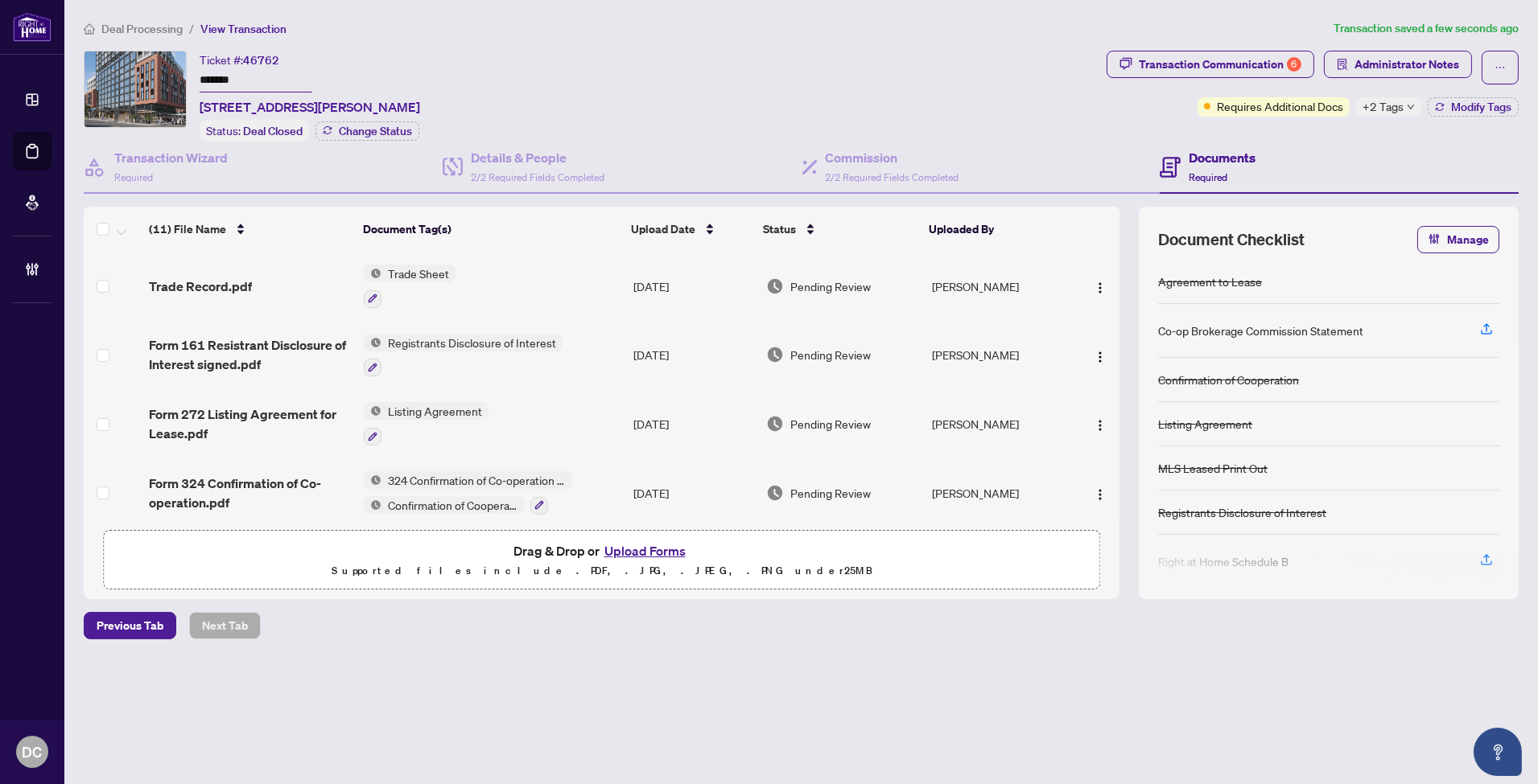
click at [1403, 103] on div "+2 Tags" at bounding box center [1388, 106] width 65 height 19
click at [1324, 143] on div "Documents Required" at bounding box center [1339, 168] width 359 height 52
click at [1431, 106] on button "Modify Tags" at bounding box center [1472, 106] width 91 height 19
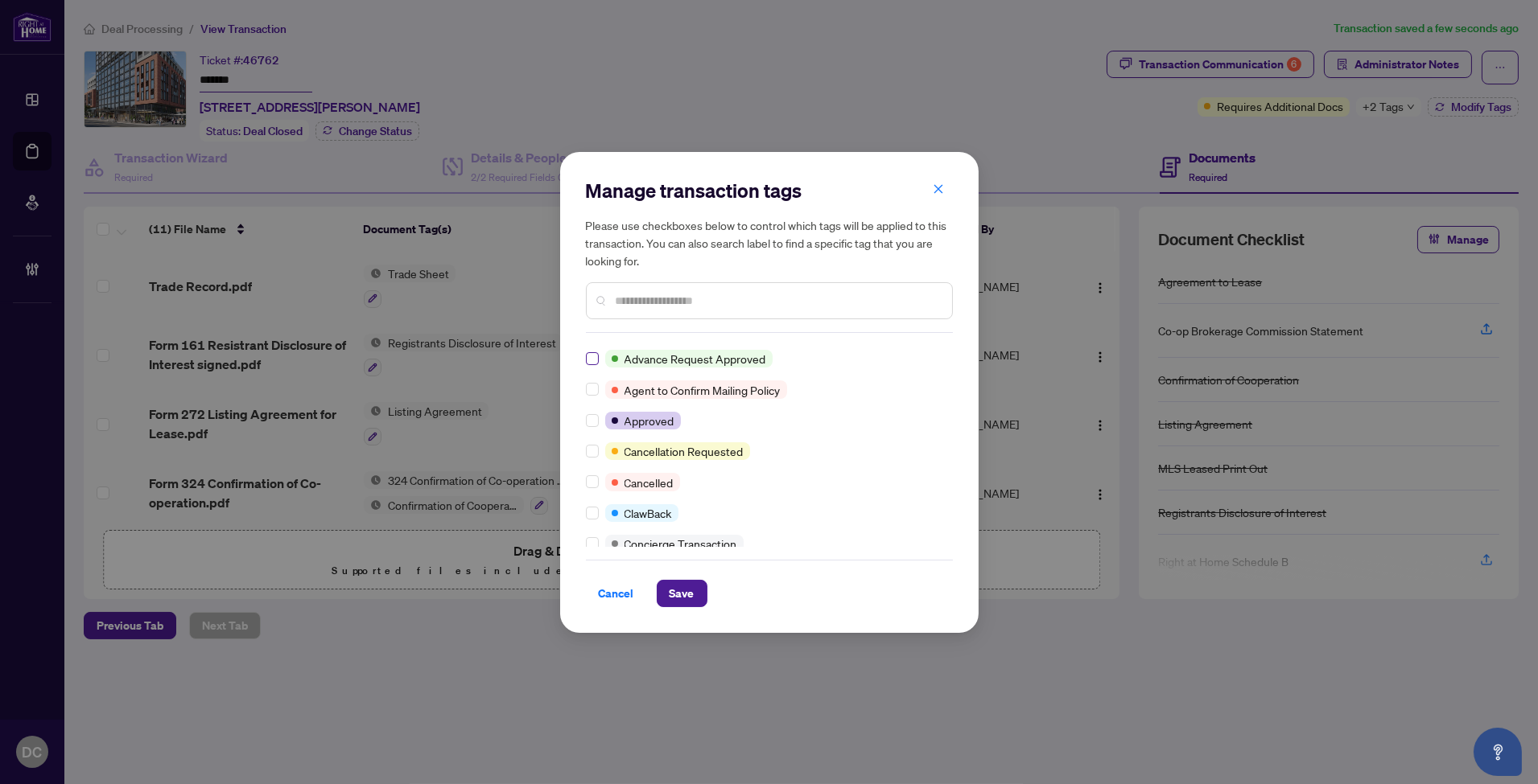
scroll to position [268, 0]
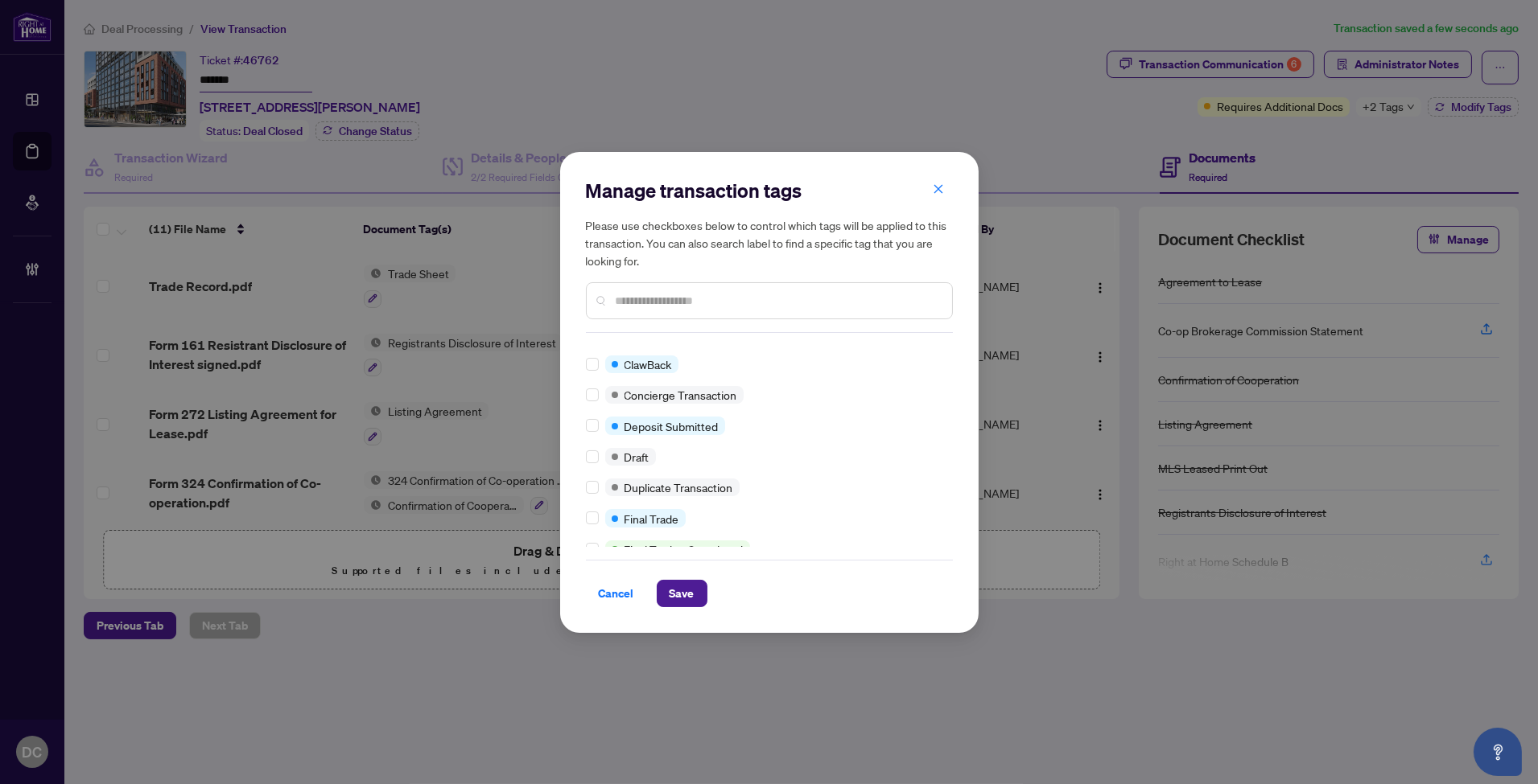
click at [784, 447] on div "BV Cheque(s) Issued Closed Requires Additional Docs Submitted for Review Advanc…" at bounding box center [769, 447] width 367 height 201
click at [685, 593] on span "Save" at bounding box center [682, 594] width 25 height 26
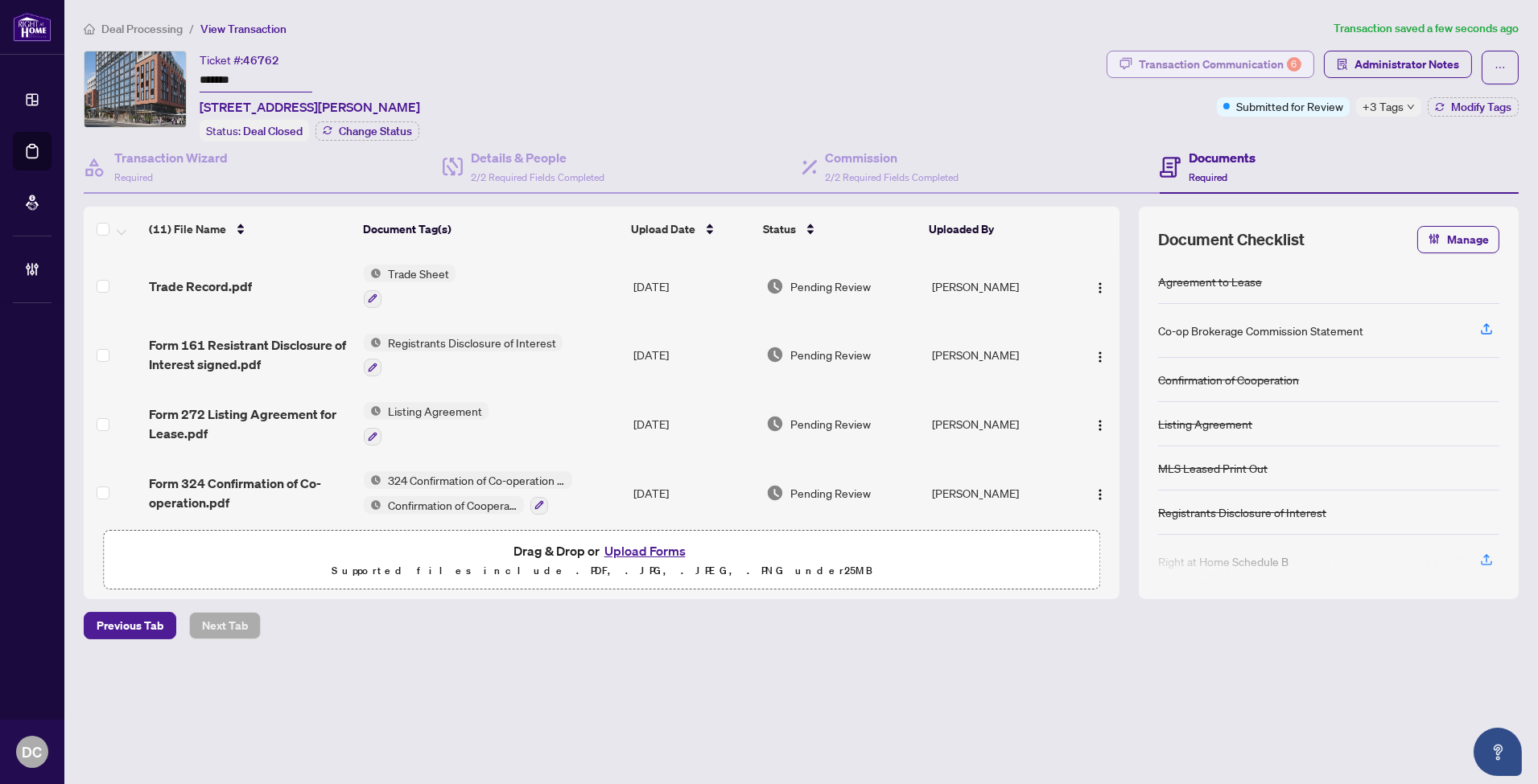
click at [1251, 73] on div "Transaction Communication 6" at bounding box center [1220, 65] width 163 height 26
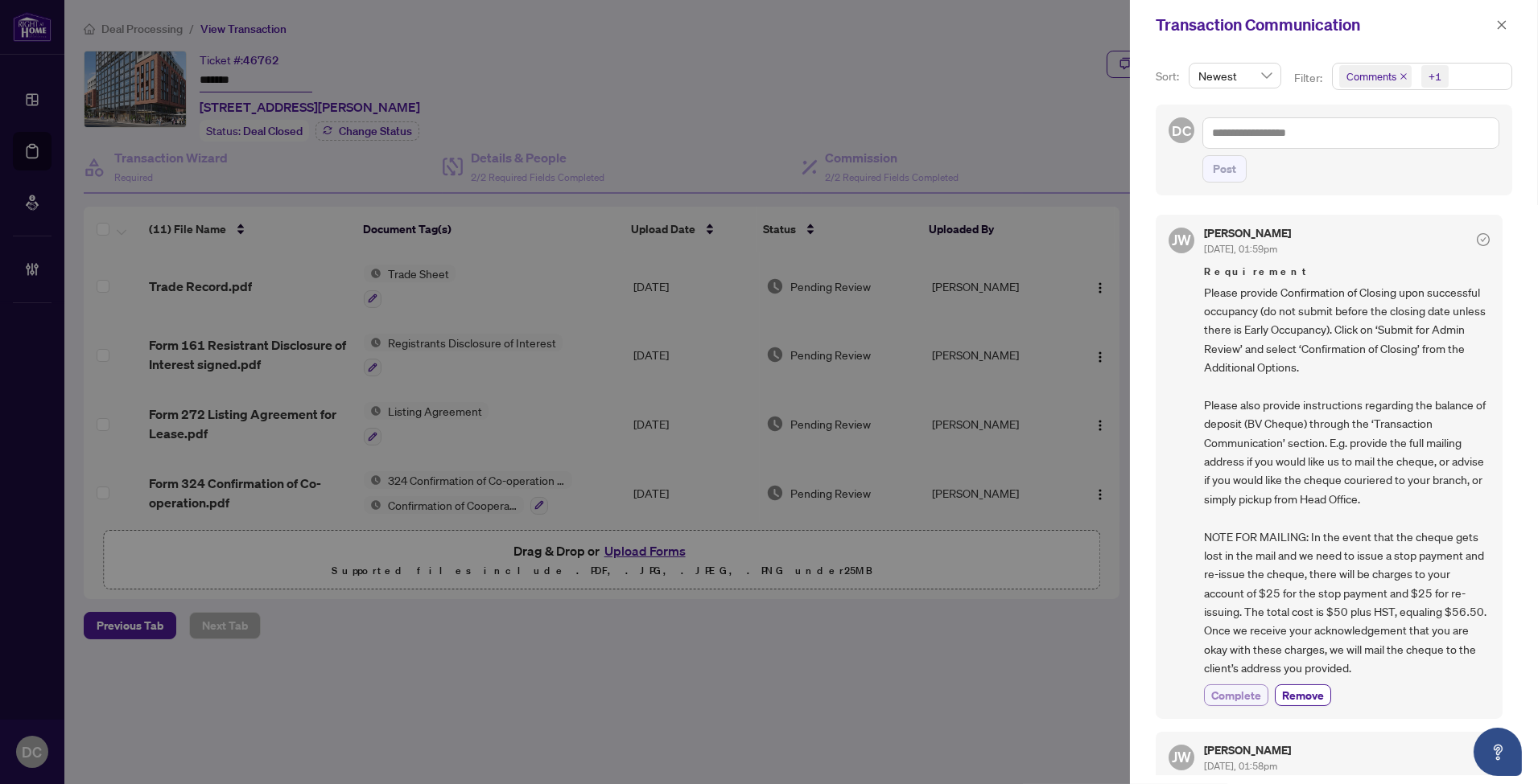
click at [1233, 698] on span "Complete" at bounding box center [1236, 696] width 50 height 17
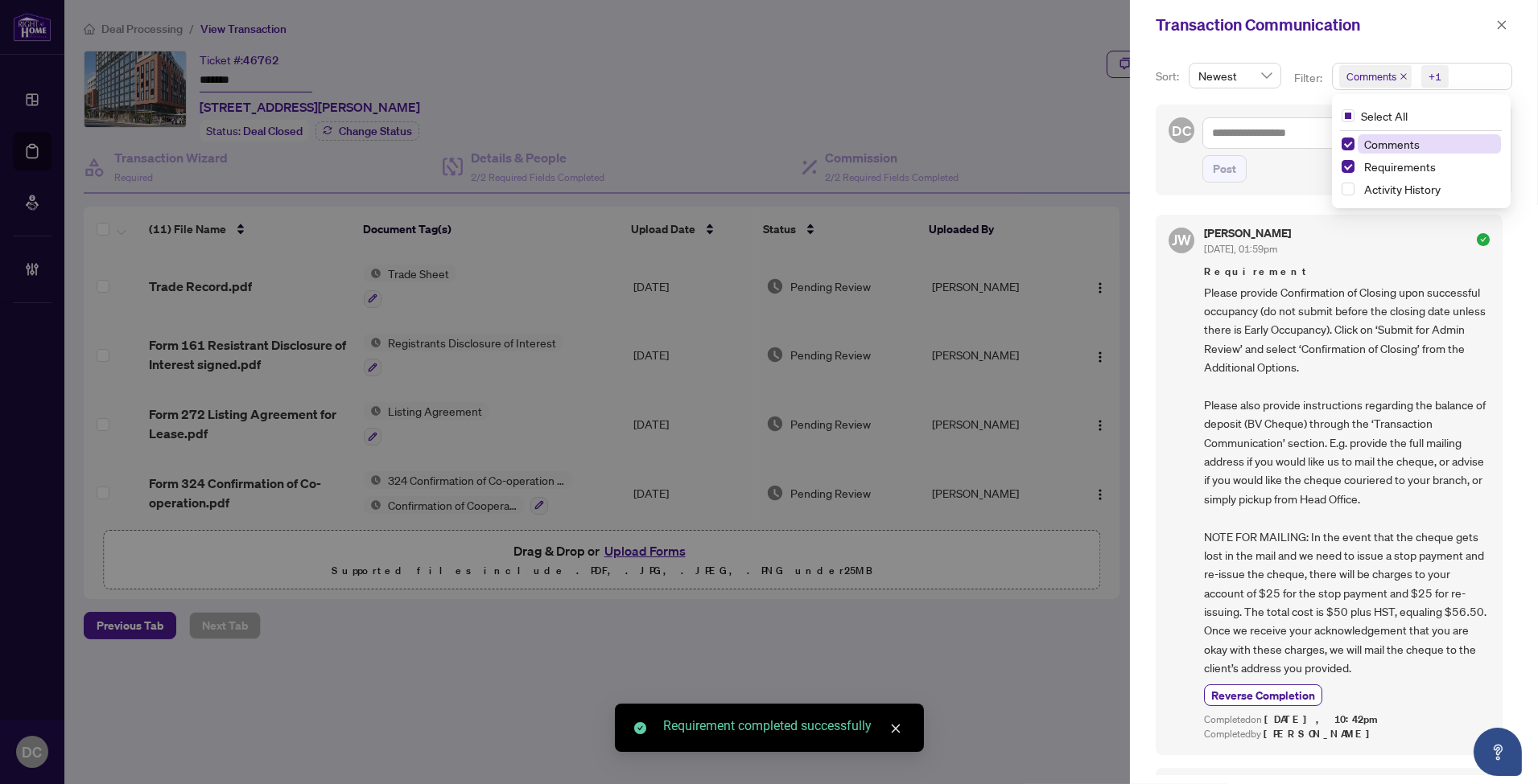
click at [1484, 75] on span "Comments +1" at bounding box center [1422, 76] width 178 height 26
click at [1430, 166] on span "Requirements" at bounding box center [1400, 166] width 72 height 15
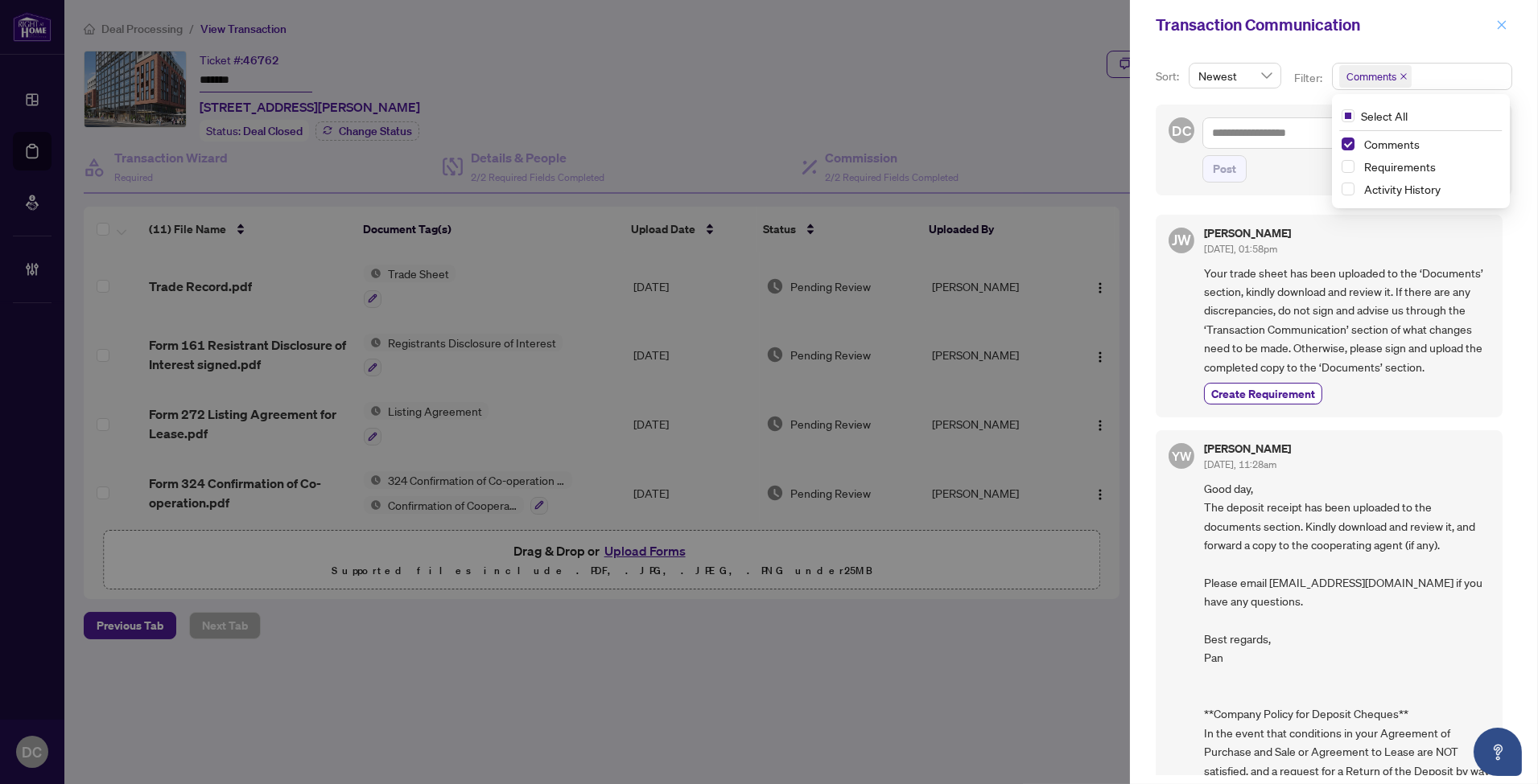
click at [1493, 17] on span at bounding box center [1502, 25] width 21 height 19
drag, startPoint x: 1494, startPoint y: 19, endPoint x: 1482, endPoint y: 41, distance: 25.1
click at [1494, 20] on button "button" at bounding box center [1502, 25] width 21 height 19
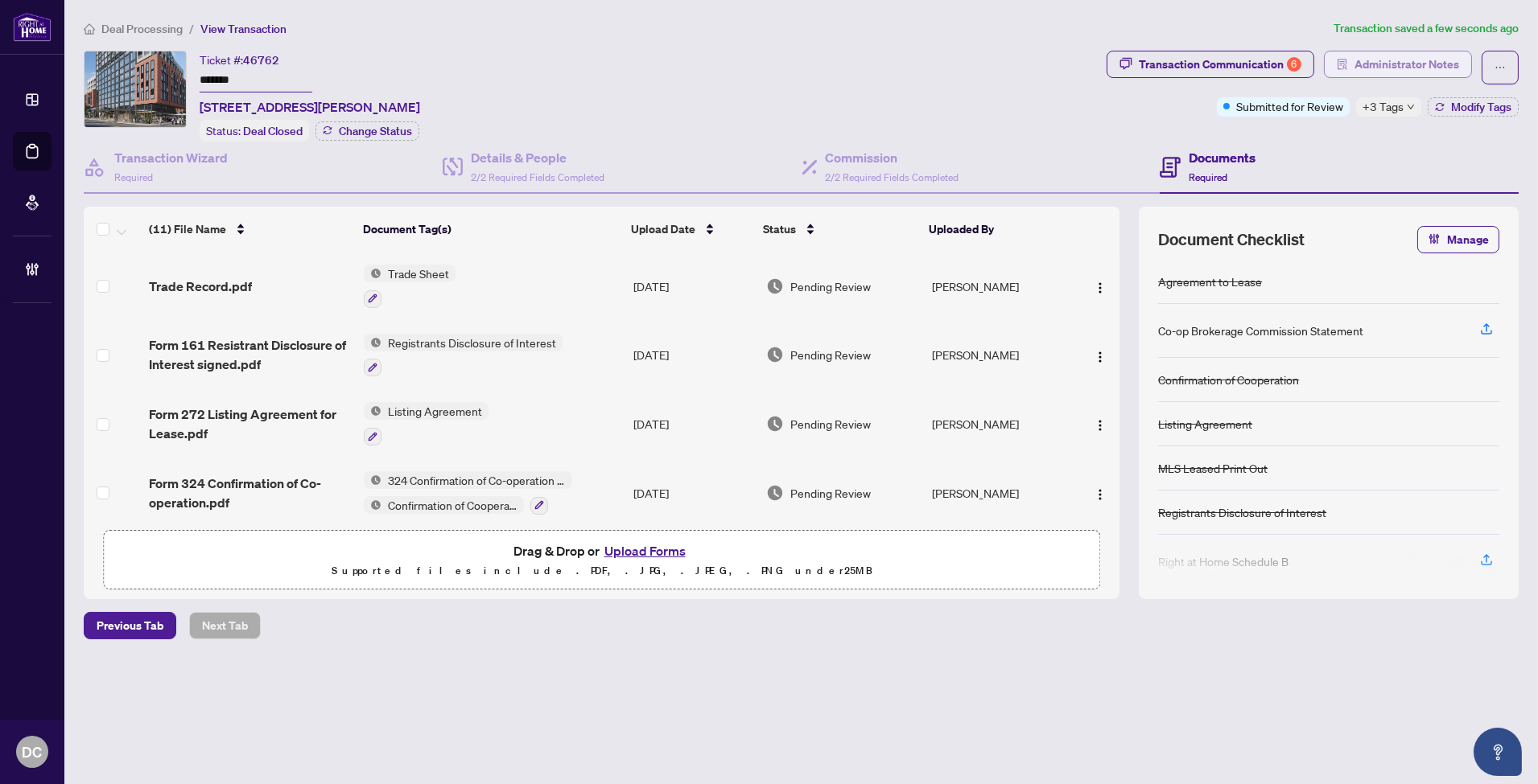
click at [1413, 70] on span "Administrator Notes" at bounding box center [1406, 65] width 105 height 26
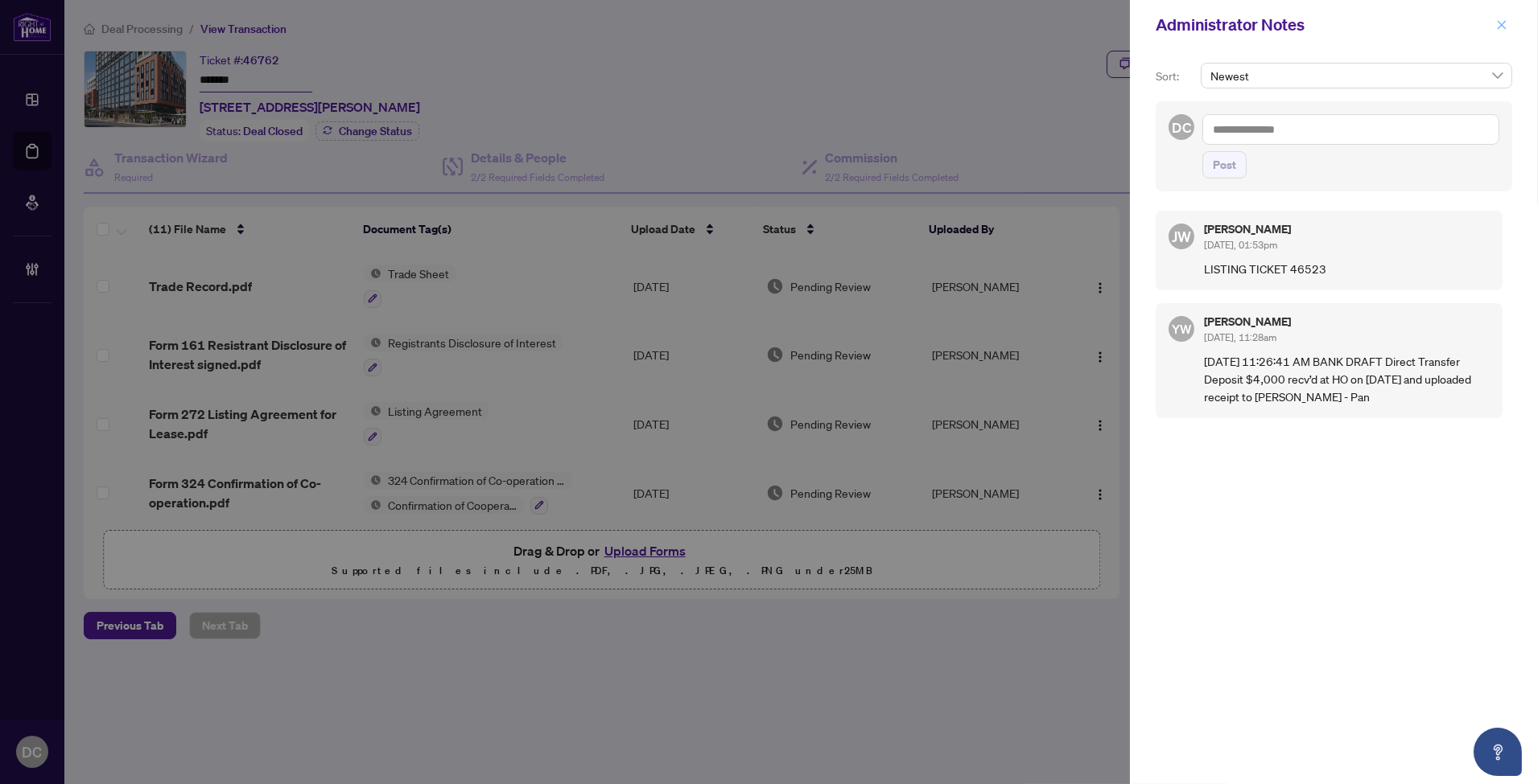
click at [1496, 28] on icon "close" at bounding box center [1501, 24] width 11 height 11
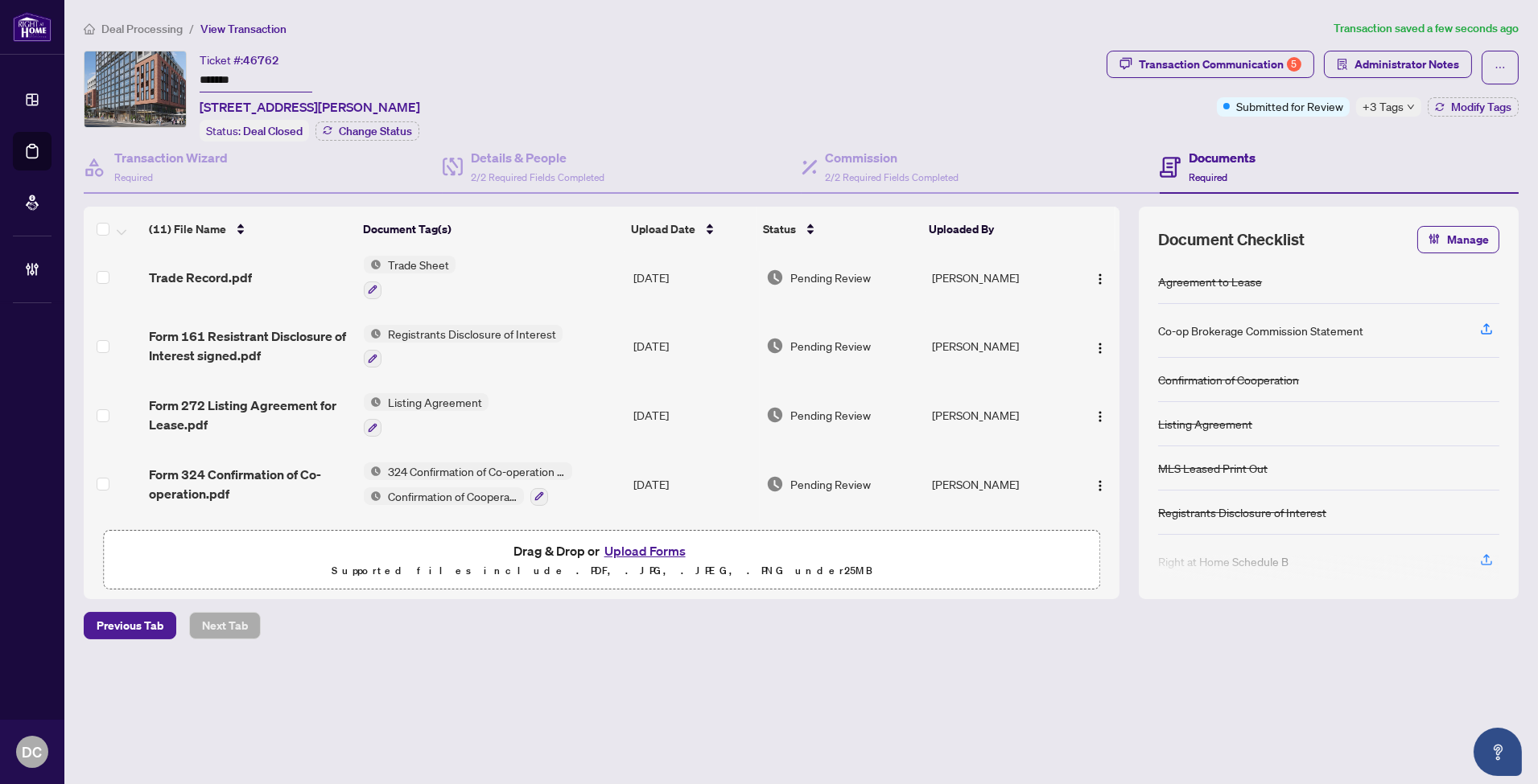
scroll to position [0, 0]
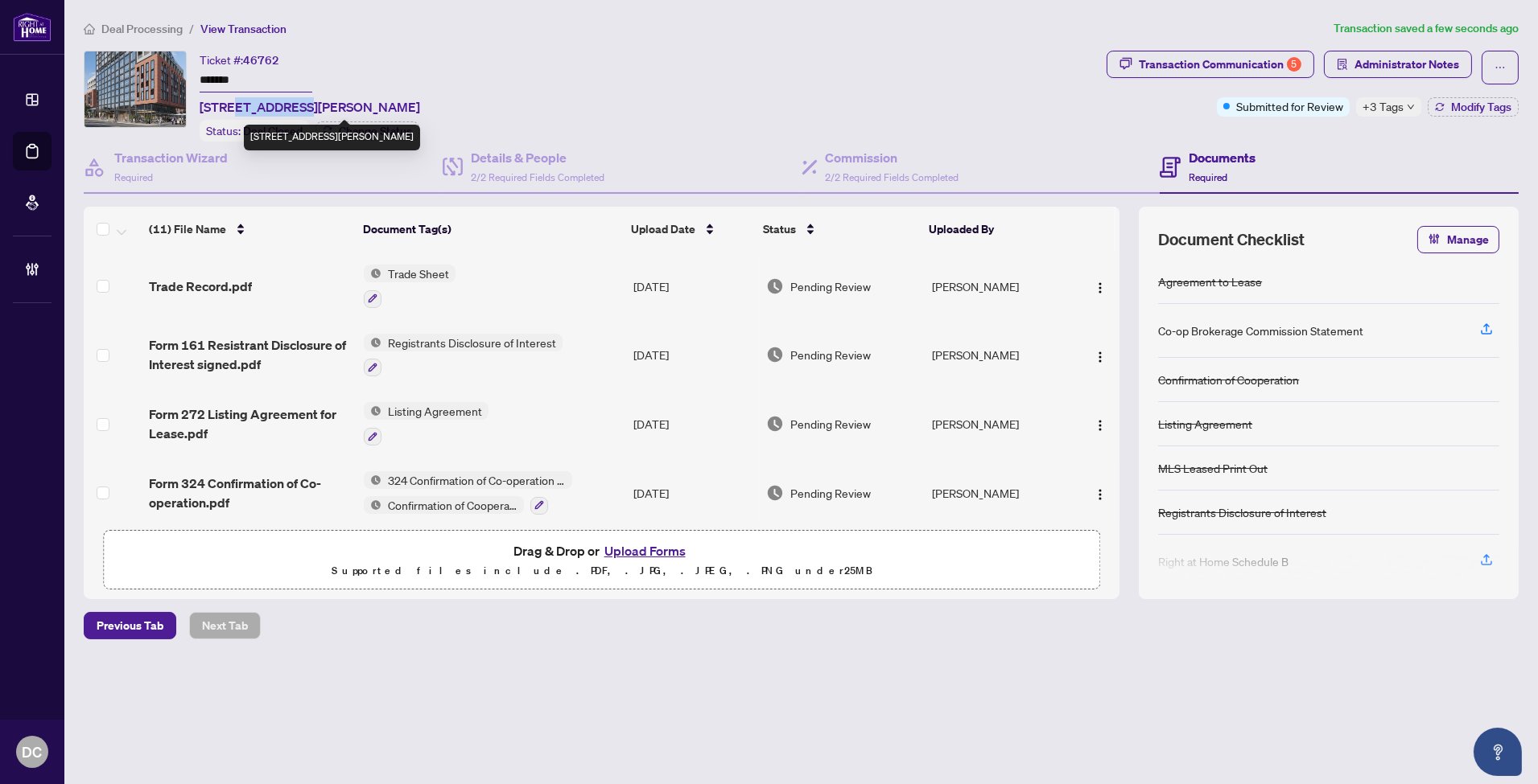
drag, startPoint x: 296, startPoint y: 106, endPoint x: 235, endPoint y: 111, distance: 61.2
click at [235, 111] on span "[STREET_ADDRESS][PERSON_NAME]" at bounding box center [310, 106] width 221 height 19
copy span "[STREET_ADDRESS][PERSON_NAME]"
click at [434, 744] on main "Deal Processing / View Transaction Transaction saved a minute ago Ticket #: 467…" at bounding box center [801, 392] width 1473 height 784
drag, startPoint x: 259, startPoint y: 78, endPoint x: 111, endPoint y: 74, distance: 148.1
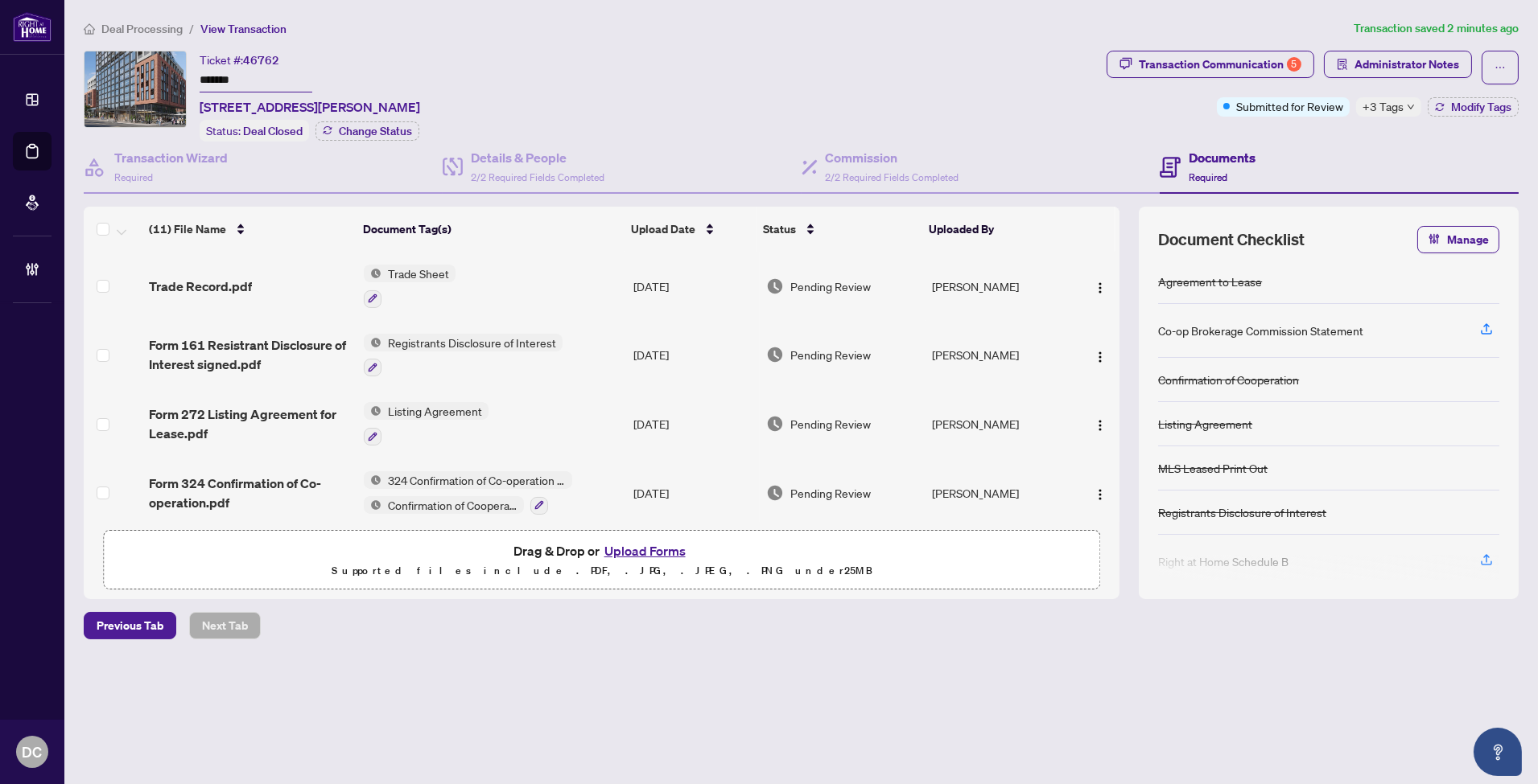
click at [111, 74] on div "Ticket #: 46762 ******* [STREET_ADDRESS][PERSON_NAME] Status: Deal Closed Chang…" at bounding box center [592, 96] width 1016 height 91
click at [1242, 52] on div "Transaction Communication 5" at bounding box center [1220, 65] width 163 height 26
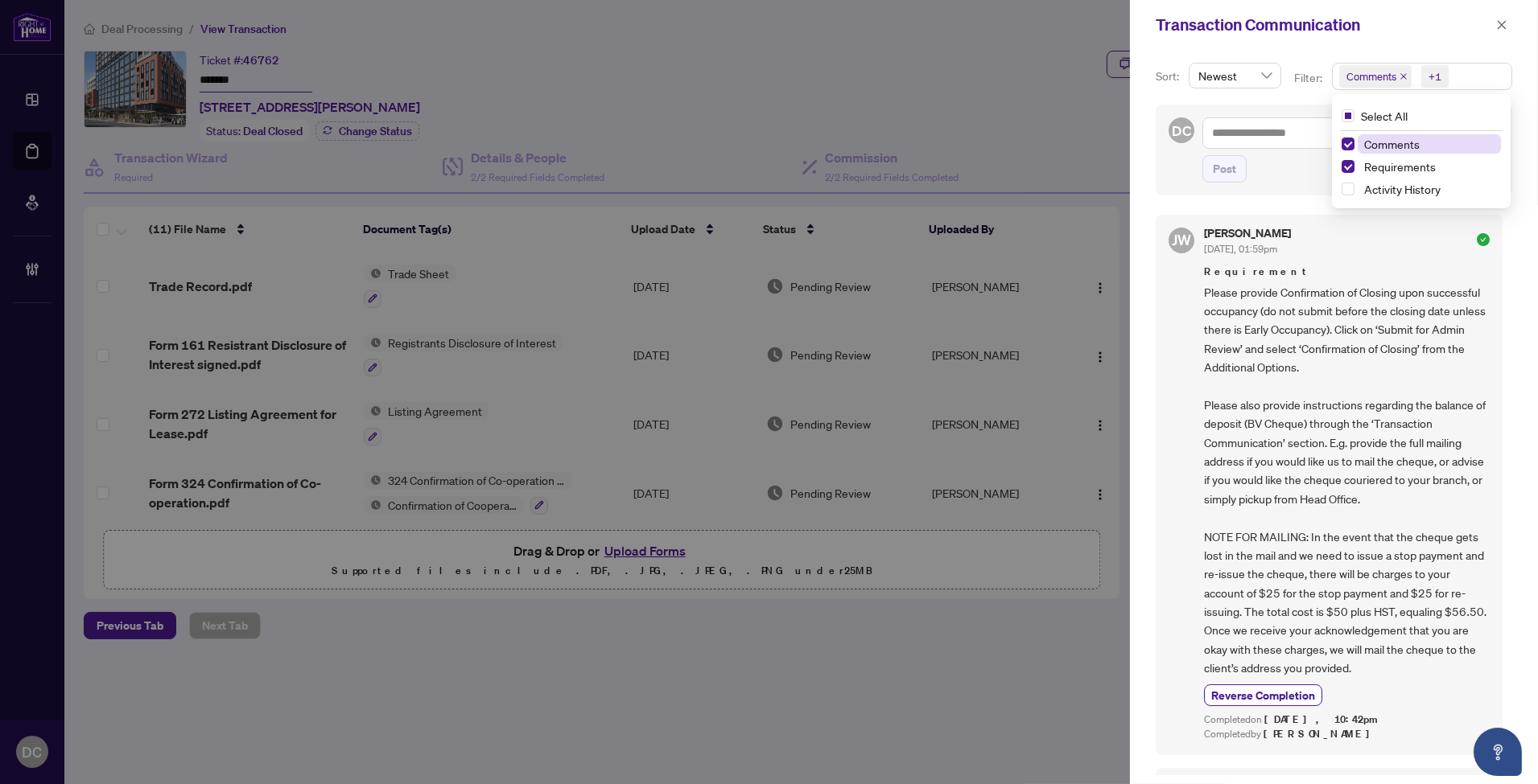
click at [1473, 81] on span "Comments +1" at bounding box center [1422, 76] width 178 height 26
click at [1425, 140] on span "Comments" at bounding box center [1428, 144] width 143 height 19
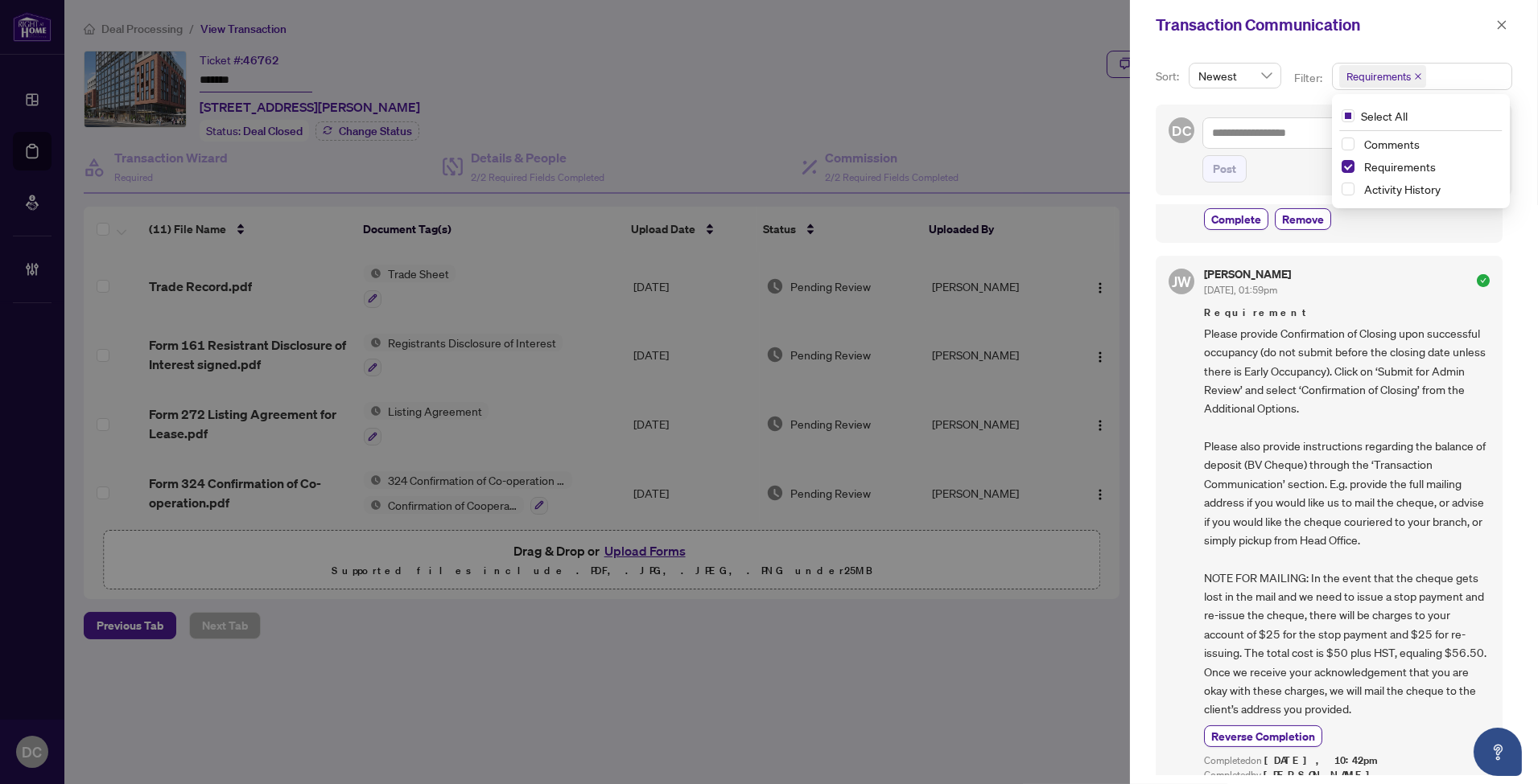
scroll to position [774, 0]
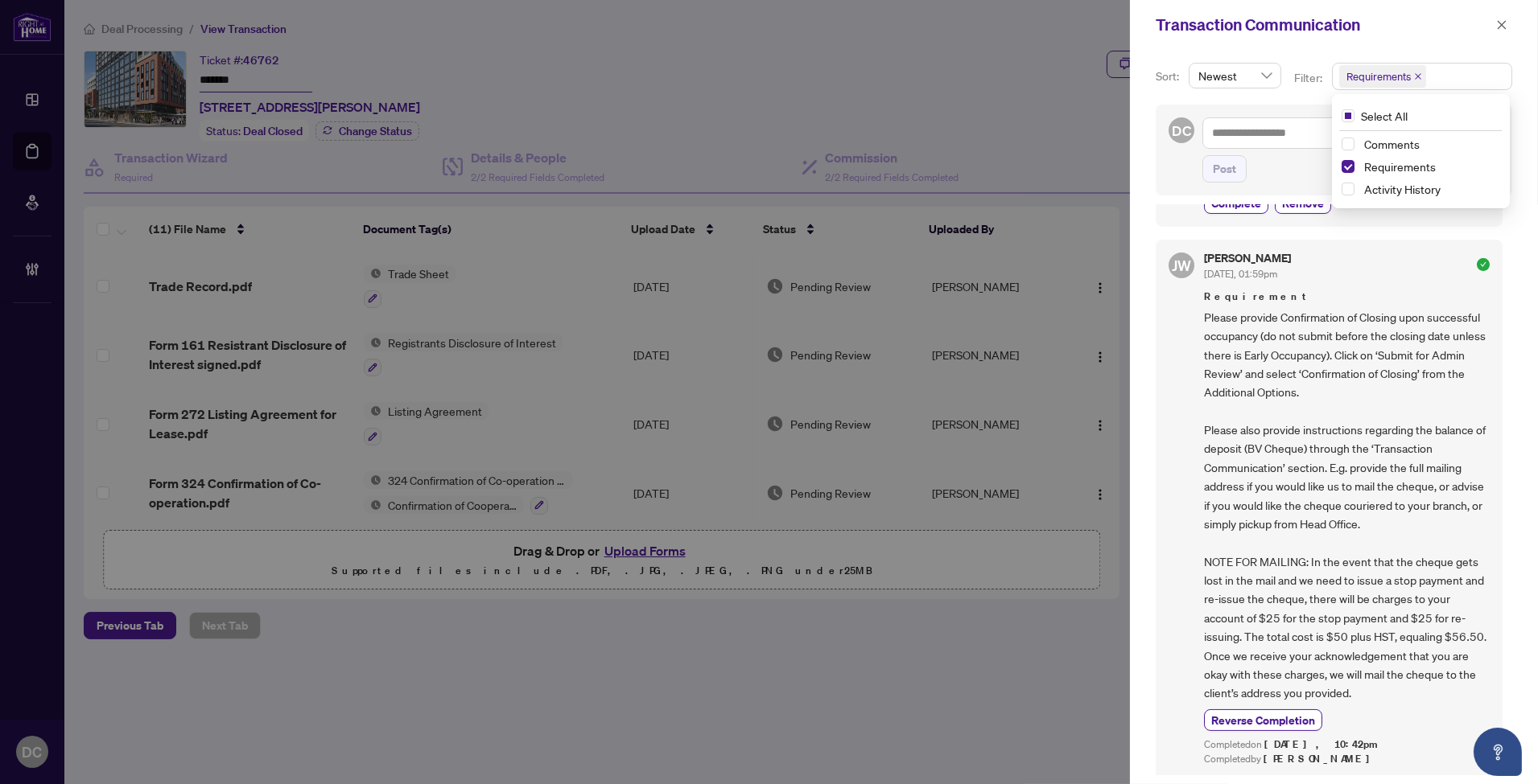
drag, startPoint x: 1495, startPoint y: 20, endPoint x: 1442, endPoint y: 16, distance: 53.2
click at [1496, 19] on icon "close" at bounding box center [1501, 24] width 11 height 11
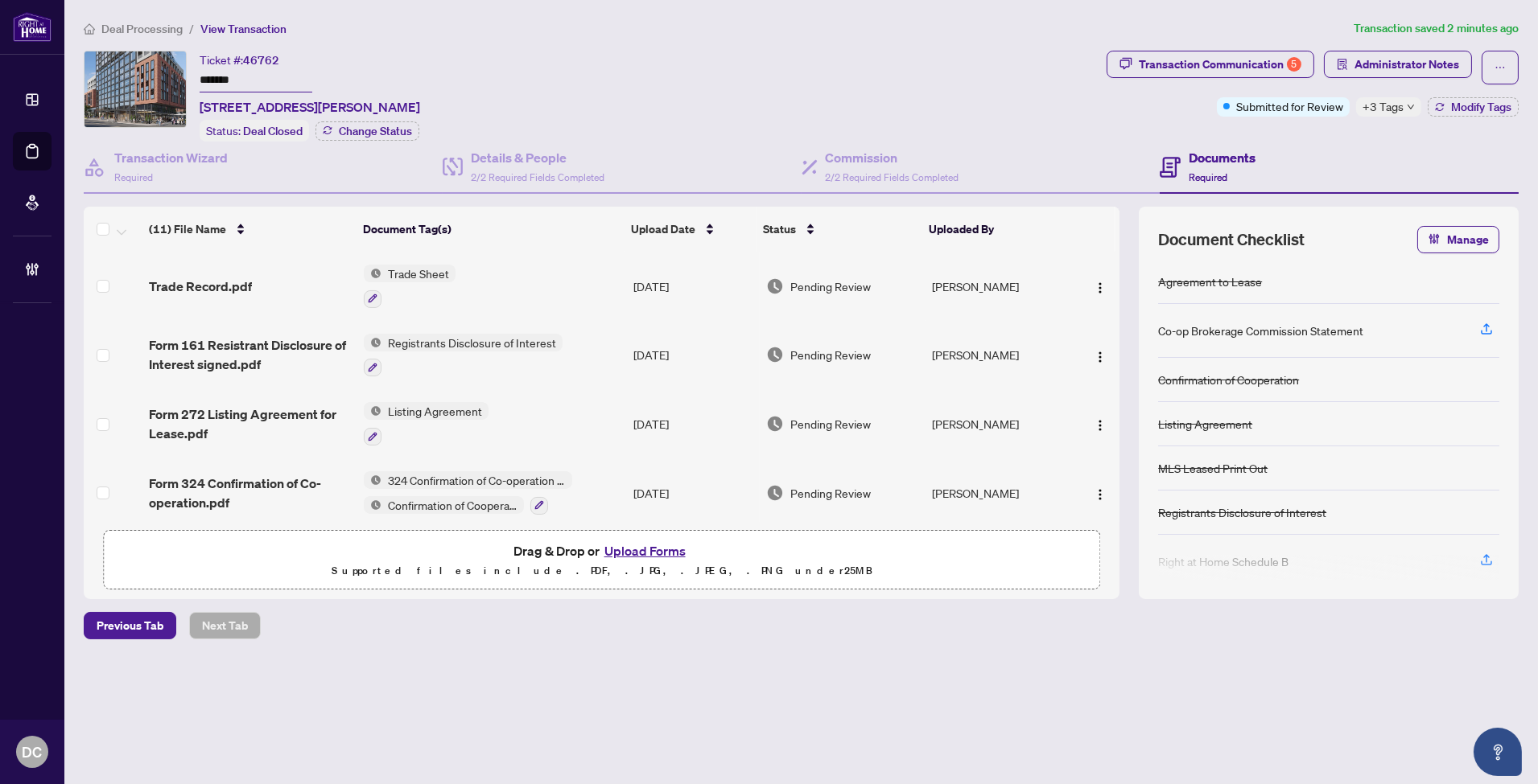
click at [517, 279] on td "Trade Sheet" at bounding box center [492, 286] width 269 height 69
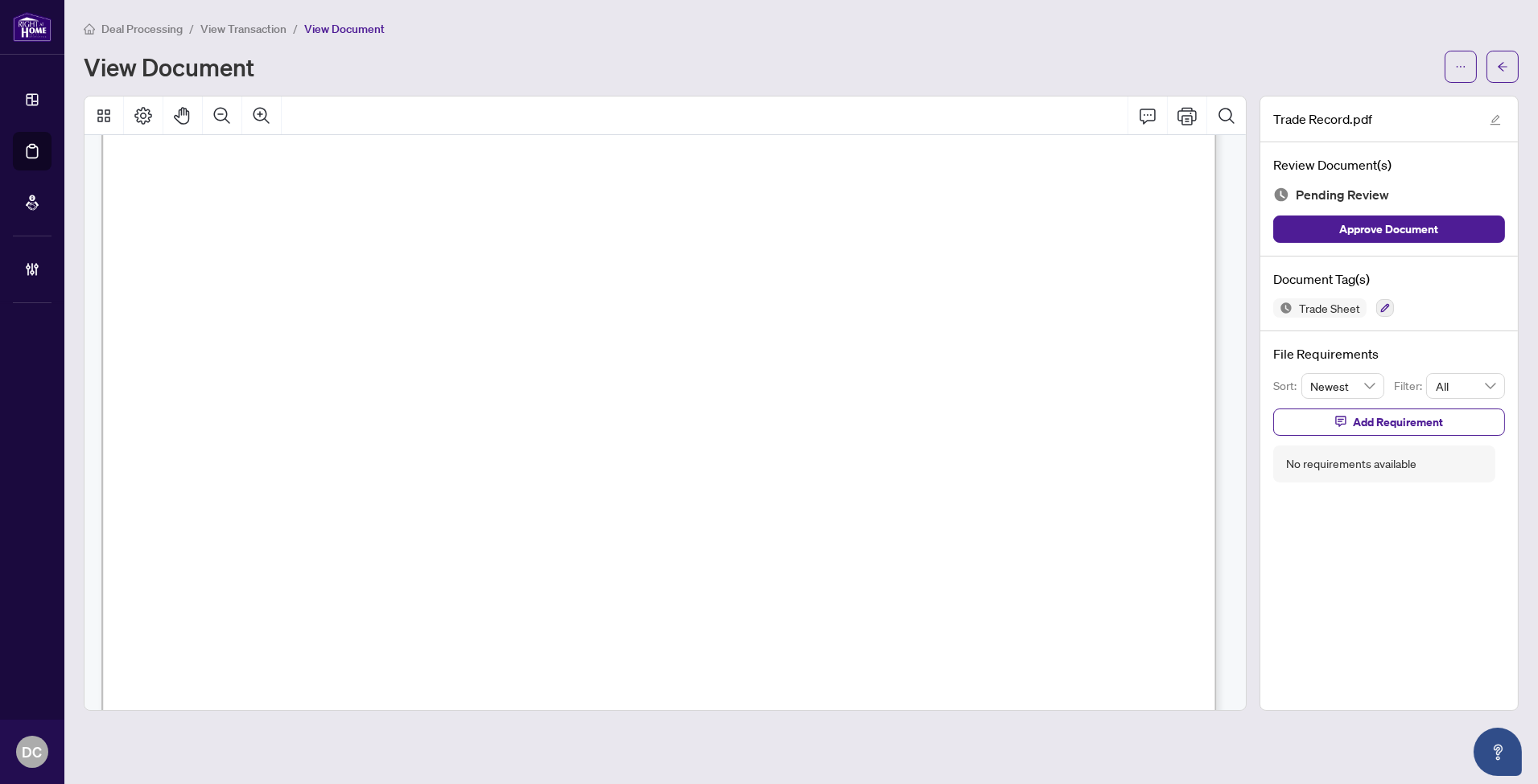
scroll to position [536, 0]
click at [1516, 60] on button "button" at bounding box center [1502, 67] width 32 height 32
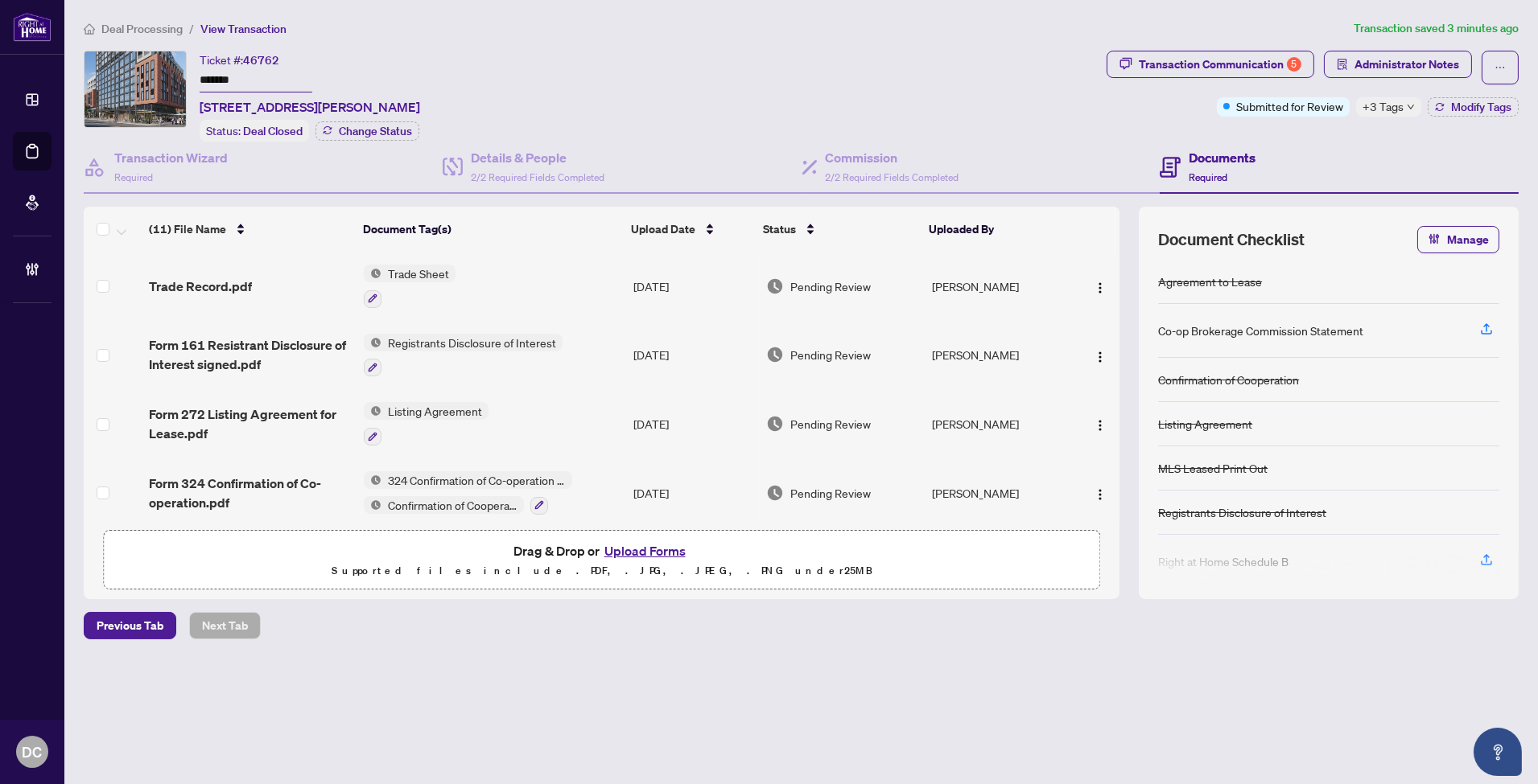
click at [1401, 108] on span "+3 Tags" at bounding box center [1382, 106] width 41 height 18
click at [1299, 137] on div "Transaction Communication 5 Administrator Notes Submitted for Review +3 Tags Mo…" at bounding box center [1312, 96] width 418 height 91
click at [1496, 113] on button "Modify Tags" at bounding box center [1472, 106] width 91 height 19
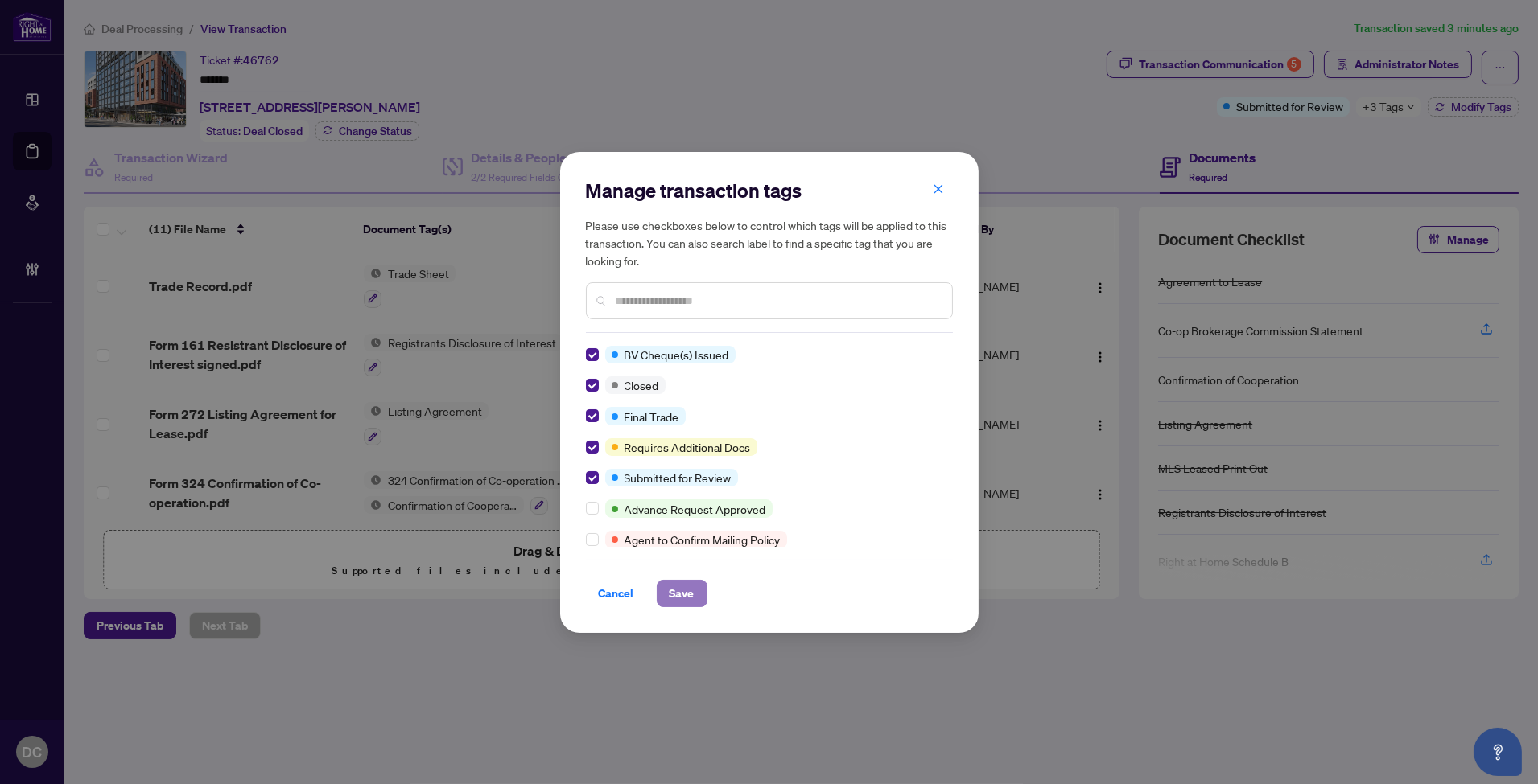
click at [692, 589] on span "Save" at bounding box center [682, 594] width 25 height 26
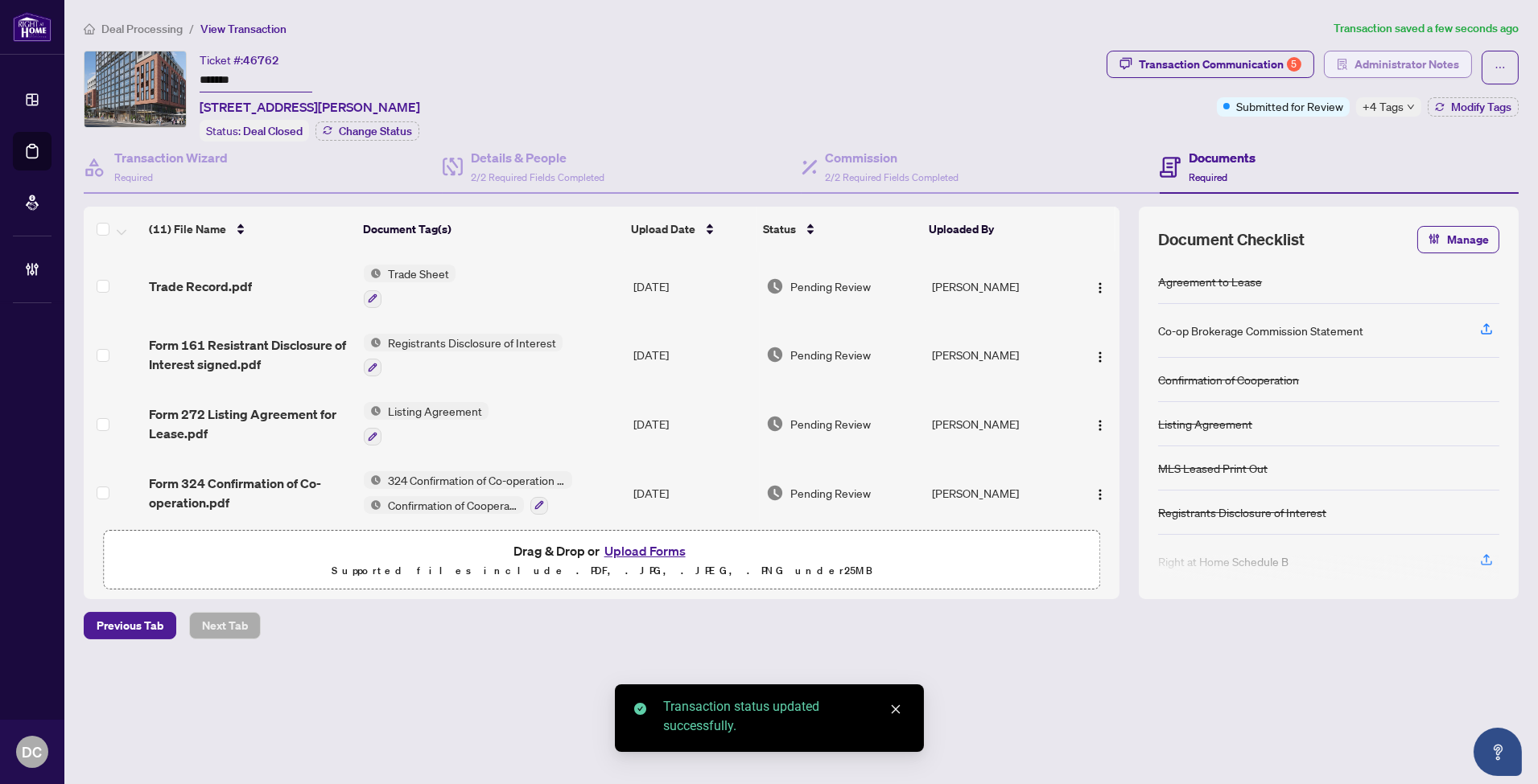
click at [1360, 58] on span "Administrator Notes" at bounding box center [1406, 65] width 105 height 26
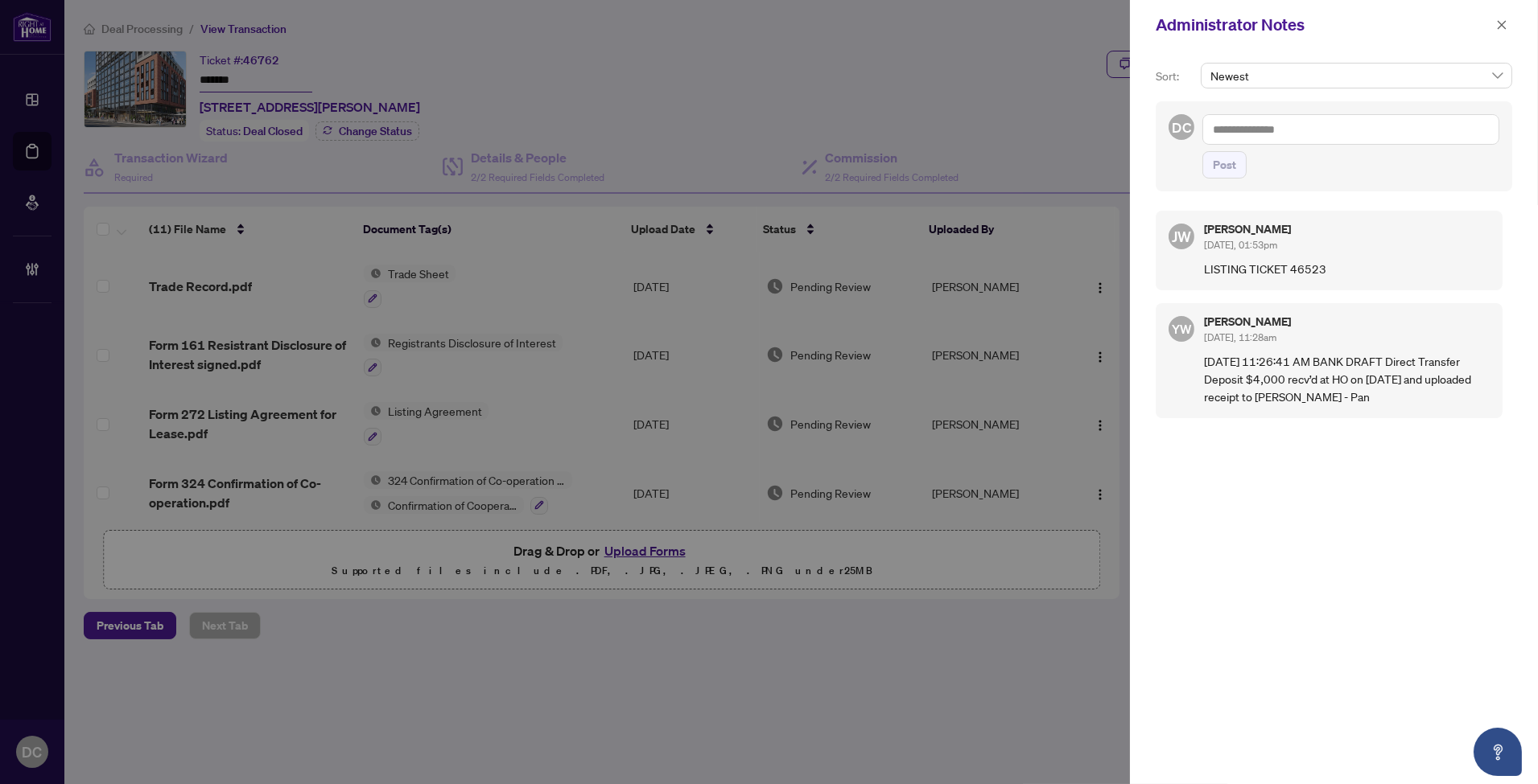
click at [1303, 41] on div "Administrator Notes" at bounding box center [1333, 25] width 408 height 50
click at [1322, 132] on textarea at bounding box center [1350, 129] width 297 height 30
paste textarea "**********"
type textarea "**********"
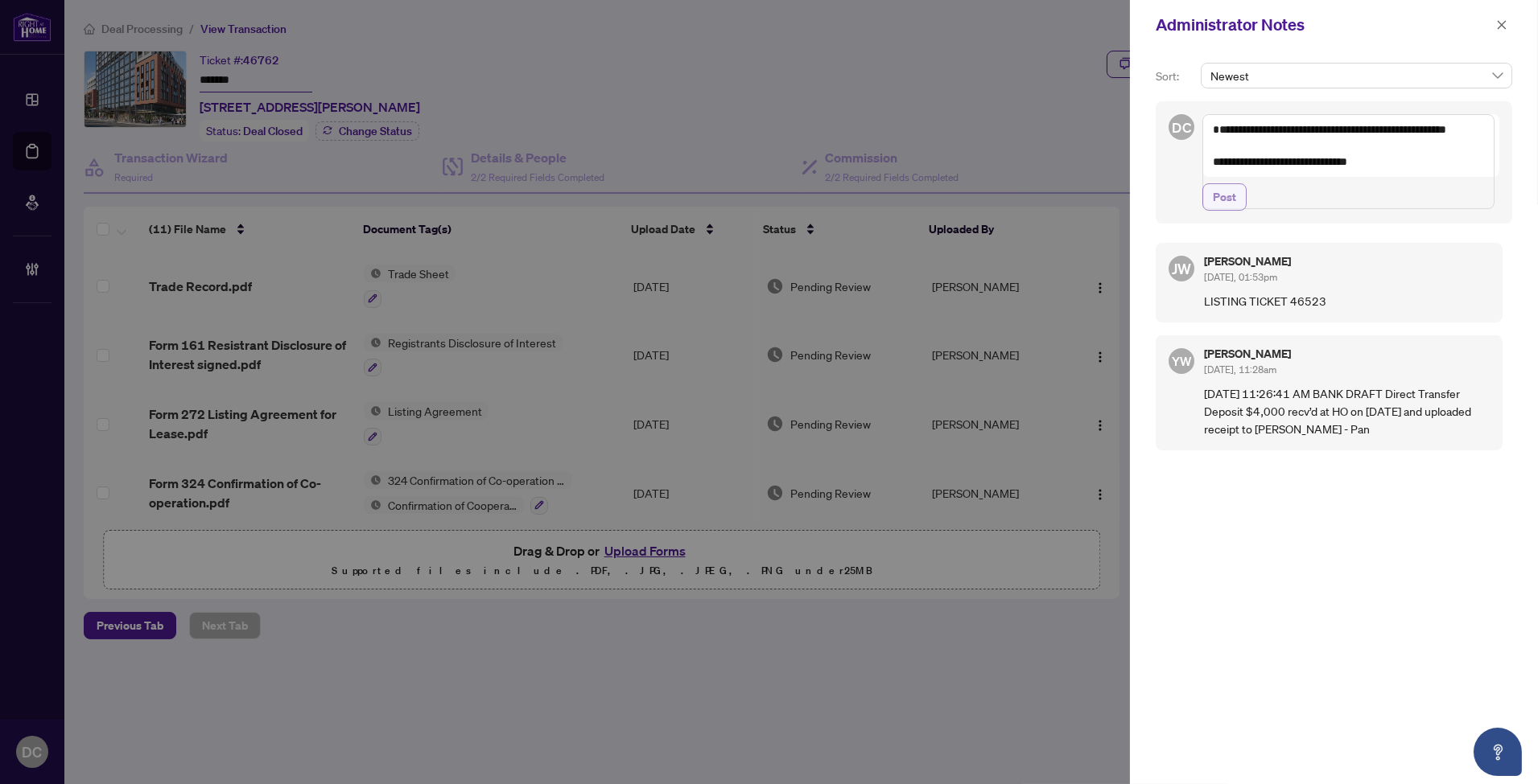
click at [1238, 211] on button "Post" at bounding box center [1224, 197] width 44 height 28
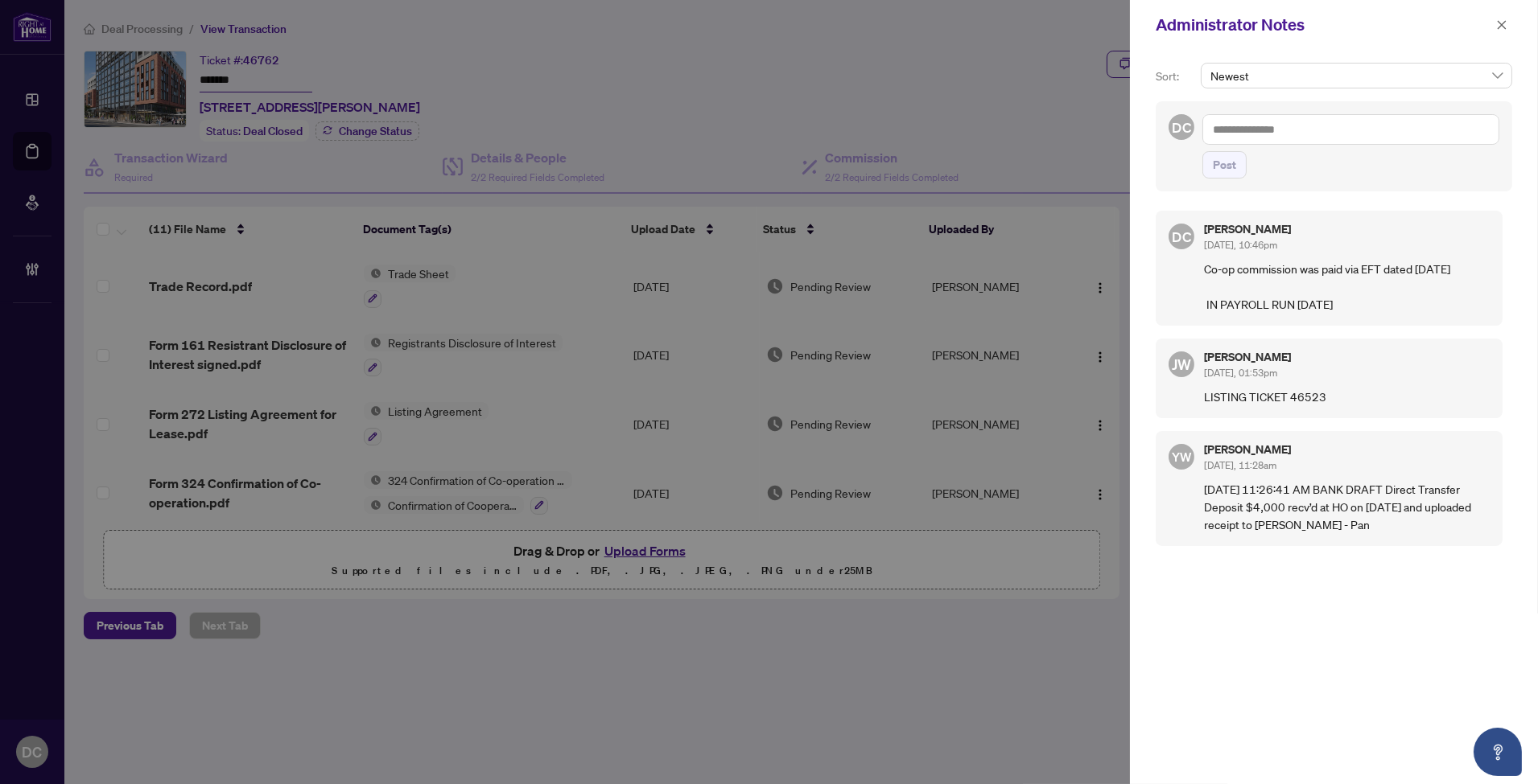
click at [1065, 51] on div at bounding box center [769, 392] width 1538 height 784
click at [1505, 32] on span "button" at bounding box center [1501, 25] width 11 height 26
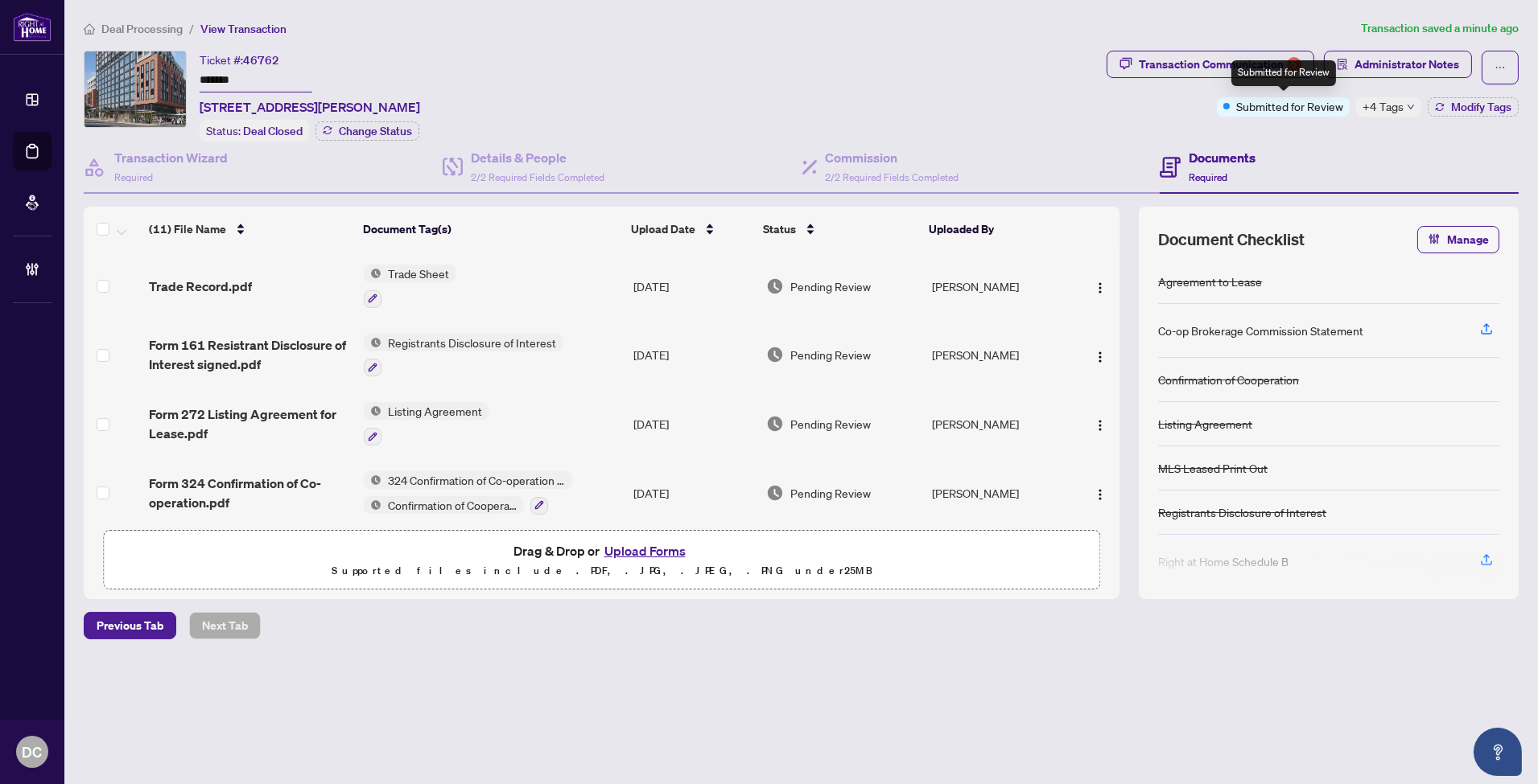
click at [1366, 105] on span "+4 Tags" at bounding box center [1382, 106] width 41 height 18
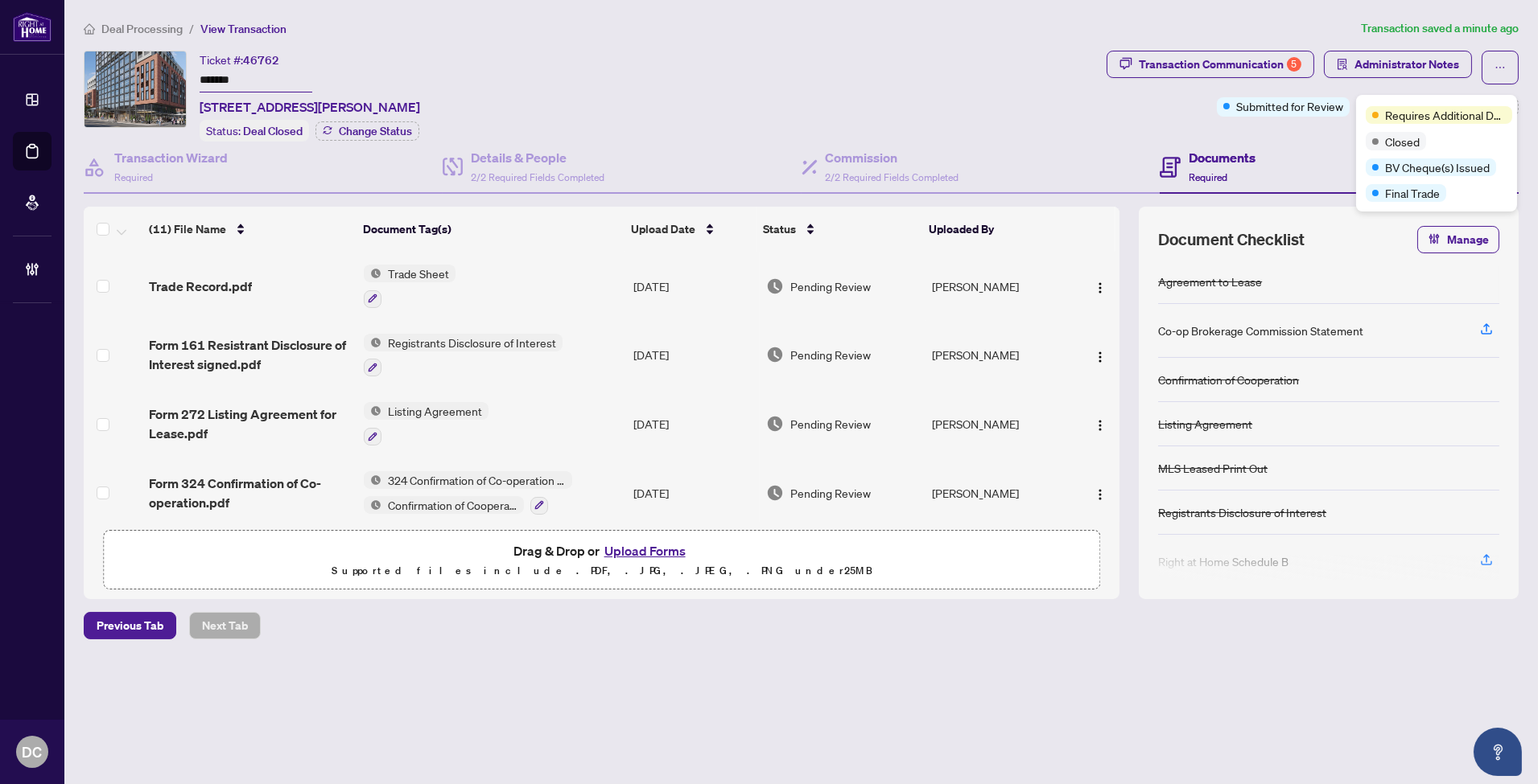
click at [1264, 134] on div "Transaction Communication 5 Administrator Notes Submitted for Review +4 Tags Mo…" at bounding box center [1312, 96] width 418 height 91
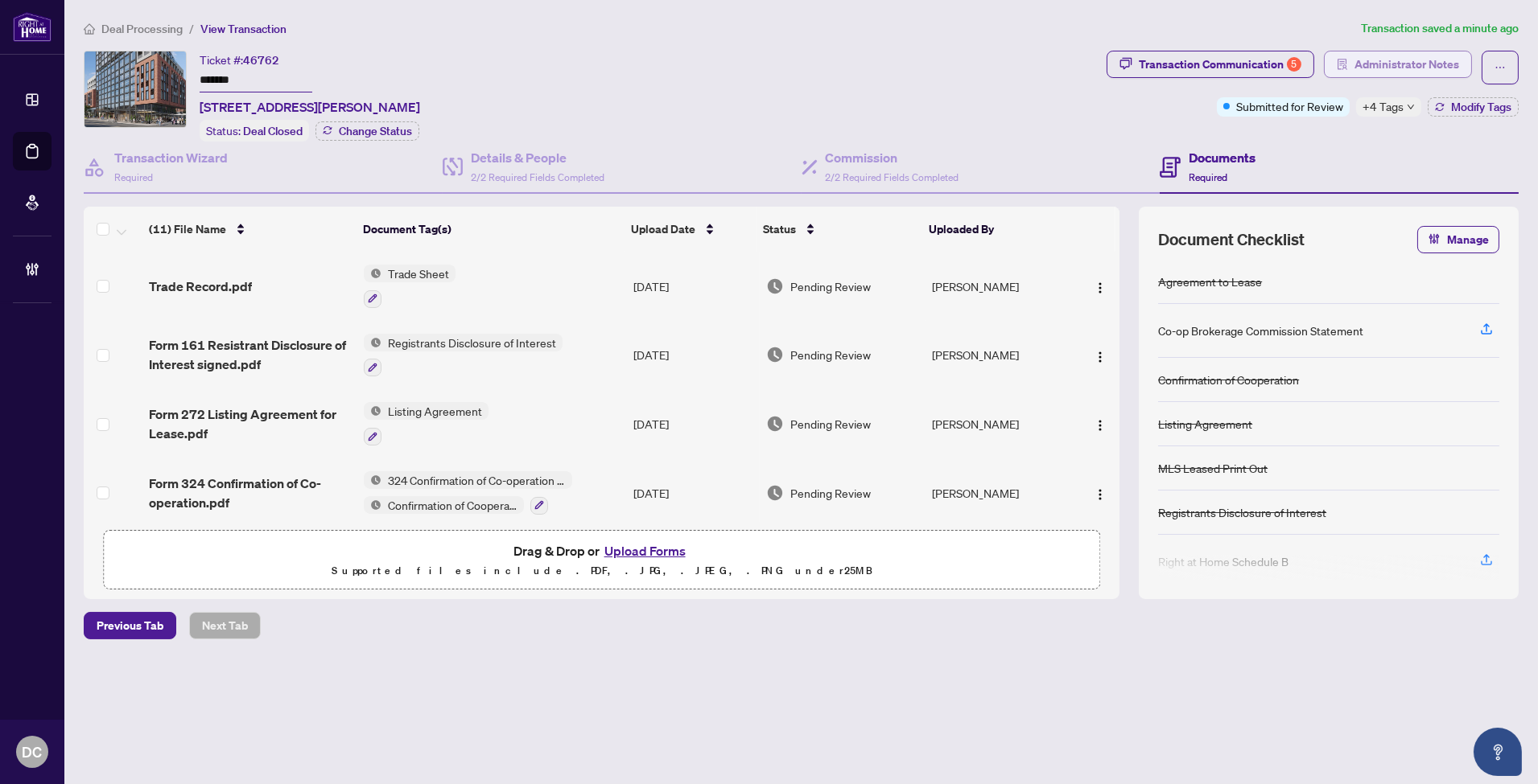
click at [1402, 71] on span "Administrator Notes" at bounding box center [1406, 65] width 105 height 26
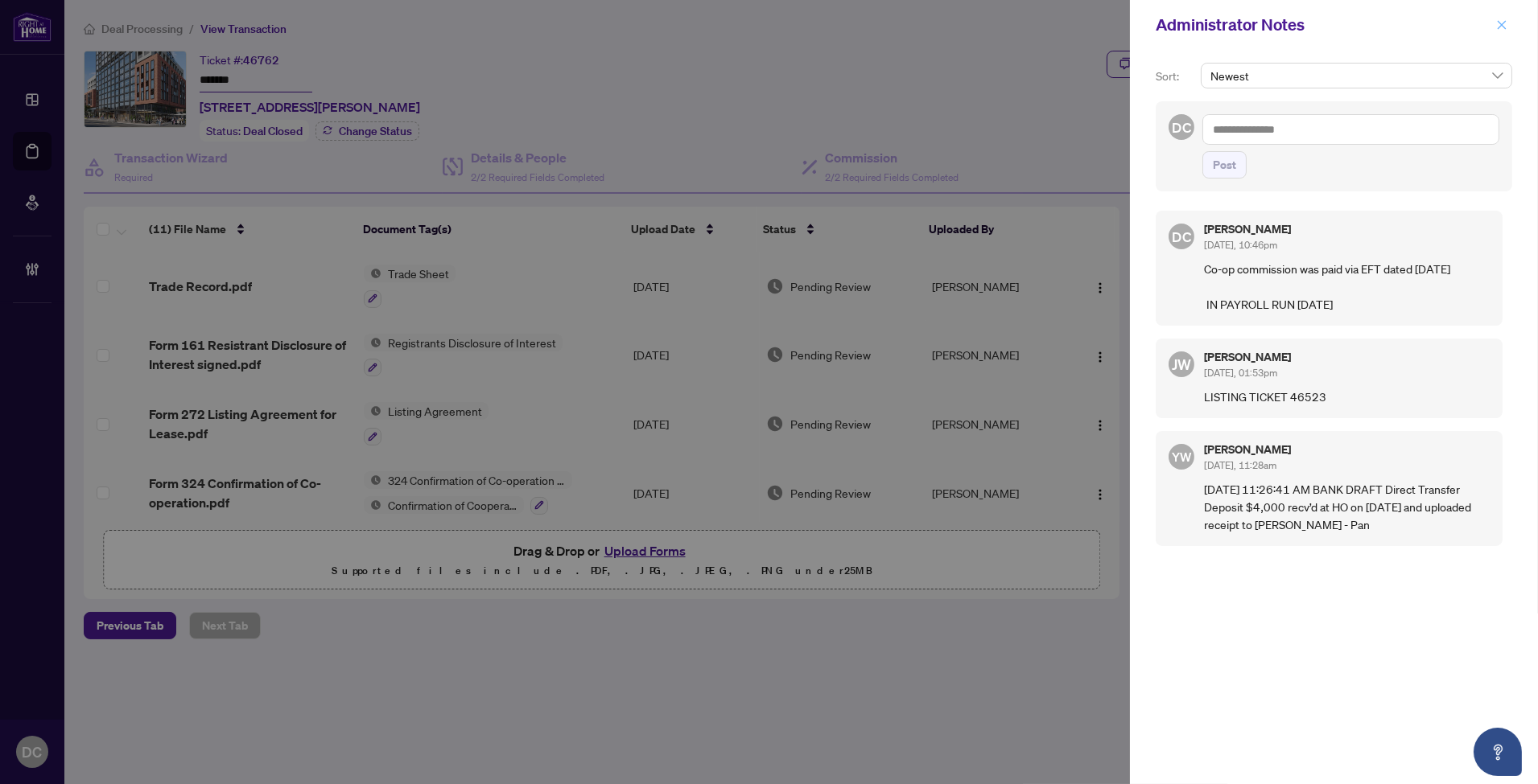
drag, startPoint x: 1503, startPoint y: 22, endPoint x: 429, endPoint y: 51, distance: 1074.4
click at [1500, 21] on icon "close" at bounding box center [1501, 24] width 11 height 11
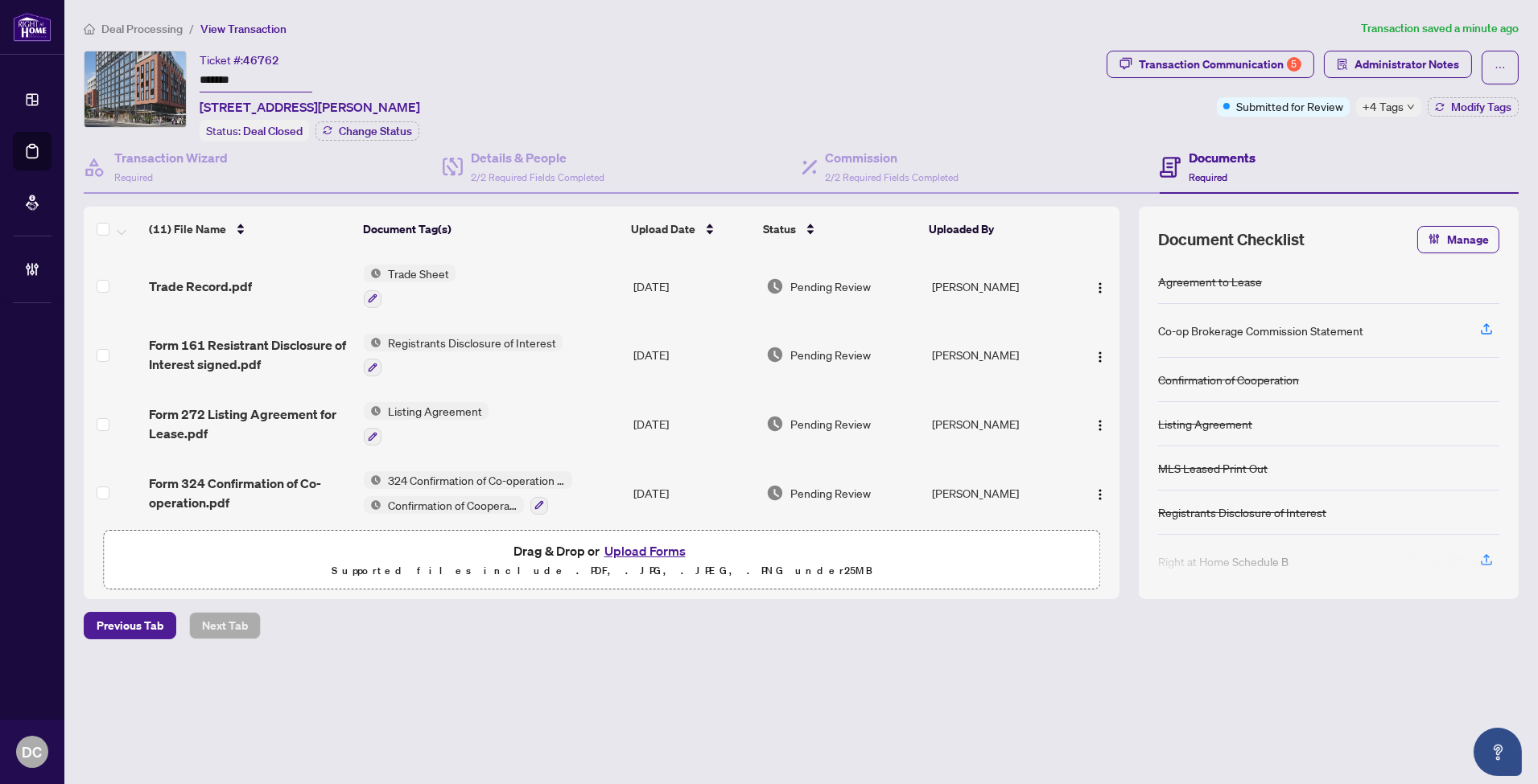
drag, startPoint x: 273, startPoint y: 74, endPoint x: 108, endPoint y: 83, distance: 165.2
click at [108, 83] on div "Ticket #: 46762 ******* [STREET_ADDRESS][PERSON_NAME] Status: Deal Closed Chang…" at bounding box center [592, 96] width 1016 height 91
